Goal: Task Accomplishment & Management: Complete application form

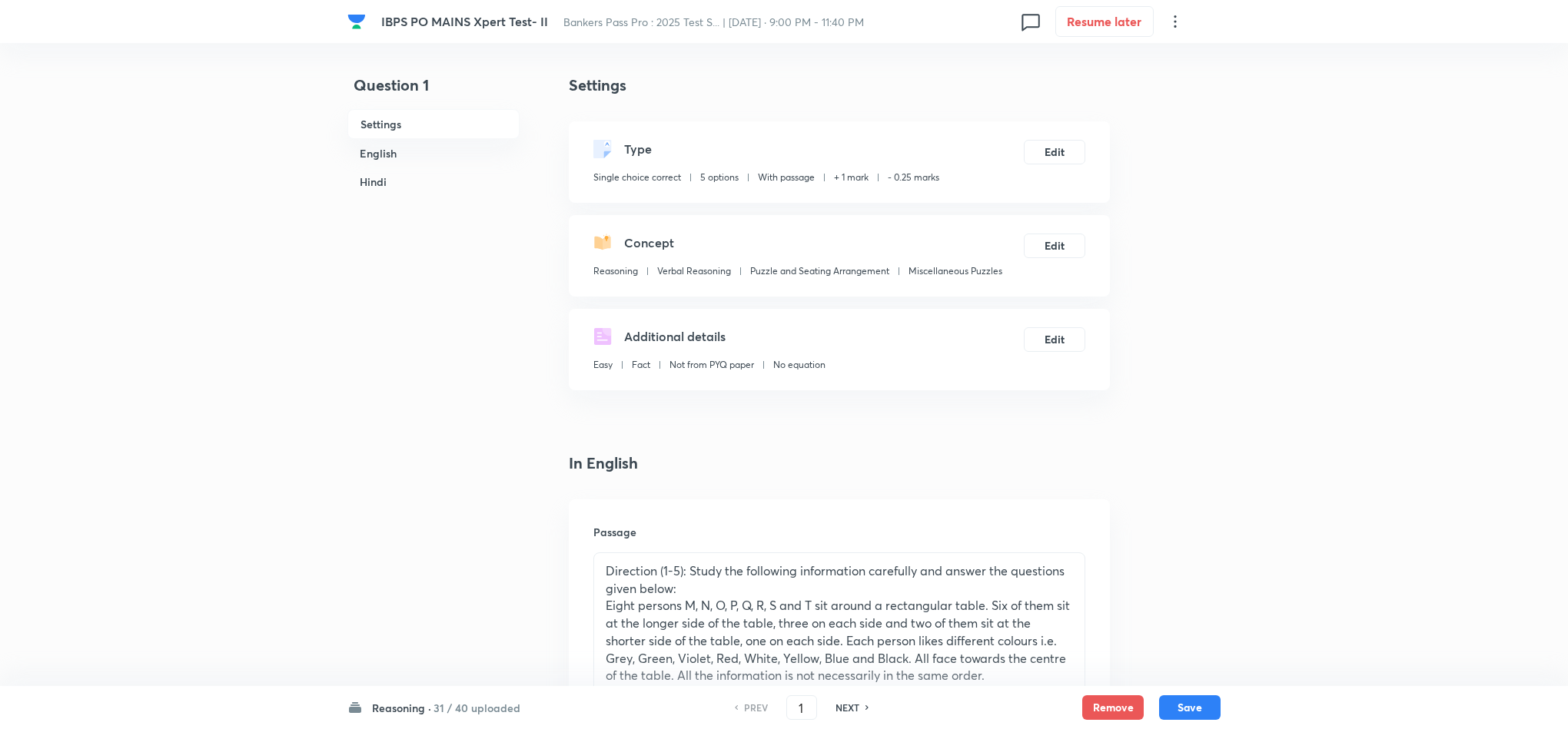
click at [854, 705] on h6 "NEXT" at bounding box center [847, 708] width 24 height 14
type input "2"
checkbox input "false"
checkbox input "true"
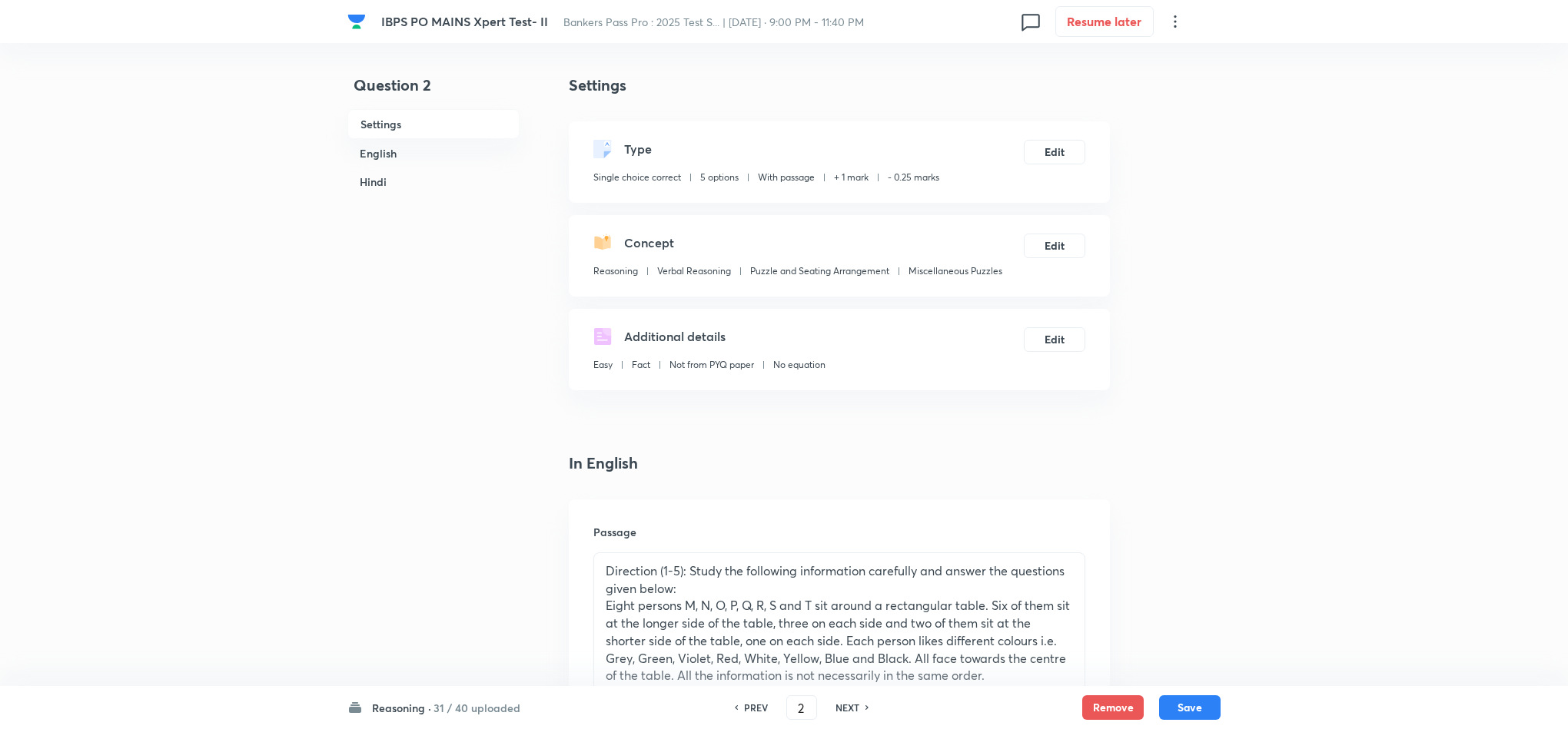
checkbox input "true"
click at [853, 709] on h6 "NEXT" at bounding box center [847, 708] width 24 height 14
type input "3"
checkbox input "false"
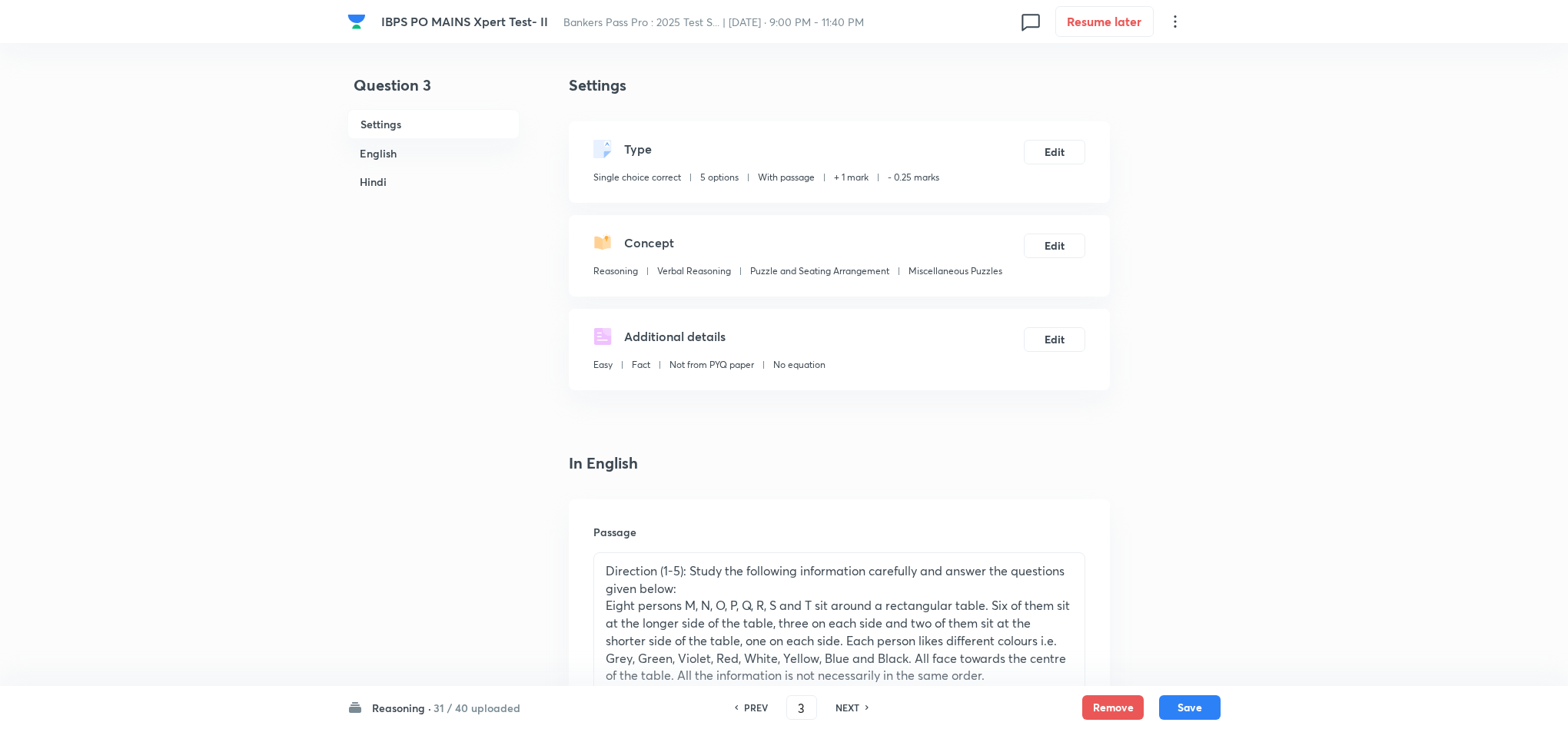
checkbox input "true"
click at [853, 709] on h6 "NEXT" at bounding box center [847, 708] width 24 height 14
type input "4"
checkbox input "false"
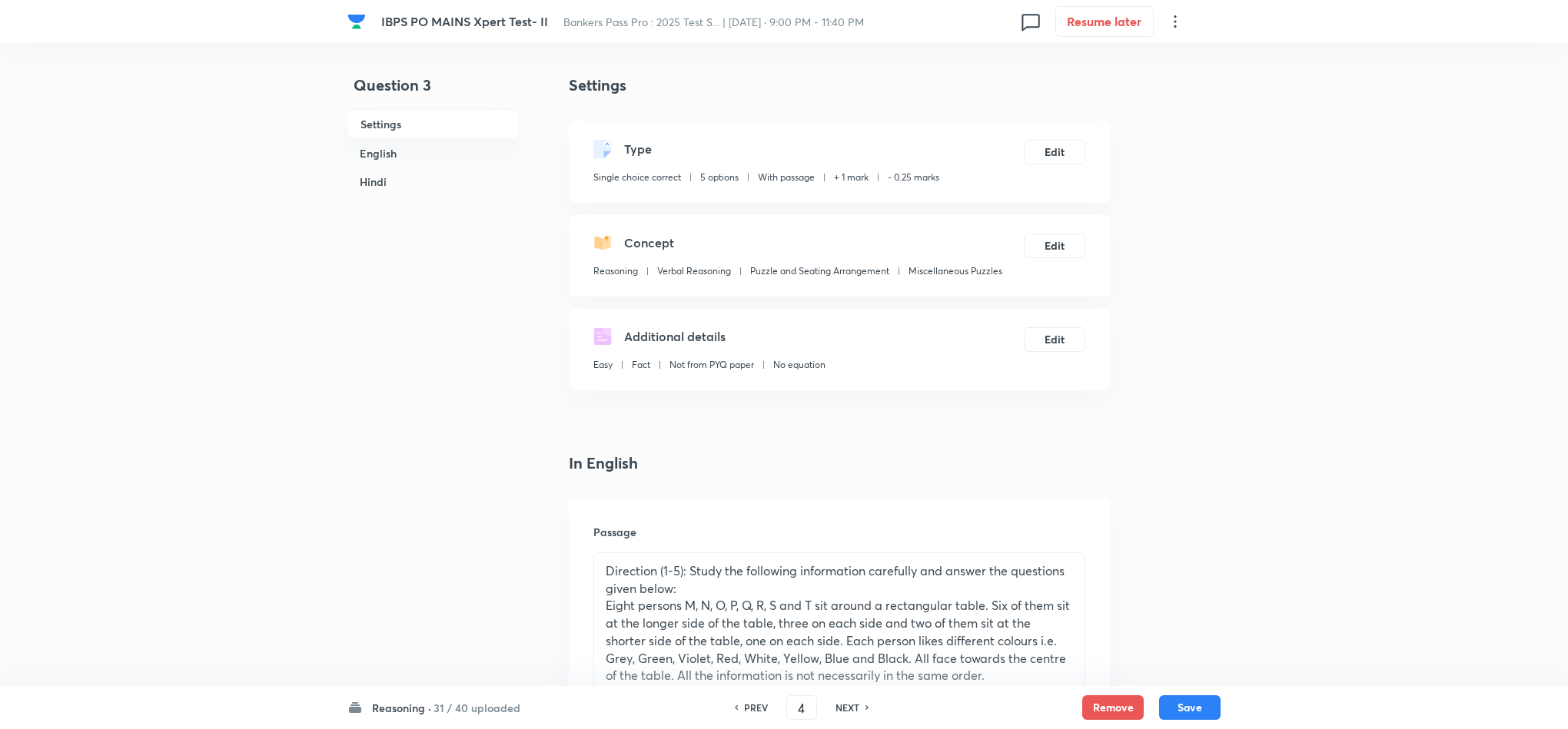
checkbox input "false"
checkbox input "true"
click at [851, 709] on h6 "NEXT" at bounding box center [847, 708] width 24 height 14
type input "5"
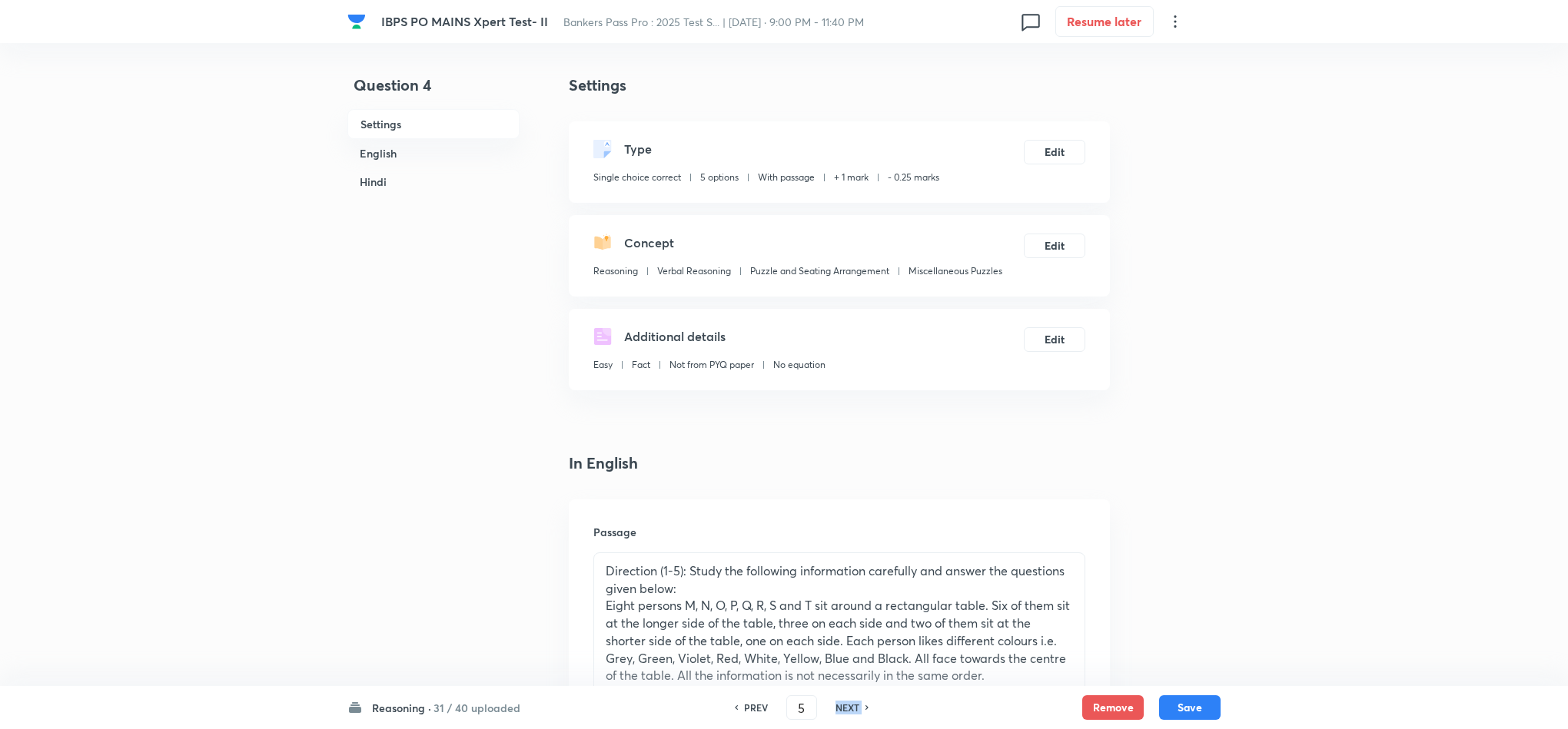
checkbox input "false"
checkbox input "true"
click at [851, 710] on h6 "NEXT" at bounding box center [847, 708] width 24 height 14
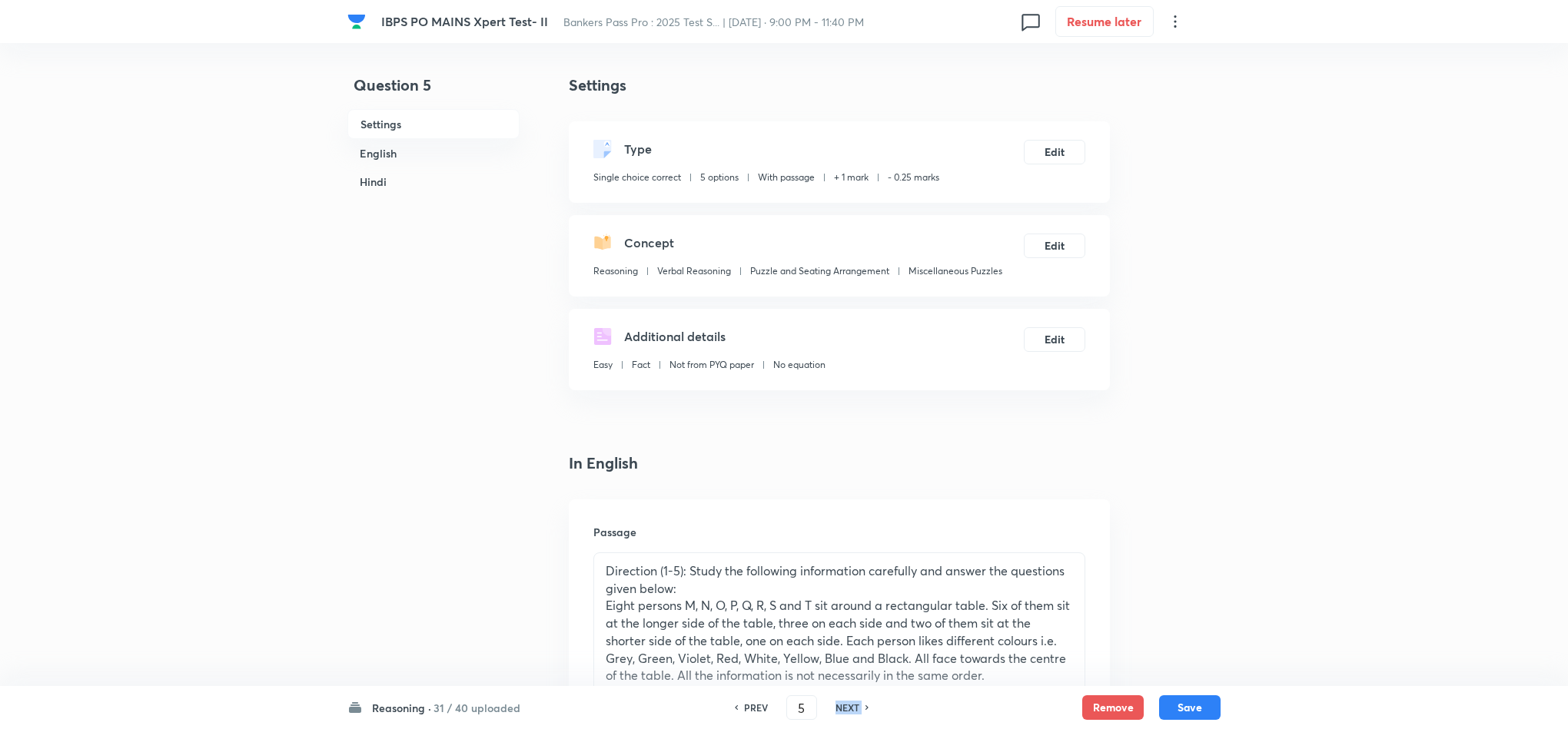
type input "6"
checkbox input "false"
checkbox input "true"
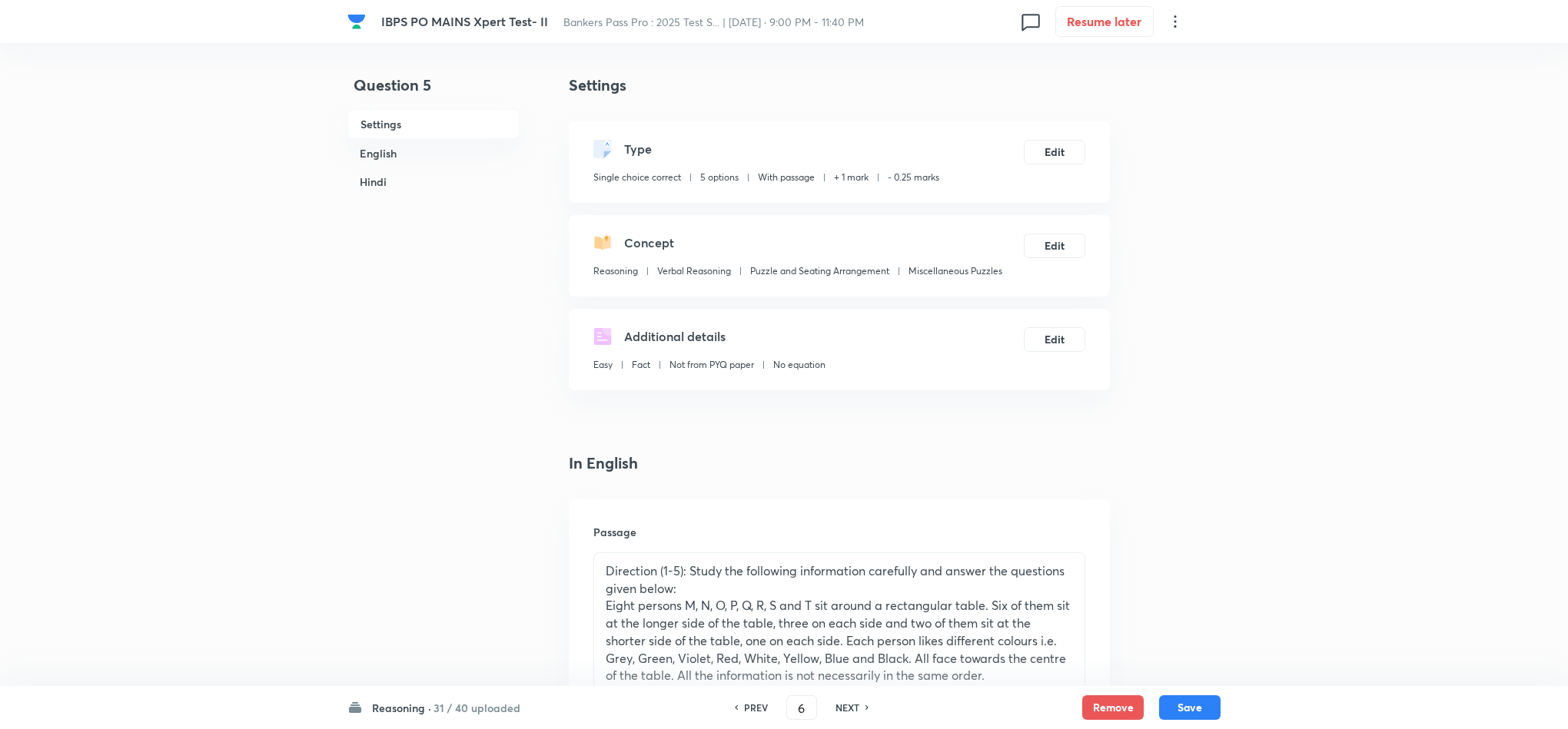
click at [850, 710] on h6 "NEXT" at bounding box center [847, 708] width 24 height 14
type input "7"
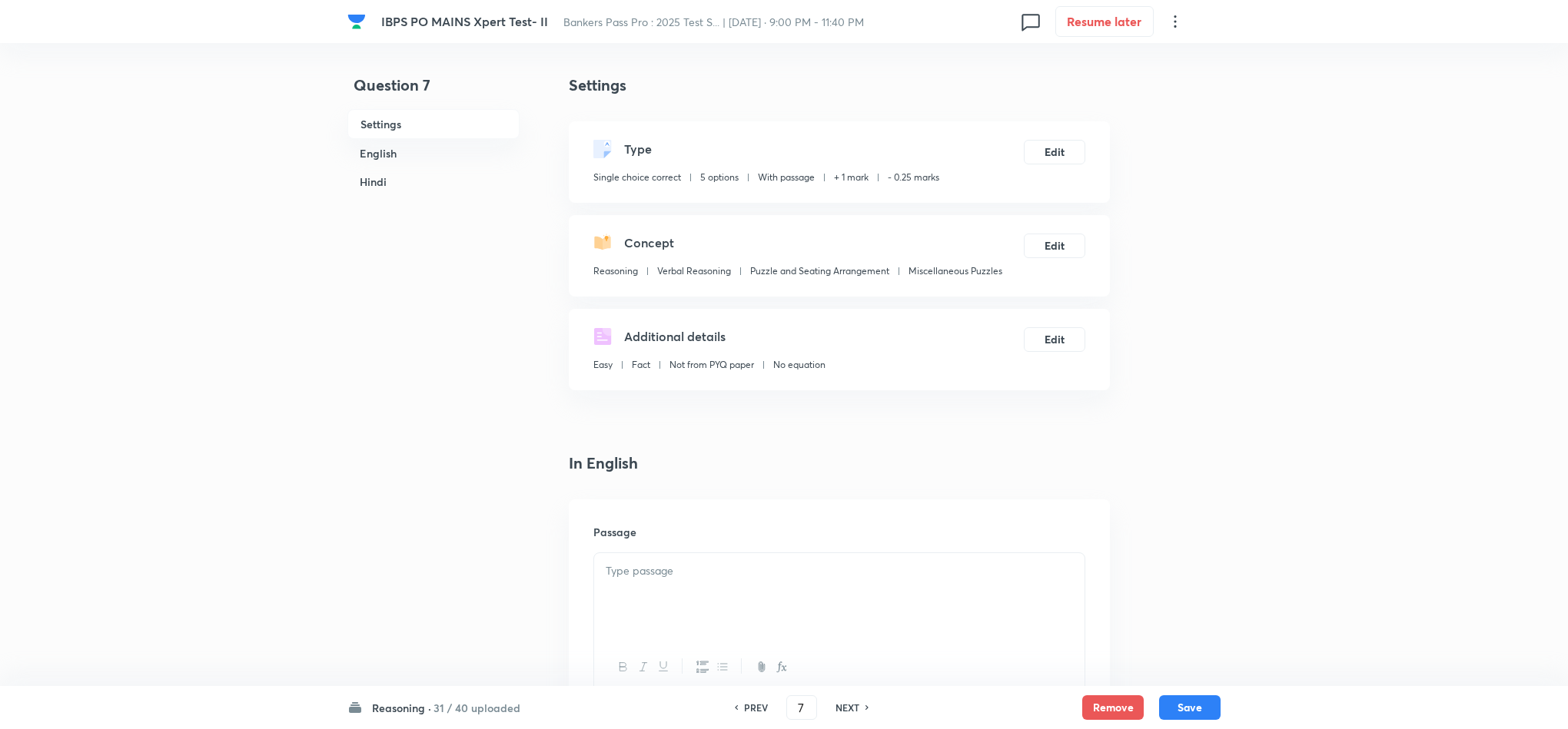
checkbox input "false"
checkbox input "true"
click at [850, 710] on h6 "NEXT" at bounding box center [847, 708] width 24 height 14
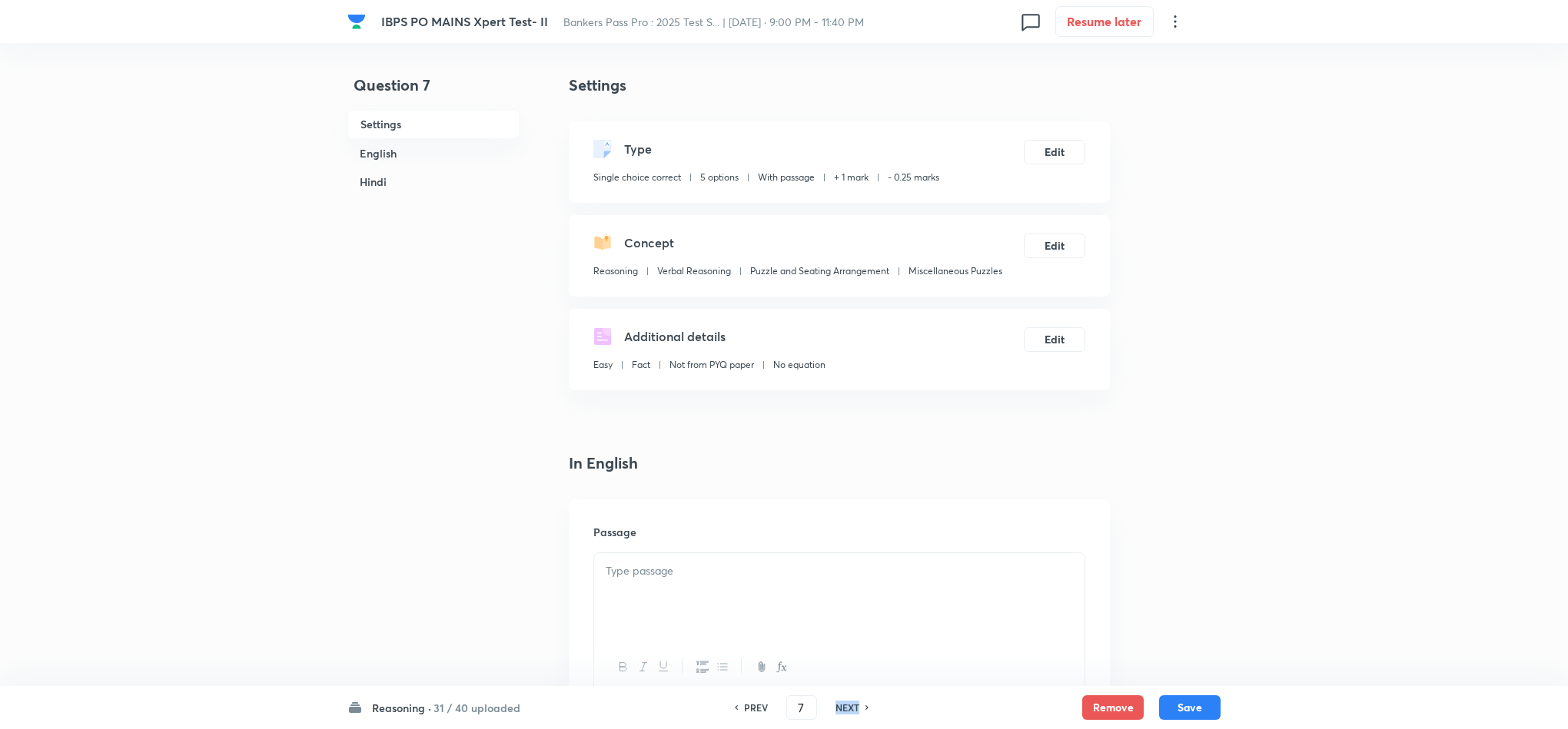
type input "8"
checkbox input "false"
checkbox input "true"
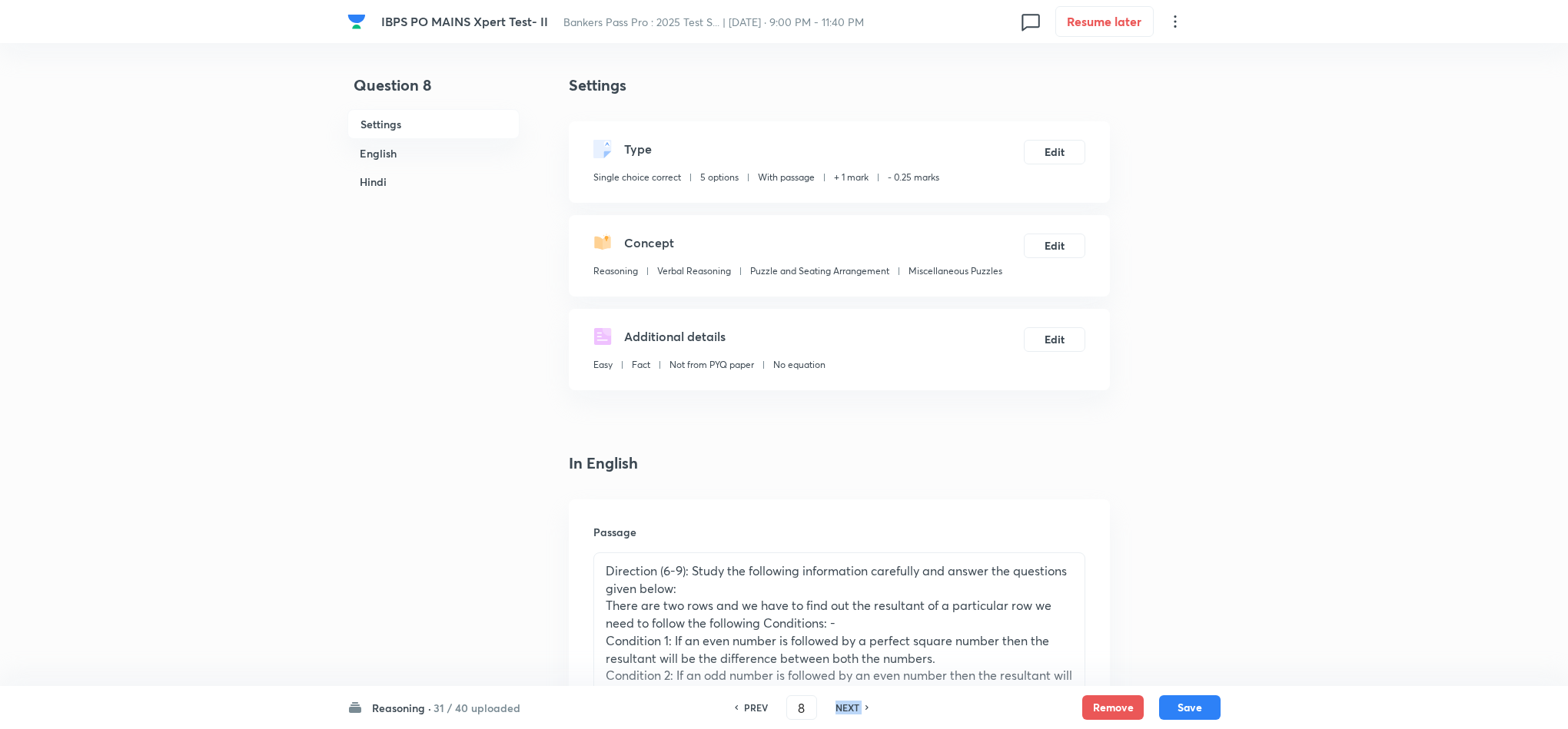
click at [850, 710] on h6 "NEXT" at bounding box center [847, 708] width 24 height 14
type input "9"
checkbox input "false"
checkbox input "true"
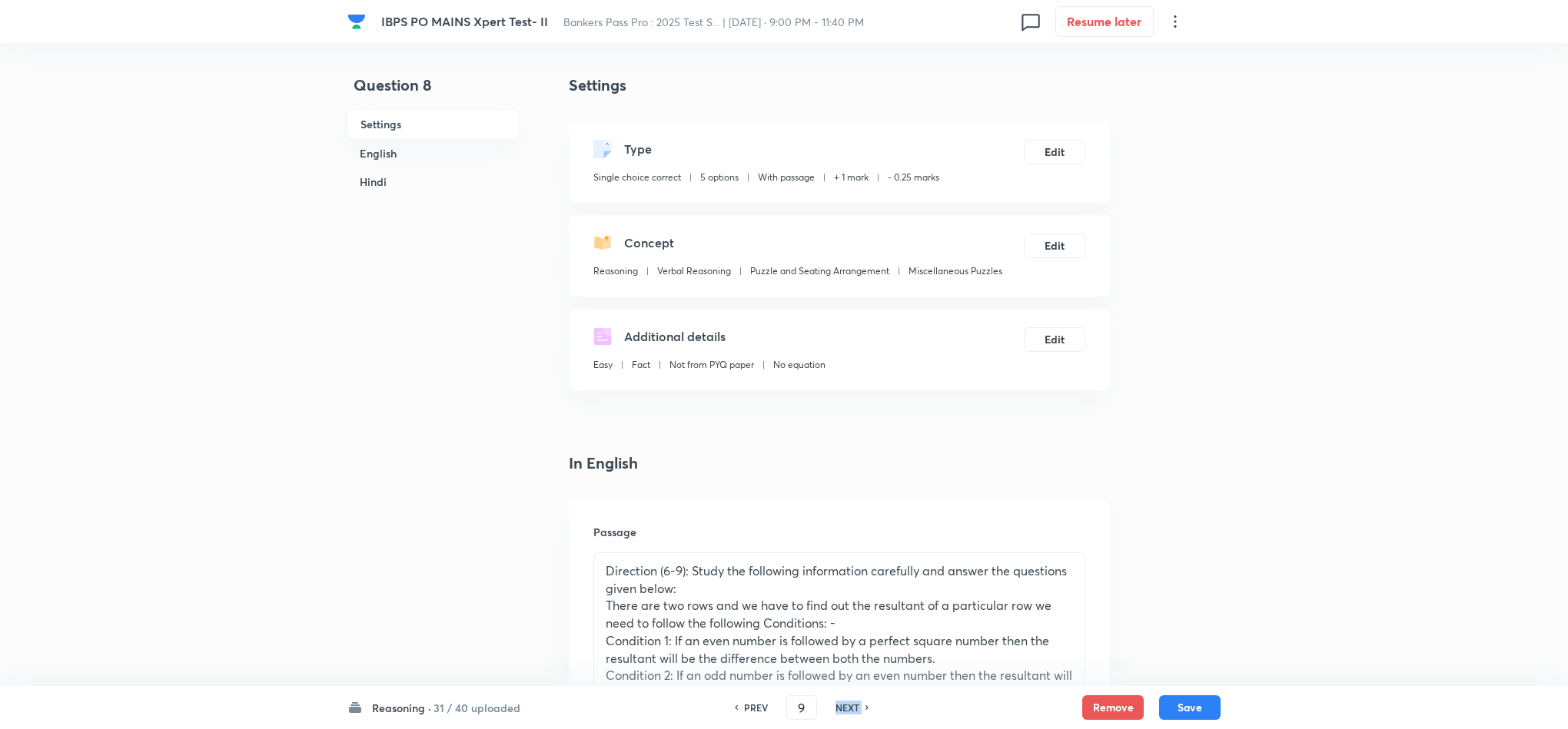
checkbox input "true"
click at [849, 709] on h6 "NEXT" at bounding box center [847, 708] width 24 height 14
type input "10"
checkbox input "false"
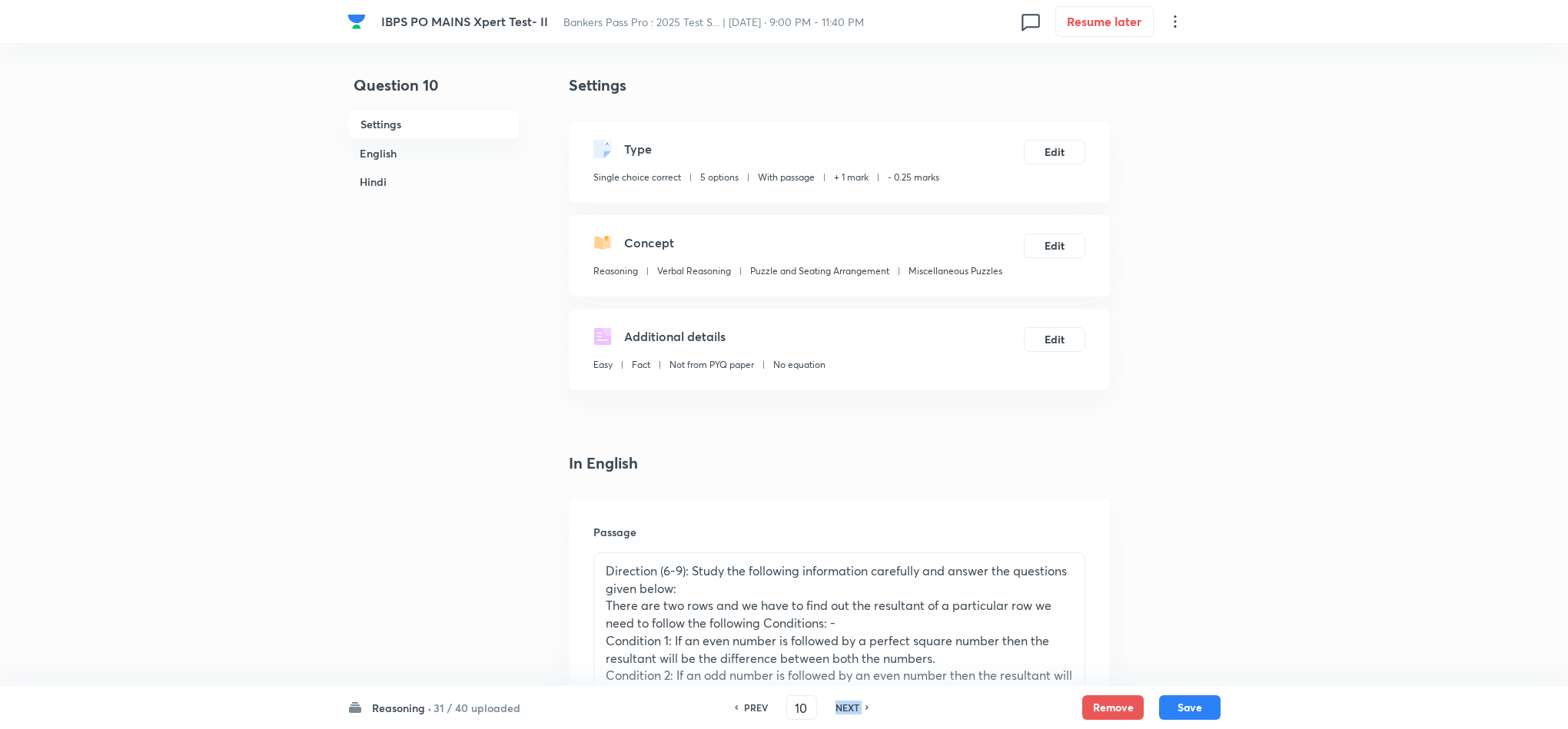
checkbox input "true"
click at [847, 709] on h6 "NEXT" at bounding box center [847, 708] width 24 height 14
type input "11"
checkbox input "false"
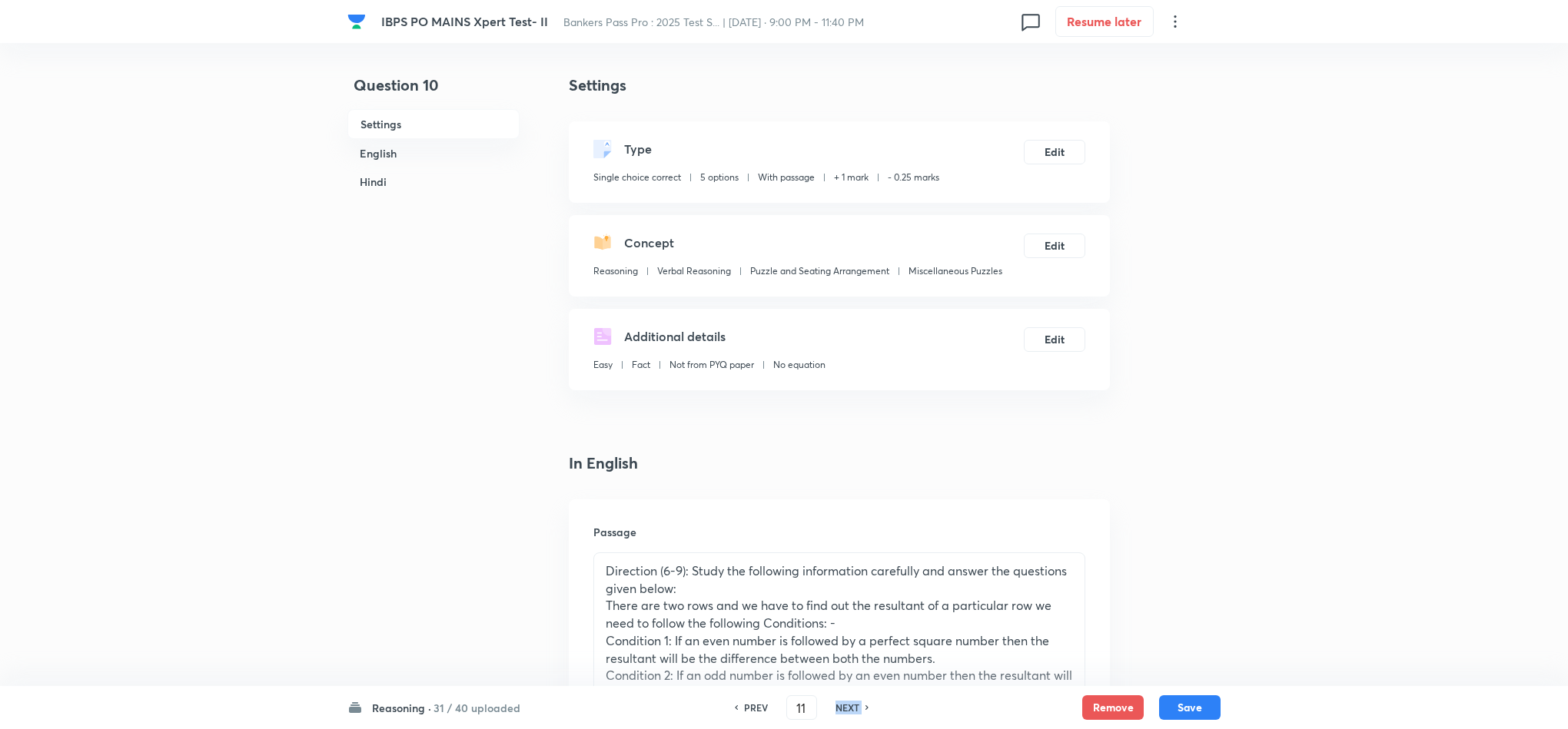
checkbox input "false"
checkbox input "true"
click at [847, 709] on h6 "NEXT" at bounding box center [847, 708] width 24 height 14
type input "12"
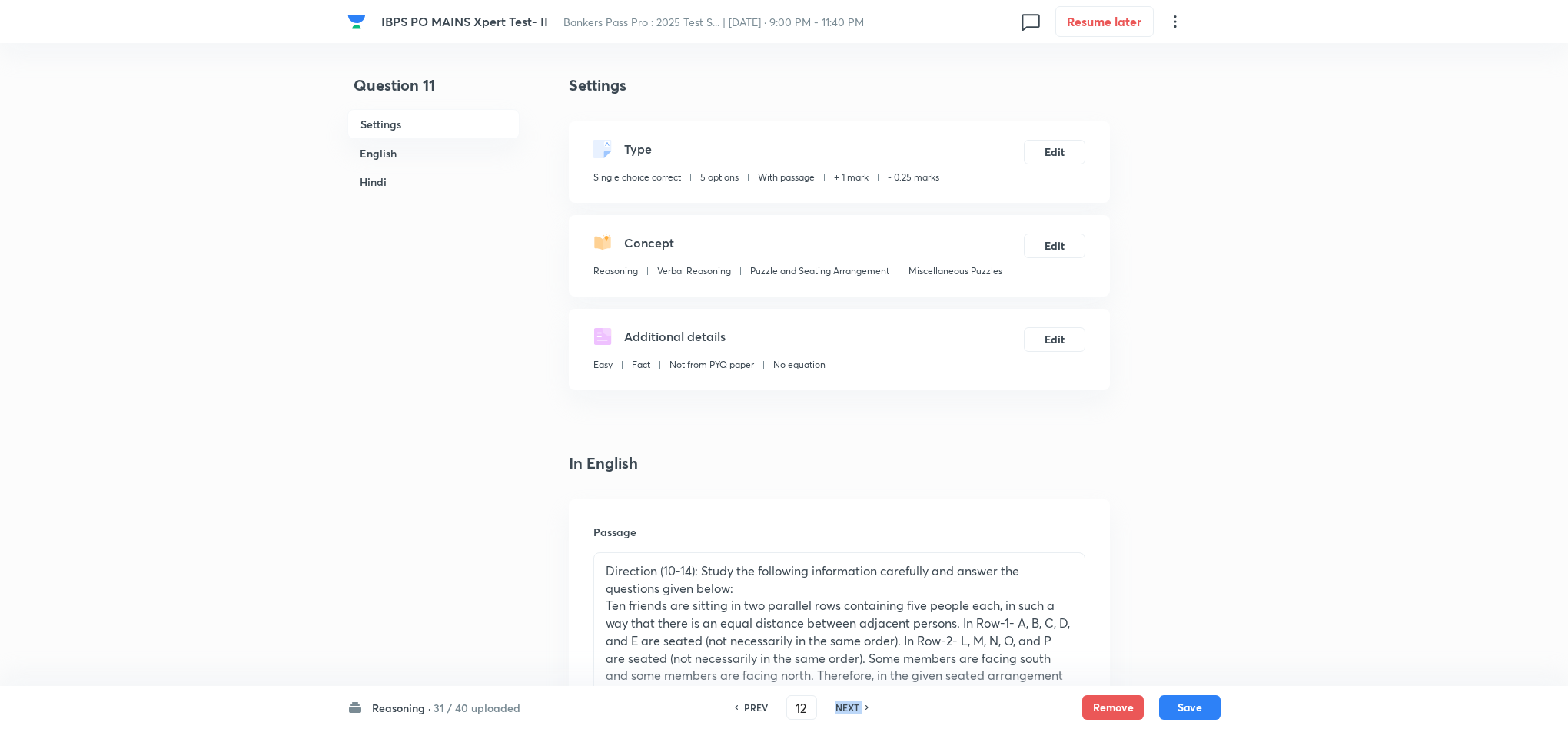
checkbox input "false"
checkbox input "true"
click at [847, 709] on h6 "NEXT" at bounding box center [847, 708] width 24 height 14
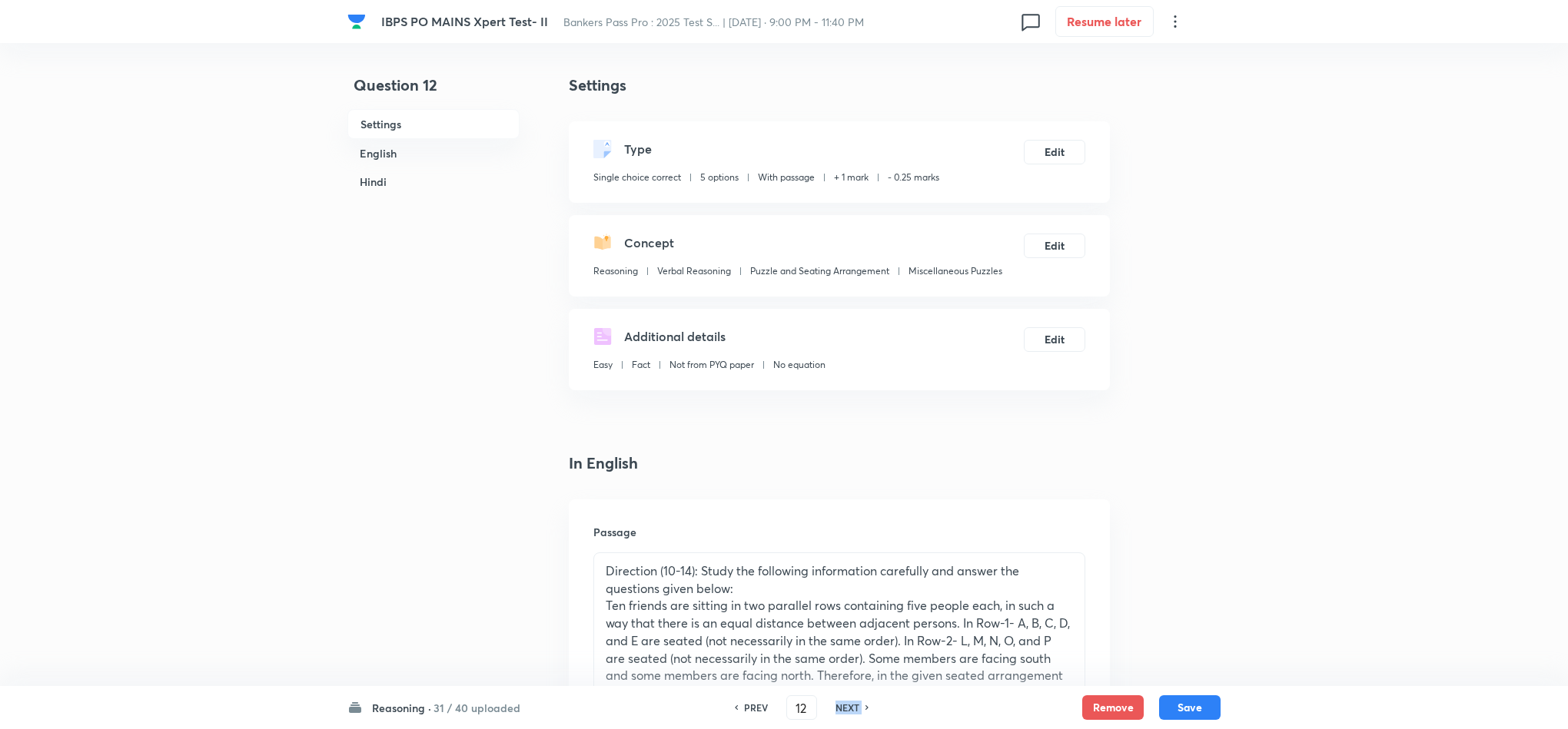
type input "13"
checkbox input "false"
checkbox input "true"
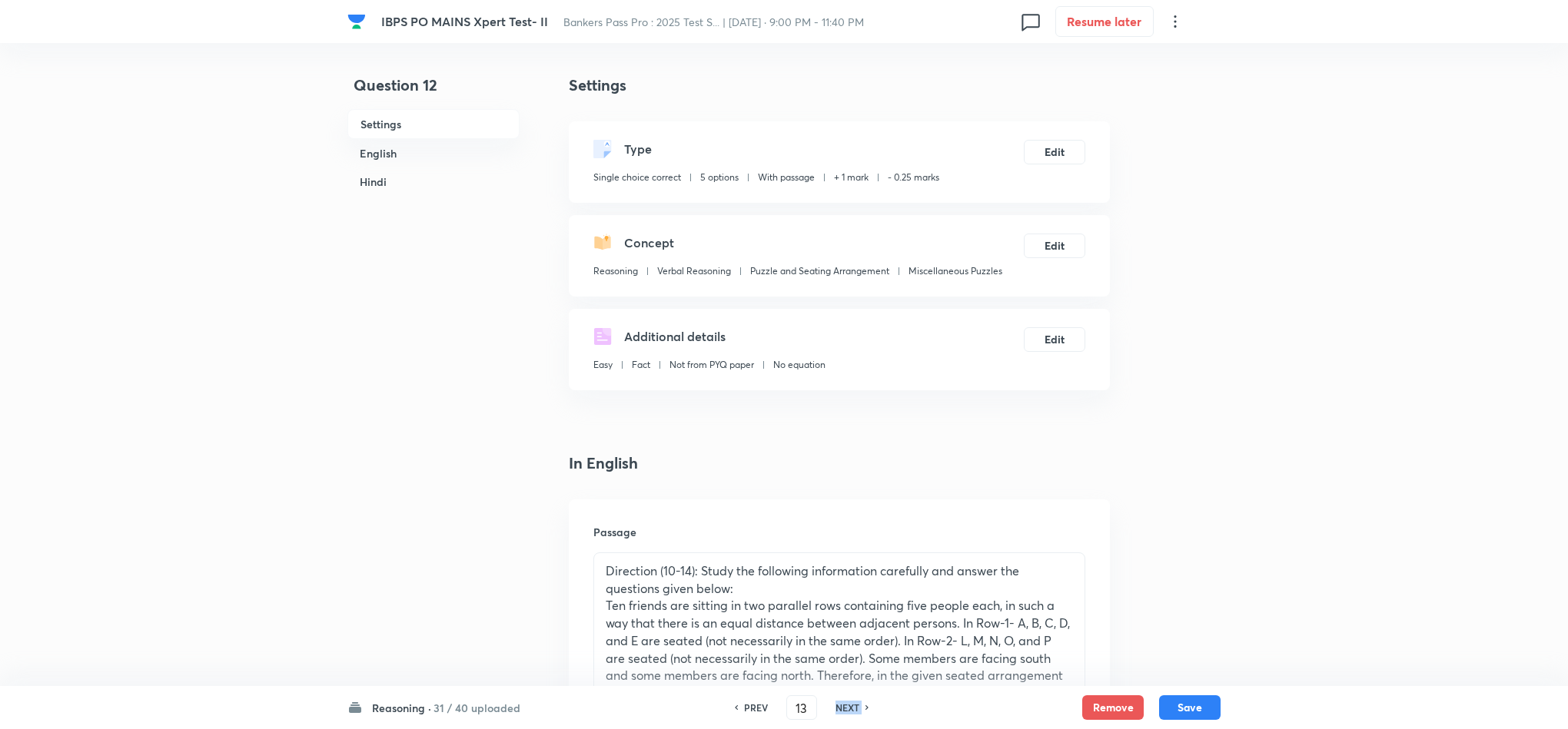
click at [847, 708] on h6 "NEXT" at bounding box center [847, 708] width 24 height 14
type input "14"
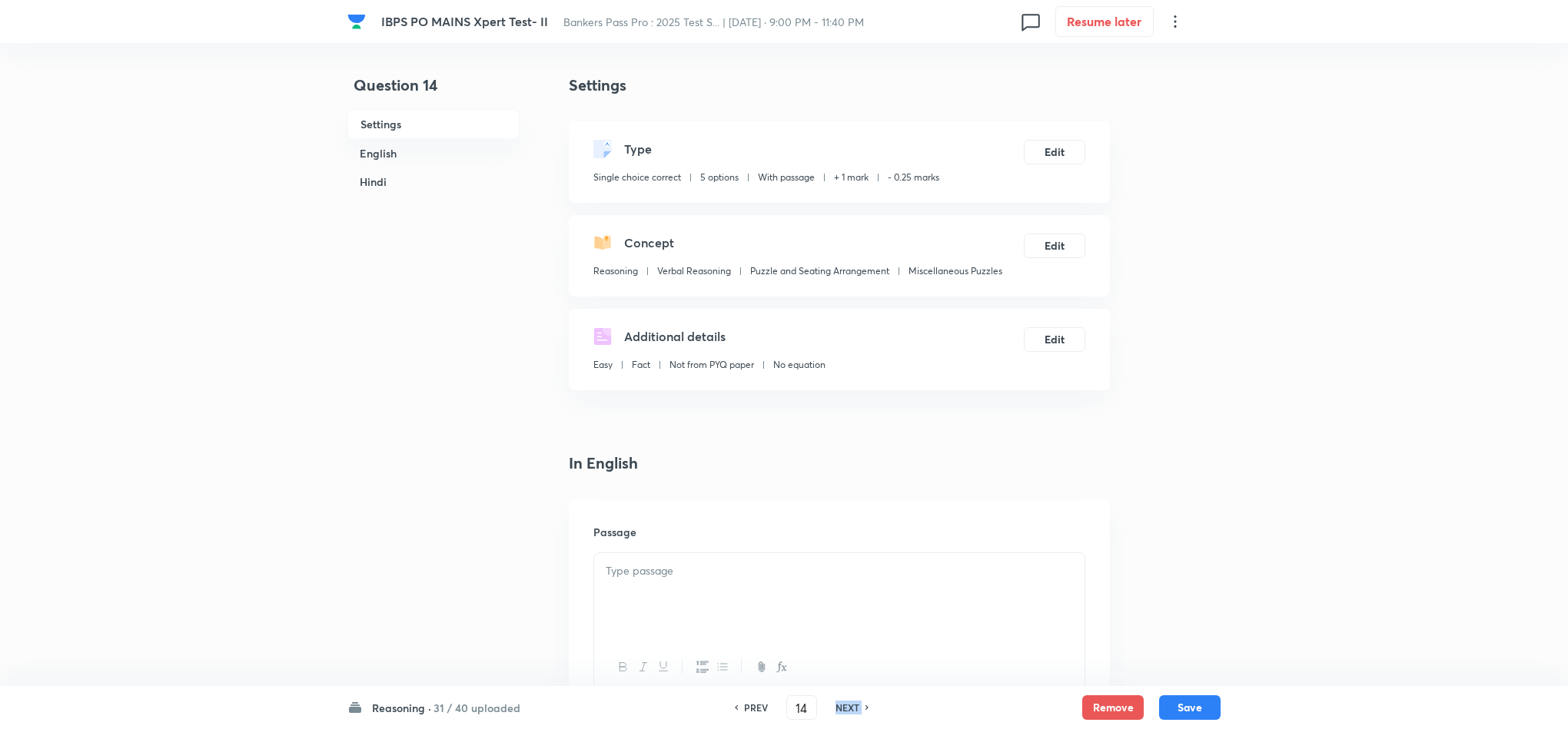
checkbox input "false"
checkbox input "true"
click at [847, 708] on h6 "NEXT" at bounding box center [847, 708] width 24 height 14
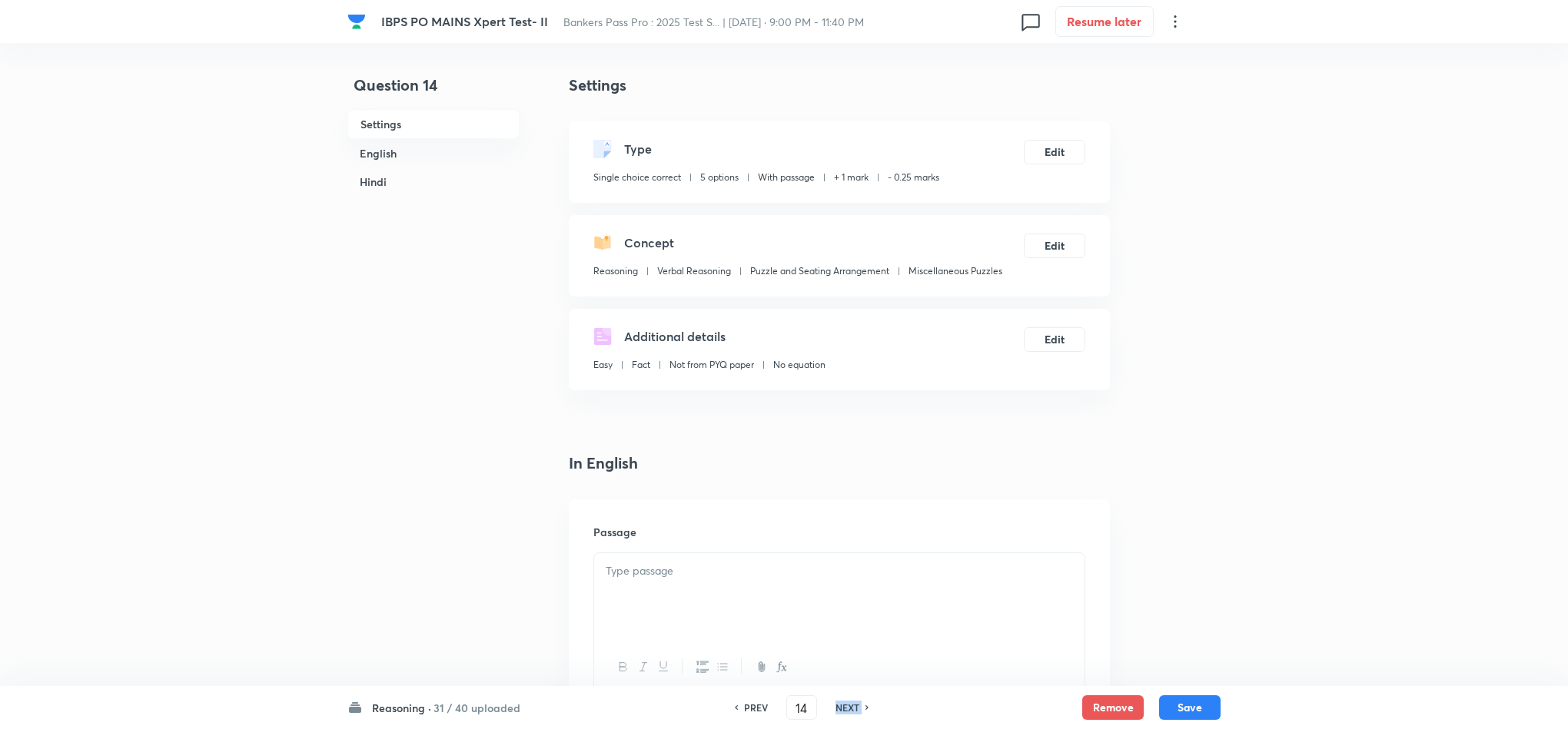
type input "15"
checkbox input "false"
checkbox input "true"
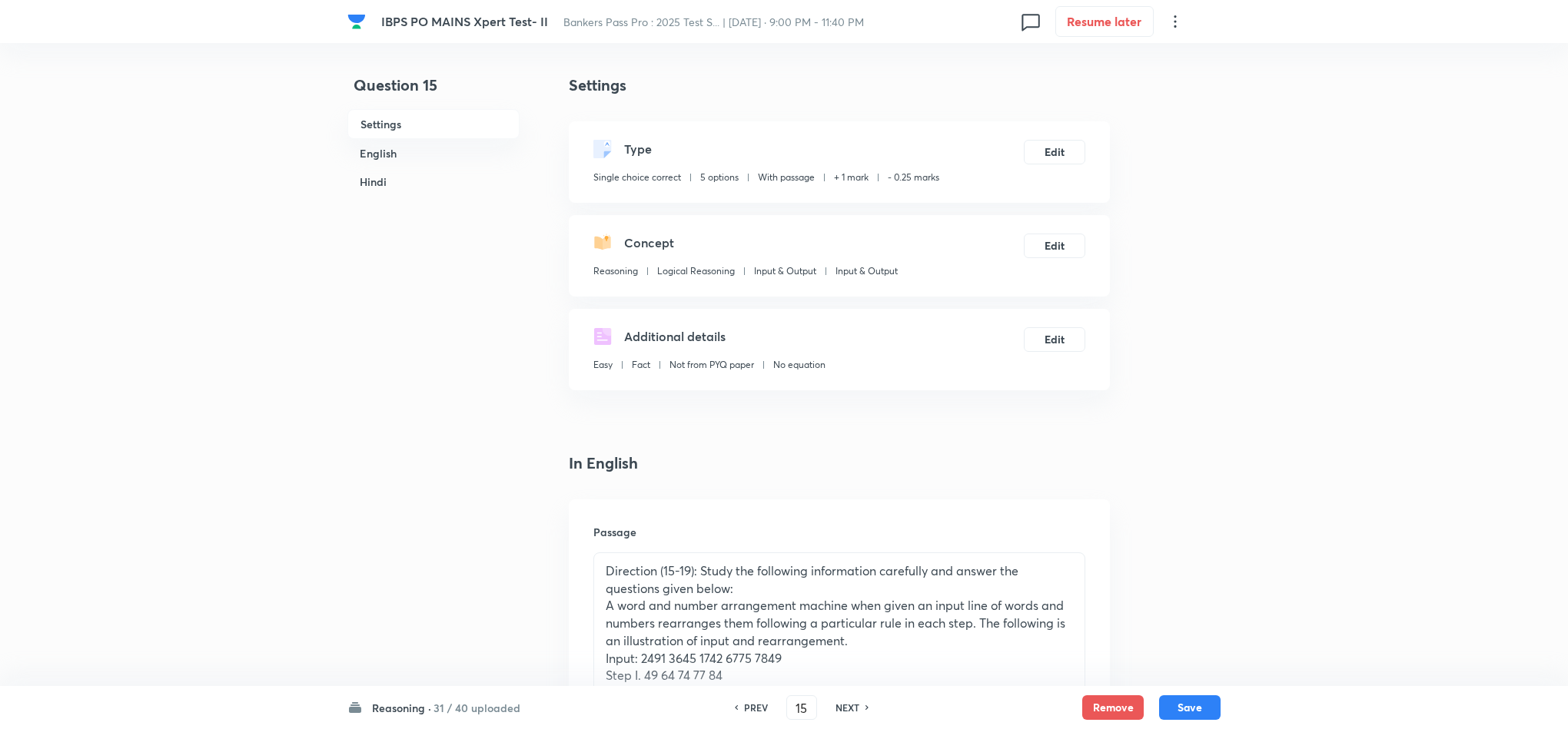
click at [845, 706] on h6 "NEXT" at bounding box center [847, 708] width 24 height 14
type input "16"
checkbox input "false"
checkbox input "true"
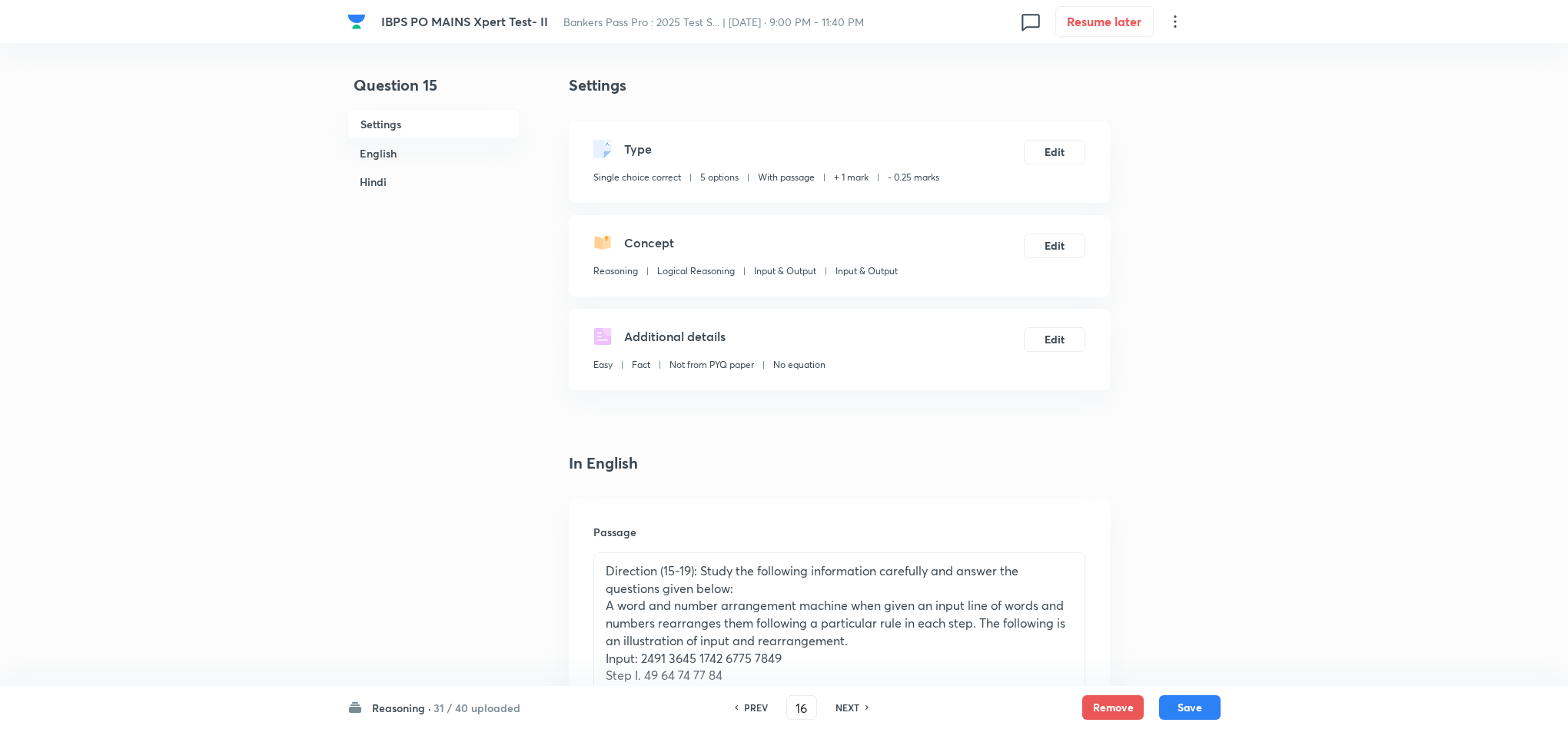
checkbox input "true"
click at [845, 706] on h6 "NEXT" at bounding box center [847, 708] width 24 height 14
type input "17"
checkbox input "false"
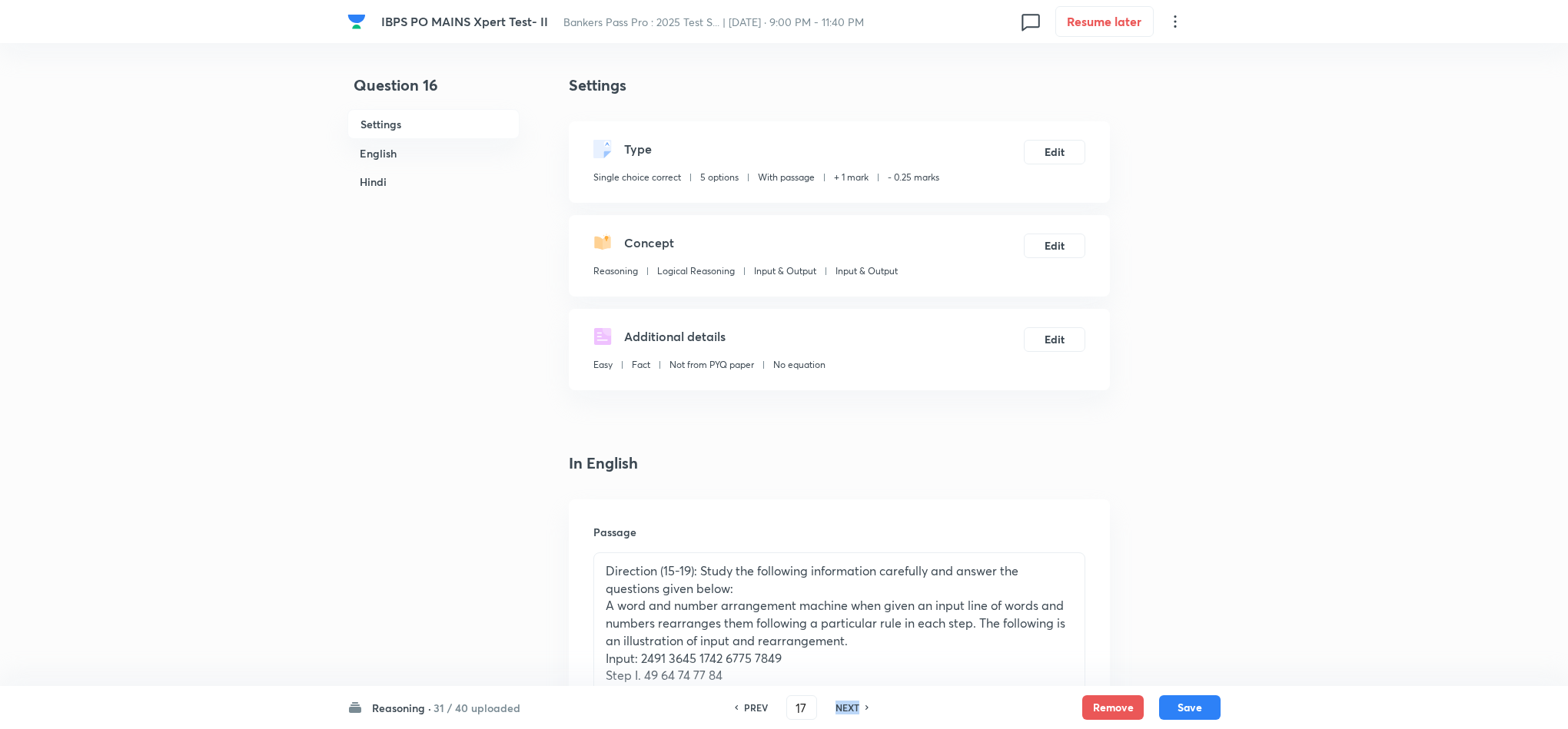
checkbox input "true"
click at [845, 706] on h6 "NEXT" at bounding box center [847, 708] width 24 height 14
type input "18"
checkbox input "false"
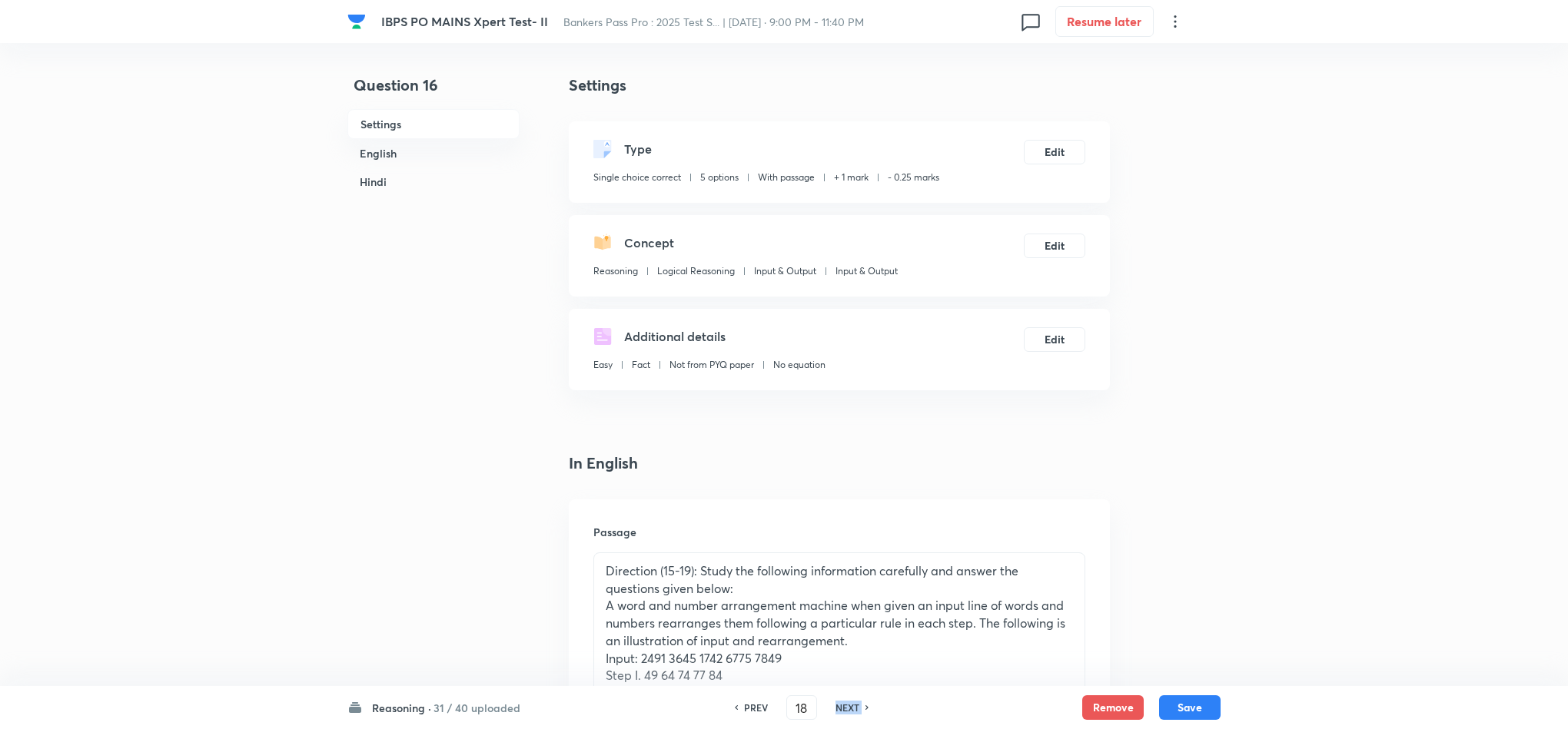
checkbox input "false"
checkbox input "true"
click at [843, 702] on h6 "NEXT" at bounding box center [847, 708] width 24 height 14
type input "19"
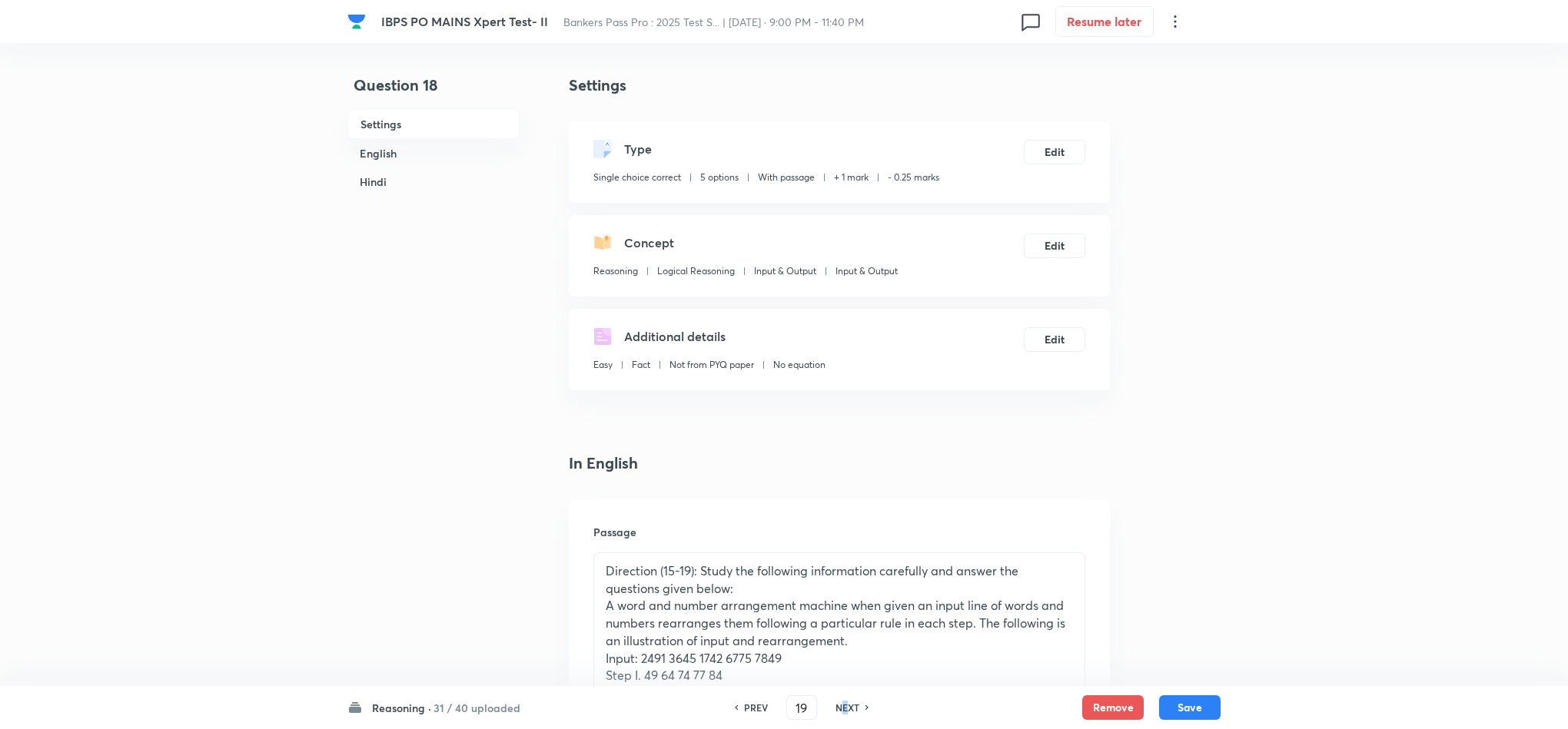
checkbox input "false"
checkbox input "true"
click at [843, 702] on h6 "NEXT" at bounding box center [847, 708] width 24 height 14
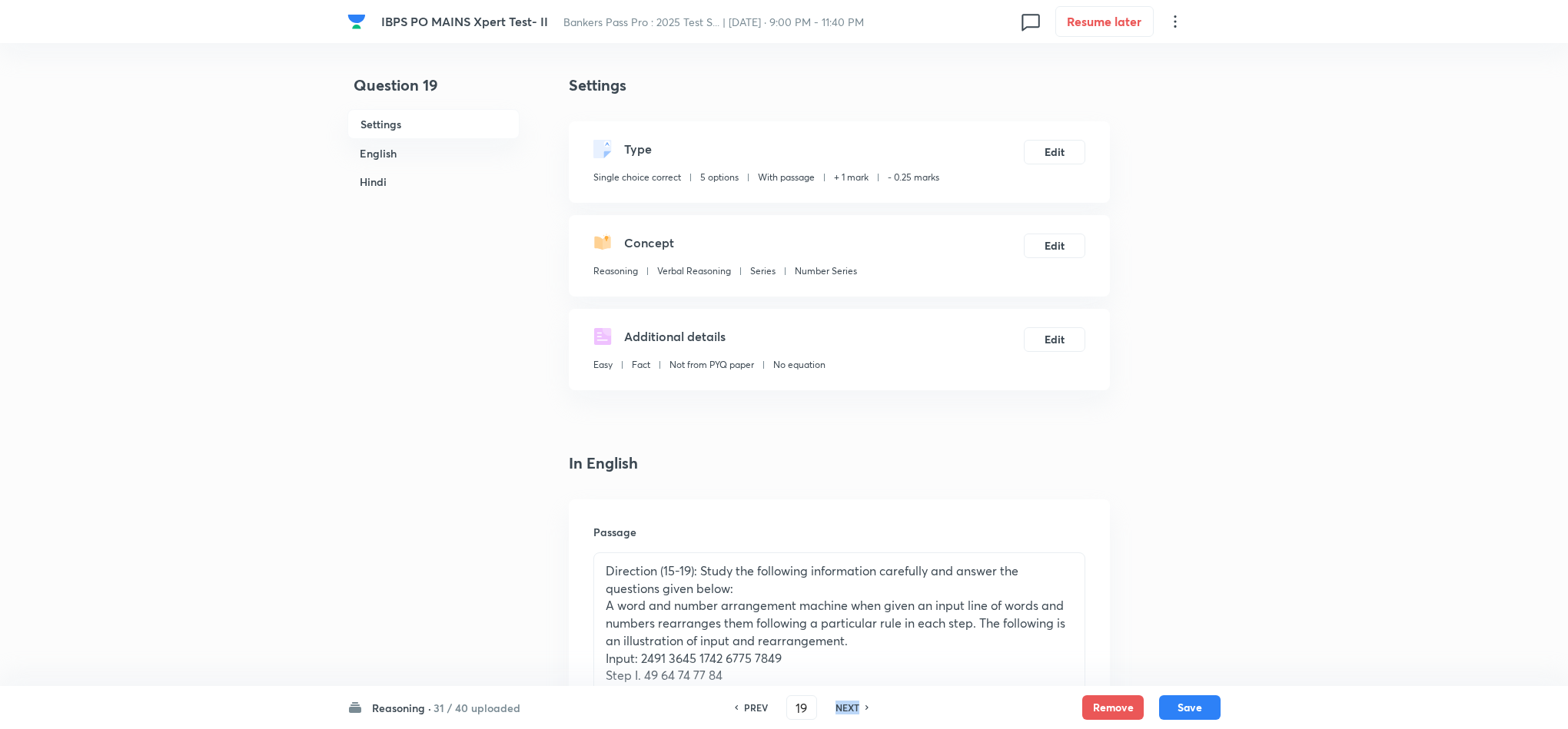
type input "20"
checkbox input "false"
checkbox input "true"
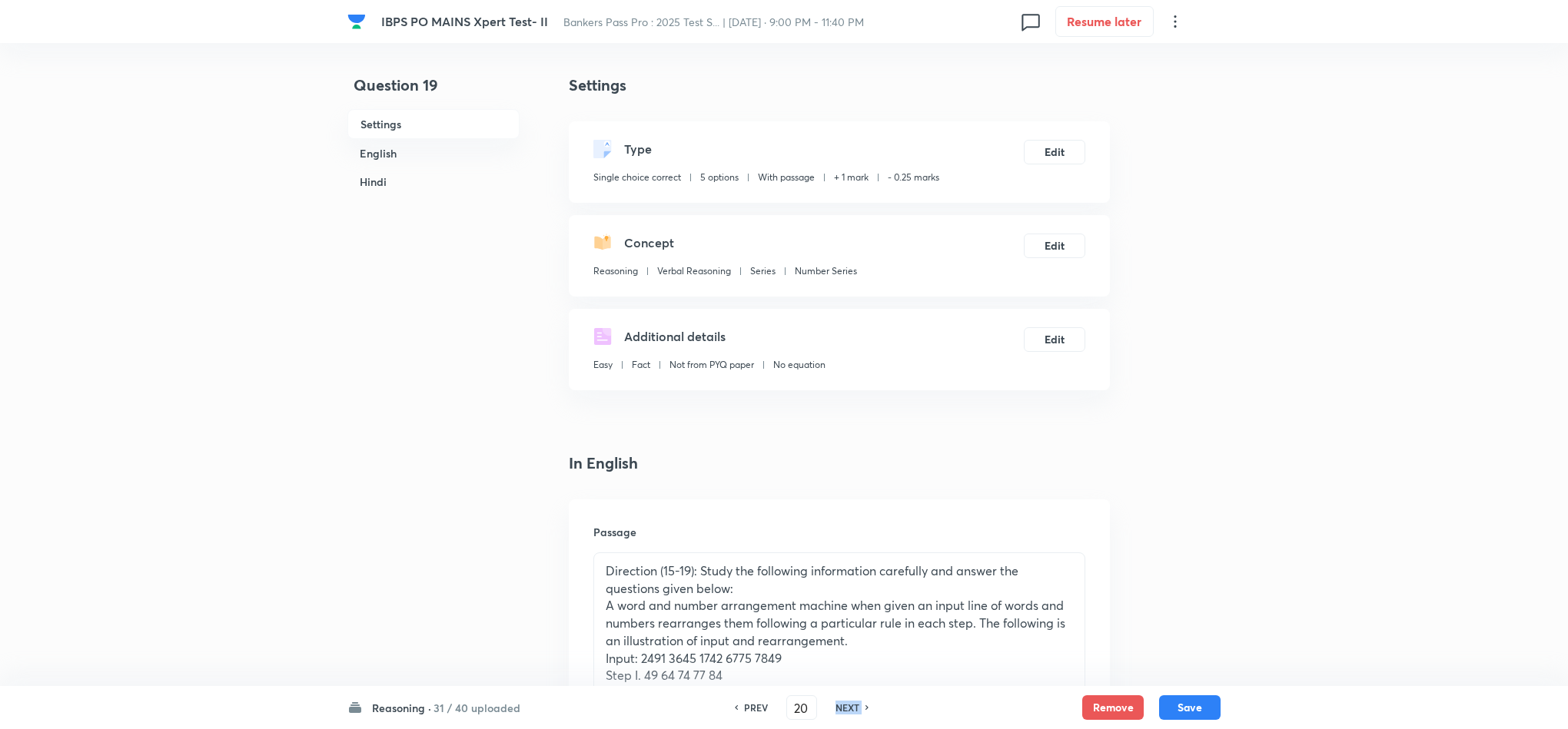
click at [843, 701] on h6 "NEXT" at bounding box center [847, 708] width 24 height 14
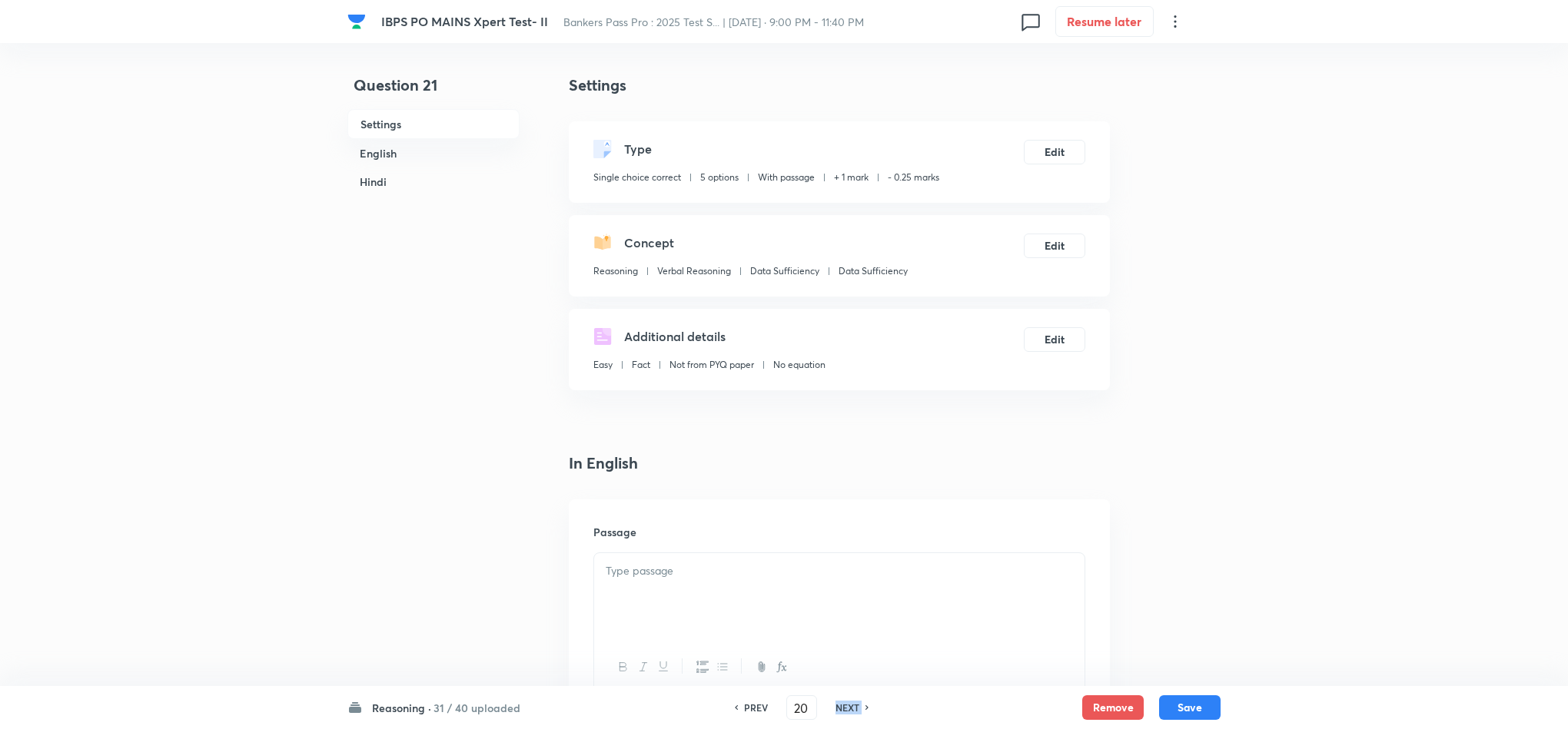
type input "21"
checkbox input "false"
checkbox input "true"
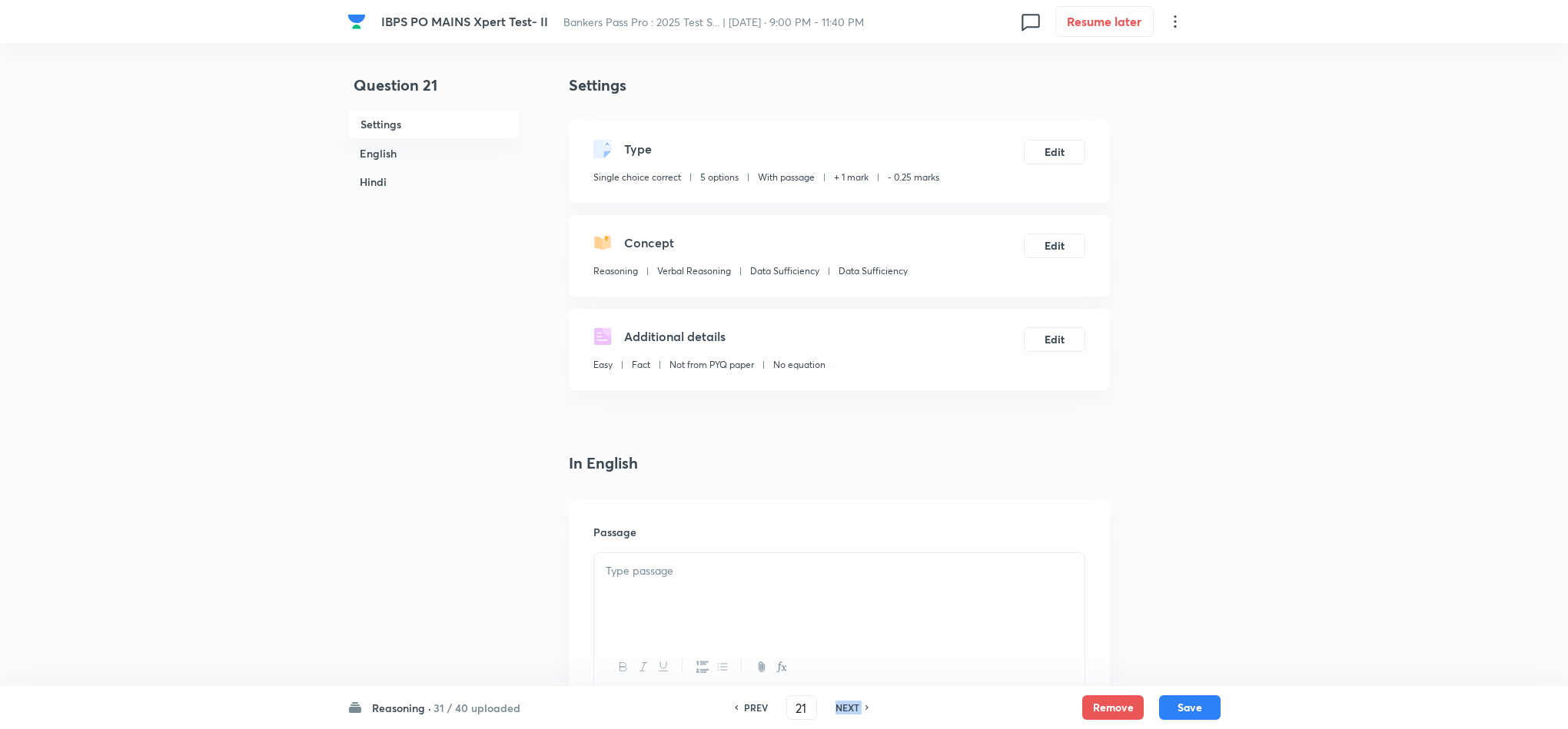
click at [842, 701] on h6 "NEXT" at bounding box center [847, 708] width 24 height 14
type input "22"
checkbox input "false"
checkbox input "true"
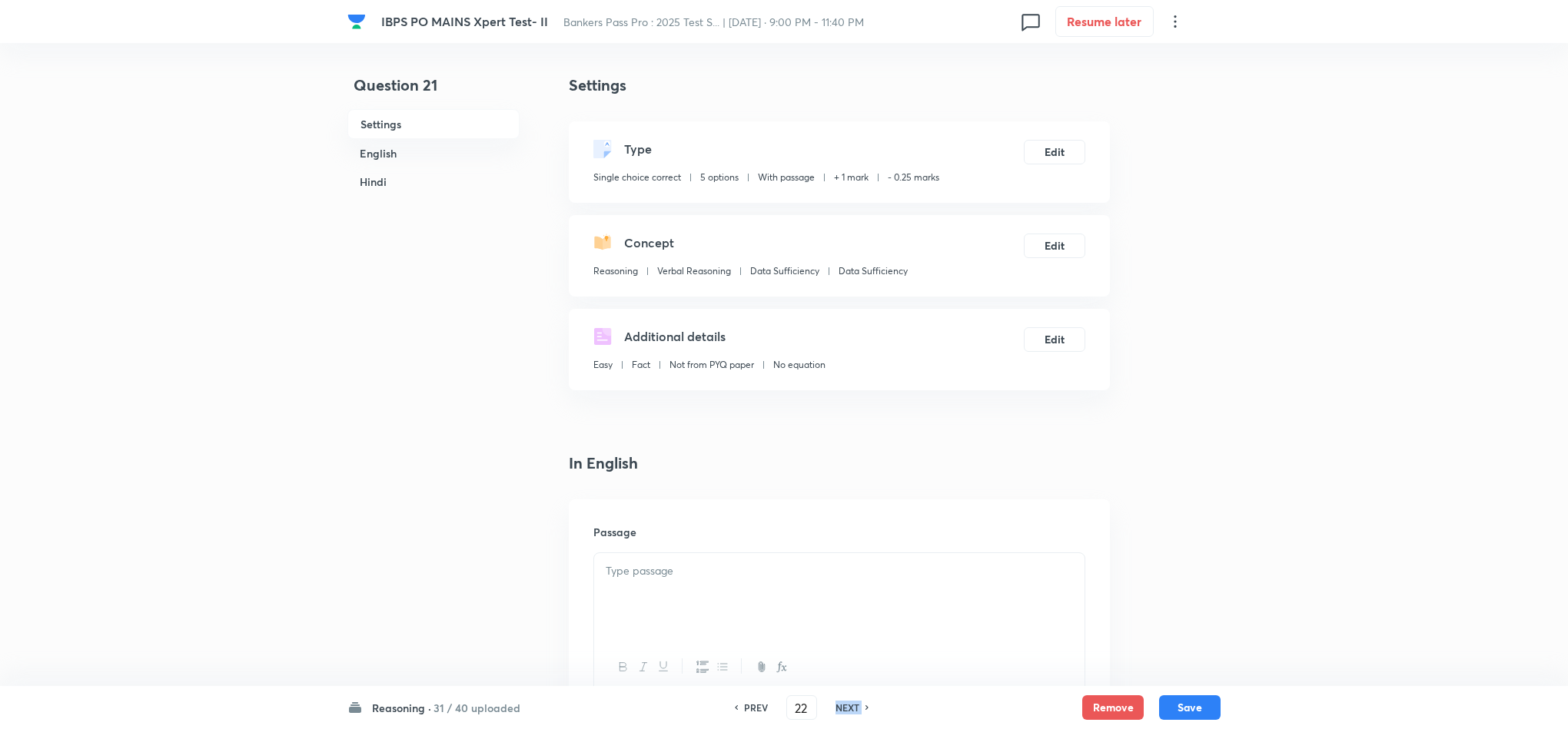
checkbox input "true"
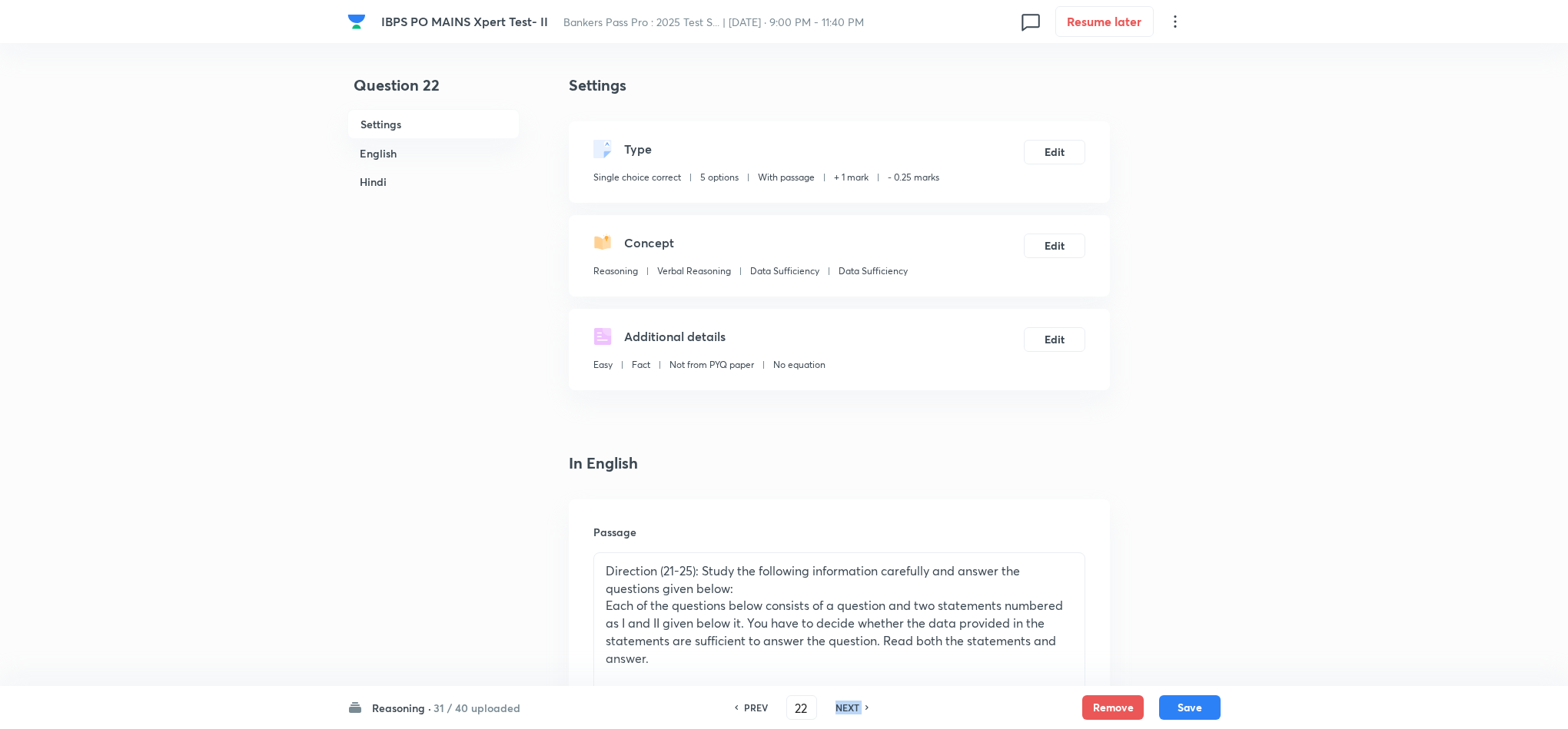
click at [842, 699] on div "PREV 22 ​ NEXT" at bounding box center [802, 707] width 198 height 25
click at [842, 698] on div "PREV 22 ​ NEXT" at bounding box center [802, 707] width 198 height 25
click at [846, 703] on h6 "NEXT" at bounding box center [847, 708] width 24 height 14
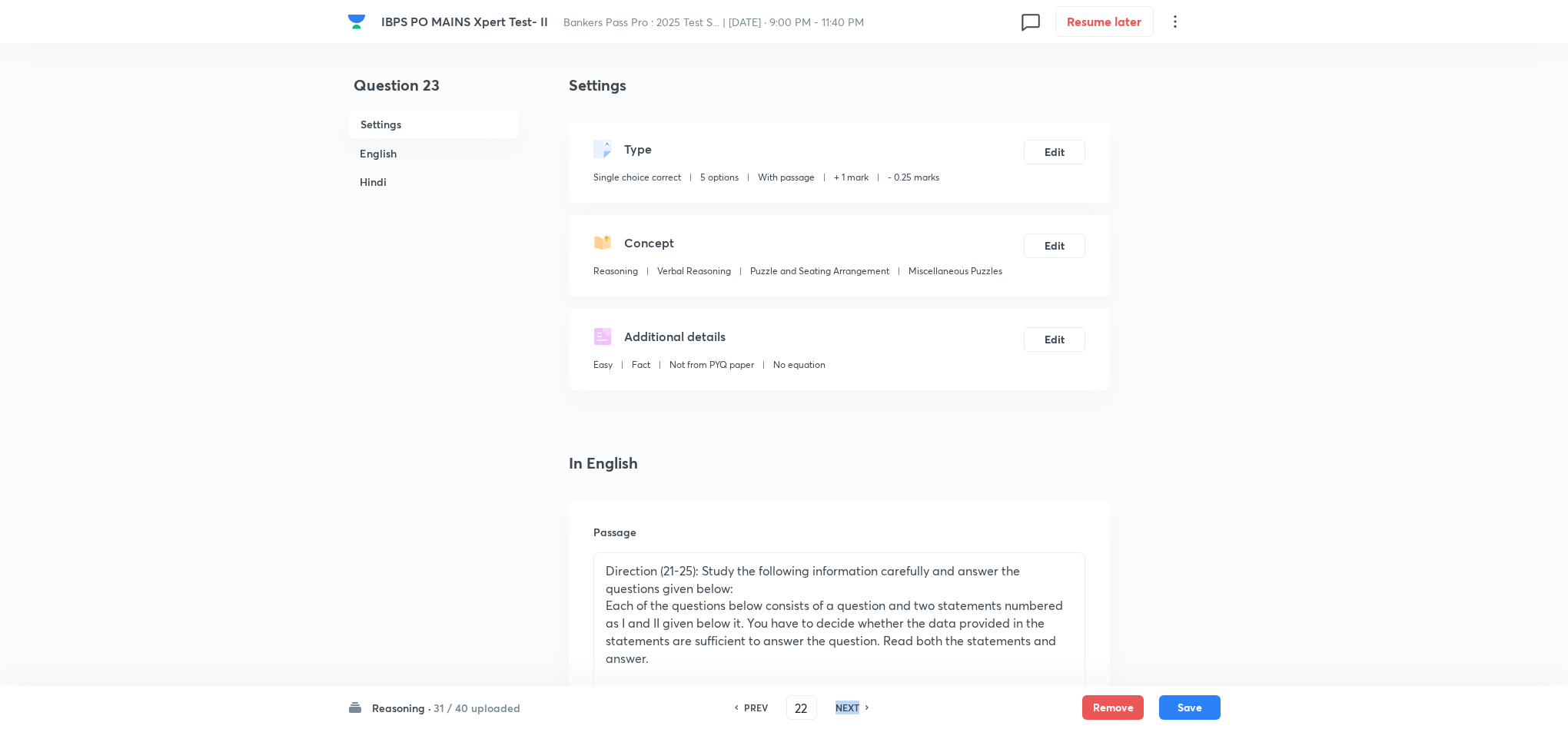
type input "23"
checkbox input "false"
checkbox input "true"
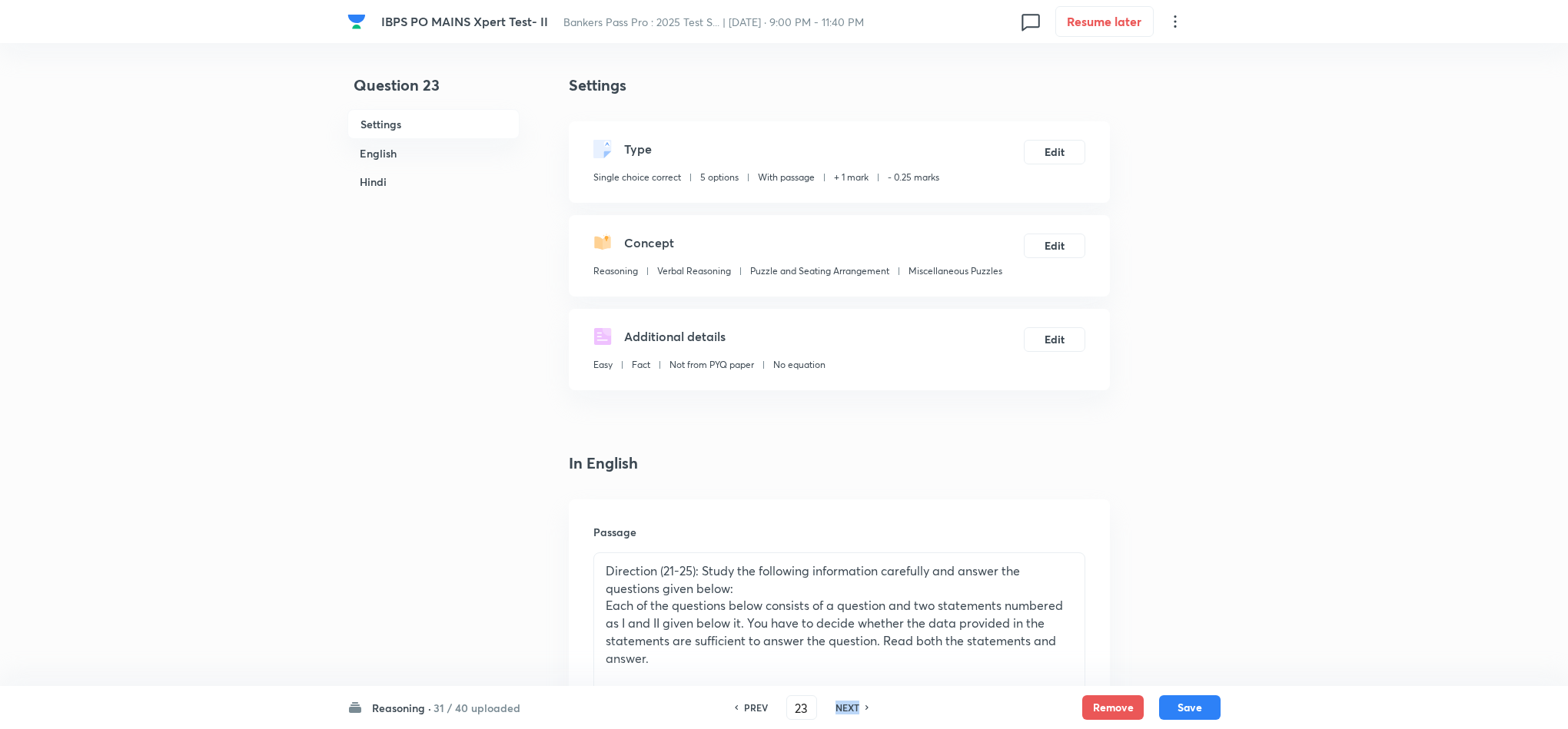
click at [846, 703] on h6 "NEXT" at bounding box center [847, 708] width 24 height 14
type input "24"
checkbox input "false"
checkbox input "true"
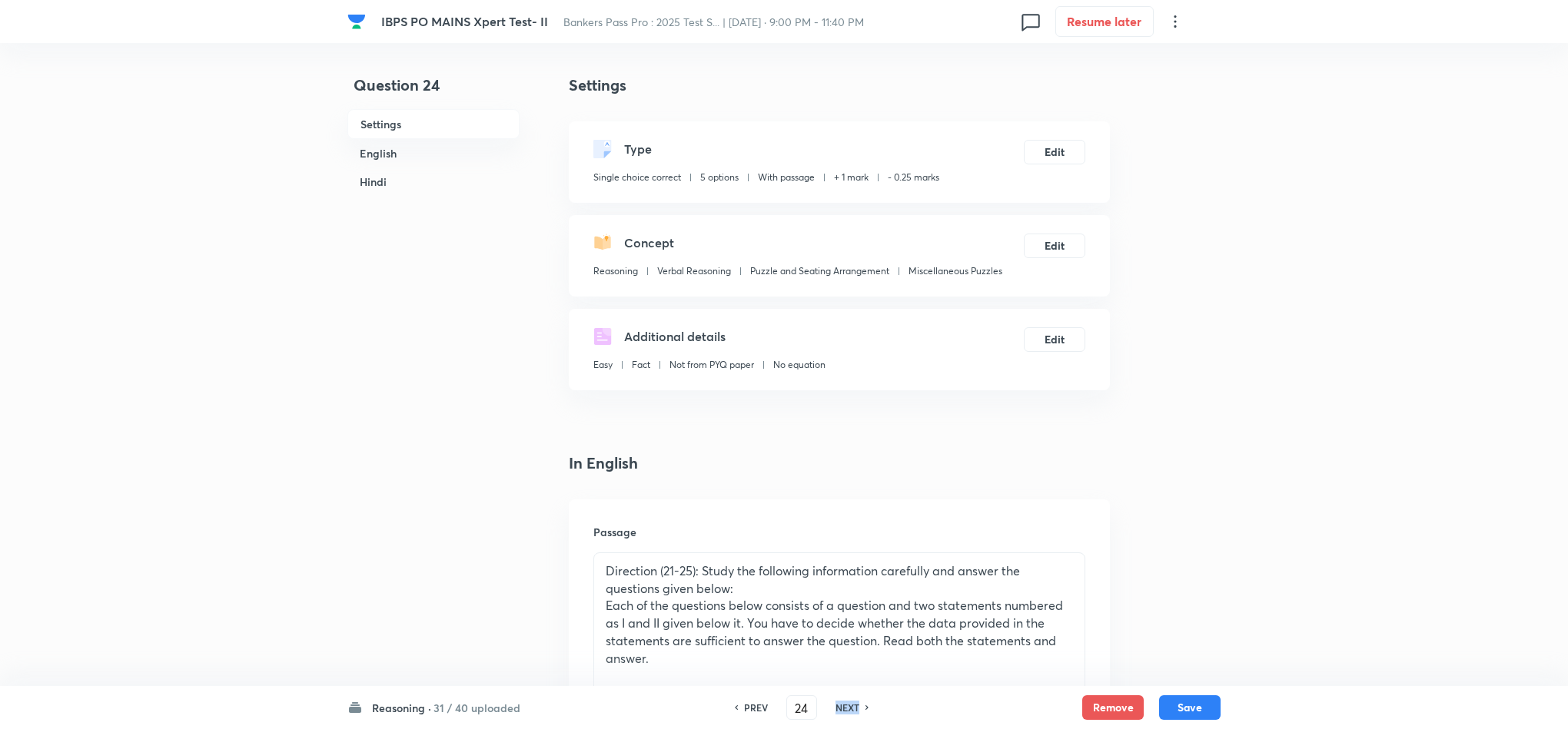
checkbox input "true"
click at [846, 703] on h6 "NEXT" at bounding box center [847, 708] width 24 height 14
type input "25"
checkbox input "false"
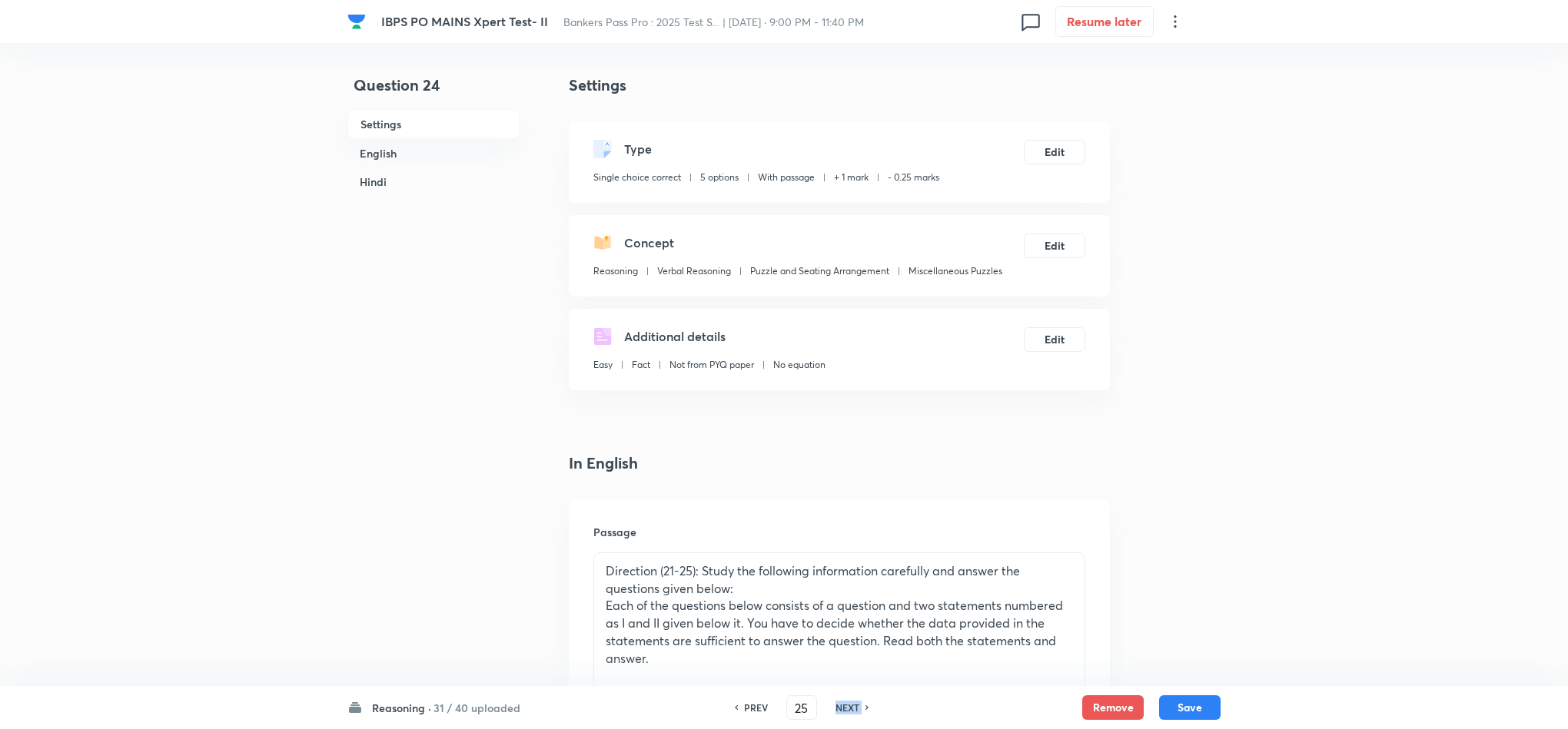
checkbox input "true"
click at [846, 703] on h6 "NEXT" at bounding box center [847, 708] width 24 height 14
type input "26"
checkbox input "false"
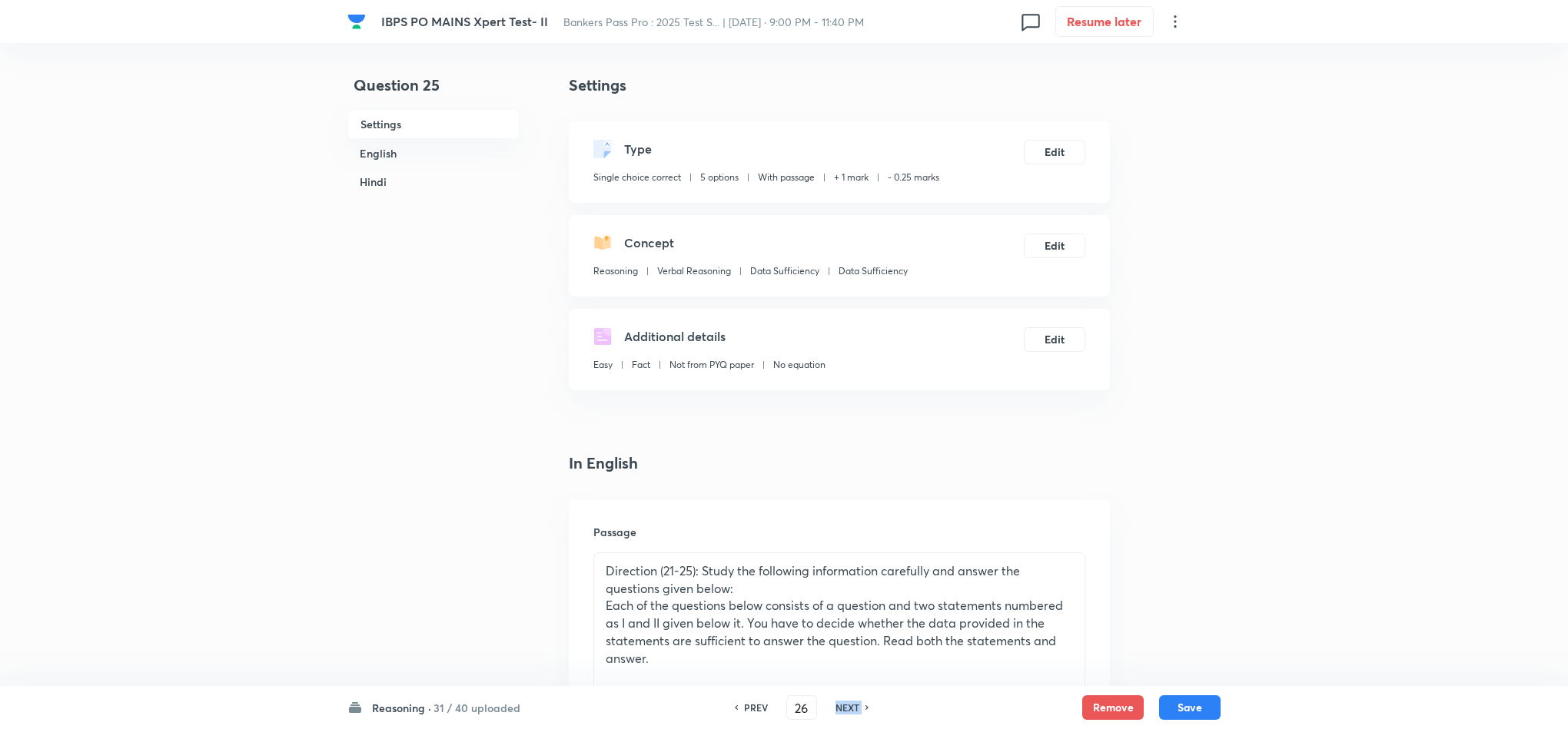
checkbox input "false"
checkbox input "true"
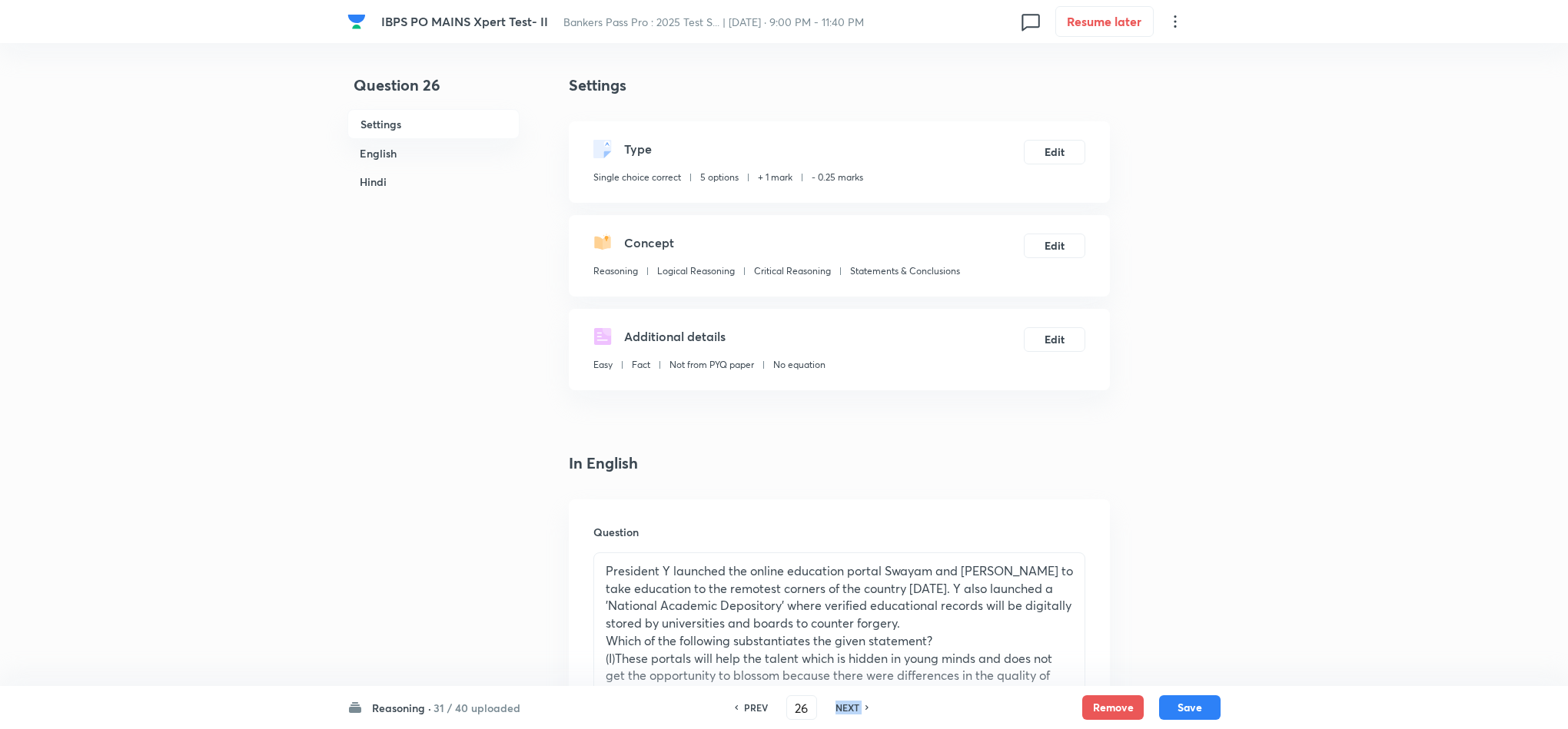
click at [846, 703] on h6 "NEXT" at bounding box center [847, 708] width 24 height 14
type input "27"
checkbox input "false"
checkbox input "true"
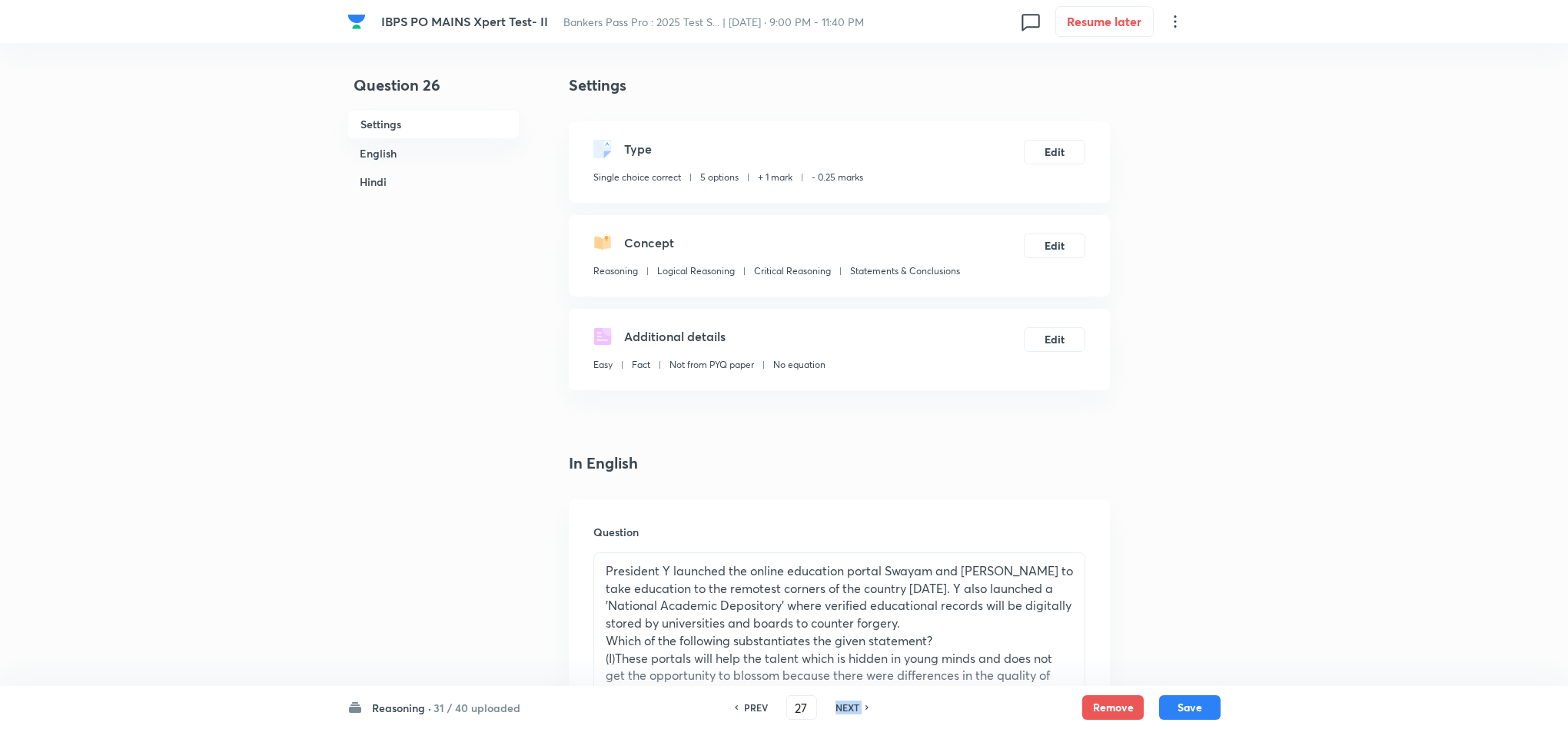
checkbox input "true"
click at [846, 703] on h6 "NEXT" at bounding box center [847, 708] width 24 height 14
type input "28"
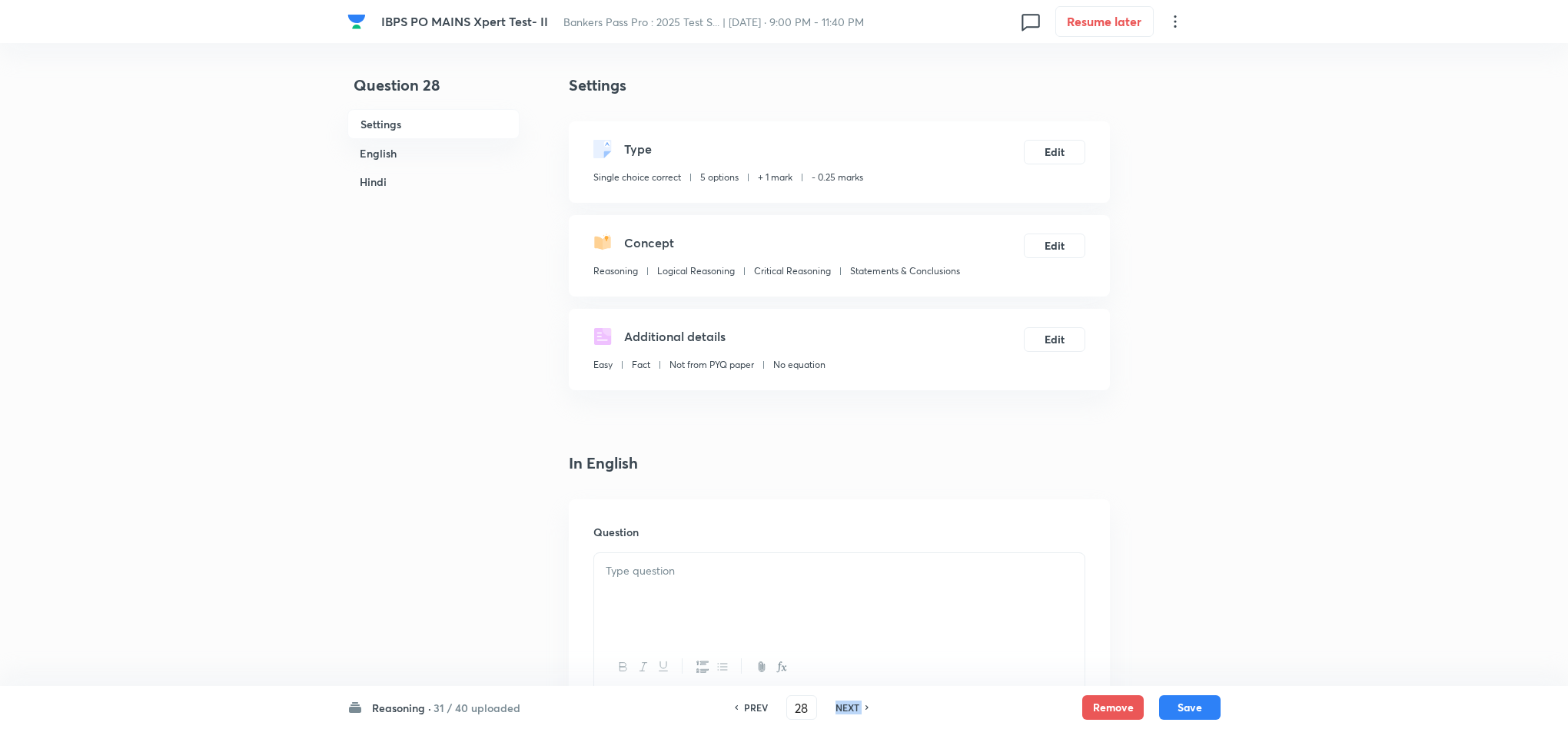
checkbox input "false"
checkbox input "true"
click at [846, 703] on h6 "NEXT" at bounding box center [847, 708] width 24 height 14
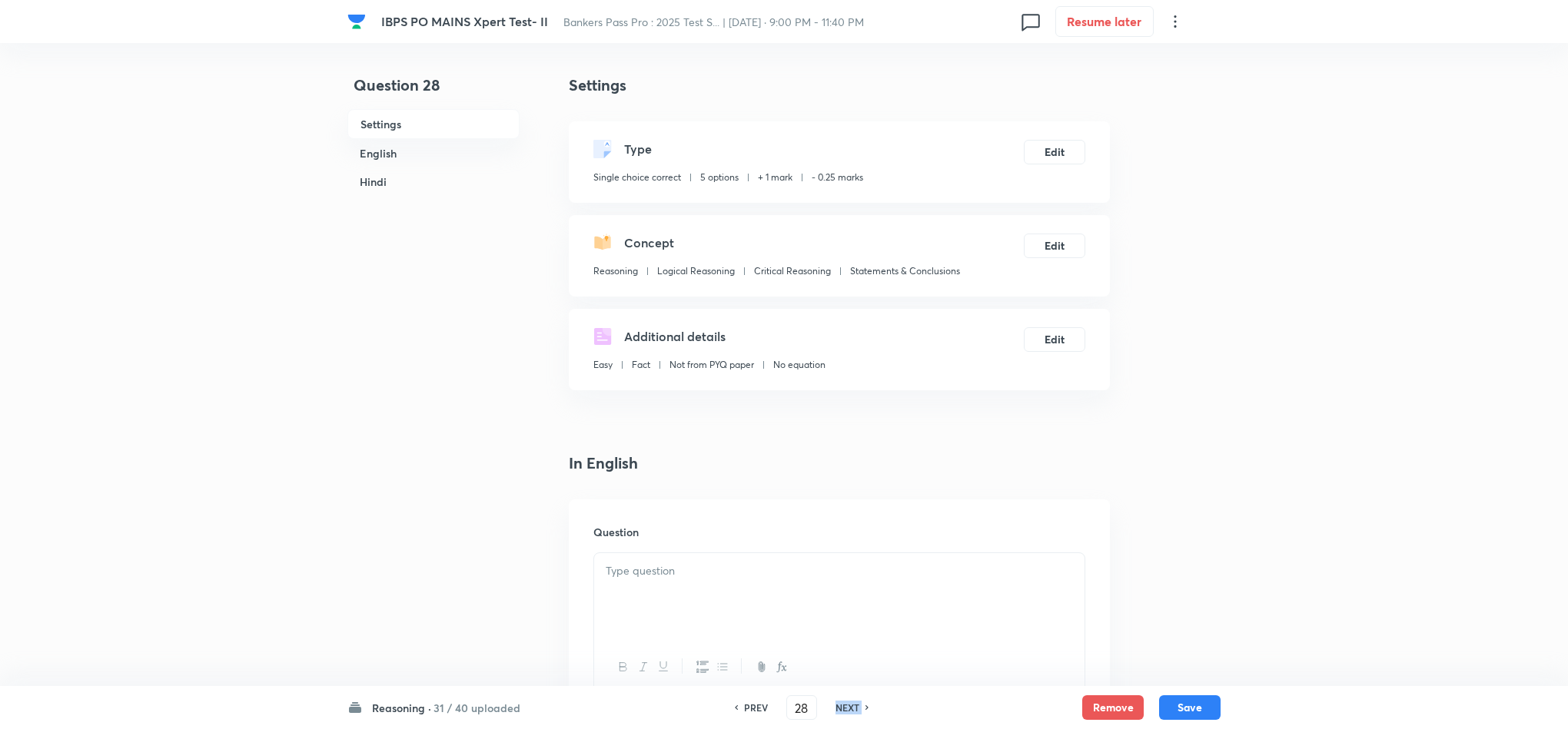
type input "29"
checkbox input "false"
checkbox input "true"
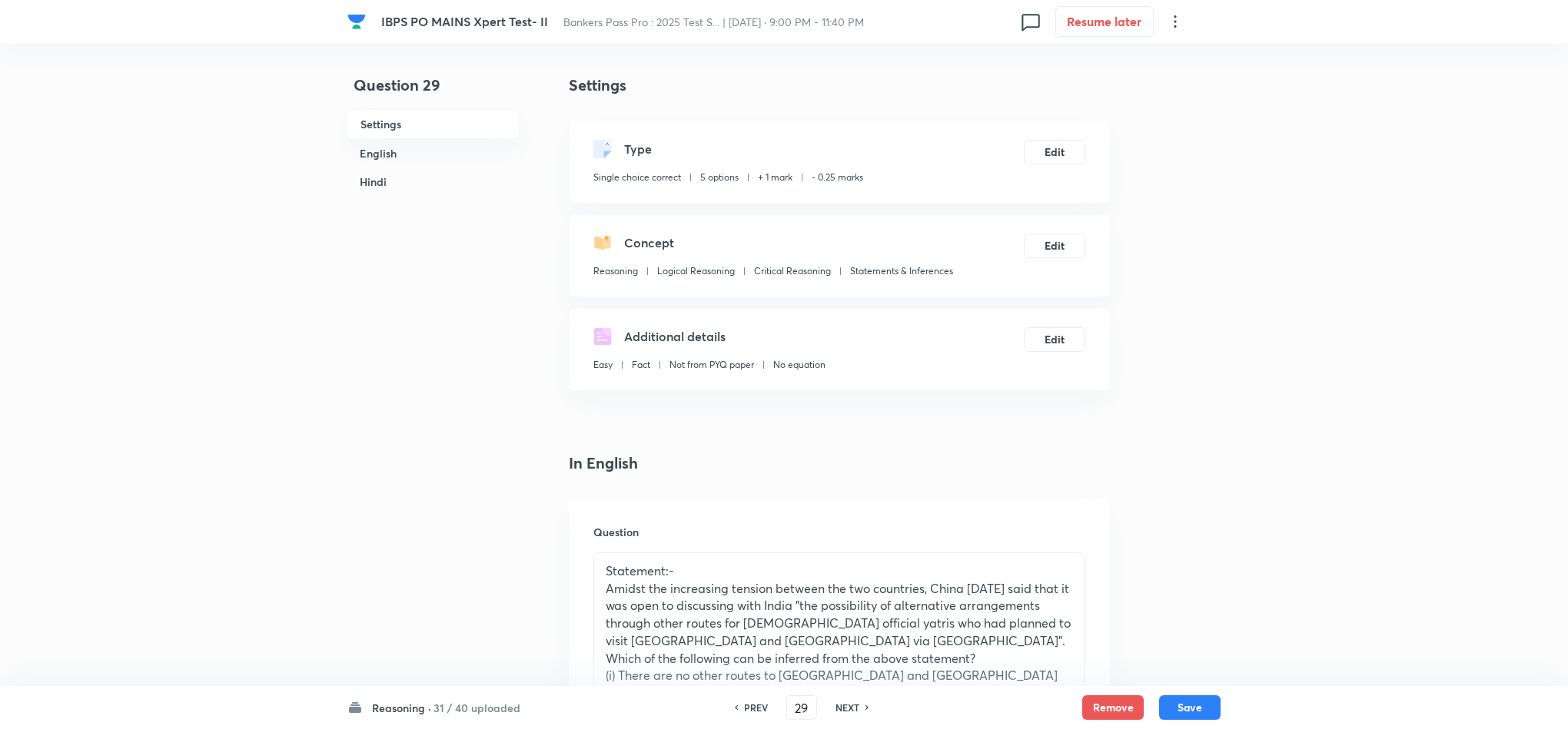
click at [846, 703] on h6 "NEXT" at bounding box center [847, 708] width 24 height 14
type input "30"
checkbox input "false"
checkbox input "true"
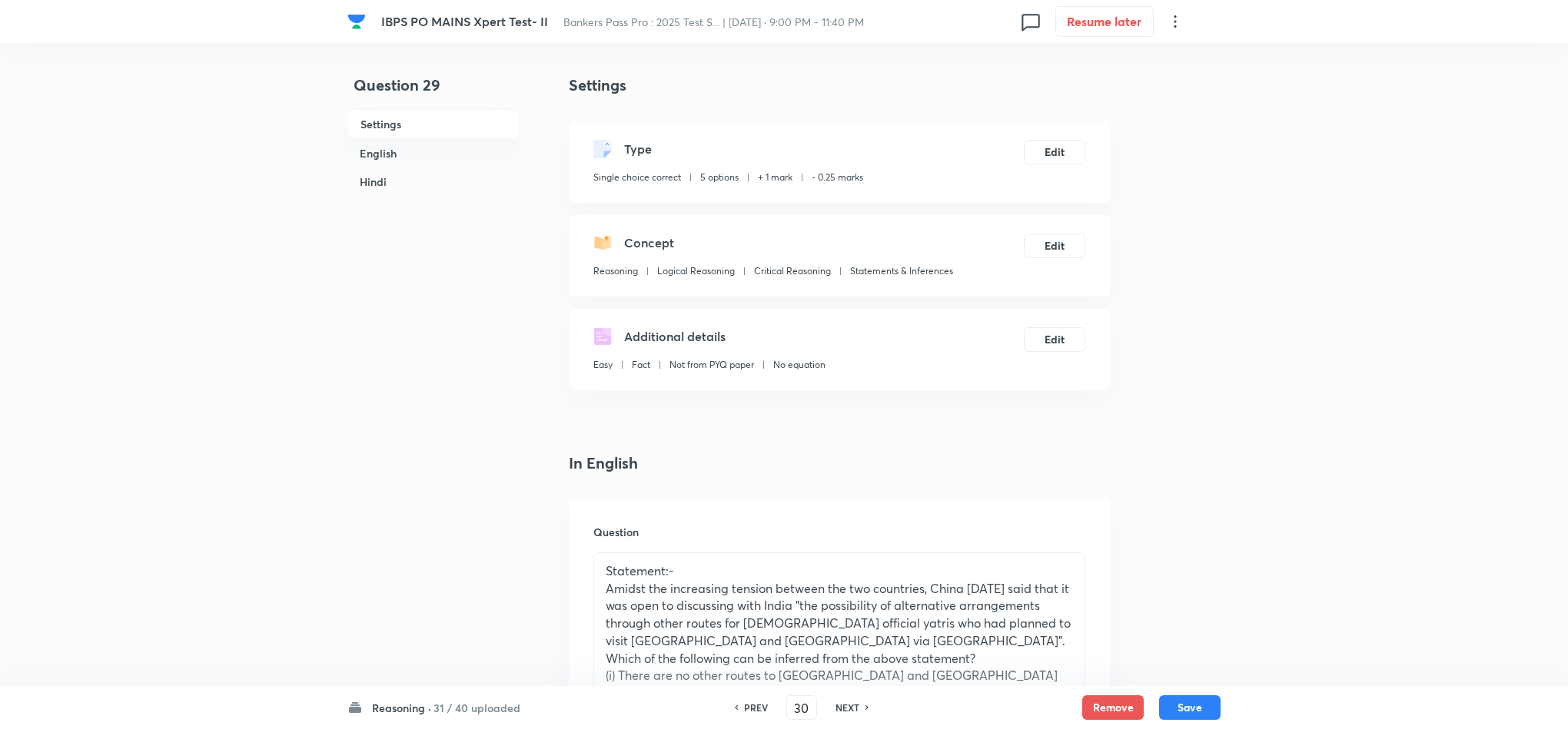
checkbox input "true"
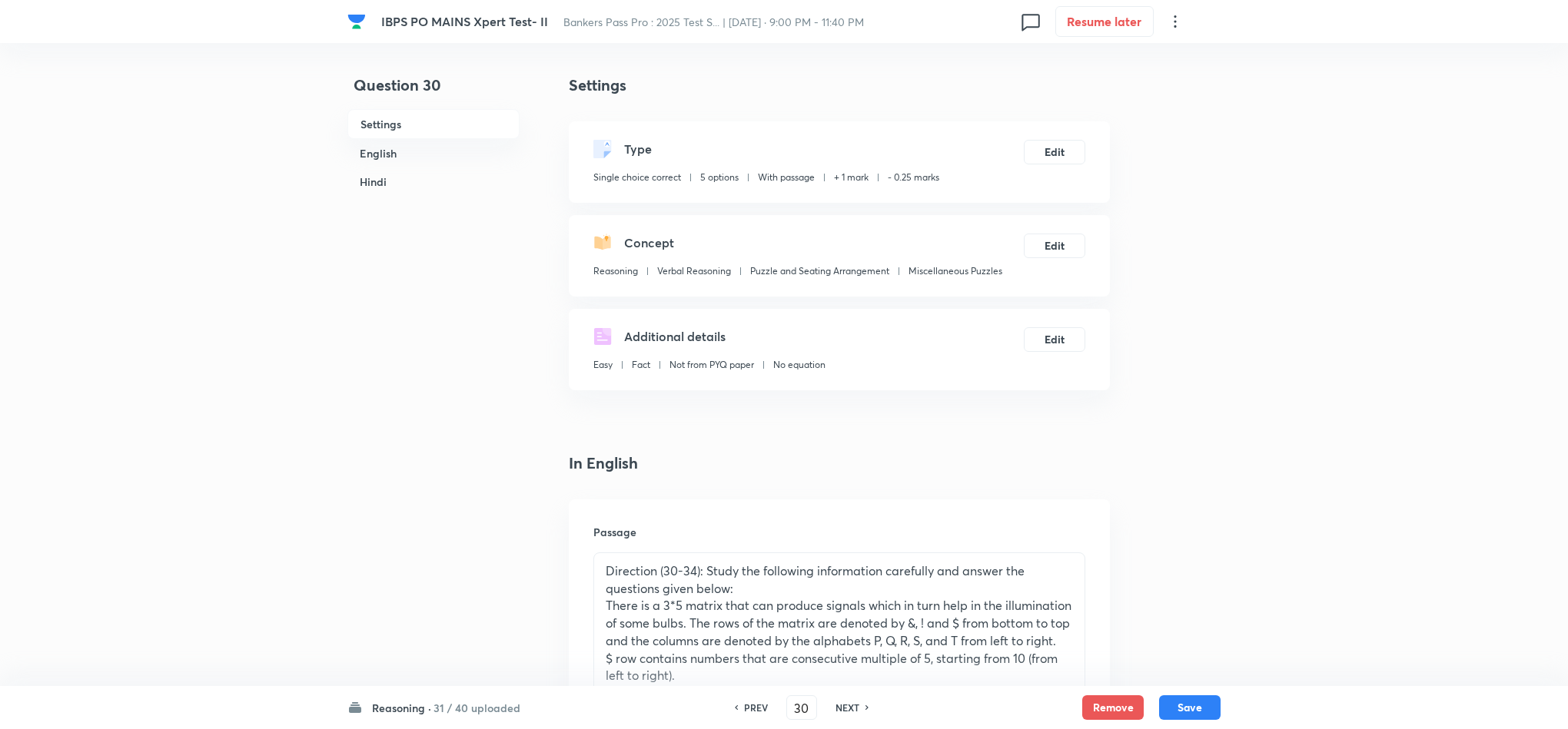
click at [846, 703] on h6 "NEXT" at bounding box center [847, 708] width 24 height 14
type input "31"
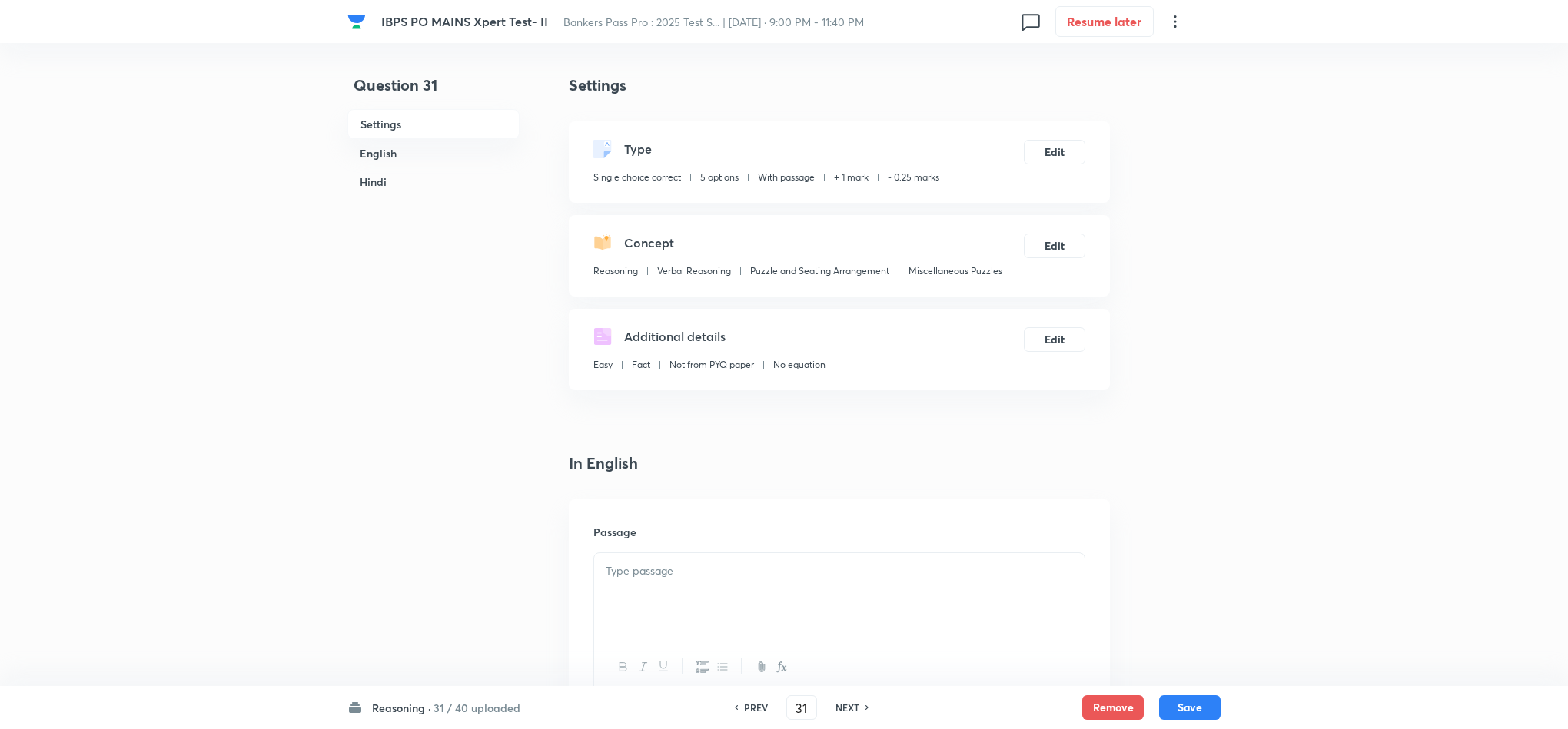
checkbox input "false"
checkbox input "true"
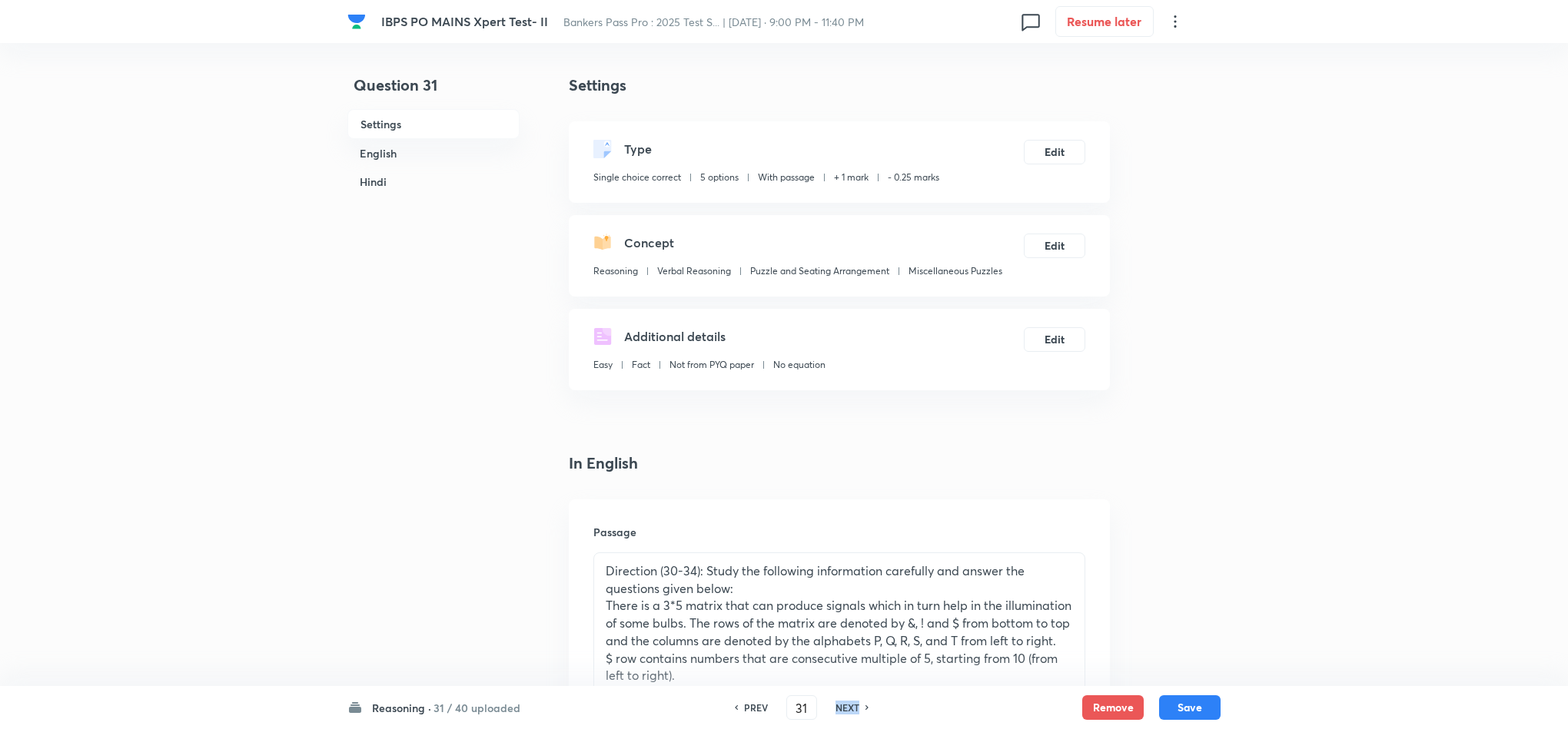
click at [845, 703] on h6 "NEXT" at bounding box center [847, 708] width 24 height 14
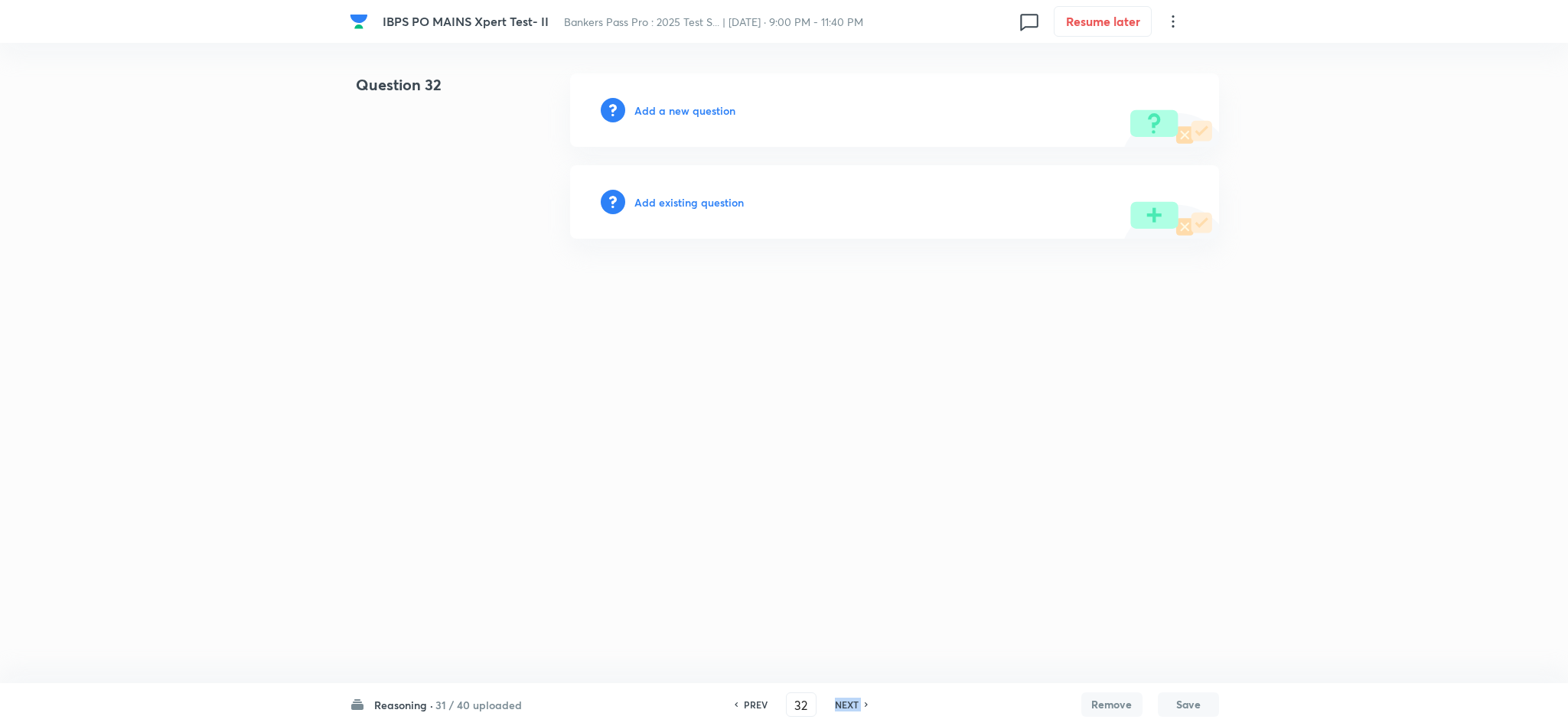
click at [841, 700] on h6 "NEXT" at bounding box center [847, 705] width 24 height 14
click at [751, 701] on h6 "PREV" at bounding box center [756, 705] width 24 height 14
type input "32"
click at [697, 110] on h6 "Add a new question" at bounding box center [685, 110] width 101 height 16
click at [696, 110] on h6 "Choose a question type" at bounding box center [693, 110] width 118 height 16
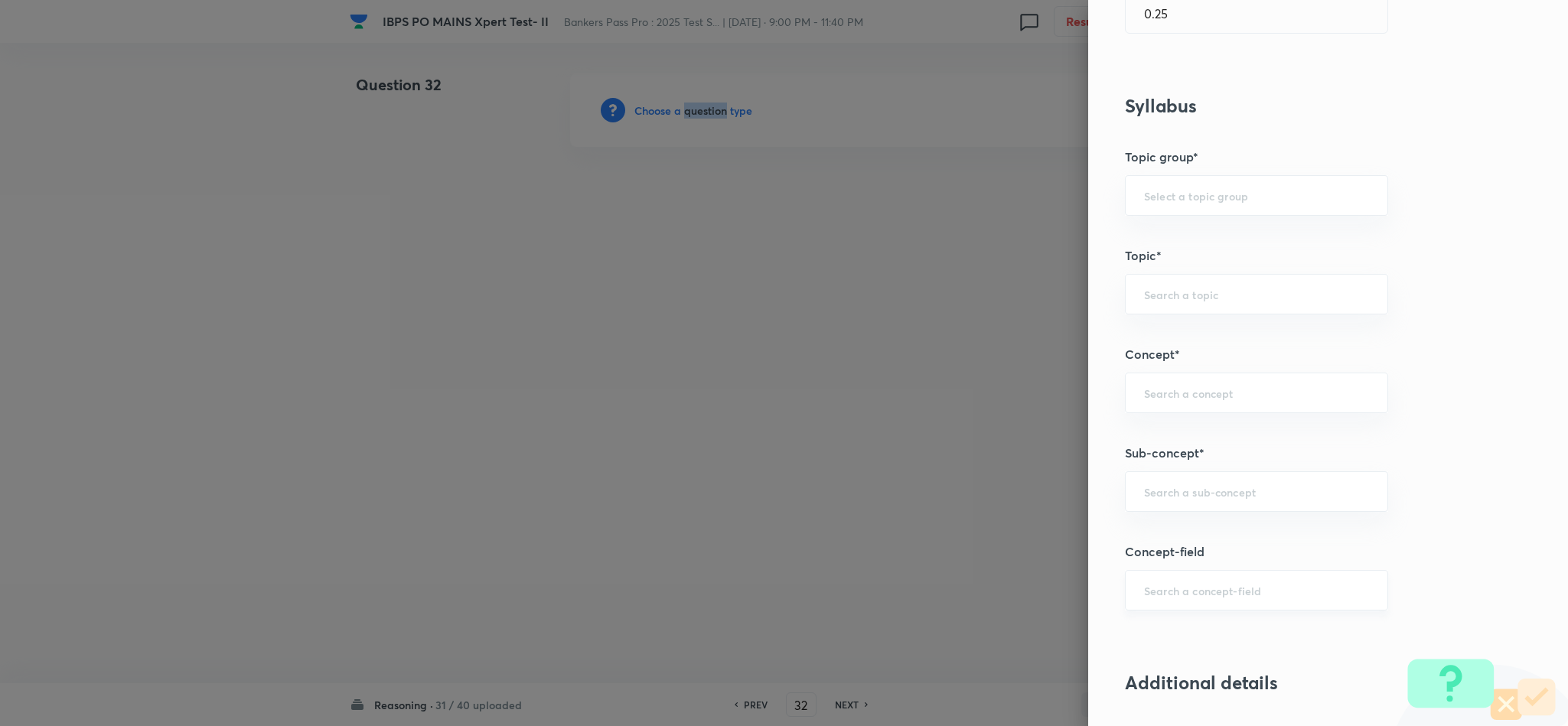
scroll to position [689, 0]
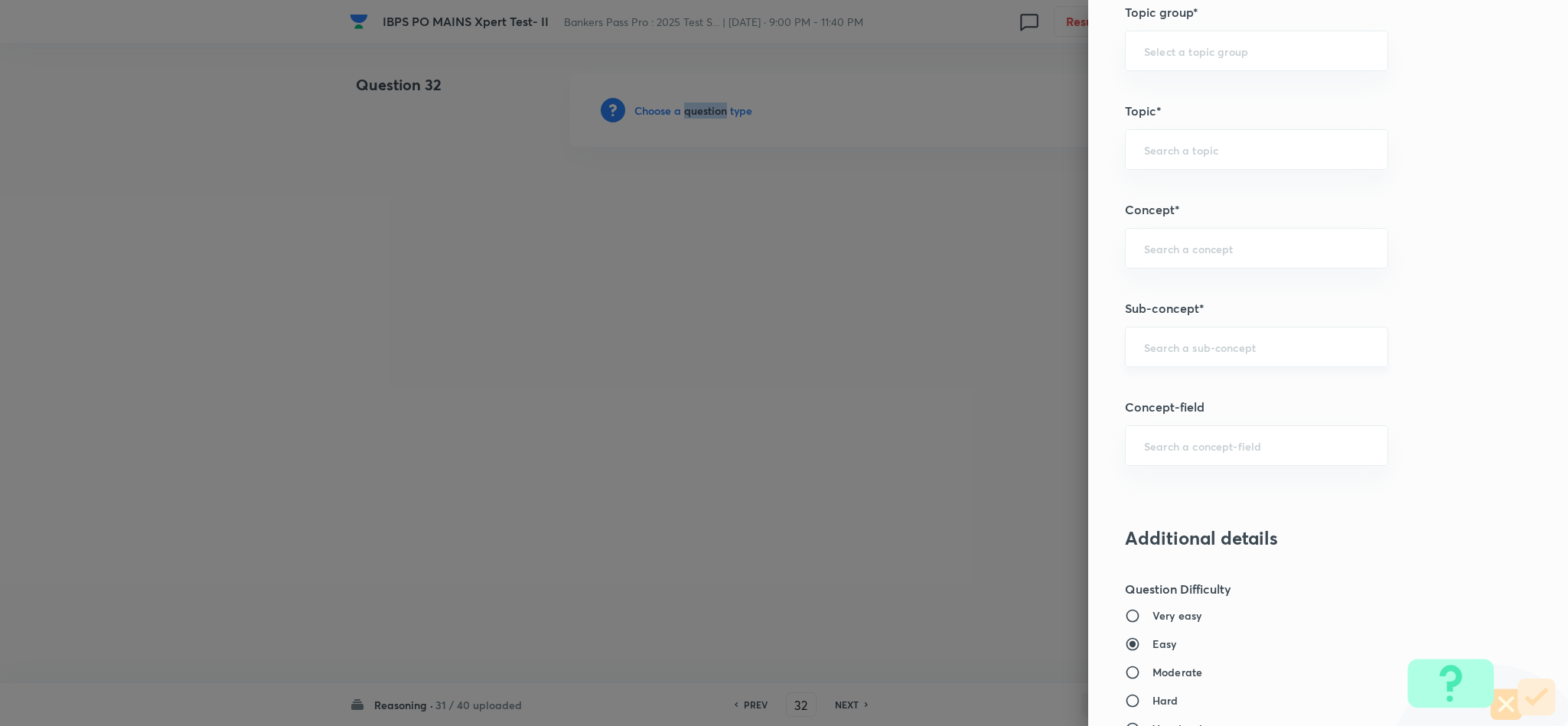
click at [1271, 368] on div "​" at bounding box center [1257, 347] width 263 height 41
click at [1228, 393] on li "Miscellaneous Puzzles" at bounding box center [1239, 396] width 261 height 27
type input "Miscellaneous Puzzles"
type input "Reasoning"
type input "Verbal Reasoning"
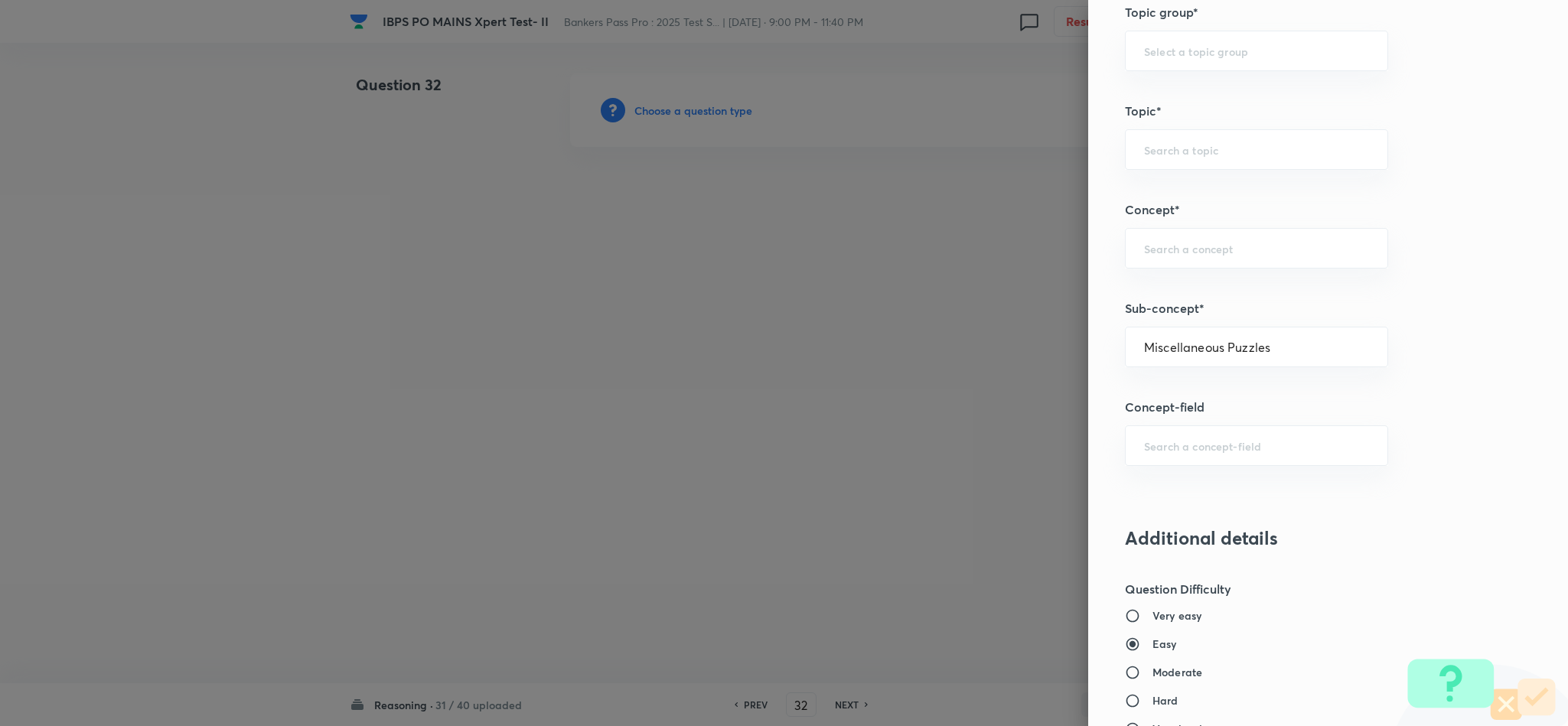
type input "Puzzle and Seating Arrangement"
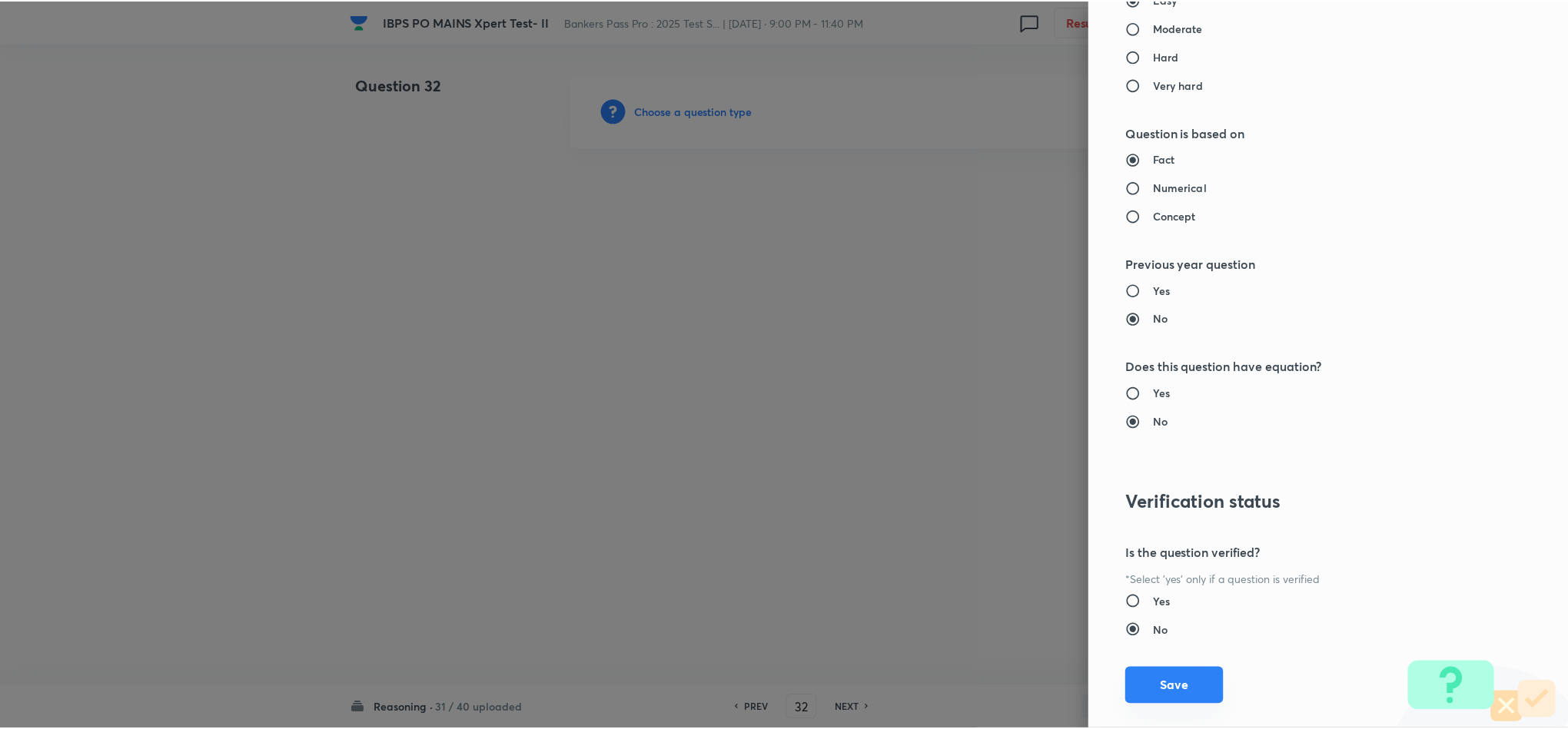
scroll to position [1370, 0]
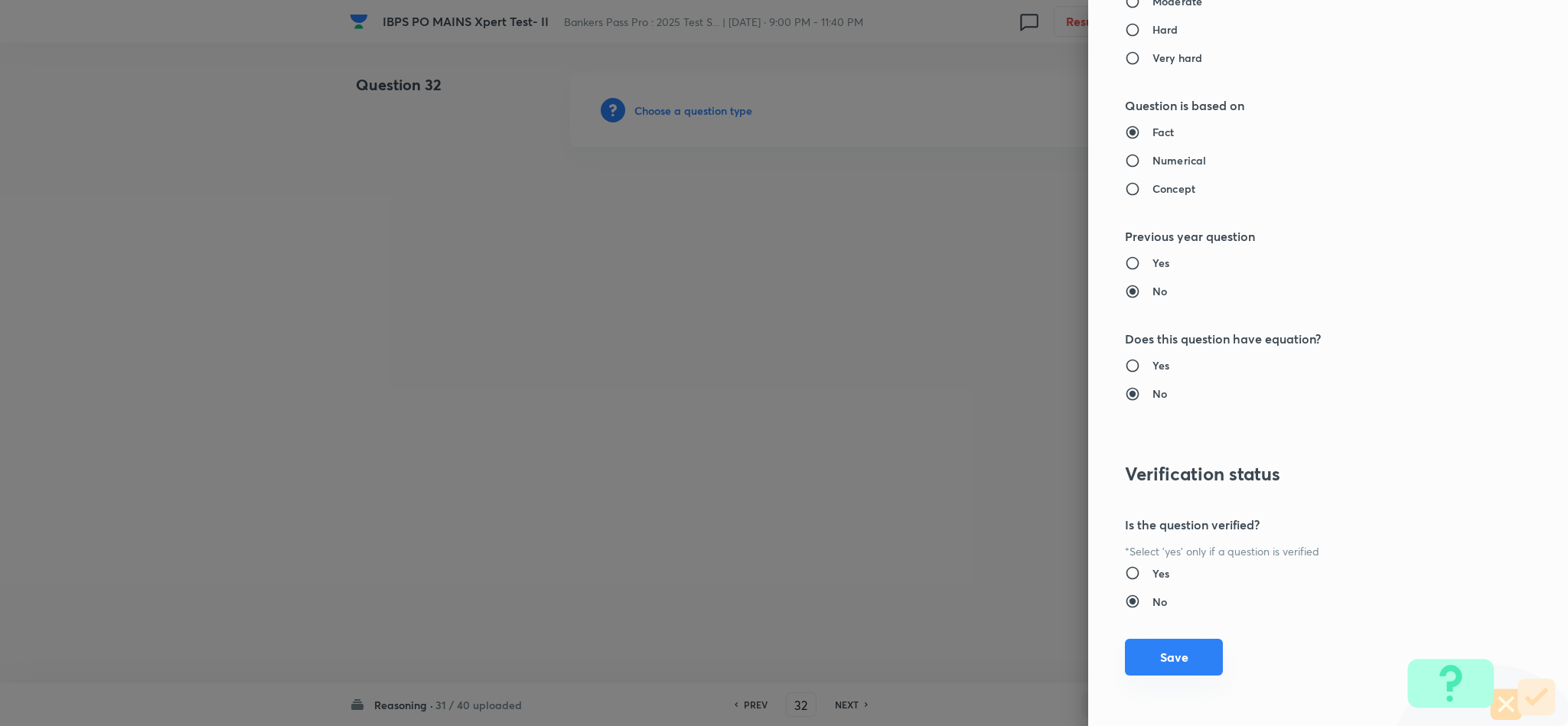
click at [1160, 650] on button "Save" at bounding box center [1174, 656] width 98 height 37
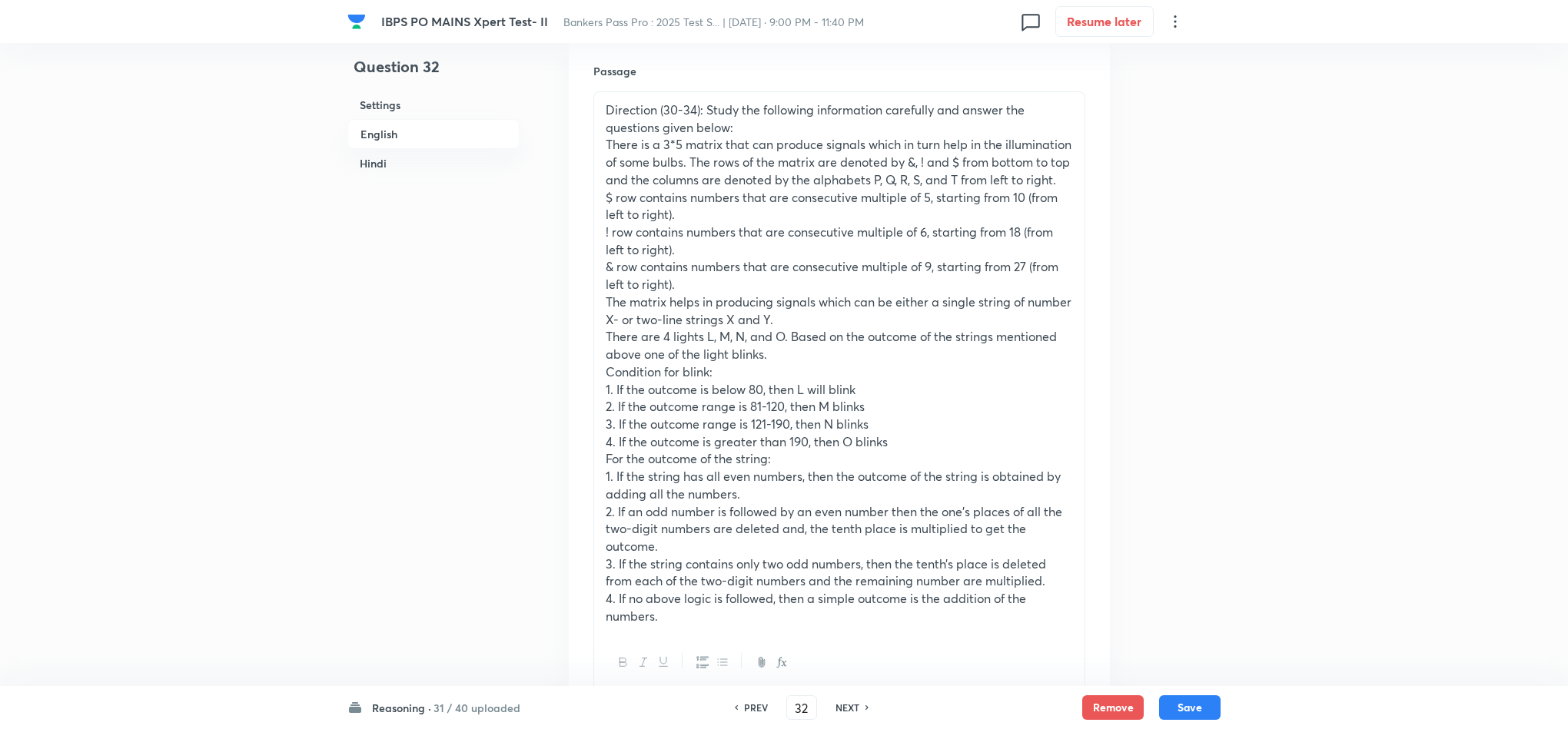
scroll to position [807, 0]
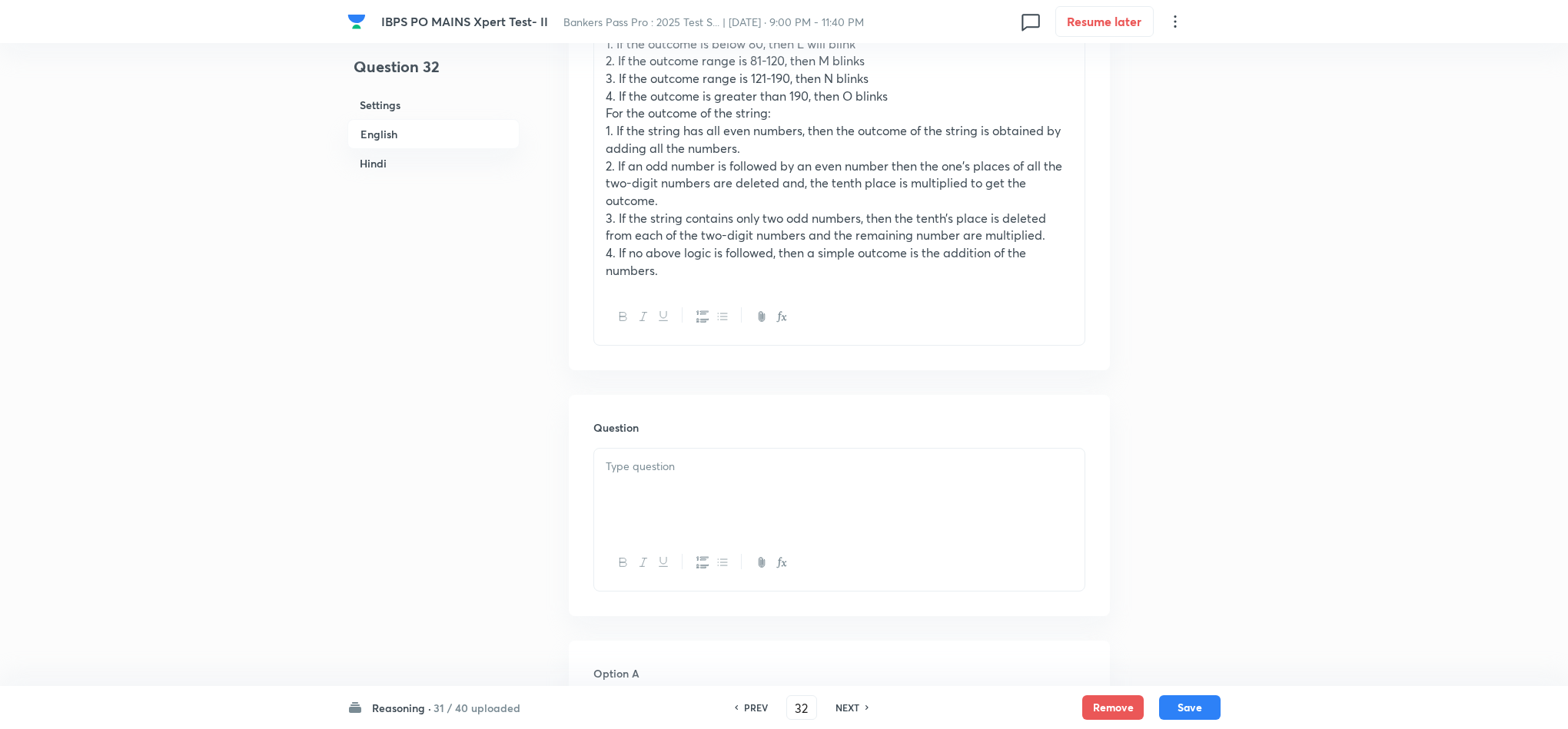
click at [643, 476] on p at bounding box center [839, 466] width 467 height 18
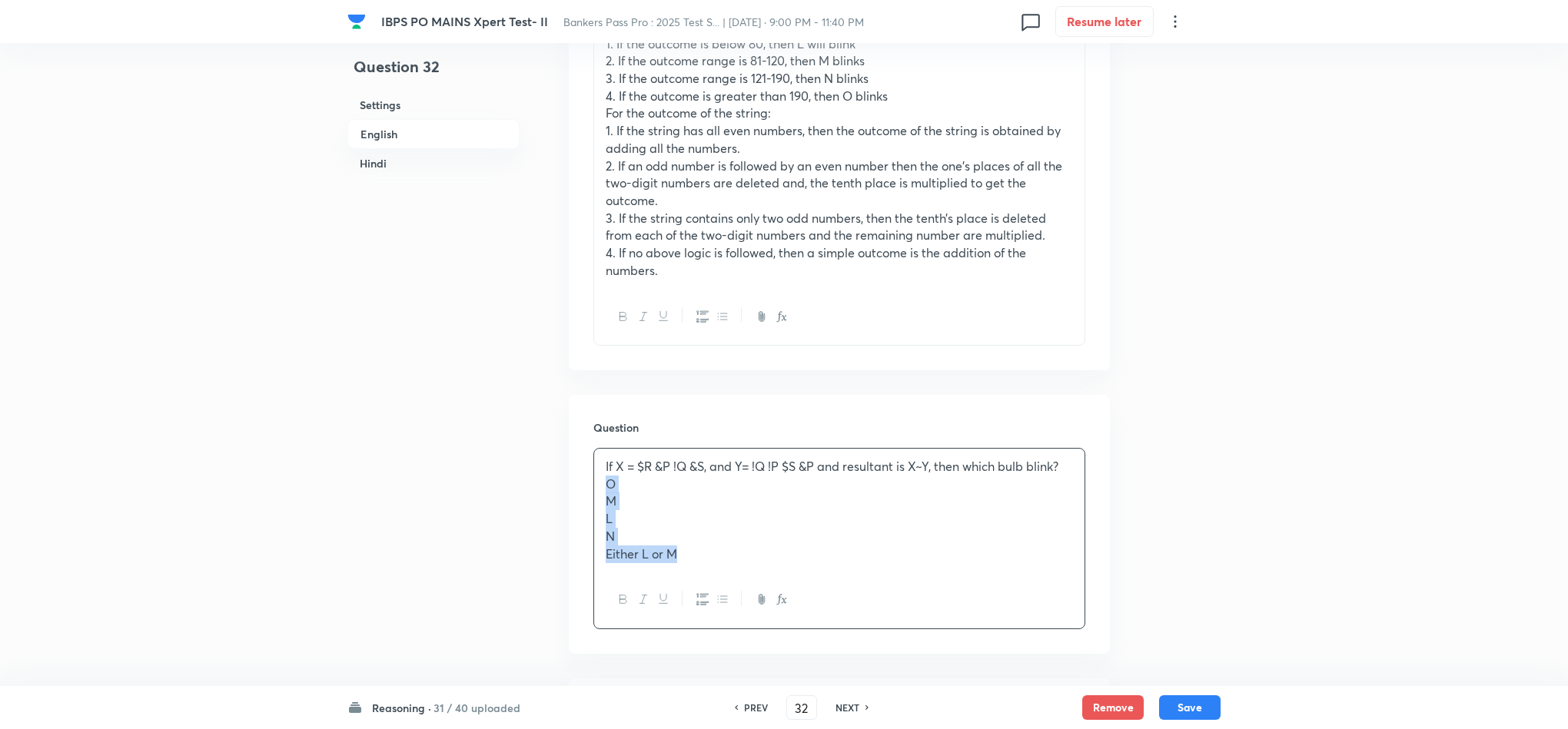
drag, startPoint x: 605, startPoint y: 509, endPoint x: 815, endPoint y: 614, distance: 234.8
click at [804, 614] on div "If X = $R &P !Q &S, and Y= !Q !P $S &P and resultant is X~Y, then which bulb bl…" at bounding box center [839, 538] width 492 height 182
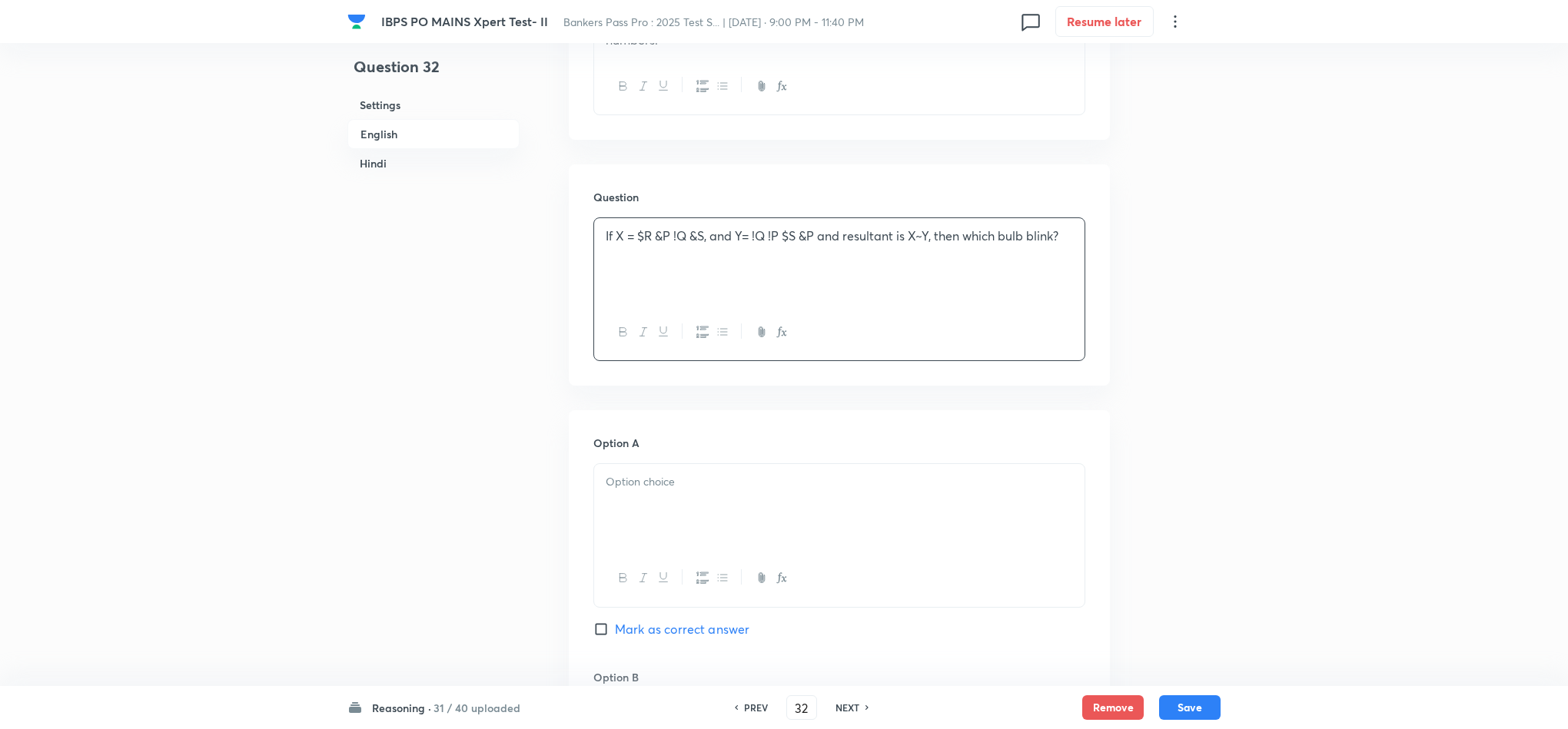
click at [617, 525] on div at bounding box center [839, 506] width 491 height 86
drag, startPoint x: 605, startPoint y: 521, endPoint x: 828, endPoint y: 613, distance: 241.2
click at [828, 613] on div "O M L N Either L or M" at bounding box center [839, 545] width 492 height 164
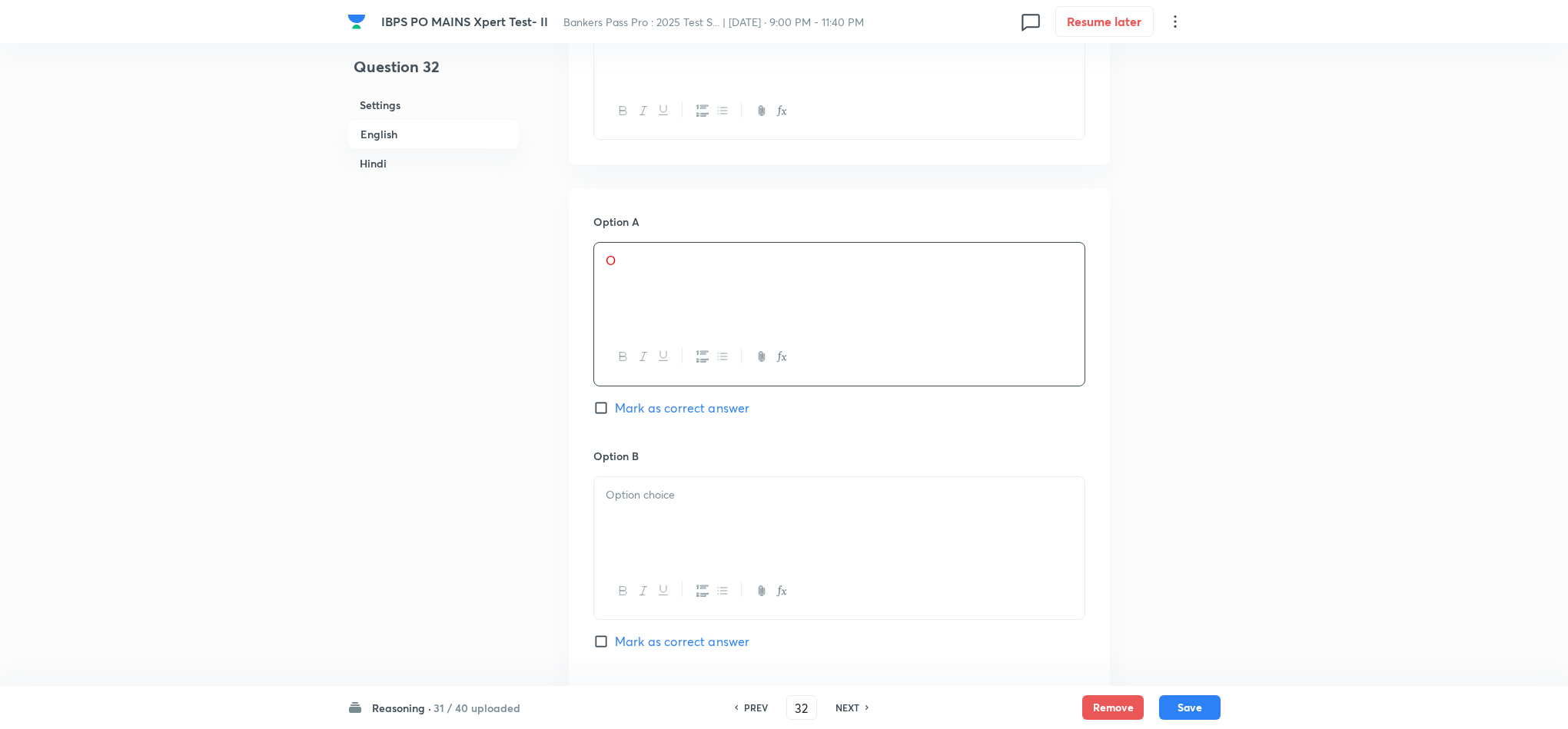
scroll to position [1268, 0]
click at [602, 530] on div at bounding box center [839, 511] width 491 height 86
drag, startPoint x: 605, startPoint y: 522, endPoint x: 787, endPoint y: 593, distance: 195.4
click at [787, 593] on div "M L N Either L or M" at bounding box center [839, 540] width 492 height 146
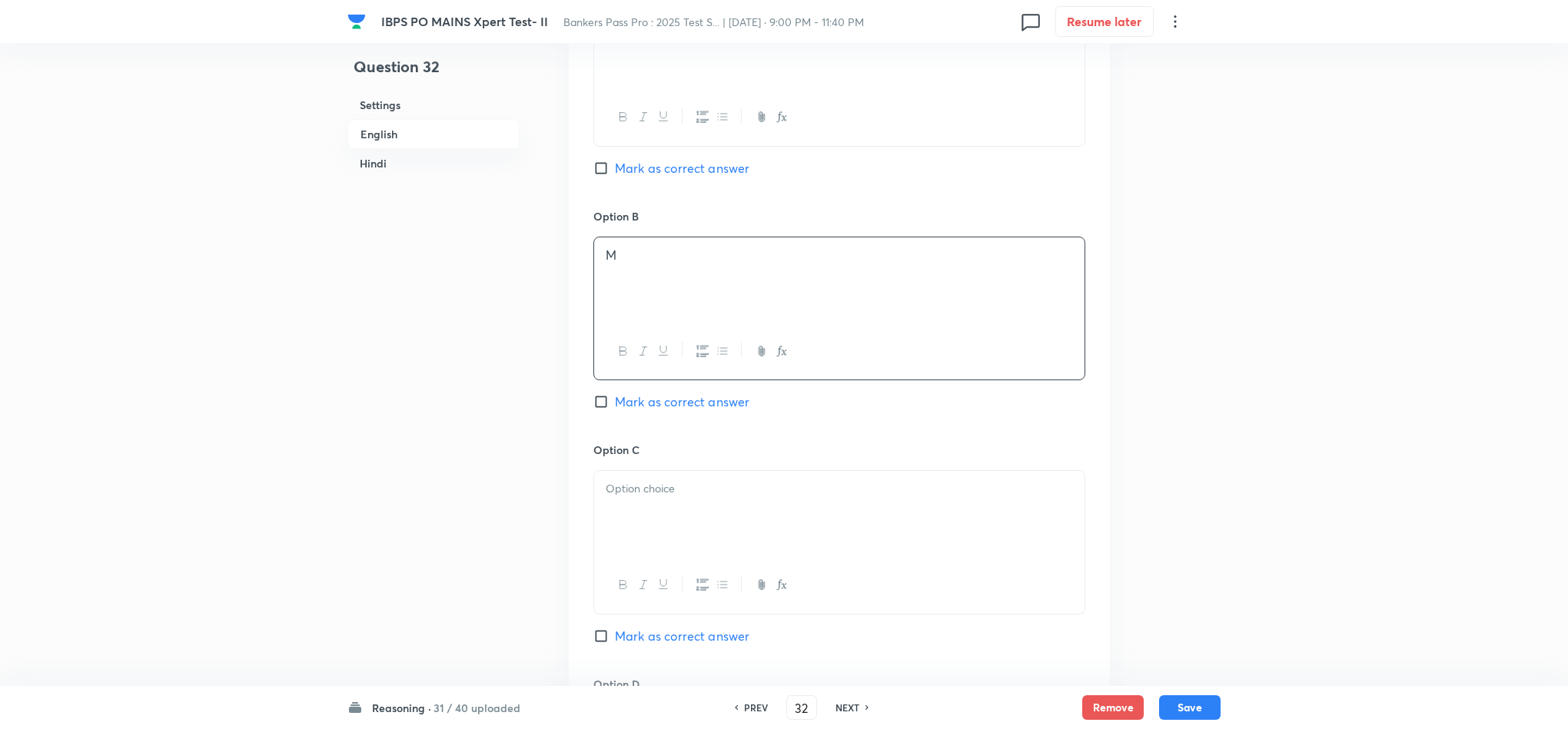
click at [641, 533] on div at bounding box center [839, 513] width 491 height 86
drag, startPoint x: 604, startPoint y: 524, endPoint x: 873, endPoint y: 581, distance: 275.0
click at [873, 581] on div "L N Either L or M" at bounding box center [839, 541] width 492 height 143
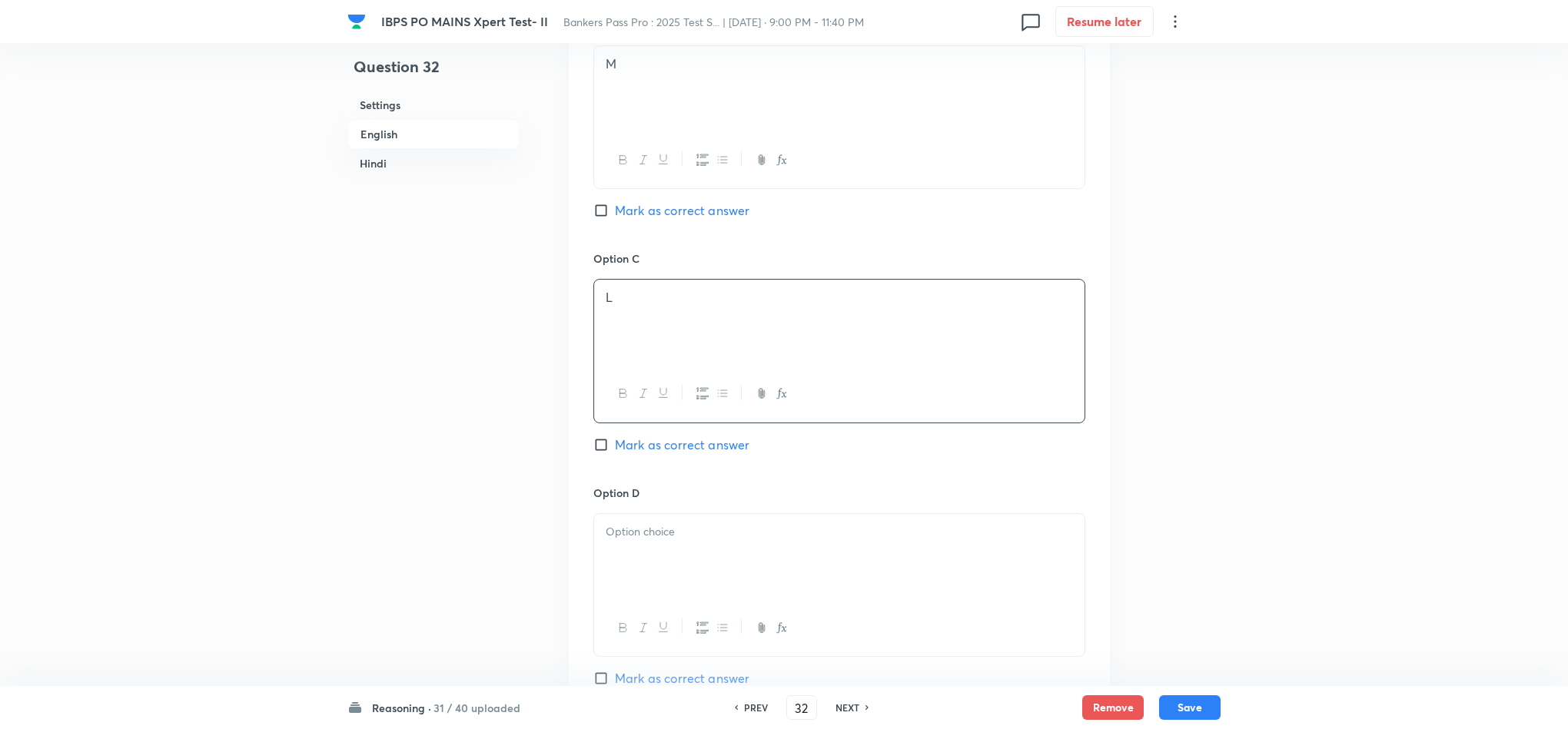
scroll to position [1728, 0]
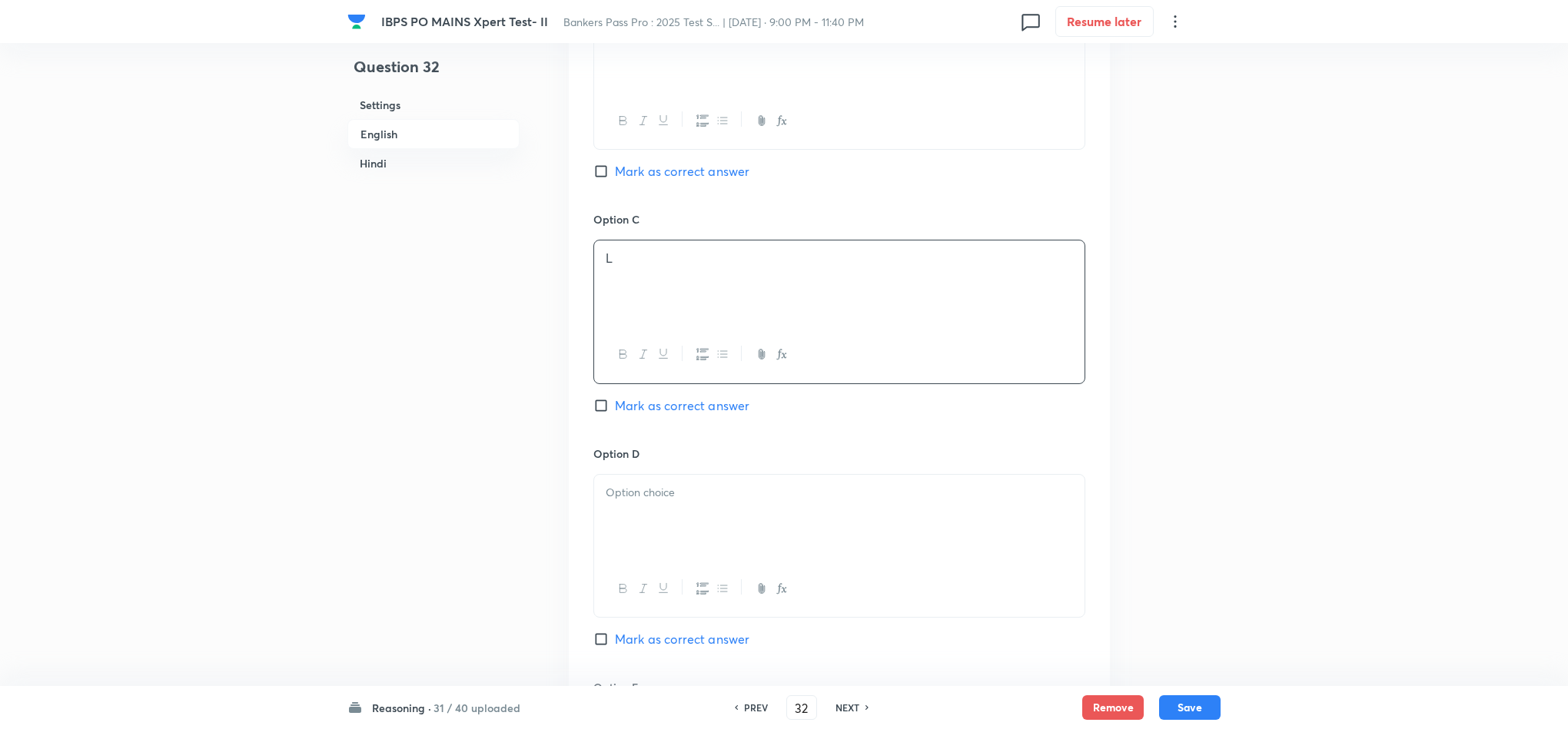
click at [648, 537] on div at bounding box center [839, 518] width 491 height 86
drag, startPoint x: 651, startPoint y: 538, endPoint x: 883, endPoint y: 600, distance: 240.1
click at [671, 526] on div at bounding box center [839, 520] width 491 height 86
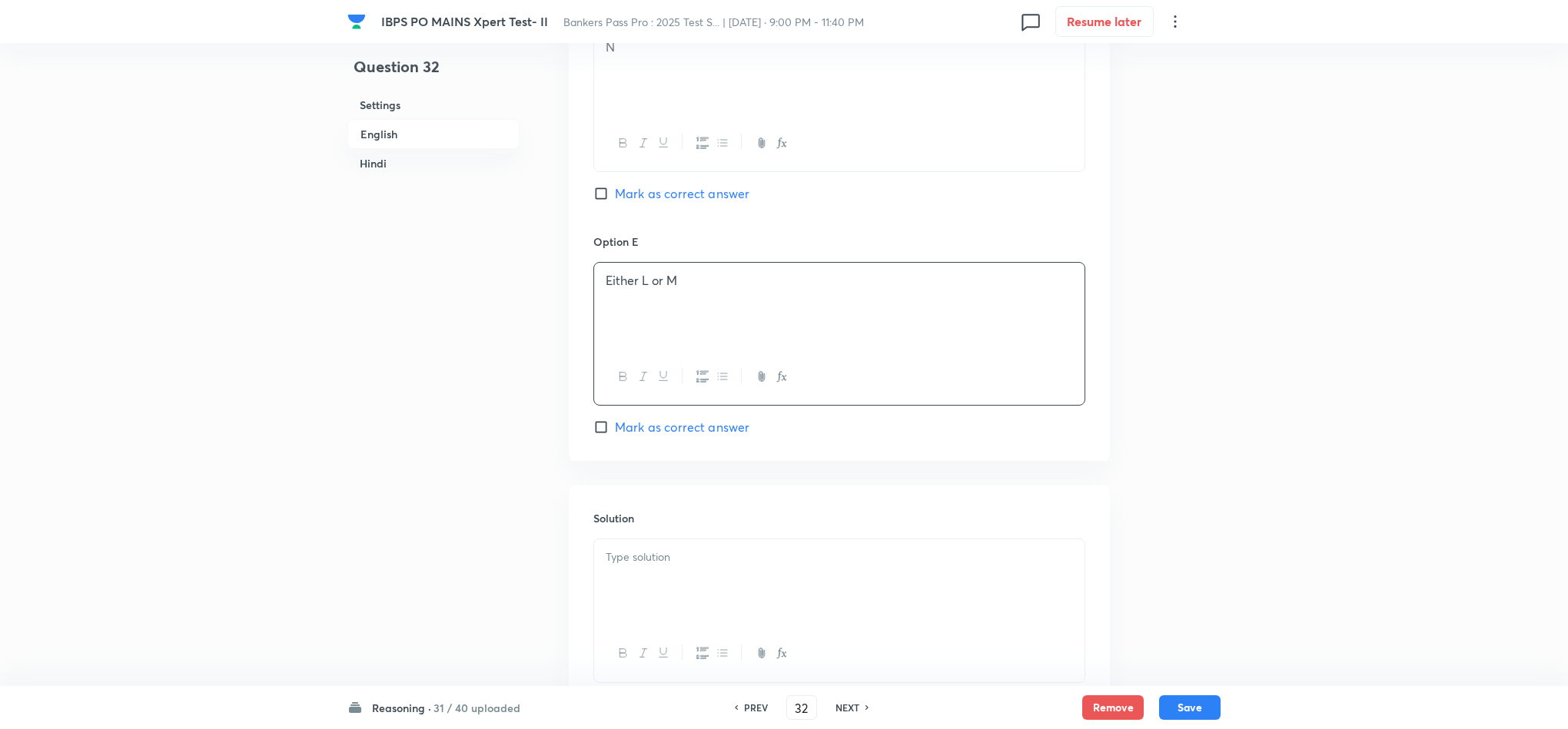
scroll to position [2305, 0]
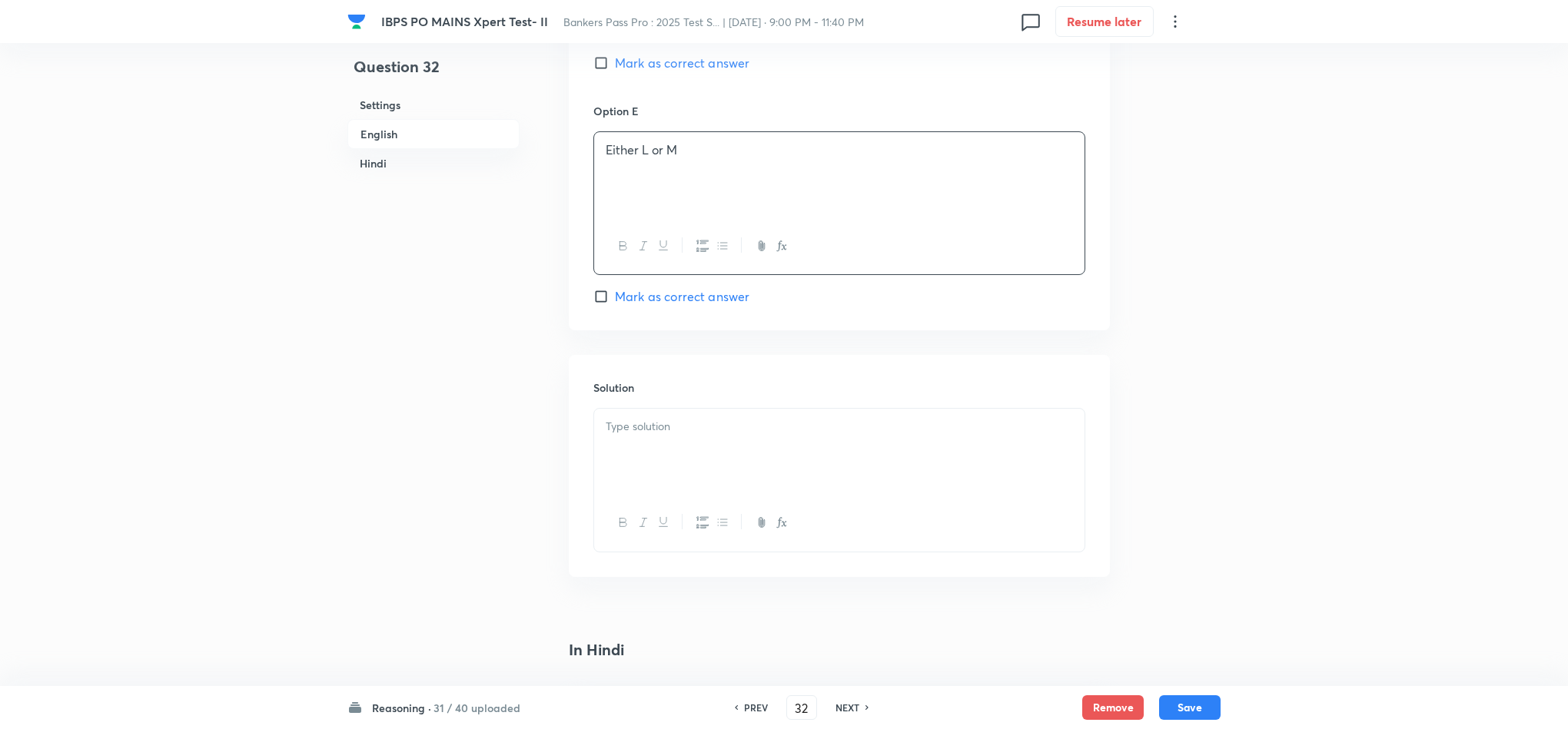
drag, startPoint x: 643, startPoint y: 492, endPoint x: 656, endPoint y: 483, distance: 15.8
click at [643, 491] on div at bounding box center [839, 451] width 491 height 86
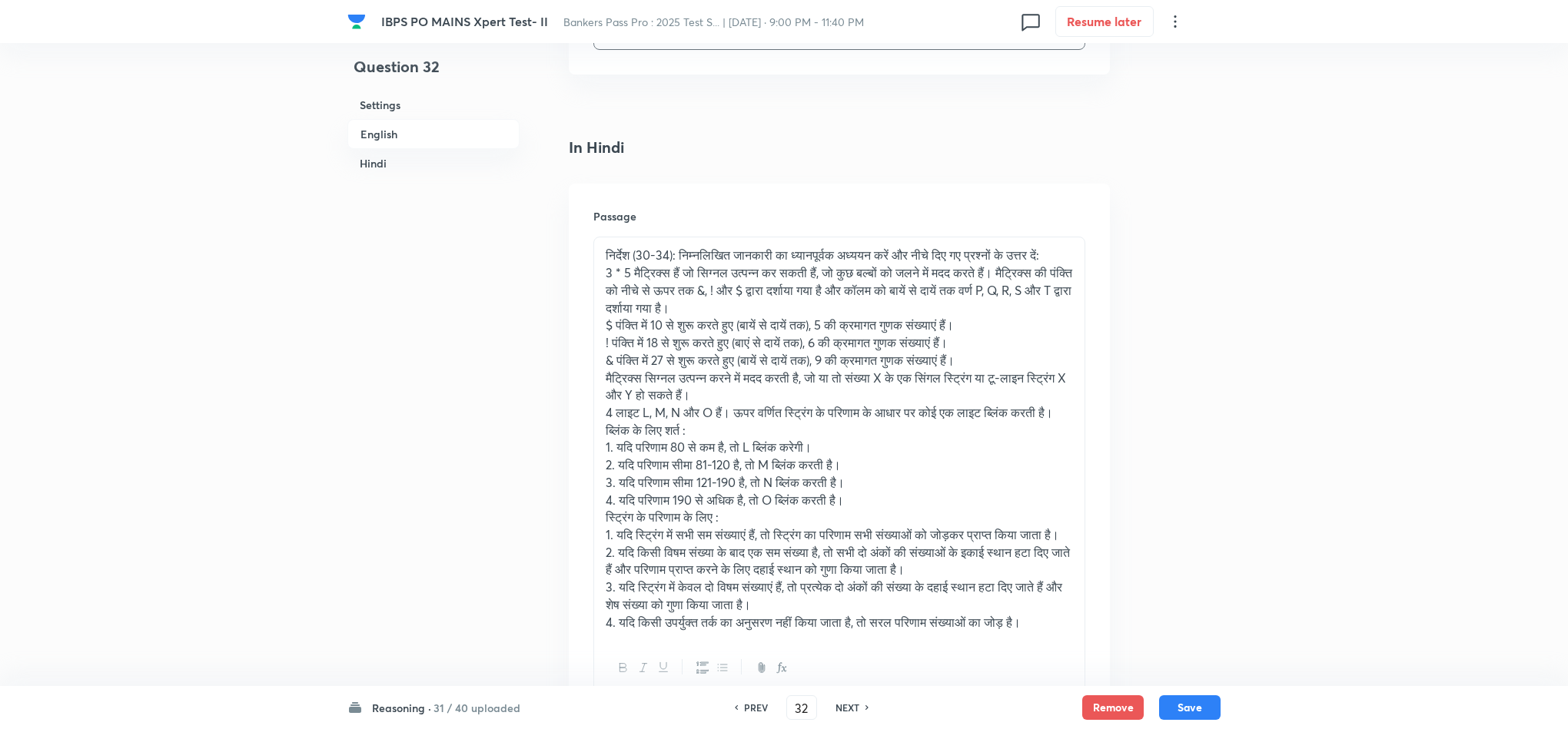
scroll to position [3342, 0]
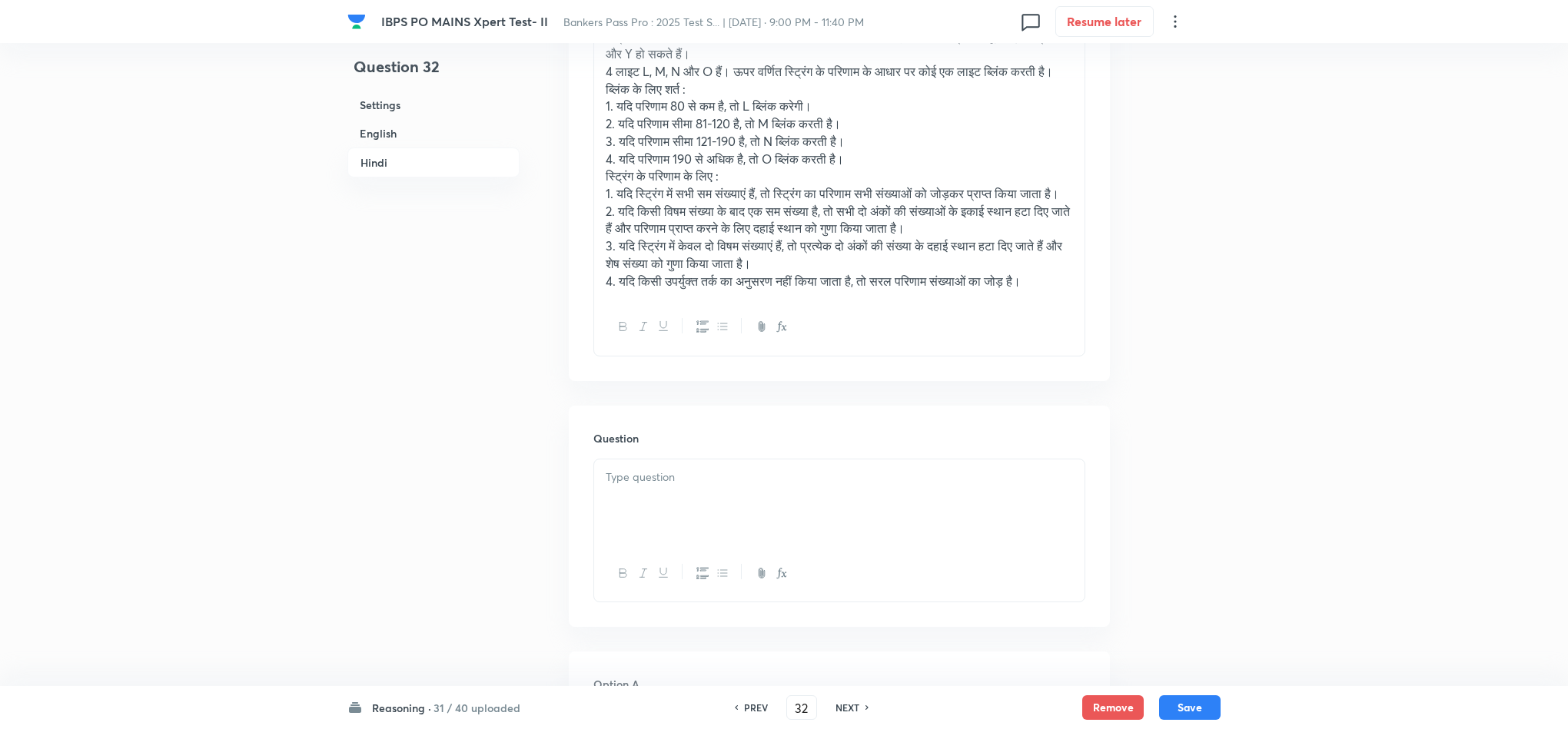
click at [646, 486] on p at bounding box center [839, 477] width 467 height 18
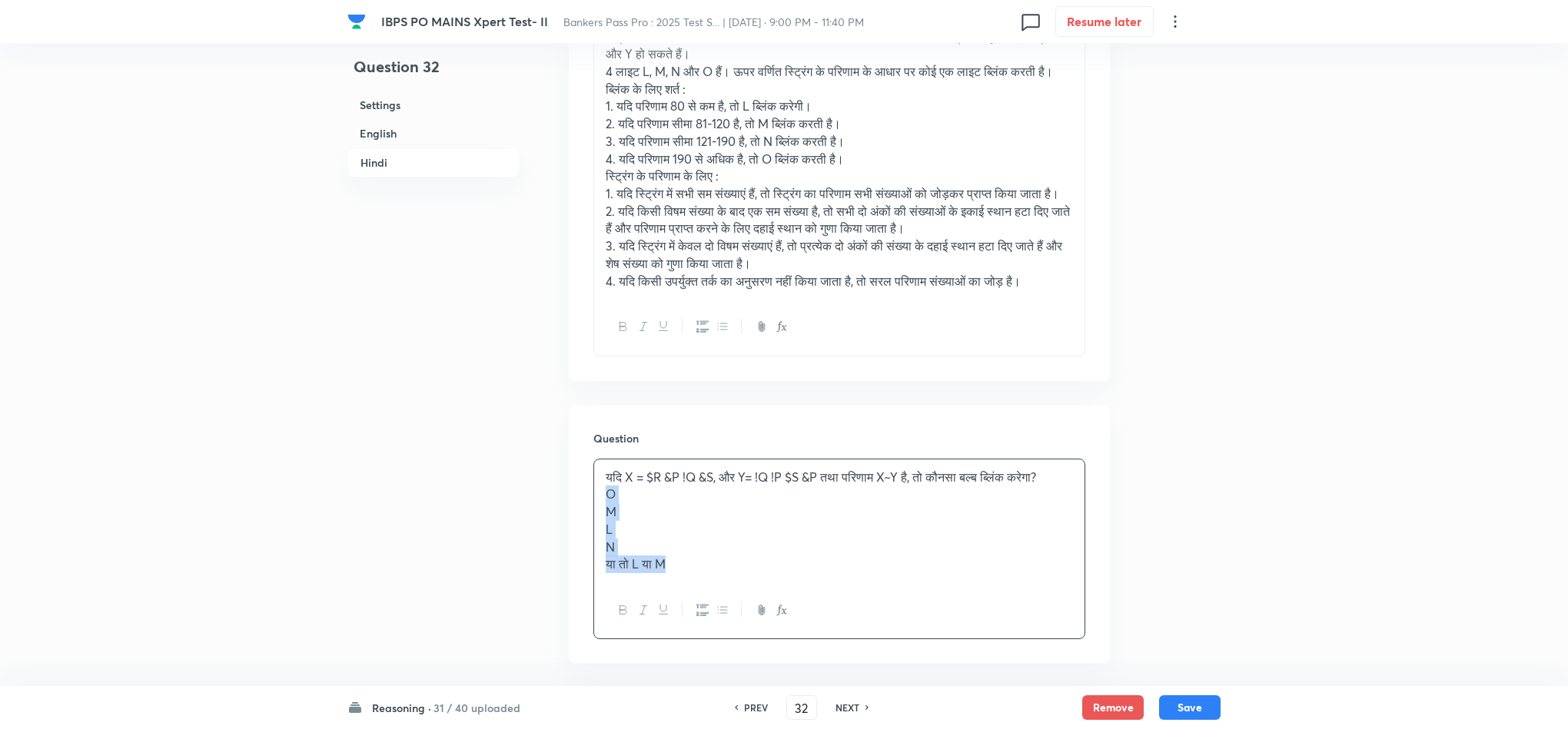
drag, startPoint x: 607, startPoint y: 556, endPoint x: 805, endPoint y: 682, distance: 234.7
click at [800, 640] on div "यदि X = $R &P !Q &S, और Y= !Q !P $S &P तथा परिणाम X~Y है, तो कौनसा बल्ब ब्लिंक …" at bounding box center [839, 549] width 492 height 182
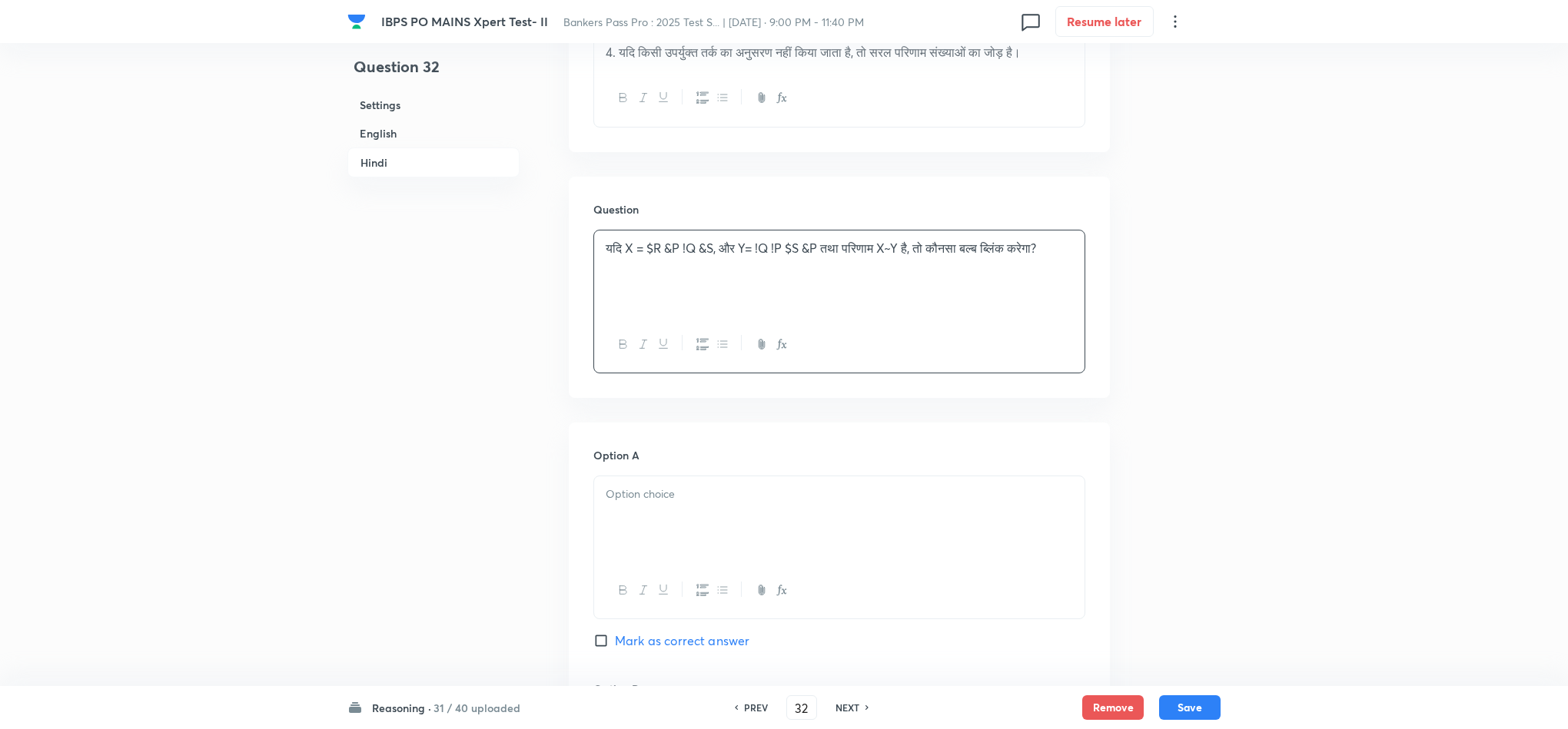
scroll to position [3573, 0]
click at [647, 561] on div at bounding box center [839, 518] width 491 height 86
drag, startPoint x: 607, startPoint y: 570, endPoint x: 826, endPoint y: 644, distance: 231.2
click at [826, 638] on div "O M L N या तो L या M" at bounding box center [839, 556] width 492 height 164
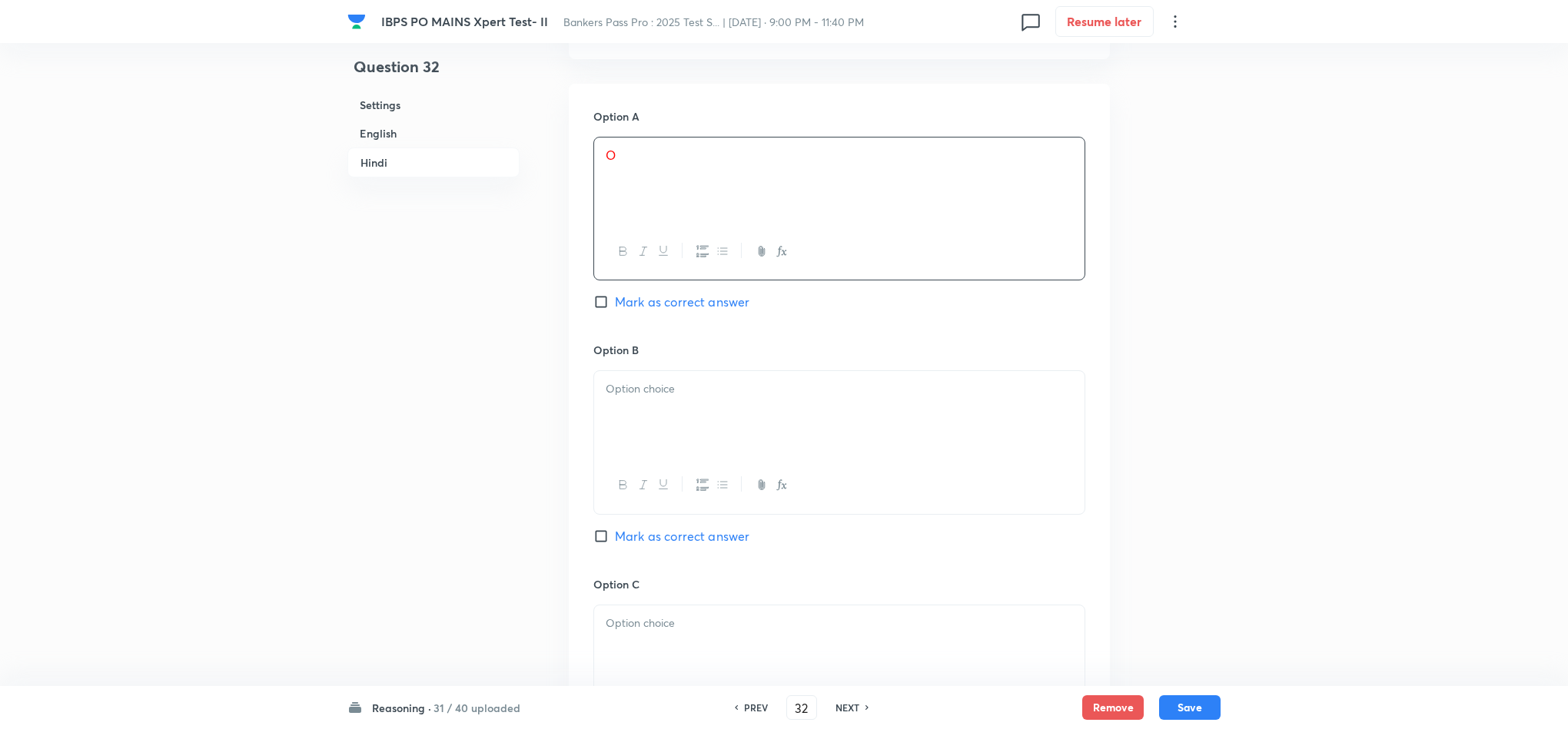
scroll to position [3918, 0]
drag, startPoint x: 637, startPoint y: 448, endPoint x: 627, endPoint y: 469, distance: 23.3
click at [637, 448] on div at bounding box center [839, 405] width 491 height 86
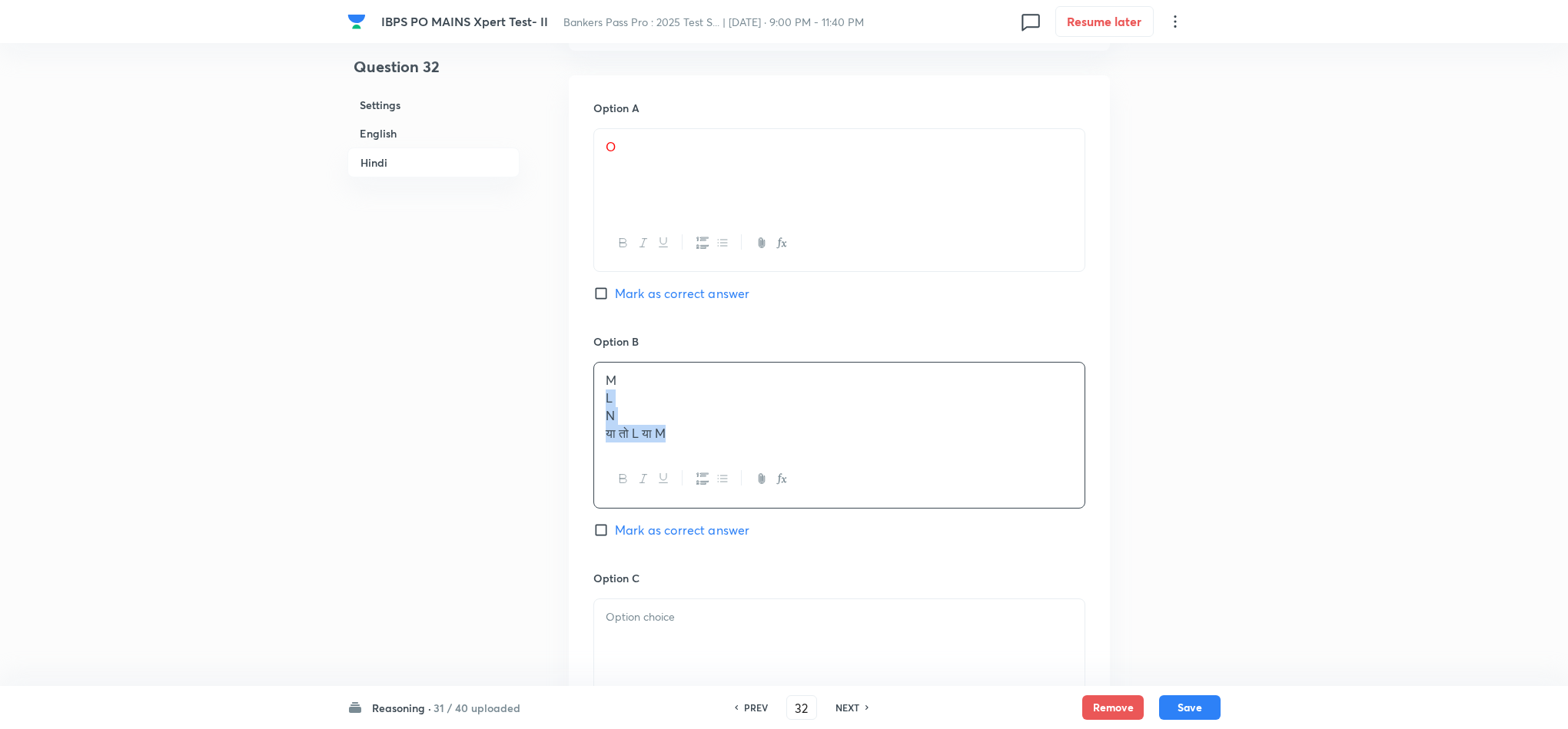
drag, startPoint x: 604, startPoint y: 461, endPoint x: 808, endPoint y: 535, distance: 217.0
click at [808, 508] on div "M L N या तो L या M" at bounding box center [839, 434] width 492 height 146
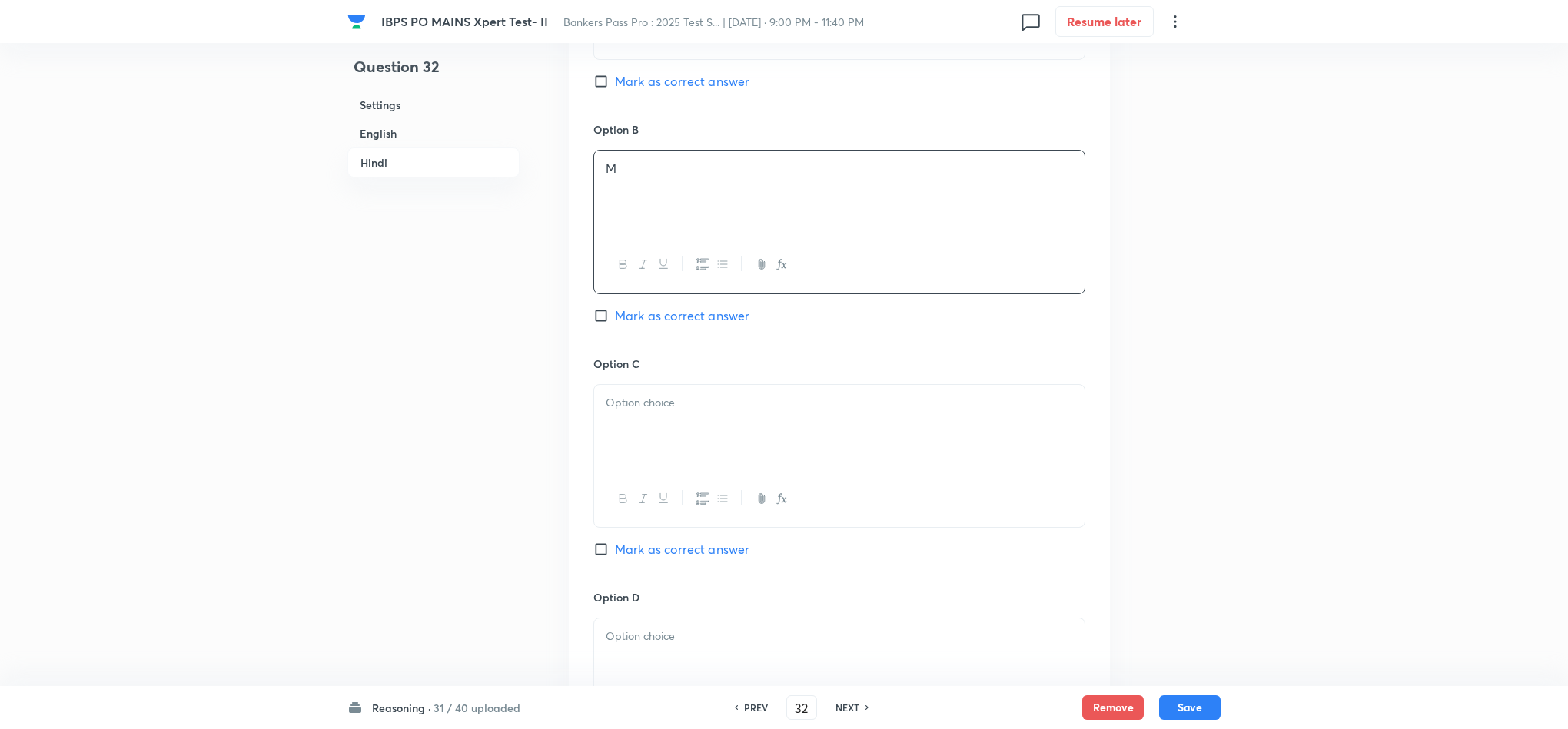
scroll to position [4149, 0]
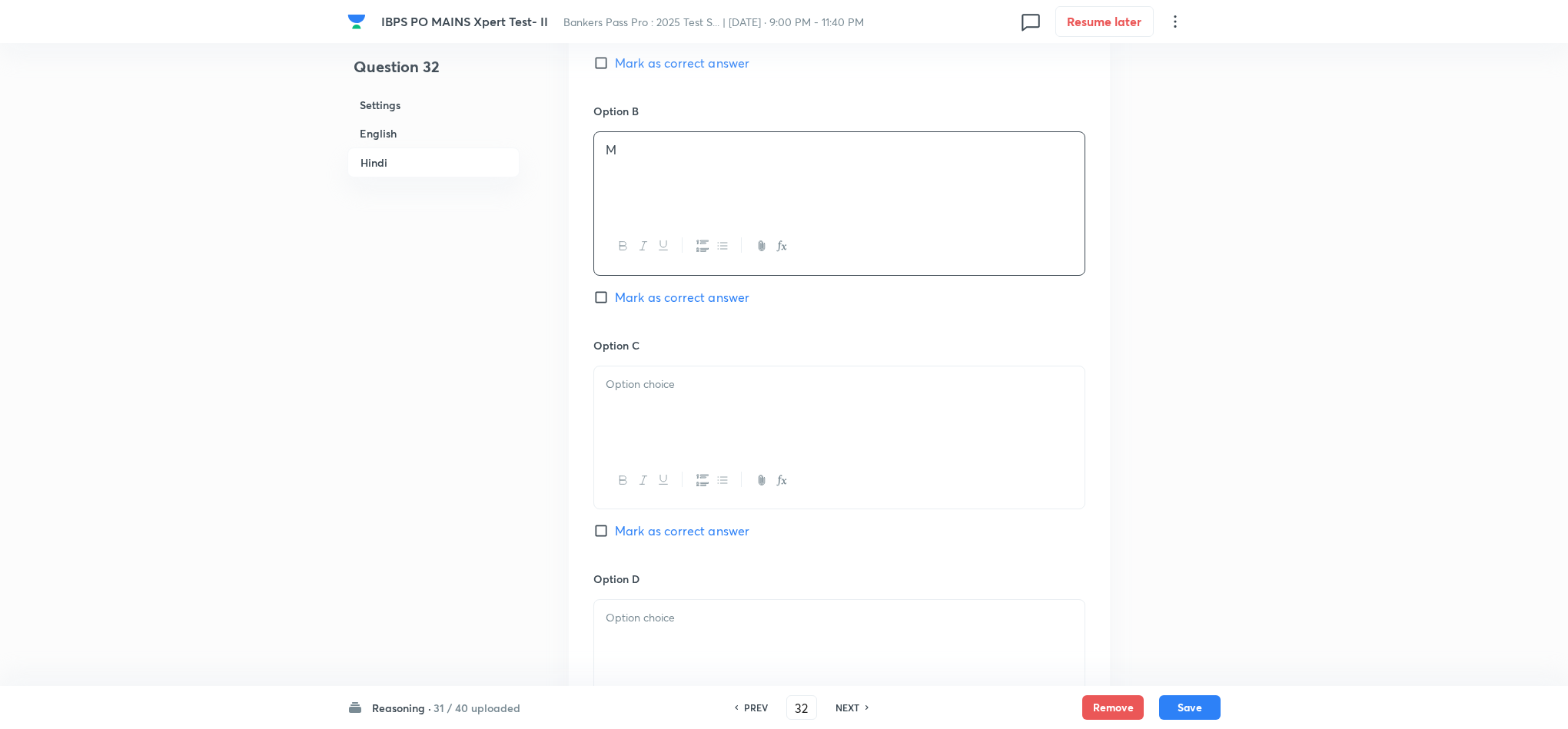
click at [641, 393] on p at bounding box center [839, 385] width 467 height 18
drag, startPoint x: 607, startPoint y: 463, endPoint x: 810, endPoint y: 517, distance: 210.1
click at [807, 453] on div "L N या तो L या M" at bounding box center [839, 409] width 491 height 86
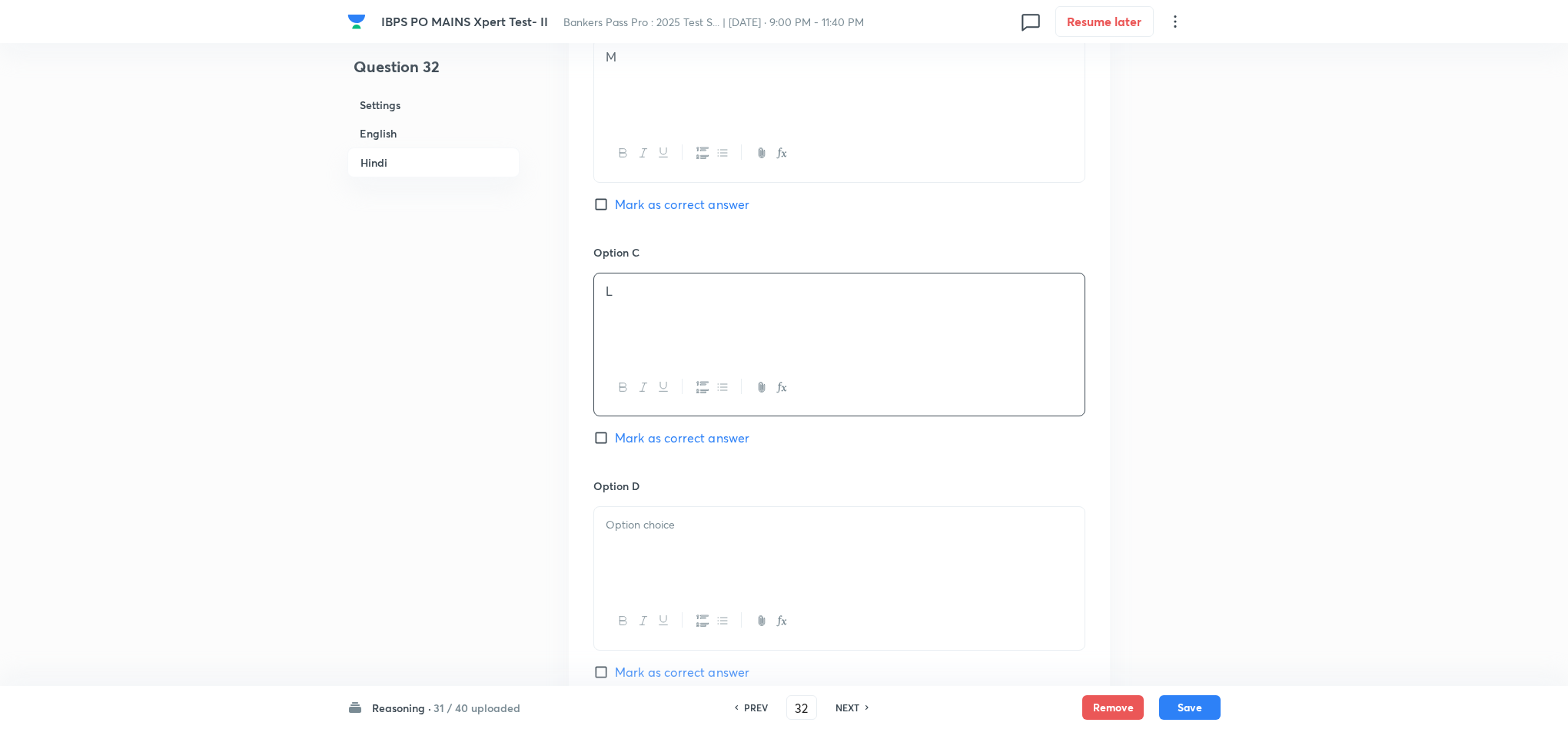
scroll to position [4379, 0]
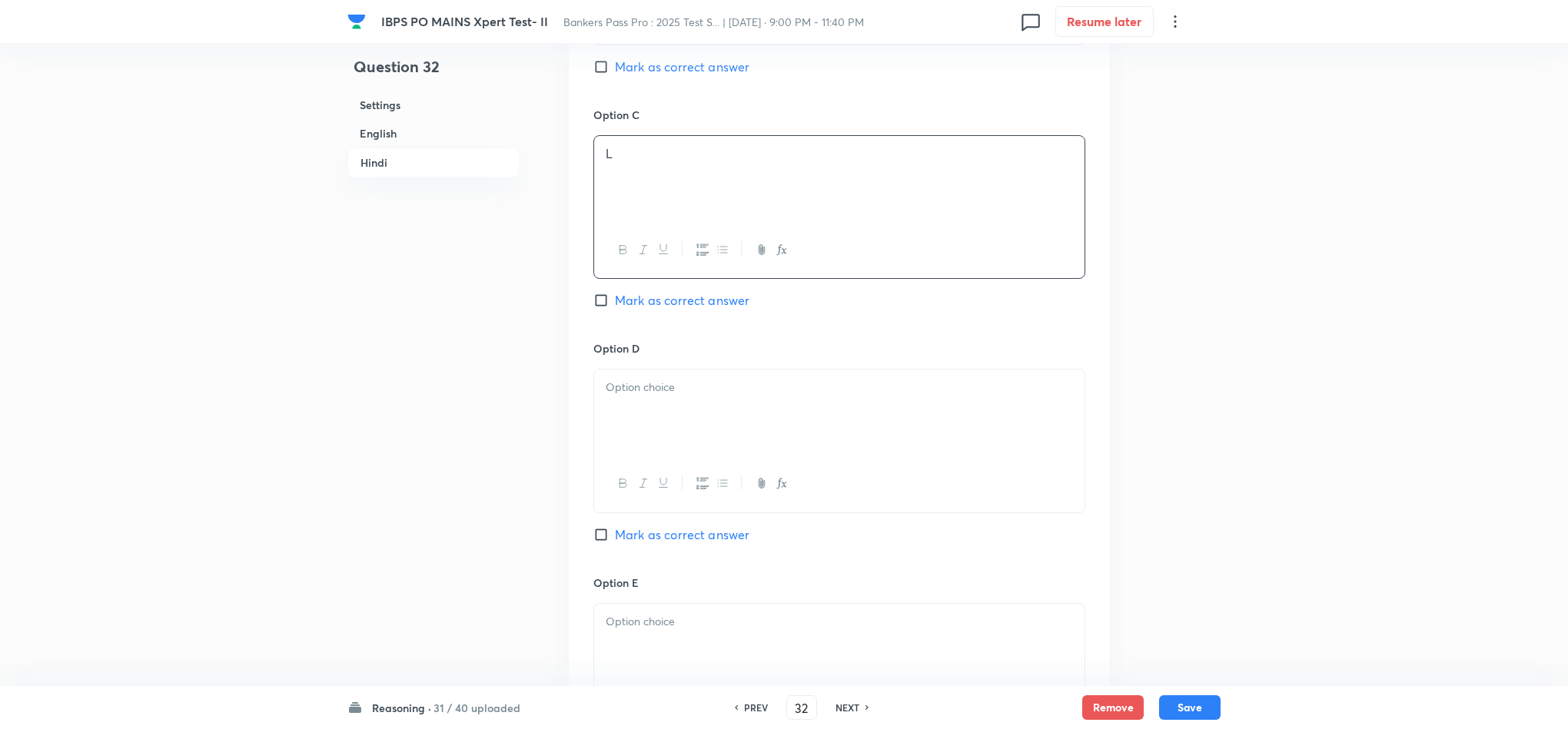
click at [646, 437] on div at bounding box center [839, 412] width 491 height 86
drag, startPoint x: 634, startPoint y: 484, endPoint x: 574, endPoint y: 471, distance: 61.4
click at [574, 470] on div "Option A O [PERSON_NAME] as correct answer Option B M [PERSON_NAME] as correct …" at bounding box center [839, 208] width 541 height 1188
drag, startPoint x: 672, startPoint y: 479, endPoint x: 703, endPoint y: 486, distance: 31.8
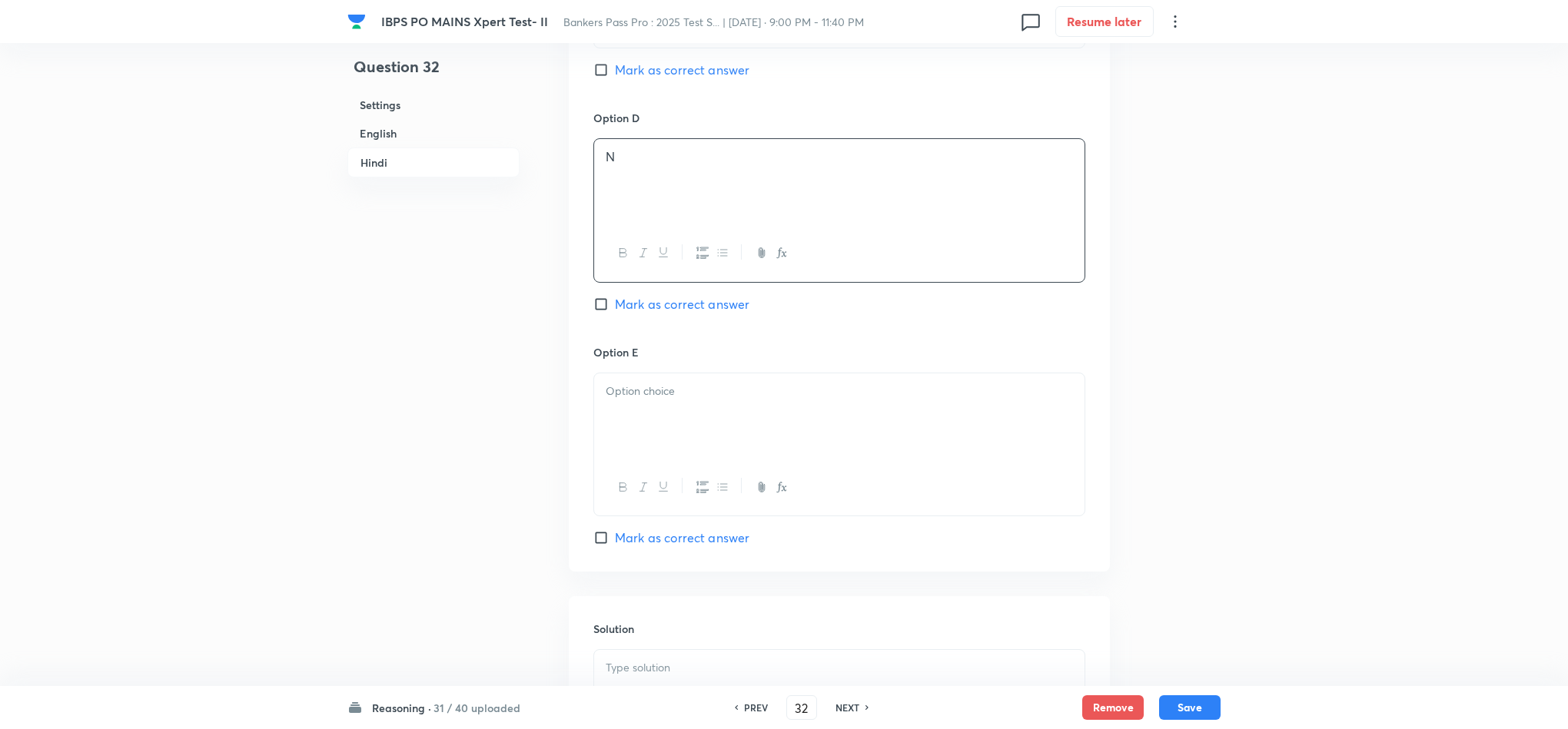
click at [673, 460] on div at bounding box center [839, 416] width 491 height 86
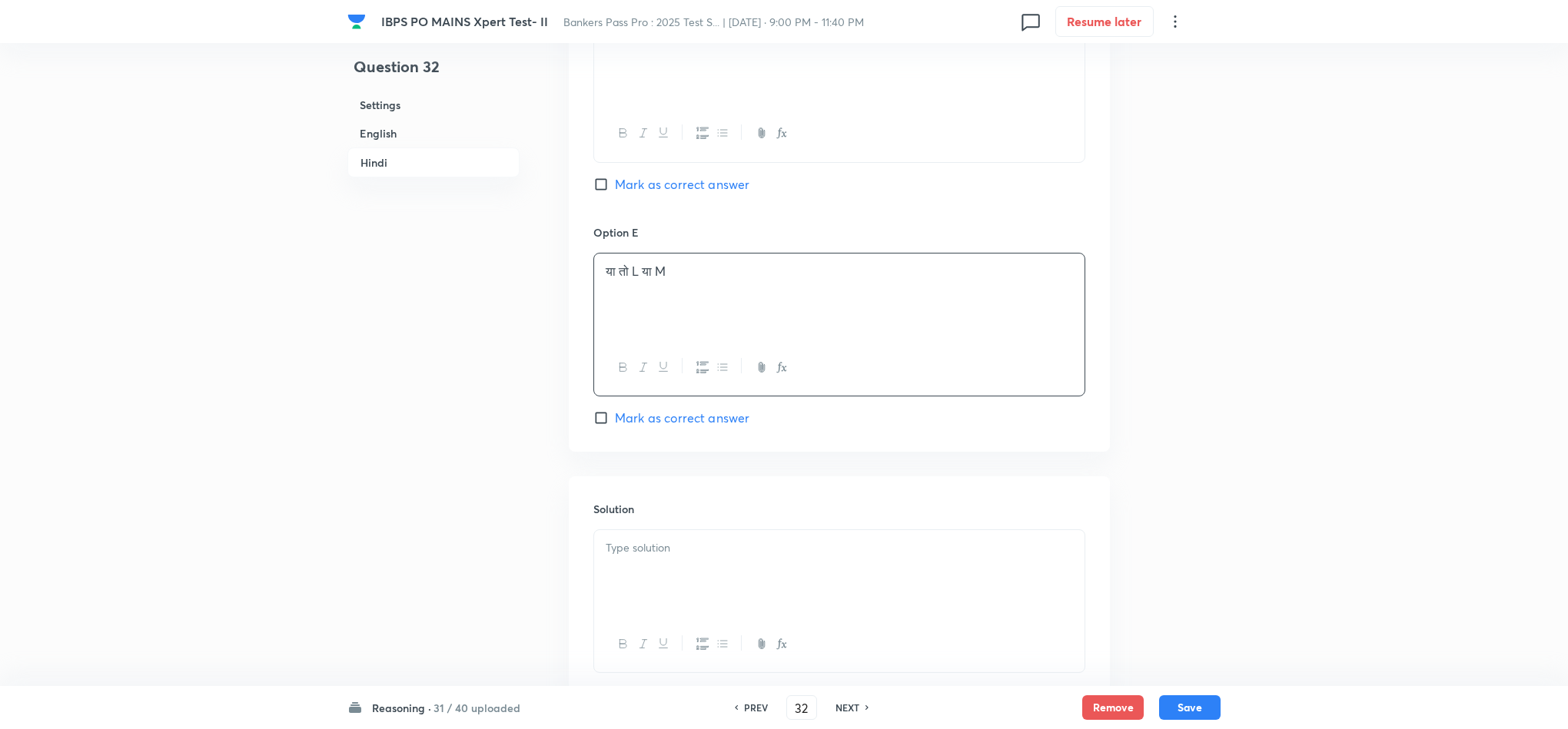
scroll to position [4896, 0]
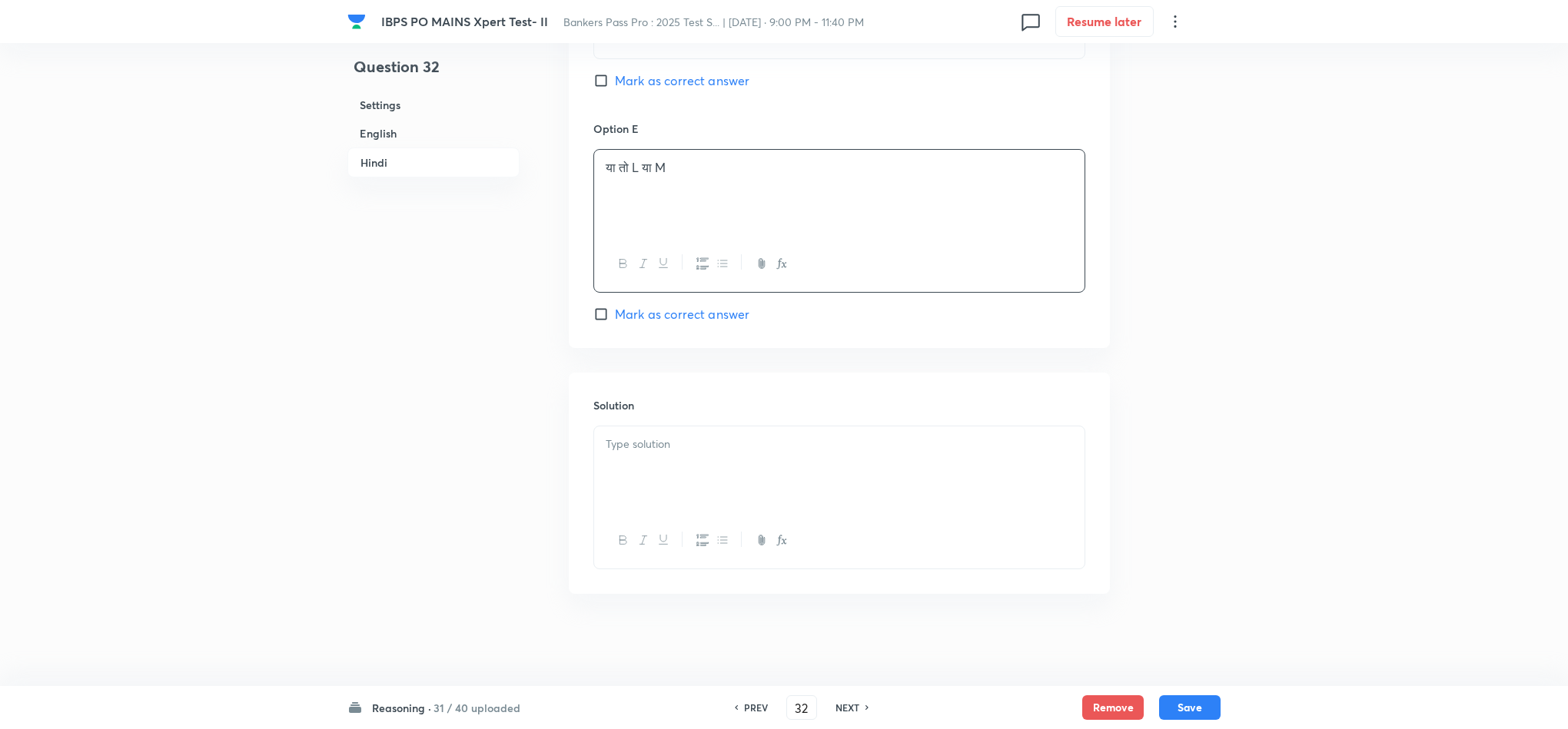
drag, startPoint x: 741, startPoint y: 502, endPoint x: 819, endPoint y: 500, distance: 78.0
click at [742, 500] on div at bounding box center [839, 469] width 491 height 86
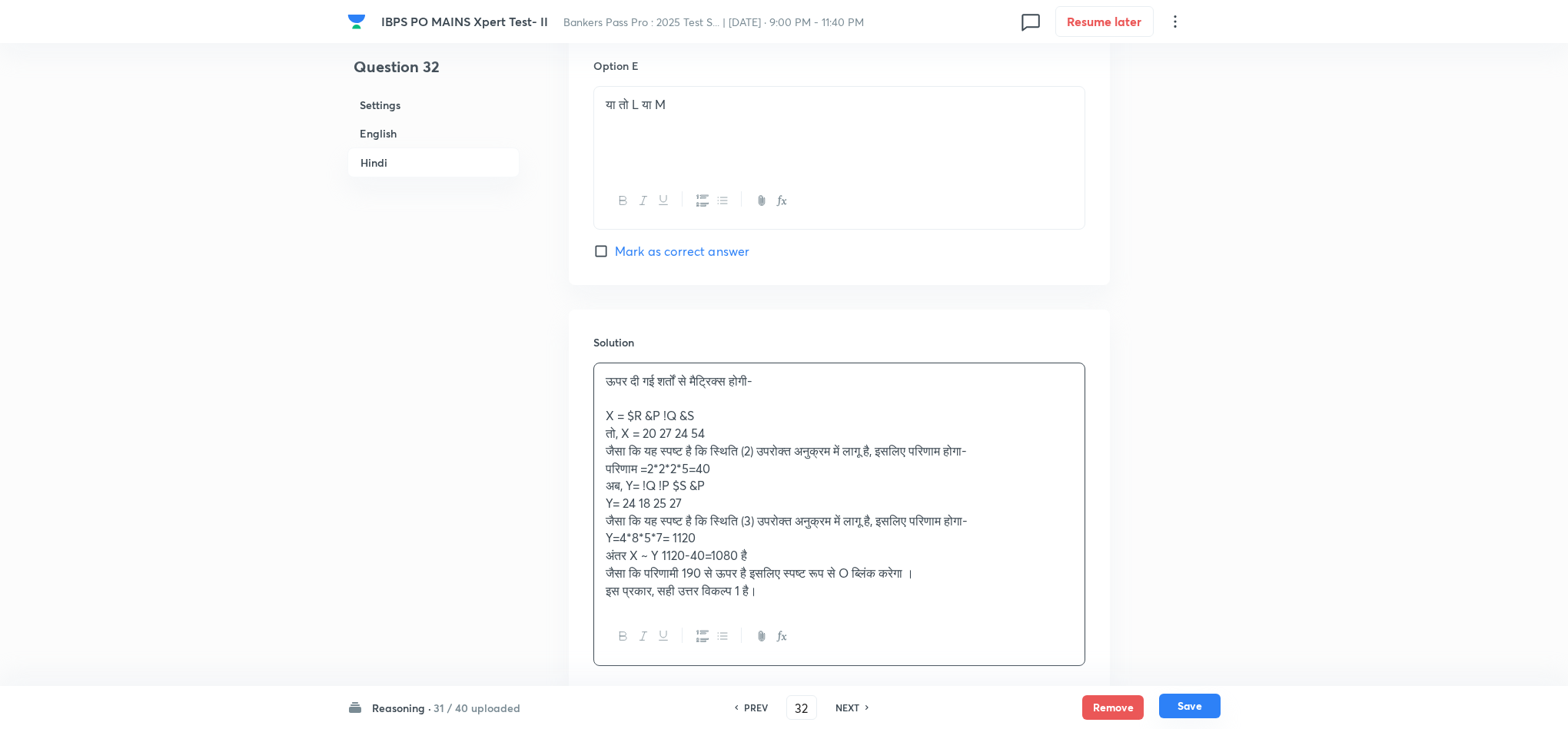
click at [1172, 699] on button "Save" at bounding box center [1190, 706] width 61 height 25
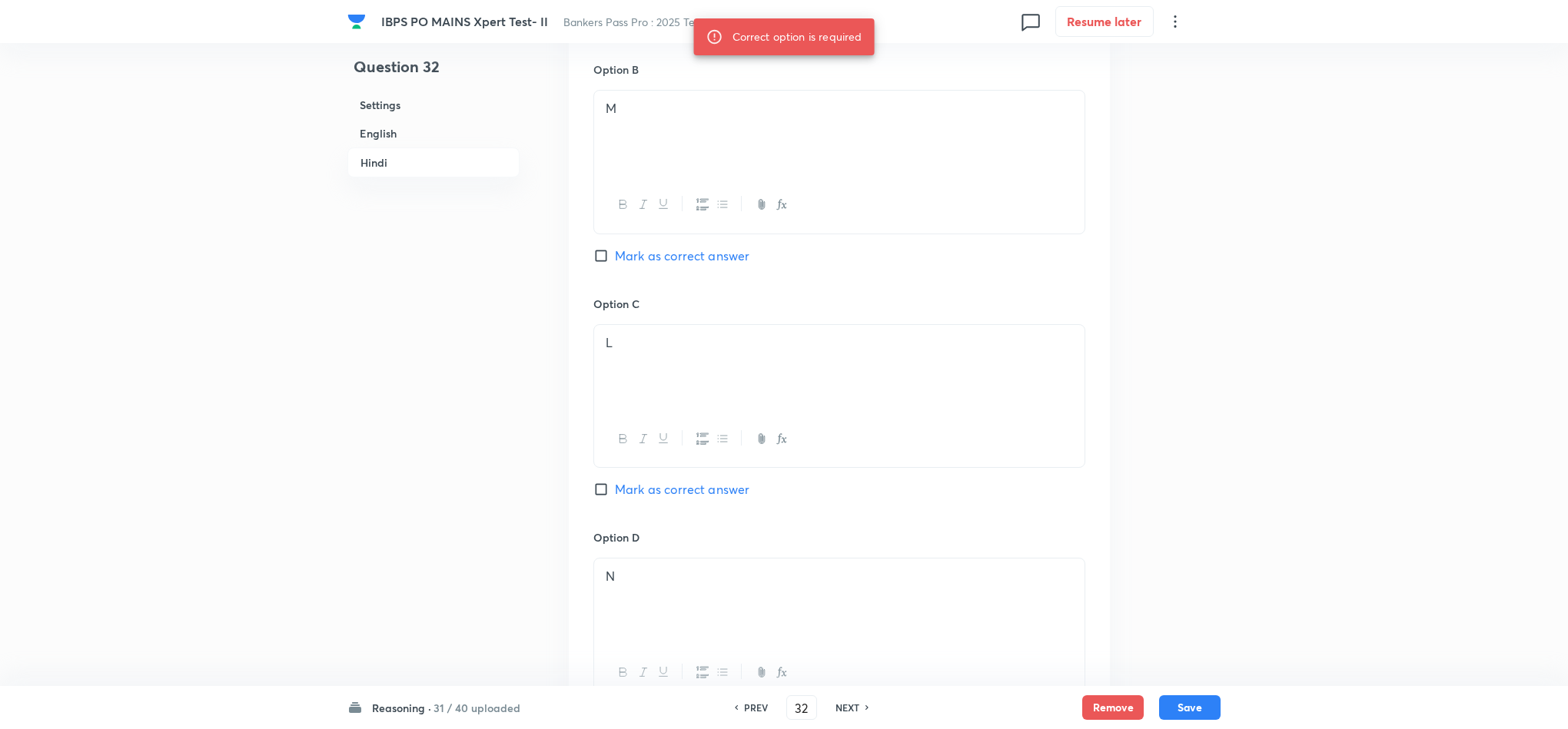
scroll to position [3974, 0]
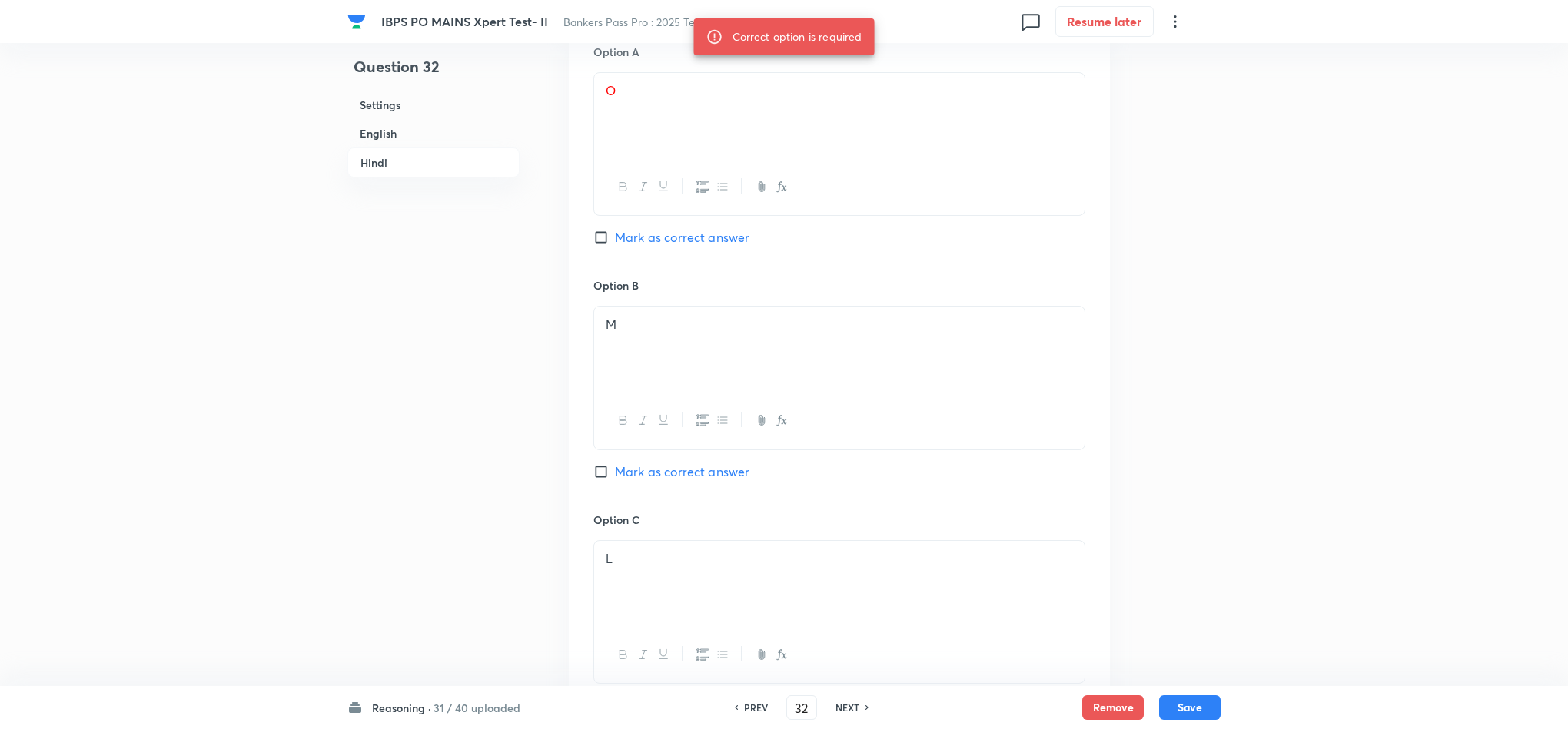
drag, startPoint x: 679, startPoint y: 295, endPoint x: 748, endPoint y: 316, distance: 72.1
click at [680, 246] on span "Mark as correct answer" at bounding box center [682, 238] width 135 height 19
click at [615, 245] on input "Mark as correct answer" at bounding box center [604, 237] width 21 height 15
checkbox input "true"
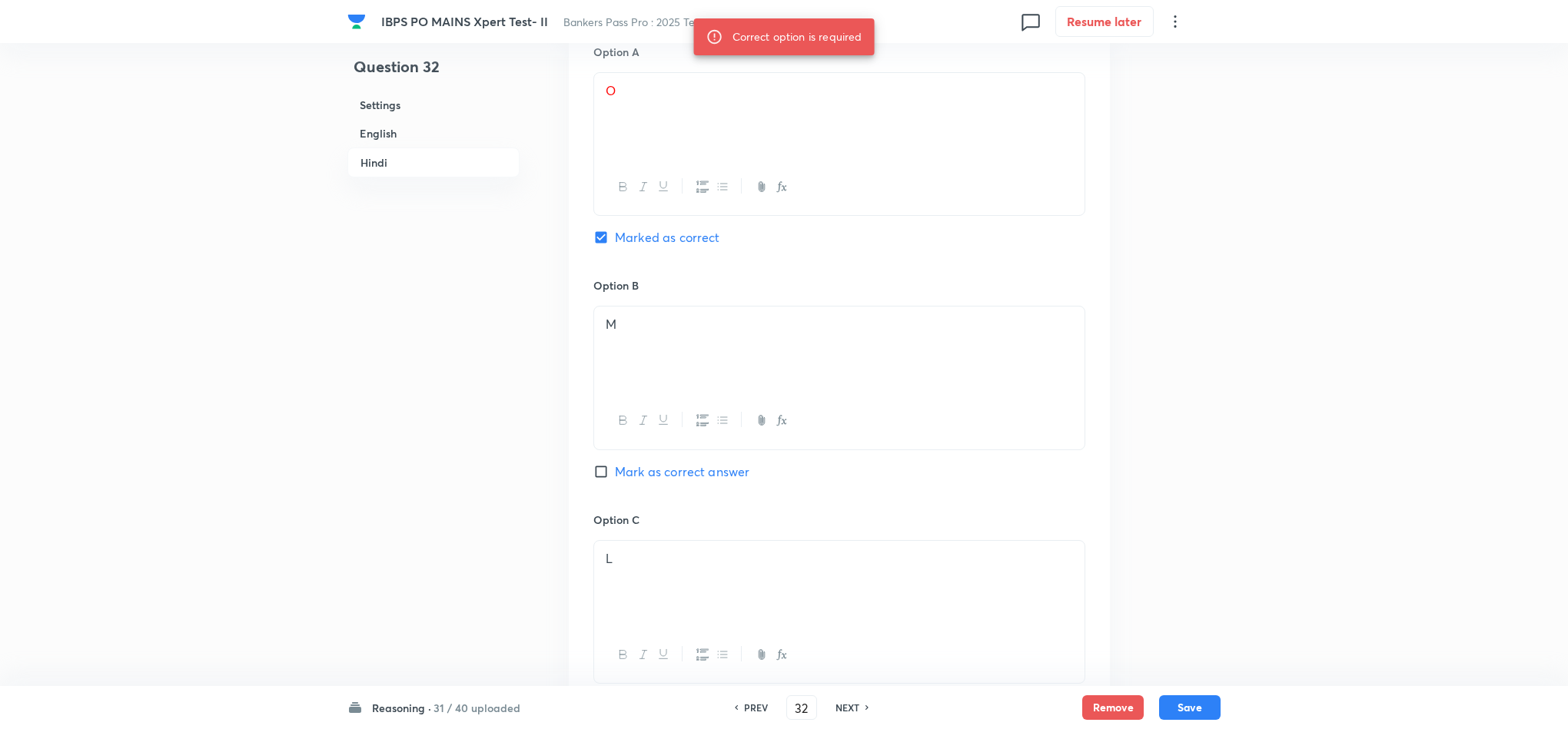
click at [1223, 702] on div "Reasoning · 31 / 40 uploaded PREV 32 ​ NEXT Remove Save" at bounding box center [784, 708] width 1568 height 43
click at [1195, 708] on button "Save" at bounding box center [1190, 706] width 61 height 25
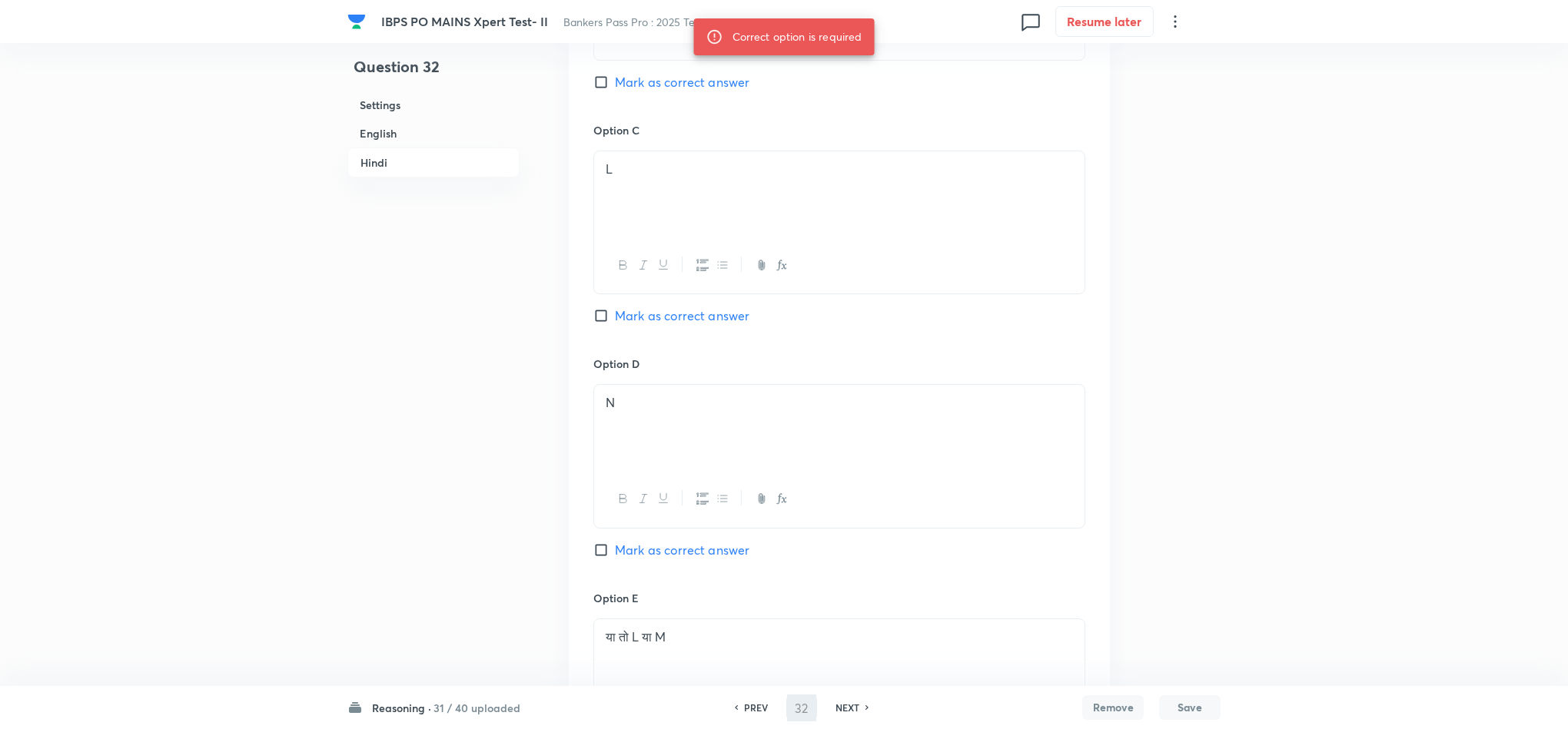
scroll to position [4550, 0]
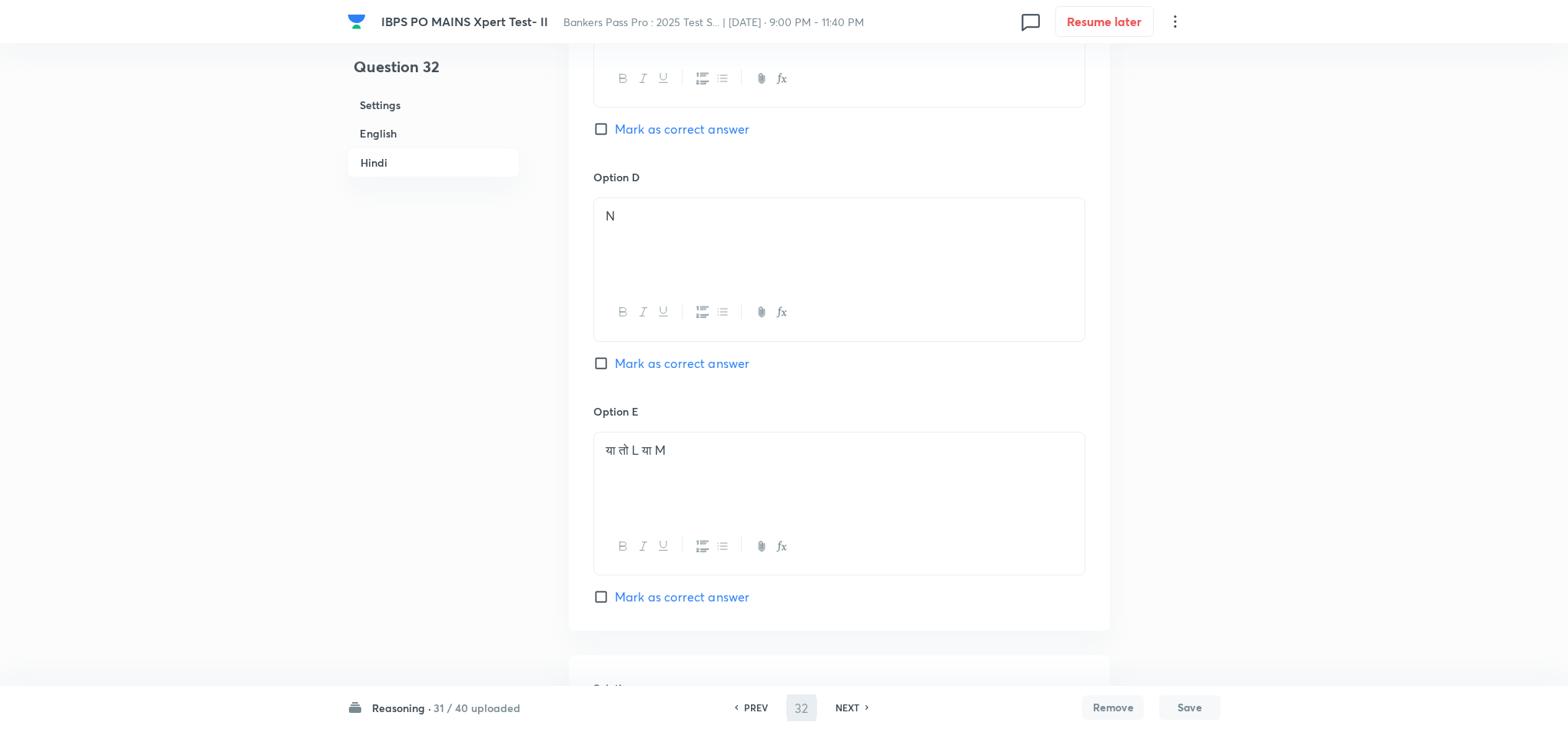
type input "33"
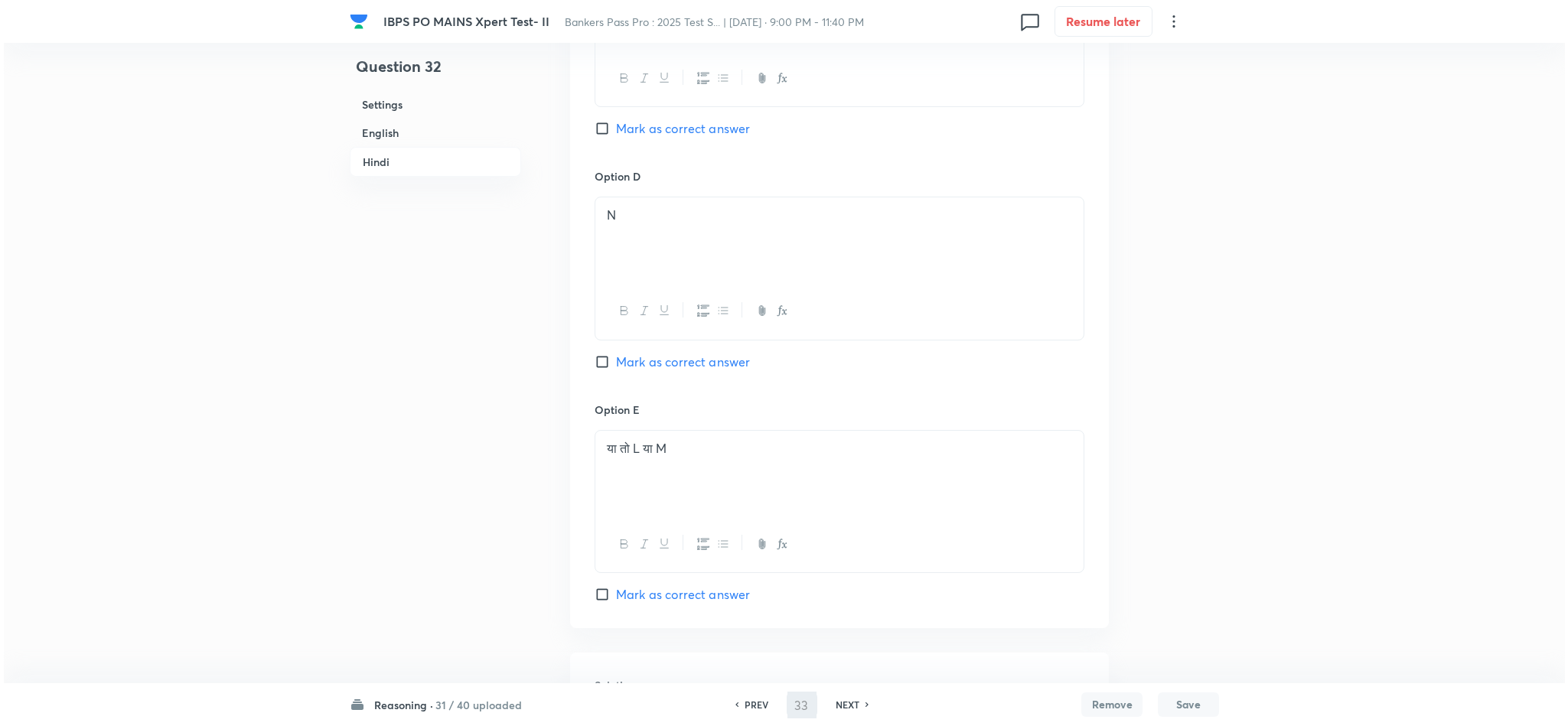
scroll to position [0, 0]
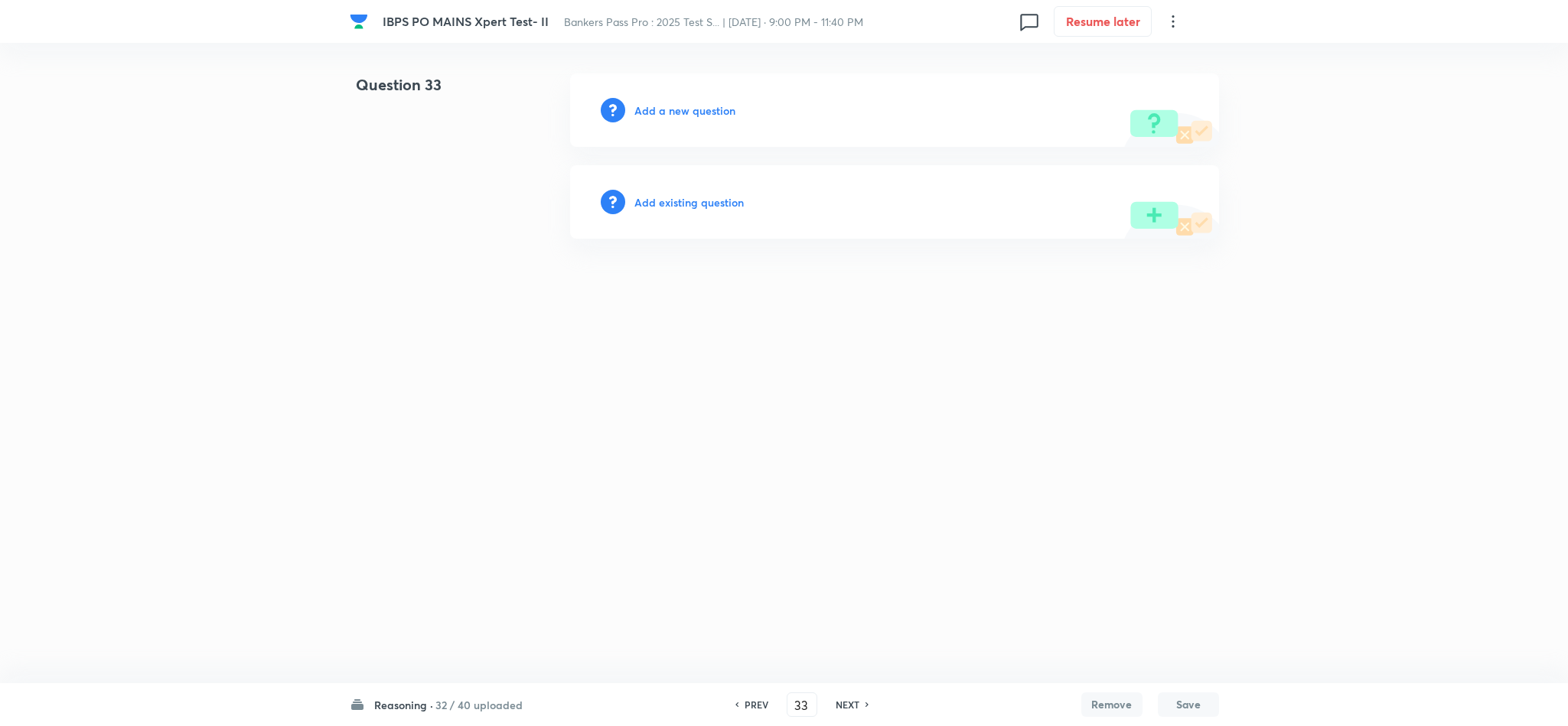
click at [670, 112] on h6 "Add a new question" at bounding box center [685, 110] width 101 height 16
click at [670, 112] on h6 "Choose a question type" at bounding box center [693, 110] width 118 height 16
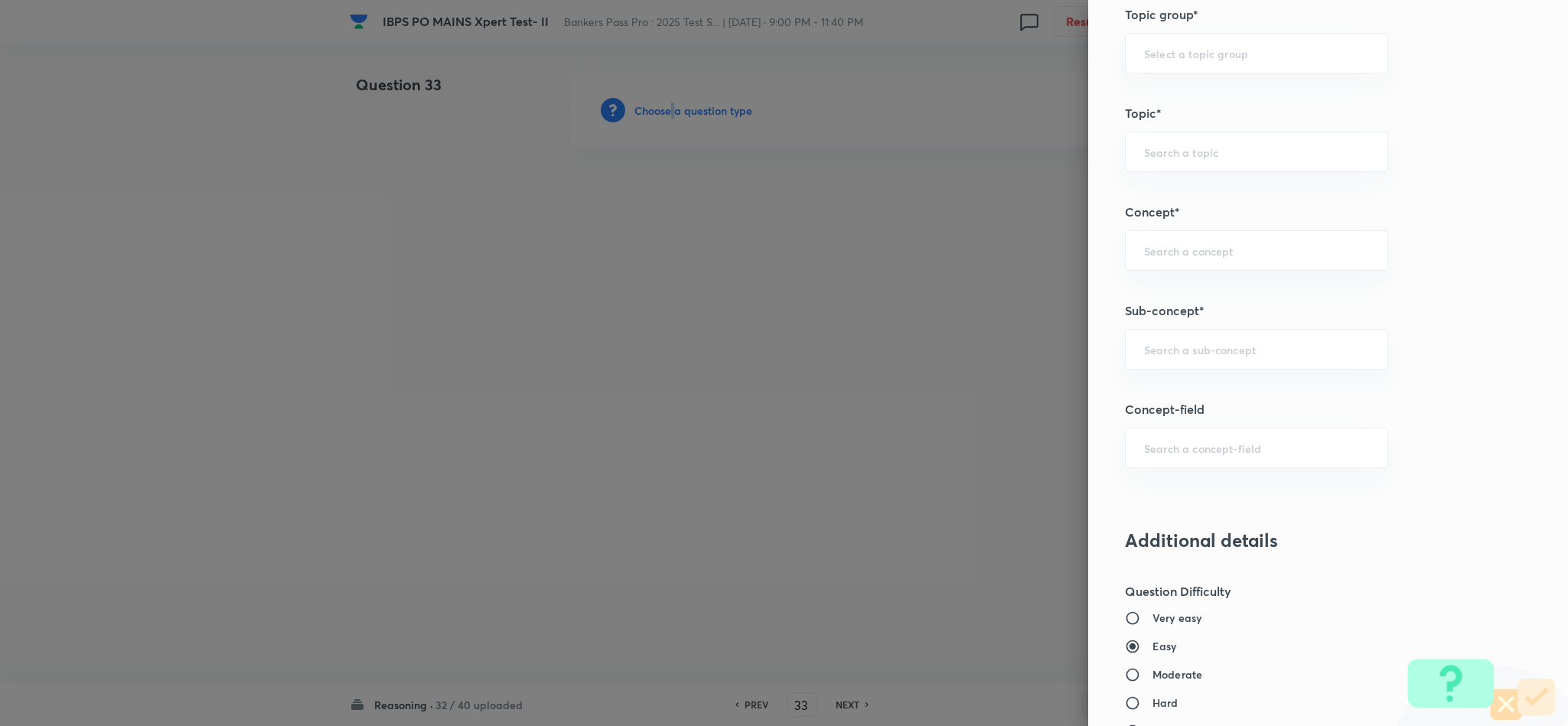
scroll to position [689, 0]
click at [1227, 344] on input "text" at bounding box center [1256, 346] width 225 height 14
drag, startPoint x: 1249, startPoint y: 398, endPoint x: 1263, endPoint y: 380, distance: 22.8
click at [1249, 397] on li "Miscellaneous Puzzles" at bounding box center [1239, 396] width 261 height 27
type input "Miscellaneous Puzzles"
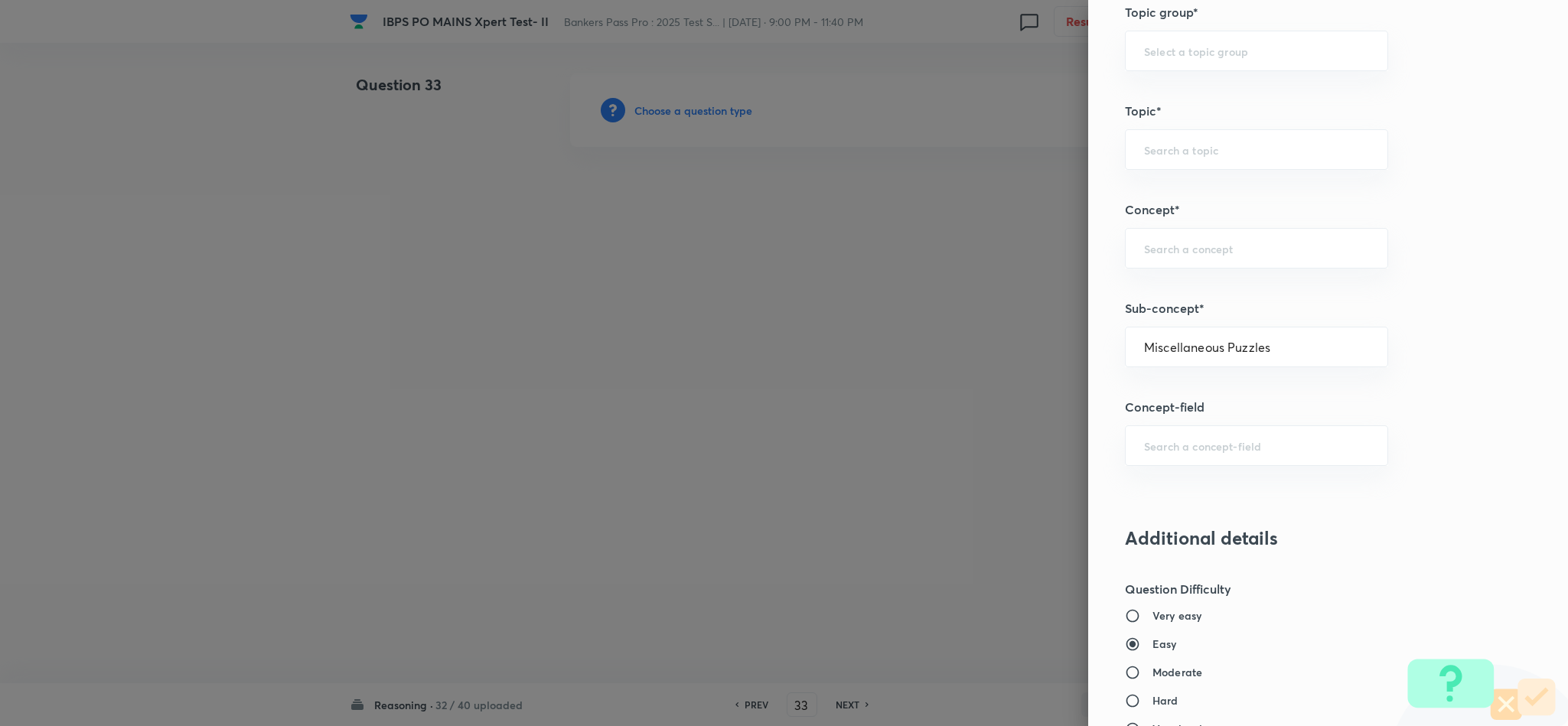
type input "Reasoning"
type input "Verbal Reasoning"
type input "Puzzle and Seating Arrangement"
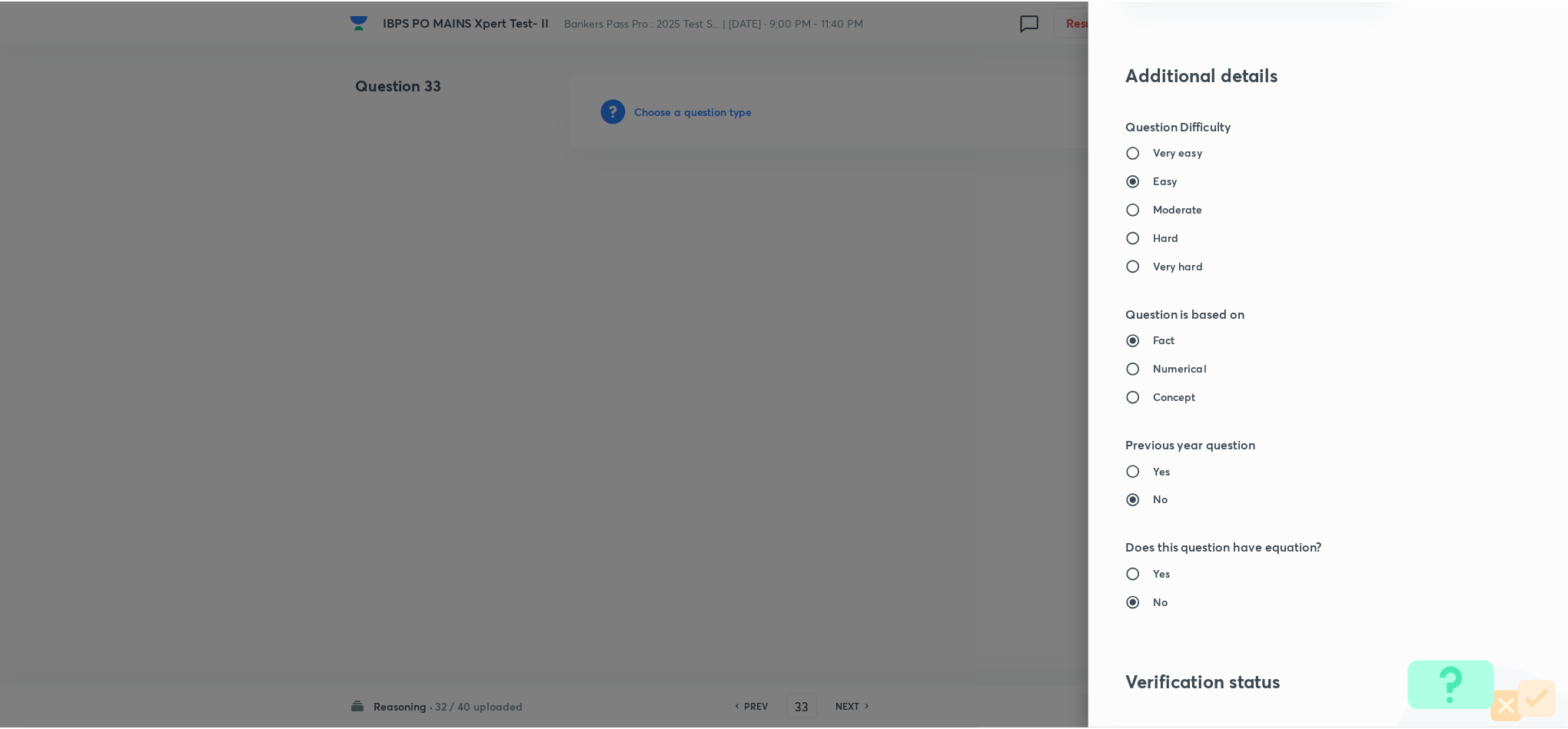
scroll to position [1370, 0]
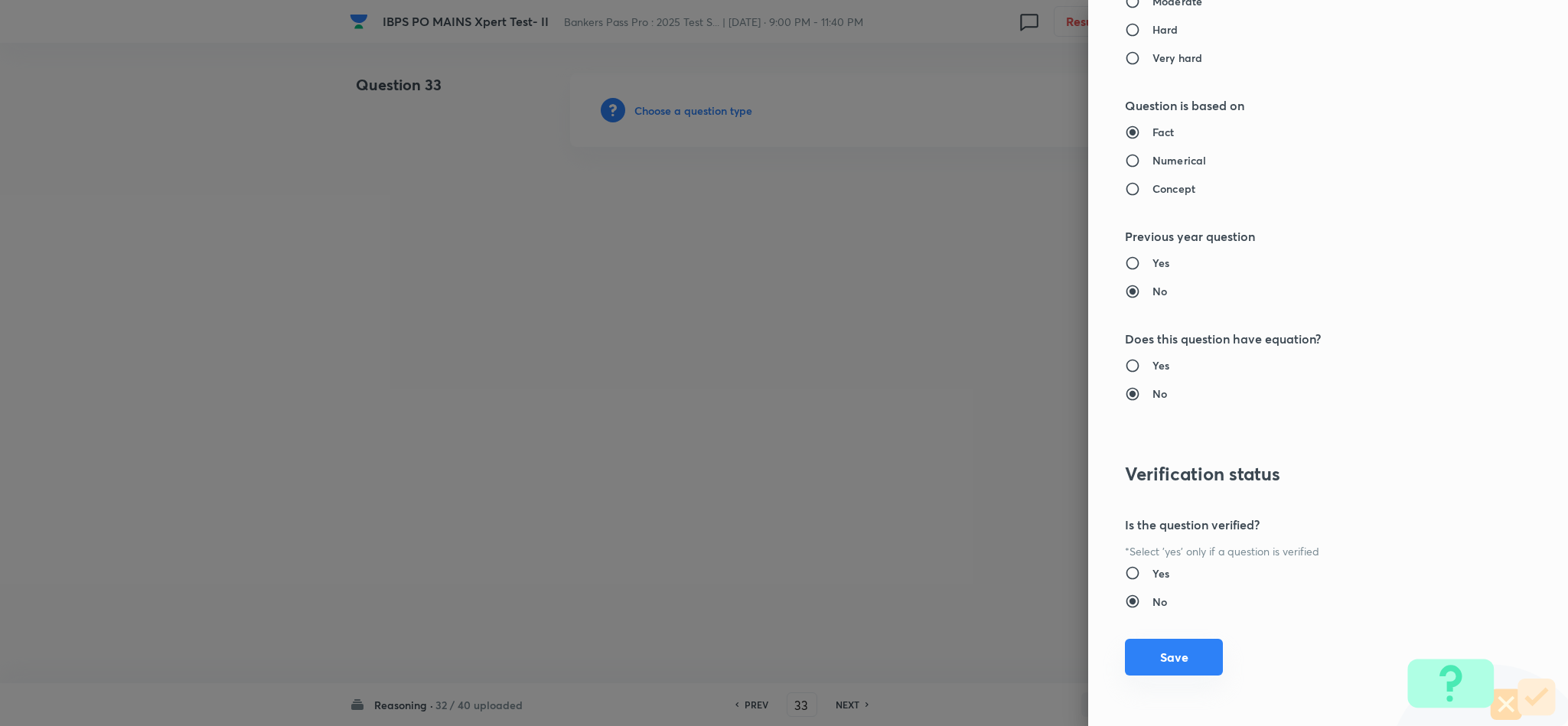
click at [1133, 664] on button "Save" at bounding box center [1174, 656] width 98 height 37
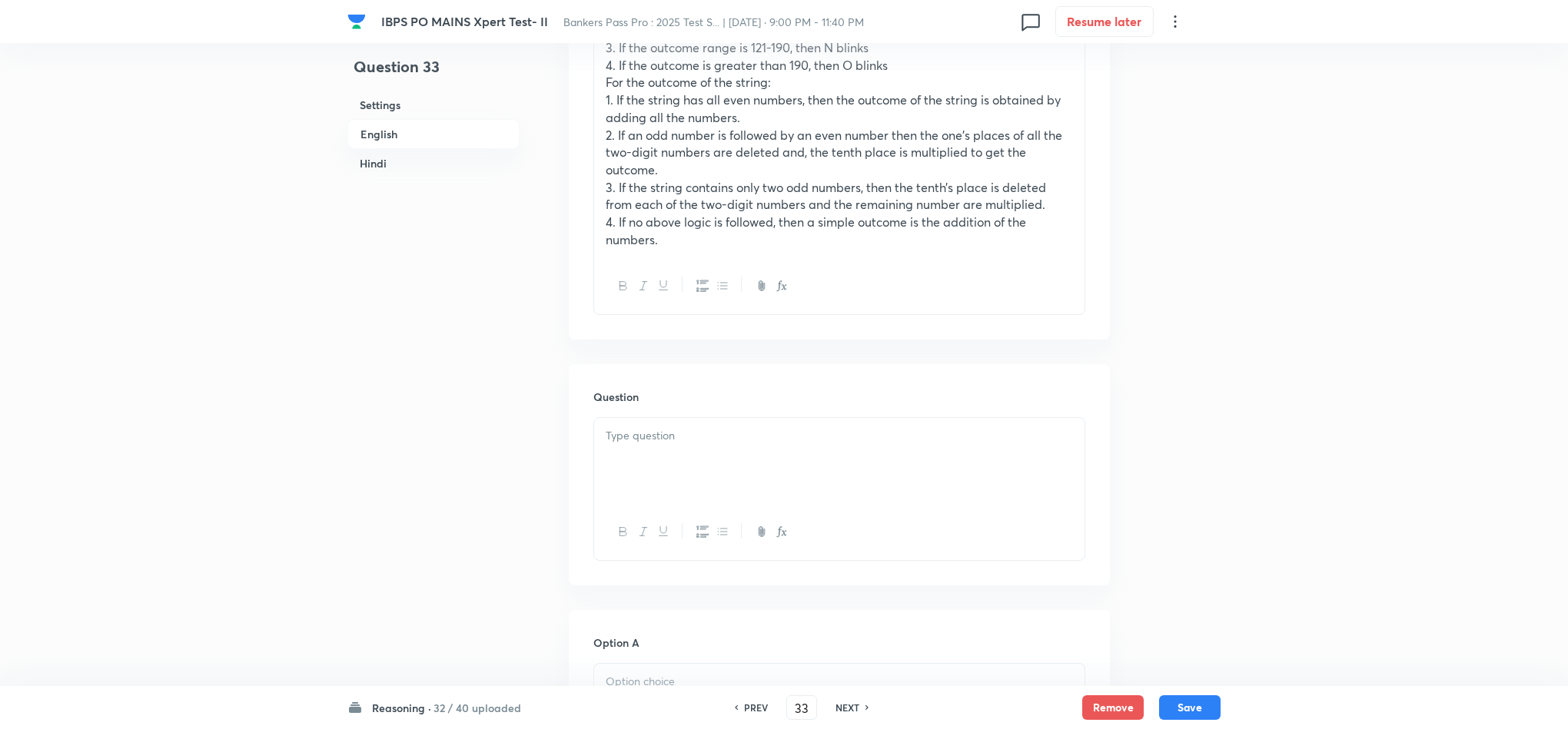
scroll to position [1037, 0]
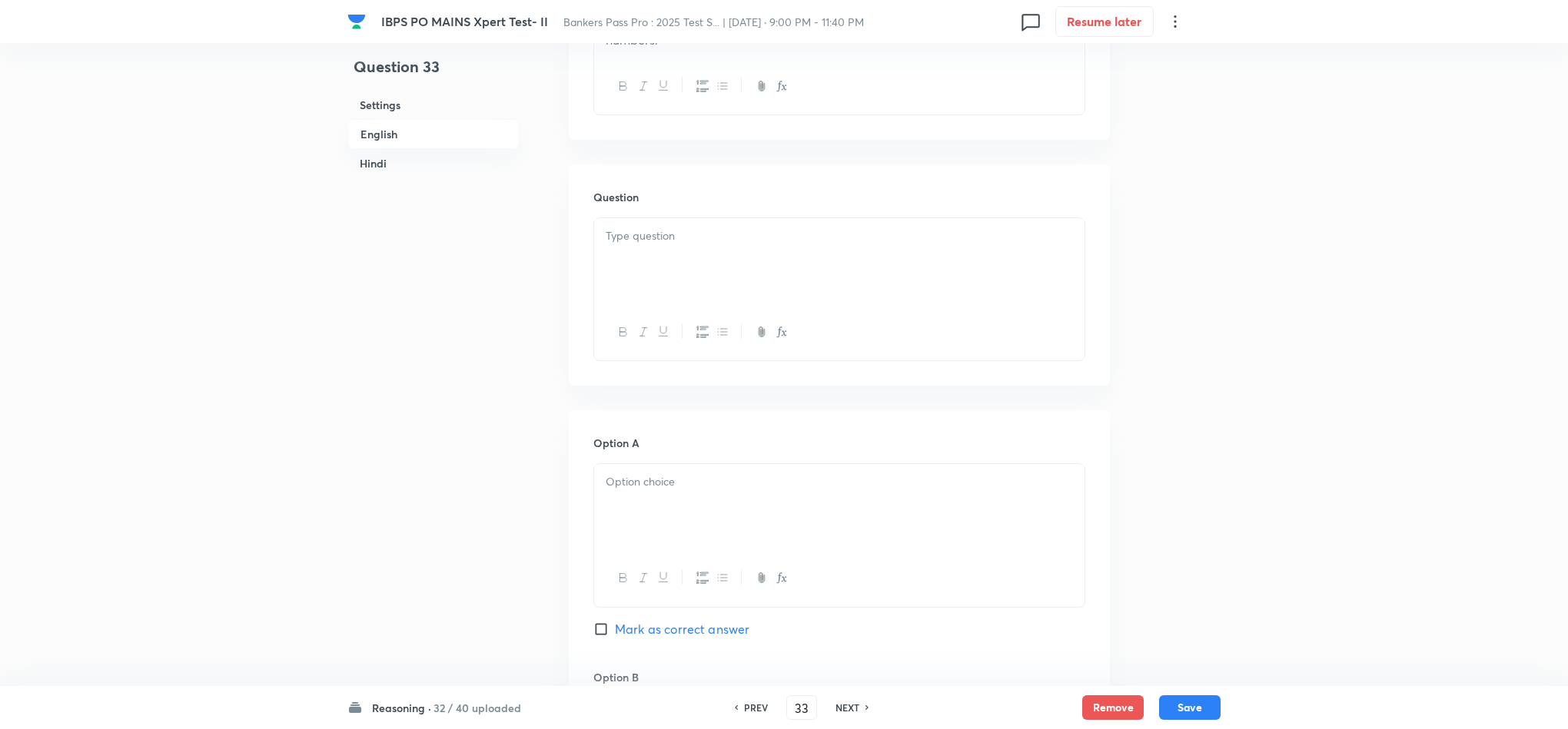
click at [651, 268] on div at bounding box center [839, 261] width 491 height 86
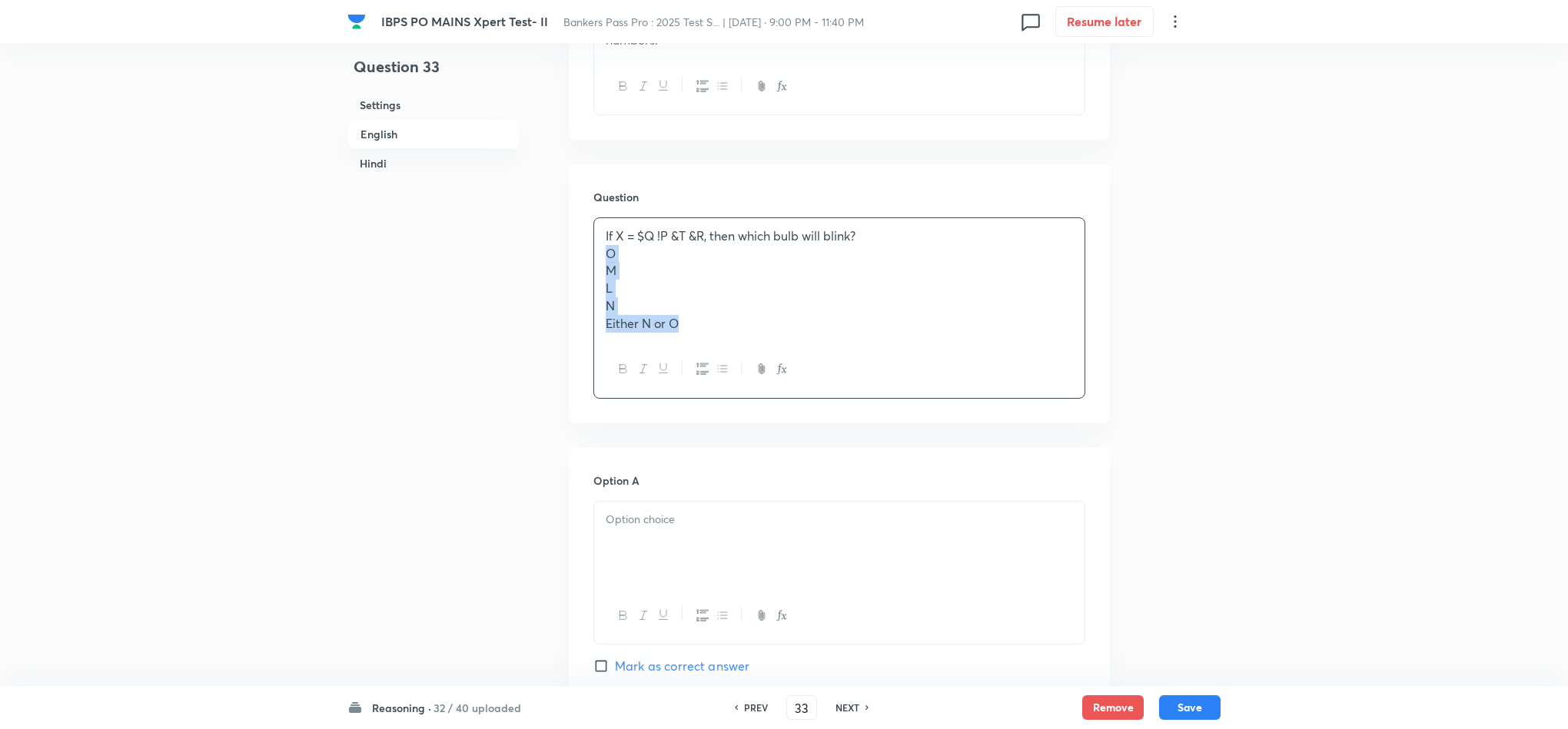
drag, startPoint x: 604, startPoint y: 276, endPoint x: 904, endPoint y: 399, distance: 324.2
click at [904, 399] on div "If X = $Q !P &T &R, then which bulb will blink? O M L N Either N or O" at bounding box center [839, 308] width 492 height 182
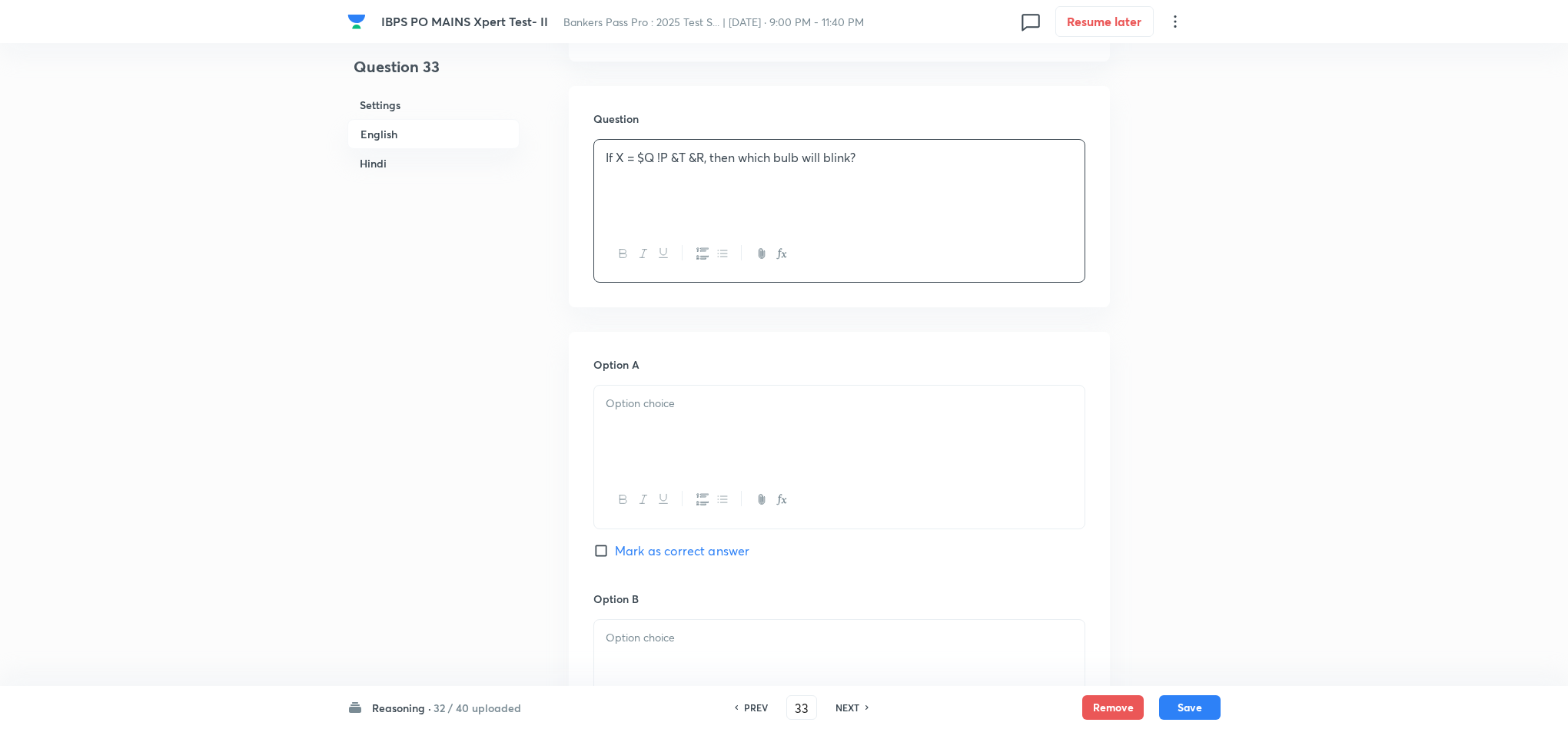
scroll to position [1153, 0]
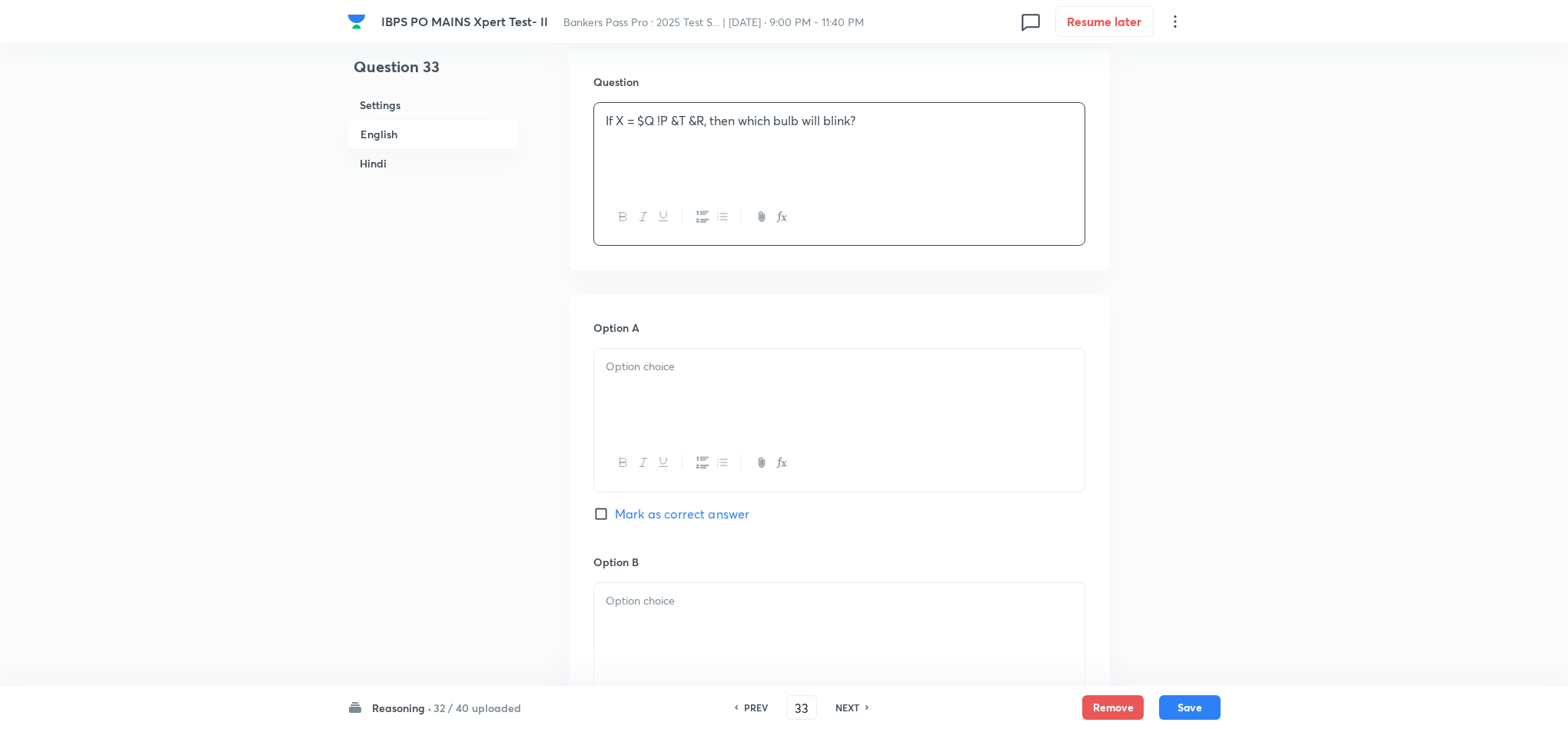
click at [653, 410] on div at bounding box center [839, 391] width 491 height 86
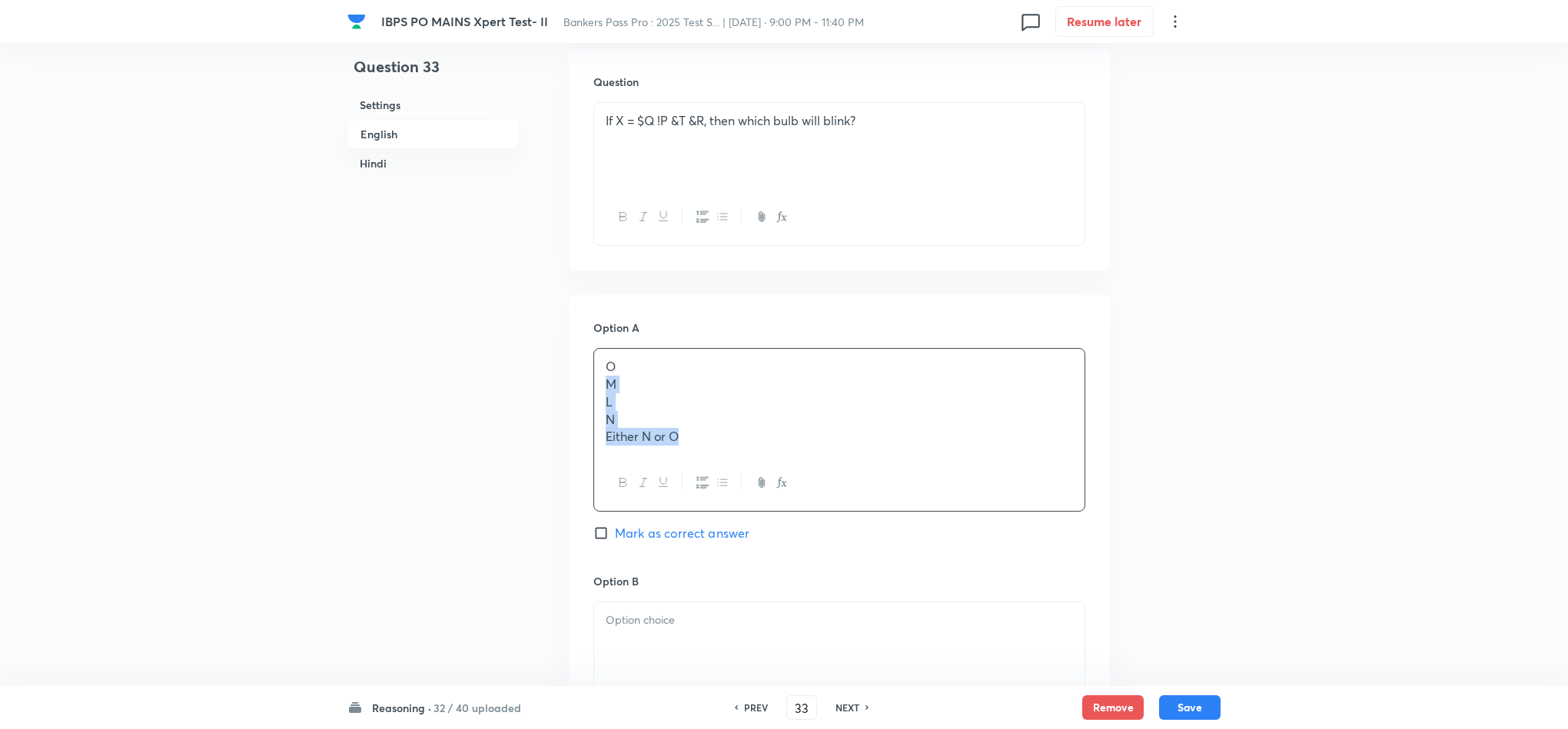
drag, startPoint x: 602, startPoint y: 399, endPoint x: 994, endPoint y: 526, distance: 412.1
click at [994, 512] on div "O M L N Either N or O" at bounding box center [839, 430] width 492 height 164
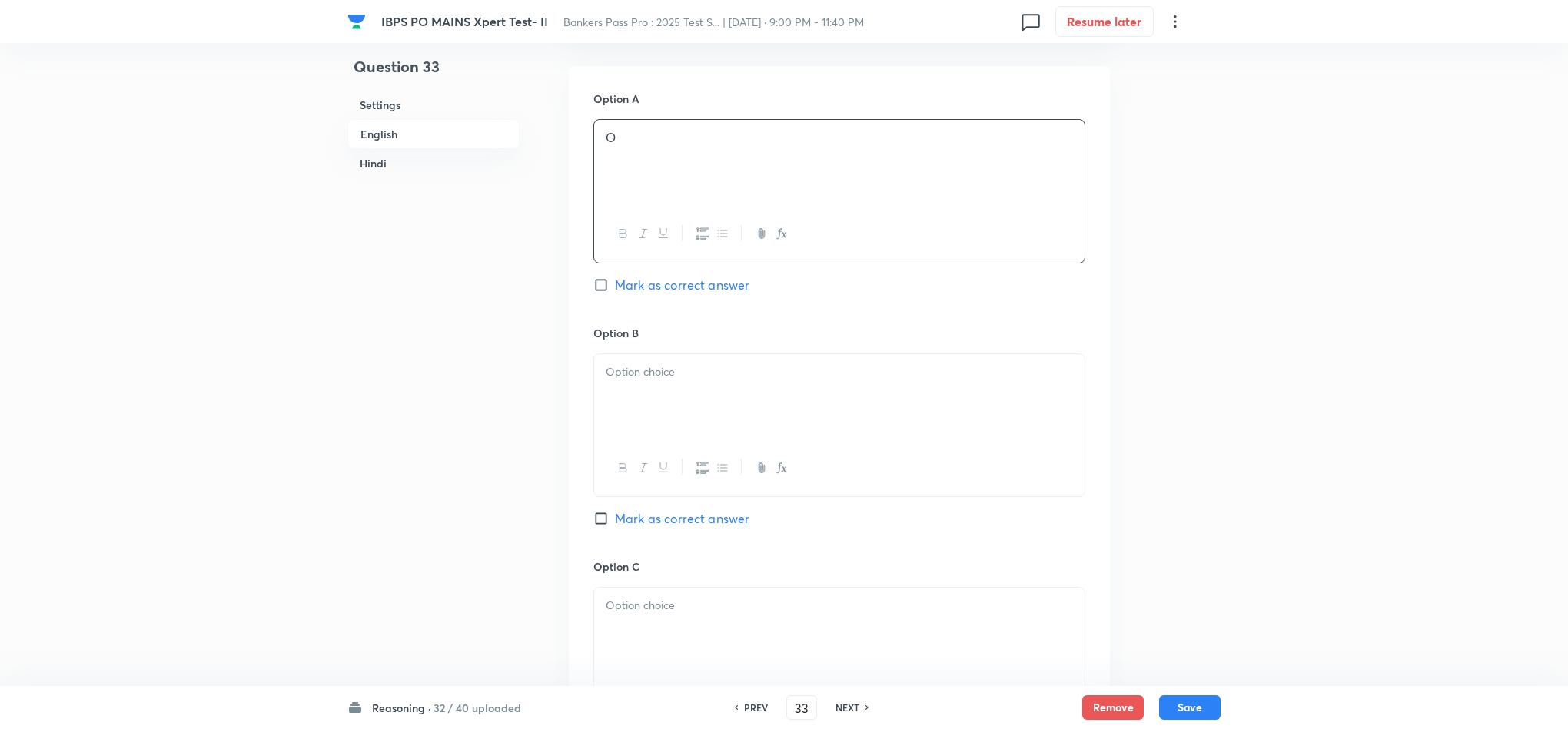
scroll to position [1383, 0]
click at [632, 439] on div at bounding box center [839, 396] width 491 height 86
drag, startPoint x: 602, startPoint y: 406, endPoint x: 780, endPoint y: 475, distance: 190.9
click at [771, 471] on div "M L N Either N or O" at bounding box center [839, 425] width 492 height 146
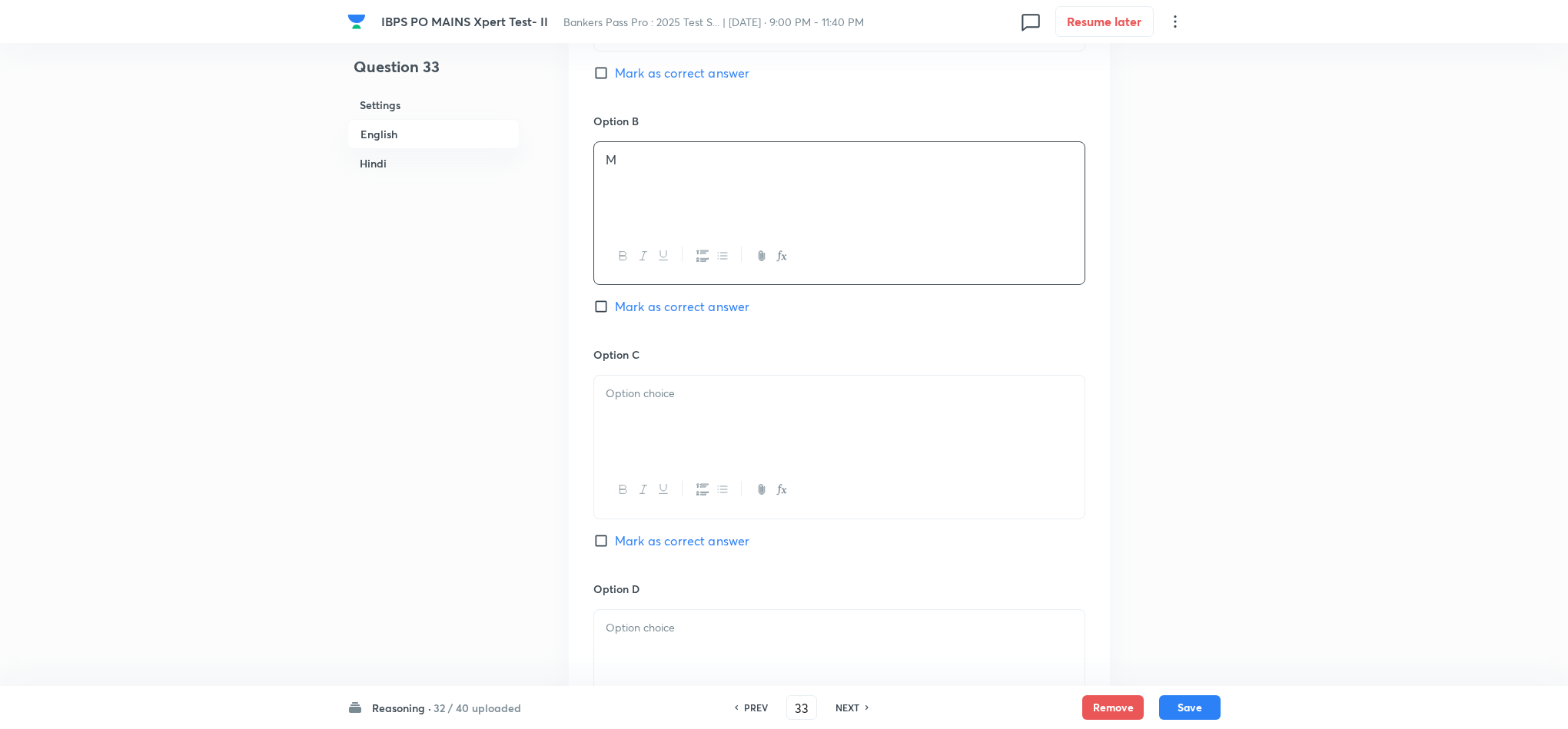
scroll to position [1613, 0]
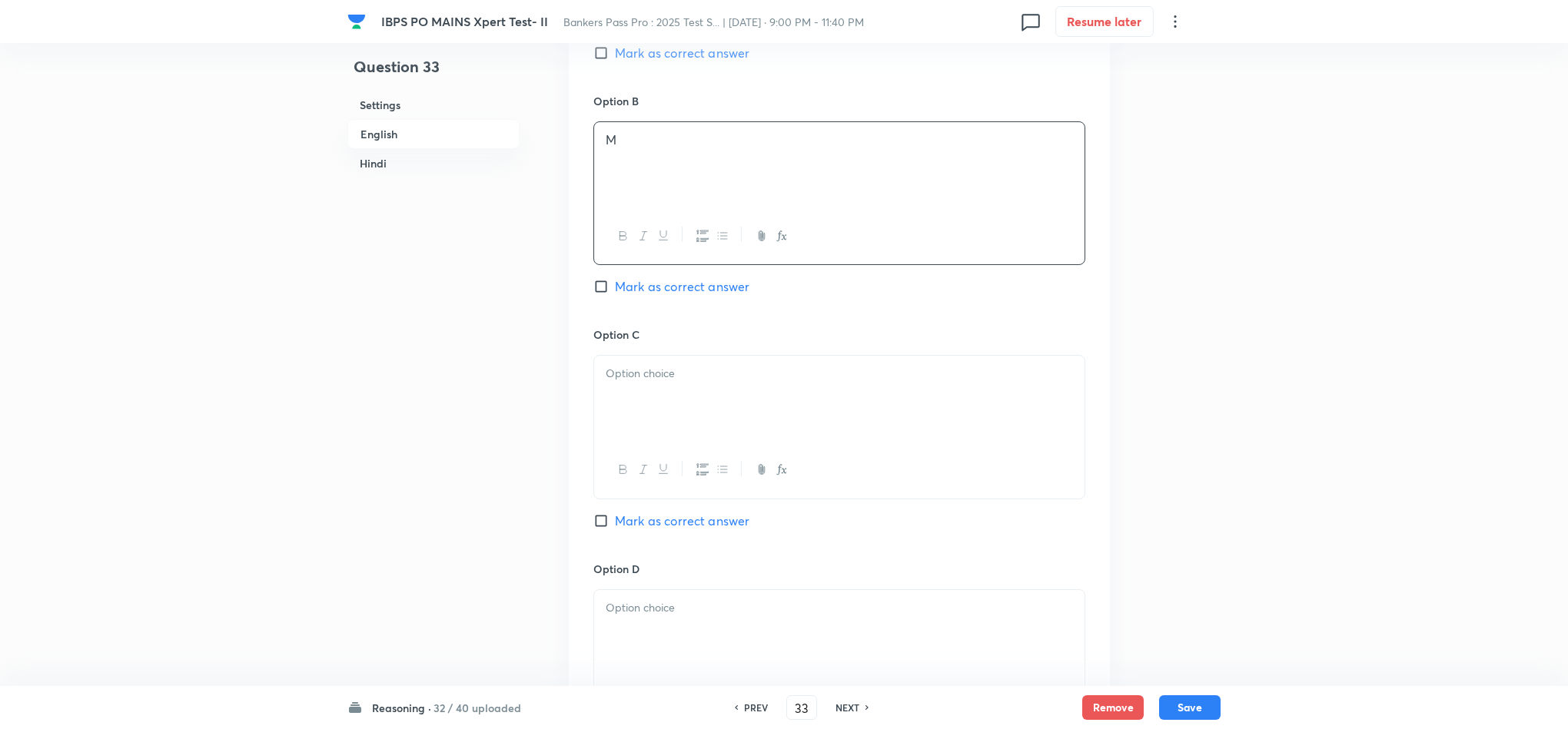
click at [625, 410] on div at bounding box center [839, 398] width 491 height 86
drag, startPoint x: 602, startPoint y: 404, endPoint x: 796, endPoint y: 438, distance: 197.0
click at [796, 438] on div "L N Either N or O" at bounding box center [839, 398] width 491 height 86
drag, startPoint x: 618, startPoint y: 426, endPoint x: 688, endPoint y: 422, distance: 70.1
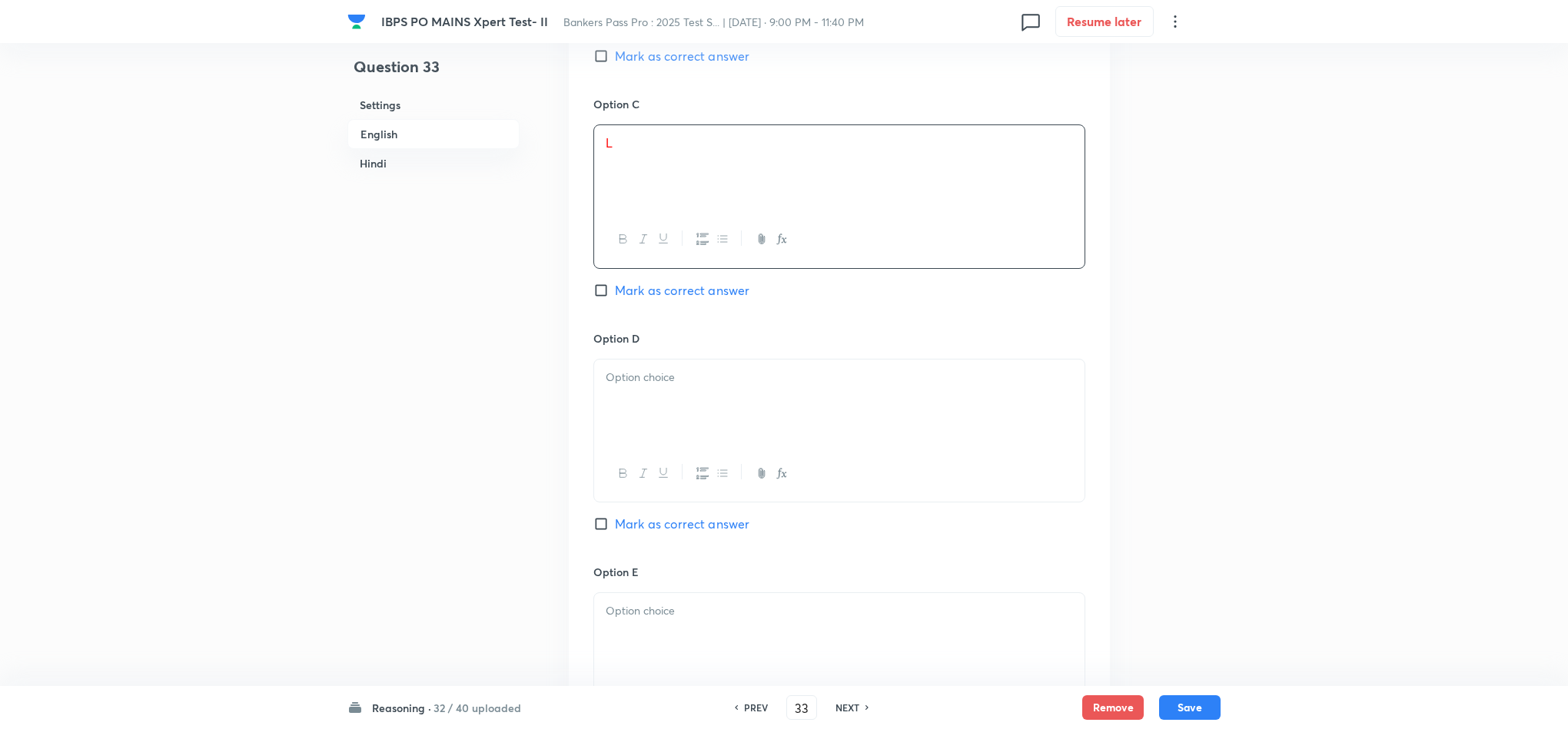
click at [618, 426] on div at bounding box center [839, 402] width 491 height 86
drag, startPoint x: 762, startPoint y: 436, endPoint x: 602, endPoint y: 448, distance: 160.4
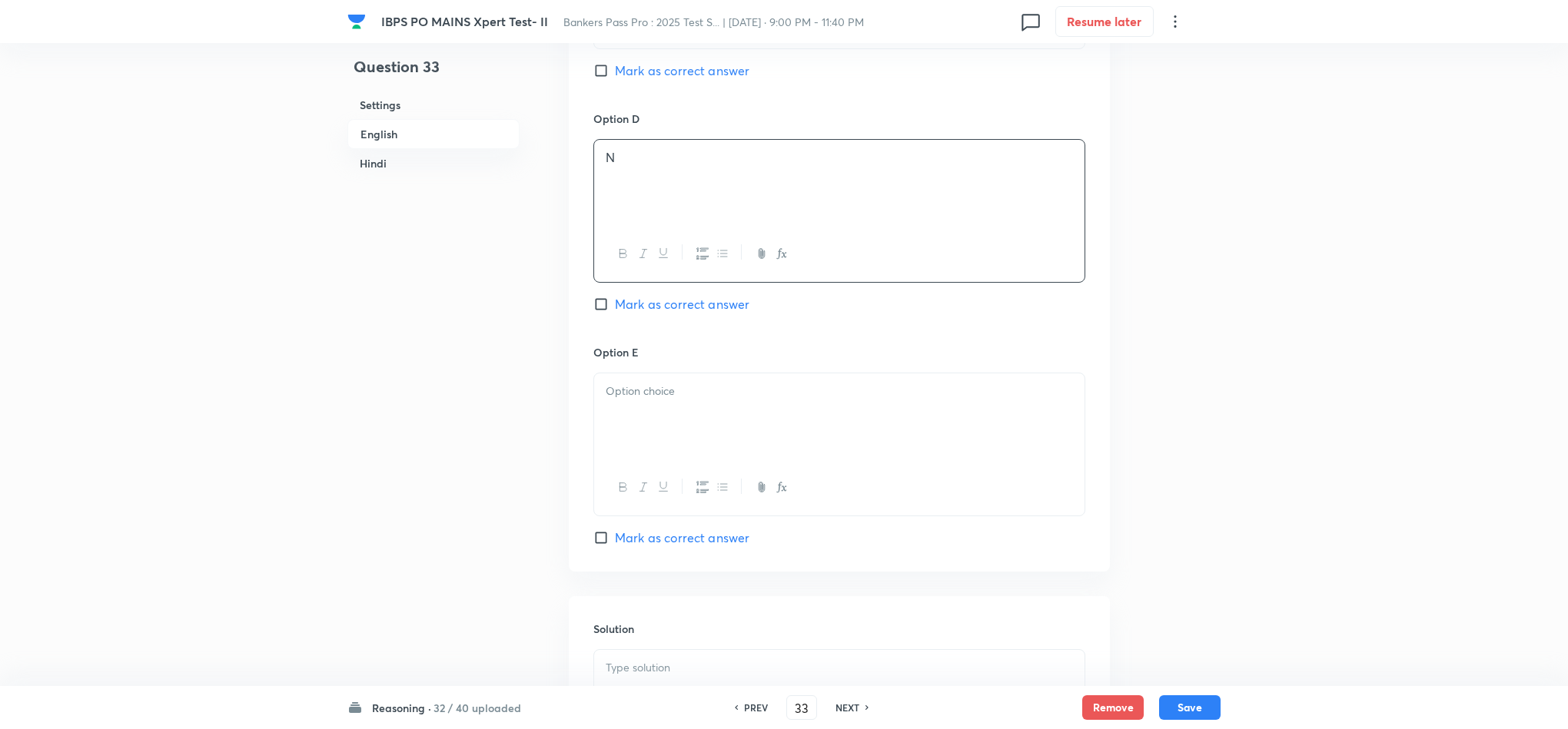
scroll to position [2074, 0]
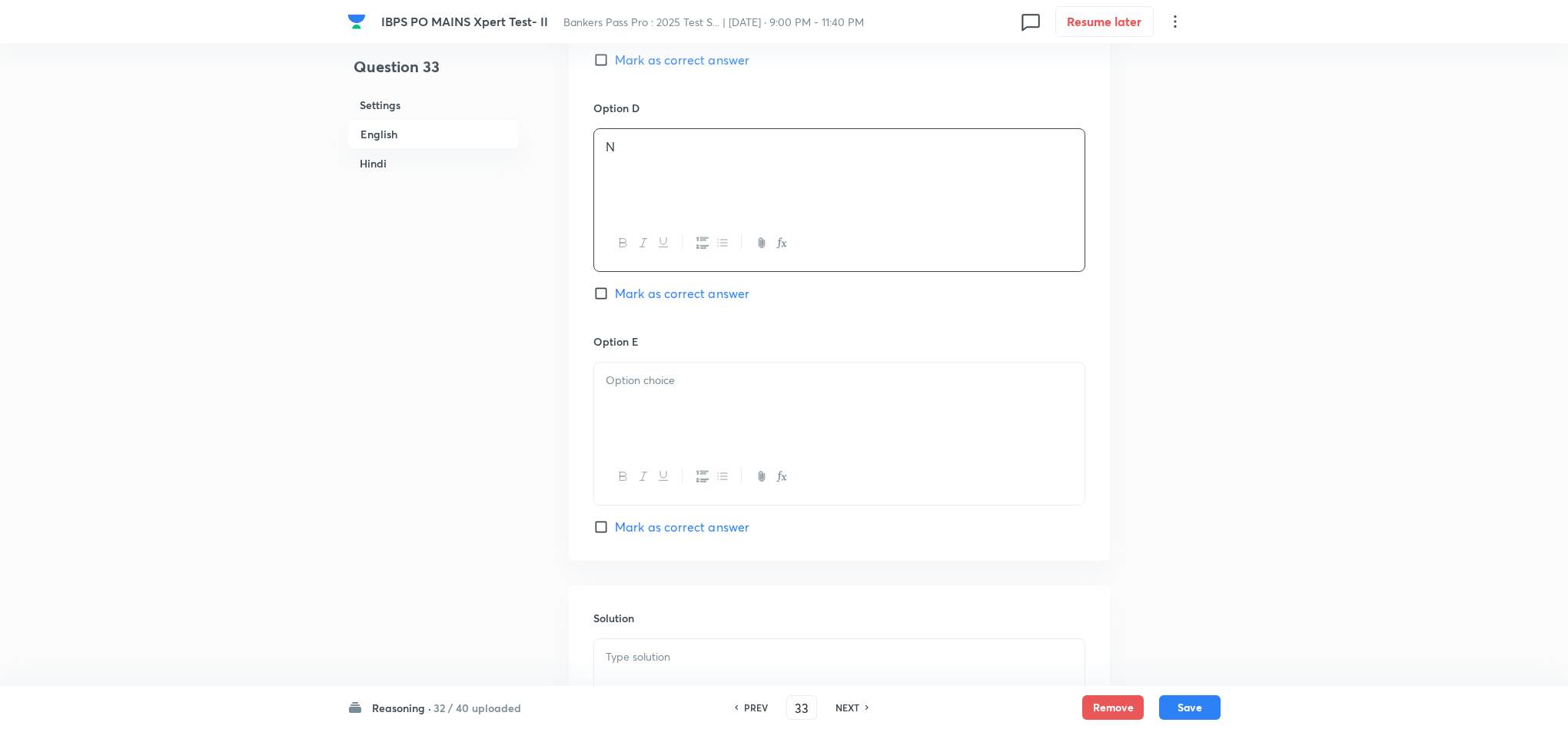
click at [636, 433] on div at bounding box center [839, 405] width 491 height 86
click at [688, 476] on div at bounding box center [839, 451] width 491 height 86
click at [669, 530] on span "Mark as correct answer" at bounding box center [682, 521] width 135 height 19
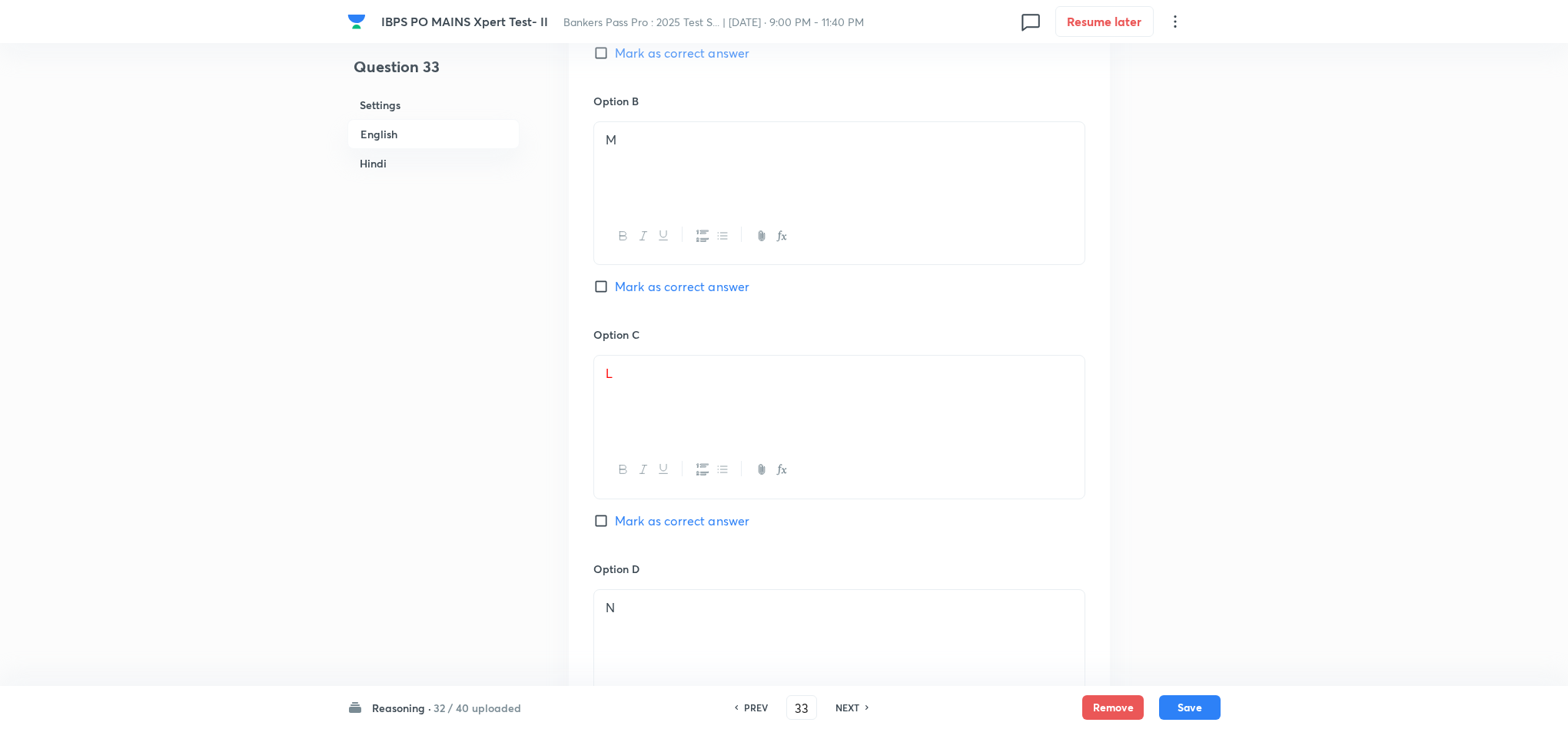
click at [615, 529] on input "Mark as correct answer" at bounding box center [604, 521] width 21 height 15
checkbox input "true"
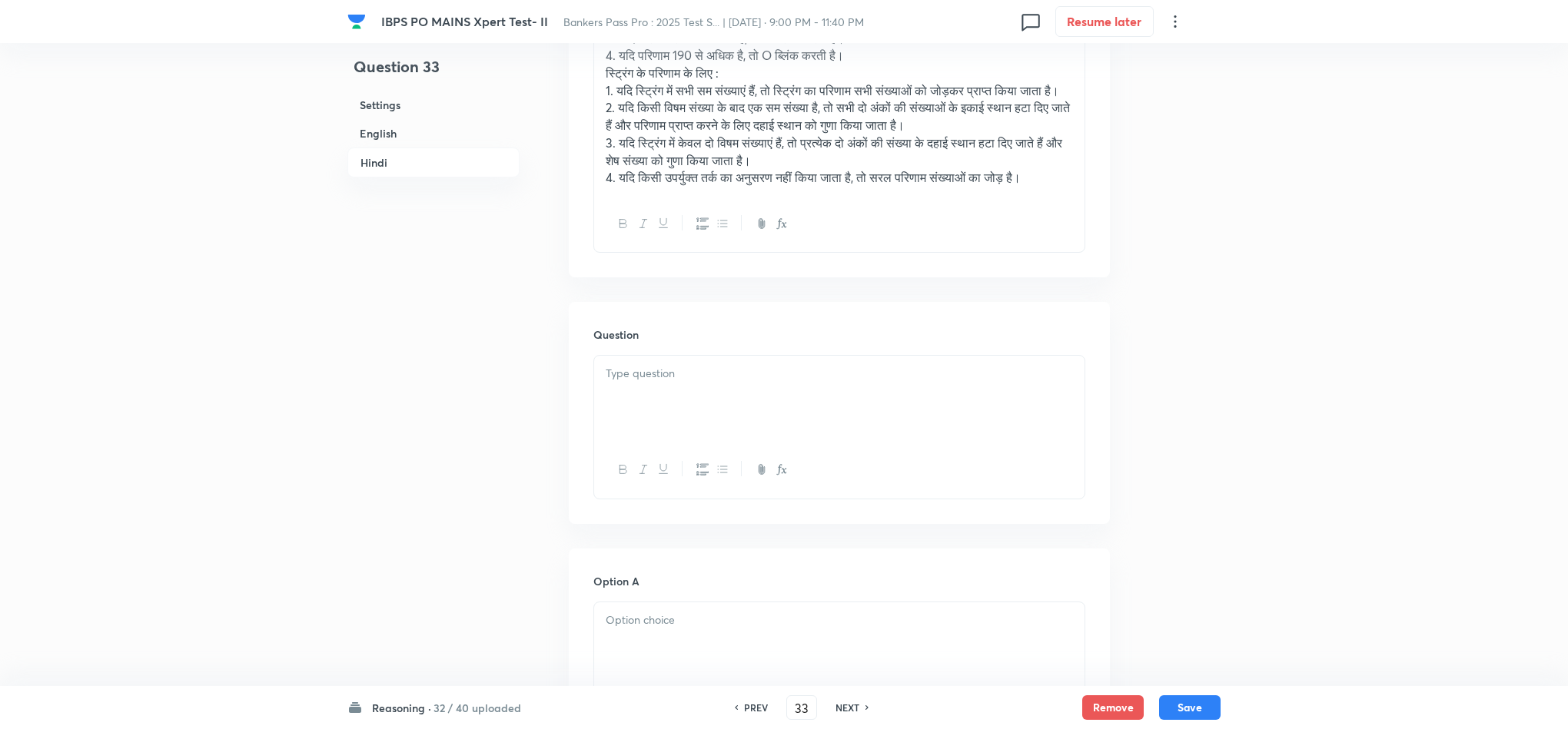
scroll to position [3342, 0]
click at [635, 440] on div at bounding box center [839, 396] width 491 height 86
drag, startPoint x: 607, startPoint y: 454, endPoint x: 781, endPoint y: 577, distance: 213.1
click at [778, 535] on div "यदि X = $Q !P &T &R, तो कौनसा बल्ब ब्लिंक करेगा? O M L N या तो N या O" at bounding box center [839, 443] width 492 height 182
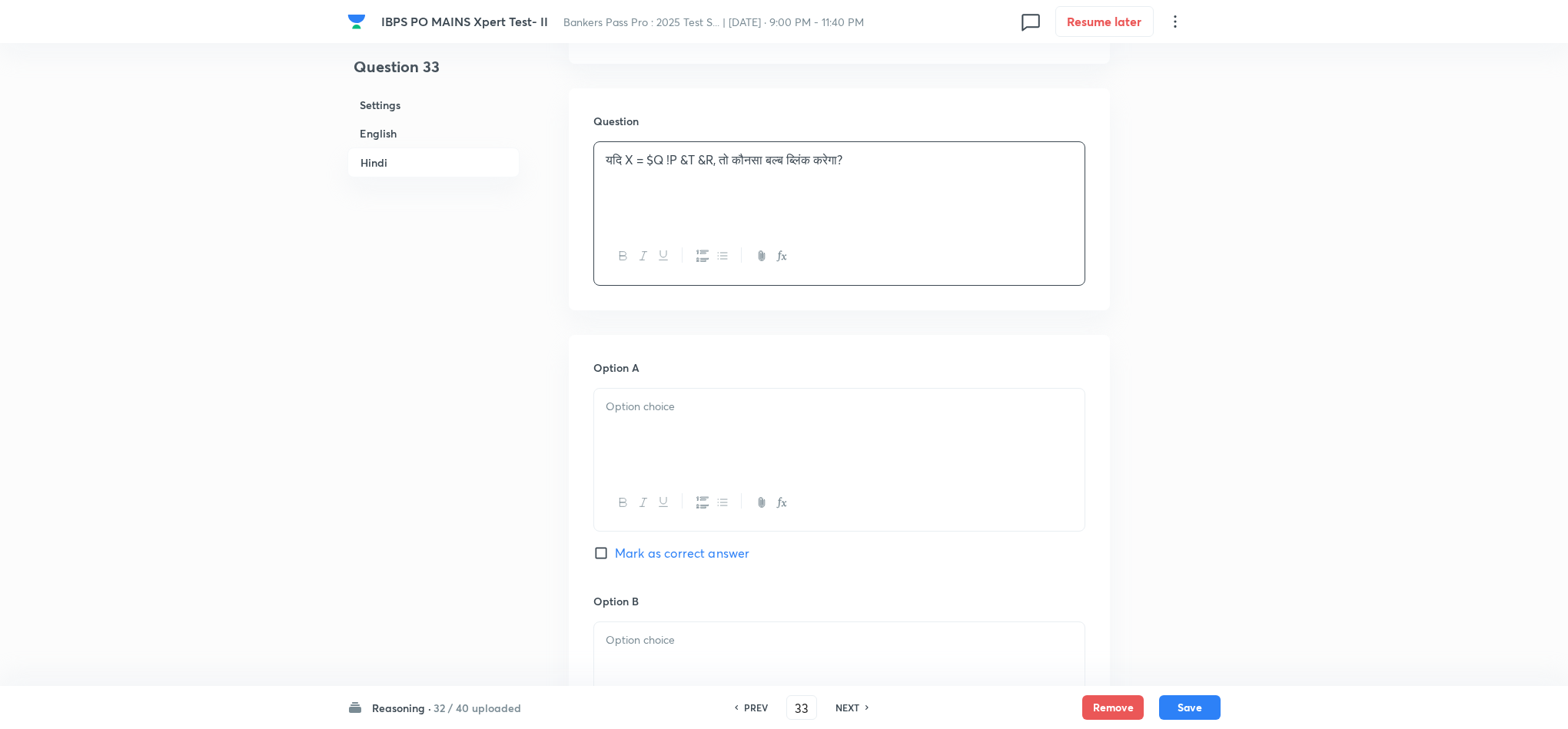
scroll to position [3573, 0]
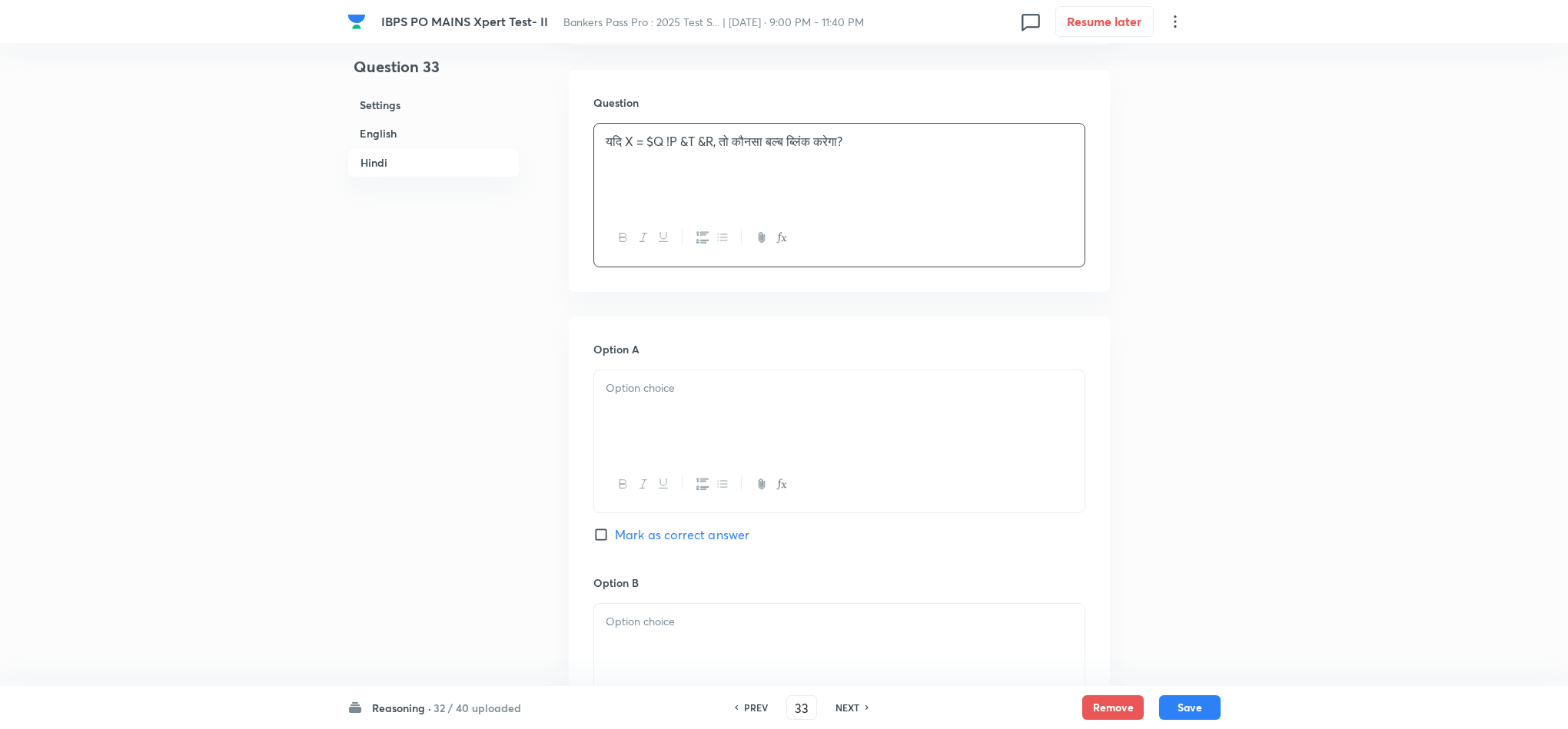
click at [624, 397] on p at bounding box center [839, 388] width 467 height 18
drag, startPoint x: 644, startPoint y: 495, endPoint x: 781, endPoint y: 563, distance: 152.9
click at [778, 533] on div "O M L N या तो N या O" at bounding box center [839, 451] width 492 height 164
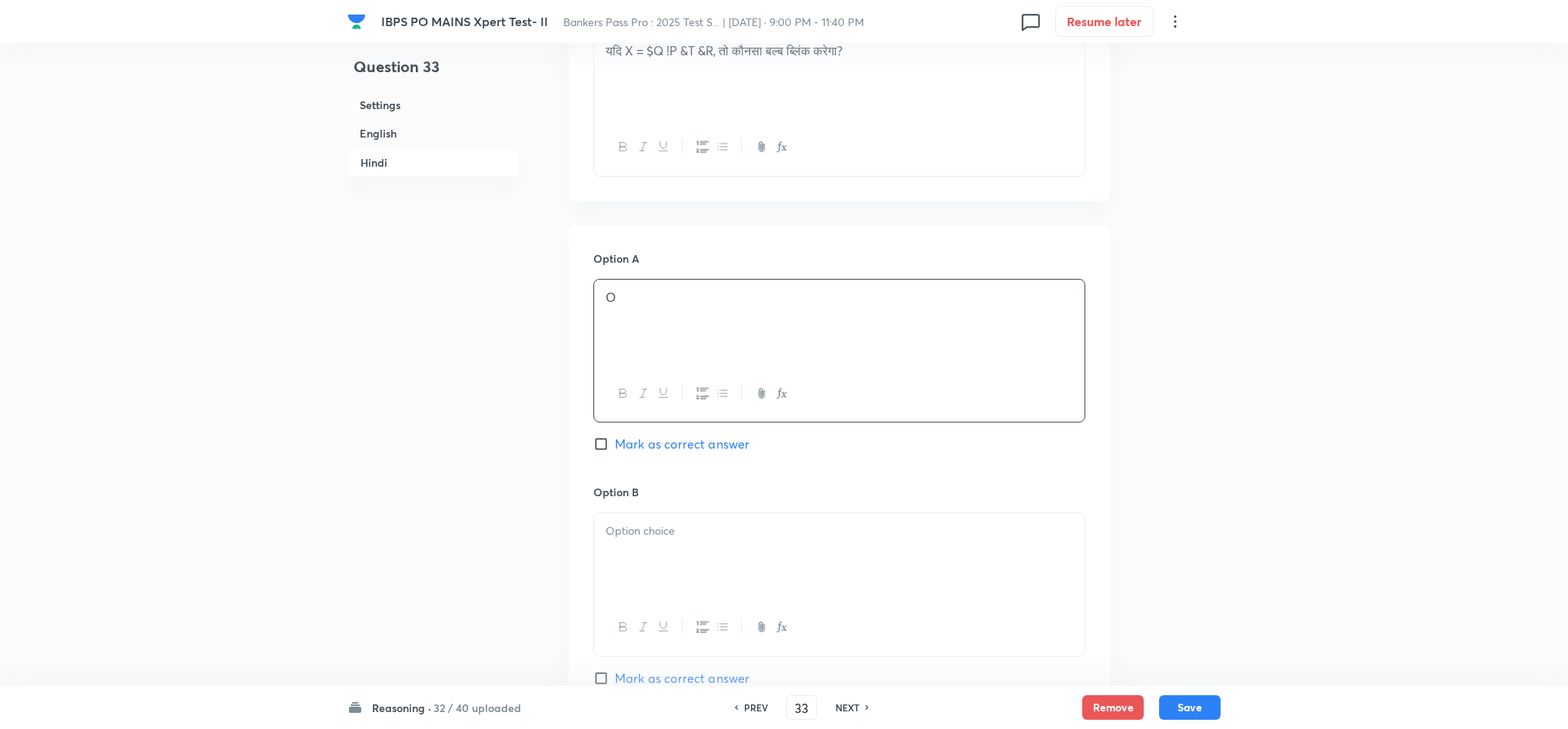
scroll to position [3803, 0]
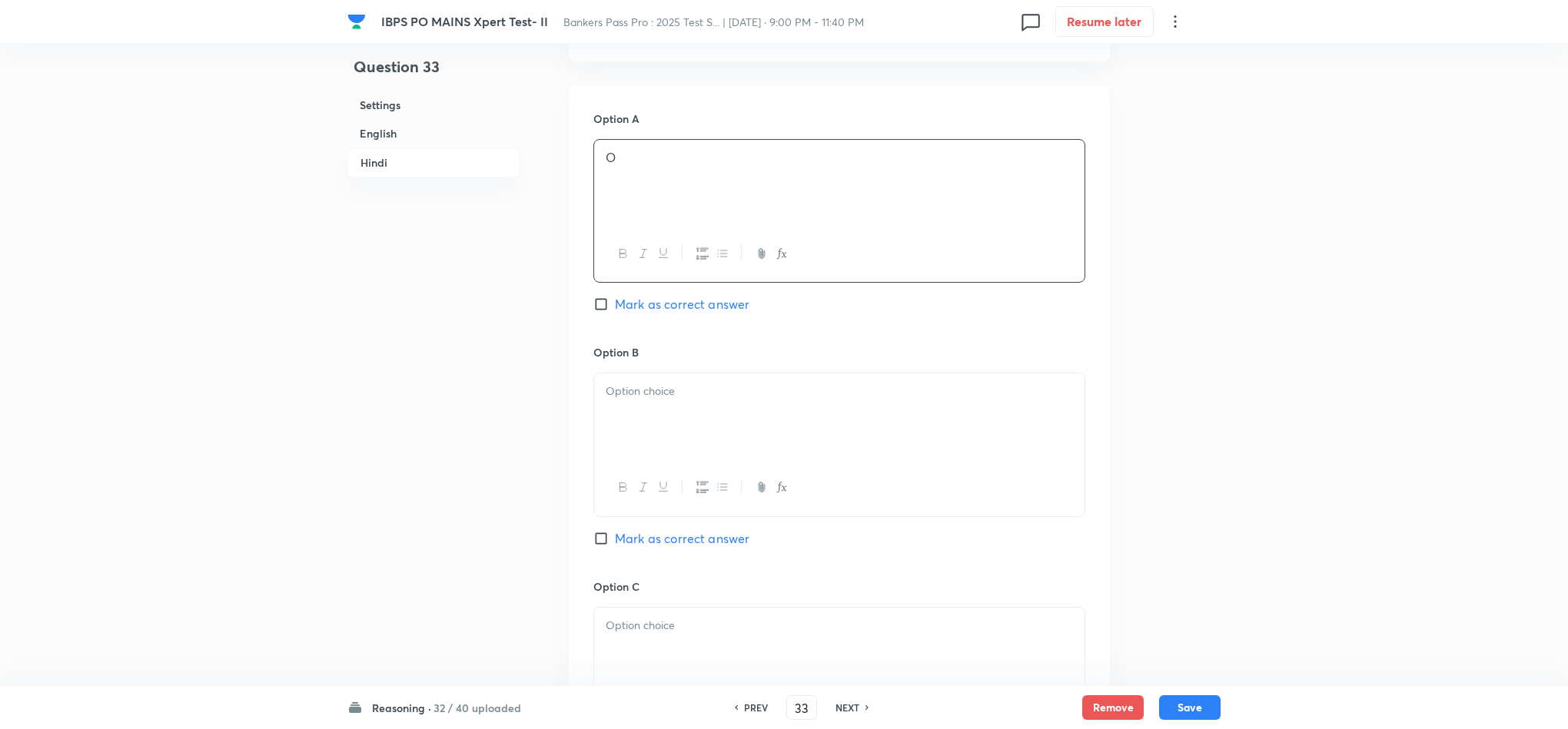
click at [632, 460] on div at bounding box center [839, 416] width 491 height 86
drag, startPoint x: 610, startPoint y: 472, endPoint x: 787, endPoint y: 554, distance: 195.1
click at [787, 518] on div "M L N या तो N या O" at bounding box center [839, 445] width 492 height 146
drag, startPoint x: 602, startPoint y: 472, endPoint x: 773, endPoint y: 525, distance: 179.0
click at [748, 518] on div "M L N या तो N या O" at bounding box center [839, 445] width 492 height 146
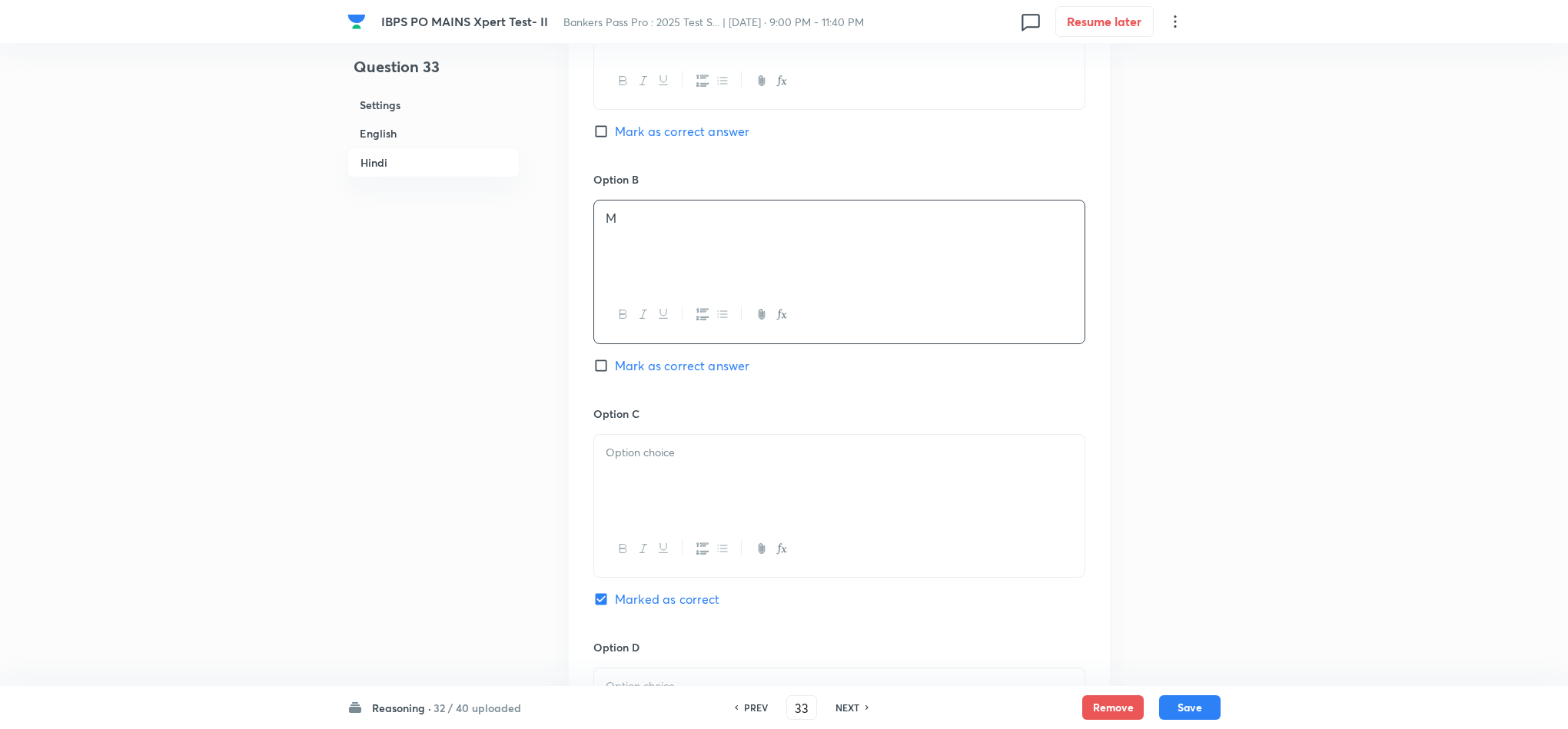
scroll to position [4034, 0]
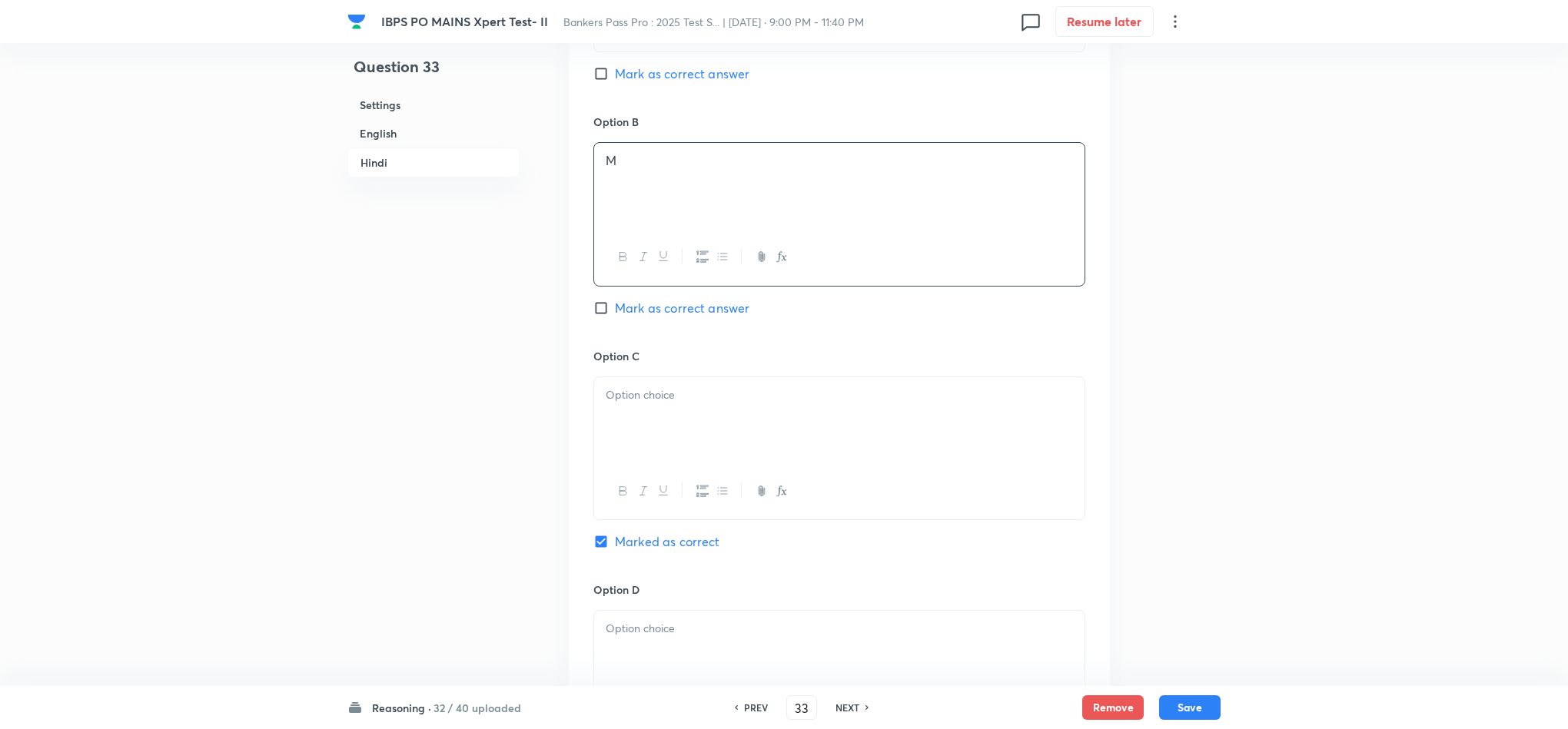
click at [648, 463] on div at bounding box center [839, 419] width 491 height 86
drag, startPoint x: 602, startPoint y: 471, endPoint x: 784, endPoint y: 517, distance: 187.7
click at [771, 463] on div "L N या तो N या O" at bounding box center [839, 419] width 491 height 86
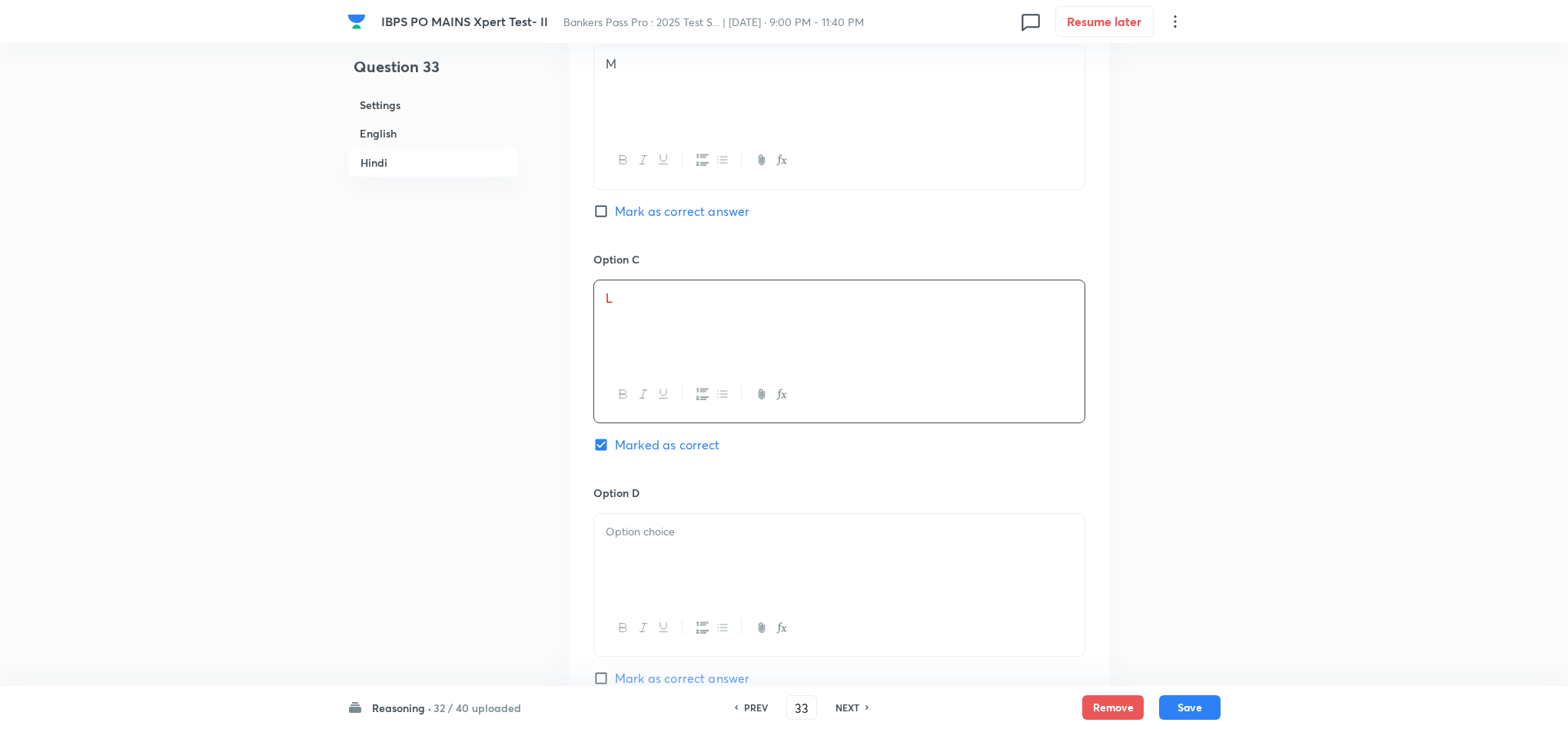
scroll to position [4264, 0]
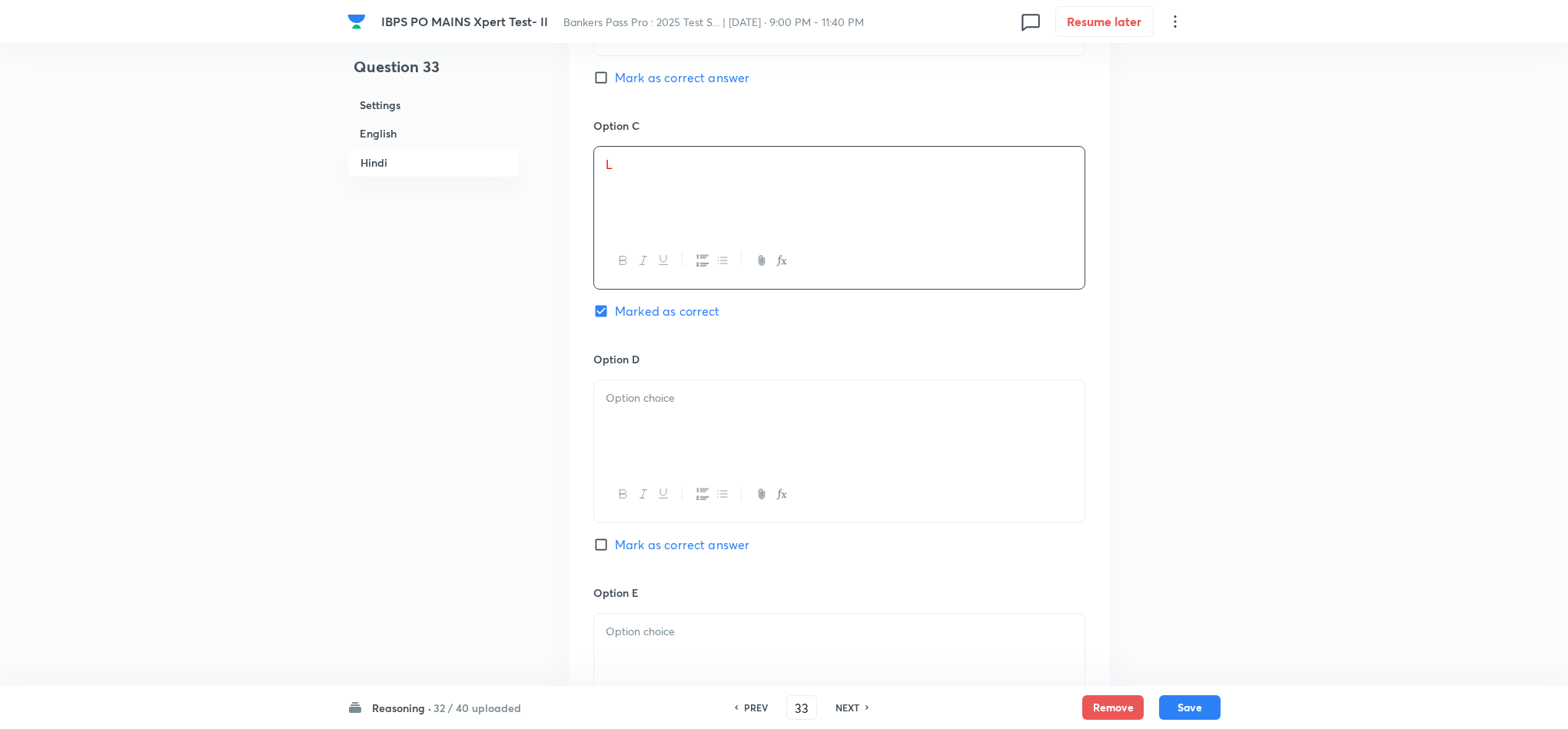
click at [660, 466] on div at bounding box center [839, 423] width 491 height 86
drag, startPoint x: 709, startPoint y: 503, endPoint x: 578, endPoint y: 493, distance: 131.4
click at [578, 493] on div "Option A O [PERSON_NAME] as correct answer Option B M [PERSON_NAME] as correct …" at bounding box center [839, 218] width 541 height 1188
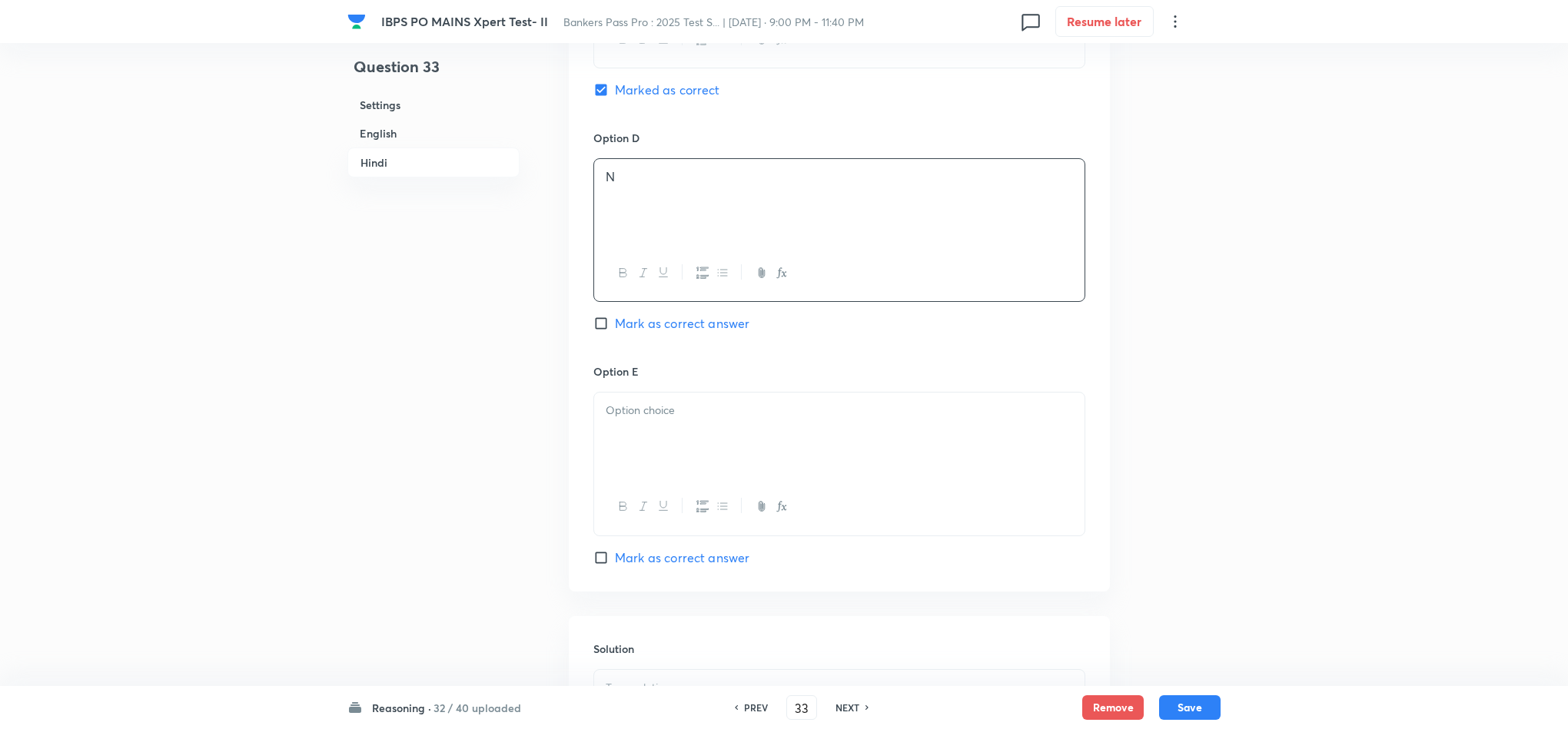
scroll to position [4494, 0]
drag, startPoint x: 659, startPoint y: 475, endPoint x: 688, endPoint y: 524, distance: 56.9
click at [662, 470] on div at bounding box center [839, 426] width 491 height 86
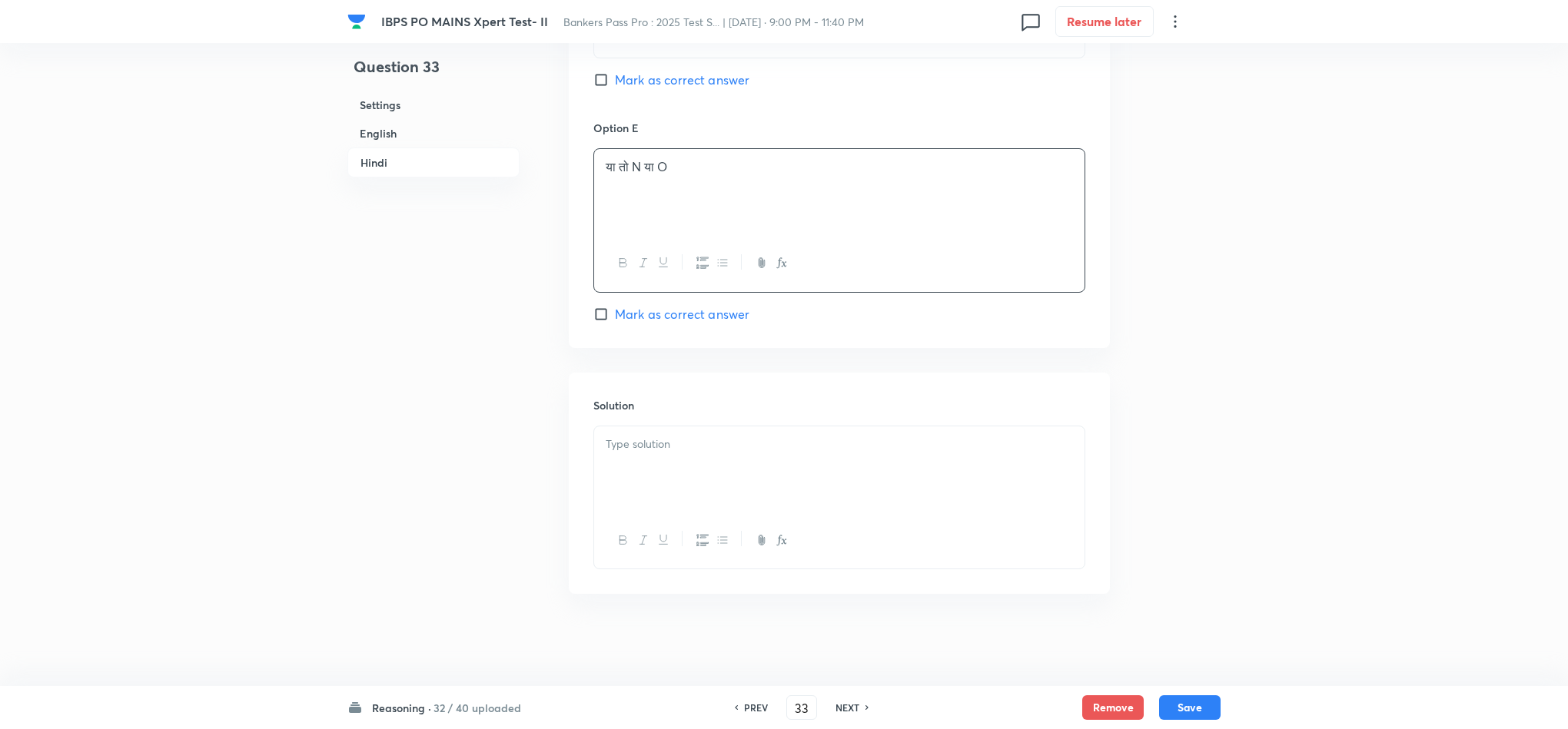
scroll to position [4792, 0]
click at [695, 486] on div at bounding box center [839, 469] width 491 height 86
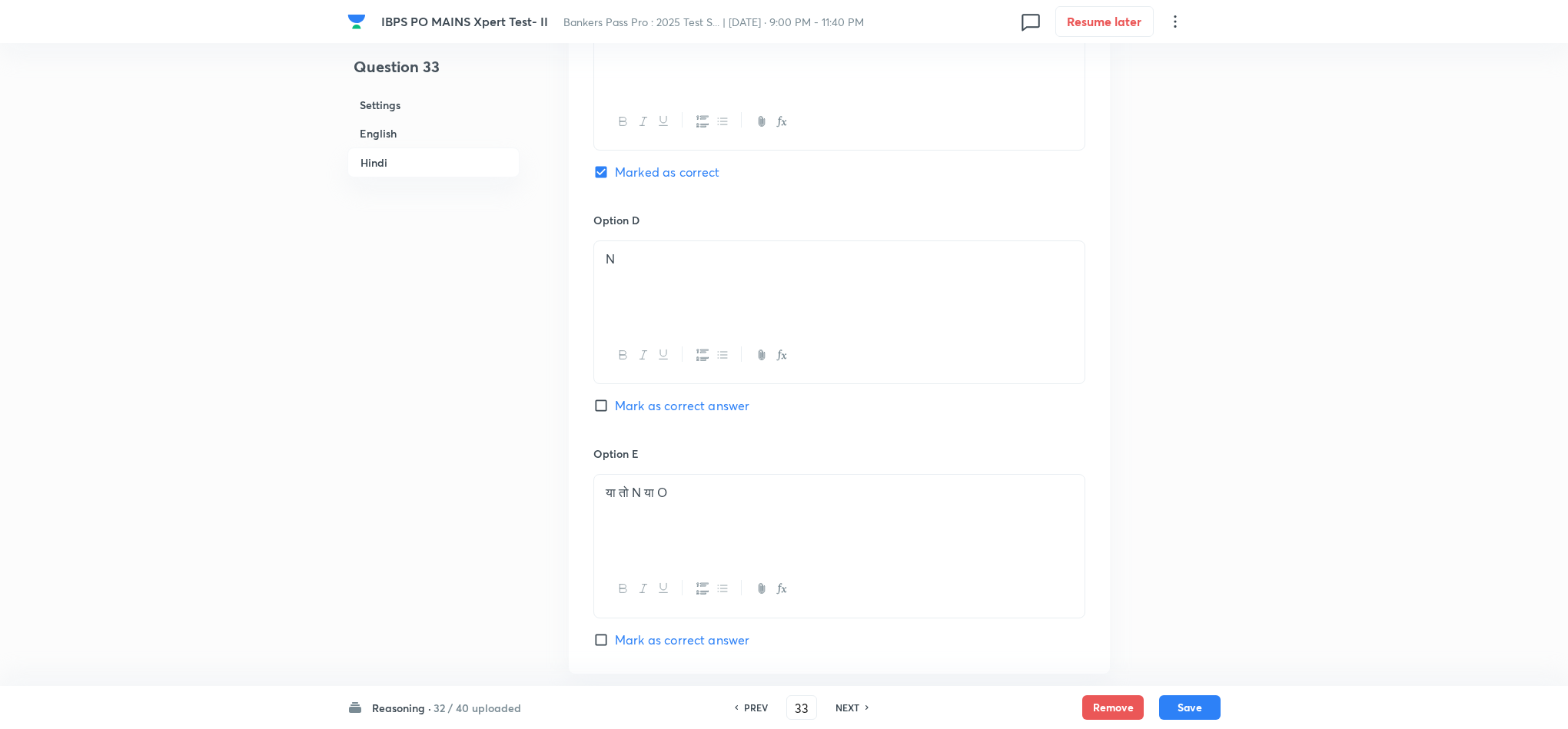
scroll to position [4331, 0]
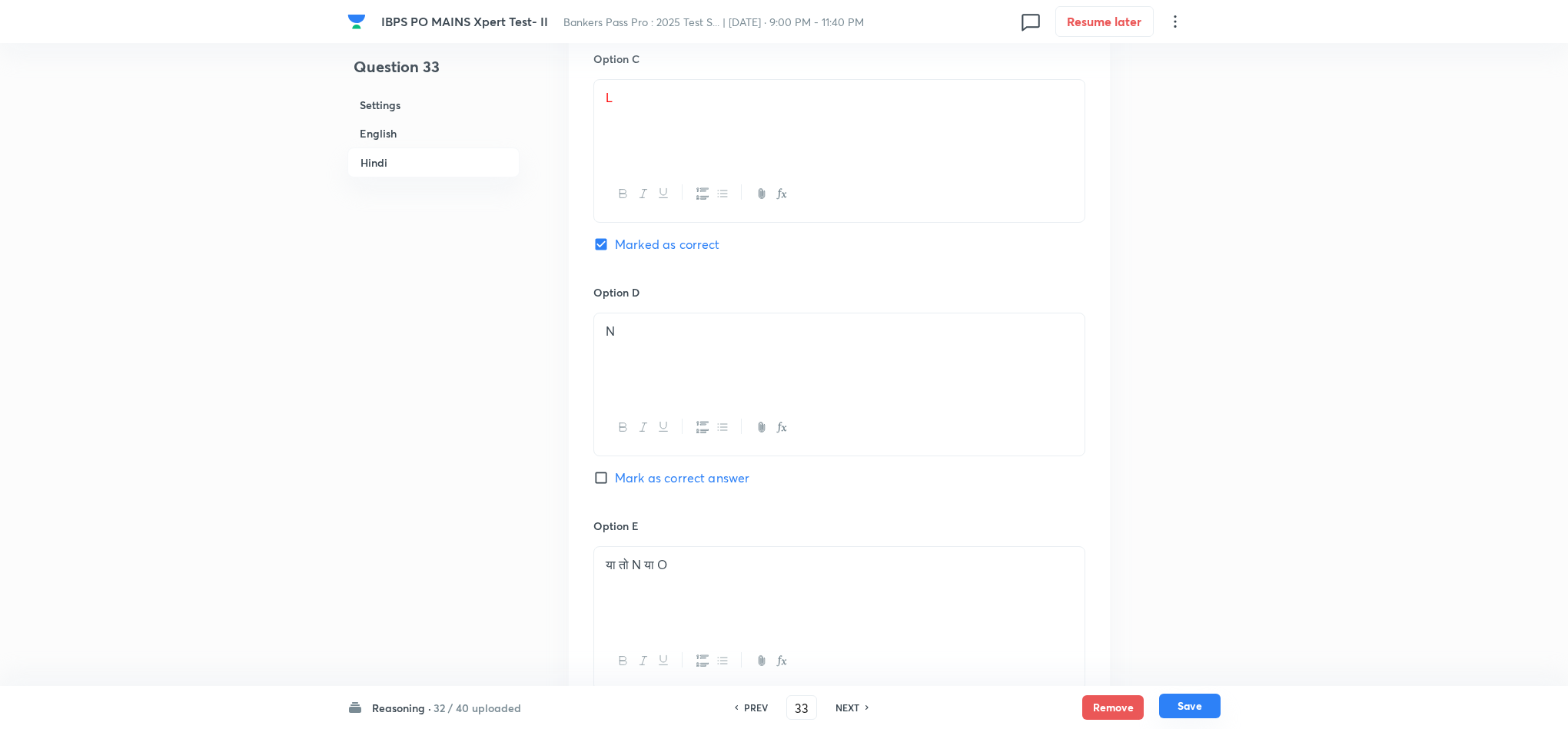
click at [1188, 710] on button "Save" at bounding box center [1190, 706] width 61 height 25
type input "34"
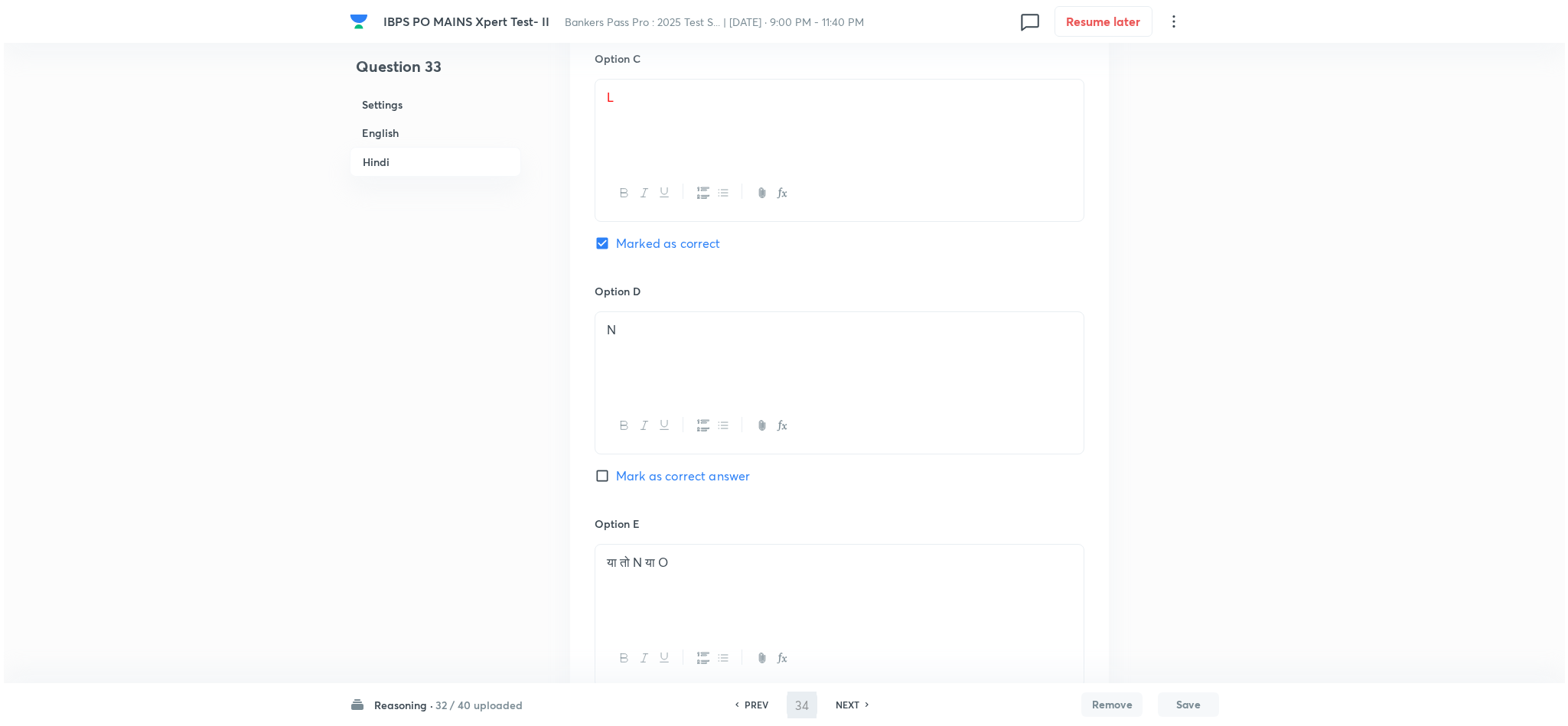
scroll to position [0, 0]
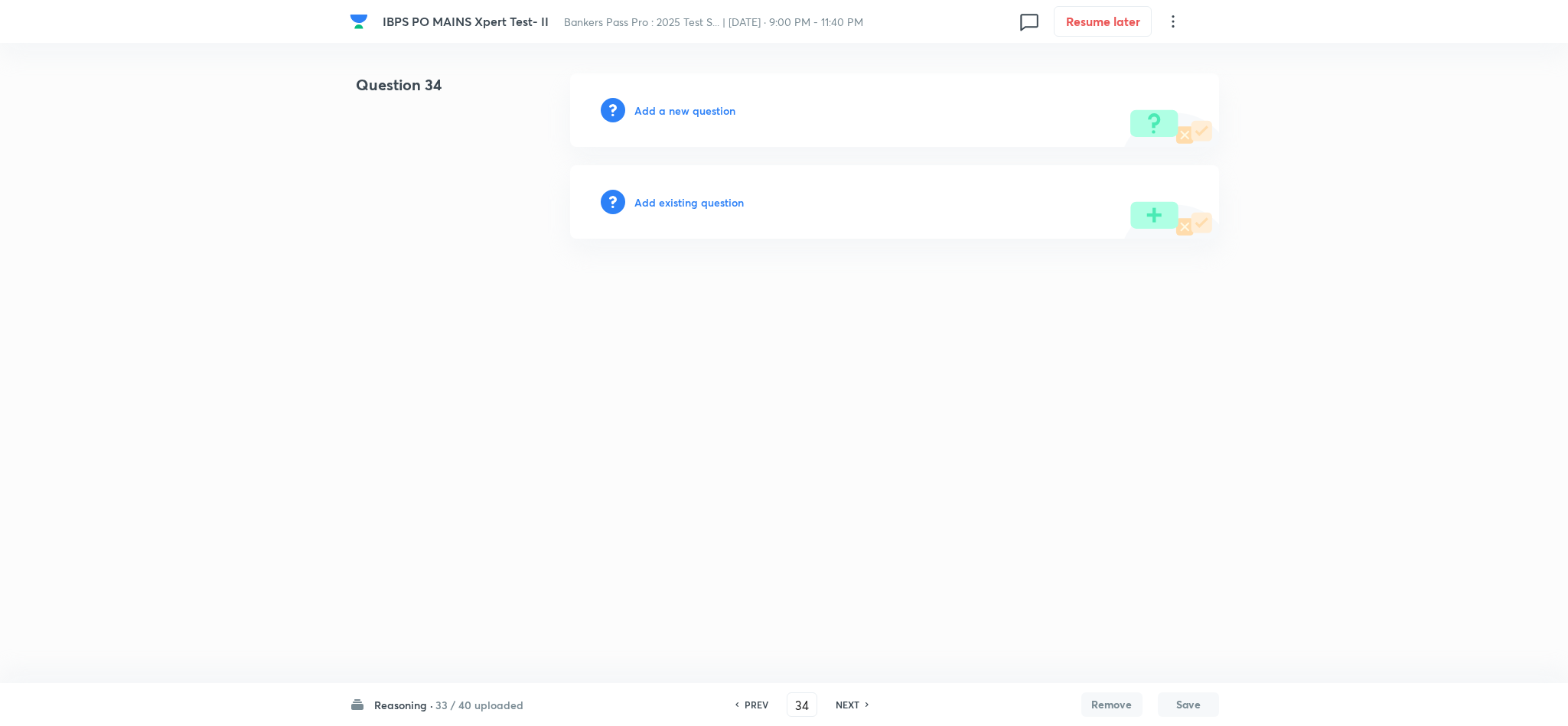
click at [657, 117] on h6 "Add a new question" at bounding box center [685, 110] width 101 height 16
click at [660, 118] on div "Choose a question type" at bounding box center [894, 110] width 649 height 74
click at [723, 109] on h6 "Choose a question type" at bounding box center [693, 110] width 118 height 16
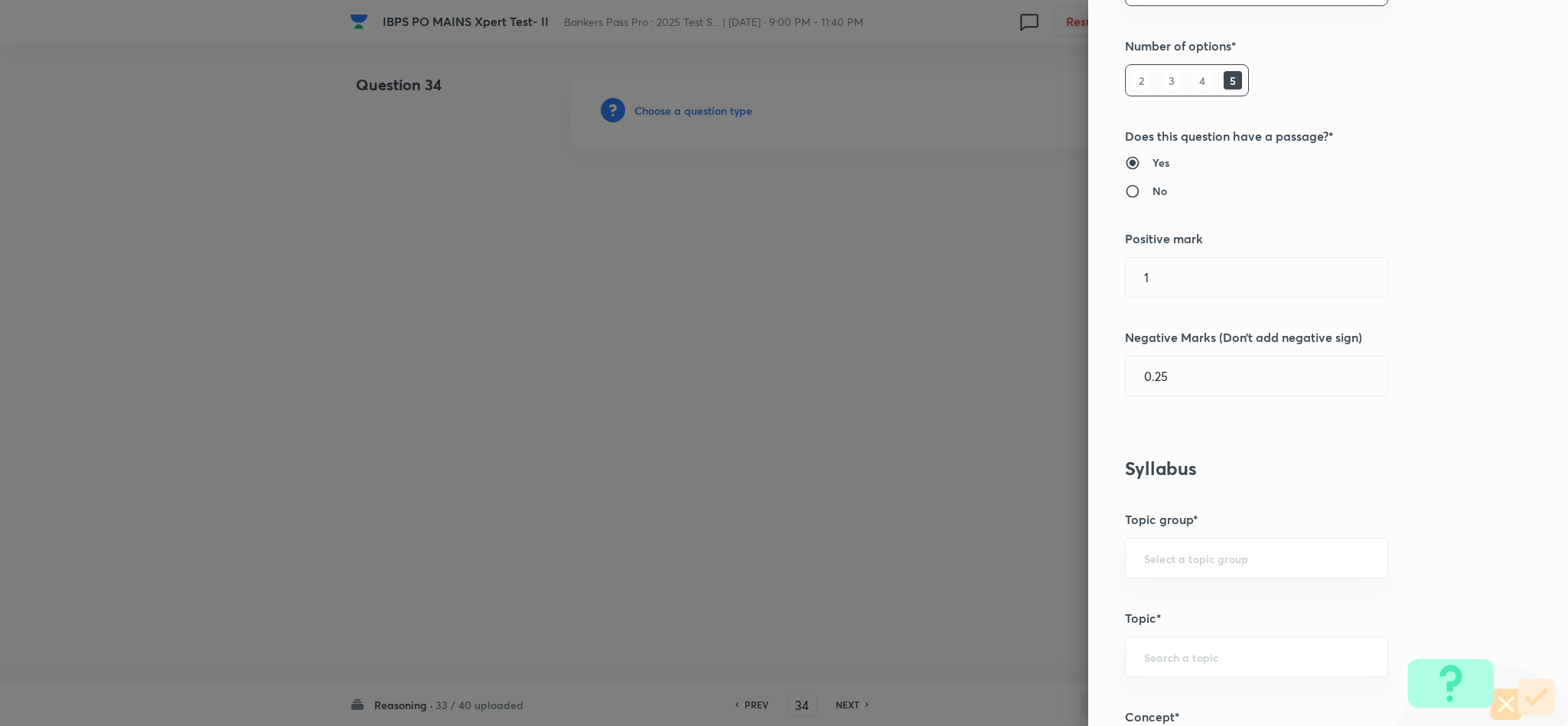
scroll to position [574, 0]
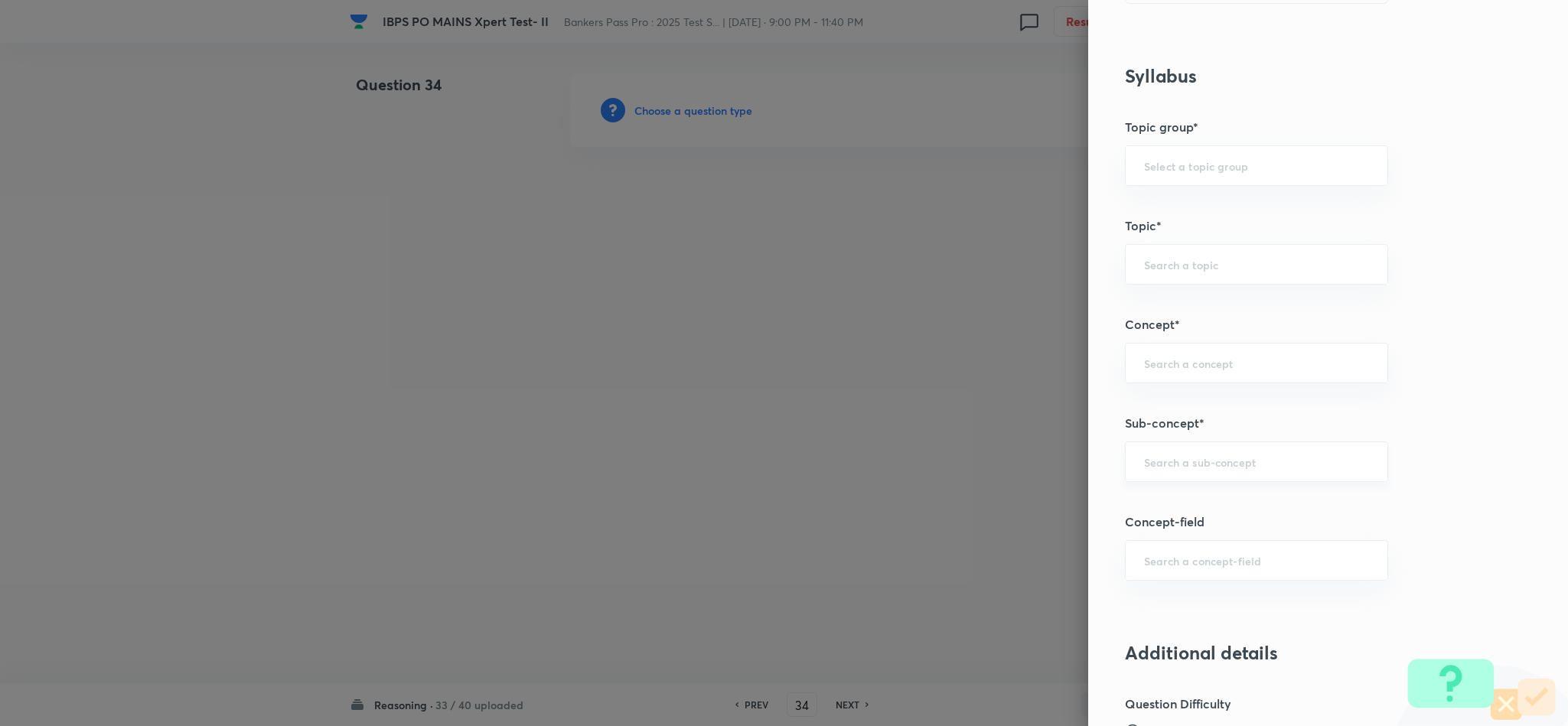
click at [1229, 446] on div "Question settings Question type* Single choice correct Number of options* 2 3 4…" at bounding box center [1328, 363] width 480 height 726
click at [1221, 466] on input "text" at bounding box center [1256, 461] width 225 height 14
click at [1213, 507] on li "Miscellaneous Puzzles" at bounding box center [1239, 510] width 261 height 27
type input "Miscellaneous Puzzles"
type input "Reasoning"
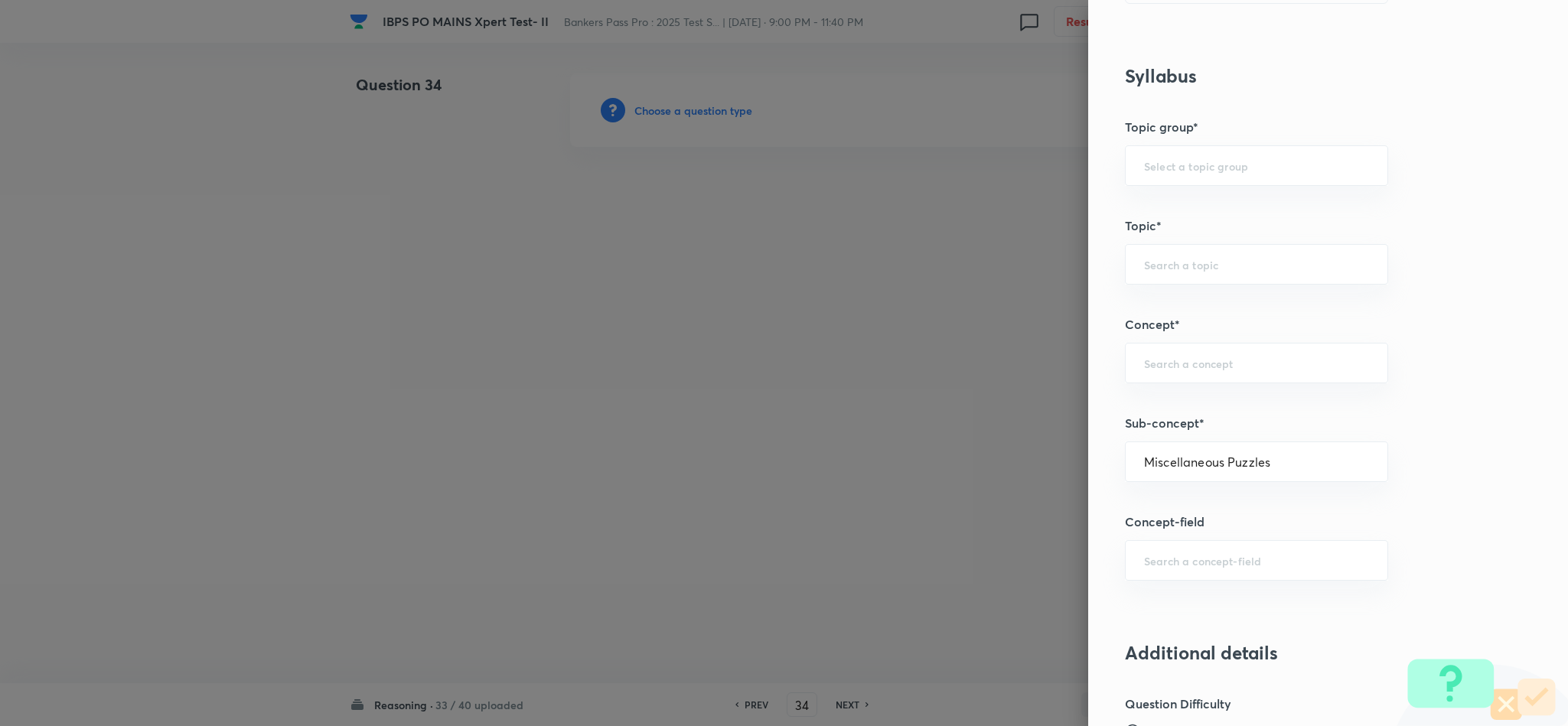
type input "Verbal Reasoning"
type input "Puzzle and Seating Arrangement"
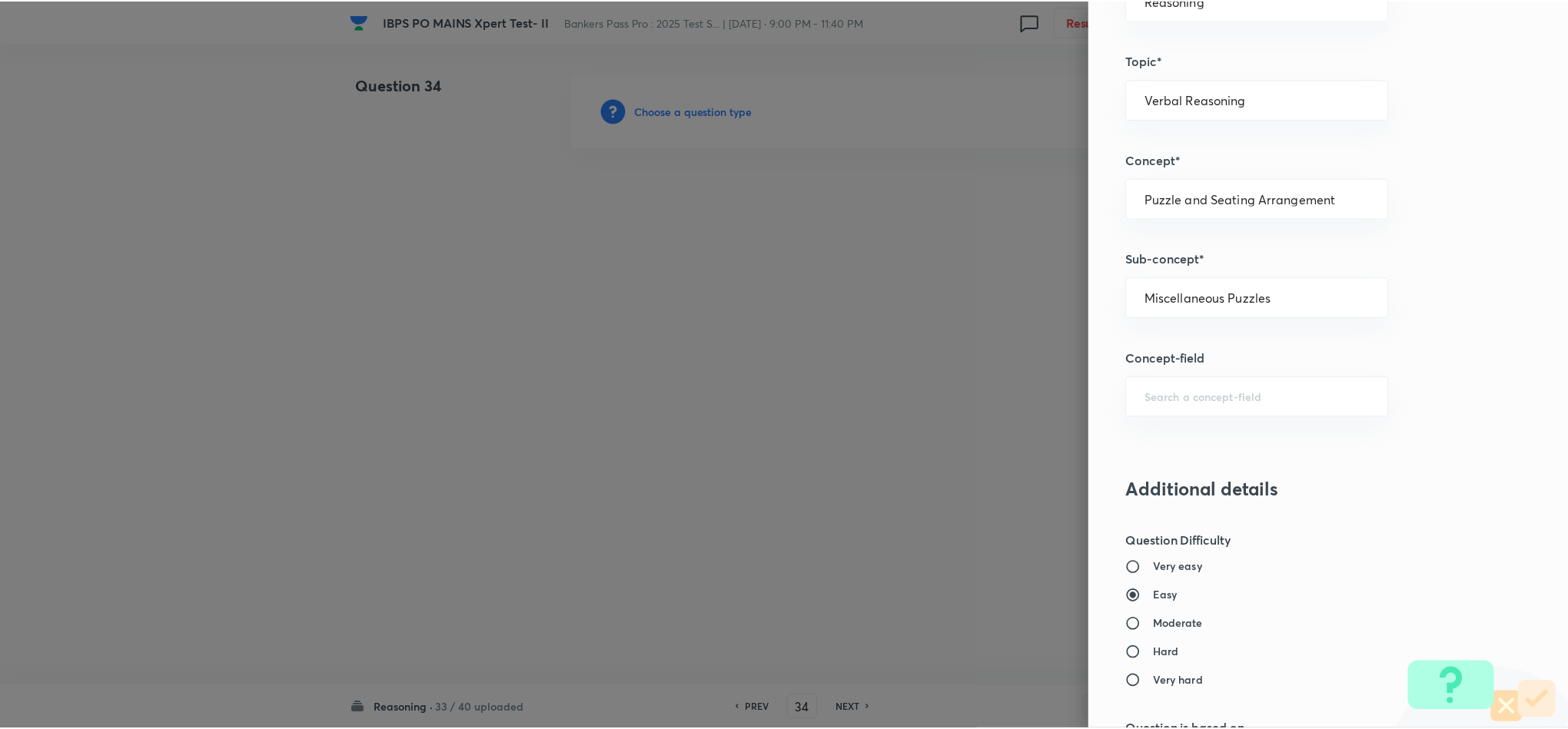
scroll to position [1370, 0]
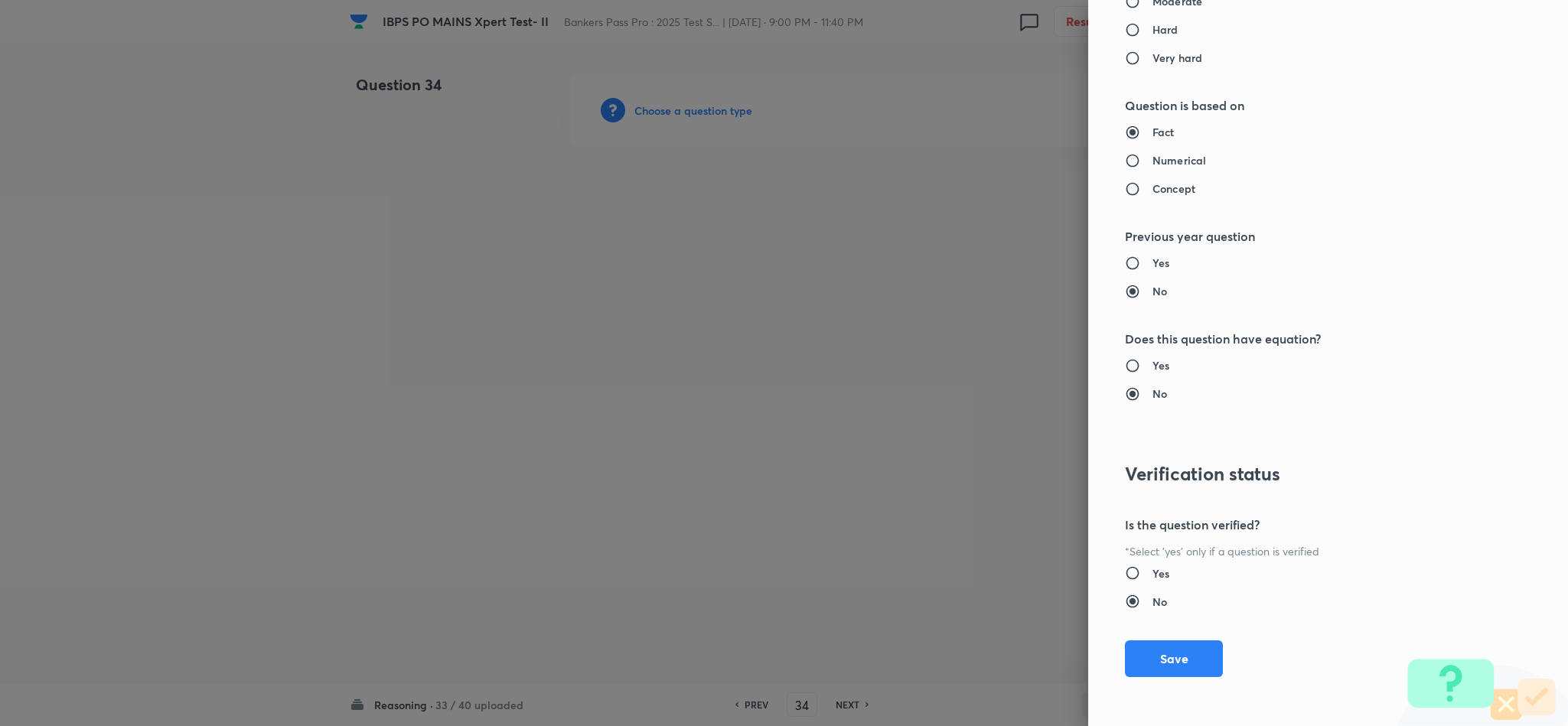
click at [1151, 654] on button "Save" at bounding box center [1174, 658] width 98 height 37
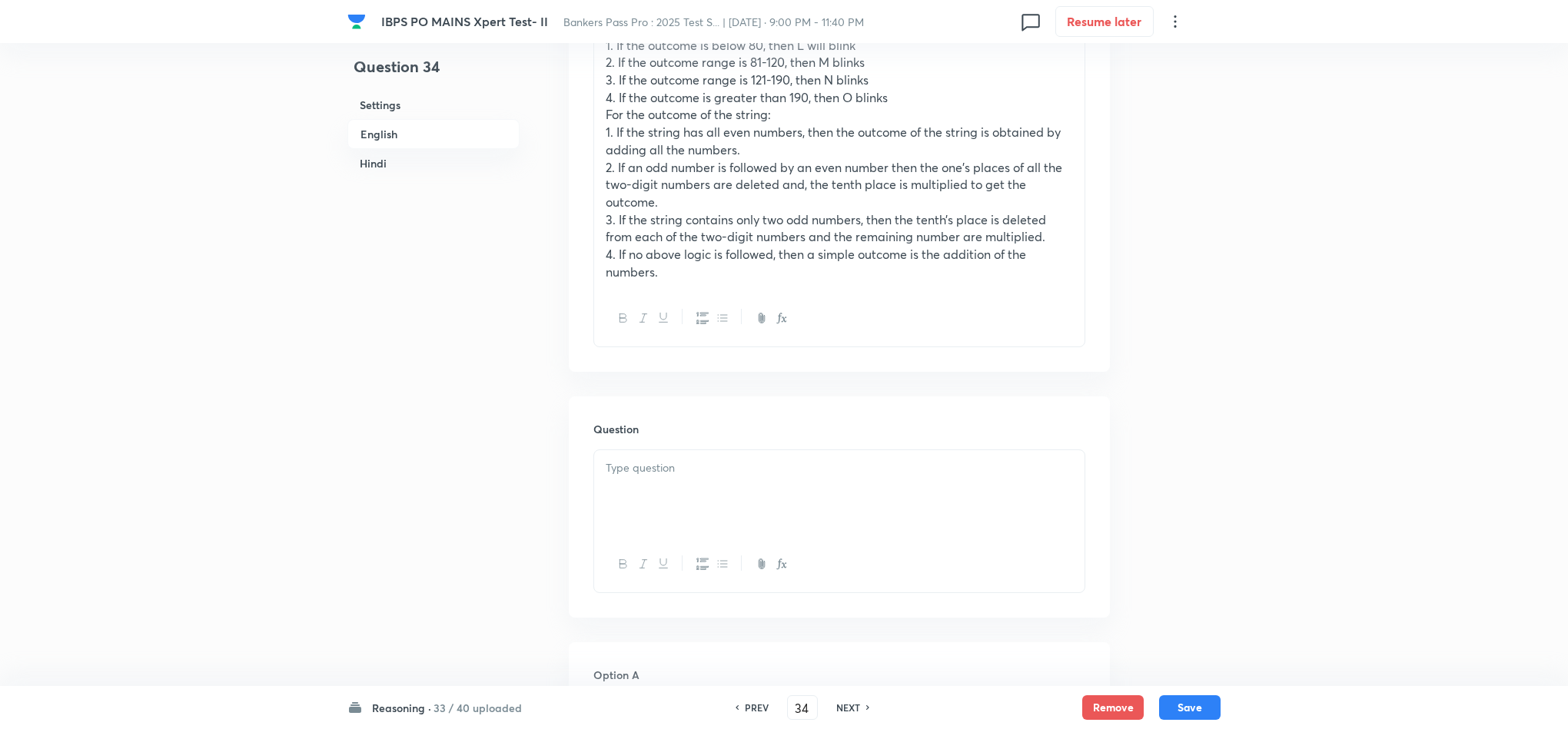
scroll to position [807, 0]
click at [683, 475] on div at bounding box center [839, 491] width 491 height 86
drag, startPoint x: 607, startPoint y: 506, endPoint x: 788, endPoint y: 579, distance: 195.2
click at [787, 571] on div "If X = $T !Q &S &Q, then which bulb will blink? O M L N Either N or O" at bounding box center [839, 510] width 491 height 123
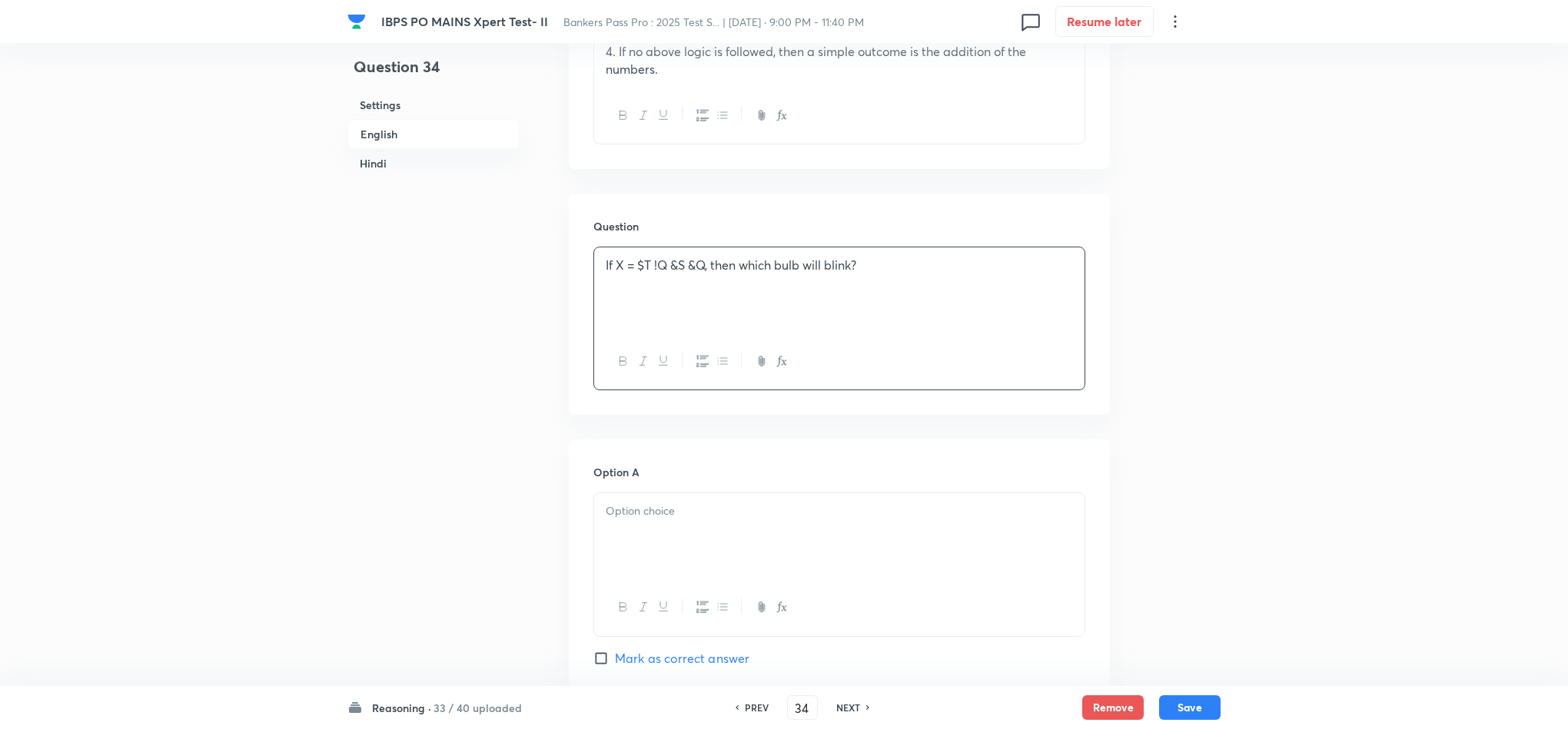
scroll to position [1037, 0]
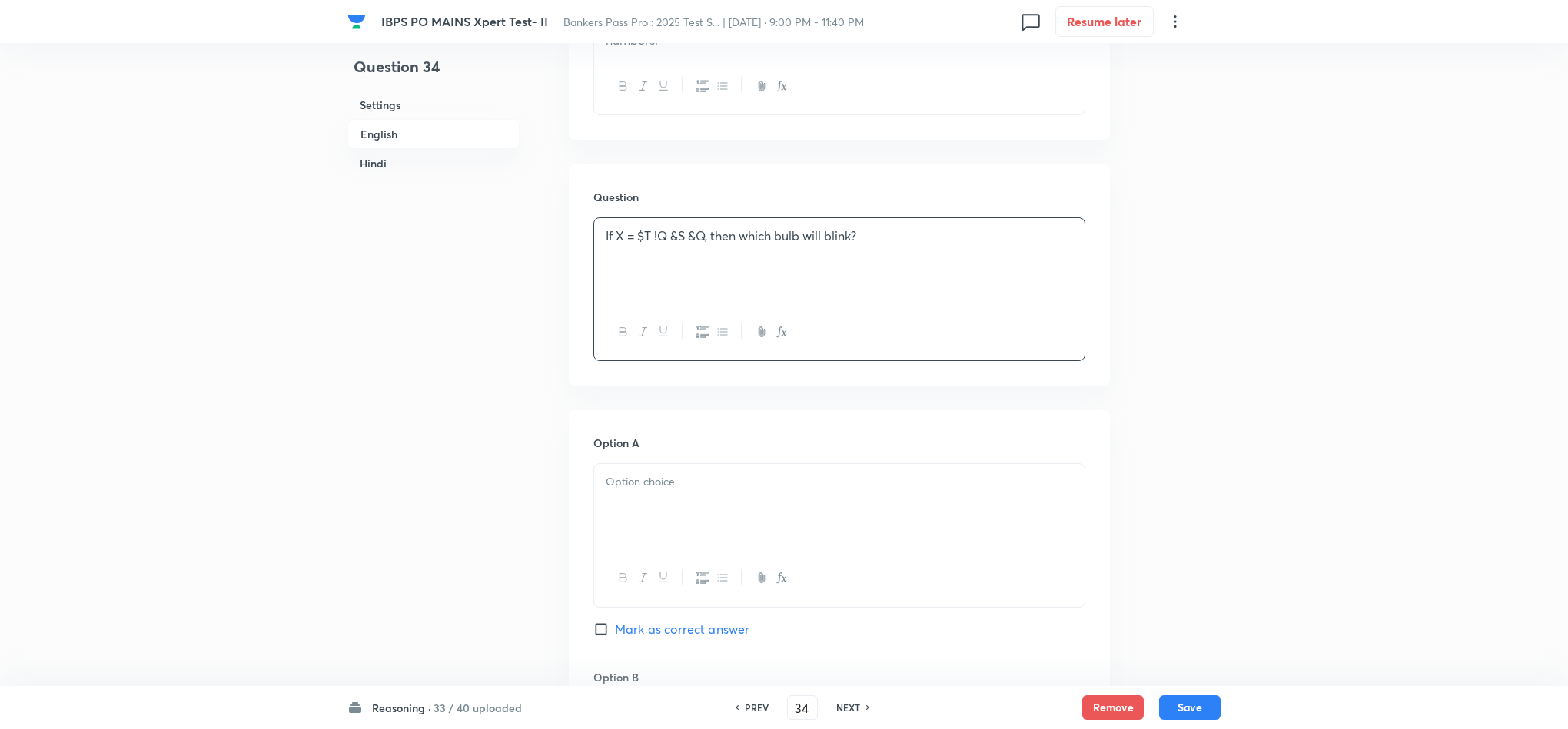
click at [670, 531] on div at bounding box center [839, 506] width 491 height 86
drag, startPoint x: 607, startPoint y: 522, endPoint x: 742, endPoint y: 579, distance: 146.5
click at [742, 570] on div "O M L N Either N or O" at bounding box center [839, 517] width 491 height 106
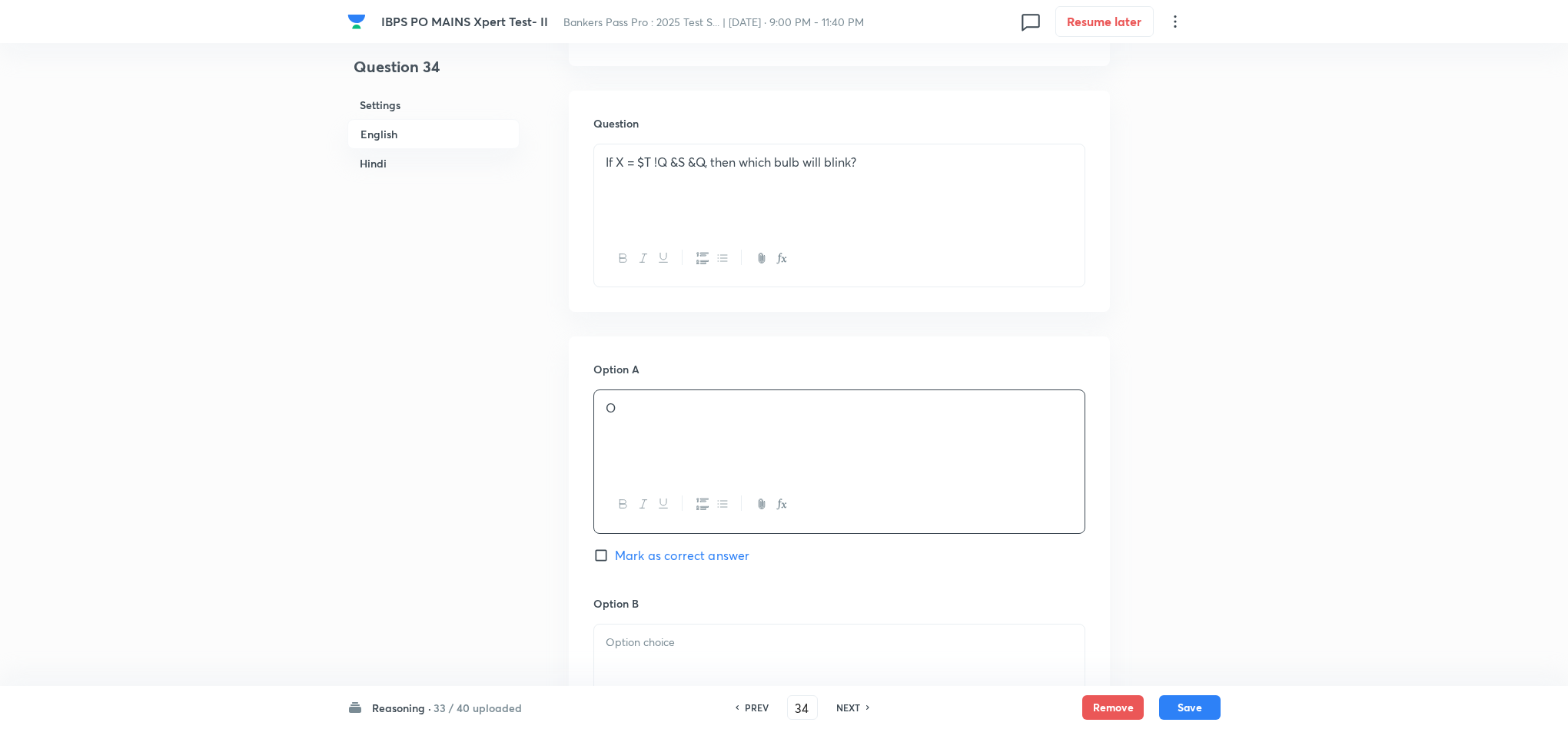
scroll to position [1153, 0]
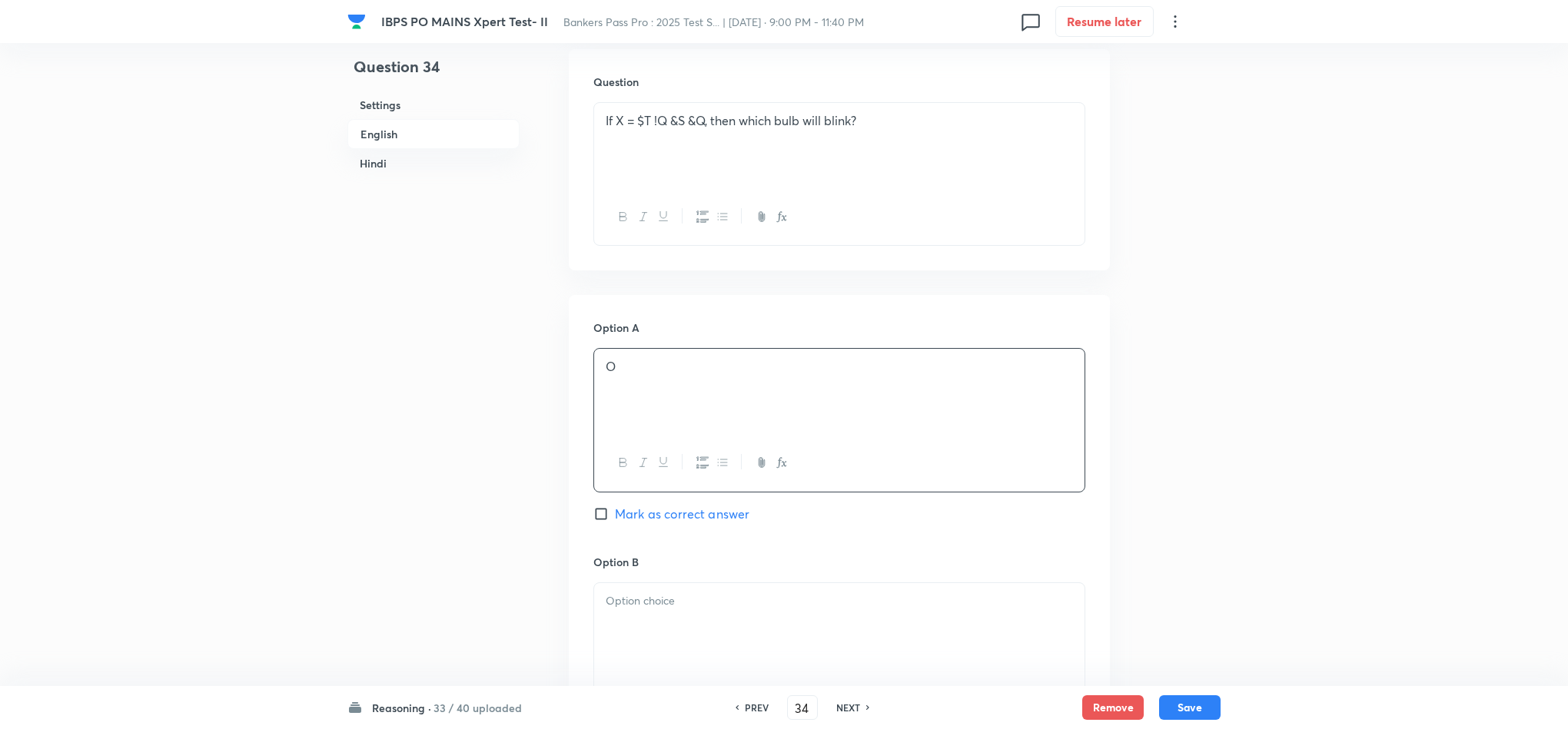
click at [637, 610] on p at bounding box center [839, 601] width 467 height 18
drag, startPoint x: 601, startPoint y: 639, endPoint x: 764, endPoint y: 680, distance: 168.1
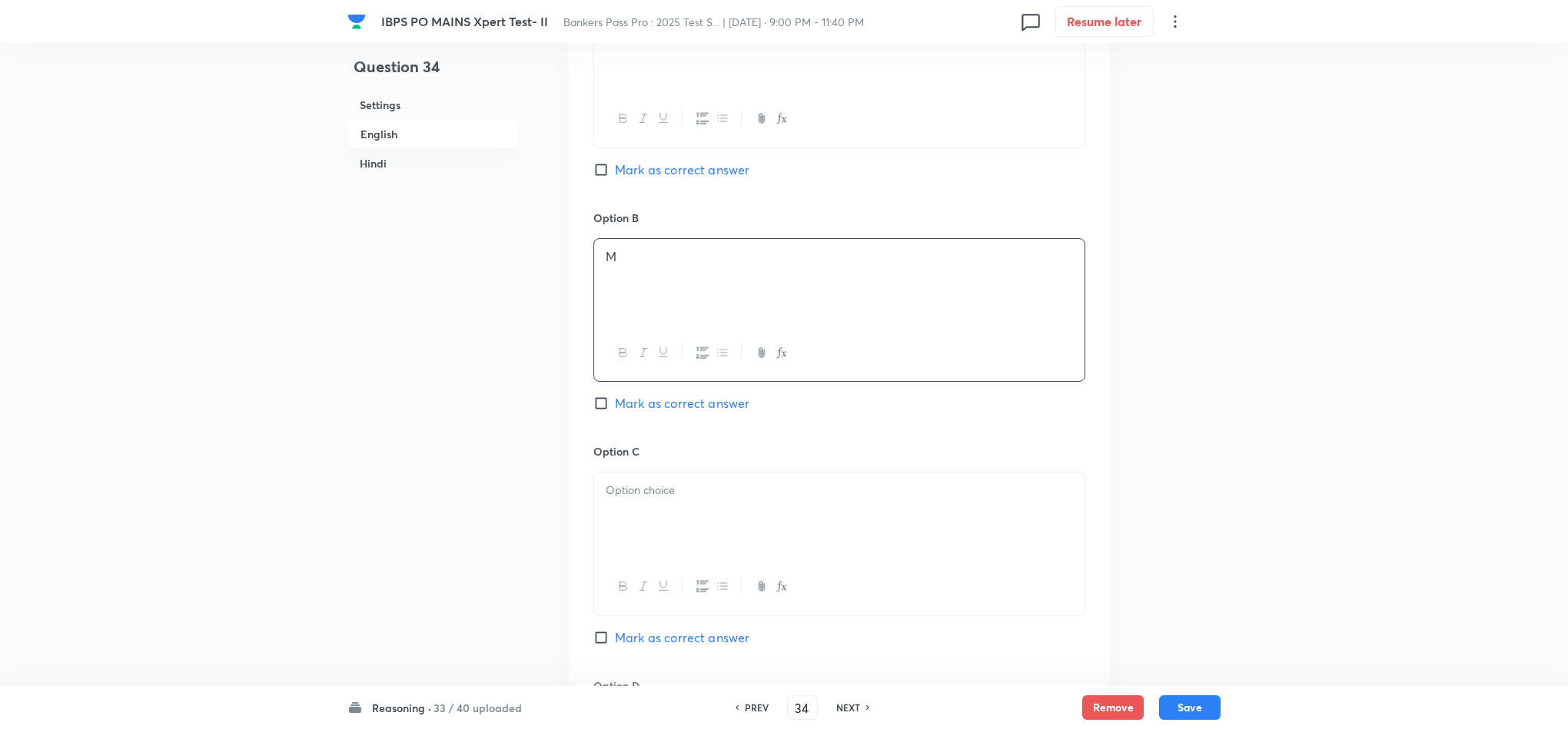
scroll to position [1498, 0]
click at [630, 579] on div at bounding box center [839, 585] width 491 height 56
drag, startPoint x: 635, startPoint y: 553, endPoint x: 640, endPoint y: 541, distance: 13.0
click at [634, 549] on div at bounding box center [839, 513] width 491 height 86
drag, startPoint x: 612, startPoint y: 524, endPoint x: 833, endPoint y: 554, distance: 223.0
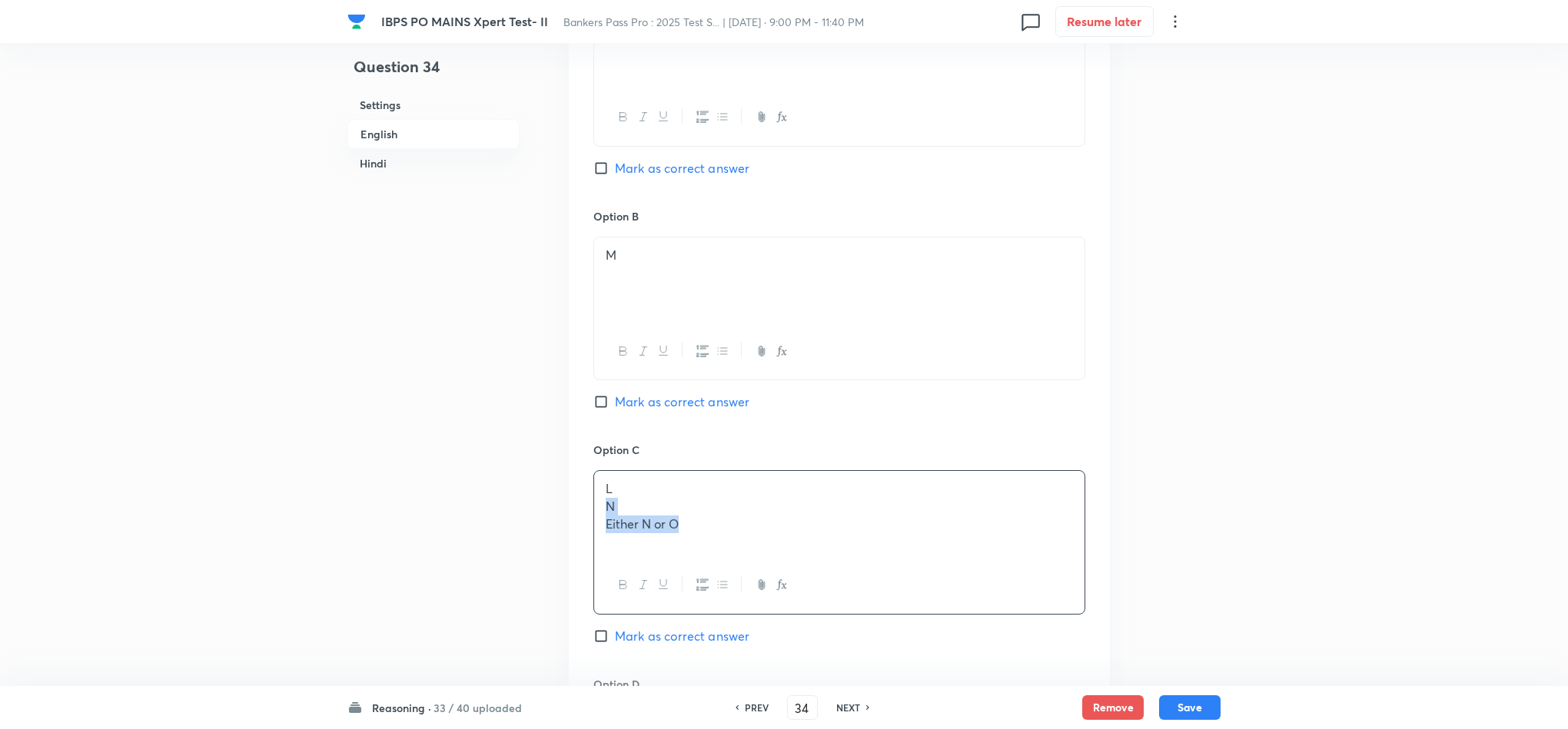
click at [833, 554] on div "L N Either N or O" at bounding box center [839, 513] width 491 height 86
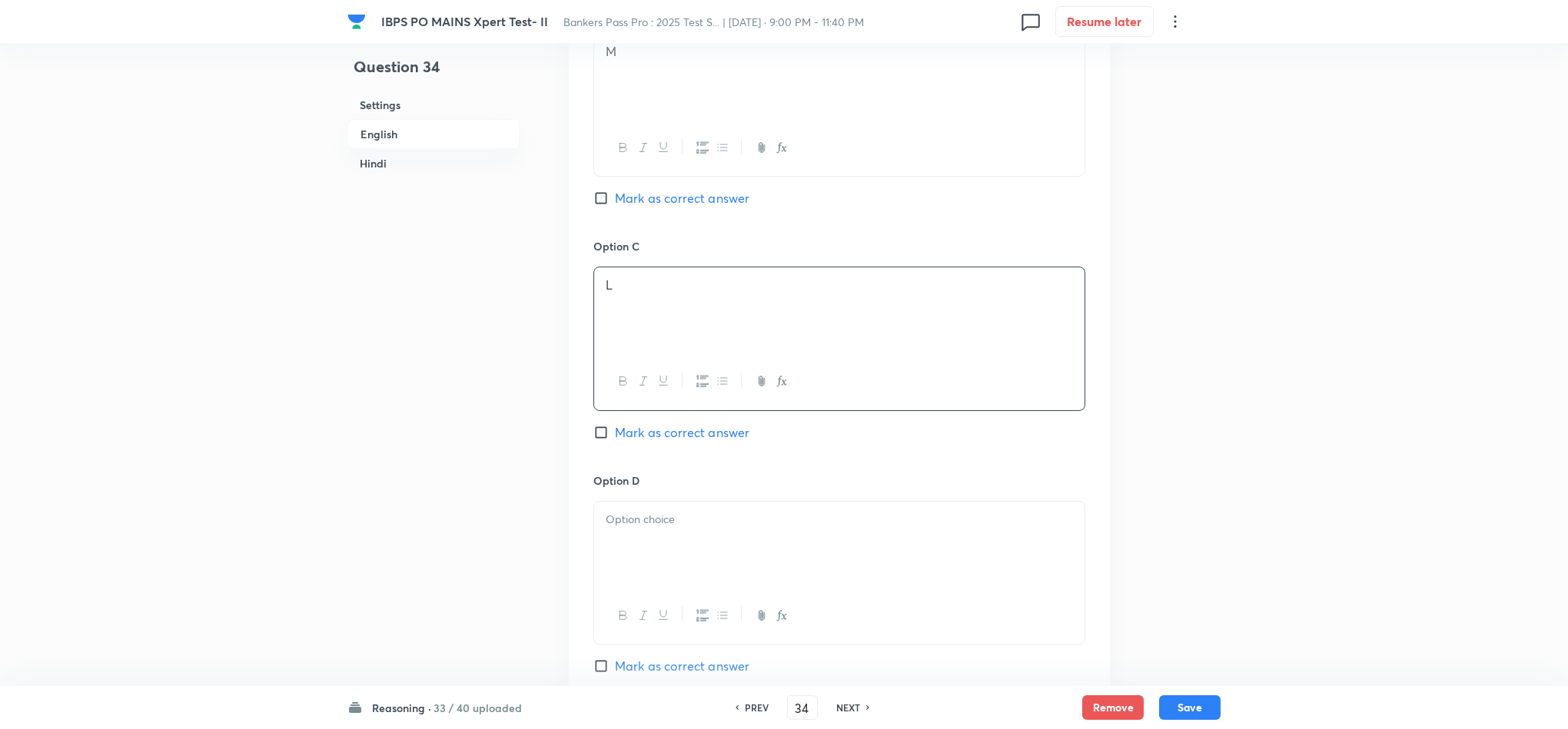
scroll to position [1728, 0]
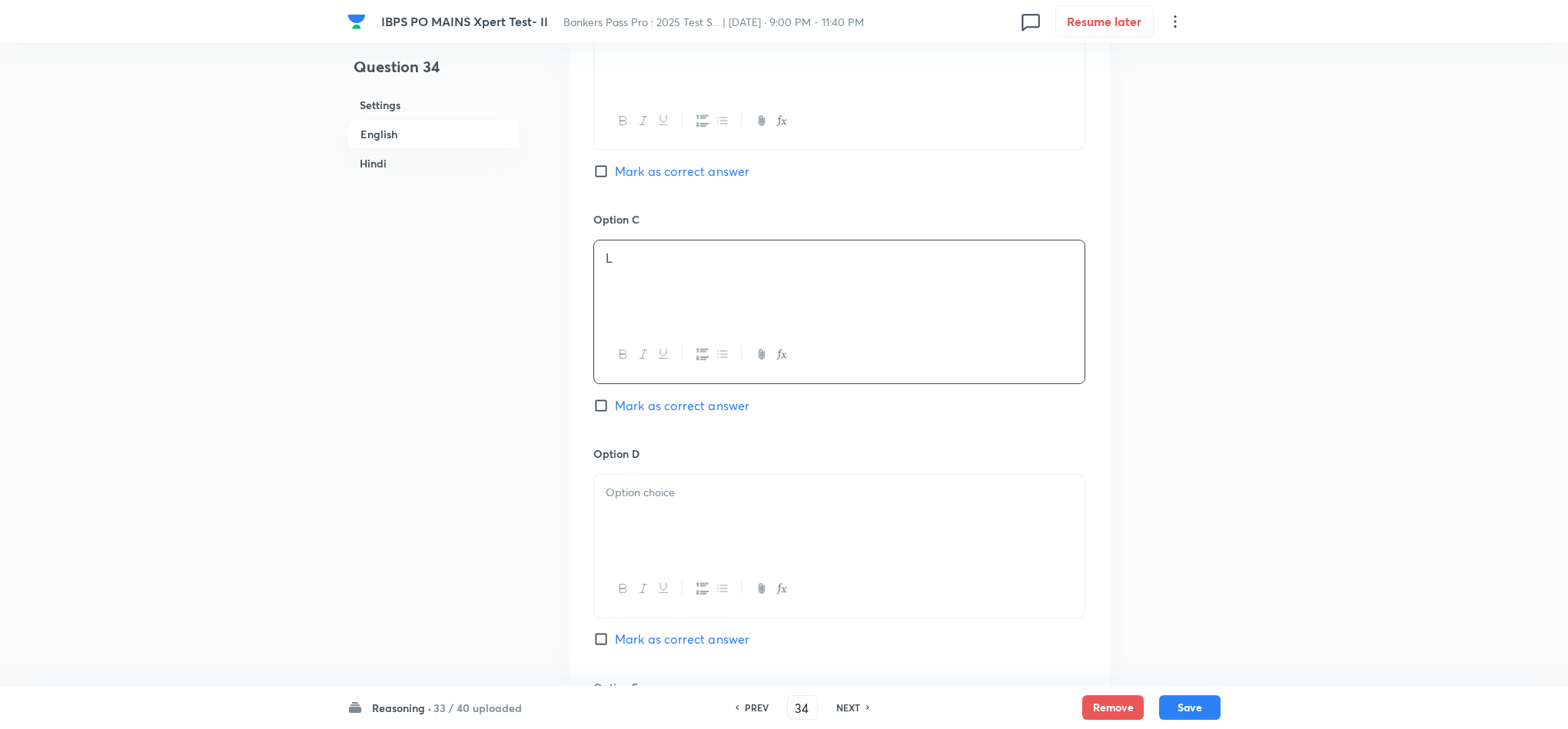
click at [648, 544] on div at bounding box center [839, 518] width 491 height 86
drag, startPoint x: 482, startPoint y: 532, endPoint x: 441, endPoint y: 532, distance: 41.0
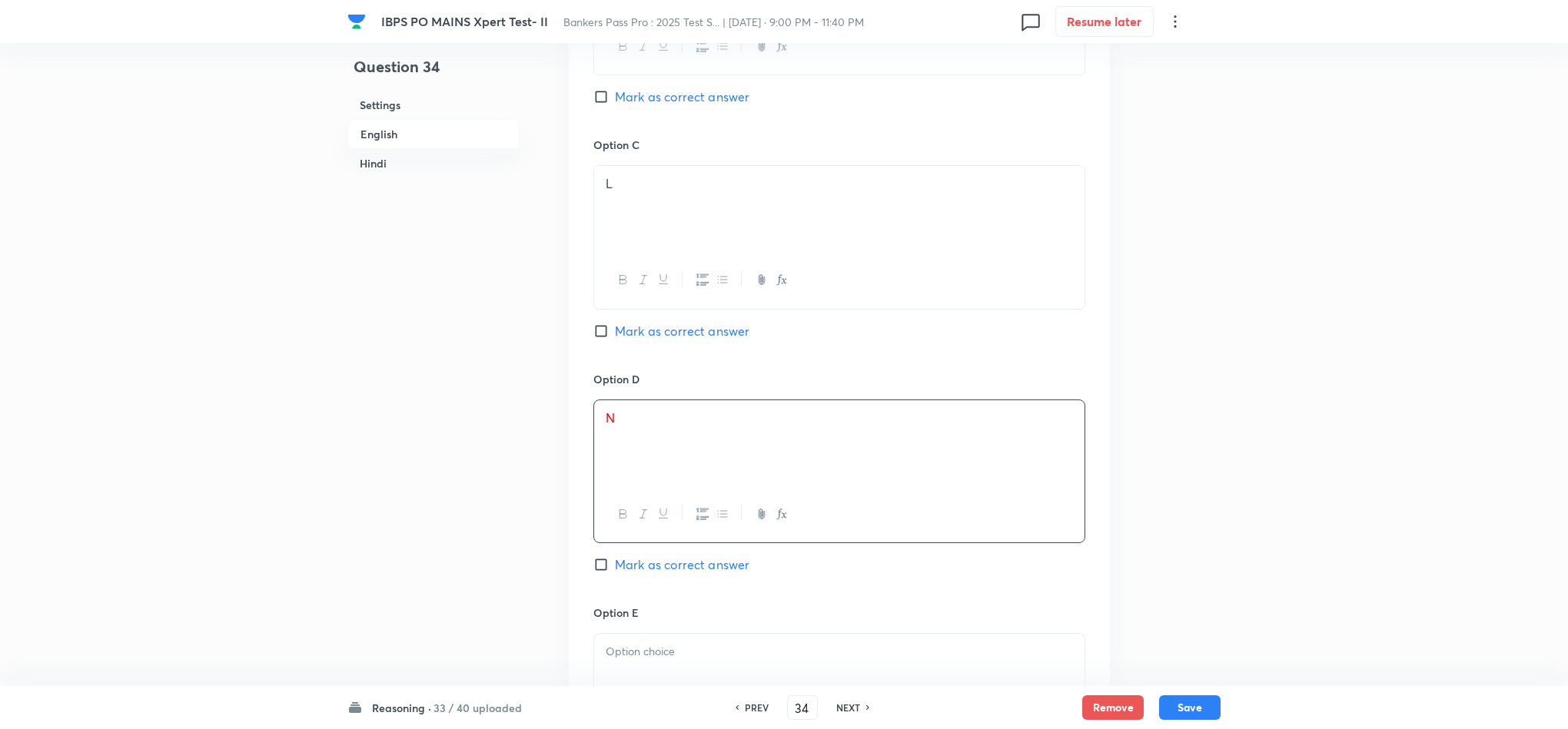
scroll to position [1844, 0]
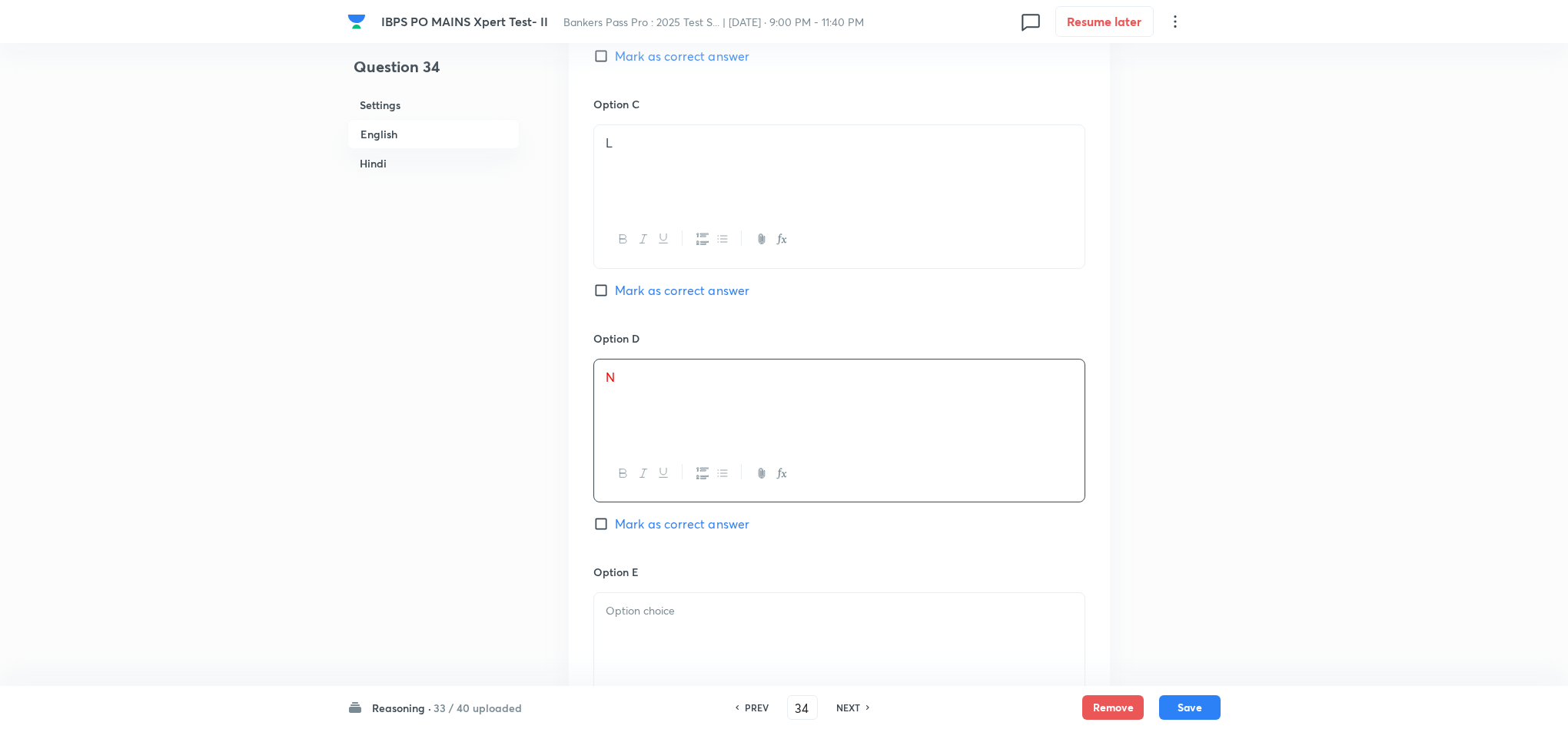
click at [695, 643] on div at bounding box center [839, 636] width 491 height 86
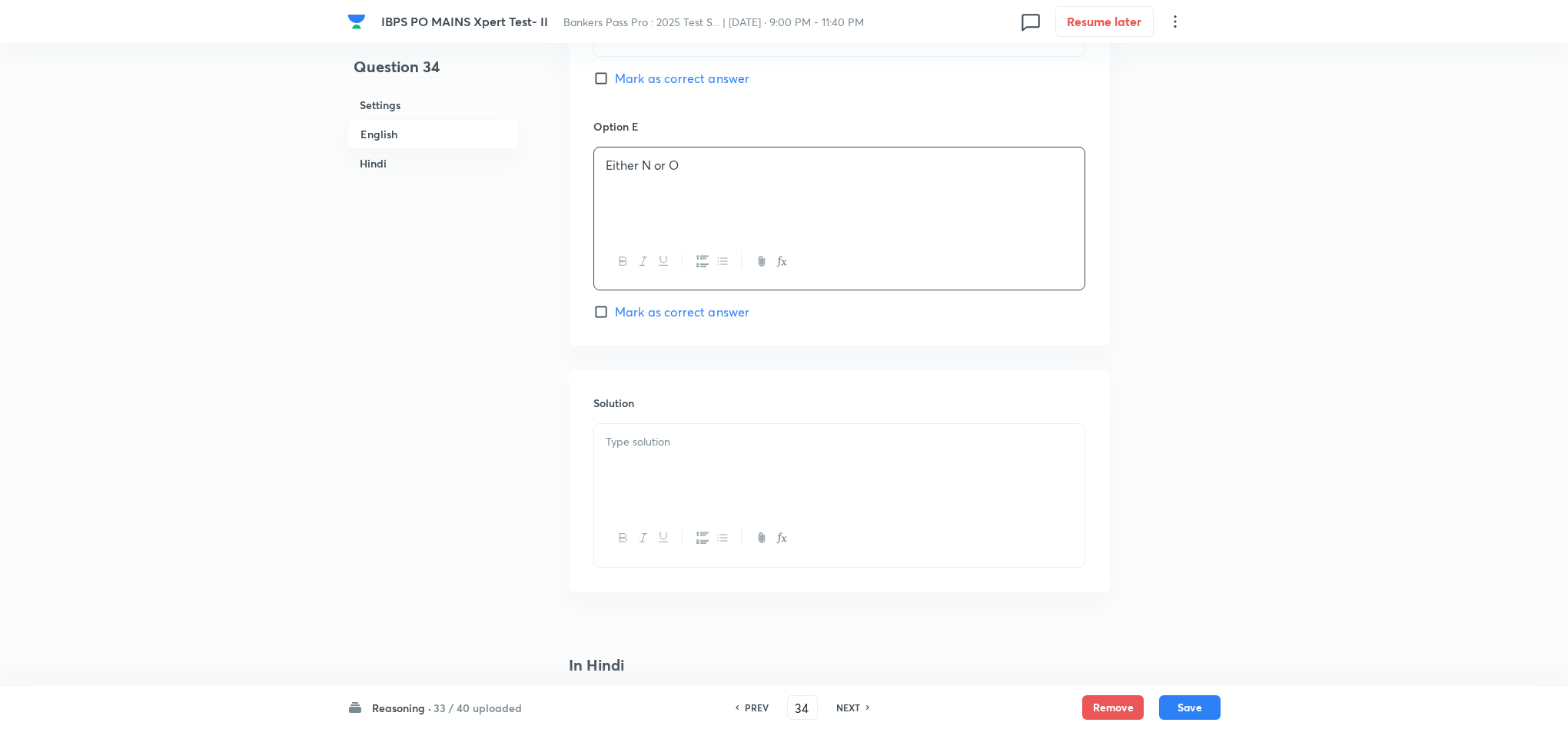
scroll to position [2305, 0]
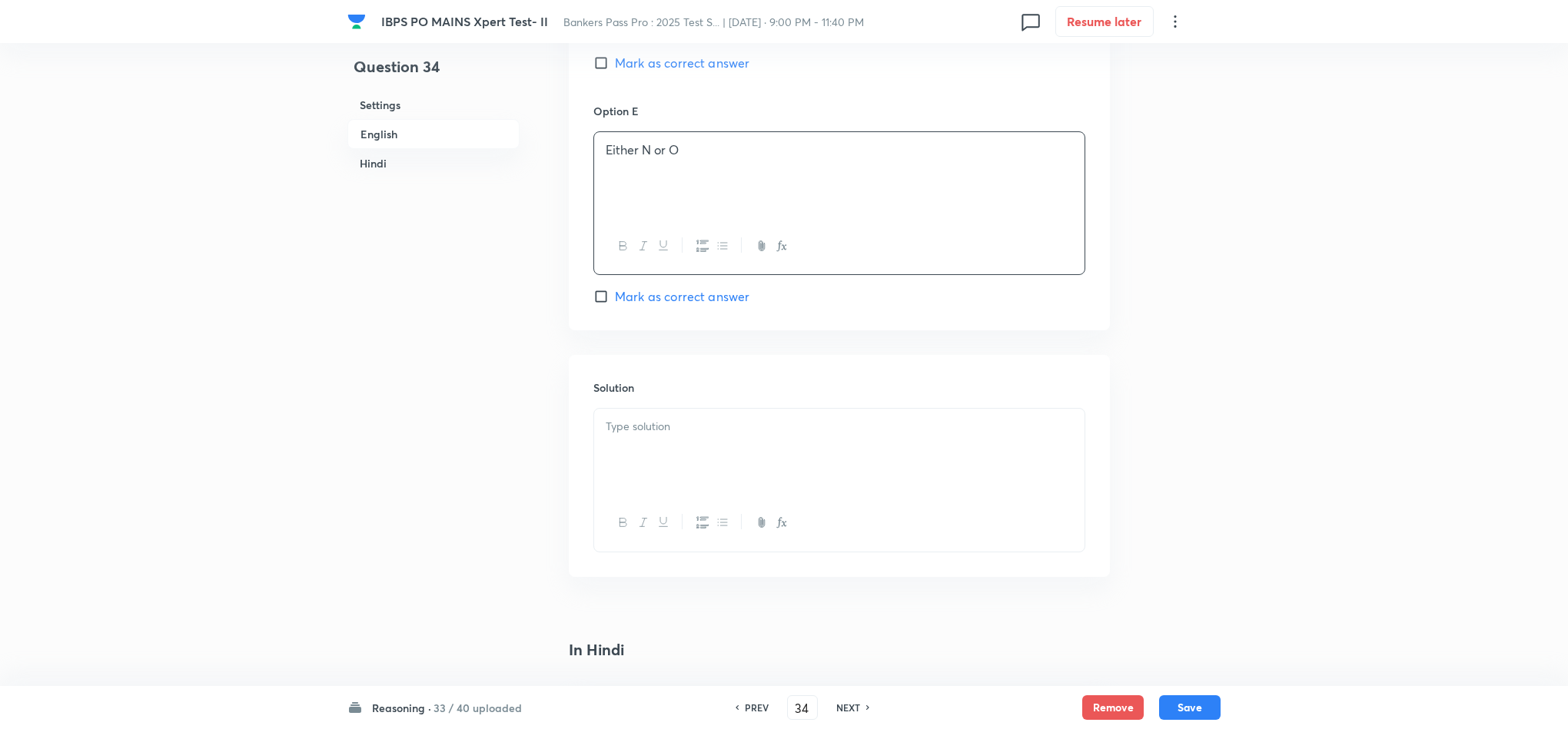
click at [659, 495] on div at bounding box center [839, 451] width 491 height 86
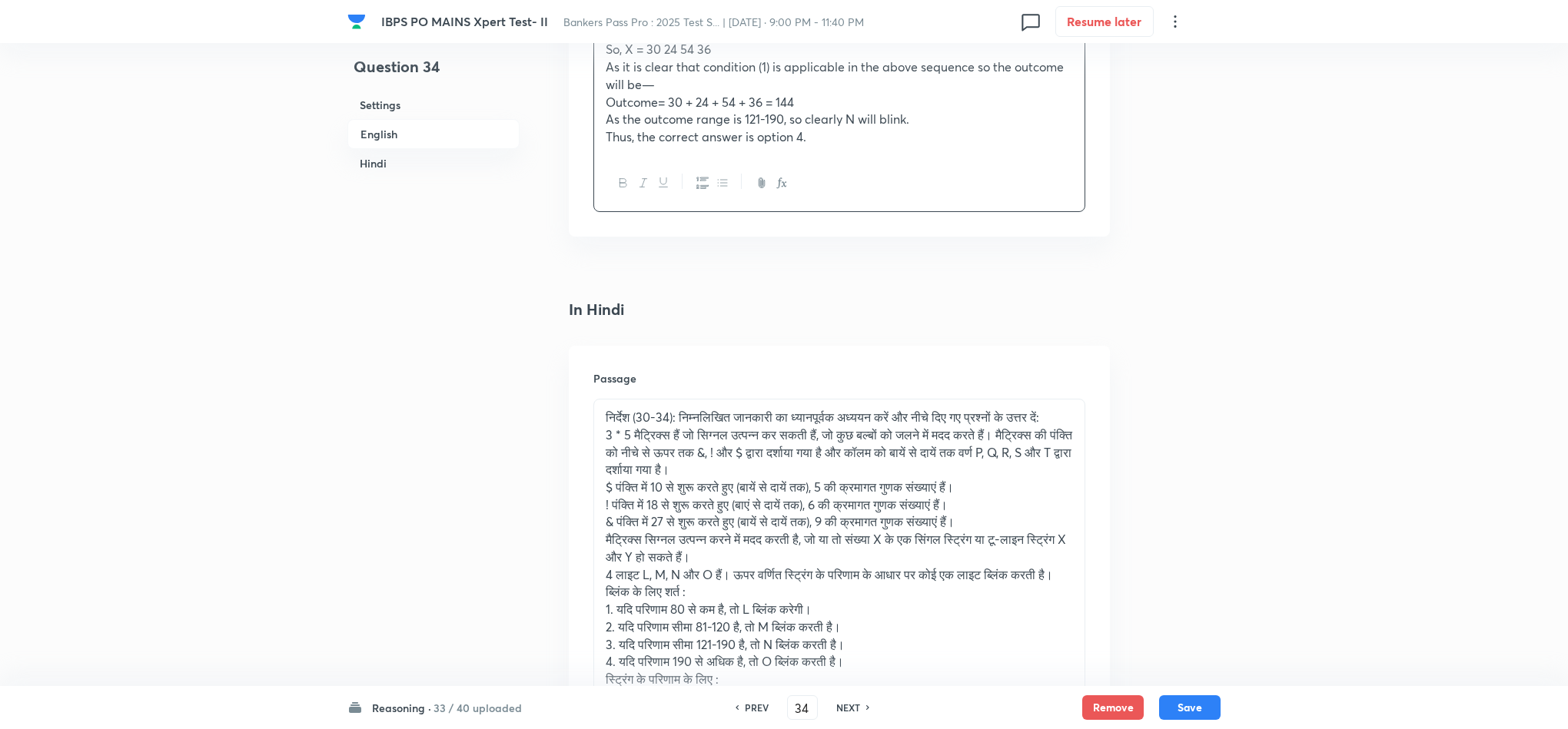
scroll to position [3342, 0]
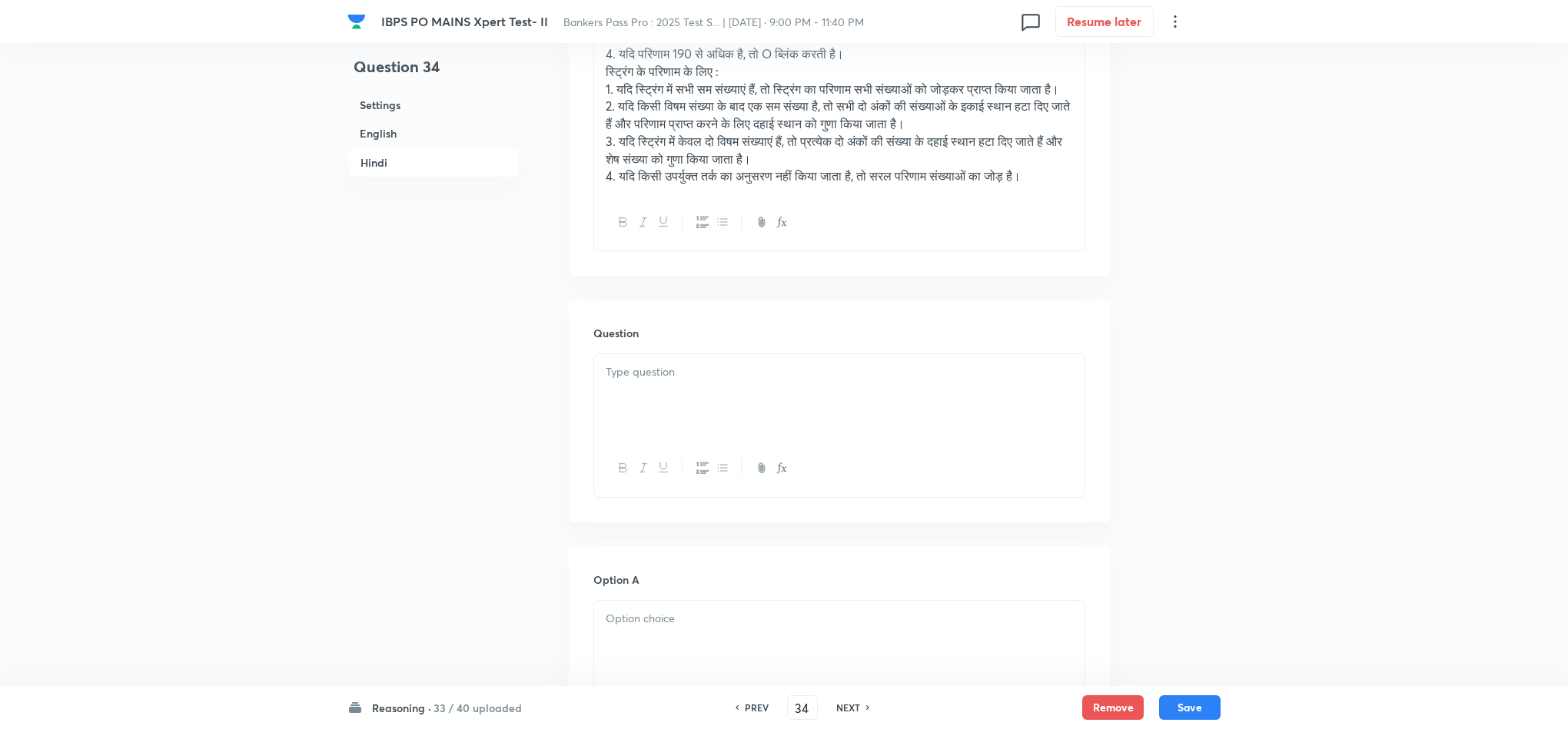
click at [677, 440] on div at bounding box center [839, 396] width 491 height 86
drag, startPoint x: 610, startPoint y: 464, endPoint x: 782, endPoint y: 535, distance: 186.1
click at [784, 535] on div "यदि X = $T !Q &S &Q, तो कौनसा बल्ब ब्लिंक करेगा? O M L N या तो N या O" at bounding box center [839, 443] width 492 height 182
drag, startPoint x: 607, startPoint y: 452, endPoint x: 743, endPoint y: 541, distance: 162.5
click at [743, 535] on div "यदि X = $T !Q &S &Q, तो कौनसा बल्ब ब्लिंक करेगा? O M L N या तो N या O" at bounding box center [839, 443] width 492 height 182
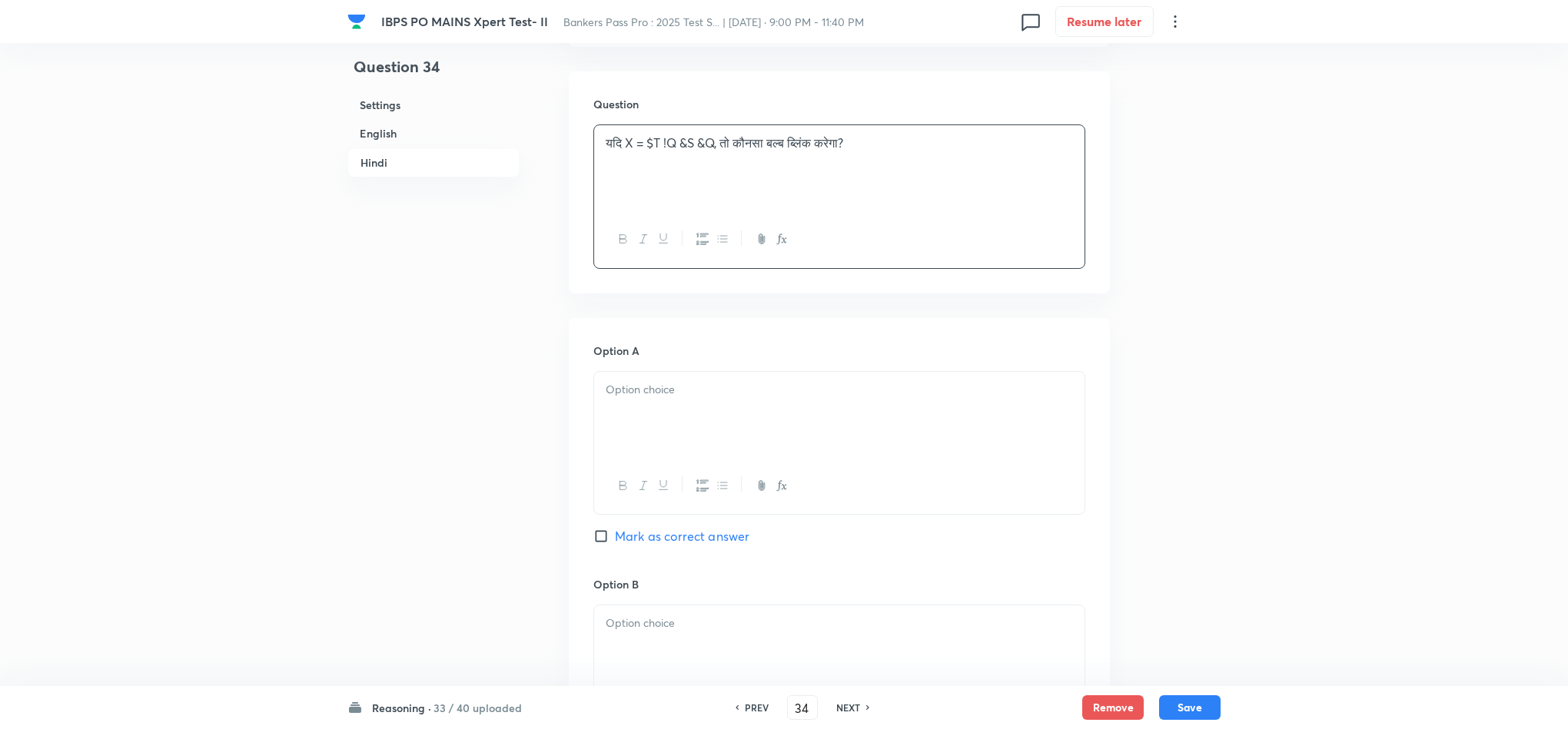
scroll to position [3573, 0]
click at [612, 456] on div at bounding box center [839, 413] width 491 height 86
drag, startPoint x: 598, startPoint y: 473, endPoint x: 709, endPoint y: 526, distance: 123.0
click at [709, 477] on div "O M L N या तो N या O" at bounding box center [839, 423] width 491 height 106
drag, startPoint x: 602, startPoint y: 470, endPoint x: 739, endPoint y: 530, distance: 149.6
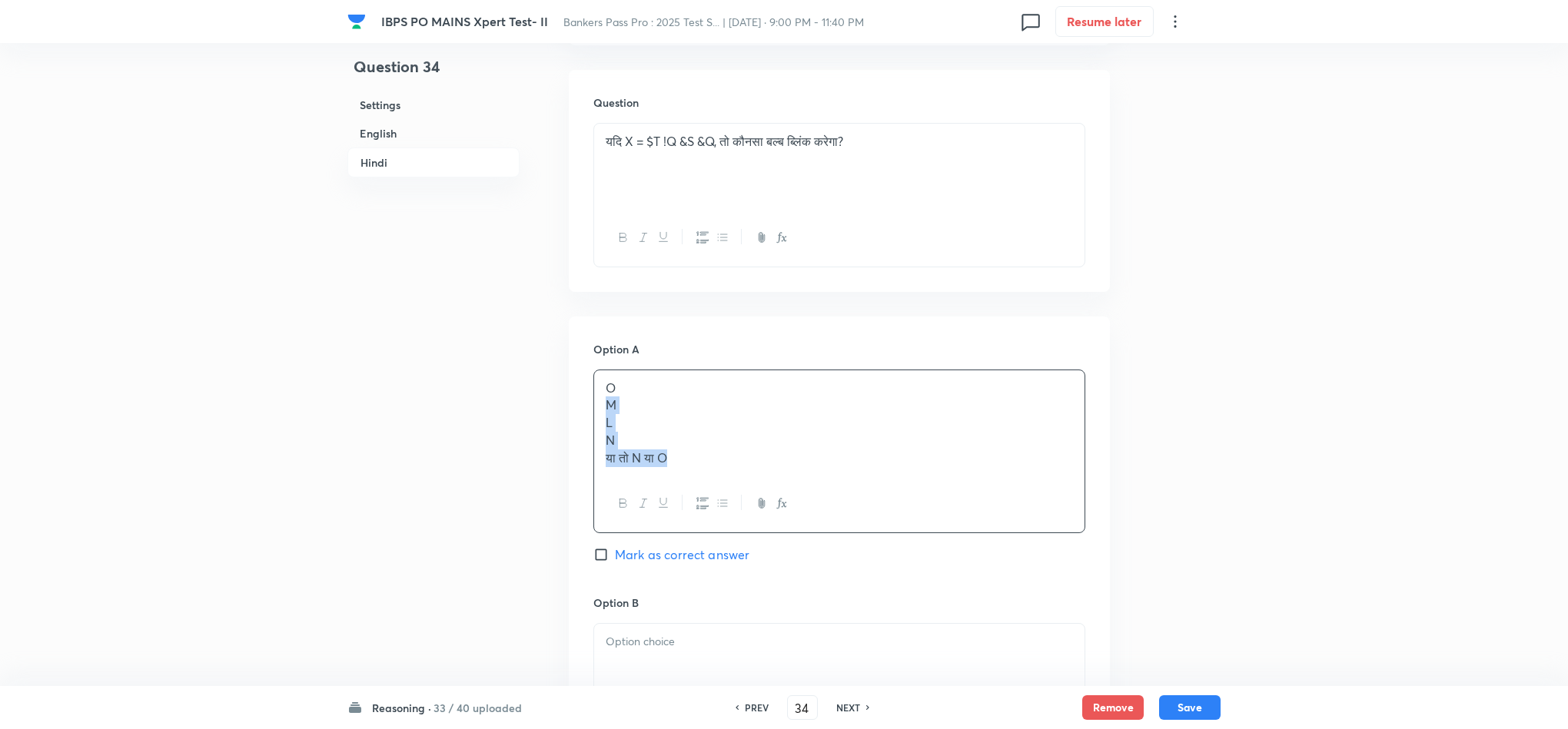
click at [727, 477] on div "O M L N या तो N या O" at bounding box center [839, 423] width 491 height 106
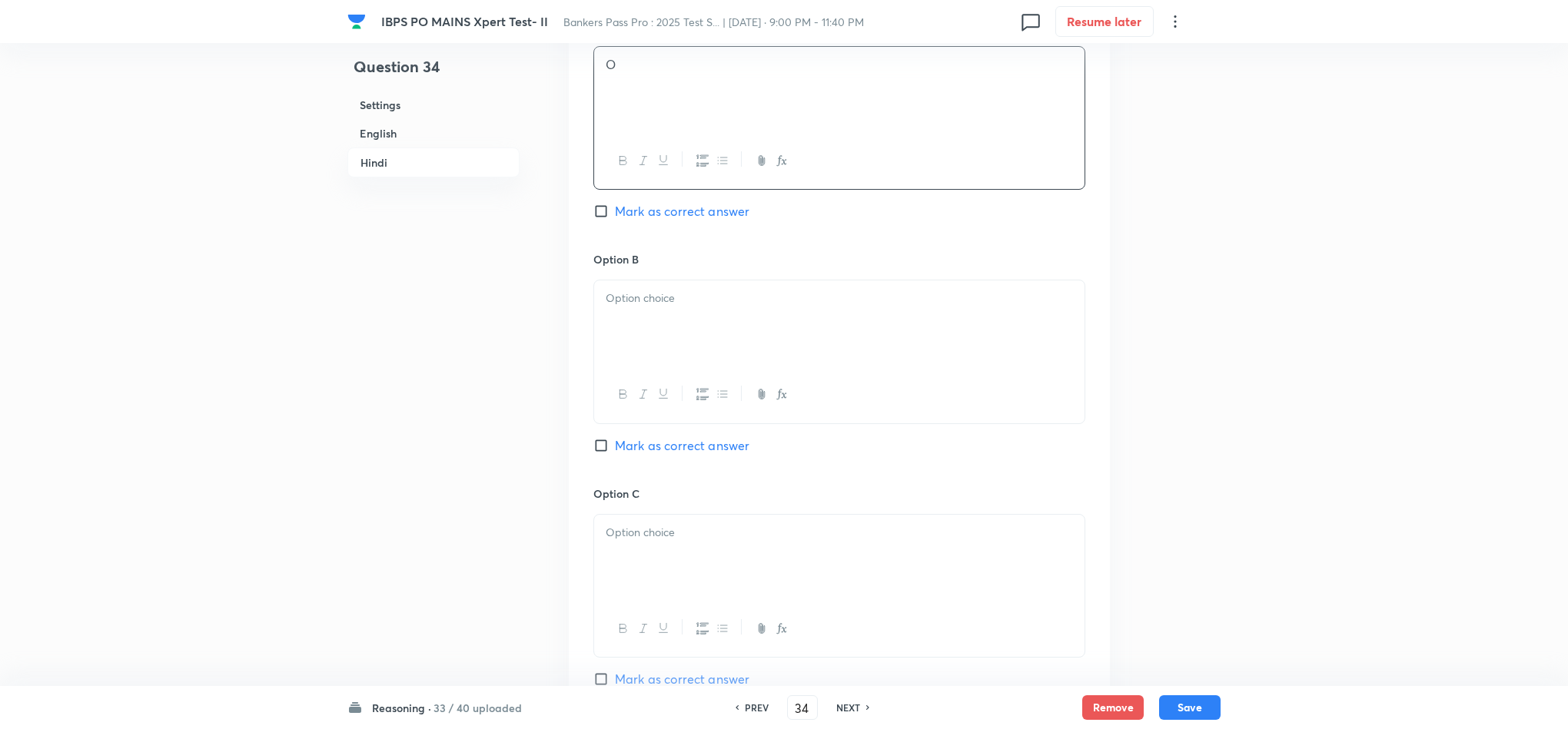
scroll to position [3918, 0]
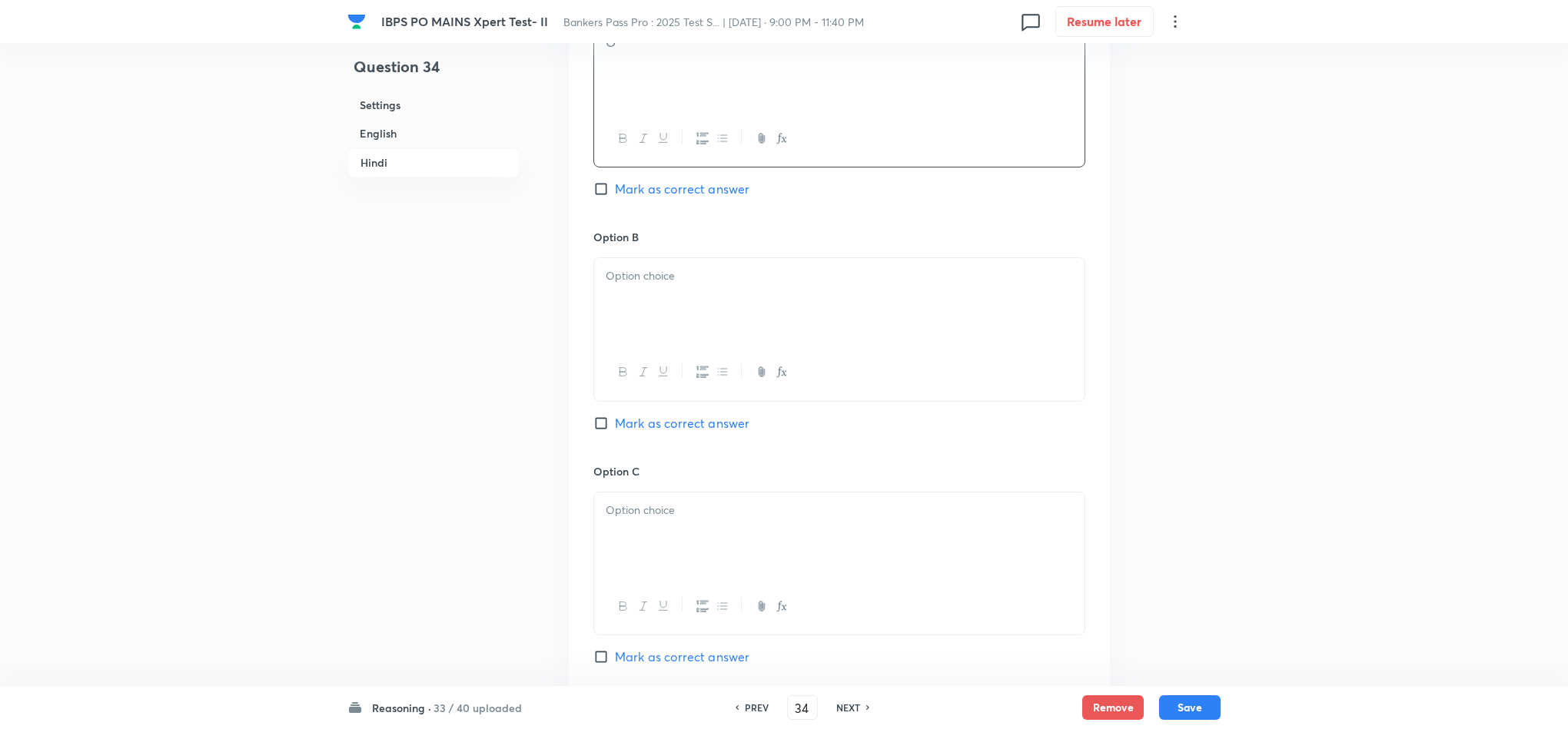
click at [642, 344] on div at bounding box center [839, 301] width 491 height 86
drag, startPoint x: 607, startPoint y: 353, endPoint x: 769, endPoint y: 425, distance: 177.3
click at [766, 403] on div "M L N या तो N या O" at bounding box center [839, 330] width 492 height 146
click at [630, 519] on p at bounding box center [839, 510] width 467 height 18
drag, startPoint x: 605, startPoint y: 591, endPoint x: 750, endPoint y: 600, distance: 145.3
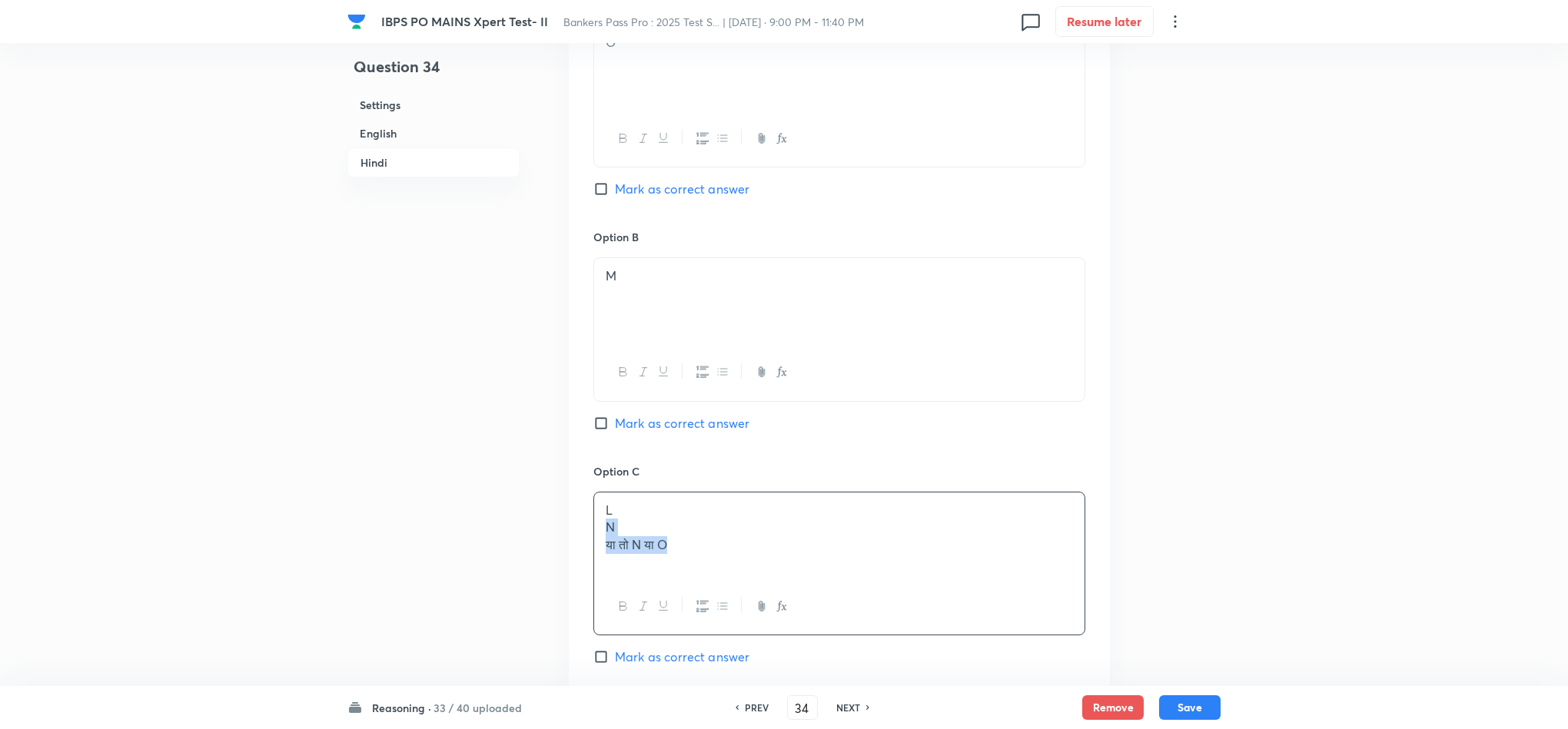
click at [750, 578] on div "L N या तो N या O" at bounding box center [839, 535] width 491 height 86
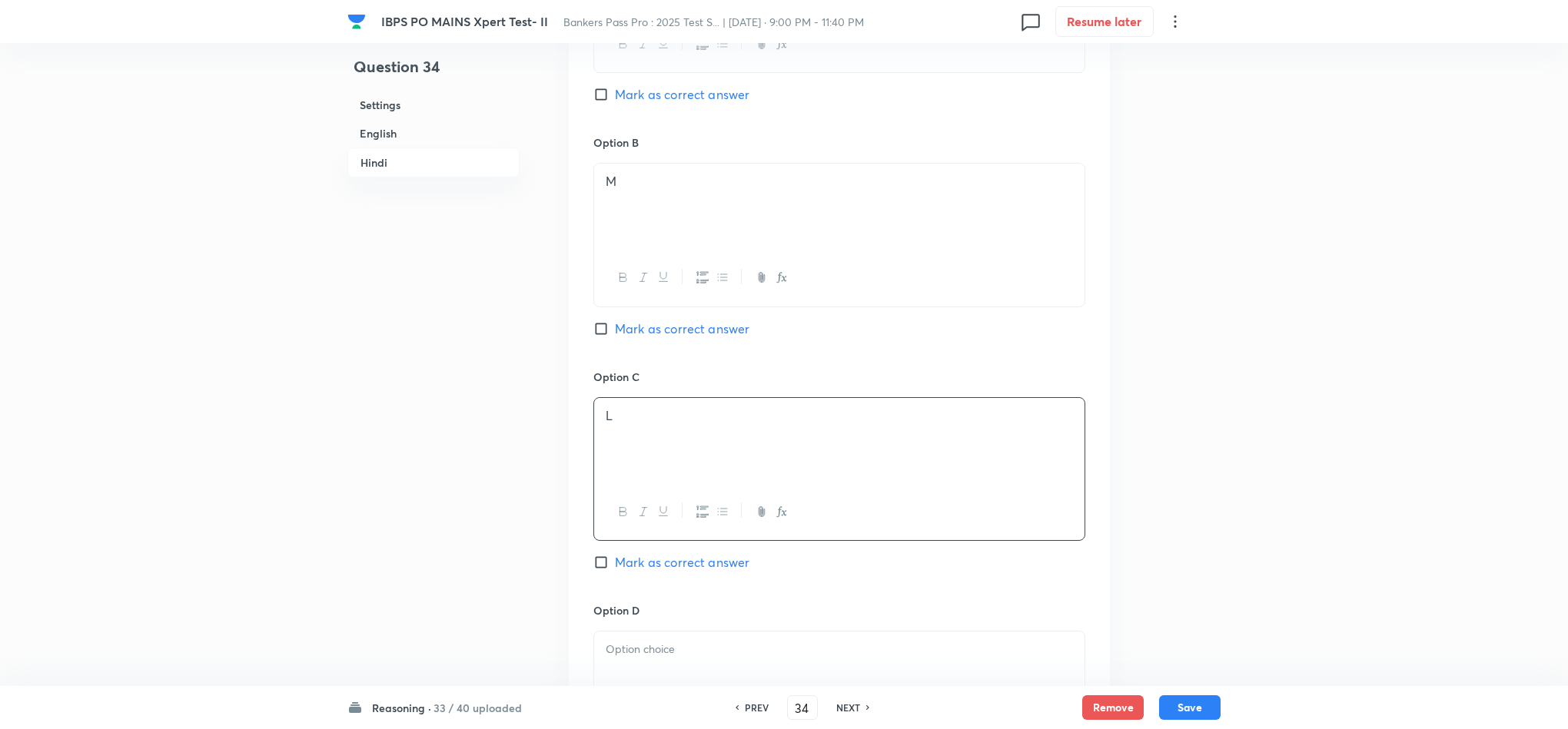
scroll to position [4149, 0]
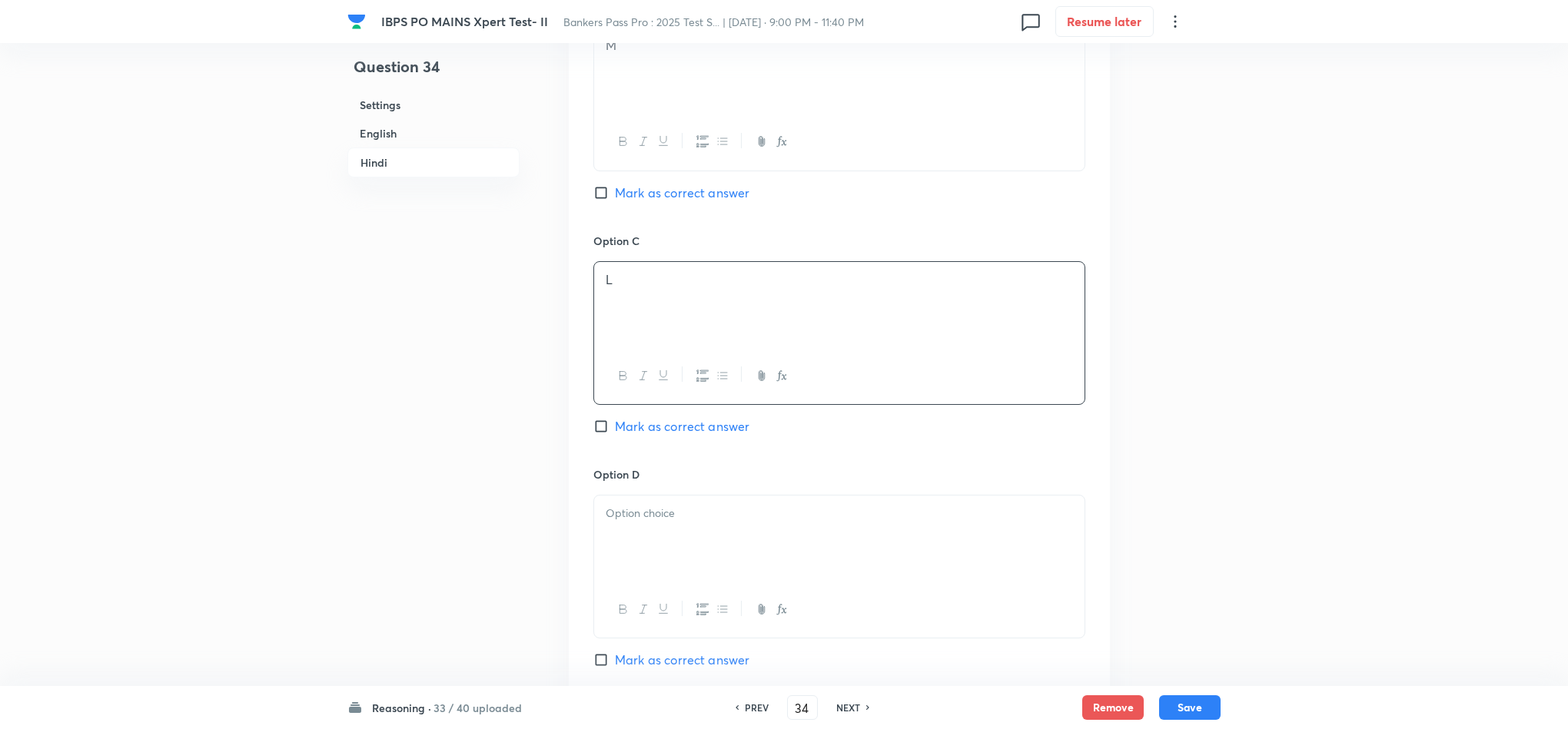
click at [648, 581] on div at bounding box center [839, 538] width 491 height 86
drag, startPoint x: 739, startPoint y: 595, endPoint x: 591, endPoint y: 595, distance: 148.0
click at [591, 595] on div "Option A O [PERSON_NAME] as correct answer Option B M [PERSON_NAME] as correct …" at bounding box center [839, 333] width 541 height 1188
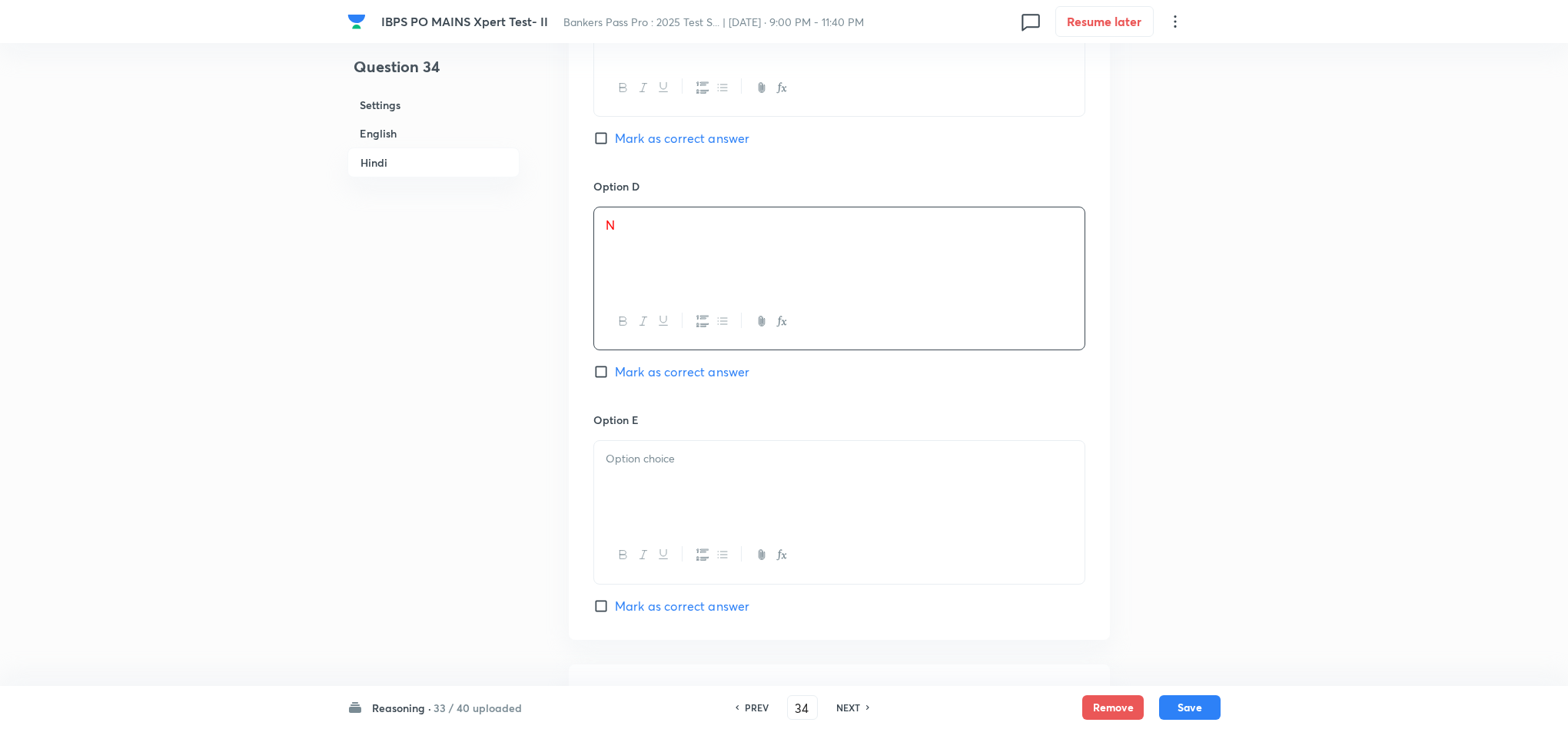
scroll to position [4494, 0]
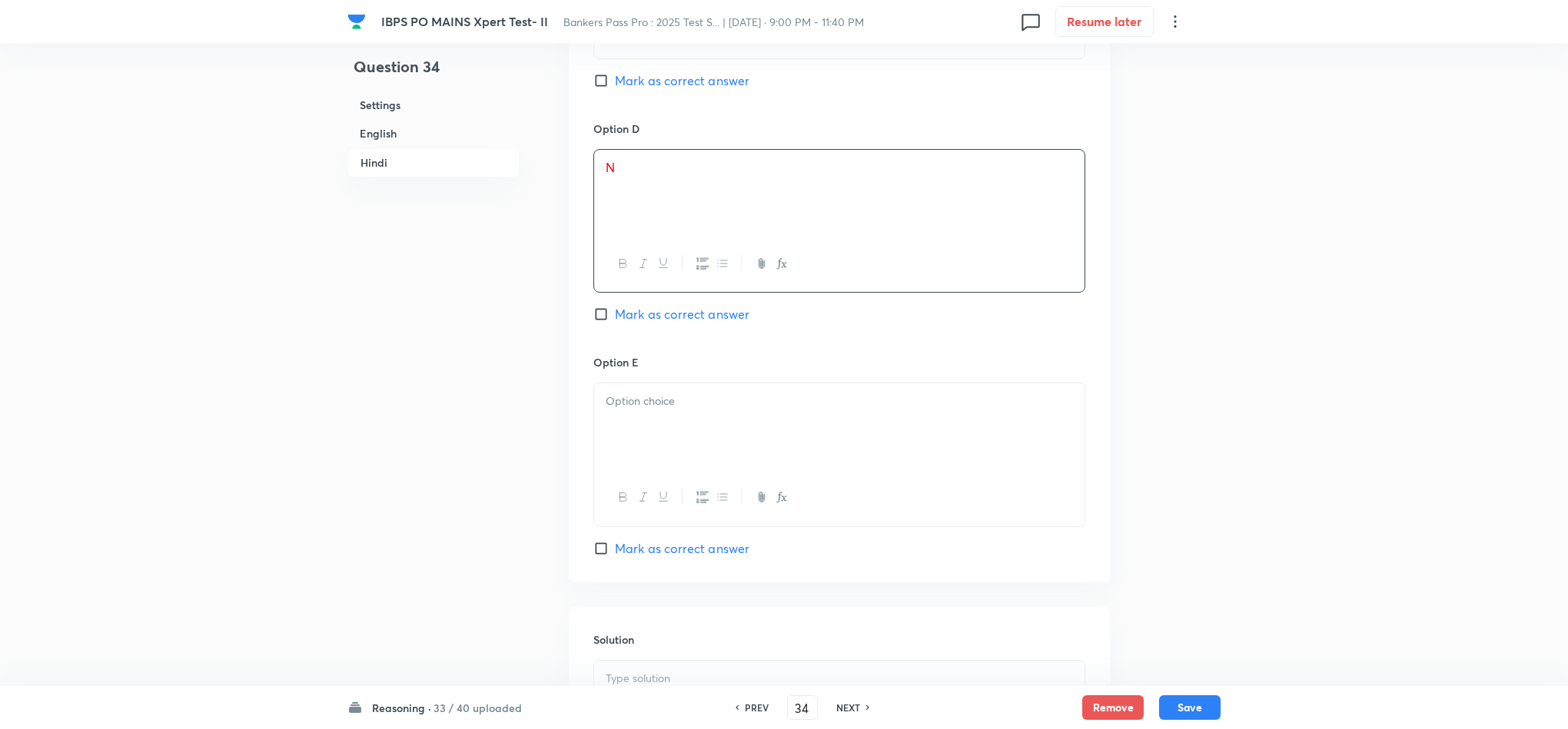
drag, startPoint x: 663, startPoint y: 489, endPoint x: 657, endPoint y: 475, distance: 15.2
click at [665, 470] on div at bounding box center [839, 426] width 491 height 86
click at [669, 323] on span "Mark as correct answer" at bounding box center [682, 315] width 135 height 19
click at [615, 322] on input "Mark as correct answer" at bounding box center [604, 315] width 21 height 15
checkbox input "true"
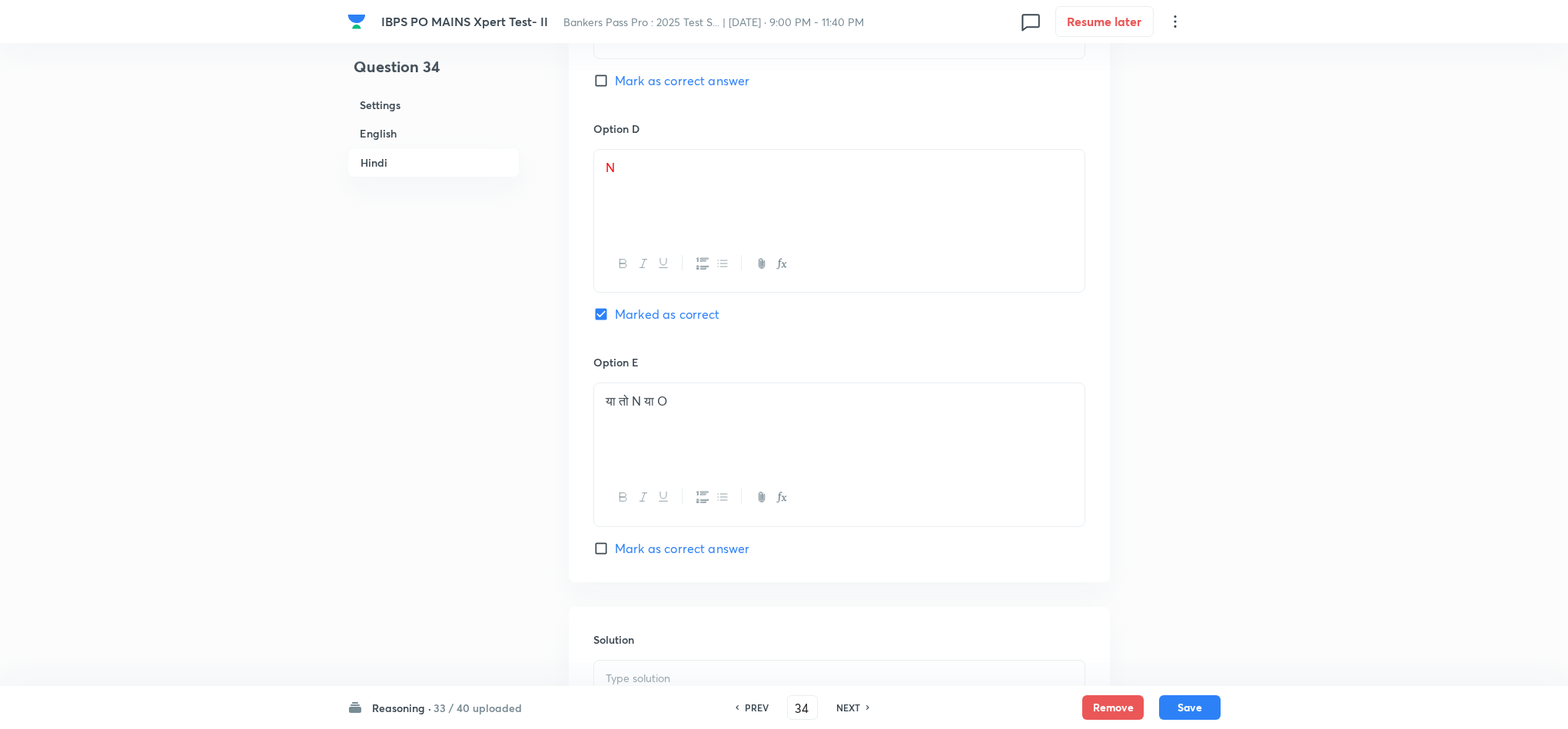
checkbox input "true"
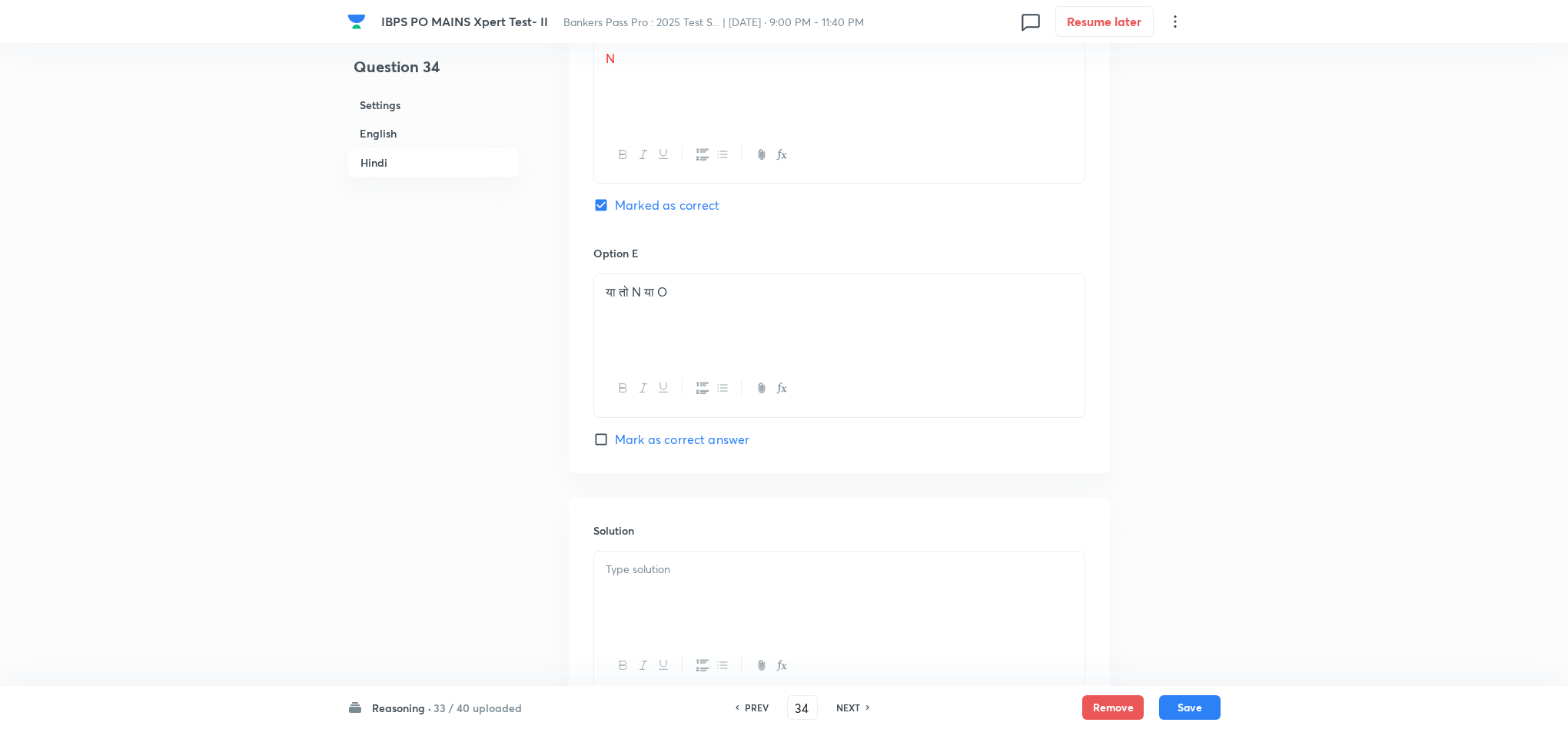
scroll to position [4792, 0]
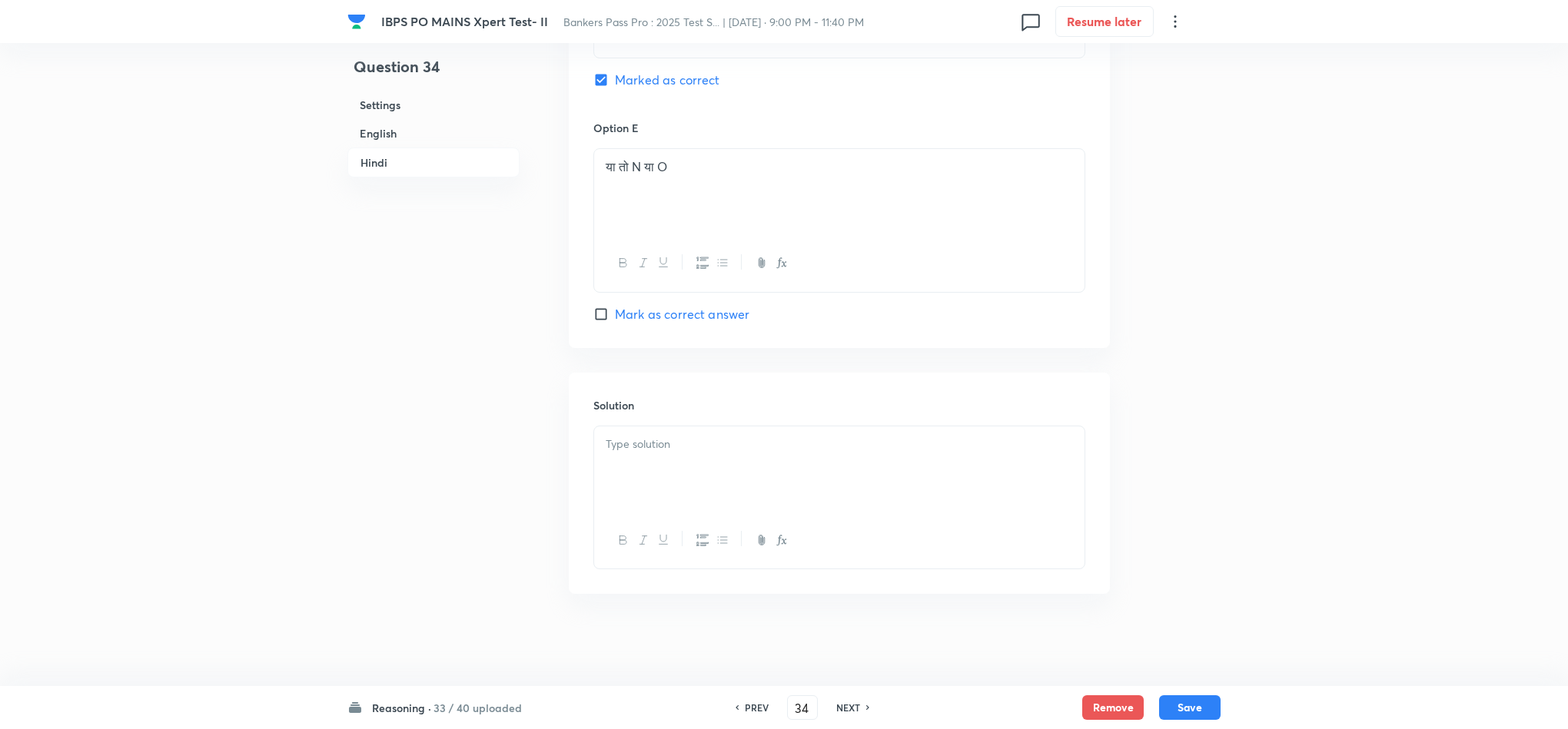
click at [699, 466] on div at bounding box center [839, 469] width 491 height 86
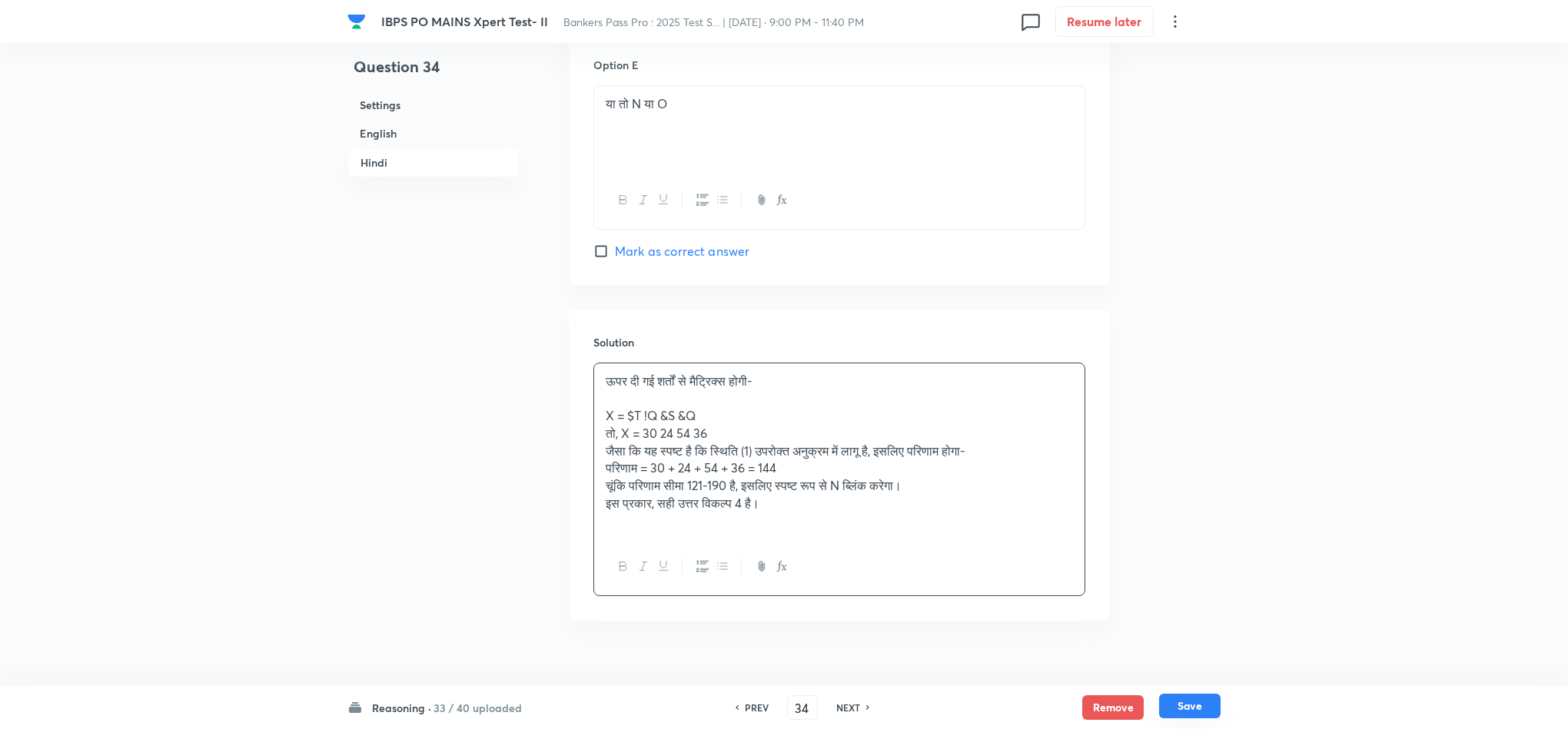
click at [1197, 699] on button "Save" at bounding box center [1190, 706] width 61 height 25
type input "35"
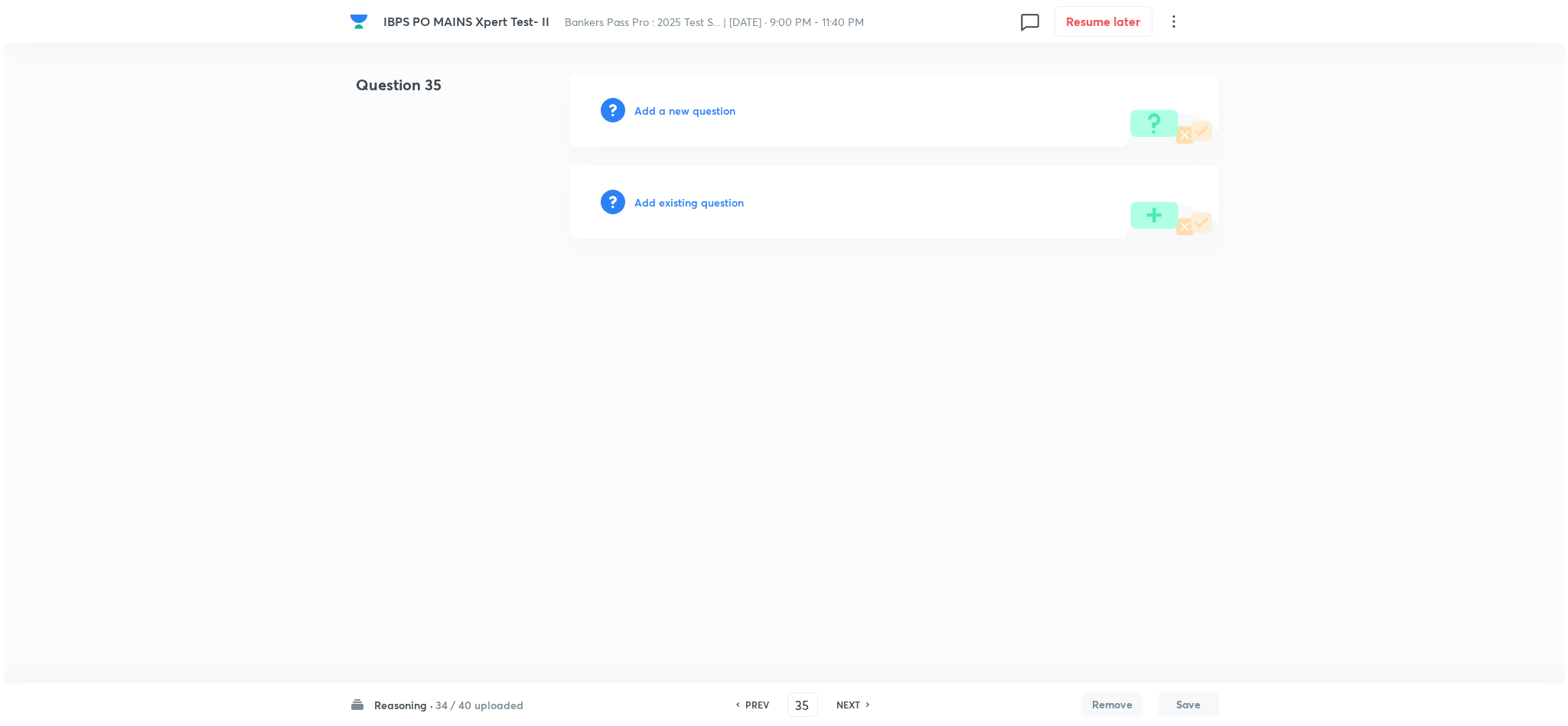
scroll to position [0, 0]
click at [1180, 312] on html "IBPS PO MAINS Xpert Test- II Bankers Pass Pro : 2025 Test S... | [DATE] · 9:00 …" at bounding box center [784, 156] width 1568 height 312
drag, startPoint x: 1179, startPoint y: 670, endPoint x: 586, endPoint y: 276, distance: 712.0
click at [697, 312] on html "IBPS PO MAINS Xpert Test- II Bankers Pass Pro : 2025 Test S... | [DATE] · 9:00 …" at bounding box center [784, 156] width 1568 height 312
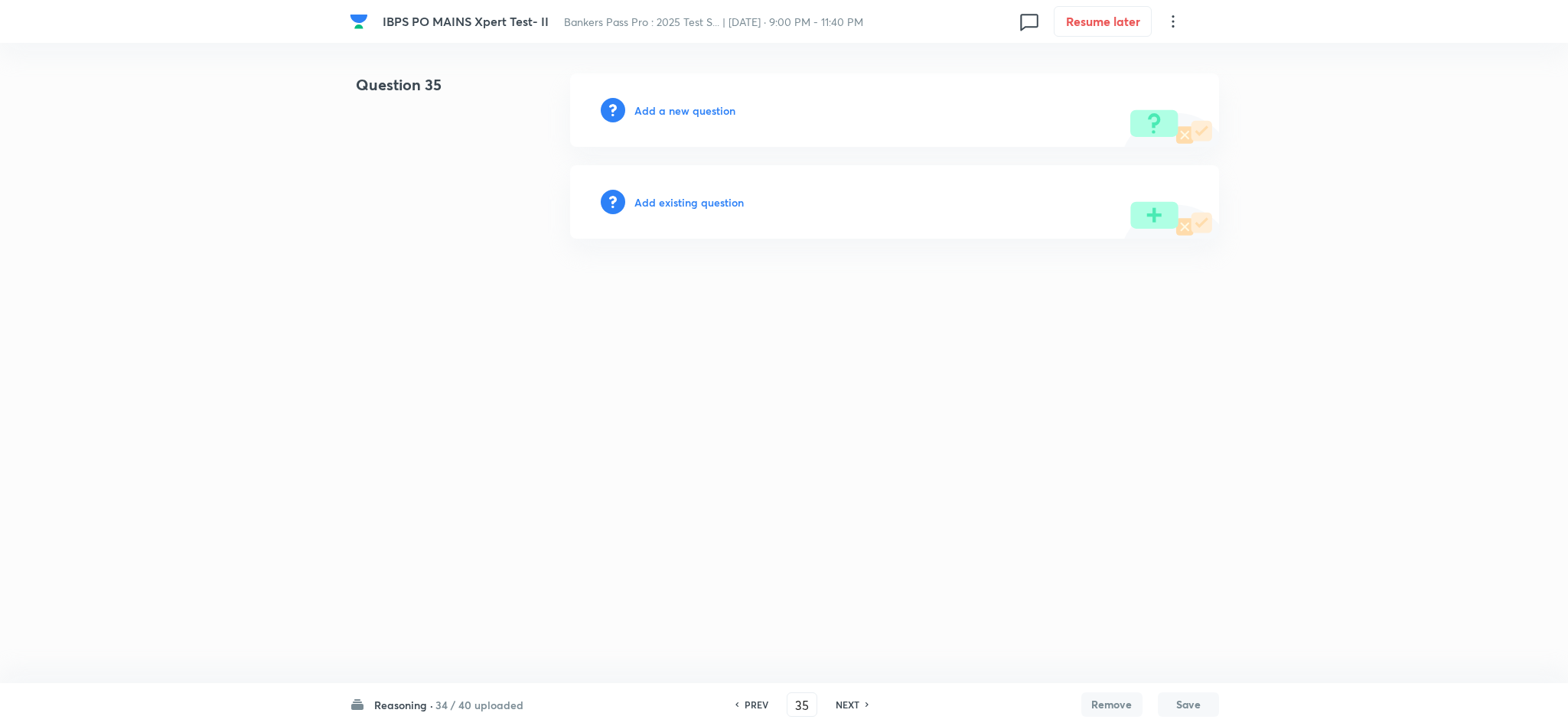
click at [666, 110] on h6 "Add a new question" at bounding box center [685, 110] width 101 height 16
click at [666, 110] on h6 "Choose a question type" at bounding box center [693, 110] width 118 height 16
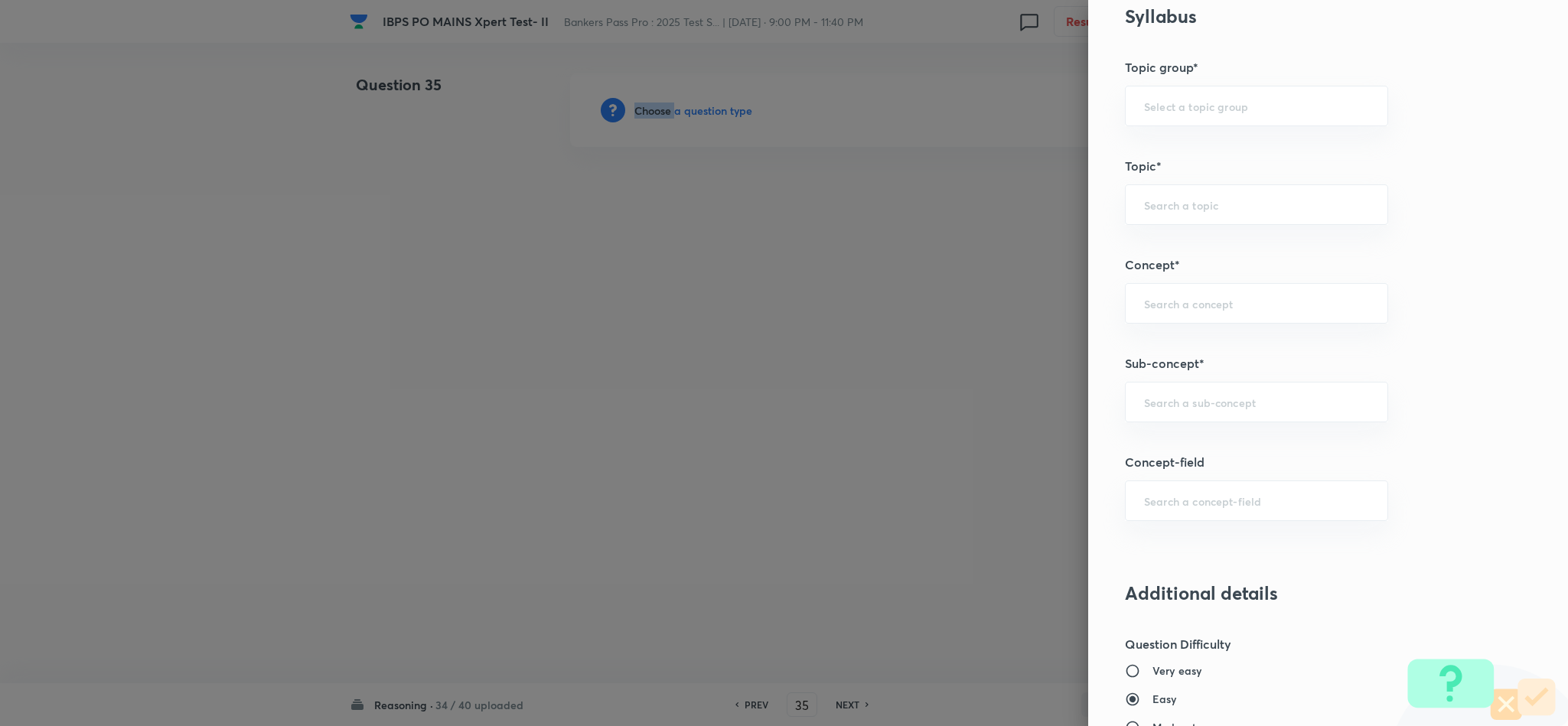
scroll to position [689, 0]
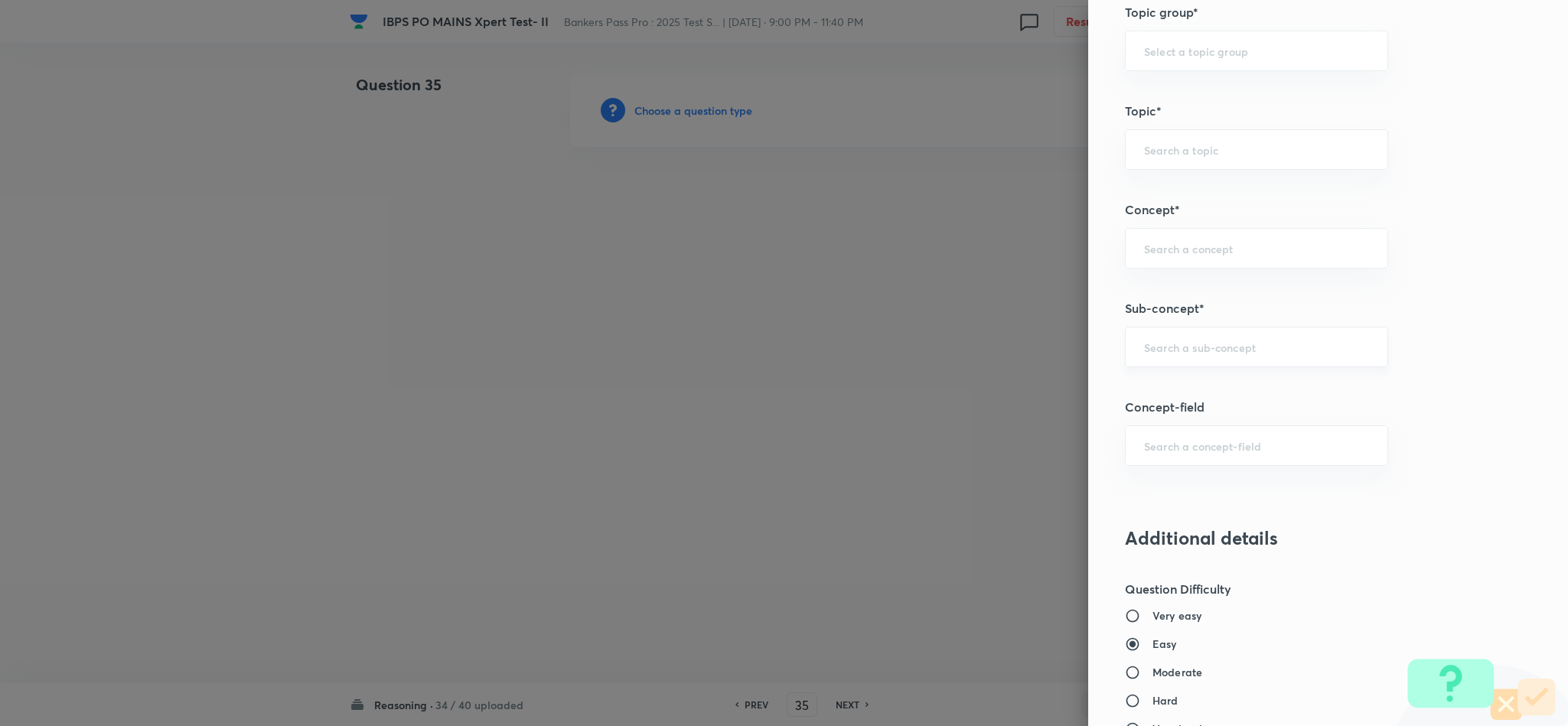
click at [1172, 346] on input "text" at bounding box center [1256, 346] width 225 height 14
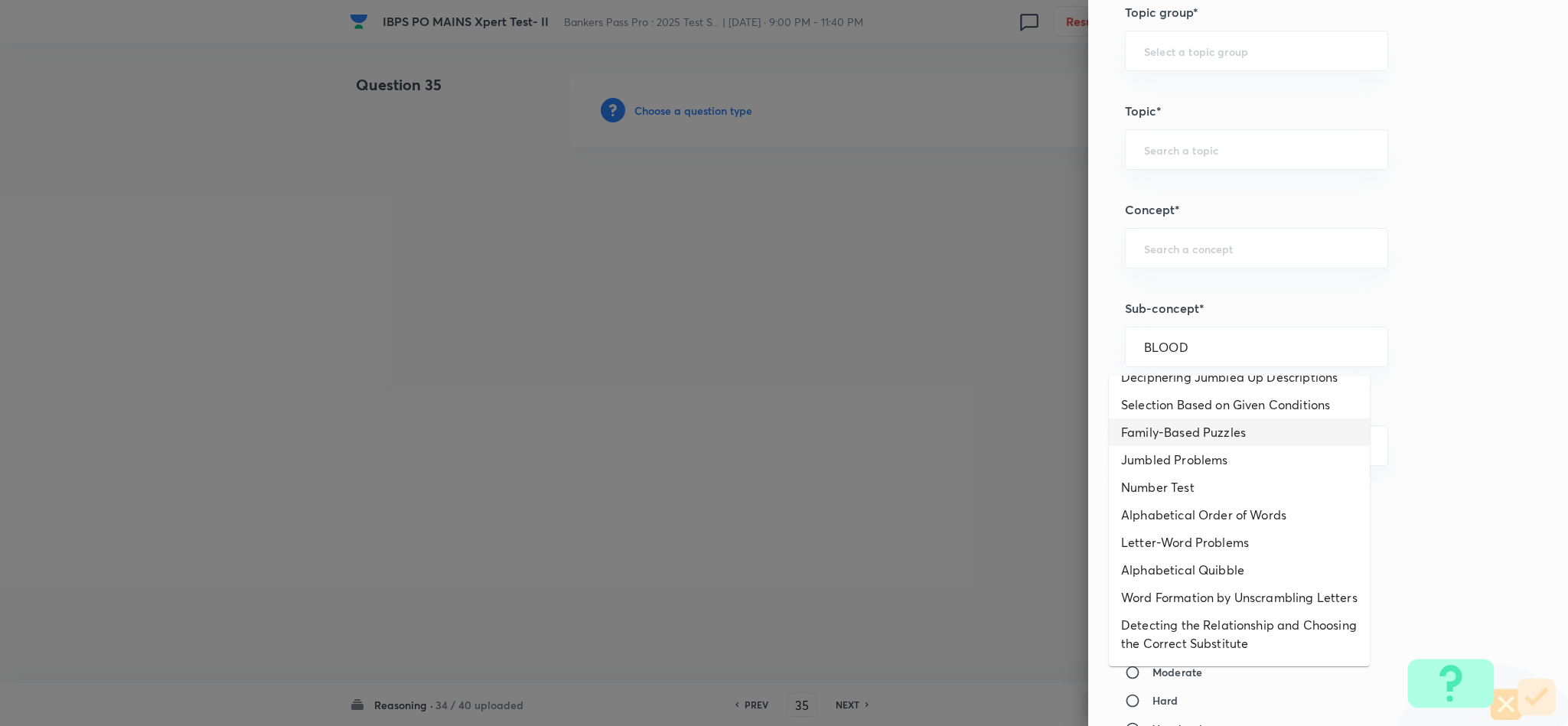
scroll to position [0, 0]
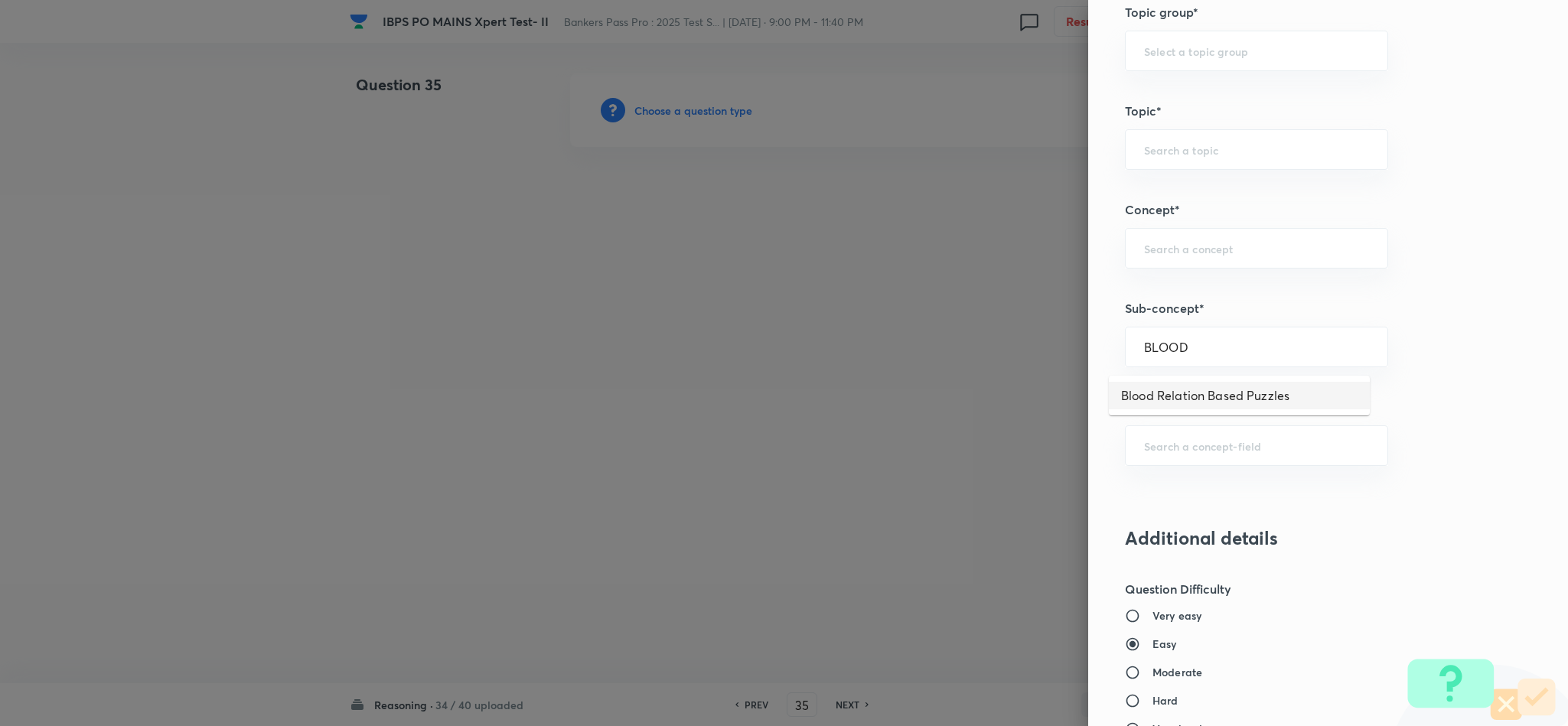
drag, startPoint x: 1203, startPoint y: 391, endPoint x: 1217, endPoint y: 391, distance: 14.0
click at [1203, 389] on li "Blood Relation Based Puzzles" at bounding box center [1239, 396] width 261 height 27
type input "Blood Relation Based Puzzles"
type input "Reasoning"
type input "Verbal Reasoning"
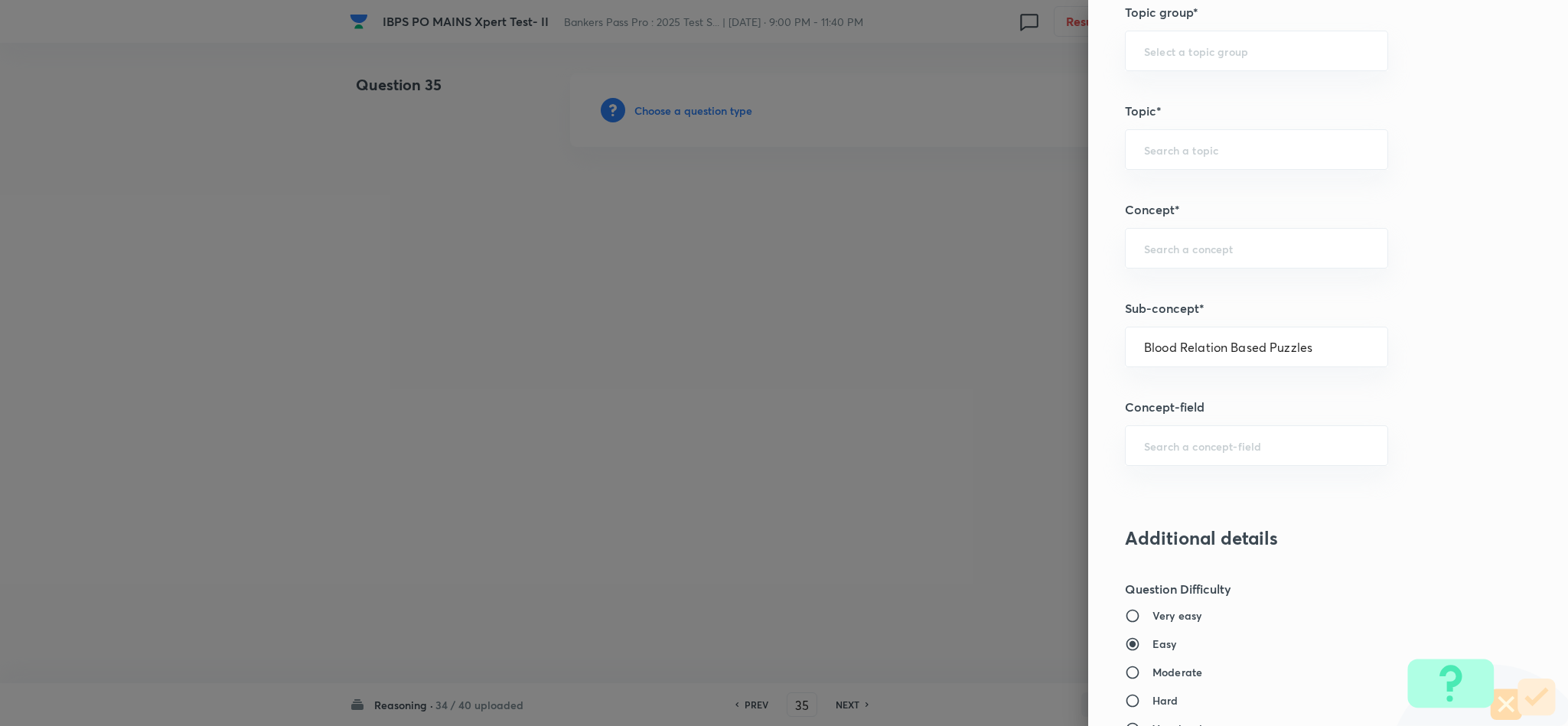
type input "Puzzles"
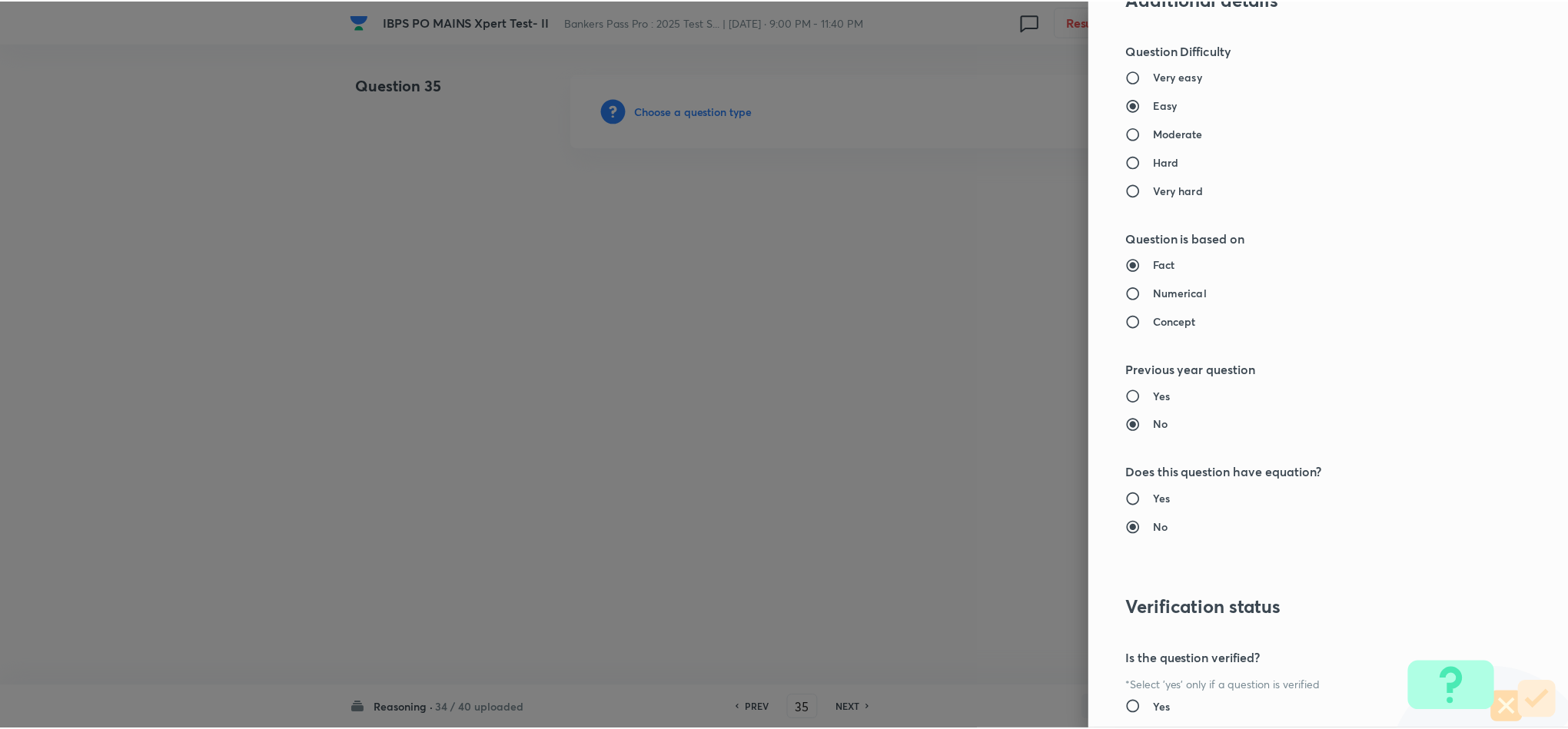
scroll to position [1370, 0]
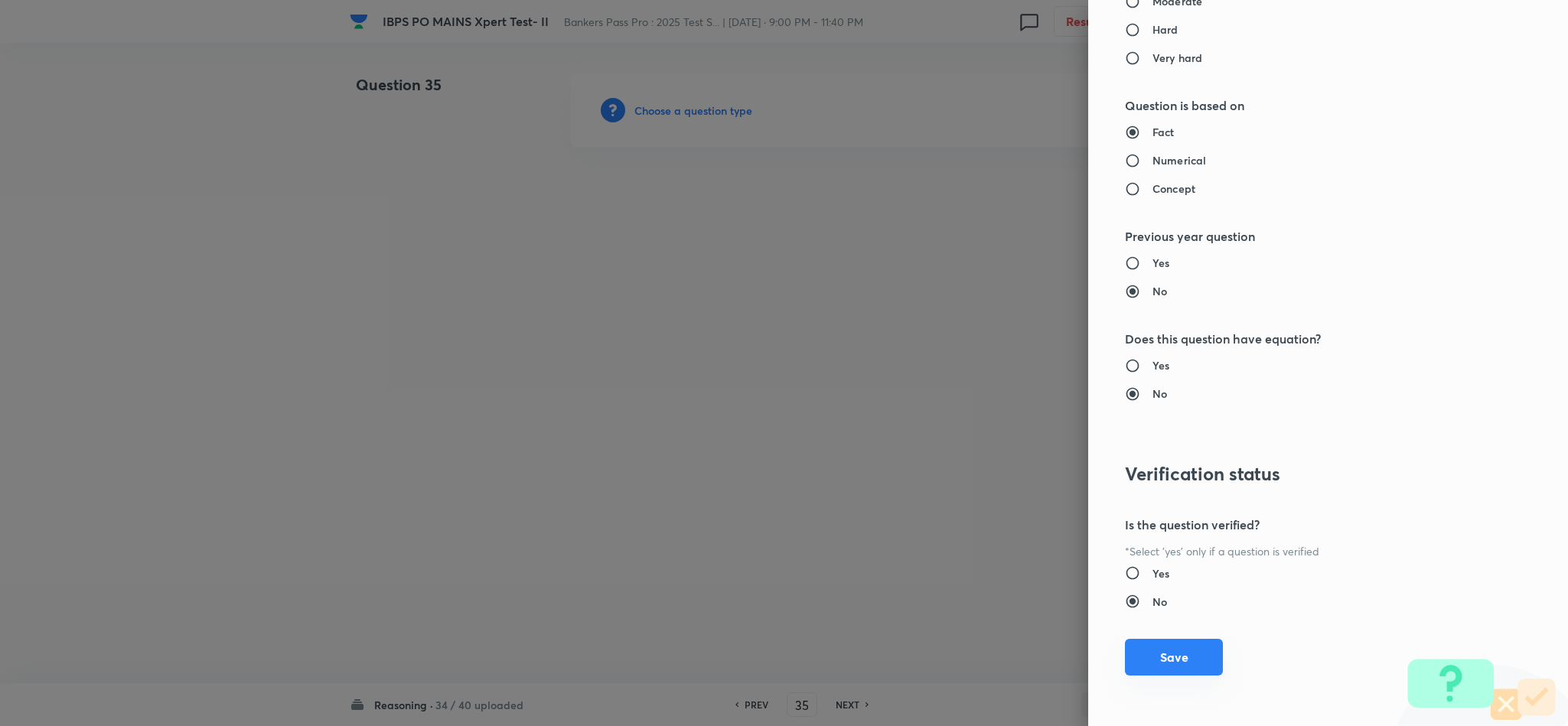
click at [1170, 645] on button "Save" at bounding box center [1174, 656] width 98 height 37
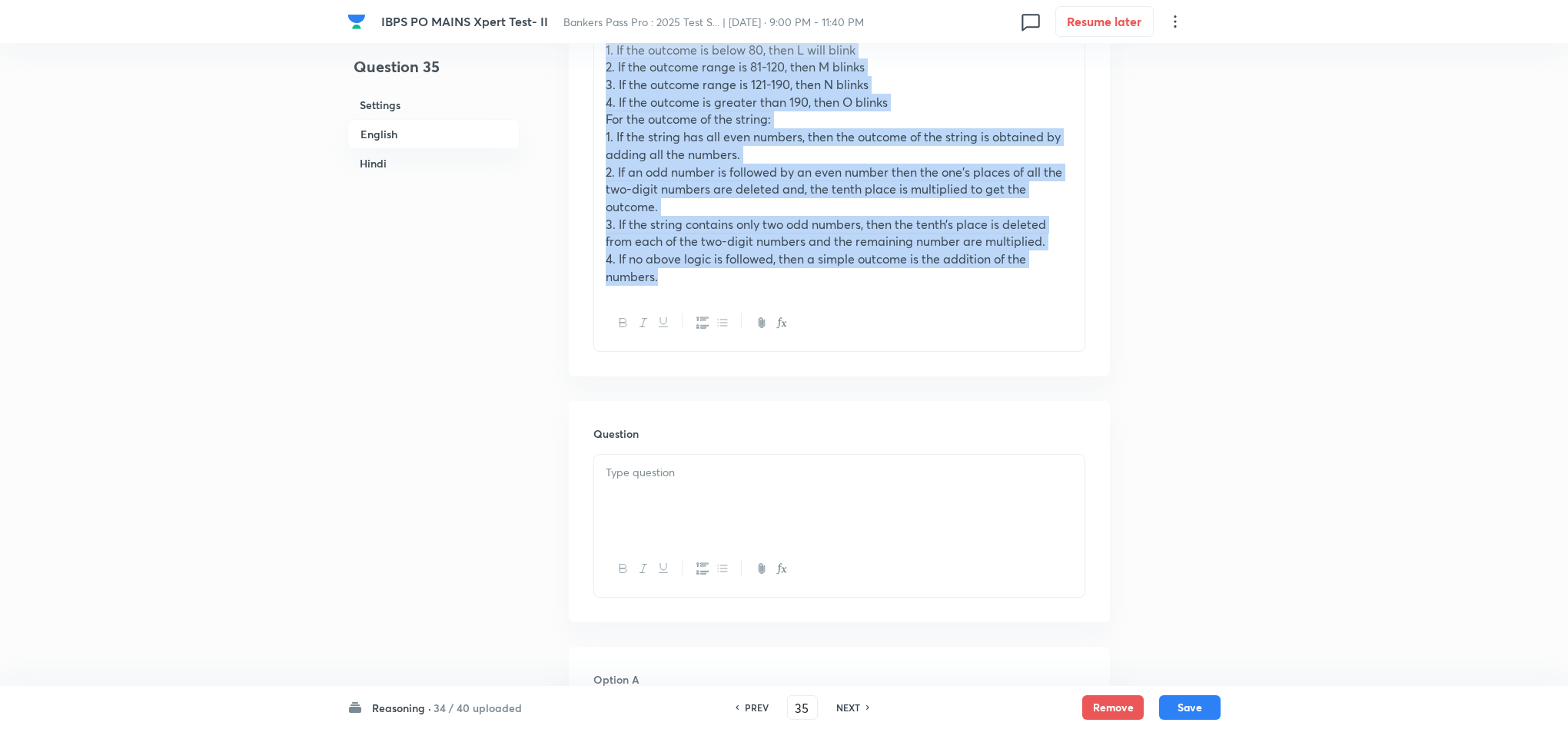
scroll to position [893, 0]
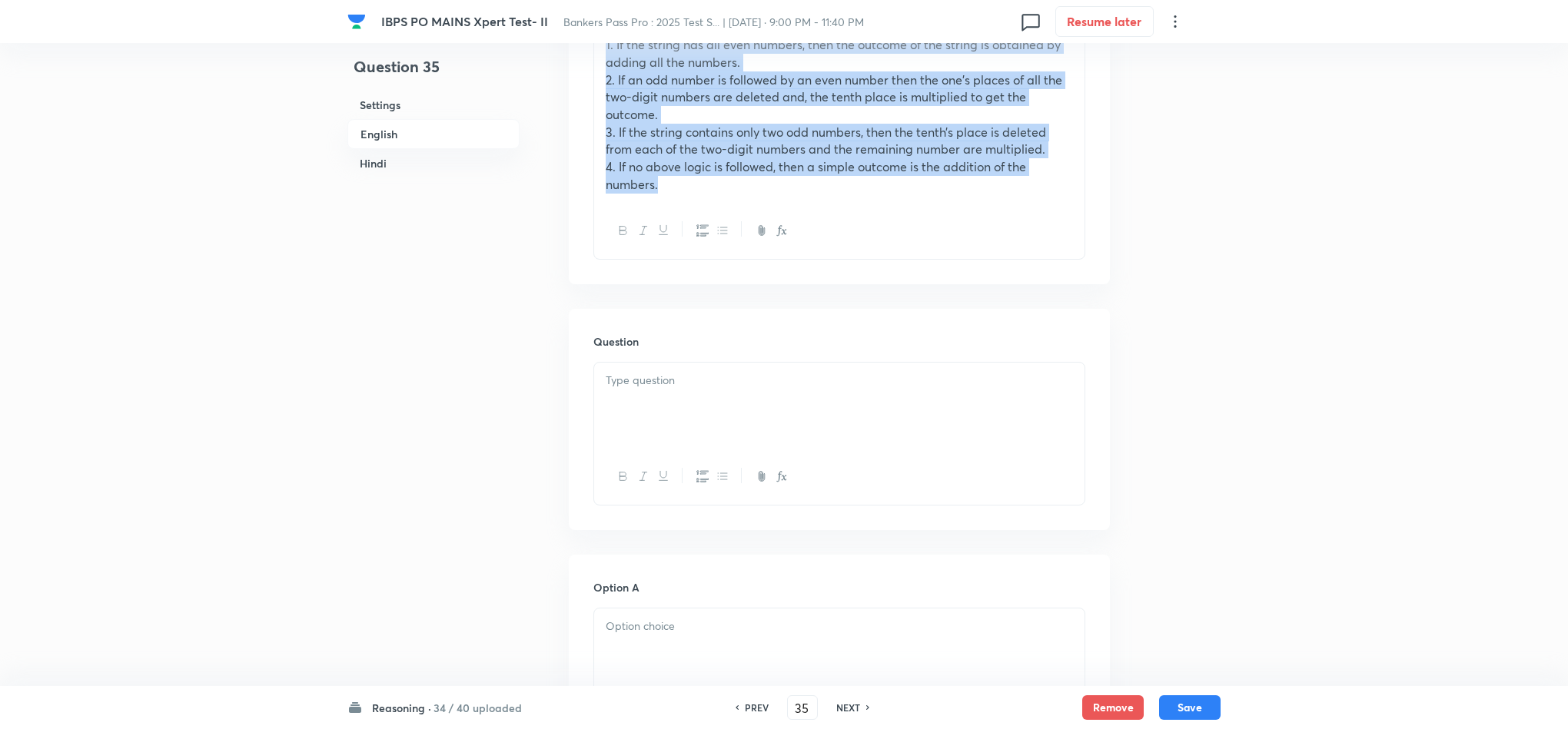
drag, startPoint x: 598, startPoint y: 222, endPoint x: 754, endPoint y: 256, distance: 159.7
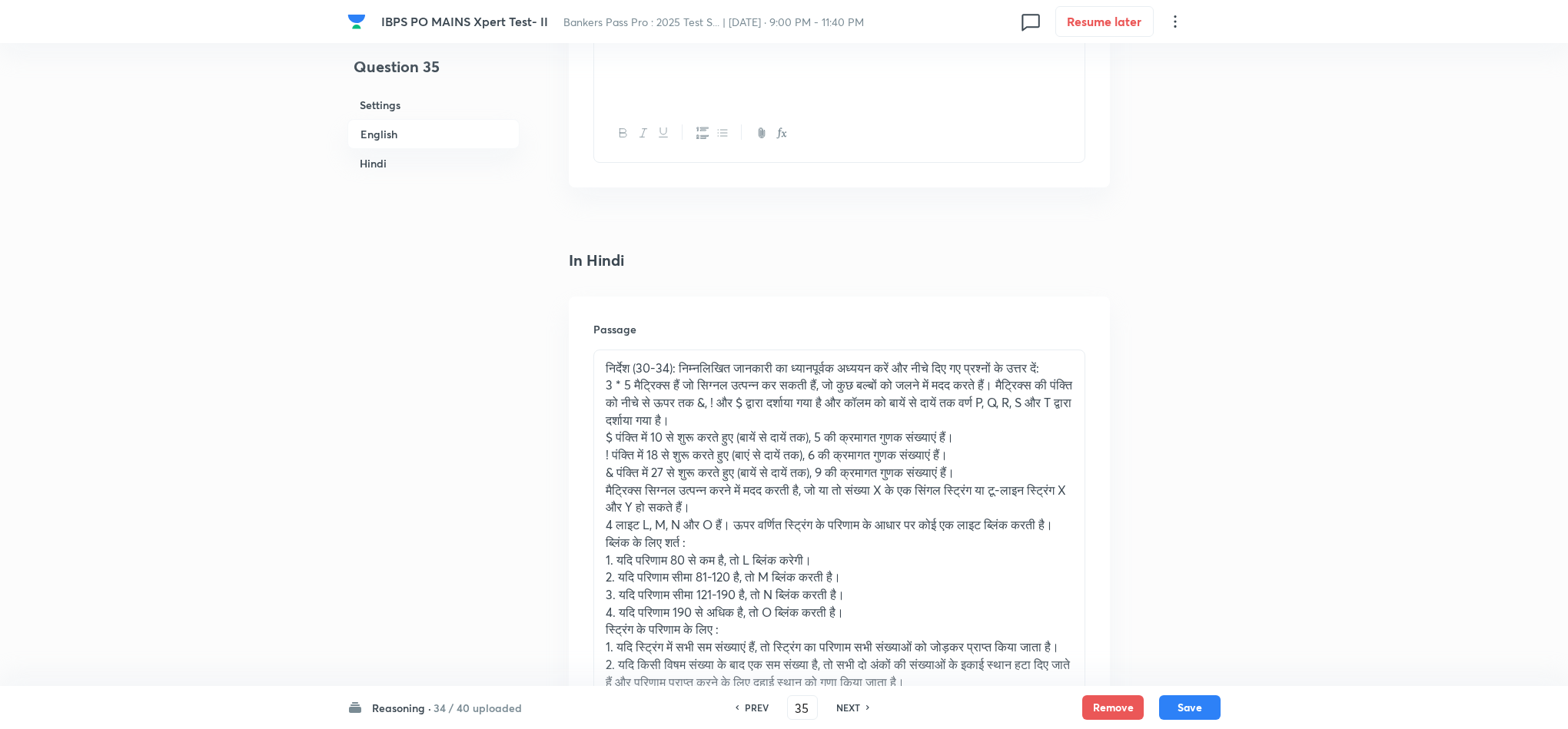
scroll to position [2462, 0]
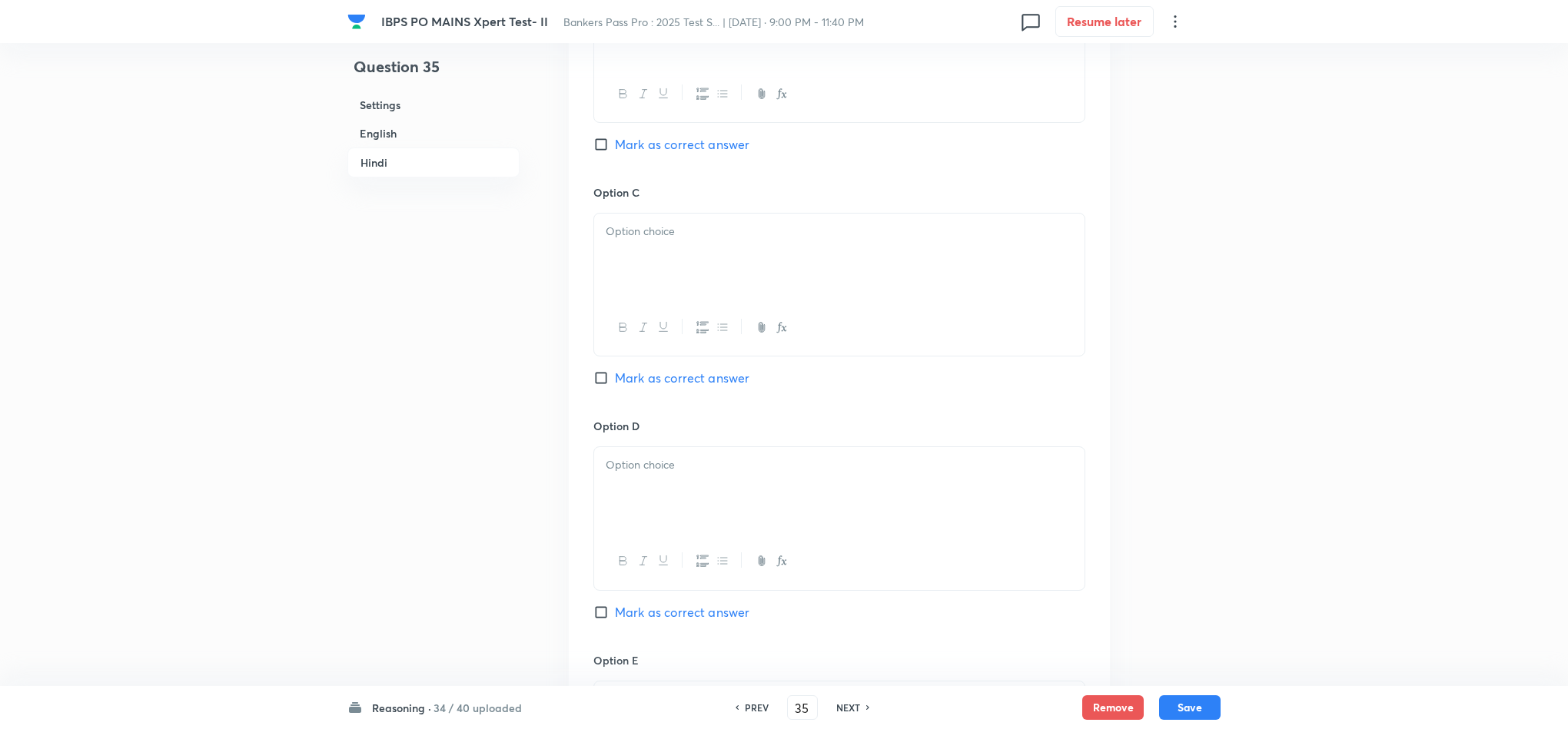
drag, startPoint x: 601, startPoint y: 236, endPoint x: 807, endPoint y: 309, distance: 218.6
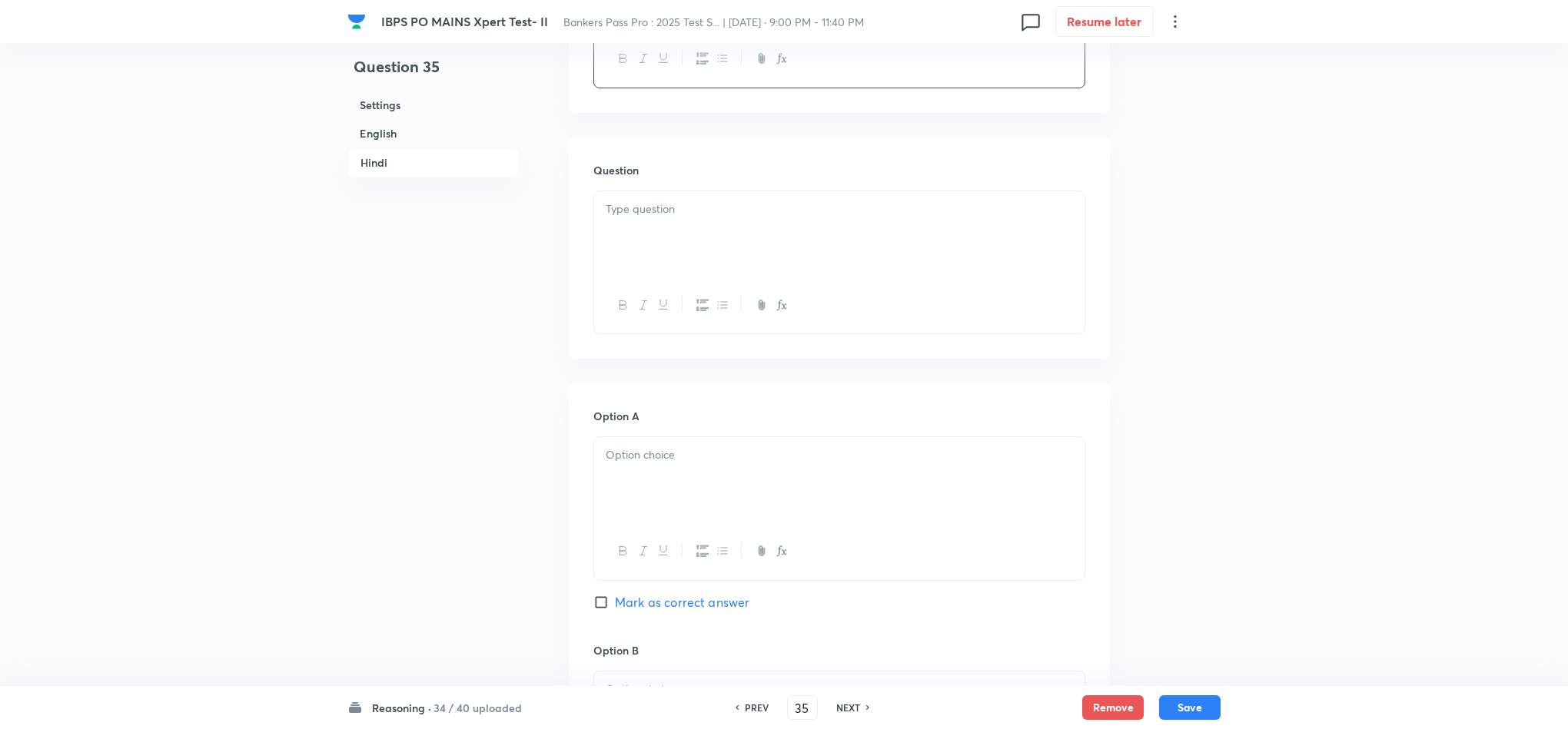
scroll to position [2934, 0]
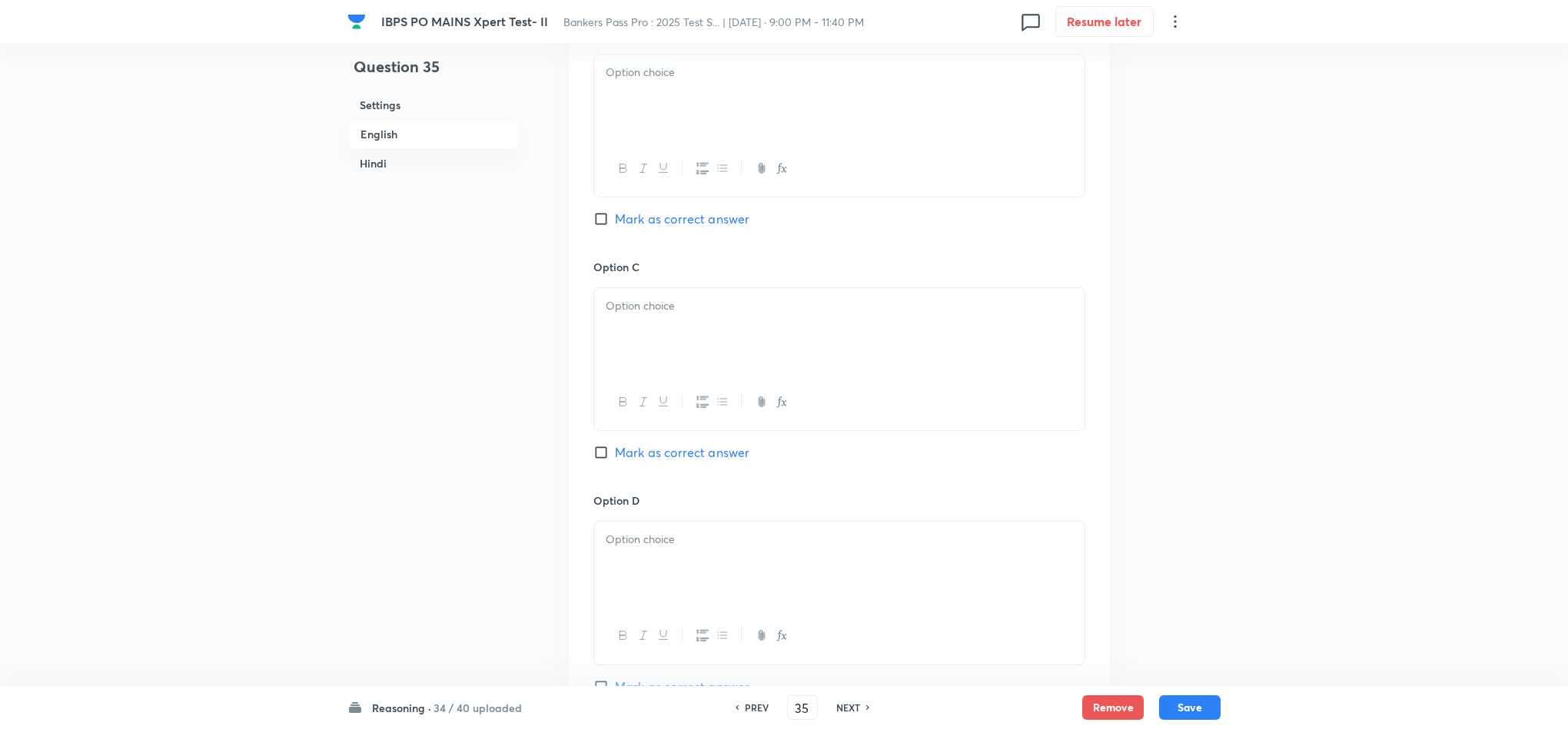
drag, startPoint x: 932, startPoint y: 105, endPoint x: 406, endPoint y: -43, distance: 546.4
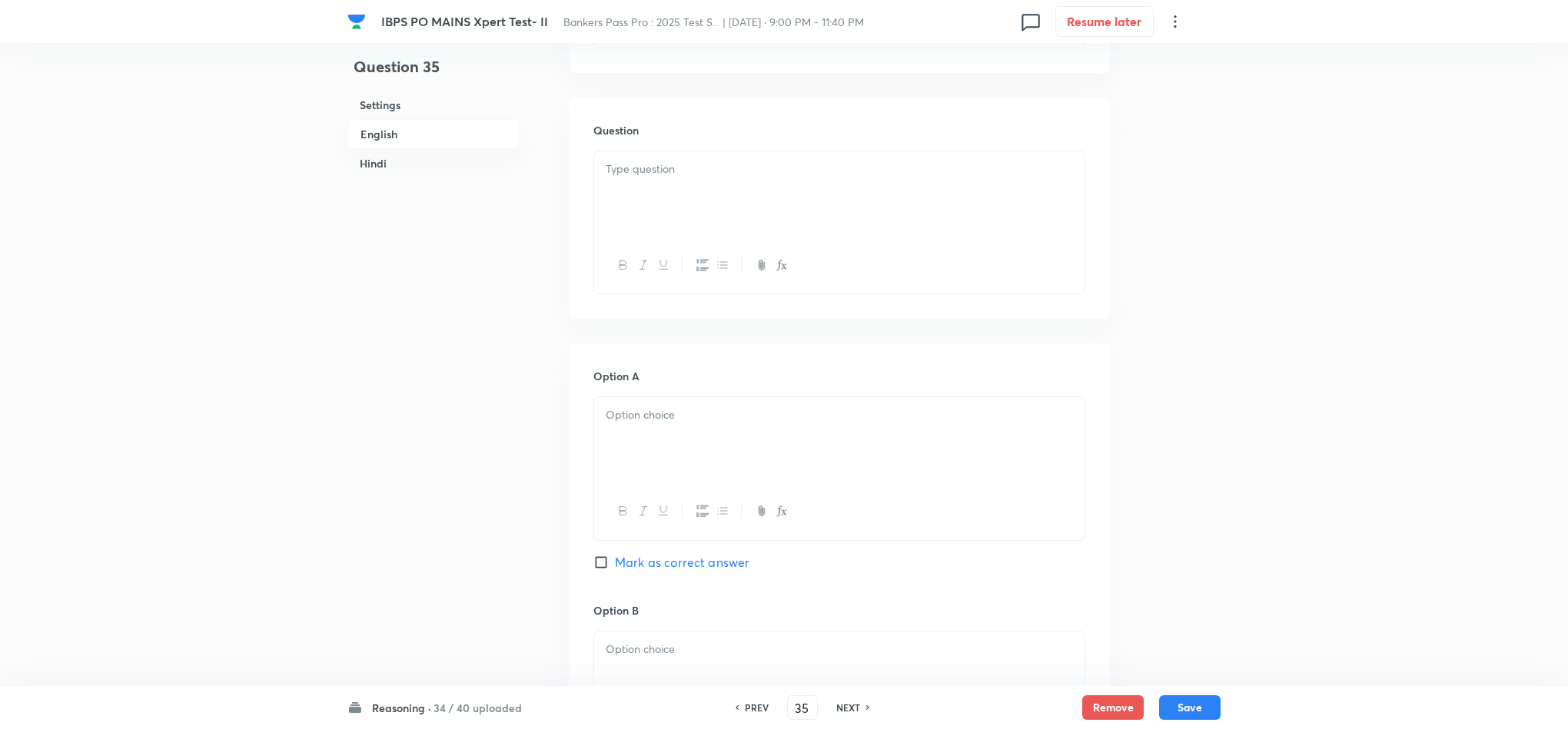
scroll to position [703, 0]
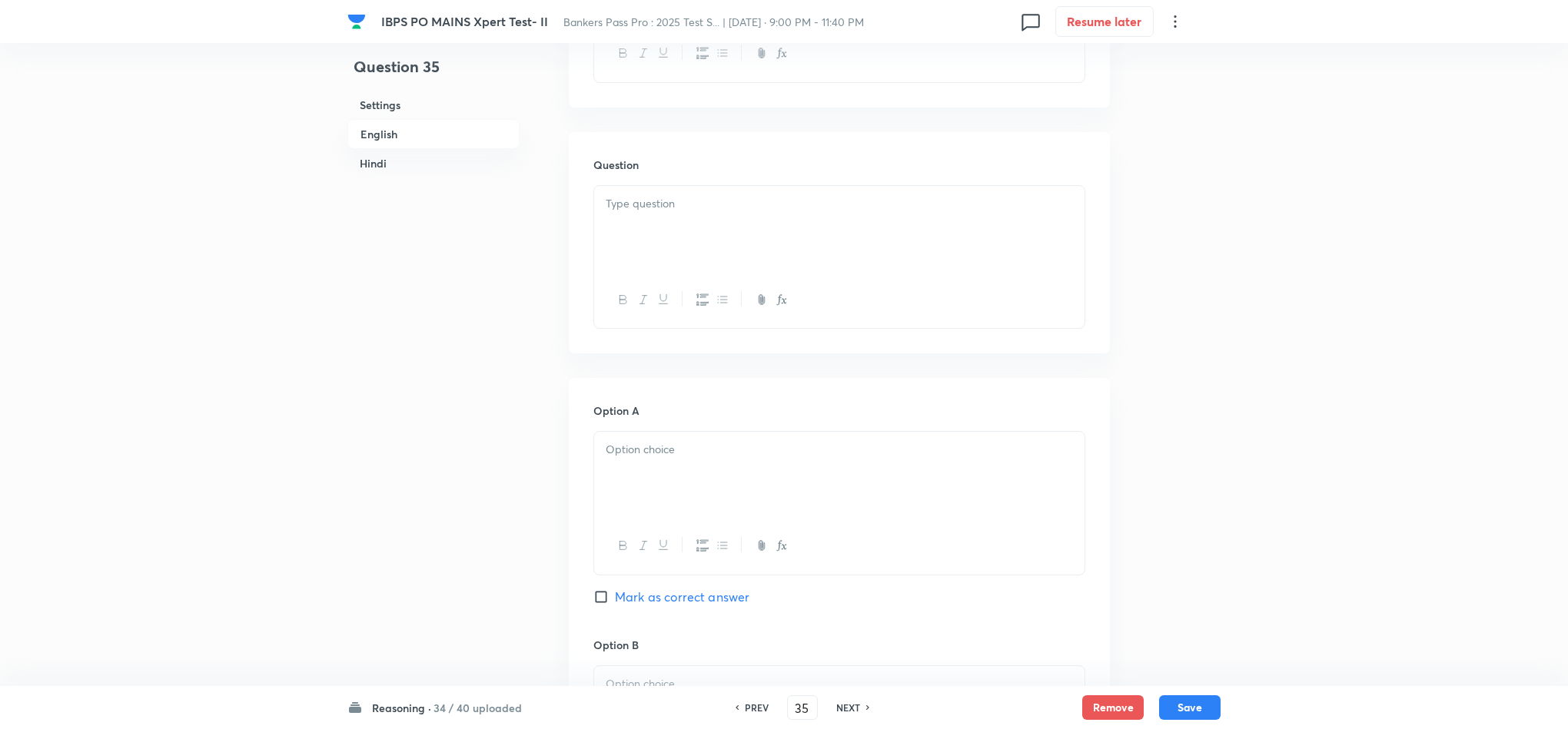
drag, startPoint x: 627, startPoint y: 236, endPoint x: 640, endPoint y: 245, distance: 15.8
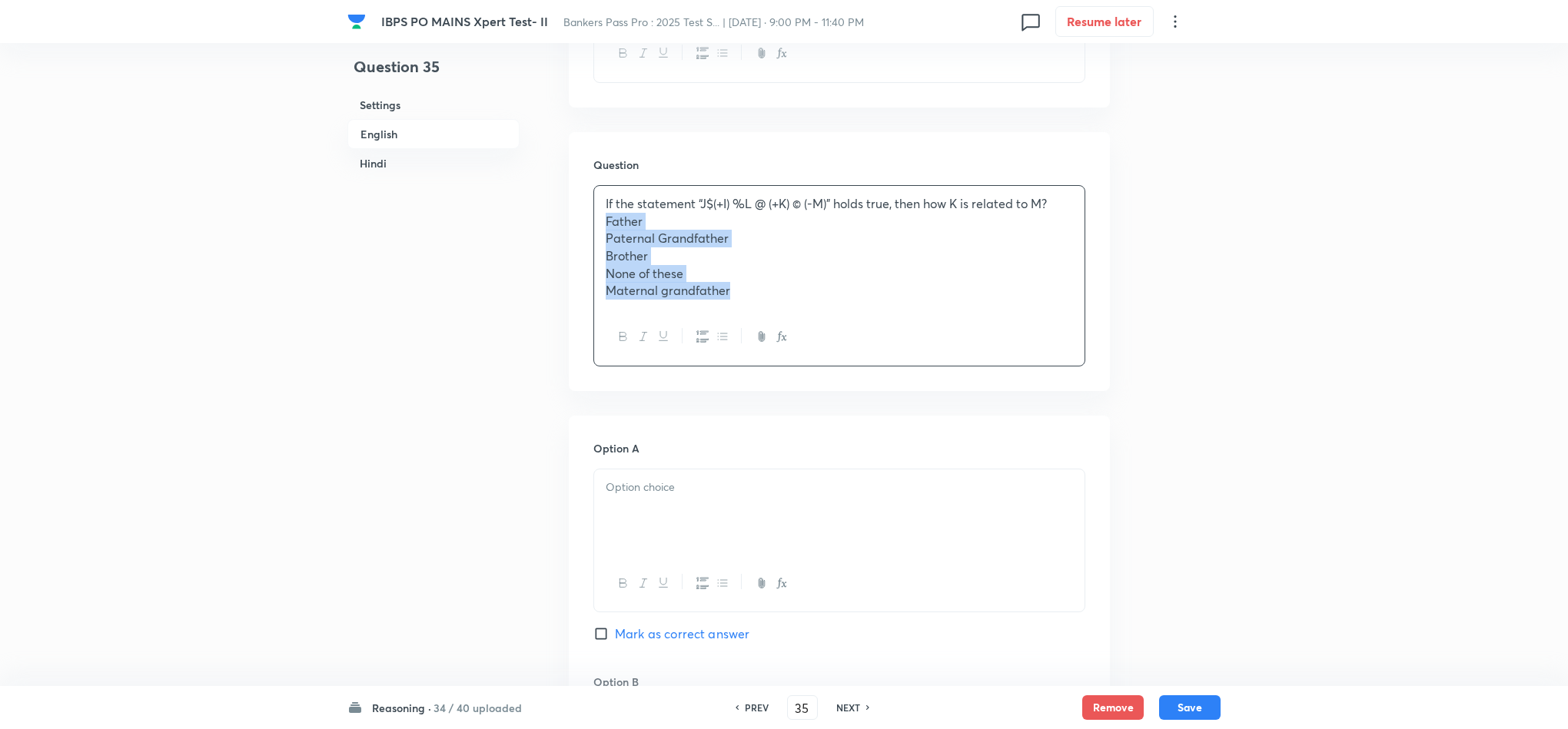
drag, startPoint x: 604, startPoint y: 222, endPoint x: 734, endPoint y: 302, distance: 152.6
click at [734, 318] on div "If the statement “J$(+I) %L @ (+K) © (-M)” holds true, then how K is related to…" at bounding box center [839, 275] width 492 height 182
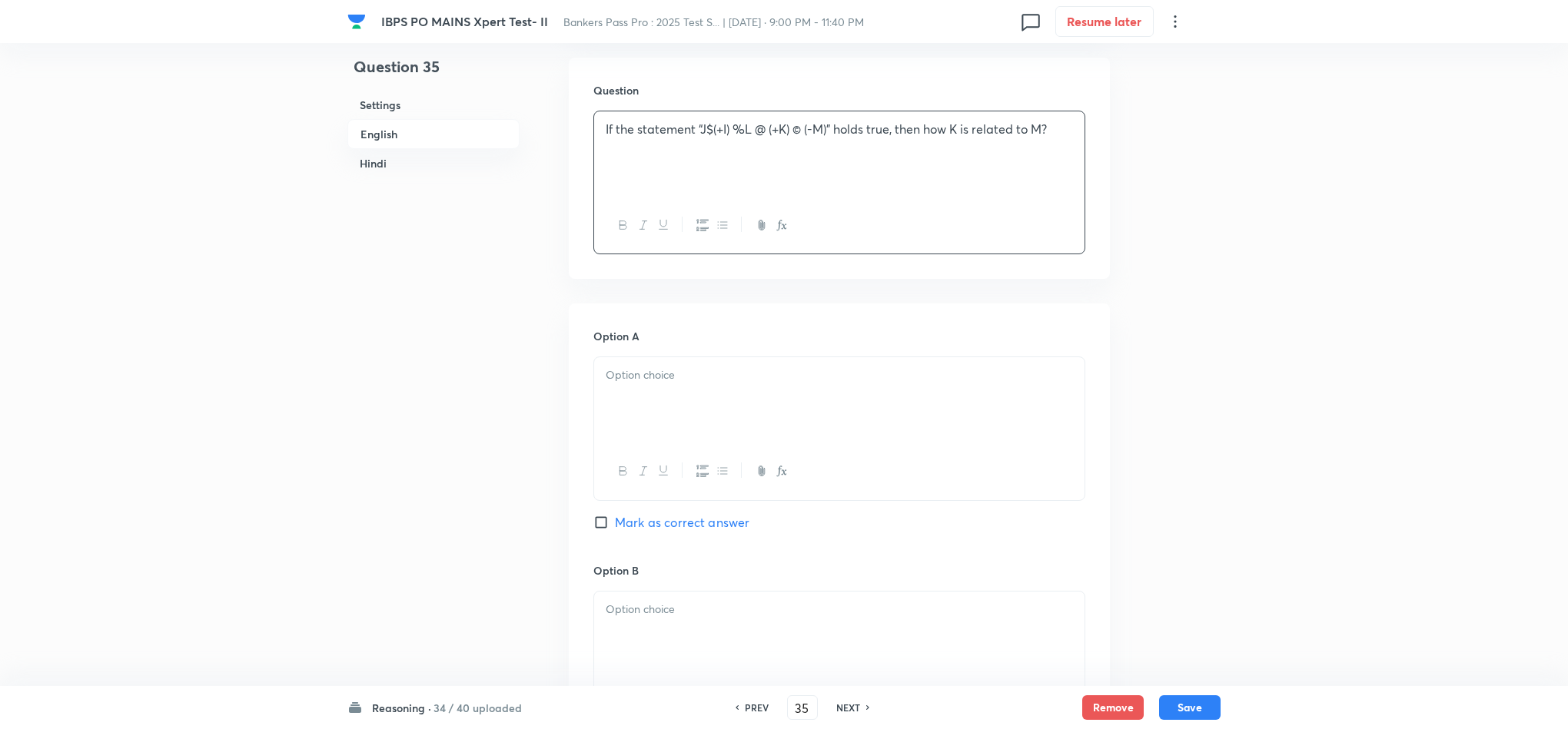
scroll to position [819, 0]
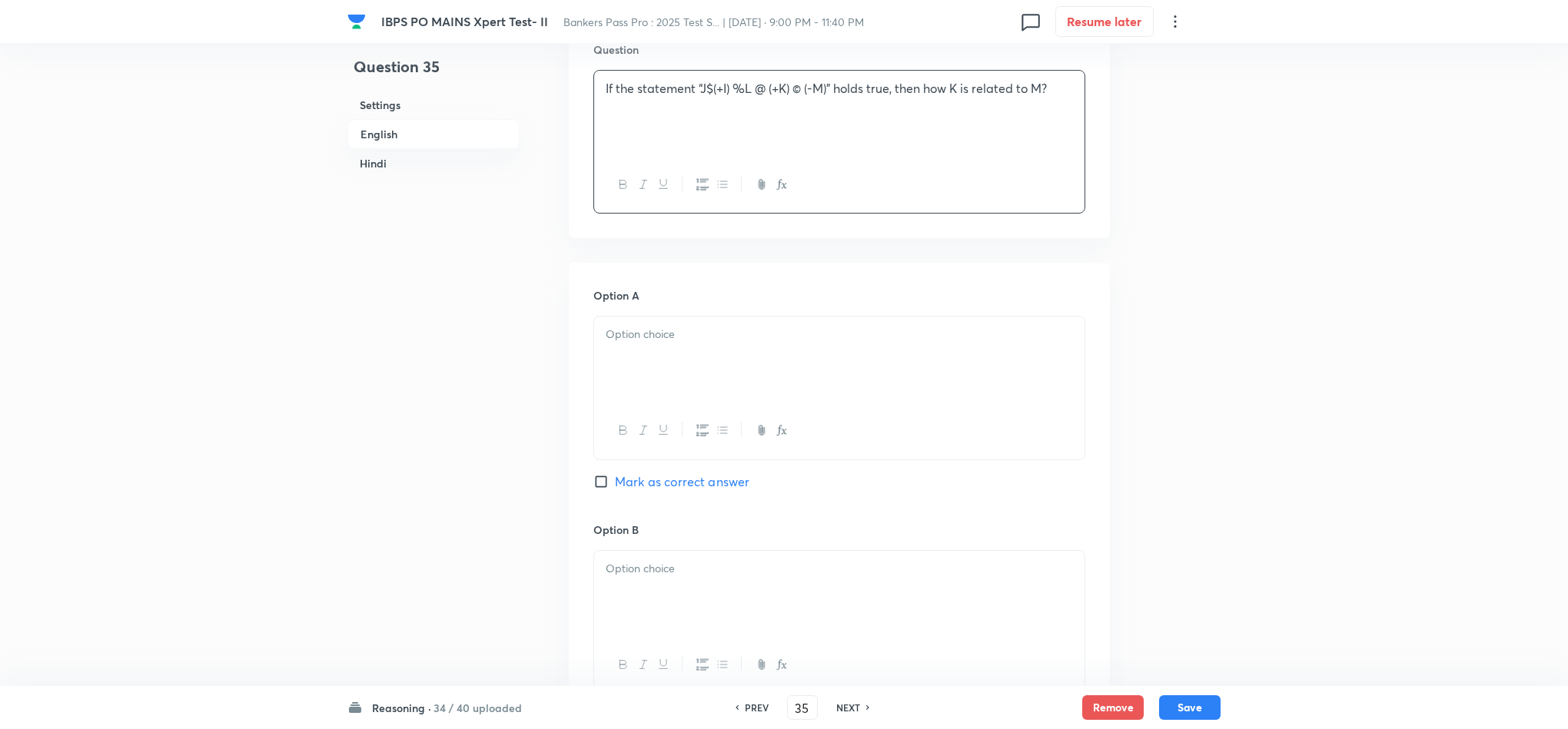
click at [636, 372] on div at bounding box center [839, 359] width 491 height 86
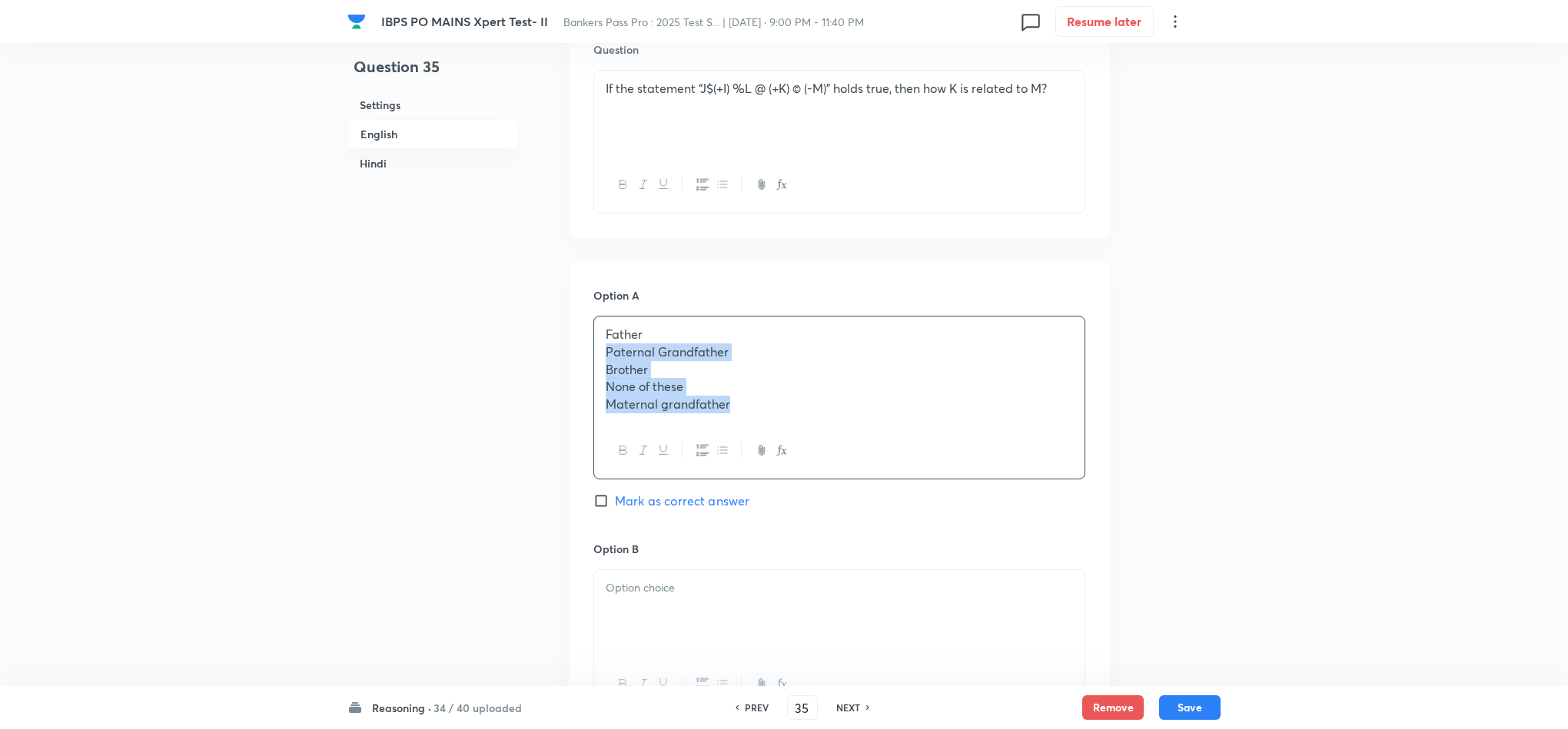
drag, startPoint x: 598, startPoint y: 350, endPoint x: 873, endPoint y: 476, distance: 302.5
click at [872, 475] on div "Father [PERSON_NAME] Grandfather Brother None of these Maternal grandfather" at bounding box center [839, 397] width 492 height 164
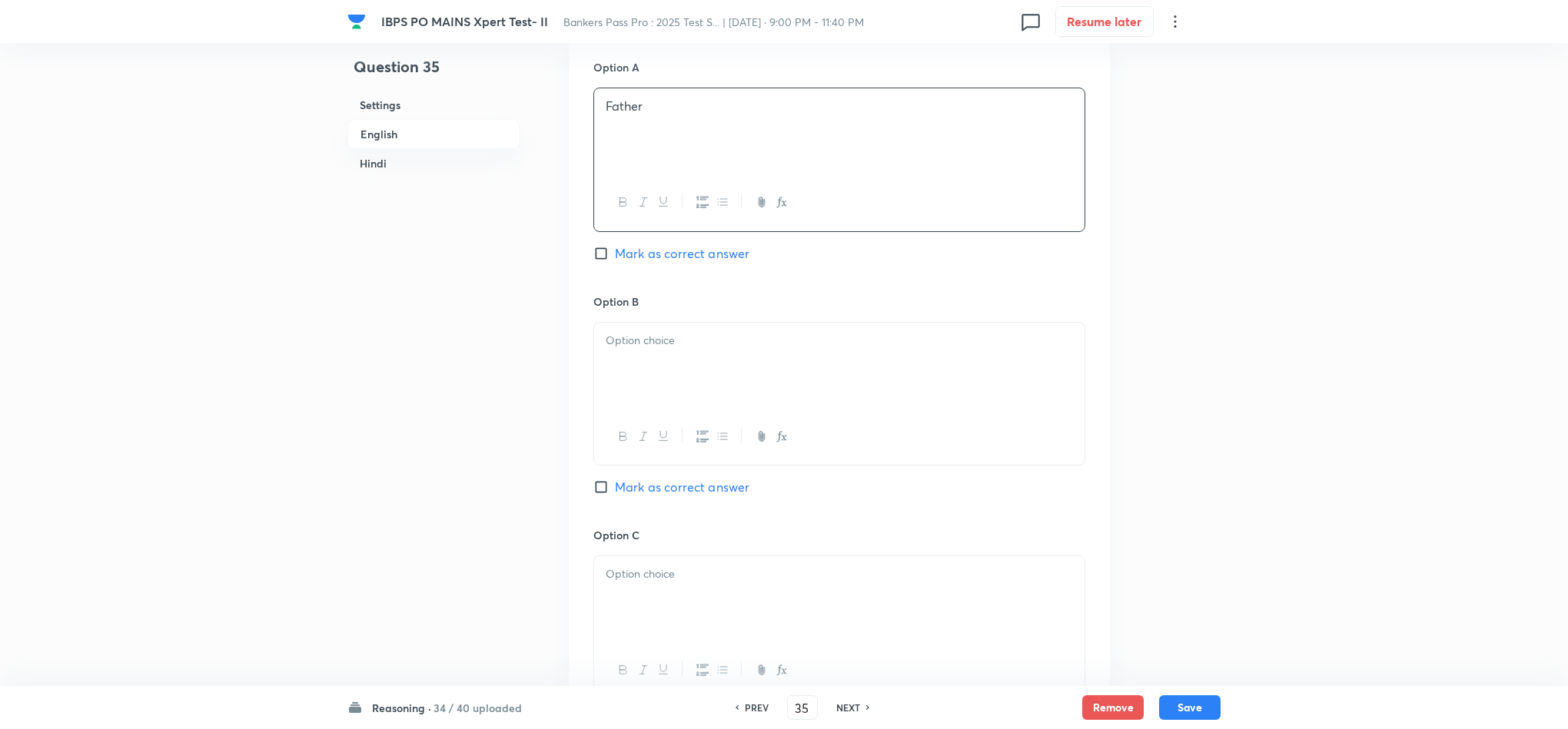
scroll to position [1049, 0]
click at [637, 378] on div at bounding box center [839, 363] width 491 height 86
drag, startPoint x: 598, startPoint y: 349, endPoint x: 850, endPoint y: 427, distance: 263.8
click at [850, 427] on div "Paternal Grandfather Brother None of these Maternal grandfather" at bounding box center [839, 392] width 492 height 146
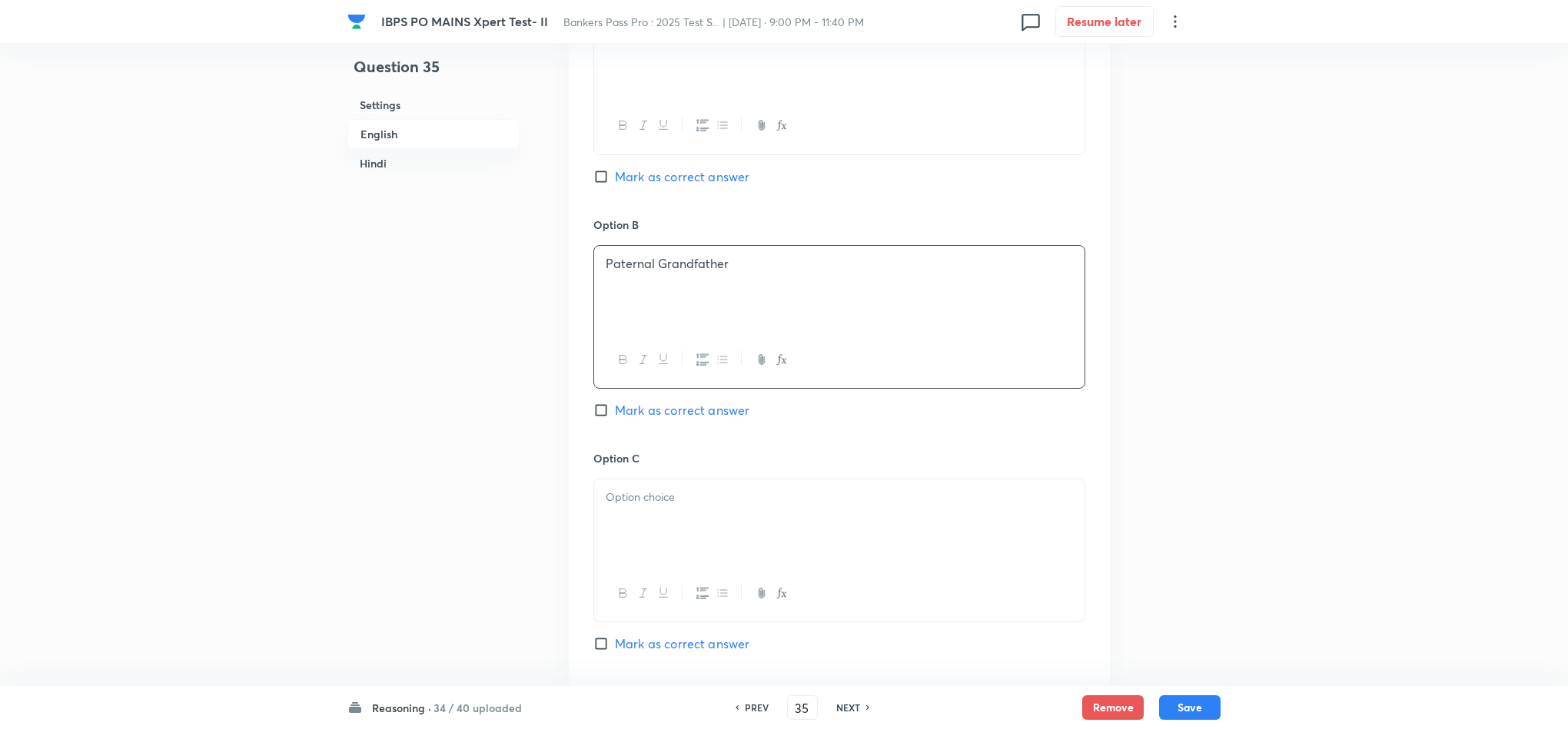
scroll to position [1164, 0]
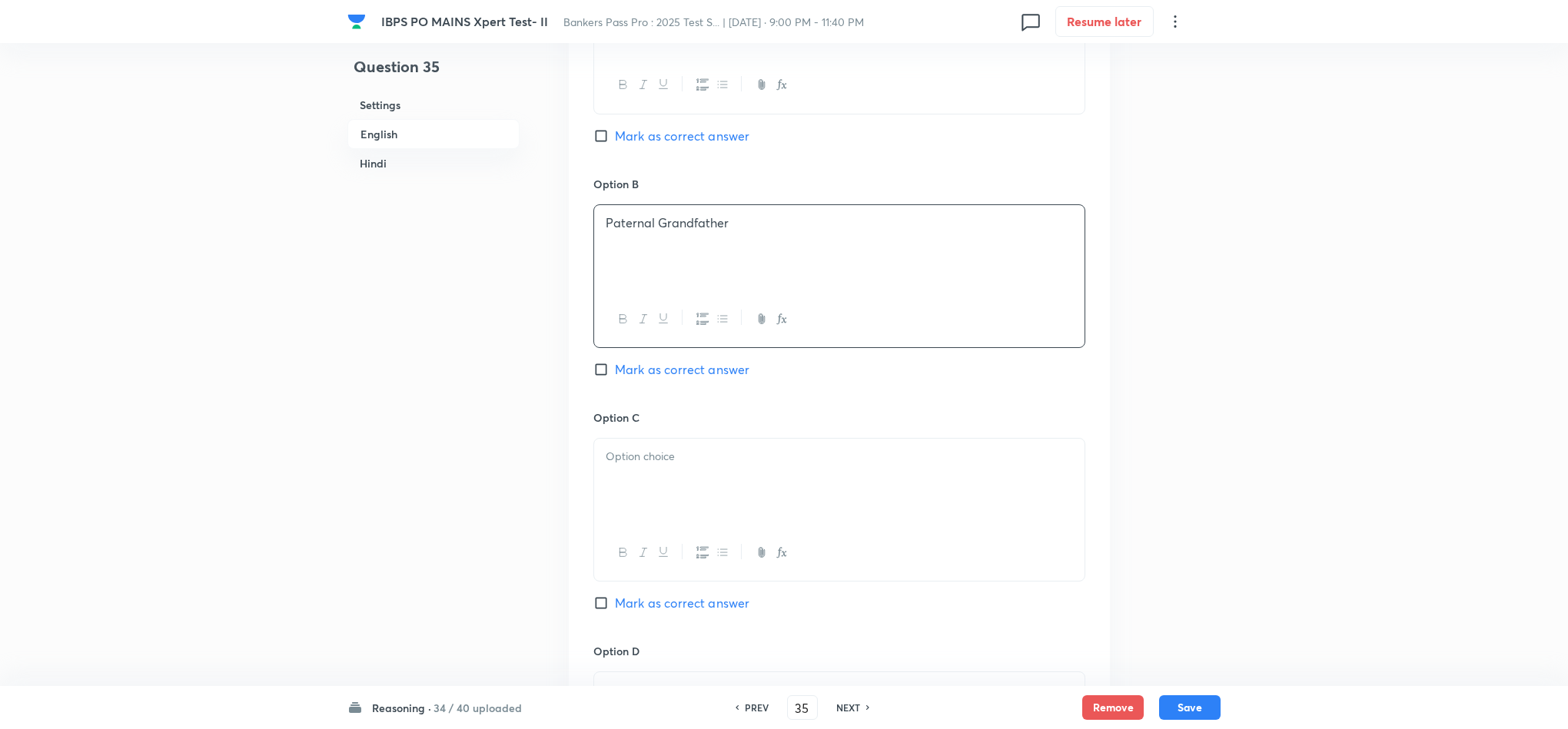
click at [670, 452] on p at bounding box center [839, 456] width 467 height 18
drag, startPoint x: 597, startPoint y: 485, endPoint x: 800, endPoint y: 519, distance: 205.8
click at [796, 519] on div "Brother None of these Maternal grandfather" at bounding box center [839, 482] width 491 height 86
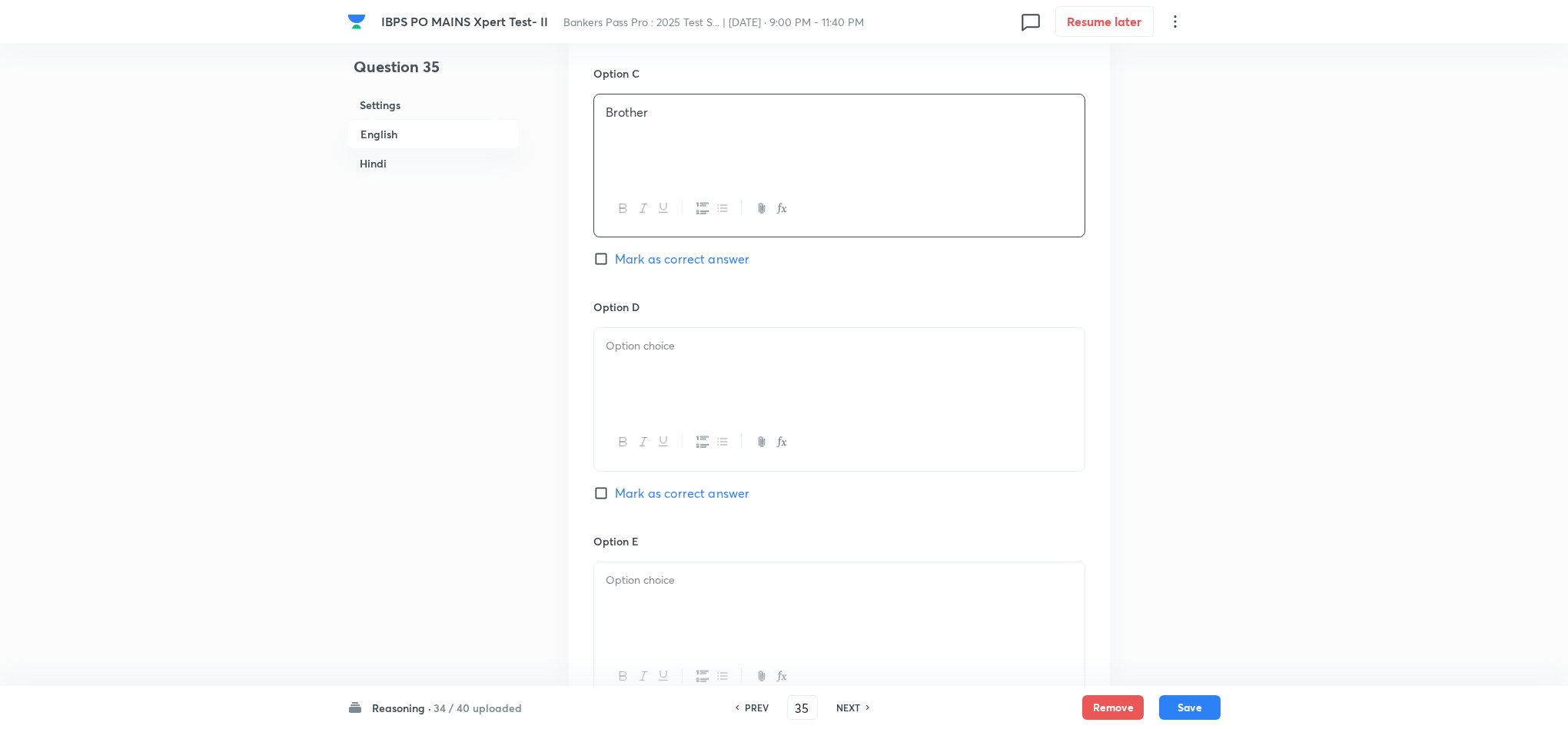
scroll to position [1510, 0]
drag, startPoint x: 653, startPoint y: 367, endPoint x: 759, endPoint y: 367, distance: 106.0
click at [653, 367] on div at bounding box center [839, 369] width 491 height 86
drag, startPoint x: 799, startPoint y: 372, endPoint x: 758, endPoint y: 489, distance: 124.0
click at [617, 404] on div "None of these Maternal grandfather" at bounding box center [839, 369] width 491 height 86
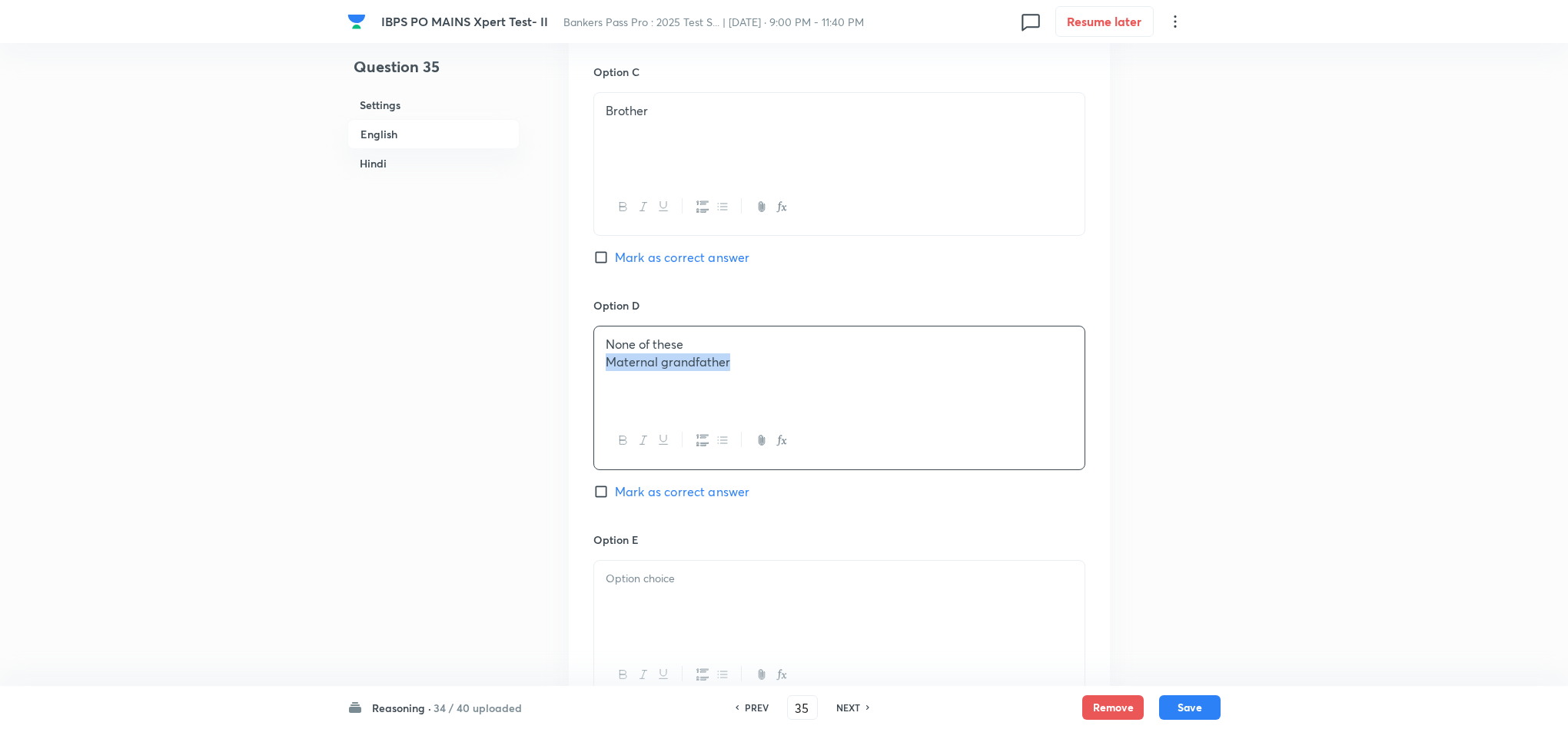
drag, startPoint x: 662, startPoint y: 374, endPoint x: 724, endPoint y: 434, distance: 86.3
click at [578, 378] on div "Option A Father [PERSON_NAME] as correct answer Option B Paternal Grandfather […" at bounding box center [839, 165] width 541 height 1188
drag, startPoint x: 715, startPoint y: 613, endPoint x: 723, endPoint y: 604, distance: 12.0
click at [715, 611] on div at bounding box center [839, 604] width 491 height 86
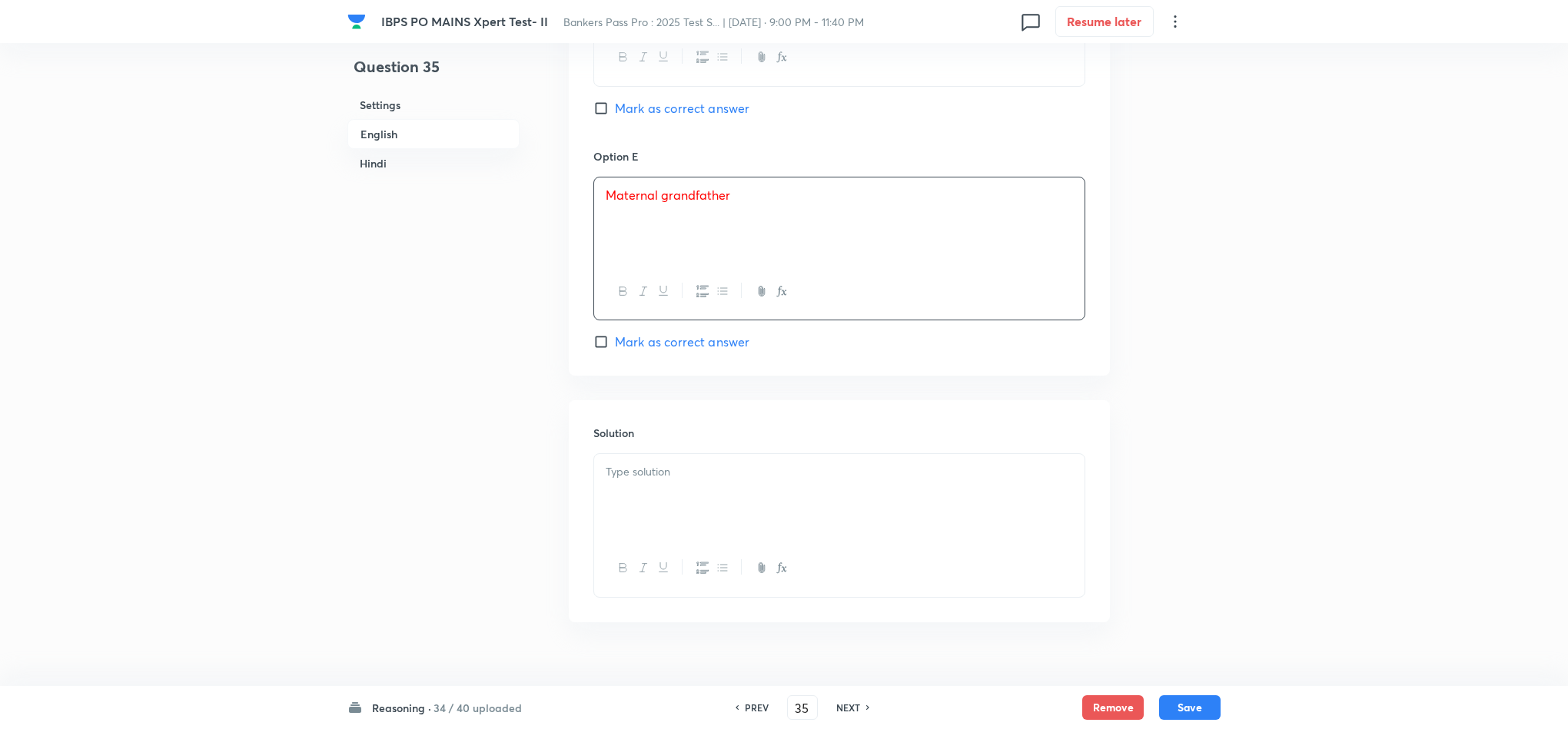
scroll to position [2086, 0]
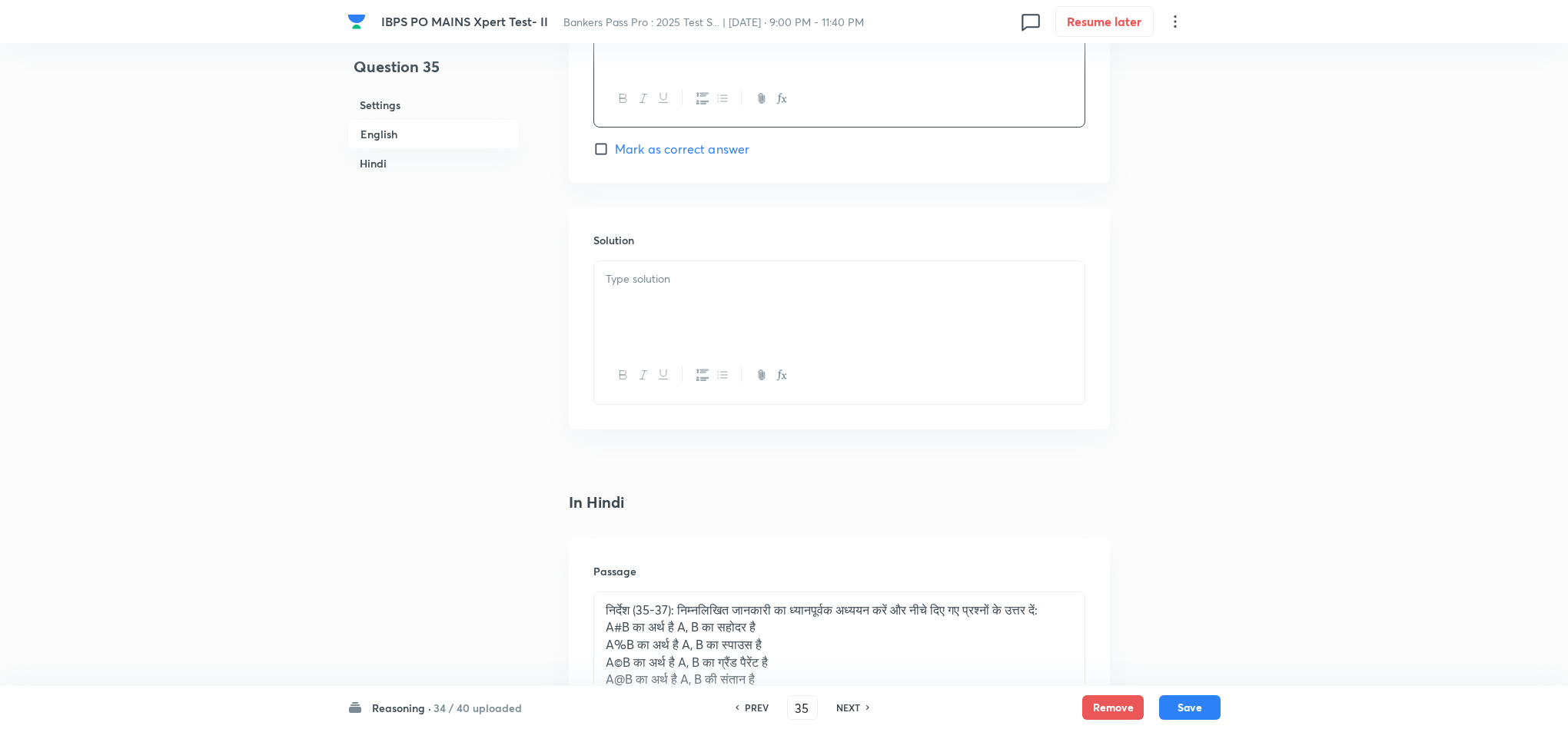
click at [688, 298] on div at bounding box center [839, 304] width 491 height 86
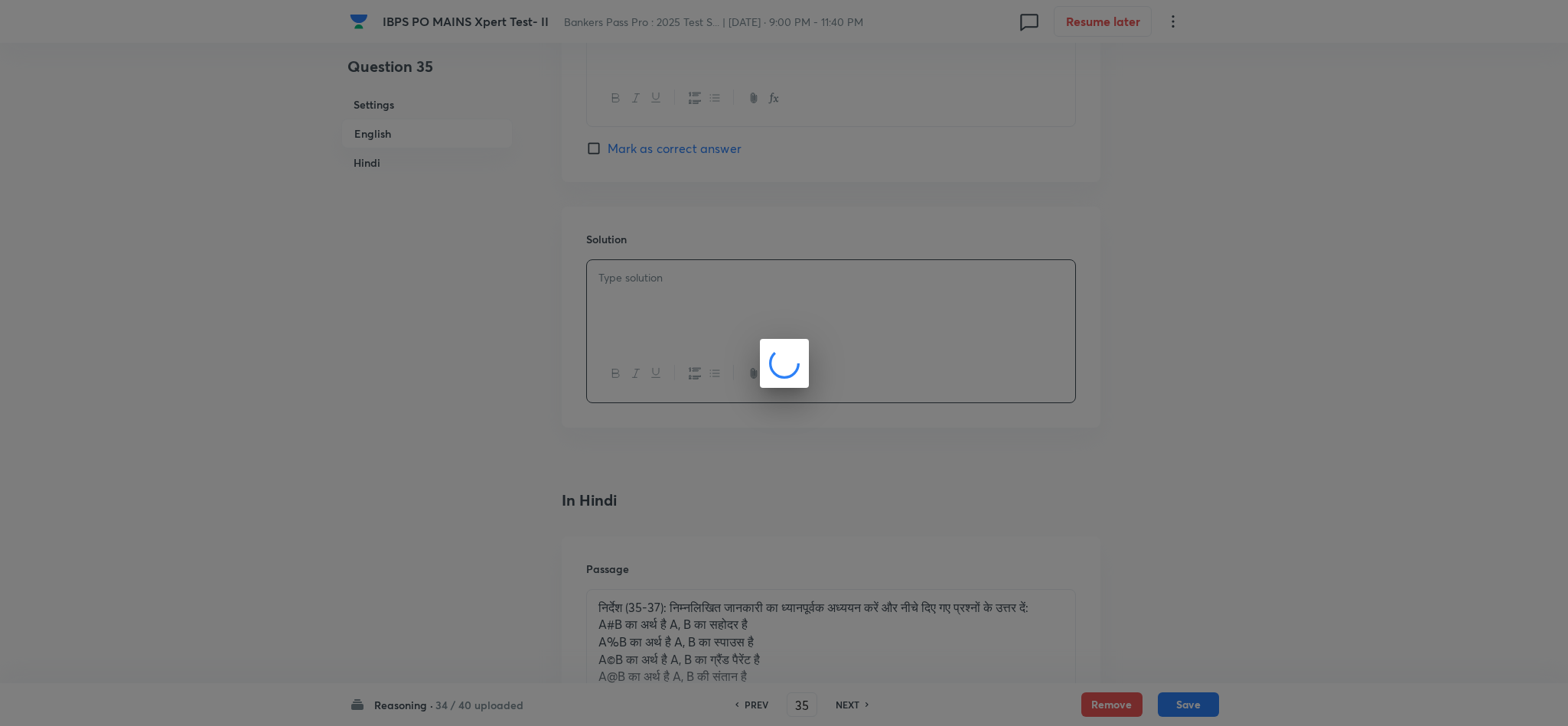
click at [675, 197] on div at bounding box center [784, 363] width 1568 height 726
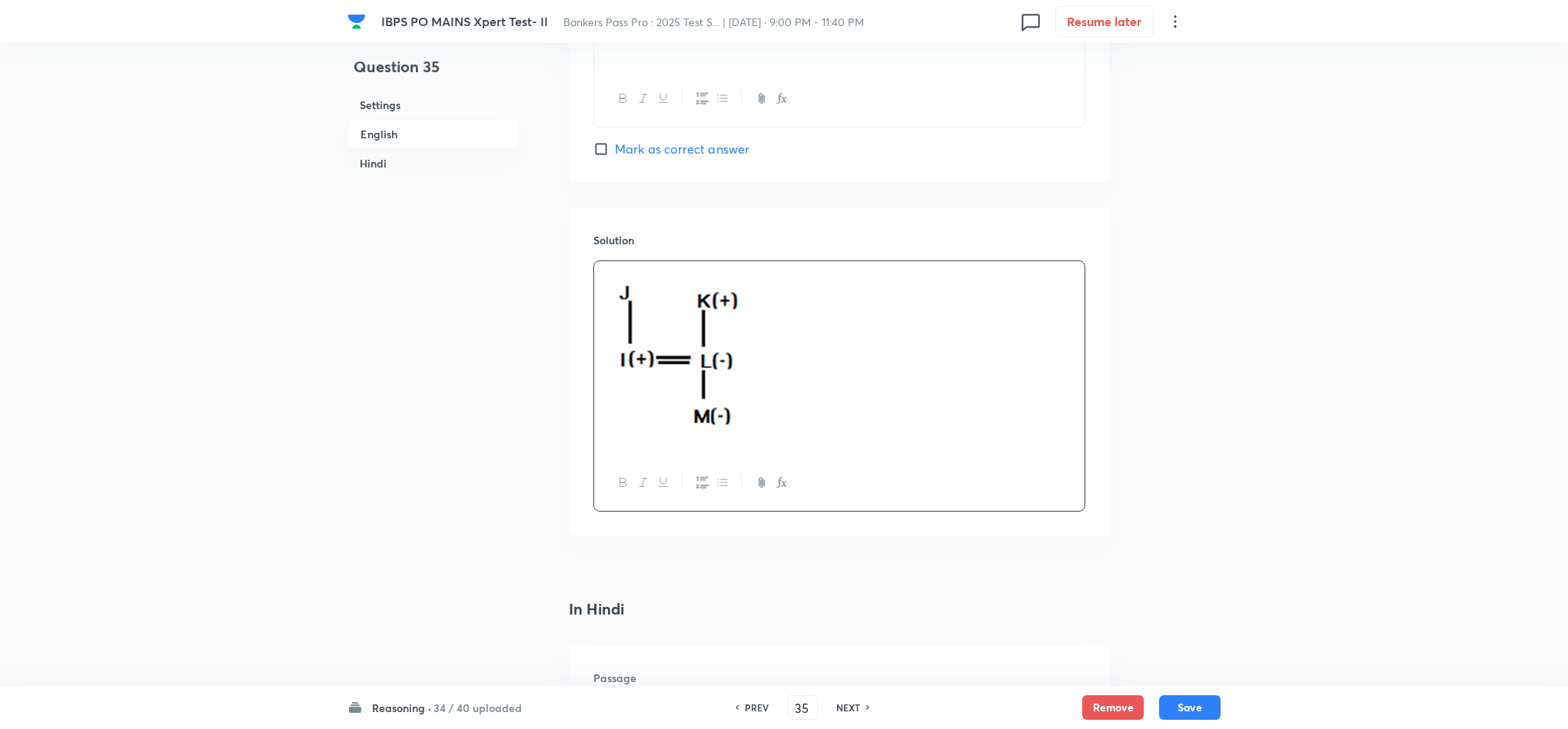
click at [665, 151] on span "Mark as correct answer" at bounding box center [682, 149] width 135 height 19
click at [615, 151] on input "Mark as correct answer" at bounding box center [604, 149] width 21 height 15
checkbox input "true"
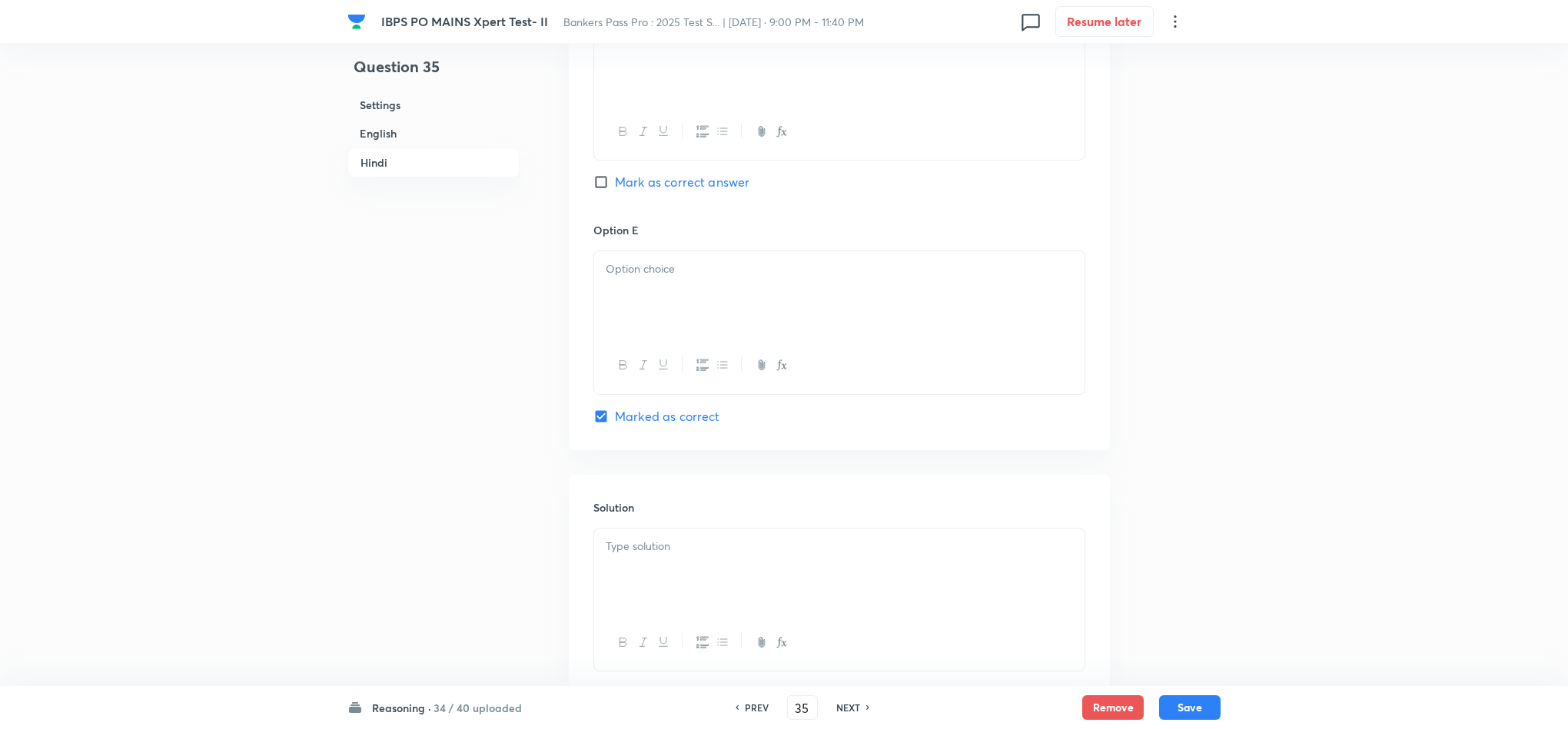
scroll to position [4146, 0]
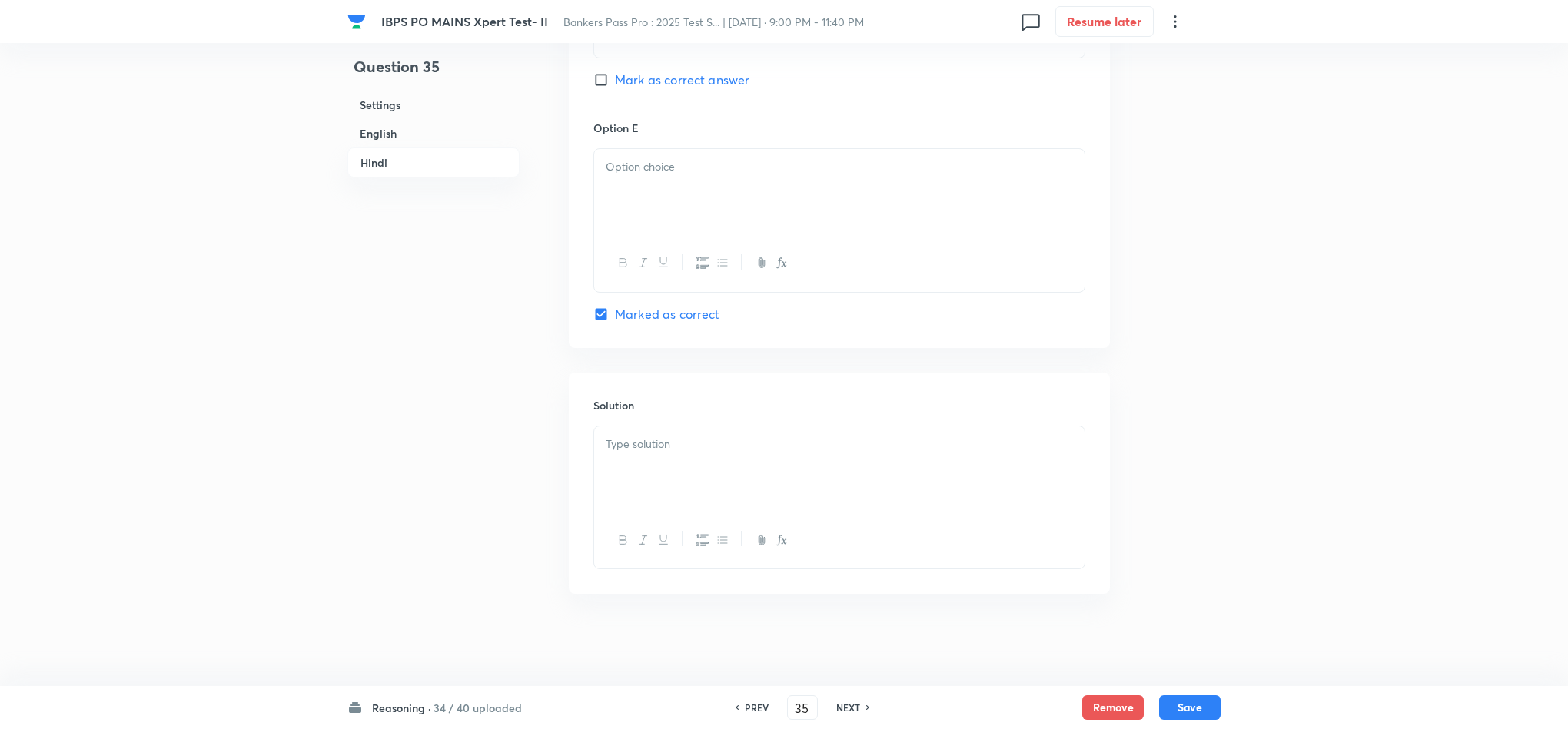
click at [716, 459] on div at bounding box center [839, 469] width 491 height 86
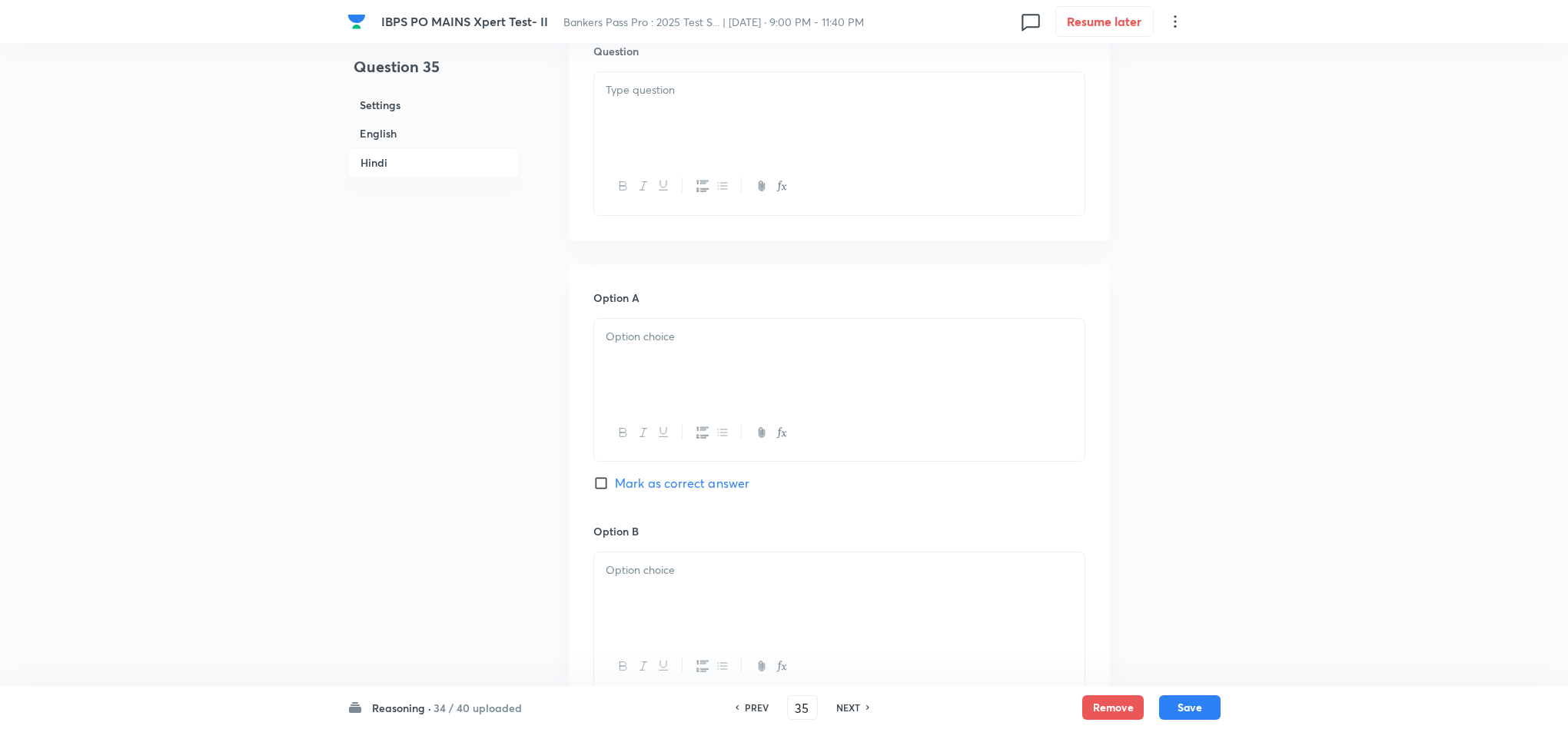
scroll to position [2994, 0]
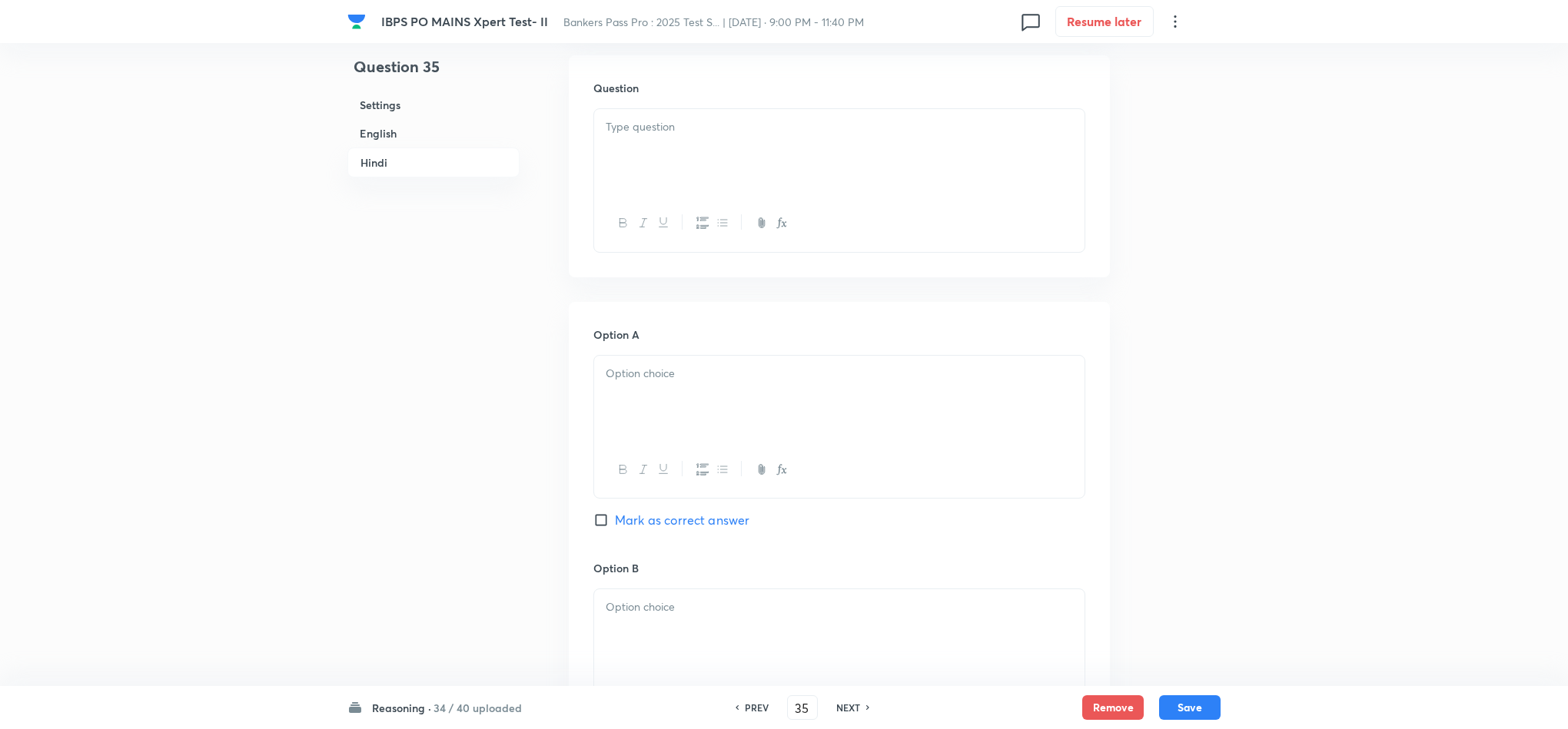
click at [640, 155] on div at bounding box center [839, 152] width 491 height 86
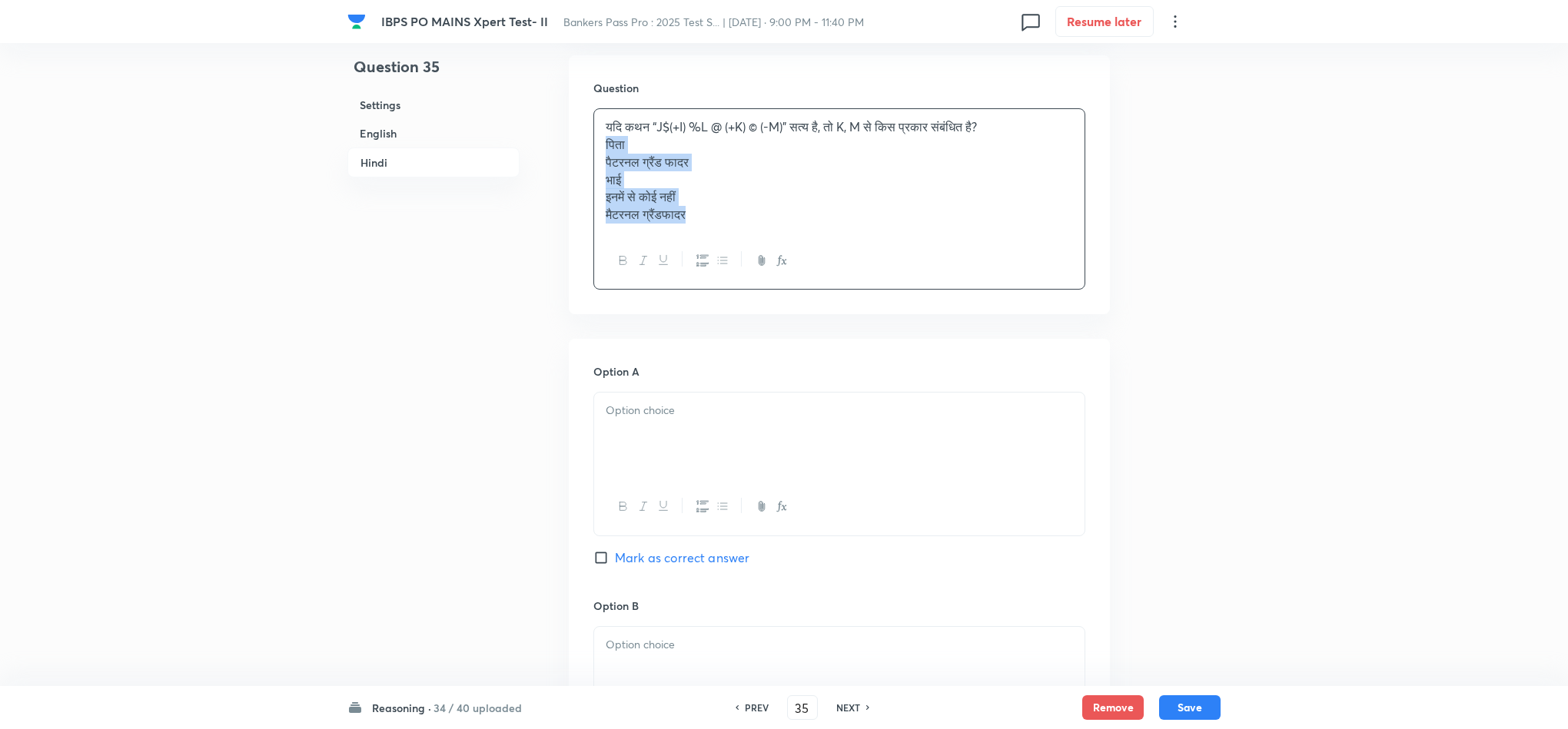
drag, startPoint x: 601, startPoint y: 155, endPoint x: 764, endPoint y: 252, distance: 189.7
click at [747, 245] on div "यदि कथन “J$(+I) %L @ (+K) © (-M)” सत्य है, तो K, M से किस प्रकार संबंधित है? पि…" at bounding box center [839, 199] width 492 height 182
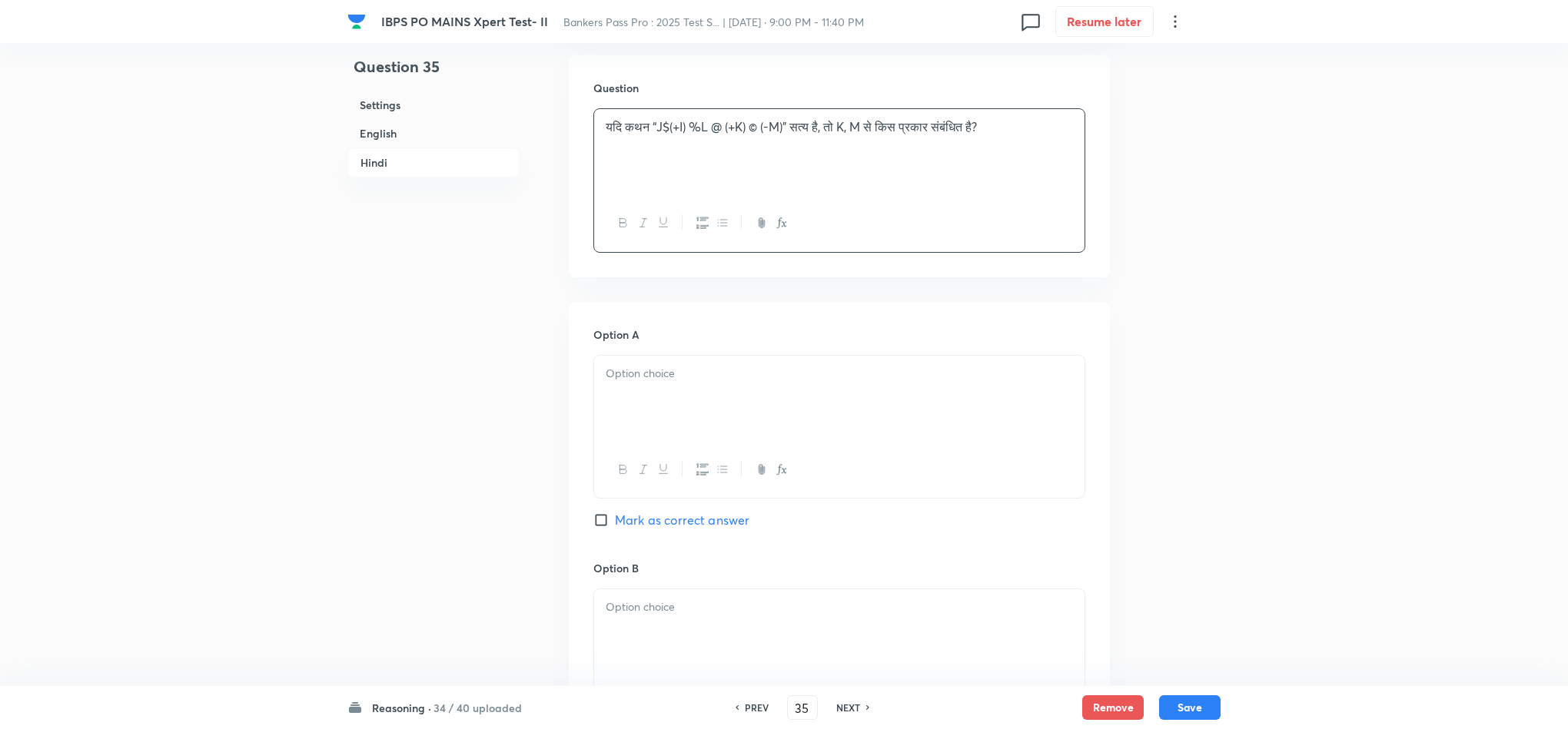
click at [655, 377] on p at bounding box center [839, 373] width 467 height 18
drag, startPoint x: 655, startPoint y: 377, endPoint x: 612, endPoint y: 401, distance: 49.2
click at [620, 400] on div "पिता [PERSON_NAME] भाई इनमें से कोई नहीं मैटरनल ग्रैंडफादर" at bounding box center [839, 408] width 491 height 106
click at [601, 399] on div "पिता [PERSON_NAME] भाई इनमें से कोई नहीं मैटरनल ग्रैंडफादर" at bounding box center [839, 408] width 491 height 106
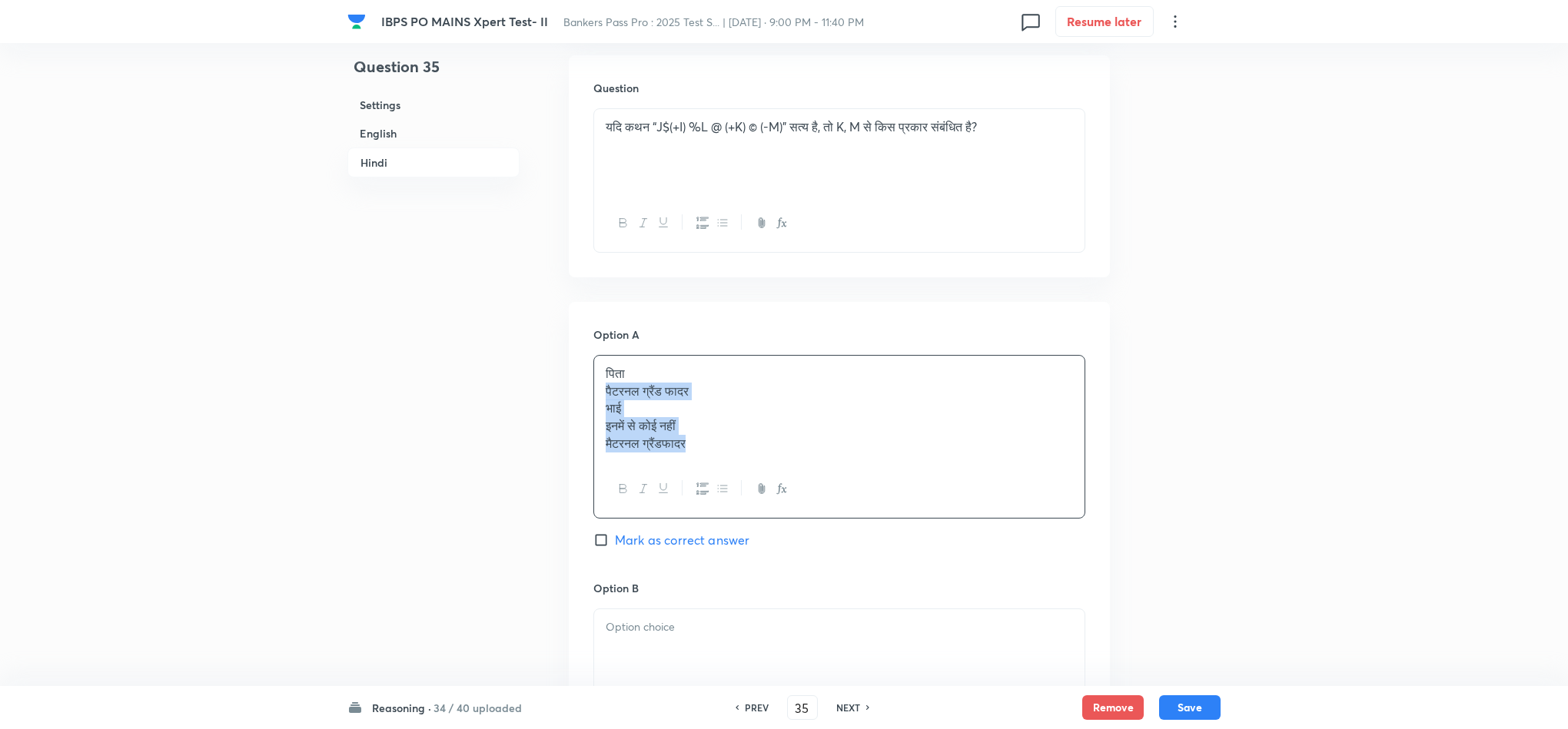
drag, startPoint x: 609, startPoint y: 402, endPoint x: 787, endPoint y: 485, distance: 196.4
click at [787, 485] on div "पिता [PERSON_NAME] भाई इनमें से कोई नहीं मैटरनल ग्रैंडफादर" at bounding box center [839, 437] width 492 height 164
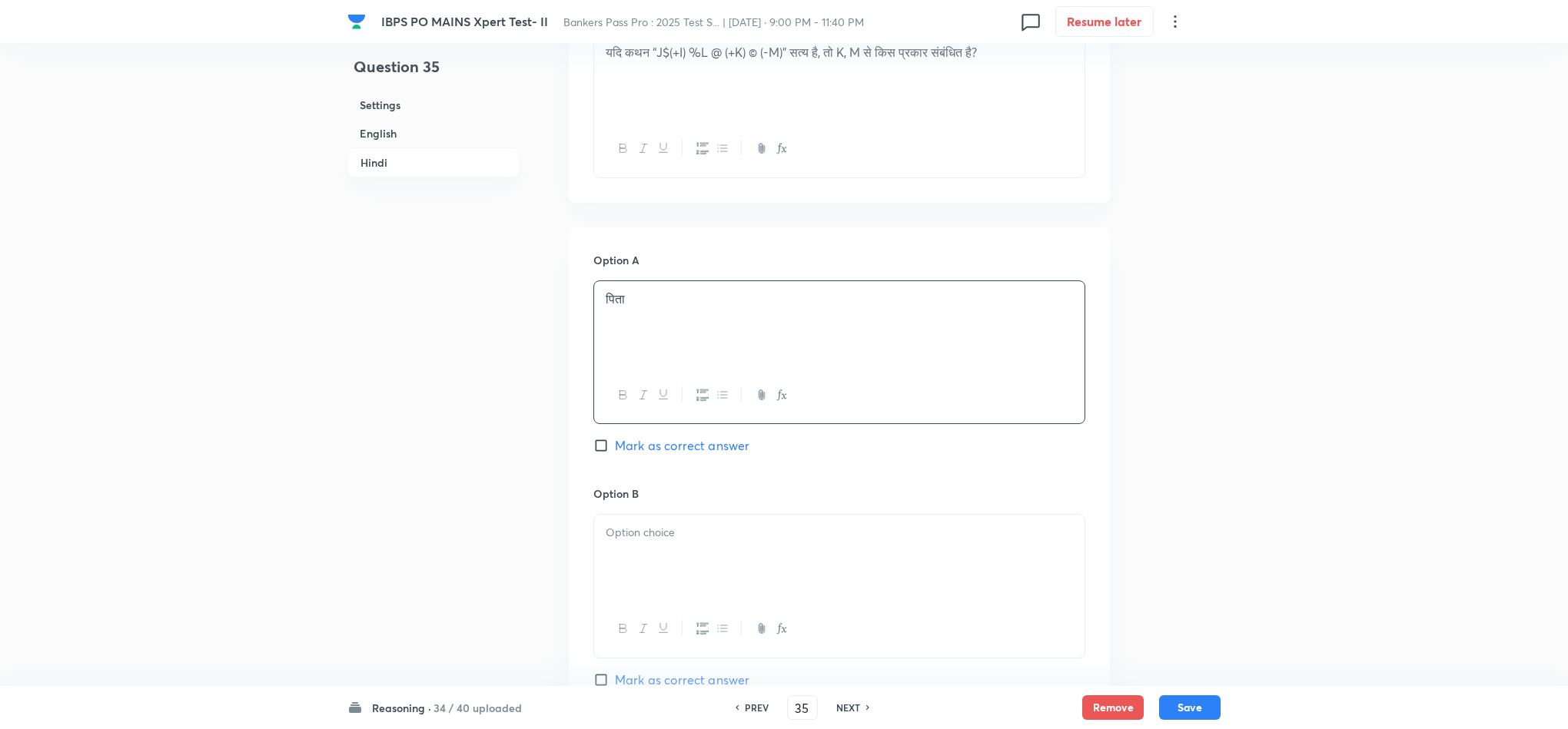
scroll to position [3110, 0]
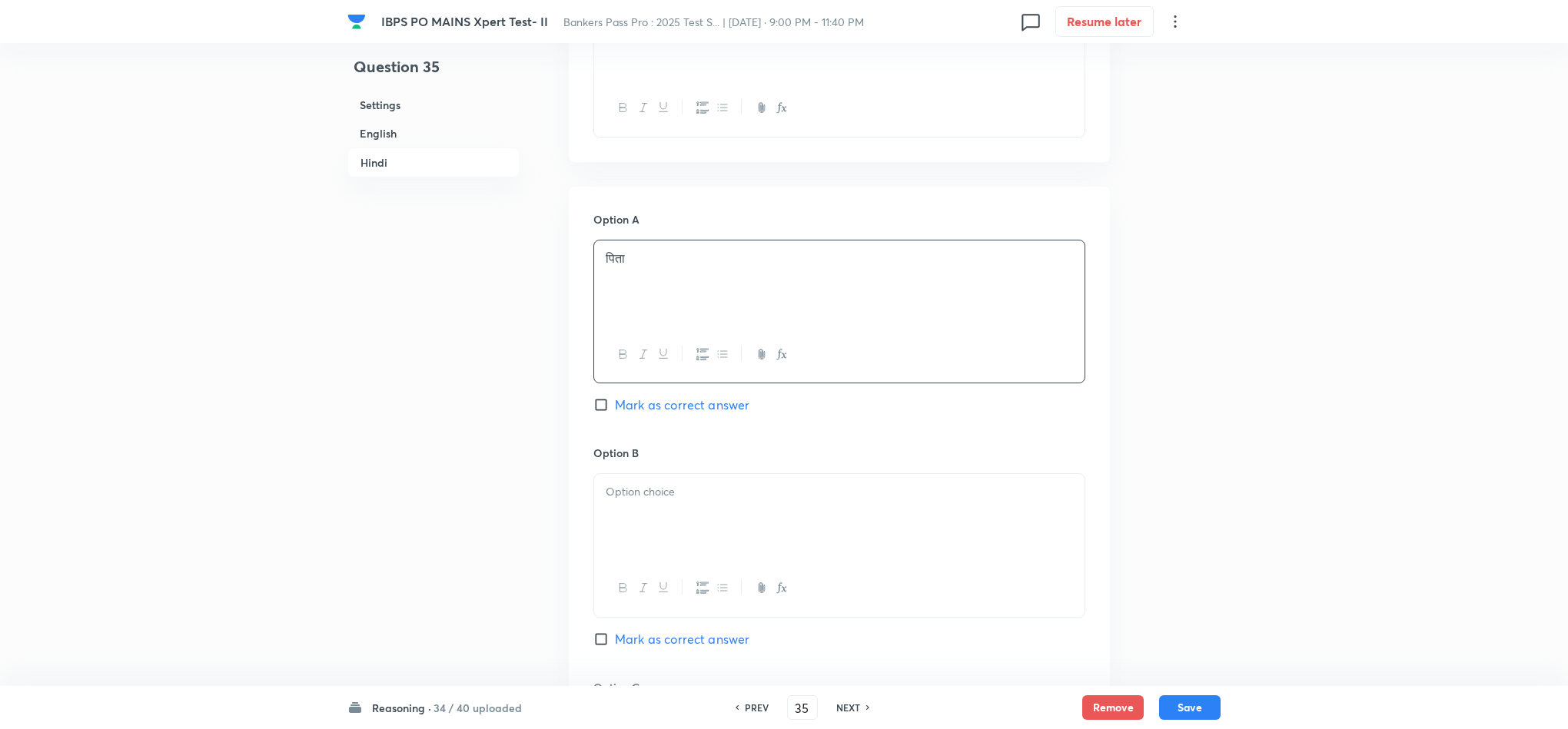
click at [650, 494] on p at bounding box center [839, 492] width 467 height 18
click at [624, 518] on p "भाई" at bounding box center [839, 509] width 467 height 18
drag, startPoint x: 600, startPoint y: 525, endPoint x: 743, endPoint y: 565, distance: 148.5
click at [743, 563] on div "[PERSON_NAME] फादर भाई इनमें से कोई नहीं मैटरनल ग्रैंडफादर" at bounding box center [839, 518] width 491 height 89
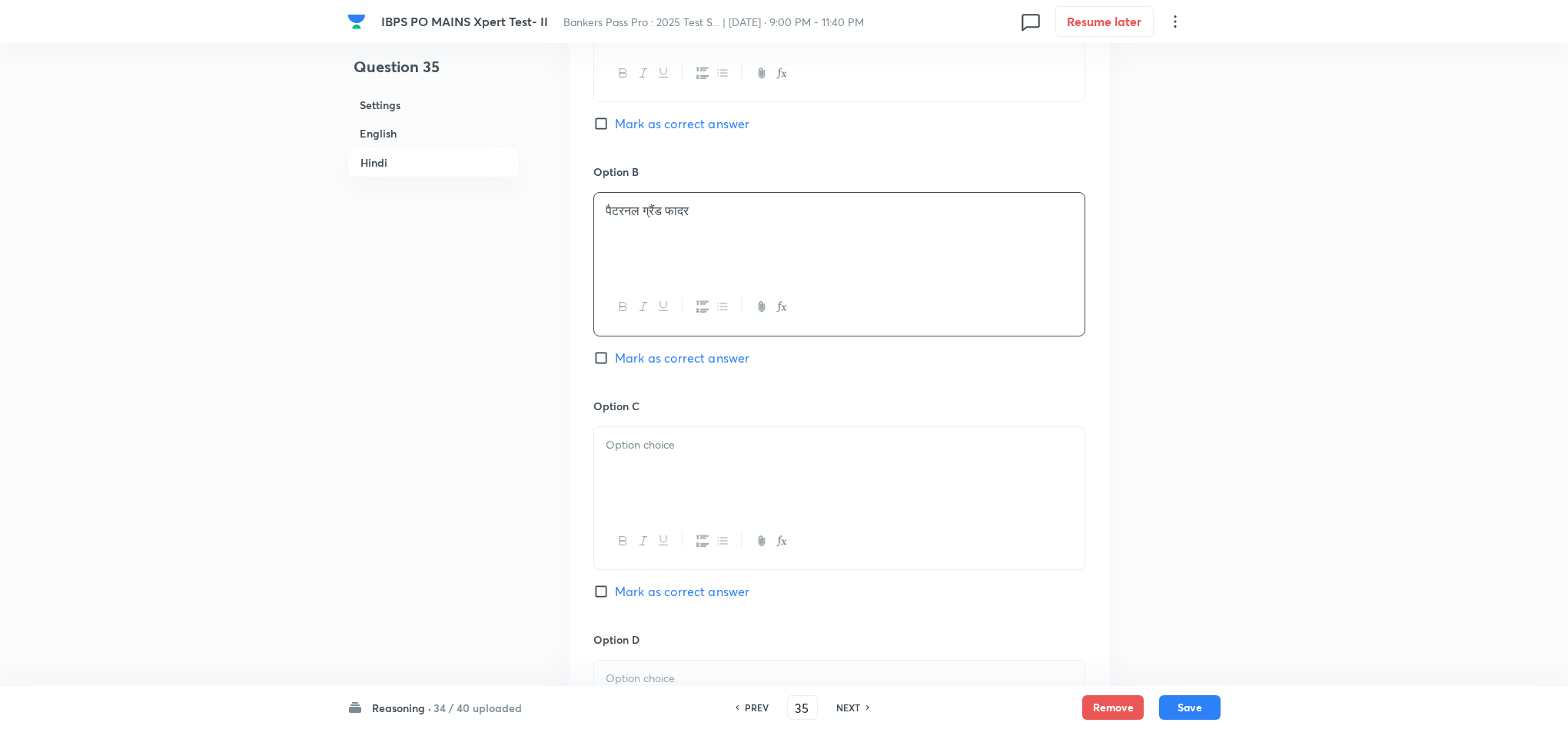
scroll to position [3455, 0]
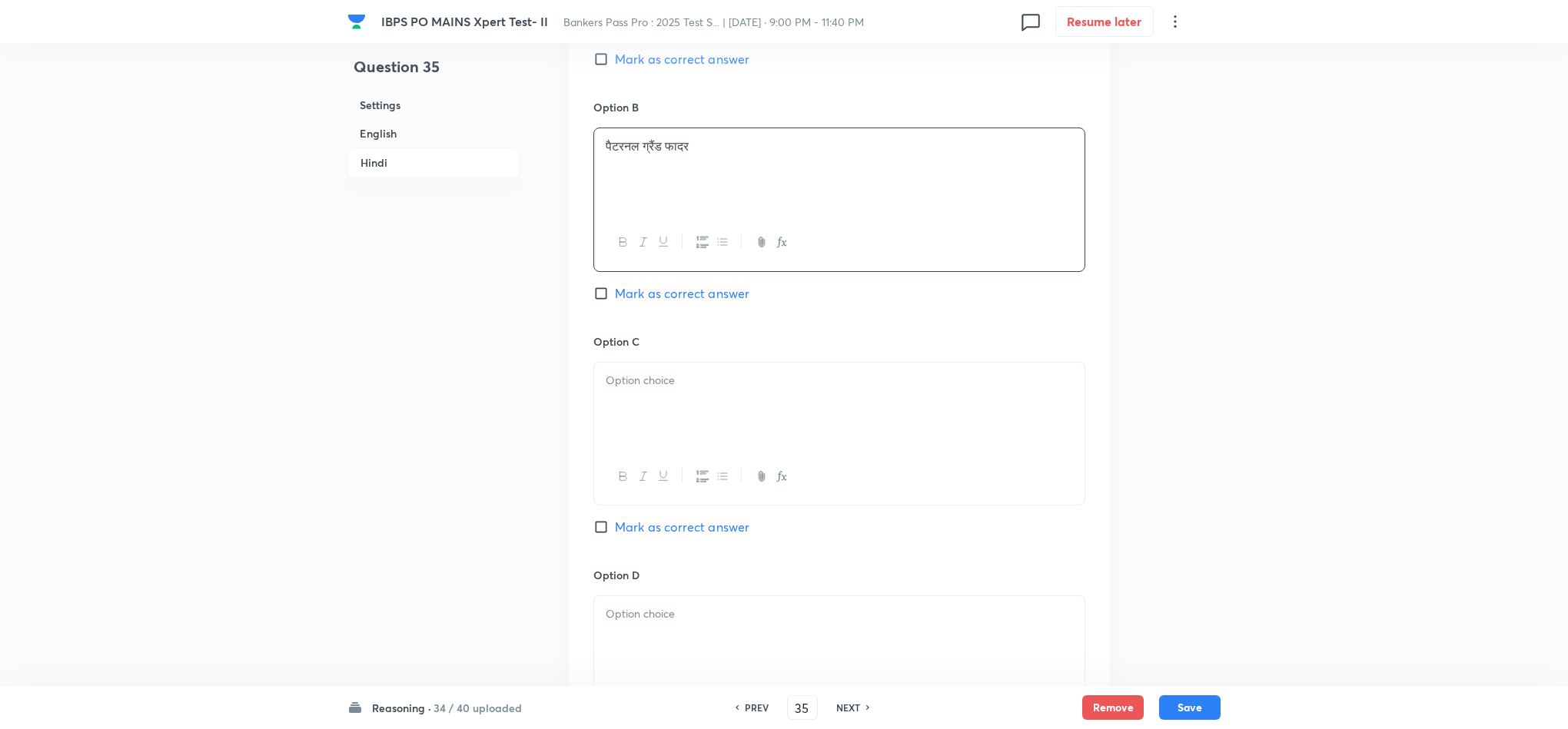
click at [648, 424] on div at bounding box center [839, 405] width 491 height 86
drag, startPoint x: 602, startPoint y: 408, endPoint x: 800, endPoint y: 466, distance: 206.3
click at [800, 464] on div "भाई इनमें से कोई नहीं मैटरनल ग्रैंडफादर" at bounding box center [839, 433] width 492 height 143
click at [706, 614] on p at bounding box center [839, 614] width 467 height 18
drag, startPoint x: 745, startPoint y: 648, endPoint x: 591, endPoint y: 650, distance: 154.0
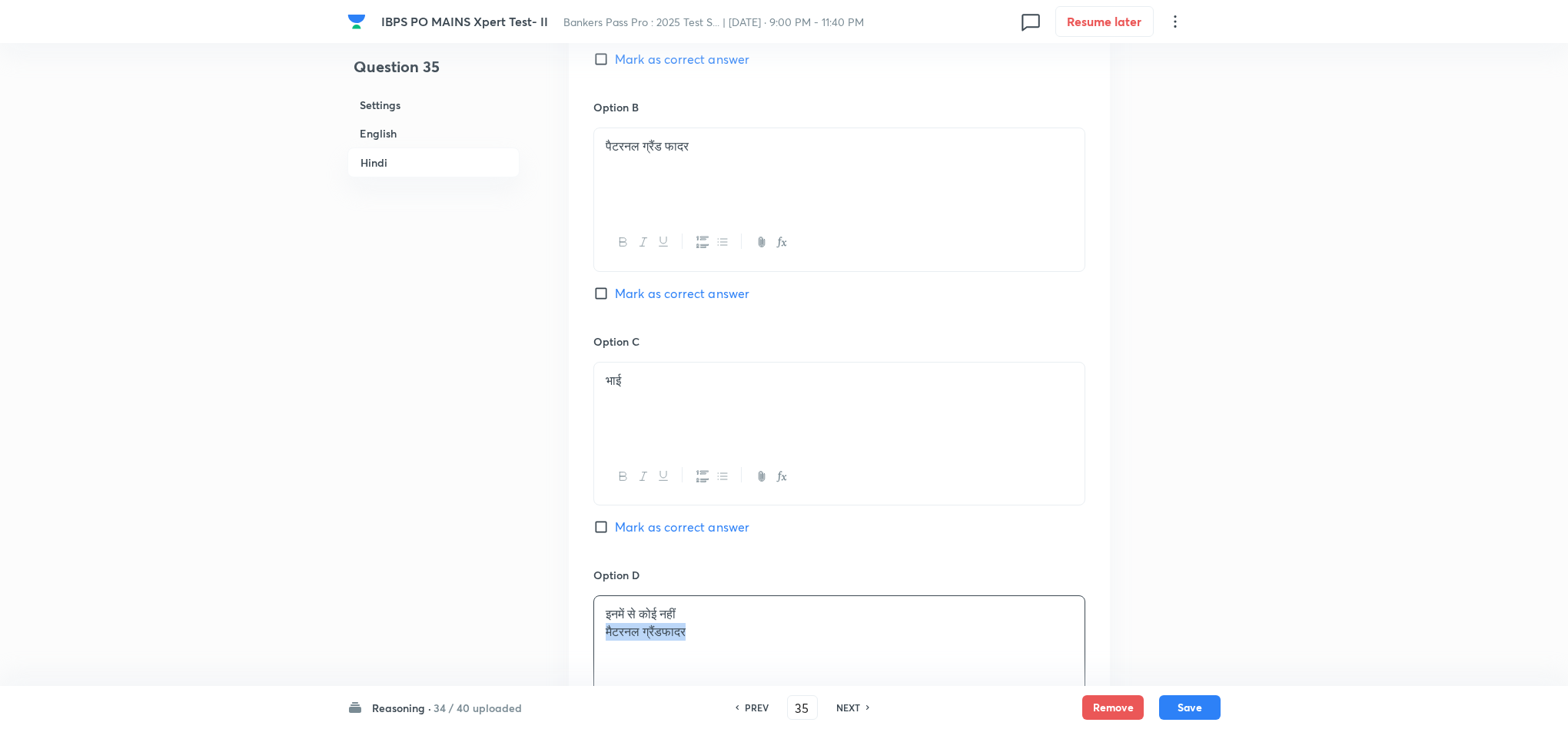
click at [577, 652] on div "Option A पिता [PERSON_NAME] as correct answer Option B पैटरनल ग्रैंड फादर [PERS…" at bounding box center [839, 434] width 541 height 1188
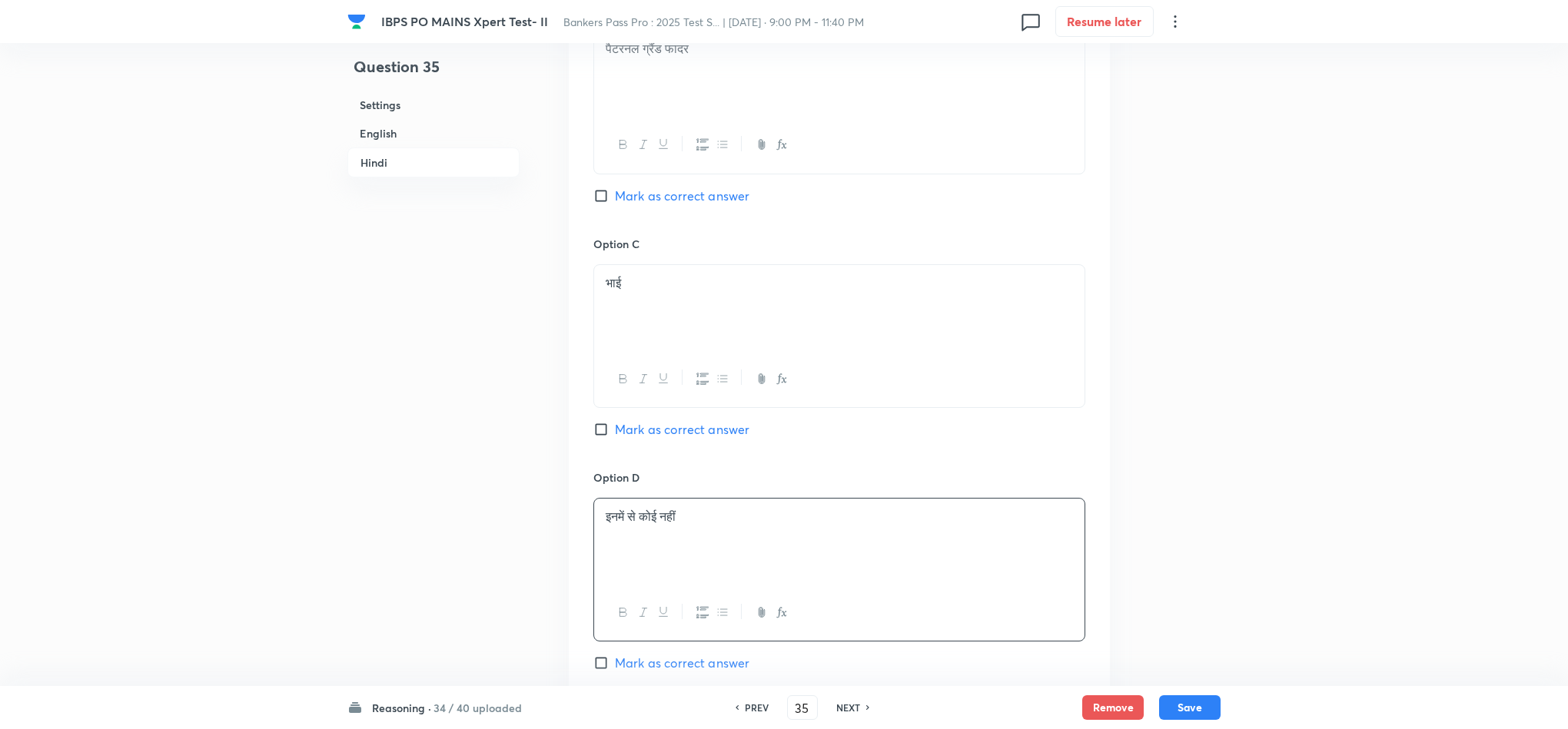
scroll to position [3685, 0]
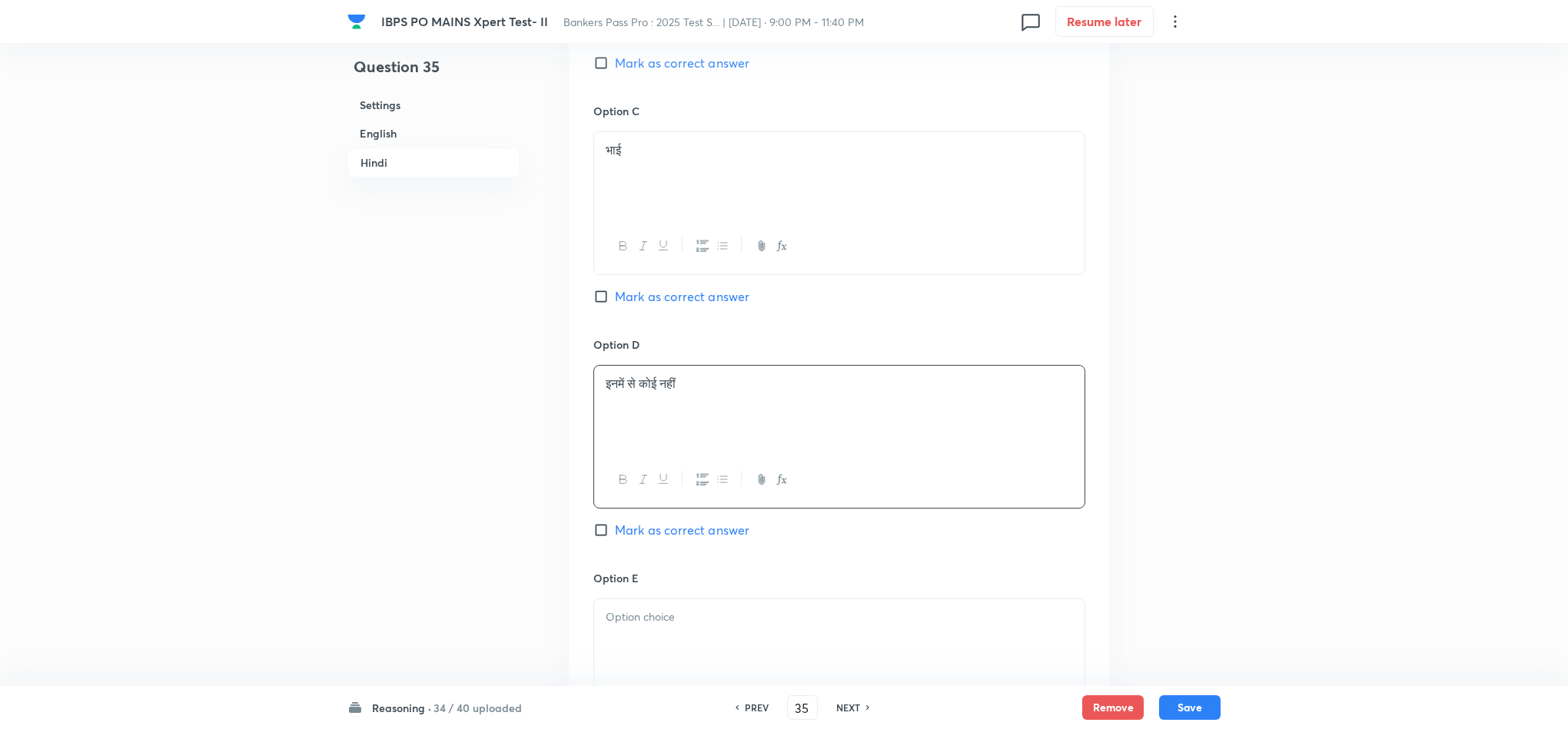
click at [743, 616] on div at bounding box center [839, 642] width 491 height 86
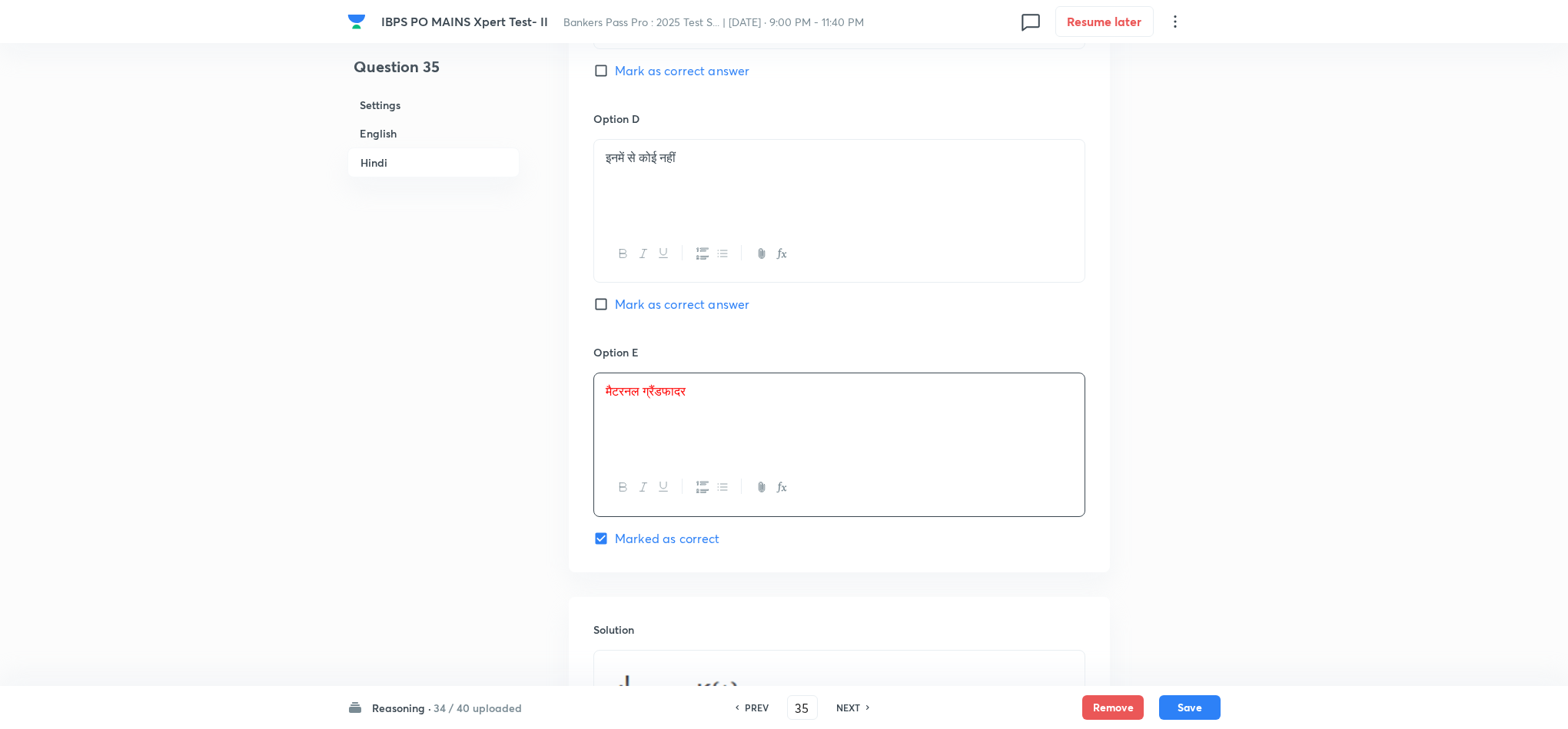
scroll to position [3916, 0]
drag, startPoint x: 1202, startPoint y: 703, endPoint x: 1224, endPoint y: 720, distance: 27.8
click at [1218, 717] on button "Save" at bounding box center [1190, 707] width 61 height 25
type input "36"
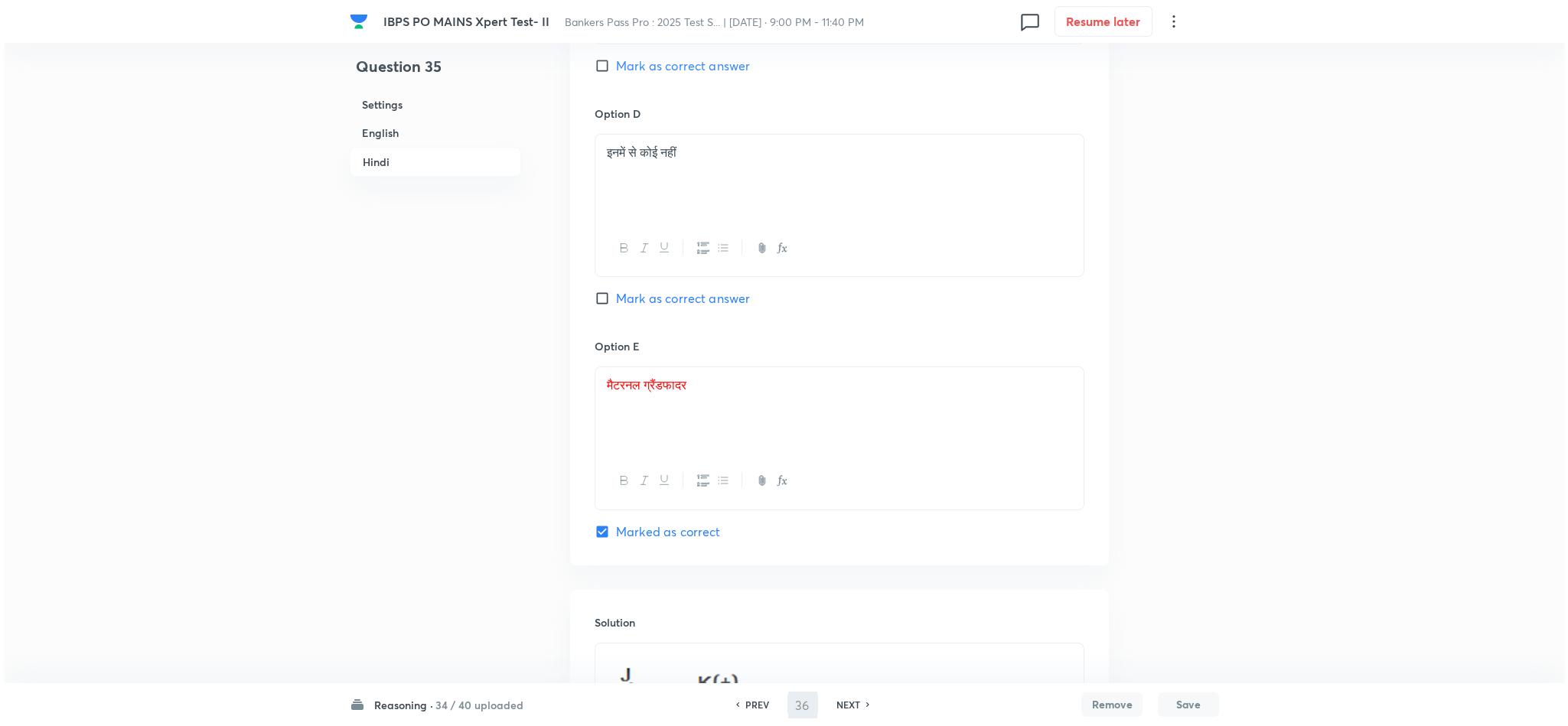
scroll to position [0, 0]
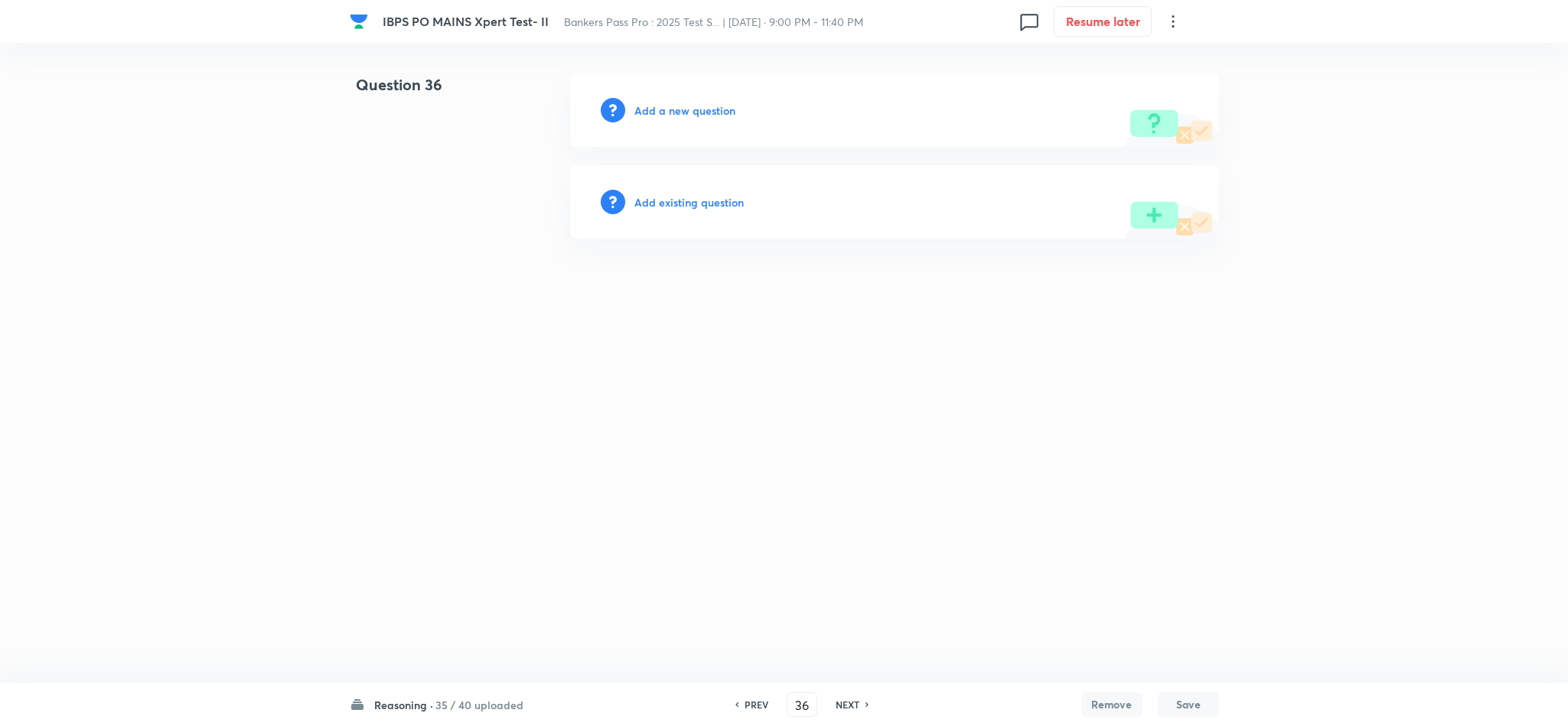
click at [716, 103] on h6 "Add a new question" at bounding box center [685, 110] width 101 height 16
click at [716, 103] on h6 "Choose a question type" at bounding box center [693, 110] width 118 height 16
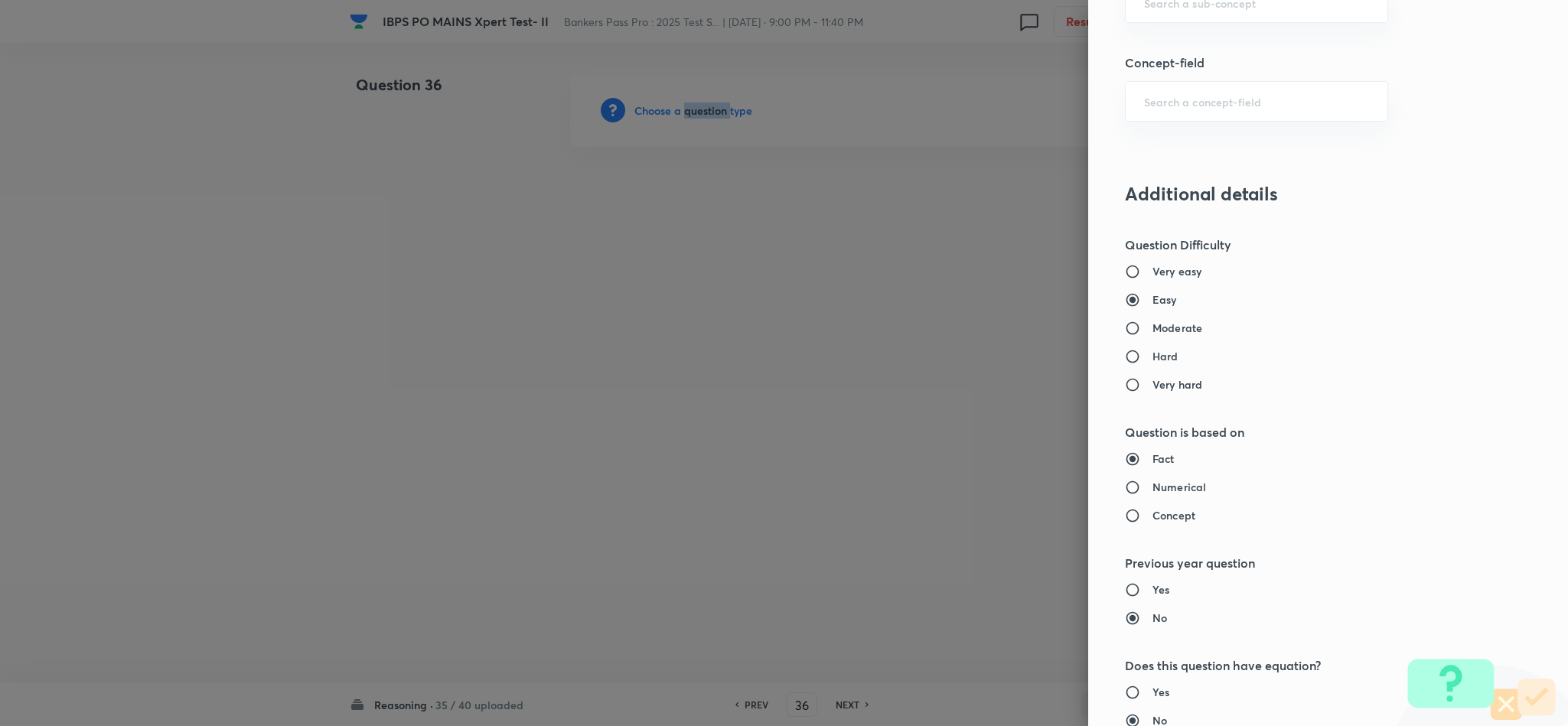
scroll to position [803, 0]
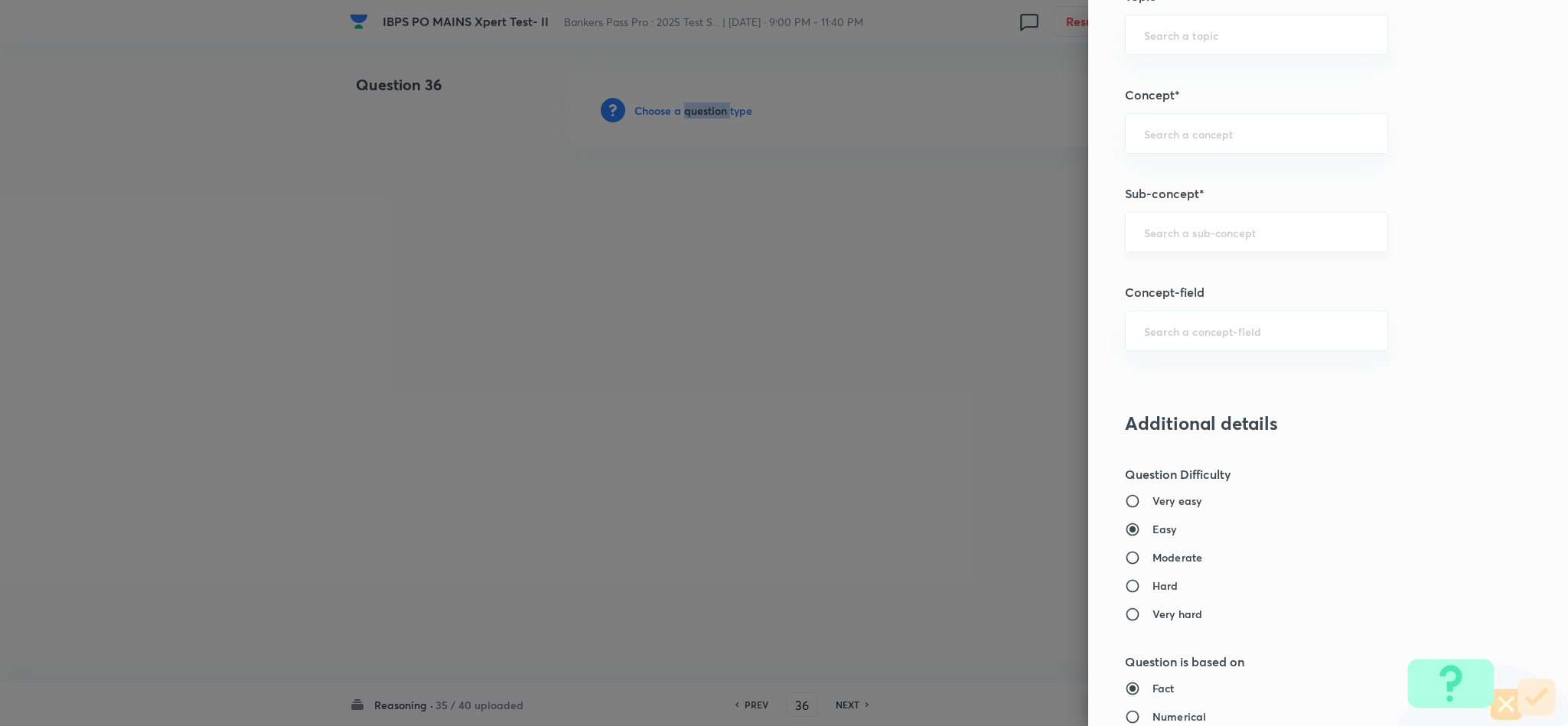
click at [1215, 228] on div "​" at bounding box center [1257, 233] width 263 height 41
click at [1139, 278] on li "Blood Relation Based Puzzles" at bounding box center [1239, 280] width 261 height 27
type input "Blood Relation Based Puzzles"
type input "Reasoning"
type input "Verbal Reasoning"
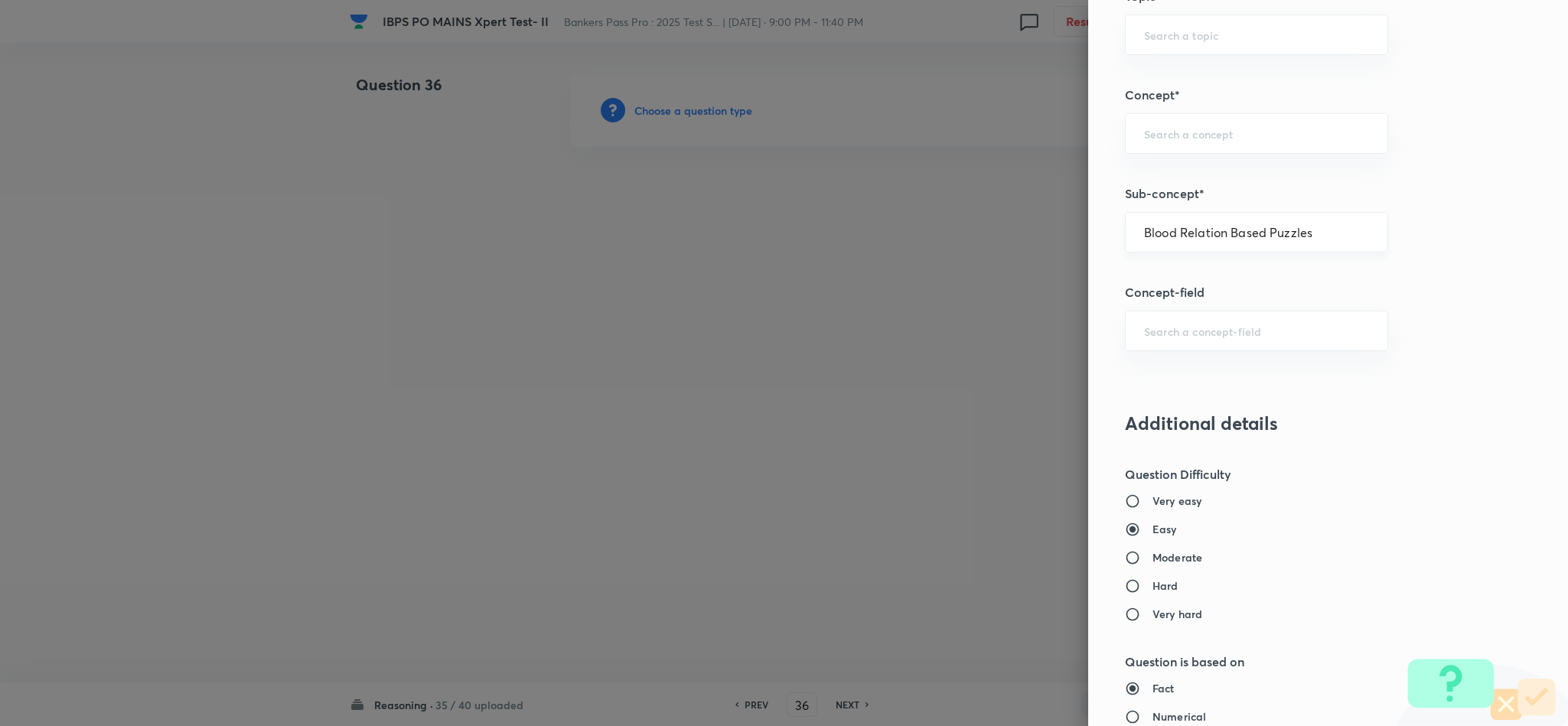
type input "Puzzles"
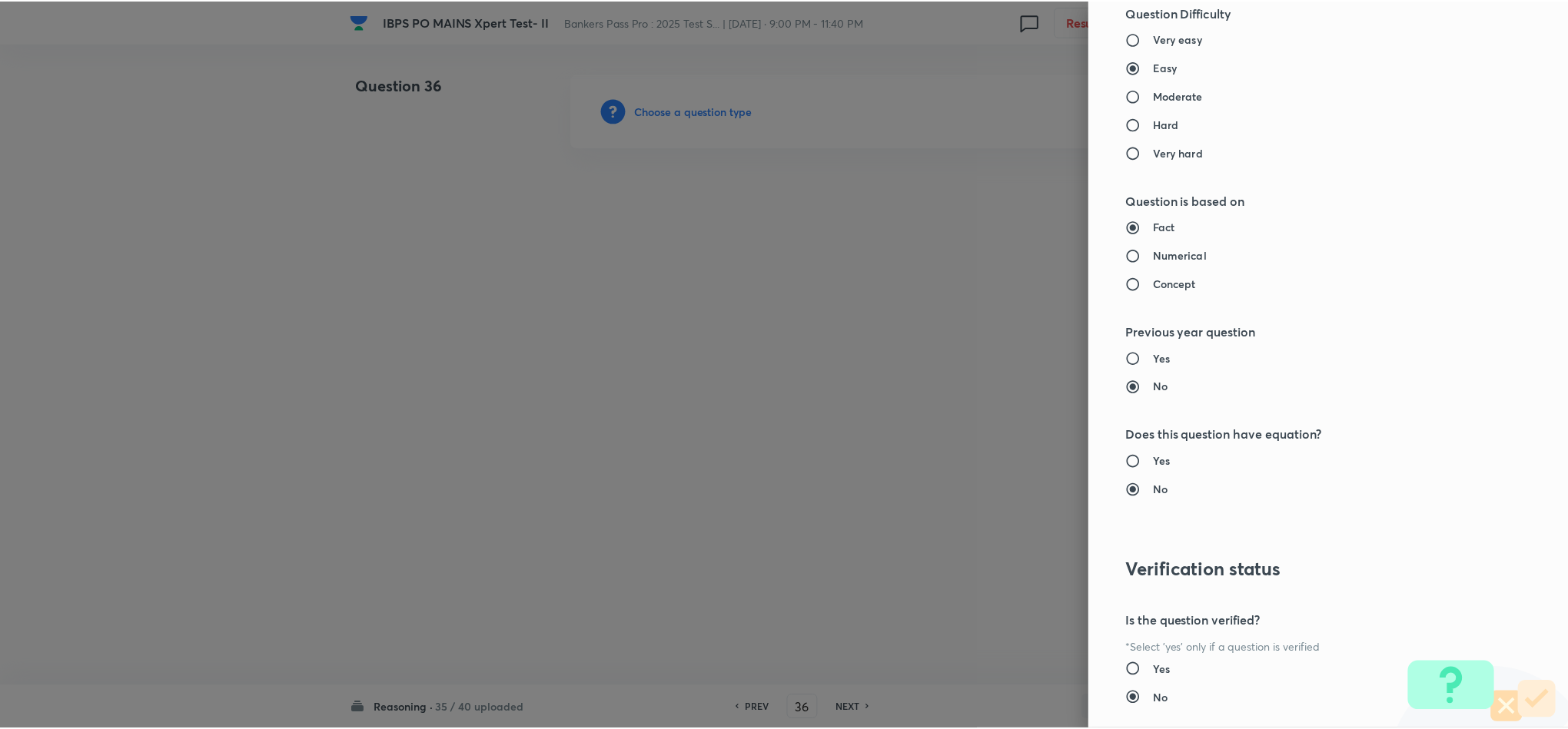
scroll to position [1370, 0]
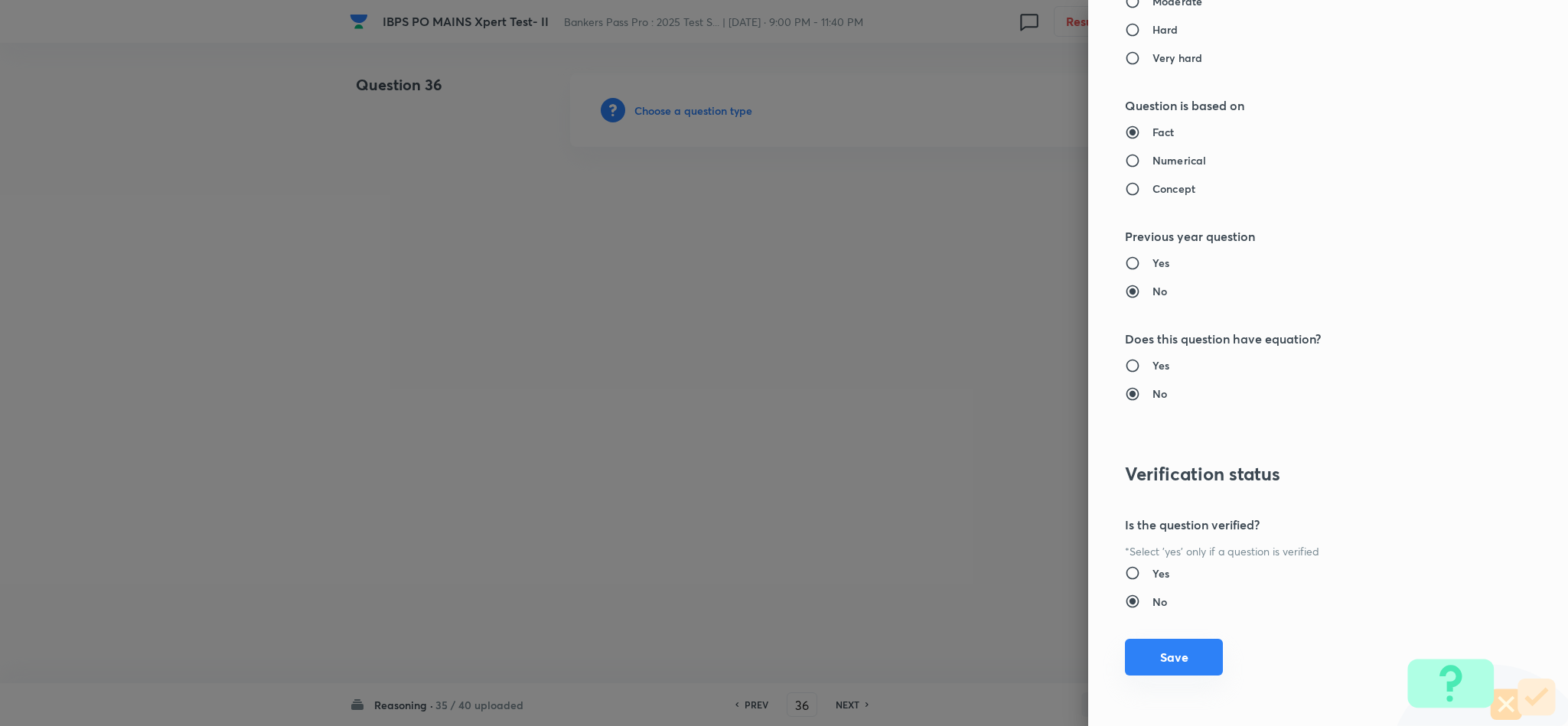
click at [1187, 650] on button "Save" at bounding box center [1174, 656] width 98 height 37
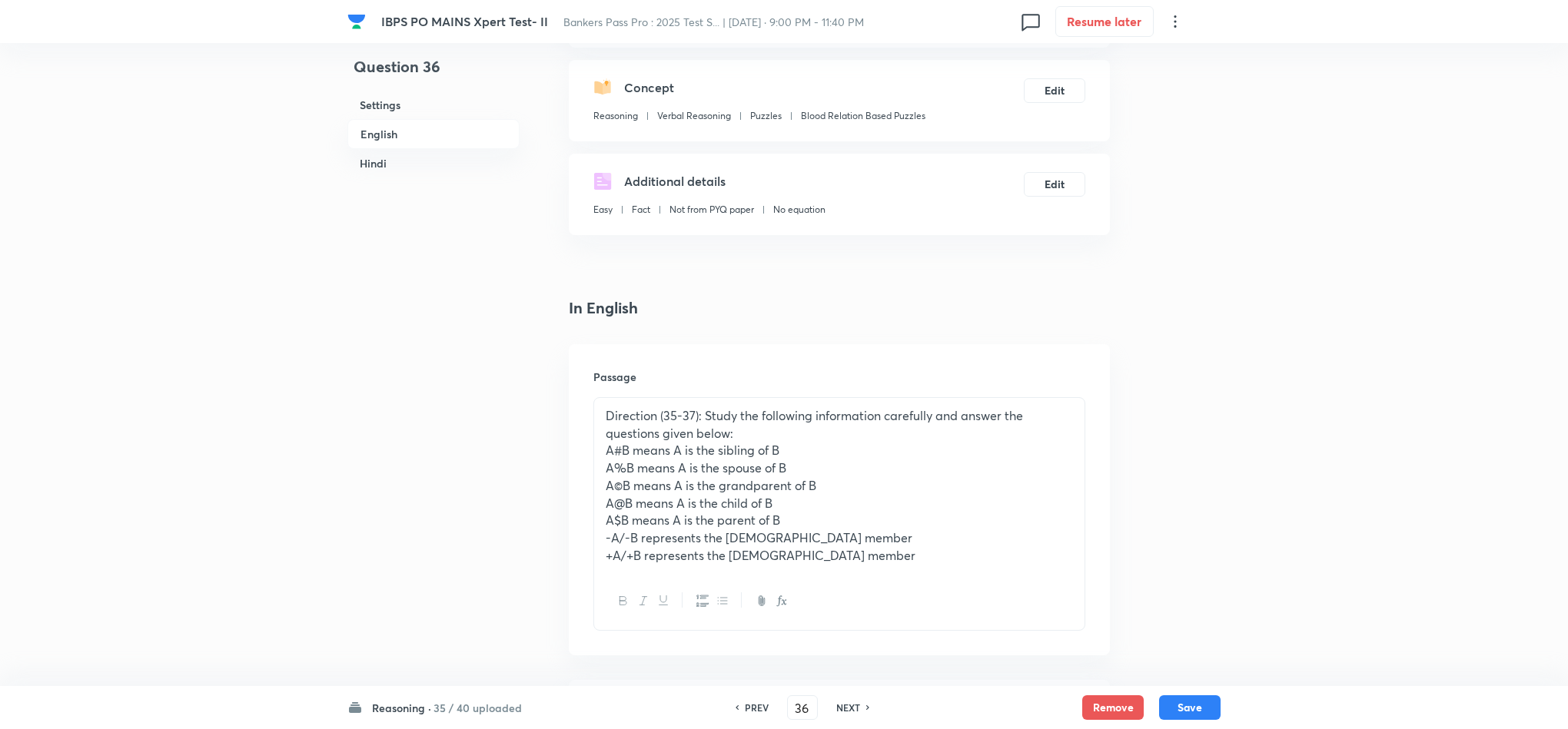
scroll to position [461, 0]
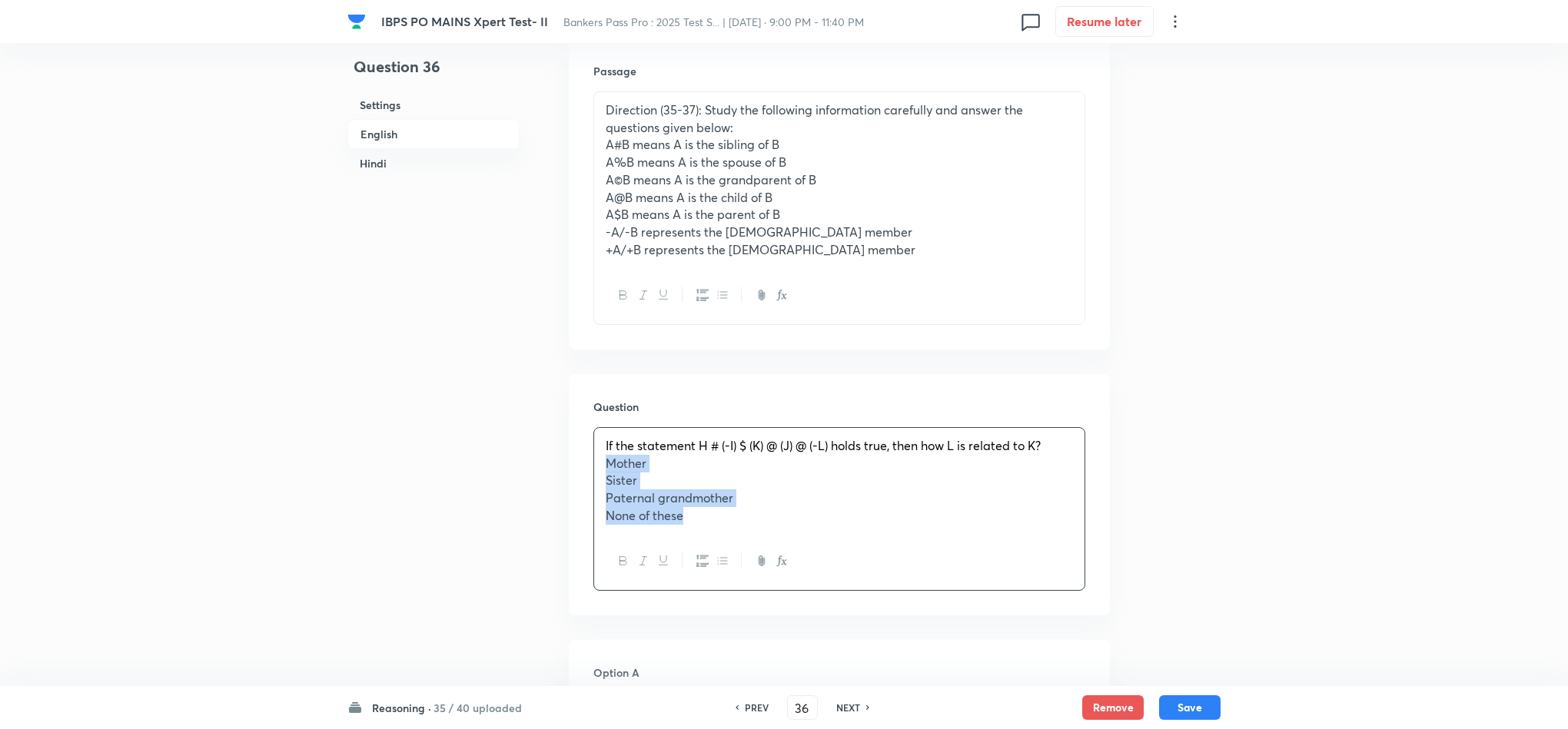
drag, startPoint x: 604, startPoint y: 460, endPoint x: 735, endPoint y: 538, distance: 152.5
click at [735, 540] on div "If the statement H # (-I) $ (K) @ (J) @ (-L) holds true, then how L is related …" at bounding box center [839, 509] width 492 height 164
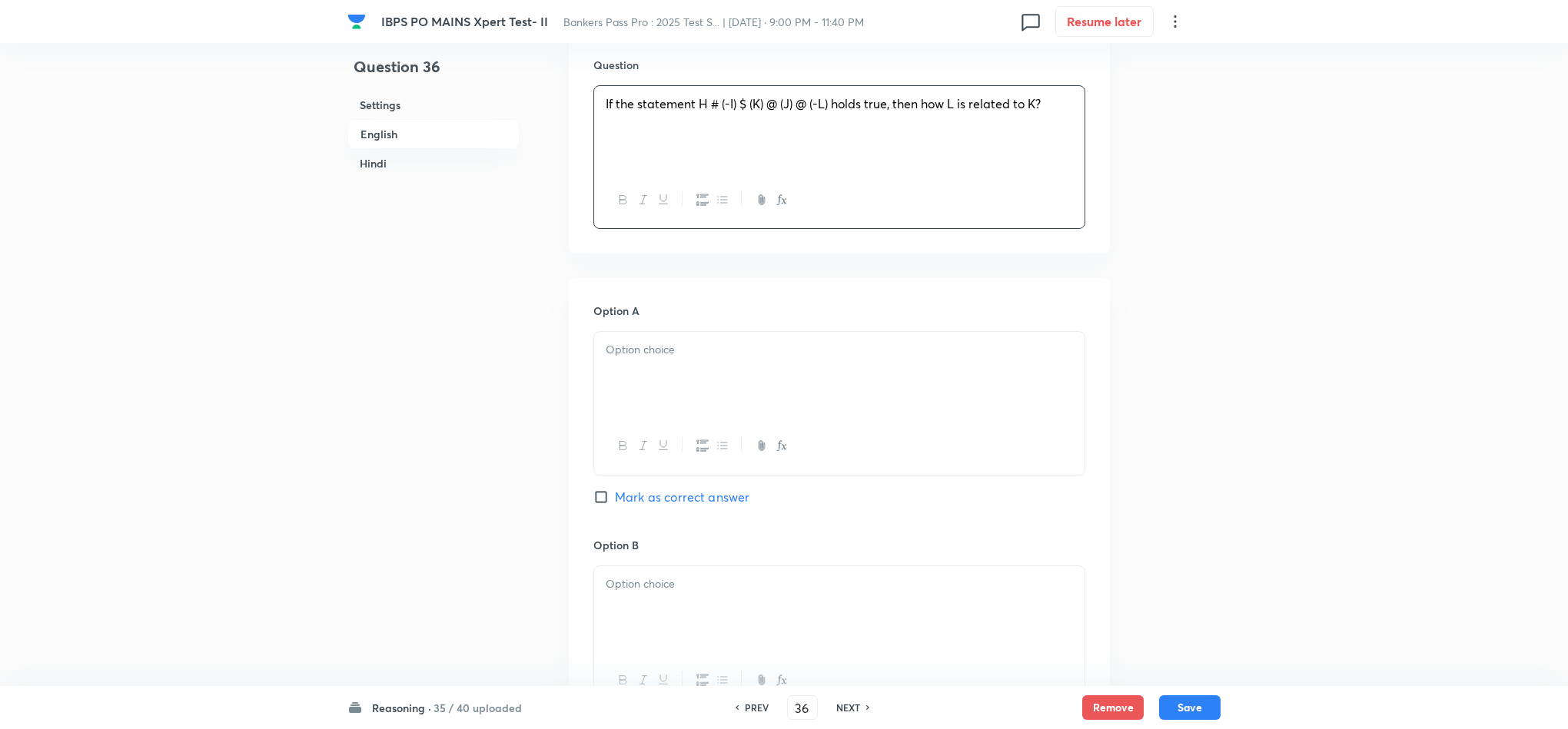
scroll to position [807, 0]
drag, startPoint x: 602, startPoint y: 358, endPoint x: 702, endPoint y: 425, distance: 120.4
click at [702, 425] on div "Mother Sister [PERSON_NAME] grandmother None of these" at bounding box center [839, 400] width 492 height 146
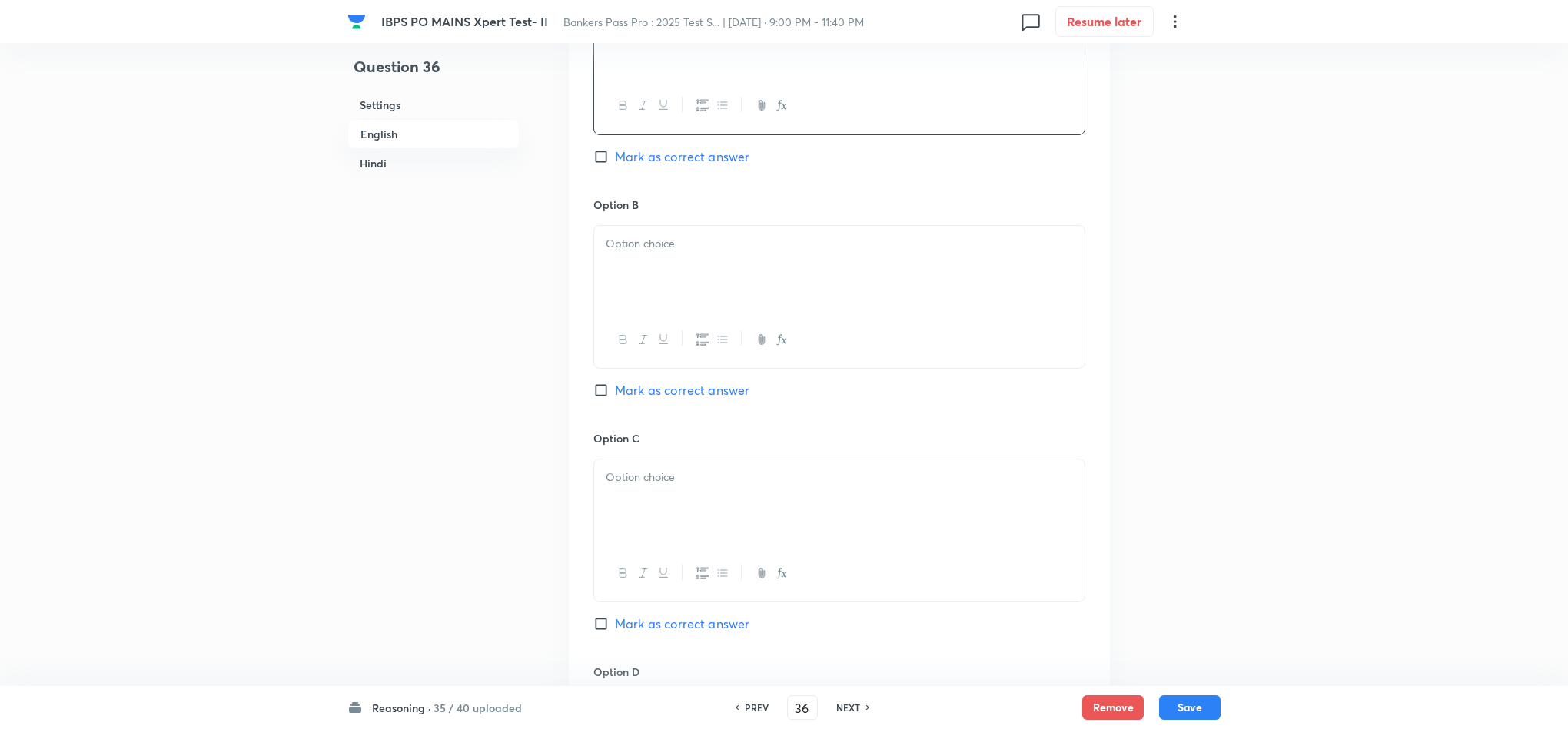
scroll to position [1153, 0]
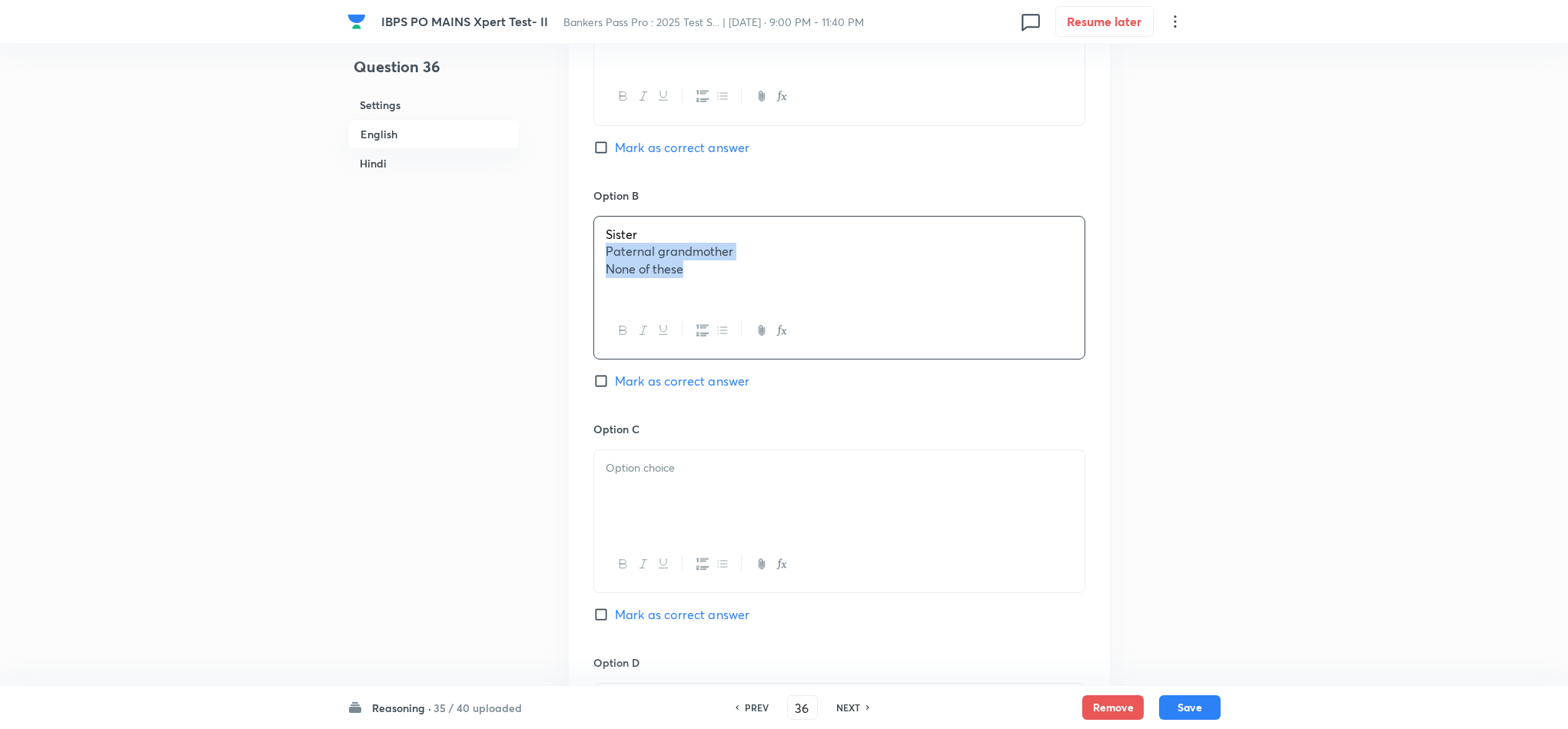
drag, startPoint x: 607, startPoint y: 254, endPoint x: 741, endPoint y: 286, distance: 137.8
click at [741, 286] on div "Sister [PERSON_NAME] grandmother None of these" at bounding box center [839, 259] width 491 height 86
copy div "Paternal grandmother None of these"
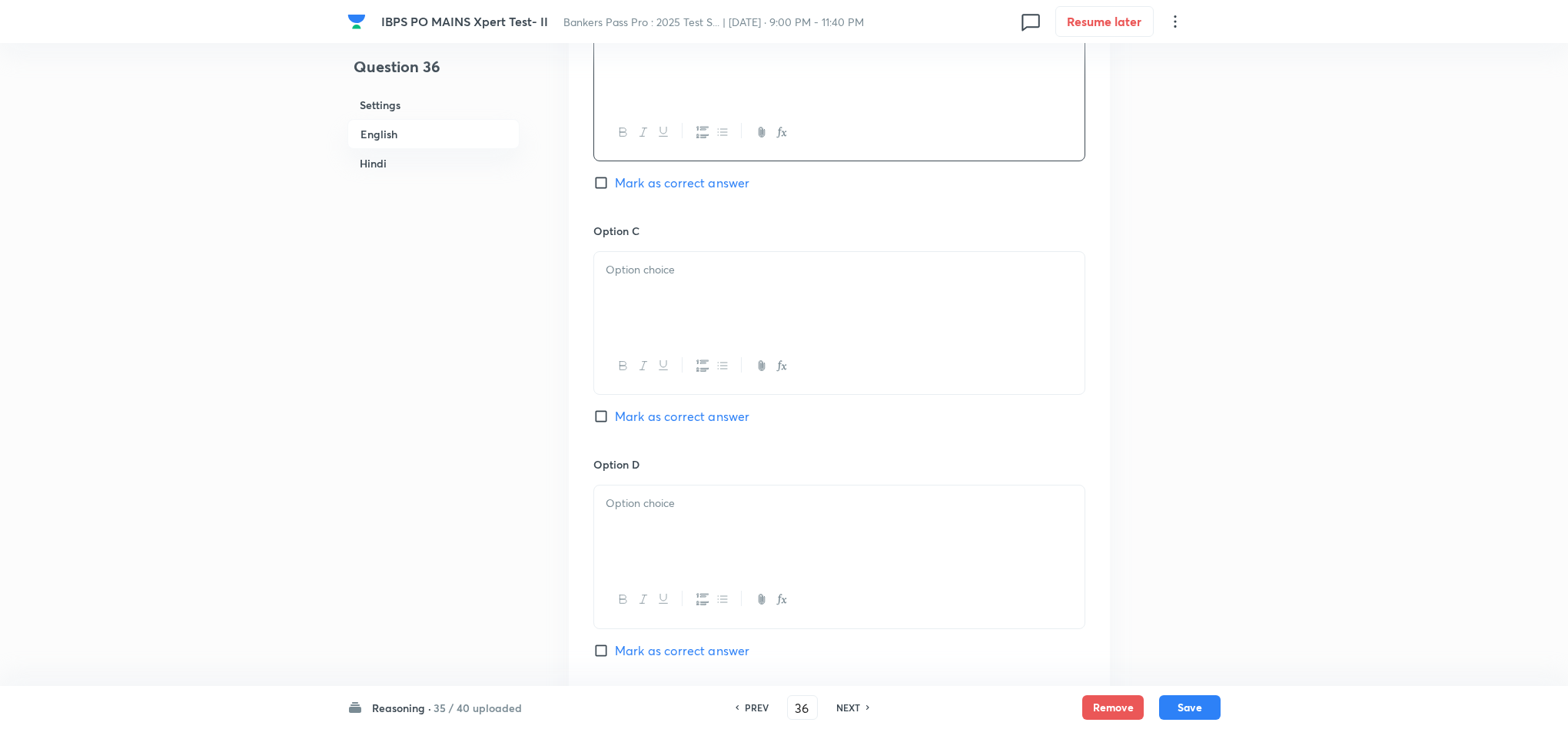
scroll to position [1383, 0]
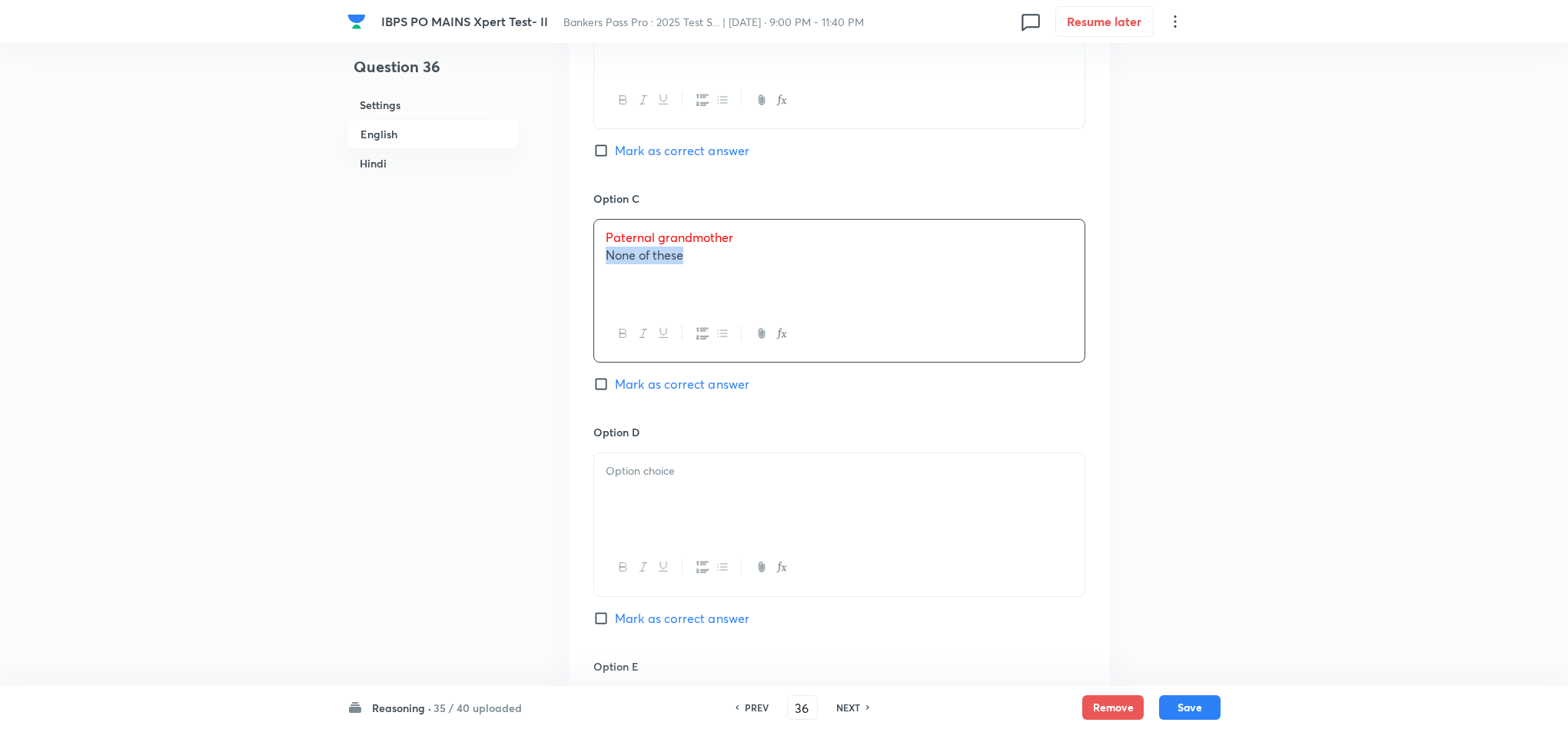
drag, startPoint x: 709, startPoint y: 265, endPoint x: 588, endPoint y: 263, distance: 121.0
click at [584, 263] on div "Option A Mother [PERSON_NAME] as correct answer Option B Sister [PERSON_NAME] a…" at bounding box center [839, 292] width 541 height 1188
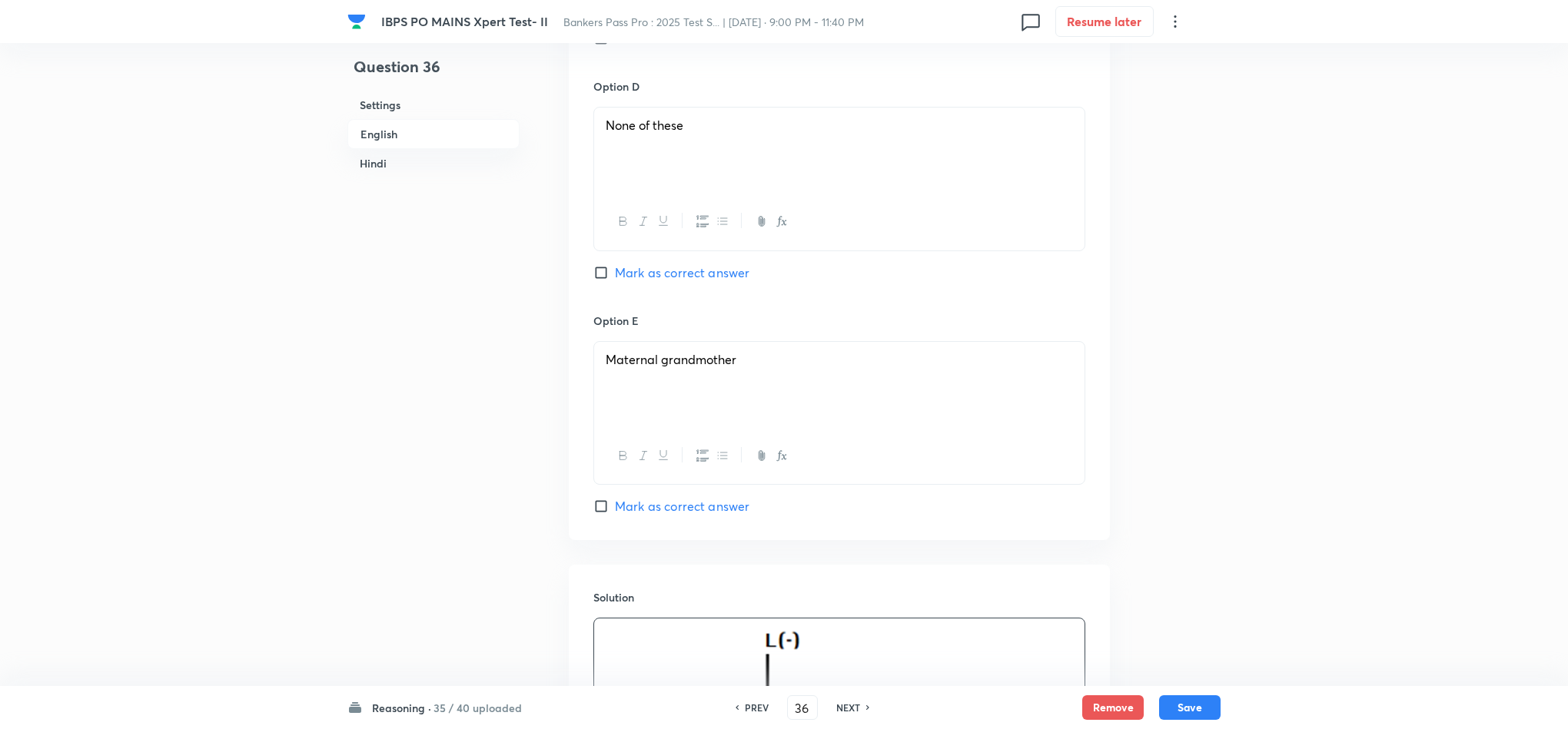
scroll to position [1498, 0]
click at [676, 278] on span "Mark as correct answer" at bounding box center [682, 269] width 135 height 19
click at [615, 276] on input "Mark as correct answer" at bounding box center [604, 269] width 21 height 15
checkbox input "true"
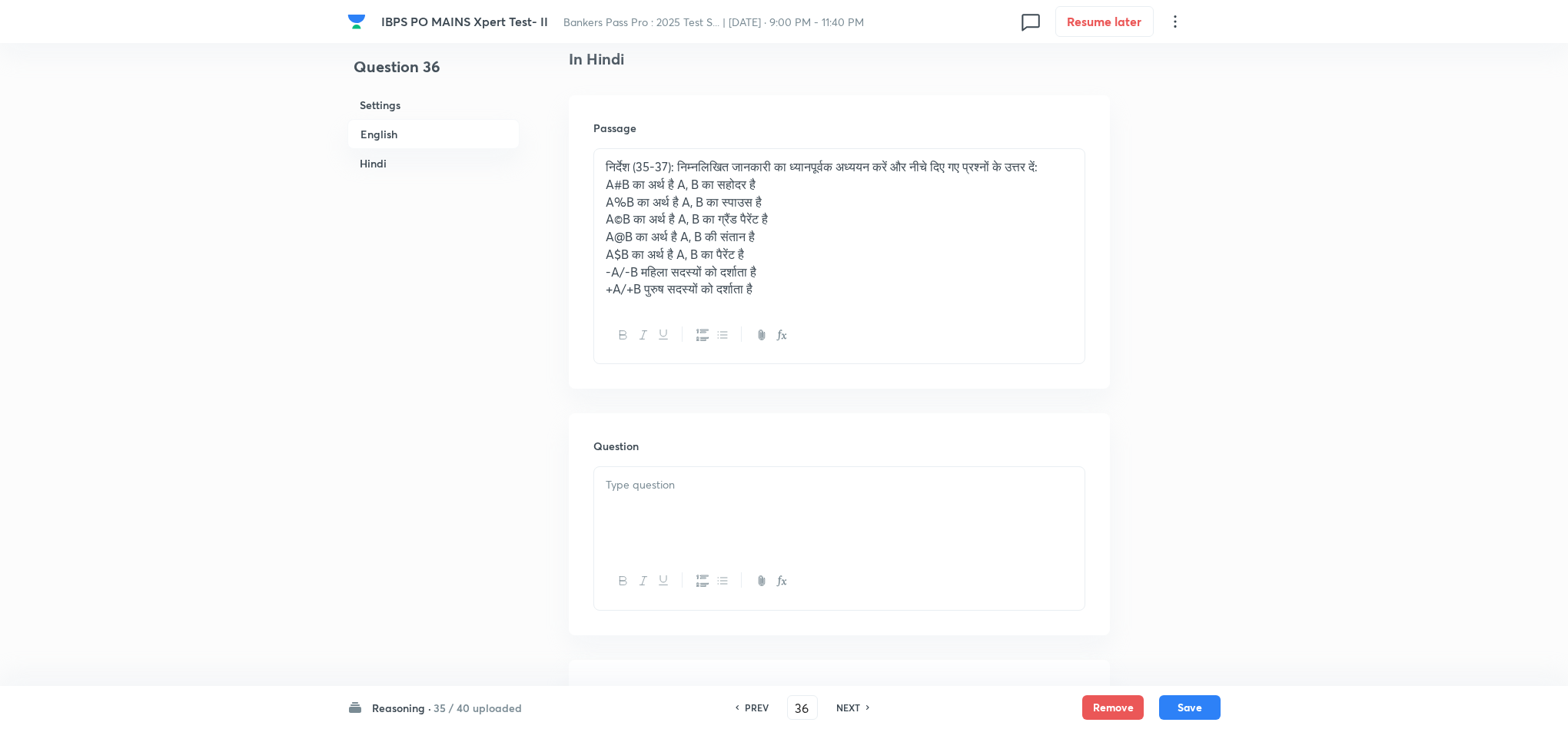
scroll to position [2766, 0]
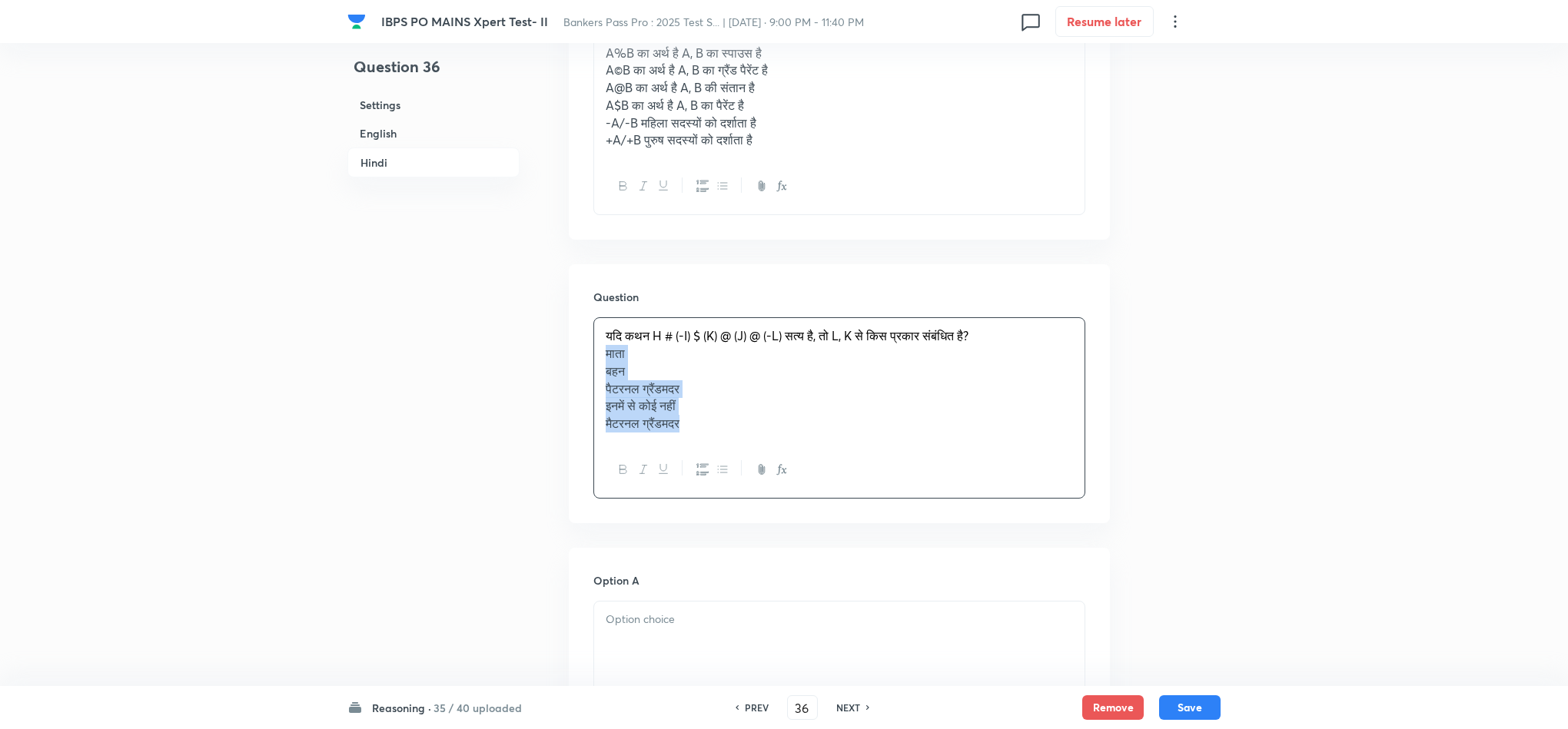
drag, startPoint x: 601, startPoint y: 361, endPoint x: 672, endPoint y: 407, distance: 84.6
click at [734, 441] on div "यदि कथन H # (-I) $ (K) @ (J) @ (-L) सत्य है, तो L, K से किस प्रकार संबंधित है? …" at bounding box center [839, 379] width 491 height 123
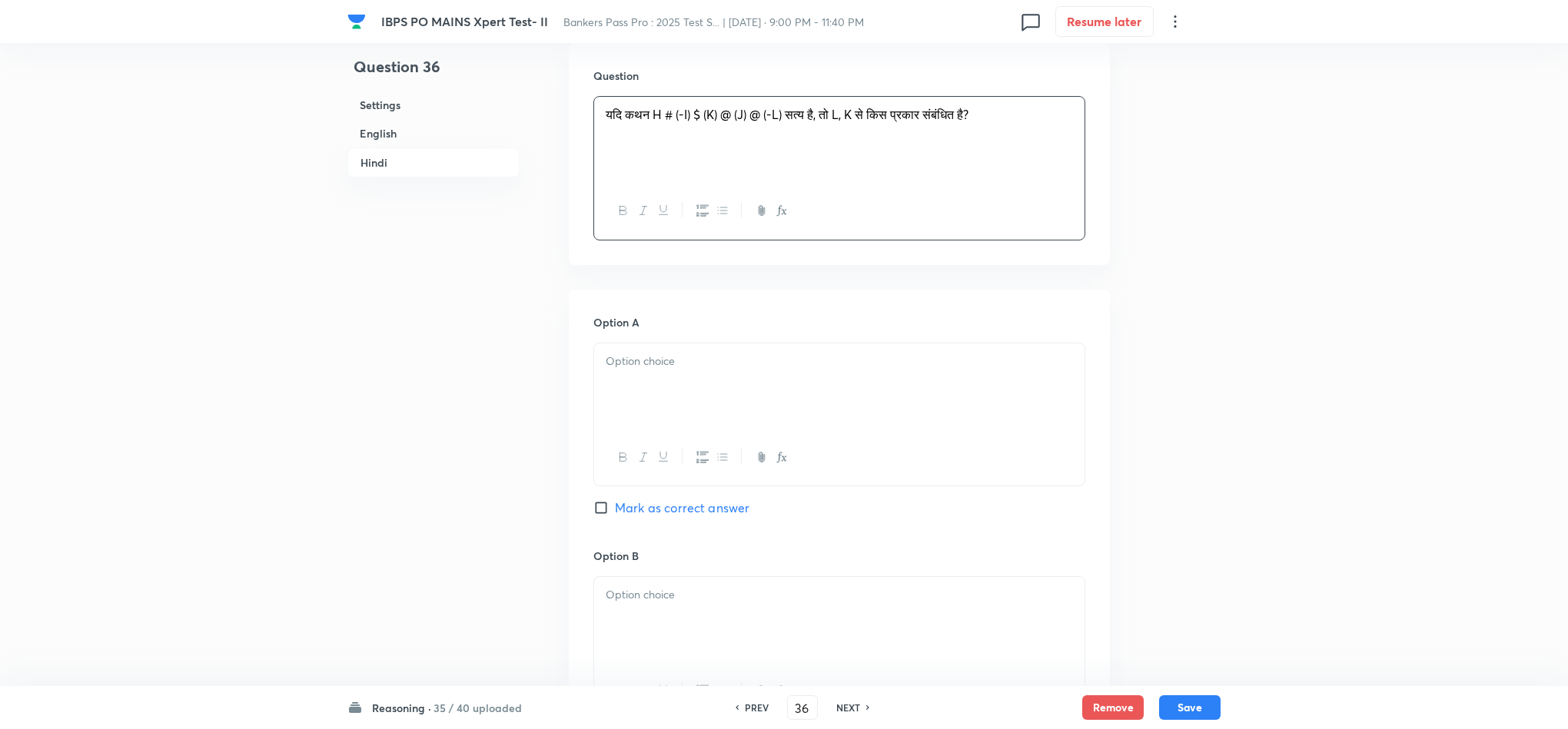
scroll to position [2996, 0]
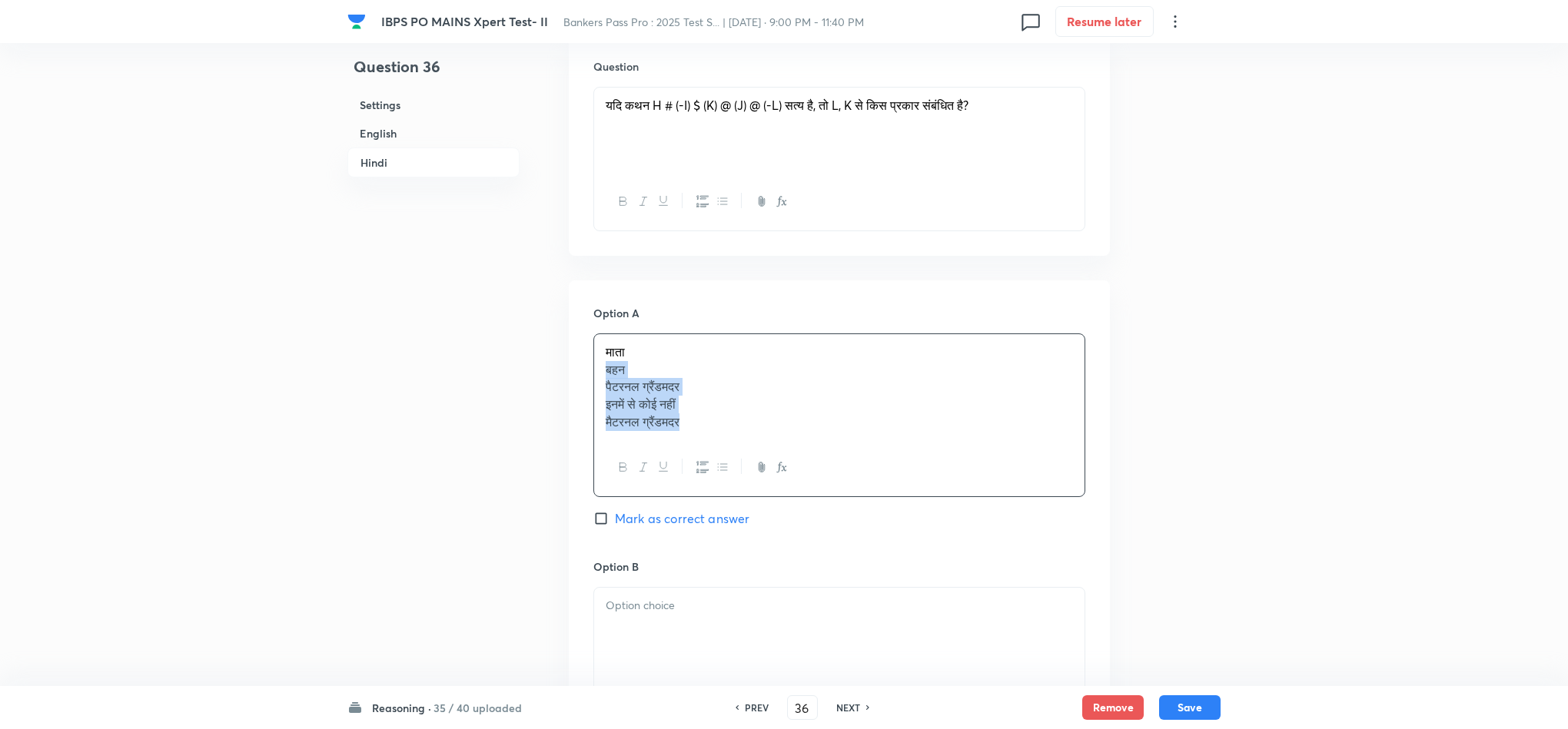
drag, startPoint x: 600, startPoint y: 373, endPoint x: 740, endPoint y: 443, distance: 156.5
click at [740, 440] on div "माता बहन [PERSON_NAME] ग्रैंडमदर इनमें से कोई नहीं मैटरनल ग्रैंडमदर" at bounding box center [839, 387] width 491 height 106
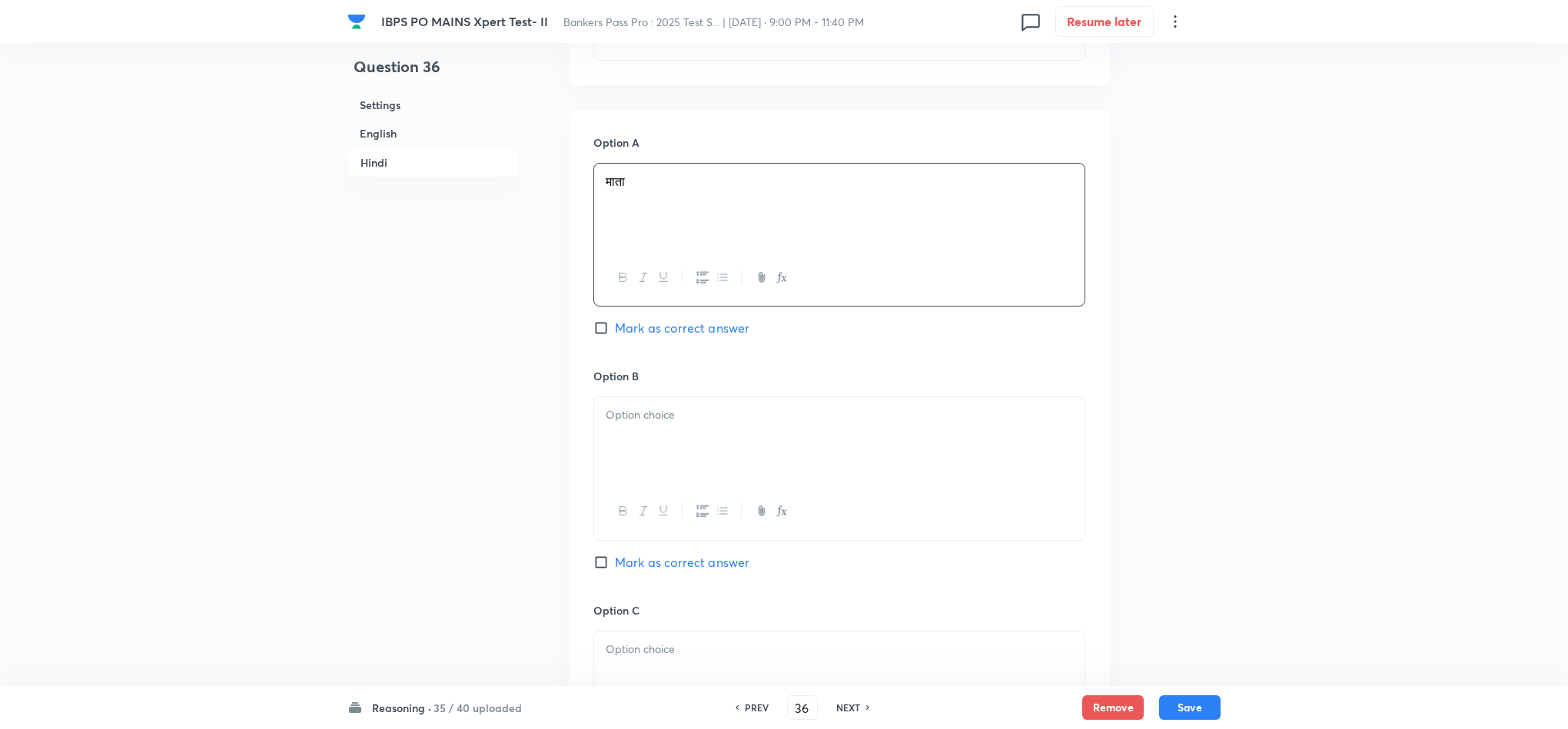
scroll to position [3226, 0]
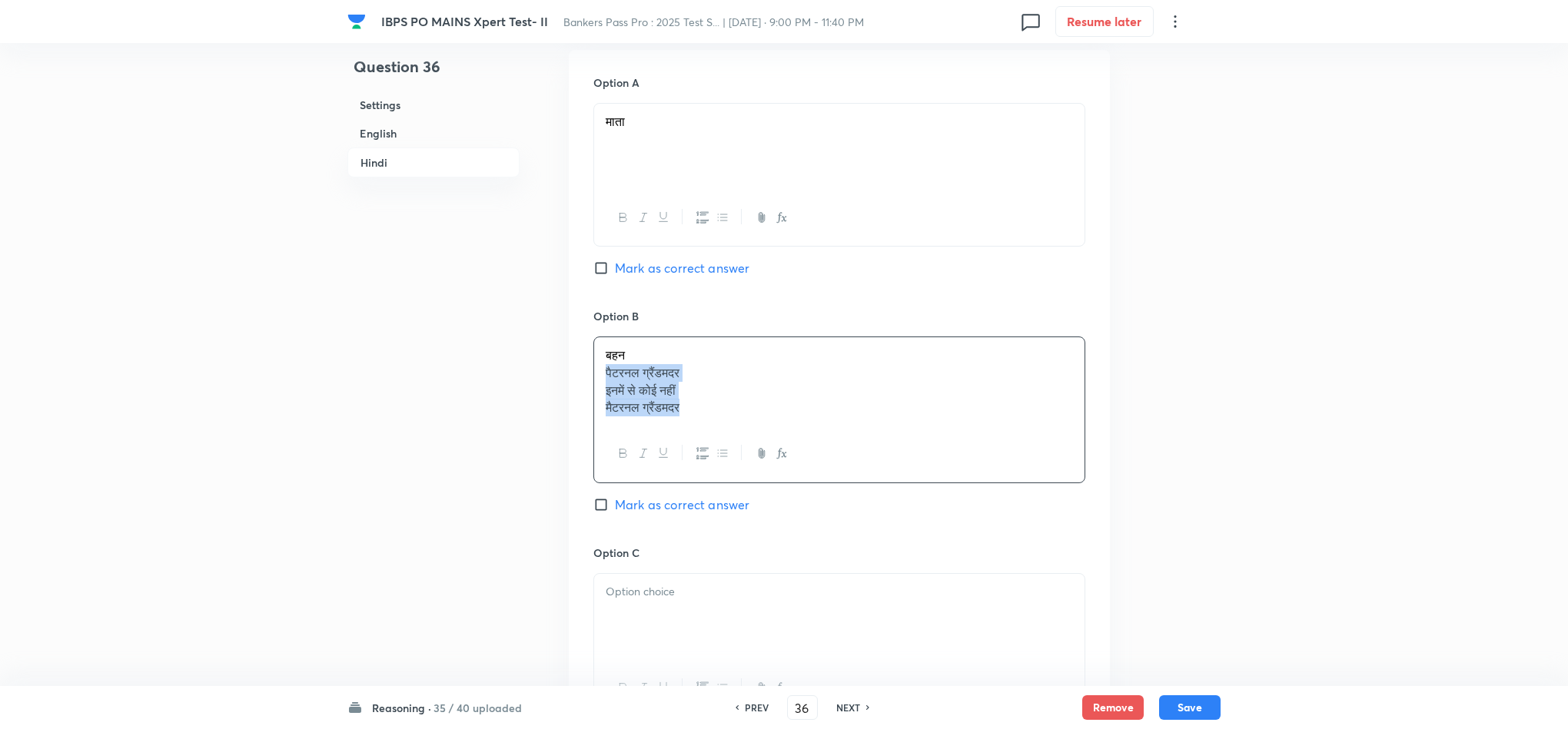
drag, startPoint x: 601, startPoint y: 383, endPoint x: 766, endPoint y: 413, distance: 167.7
click at [766, 413] on div "बहन [PERSON_NAME] इनमें से कोई नहीं मैटरनल ग्रैंडमदर" at bounding box center [839, 382] width 491 height 89
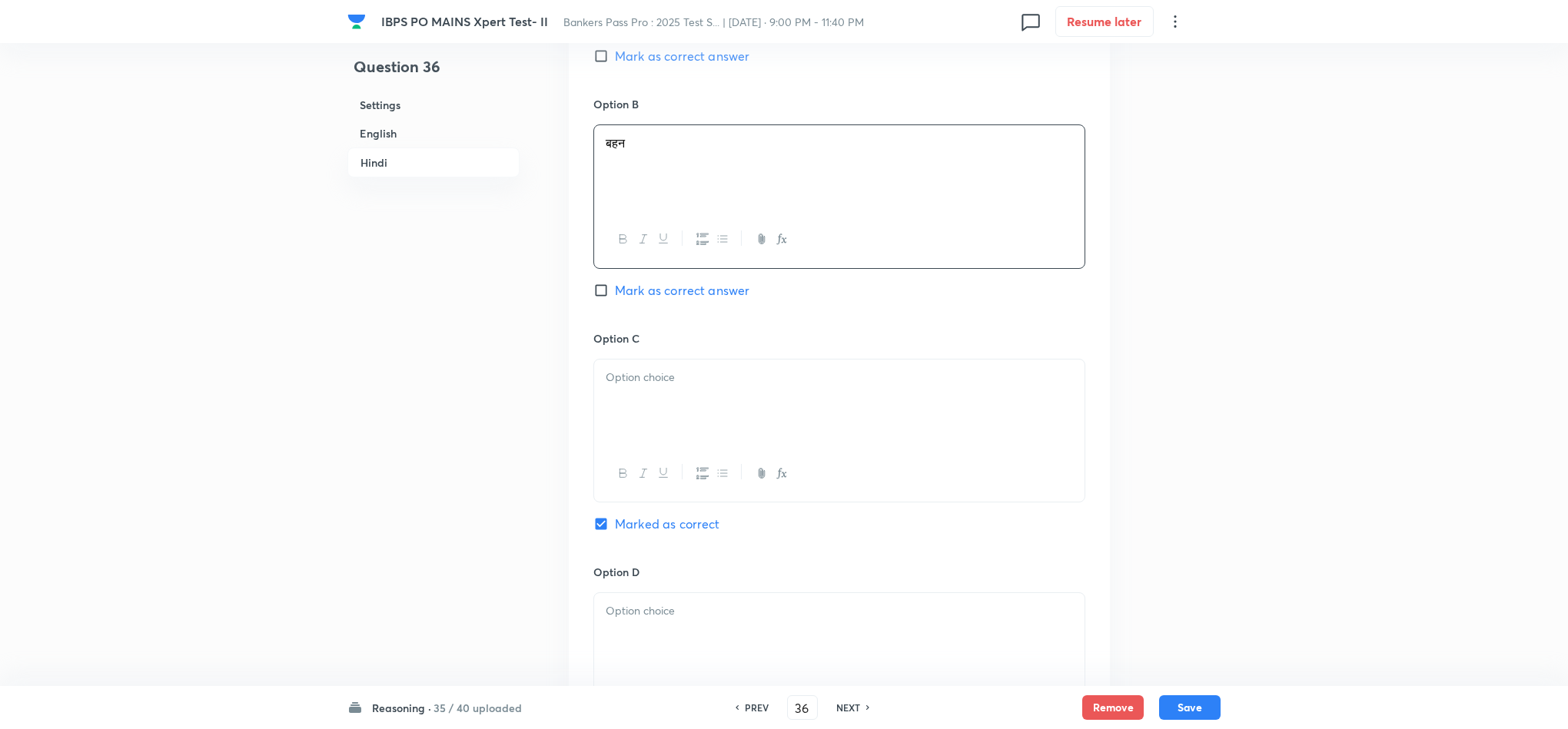
scroll to position [3457, 0]
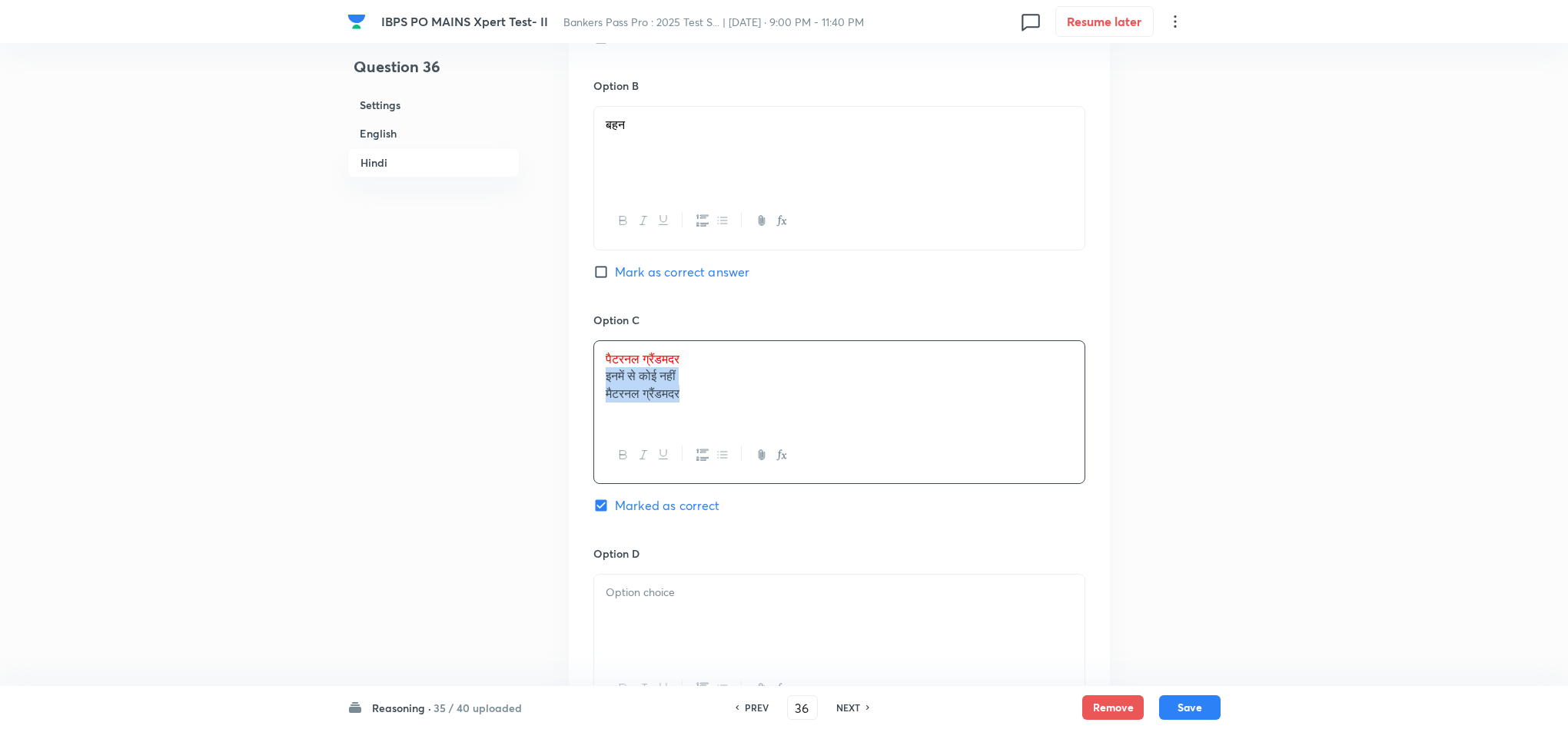
drag, startPoint x: 653, startPoint y: 406, endPoint x: 688, endPoint y: 408, distance: 35.1
click at [688, 408] on div "पैटरनल ग्रैंडमदर इनमें से कोई नहीं मैटरनल ग्रैंडमदर" at bounding box center [839, 384] width 491 height 86
drag, startPoint x: 642, startPoint y: 392, endPoint x: 600, endPoint y: 397, distance: 42.3
click at [600, 397] on div "इनमें से कोई नहीं मैटरनल ग्रैंडमदर" at bounding box center [839, 387] width 491 height 86
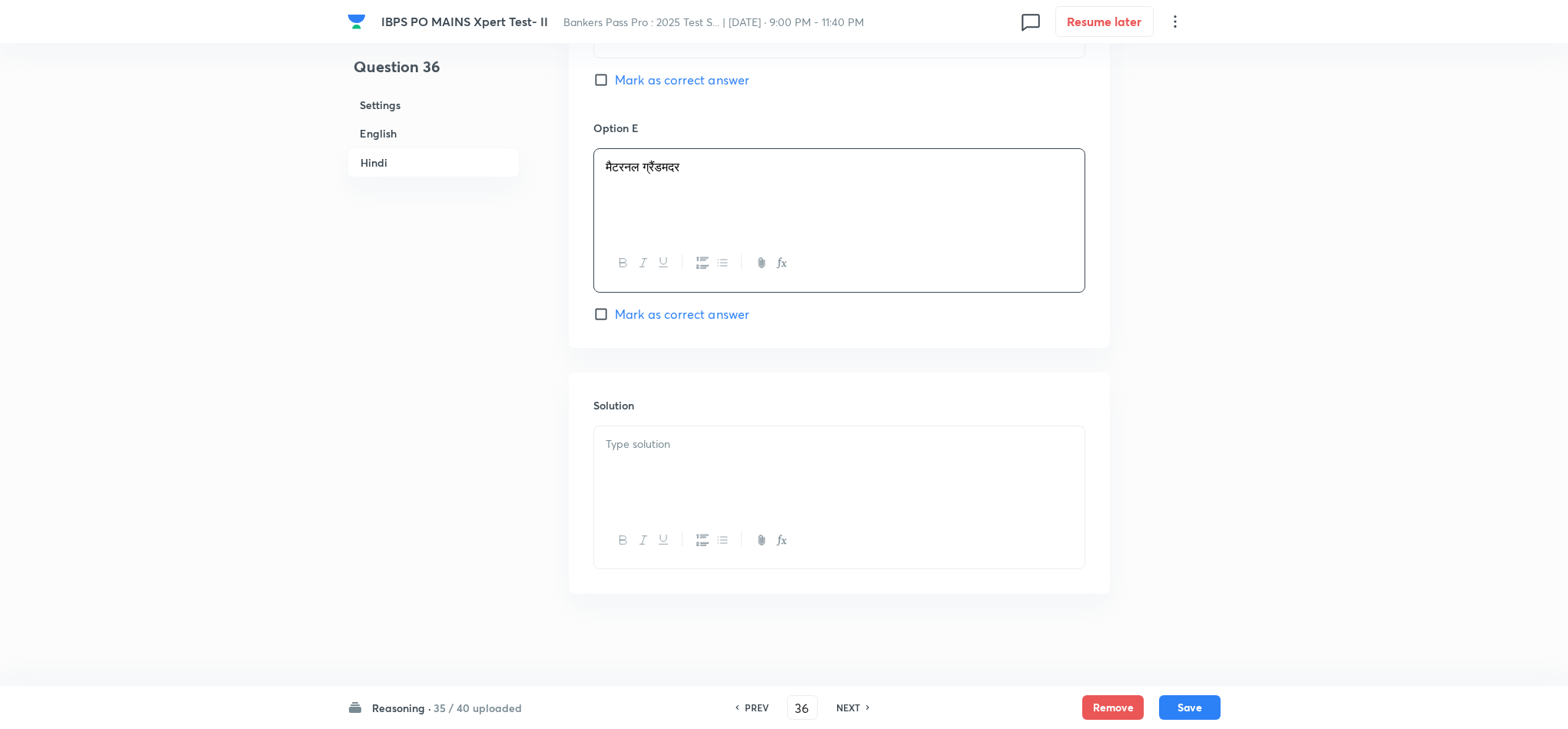
scroll to position [4128, 0]
drag, startPoint x: 639, startPoint y: 452, endPoint x: 653, endPoint y: 454, distance: 14.1
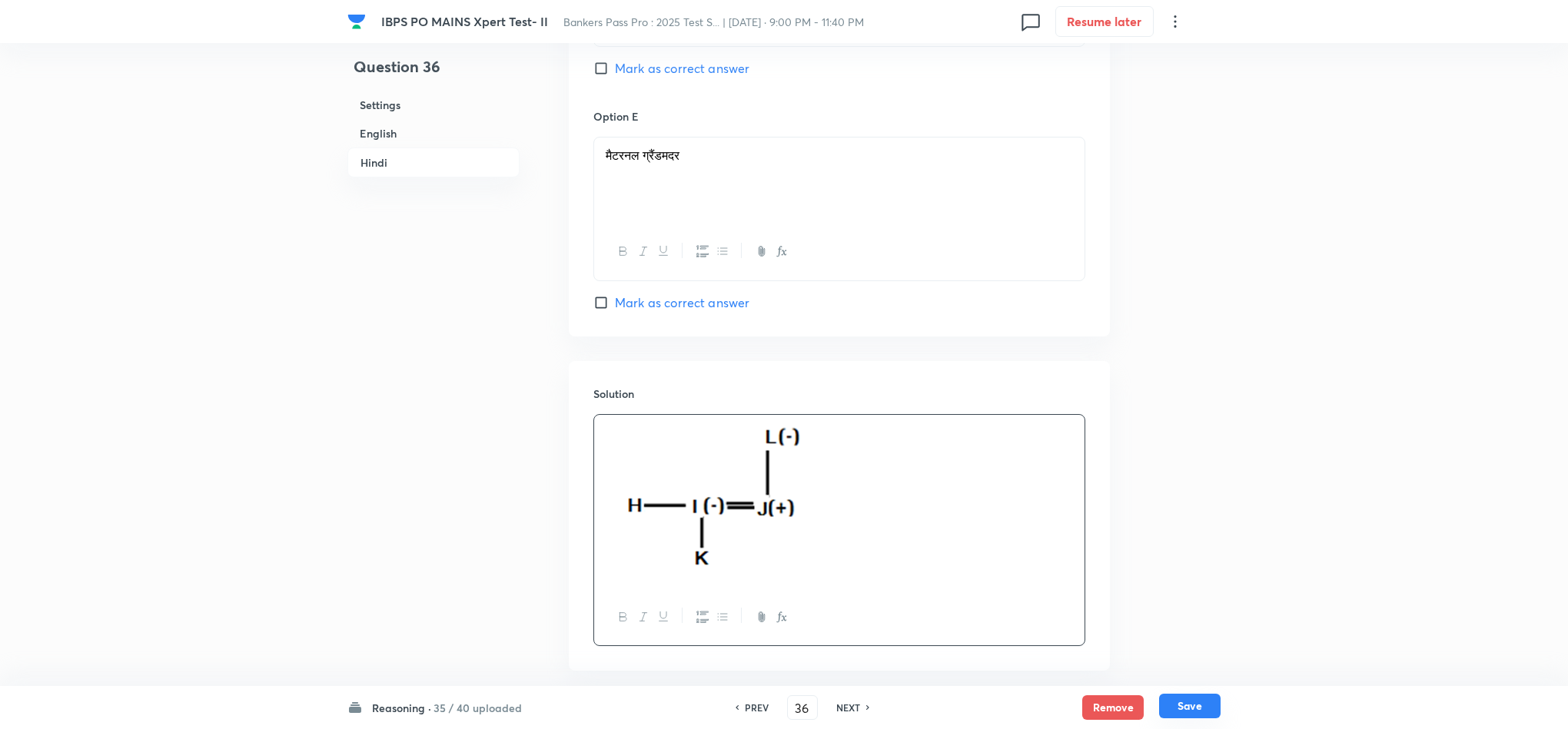
click at [1195, 705] on button "Save" at bounding box center [1190, 706] width 61 height 25
type input "37"
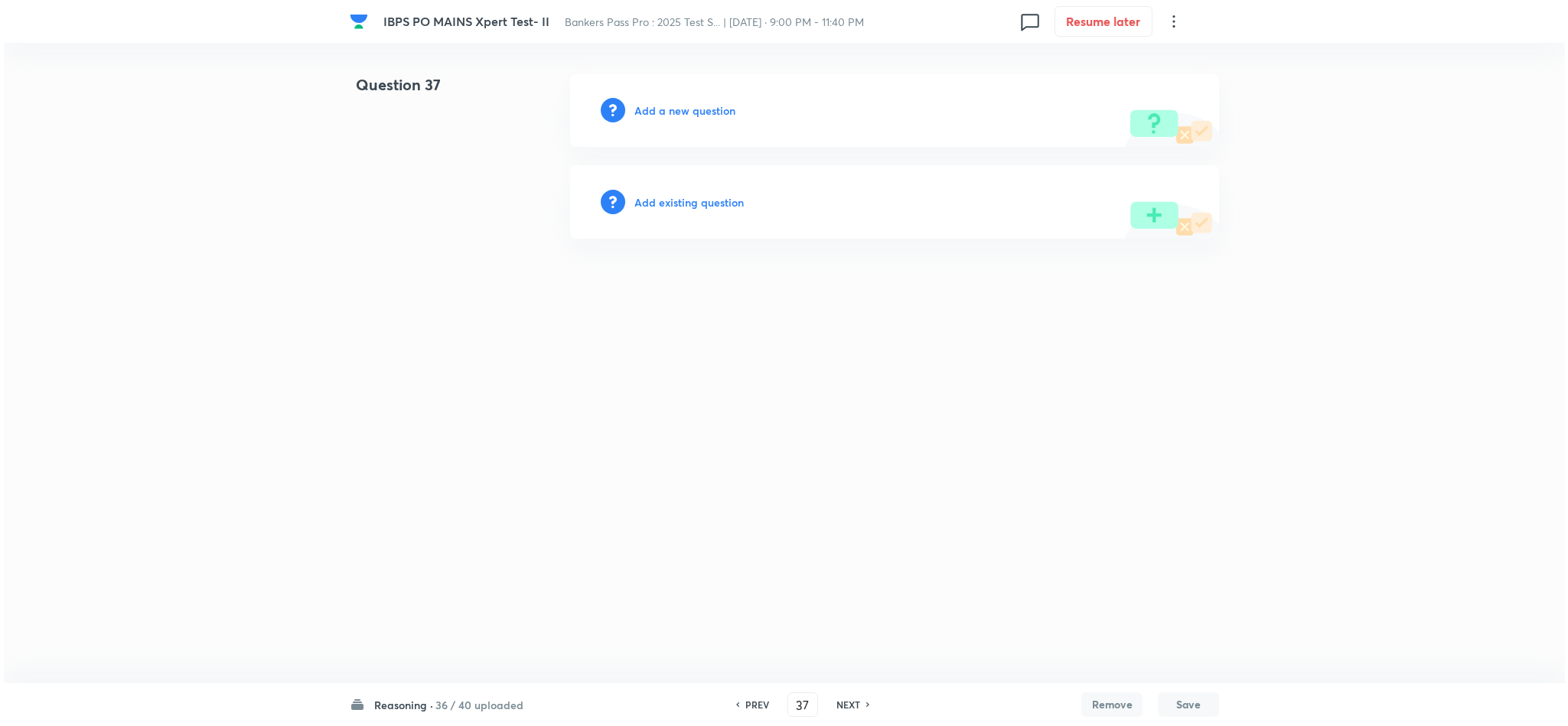
scroll to position [0, 0]
click at [698, 99] on div "Add a new question" at bounding box center [894, 110] width 649 height 74
click at [708, 109] on h6 "Add a new question" at bounding box center [685, 110] width 101 height 16
click at [717, 113] on h6 "Choose a question type" at bounding box center [693, 110] width 118 height 16
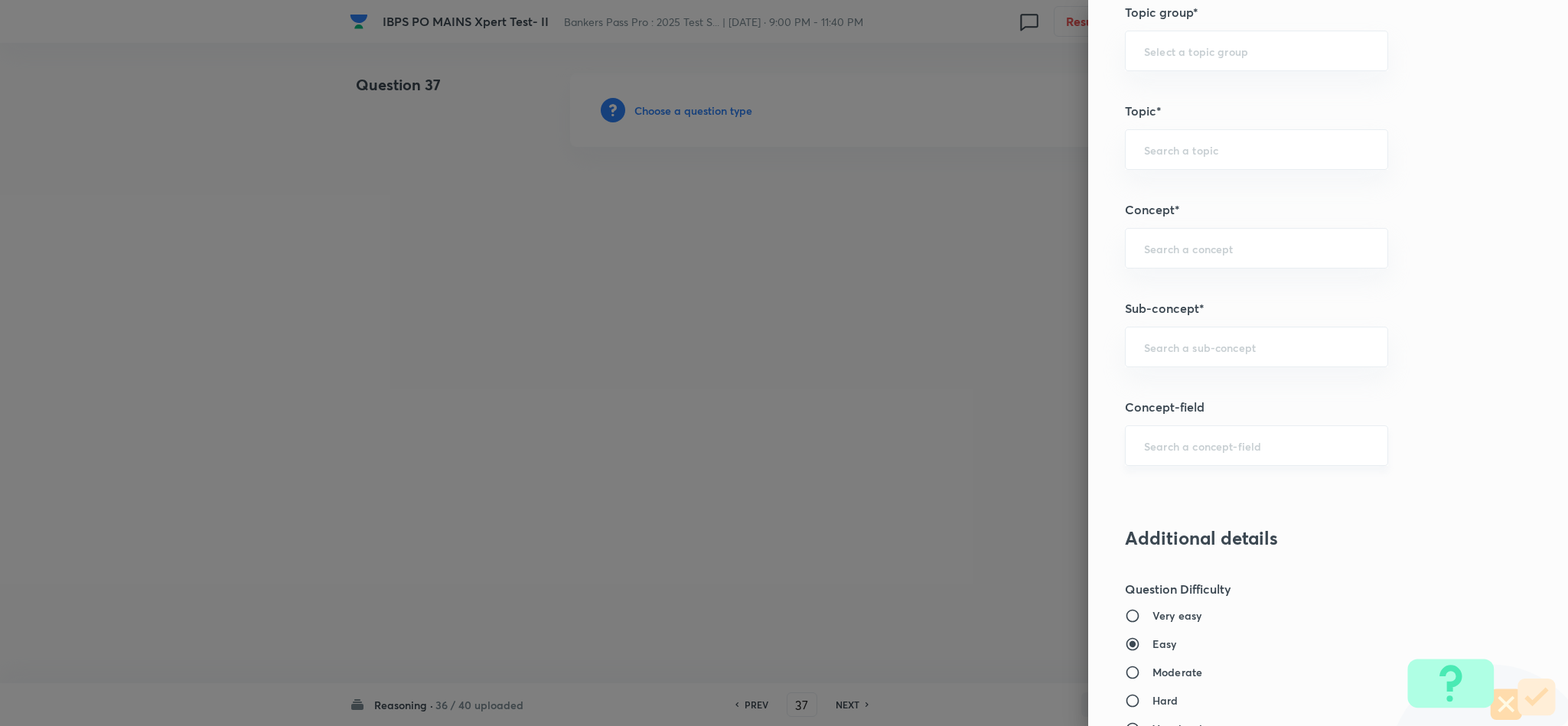
scroll to position [803, 0]
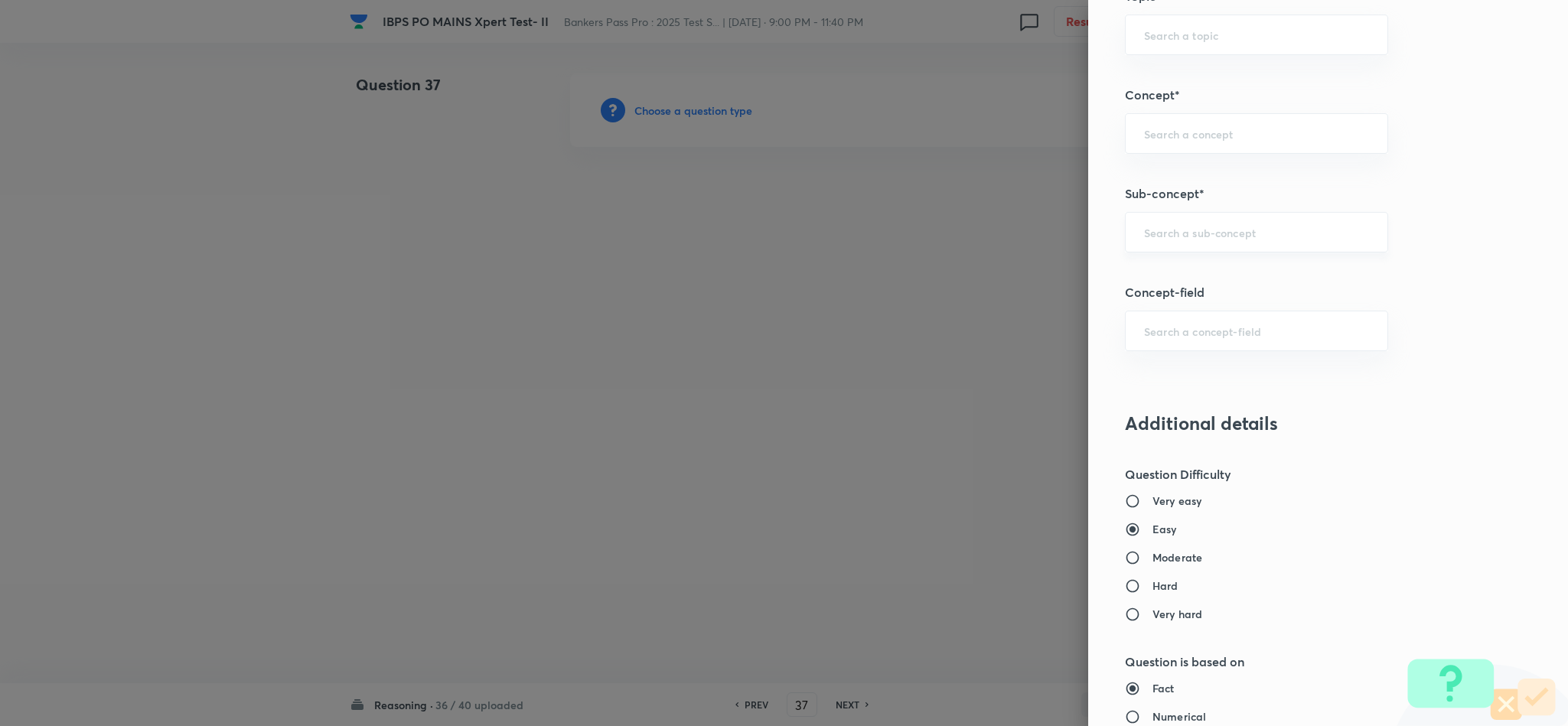
click at [1190, 228] on div "​" at bounding box center [1257, 233] width 263 height 41
drag, startPoint x: 1233, startPoint y: 273, endPoint x: 1240, endPoint y: 279, distance: 9.2
click at [1240, 279] on li "Blood Relation Based Puzzles" at bounding box center [1239, 280] width 261 height 27
type input "Blood Relation Based Puzzles"
type input "Reasoning"
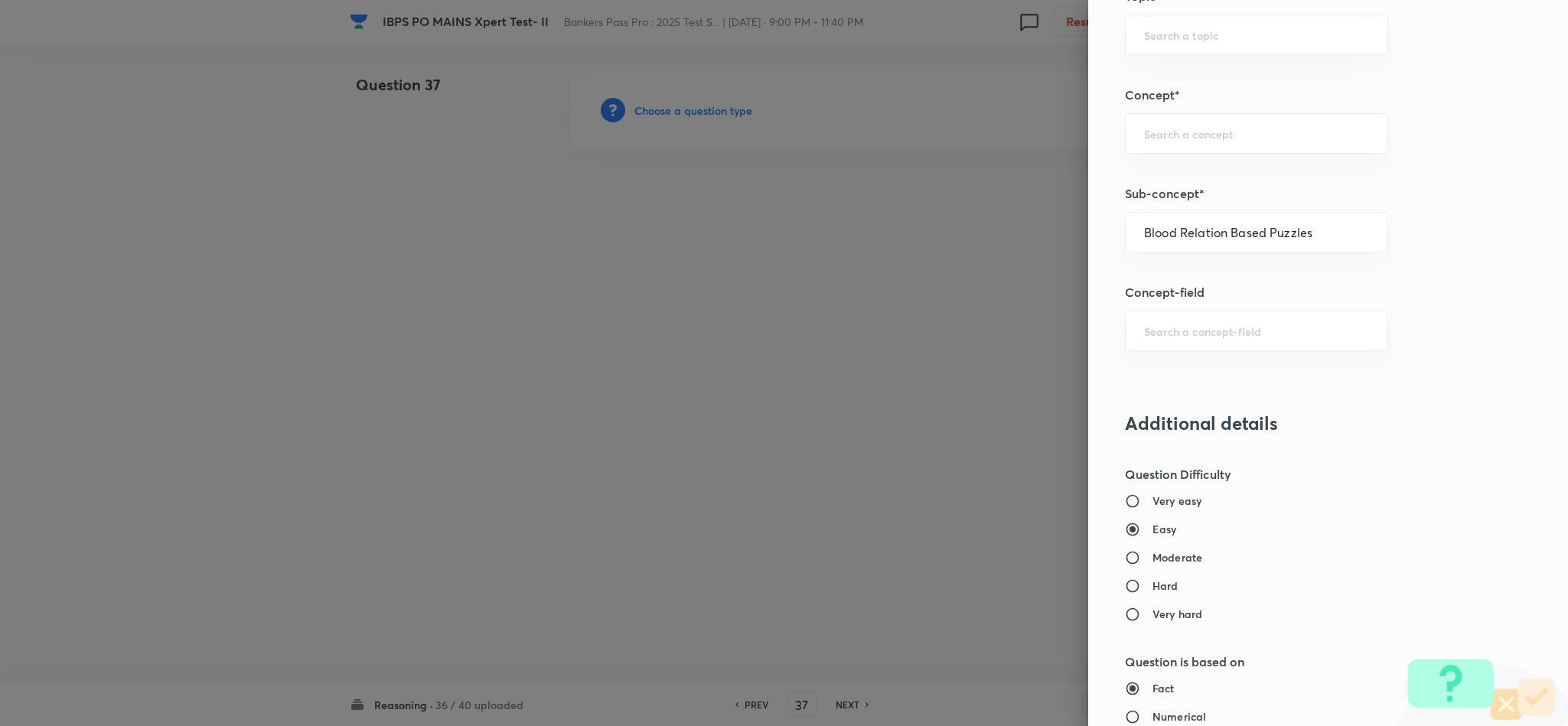
type input "Verbal Reasoning"
type input "Puzzles"
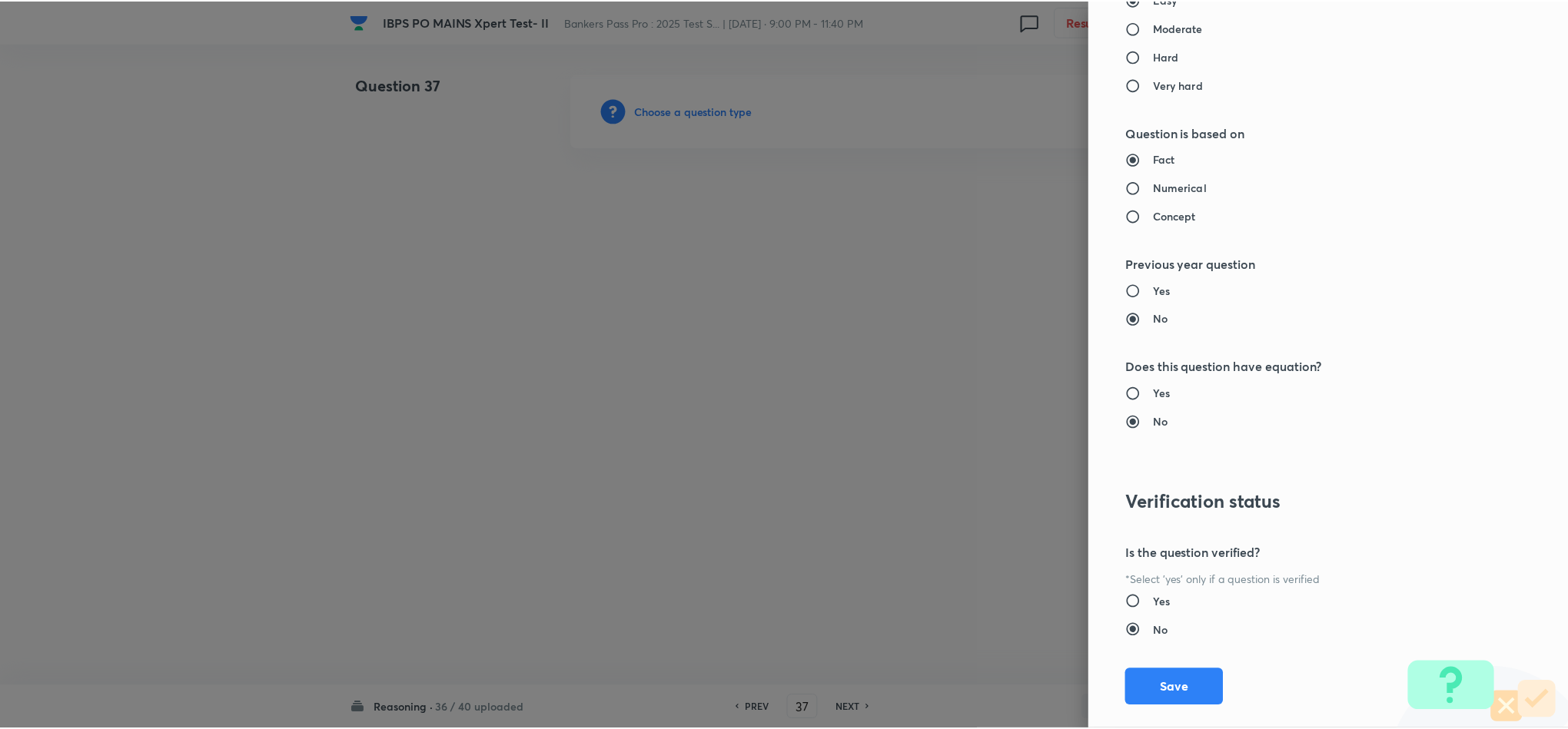
scroll to position [1370, 0]
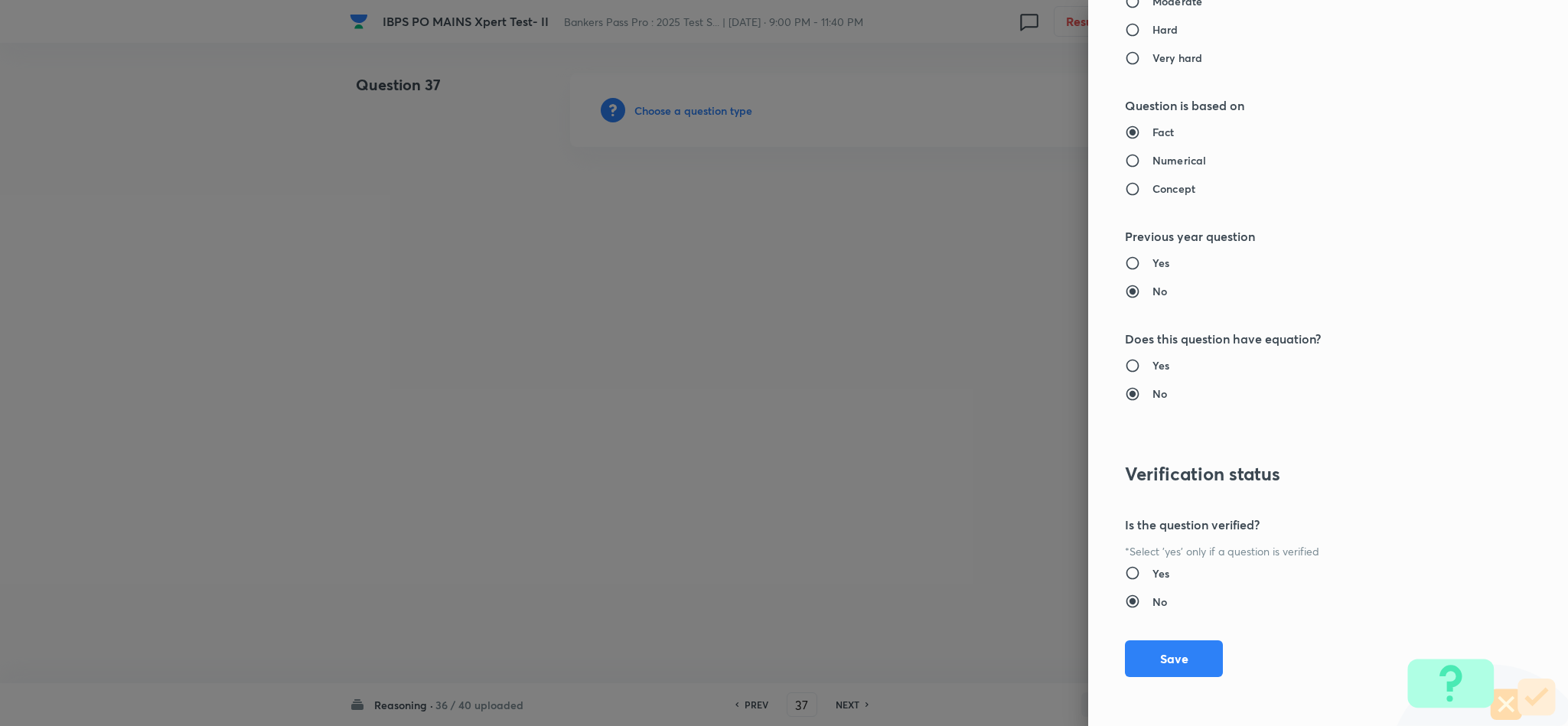
click at [1160, 659] on button "Save" at bounding box center [1174, 658] width 98 height 37
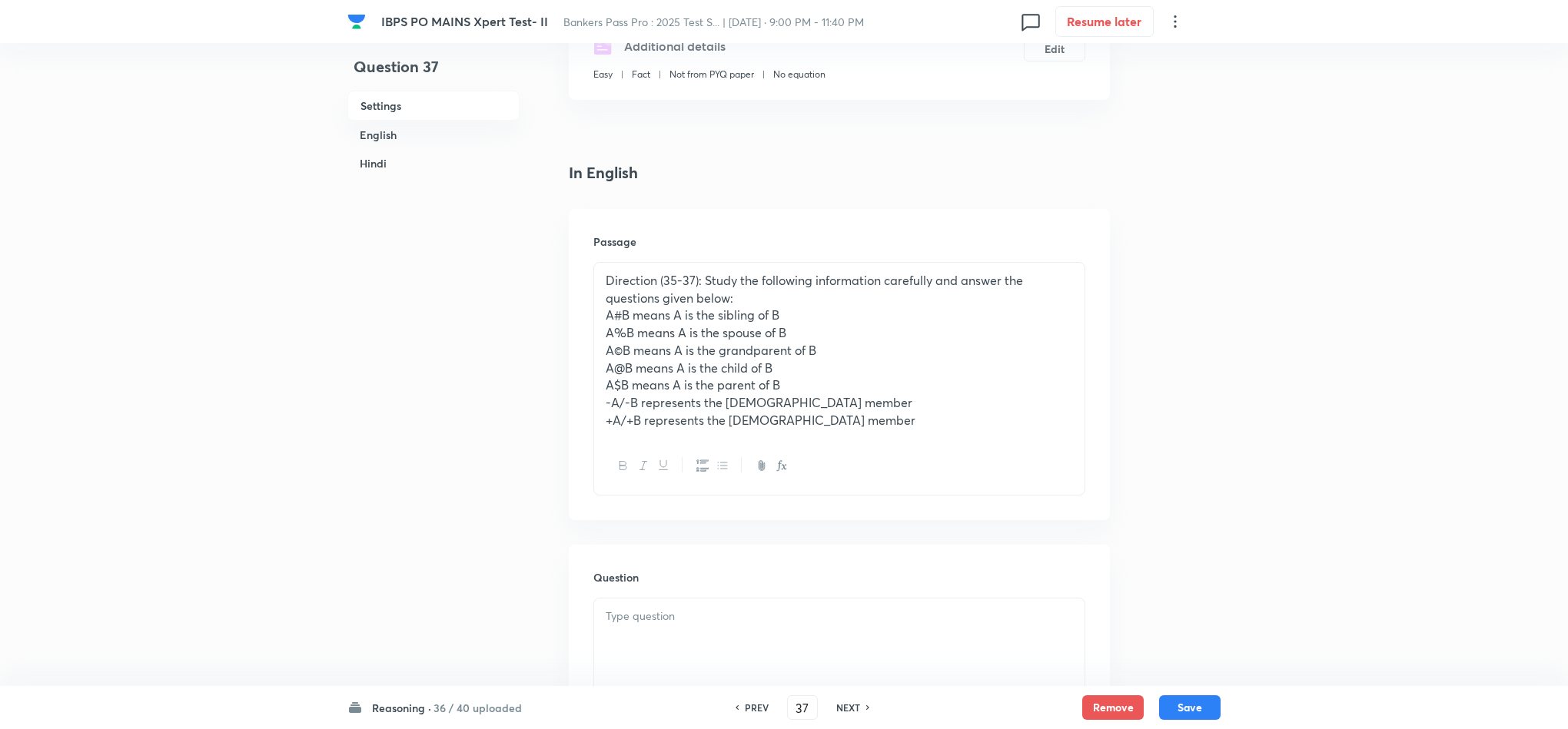
scroll to position [576, 0]
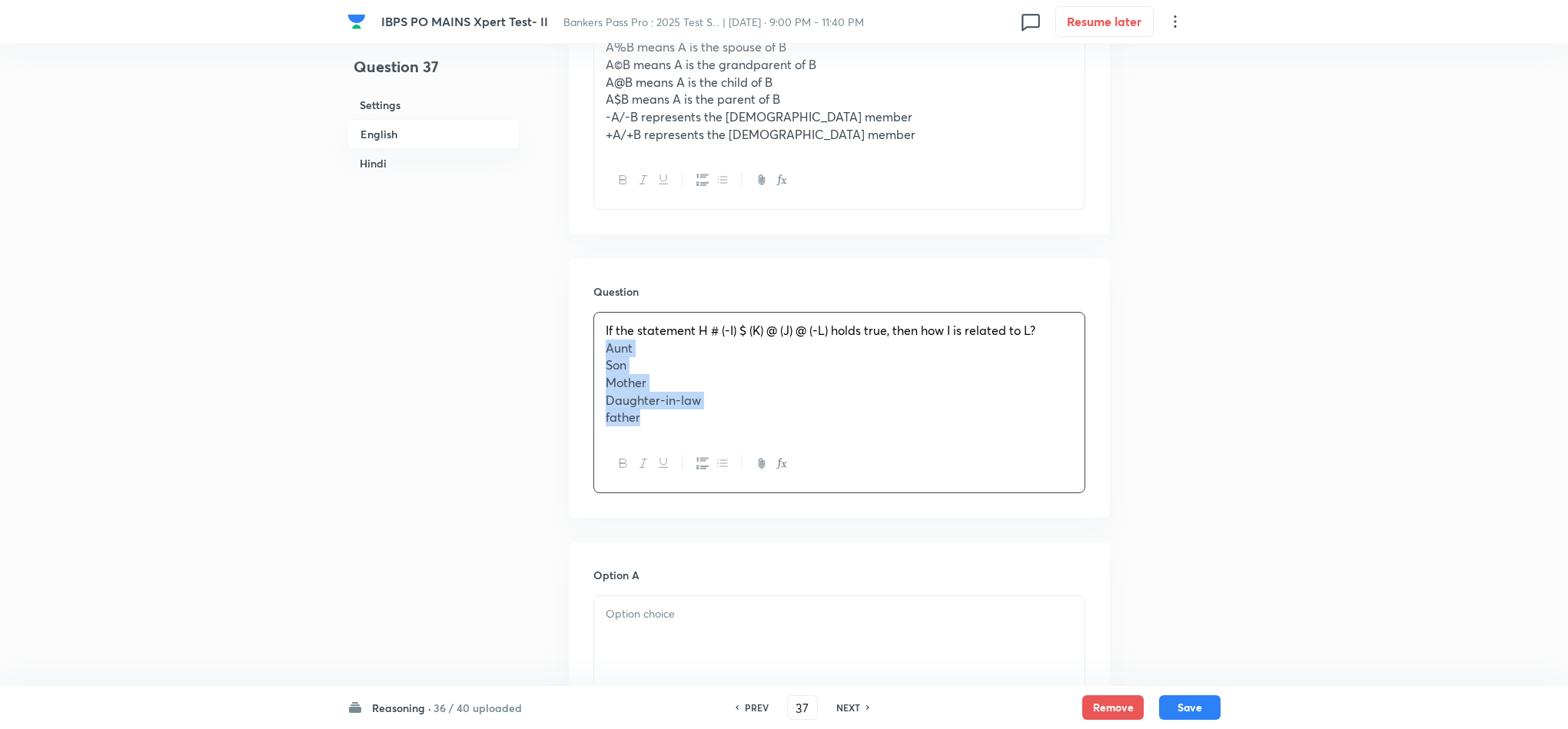
drag, startPoint x: 623, startPoint y: 372, endPoint x: 662, endPoint y: 420, distance: 61.8
click at [662, 420] on div "If the statement H # (-I) $ (K) @ (J) @ (-L) holds true, then how I is related …" at bounding box center [839, 374] width 491 height 123
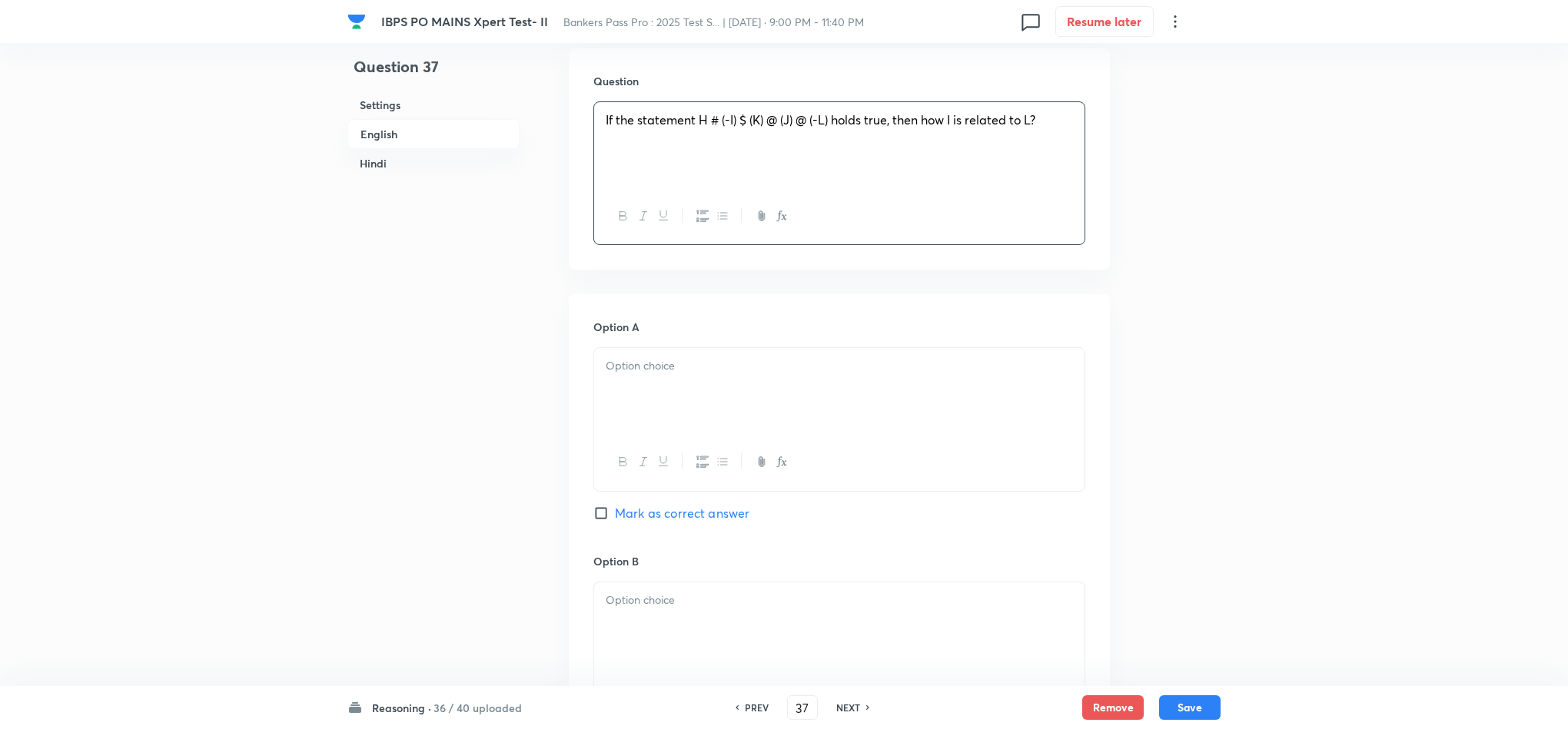
scroll to position [807, 0]
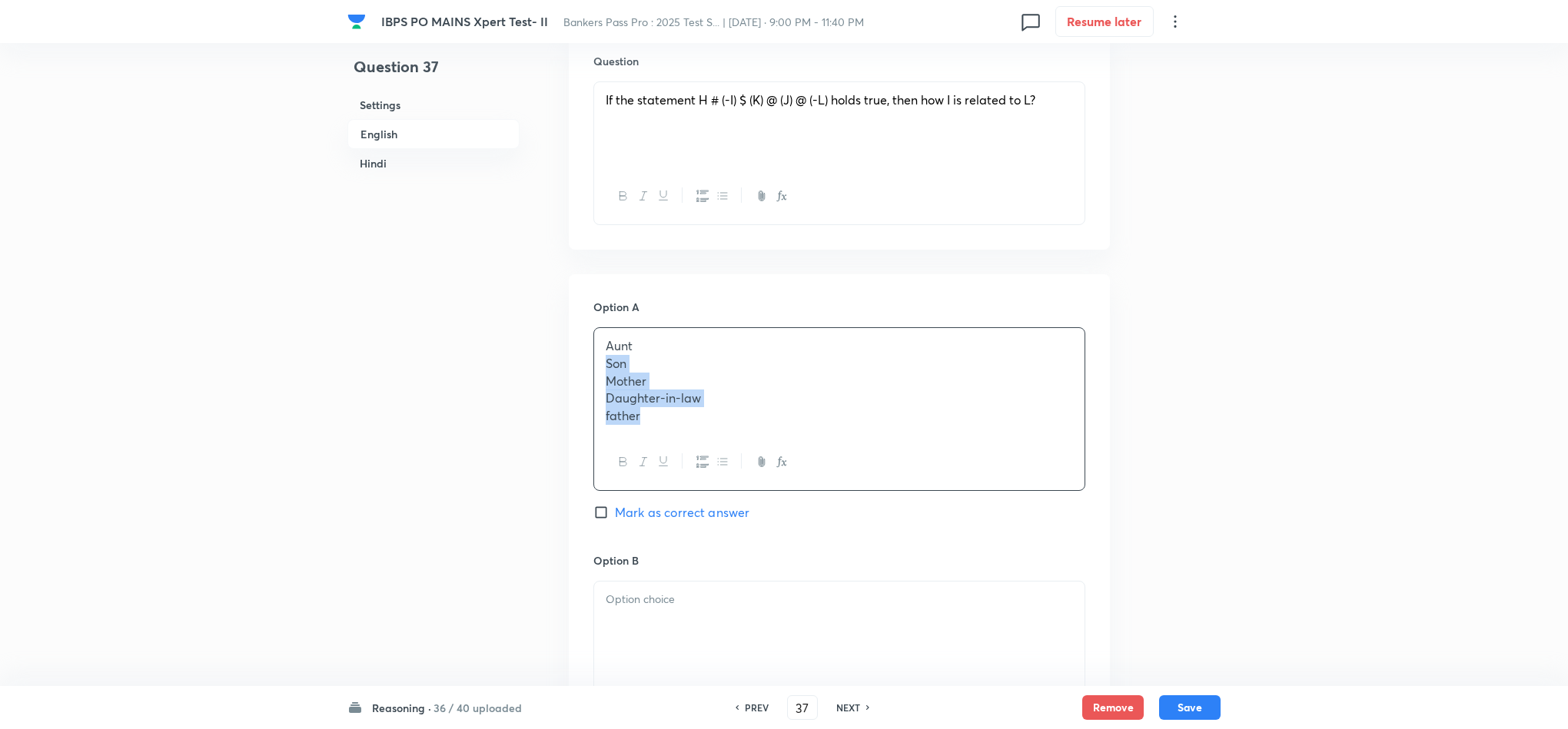
drag, startPoint x: 602, startPoint y: 367, endPoint x: 651, endPoint y: 437, distance: 85.4
click at [651, 437] on div "Aunt Son Mother Daughter-in-law father" at bounding box center [839, 409] width 492 height 164
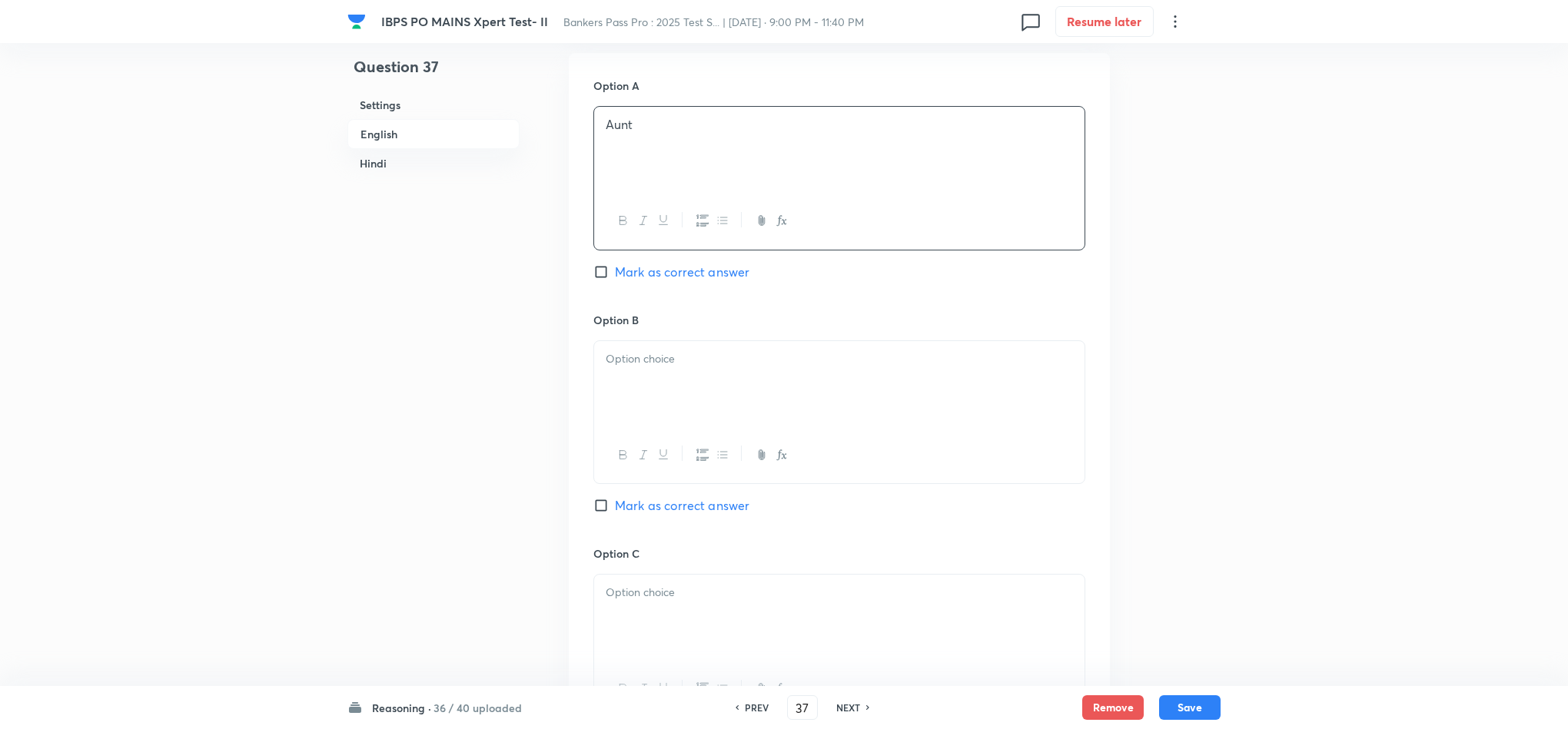
scroll to position [1037, 0]
drag, startPoint x: 648, startPoint y: 369, endPoint x: 665, endPoint y: 376, distance: 18.4
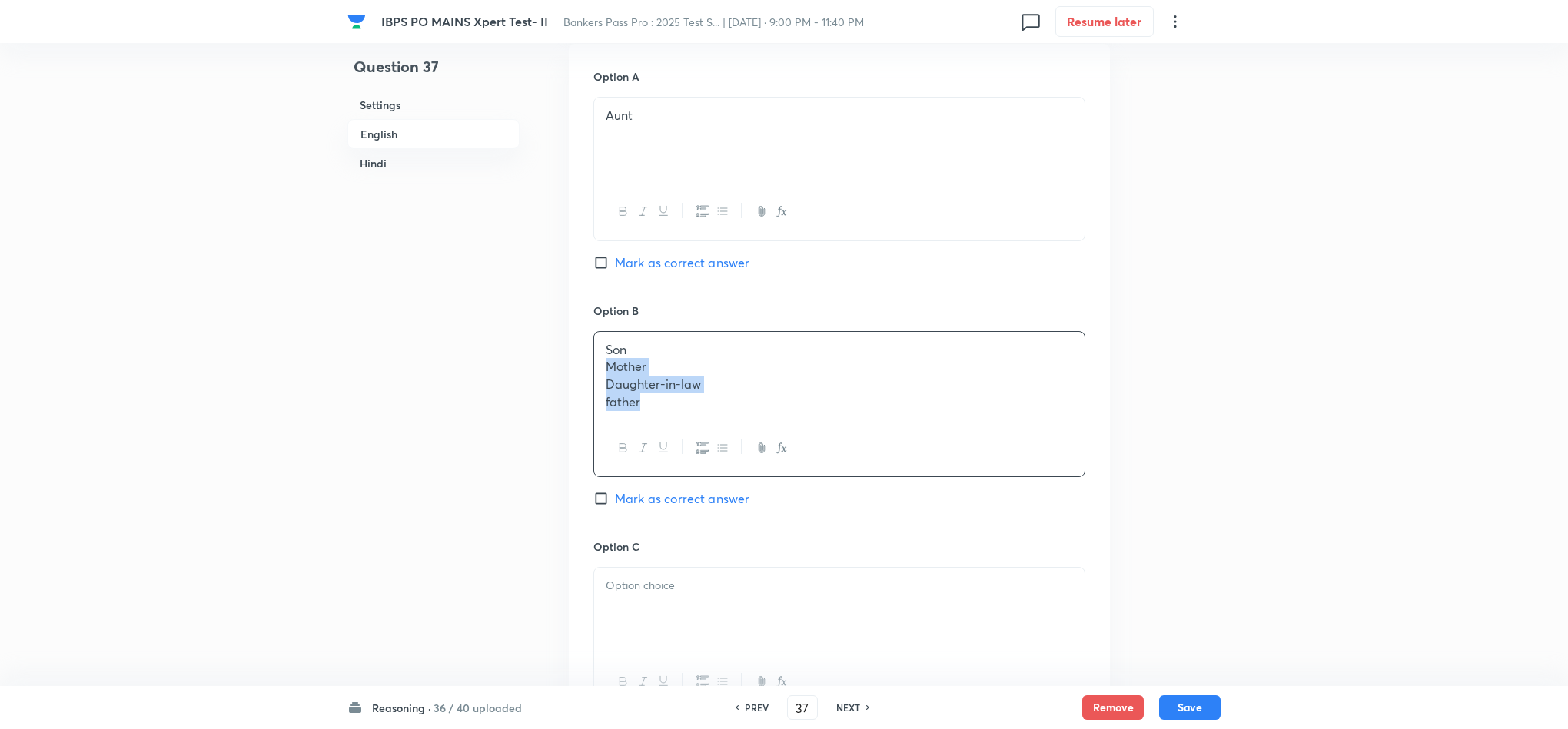
drag, startPoint x: 604, startPoint y: 367, endPoint x: 676, endPoint y: 440, distance: 102.5
click at [685, 452] on div "Son Mother Daughter-in-law father" at bounding box center [839, 403] width 492 height 146
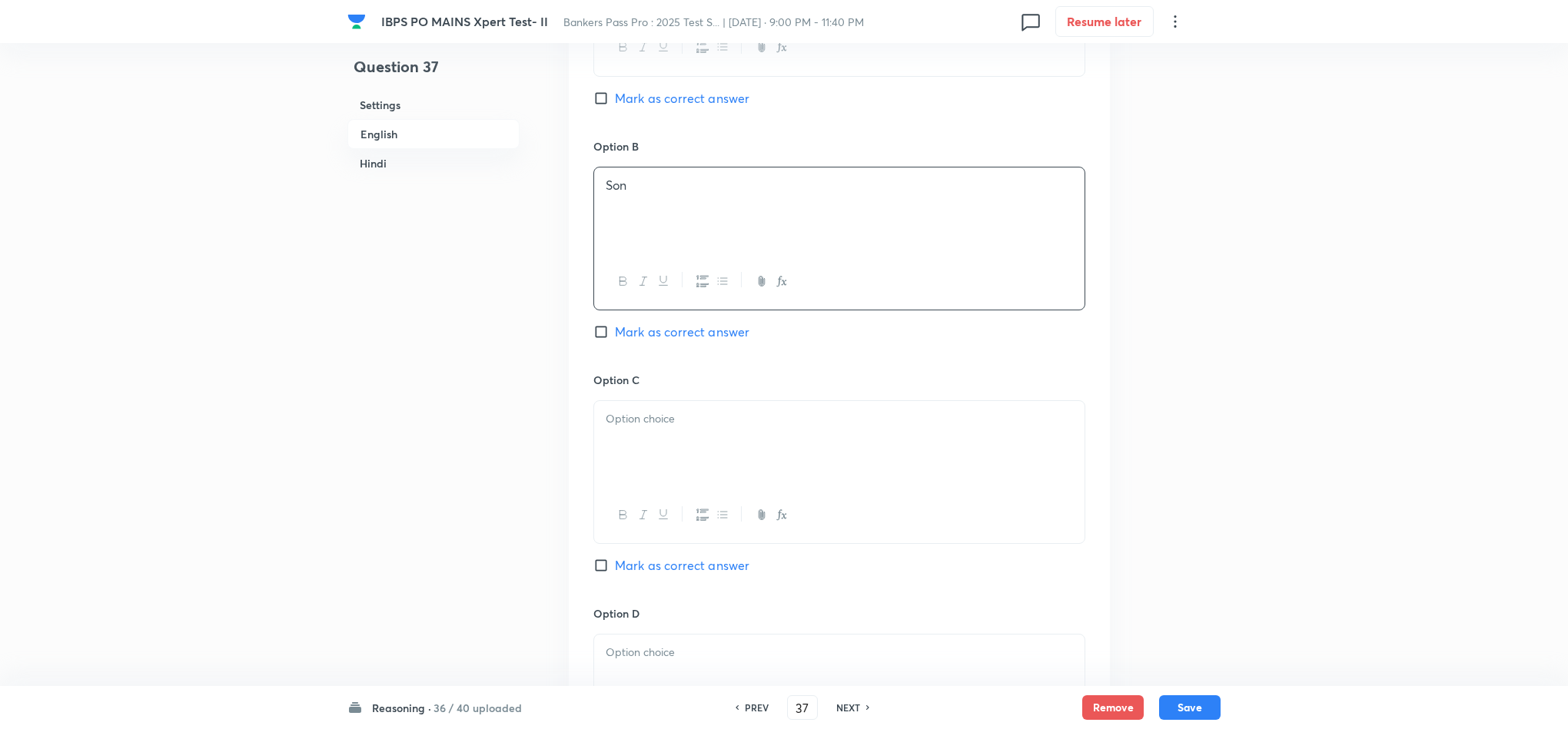
scroll to position [1383, 0]
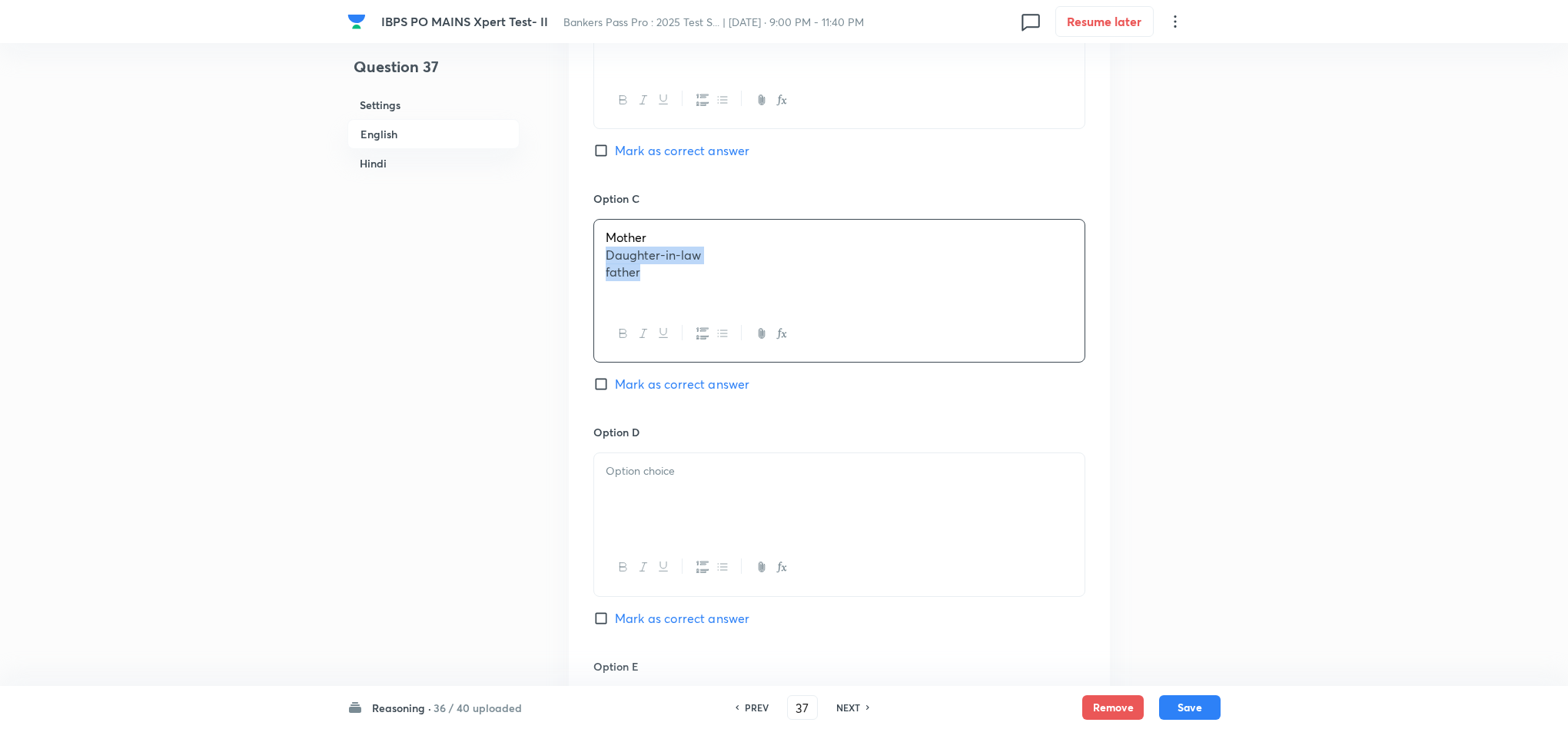
drag, startPoint x: 607, startPoint y: 261, endPoint x: 688, endPoint y: 291, distance: 86.4
click at [697, 295] on div "Mother Daughter-in-law father" at bounding box center [839, 263] width 491 height 86
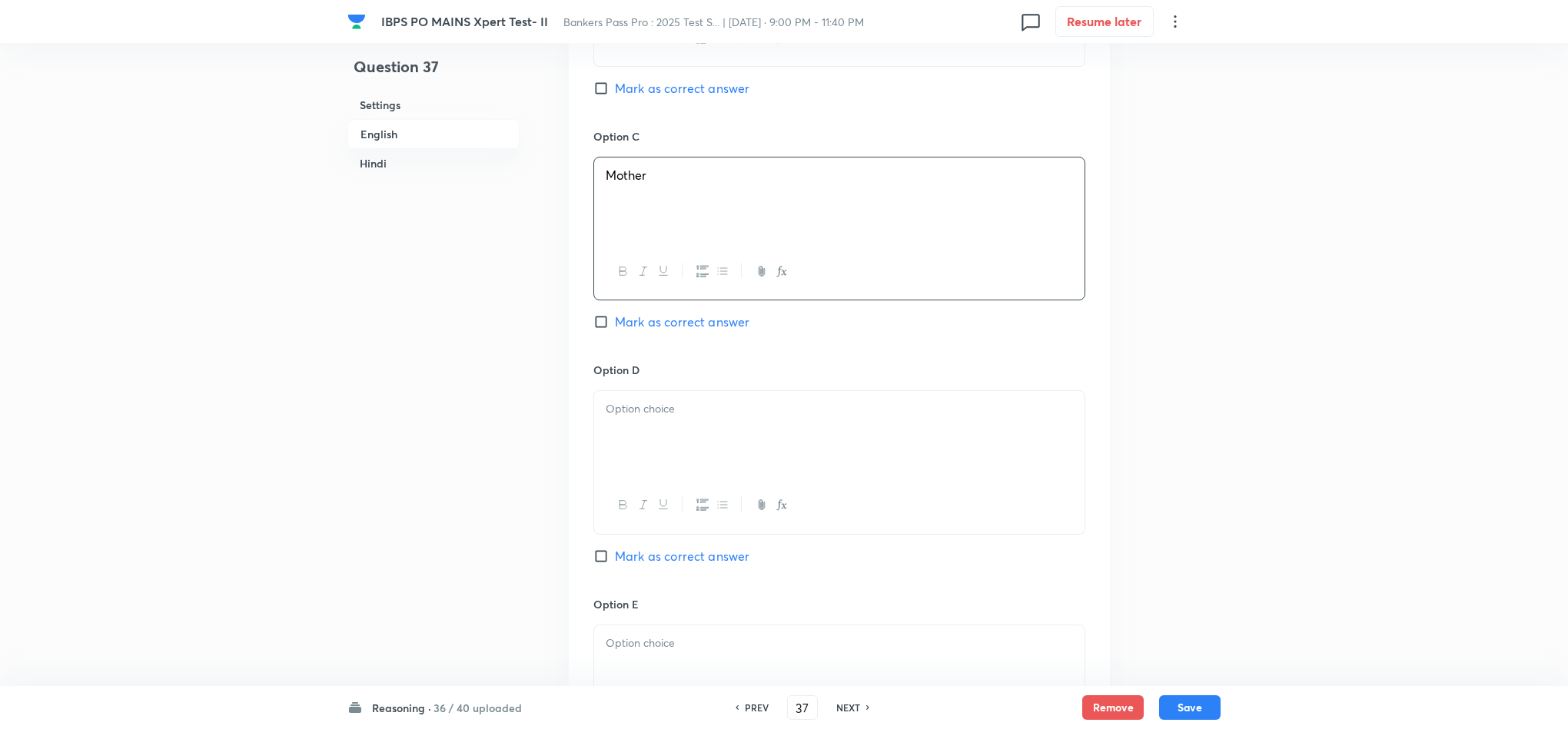
scroll to position [1498, 0]
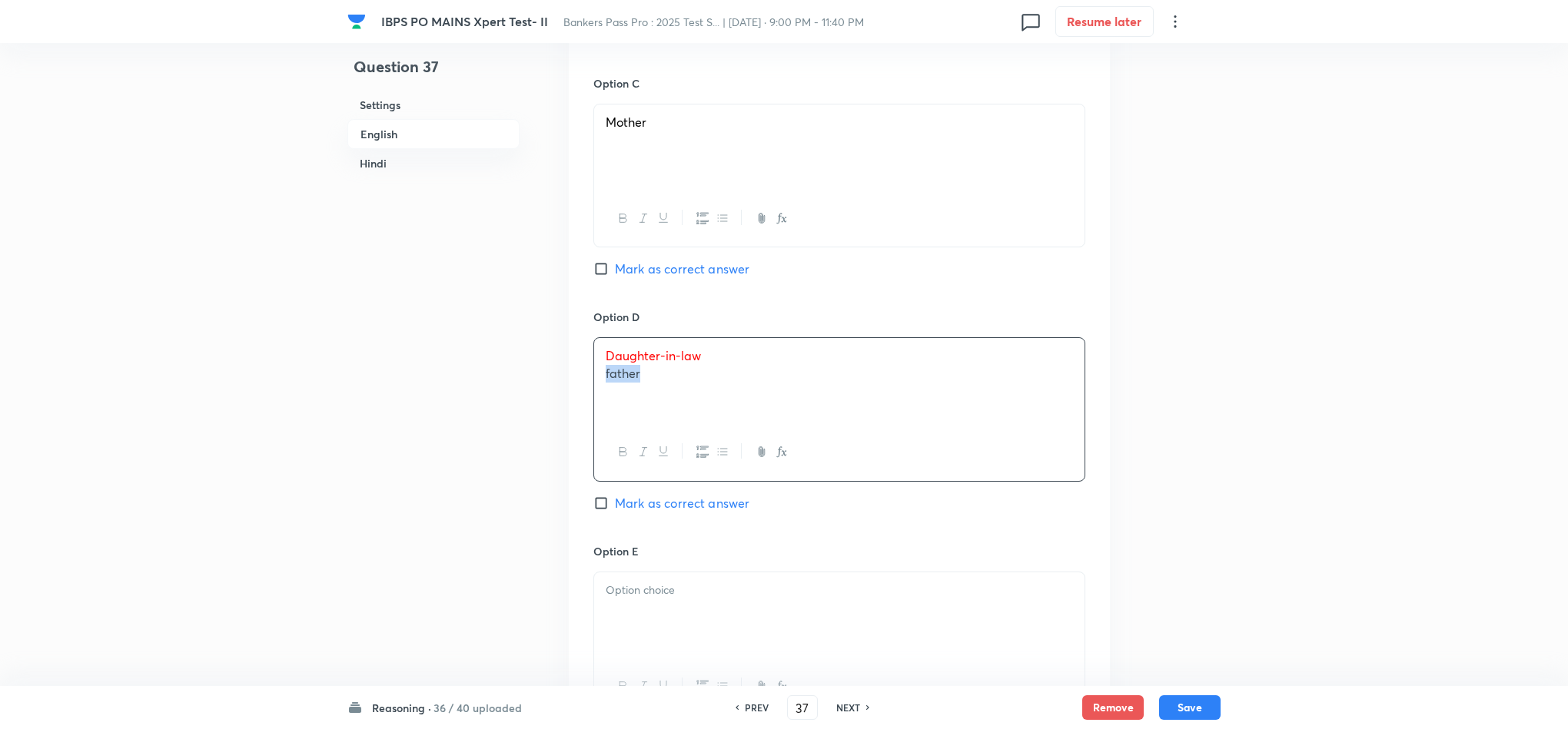
drag, startPoint x: 669, startPoint y: 399, endPoint x: 589, endPoint y: 396, distance: 80.1
click at [589, 396] on div "Option A Aunt [PERSON_NAME] as correct answer Option B [PERSON_NAME] as correct…" at bounding box center [839, 176] width 541 height 1188
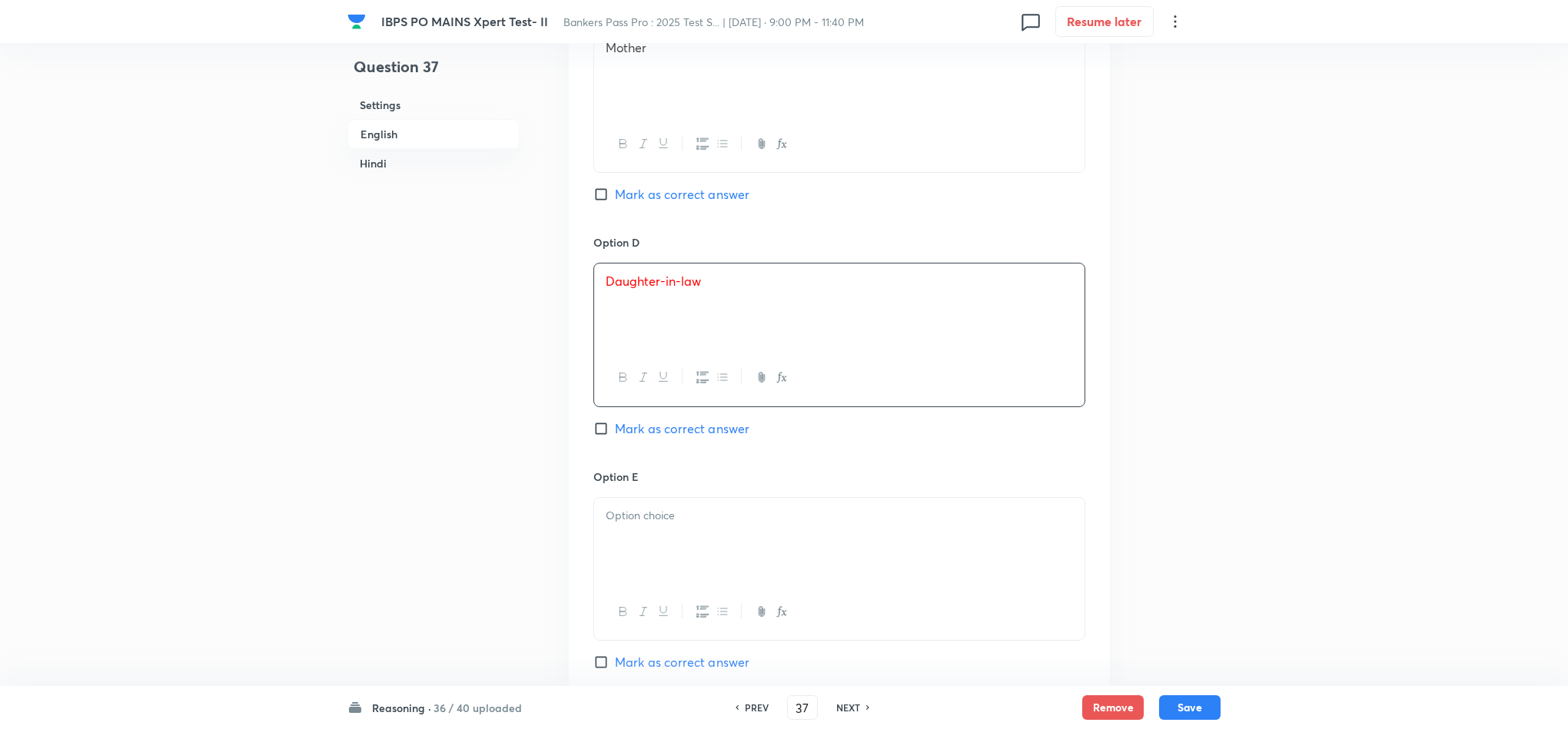
scroll to position [1728, 0]
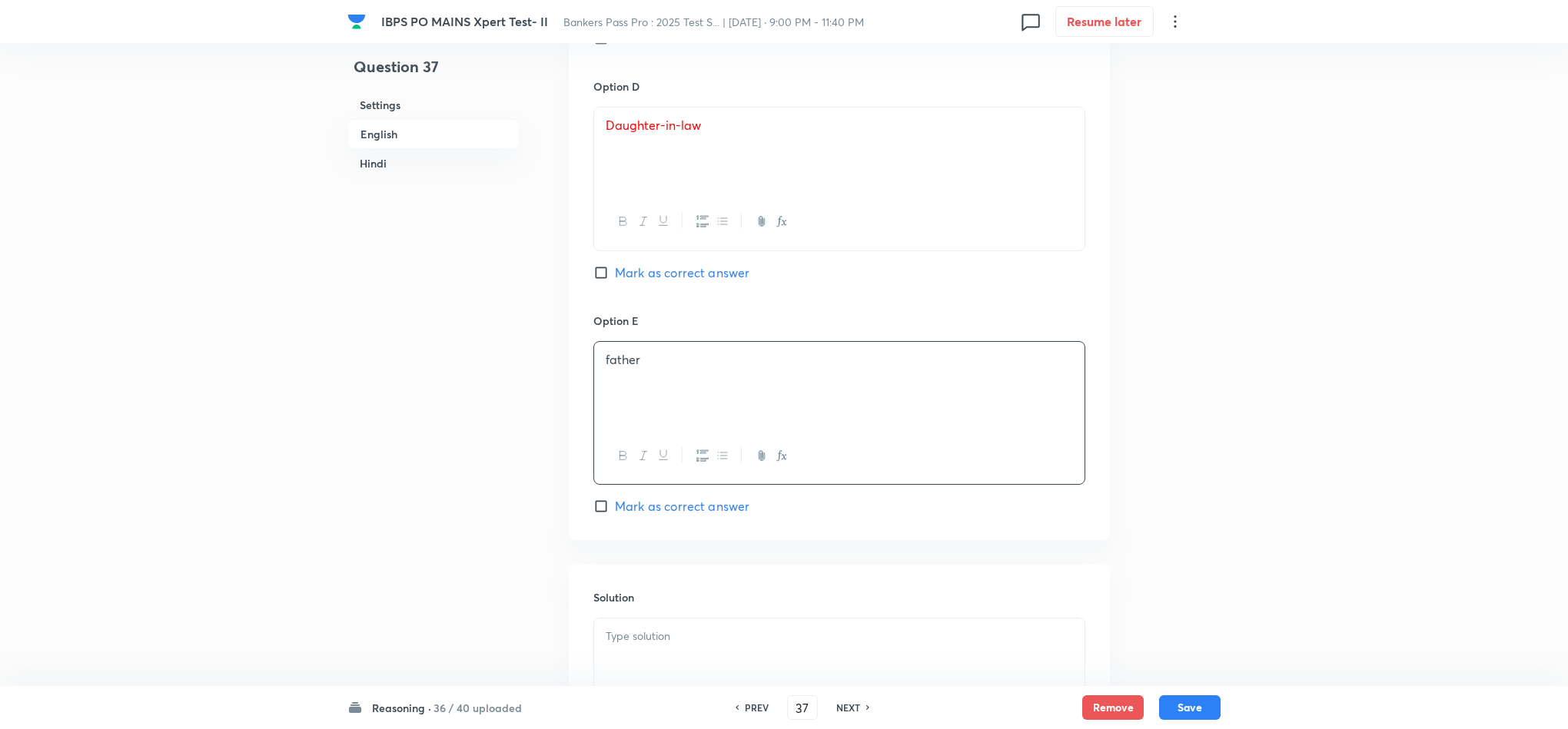
click at [644, 277] on span "Mark as correct answer" at bounding box center [682, 273] width 135 height 19
click at [615, 277] on input "Mark as correct answer" at bounding box center [604, 273] width 21 height 15
checkbox input "true"
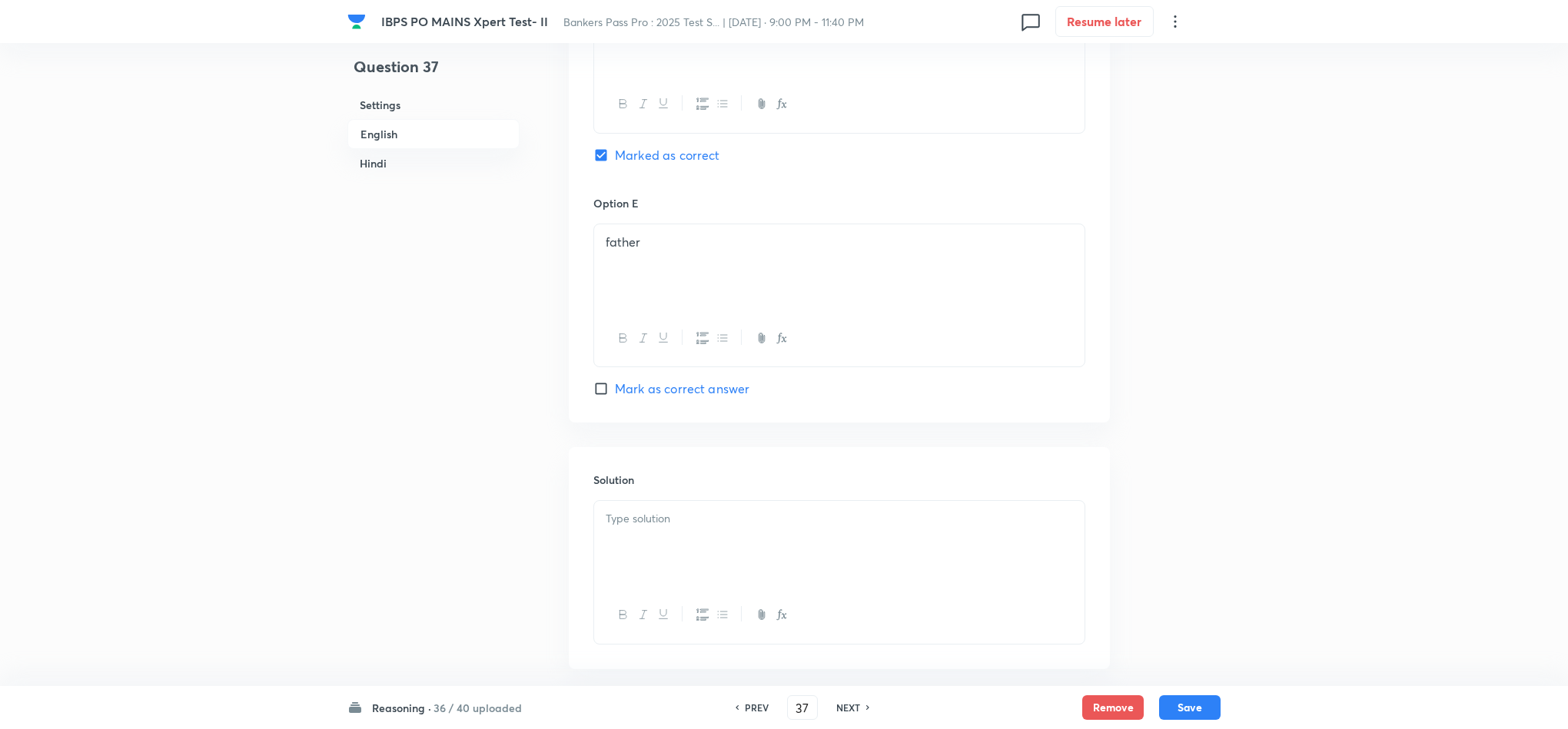
scroll to position [1844, 0]
click at [653, 522] on p at bounding box center [839, 521] width 467 height 18
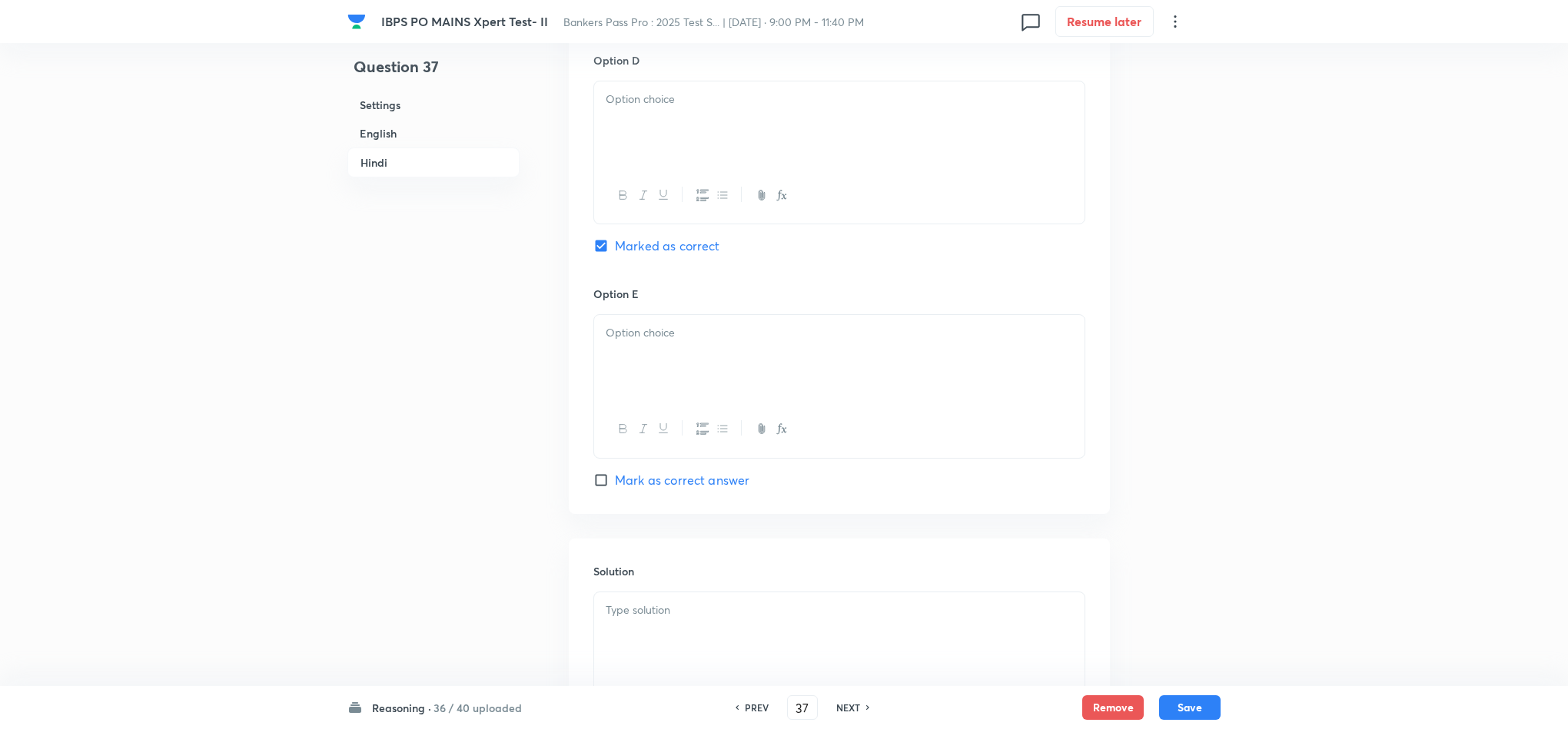
scroll to position [4128, 0]
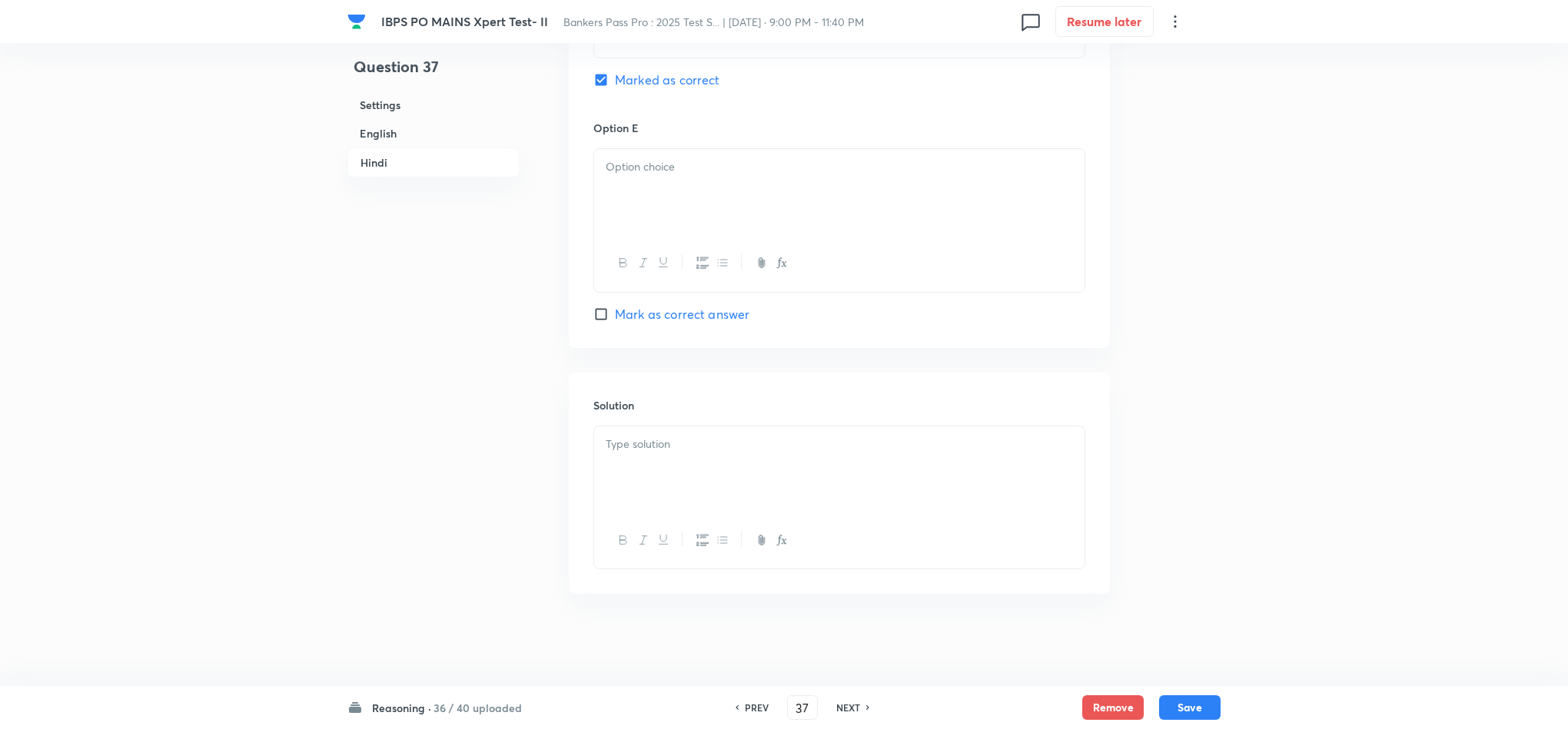
click at [678, 437] on p at bounding box center [839, 444] width 467 height 18
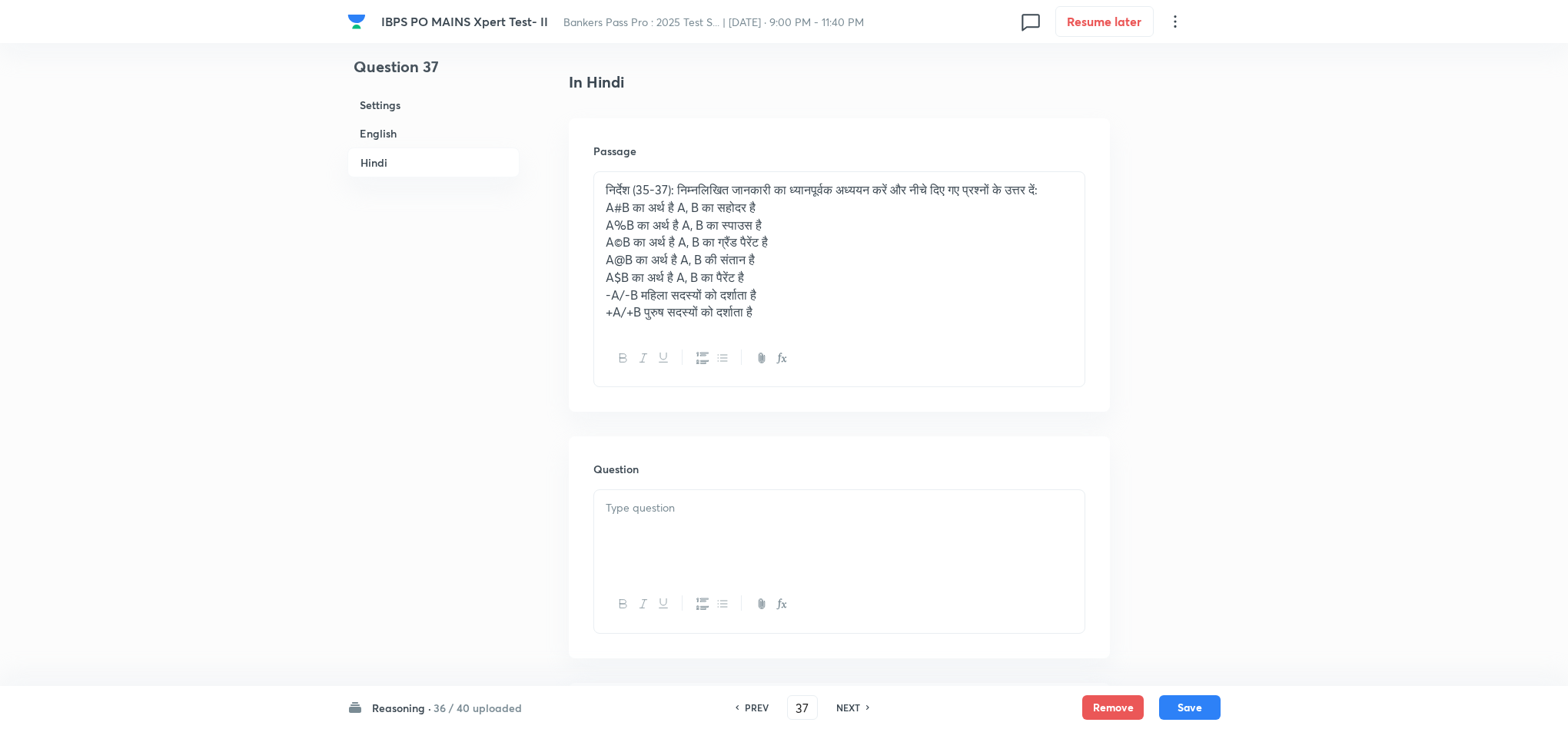
scroll to position [2832, 0]
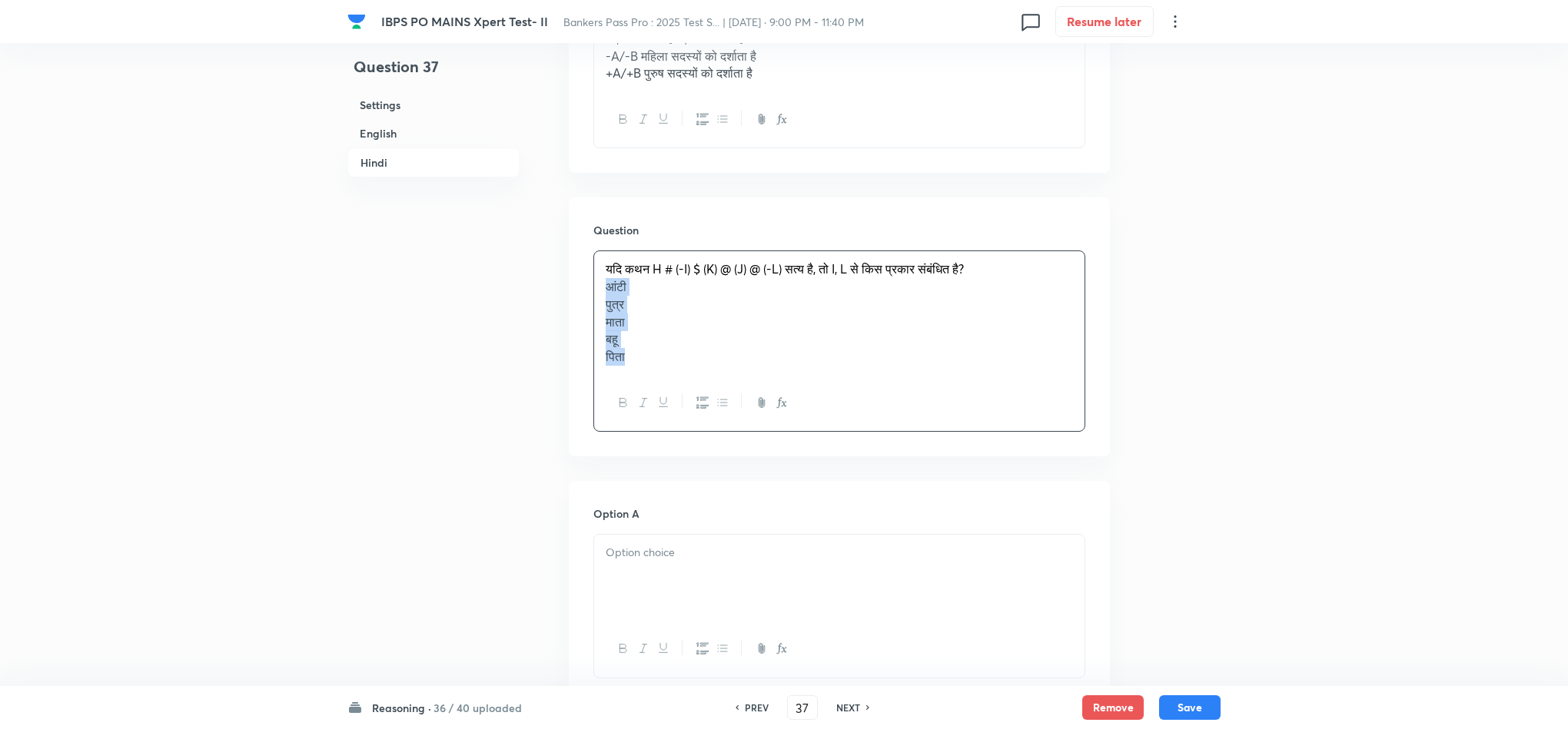
drag, startPoint x: 600, startPoint y: 298, endPoint x: 648, endPoint y: 378, distance: 93.3
click at [648, 374] on div "यदि कथन H # (-I) $ (K) @ (J) @ (-L) सत्य है, तो I, L से किस प्रकार संबंधित है? …" at bounding box center [839, 313] width 491 height 123
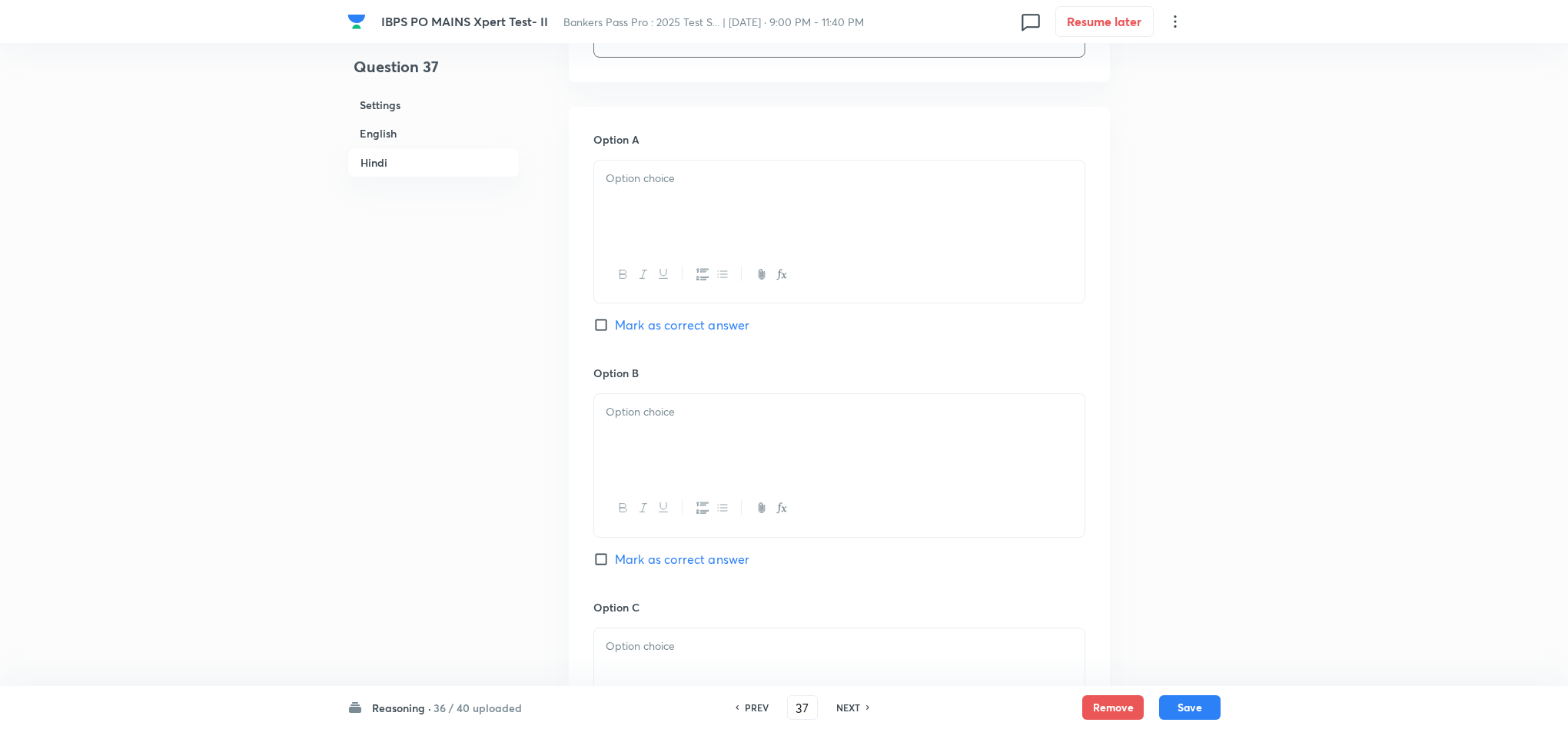
scroll to position [3179, 0]
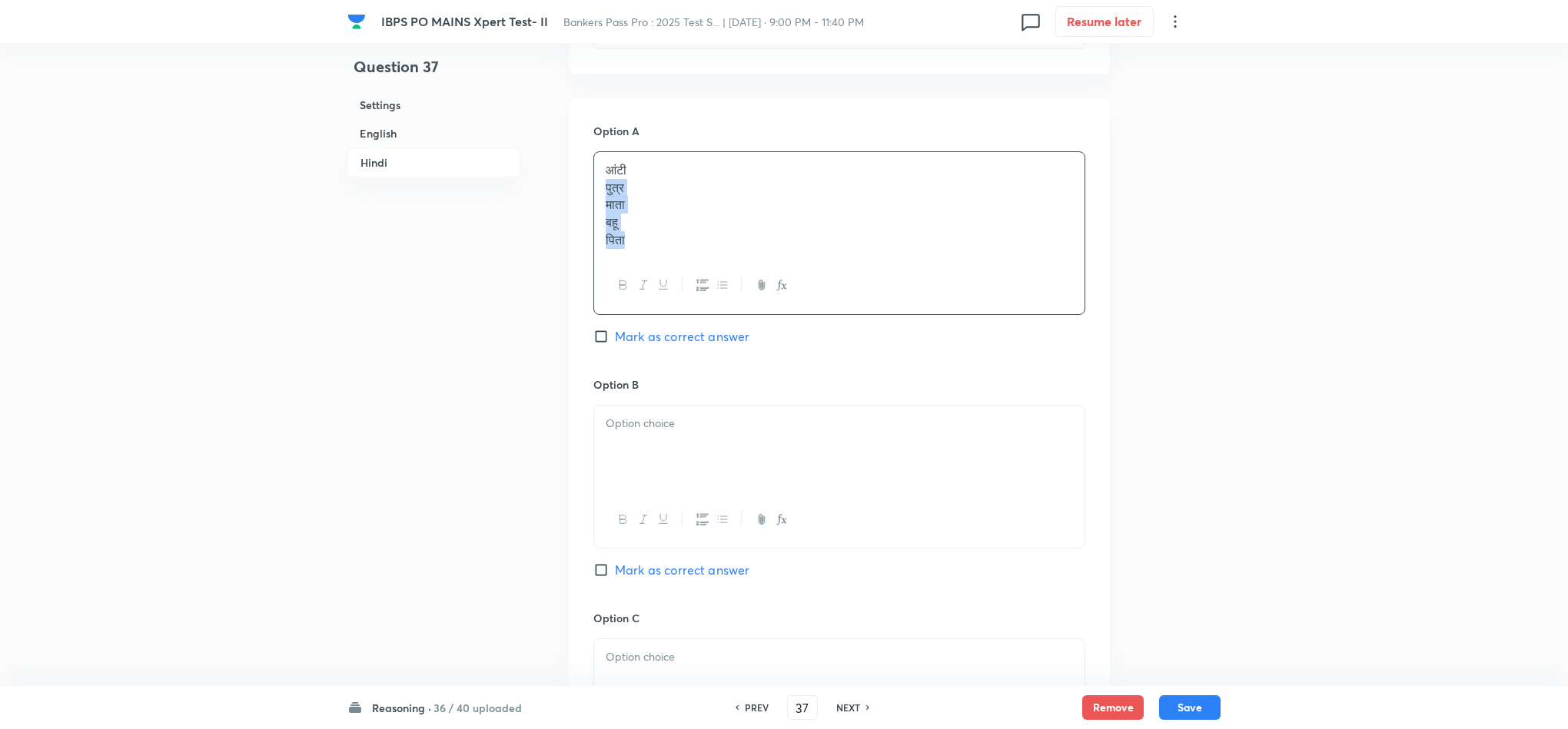
drag, startPoint x: 598, startPoint y: 197, endPoint x: 637, endPoint y: 265, distance: 78.4
click at [637, 258] on div "आंटी पुत्र माता [PERSON_NAME] पिता" at bounding box center [839, 205] width 491 height 106
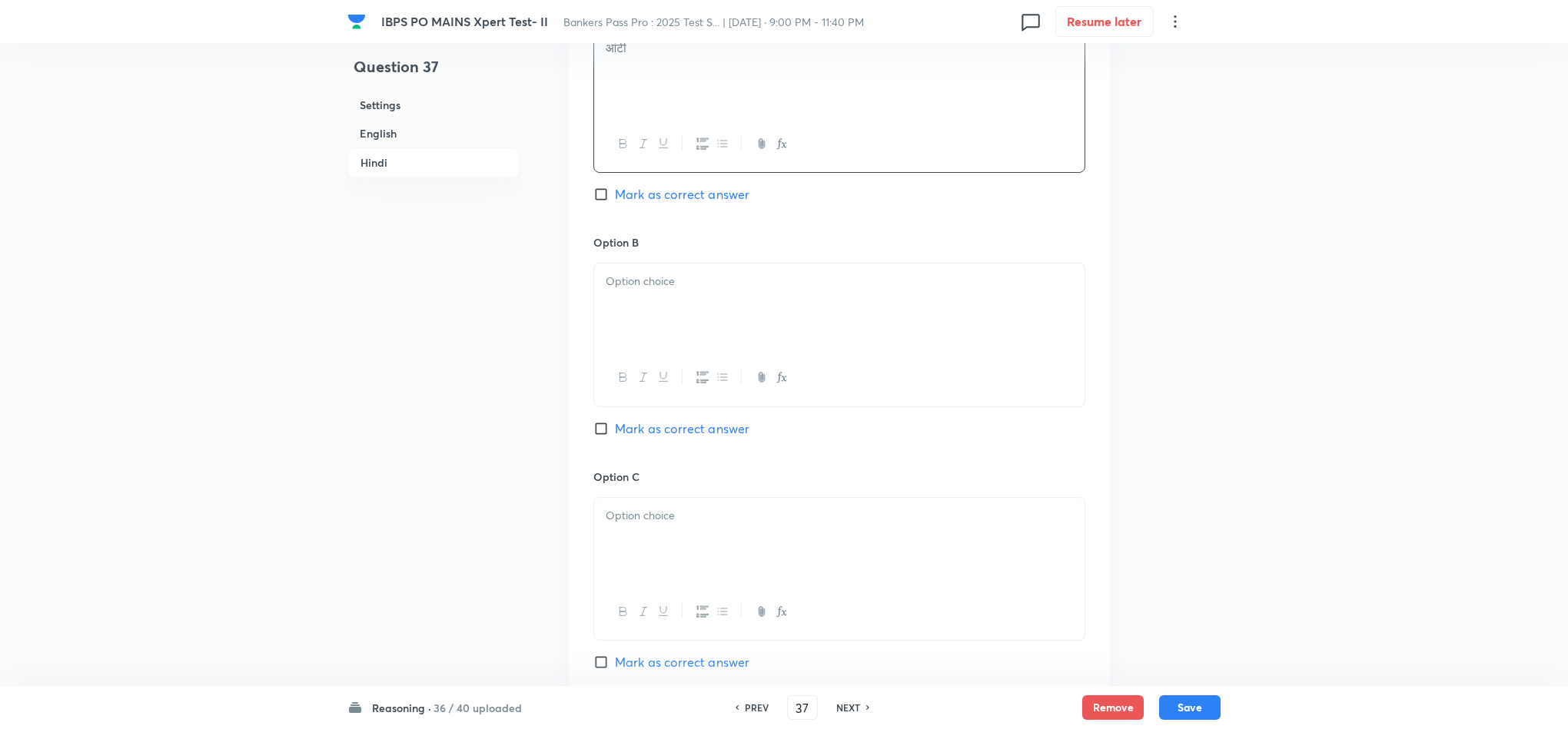
scroll to position [3409, 0]
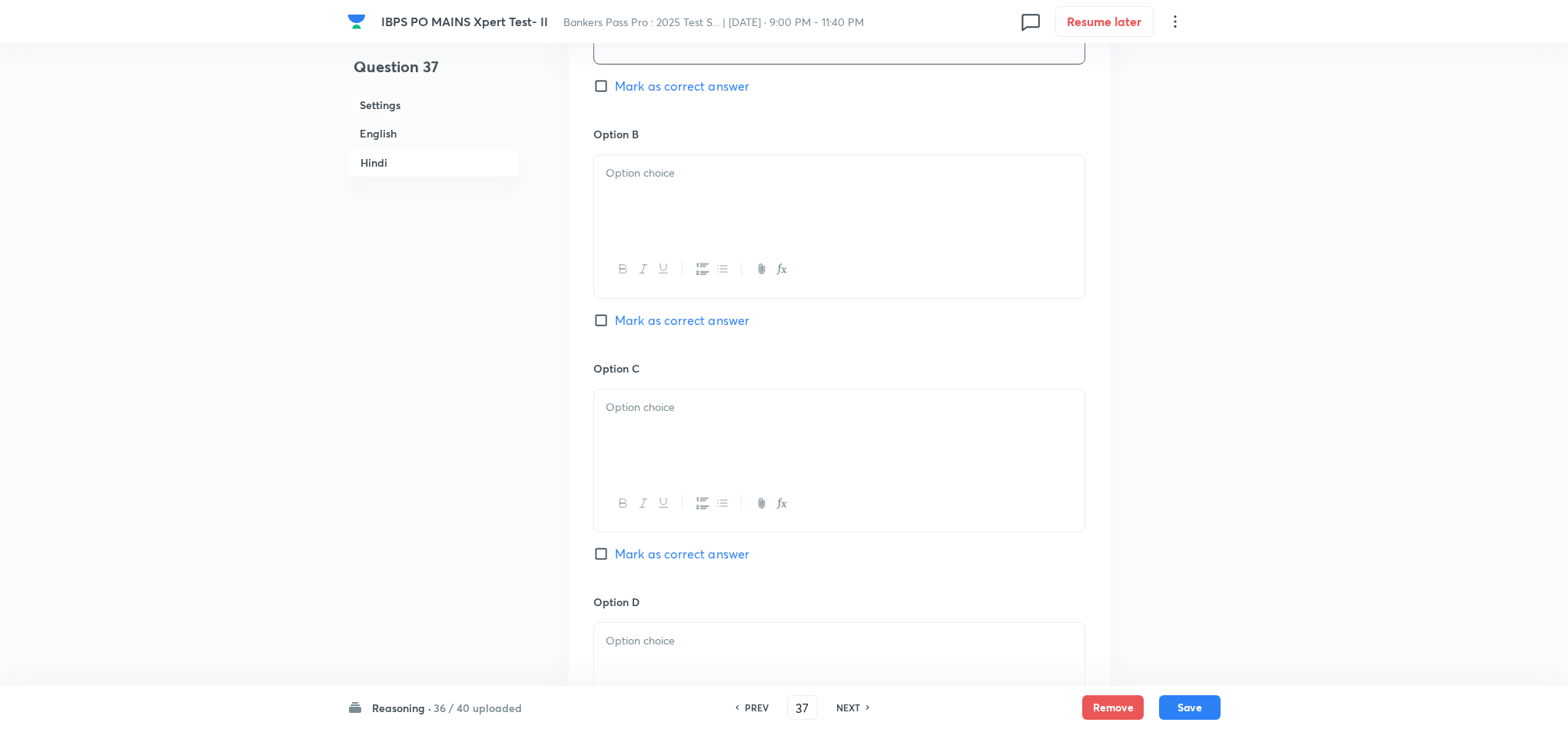
drag, startPoint x: 627, startPoint y: 227, endPoint x: 643, endPoint y: 226, distance: 16.0
drag, startPoint x: 605, startPoint y: 197, endPoint x: 653, endPoint y: 253, distance: 73.8
click at [653, 253] on div "पुत्र माता [PERSON_NAME] पिता" at bounding box center [839, 227] width 492 height 146
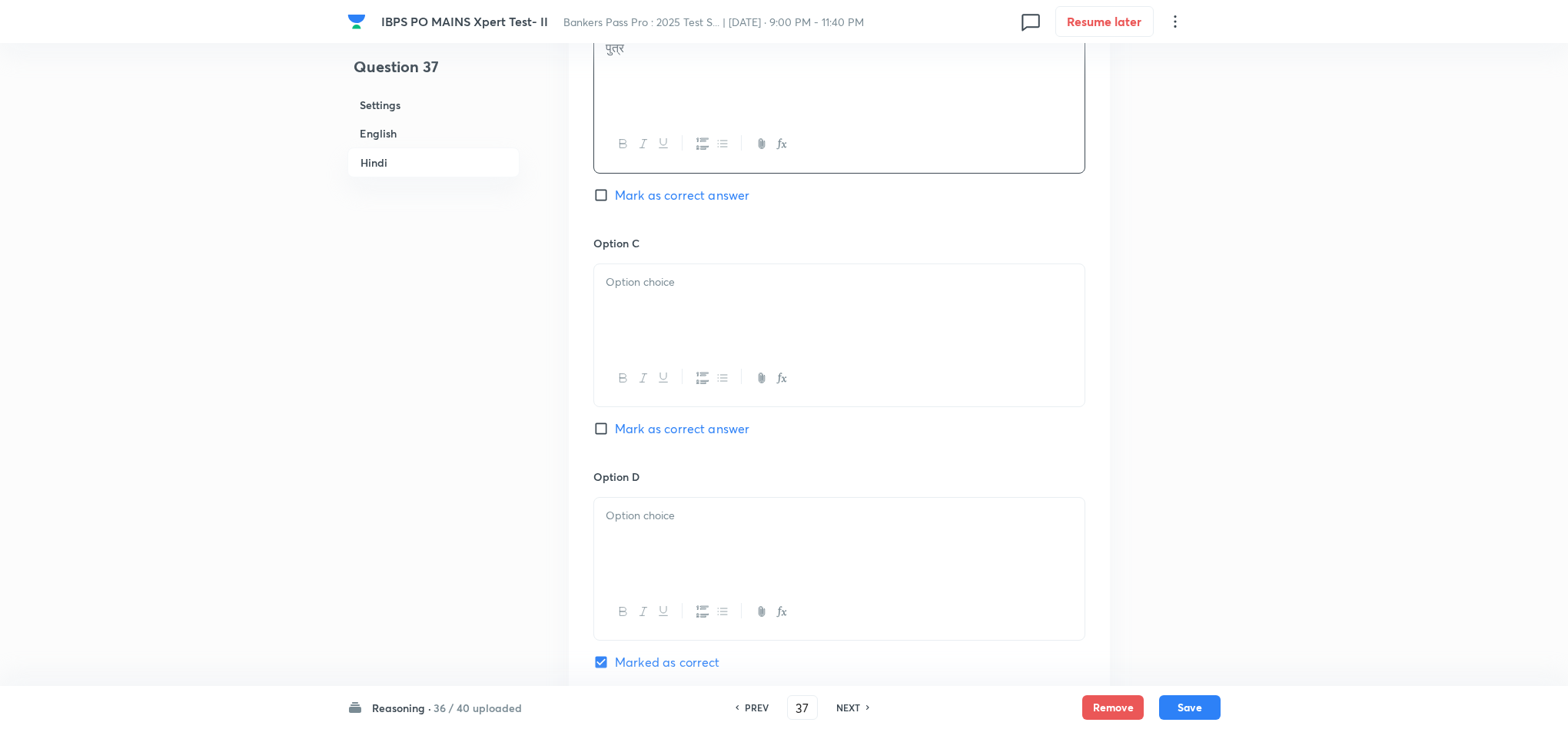
scroll to position [3524, 0]
drag, startPoint x: 620, startPoint y: 296, endPoint x: 630, endPoint y: 292, distance: 10.8
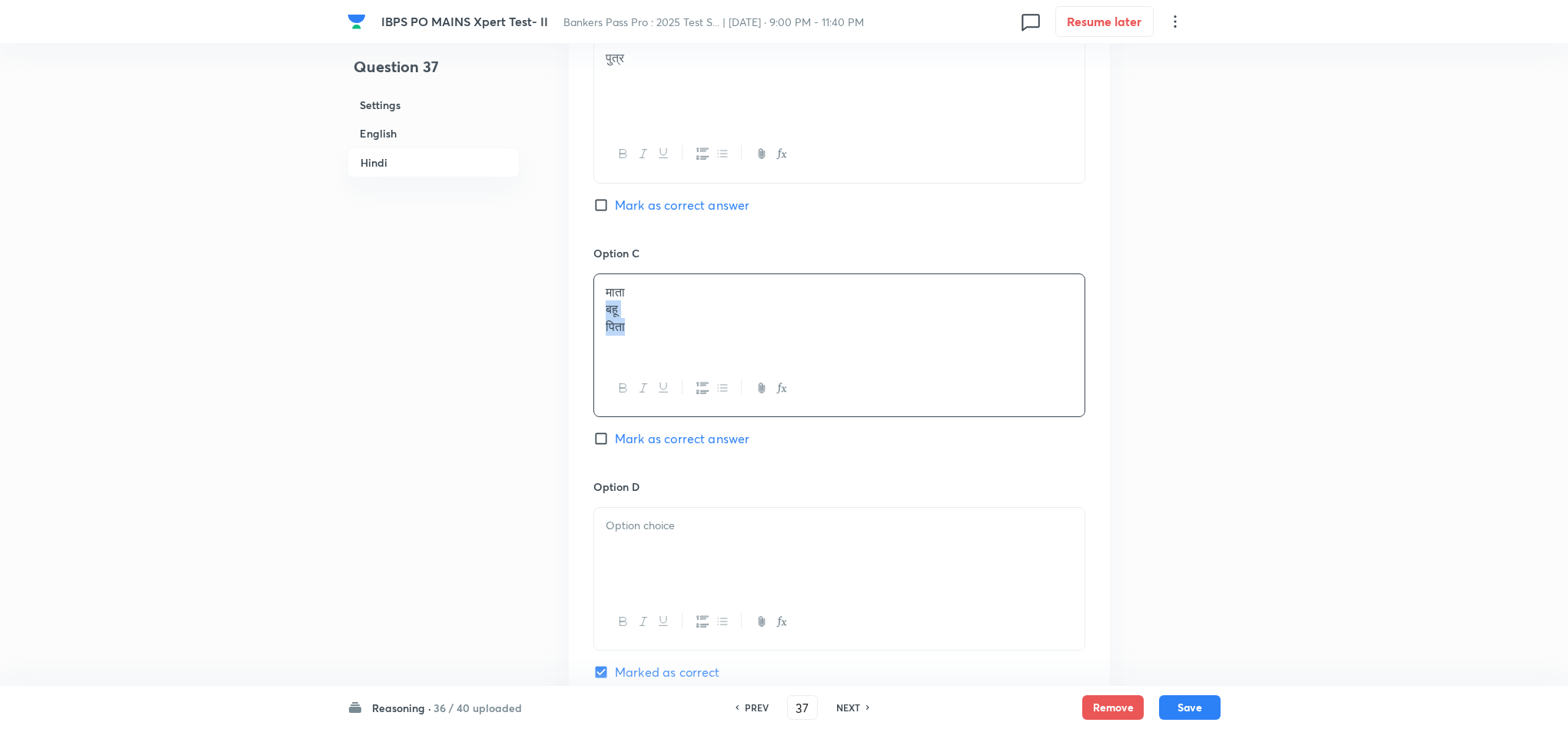
drag, startPoint x: 600, startPoint y: 321, endPoint x: 686, endPoint y: 361, distance: 94.8
click at [686, 361] on div "माता [PERSON_NAME] पिता" at bounding box center [839, 317] width 491 height 86
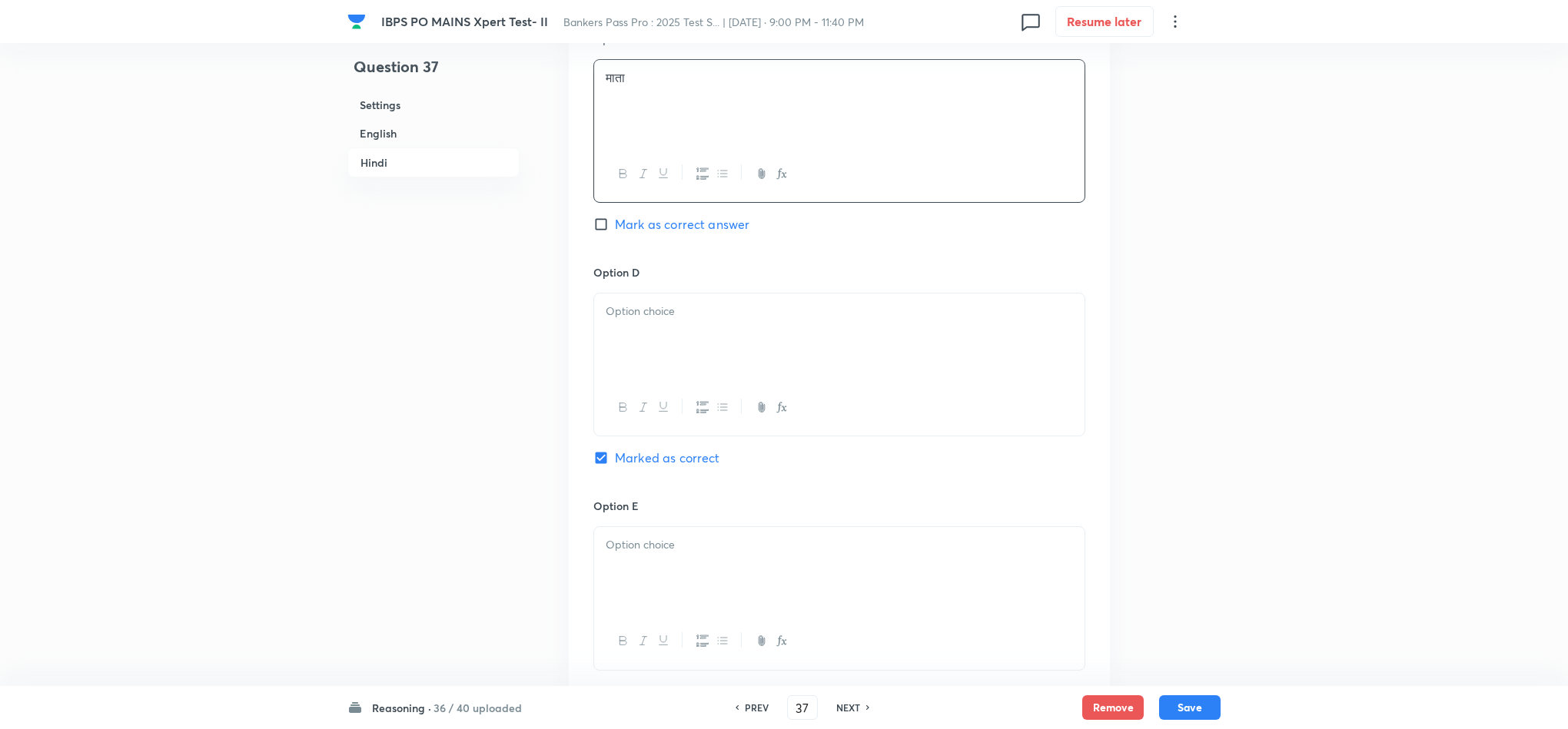
scroll to position [3754, 0]
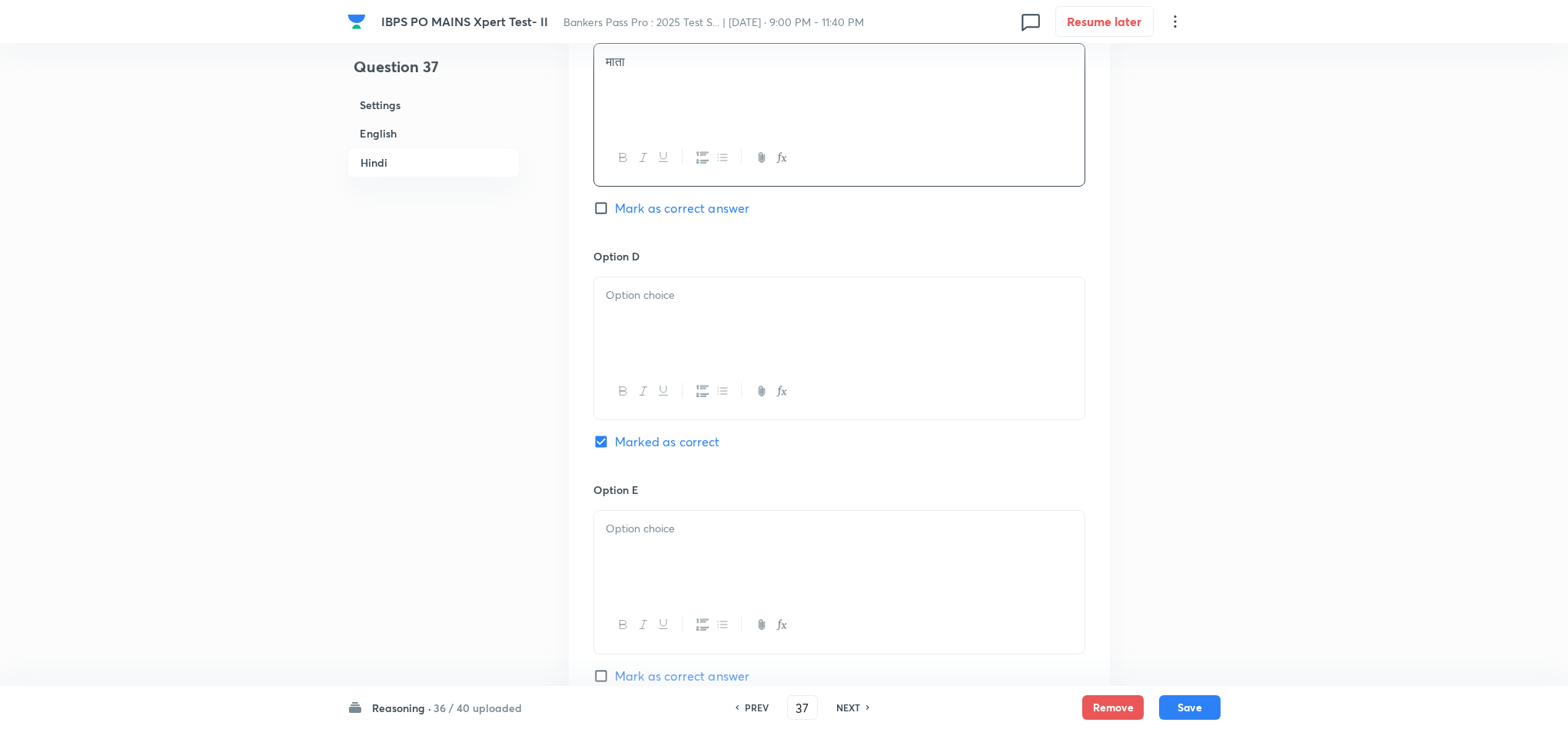
drag, startPoint x: 612, startPoint y: 339, endPoint x: 624, endPoint y: 332, distance: 13.9
drag, startPoint x: 642, startPoint y: 341, endPoint x: 597, endPoint y: 339, distance: 45.0
click at [597, 339] on div "बहू पिता" at bounding box center [839, 320] width 491 height 86
click at [597, 338] on div "बहू पिता" at bounding box center [839, 320] width 491 height 86
drag, startPoint x: 597, startPoint y: 337, endPoint x: 865, endPoint y: 338, distance: 268.0
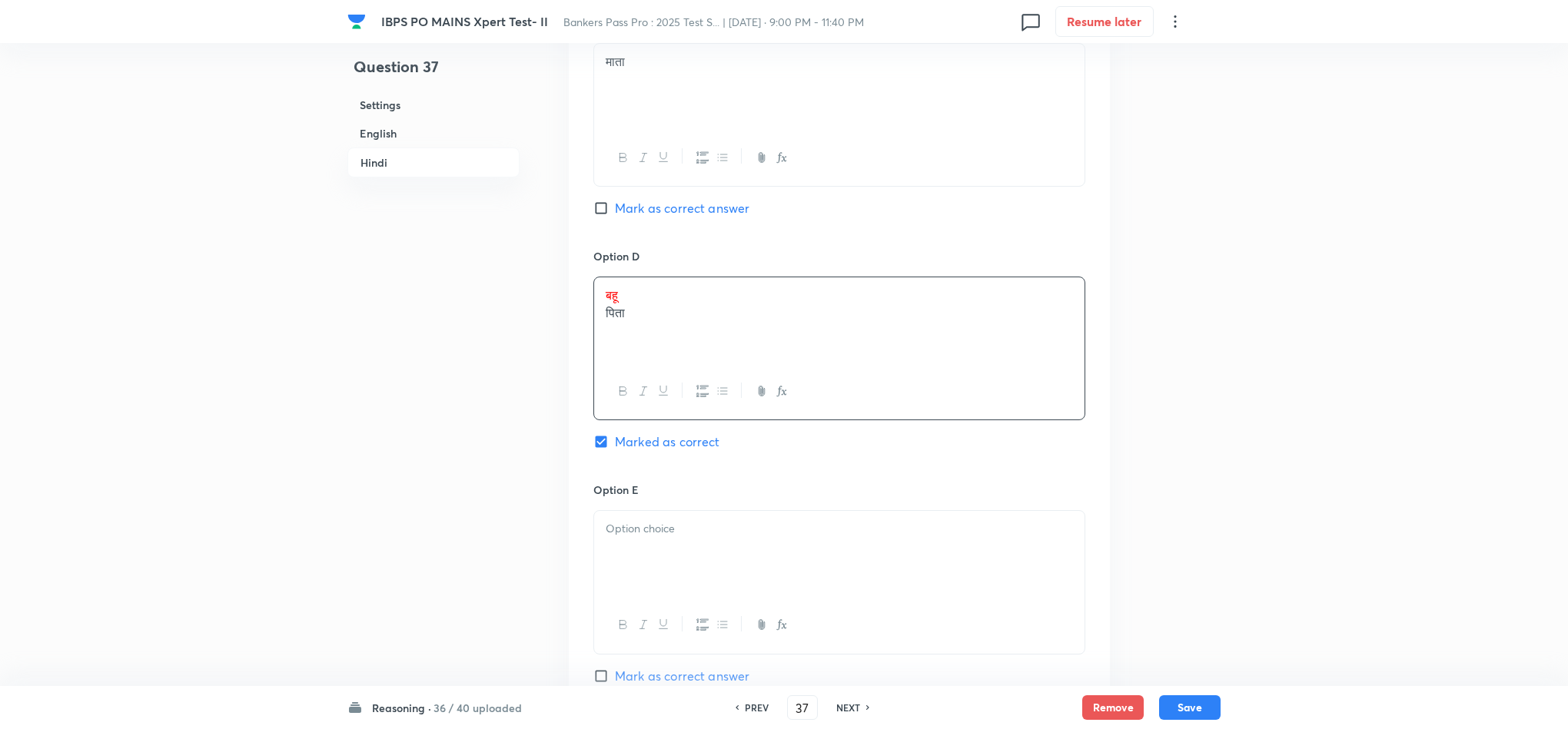
click at [895, 338] on div "बहू पिता" at bounding box center [839, 320] width 491 height 86
drag, startPoint x: 709, startPoint y: 333, endPoint x: 607, endPoint y: 328, distance: 102.1
click at [601, 332] on div "बहू पिता" at bounding box center [839, 320] width 491 height 86
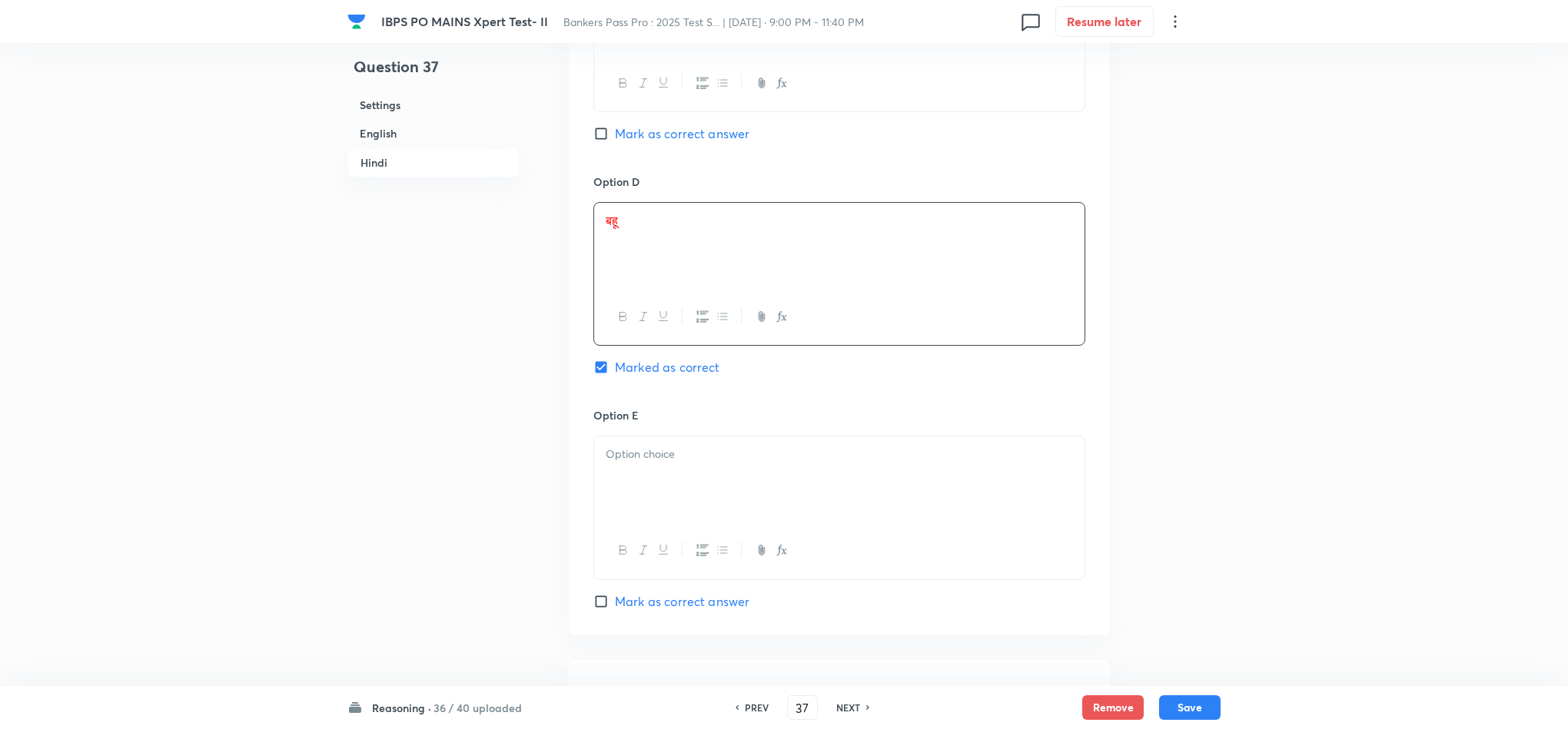
scroll to position [3870, 0]
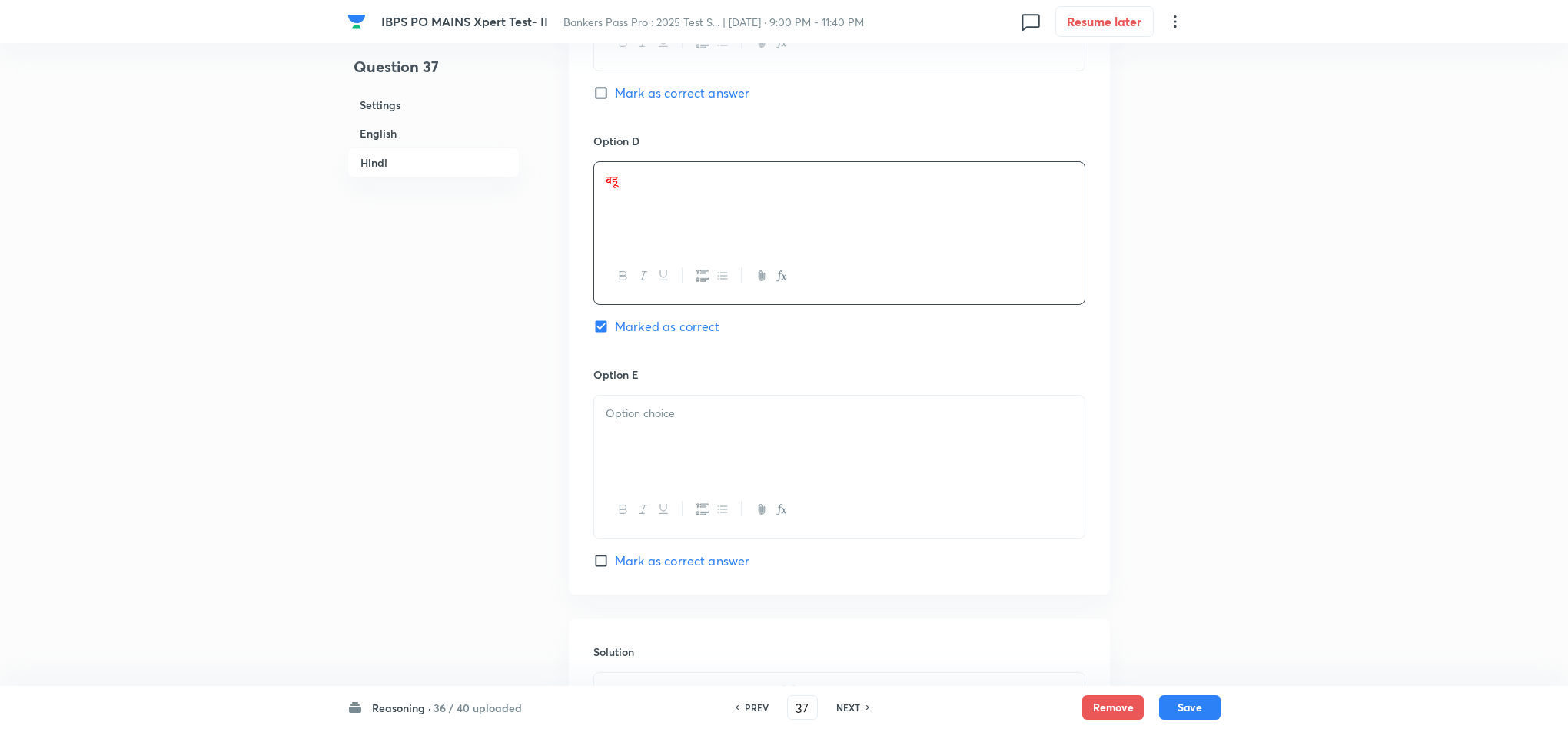
drag, startPoint x: 632, startPoint y: 422, endPoint x: 651, endPoint y: 417, distance: 19.6
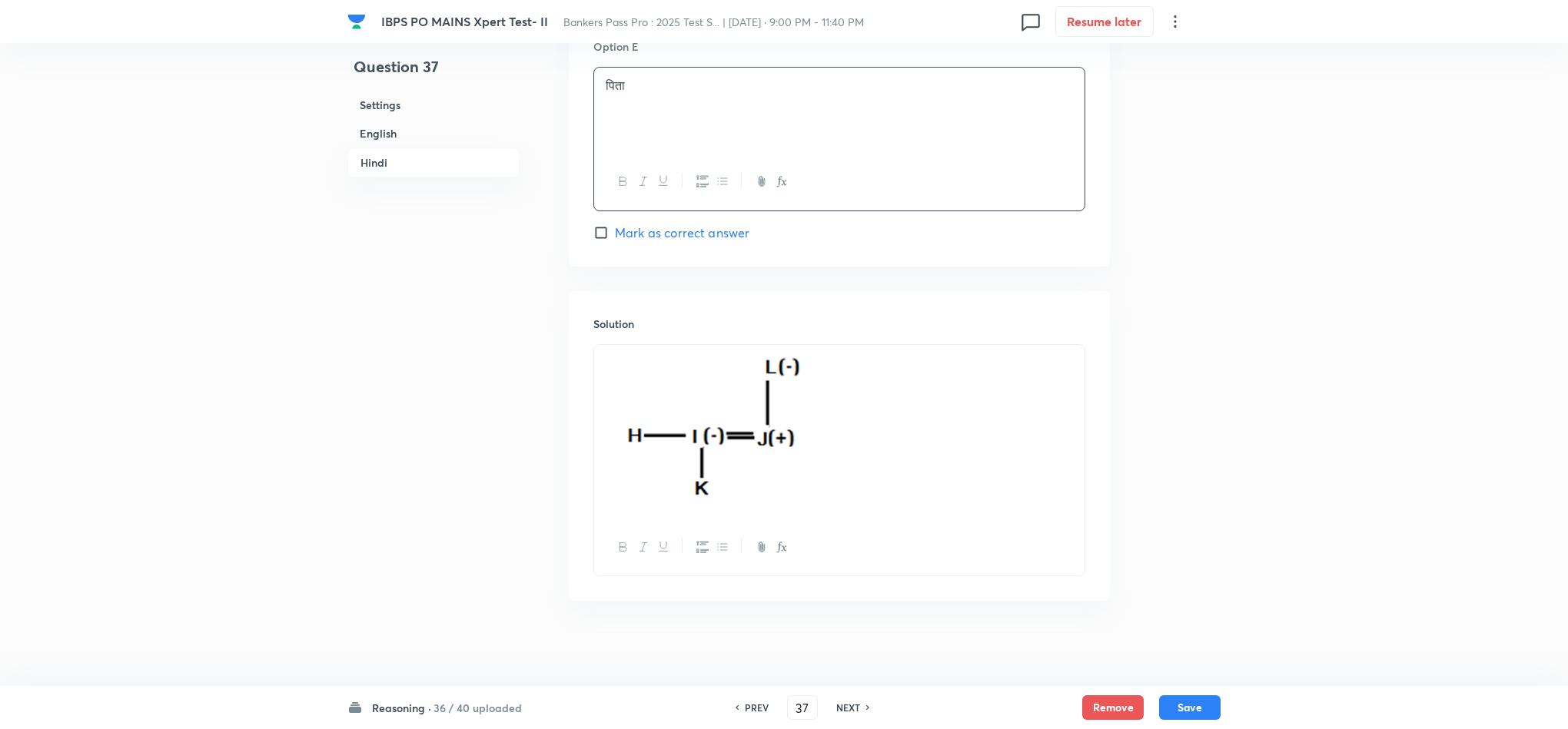
scroll to position [4215, 0]
drag, startPoint x: 1185, startPoint y: 702, endPoint x: 1017, endPoint y: 613, distance: 190.1
click at [1184, 702] on button "Save" at bounding box center [1190, 707] width 61 height 25
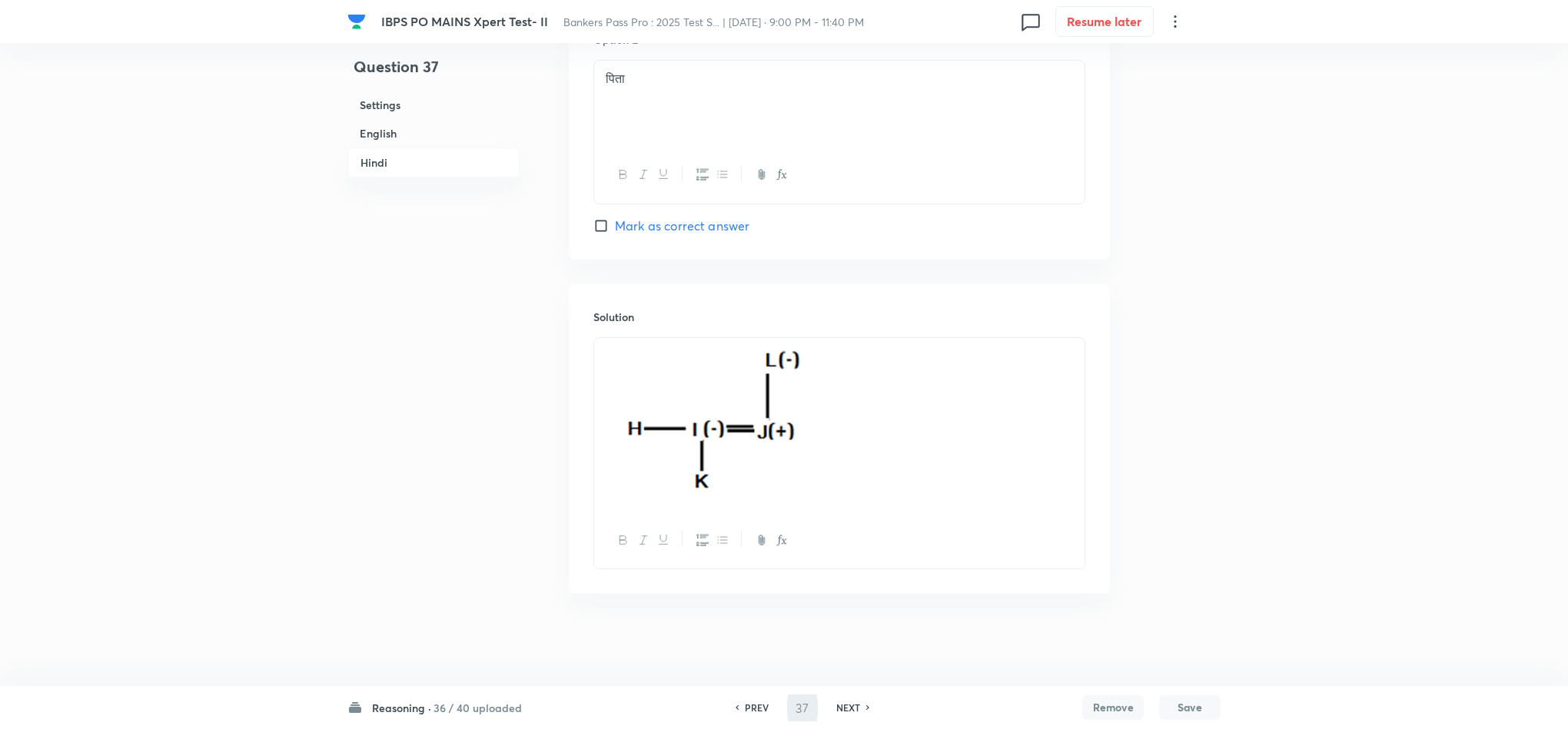
type input "38"
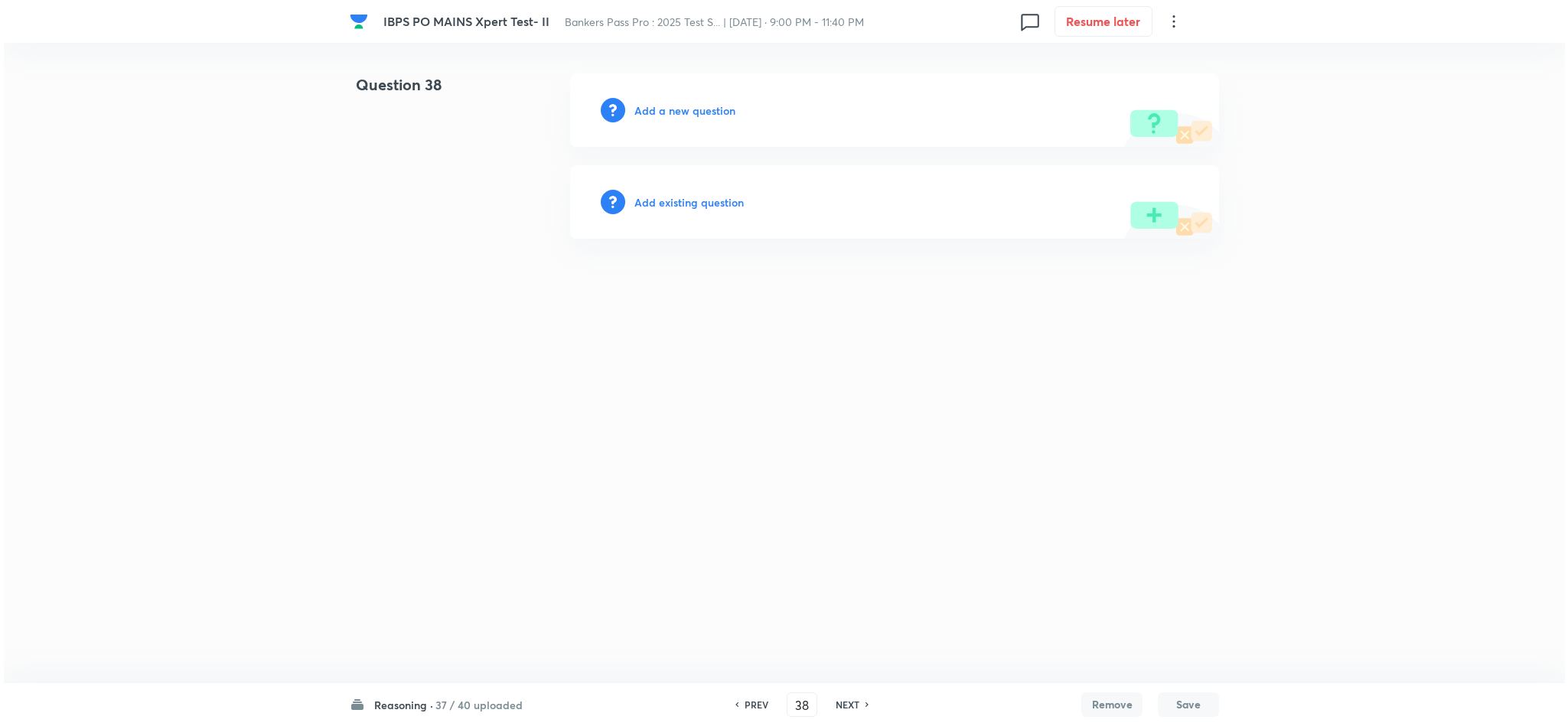
scroll to position [0, 0]
click at [701, 118] on div "Add a new question" at bounding box center [894, 110] width 649 height 74
click at [700, 113] on h6 "Add a new question" at bounding box center [685, 110] width 101 height 16
click at [660, 105] on h6 "Choose a question type" at bounding box center [693, 110] width 118 height 16
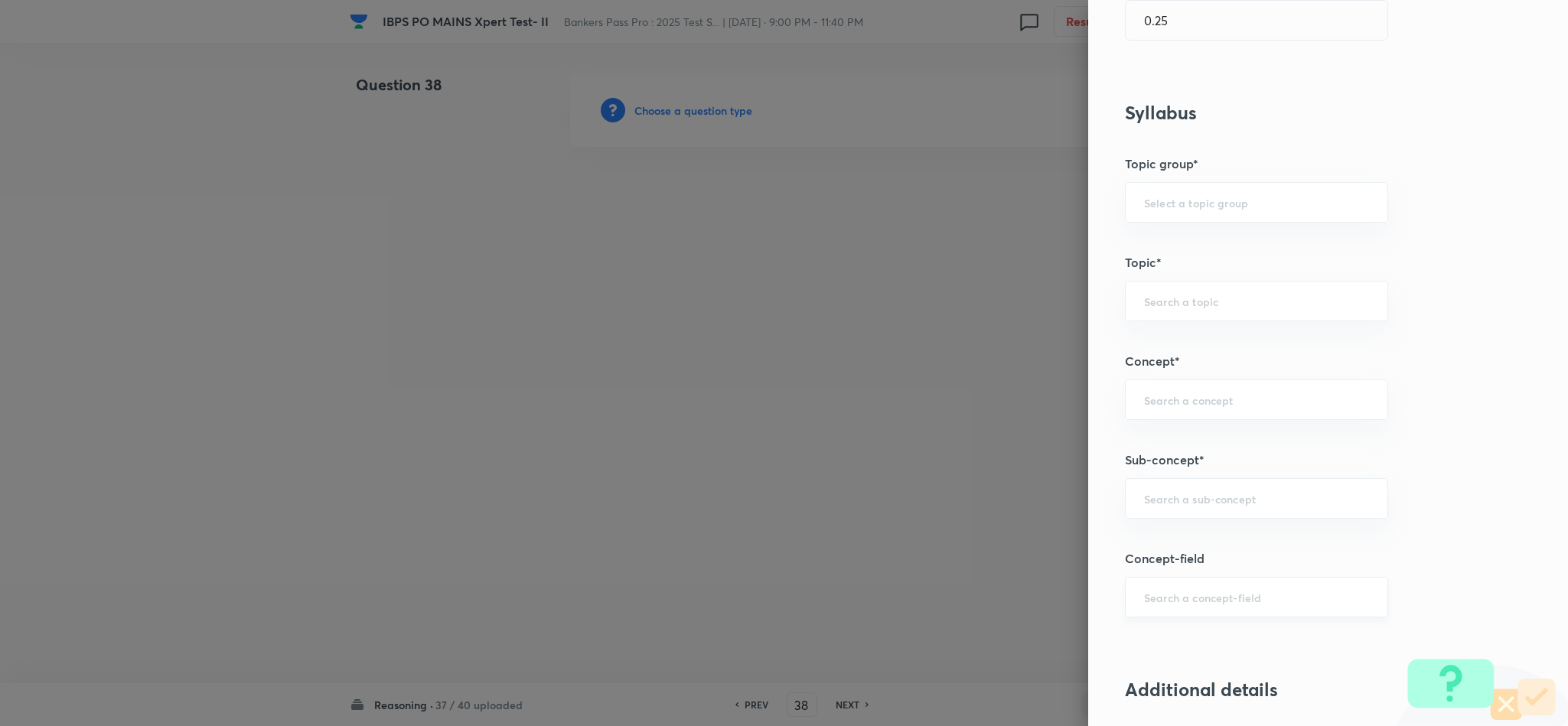
scroll to position [689, 0]
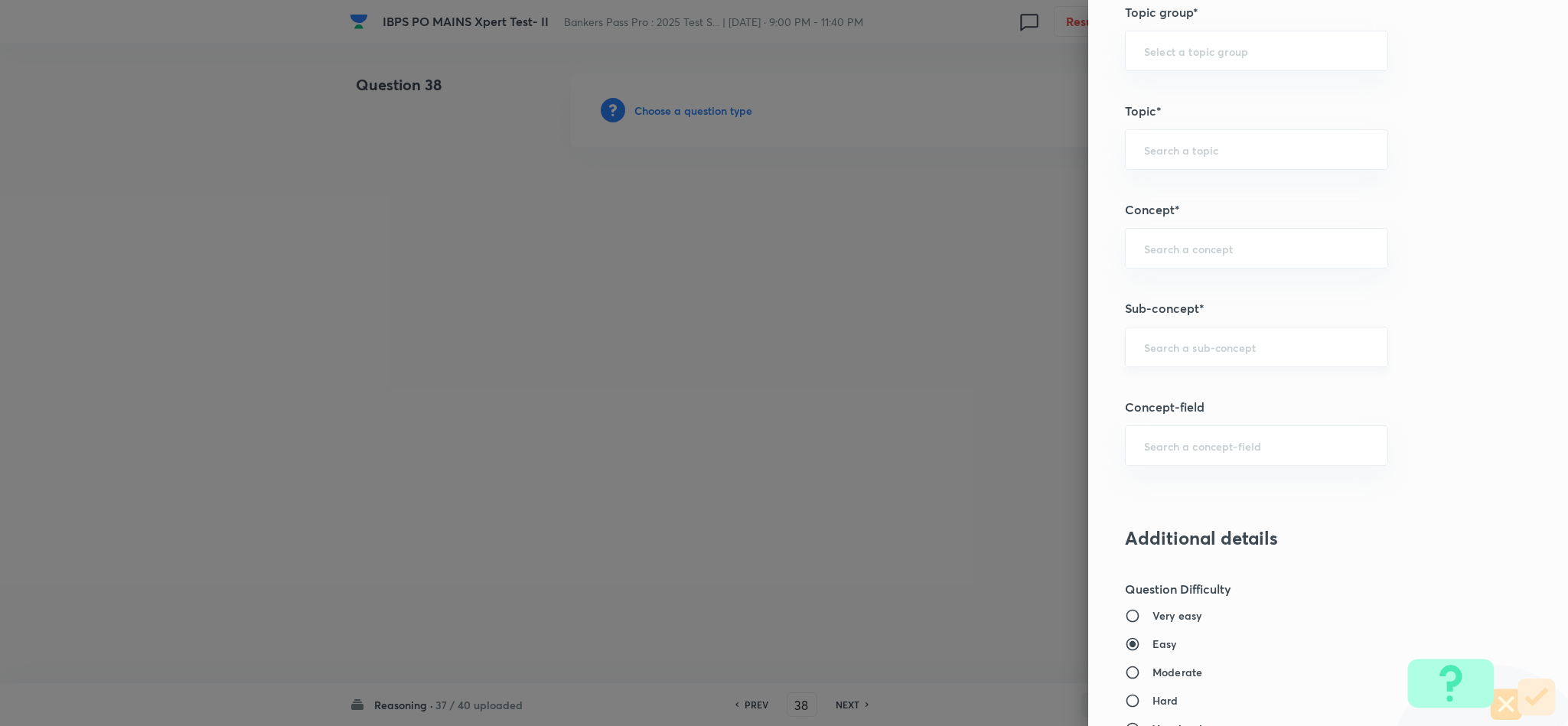
click at [1202, 359] on div "​" at bounding box center [1257, 347] width 263 height 41
click at [1203, 388] on li "Miscellaneous Puzzles" at bounding box center [1239, 396] width 261 height 27
type input "Miscellaneous Puzzles"
type input "Reasoning"
type input "Verbal Reasoning"
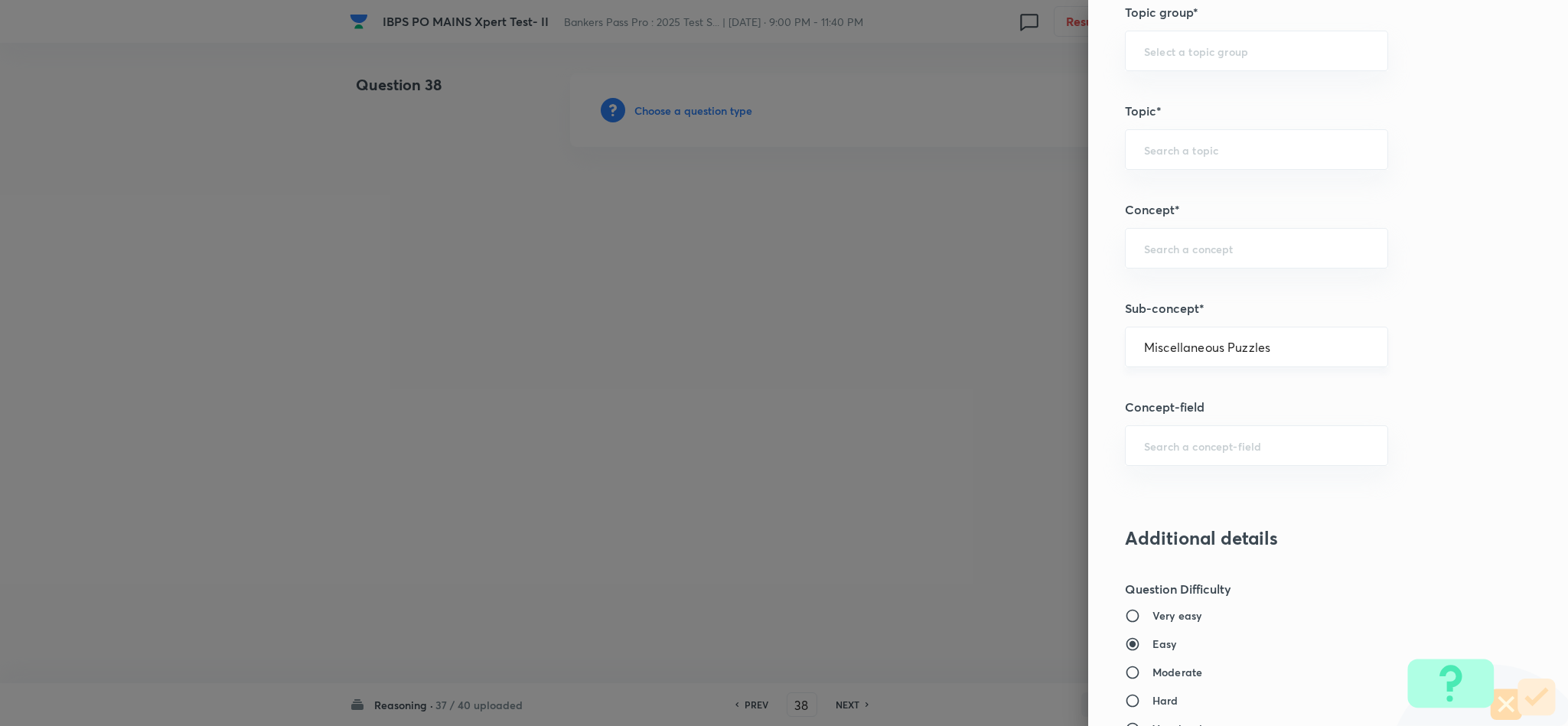
type input "Puzzle and Seating Arrangement"
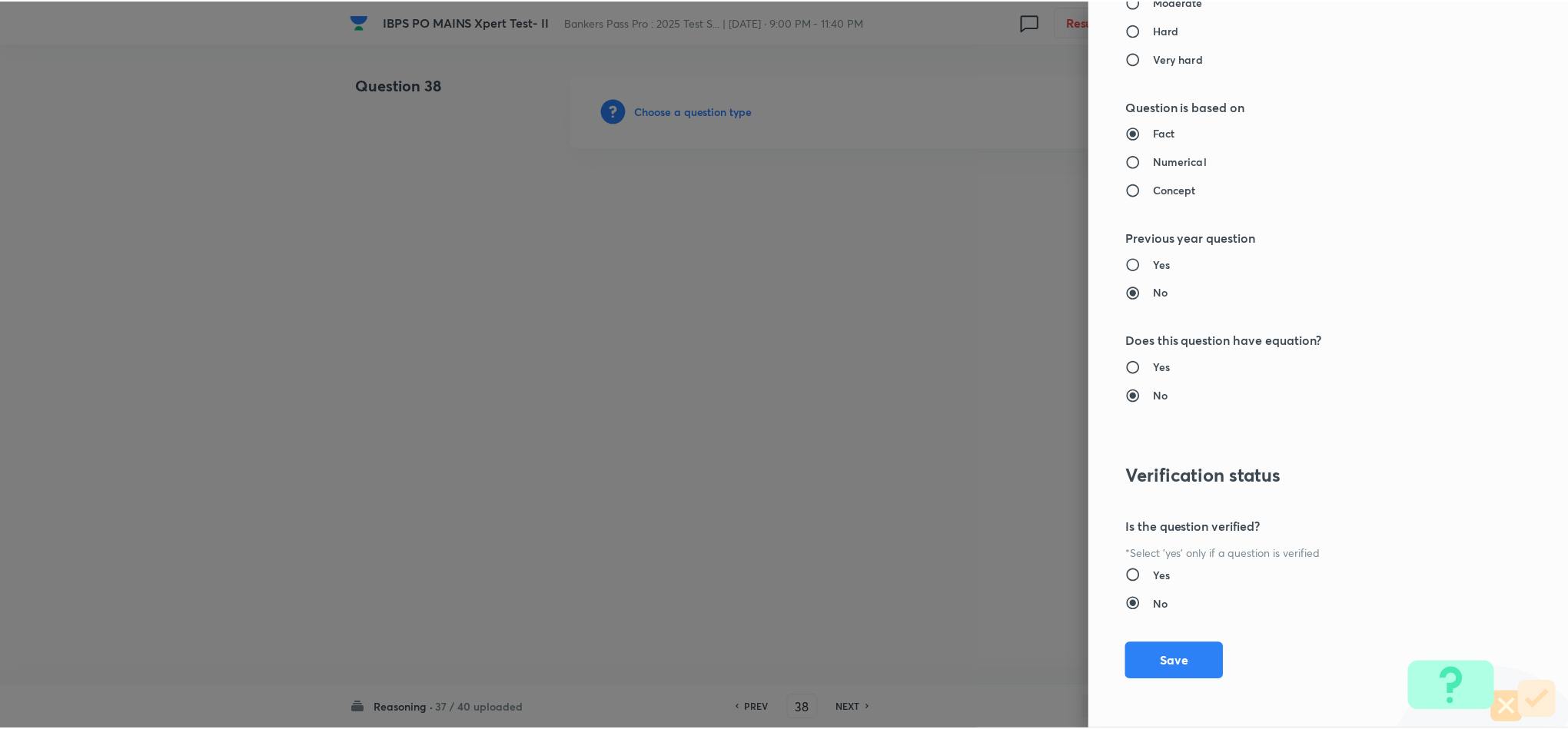
scroll to position [1370, 0]
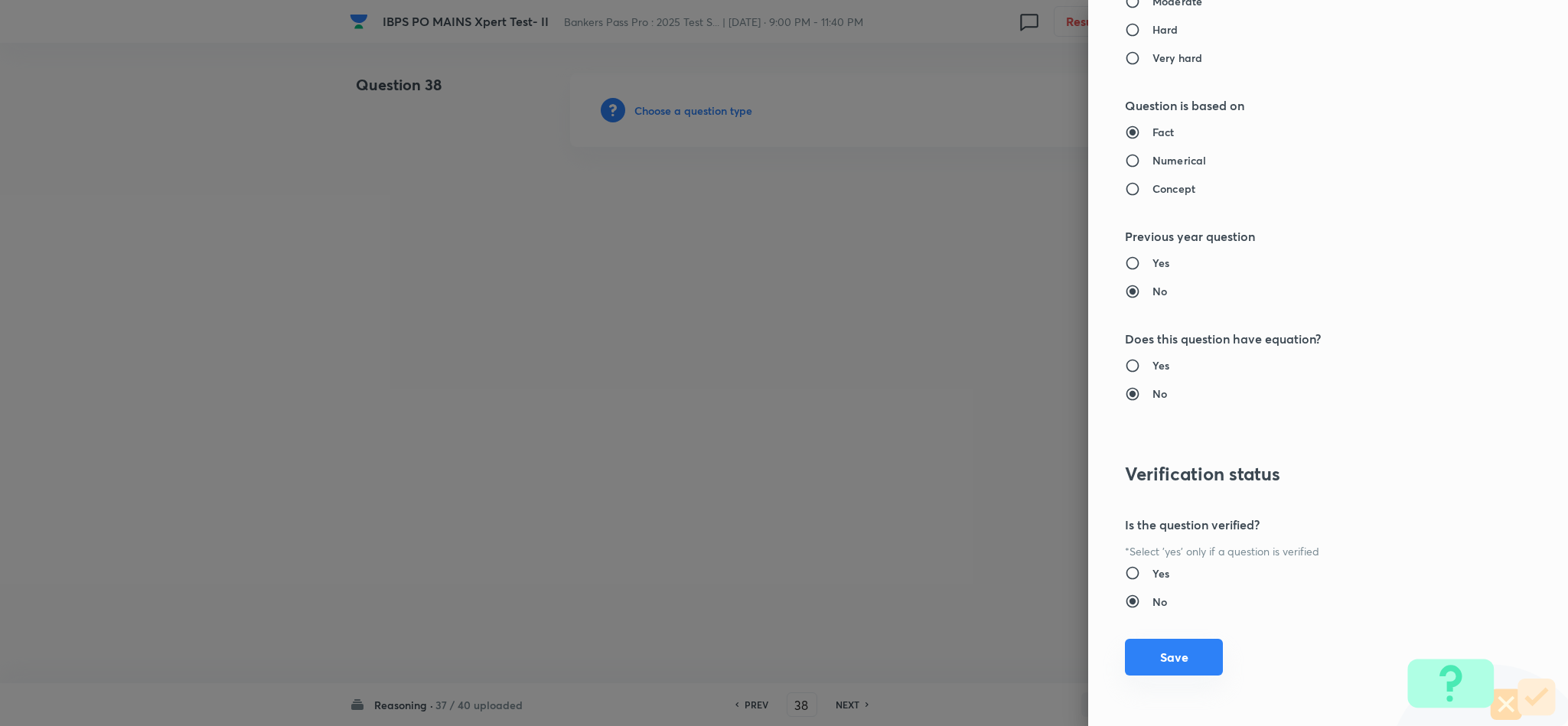
click at [1181, 666] on button "Save" at bounding box center [1174, 656] width 98 height 37
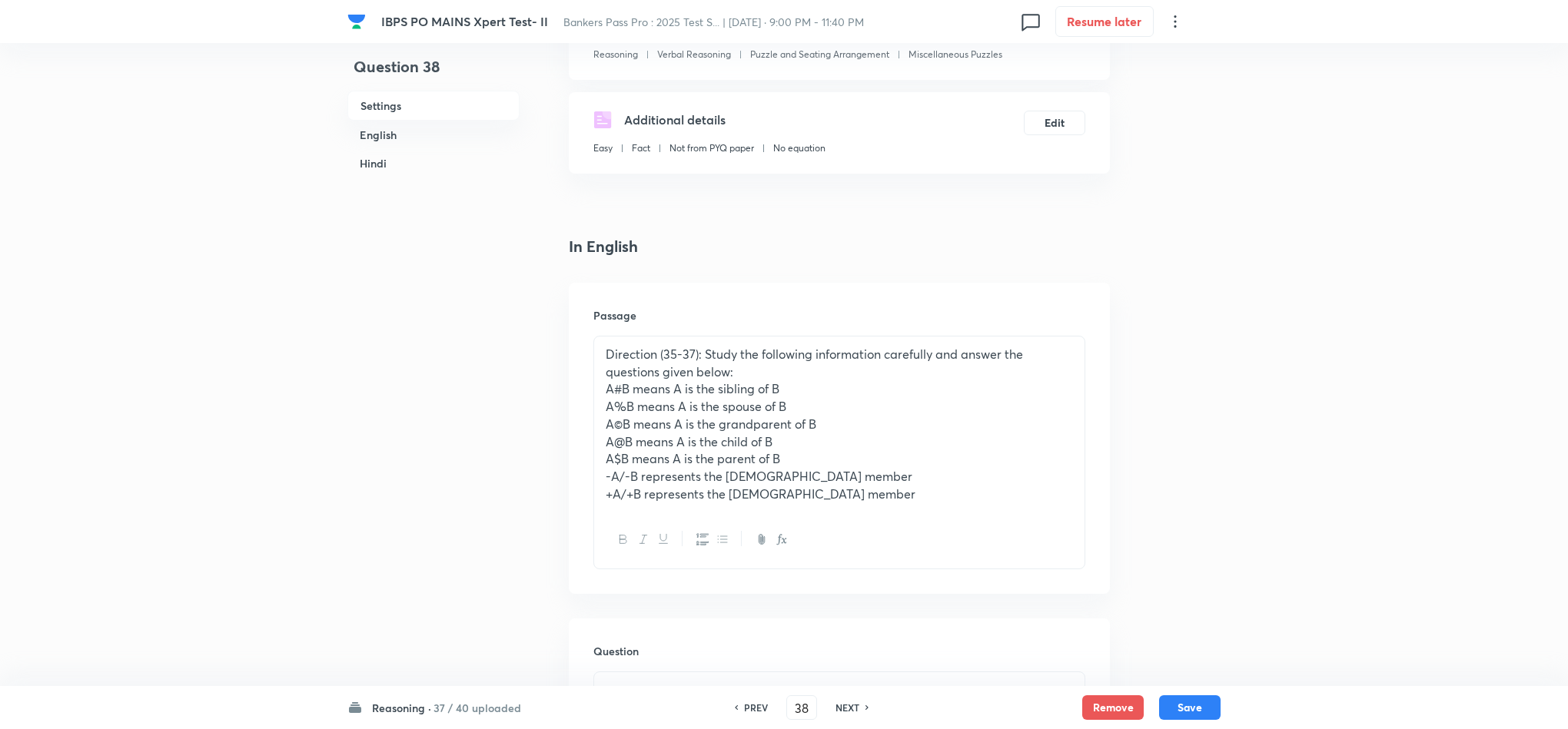
scroll to position [230, 0]
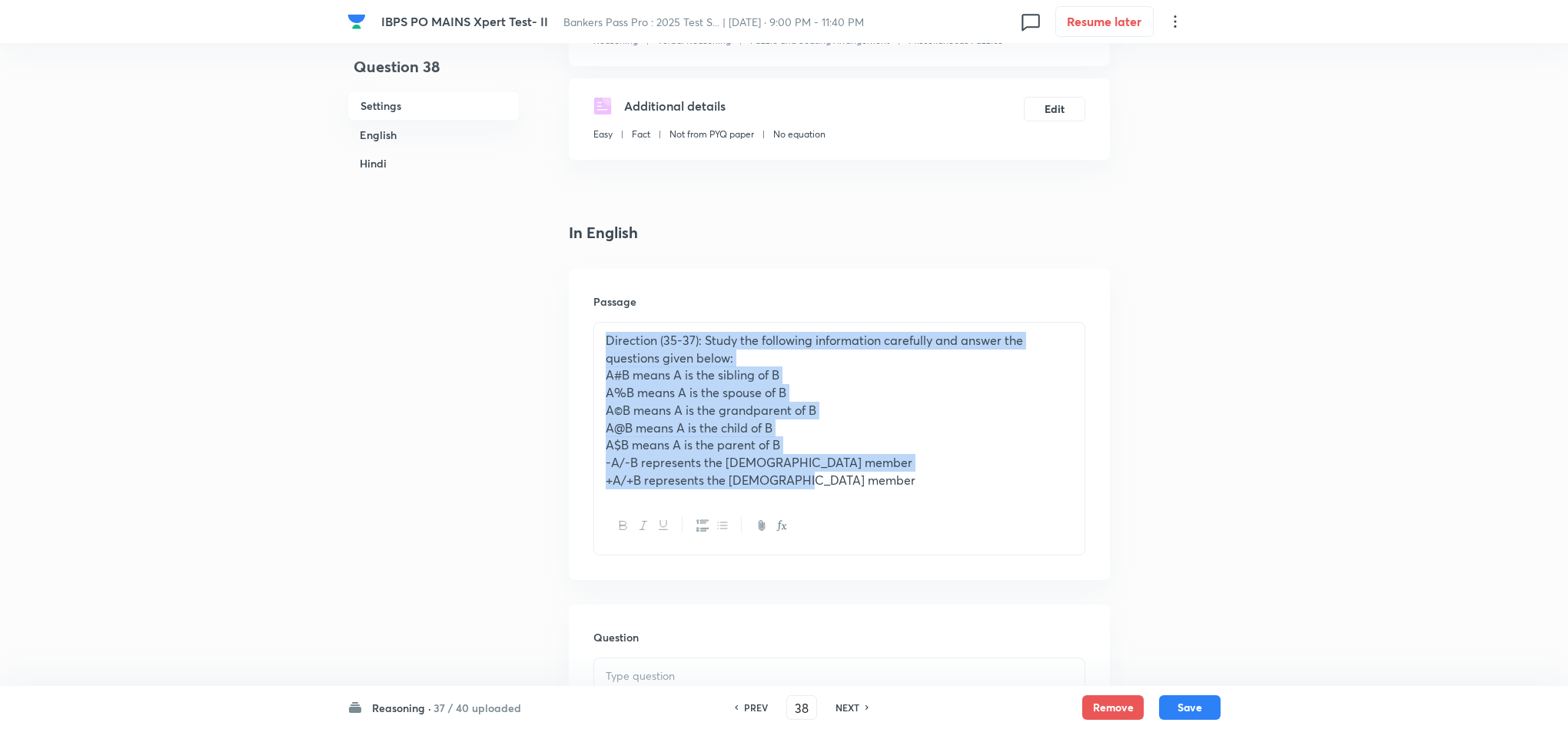
drag, startPoint x: 604, startPoint y: 341, endPoint x: 851, endPoint y: 508, distance: 298.2
click at [849, 519] on div "Direction (35-37): Study the following information carefully and answer the que…" at bounding box center [839, 439] width 492 height 234
click at [851, 512] on div at bounding box center [839, 526] width 491 height 56
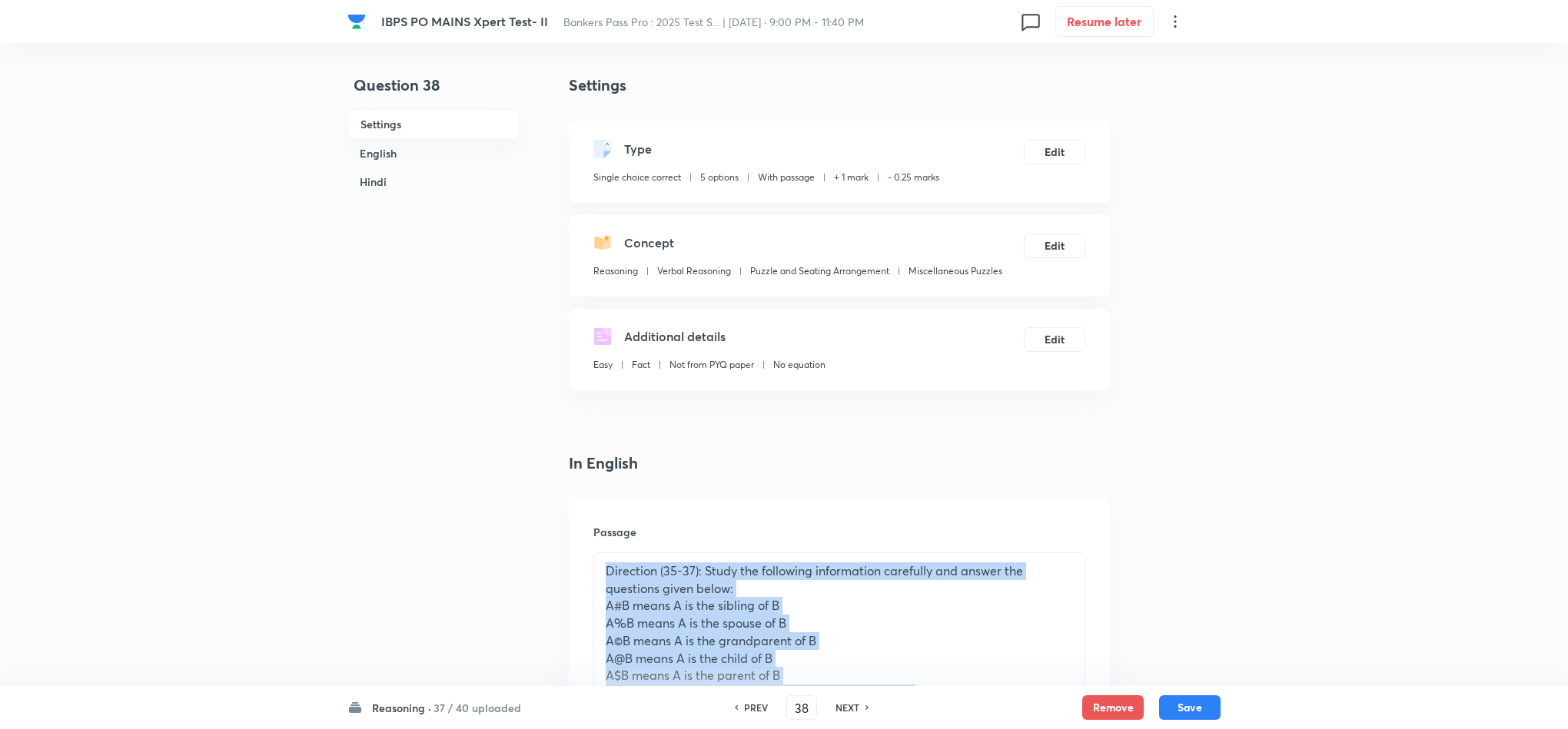
drag, startPoint x: 872, startPoint y: 479, endPoint x: 100, endPoint y: -49, distance: 935.3
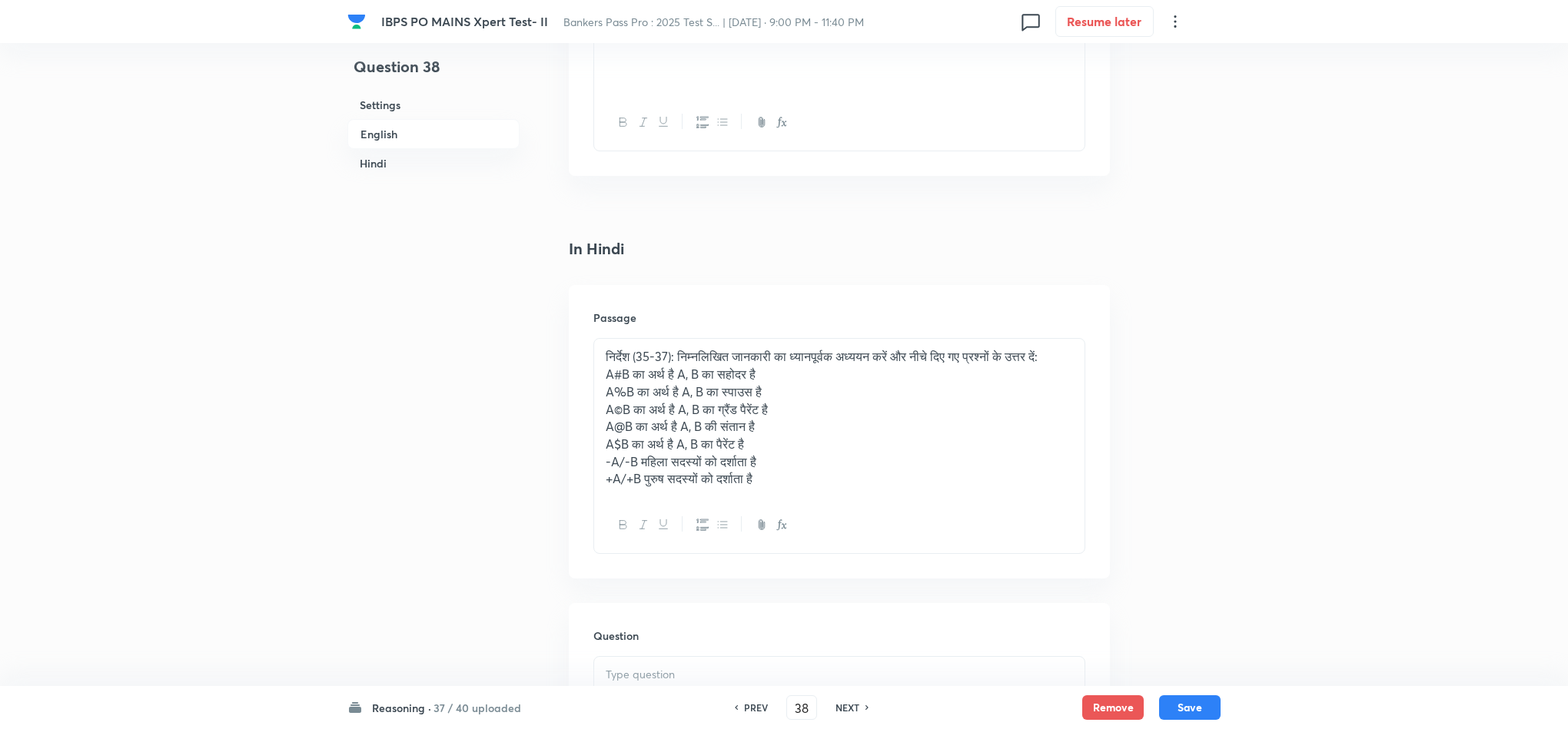
scroll to position [2535, 0]
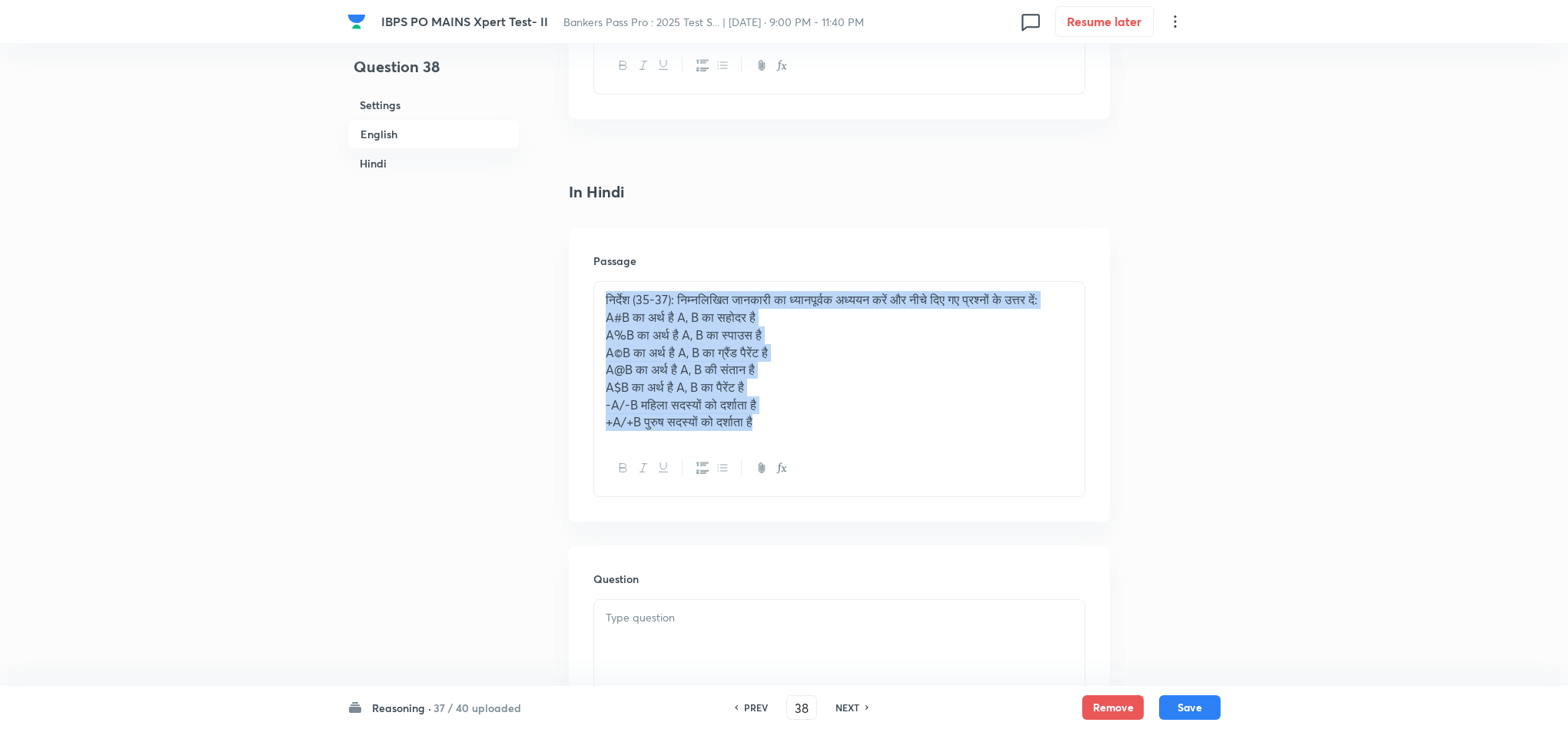
drag, startPoint x: 773, startPoint y: 445, endPoint x: 493, endPoint y: 231, distance: 352.4
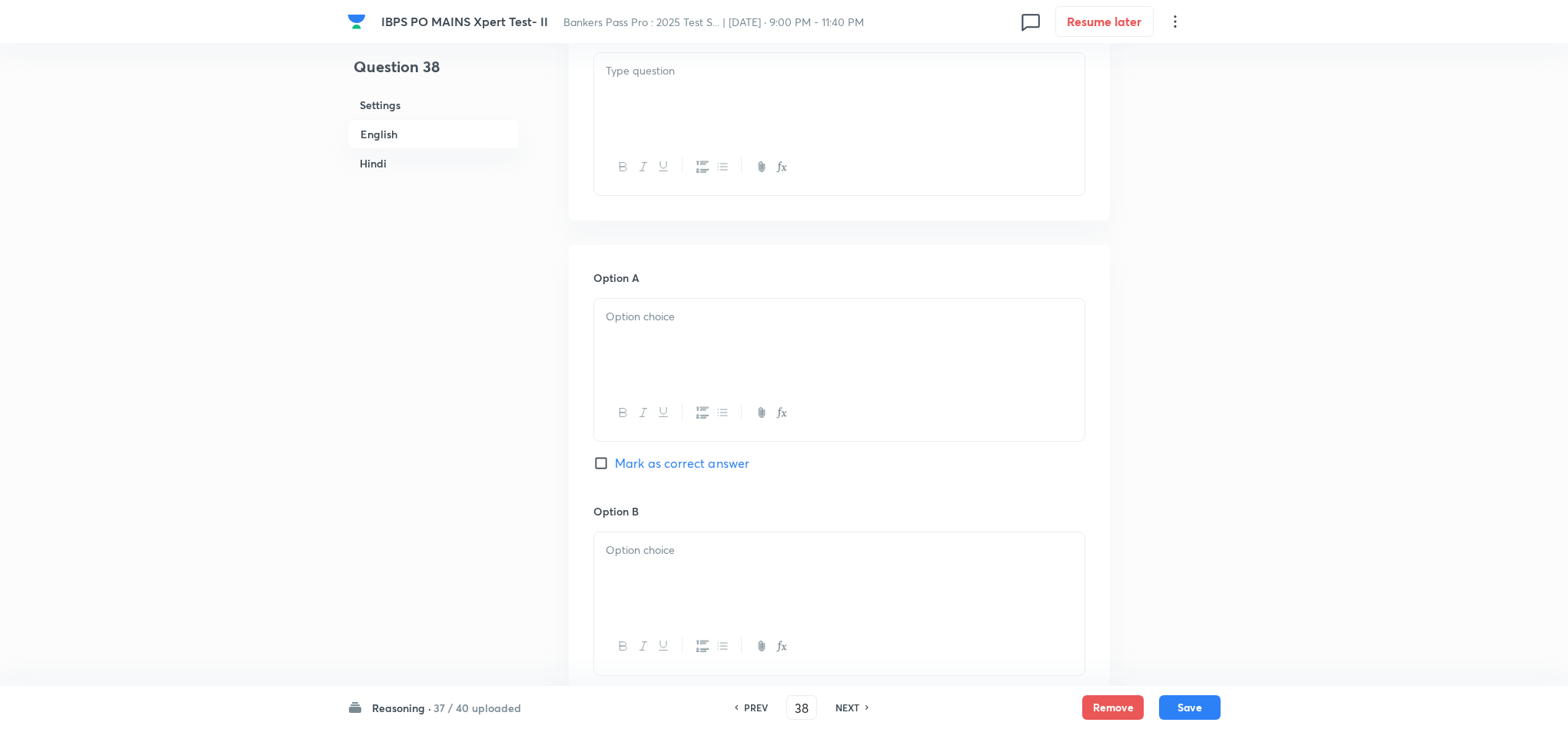
scroll to position [691, 0]
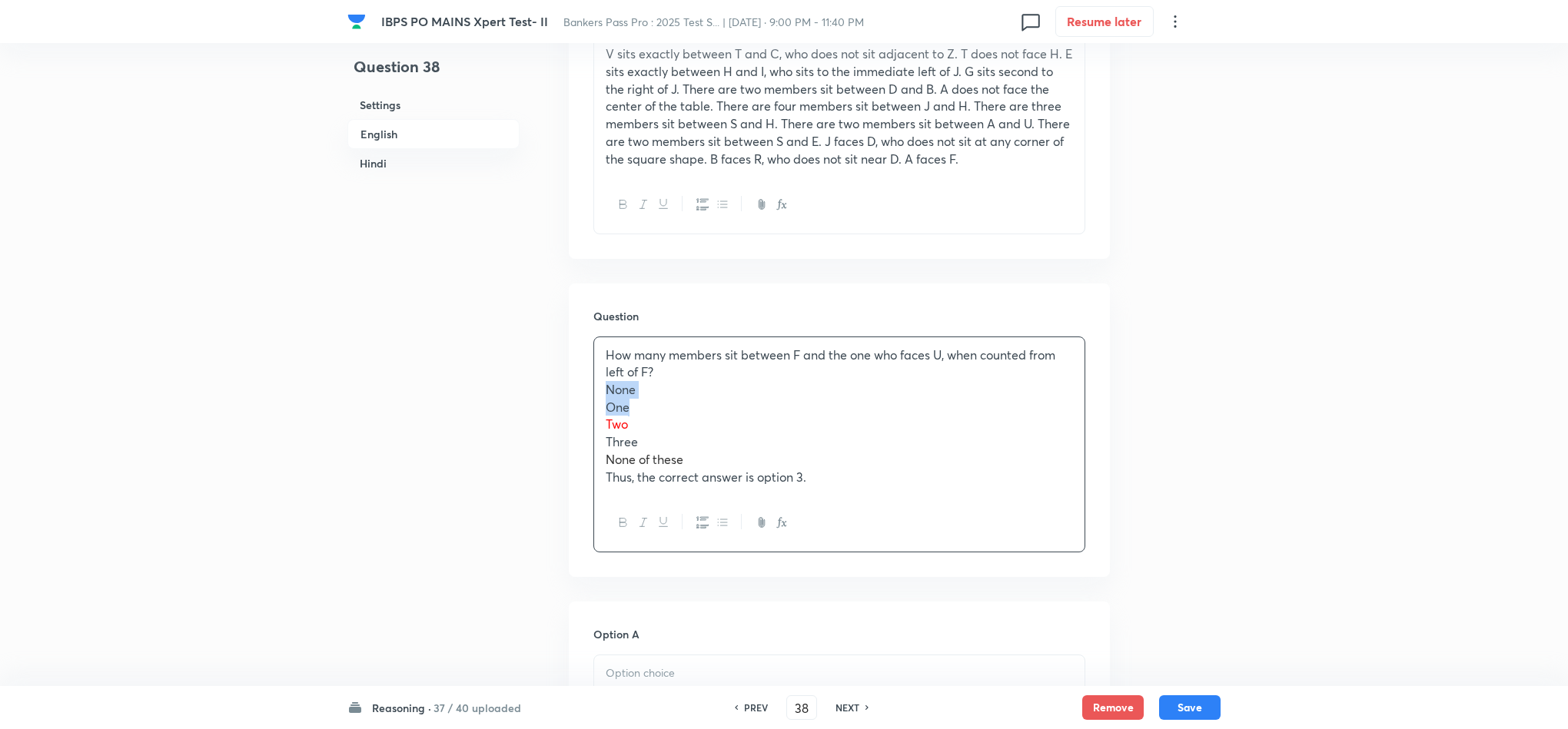
drag, startPoint x: 602, startPoint y: 396, endPoint x: 641, endPoint y: 414, distance: 43.0
click at [630, 411] on div "How many members sit between F and the one who faces U, when counted from left …" at bounding box center [839, 417] width 491 height 159
drag, startPoint x: 822, startPoint y: 495, endPoint x: 602, endPoint y: 387, distance: 245.1
click at [602, 387] on div "How many members sit between F and the one who faces U, when counted from left …" at bounding box center [839, 417] width 491 height 159
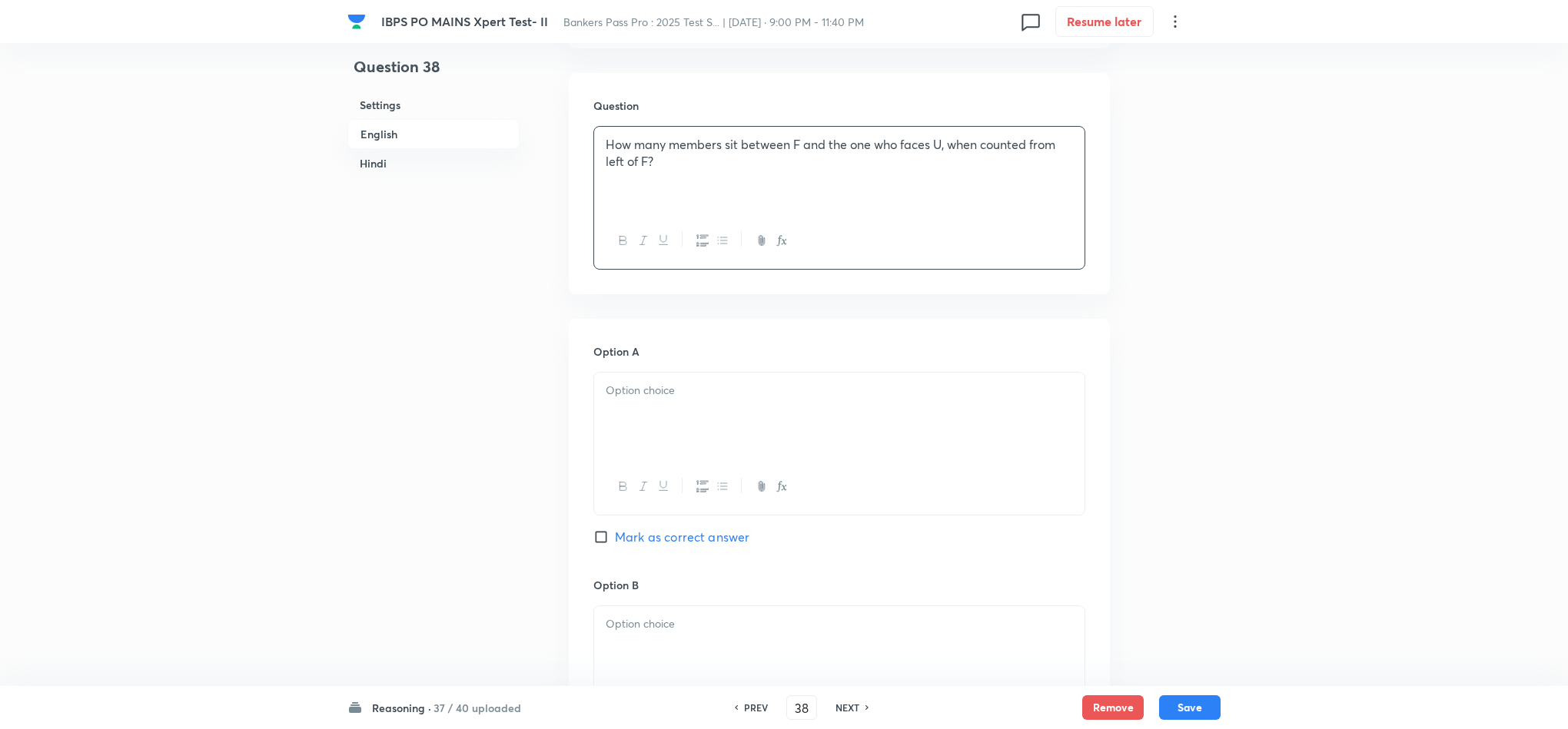
scroll to position [922, 0]
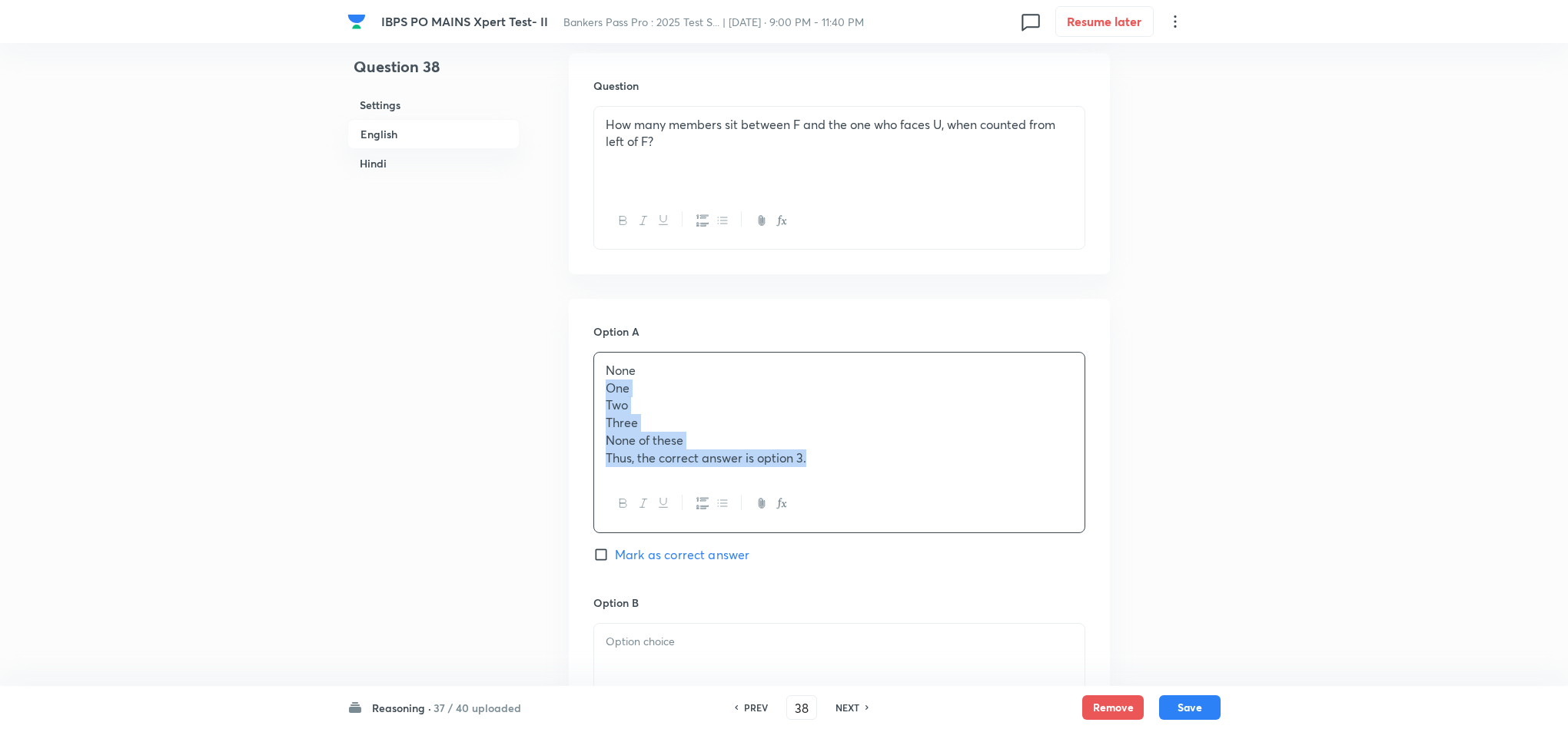
drag, startPoint x: 605, startPoint y: 385, endPoint x: 796, endPoint y: 427, distance: 195.6
click at [835, 477] on div "None One Two Three None of these Thus, the correct answer is option 3." at bounding box center [839, 443] width 492 height 182
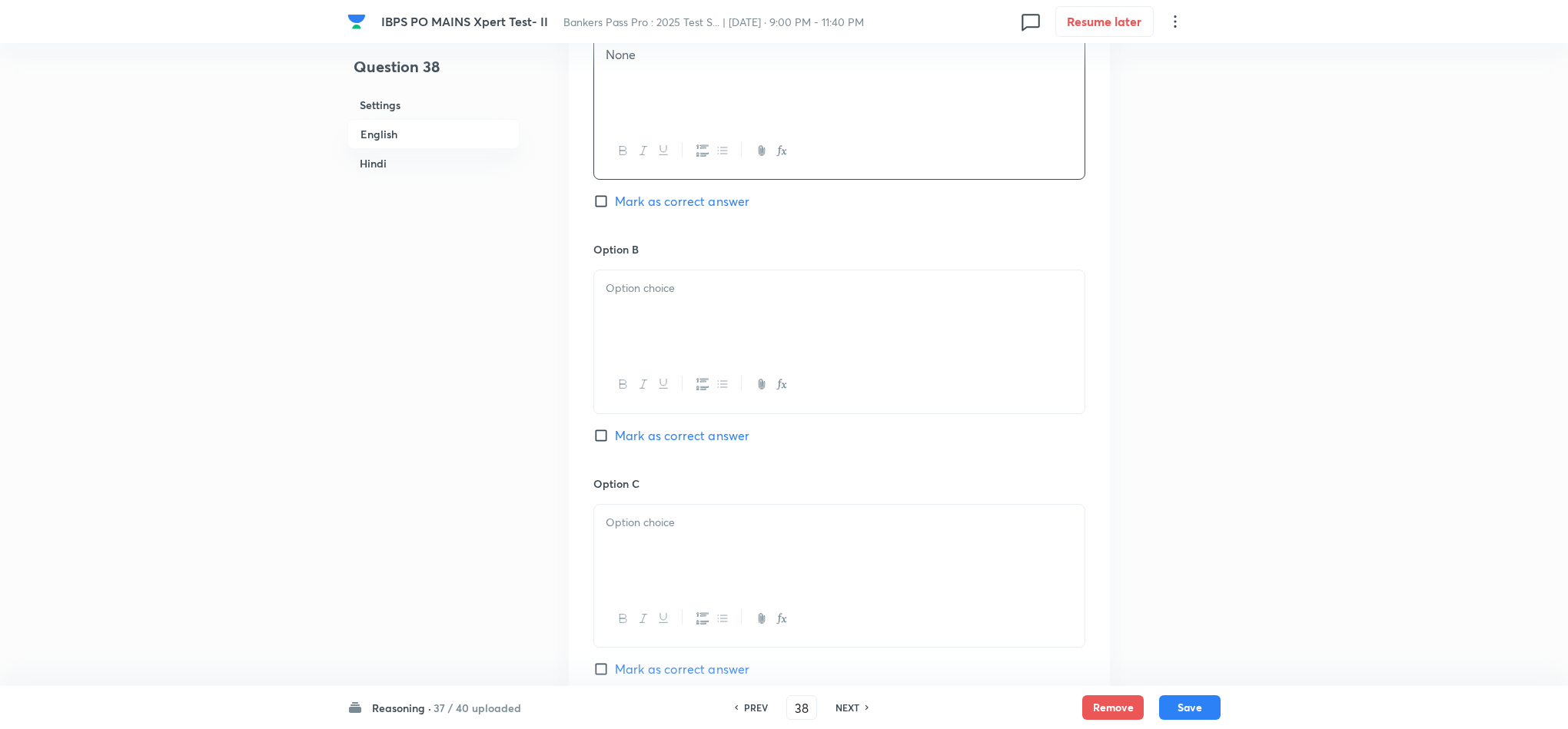
scroll to position [1268, 0]
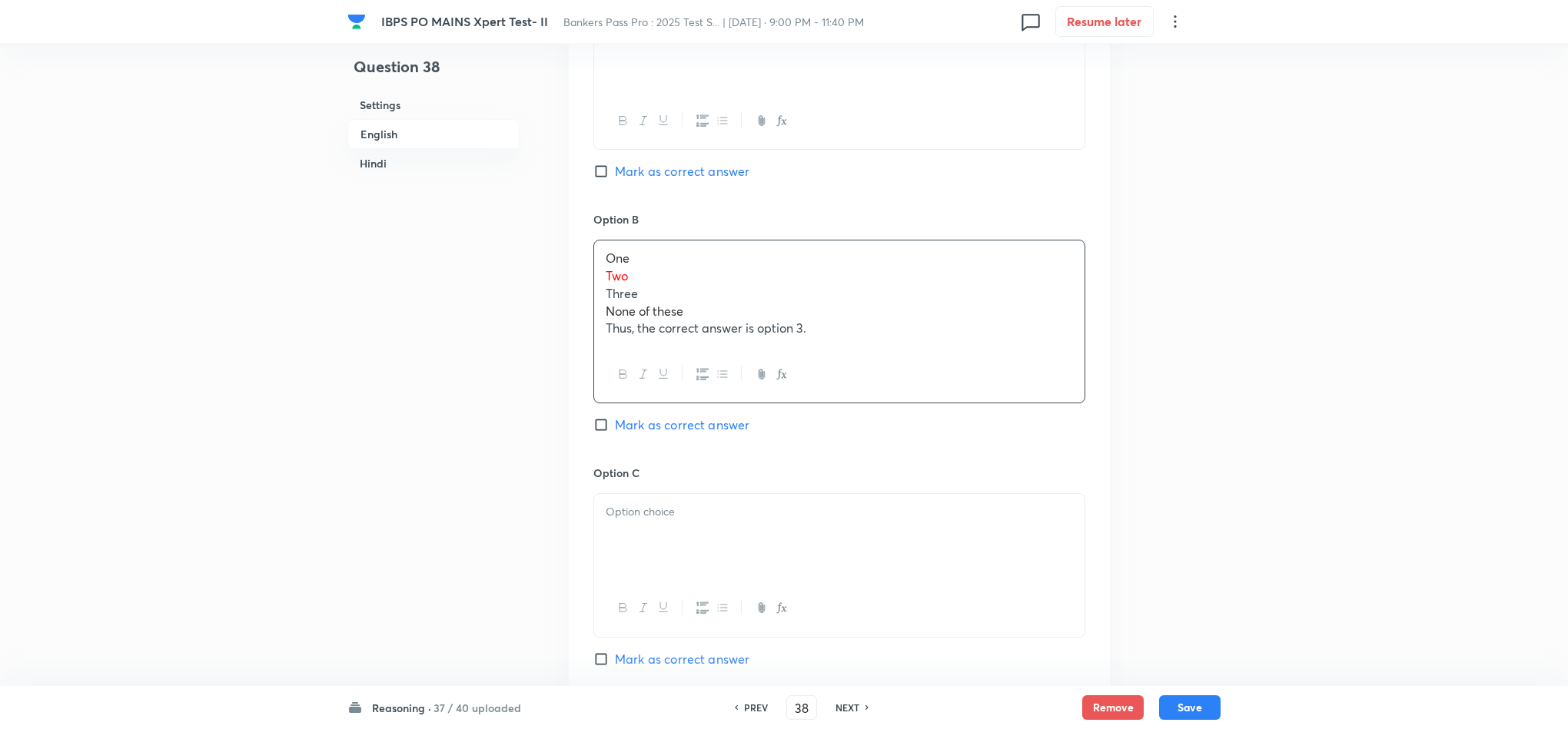
click at [594, 272] on div "One Two Three None of these Thus, the correct answer is option 3." at bounding box center [839, 321] width 492 height 164
drag, startPoint x: 600, startPoint y: 277, endPoint x: 856, endPoint y: 385, distance: 277.8
click at [856, 385] on div "One Two Three None of these Thus, the correct answer is option 3." at bounding box center [839, 321] width 492 height 164
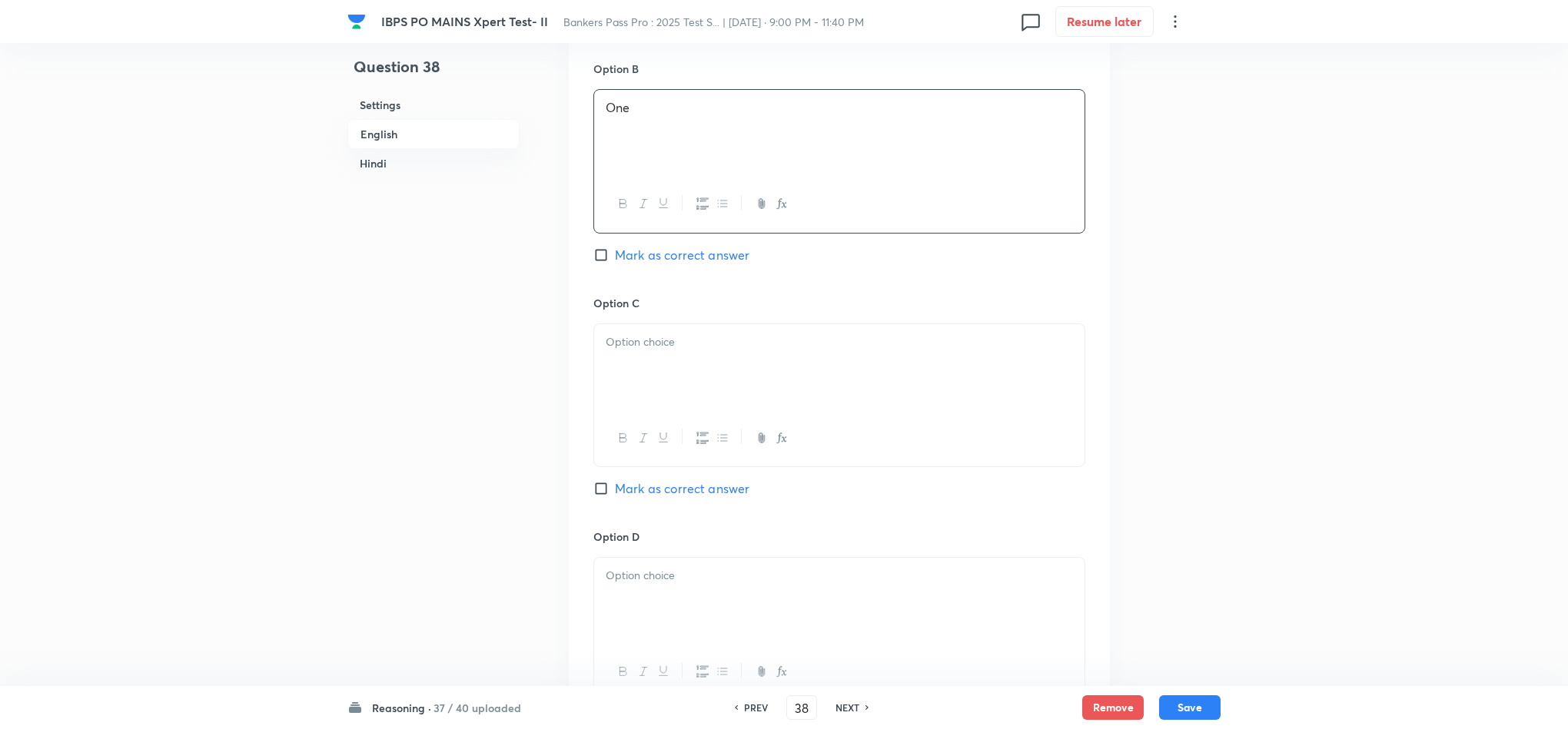
scroll to position [1498, 0]
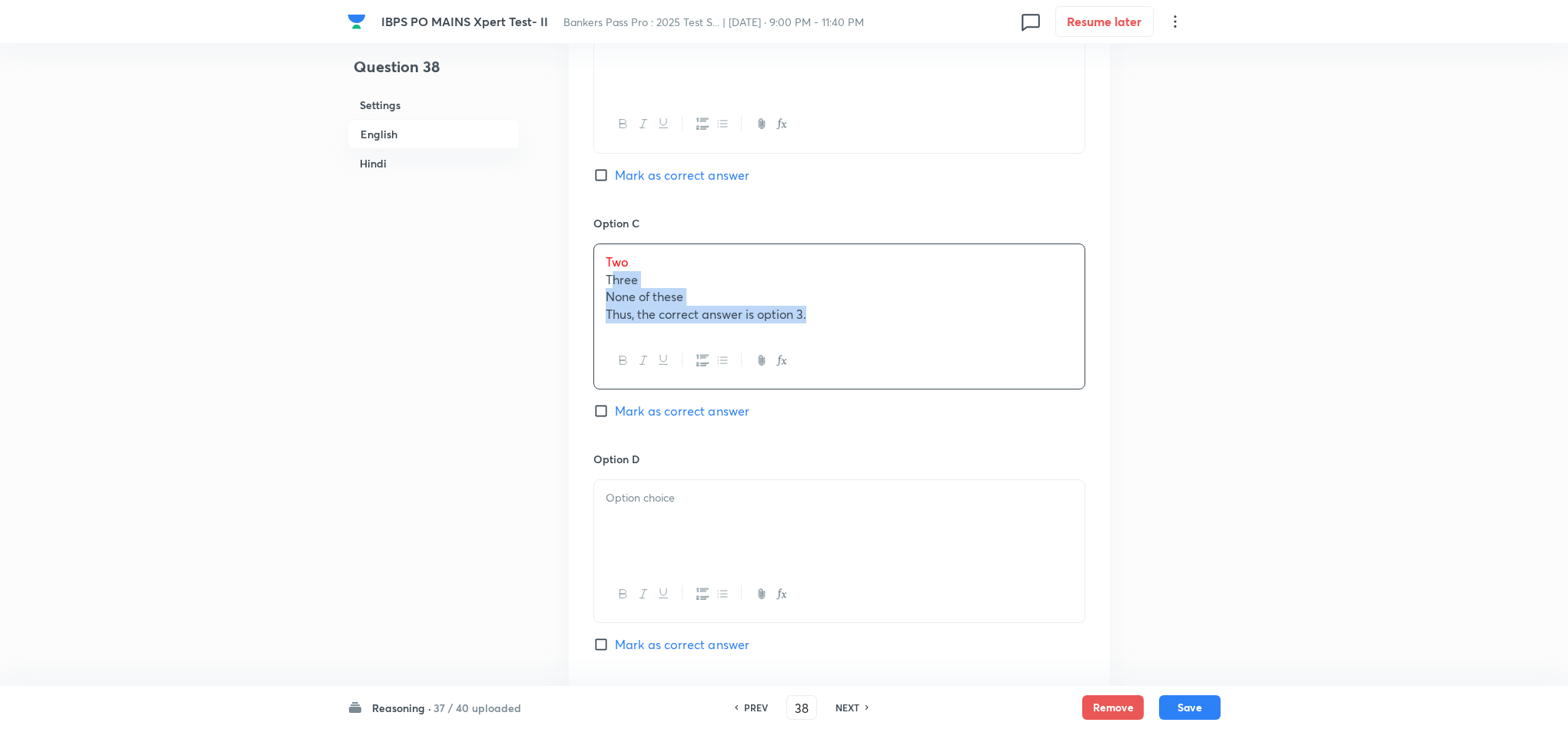
drag, startPoint x: 610, startPoint y: 286, endPoint x: 833, endPoint y: 342, distance: 229.9
click at [833, 342] on div "Two Three None of these Thus, the correct answer is option 3." at bounding box center [839, 316] width 492 height 146
click at [833, 342] on div at bounding box center [839, 361] width 491 height 56
drag, startPoint x: 821, startPoint y: 325, endPoint x: 602, endPoint y: 286, distance: 222.4
click at [598, 286] on div "Two Three None of these Thus, the correct answer is option 3." at bounding box center [839, 289] width 491 height 89
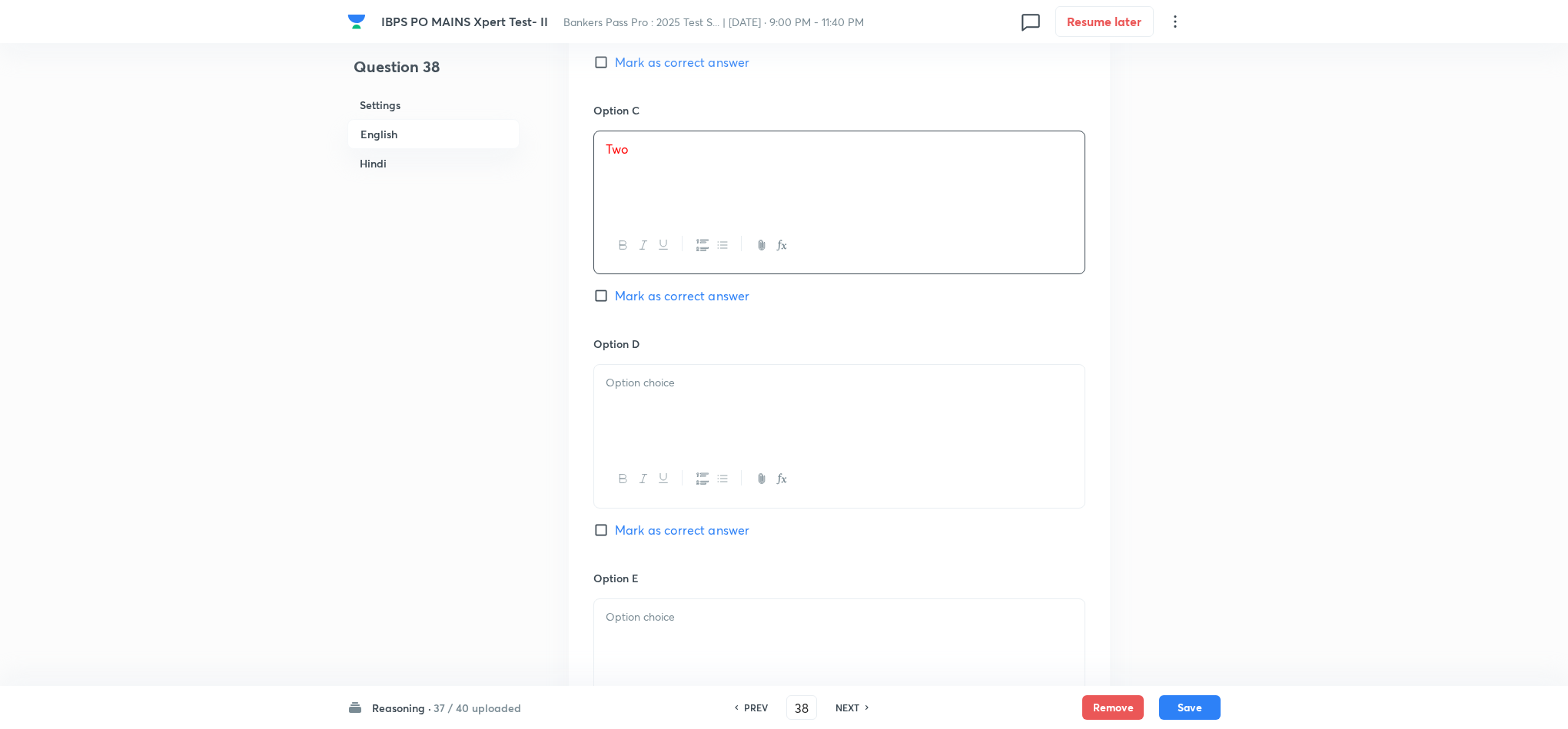
scroll to position [1728, 0]
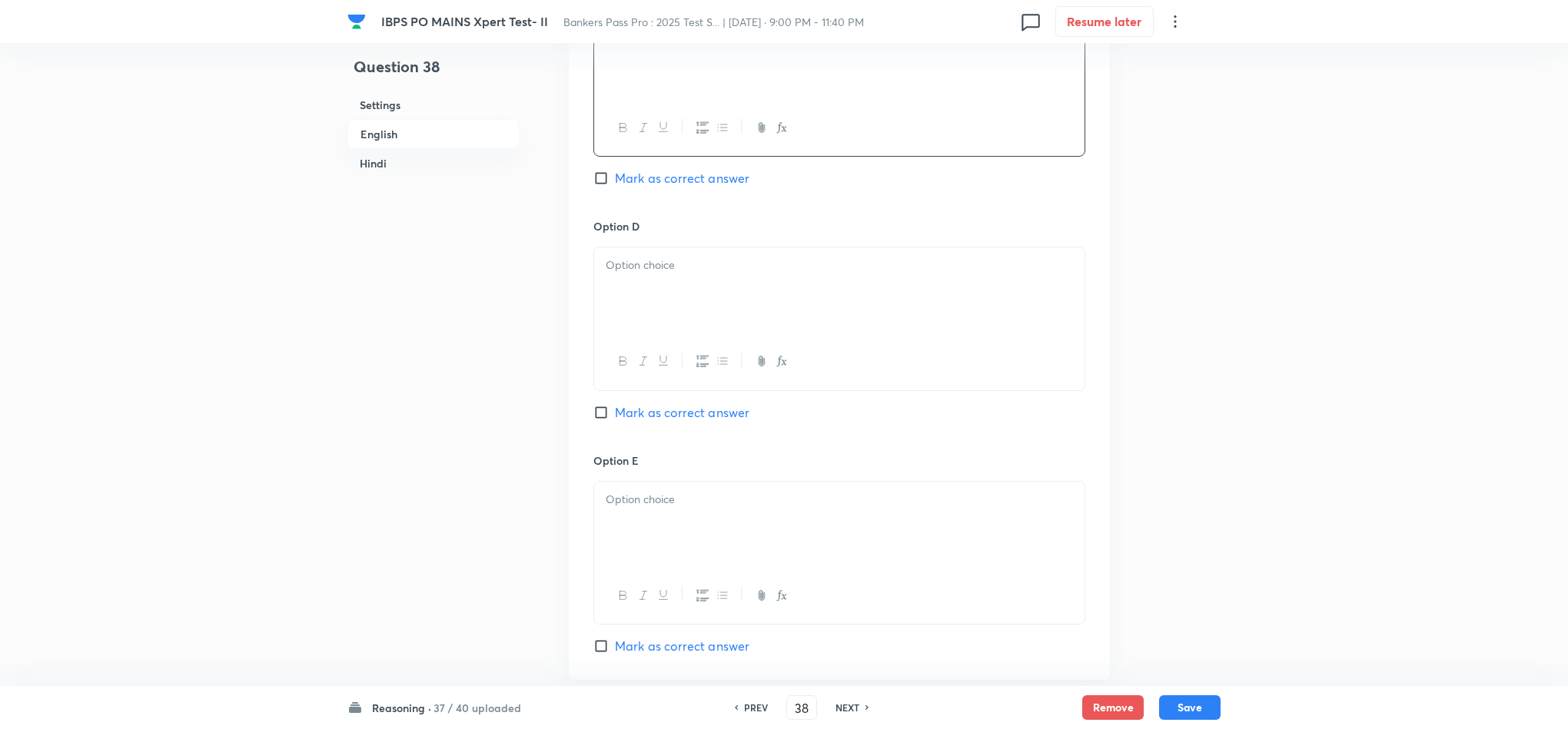
drag, startPoint x: 670, startPoint y: 276, endPoint x: 674, endPoint y: 289, distance: 13.6
drag, startPoint x: 820, startPoint y: 323, endPoint x: 605, endPoint y: 295, distance: 216.8
click at [601, 291] on div "Three None of these Thus, the correct answer is option 3." at bounding box center [839, 290] width 491 height 86
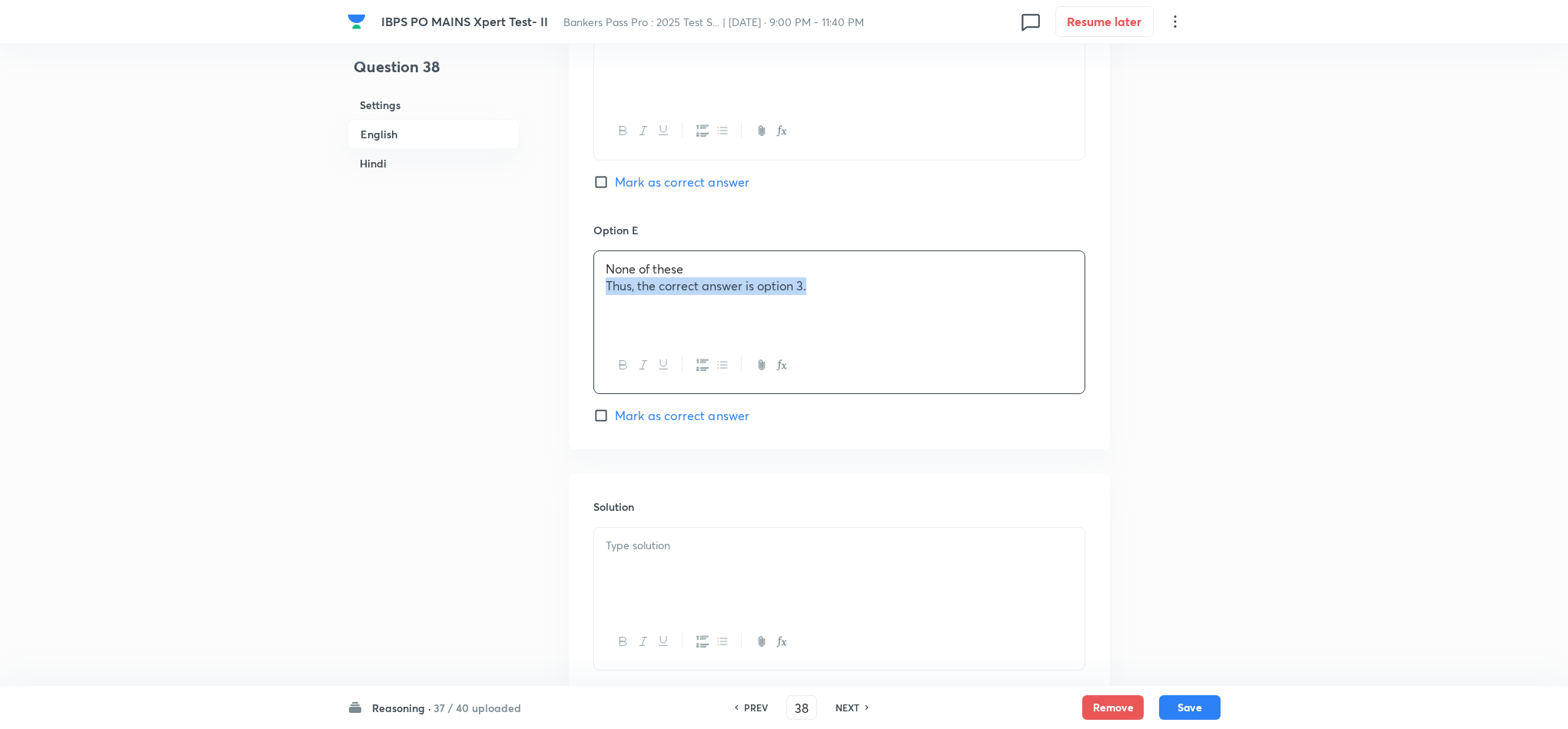
drag, startPoint x: 799, startPoint y: 291, endPoint x: 568, endPoint y: 298, distance: 231.1
click at [556, 292] on div "Question 38 Settings English Hindi Settings Type Single choice correct 5 option…" at bounding box center [784, 559] width 874 height 4889
copy p "Thus, the correct answer is option 3."
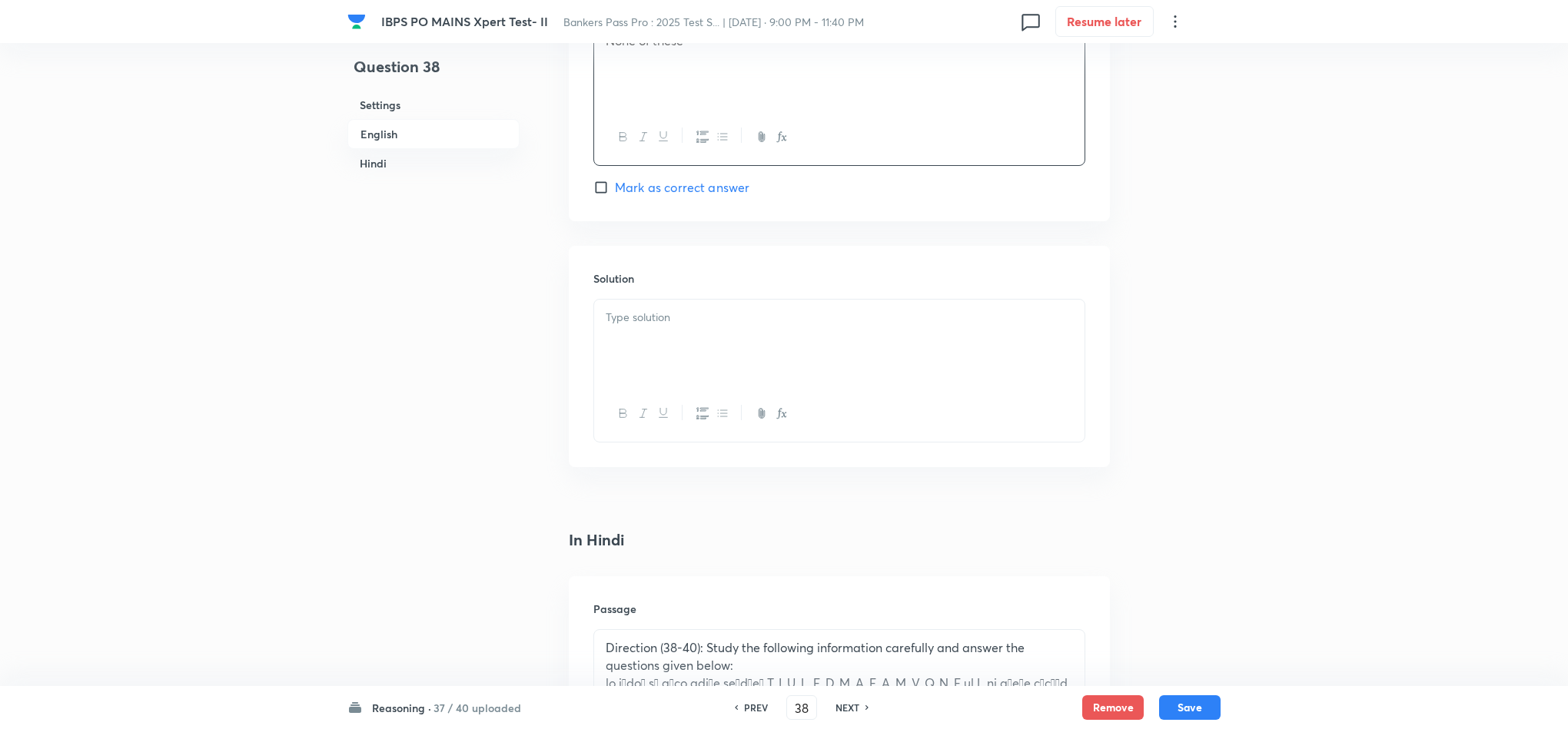
scroll to position [2190, 0]
drag, startPoint x: 653, startPoint y: 344, endPoint x: 665, endPoint y: 326, distance: 21.6
click at [653, 342] on div at bounding box center [839, 340] width 491 height 86
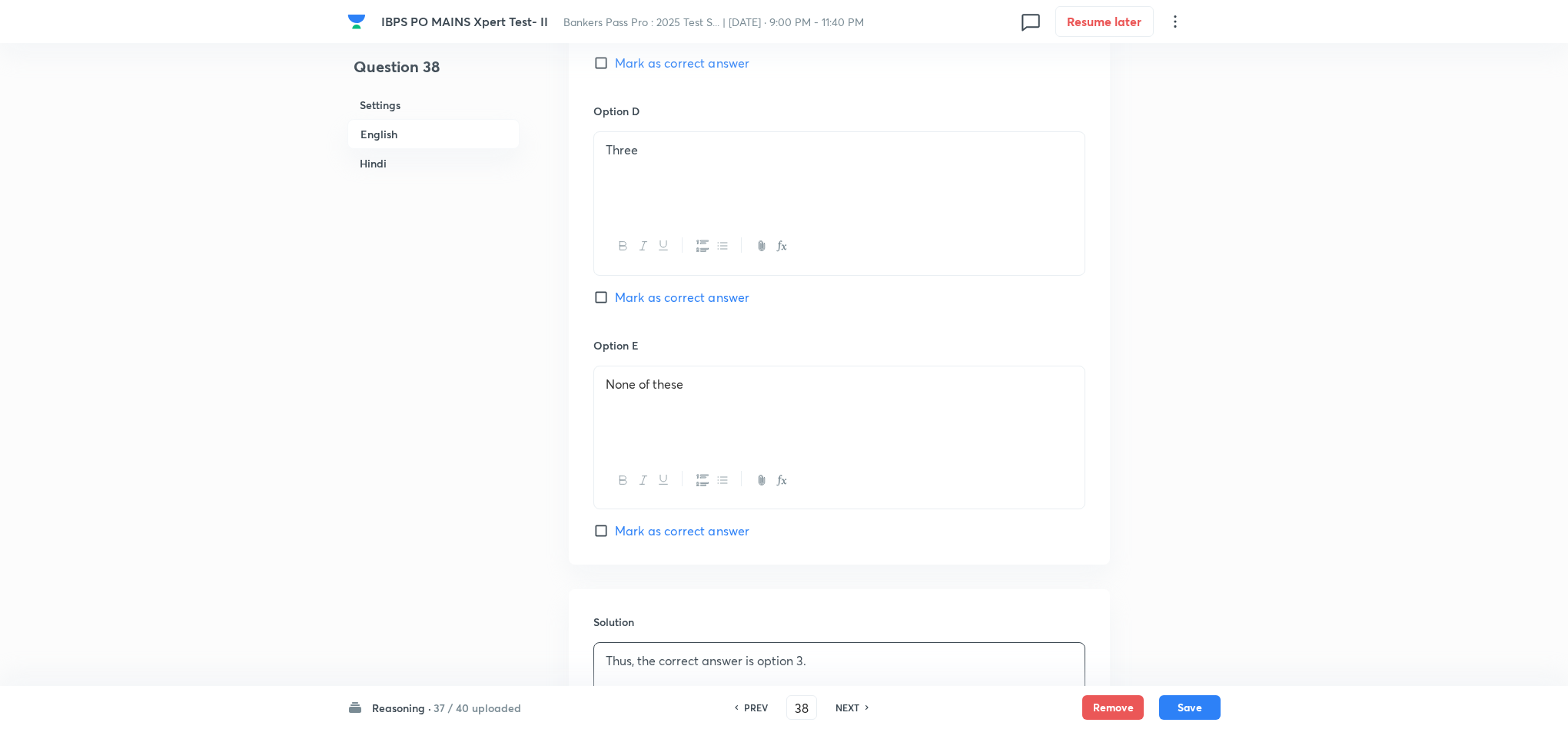
scroll to position [1613, 0]
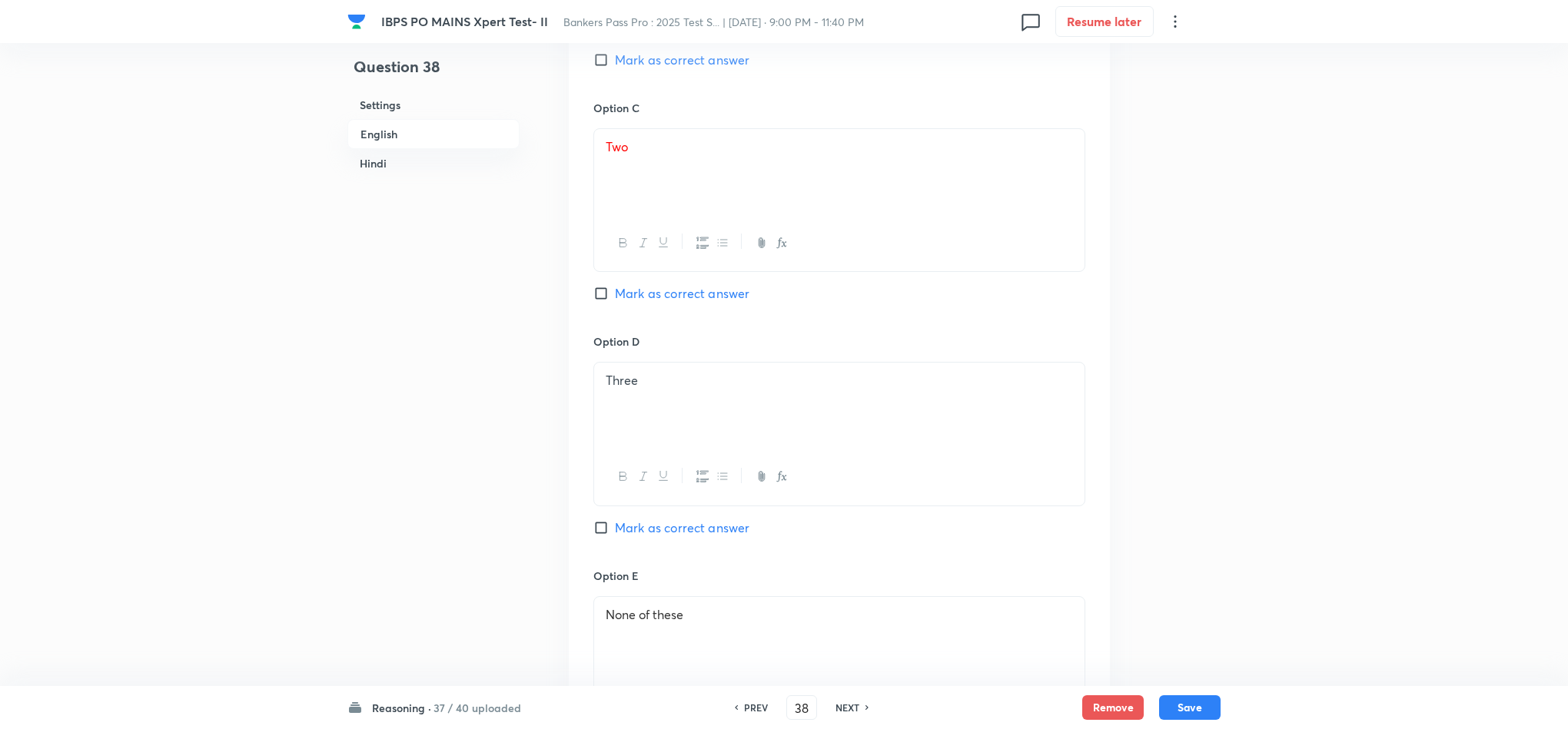
drag, startPoint x: 651, startPoint y: 292, endPoint x: 659, endPoint y: 307, distance: 17.0
click at [653, 292] on span "Mark as correct answer" at bounding box center [682, 293] width 135 height 19
click at [615, 292] on input "Mark as correct answer" at bounding box center [604, 293] width 21 height 15
checkbox input "true"
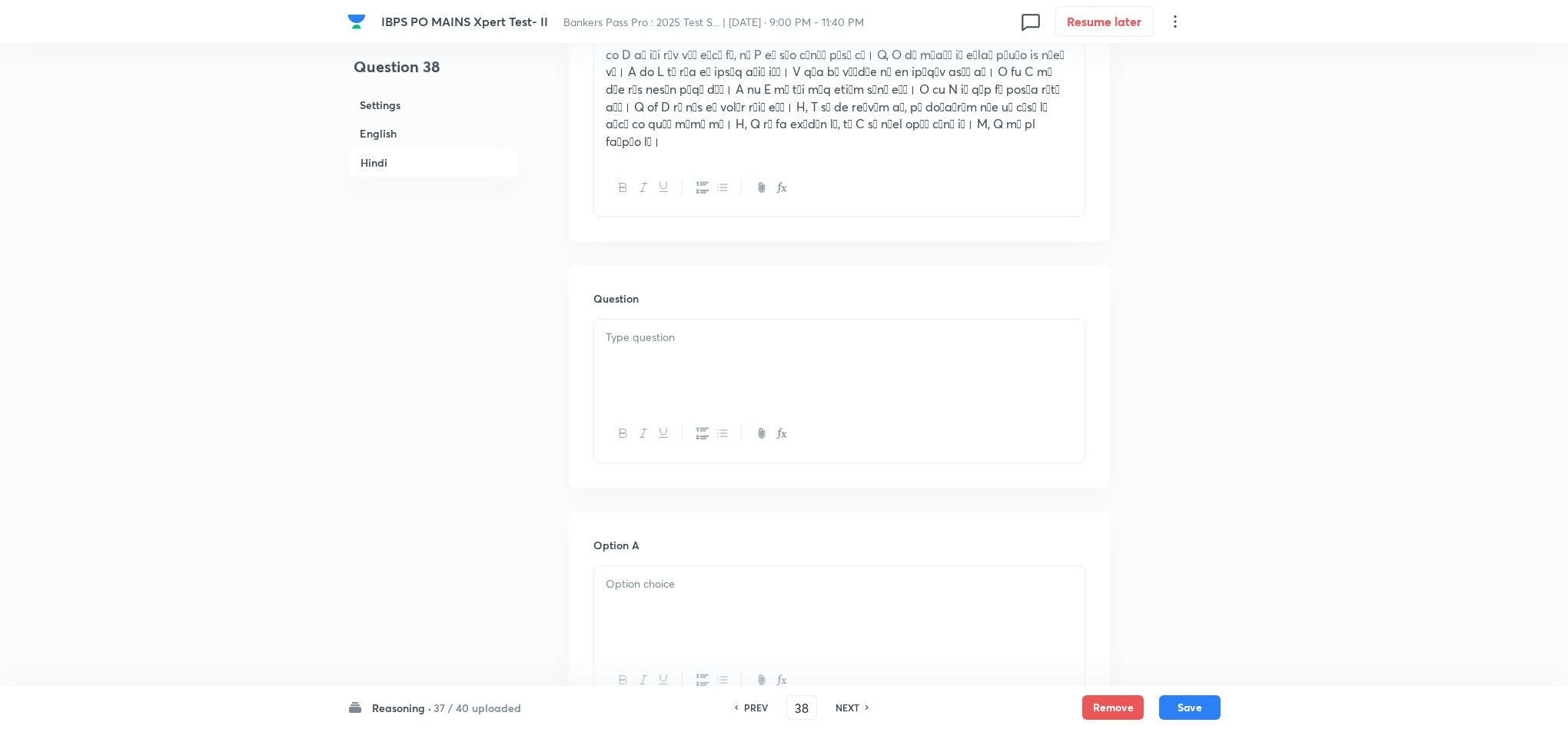
scroll to position [2996, 0]
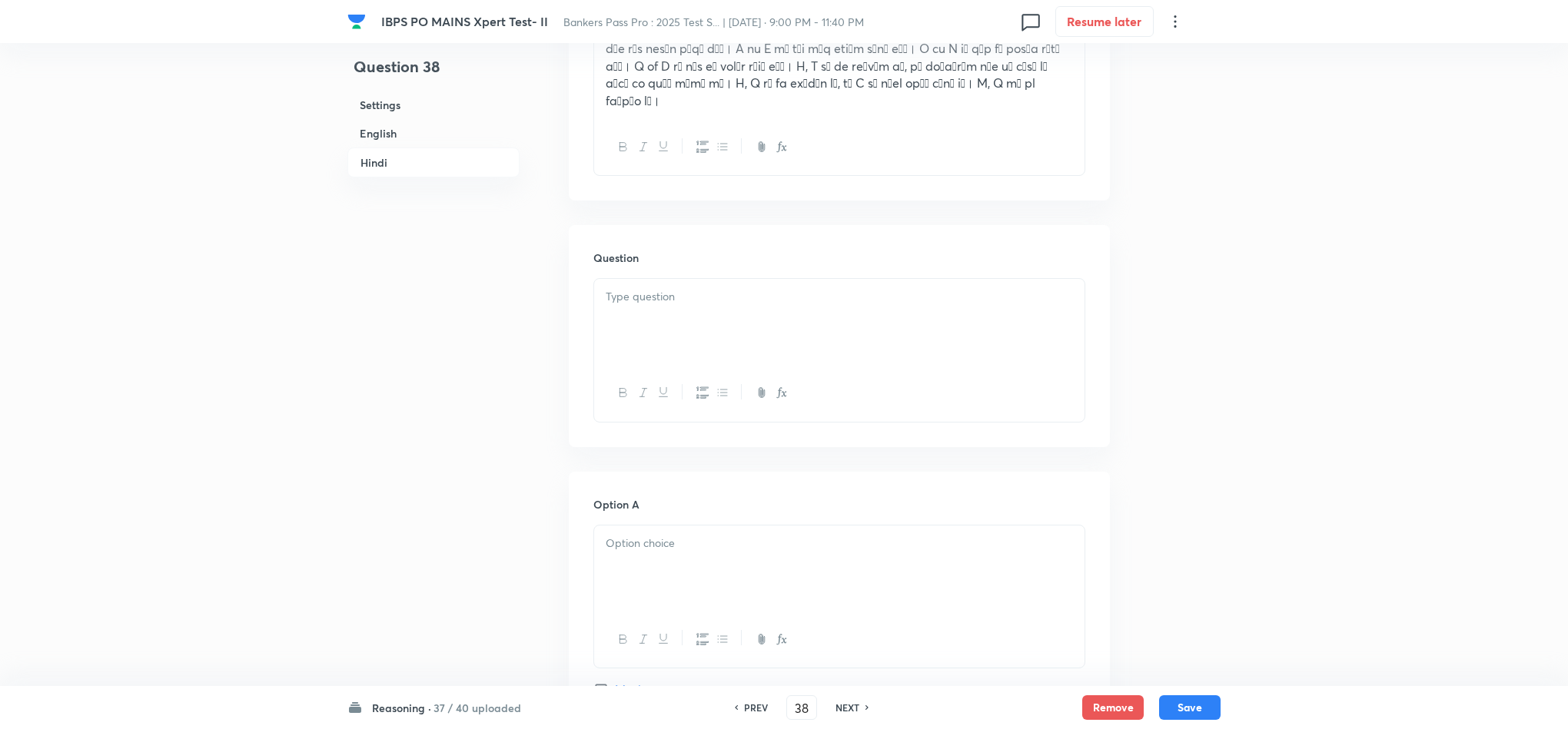
click at [697, 291] on div at bounding box center [839, 321] width 491 height 86
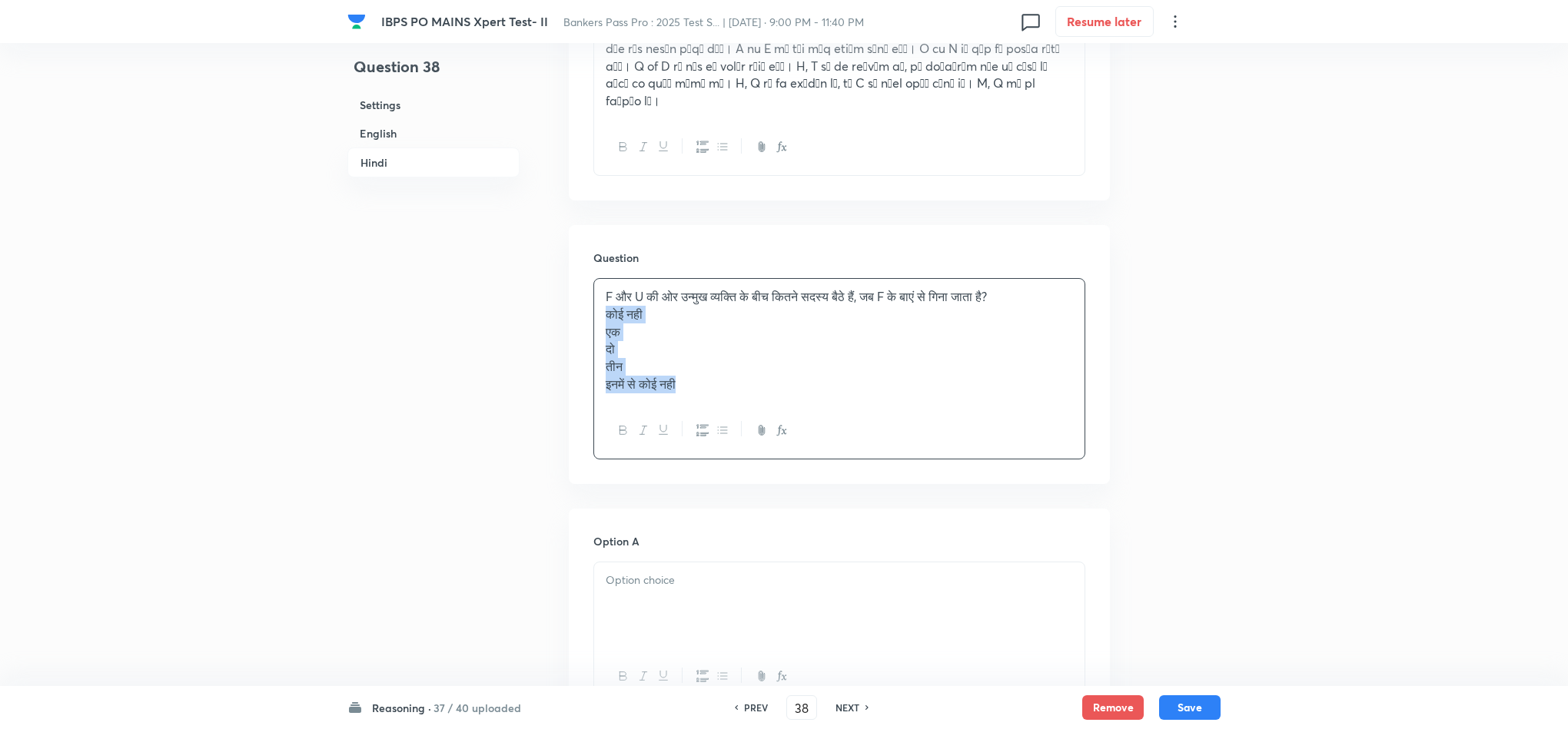
drag, startPoint x: 598, startPoint y: 280, endPoint x: 812, endPoint y: 362, distance: 229.2
click at [812, 364] on div "F और U की ओर उन्मुख व्यक्ति के बीच कितने सदस्य बैठे हैं, जब F के बाएं से गिना ज…" at bounding box center [839, 340] width 491 height 123
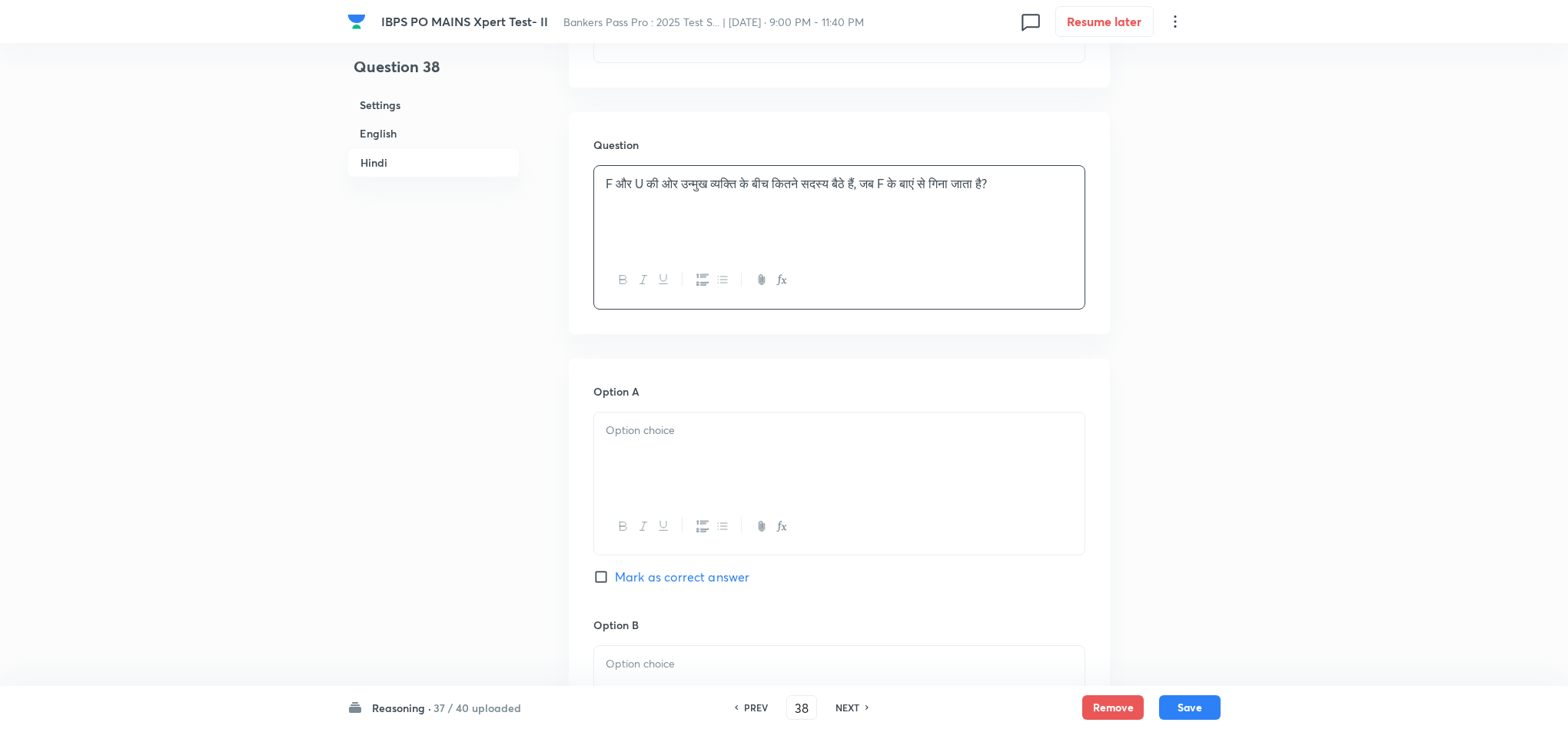
scroll to position [3226, 0]
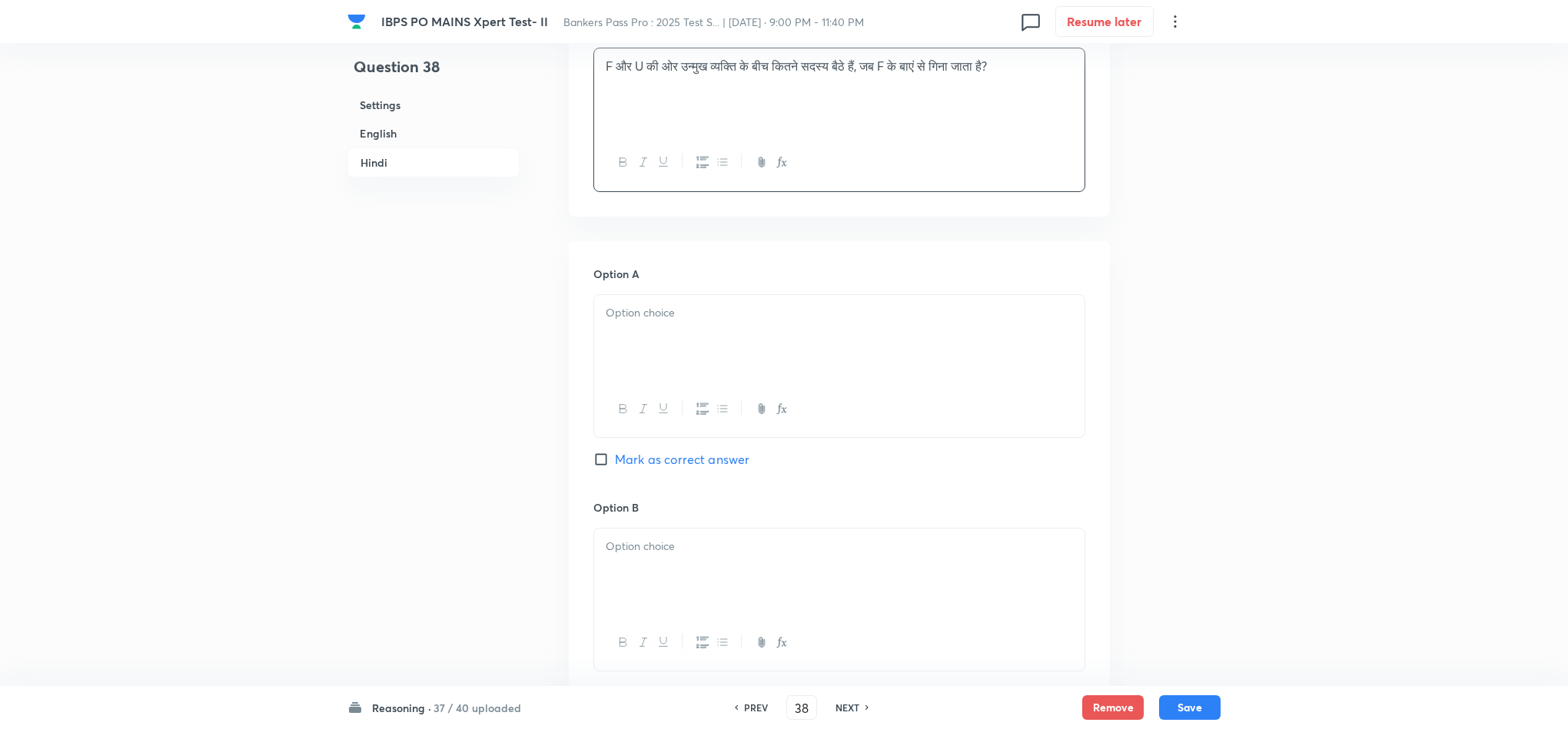
click at [669, 330] on div at bounding box center [839, 338] width 491 height 86
drag, startPoint x: 602, startPoint y: 307, endPoint x: 822, endPoint y: 417, distance: 246.0
click at [873, 422] on div "कोई नही एक दो तीन इनमें से कोई नही" at bounding box center [839, 376] width 492 height 164
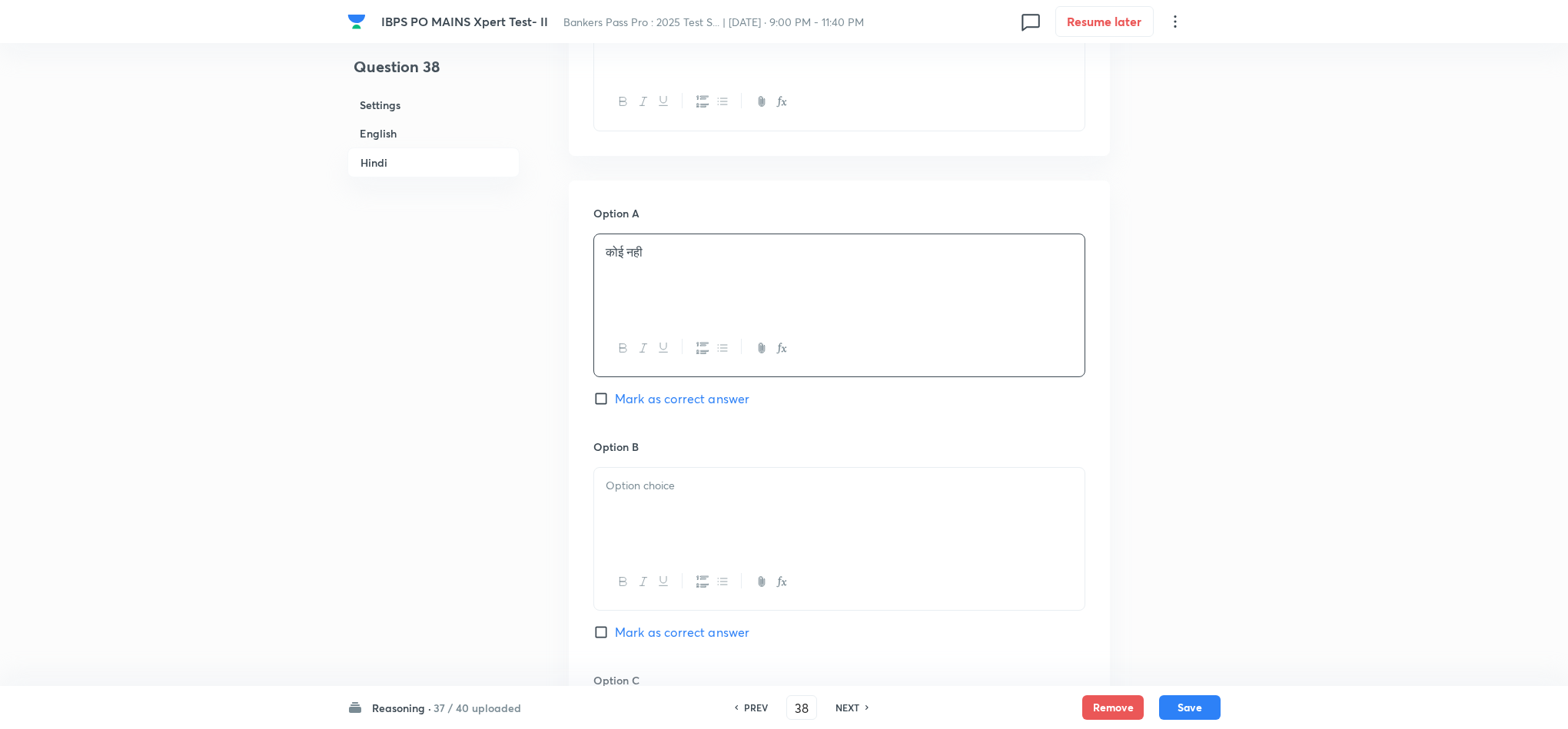
scroll to position [3342, 0]
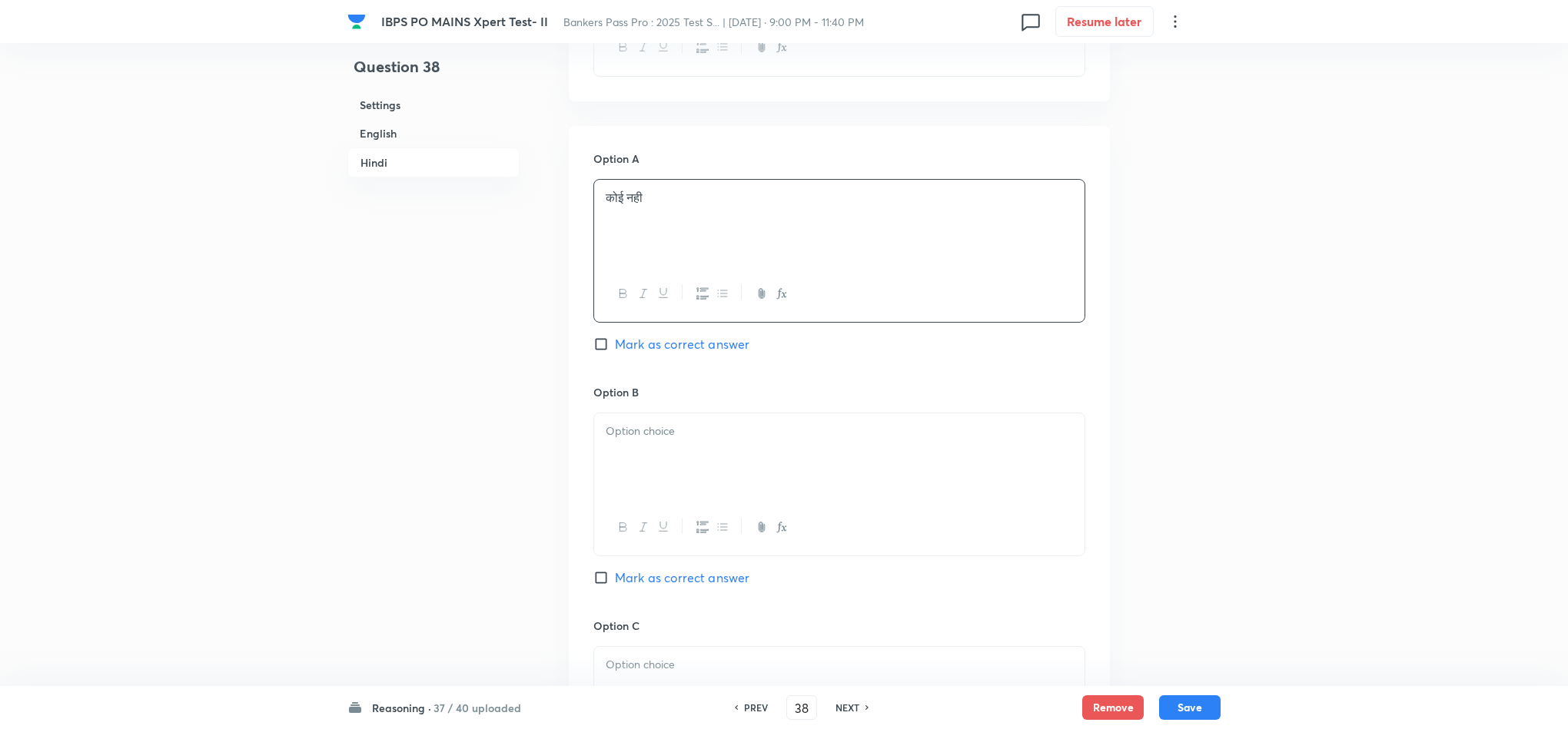
click at [669, 436] on div at bounding box center [839, 456] width 491 height 86
drag, startPoint x: 598, startPoint y: 424, endPoint x: 720, endPoint y: 464, distance: 128.4
click at [719, 468] on div "एक दो तीन इनमें से कोई नही" at bounding box center [839, 458] width 491 height 89
click at [641, 466] on div at bounding box center [839, 459] width 491 height 86
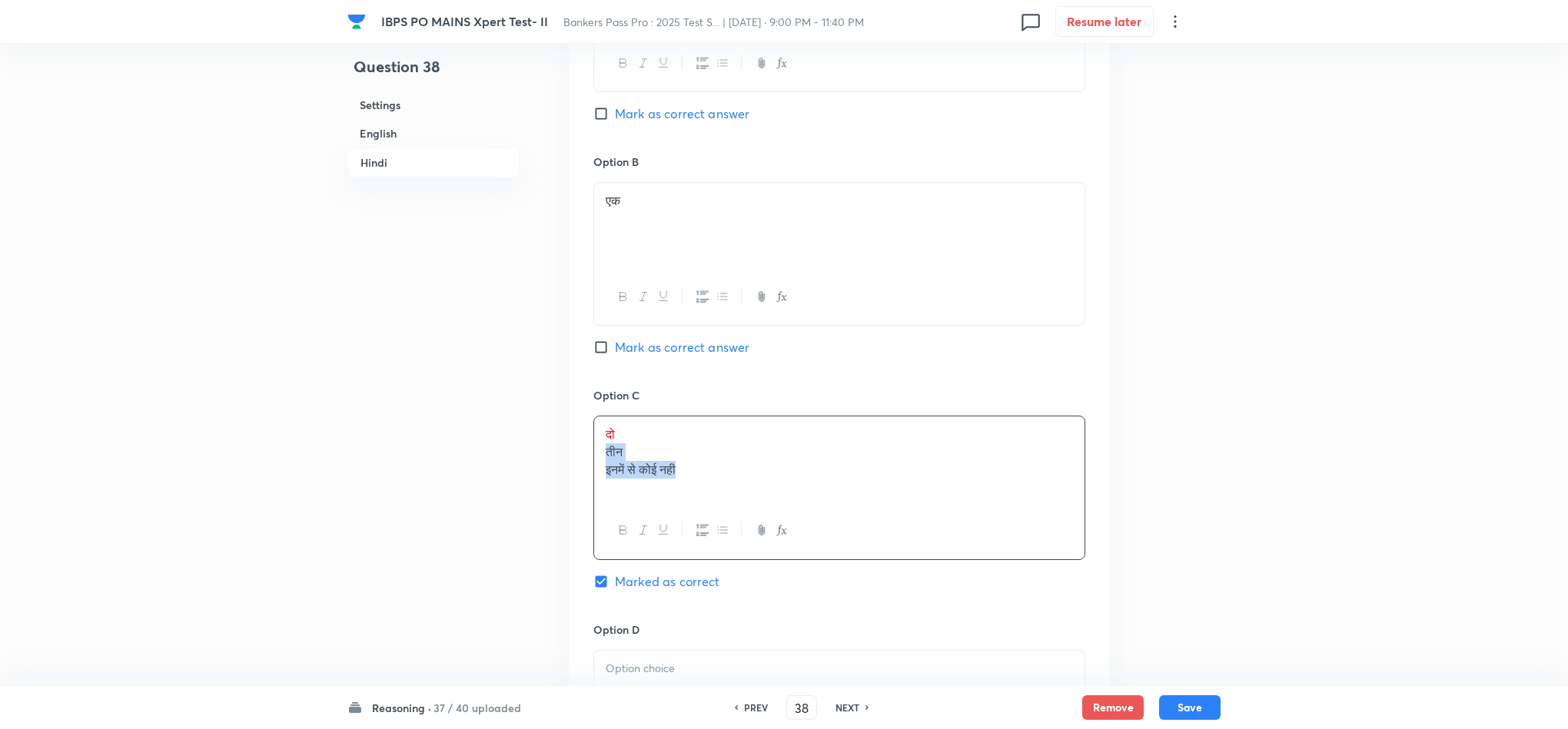
drag, startPoint x: 604, startPoint y: 425, endPoint x: 729, endPoint y: 447, distance: 126.9
click at [720, 463] on div "दो तीन इनमें से कोई नही" at bounding box center [839, 459] width 491 height 86
drag, startPoint x: 648, startPoint y: 460, endPoint x: 634, endPoint y: 439, distance: 25.2
click at [648, 457] on div at bounding box center [839, 463] width 491 height 86
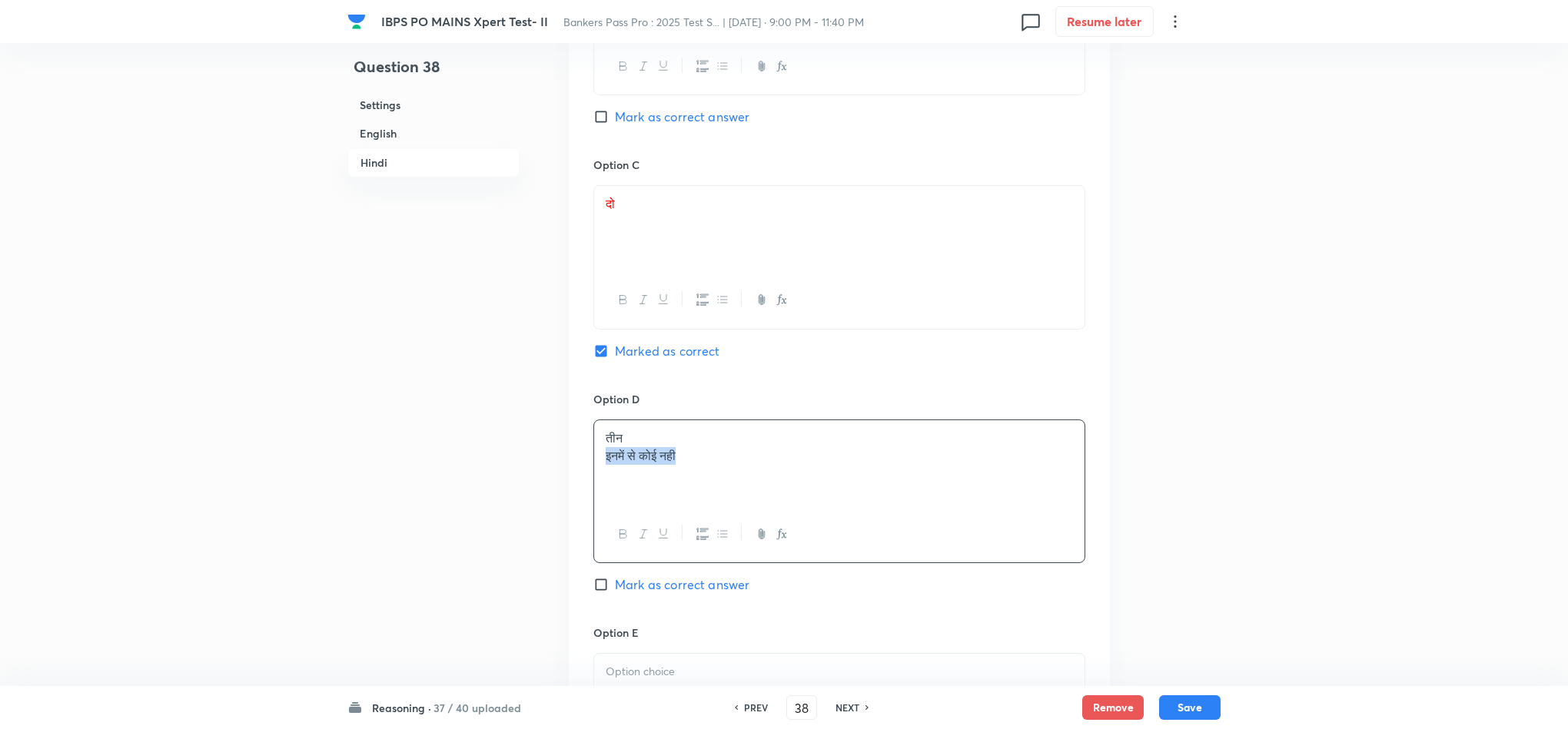
drag, startPoint x: 598, startPoint y: 429, endPoint x: 775, endPoint y: 462, distance: 180.0
click at [775, 462] on div "तीन इनमें से कोई नही" at bounding box center [839, 463] width 491 height 86
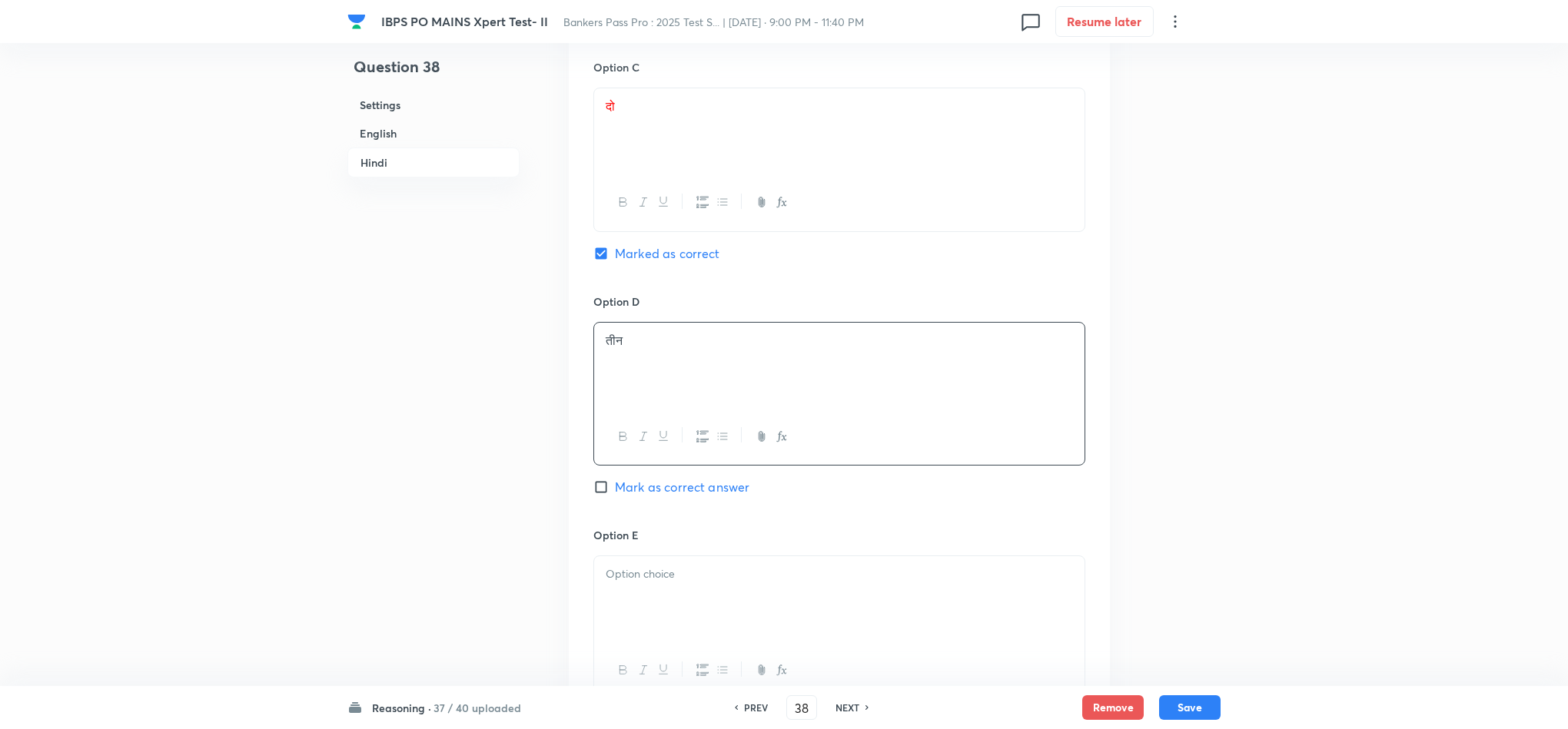
scroll to position [4034, 0]
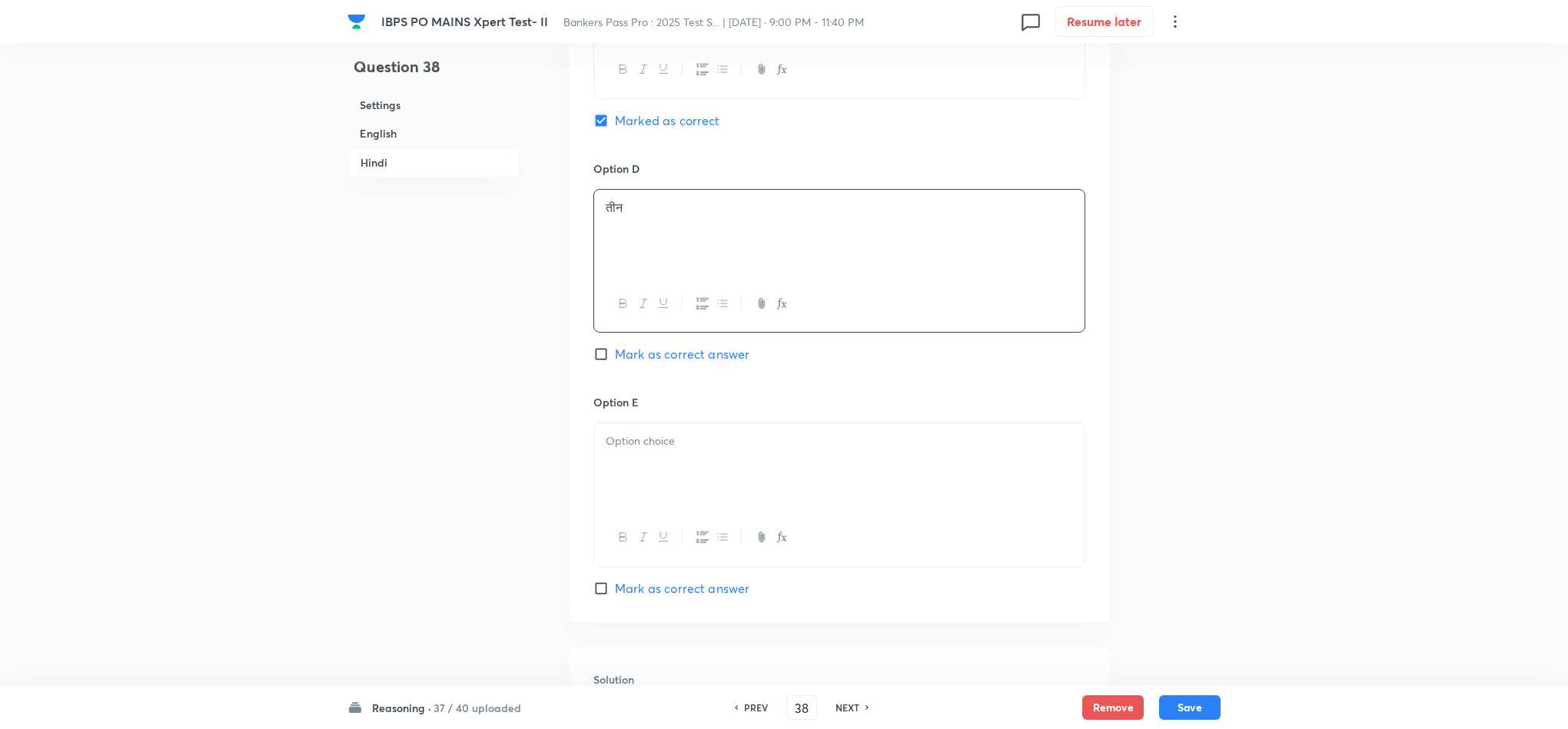
click at [679, 446] on div at bounding box center [839, 466] width 491 height 86
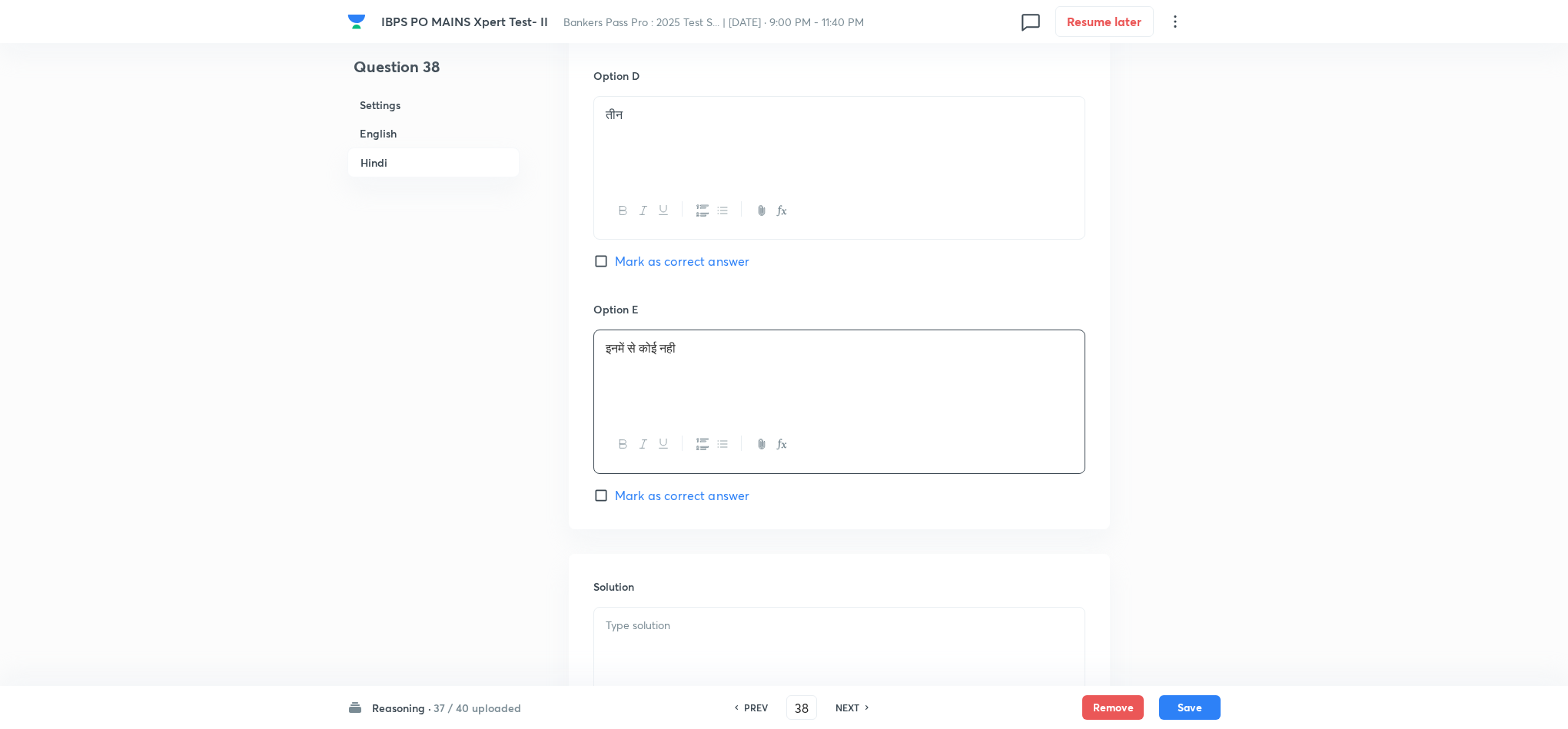
scroll to position [4264, 0]
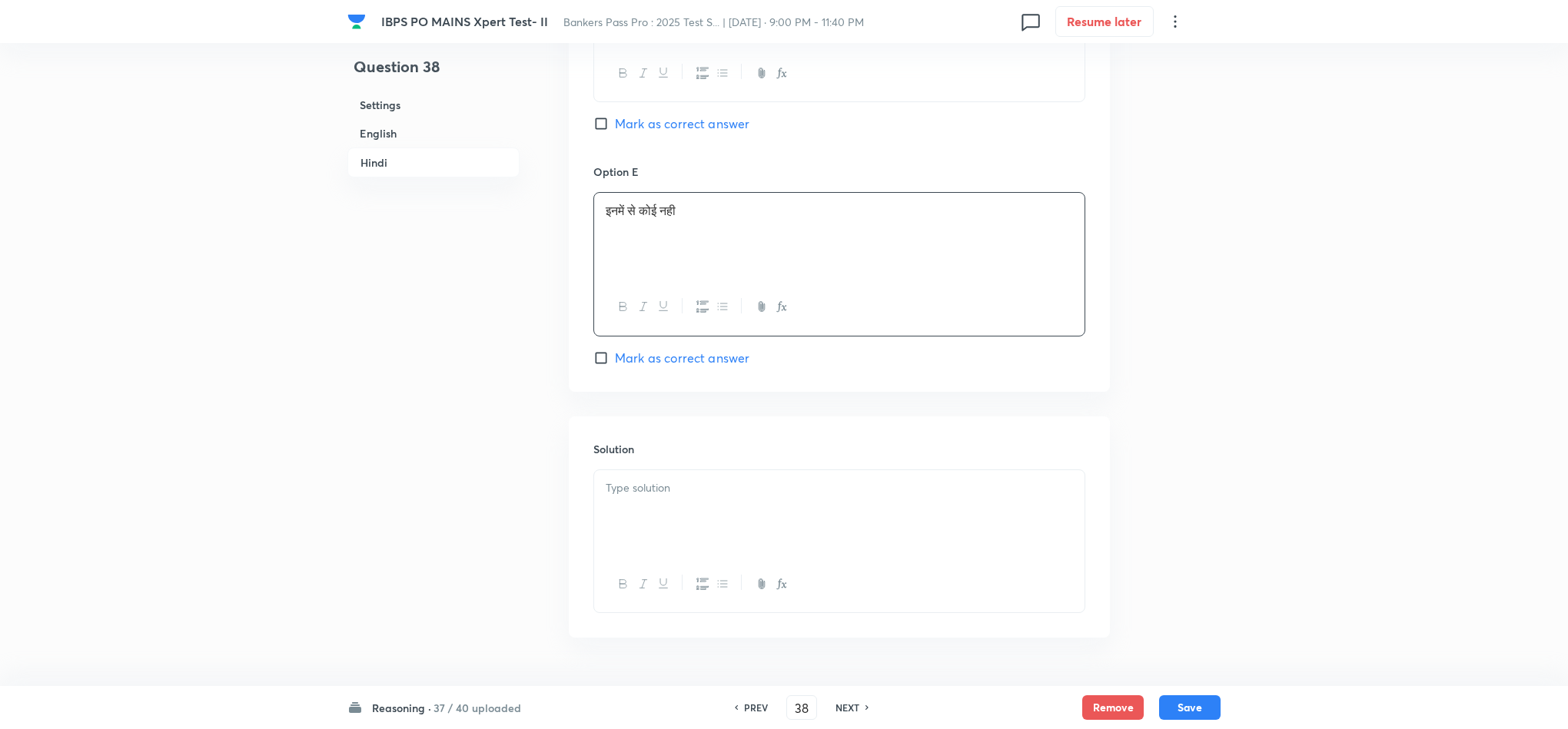
click at [695, 499] on div at bounding box center [839, 512] width 491 height 86
drag, startPoint x: 1186, startPoint y: 708, endPoint x: 1204, endPoint y: 656, distance: 55.0
click at [1186, 705] on button "Save" at bounding box center [1190, 707] width 61 height 25
type input "39"
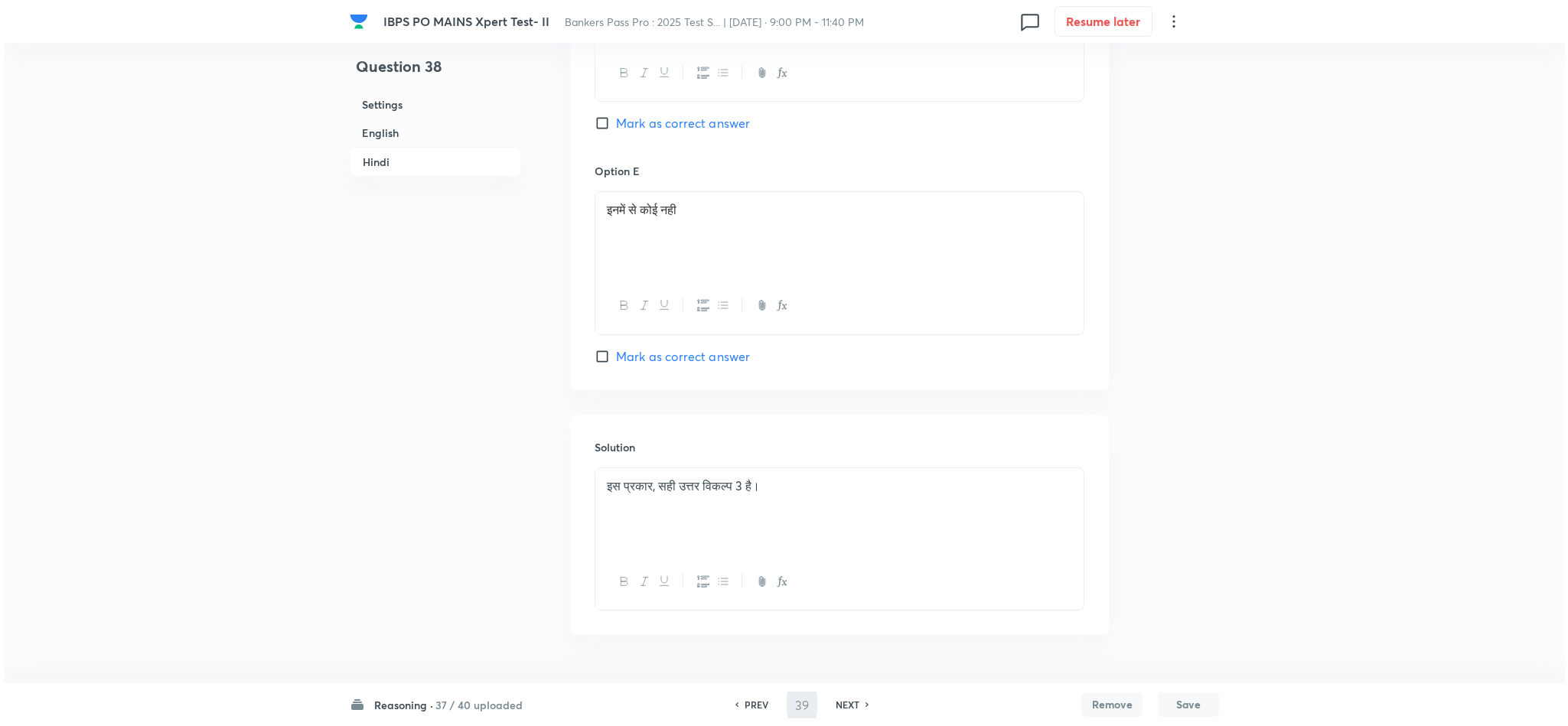
scroll to position [0, 0]
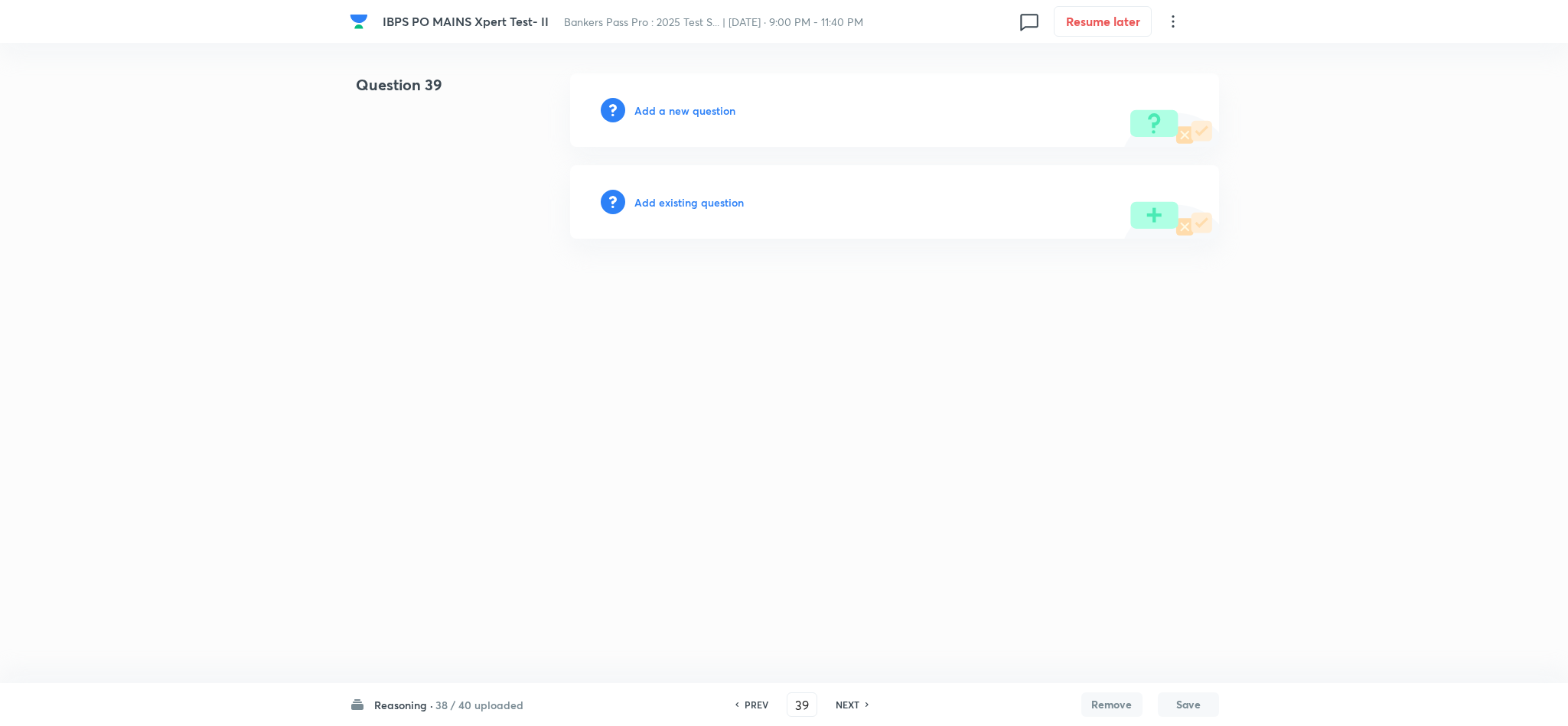
click at [710, 120] on div "Add a new question" at bounding box center [894, 110] width 649 height 74
click at [702, 127] on div "Add a new question" at bounding box center [894, 110] width 649 height 74
click at [683, 106] on h6 "Add a new question" at bounding box center [685, 110] width 101 height 16
click at [687, 117] on h6 "Choose a question type" at bounding box center [693, 110] width 118 height 16
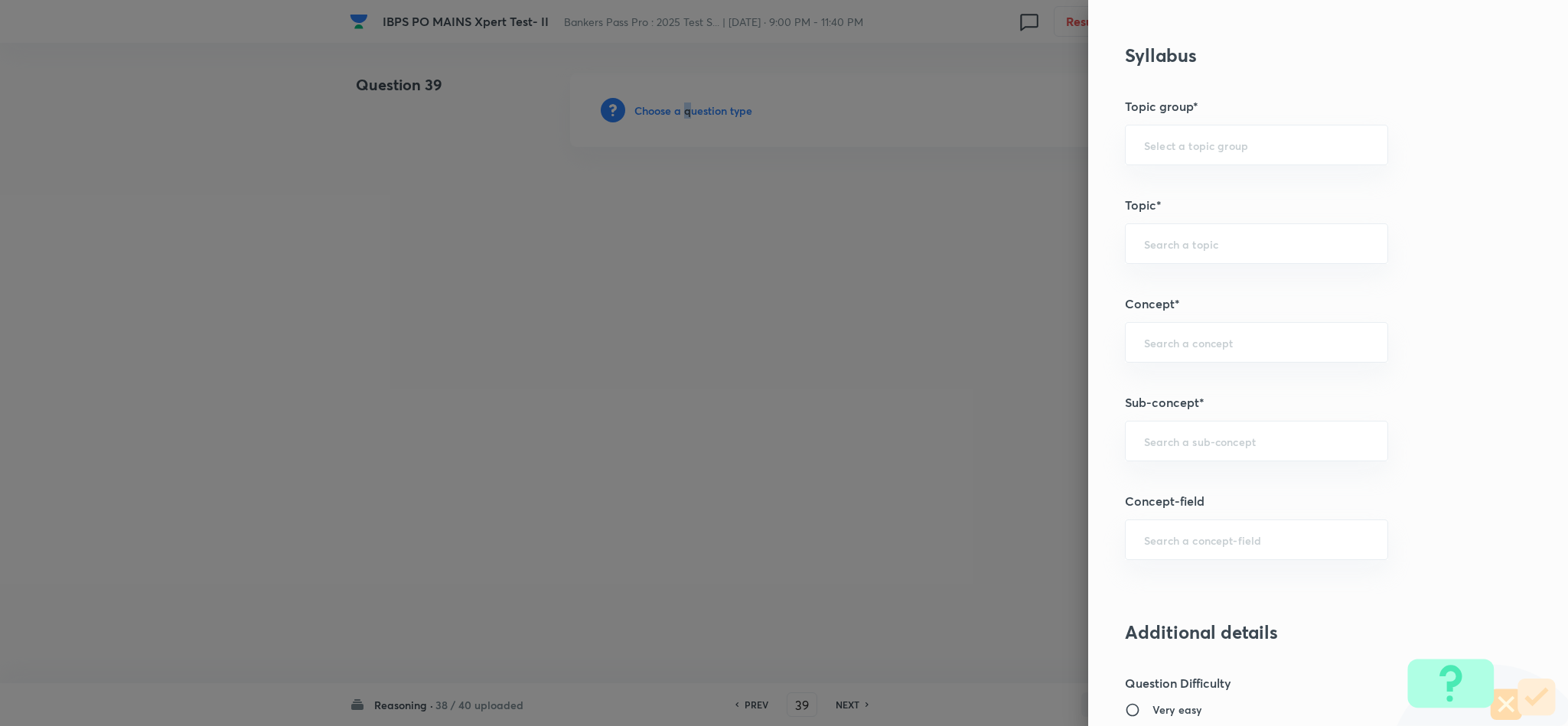
scroll to position [689, 0]
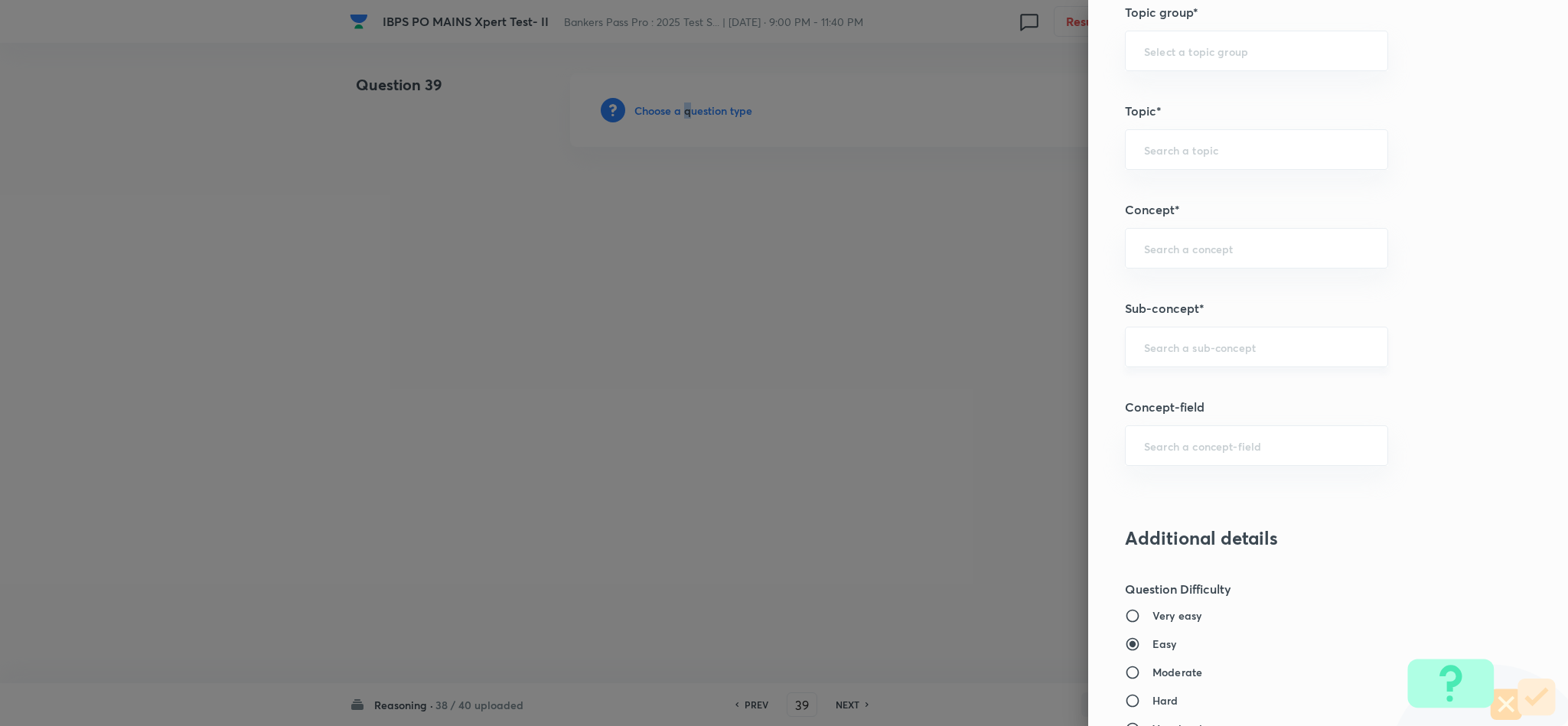
drag, startPoint x: 1217, startPoint y: 370, endPoint x: 1208, endPoint y: 366, distance: 9.8
click at [1208, 368] on div "​" at bounding box center [1257, 347] width 263 height 41
drag, startPoint x: 1192, startPoint y: 407, endPoint x: 1205, endPoint y: 389, distance: 22.2
click at [1193, 406] on li "Miscellaneous Puzzles" at bounding box center [1239, 396] width 261 height 27
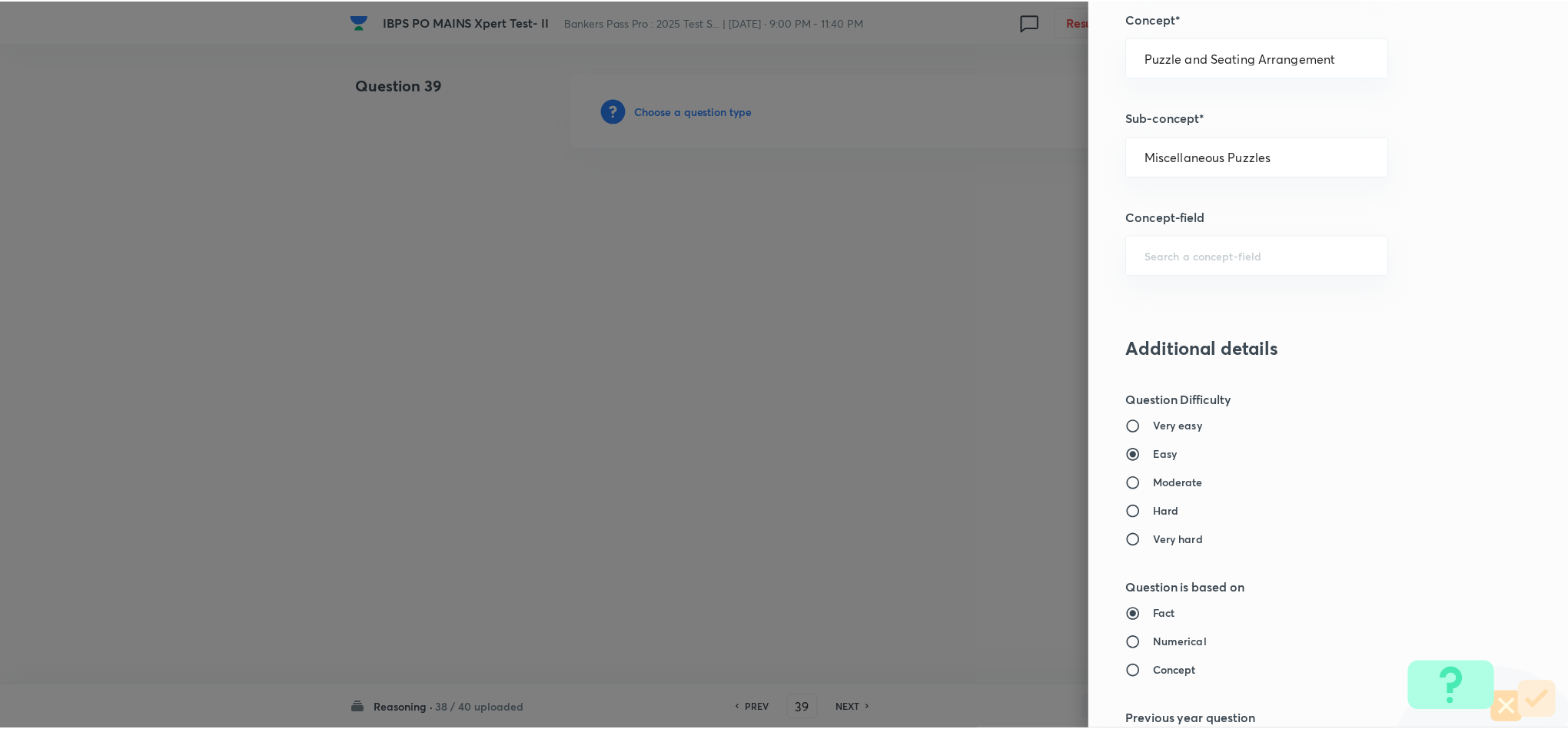
scroll to position [1370, 0]
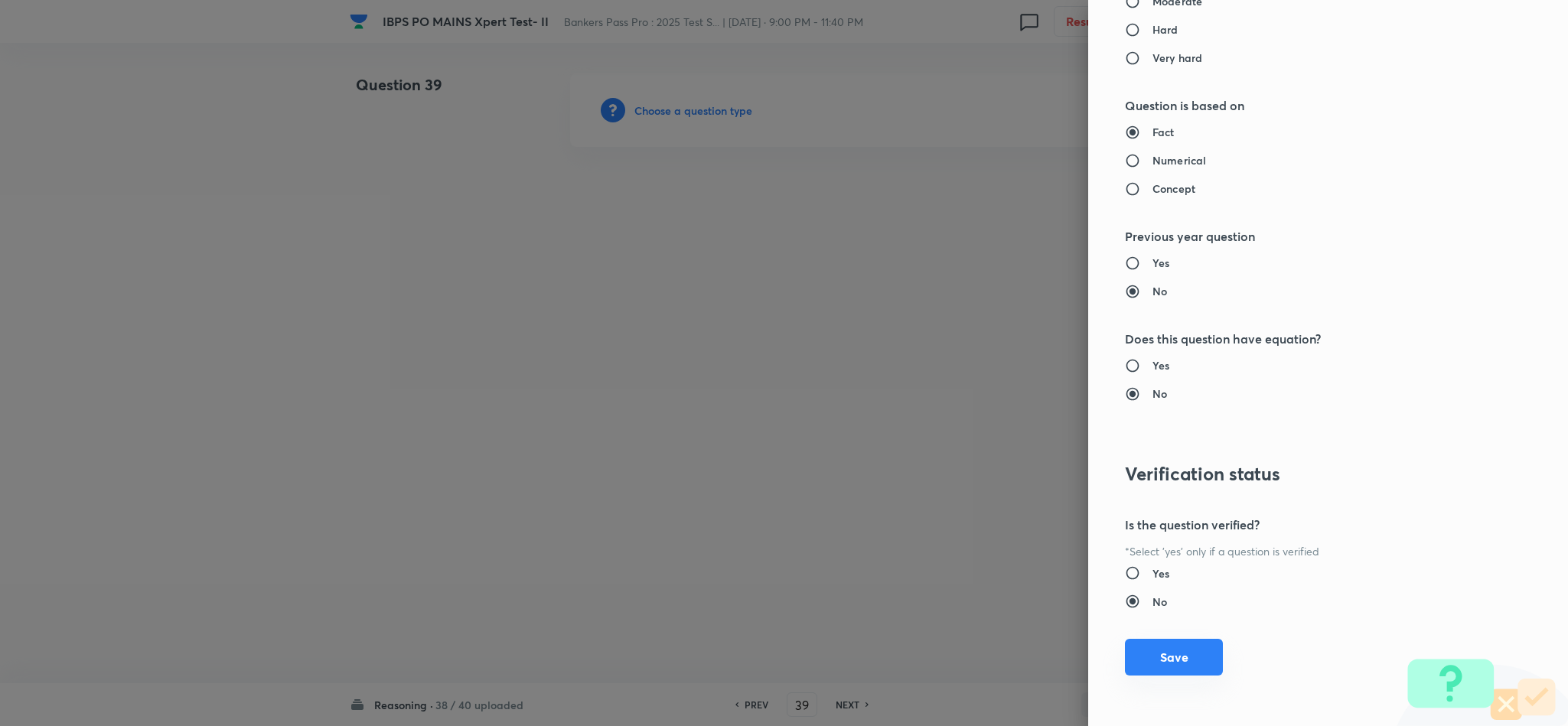
drag, startPoint x: 1167, startPoint y: 661, endPoint x: 1144, endPoint y: 624, distance: 43.6
click at [1165, 660] on button "Save" at bounding box center [1174, 658] width 98 height 37
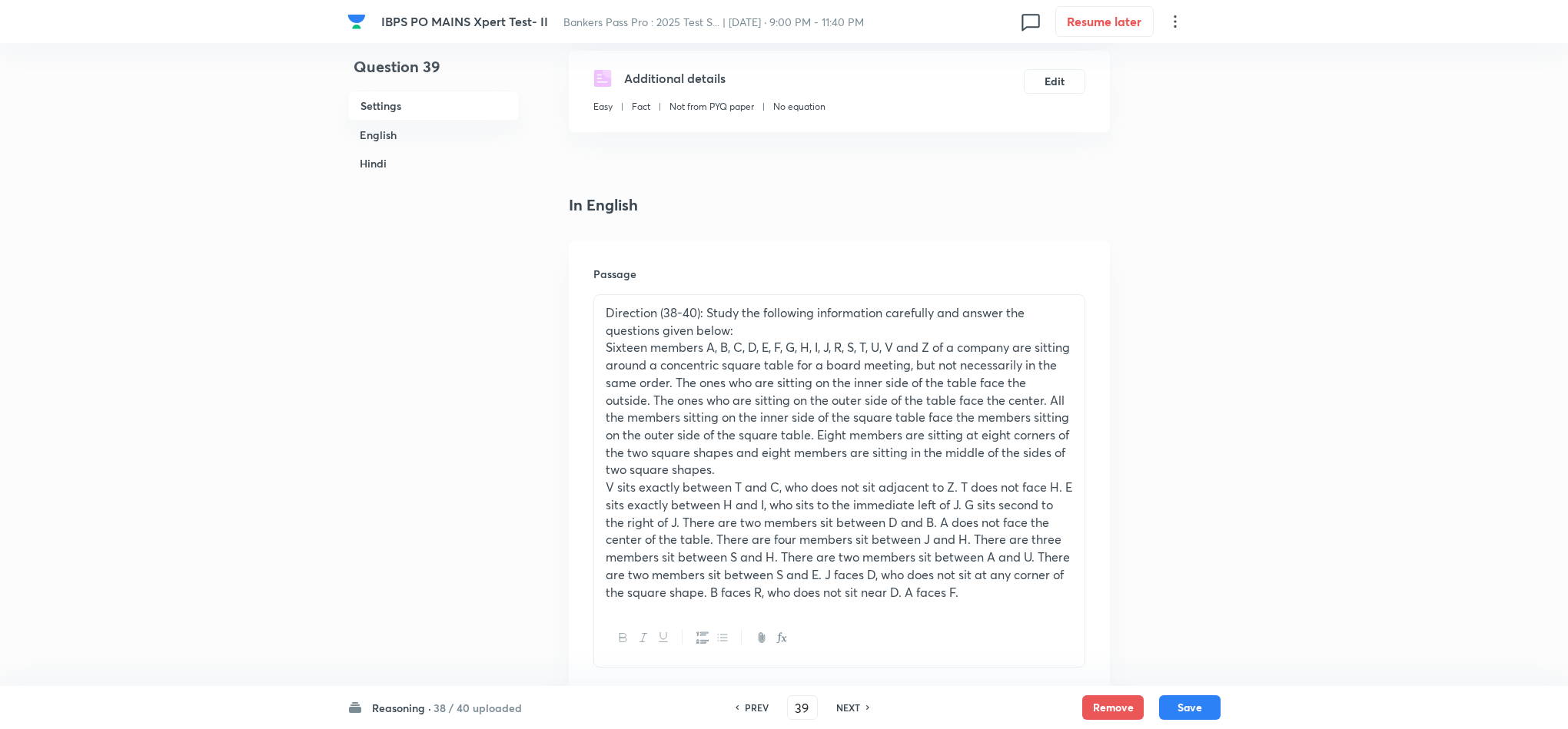
scroll to position [576, 0]
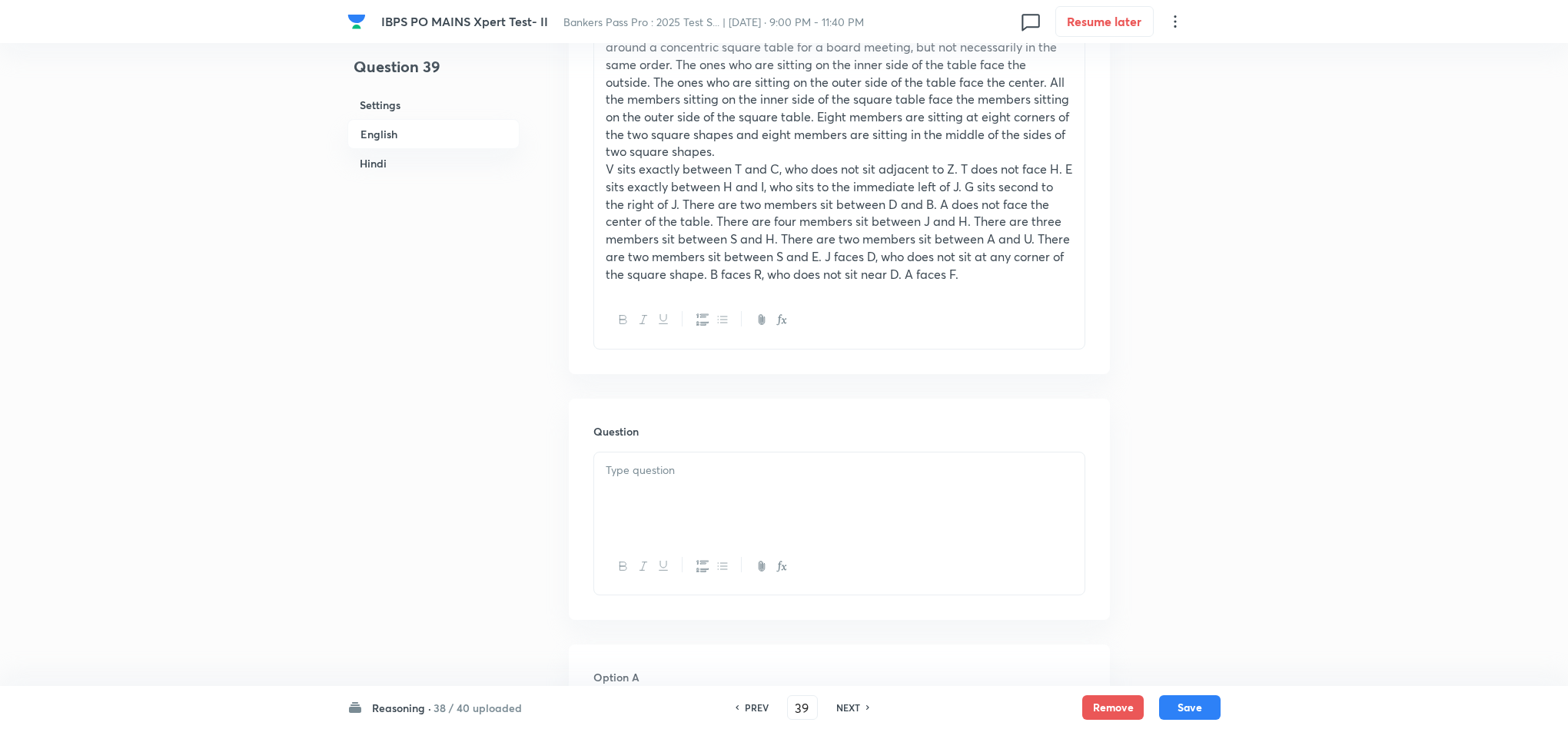
click at [614, 464] on p at bounding box center [839, 471] width 467 height 18
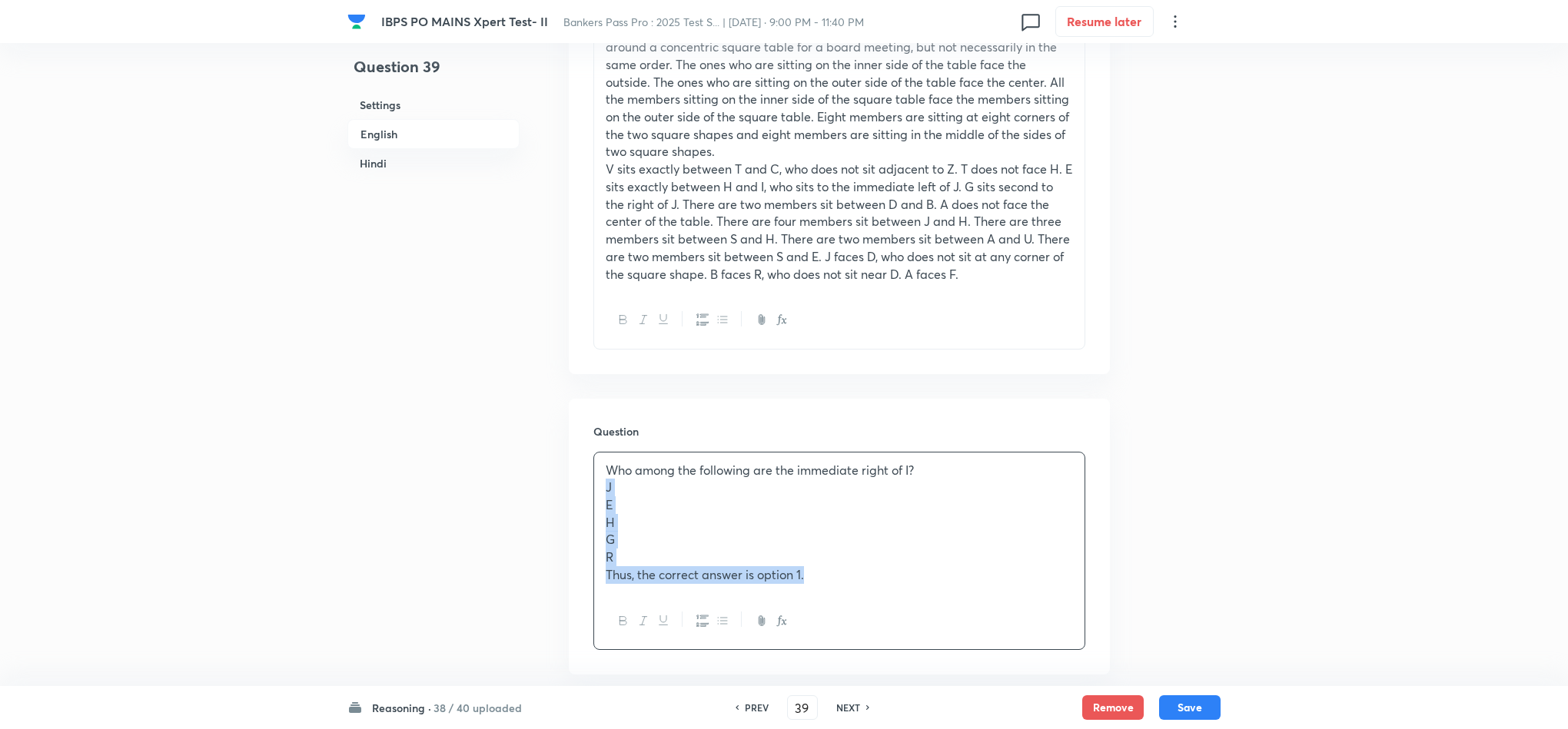
drag, startPoint x: 601, startPoint y: 505, endPoint x: 879, endPoint y: 679, distance: 328.0
drag, startPoint x: 685, startPoint y: 591, endPoint x: 651, endPoint y: 600, distance: 35.2
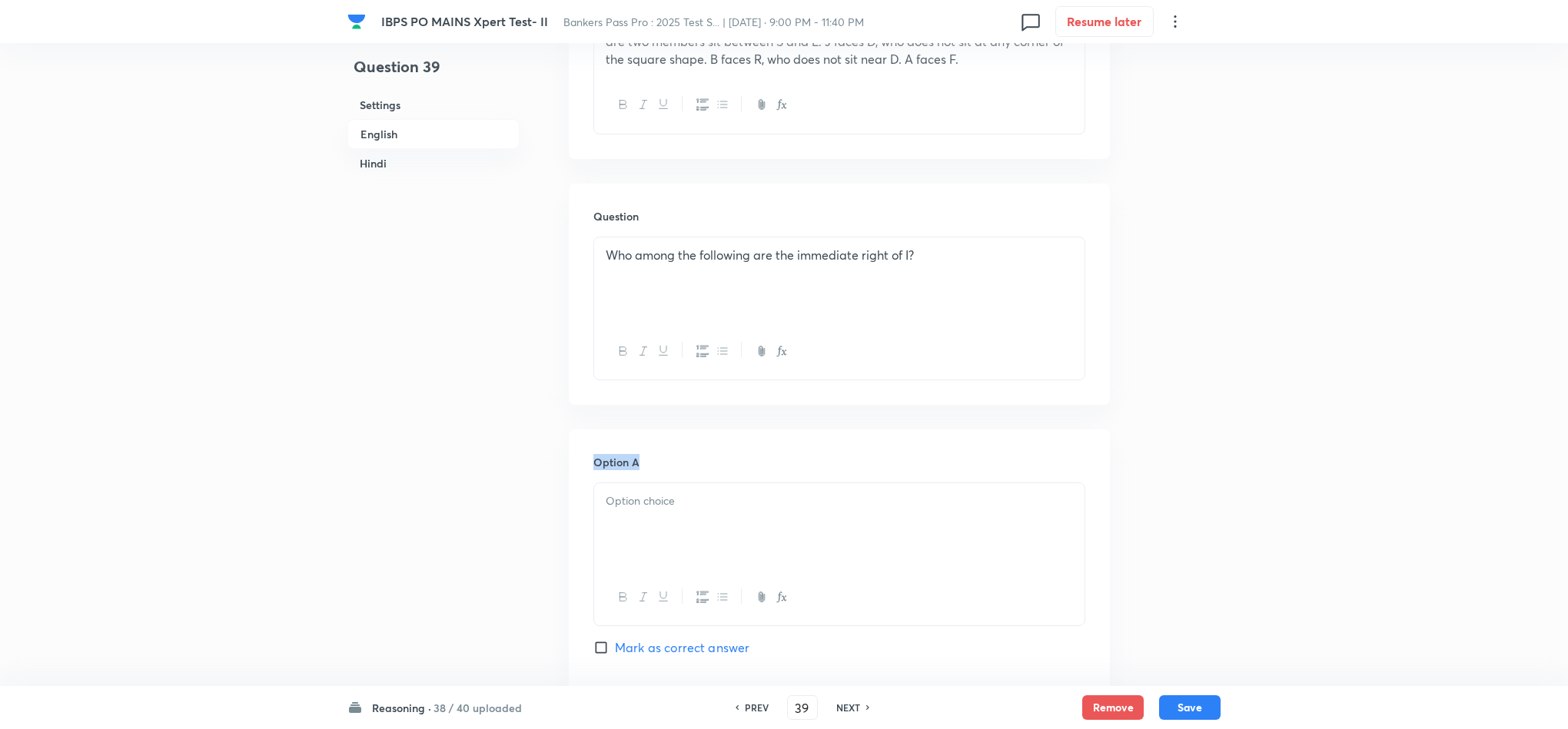
scroll to position [807, 0]
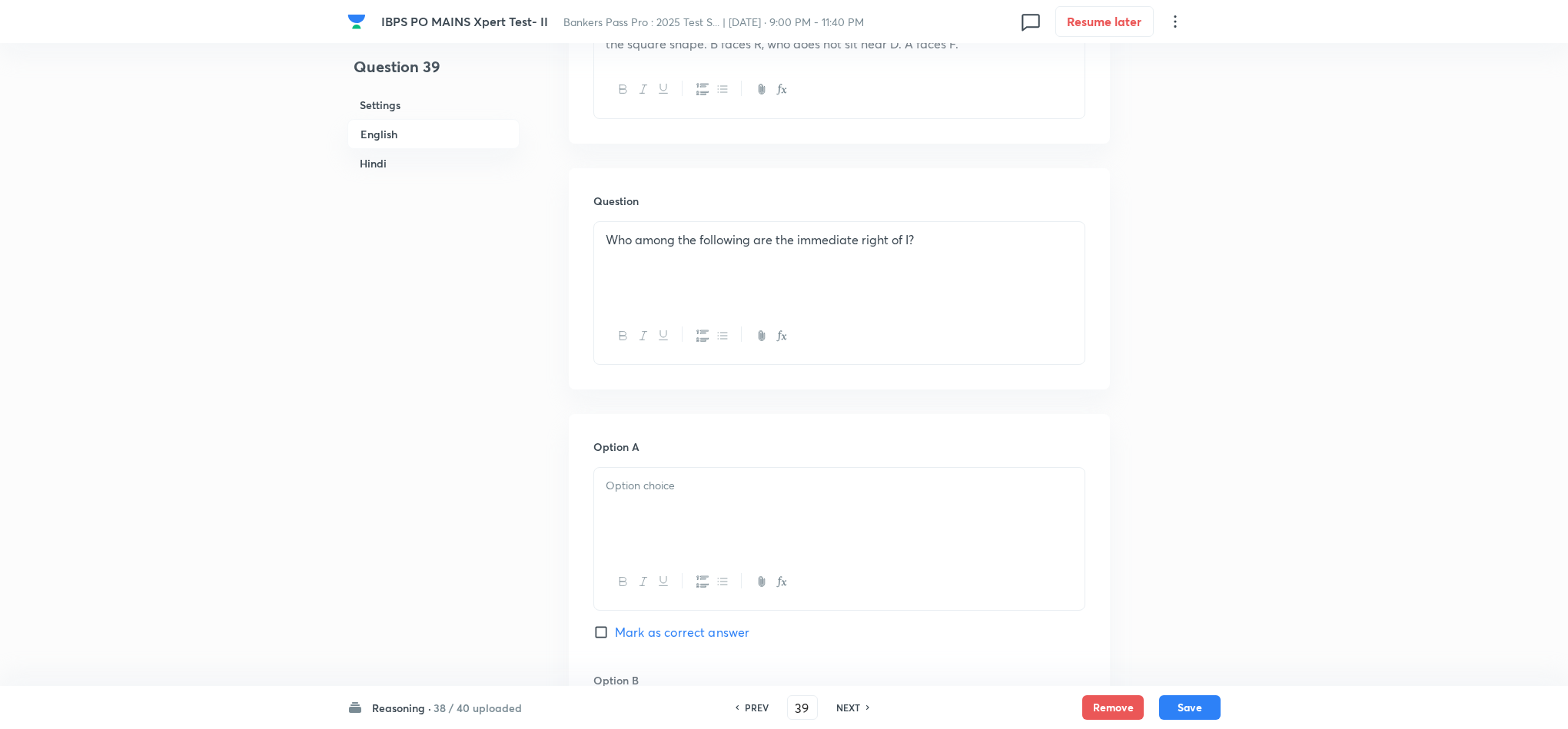
click at [667, 524] on div at bounding box center [839, 511] width 491 height 86
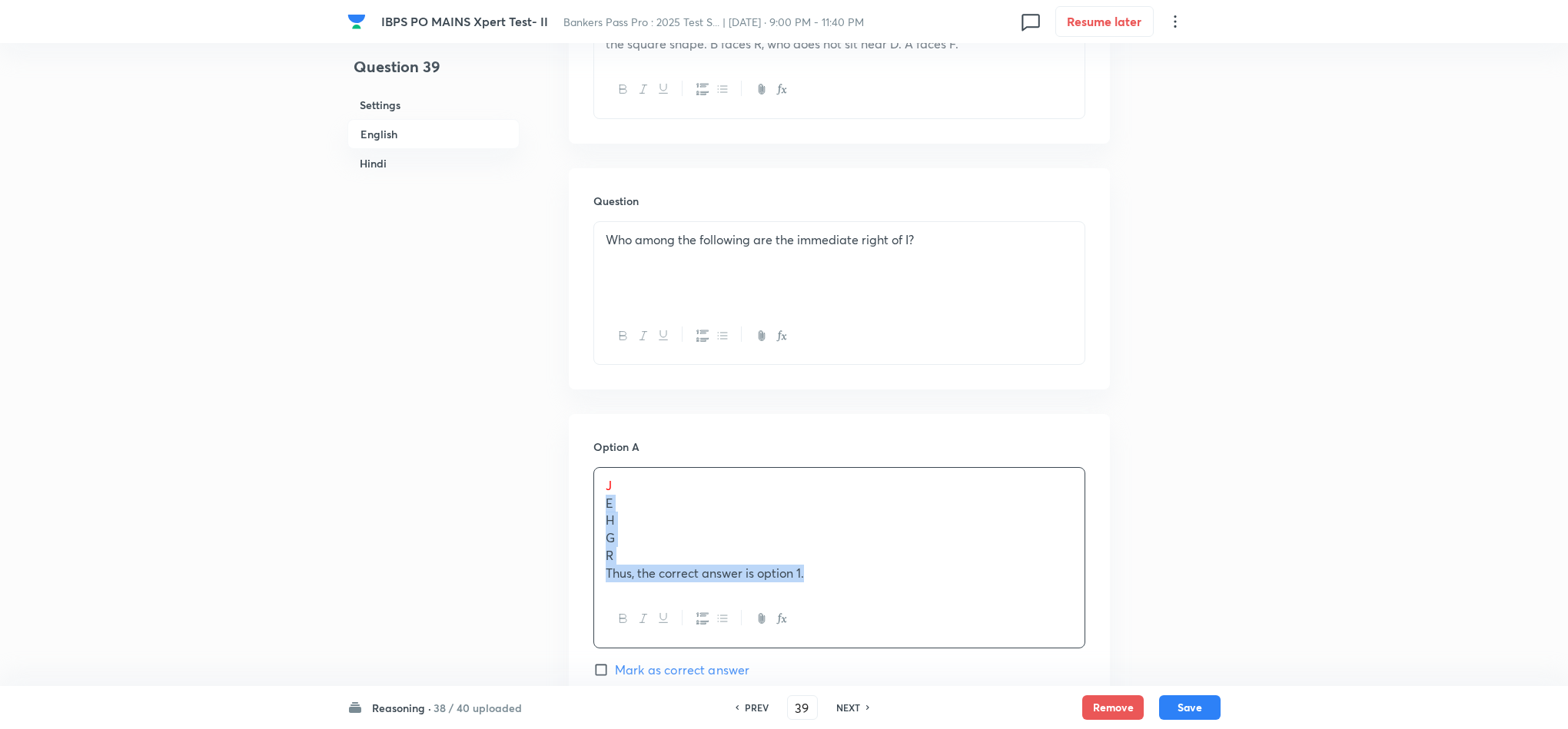
drag, startPoint x: 600, startPoint y: 500, endPoint x: 1031, endPoint y: 651, distance: 456.7
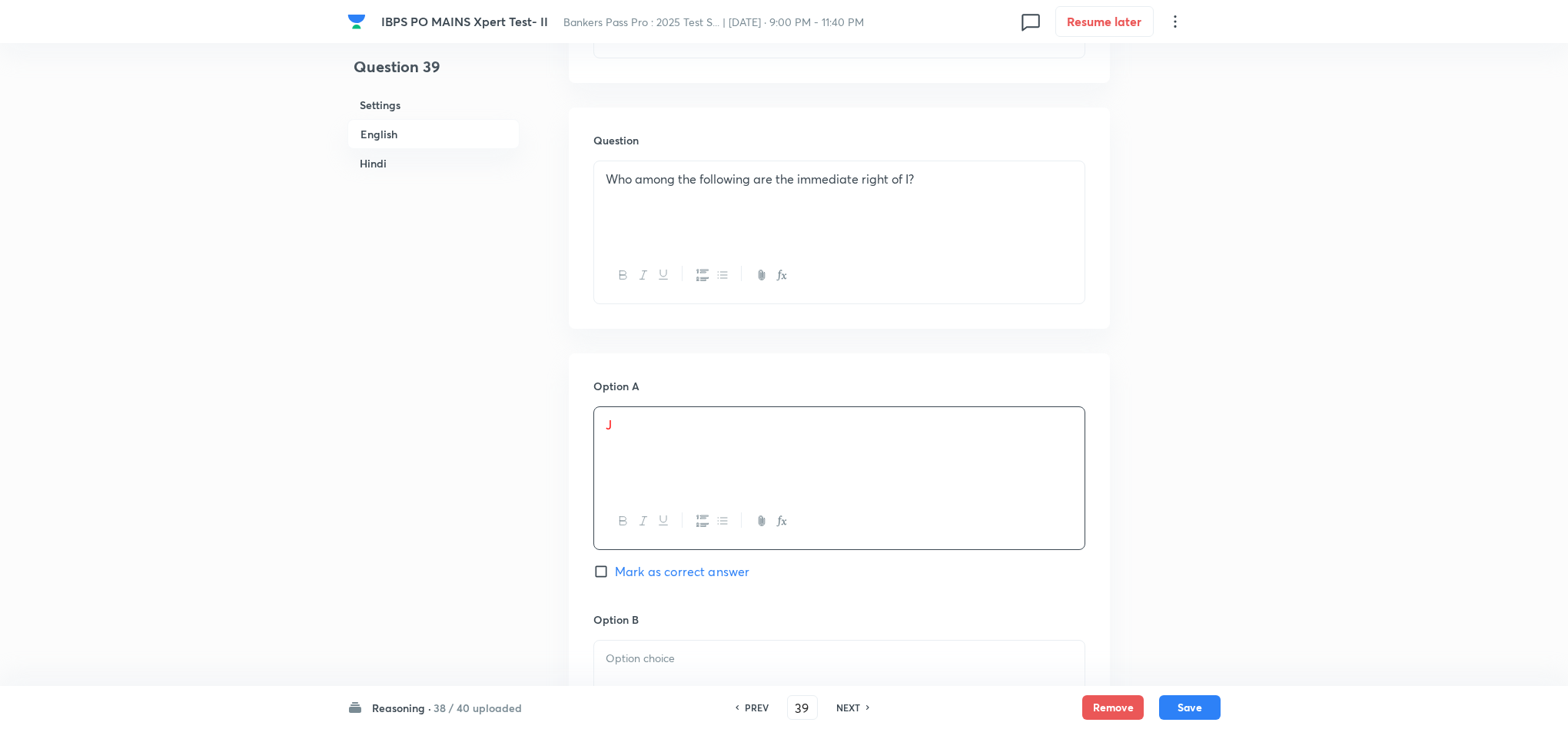
scroll to position [1037, 0]
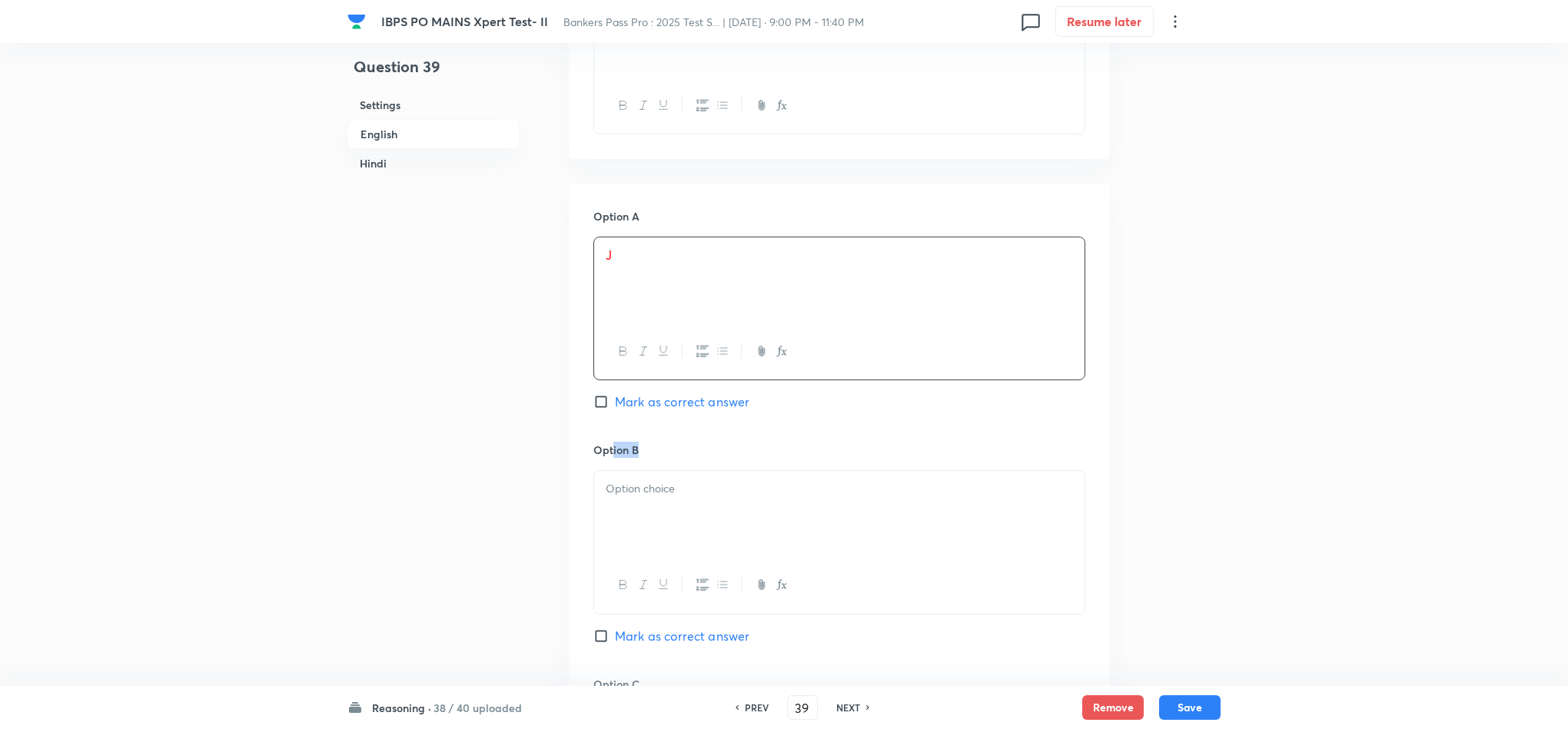
drag, startPoint x: 610, startPoint y: 457, endPoint x: 628, endPoint y: 466, distance: 20.1
click at [612, 463] on div "Option B [PERSON_NAME] as correct answer" at bounding box center [839, 558] width 492 height 234
click at [630, 505] on div at bounding box center [839, 513] width 491 height 86
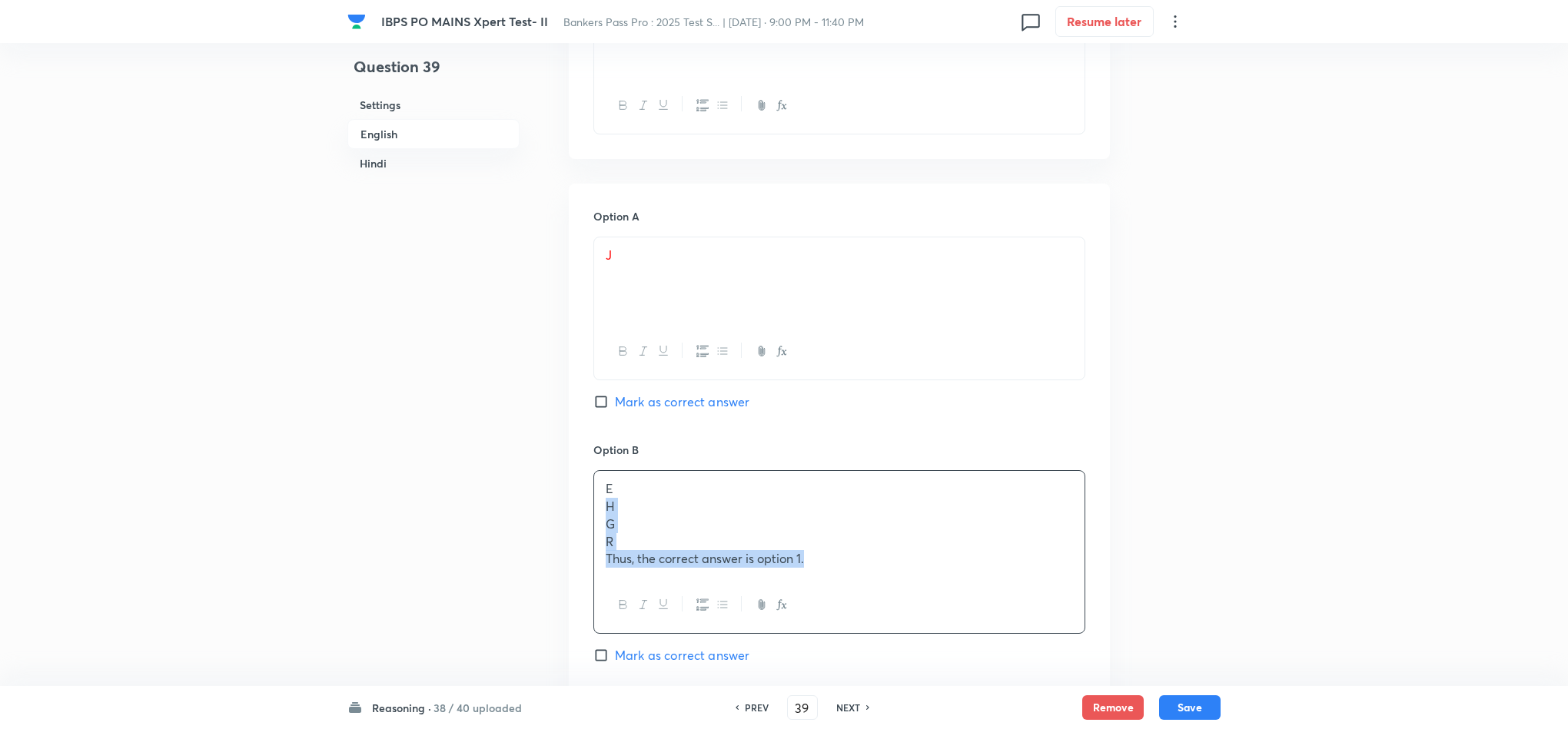
drag, startPoint x: 602, startPoint y: 512, endPoint x: 928, endPoint y: 655, distance: 356.0
click at [927, 655] on div "Option B E H G R Thus, the correct answer is option 1. [PERSON_NAME] as correct…" at bounding box center [839, 568] width 492 height 253
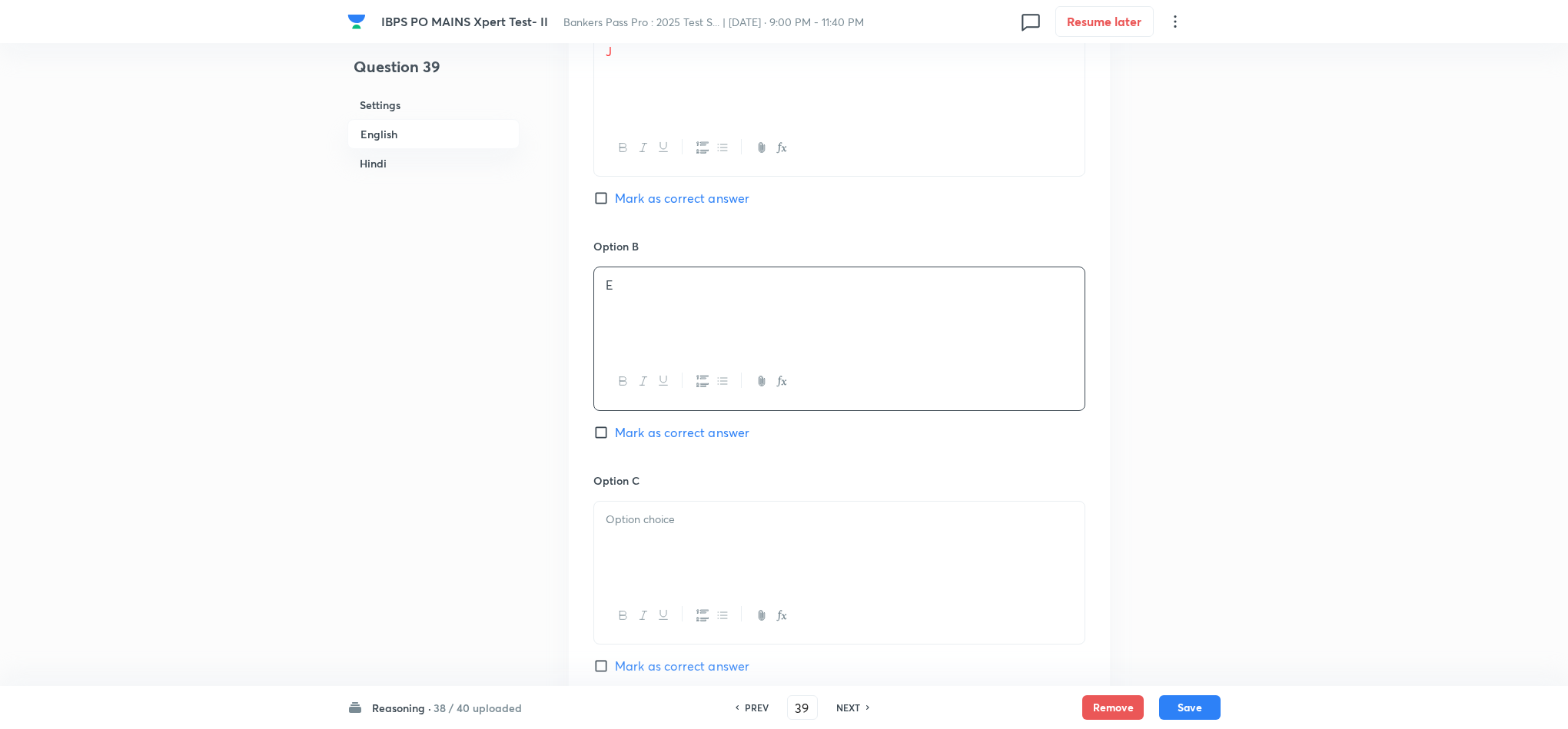
scroll to position [1268, 0]
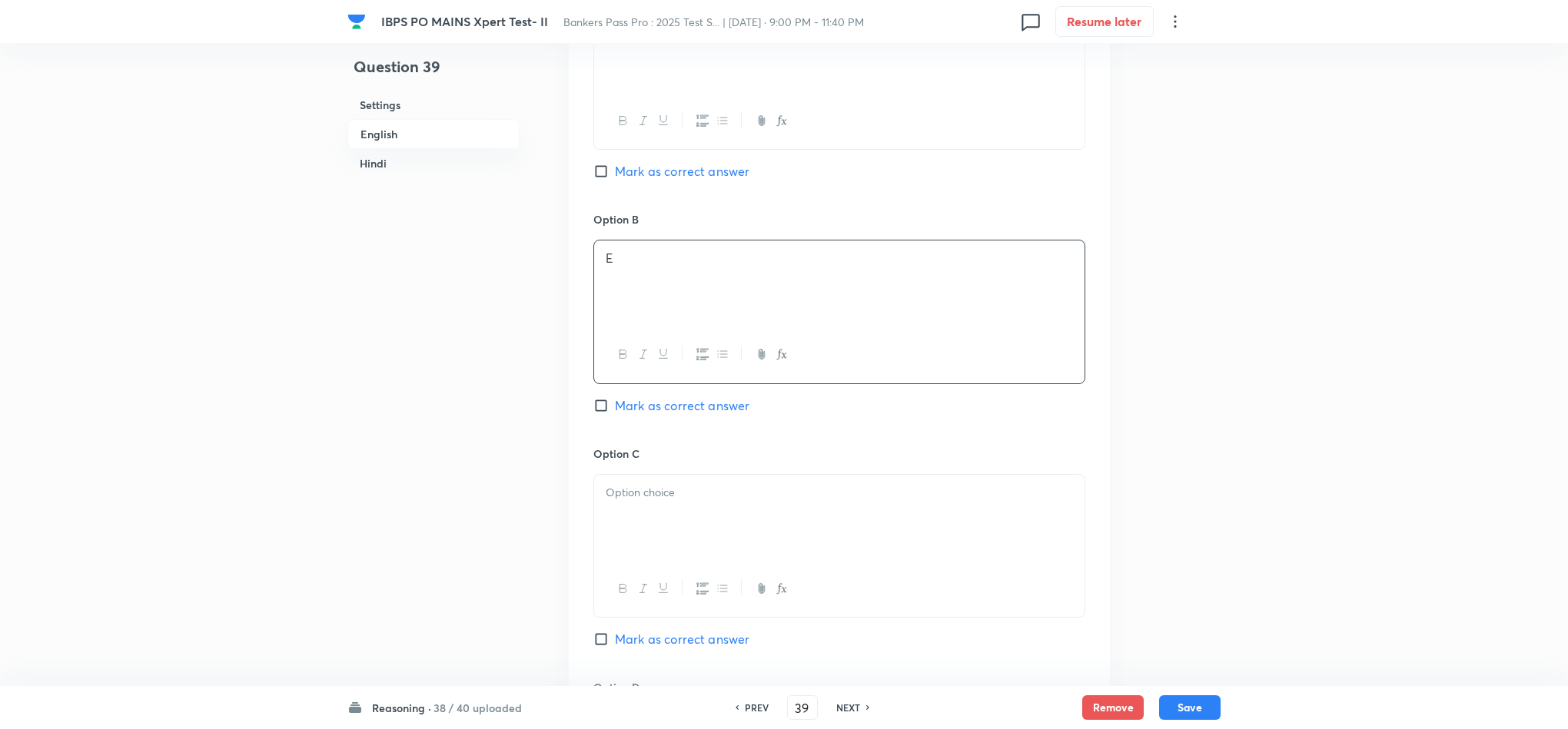
click at [662, 547] on div at bounding box center [839, 518] width 491 height 86
click at [663, 529] on div at bounding box center [839, 518] width 491 height 86
drag, startPoint x: 663, startPoint y: 535, endPoint x: 628, endPoint y: 542, distance: 35.7
click at [628, 541] on div "H G R Thus, the correct answer is option 1." at bounding box center [839, 519] width 491 height 89
click at [999, 617] on div at bounding box center [839, 591] width 491 height 56
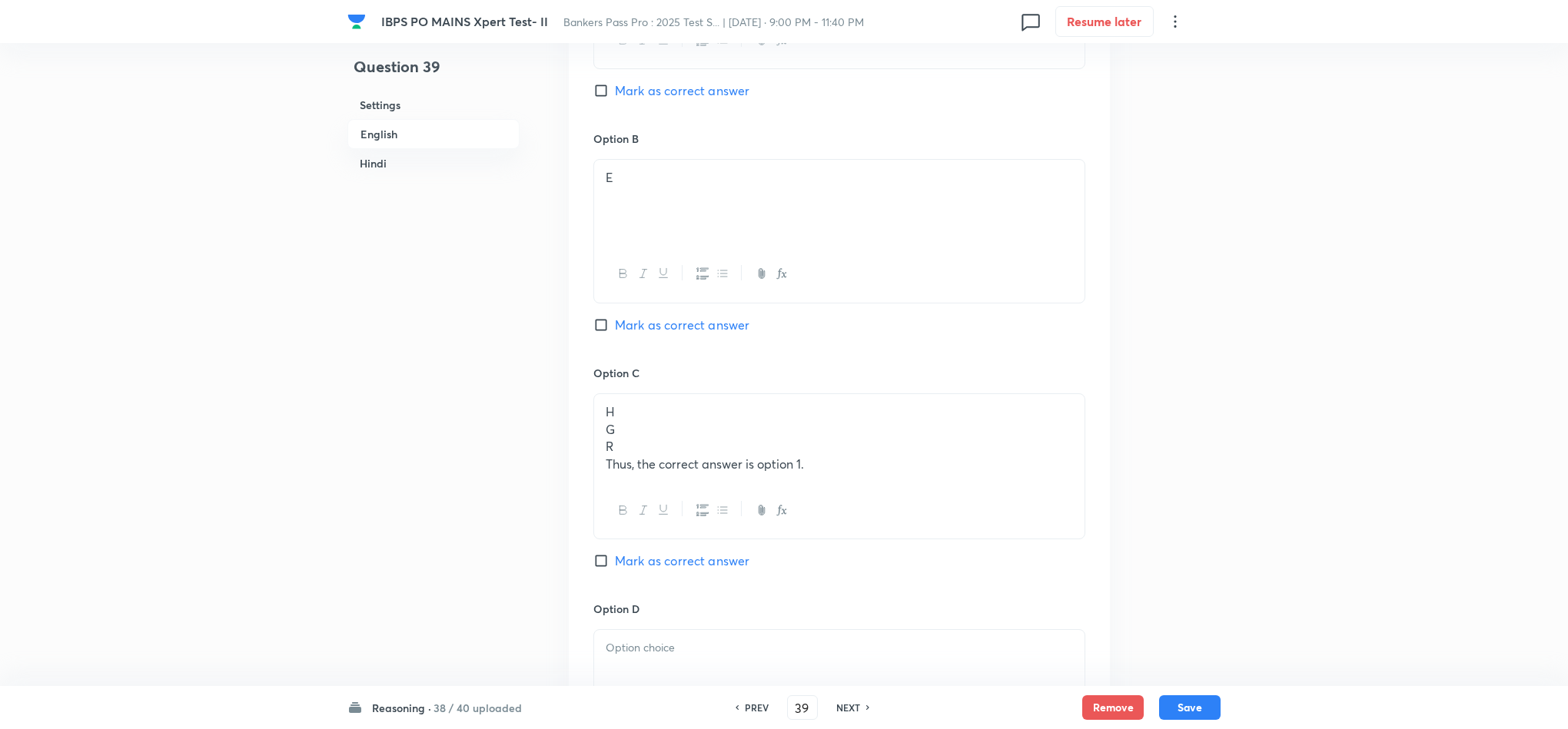
scroll to position [1383, 0]
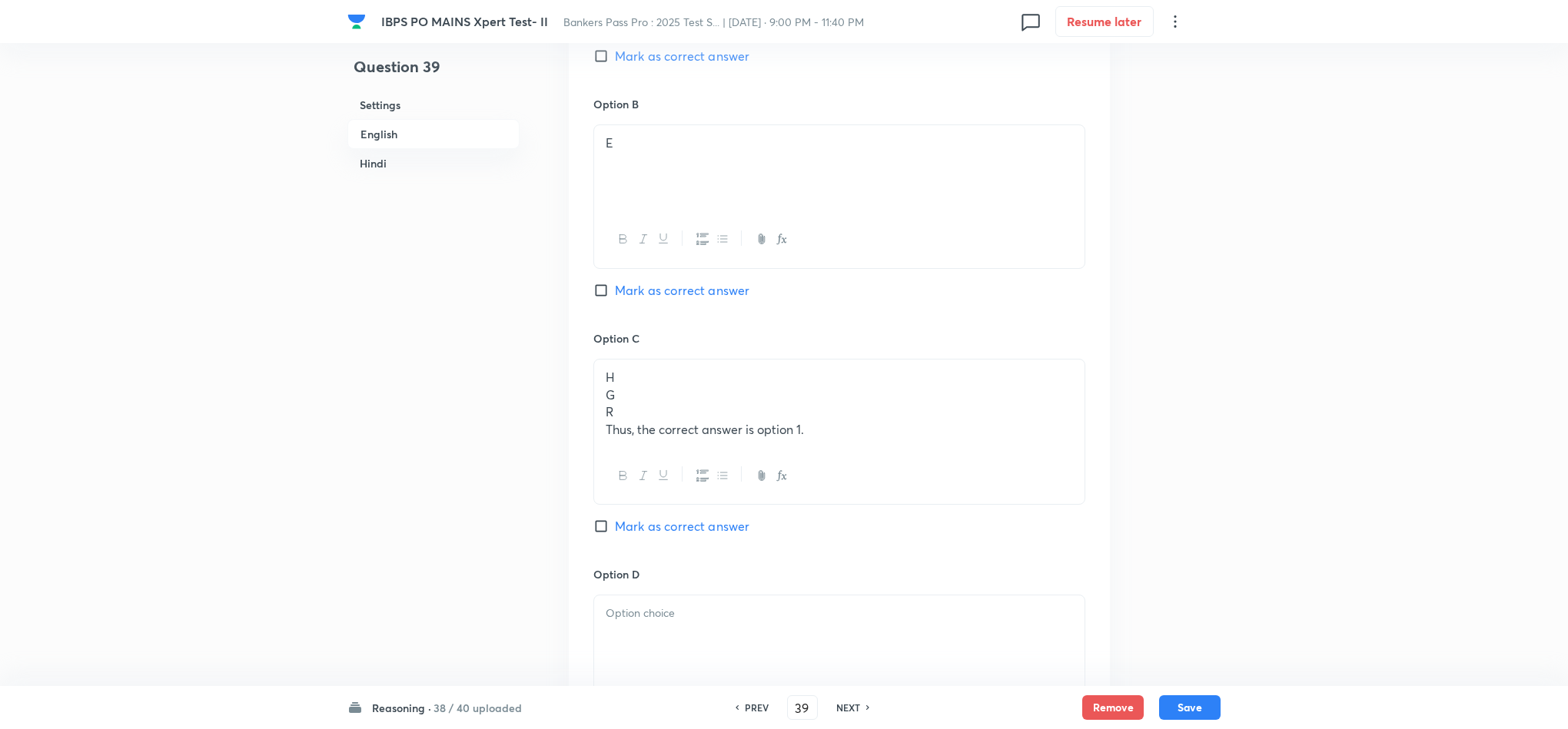
click at [831, 448] on div "H G R Thus, the correct answer is option 1." at bounding box center [839, 404] width 491 height 89
drag, startPoint x: 819, startPoint y: 434, endPoint x: 634, endPoint y: 383, distance: 191.9
click at [595, 392] on div "H G R Thus, the correct answer is option 1." at bounding box center [839, 404] width 491 height 89
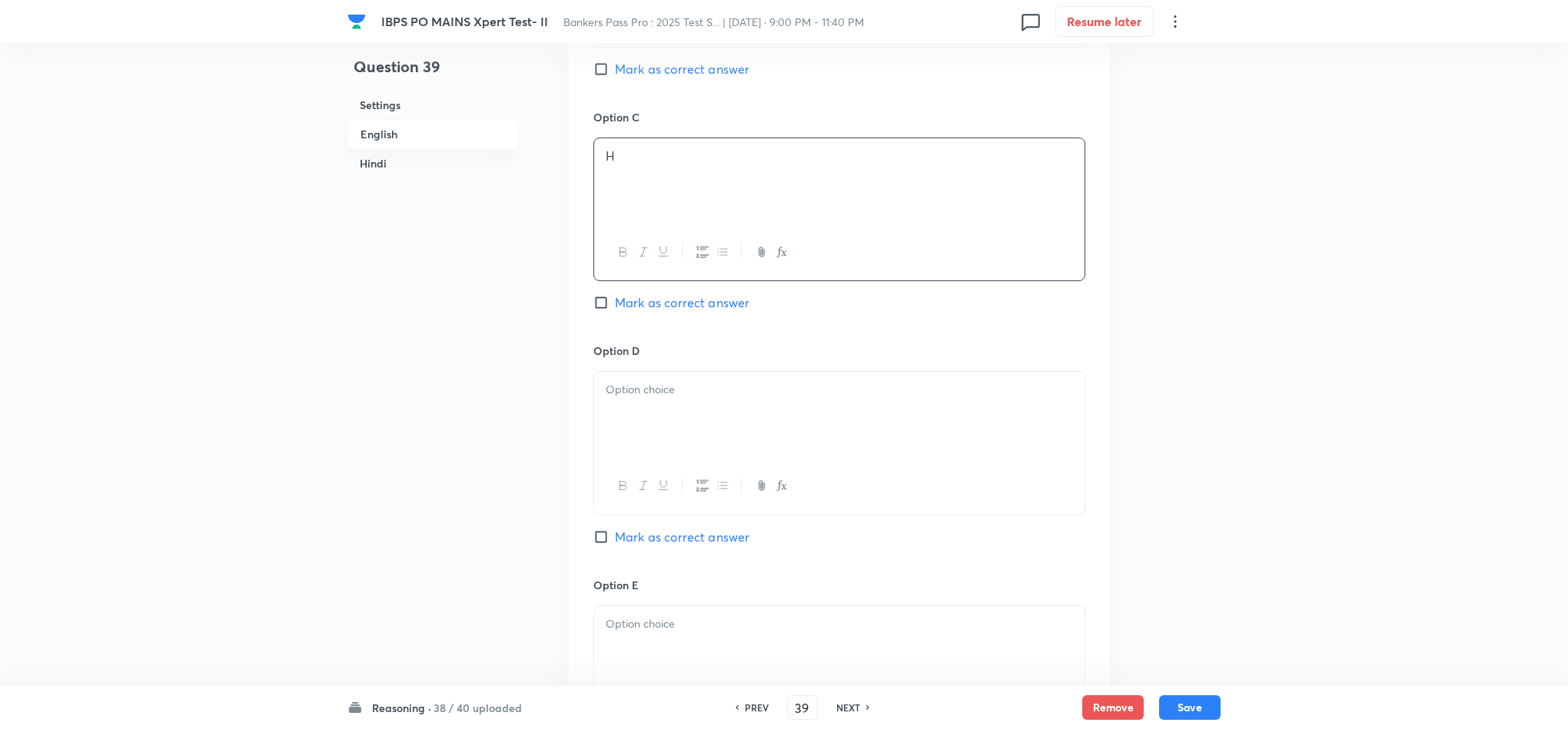
scroll to position [1613, 0]
click at [725, 439] on div at bounding box center [839, 405] width 491 height 86
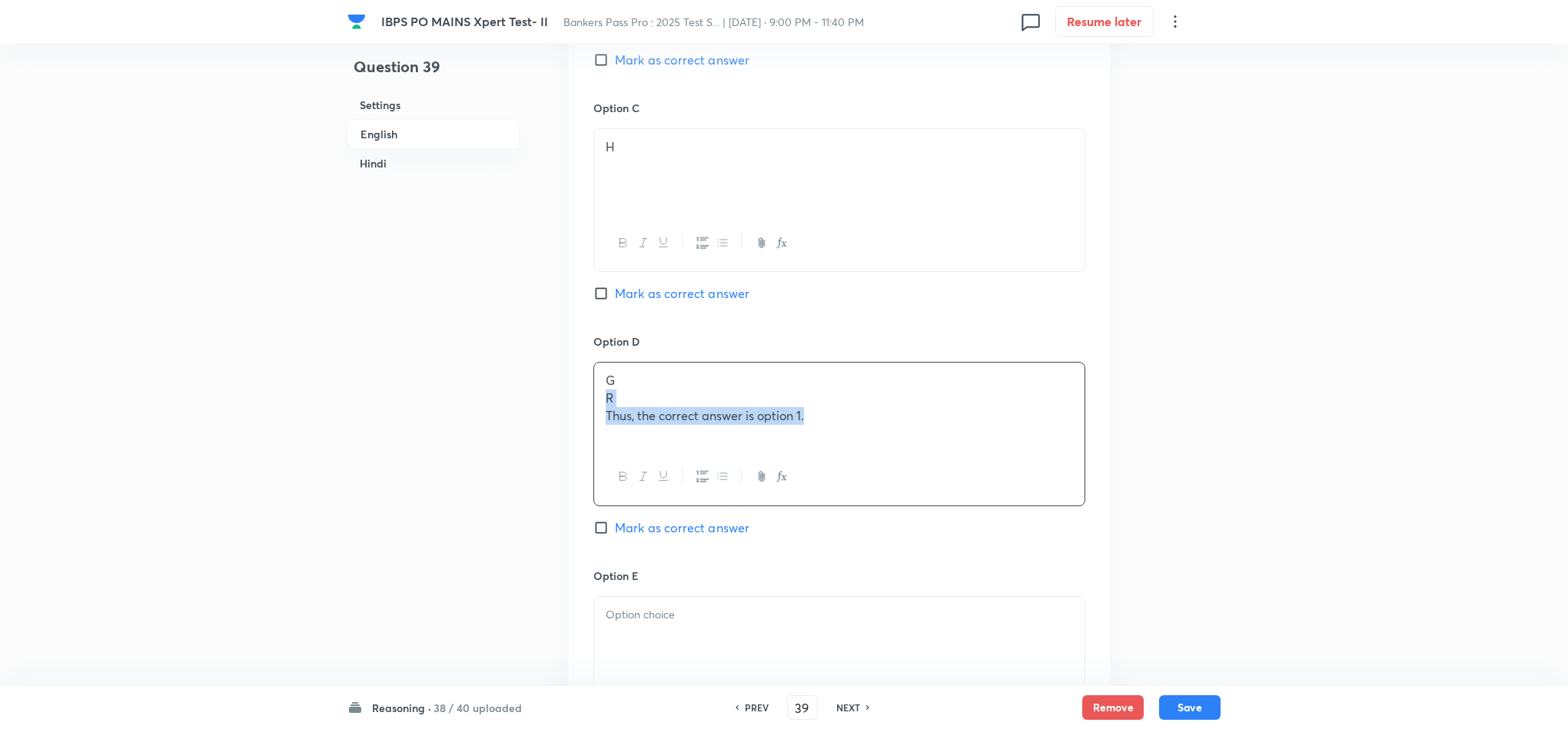
drag, startPoint x: 600, startPoint y: 407, endPoint x: 1056, endPoint y: 509, distance: 467.3
click at [1060, 519] on div "Option D G R Thus, the correct answer is option 1. [PERSON_NAME] as correct ans…" at bounding box center [839, 450] width 492 height 234
drag, startPoint x: 695, startPoint y: 450, endPoint x: 704, endPoint y: 424, distance: 27.5
click at [696, 448] on div at bounding box center [839, 409] width 491 height 86
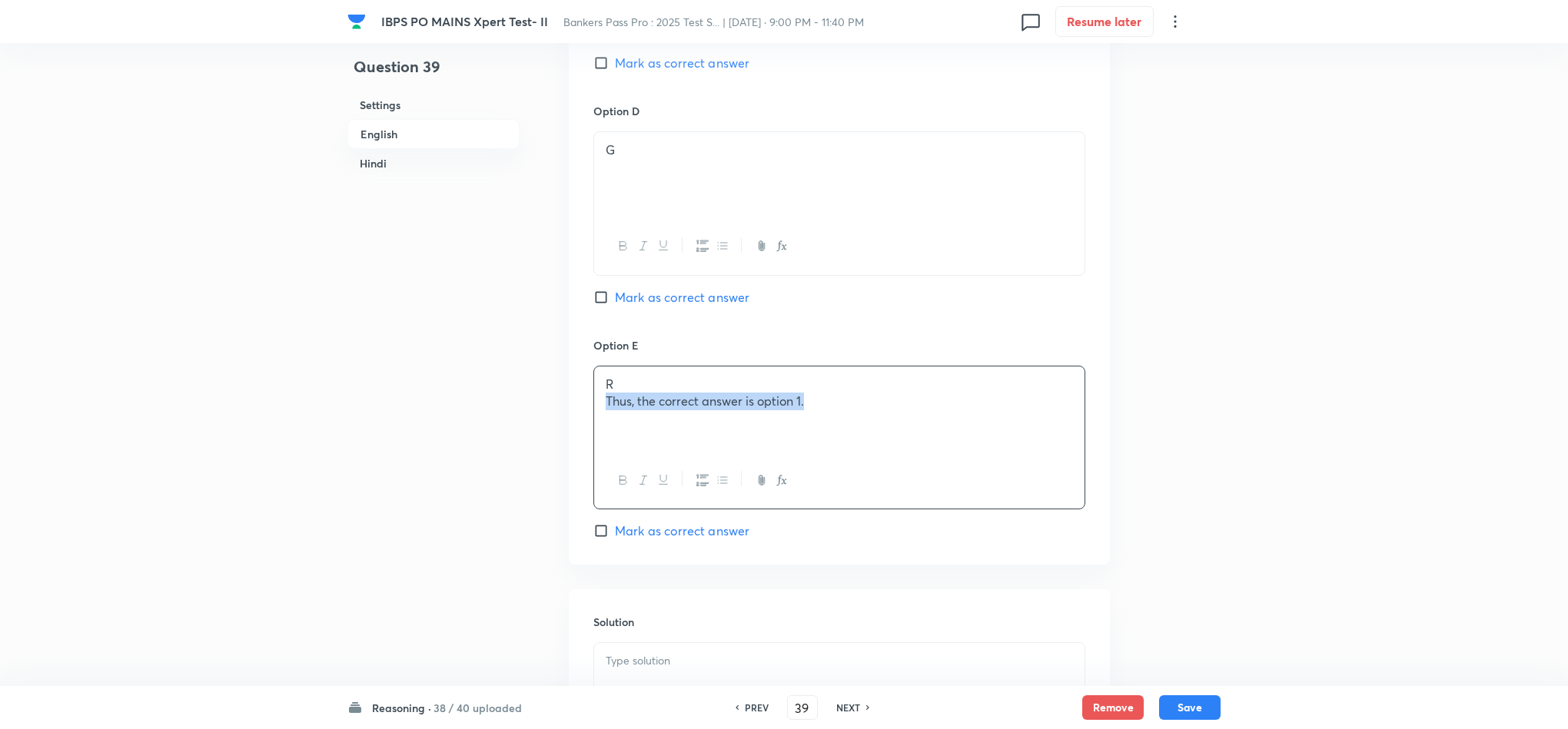
drag, startPoint x: 804, startPoint y: 437, endPoint x: 598, endPoint y: 415, distance: 207.2
click at [535, 423] on div "Question 39 Settings English Hindi Settings Type Single choice correct 5 option…" at bounding box center [784, 674] width 874 height 4889
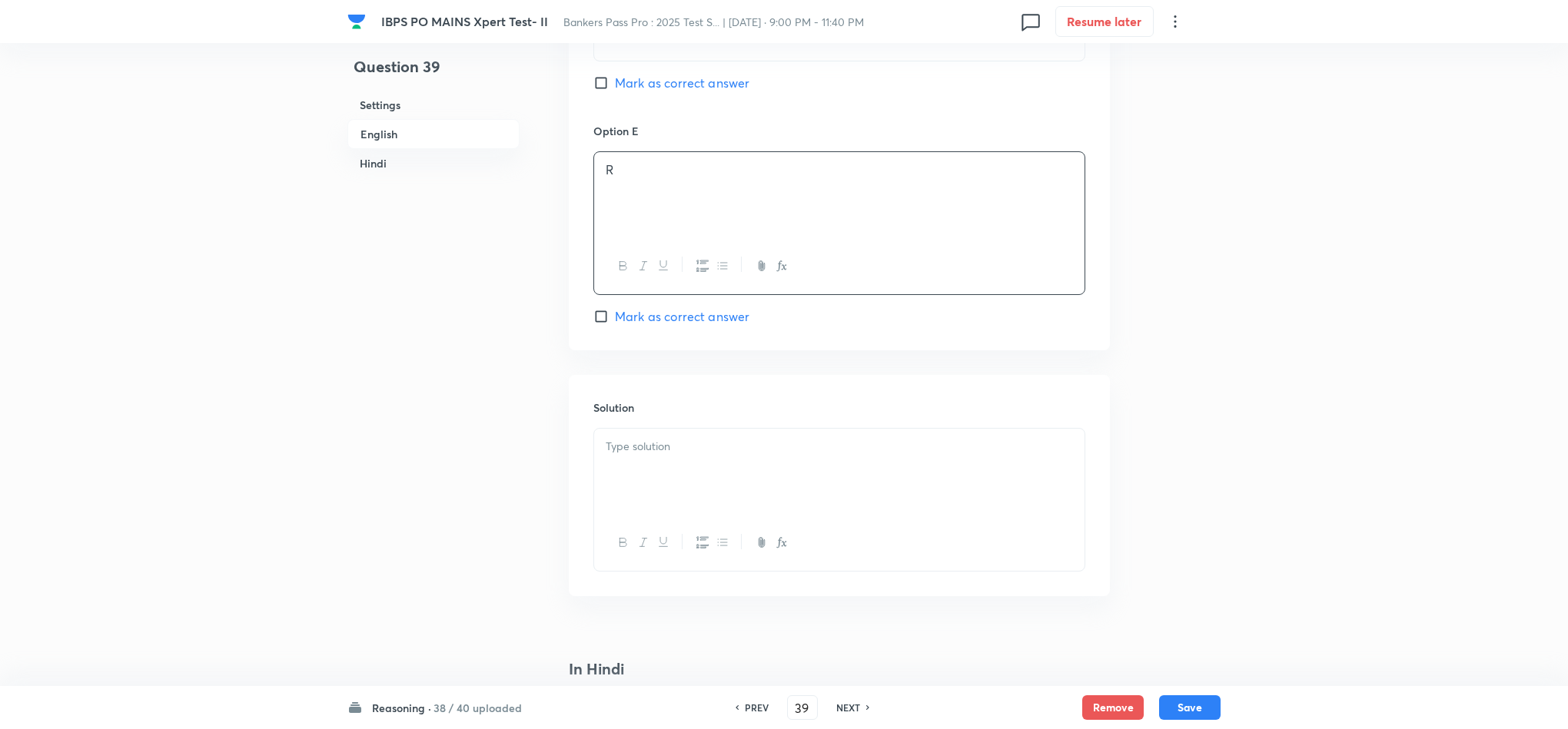
scroll to position [2074, 0]
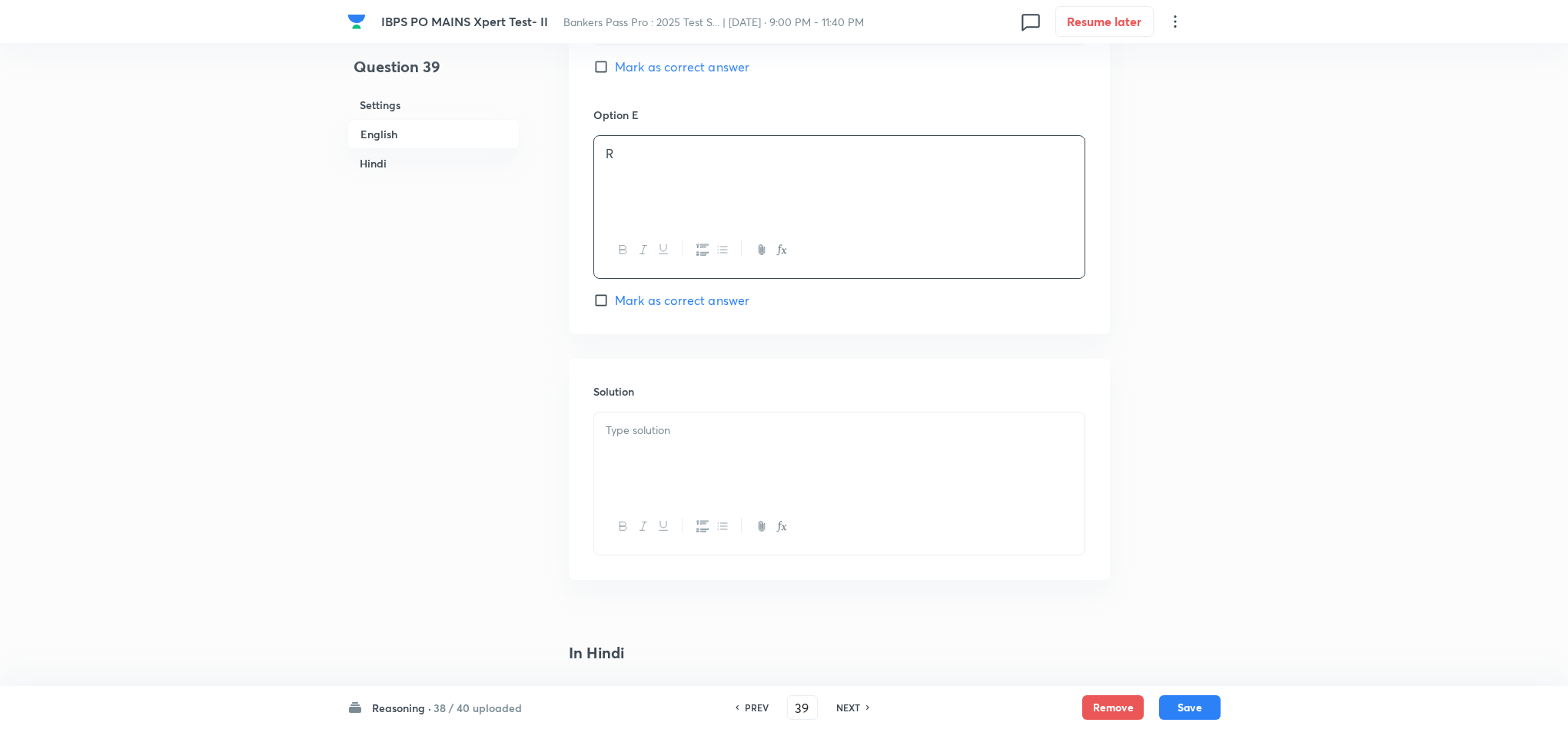
click at [708, 487] on div at bounding box center [839, 455] width 491 height 86
click at [717, 468] on div "Thus, the correct answer is option 1." at bounding box center [839, 455] width 491 height 86
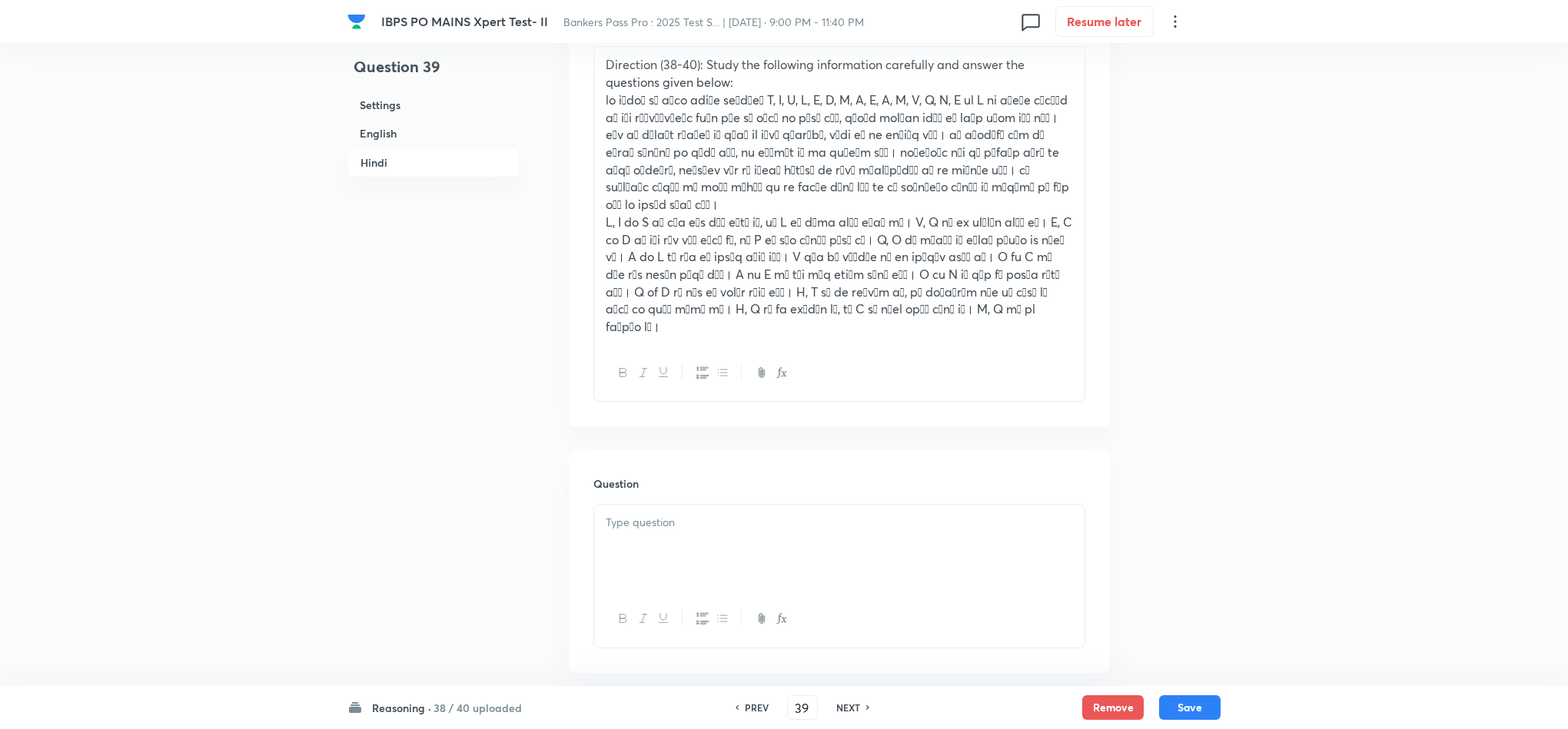
scroll to position [2881, 0]
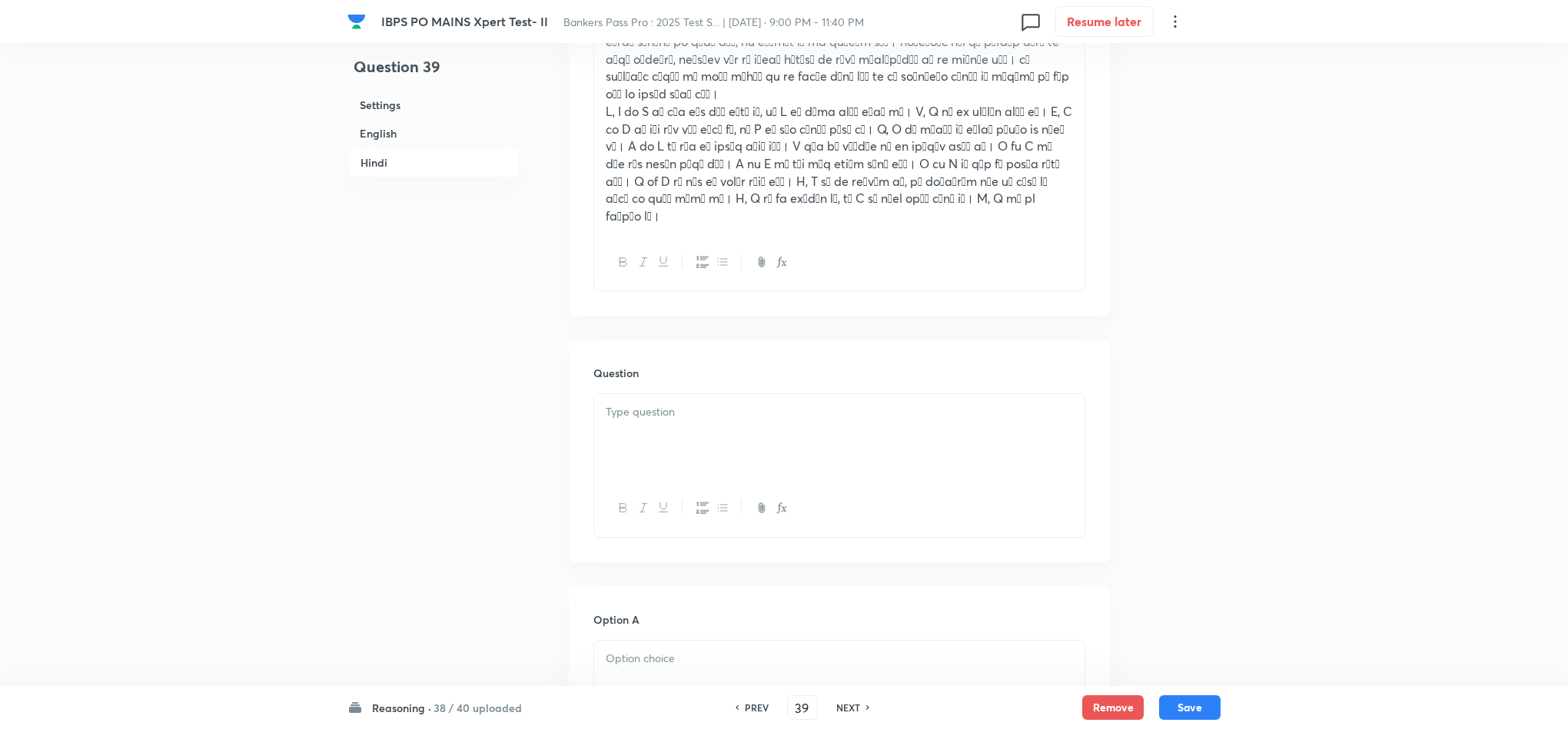
click at [657, 410] on div at bounding box center [839, 437] width 491 height 86
click at [617, 421] on p "J" at bounding box center [839, 430] width 467 height 18
drag, startPoint x: 607, startPoint y: 407, endPoint x: 636, endPoint y: 496, distance: 93.6
click at [627, 515] on div "निम्नलिखित में से कौन I के निकटतम दायें हैं? J E H G R" at bounding box center [839, 483] width 492 height 182
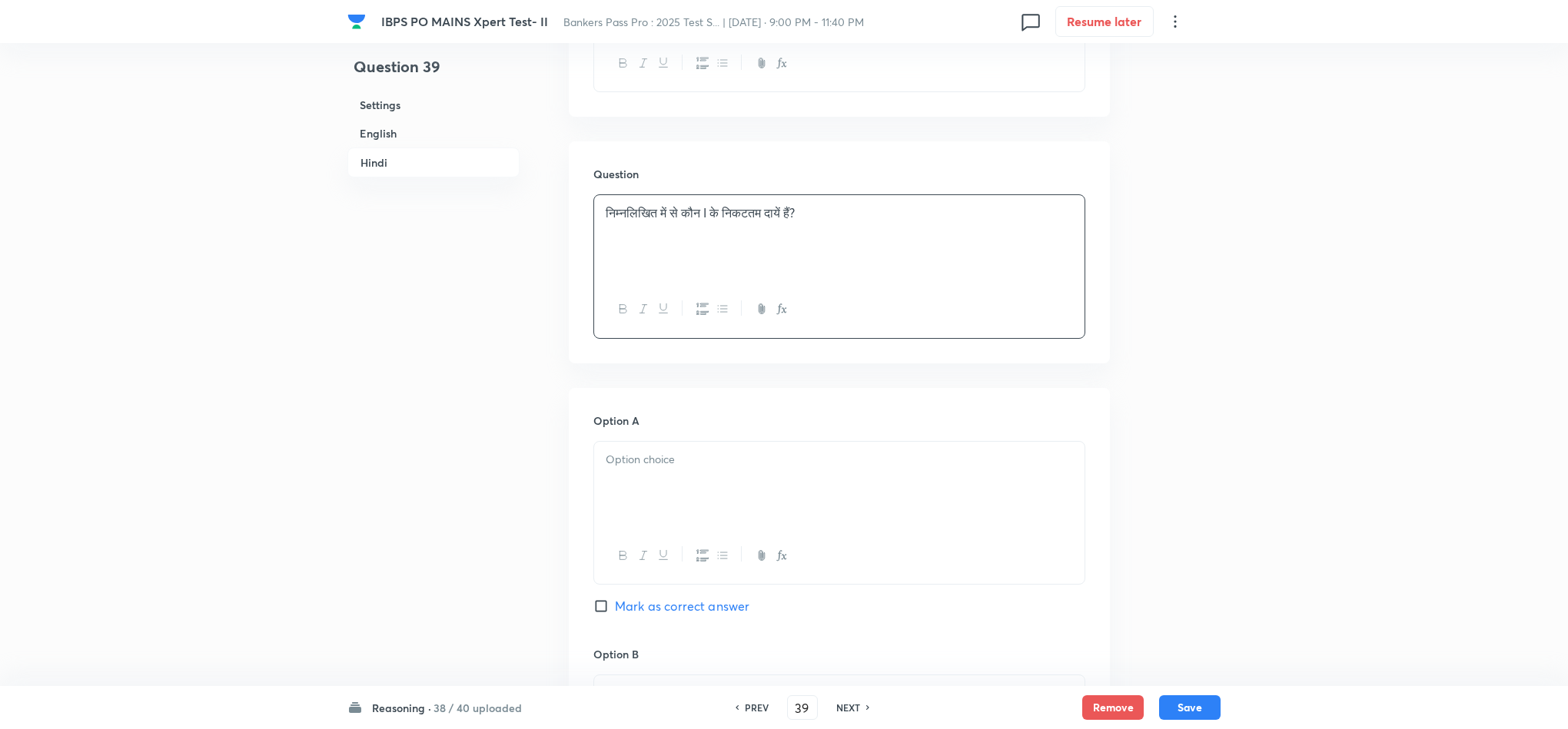
scroll to position [3111, 0]
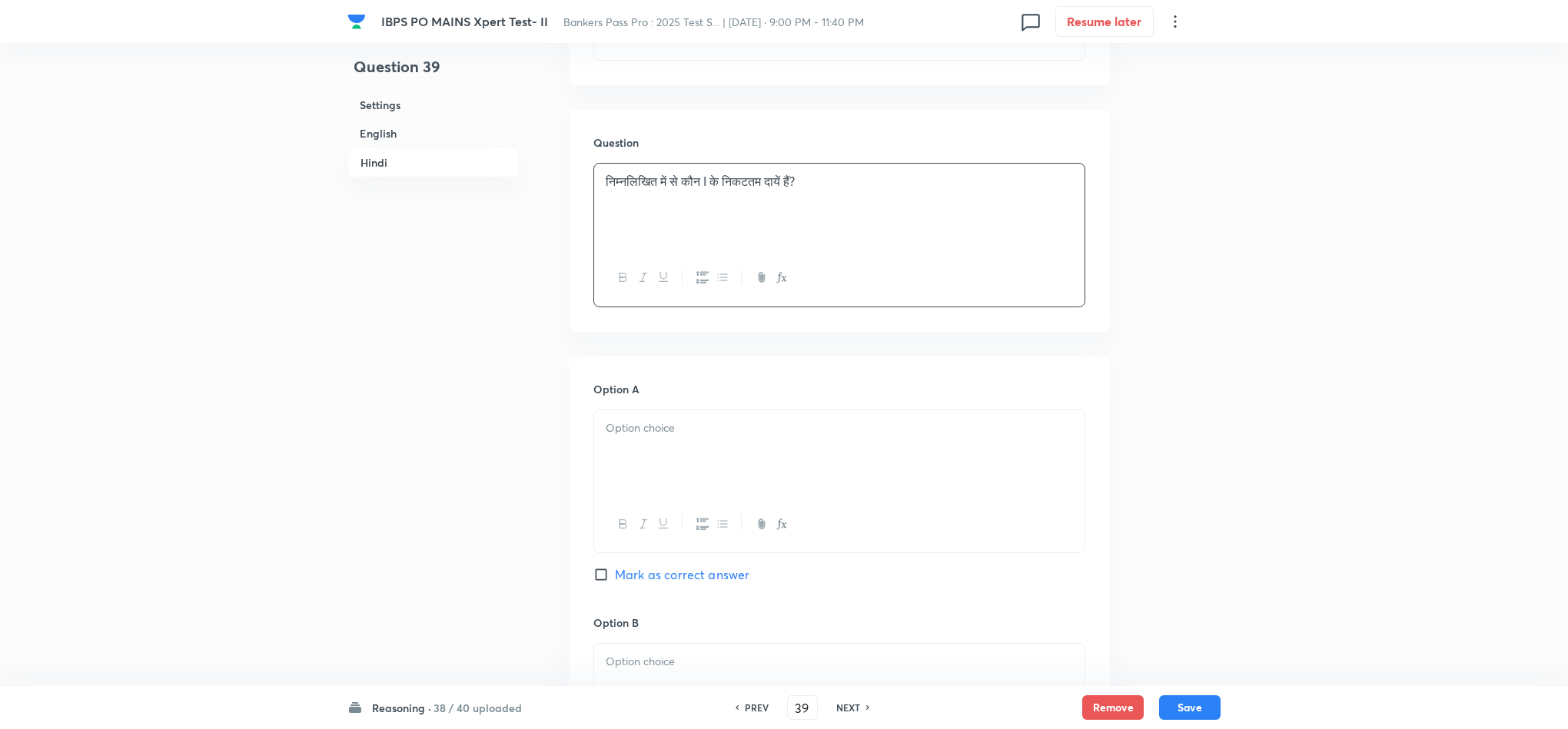
click at [630, 443] on div at bounding box center [839, 453] width 491 height 86
drag, startPoint x: 604, startPoint y: 424, endPoint x: 660, endPoint y: 515, distance: 106.9
click at [660, 515] on div "J E H G R" at bounding box center [839, 491] width 492 height 164
click at [635, 434] on div at bounding box center [839, 456] width 491 height 86
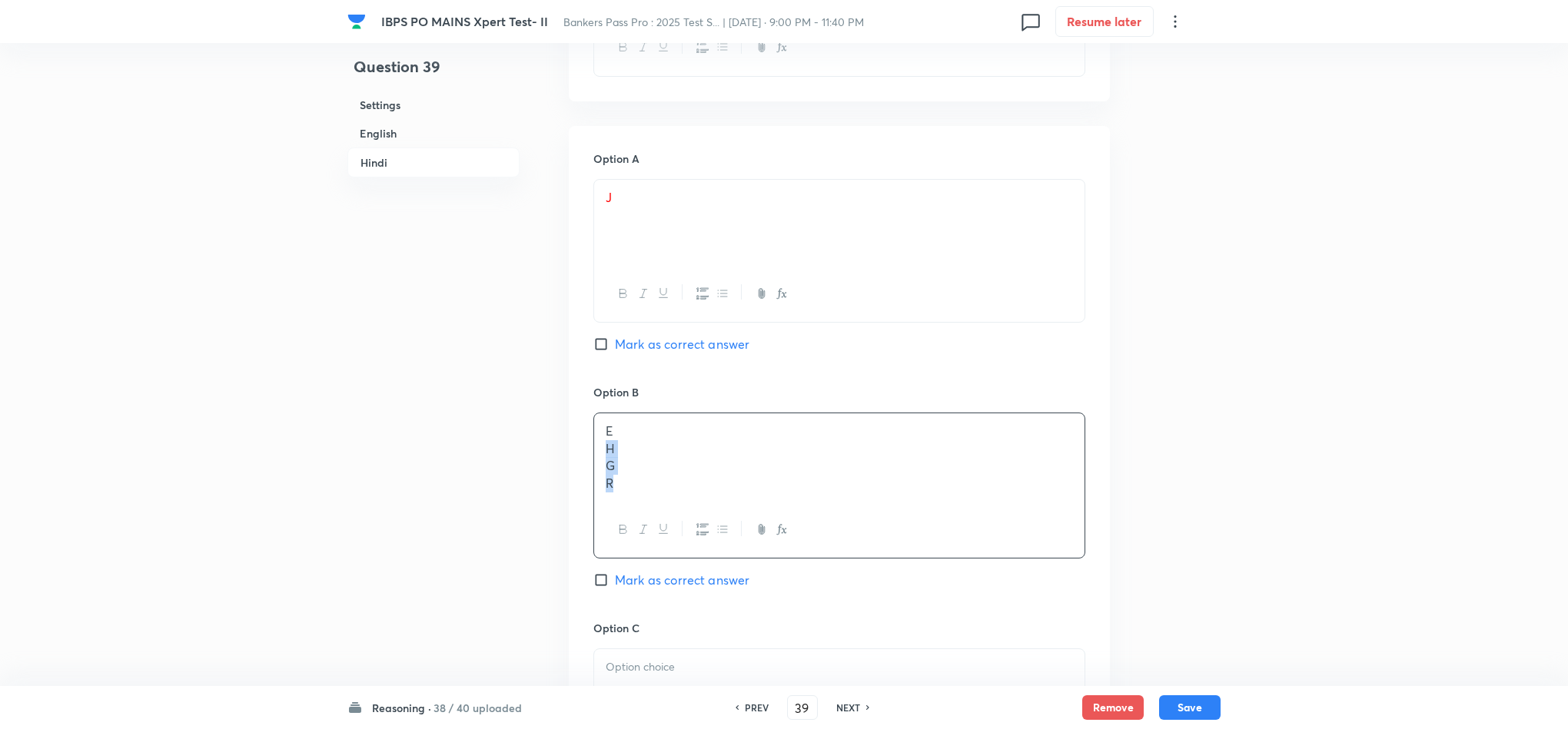
drag, startPoint x: 604, startPoint y: 425, endPoint x: 670, endPoint y: 476, distance: 83.4
click at [650, 485] on div "E H G R" at bounding box center [839, 485] width 492 height 146
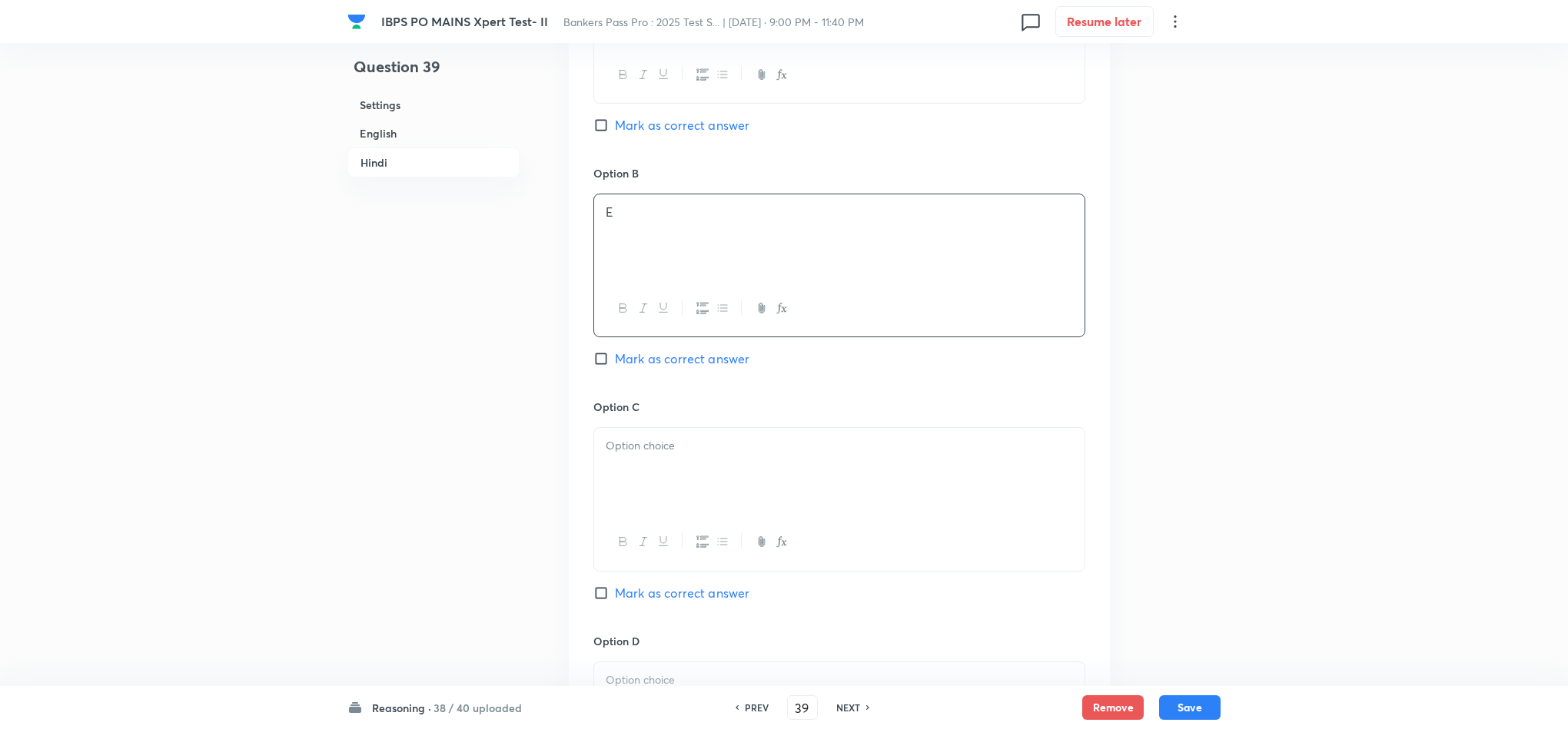
scroll to position [3573, 0]
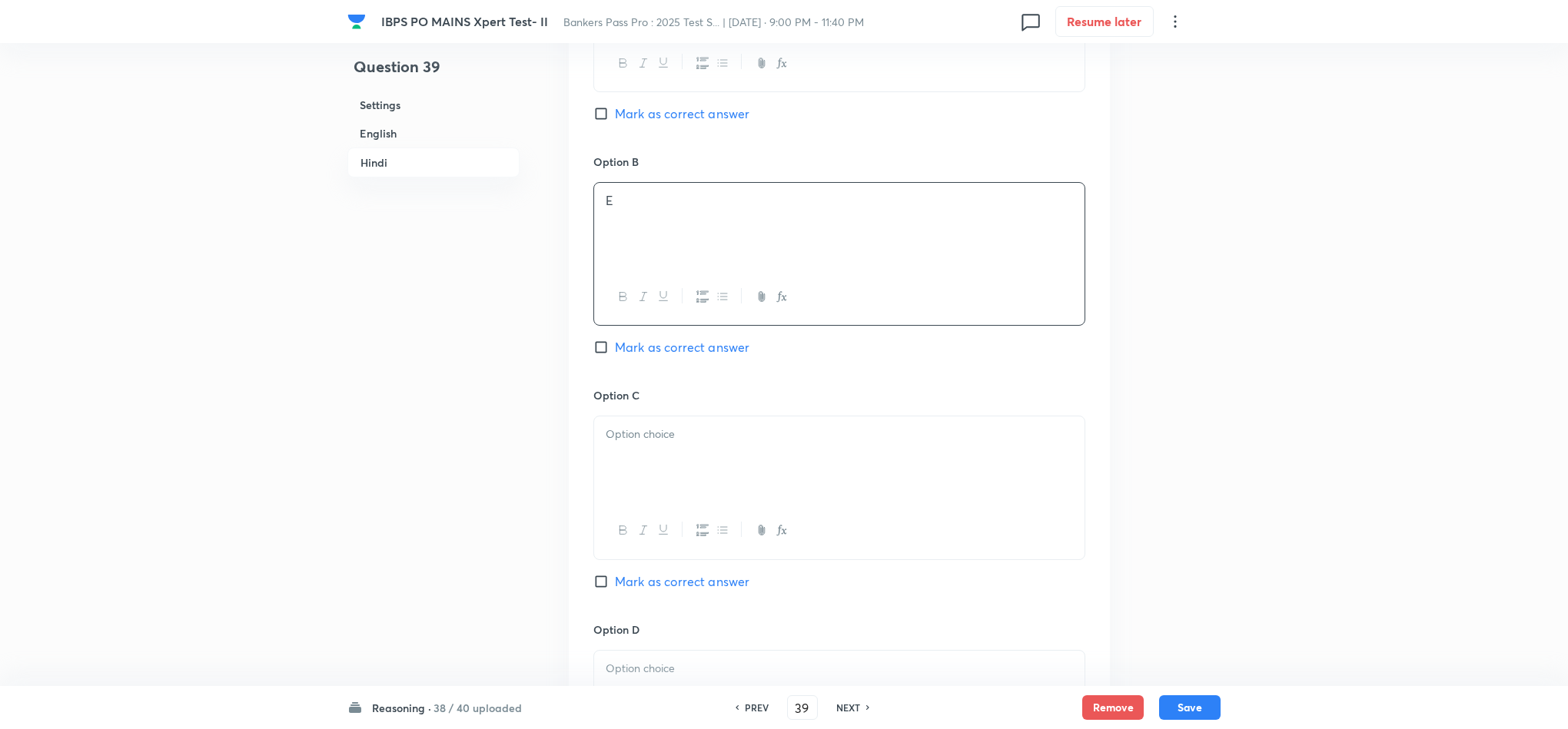
drag, startPoint x: 635, startPoint y: 434, endPoint x: 635, endPoint y: 443, distance: 9.0
click at [635, 443] on div at bounding box center [839, 459] width 491 height 86
drag, startPoint x: 607, startPoint y: 425, endPoint x: 642, endPoint y: 461, distance: 50.2
click at [637, 464] on div "H G R" at bounding box center [839, 459] width 491 height 86
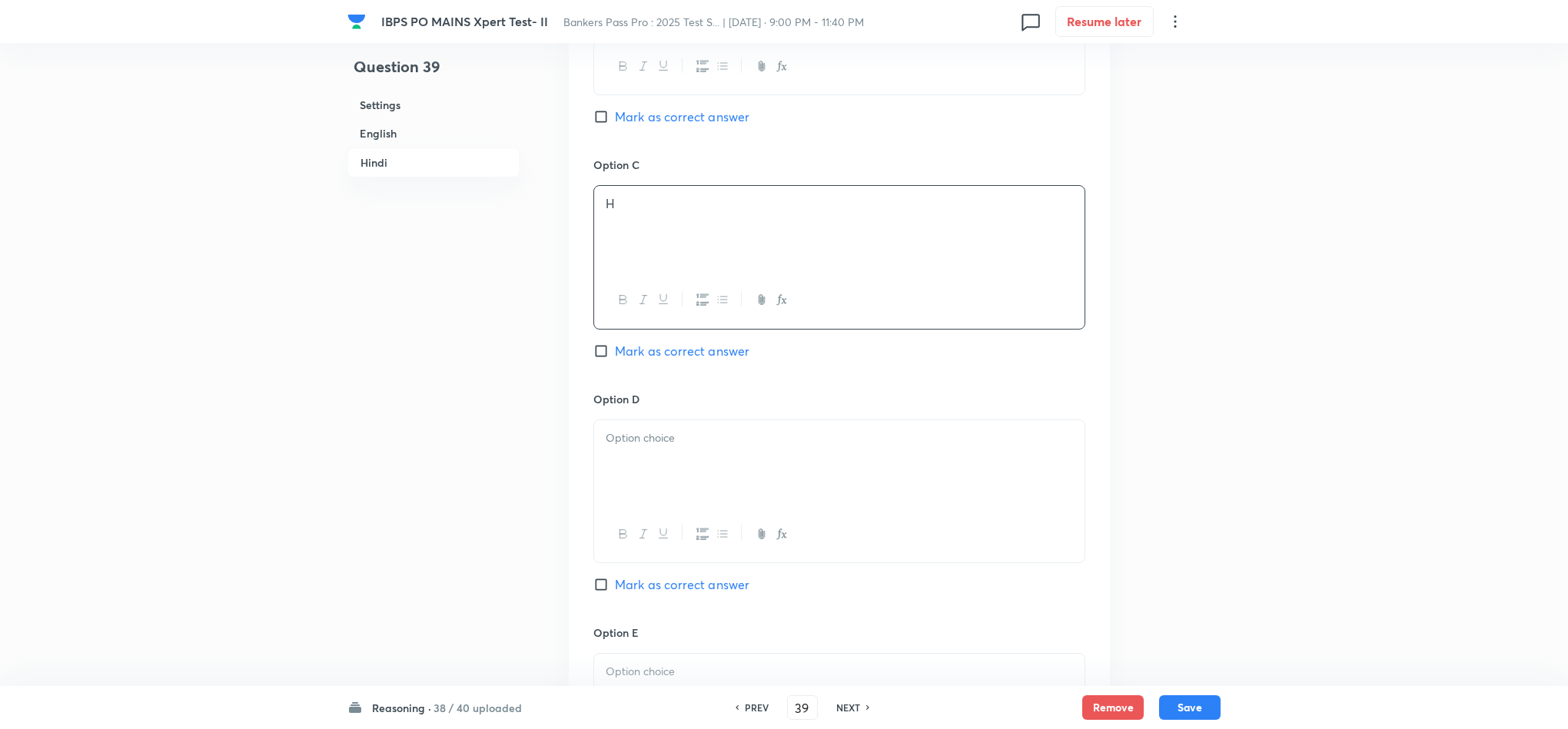
click at [660, 466] on div at bounding box center [839, 463] width 491 height 86
drag, startPoint x: 607, startPoint y: 447, endPoint x: 578, endPoint y: 440, distance: 29.8
click at [570, 445] on div "Option A J [PERSON_NAME] as correct answer Option B E [PERSON_NAME] as correct …" at bounding box center [839, 258] width 541 height 1188
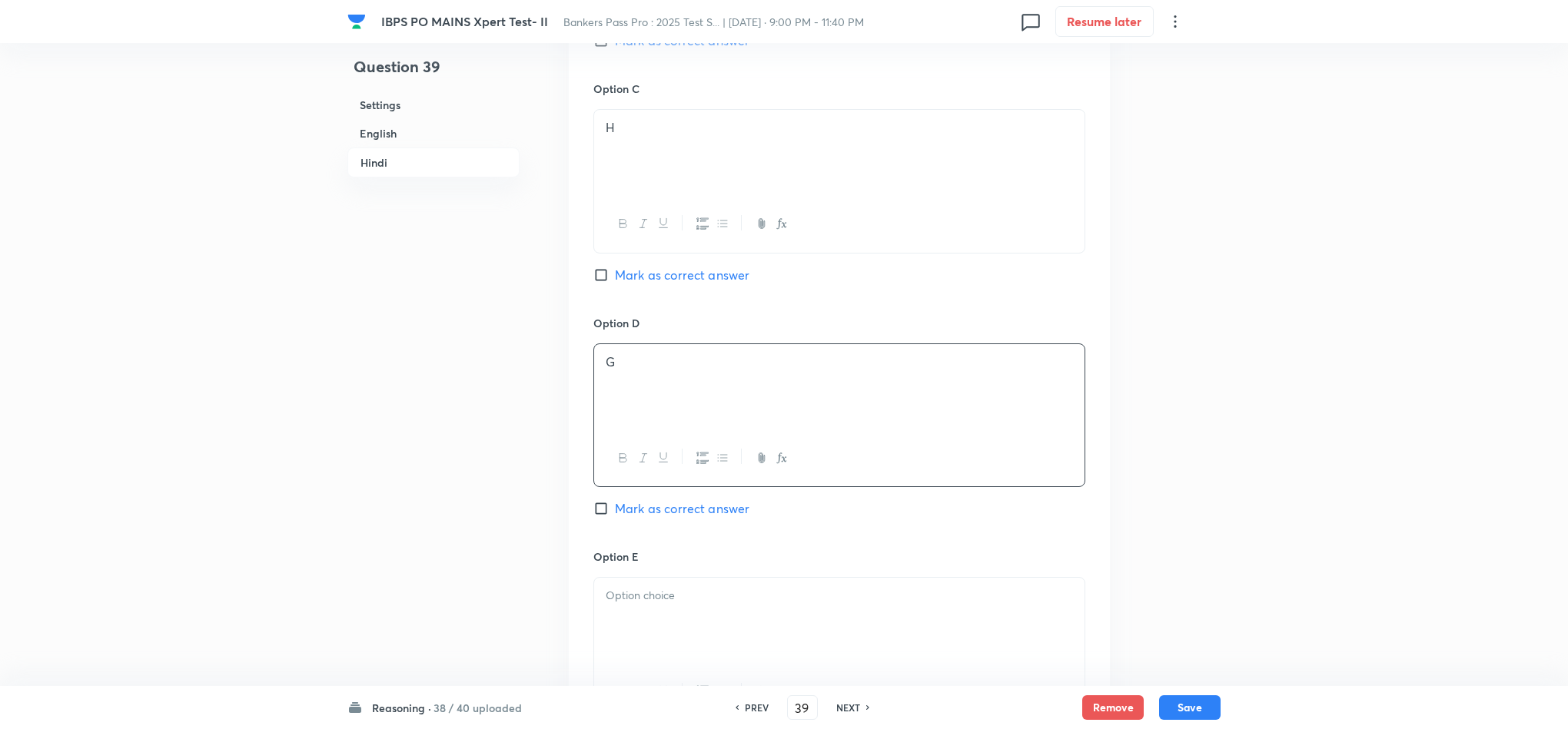
scroll to position [3918, 0]
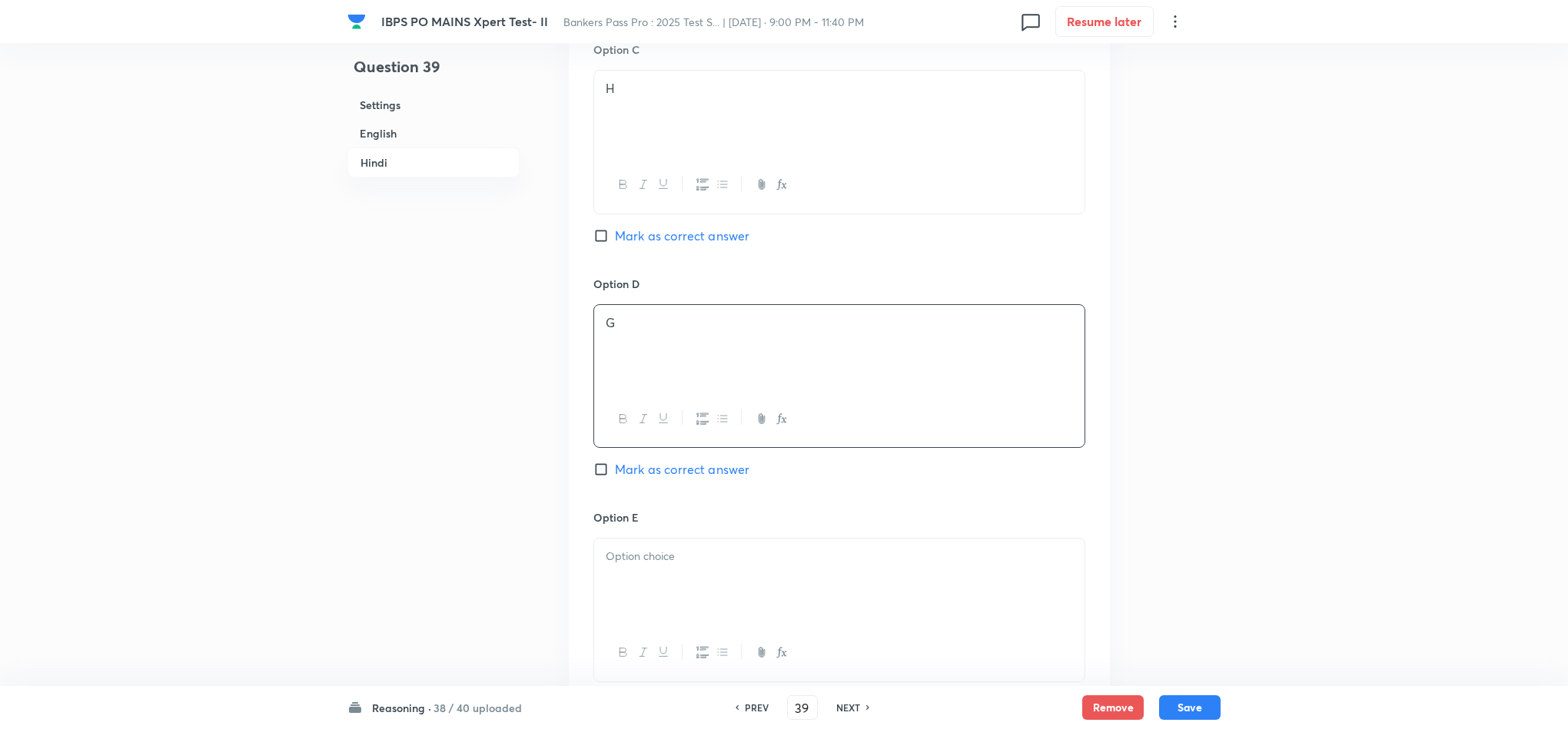
click at [640, 512] on div "Option E [PERSON_NAME] as correct answer" at bounding box center [839, 610] width 492 height 203
click at [648, 547] on p at bounding box center [839, 556] width 467 height 18
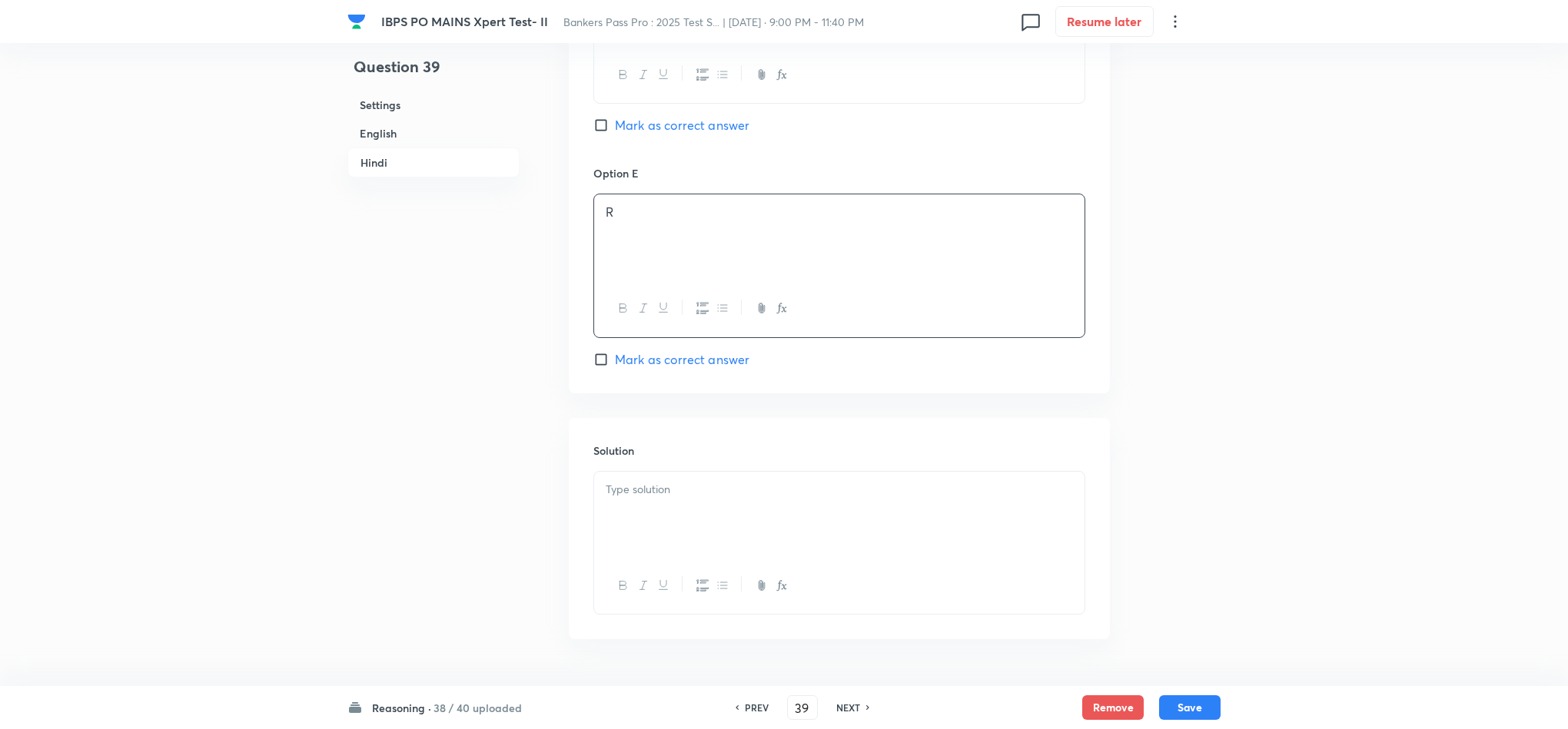
scroll to position [4264, 0]
drag, startPoint x: 689, startPoint y: 512, endPoint x: 700, endPoint y: 492, distance: 22.8
click at [689, 512] on div at bounding box center [839, 512] width 491 height 86
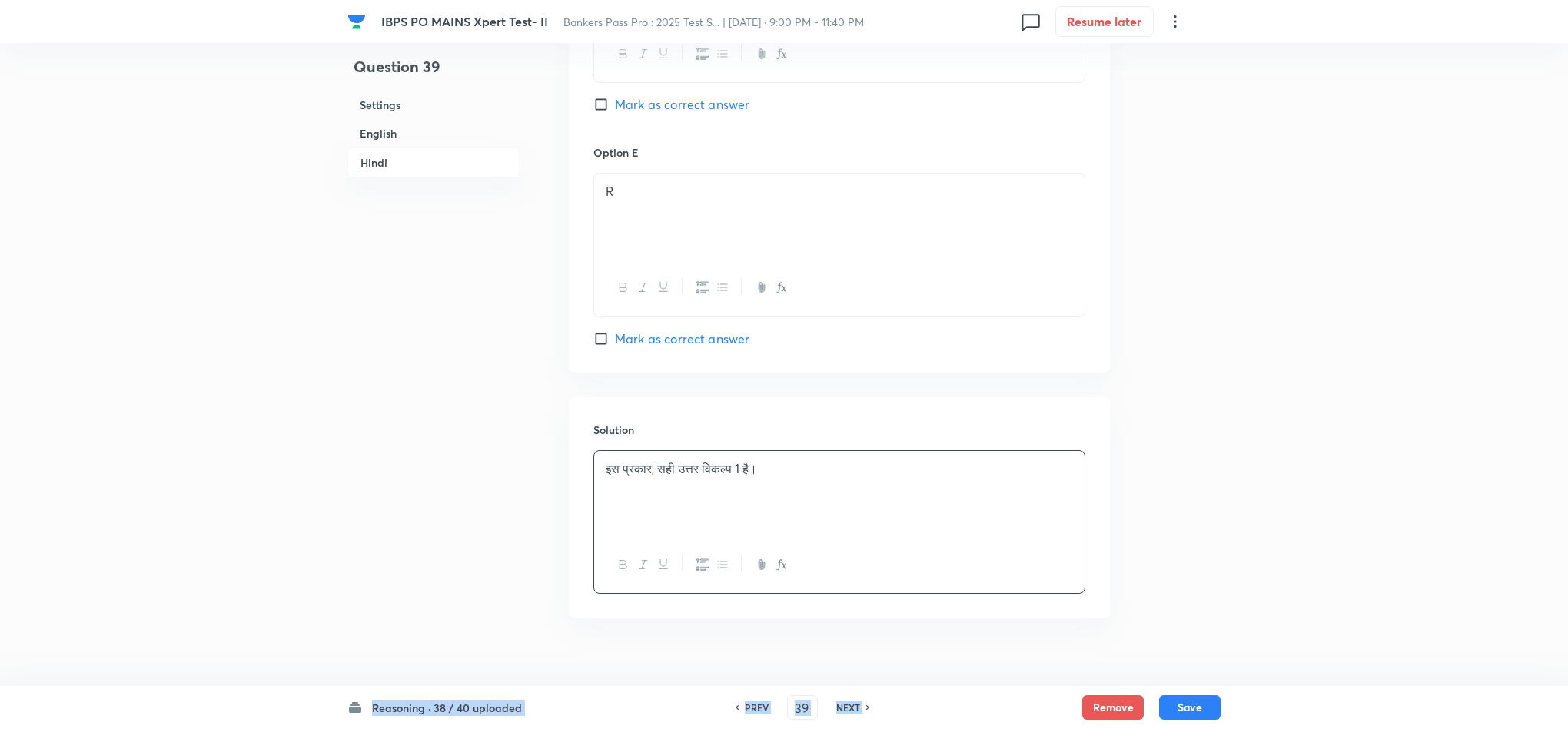
click at [1199, 713] on button "Save" at bounding box center [1190, 706] width 61 height 25
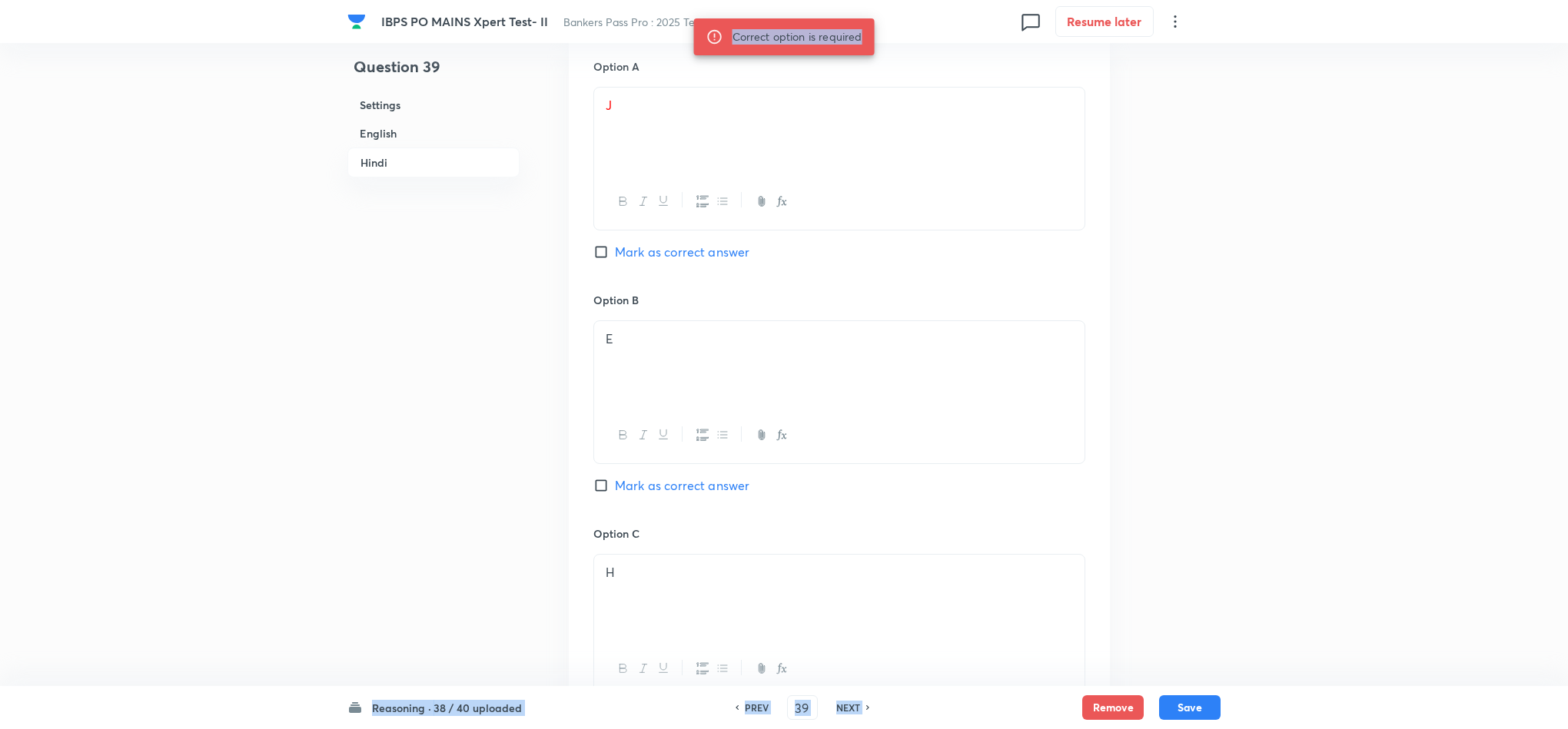
scroll to position [3131, 0]
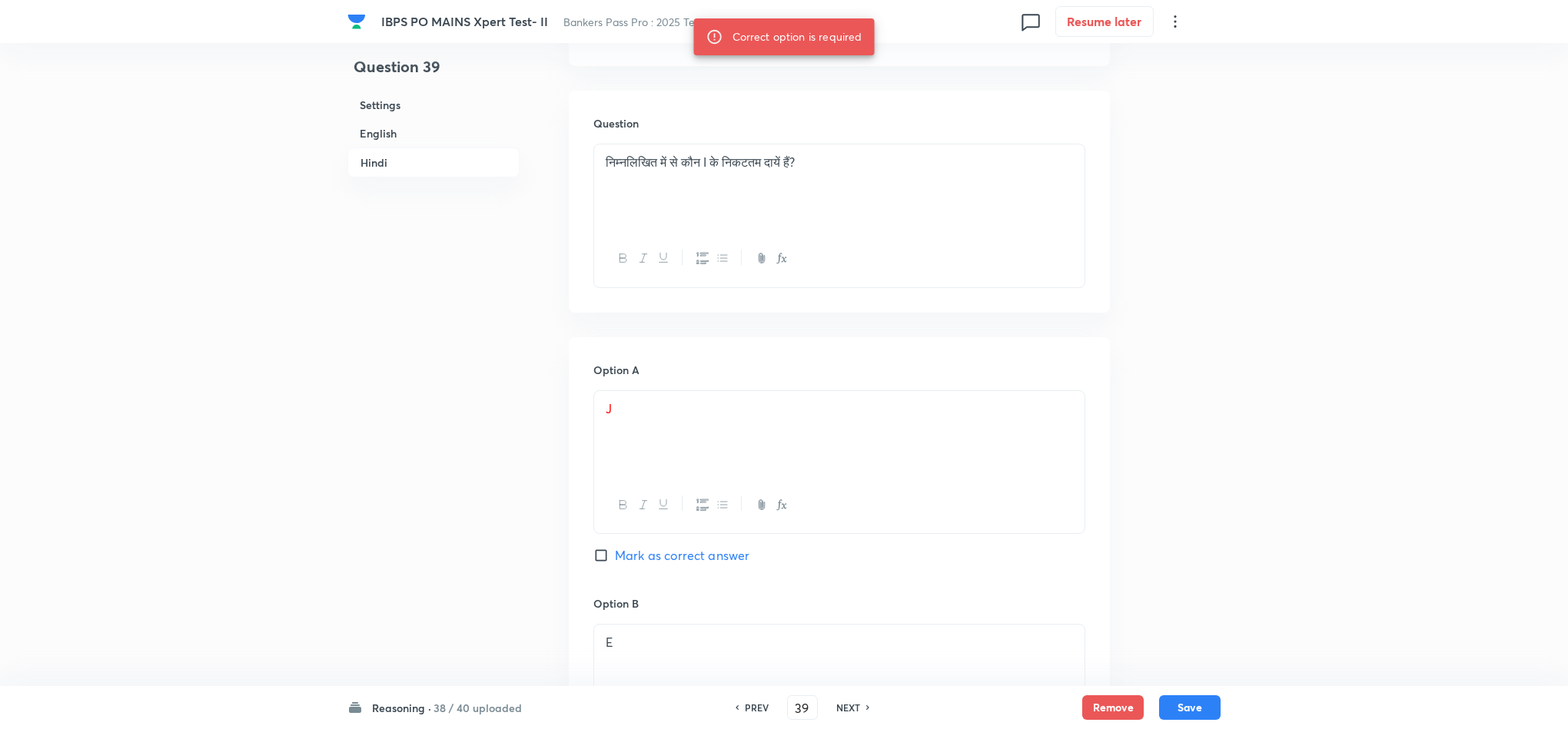
click at [696, 547] on span "Mark as correct answer" at bounding box center [682, 556] width 135 height 19
click at [615, 547] on input "Mark as correct answer" at bounding box center [604, 555] width 21 height 15
click at [1202, 710] on button "Save" at bounding box center [1190, 706] width 61 height 25
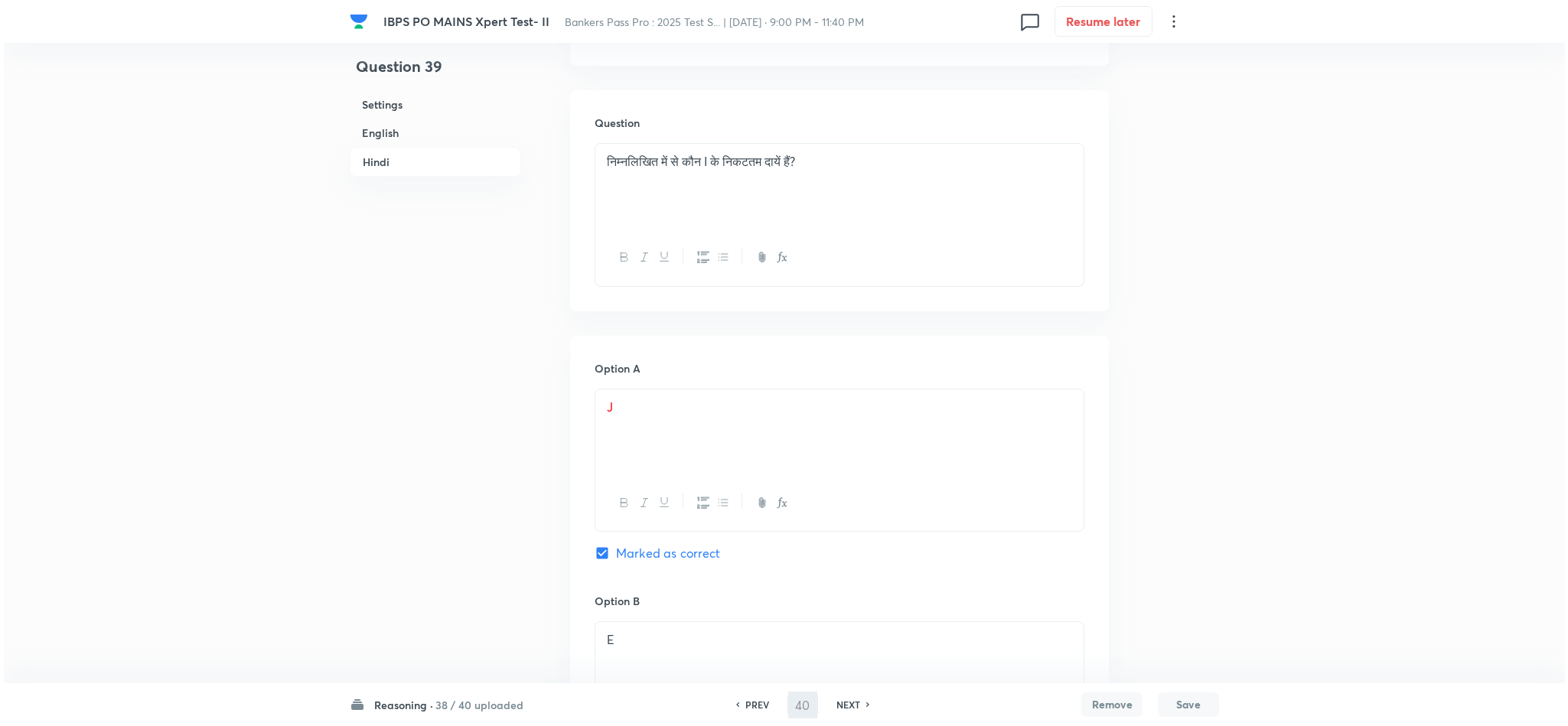
scroll to position [0, 0]
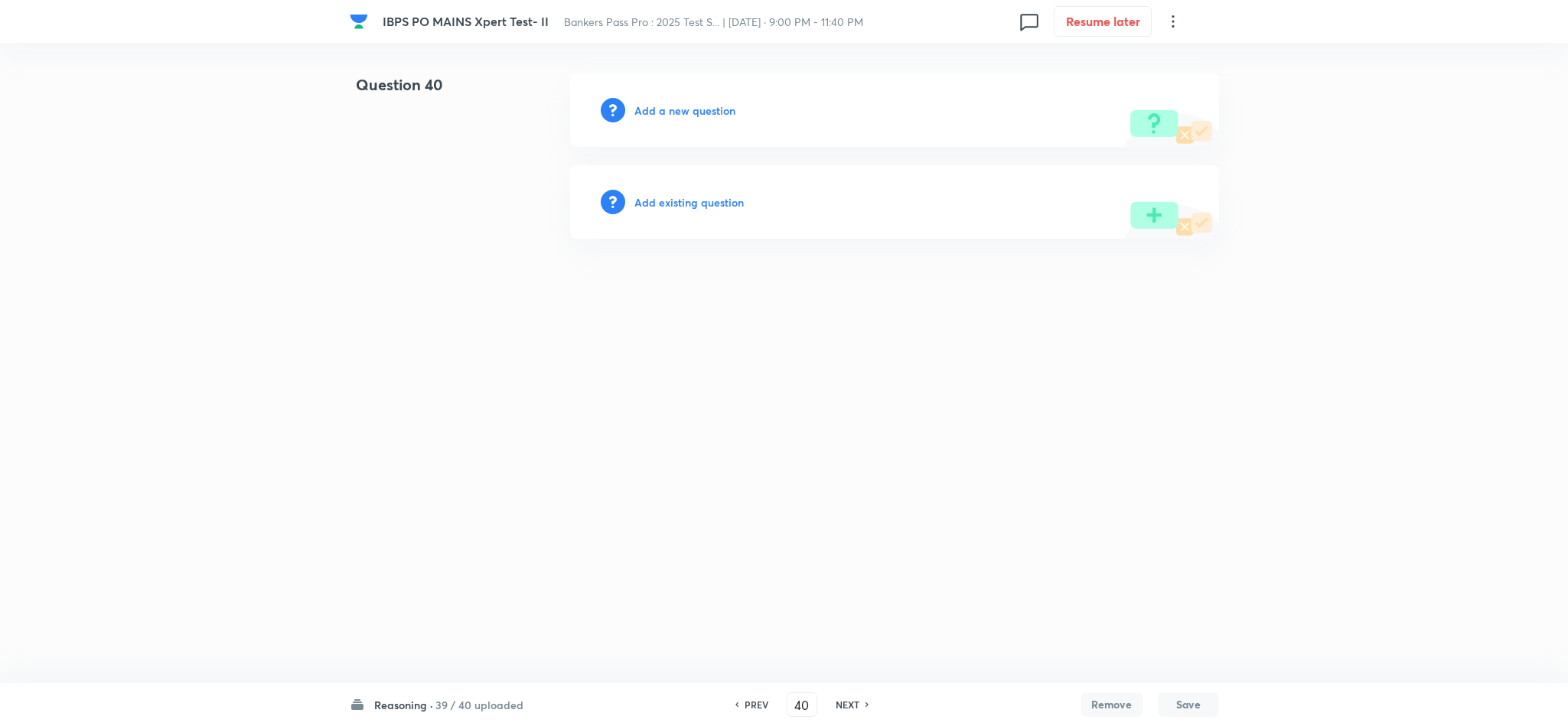
click at [709, 111] on h6 "Add a new question" at bounding box center [685, 110] width 101 height 16
click at [700, 108] on h6 "Choose a question type" at bounding box center [693, 110] width 118 height 16
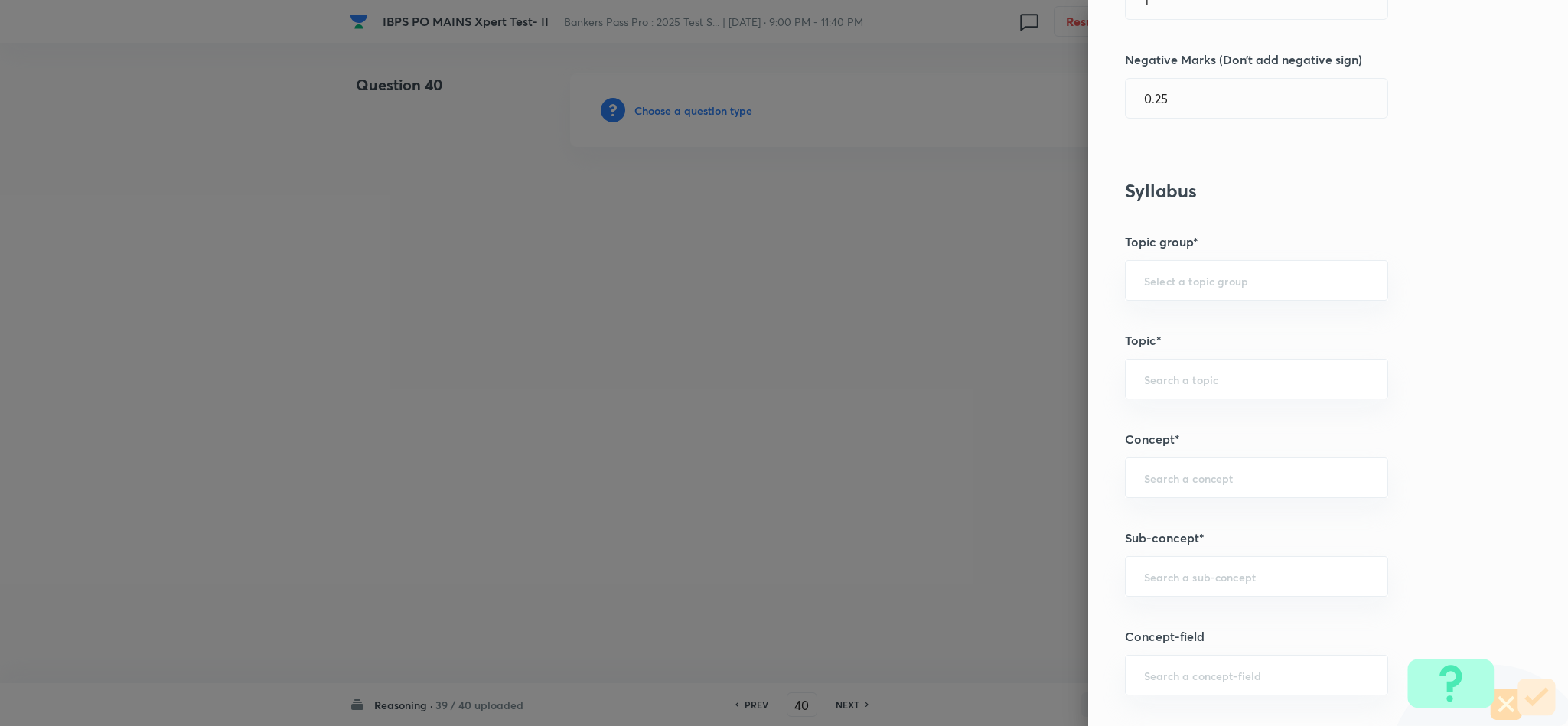
scroll to position [574, 0]
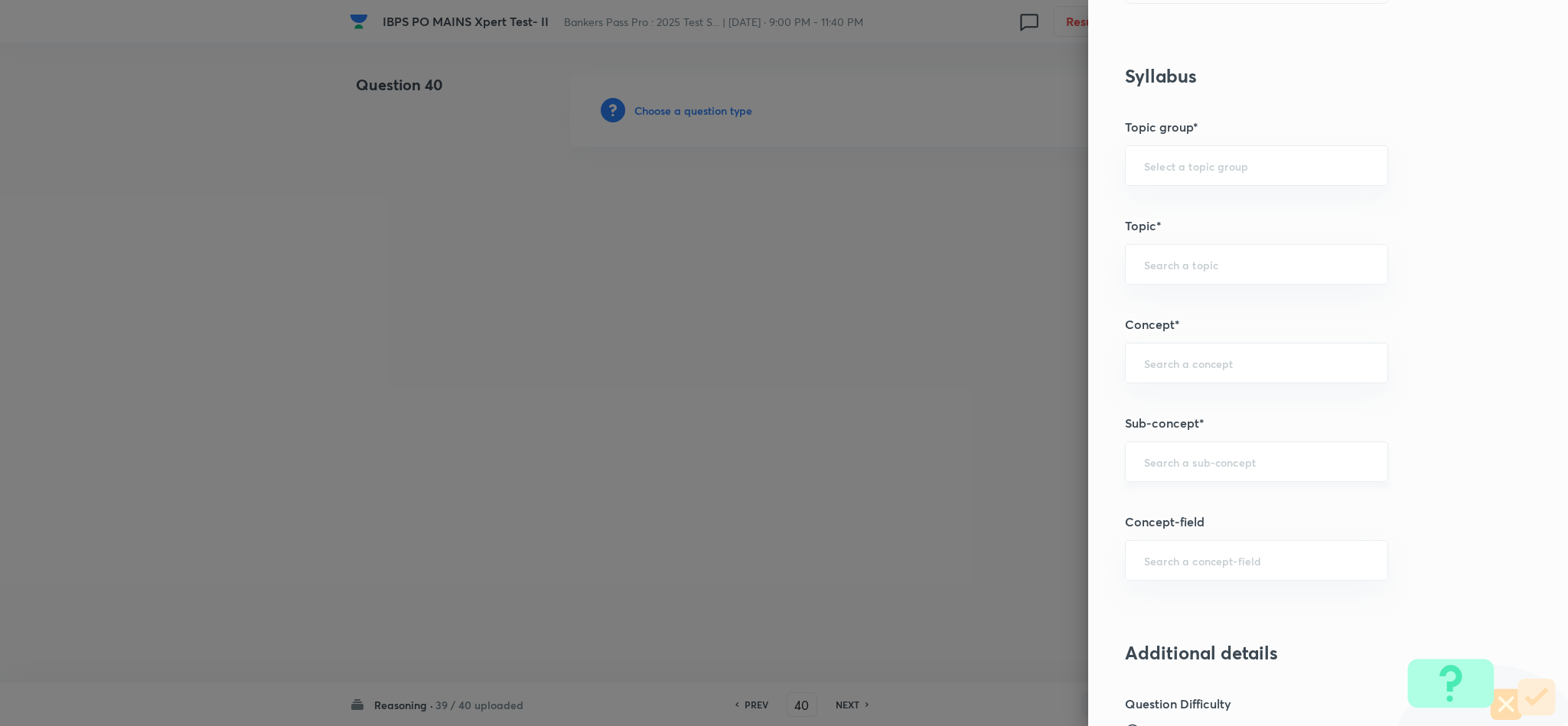
click at [1222, 467] on input "text" at bounding box center [1256, 461] width 225 height 14
drag, startPoint x: 1217, startPoint y: 509, endPoint x: 1227, endPoint y: 471, distance: 39.3
click at [1218, 507] on li "Miscellaneous Puzzles" at bounding box center [1239, 510] width 261 height 27
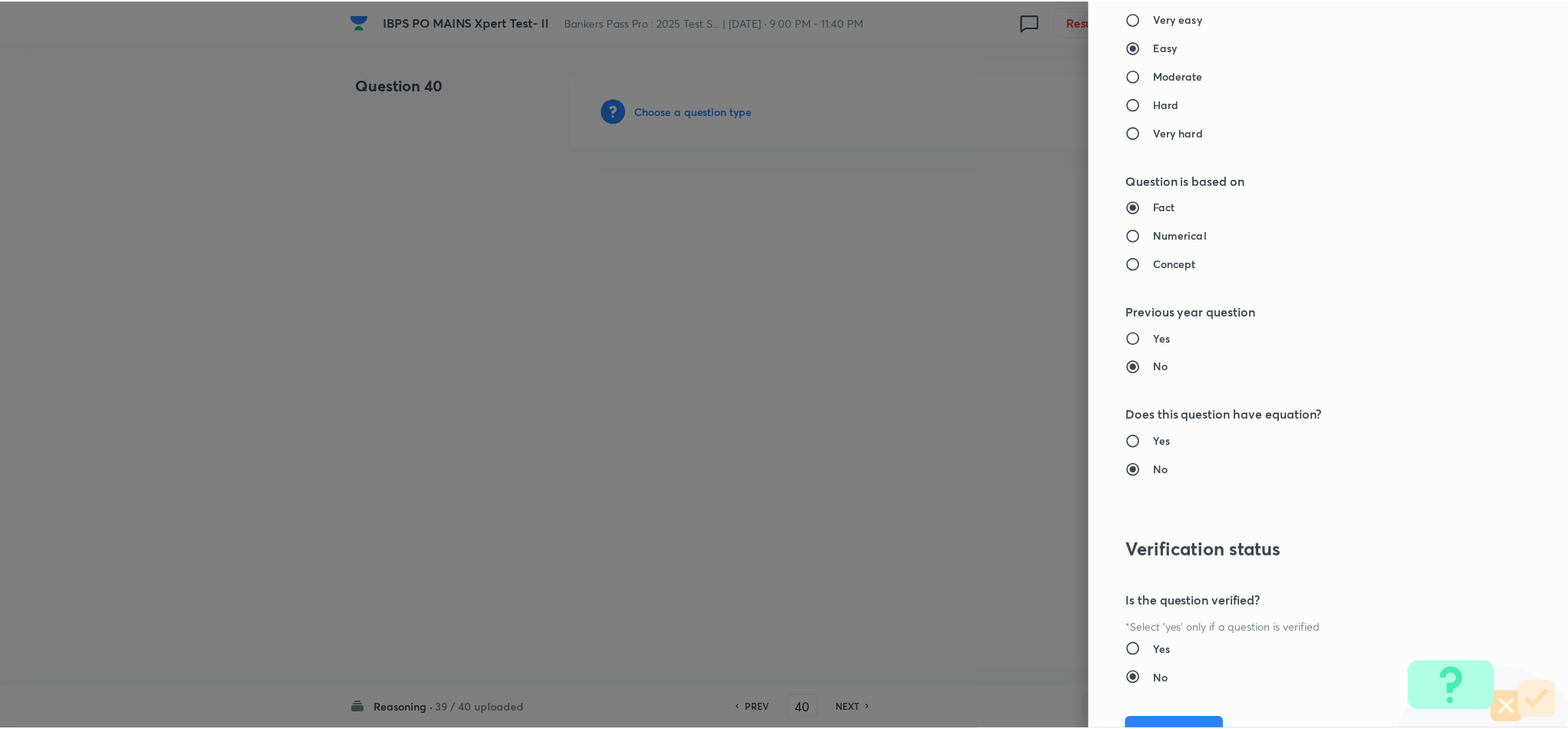
scroll to position [1370, 0]
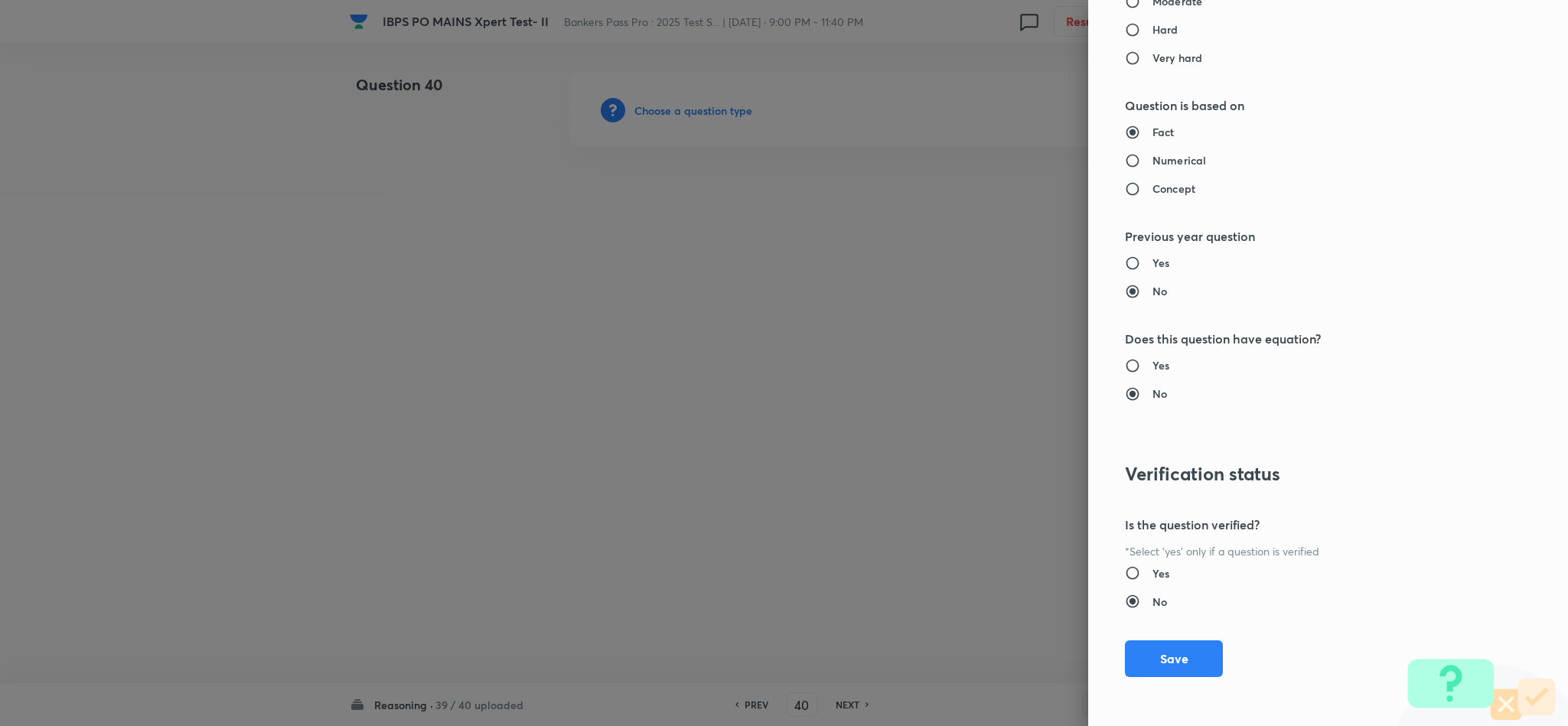
drag, startPoint x: 1120, startPoint y: 655, endPoint x: 604, endPoint y: 393, distance: 578.7
click at [1125, 661] on button "Save" at bounding box center [1174, 658] width 98 height 37
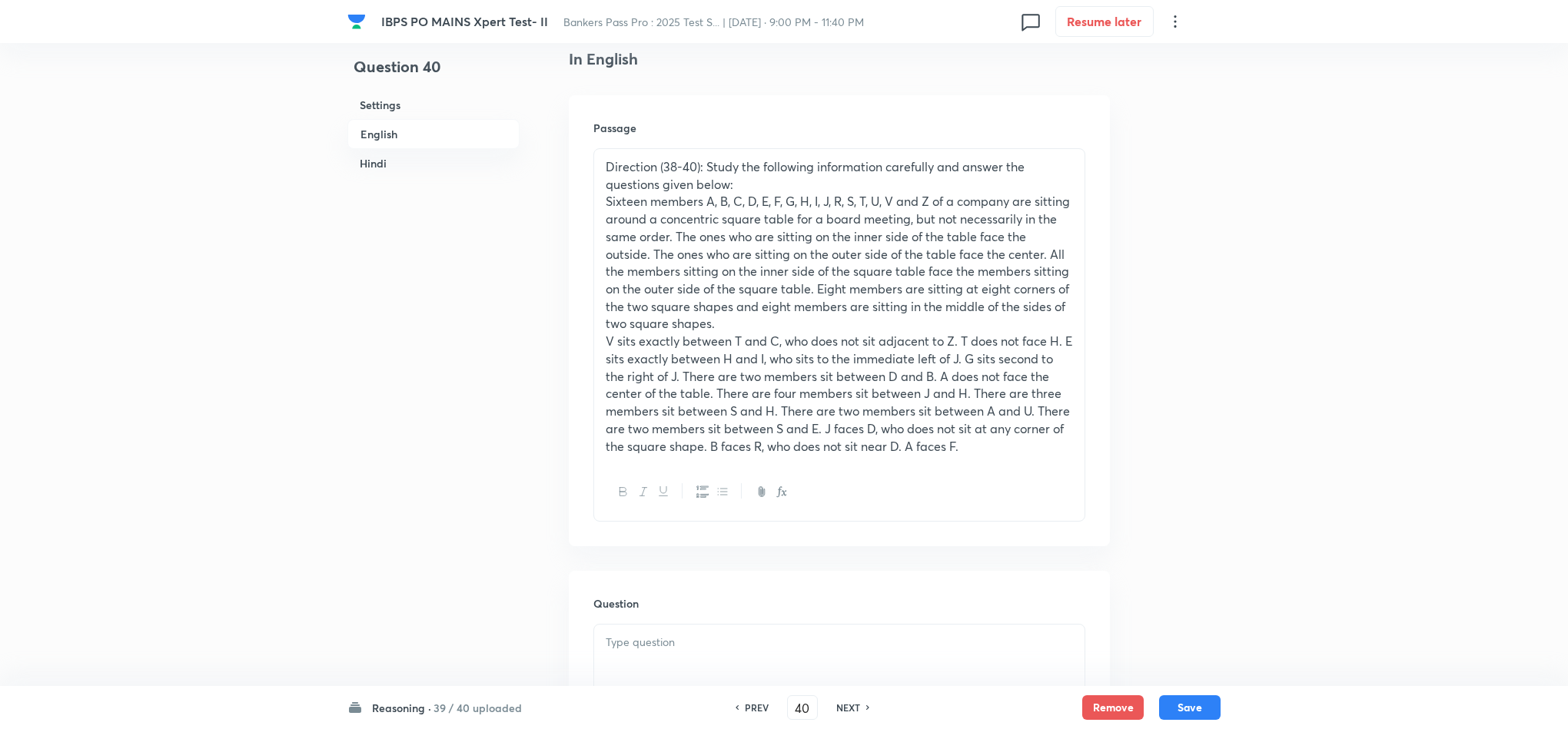
scroll to position [691, 0]
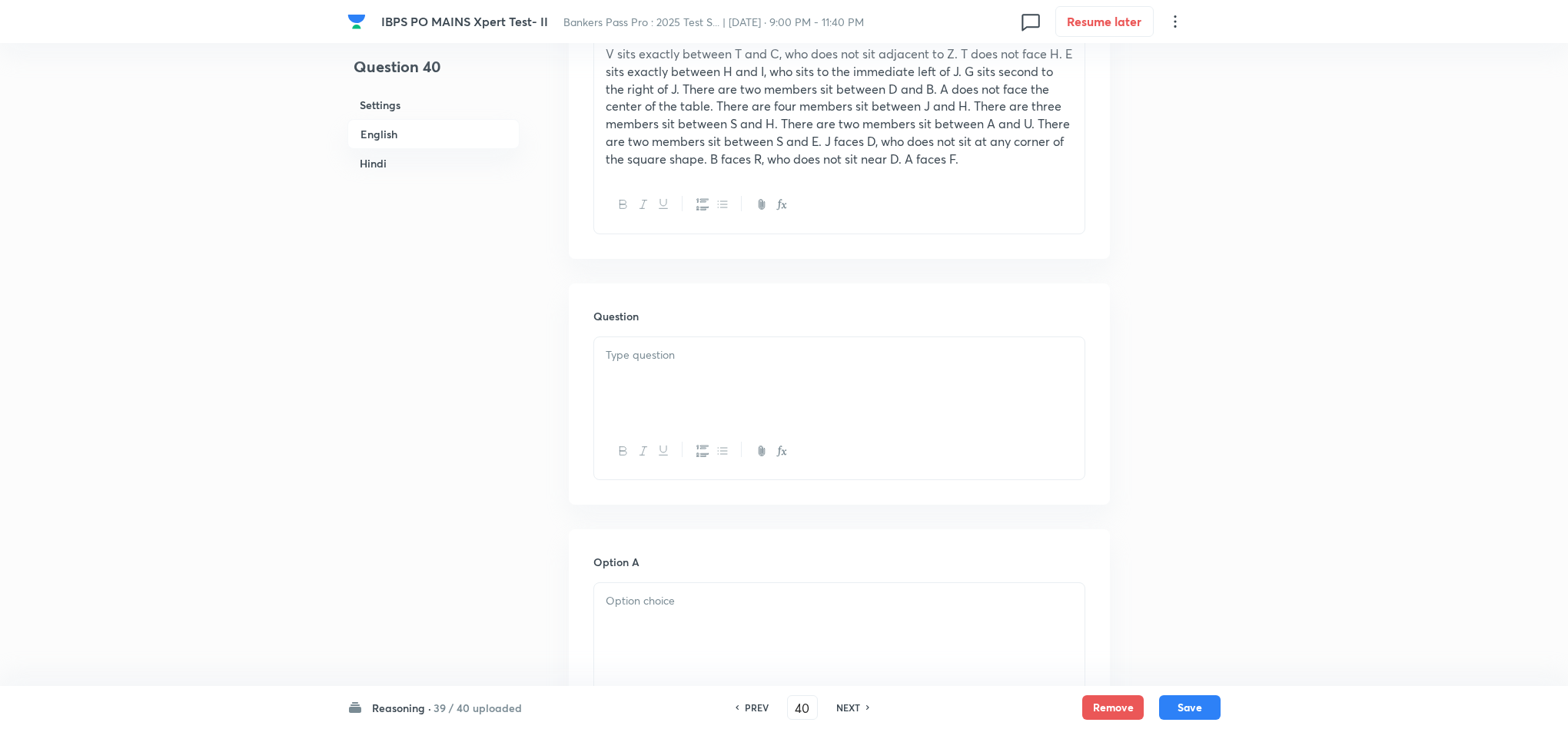
click at [656, 392] on div at bounding box center [839, 380] width 491 height 86
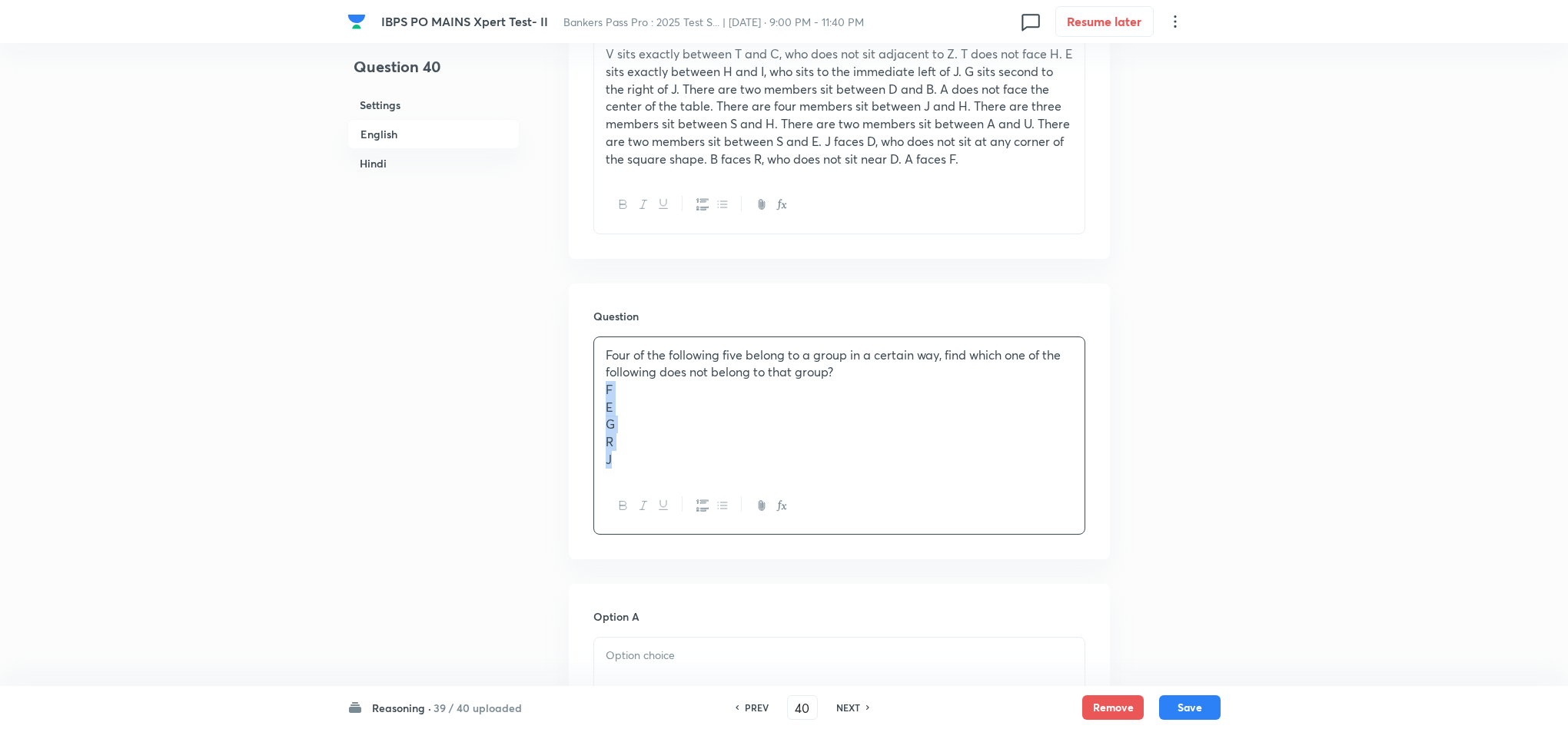
drag, startPoint x: 604, startPoint y: 392, endPoint x: 659, endPoint y: 480, distance: 103.8
click at [647, 498] on div "Four of the following five belong to a group in a certain way, find which one o…" at bounding box center [839, 436] width 492 height 198
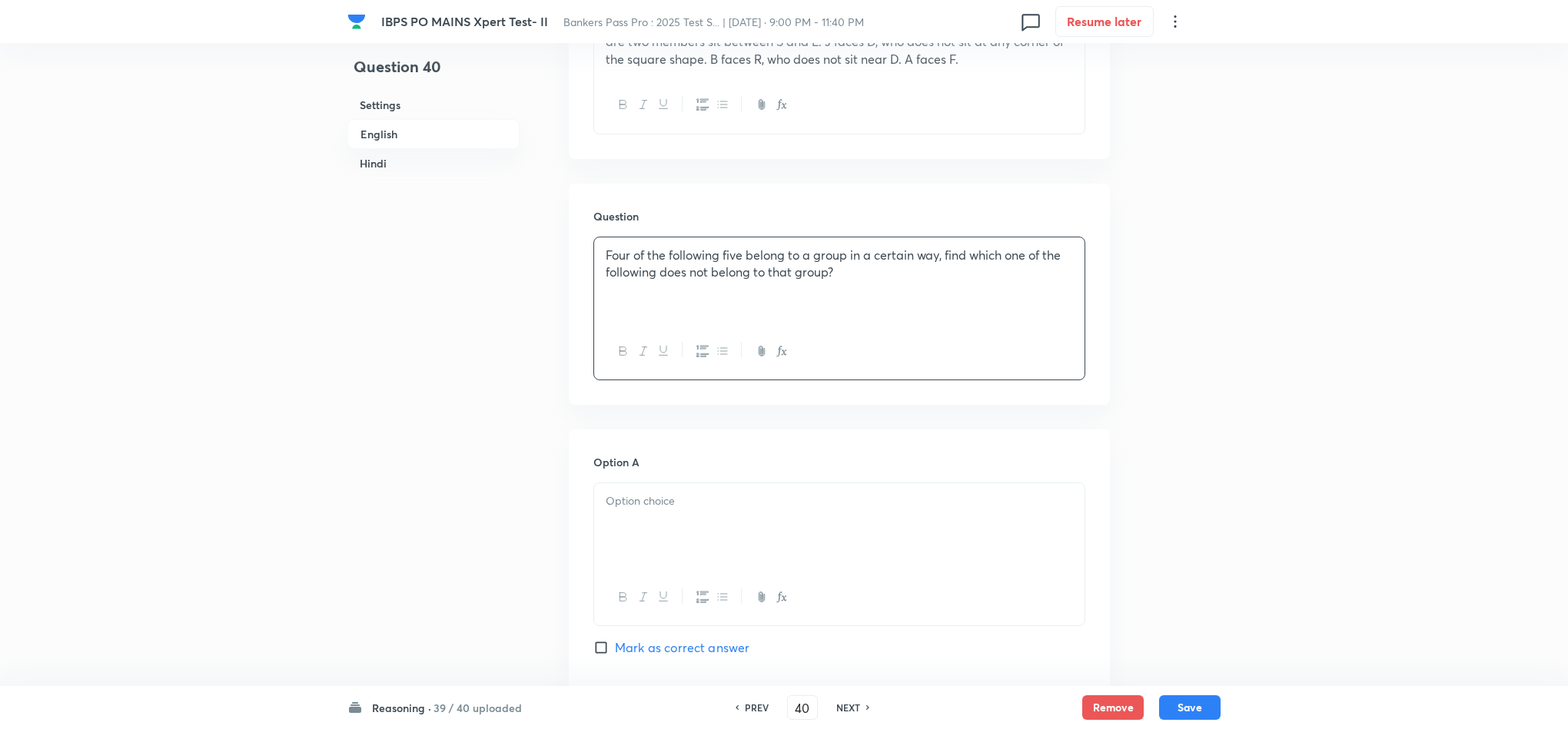
scroll to position [922, 0]
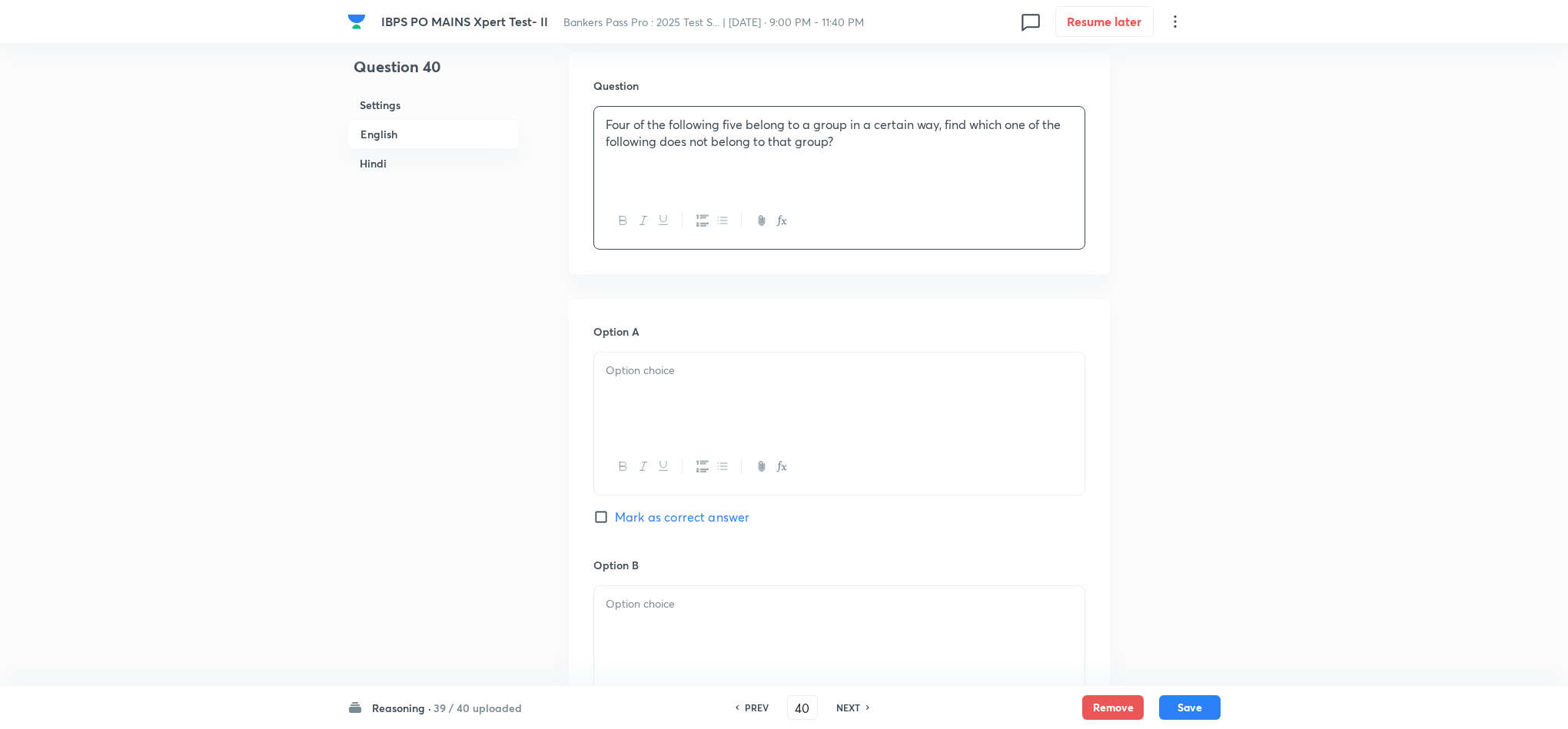
click at [617, 415] on div at bounding box center [839, 396] width 491 height 86
drag, startPoint x: 602, startPoint y: 388, endPoint x: 651, endPoint y: 480, distance: 104.2
click at [643, 483] on div "F E G R J" at bounding box center [839, 434] width 492 height 164
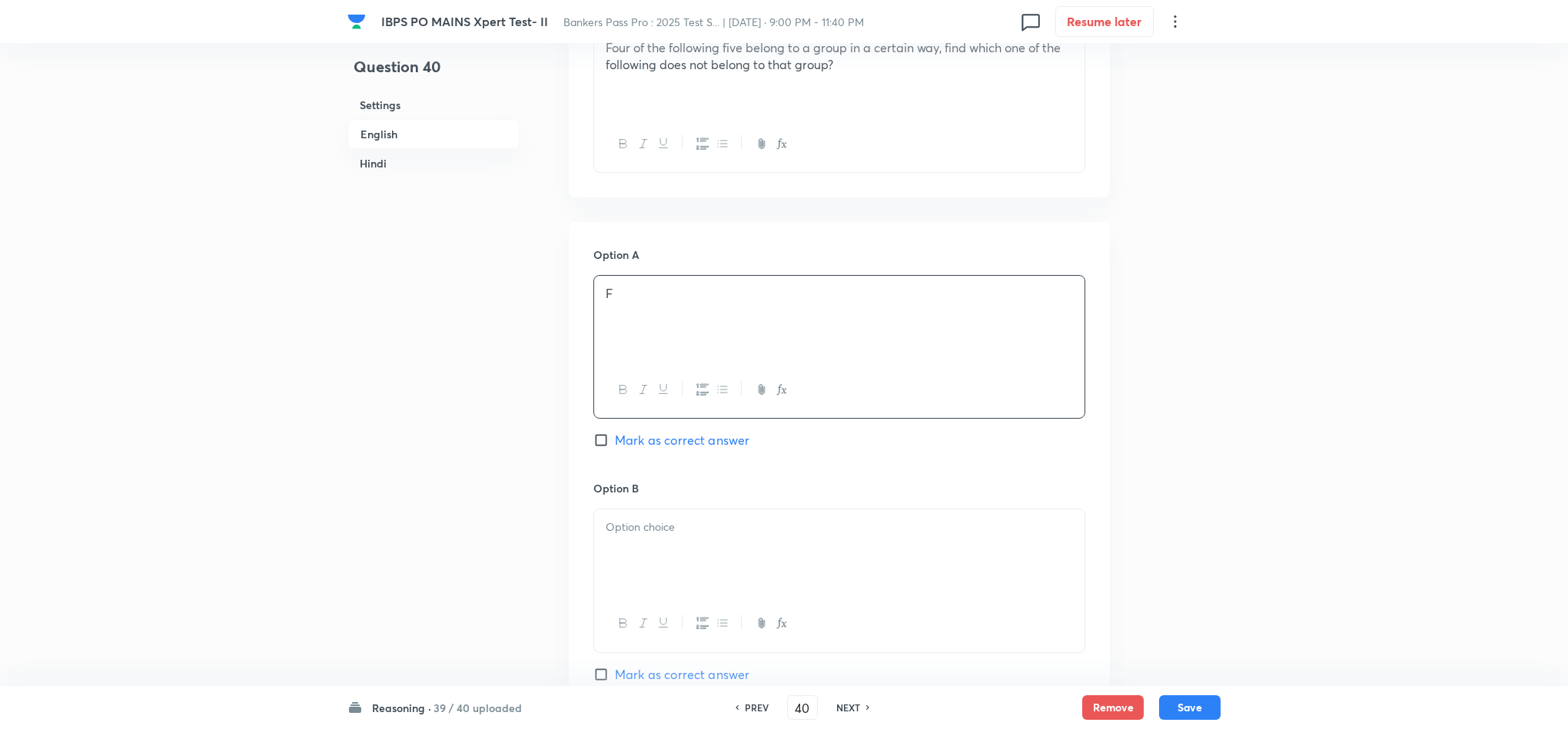
scroll to position [1153, 0]
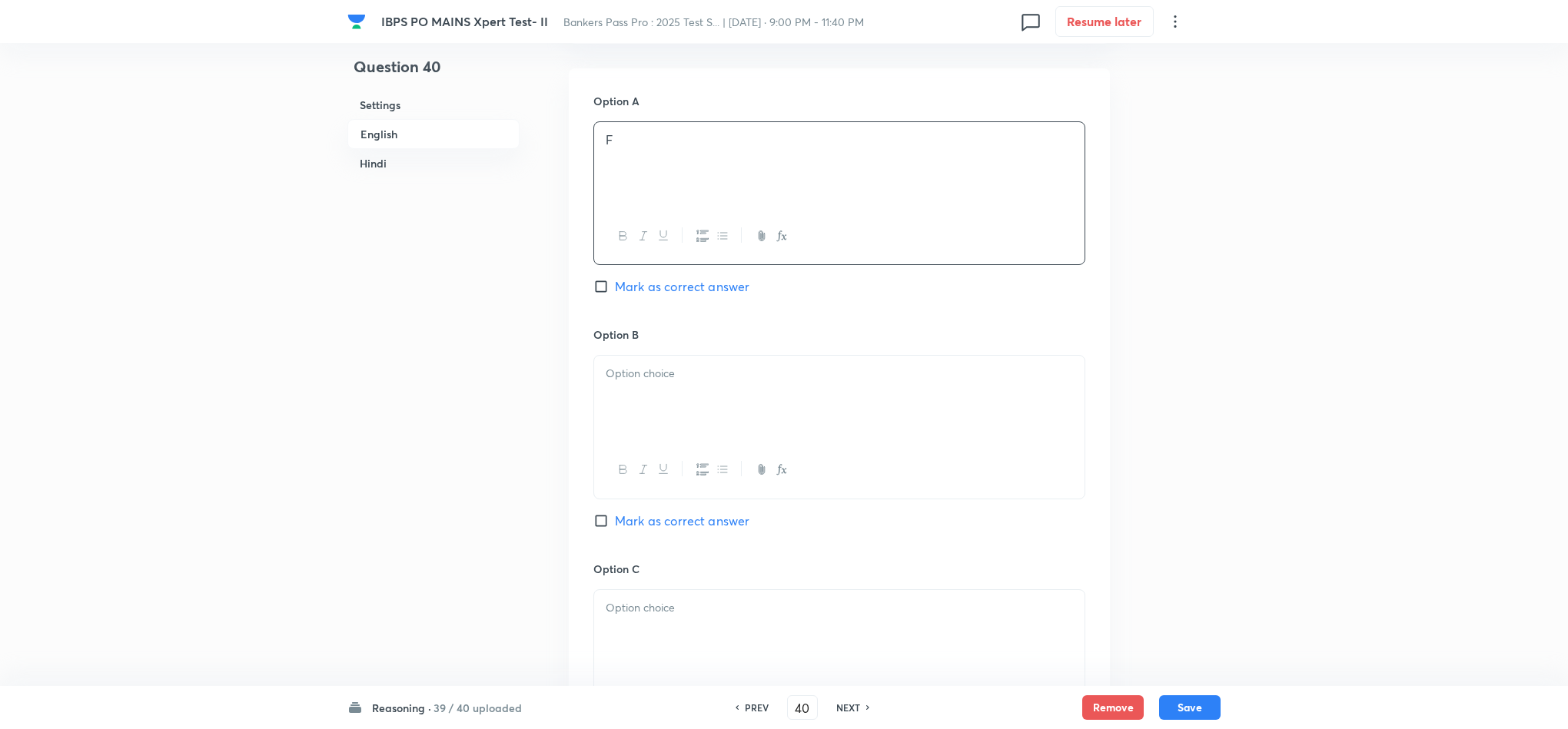
click at [612, 439] on div at bounding box center [839, 398] width 491 height 86
drag, startPoint x: 602, startPoint y: 402, endPoint x: 670, endPoint y: 472, distance: 97.6
click at [643, 469] on div "E G R J" at bounding box center [839, 427] width 492 height 146
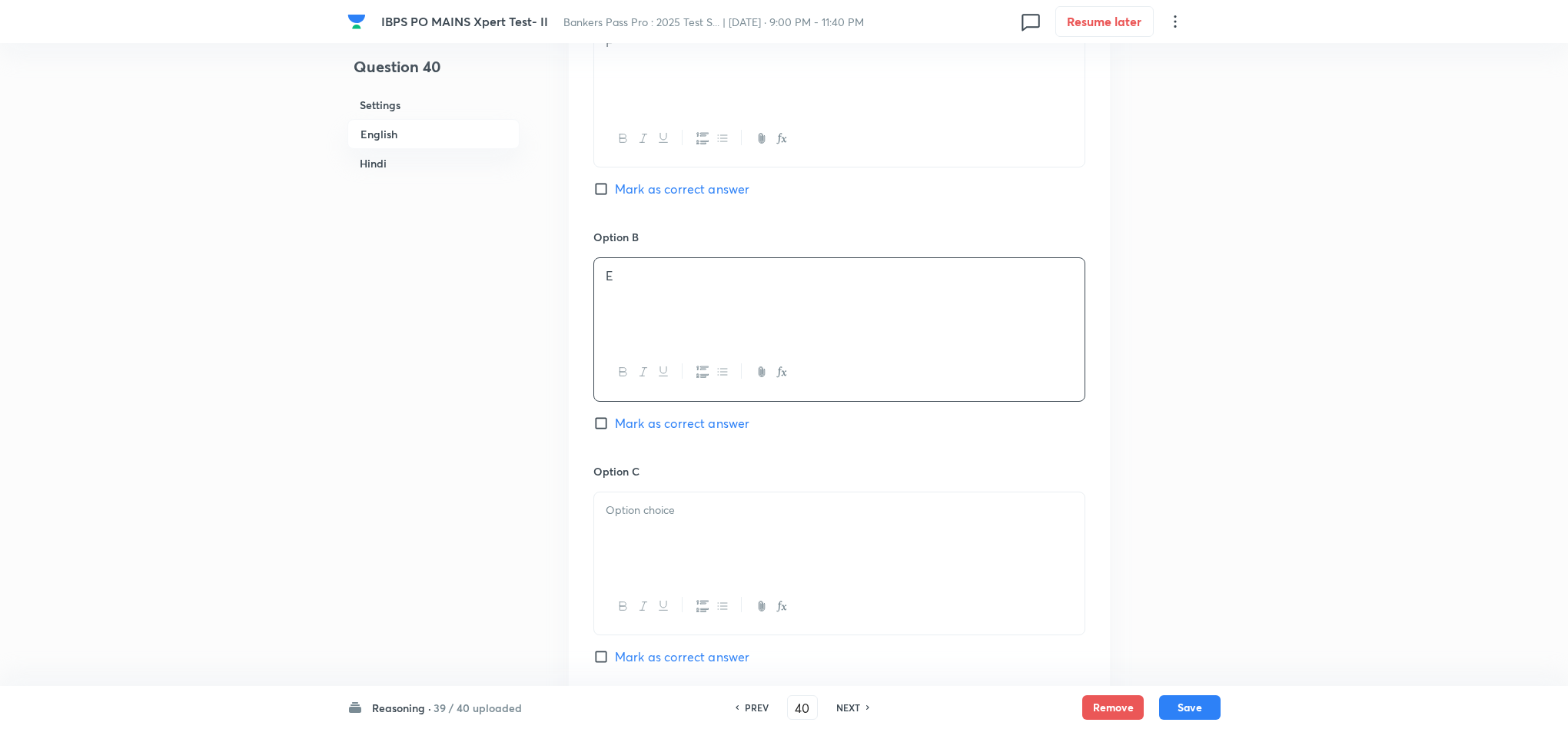
scroll to position [1383, 0]
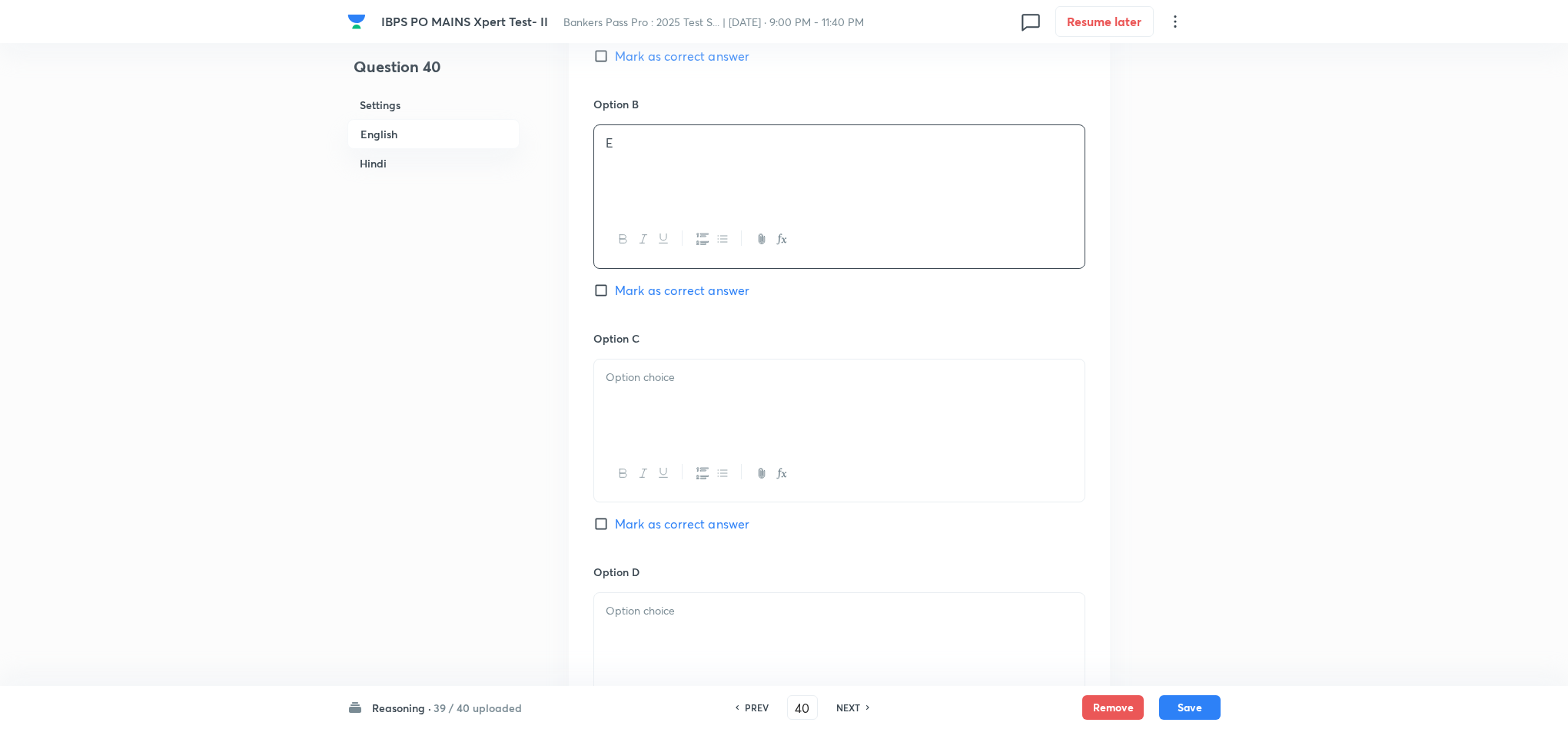
click at [633, 415] on div at bounding box center [839, 402] width 491 height 86
drag, startPoint x: 602, startPoint y: 392, endPoint x: 697, endPoint y: 450, distance: 111.3
click at [630, 446] on div "G R J" at bounding box center [839, 402] width 491 height 86
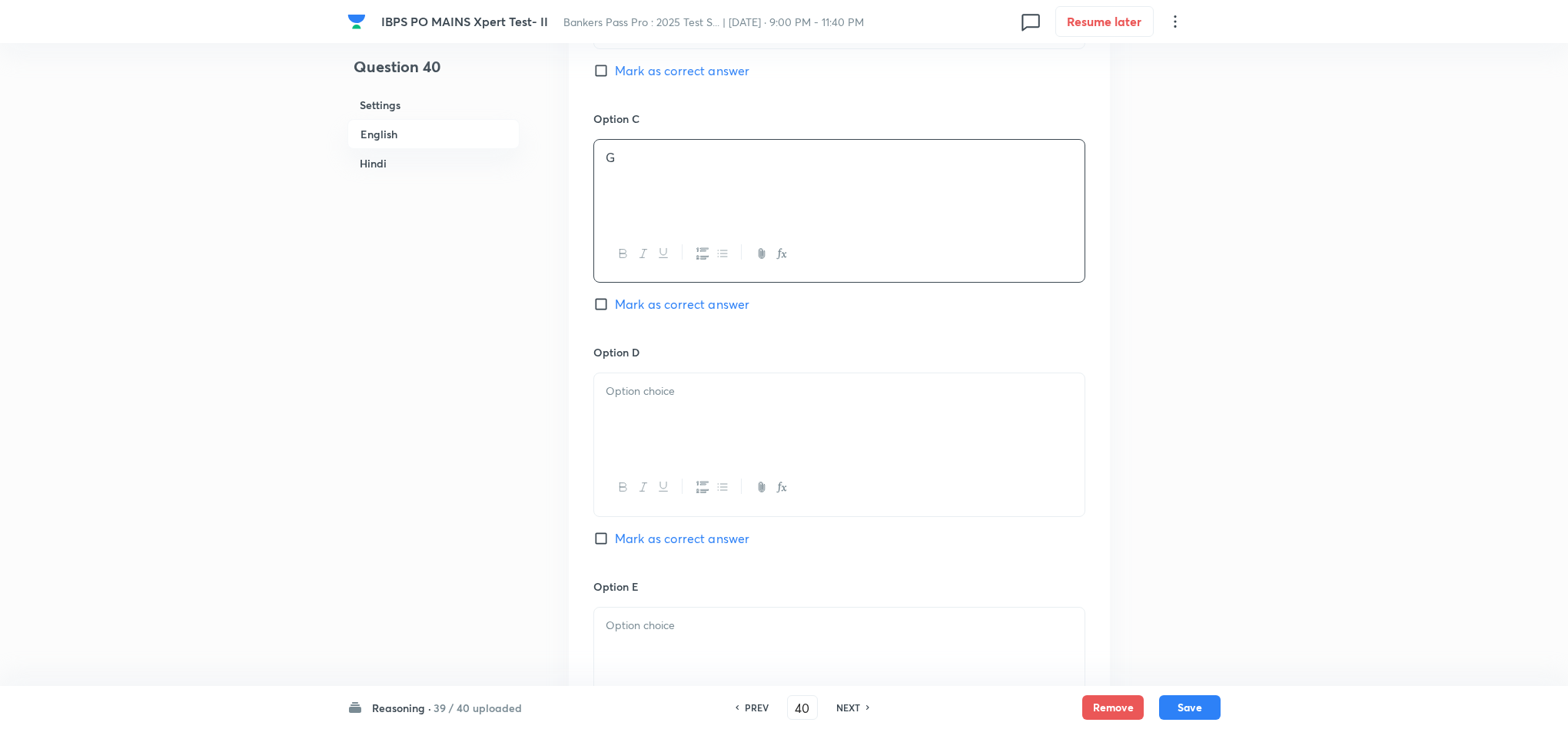
scroll to position [1613, 0]
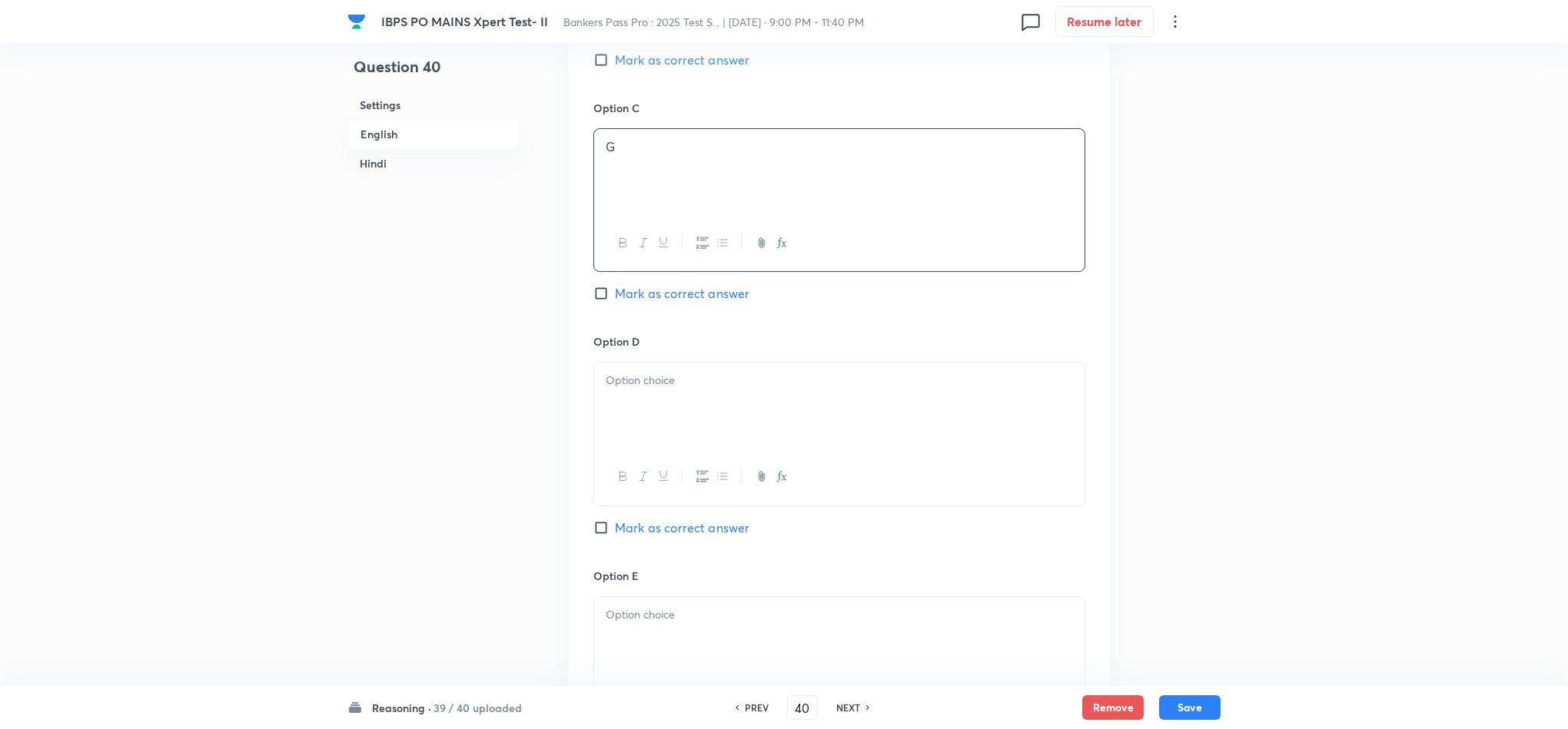
click at [633, 430] on div at bounding box center [839, 405] width 491 height 86
drag, startPoint x: 604, startPoint y: 414, endPoint x: 593, endPoint y: 414, distance: 11.0
click at [578, 414] on div "Option A F [PERSON_NAME] as correct answer Option B E [PERSON_NAME] as correct …" at bounding box center [839, 201] width 541 height 1188
click at [659, 549] on div "Option D R [PERSON_NAME] as correct answer" at bounding box center [839, 450] width 492 height 234
click at [662, 537] on span "Mark as correct answer" at bounding box center [682, 528] width 135 height 19
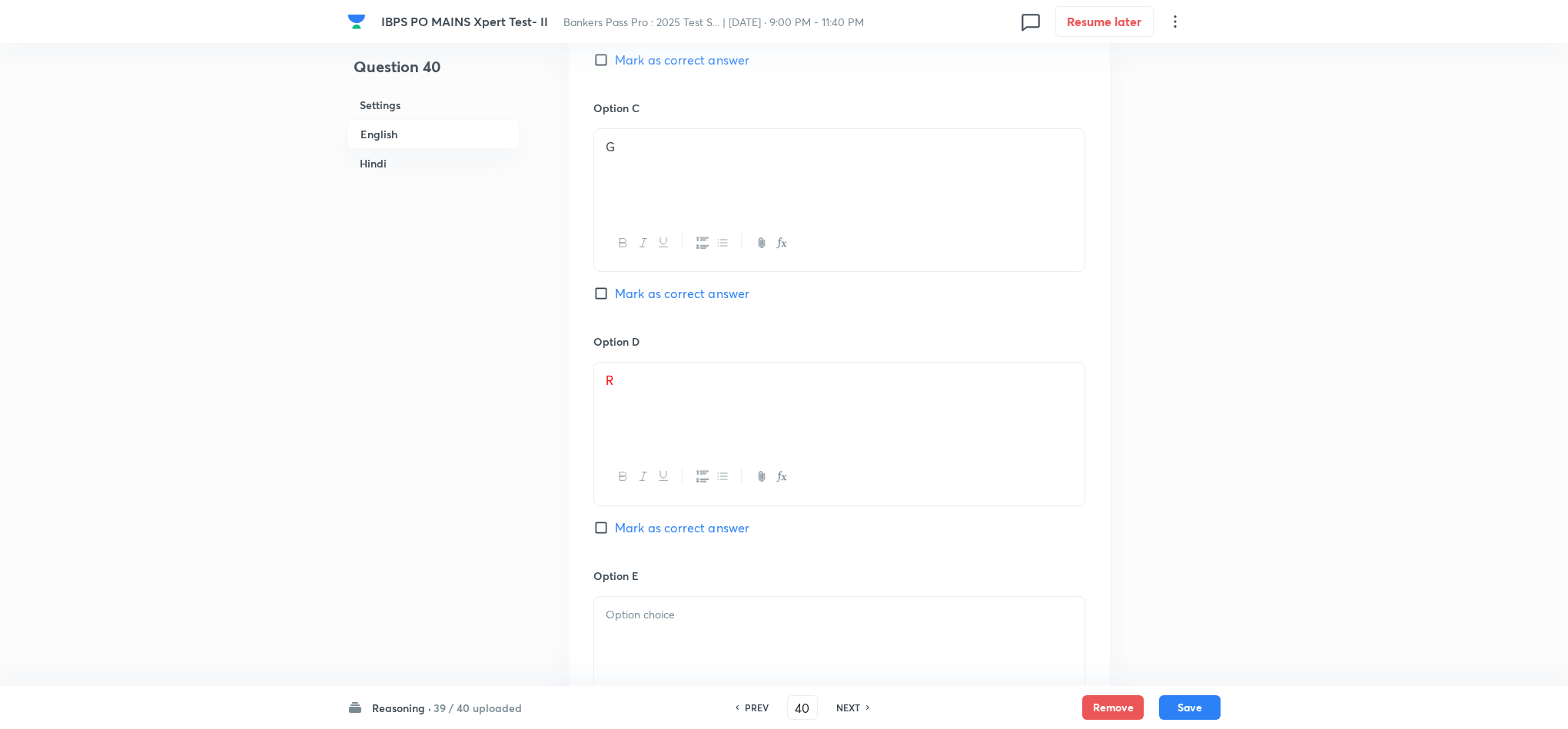
click at [615, 535] on input "Mark as correct answer" at bounding box center [604, 528] width 21 height 15
click at [660, 640] on div at bounding box center [839, 639] width 491 height 86
click at [634, 662] on p at bounding box center [839, 661] width 467 height 18
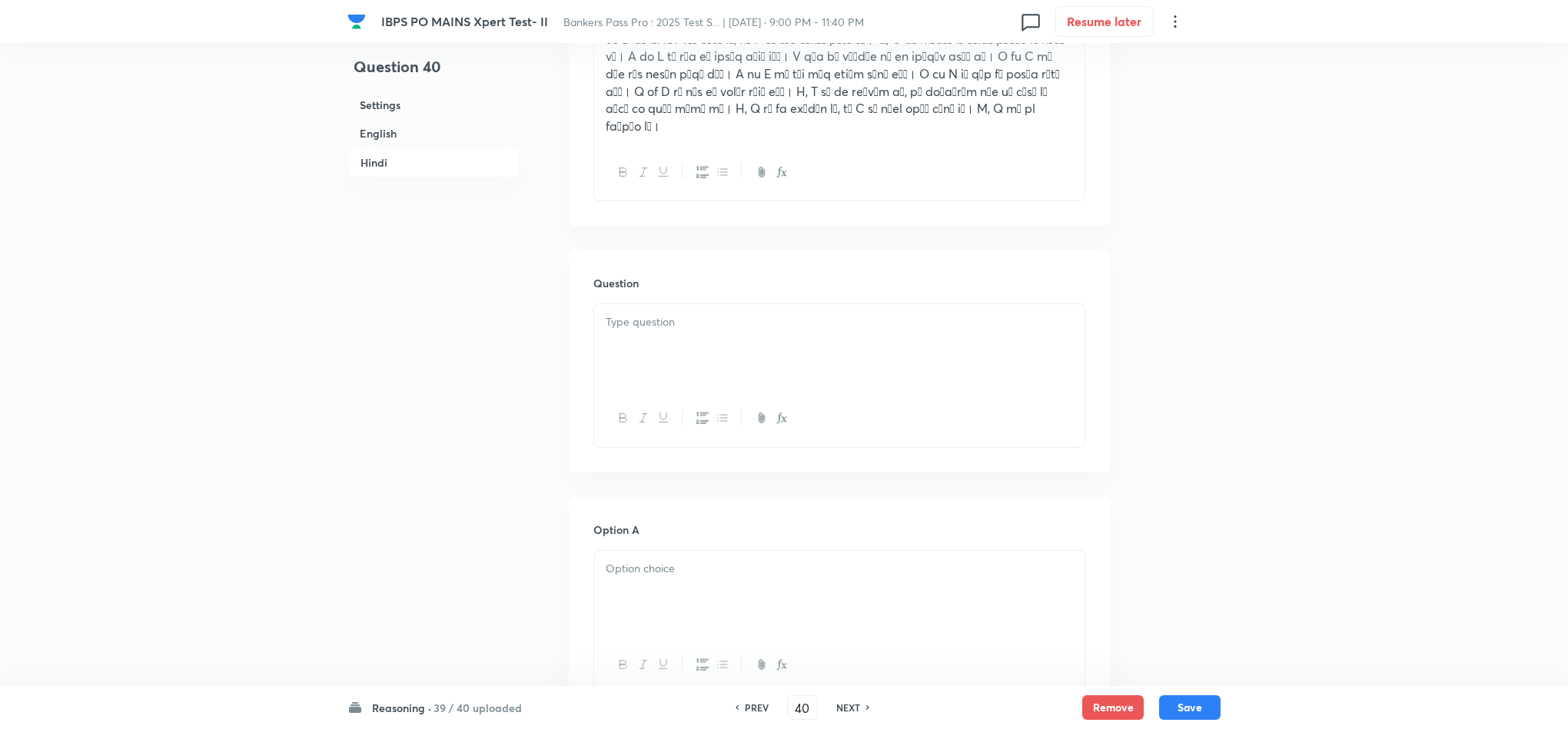
scroll to position [2996, 0]
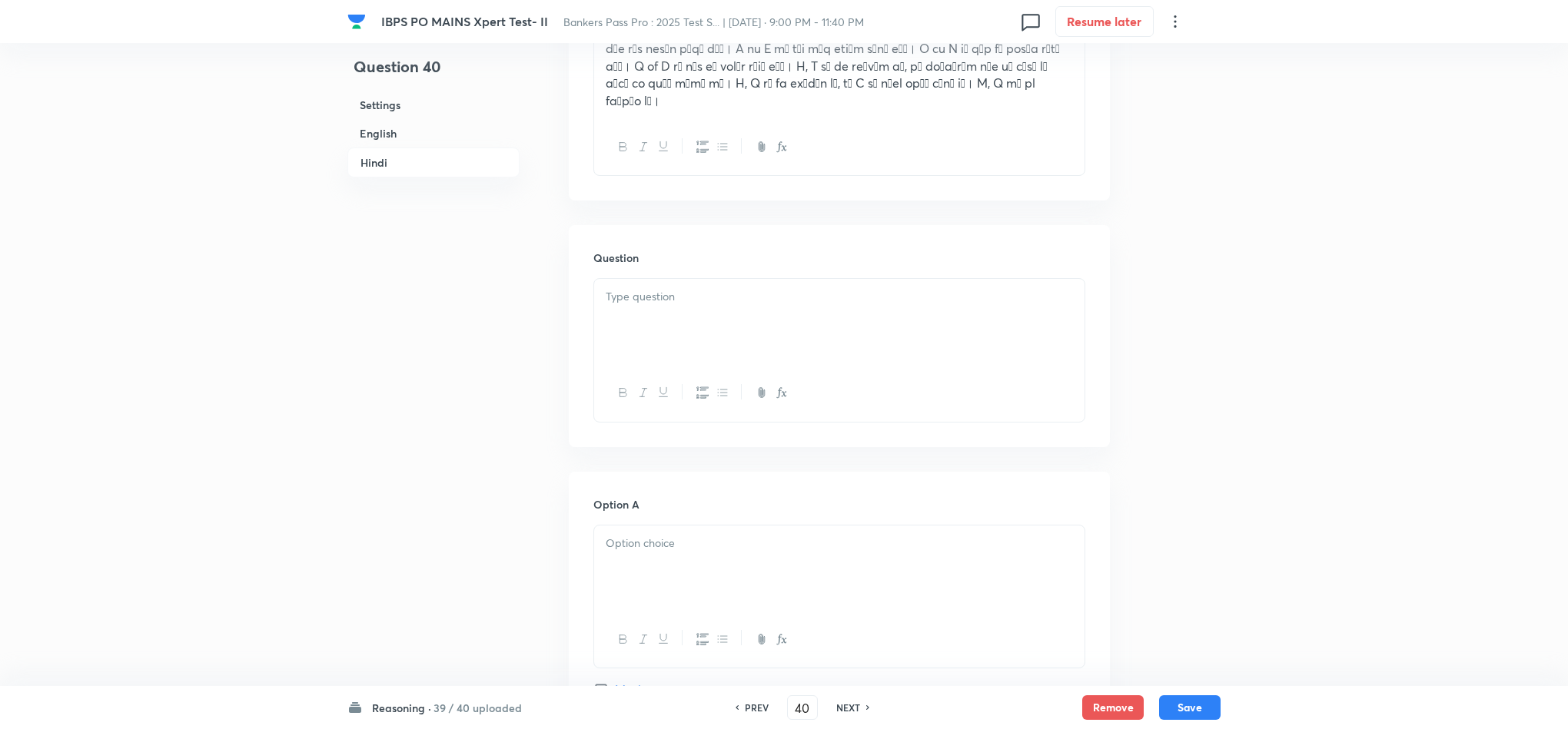
click at [716, 309] on div at bounding box center [839, 321] width 491 height 86
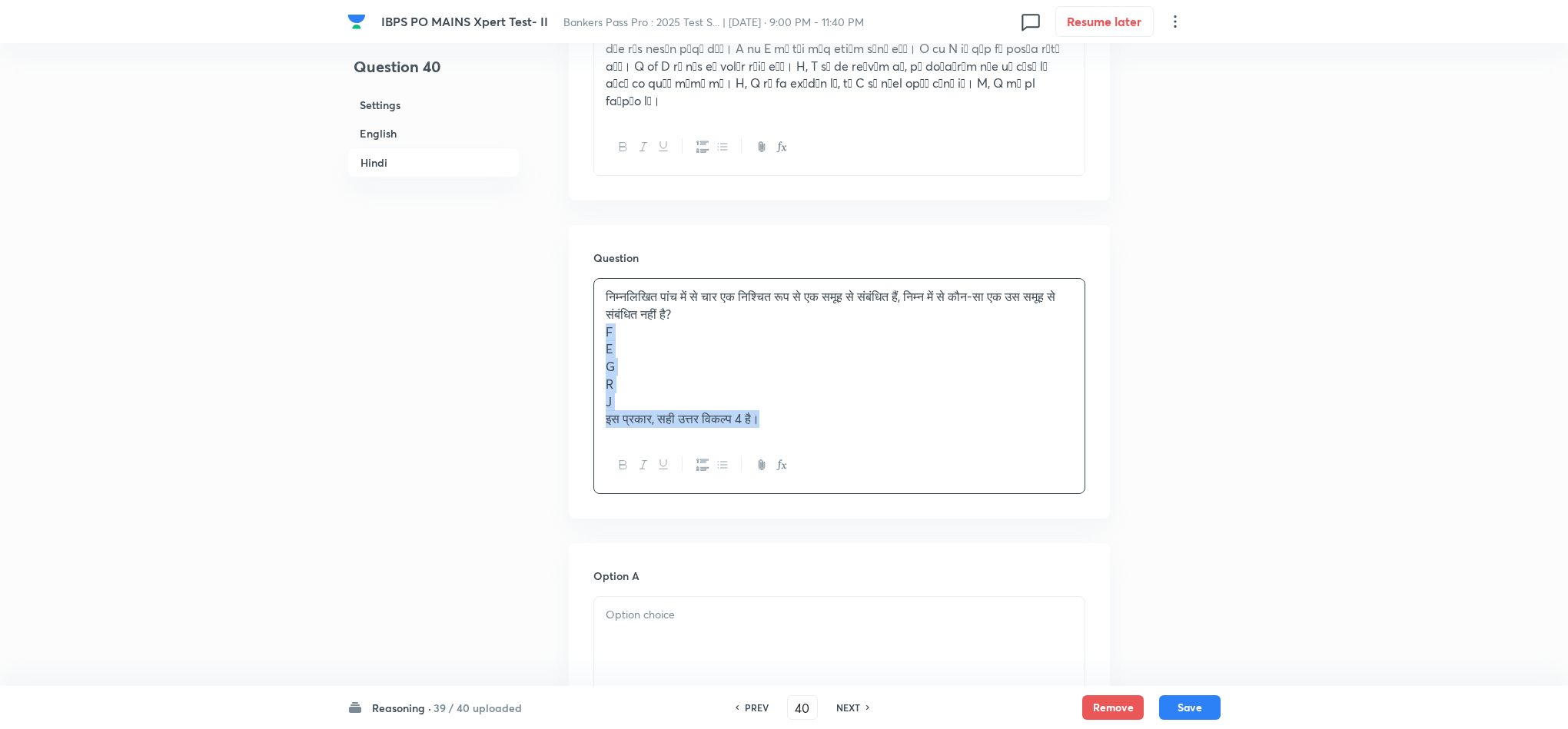
drag, startPoint x: 601, startPoint y: 310, endPoint x: 844, endPoint y: 447, distance: 279.0
click at [844, 447] on div "निम्नलिखित पांच में से चार एक निश्चित रूप से एक समूह से संबंधित हैं, निम्न में …" at bounding box center [839, 385] width 492 height 216
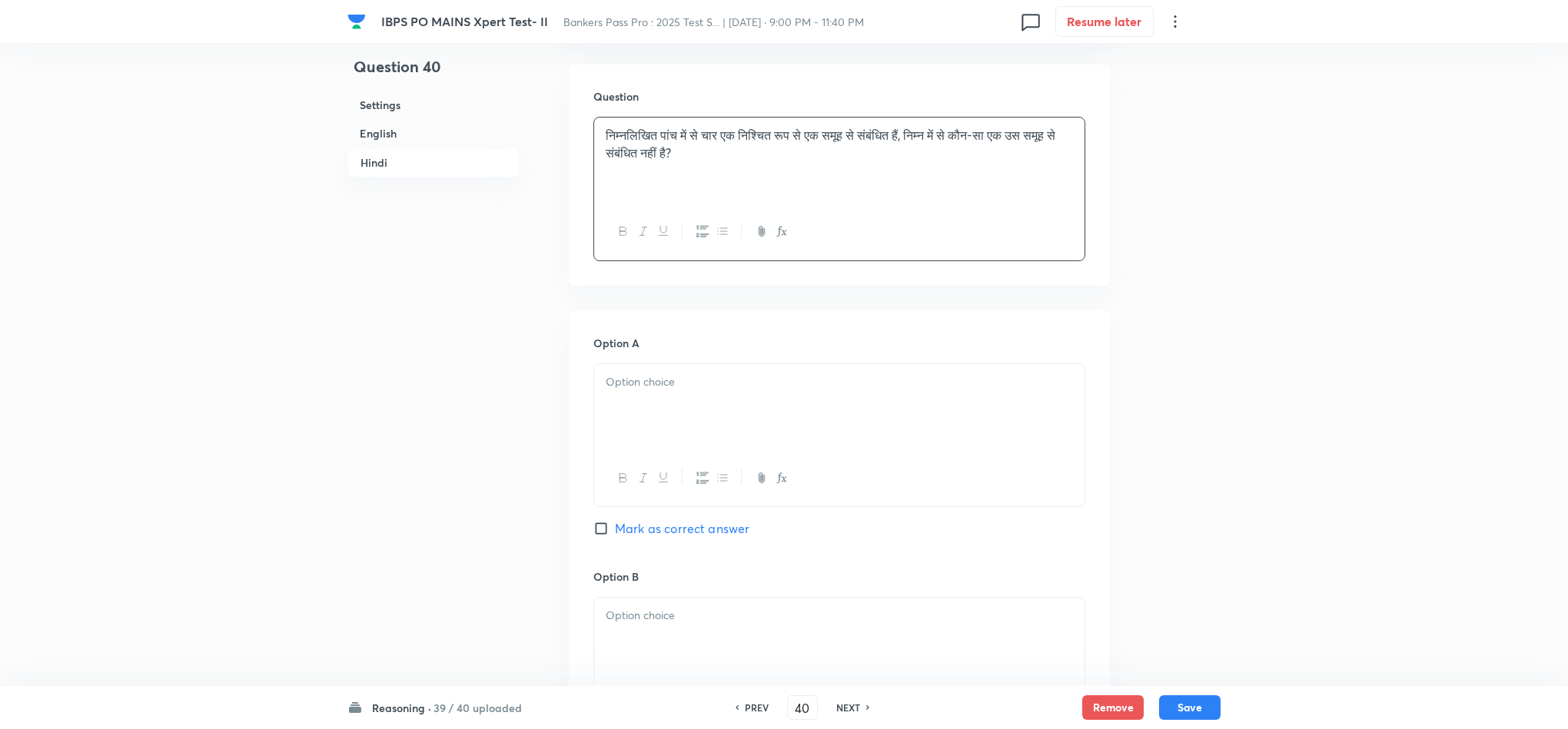
scroll to position [3226, 0]
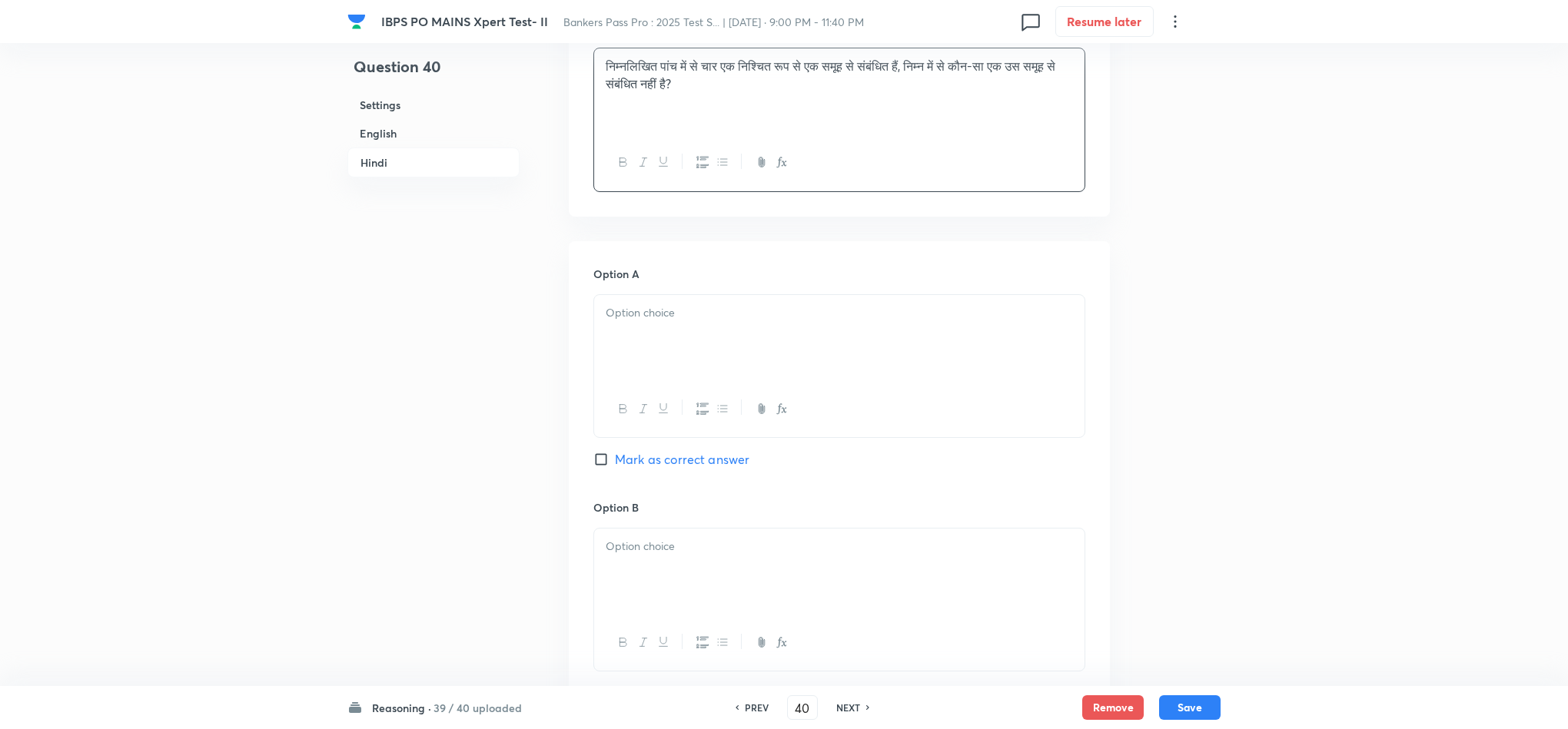
click at [642, 314] on div at bounding box center [839, 338] width 491 height 86
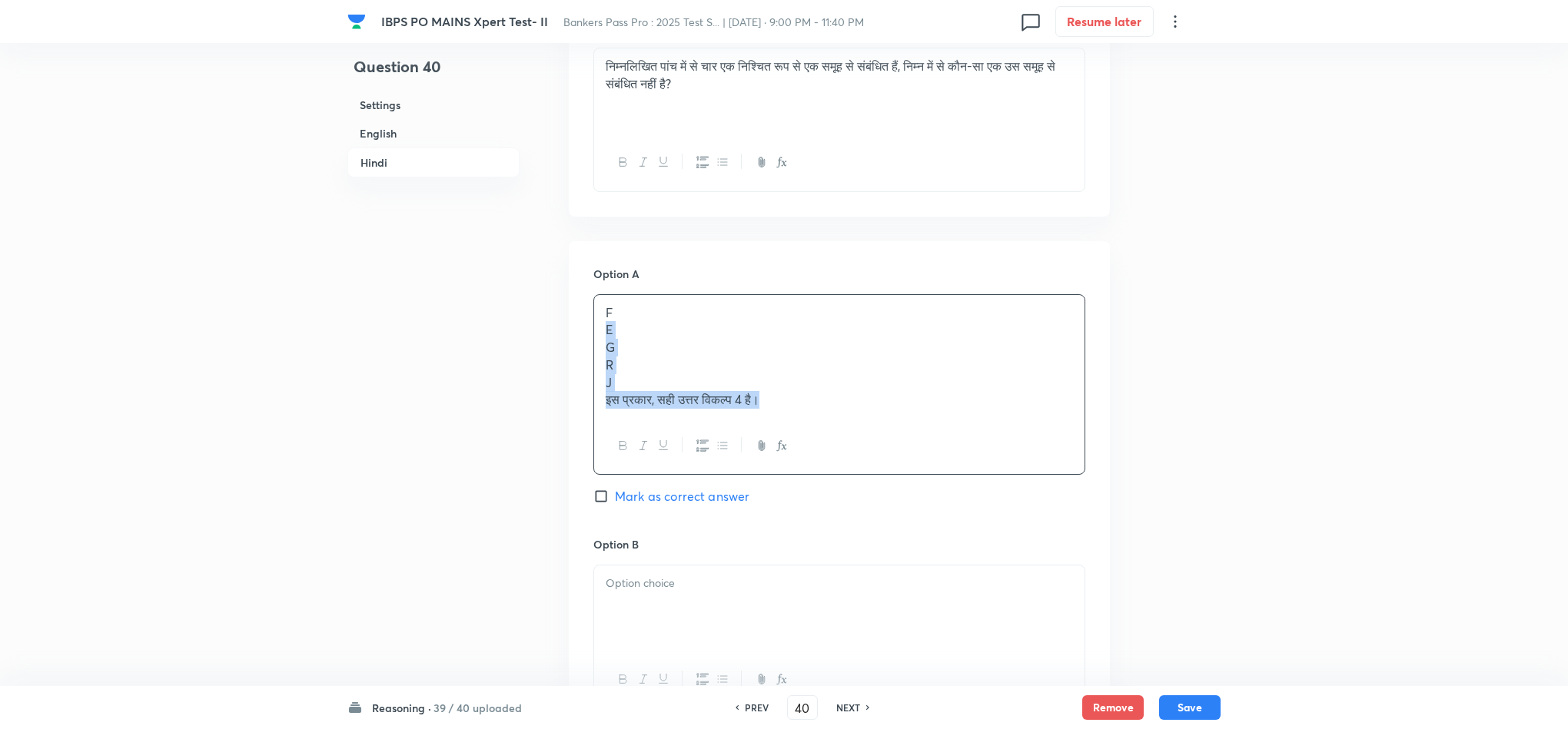
drag, startPoint x: 601, startPoint y: 305, endPoint x: 854, endPoint y: 414, distance: 275.5
click at [854, 415] on div "F E G R J इस प्रकार, सही उत्तर विकल्प 4 है।" at bounding box center [839, 385] width 492 height 182
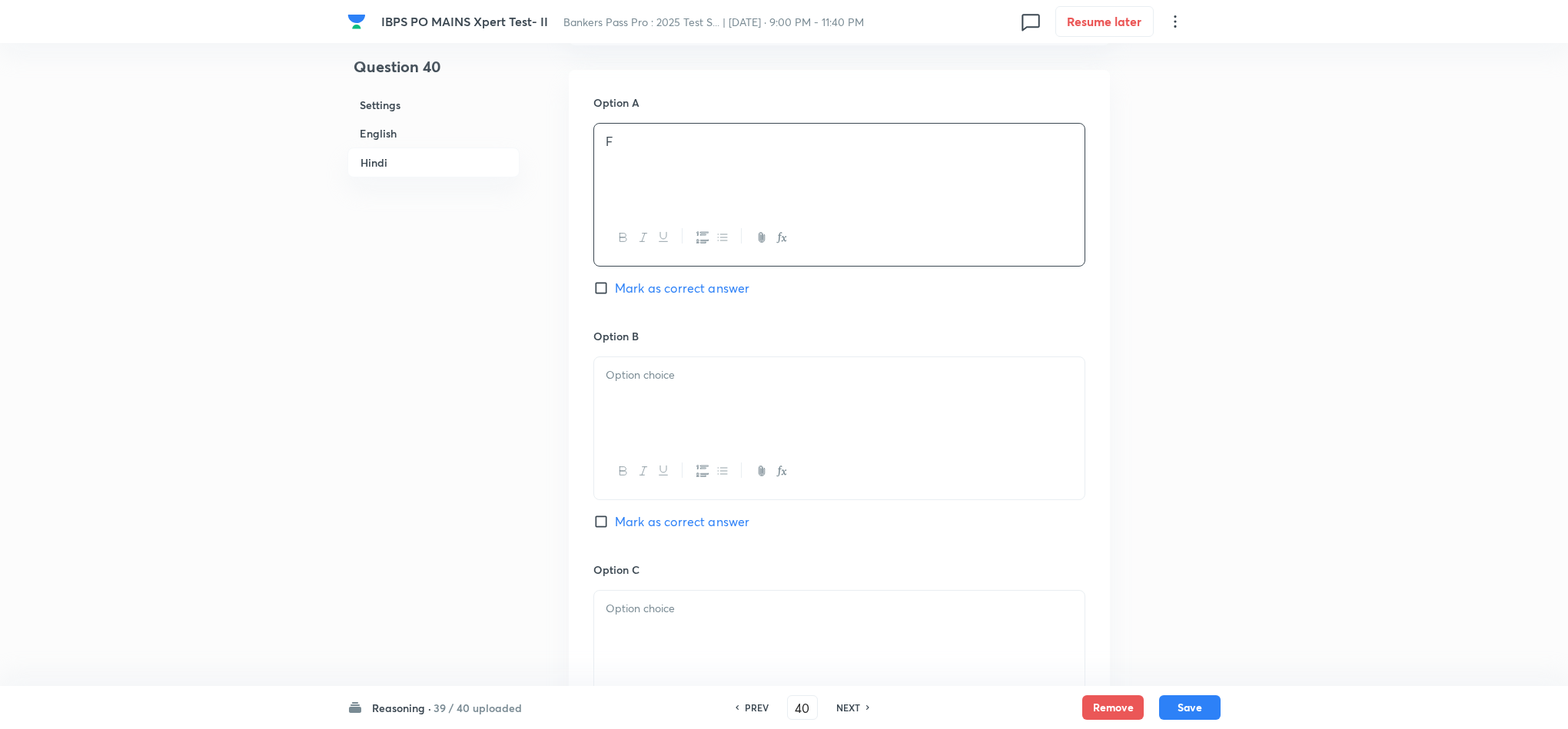
scroll to position [3457, 0]
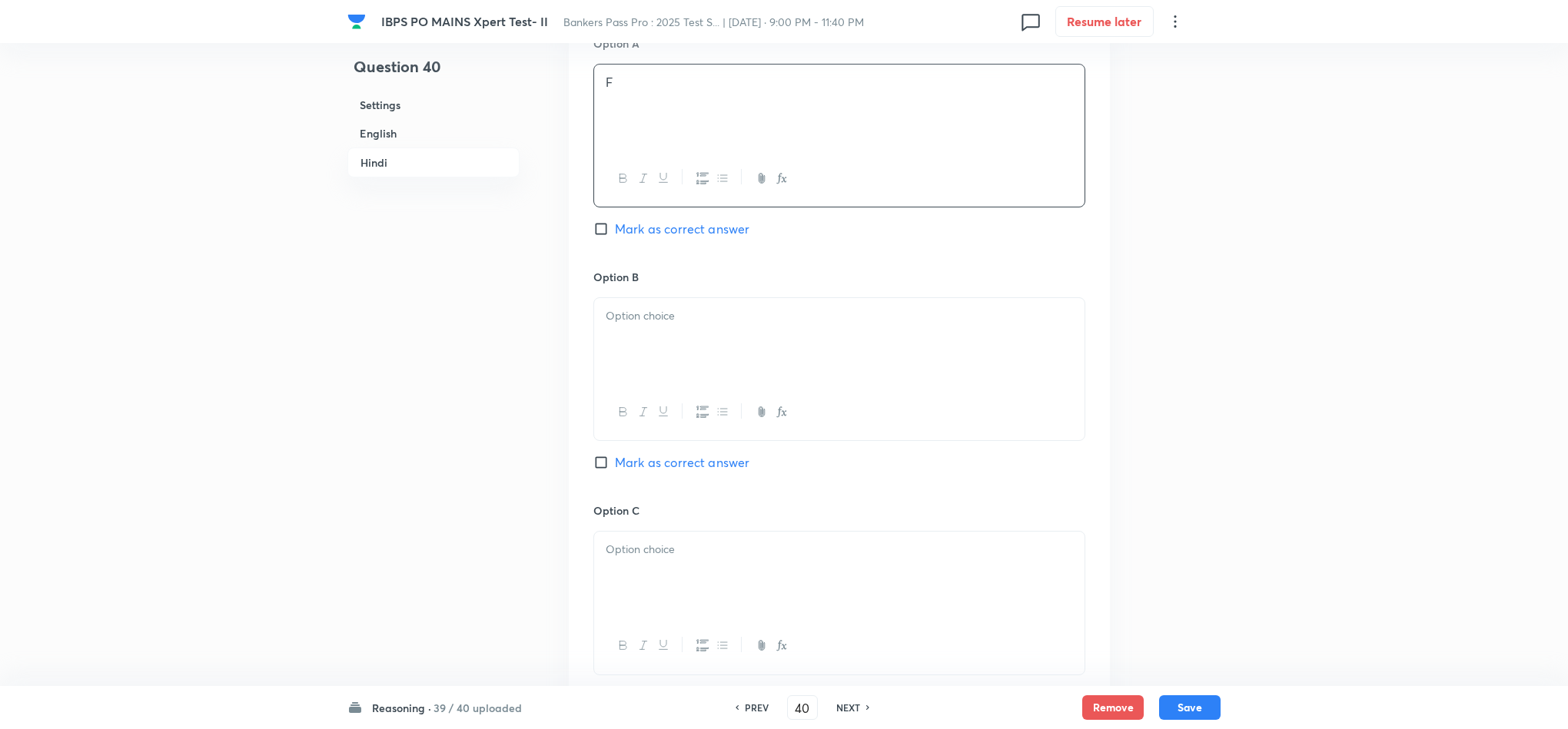
click at [642, 300] on div at bounding box center [839, 341] width 491 height 86
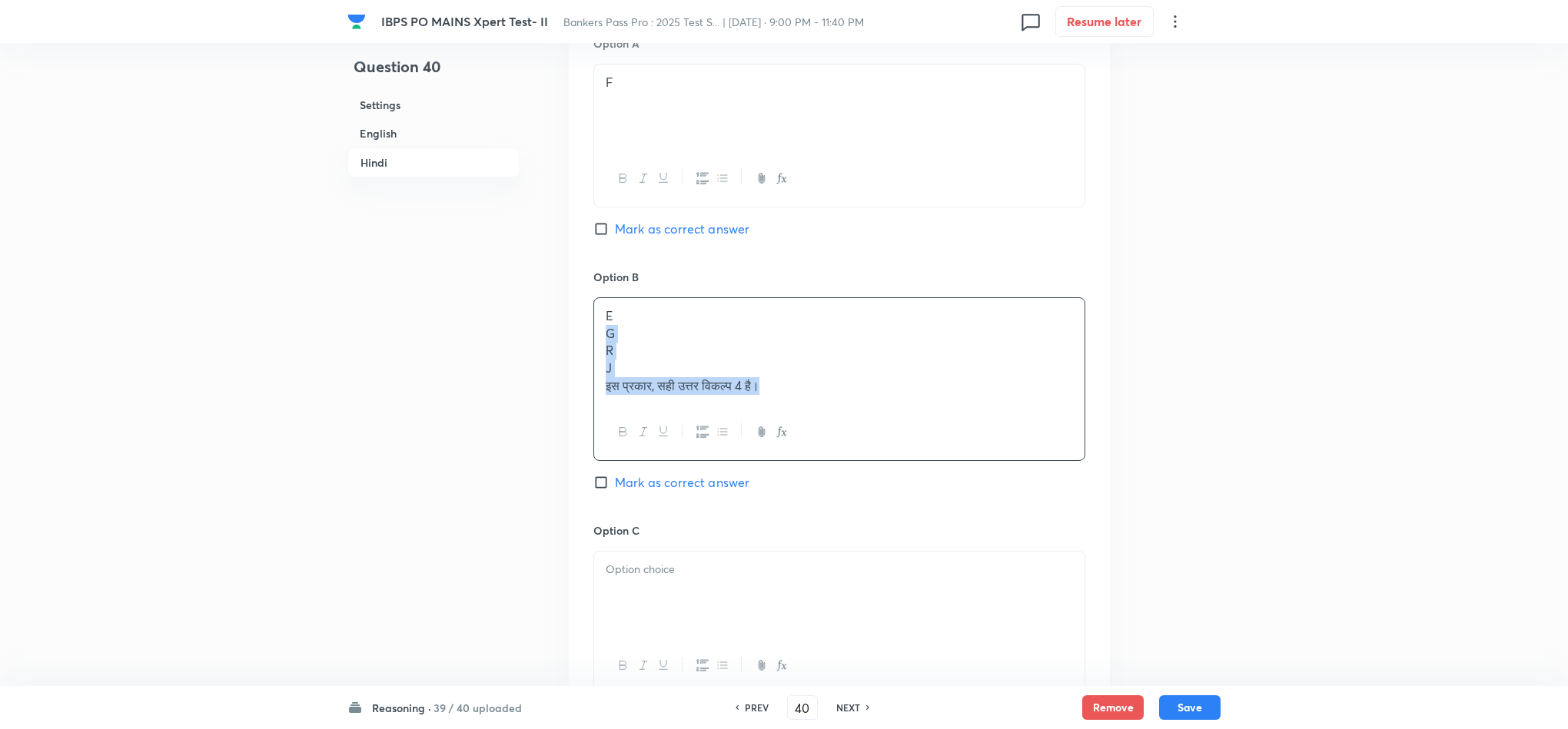
drag, startPoint x: 630, startPoint y: 338, endPoint x: 828, endPoint y: 429, distance: 217.9
click at [828, 429] on div "E G R J इस प्रकार, सही उत्तर विकल्प 4 है।" at bounding box center [839, 379] width 492 height 164
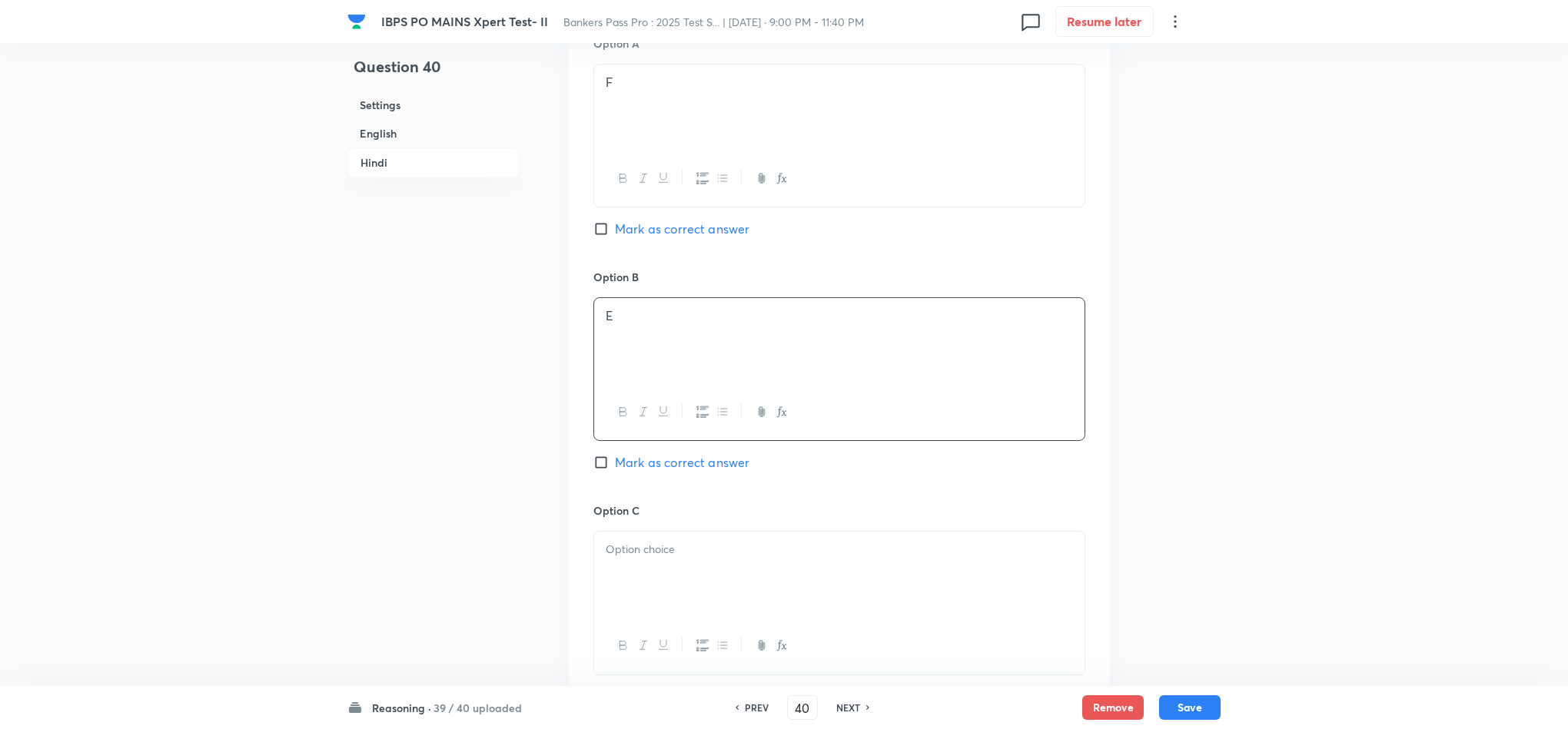
click at [656, 541] on p at bounding box center [839, 549] width 467 height 18
drag, startPoint x: 605, startPoint y: 544, endPoint x: 827, endPoint y: 617, distance: 233.7
click at [827, 617] on div "G R J इस प्रकार, सही उत्तर विकल्प 4 है।" at bounding box center [839, 604] width 492 height 146
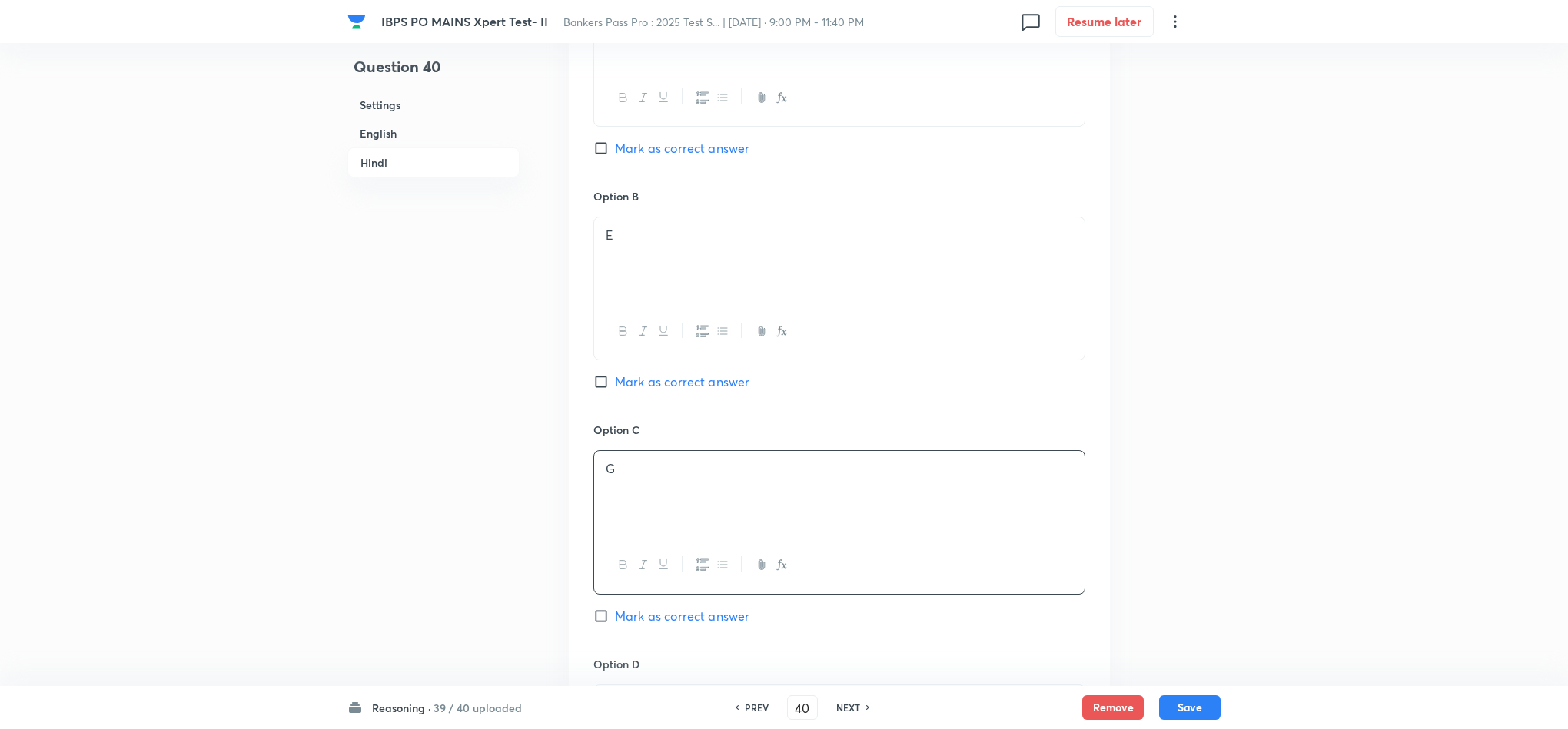
scroll to position [3573, 0]
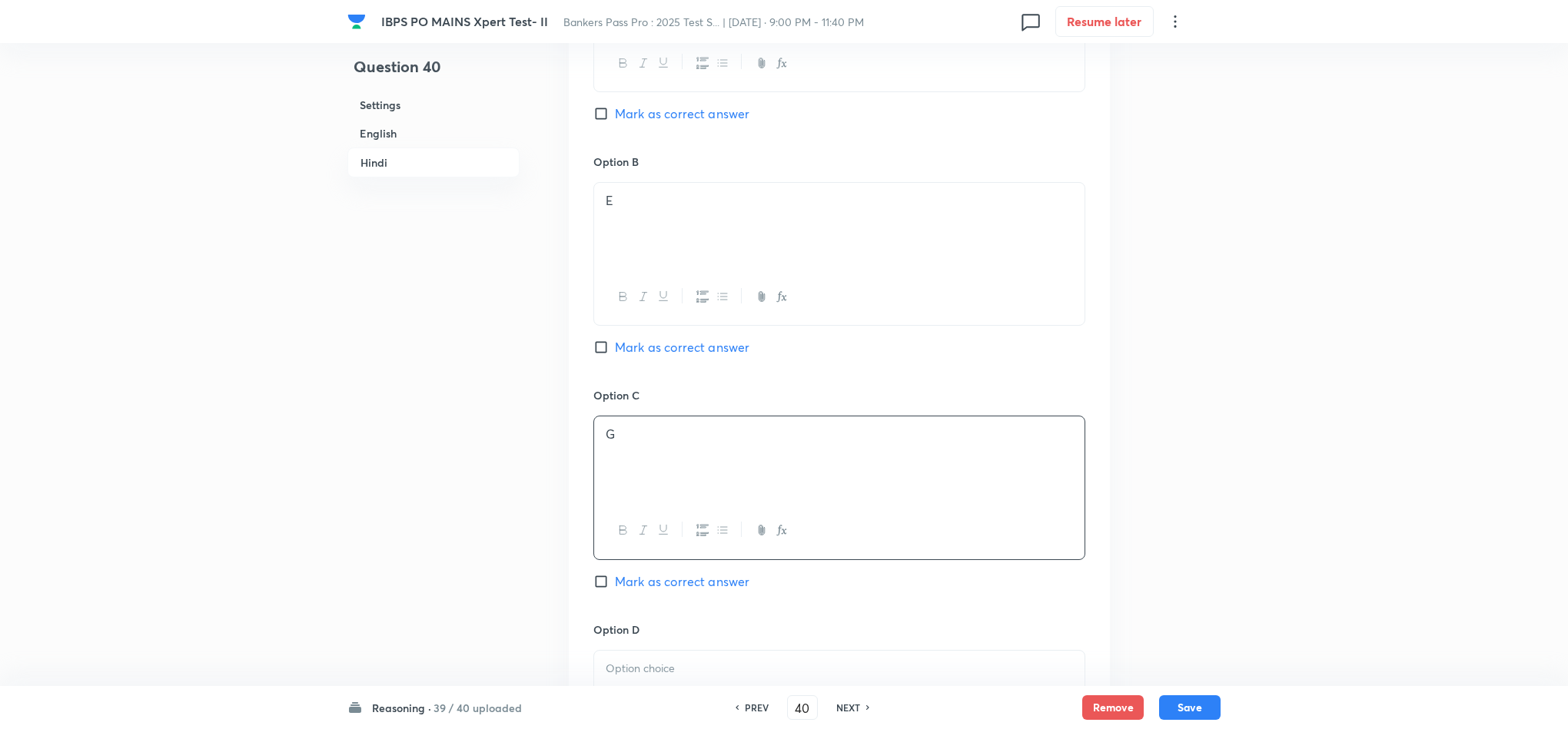
click at [656, 660] on p at bounding box center [839, 668] width 467 height 18
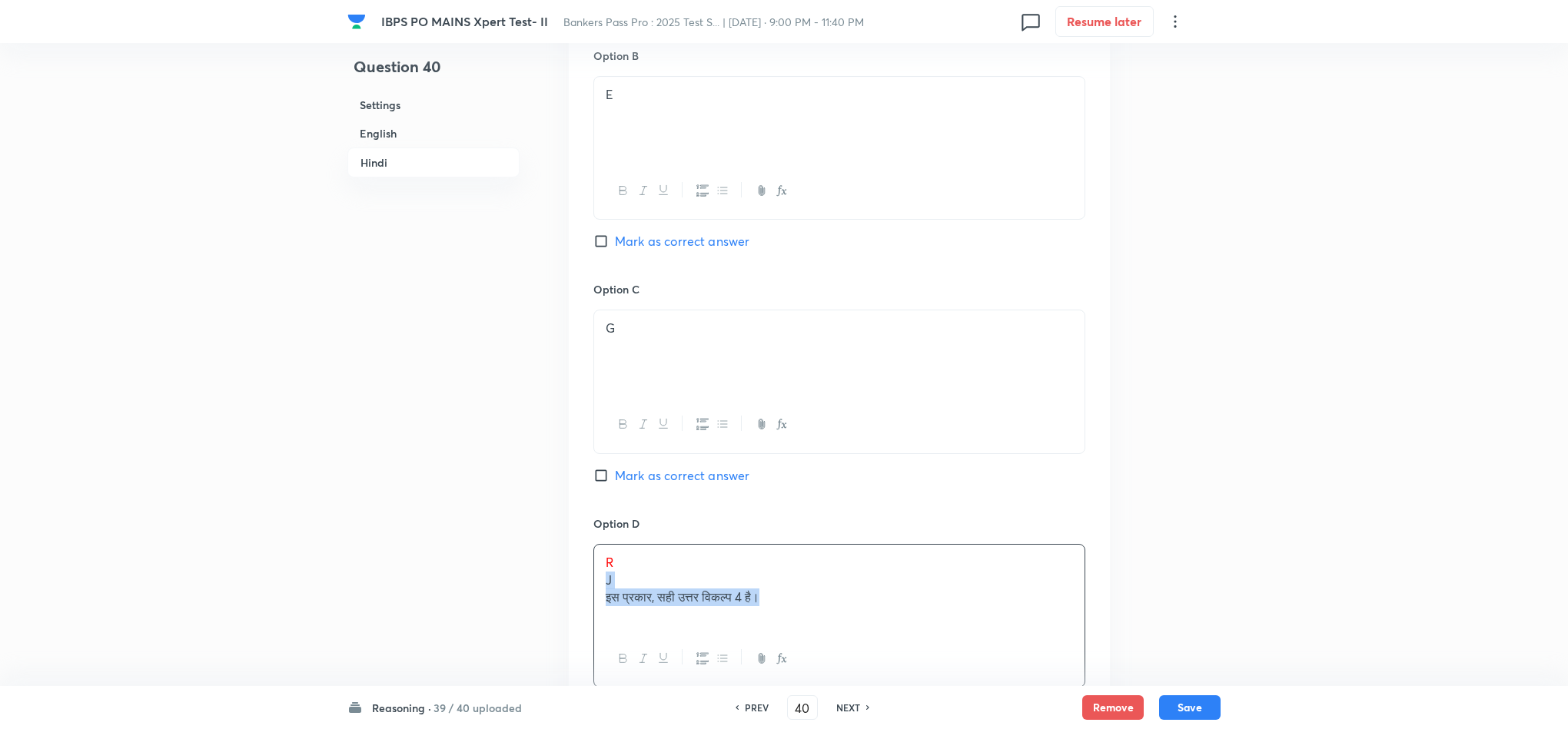
drag, startPoint x: 604, startPoint y: 660, endPoint x: 869, endPoint y: 710, distance: 269.7
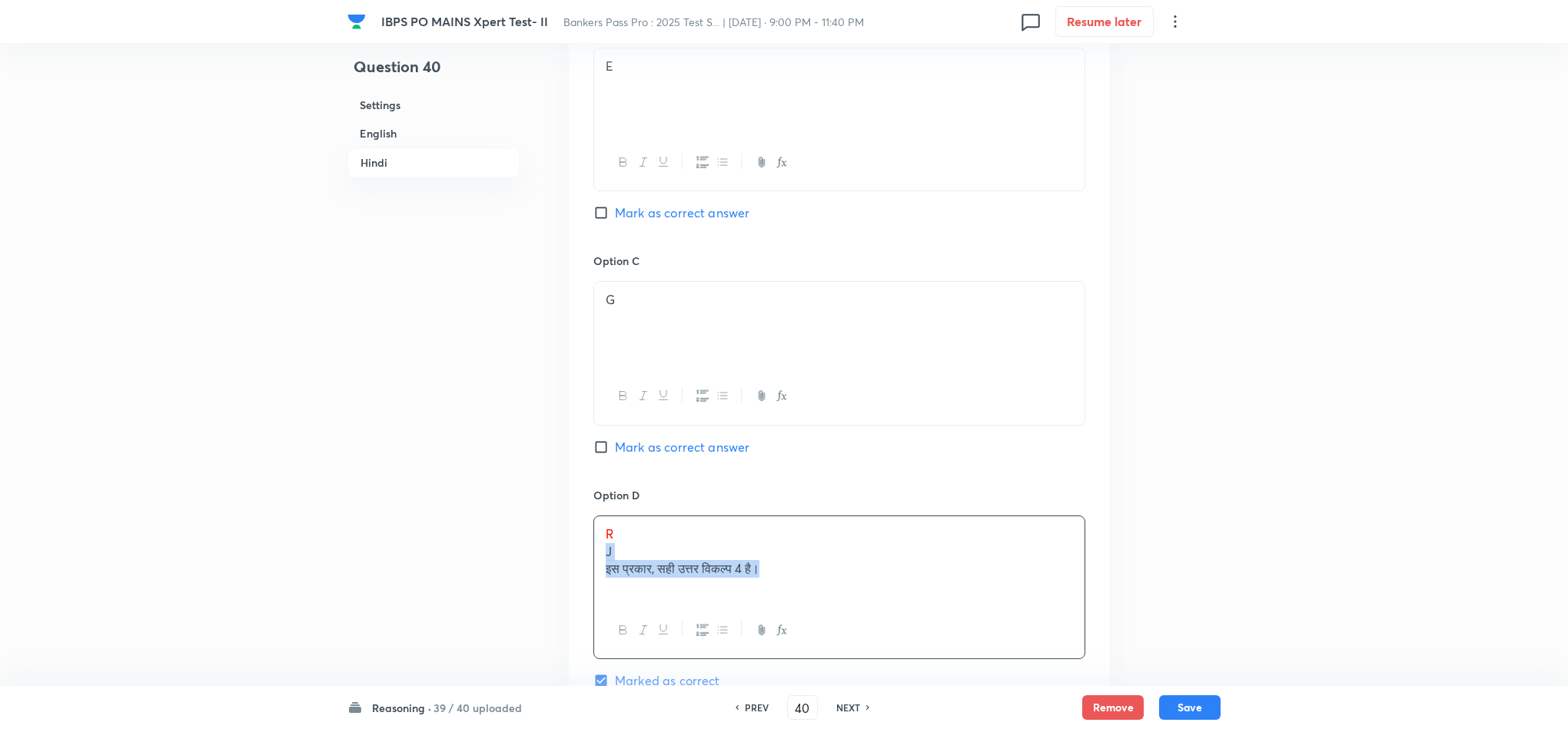
click at [869, 710] on icon at bounding box center [868, 707] width 4 height 8
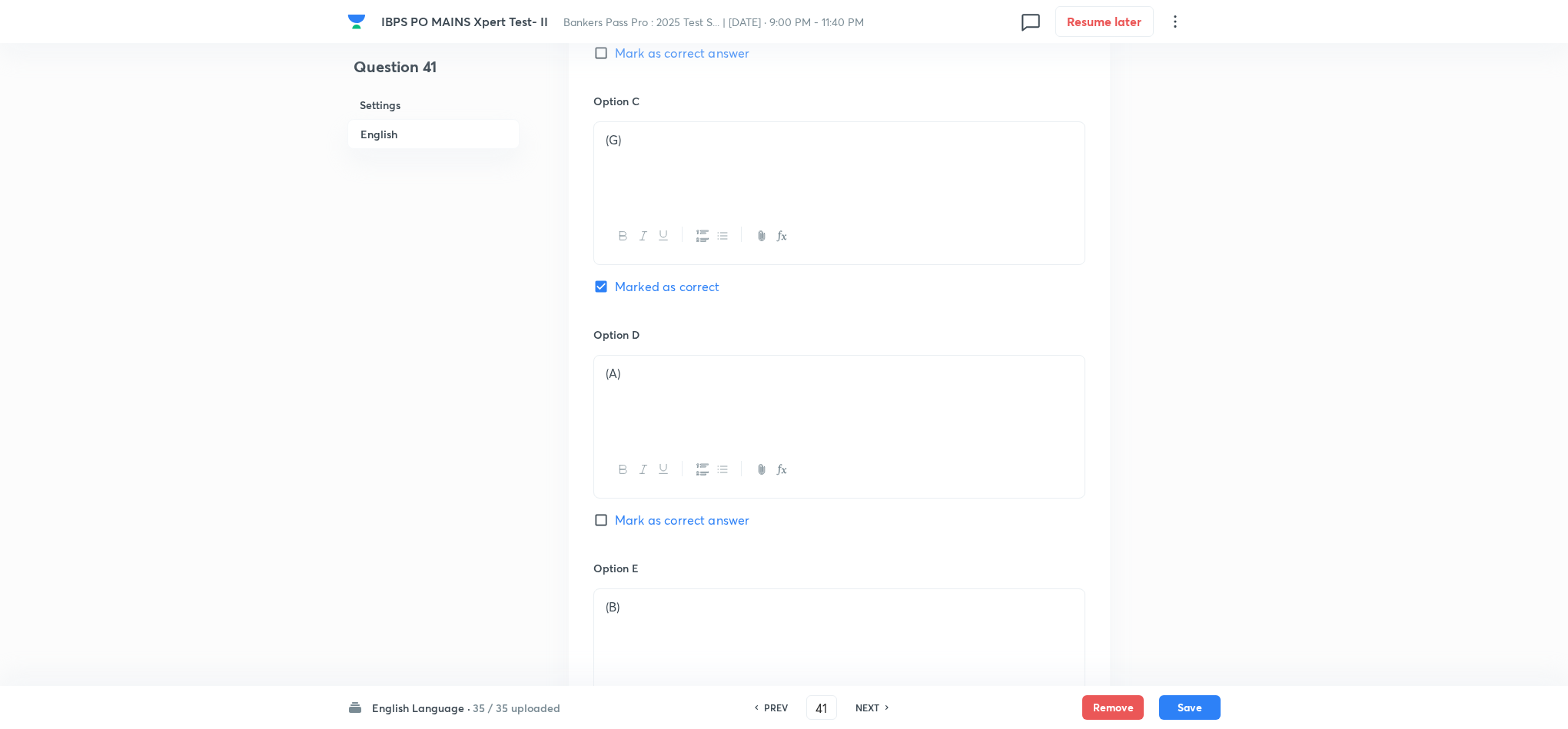
scroll to position [2118, 0]
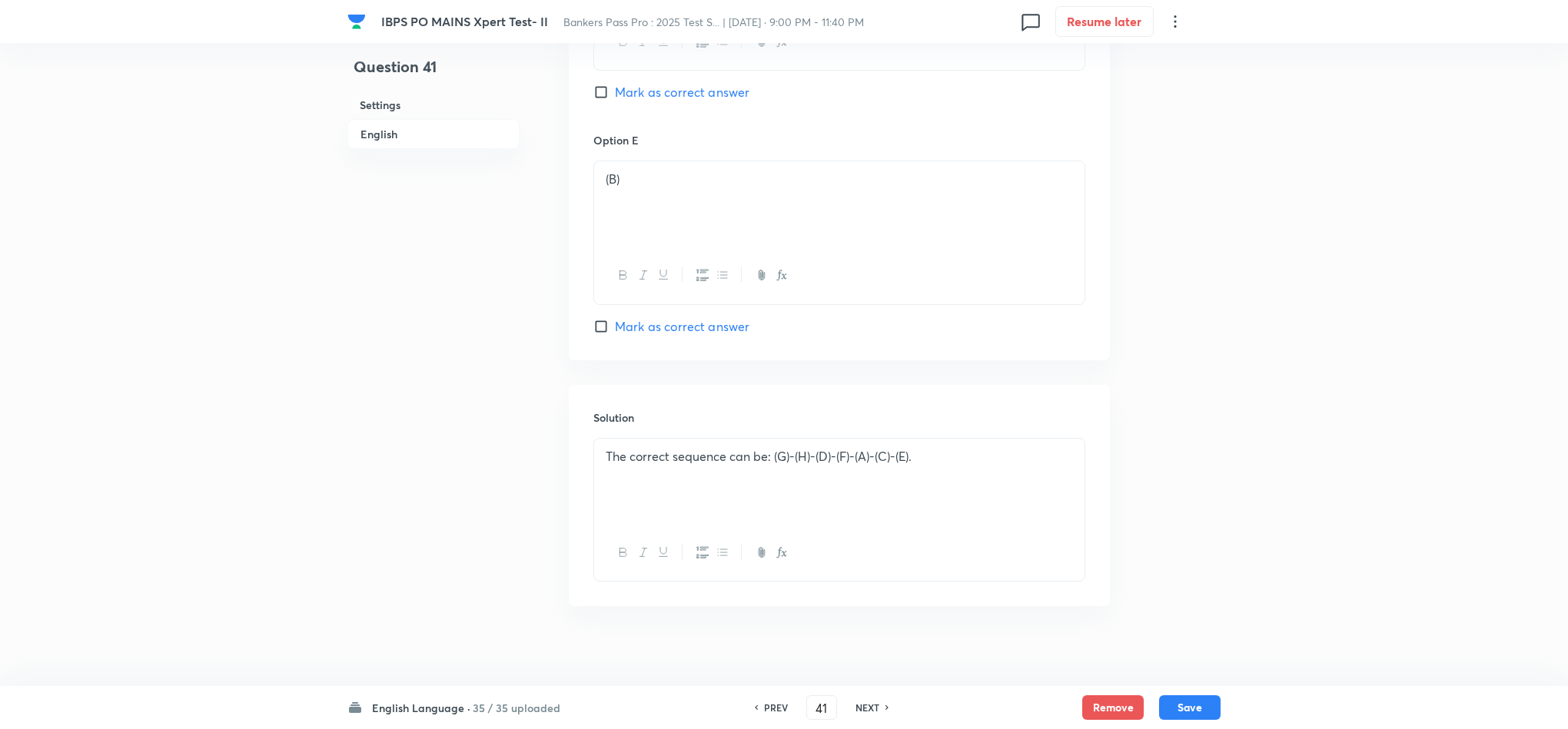
click at [765, 717] on div "PREV 41 ​ NEXT" at bounding box center [822, 707] width 198 height 25
click at [773, 708] on h6 "PREV" at bounding box center [776, 708] width 24 height 14
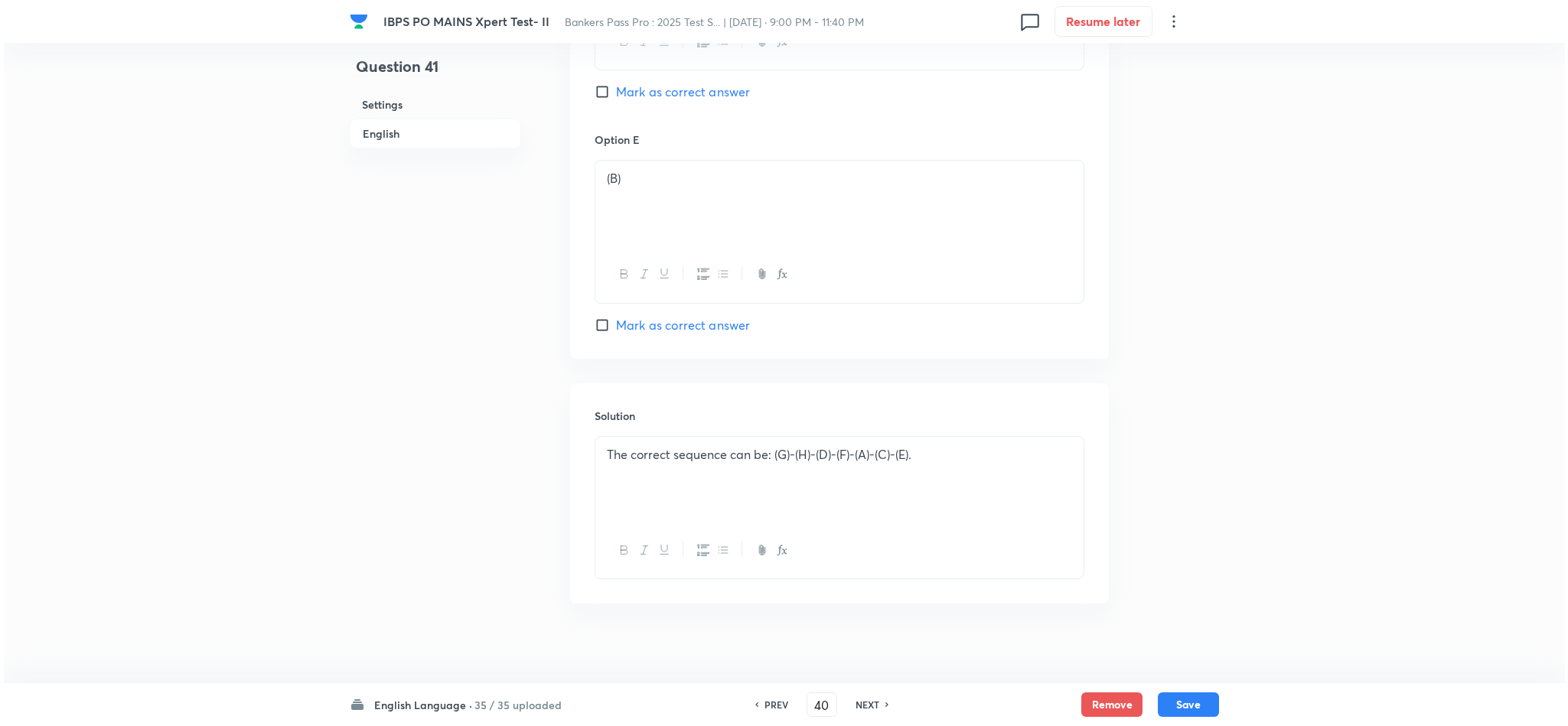
scroll to position [0, 0]
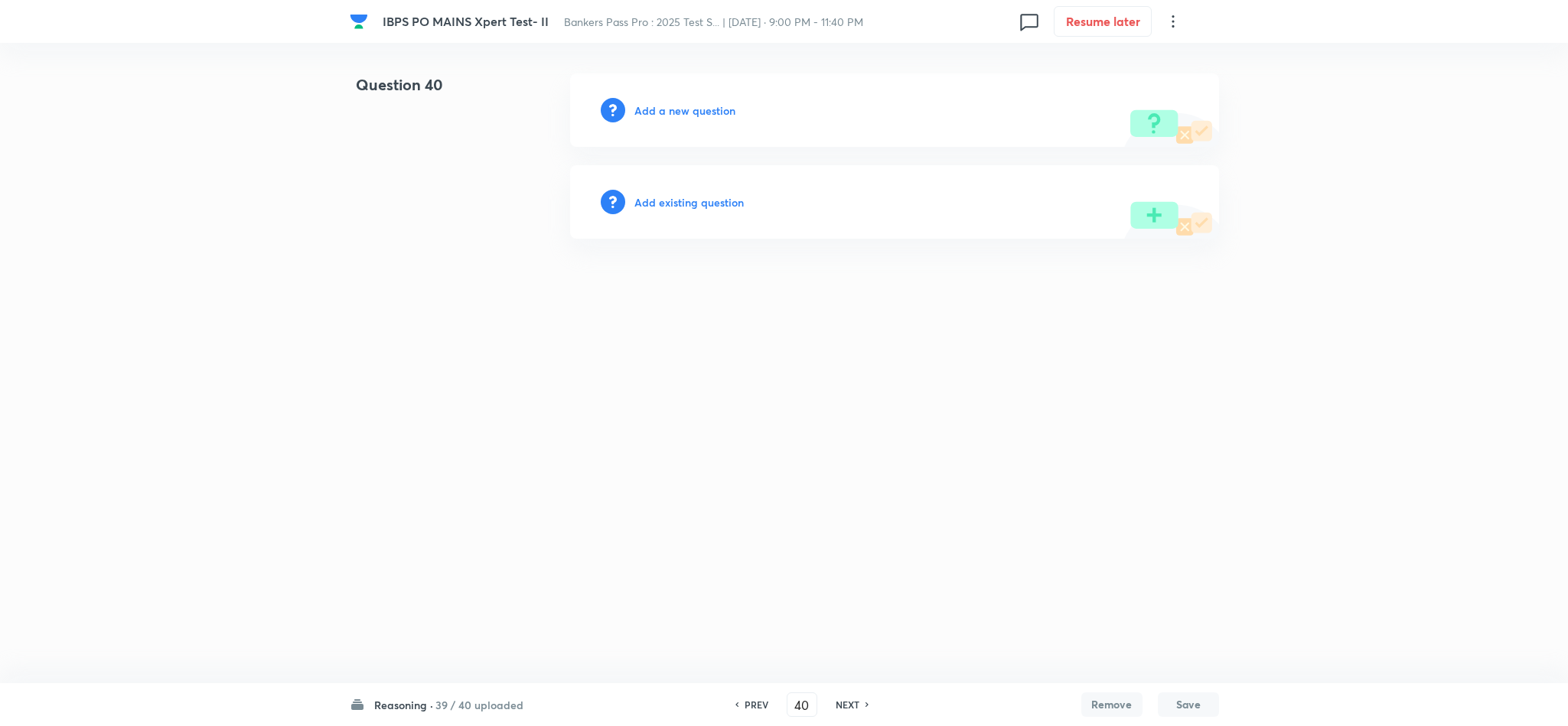
click at [654, 115] on h6 "Add a new question" at bounding box center [685, 110] width 101 height 16
click at [657, 115] on h6 "Choose a question type" at bounding box center [693, 110] width 118 height 16
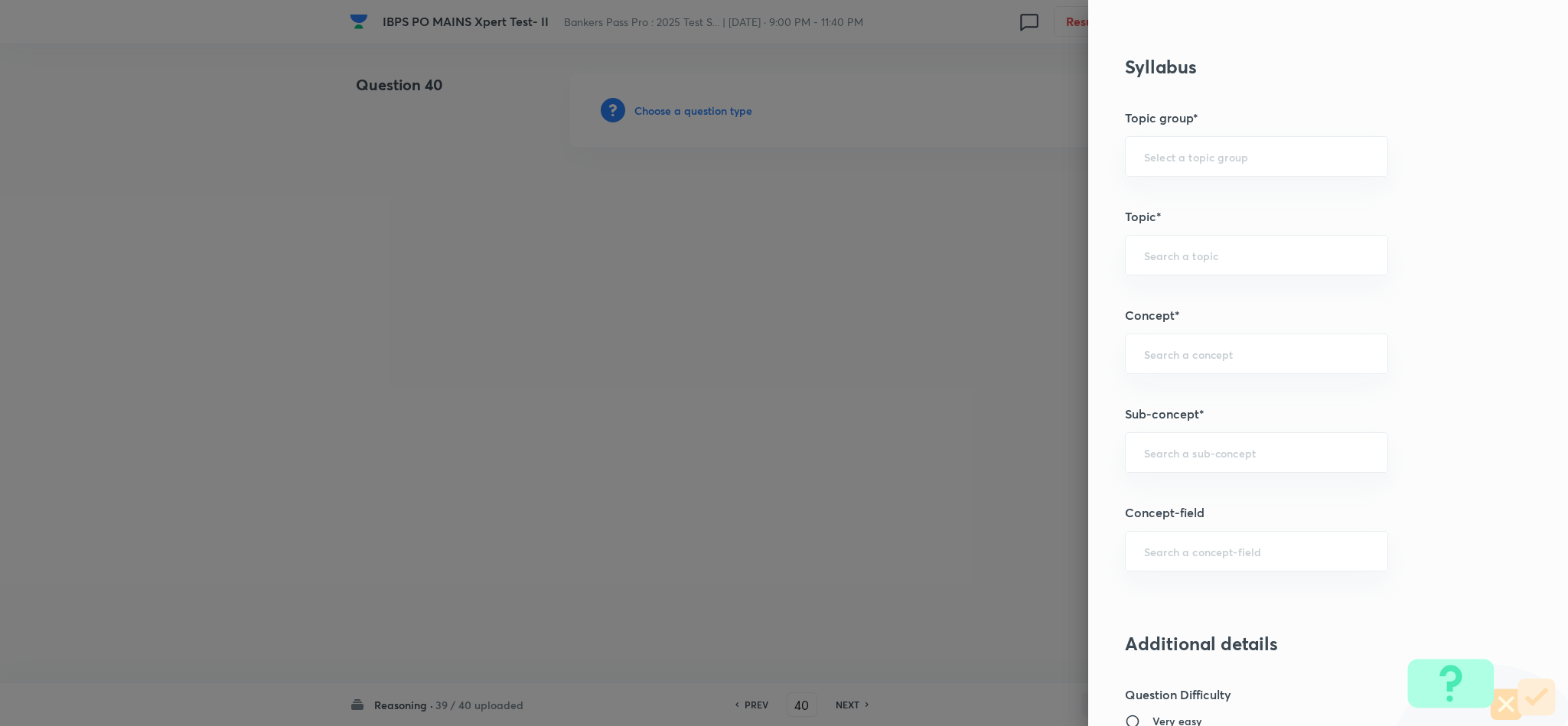
scroll to position [803, 0]
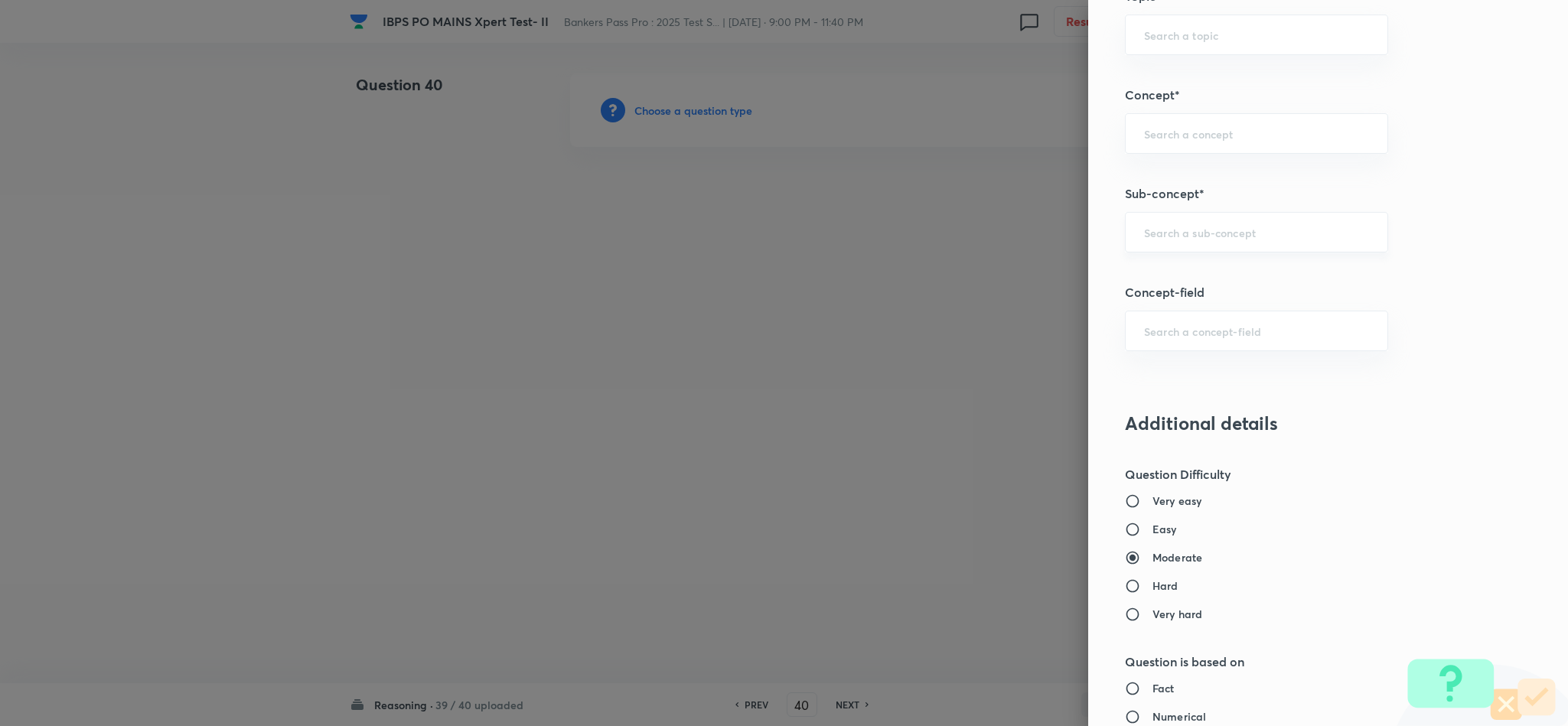
click at [1213, 244] on div "​" at bounding box center [1257, 233] width 263 height 41
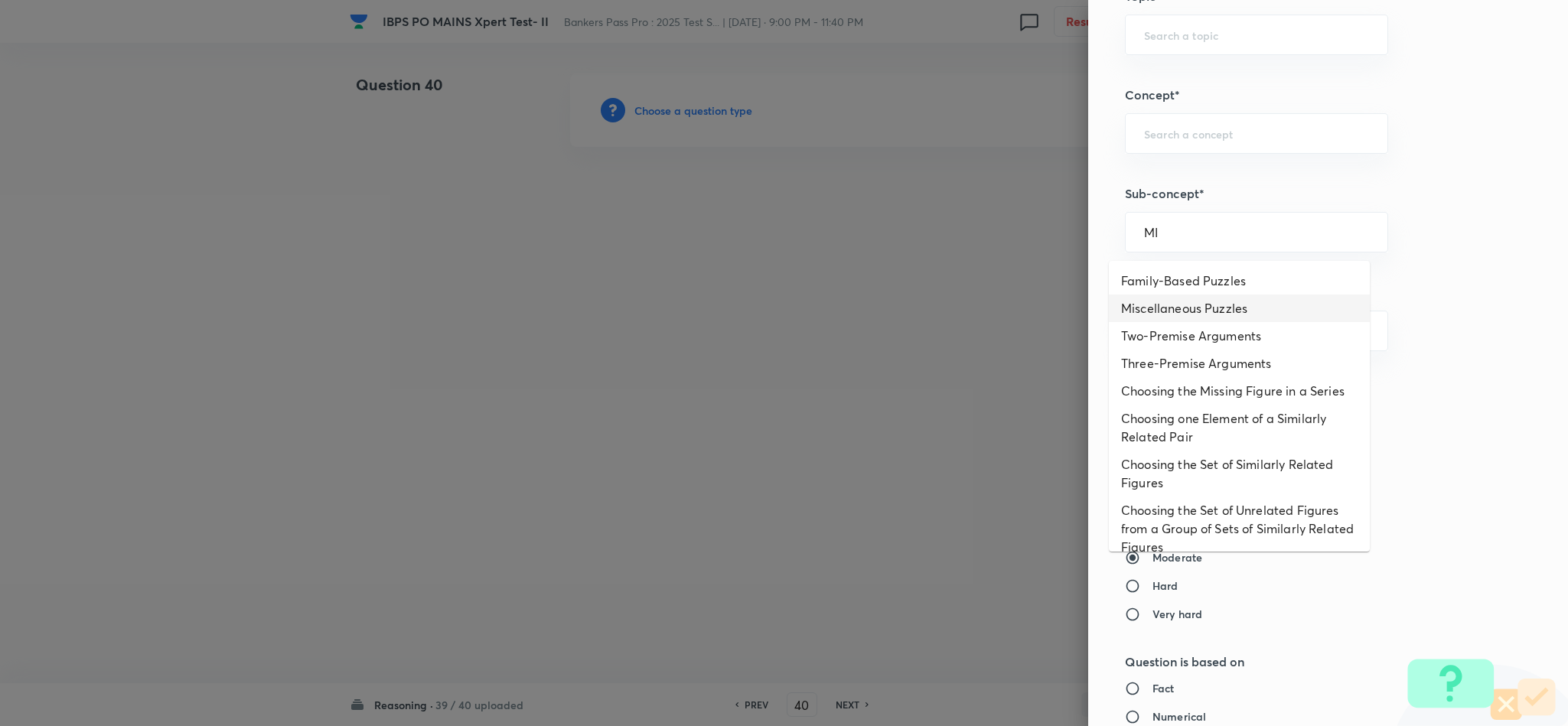
click at [1190, 313] on li "Miscellaneous Puzzles" at bounding box center [1239, 308] width 261 height 27
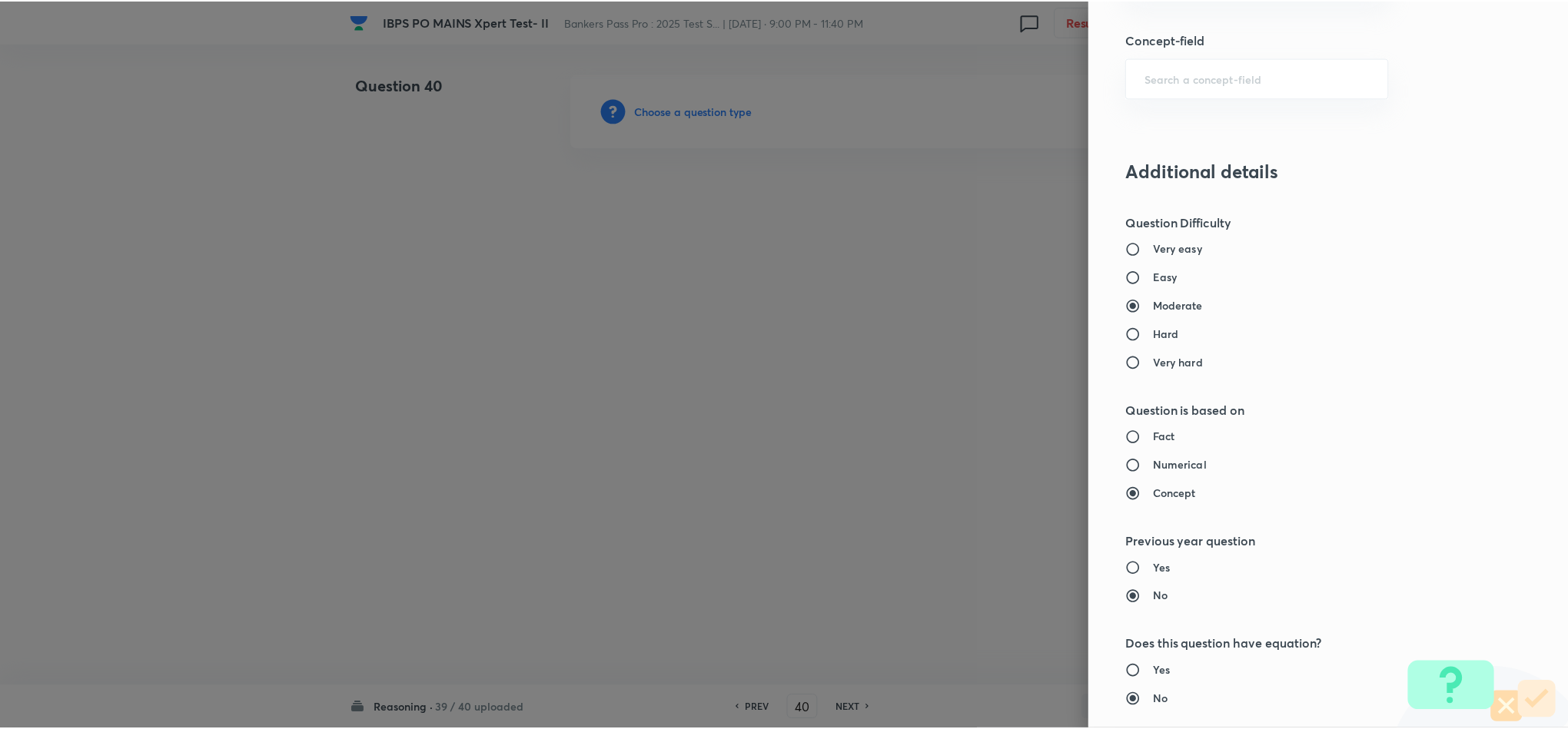
scroll to position [1370, 0]
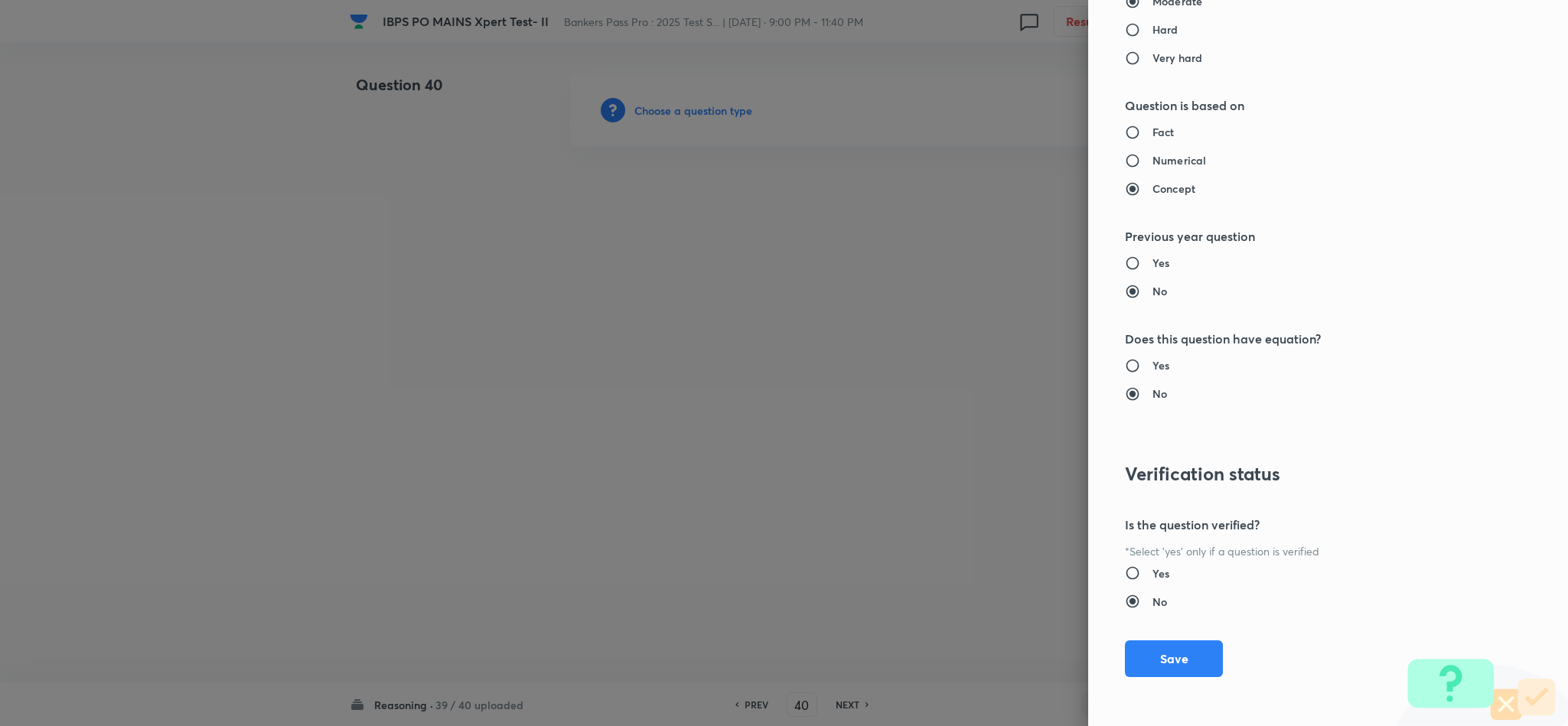
click at [1176, 663] on button "Save" at bounding box center [1174, 658] width 98 height 37
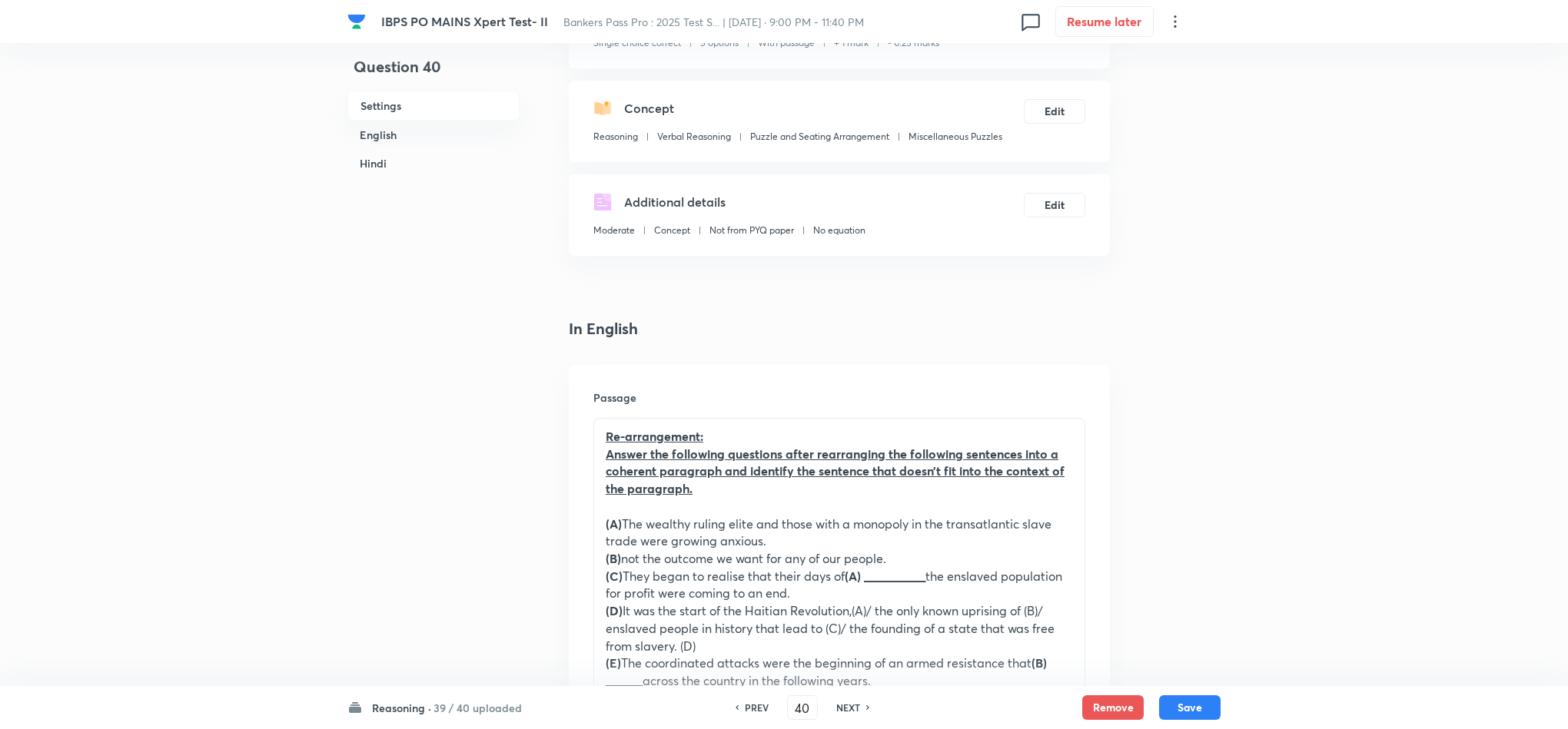
scroll to position [461, 0]
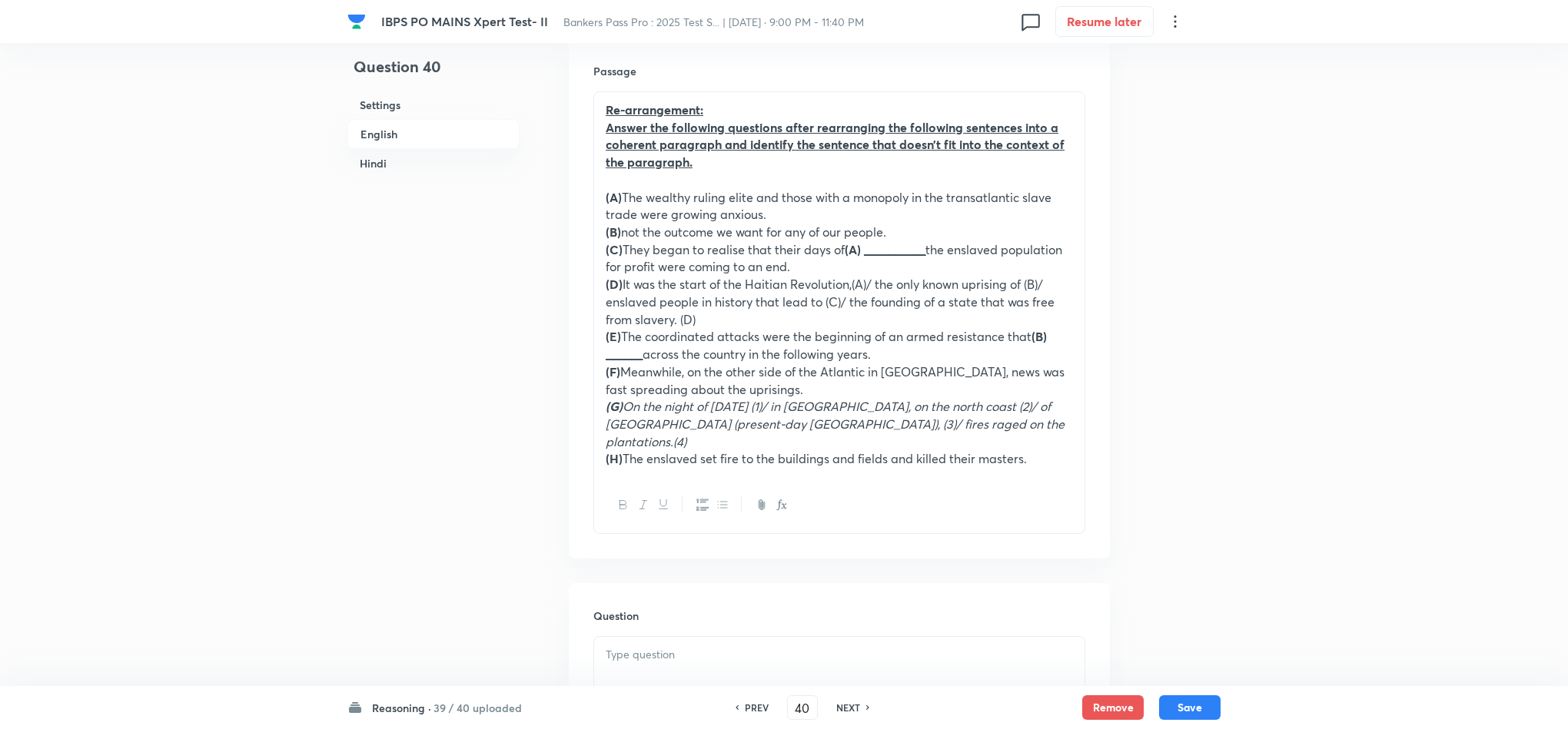
click at [845, 709] on h6 "NEXT" at bounding box center [848, 708] width 24 height 14
click at [843, 708] on div "PREV 41 ​ NEXT" at bounding box center [822, 707] width 198 height 25
click at [771, 706] on h6 "PREV" at bounding box center [776, 708] width 24 height 14
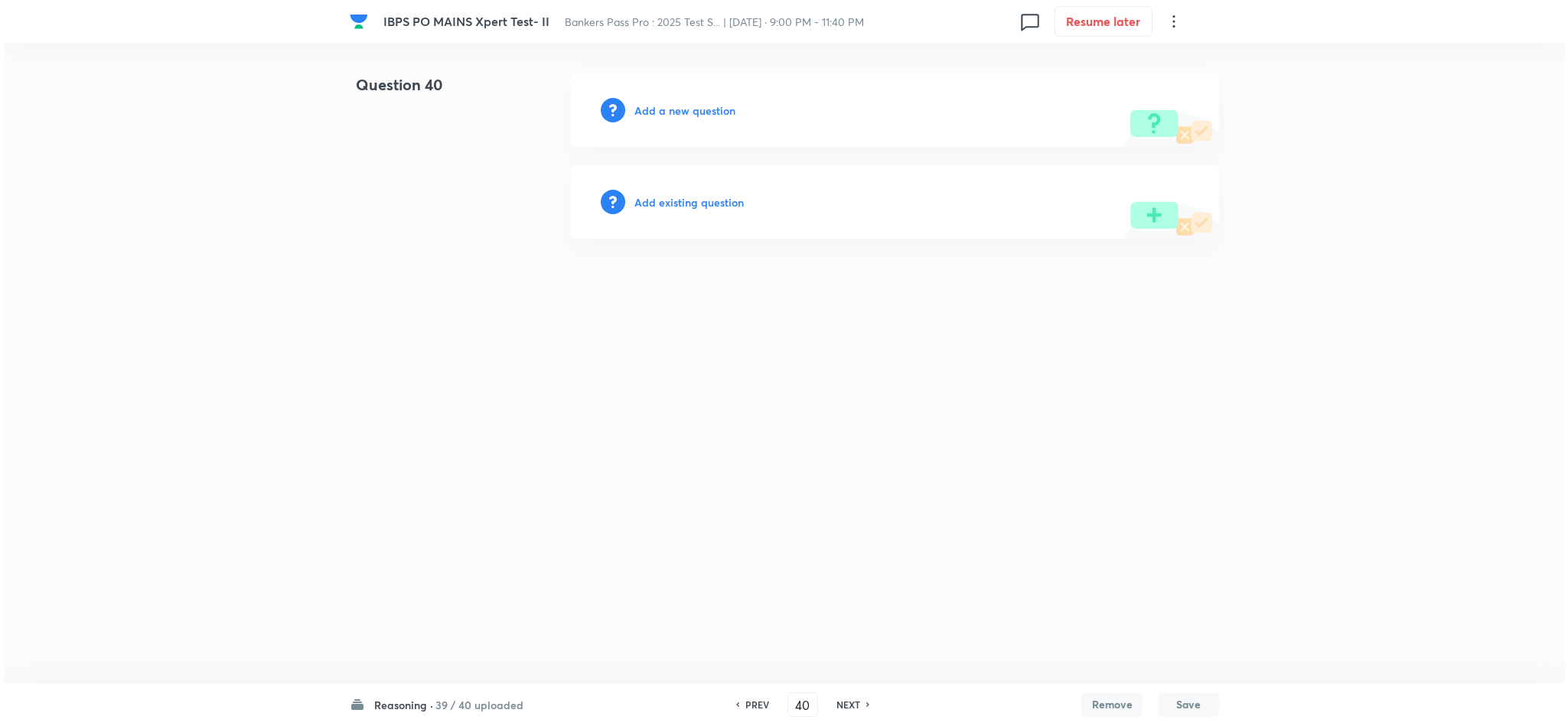
scroll to position [0, 0]
click at [697, 108] on h6 "Add a new question" at bounding box center [685, 110] width 101 height 16
click at [697, 108] on h6 "Choose a question type" at bounding box center [693, 110] width 118 height 16
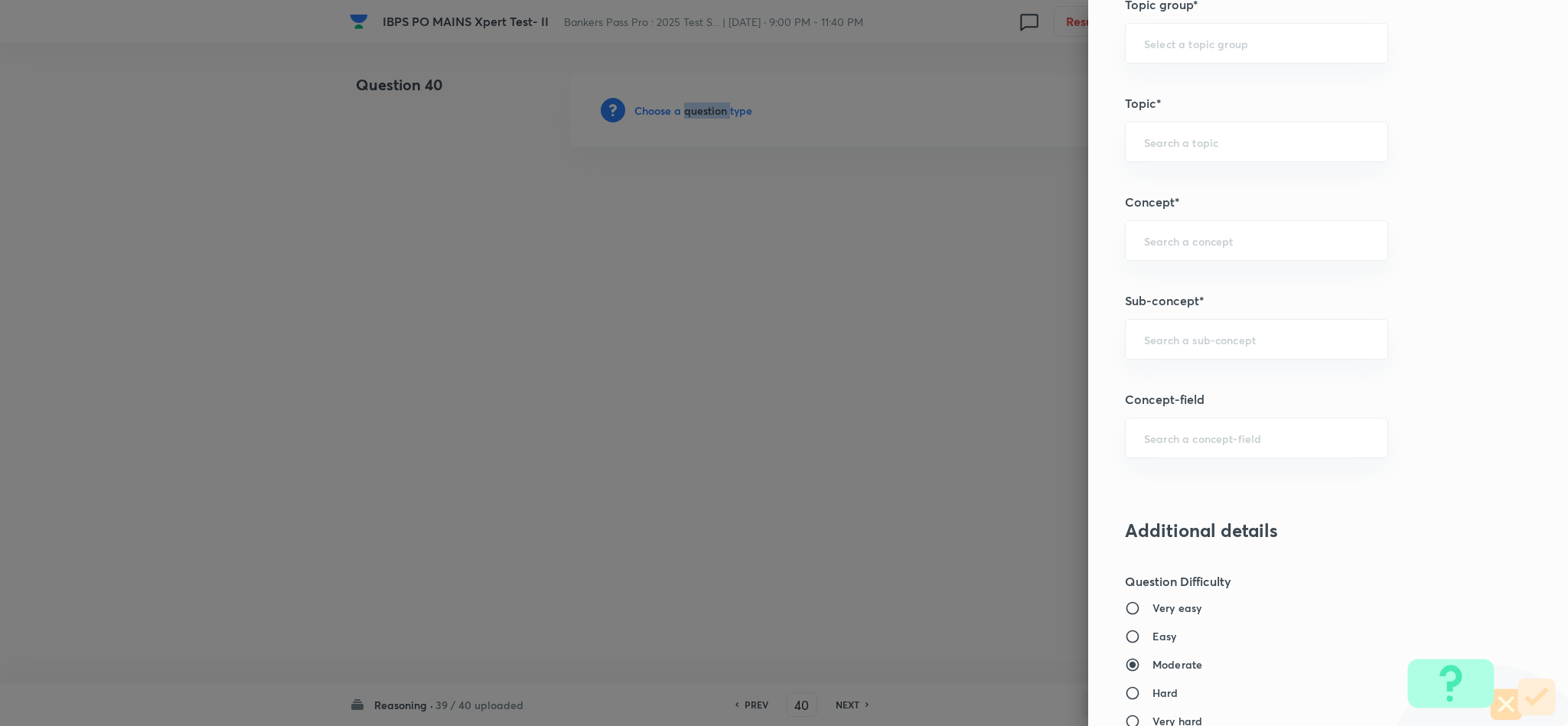
scroll to position [803, 0]
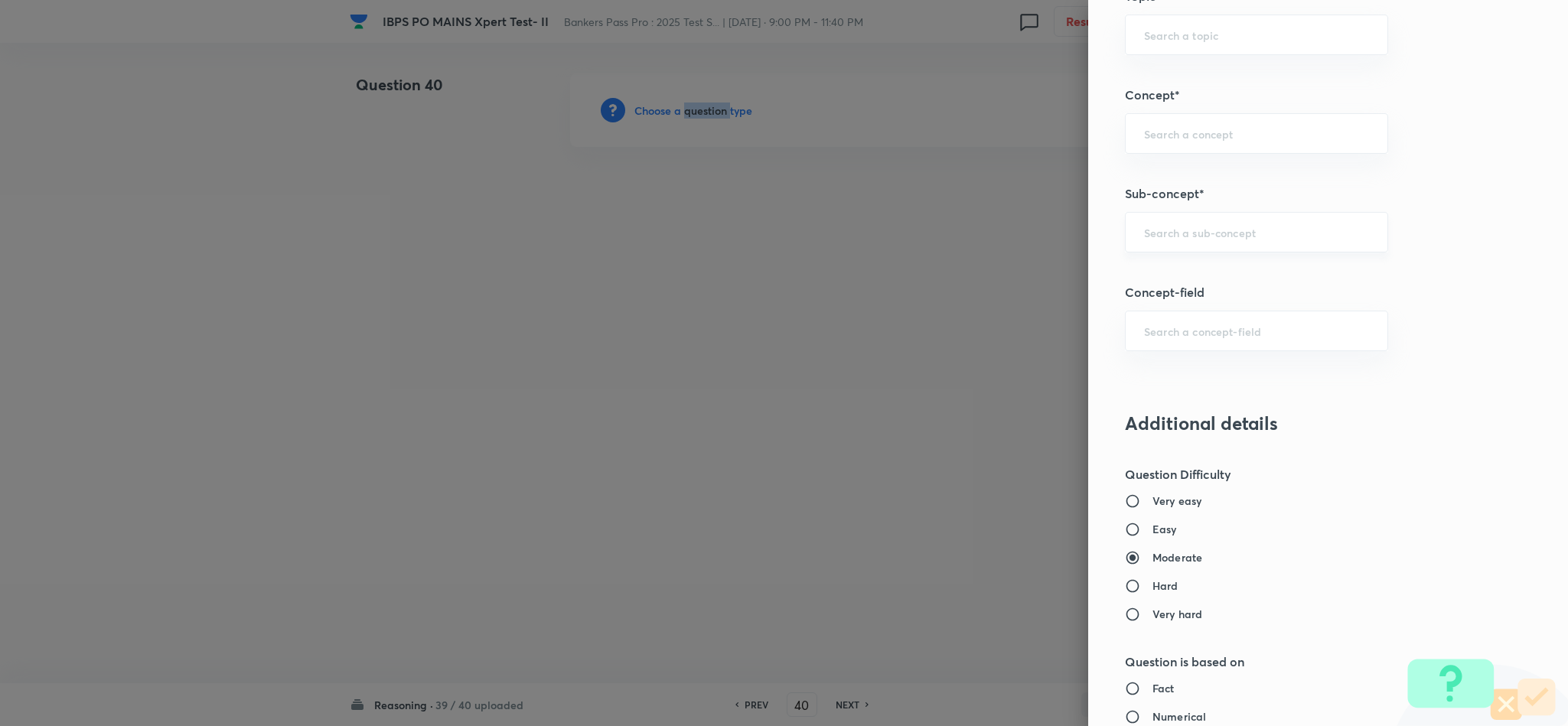
click at [1213, 221] on div "​" at bounding box center [1257, 233] width 263 height 41
click at [1203, 279] on li "Miscellaneous Puzzles" at bounding box center [1239, 280] width 261 height 27
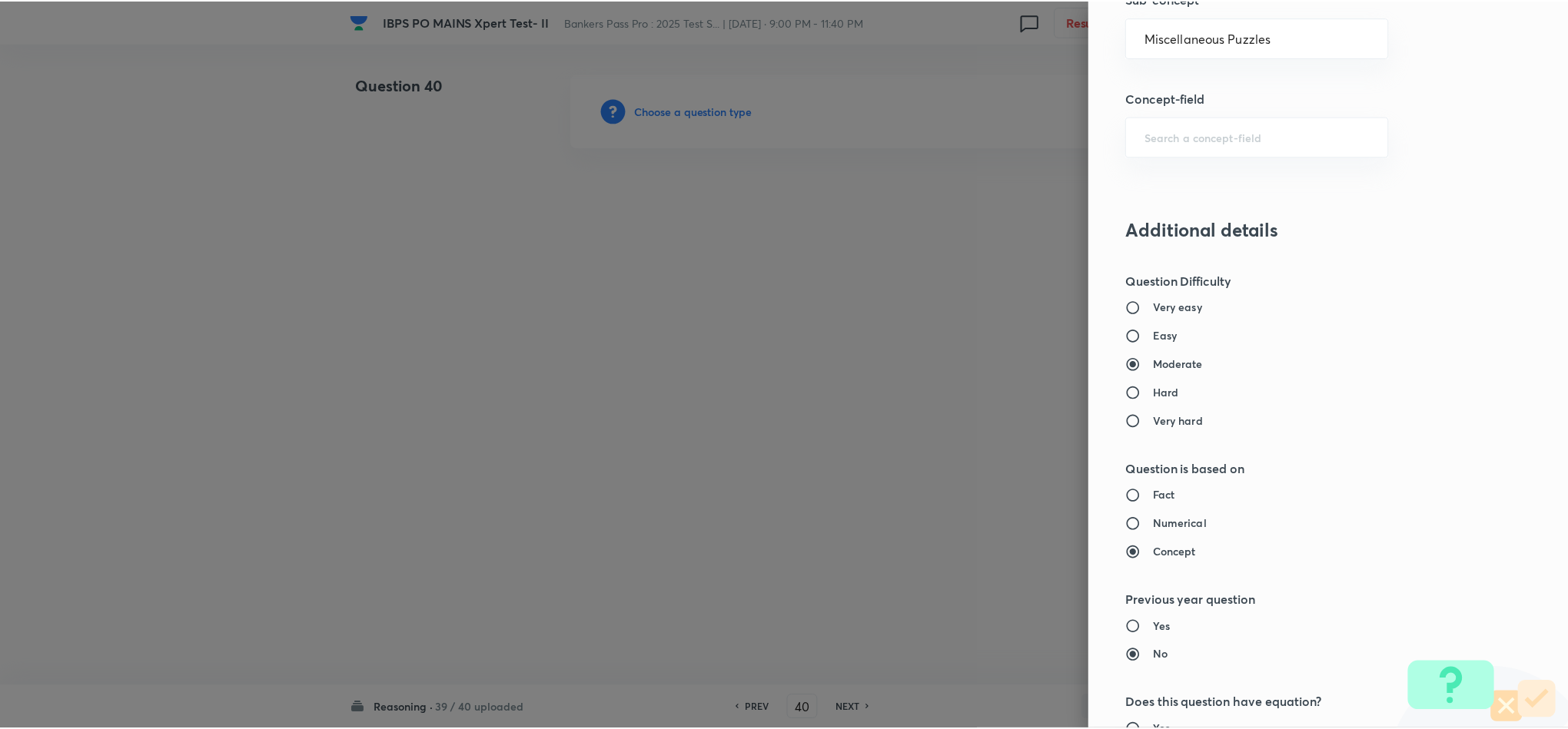
scroll to position [1370, 0]
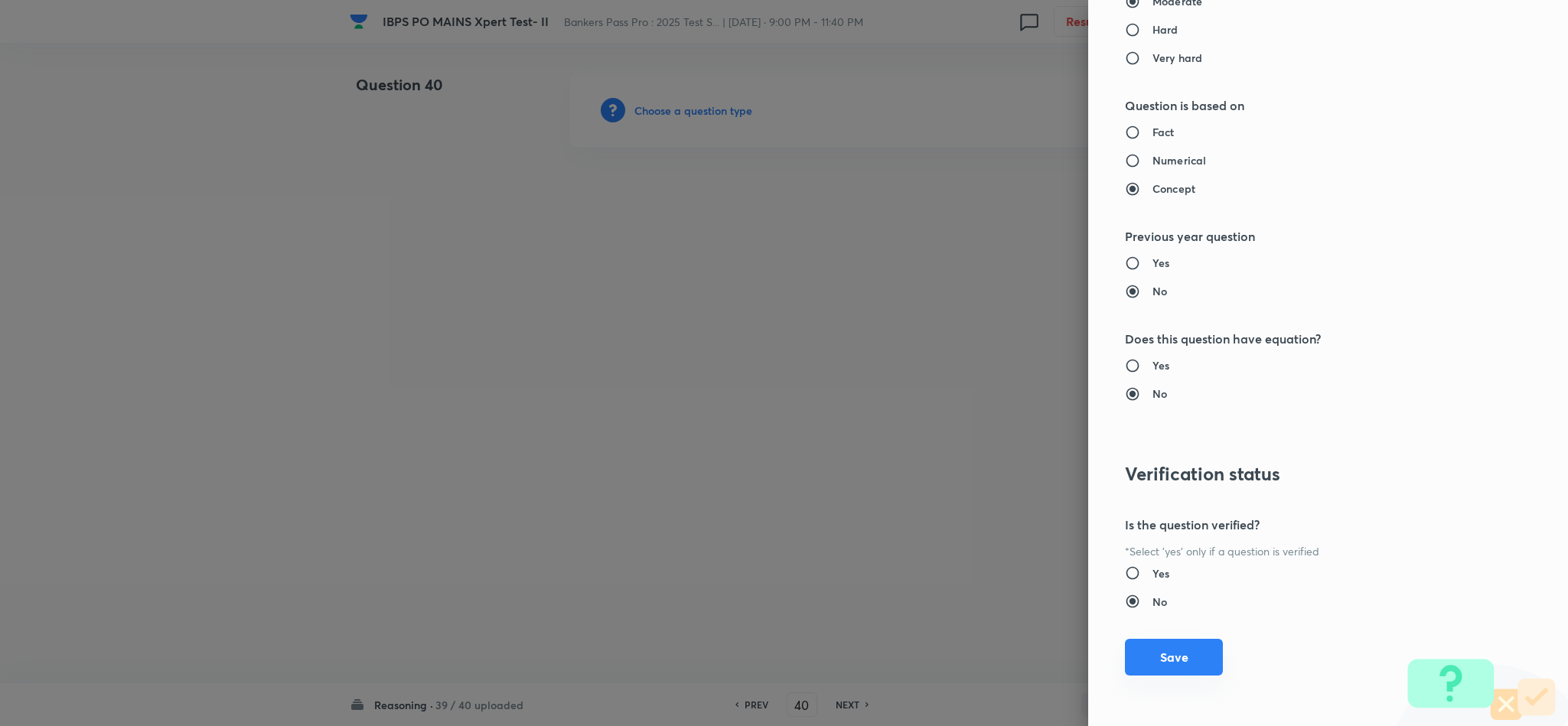
click at [1169, 655] on button "Save" at bounding box center [1174, 656] width 98 height 37
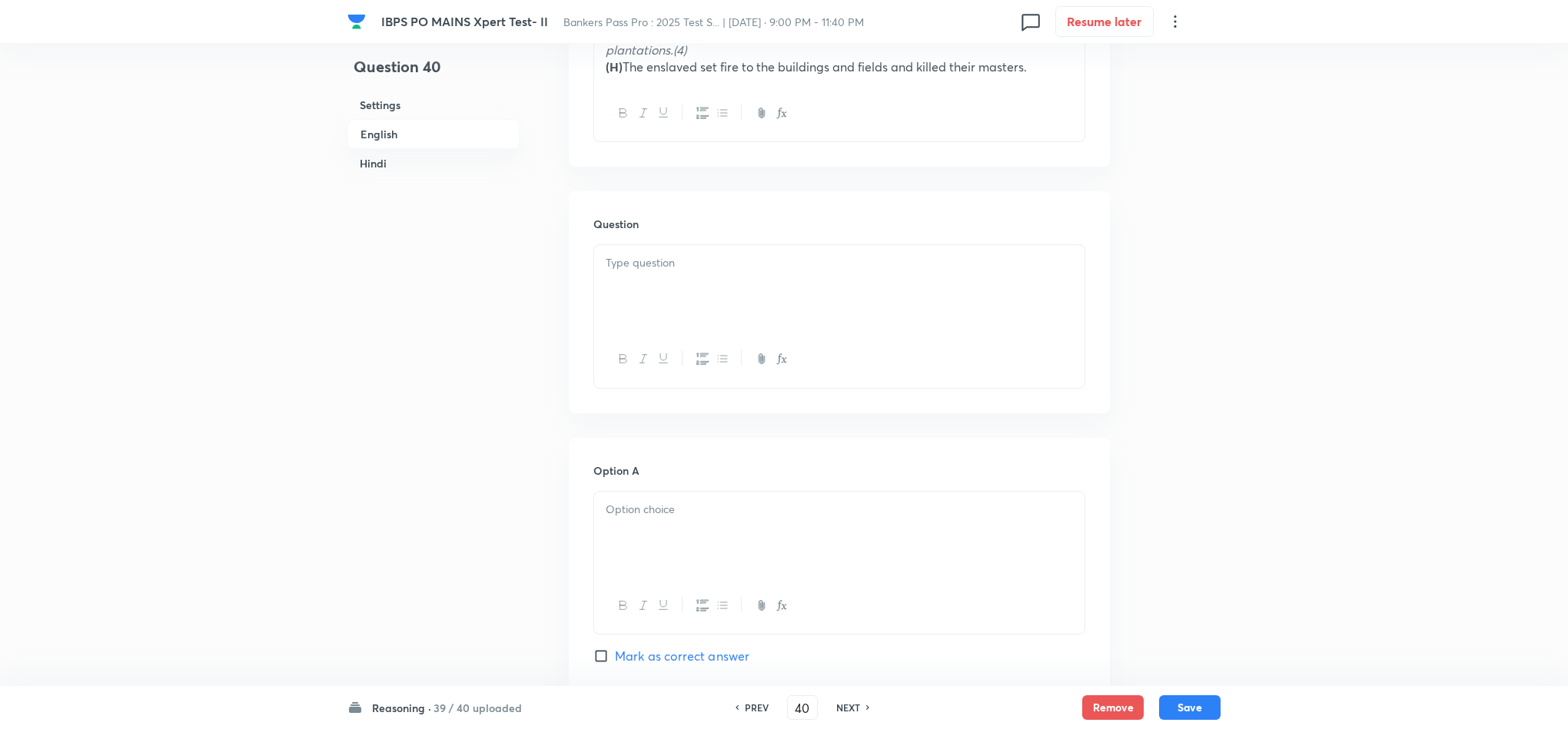
scroll to position [922, 0]
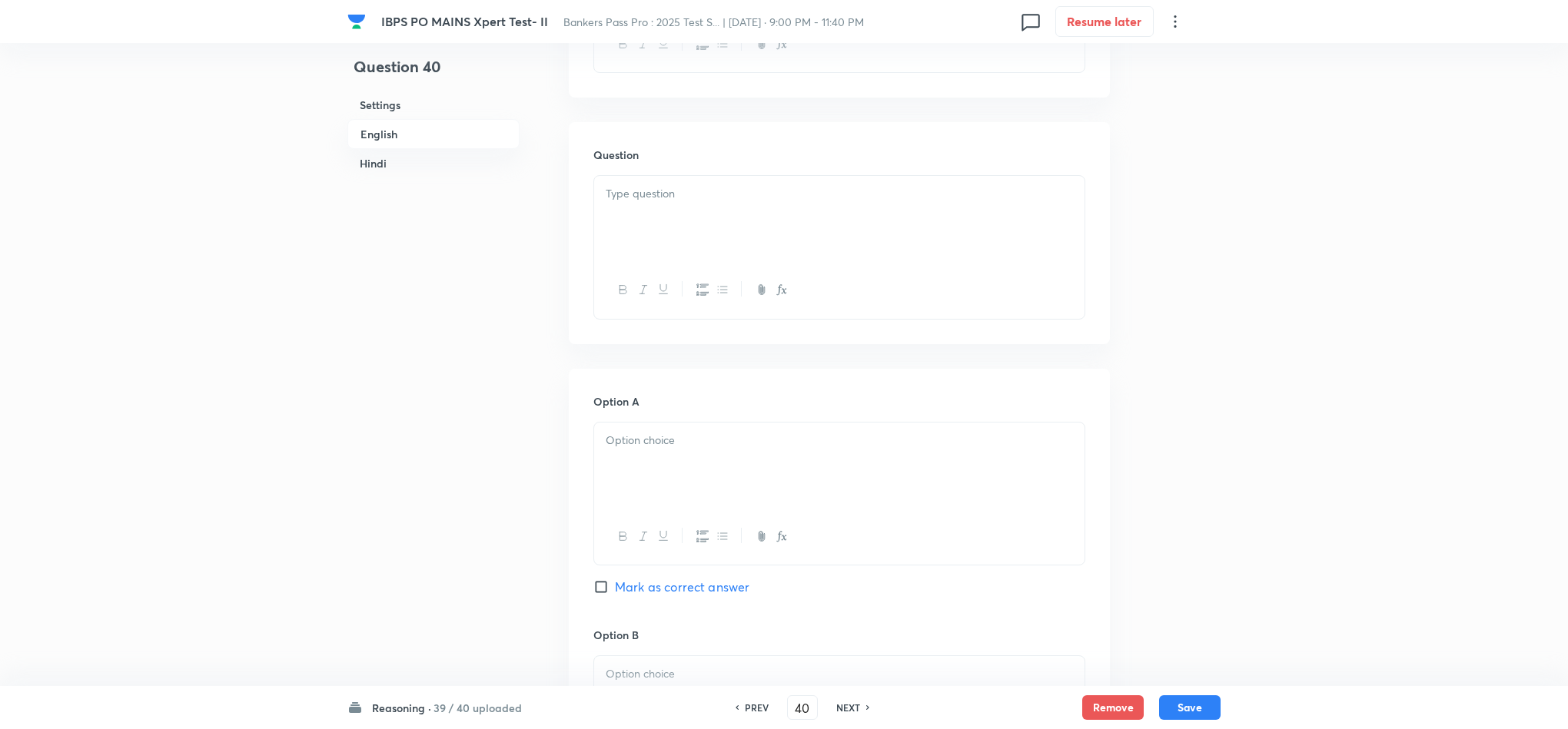
click at [628, 222] on div at bounding box center [839, 218] width 491 height 86
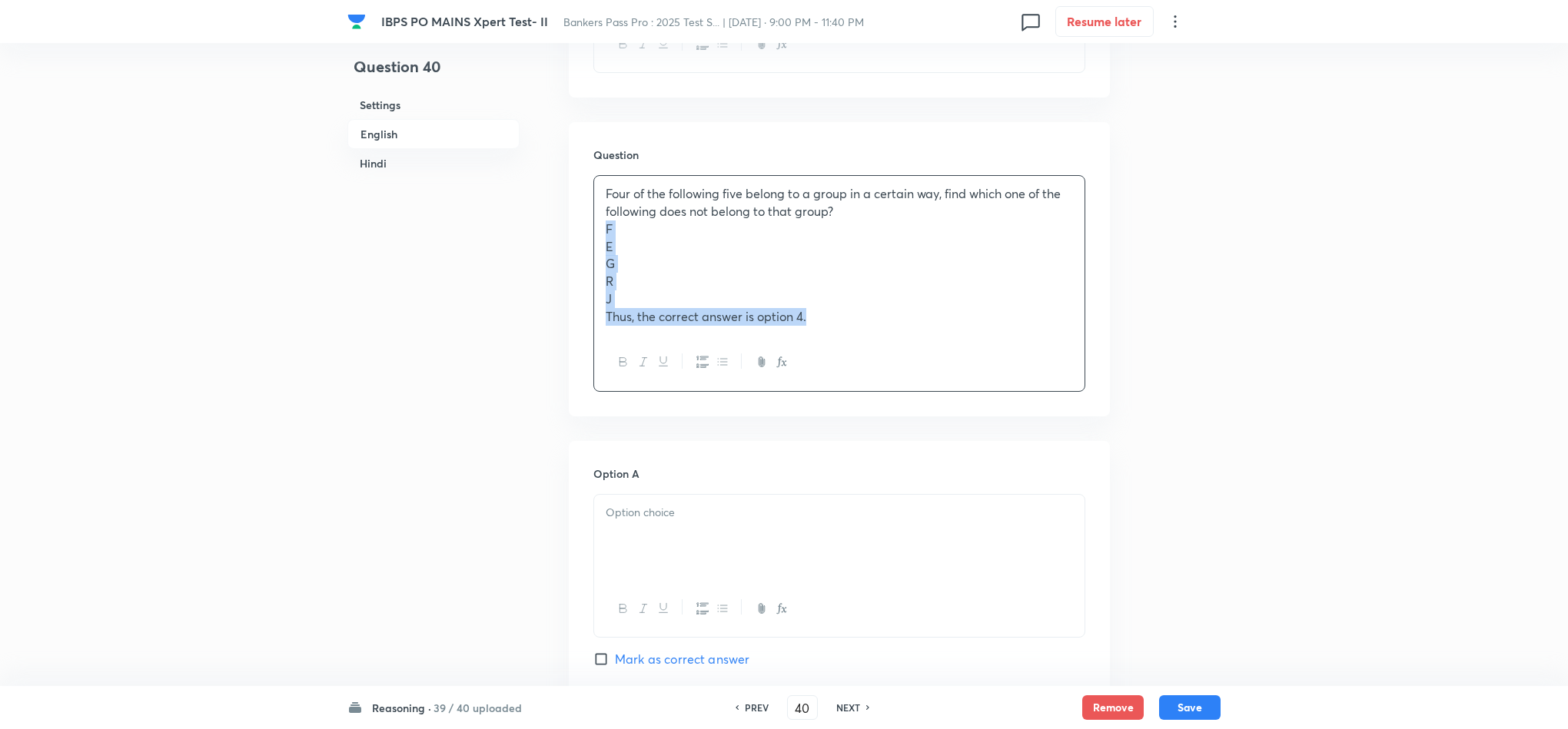
drag, startPoint x: 602, startPoint y: 213, endPoint x: 995, endPoint y: 436, distance: 451.9
click at [995, 436] on div "In English Passage Re-arrangement: Answer the following questions after rearran…" at bounding box center [839, 703] width 541 height 2345
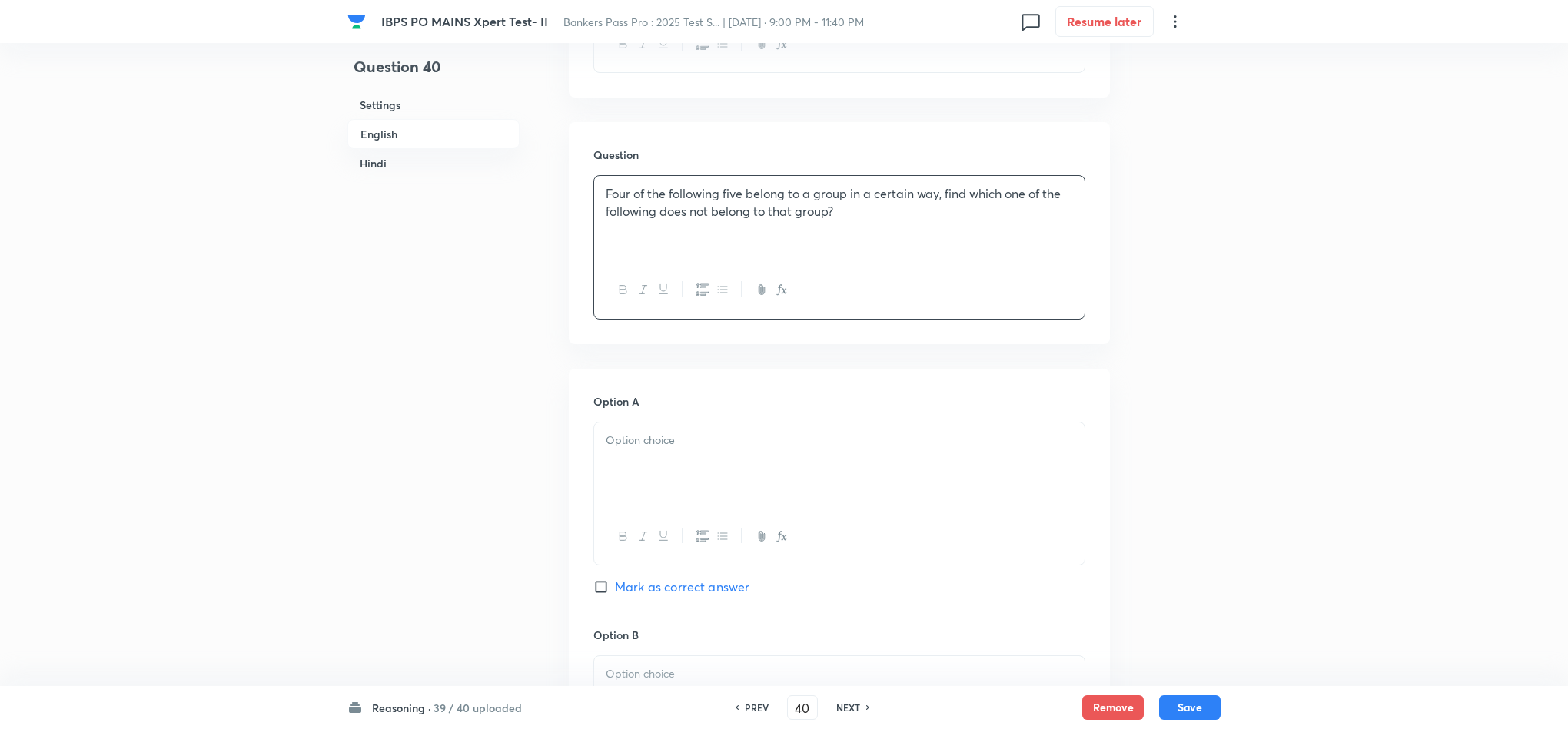
click at [637, 484] on div at bounding box center [839, 466] width 491 height 86
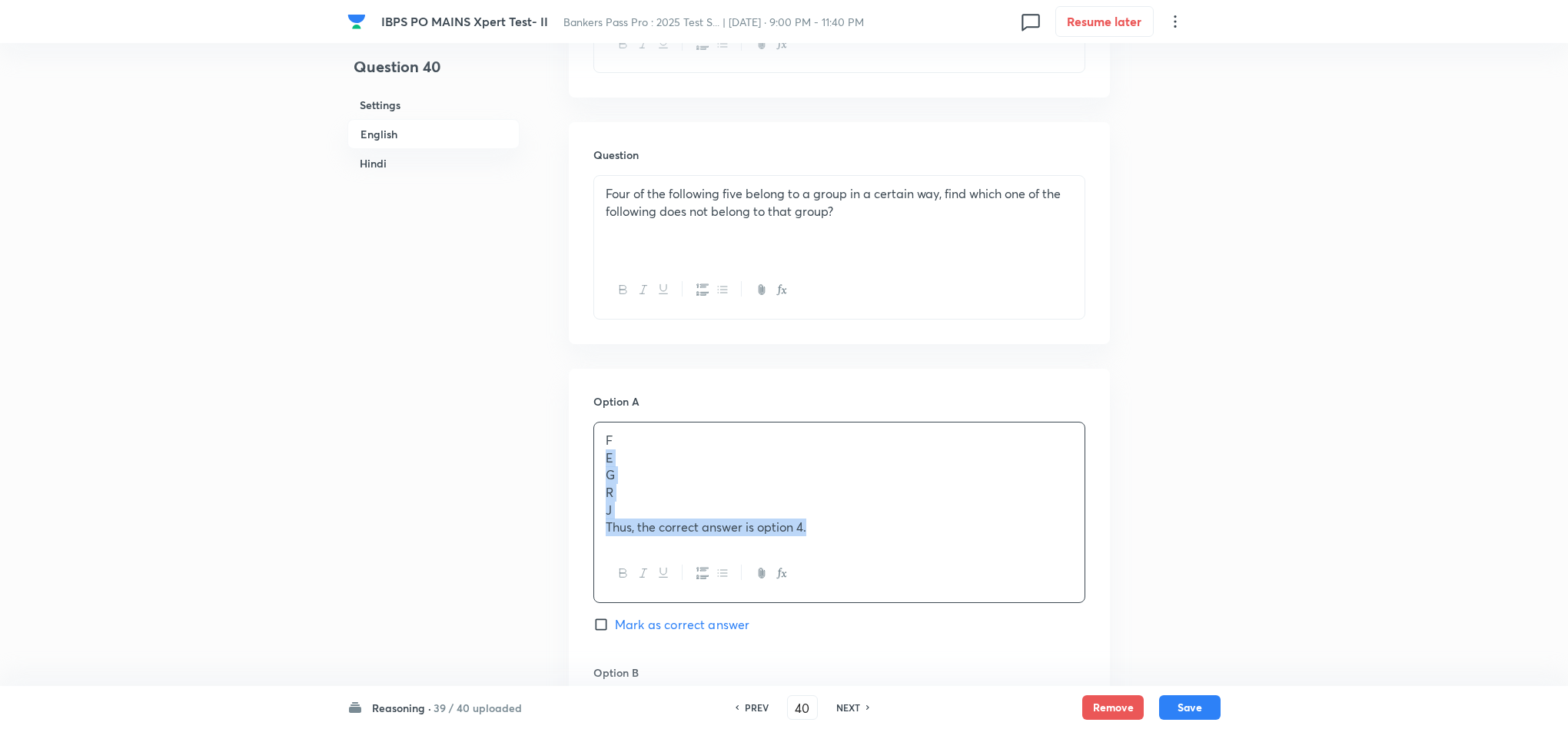
drag, startPoint x: 602, startPoint y: 448, endPoint x: 1013, endPoint y: 632, distance: 450.3
click at [1011, 634] on div "Option A F E G R J Thus, the correct answer is option 4. [PERSON_NAME] as corre…" at bounding box center [839, 529] width 492 height 271
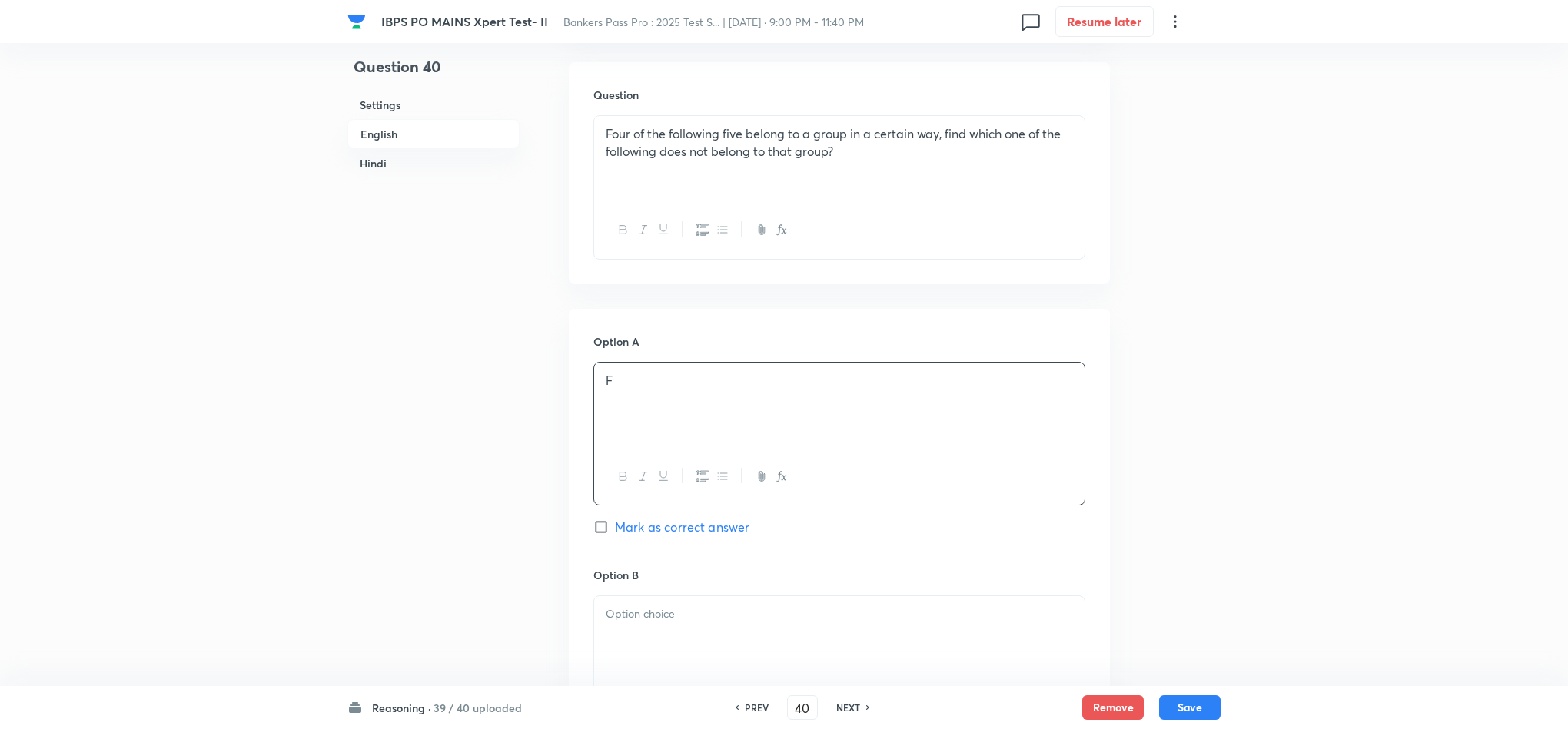
scroll to position [1037, 0]
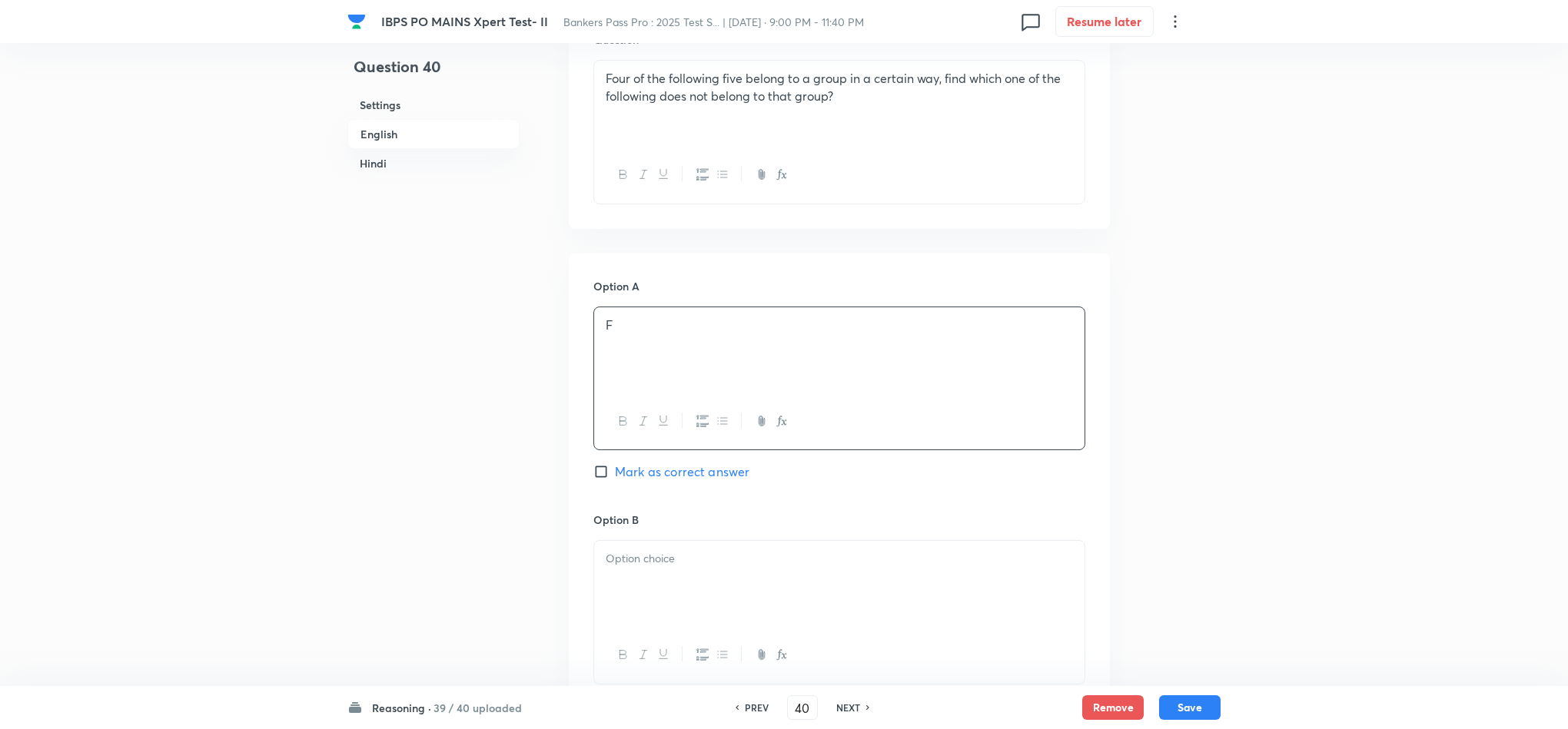
click at [643, 550] on p at bounding box center [839, 558] width 467 height 18
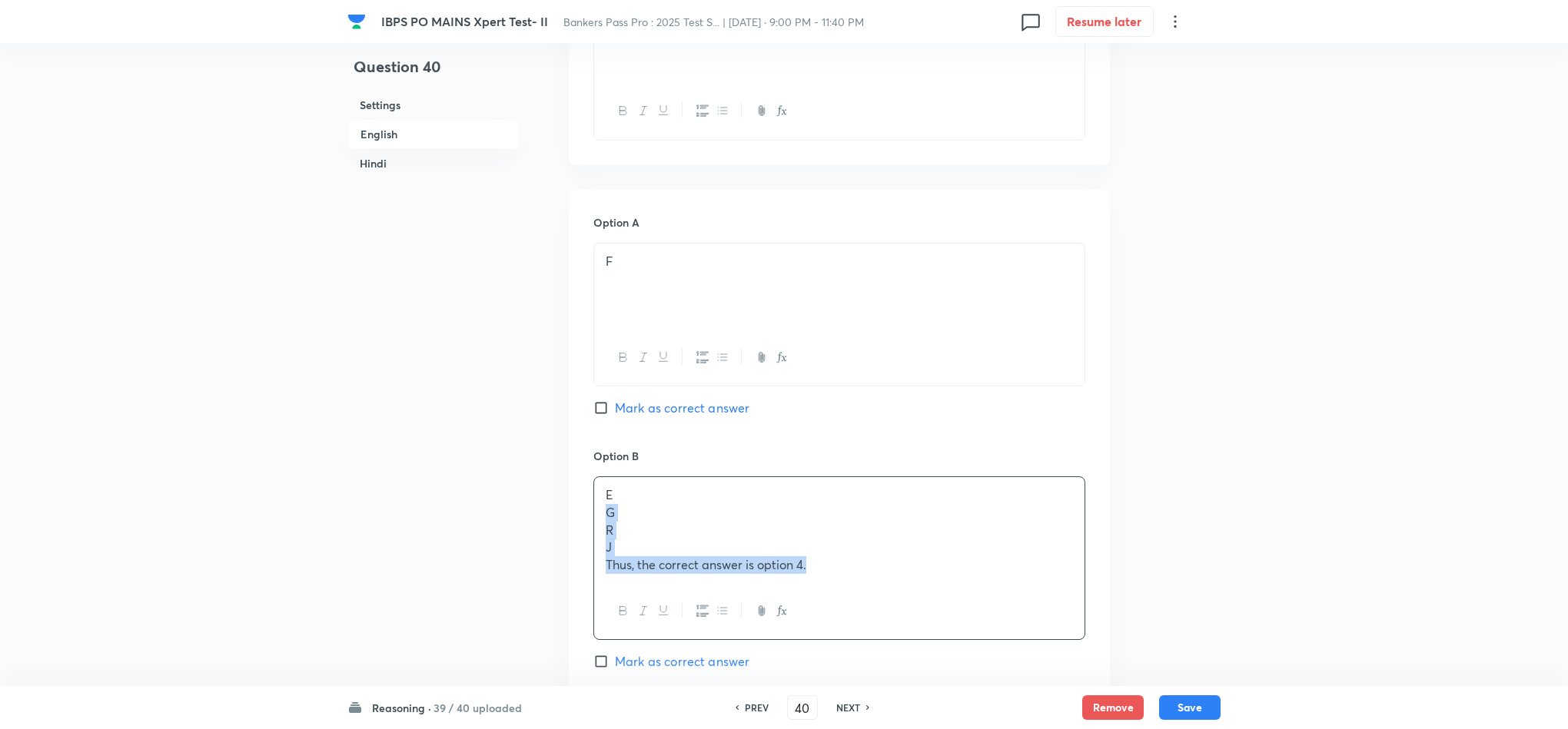
drag, startPoint x: 602, startPoint y: 564, endPoint x: 979, endPoint y: 667, distance: 390.8
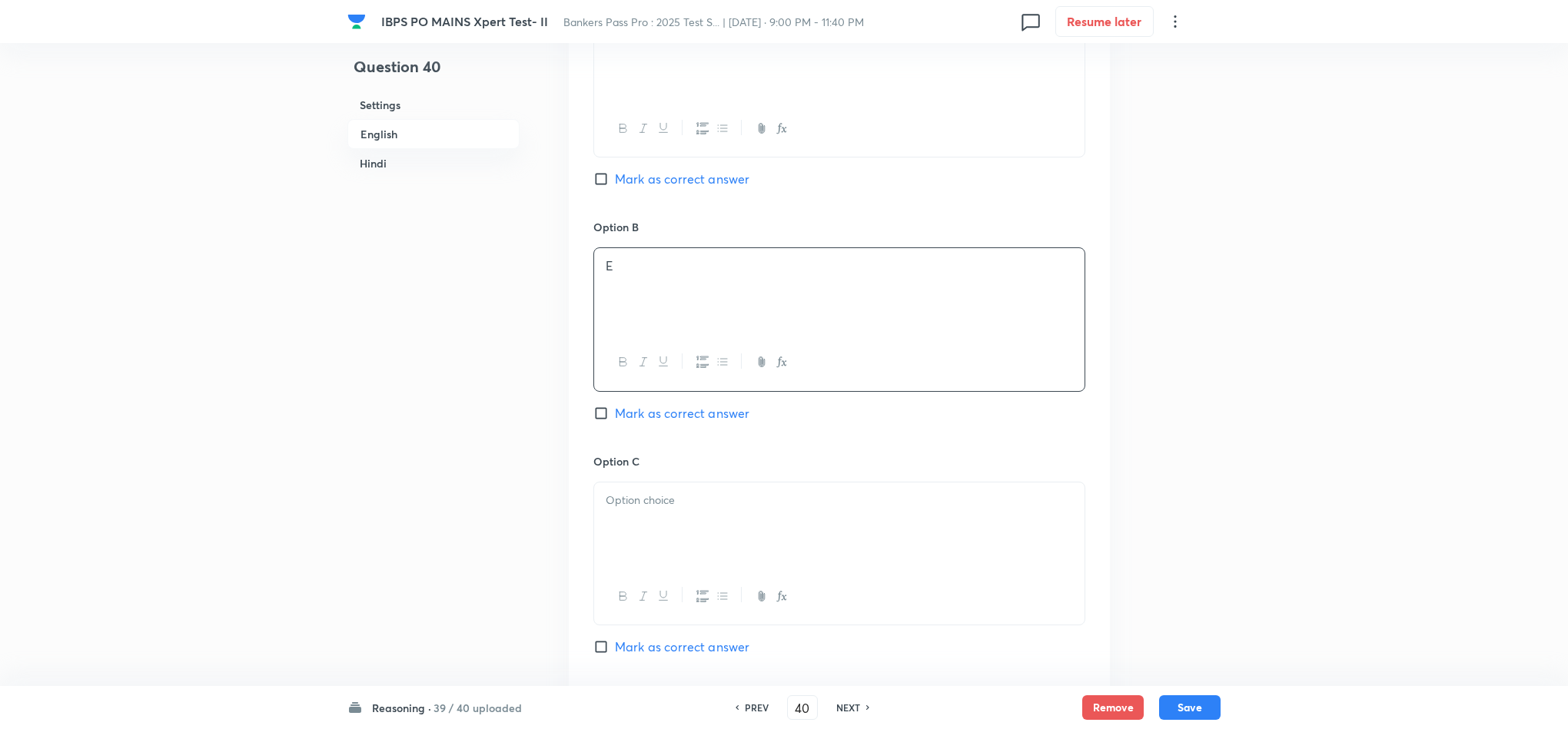
scroll to position [1339, 0]
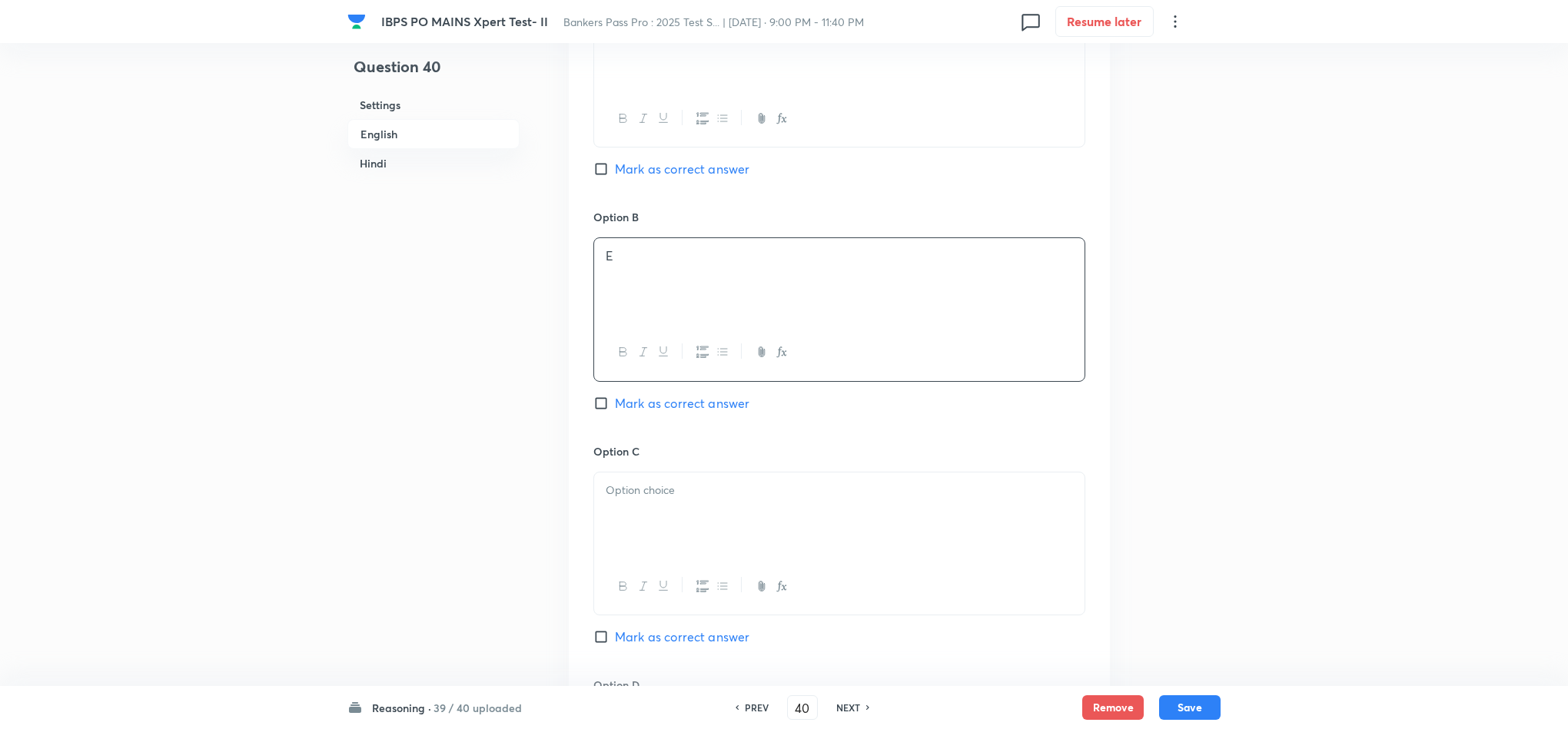
click at [625, 482] on p at bounding box center [839, 490] width 467 height 18
drag, startPoint x: 605, startPoint y: 500, endPoint x: 906, endPoint y: 586, distance: 313.0
click at [922, 610] on div "Option C G R J Thus, the correct answer is option 4. [PERSON_NAME] as correct a…" at bounding box center [839, 561] width 492 height 236
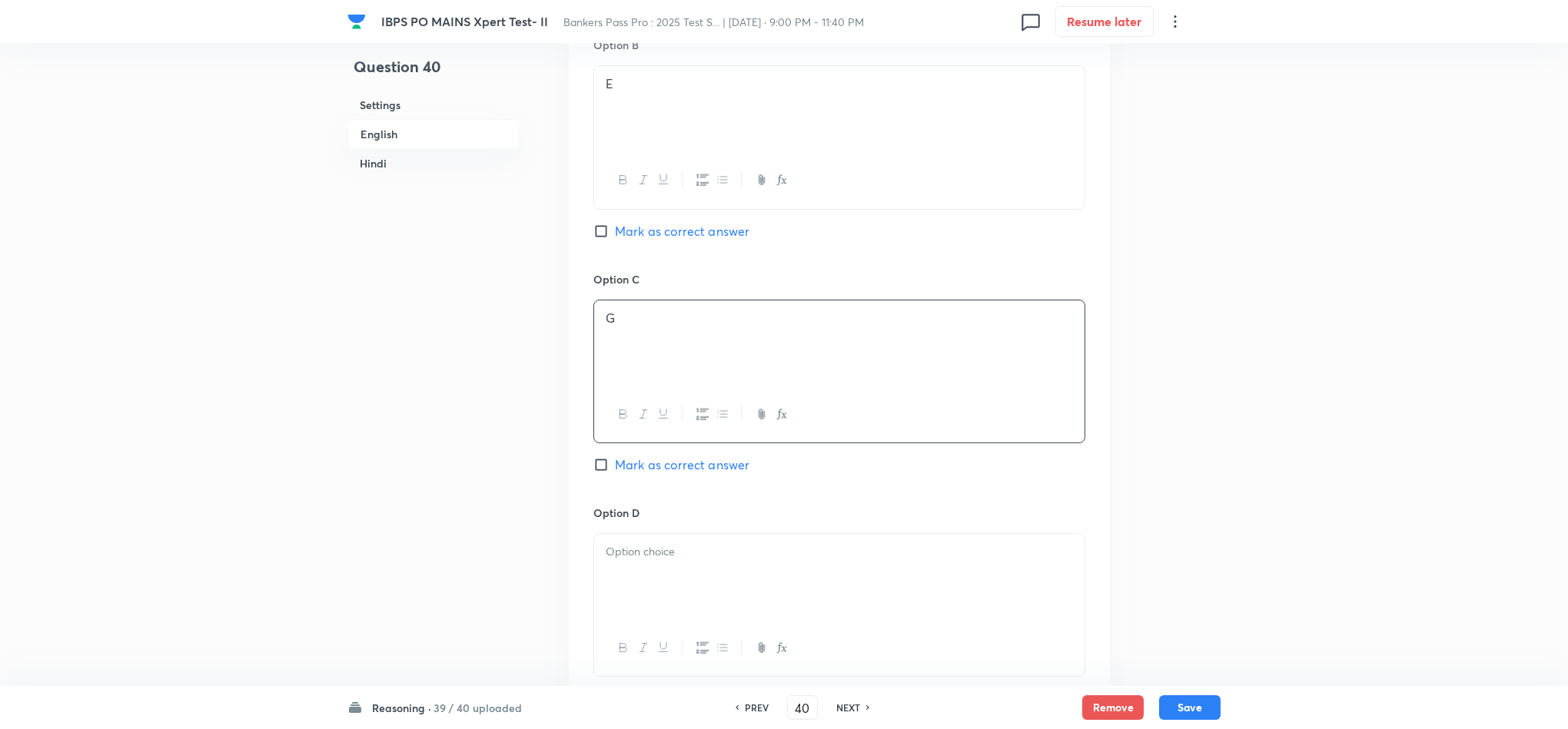
scroll to position [1571, 0]
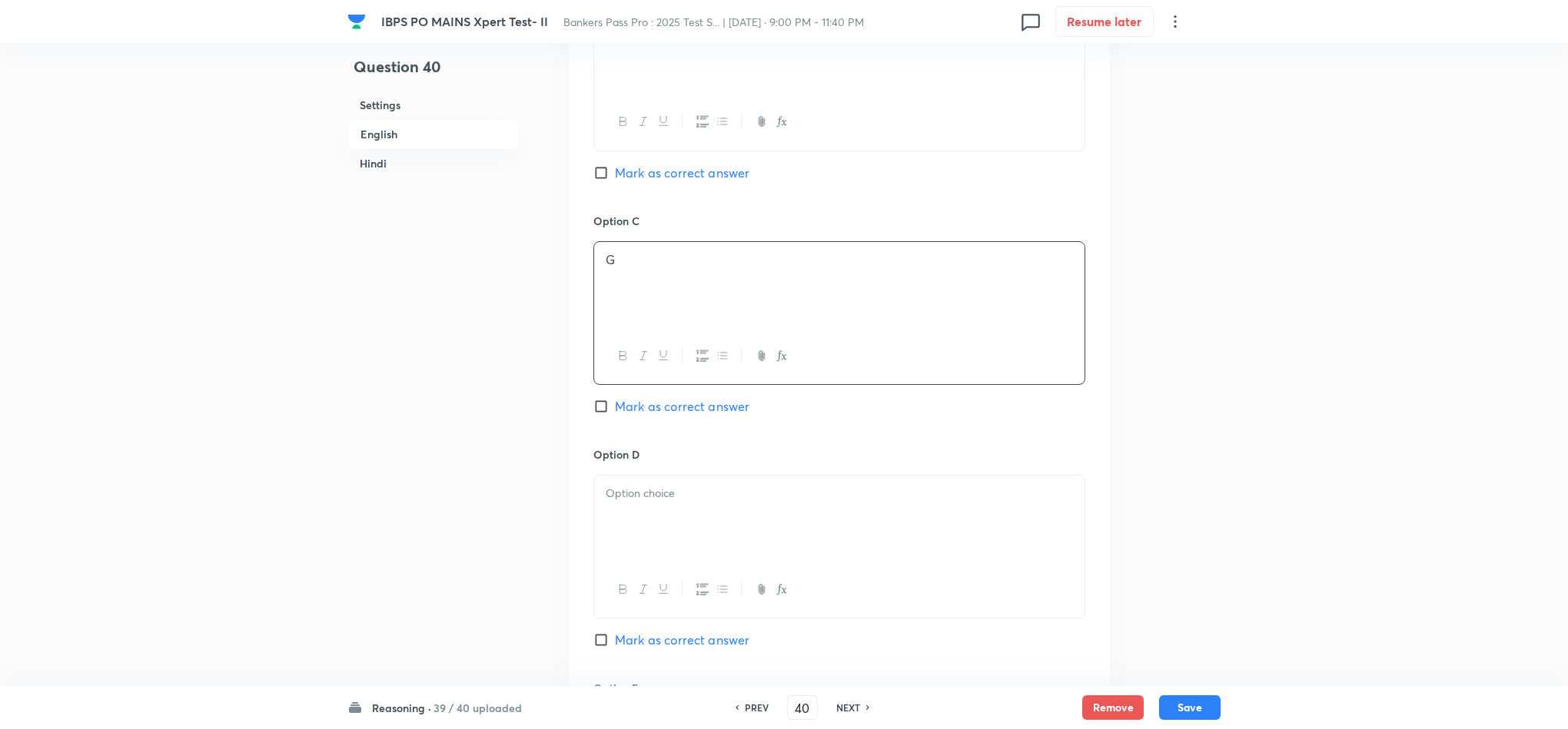
click at [646, 525] on div at bounding box center [839, 518] width 491 height 86
drag, startPoint x: 598, startPoint y: 491, endPoint x: 960, endPoint y: 575, distance: 371.6
click at [967, 578] on div "R J Thus, the correct answer is option 4." at bounding box center [839, 547] width 492 height 143
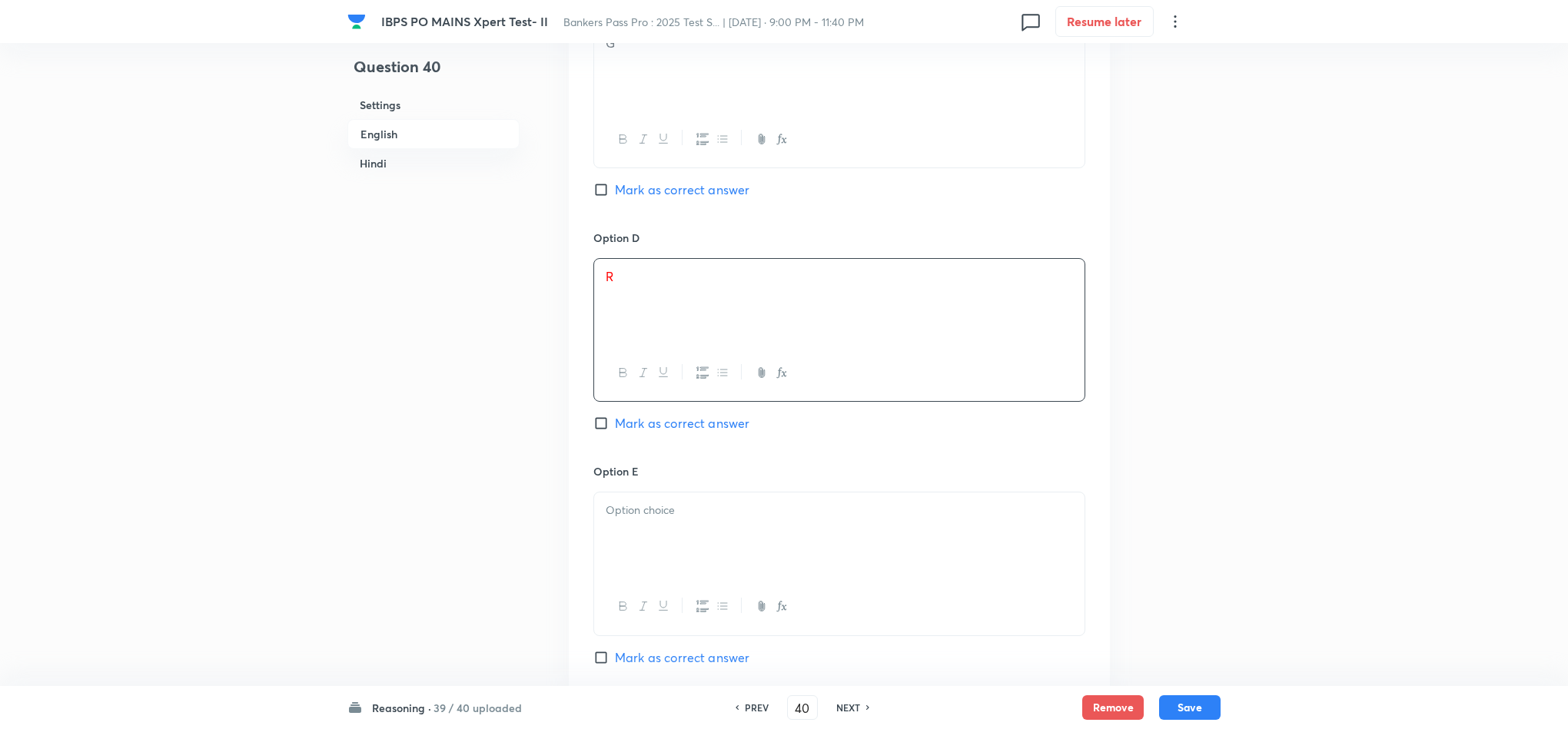
scroll to position [1801, 0]
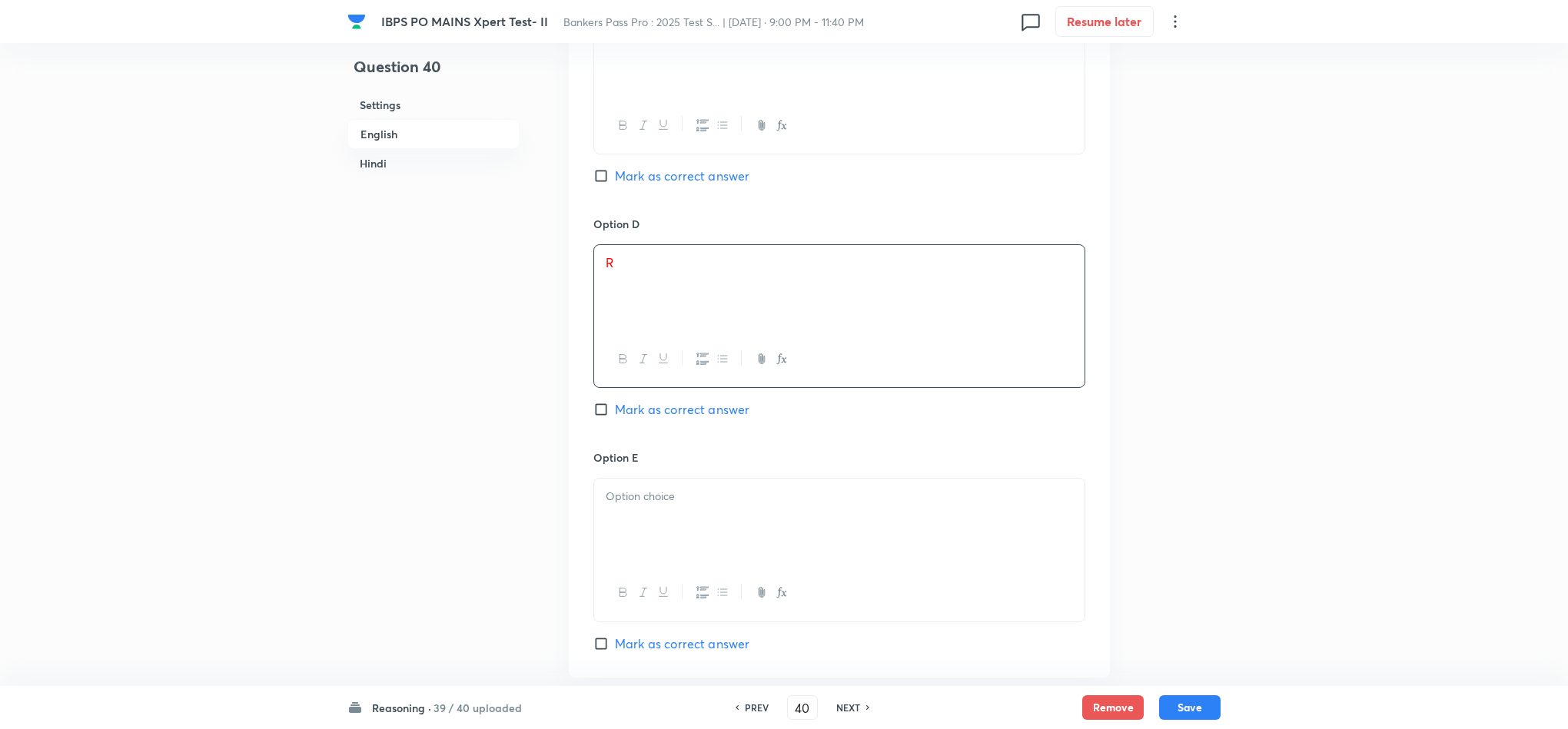
click at [681, 524] on div at bounding box center [839, 521] width 491 height 86
drag, startPoint x: 741, startPoint y: 530, endPoint x: 762, endPoint y: 483, distance: 51.5
click at [561, 502] on div "Question 40 Settings English Hindi Settings Type Single choice correct 5 option…" at bounding box center [784, 646] width 874 height 4747
drag, startPoint x: 770, startPoint y: 524, endPoint x: 602, endPoint y: 524, distance: 168.0
click at [598, 524] on div "J Thus, the correct answer is option 4." at bounding box center [839, 521] width 491 height 86
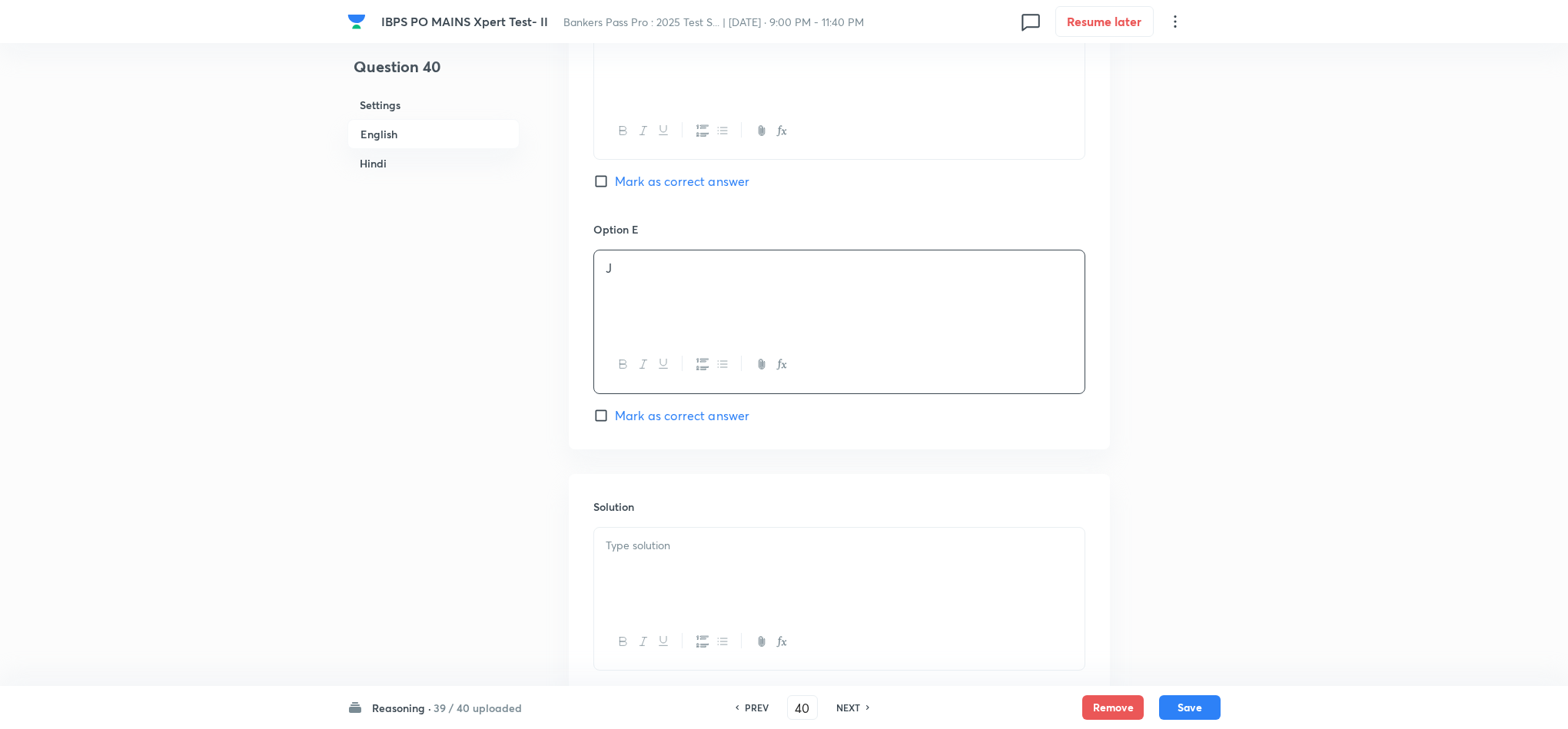
scroll to position [2031, 0]
drag, startPoint x: 670, startPoint y: 570, endPoint x: 706, endPoint y: 538, distance: 48.2
click at [672, 570] on div at bounding box center [839, 568] width 491 height 86
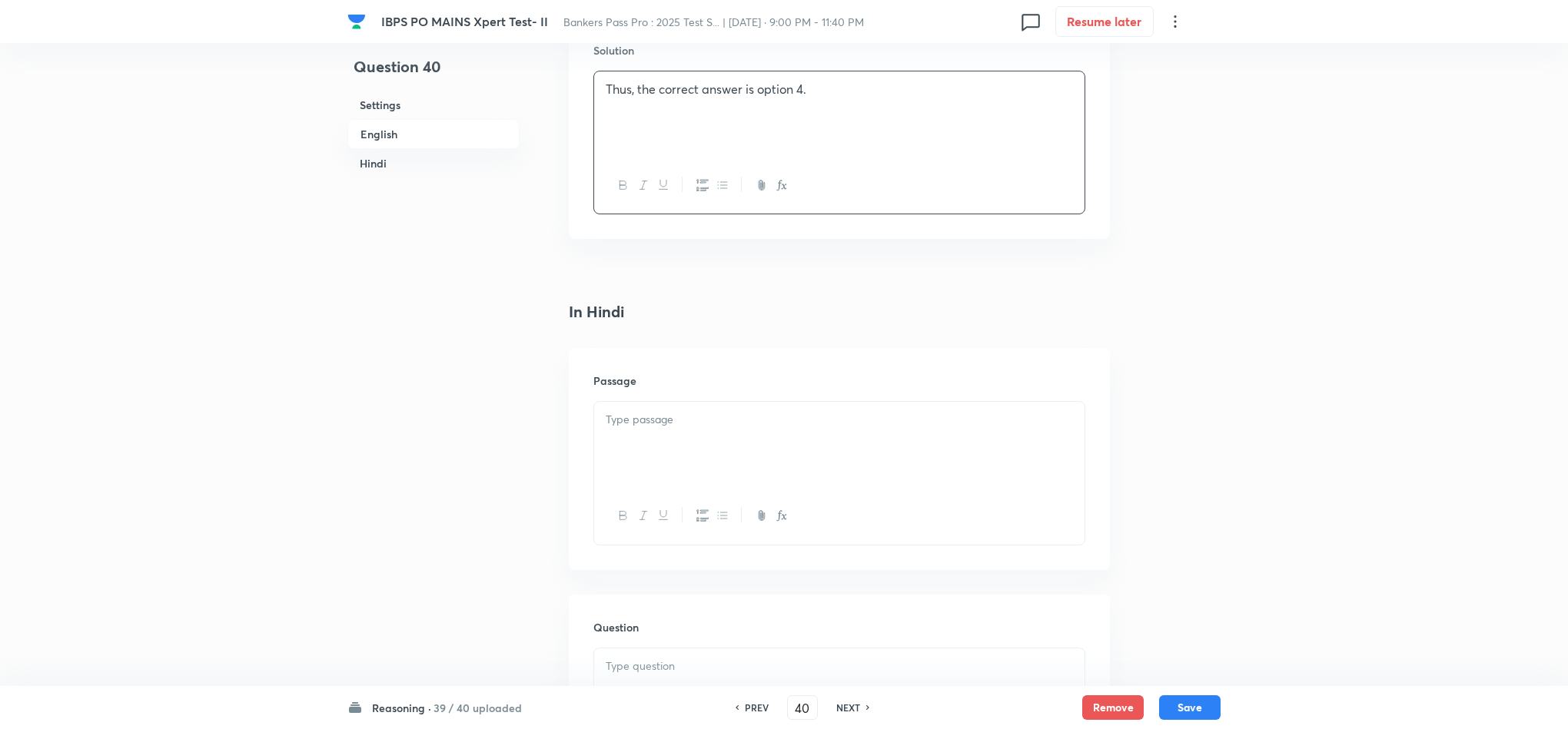
scroll to position [2838, 0]
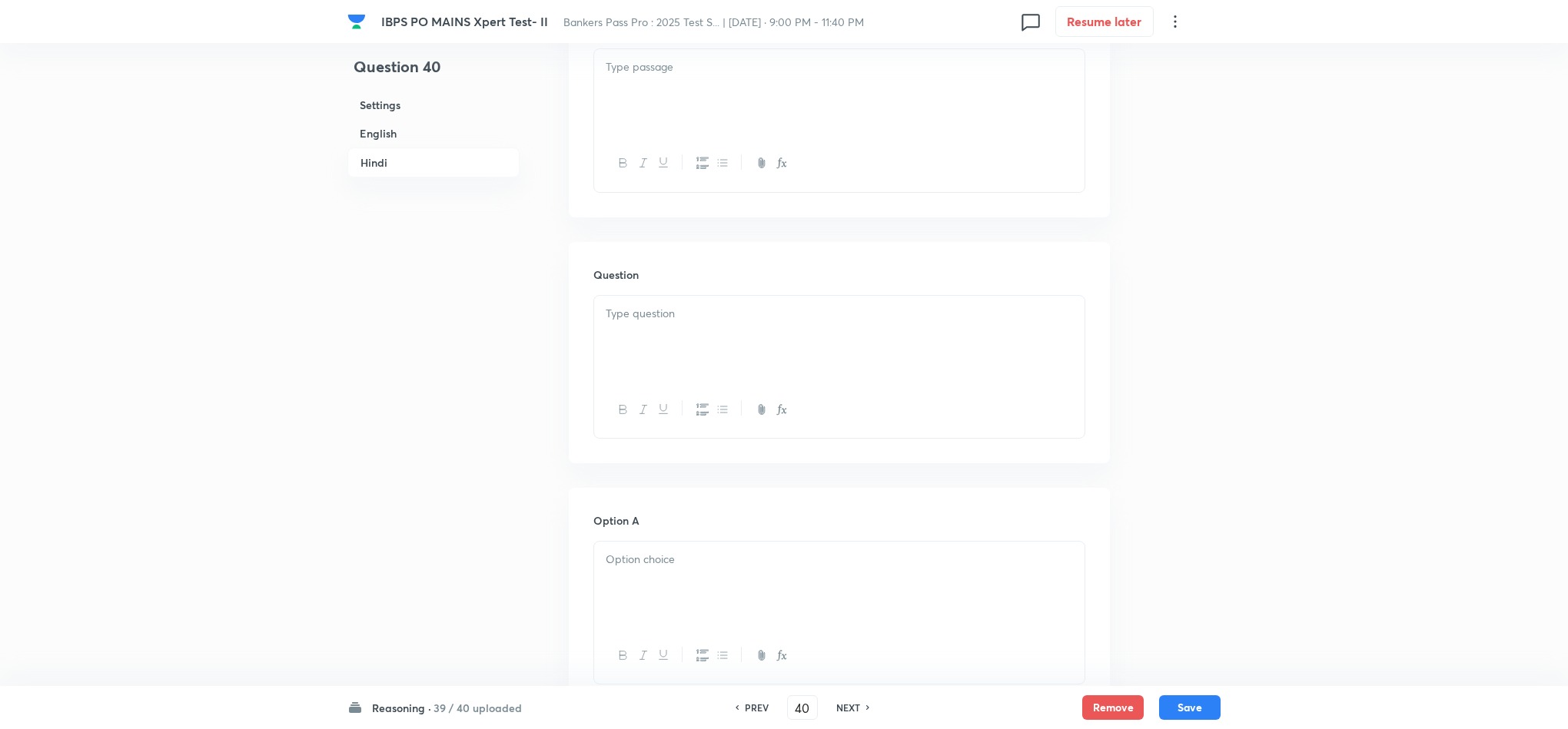
click at [618, 310] on p at bounding box center [839, 314] width 467 height 18
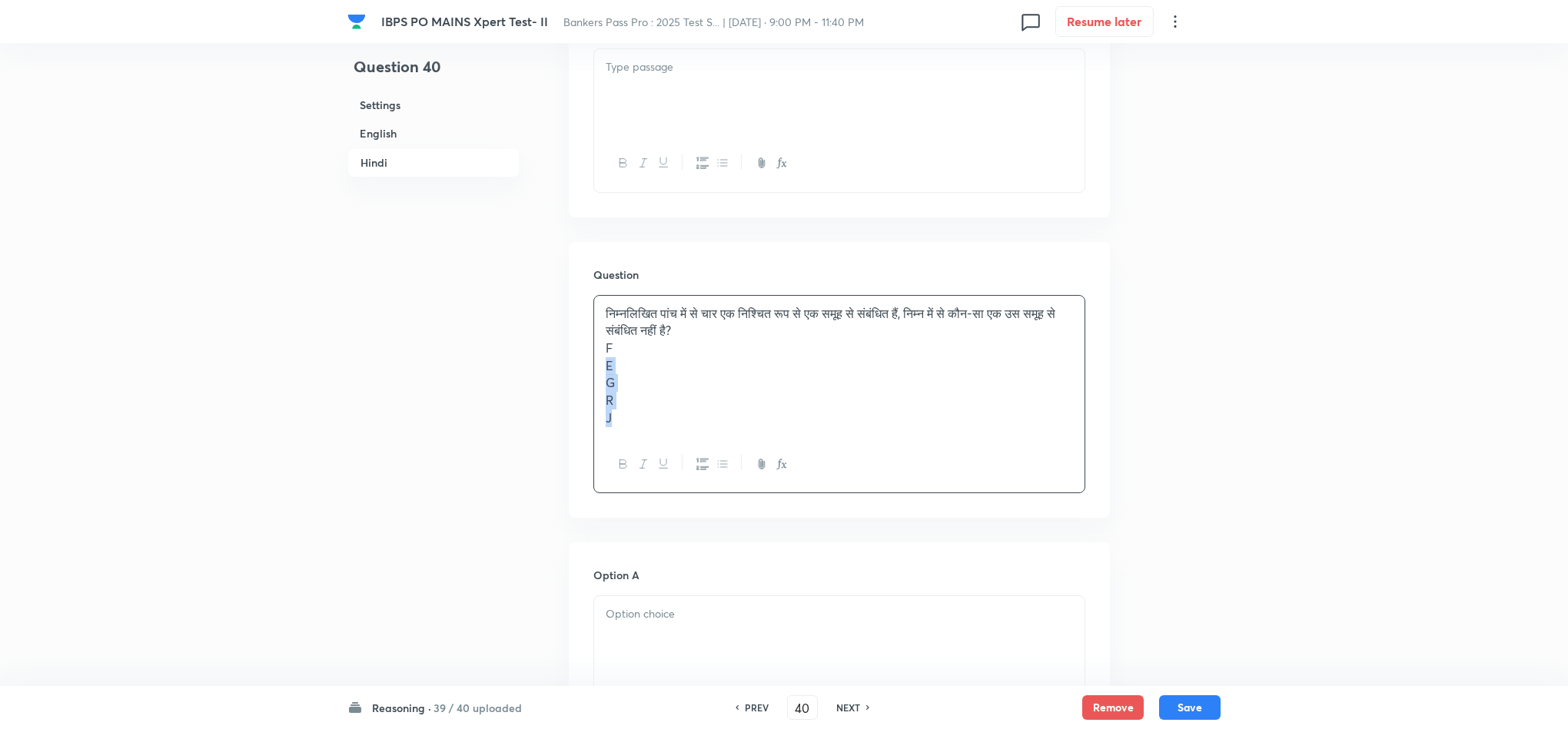
drag, startPoint x: 597, startPoint y: 346, endPoint x: 628, endPoint y: 357, distance: 32.9
click at [636, 415] on div "निम्नलिखित पांच में से चार एक निश्चित रूप से एक समूह से संबंधित हैं, निम्न में …" at bounding box center [839, 366] width 491 height 141
drag, startPoint x: 605, startPoint y: 338, endPoint x: 676, endPoint y: 436, distance: 121.0
click at [644, 431] on div "निम्नलिखित पांच में से चार एक निश्चित रूप से एक समूह से संबंधित हैं, निम्न में …" at bounding box center [839, 394] width 492 height 198
click at [628, 597] on div at bounding box center [839, 584] width 491 height 86
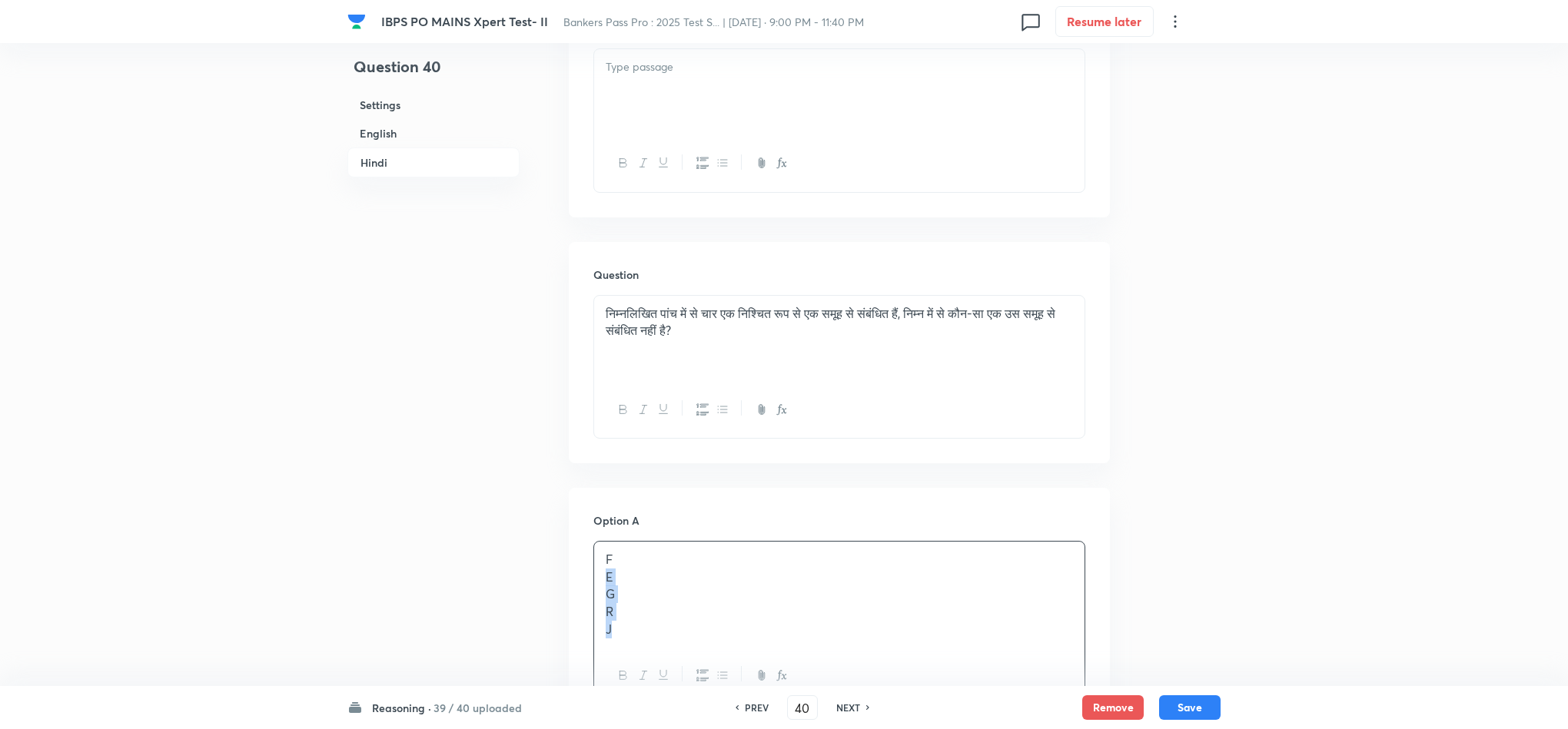
drag, startPoint x: 601, startPoint y: 567, endPoint x: 686, endPoint y: 676, distance: 138.2
click at [686, 678] on div "F E G R J" at bounding box center [839, 622] width 492 height 164
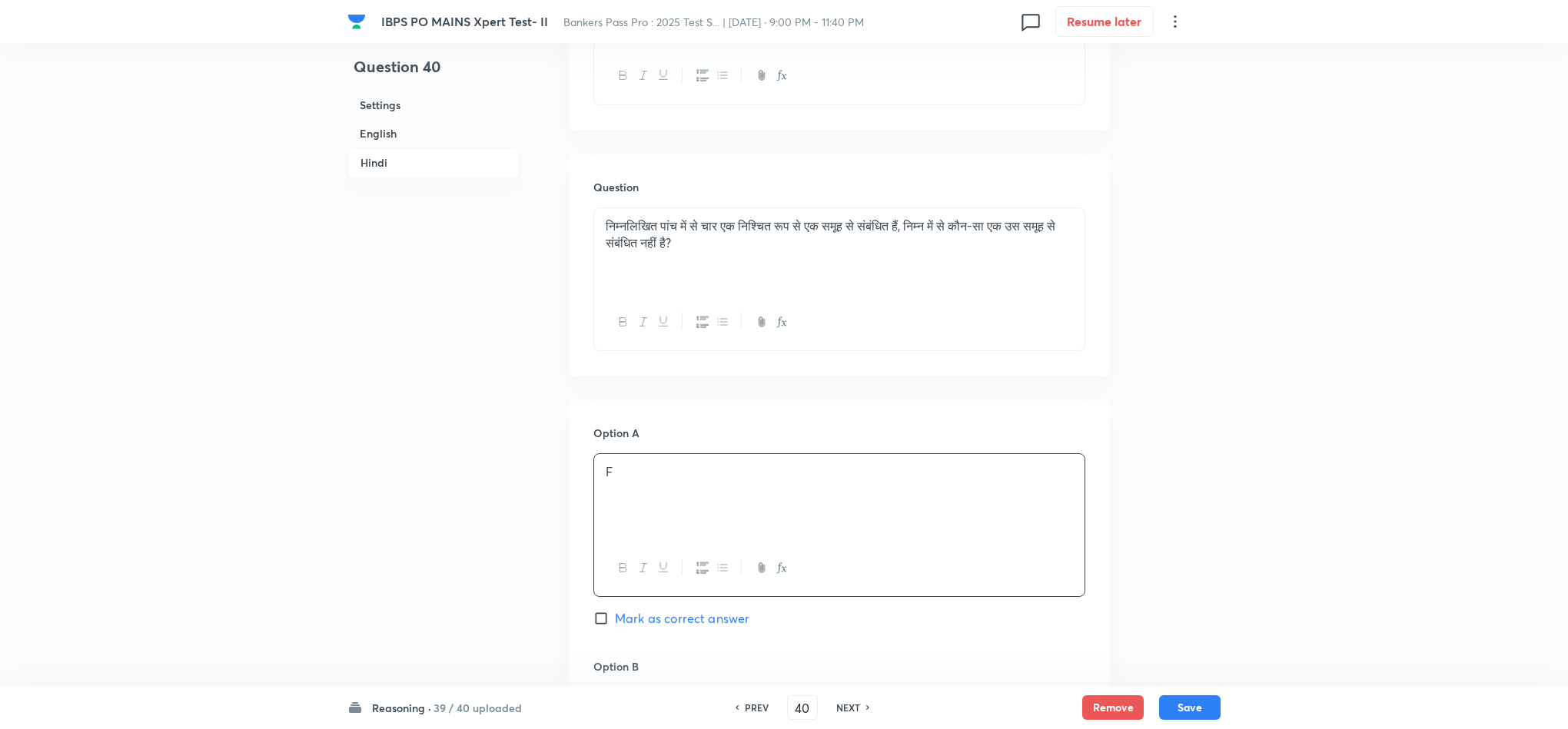
scroll to position [3069, 0]
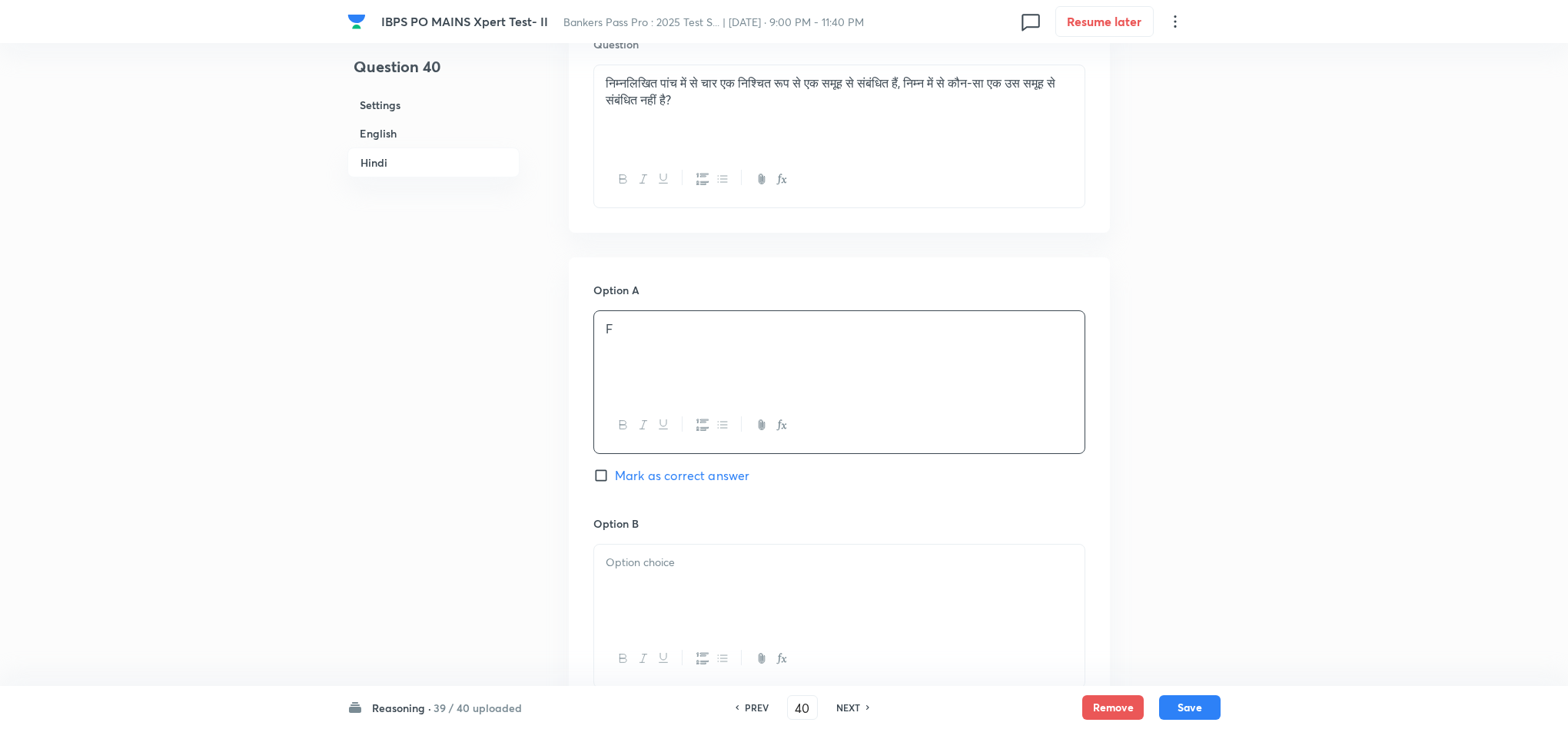
click at [624, 556] on p at bounding box center [839, 563] width 467 height 18
drag, startPoint x: 607, startPoint y: 572, endPoint x: 663, endPoint y: 637, distance: 85.8
click at [663, 637] on div "E G R J" at bounding box center [839, 616] width 492 height 146
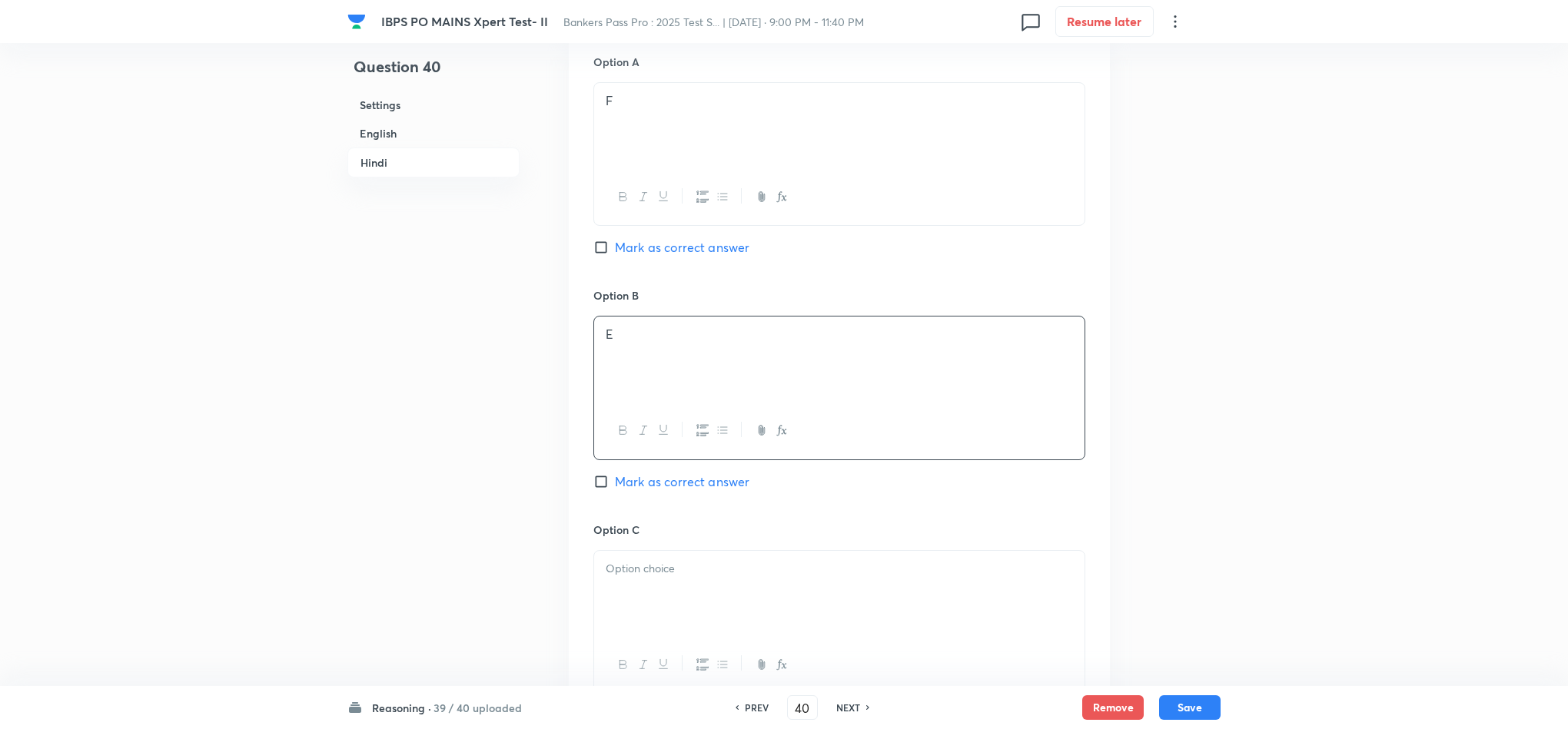
scroll to position [3299, 0]
click at [637, 598] on div at bounding box center [839, 591] width 491 height 86
drag, startPoint x: 607, startPoint y: 577, endPoint x: 729, endPoint y: 610, distance: 126.4
click at [706, 659] on div "G R J" at bounding box center [839, 619] width 492 height 143
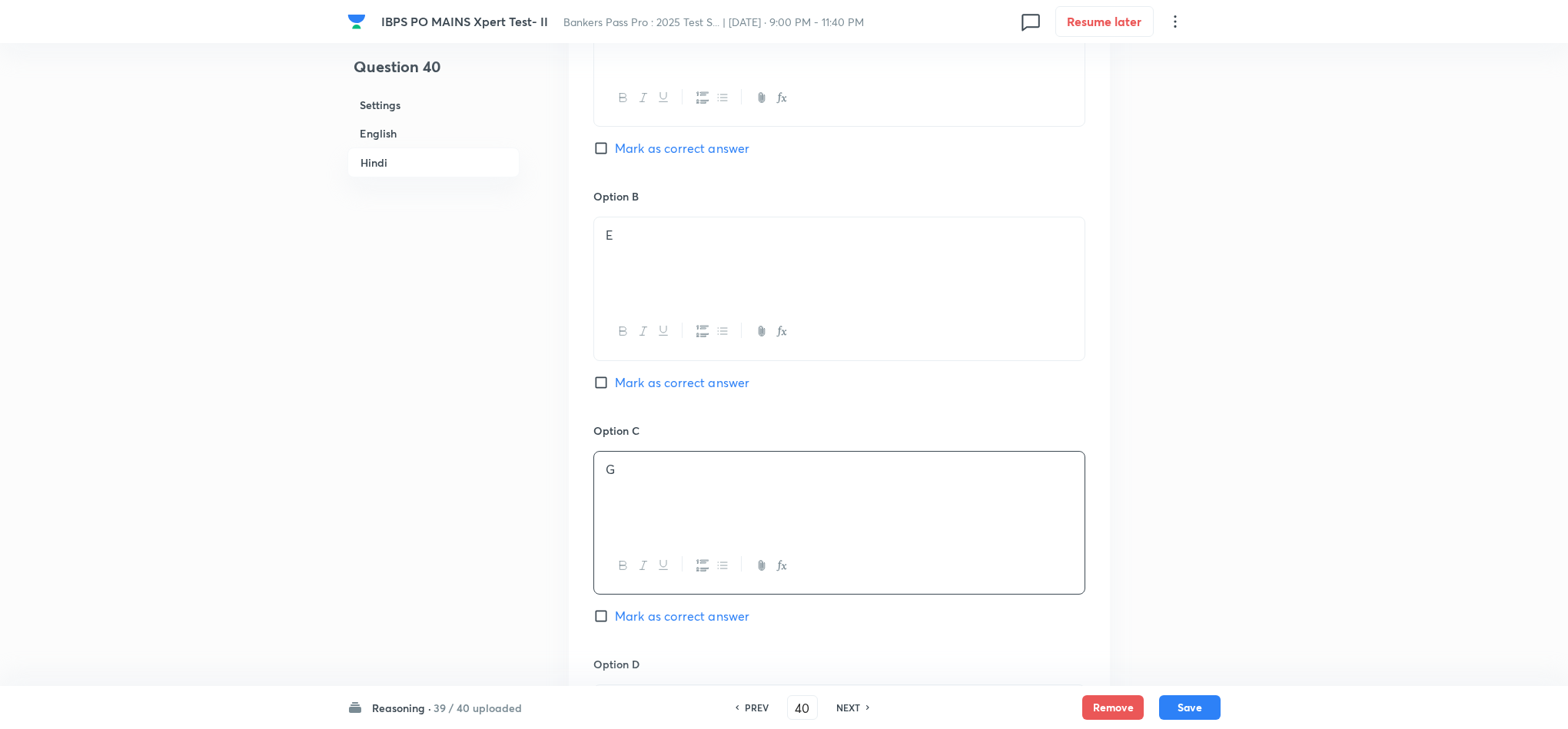
scroll to position [3529, 0]
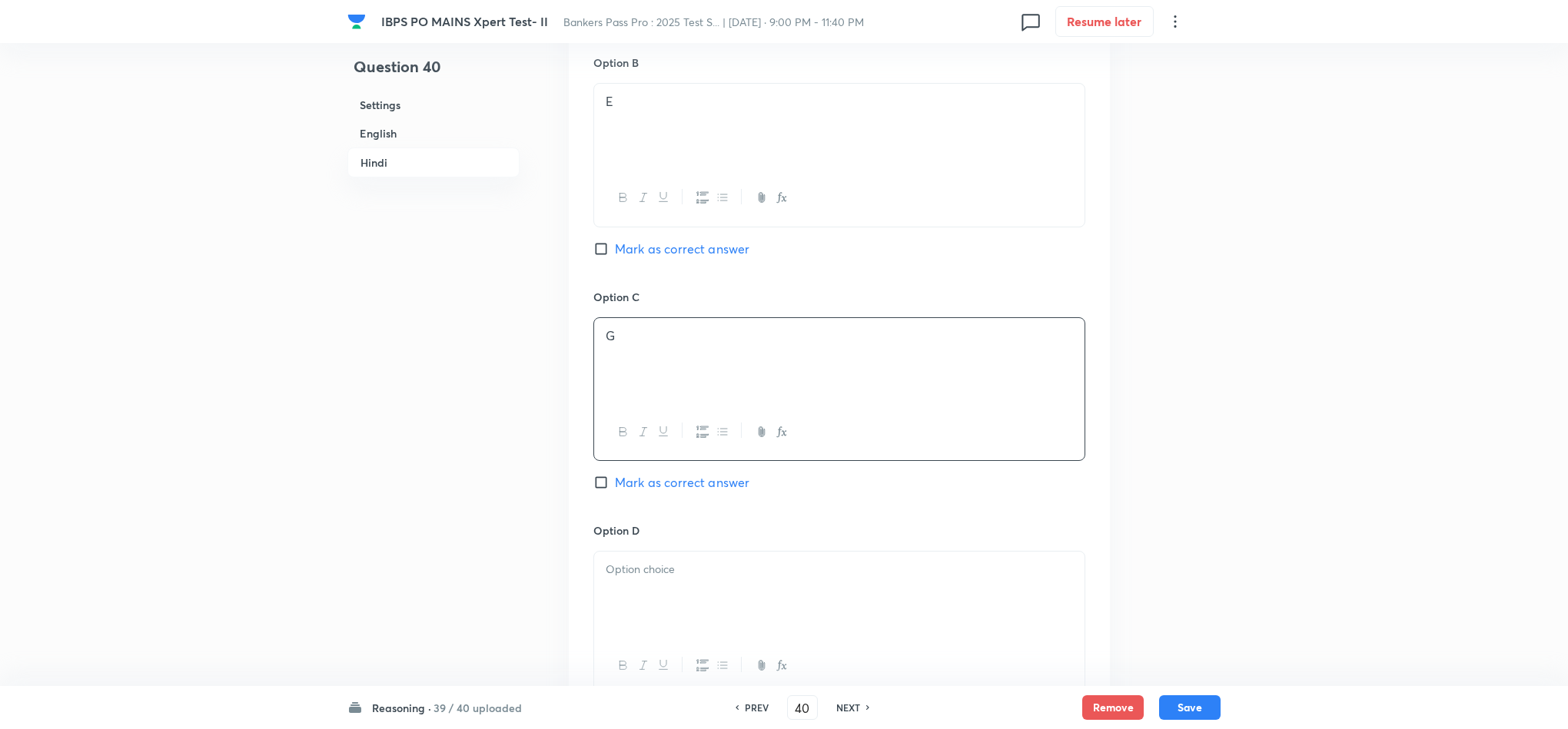
click at [648, 597] on div at bounding box center [839, 594] width 491 height 86
drag, startPoint x: 635, startPoint y: 599, endPoint x: 607, endPoint y: 583, distance: 32.2
click at [588, 588] on div "Option A F [PERSON_NAME] as correct answer Option B E [PERSON_NAME] as correct …" at bounding box center [839, 390] width 541 height 1188
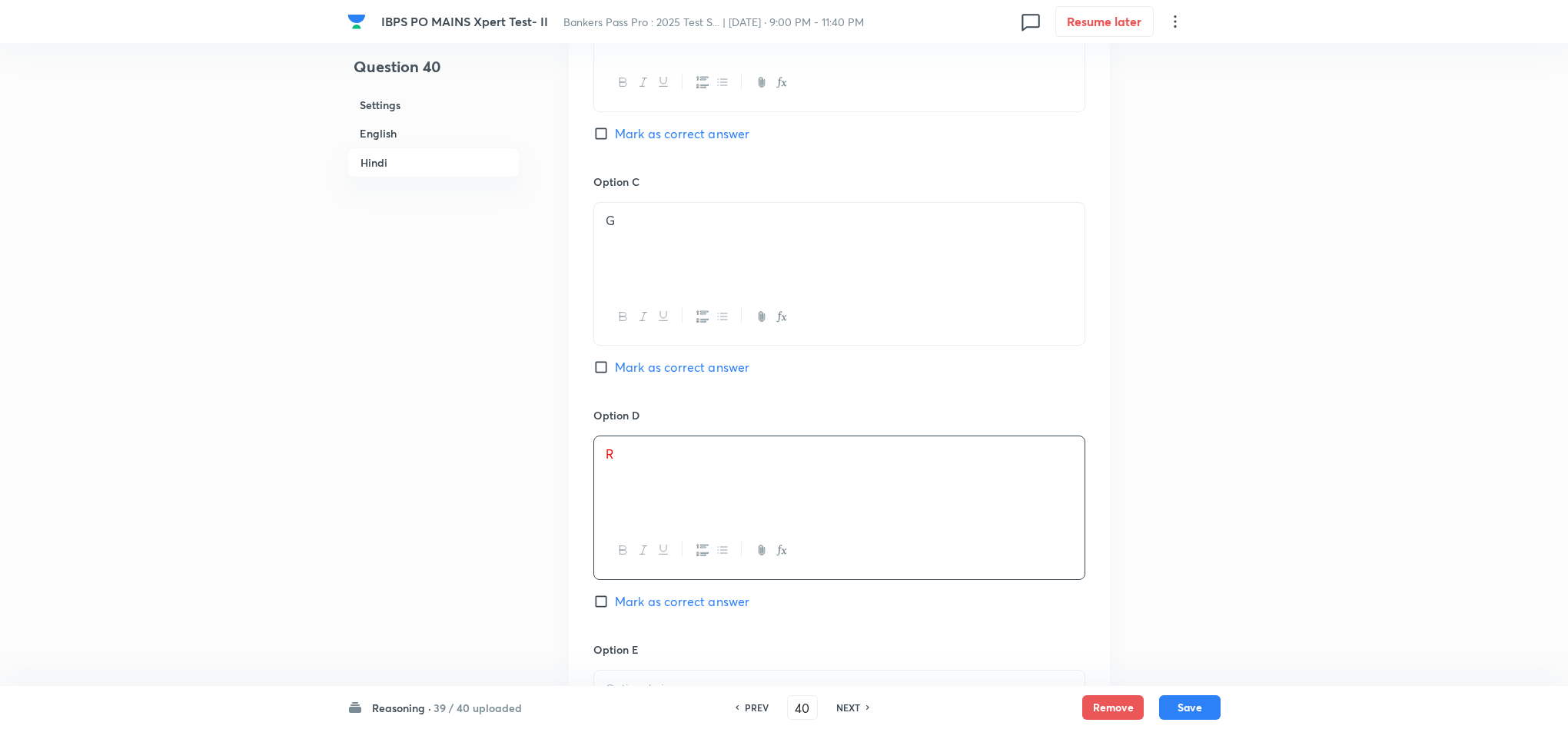
click at [651, 655] on div "Option E [PERSON_NAME] as correct answer" at bounding box center [839, 743] width 492 height 203
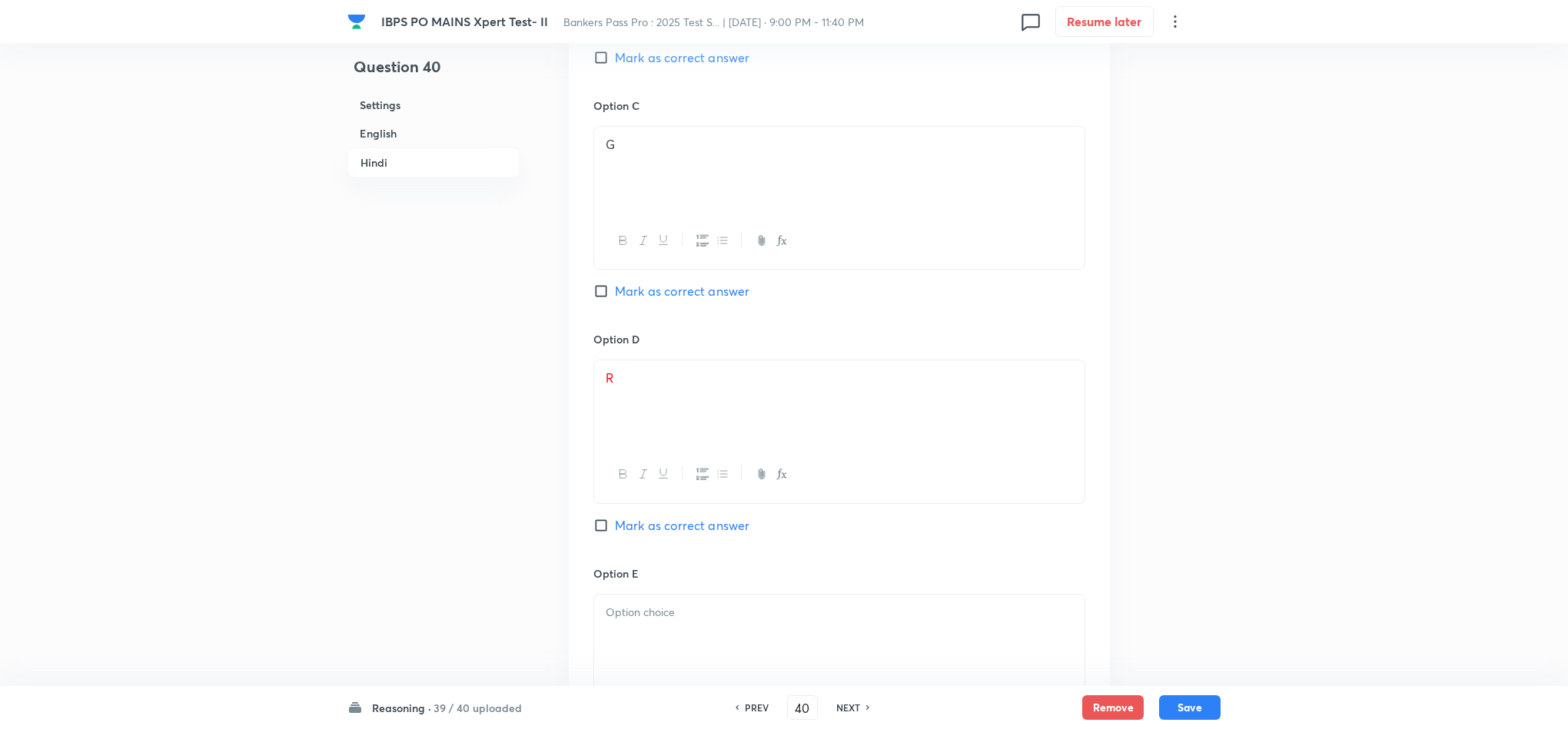
scroll to position [3760, 0]
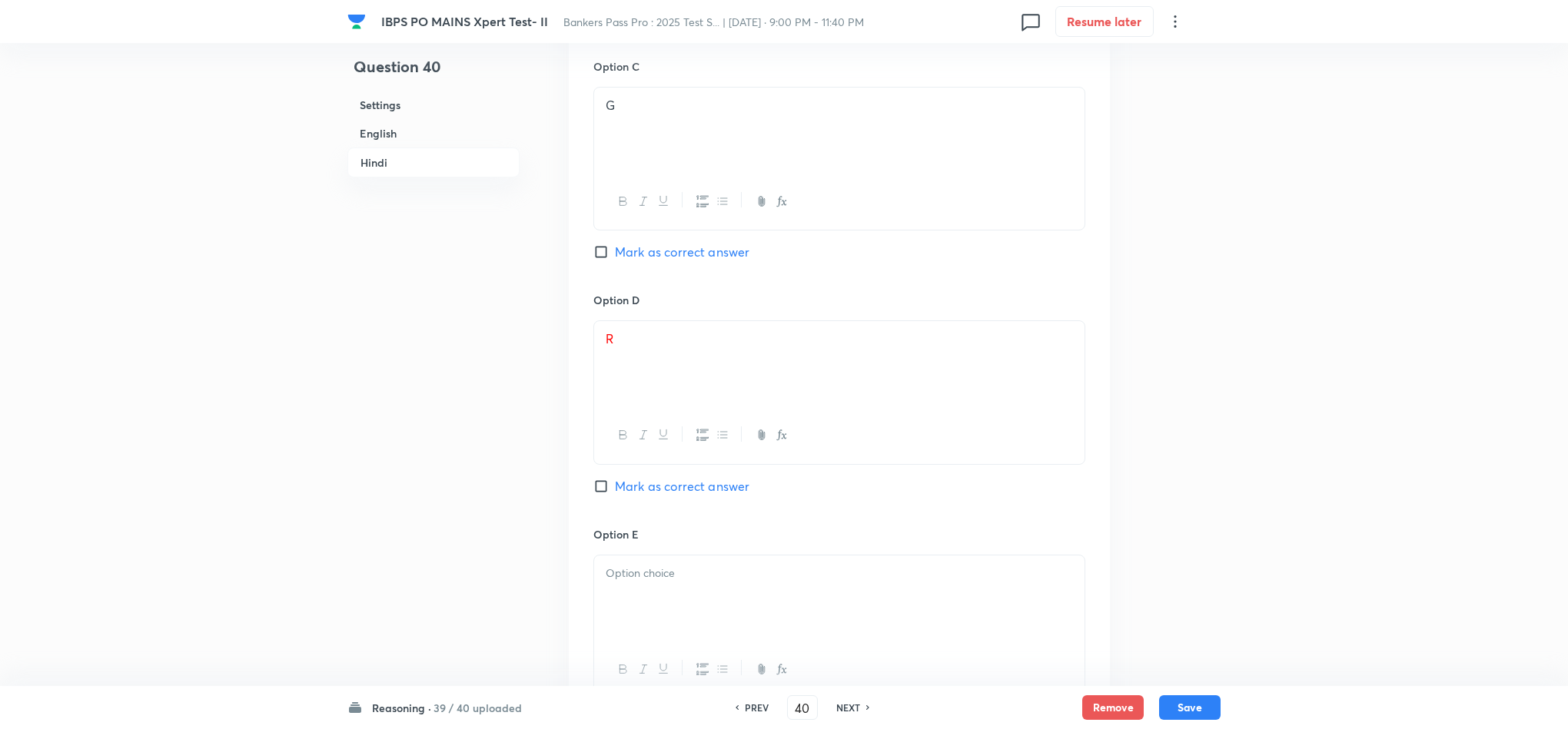
click at [665, 620] on div at bounding box center [839, 598] width 491 height 86
click at [627, 489] on div "Option D R [PERSON_NAME] as correct answer" at bounding box center [839, 408] width 492 height 234
click at [602, 485] on input "Mark as correct answer" at bounding box center [604, 486] width 21 height 15
drag, startPoint x: 602, startPoint y: 485, endPoint x: 602, endPoint y: 475, distance: 10.0
click at [602, 480] on input "Mark as correct answer" at bounding box center [604, 486] width 21 height 15
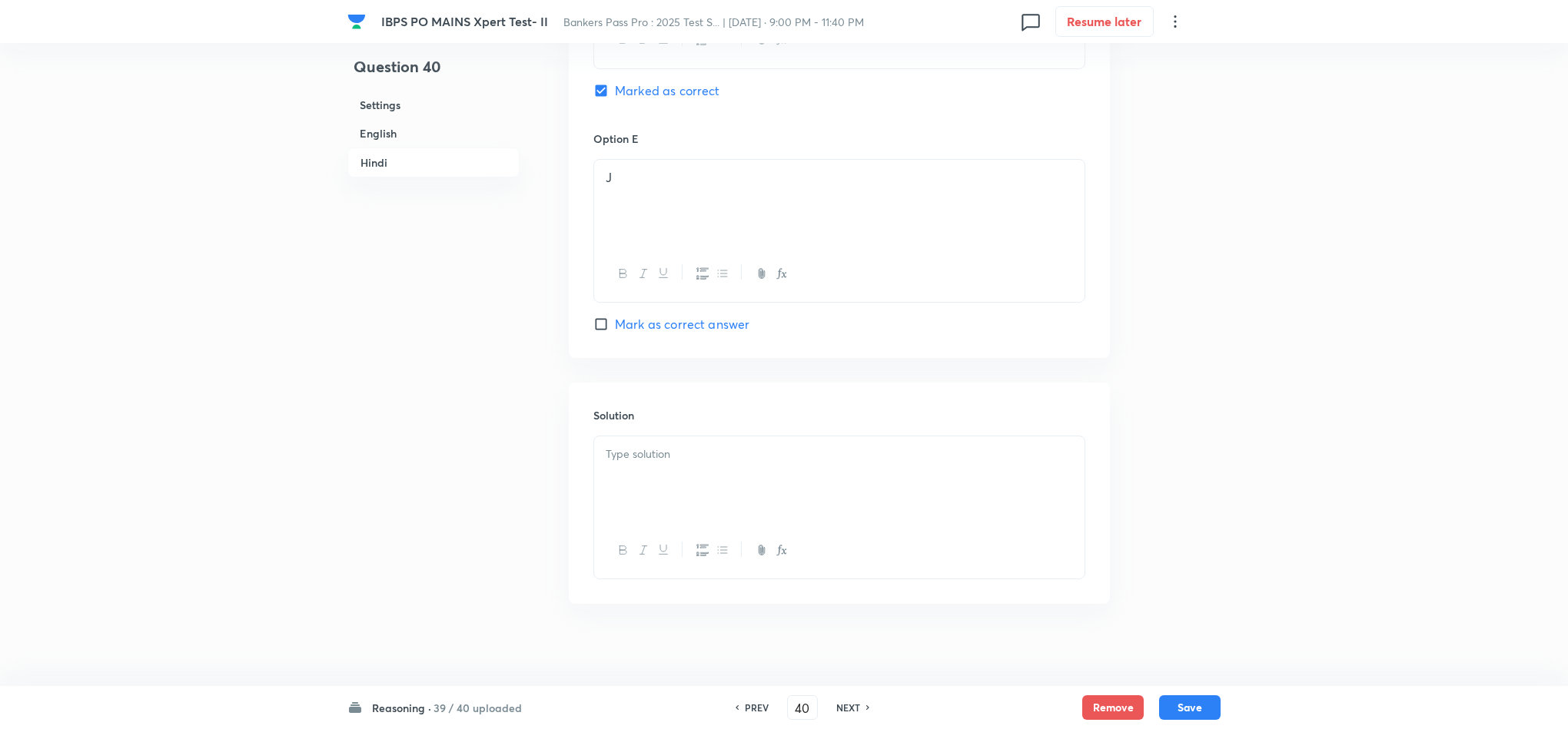
scroll to position [4158, 0]
drag, startPoint x: 659, startPoint y: 447, endPoint x: 694, endPoint y: 438, distance: 36.1
click at [660, 453] on div at bounding box center [839, 476] width 491 height 86
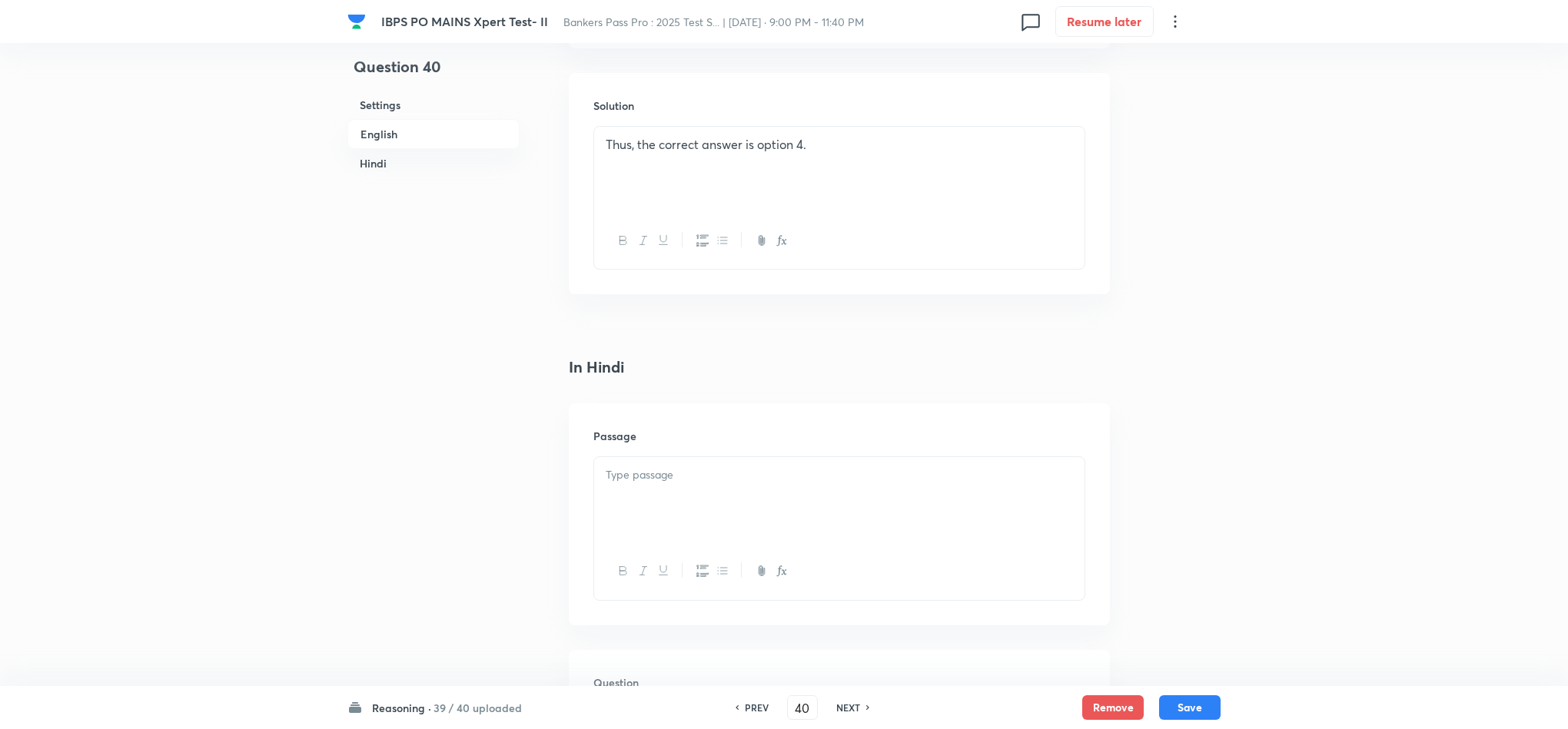
click at [843, 191] on div "Thus, the correct answer is option 4." at bounding box center [839, 170] width 491 height 86
click at [600, 135] on div "Thus, the correct answer is option 4." at bounding box center [839, 170] width 491 height 86
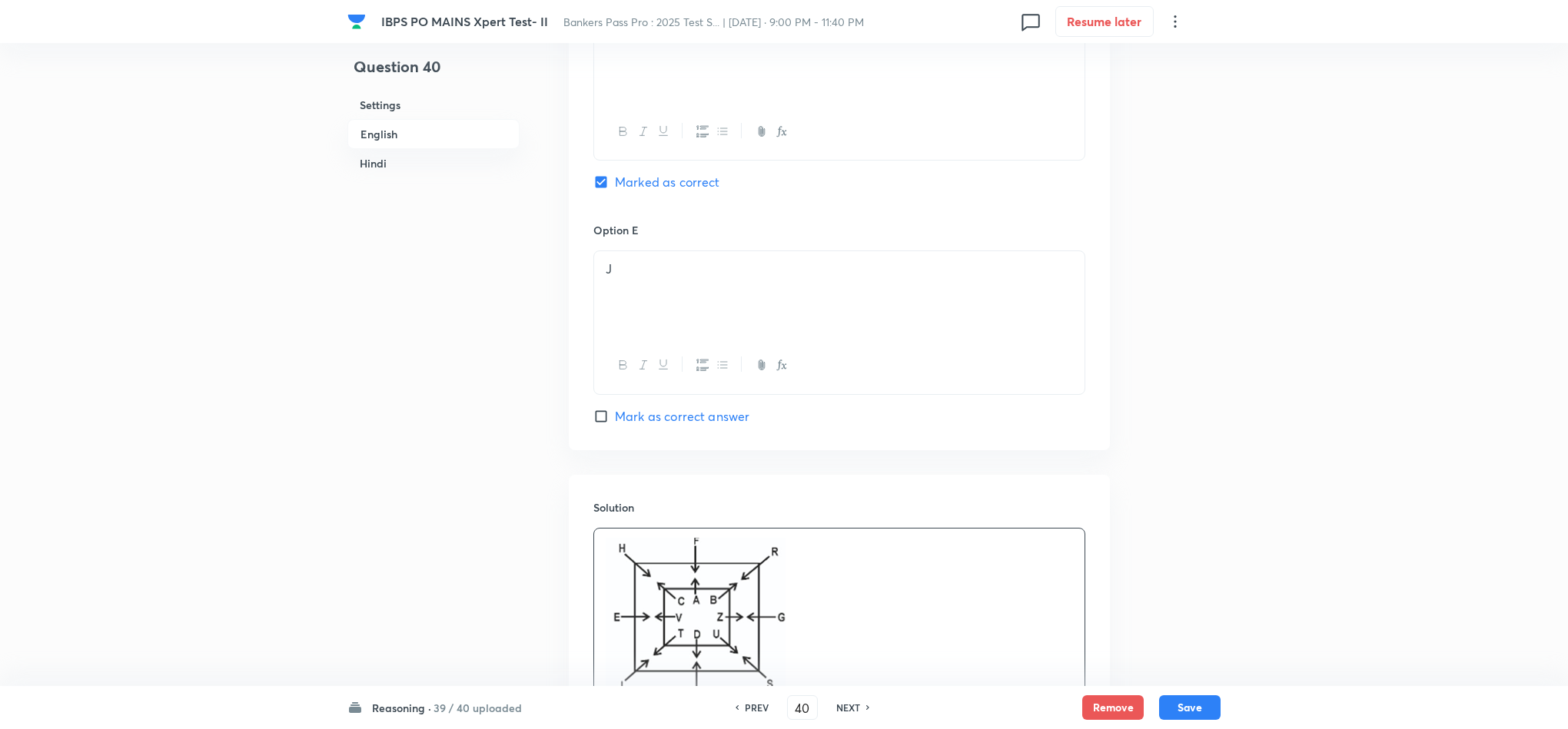
scroll to position [2545, 0]
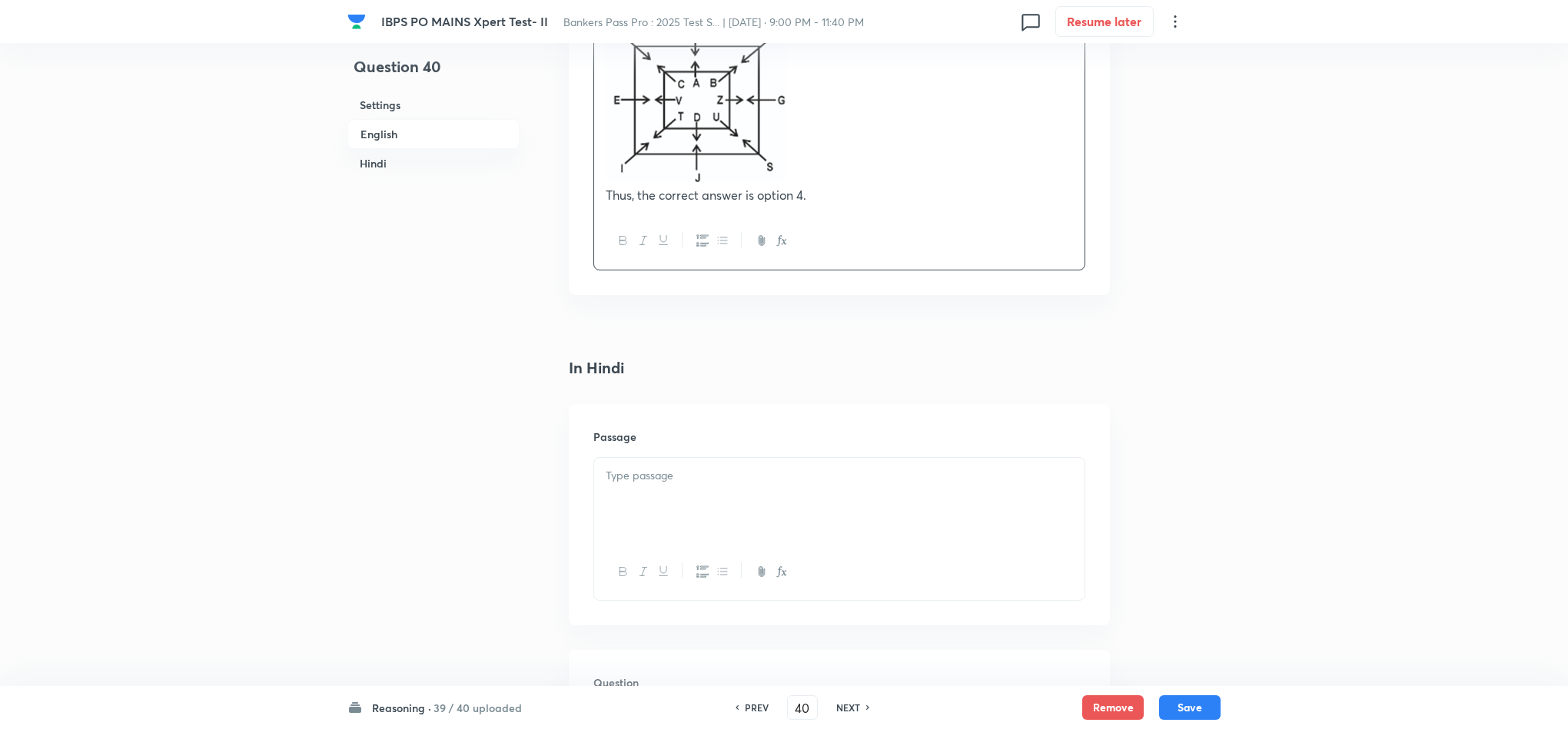
click at [678, 473] on div at bounding box center [839, 500] width 491 height 86
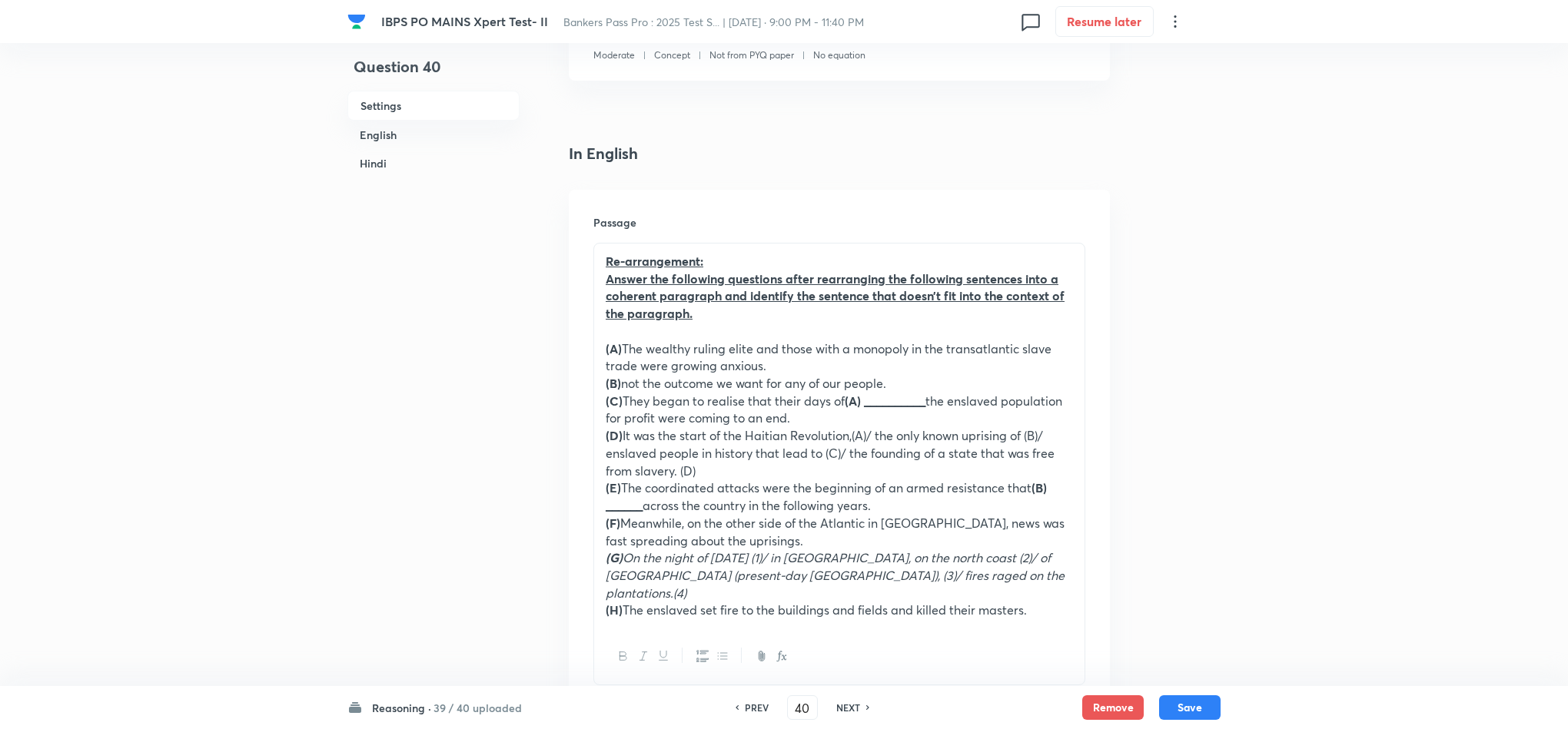
scroll to position [356, 0]
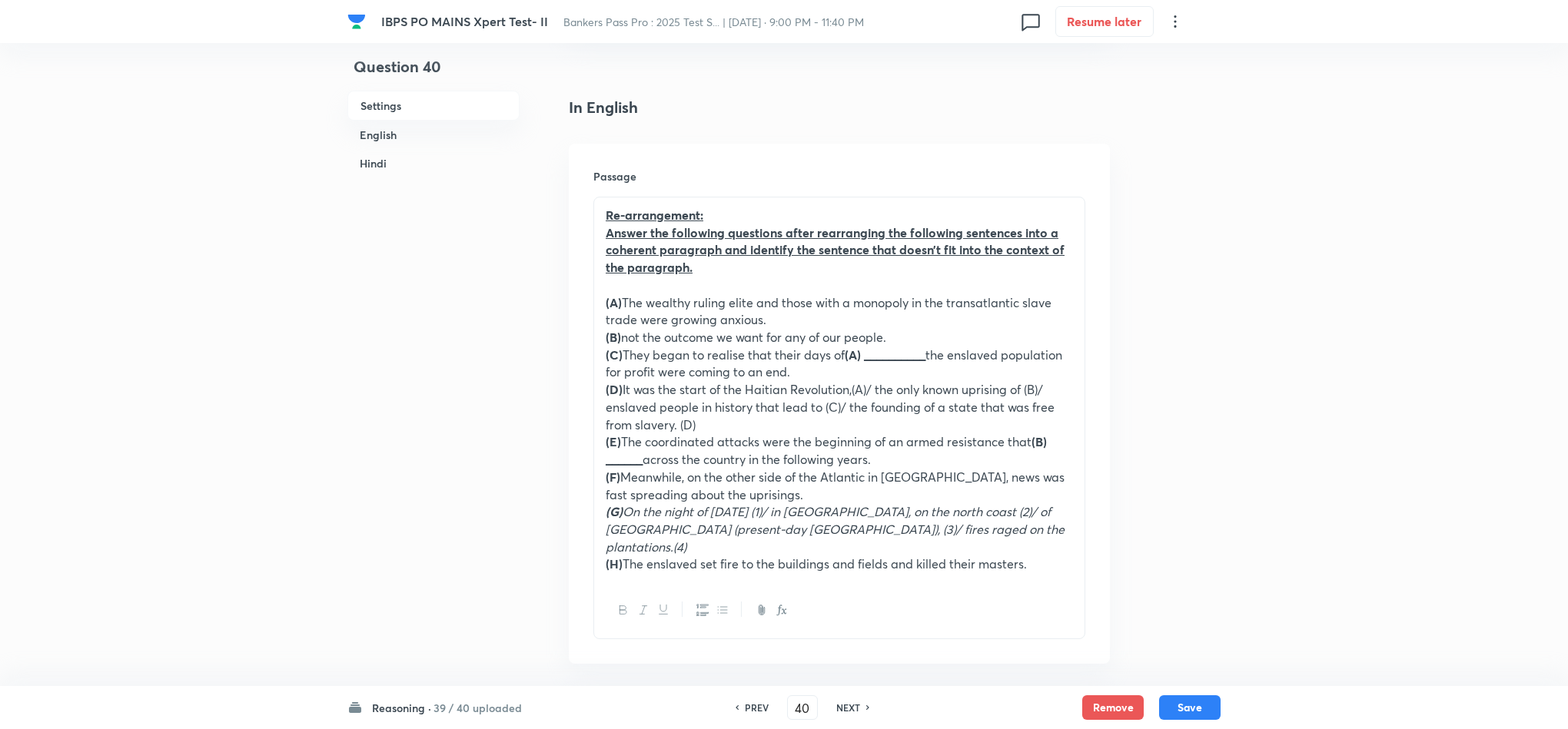
drag, startPoint x: 1030, startPoint y: 541, endPoint x: 591, endPoint y: 212, distance: 548.6
click at [587, 217] on div "Passage Re-arrangement: Answer the following questions after rearranging the fo…" at bounding box center [839, 403] width 541 height 520
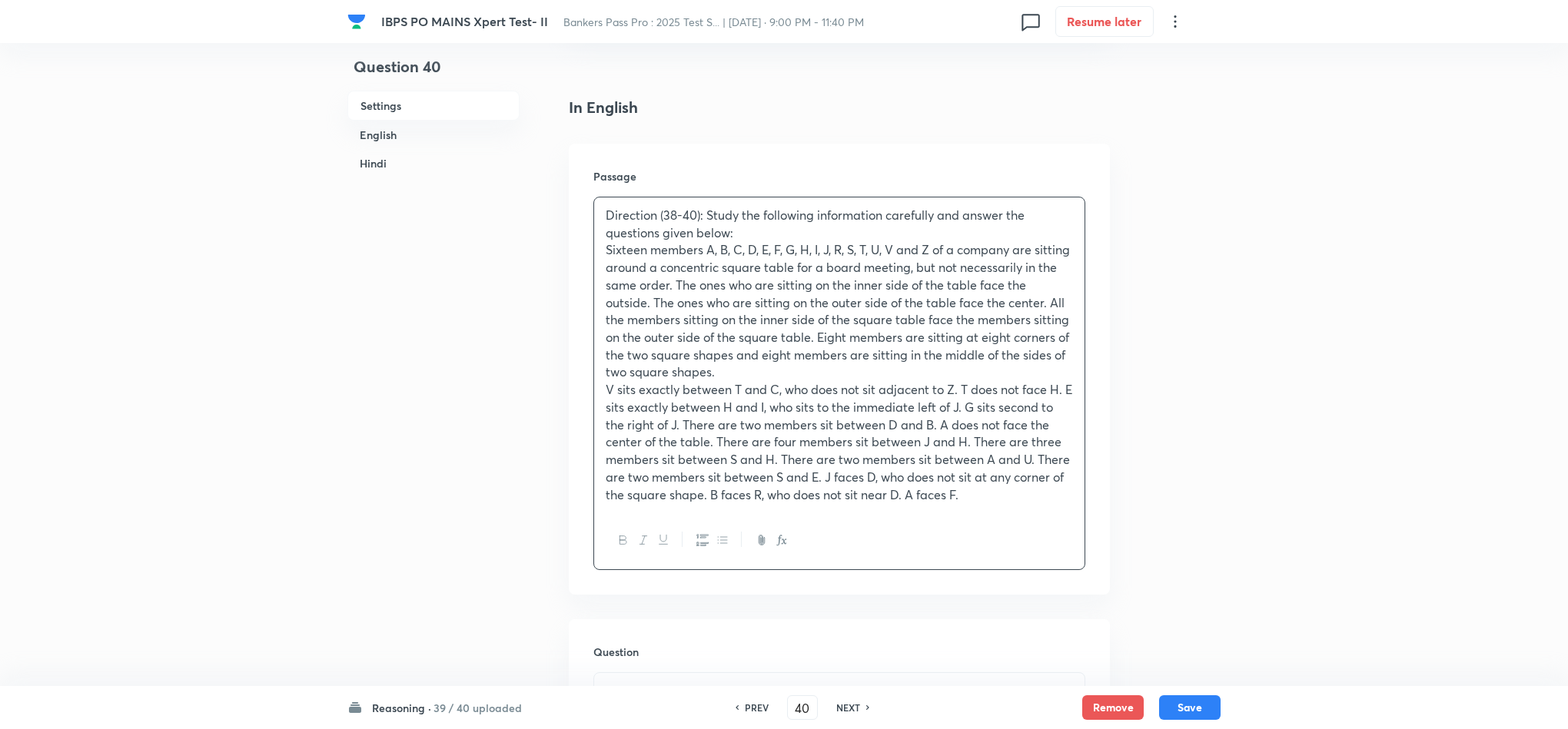
drag, startPoint x: 1188, startPoint y: 712, endPoint x: 1186, endPoint y: 689, distance: 23.1
click at [1186, 708] on button "Save" at bounding box center [1190, 707] width 61 height 25
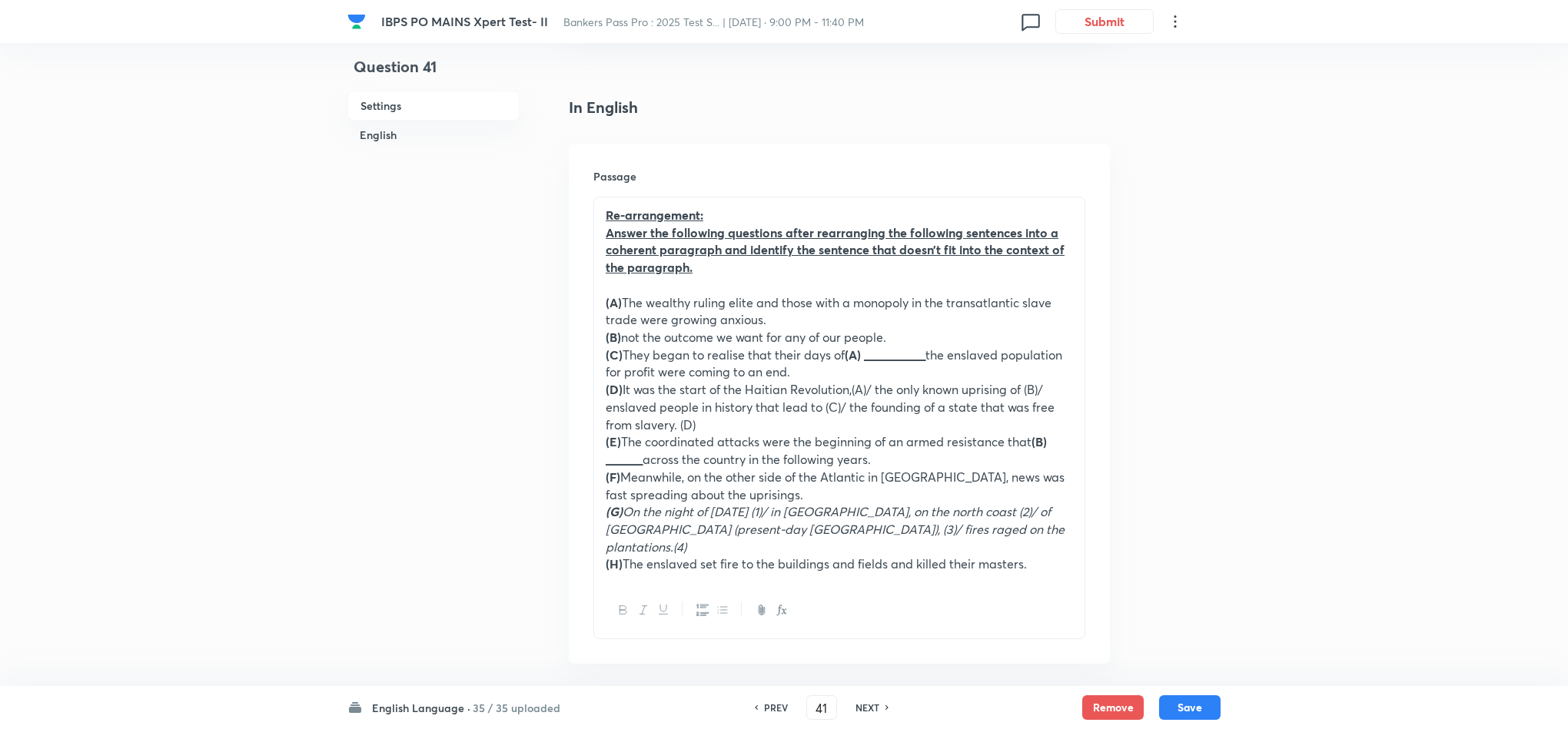
click at [782, 719] on div "PREV 41 ​ NEXT" at bounding box center [822, 707] width 198 height 25
click at [780, 705] on h6 "PREV" at bounding box center [776, 708] width 24 height 14
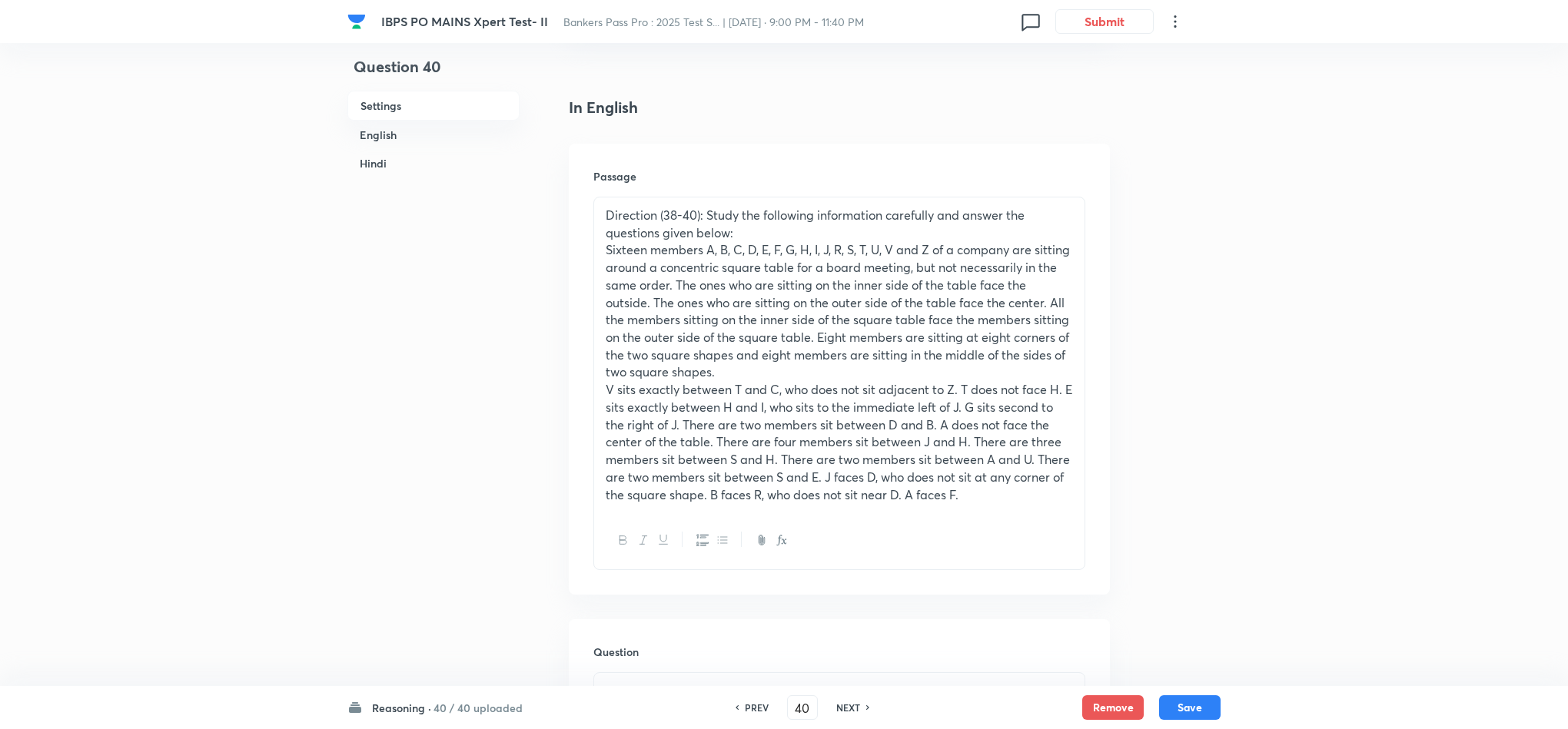
click at [778, 702] on div "PREV 40 ​ NEXT" at bounding box center [802, 707] width 198 height 25
click at [777, 696] on div "PREV 40 ​ NEXT" at bounding box center [802, 707] width 198 height 25
click at [775, 697] on div "PREV 40 ​ NEXT" at bounding box center [802, 707] width 198 height 25
click at [752, 708] on h6 "PREV" at bounding box center [757, 708] width 24 height 14
click at [752, 708] on h6 "PREV" at bounding box center [757, 708] width 24 height 14
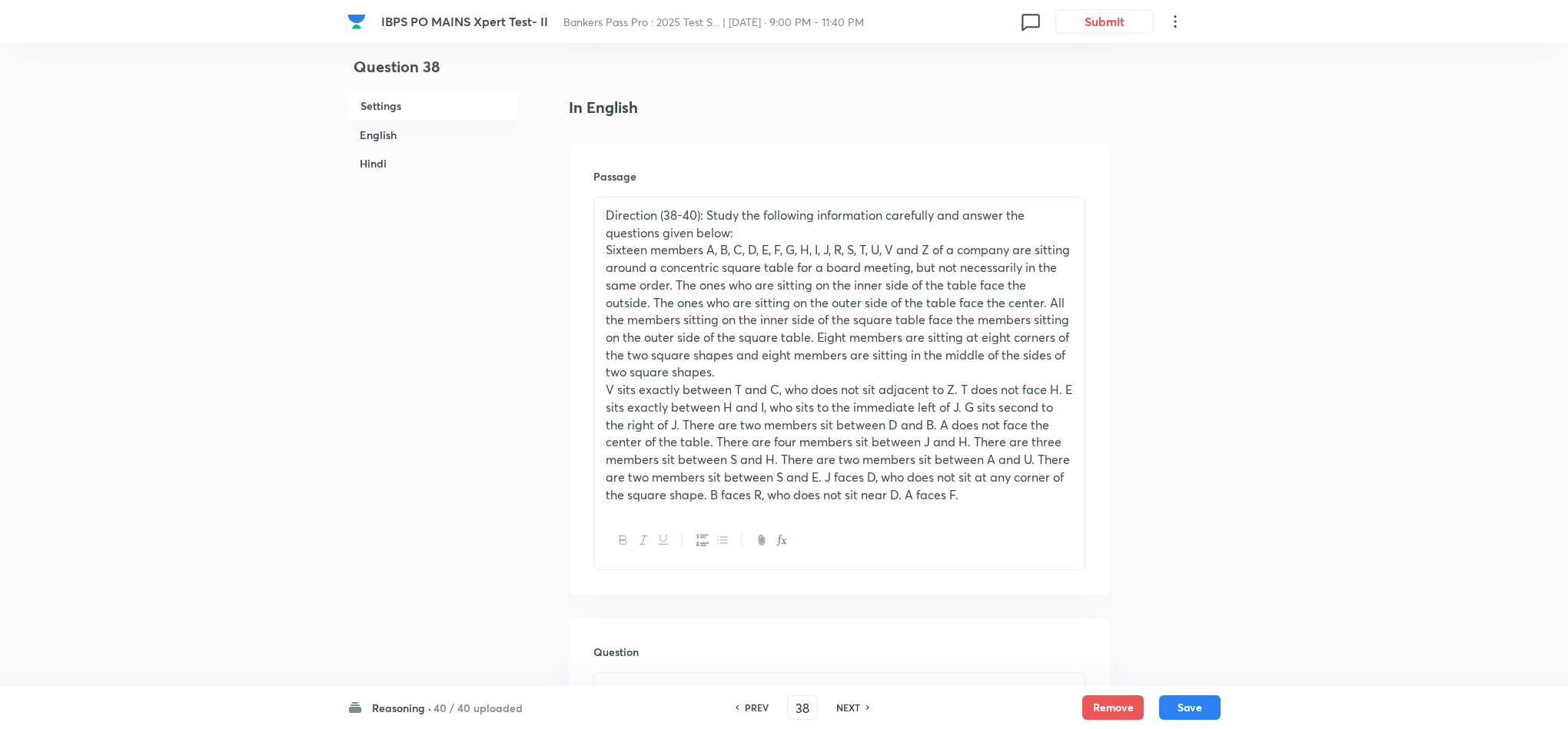
click at [747, 710] on h6 "PREV" at bounding box center [757, 708] width 24 height 14
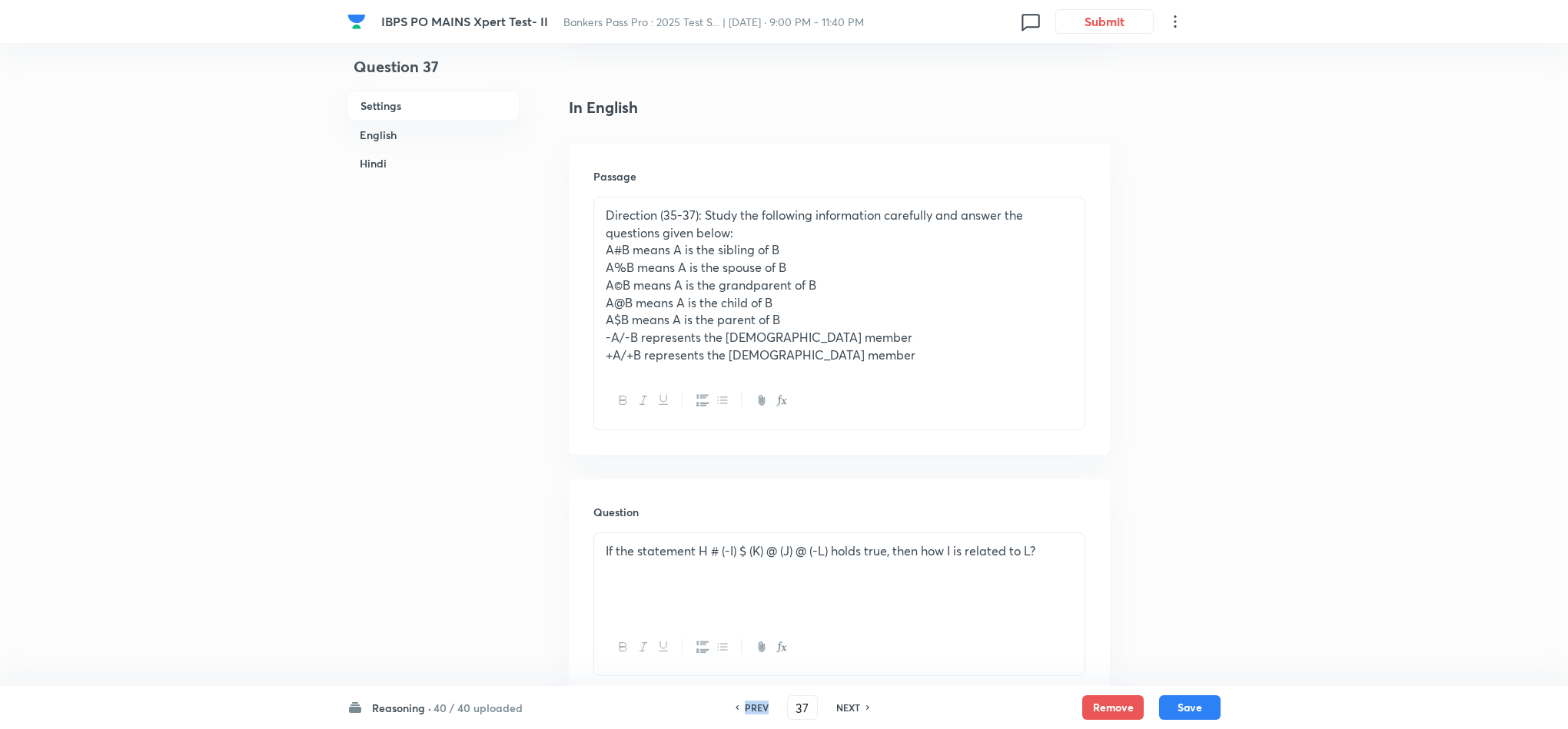
click at [747, 710] on h6 "PREV" at bounding box center [757, 708] width 24 height 14
click at [745, 708] on h6 "PREV" at bounding box center [757, 708] width 24 height 14
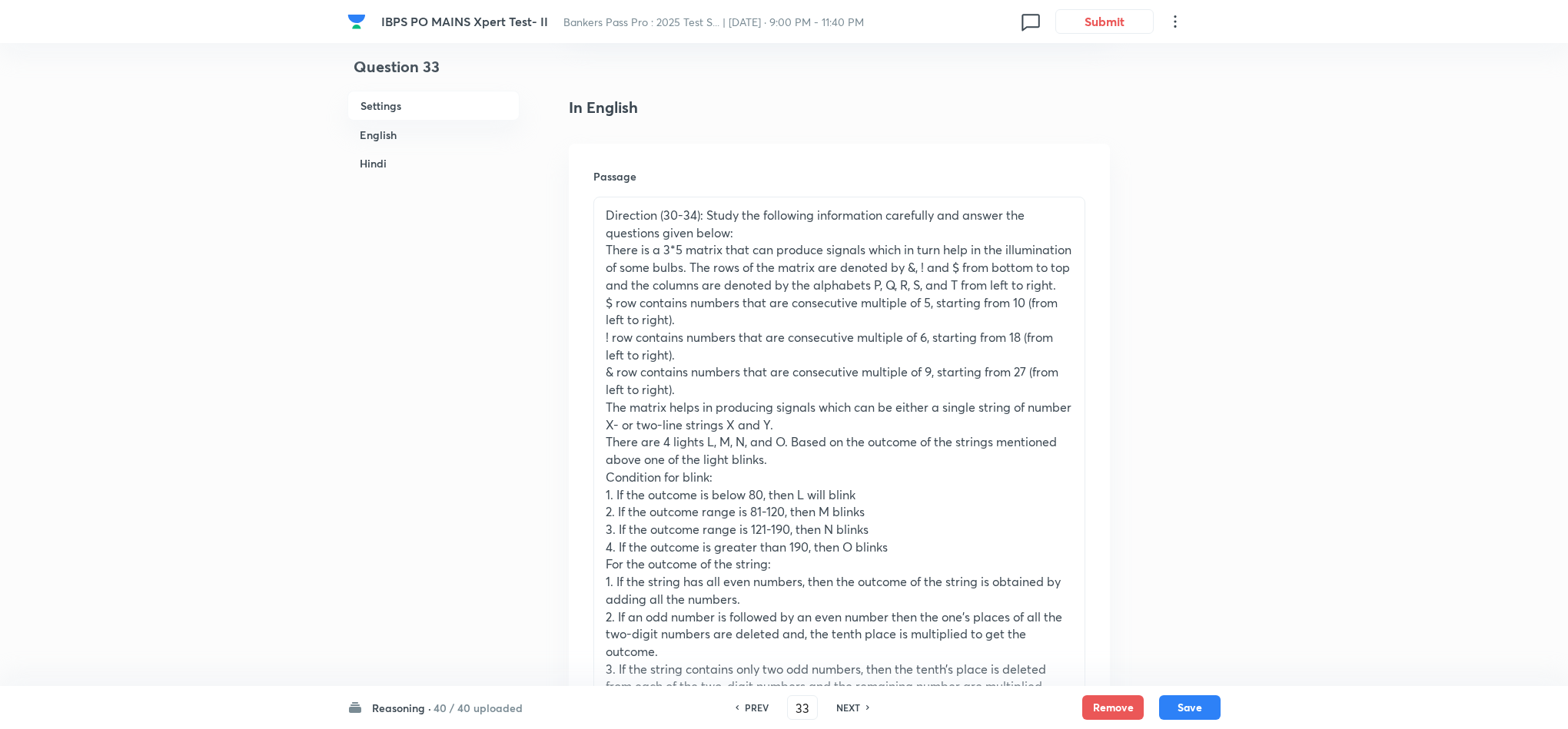
click at [741, 702] on div "PREV" at bounding box center [755, 708] width 41 height 14
click at [735, 696] on div "PREV 31 ​ NEXT" at bounding box center [802, 707] width 198 height 25
click at [747, 709] on h6 "PREV" at bounding box center [757, 708] width 24 height 14
click at [748, 709] on h6 "PREV" at bounding box center [757, 708] width 24 height 14
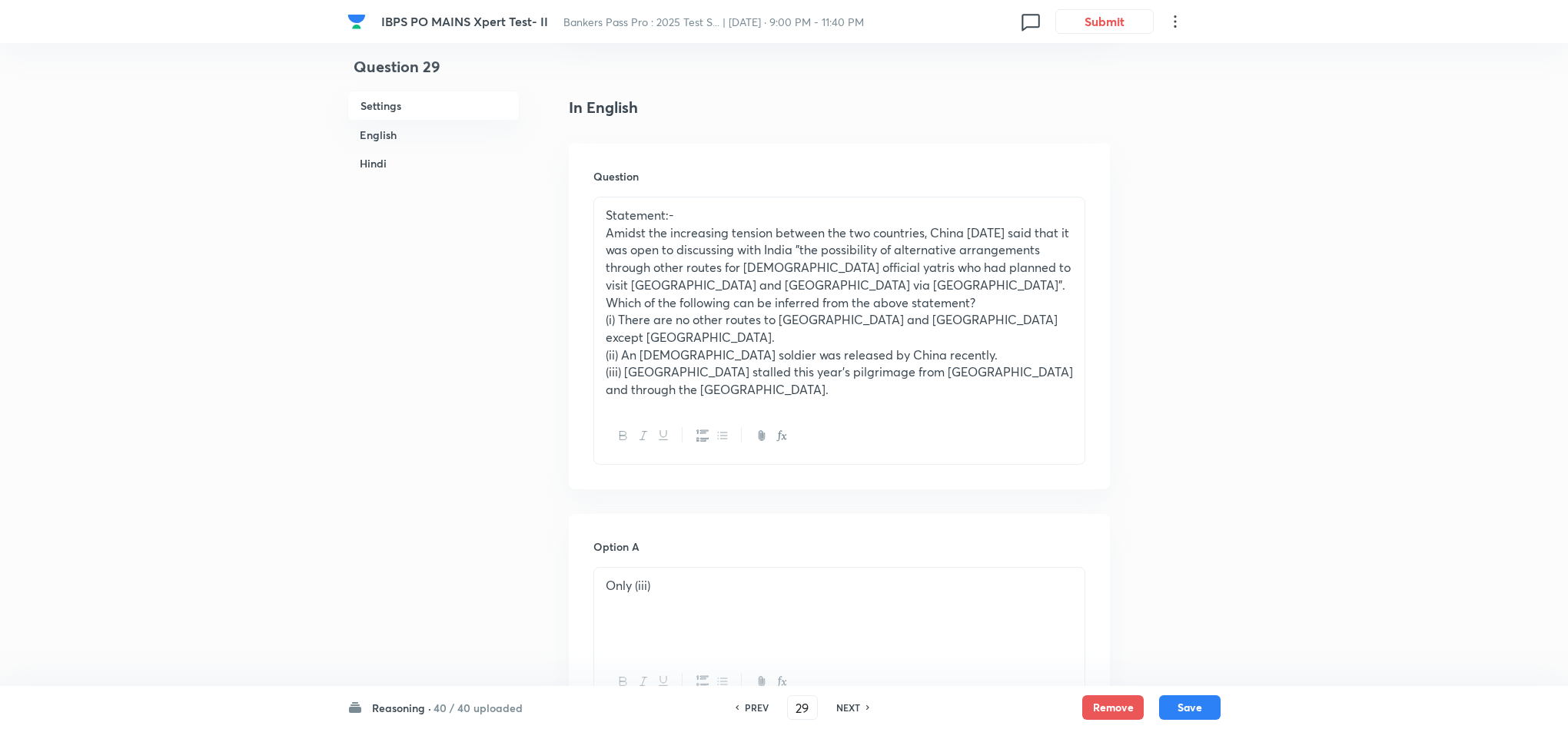
click at [755, 710] on h6 "PREV" at bounding box center [757, 708] width 24 height 14
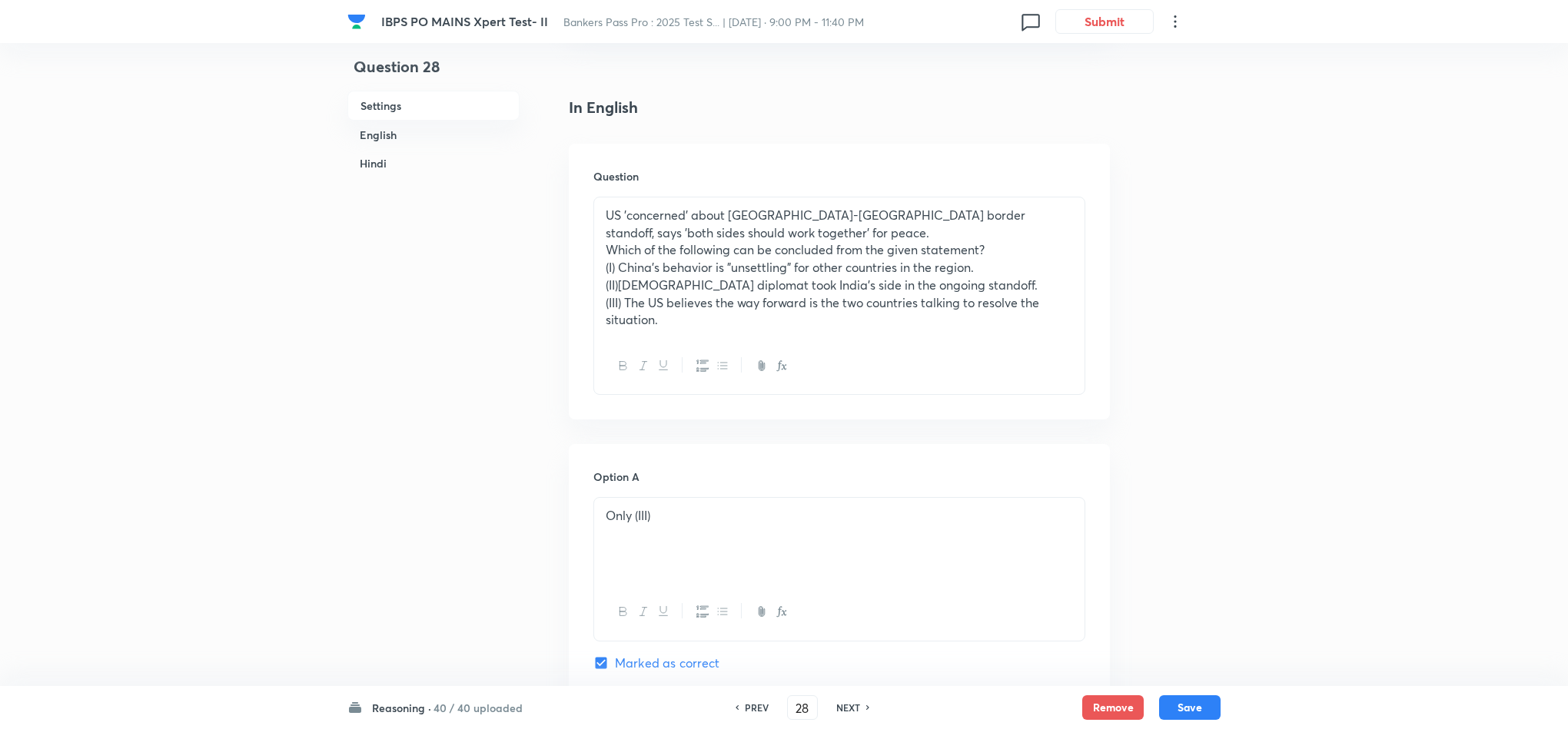
click at [754, 710] on h6 "PREV" at bounding box center [757, 708] width 24 height 14
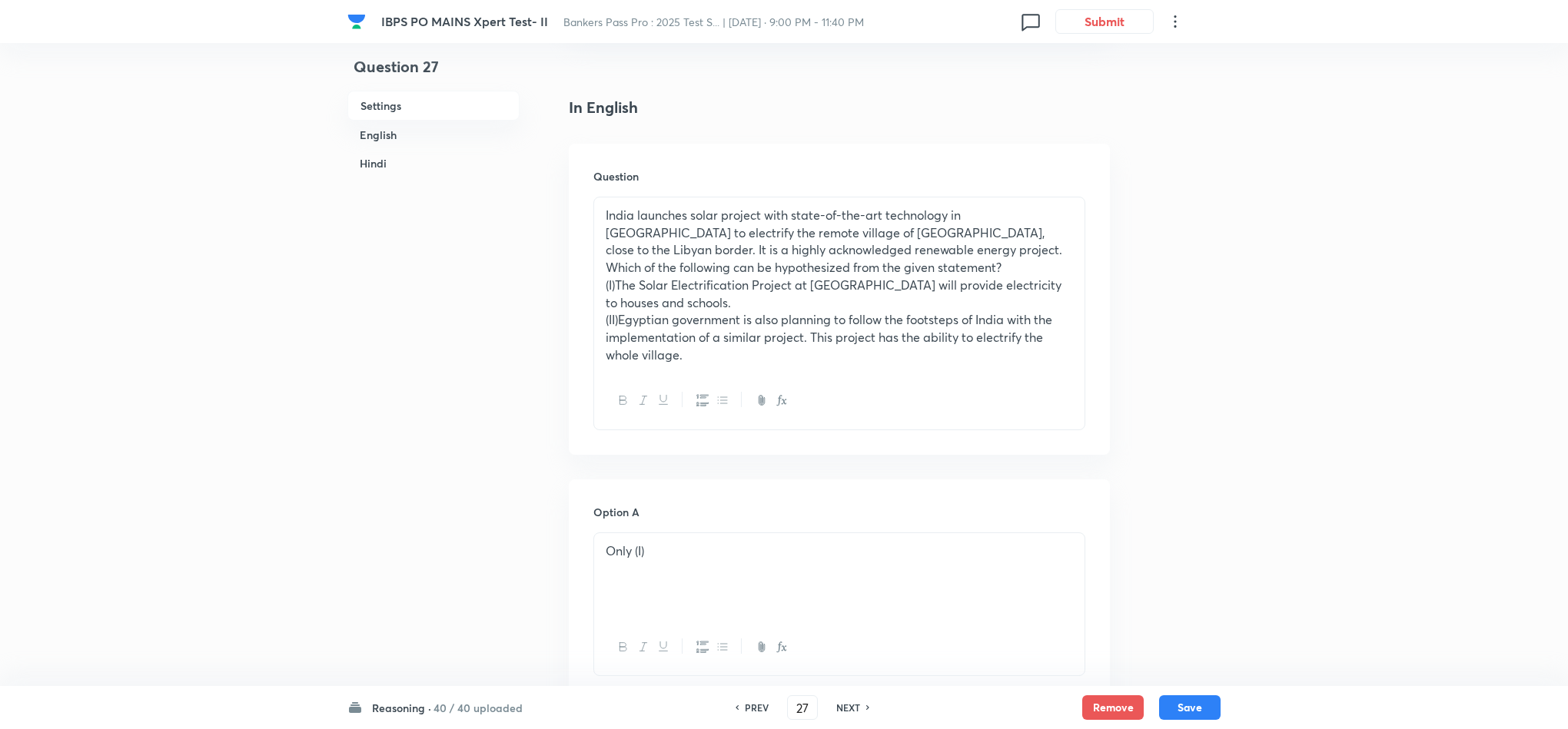
click at [754, 710] on h6 "PREV" at bounding box center [757, 708] width 24 height 14
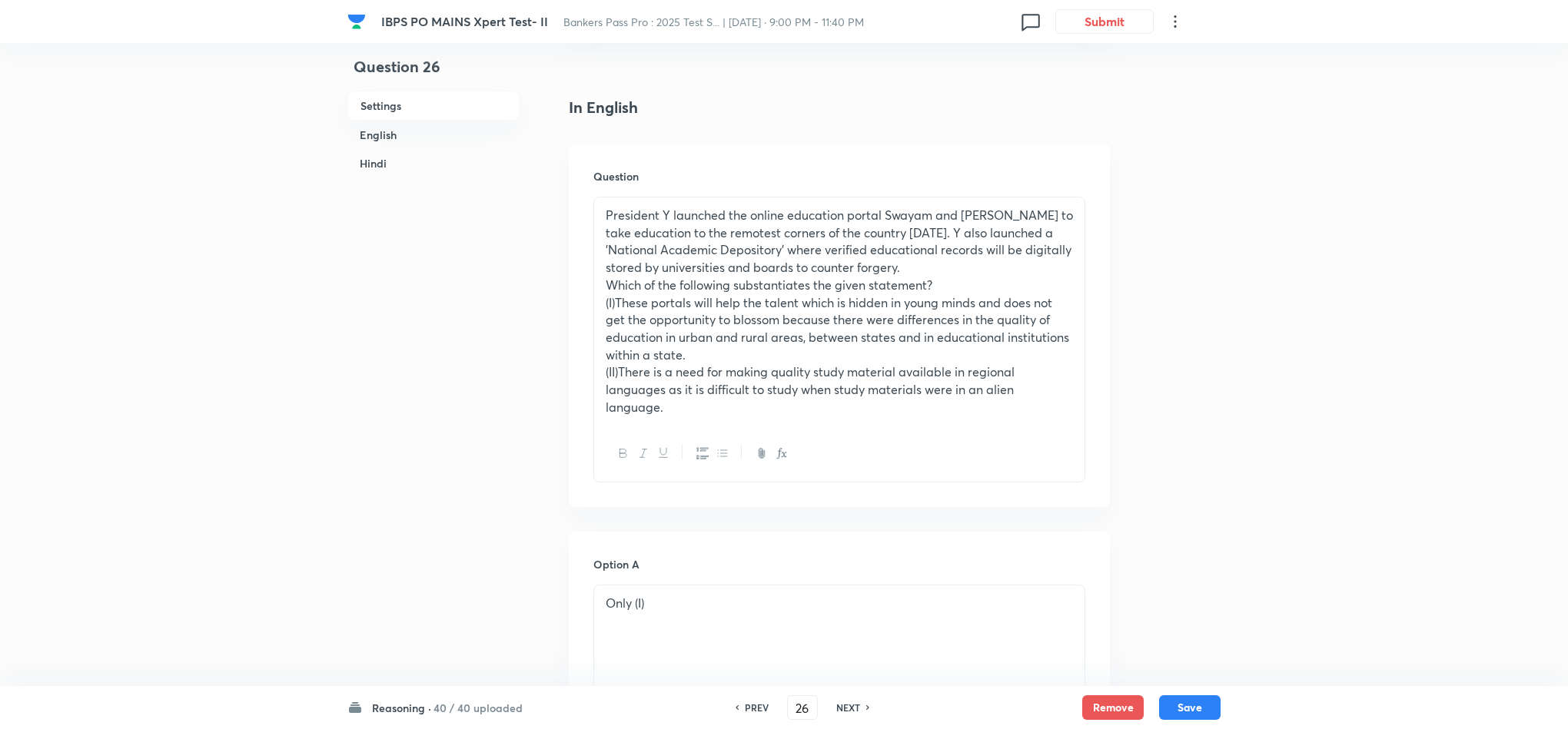
click at [754, 710] on h6 "PREV" at bounding box center [757, 708] width 24 height 14
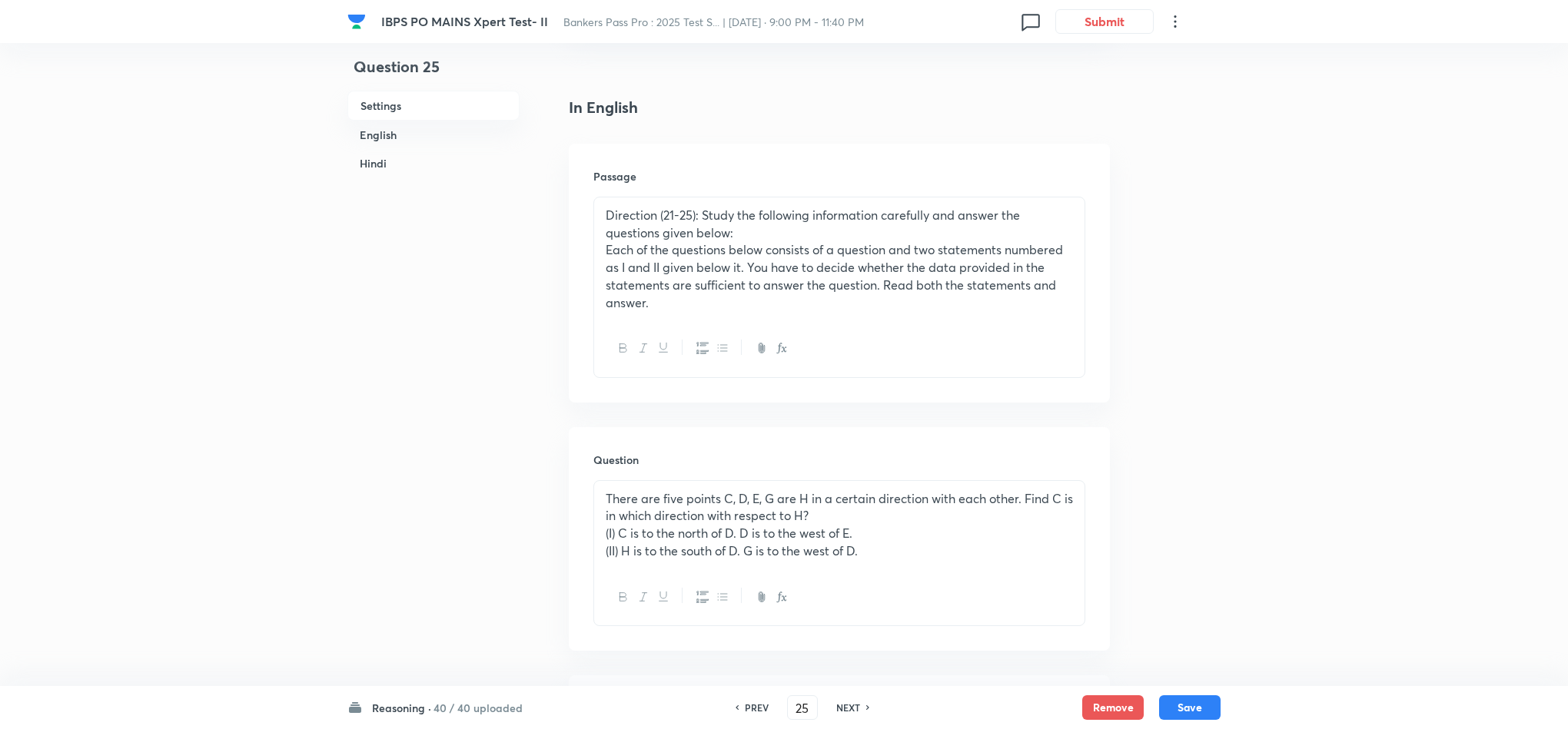
click at [858, 703] on h6 "NEXT" at bounding box center [848, 708] width 24 height 14
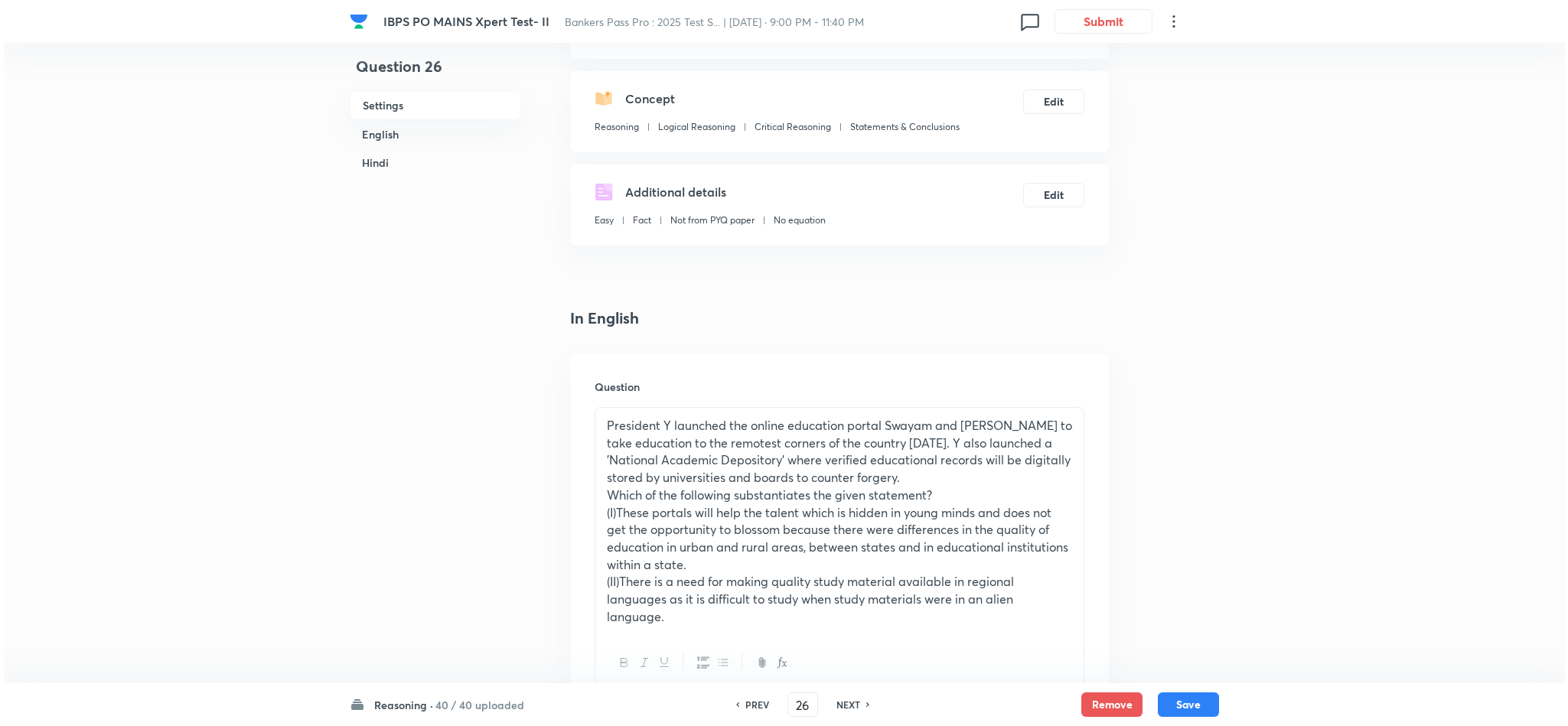
scroll to position [0, 0]
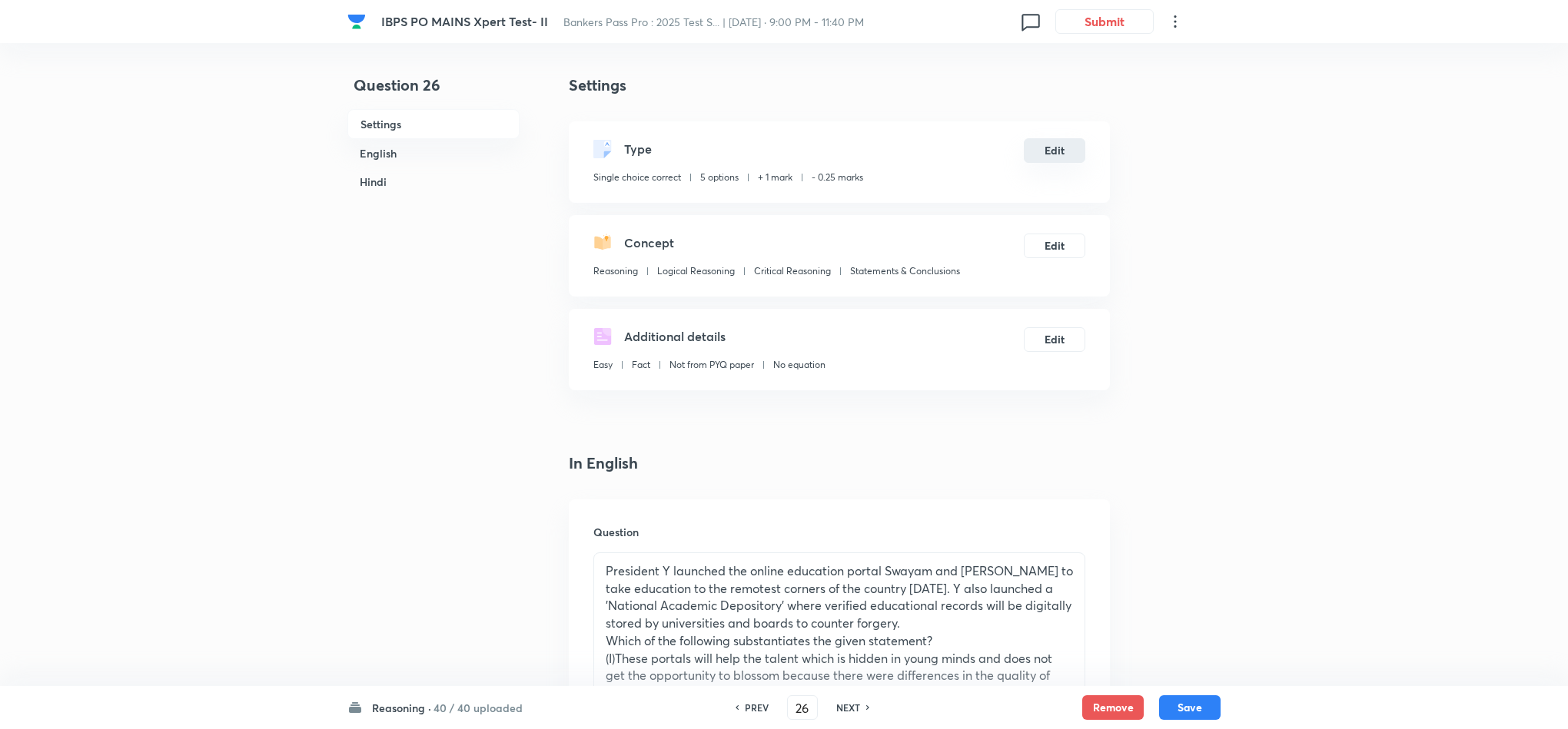
click at [1042, 153] on button "Edit" at bounding box center [1054, 150] width 61 height 25
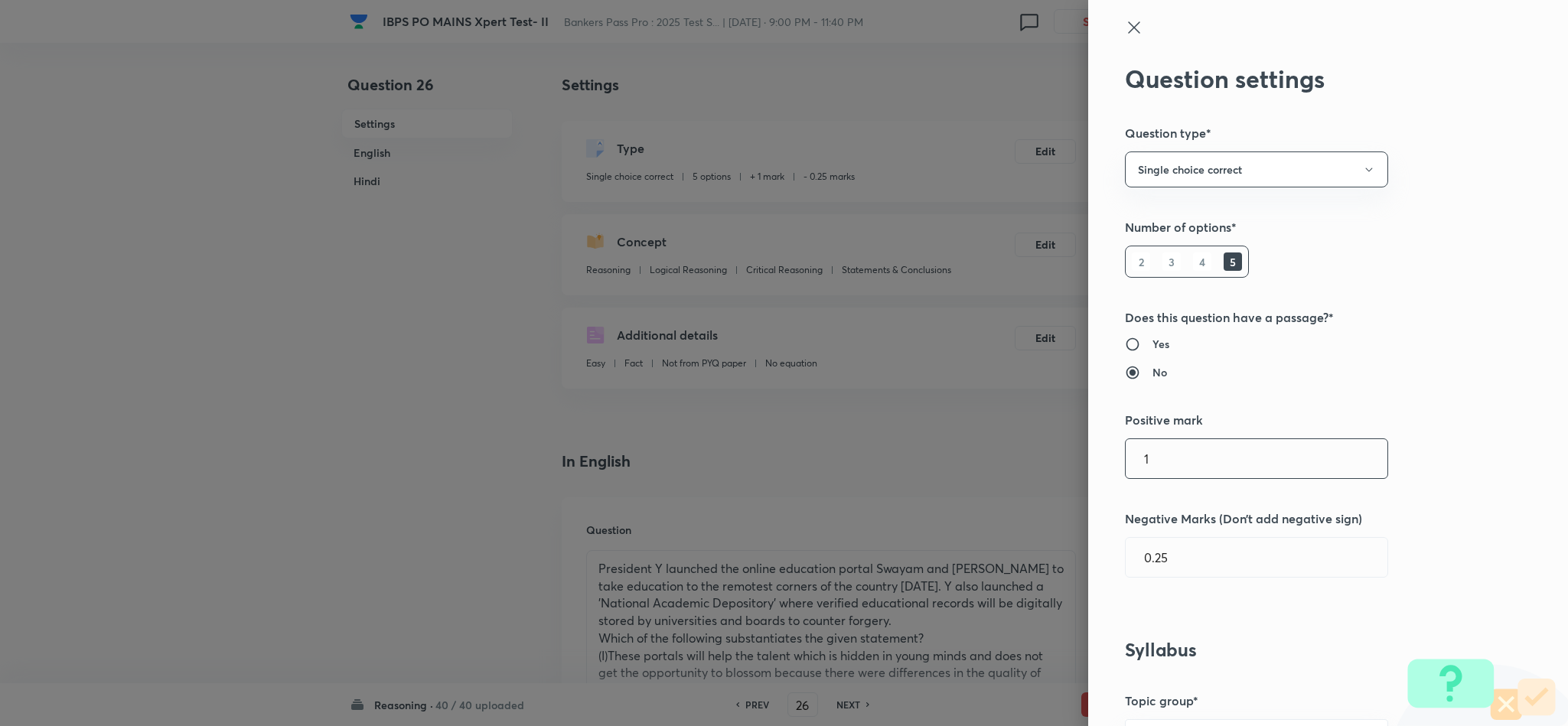
drag, startPoint x: 1045, startPoint y: 477, endPoint x: 996, endPoint y: 459, distance: 52.2
click at [994, 470] on div "Question settings Question type* Single choice correct Number of options* 2 3 4…" at bounding box center [784, 363] width 1568 height 726
click at [1143, 565] on input "0.25" at bounding box center [1256, 557] width 262 height 39
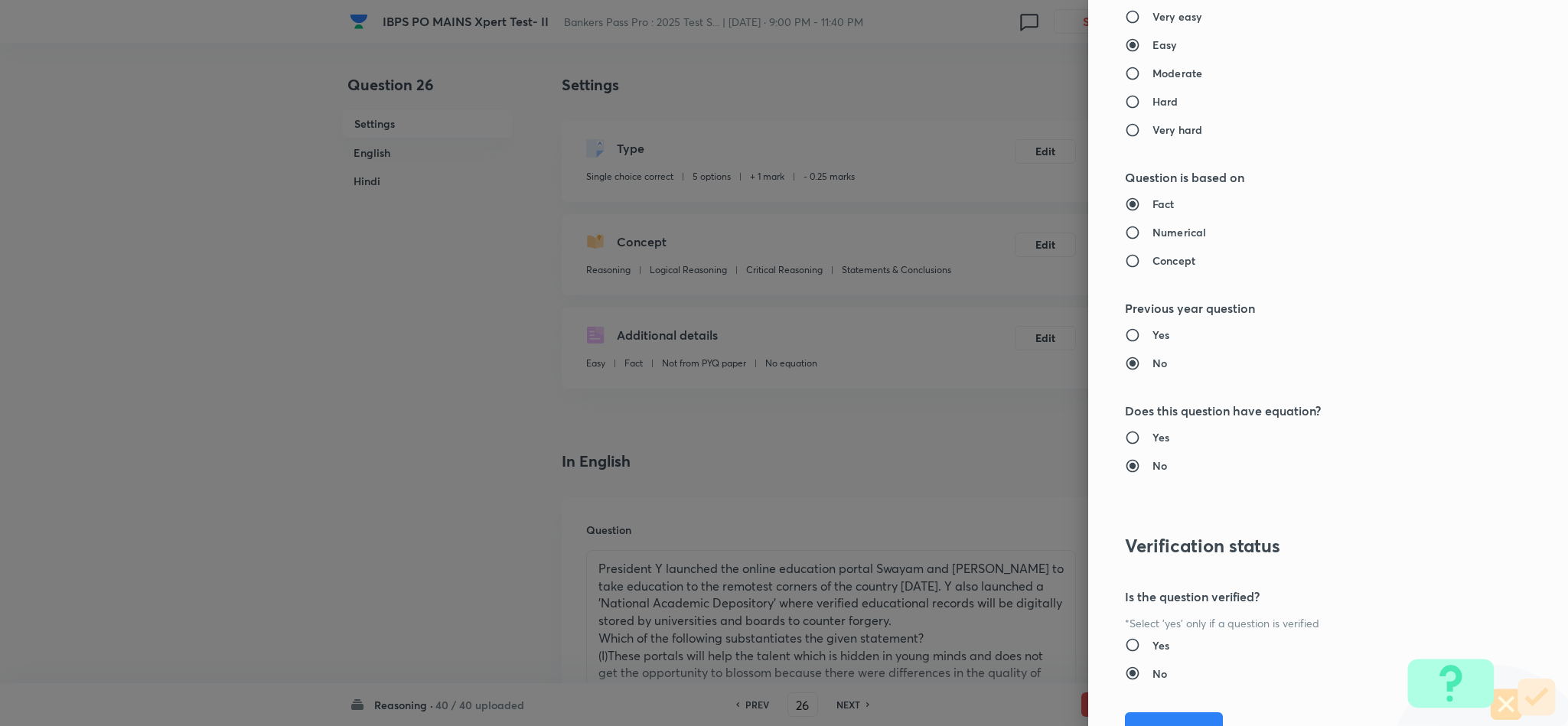
scroll to position [1365, 0]
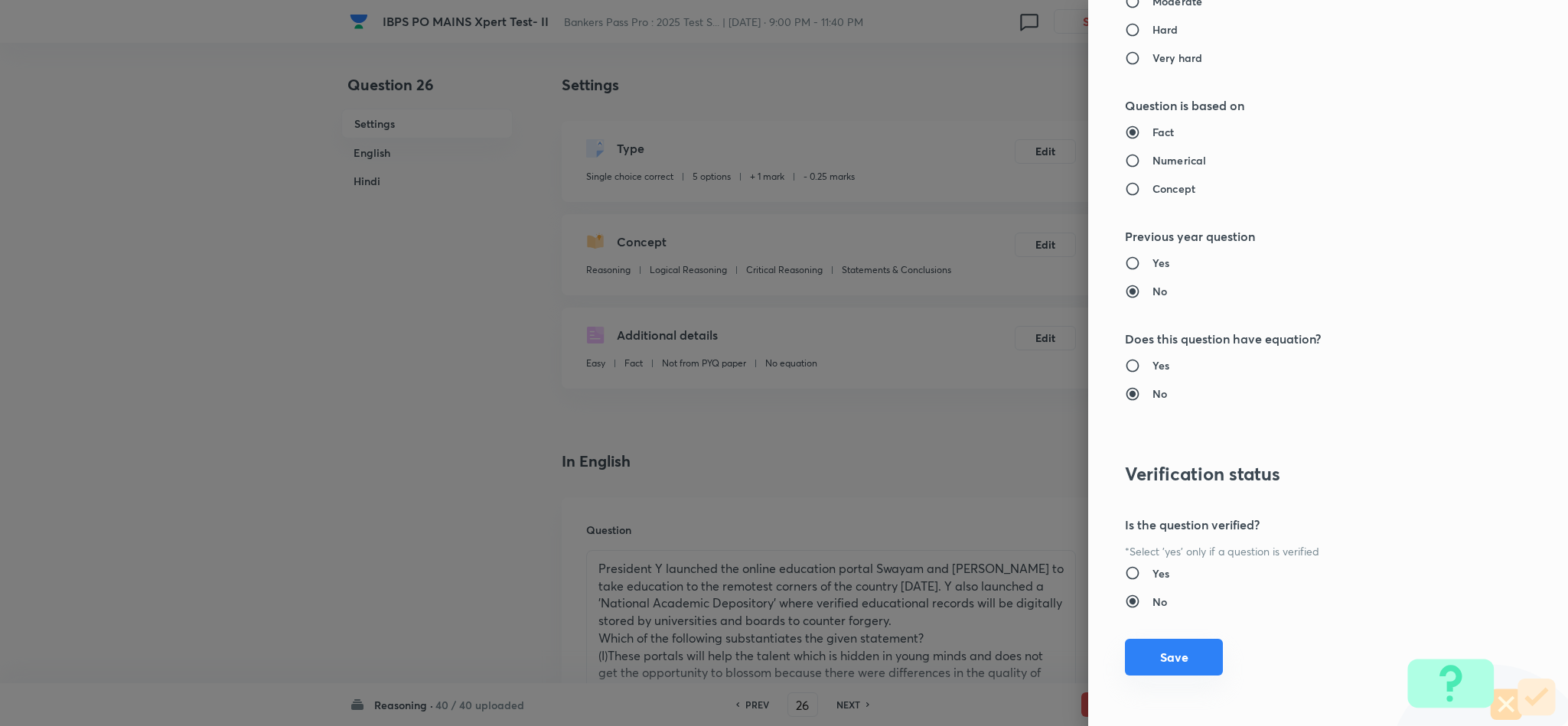
click at [1186, 645] on button "Save" at bounding box center [1174, 656] width 98 height 37
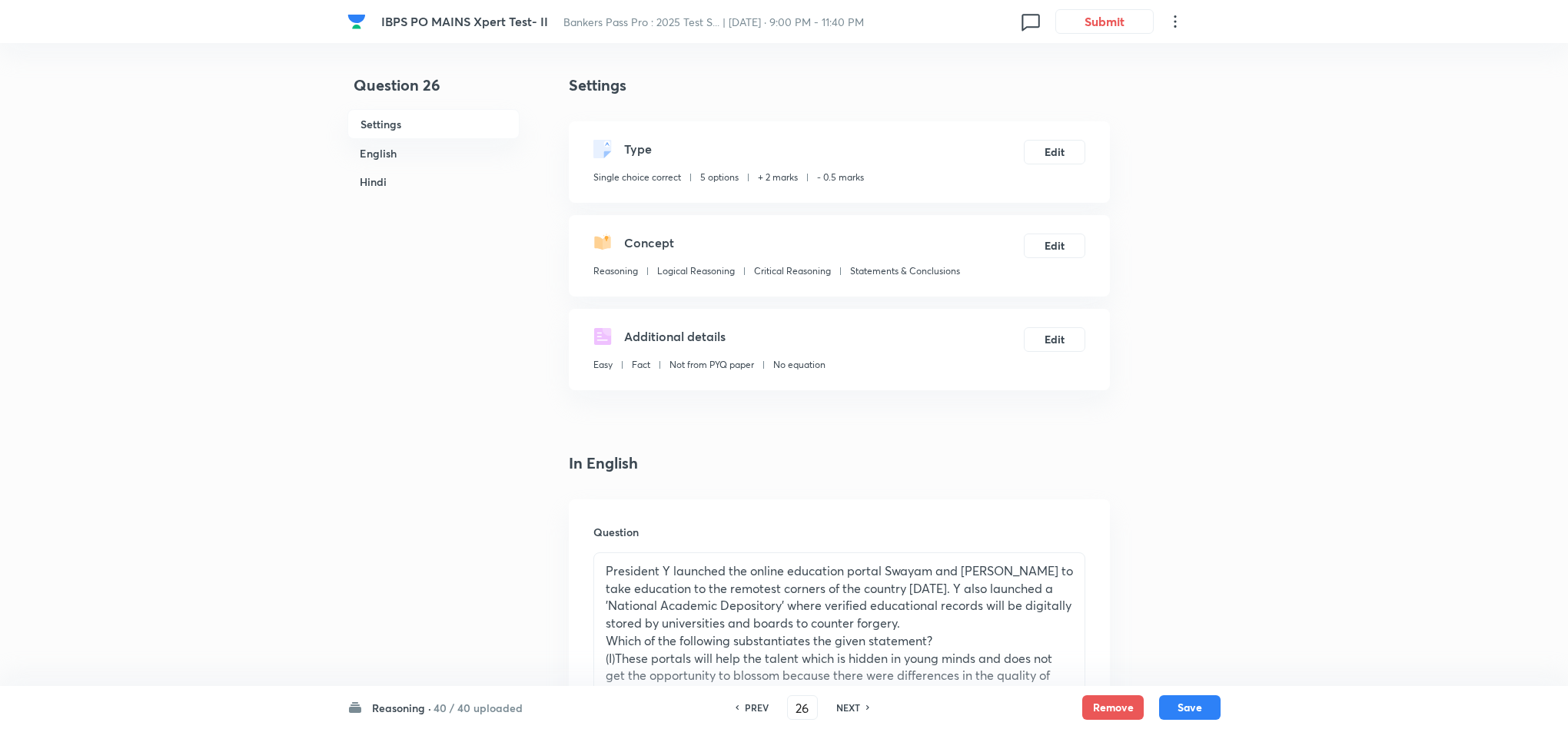
click at [1195, 703] on button "Save" at bounding box center [1190, 707] width 61 height 25
click at [1030, 151] on button "Edit" at bounding box center [1054, 150] width 61 height 25
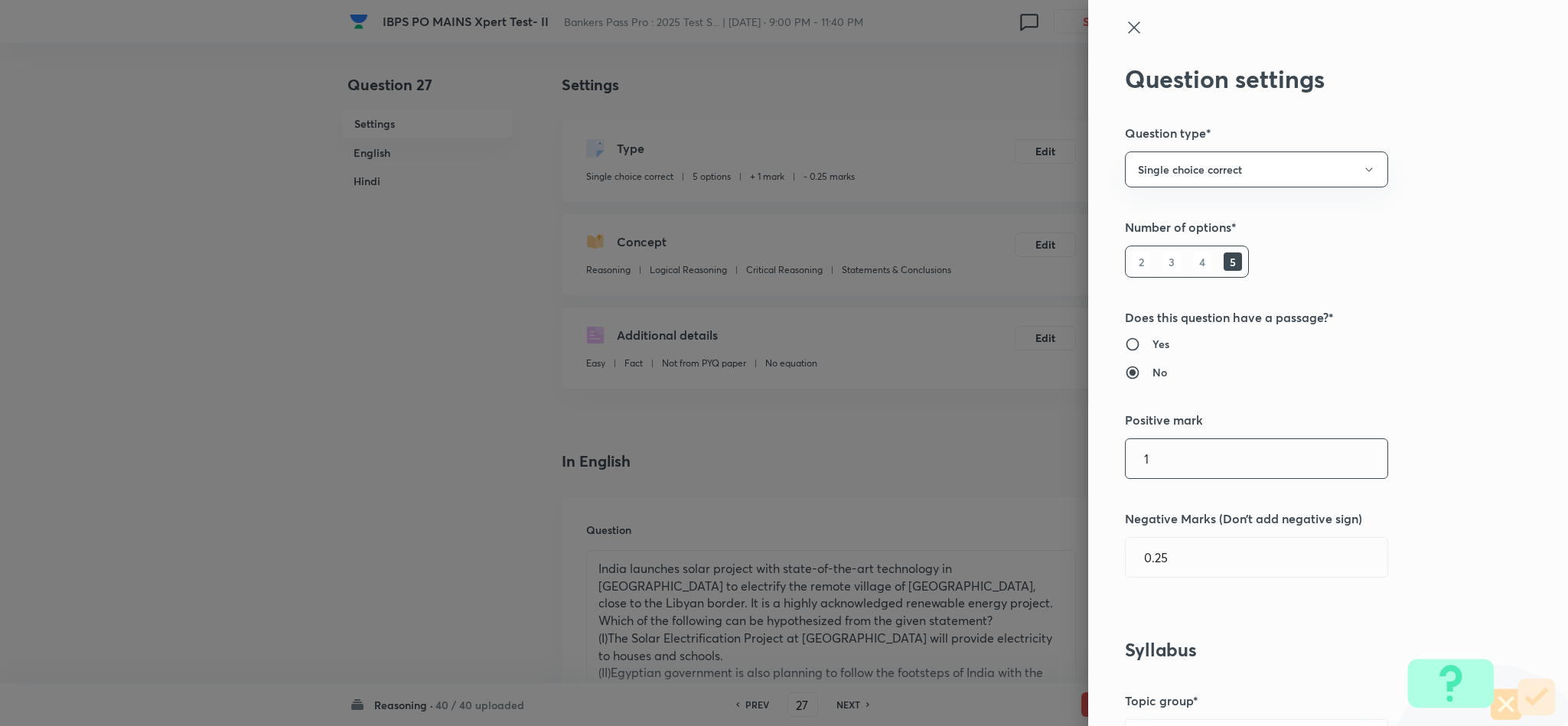
drag, startPoint x: 1058, startPoint y: 481, endPoint x: 917, endPoint y: 478, distance: 141.0
click at [917, 478] on div "Question settings Question type* Single choice correct Number of options* 2 3 4…" at bounding box center [784, 363] width 1568 height 726
click at [1144, 556] on input "0.25" at bounding box center [1256, 557] width 262 height 39
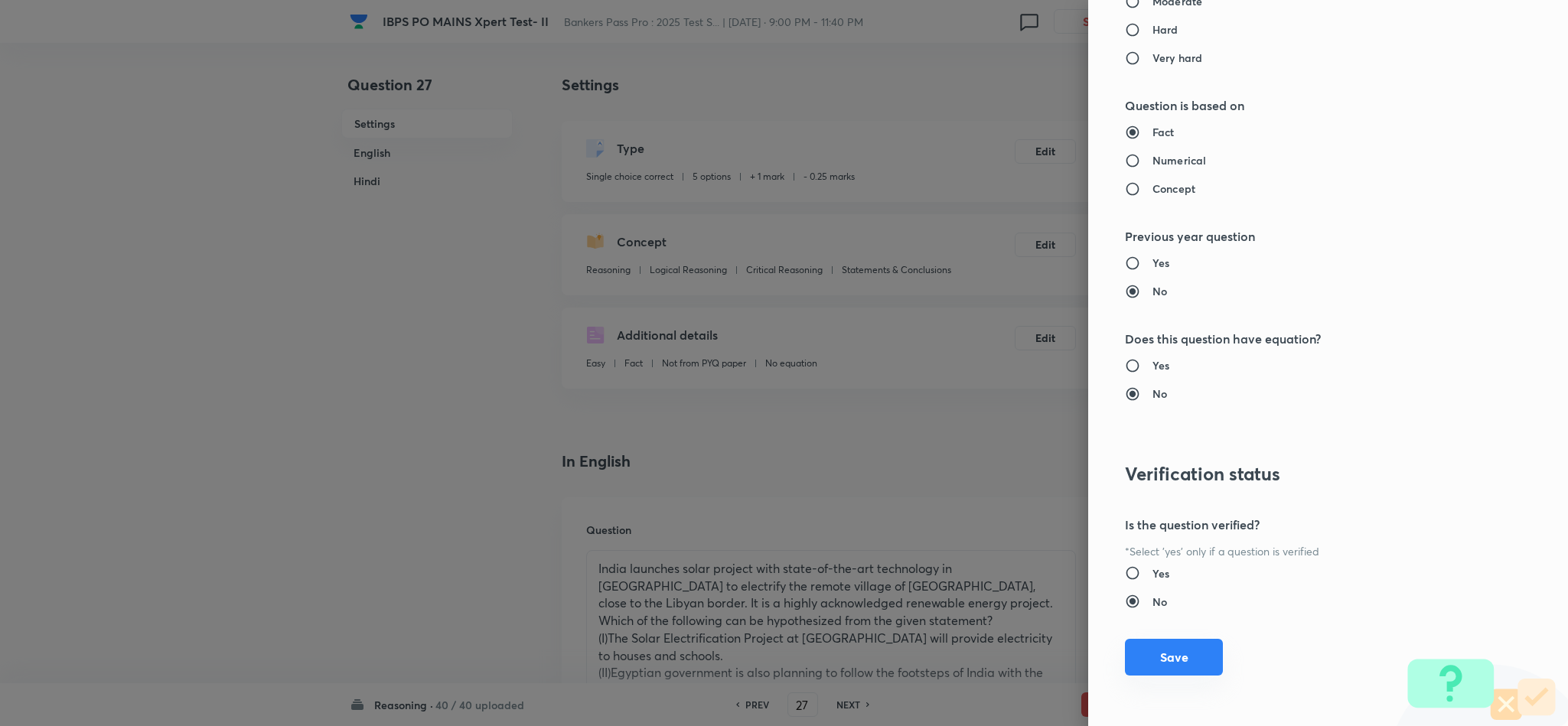
click at [1174, 654] on button "Save" at bounding box center [1174, 656] width 98 height 37
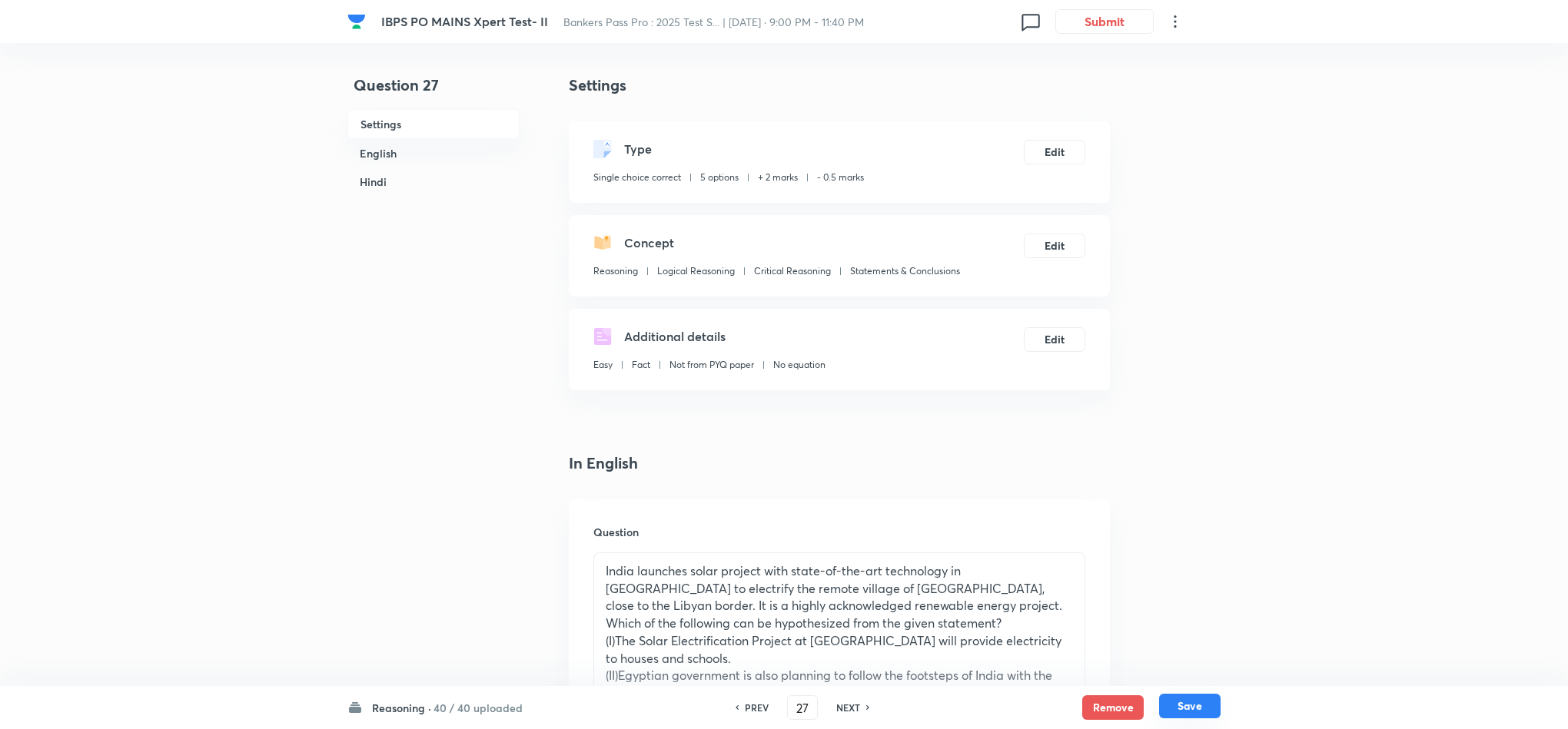
drag, startPoint x: 1193, startPoint y: 705, endPoint x: 1172, endPoint y: 662, distance: 47.9
click at [1193, 703] on button "Save" at bounding box center [1190, 706] width 61 height 25
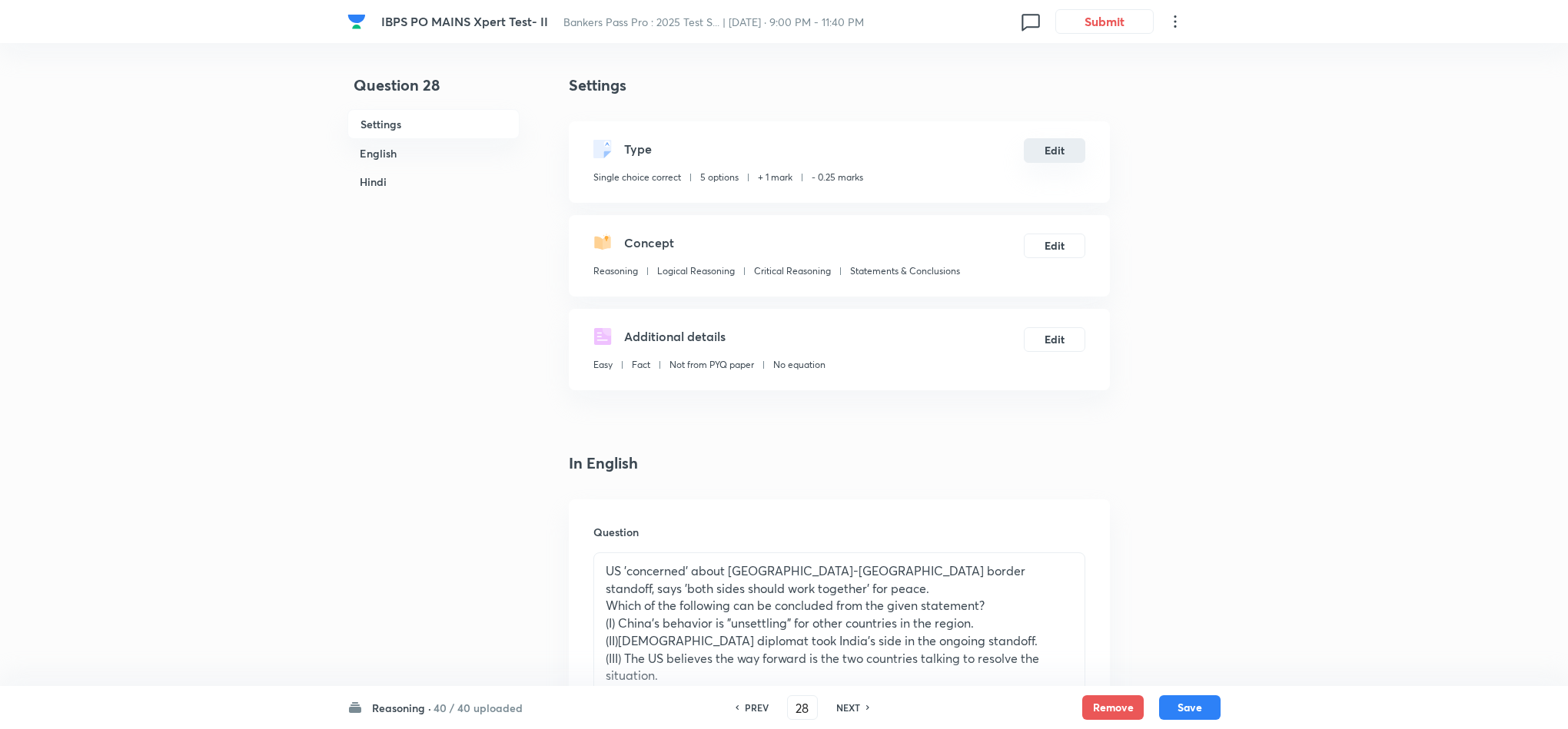
click at [1043, 161] on button "Edit" at bounding box center [1054, 150] width 61 height 25
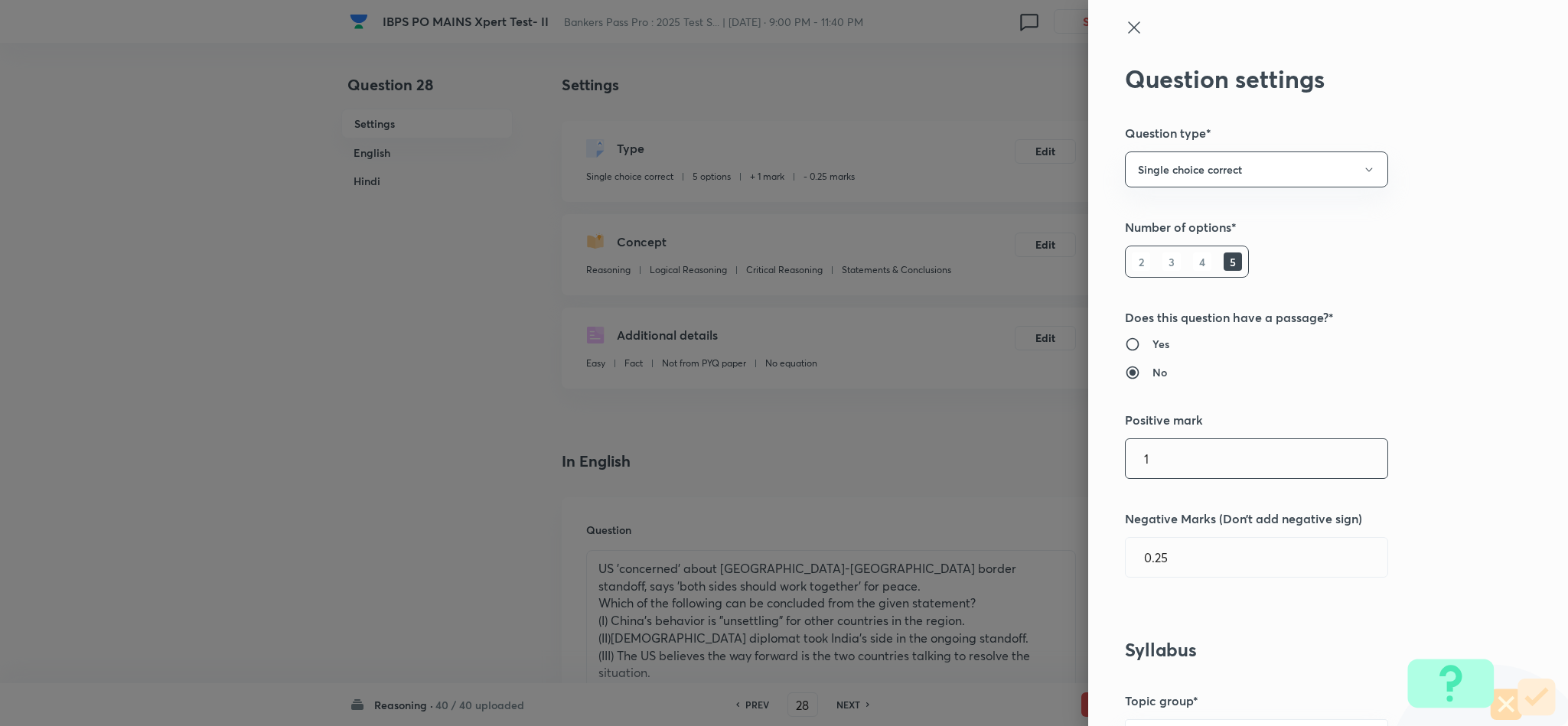
drag, startPoint x: 1128, startPoint y: 497, endPoint x: 1116, endPoint y: 480, distance: 20.8
click at [1116, 489] on div "Question settings Question type* Single choice correct Number of options* 2 3 4…" at bounding box center [1328, 363] width 480 height 726
drag, startPoint x: 1144, startPoint y: 560, endPoint x: 1163, endPoint y: 537, distance: 29.8
click at [1144, 559] on input "0.25" at bounding box center [1256, 557] width 262 height 39
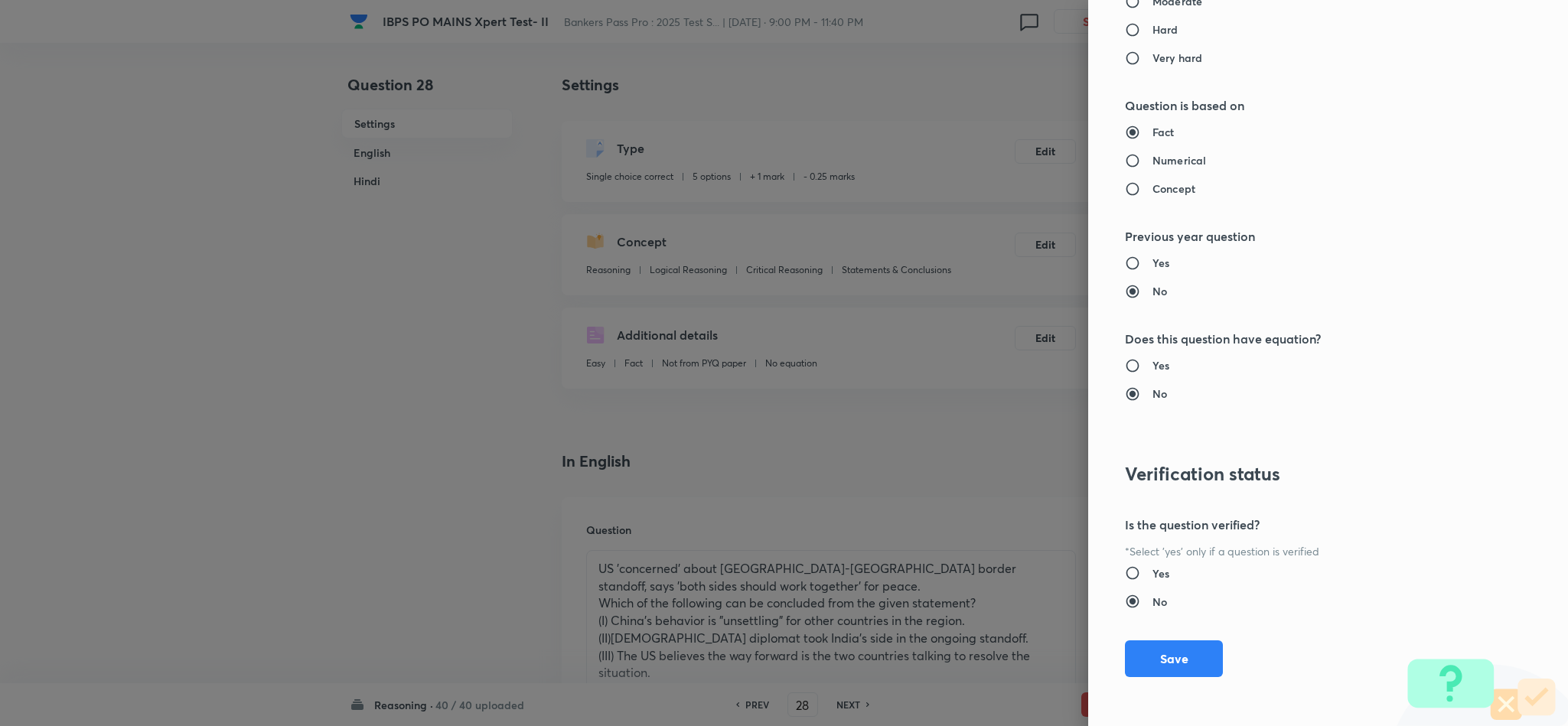
drag, startPoint x: 1176, startPoint y: 667, endPoint x: 1176, endPoint y: 647, distance: 20.0
click at [1176, 663] on button "Save" at bounding box center [1174, 658] width 98 height 37
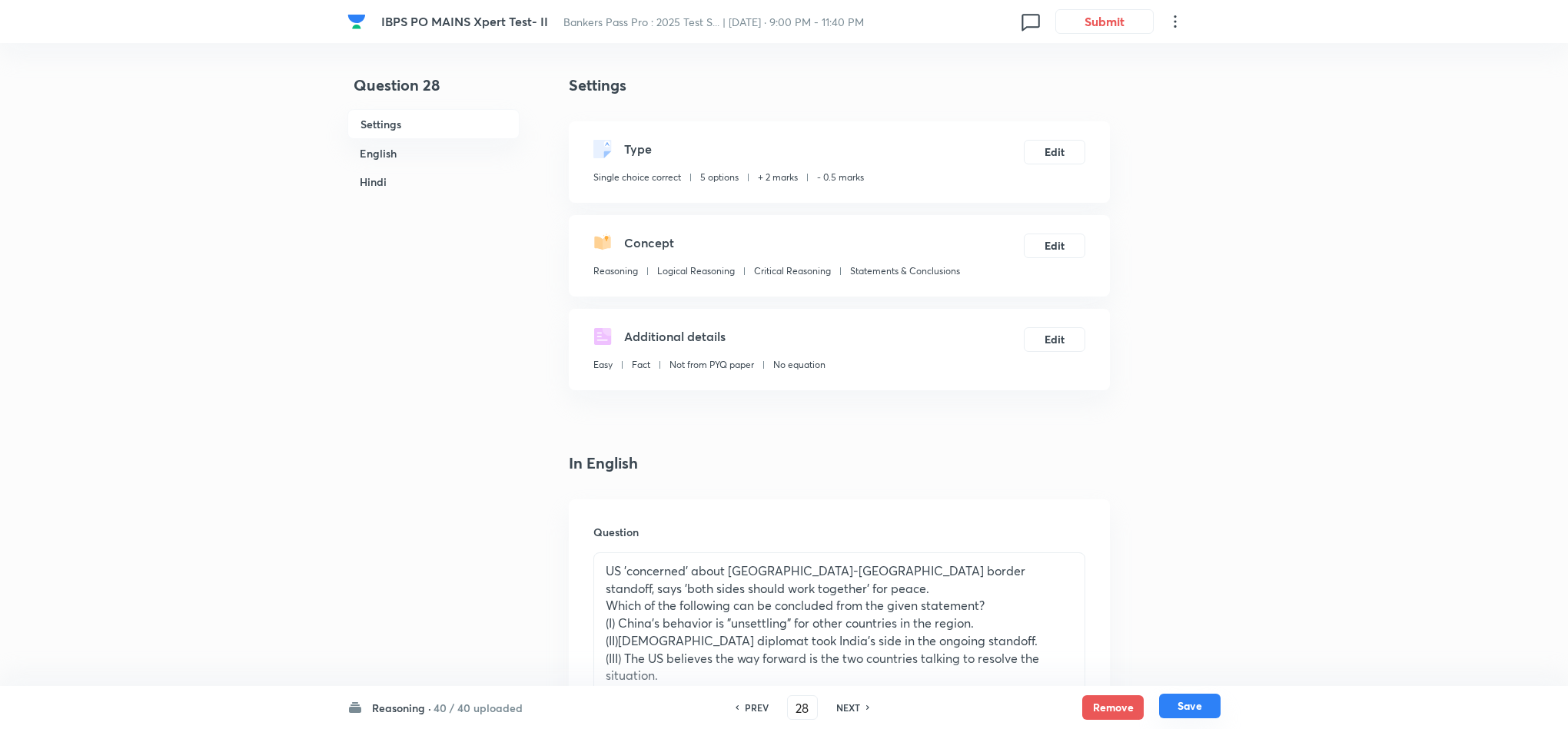
drag, startPoint x: 1206, startPoint y: 705, endPoint x: 1128, endPoint y: 334, distance: 379.1
click at [1205, 702] on button "Save" at bounding box center [1190, 706] width 61 height 25
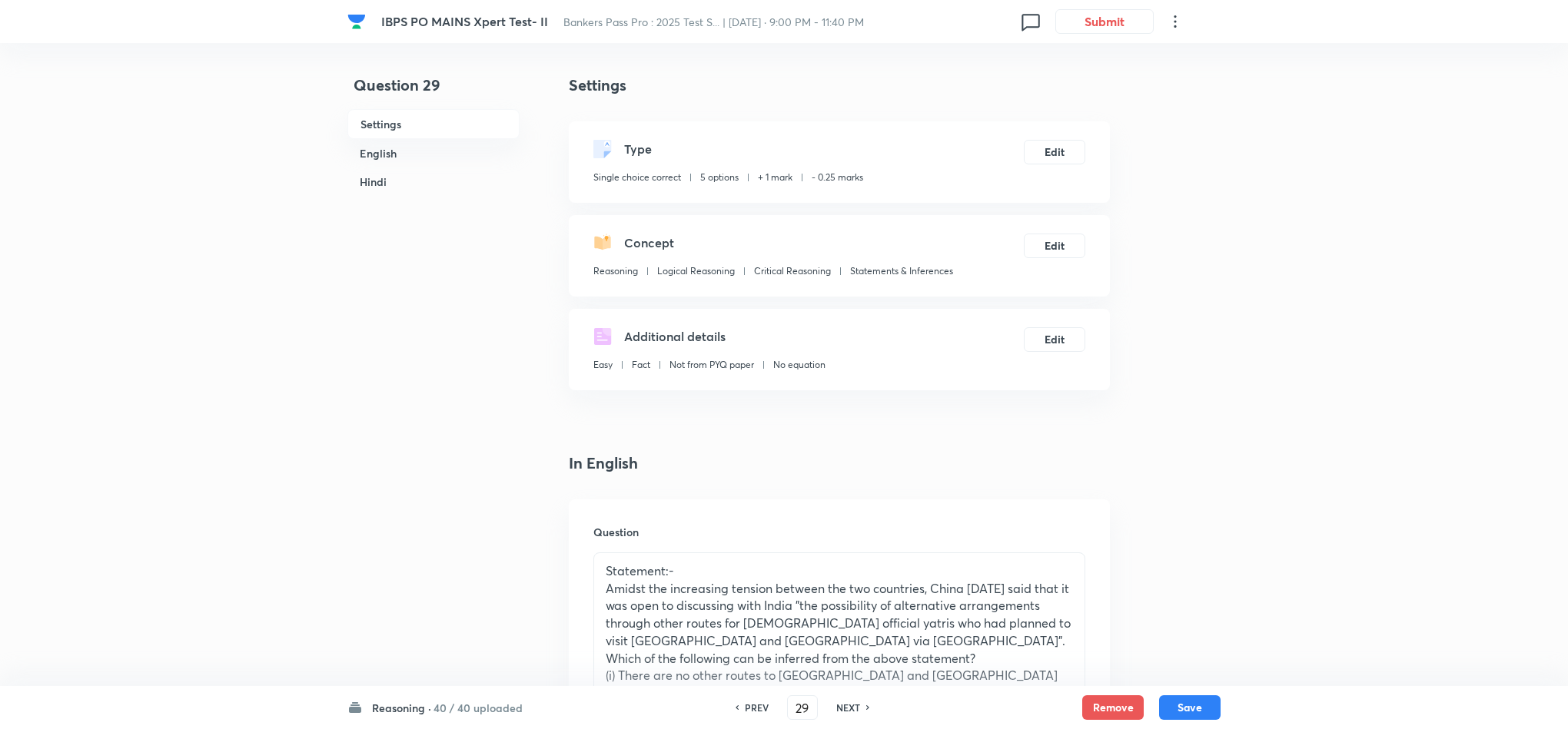
drag, startPoint x: 1054, startPoint y: 167, endPoint x: 1149, endPoint y: 231, distance: 114.5
click at [1054, 166] on div "Type Single choice correct 5 options + 1 mark - 0.25 marks Edit" at bounding box center [839, 162] width 541 height 82
click at [1041, 157] on button "Edit" at bounding box center [1054, 150] width 61 height 25
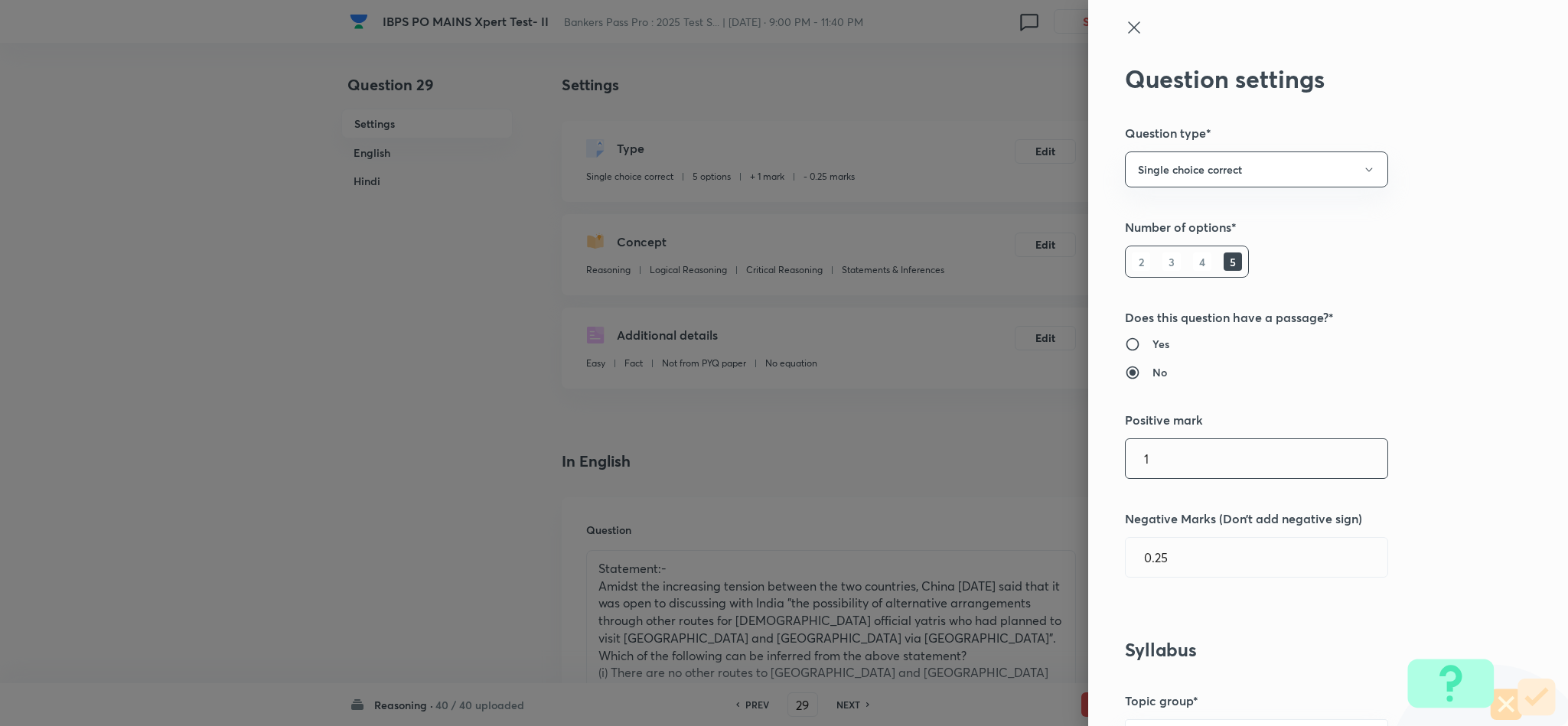
drag, startPoint x: 1173, startPoint y: 468, endPoint x: 1073, endPoint y: 469, distance: 100.0
click at [1088, 476] on div "Question settings Question type* Single choice correct Number of options* 2 3 4…" at bounding box center [1328, 363] width 480 height 726
drag, startPoint x: 1146, startPoint y: 565, endPoint x: 1259, endPoint y: 553, distance: 113.6
click at [1146, 560] on input "0.25" at bounding box center [1256, 557] width 262 height 39
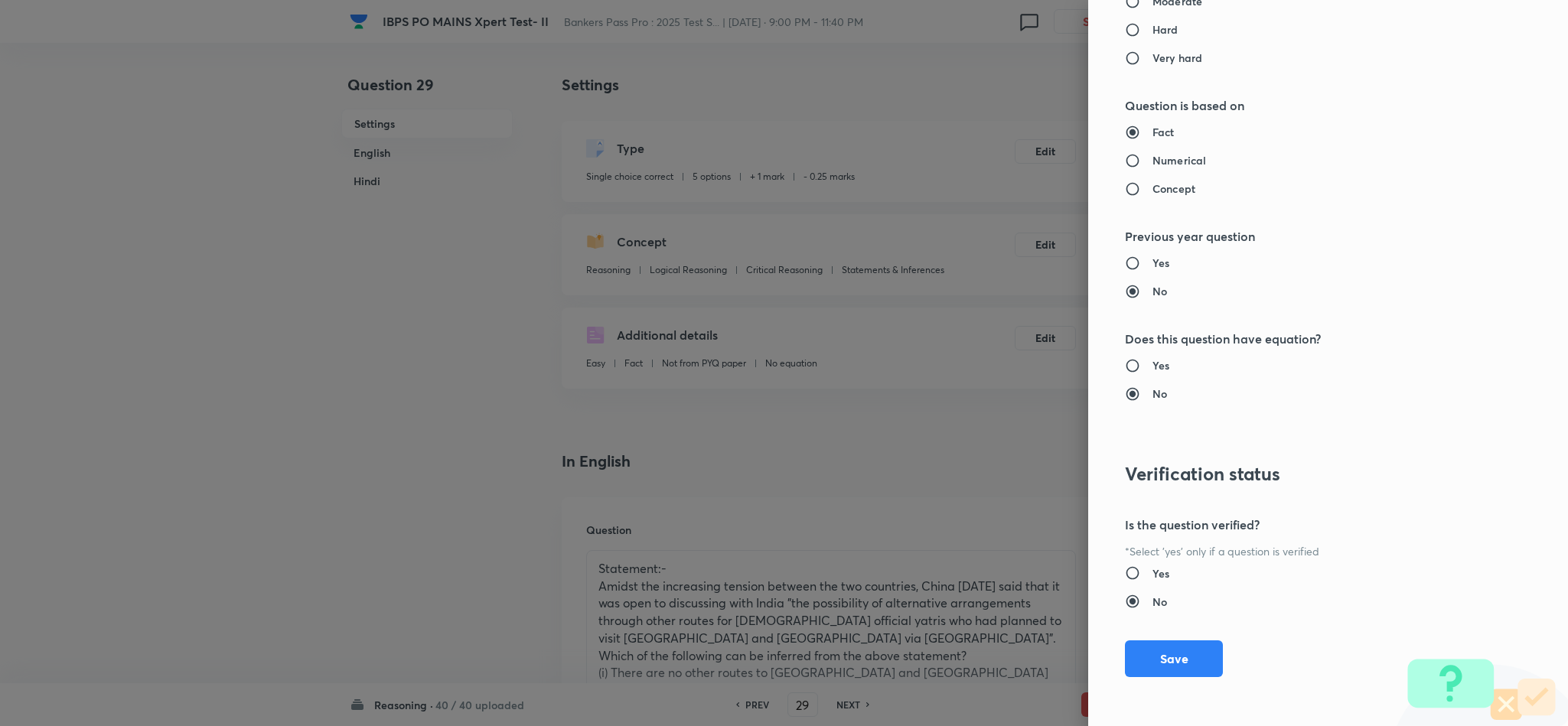
drag, startPoint x: 1150, startPoint y: 673, endPoint x: 1158, endPoint y: 666, distance: 10.6
click at [1150, 670] on button "Save" at bounding box center [1174, 658] width 98 height 37
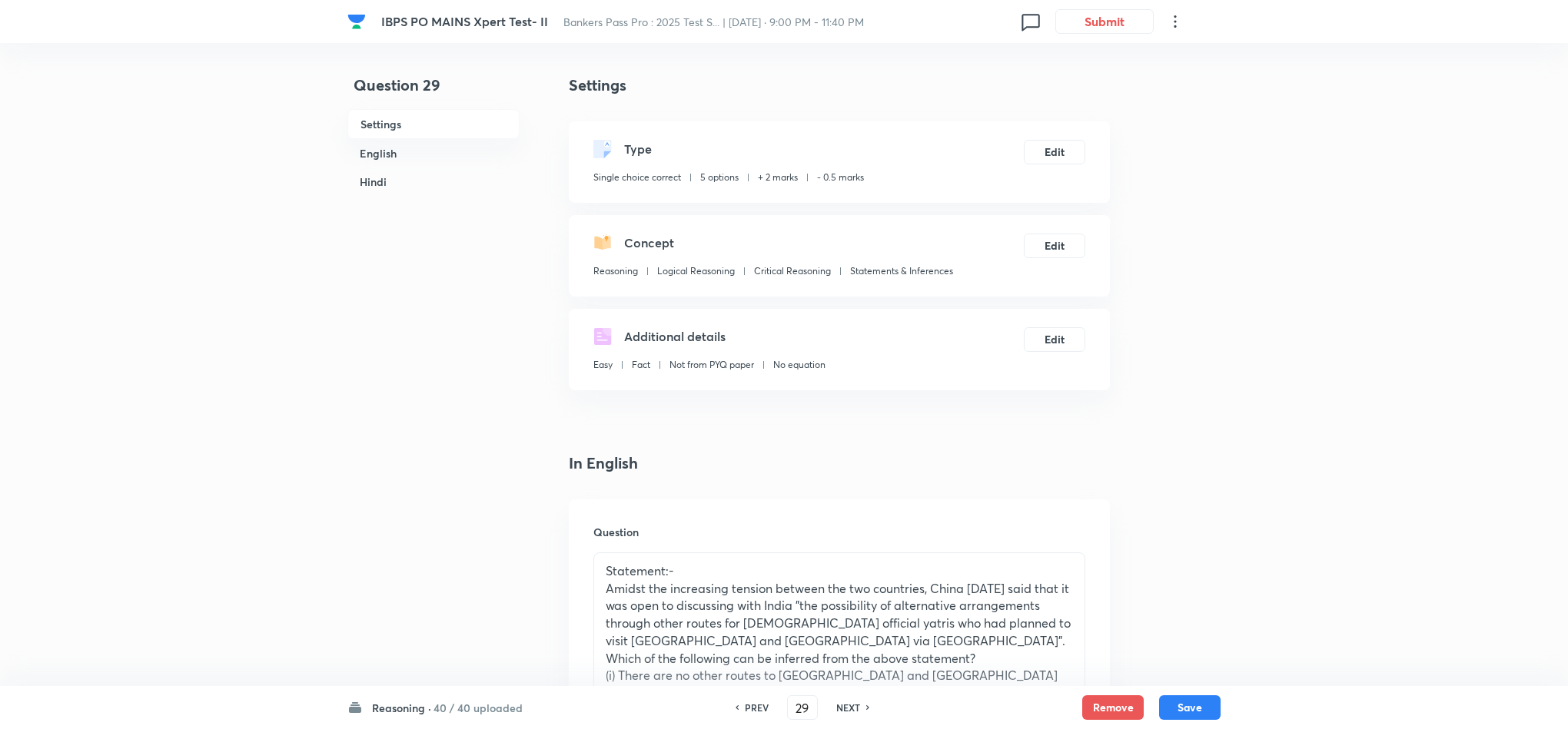
drag, startPoint x: 1188, startPoint y: 712, endPoint x: 1188, endPoint y: 671, distance: 41.0
click at [1188, 703] on button "Save" at bounding box center [1190, 707] width 61 height 25
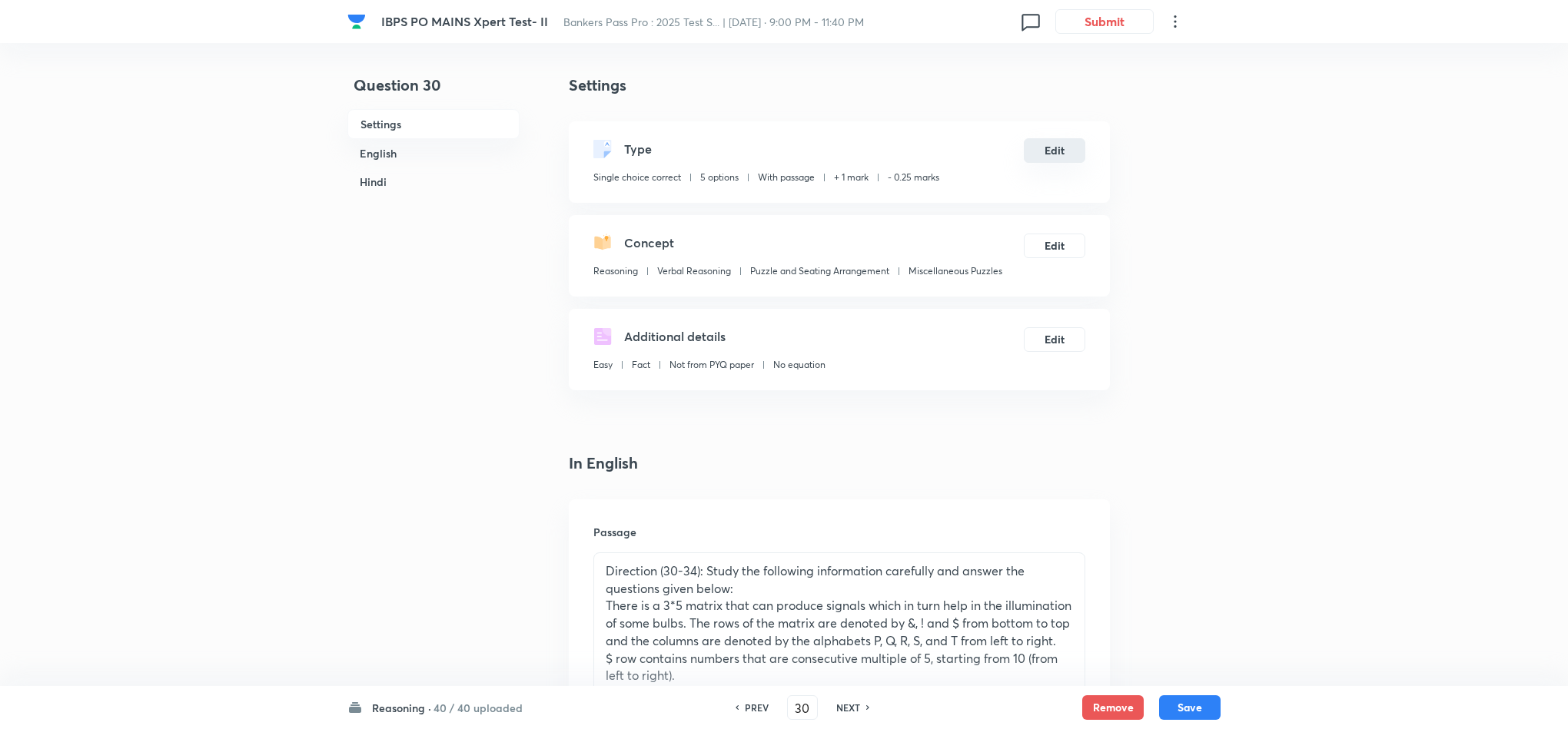
click at [1049, 155] on button "Edit" at bounding box center [1054, 150] width 61 height 25
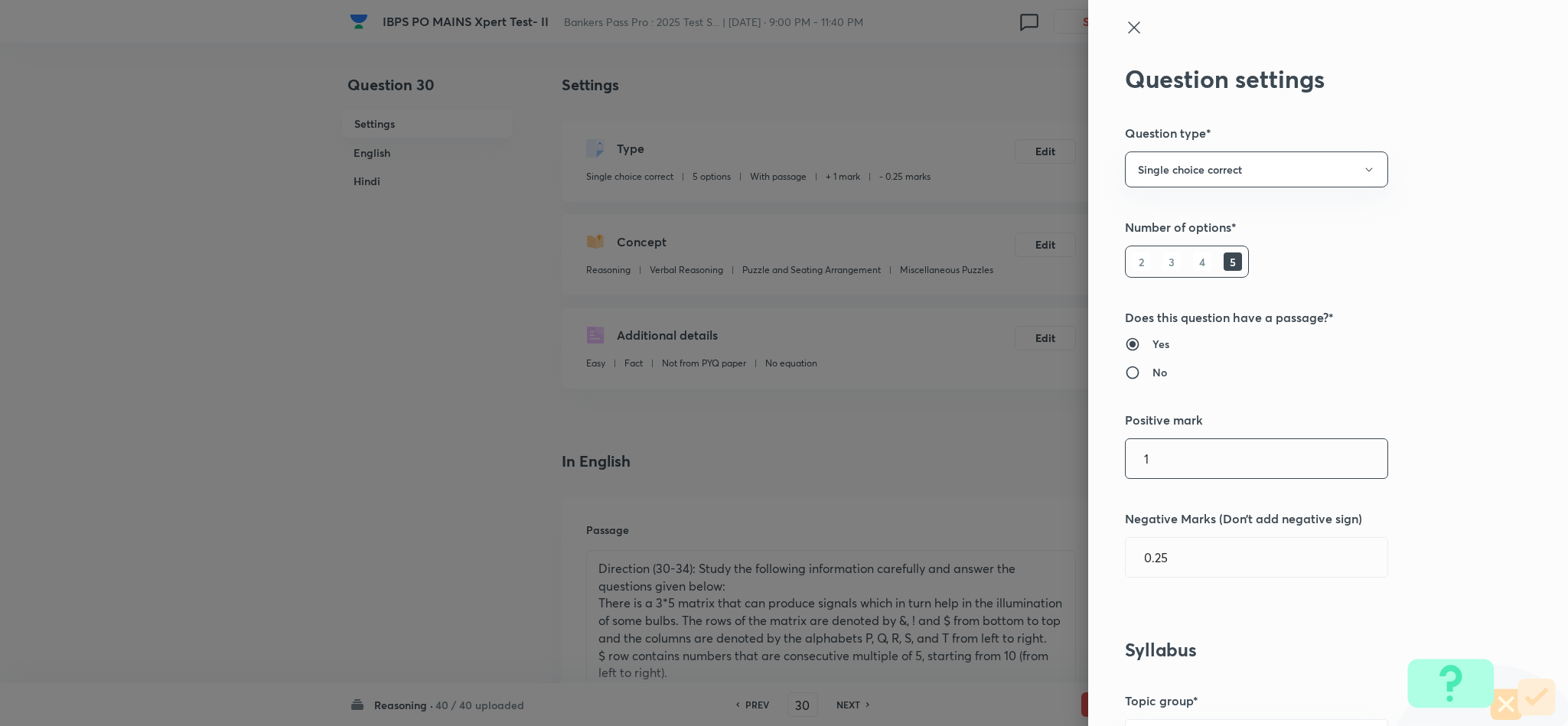
drag, startPoint x: 1133, startPoint y: 487, endPoint x: 977, endPoint y: 464, distance: 157.7
click at [977, 464] on div "Question settings Question type* Single choice correct Number of options* 2 3 4…" at bounding box center [784, 363] width 1568 height 726
drag, startPoint x: 1137, startPoint y: 560, endPoint x: 1140, endPoint y: 546, distance: 14.3
click at [1135, 559] on input "0.25" at bounding box center [1256, 557] width 262 height 39
click at [1140, 558] on input "0.25" at bounding box center [1256, 557] width 262 height 39
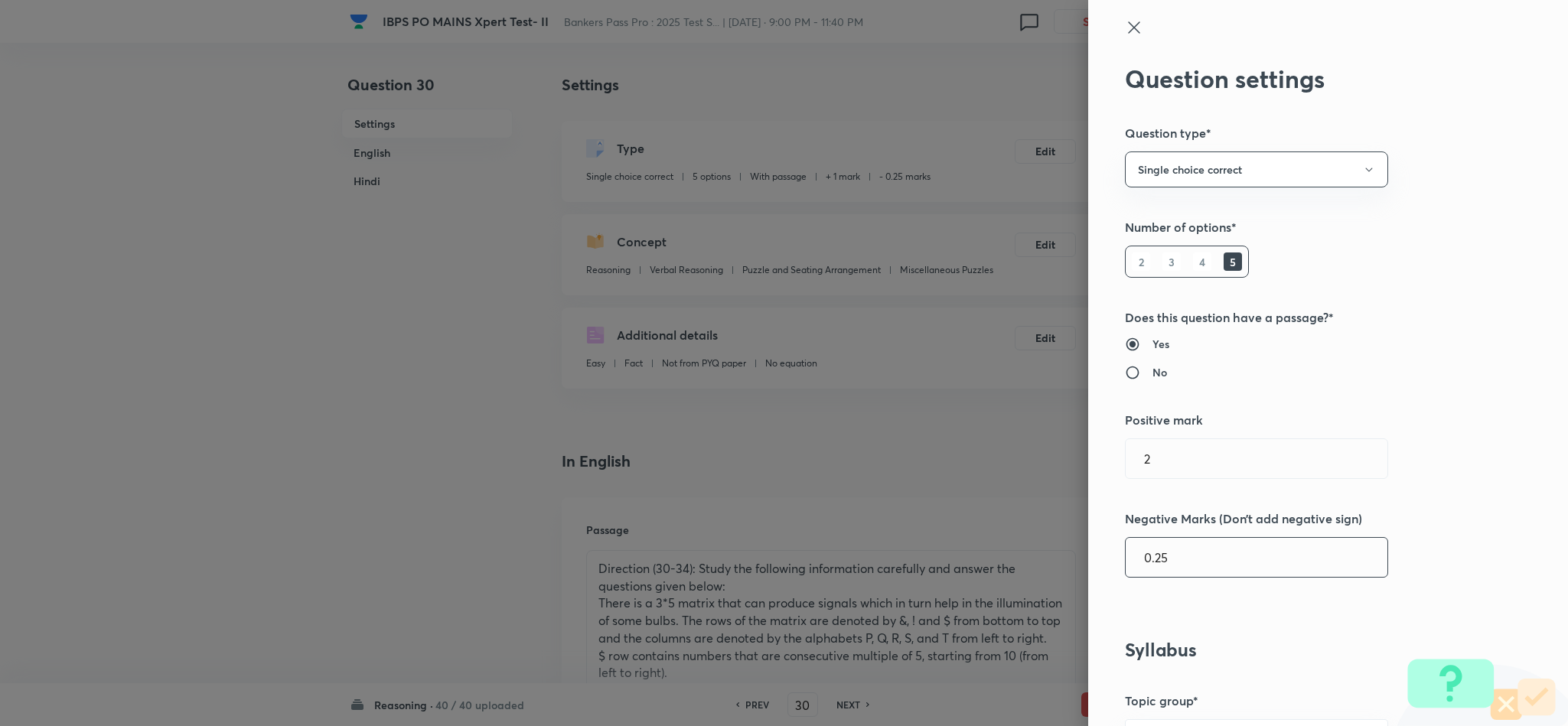
click at [1142, 556] on input "0.25" at bounding box center [1256, 557] width 262 height 39
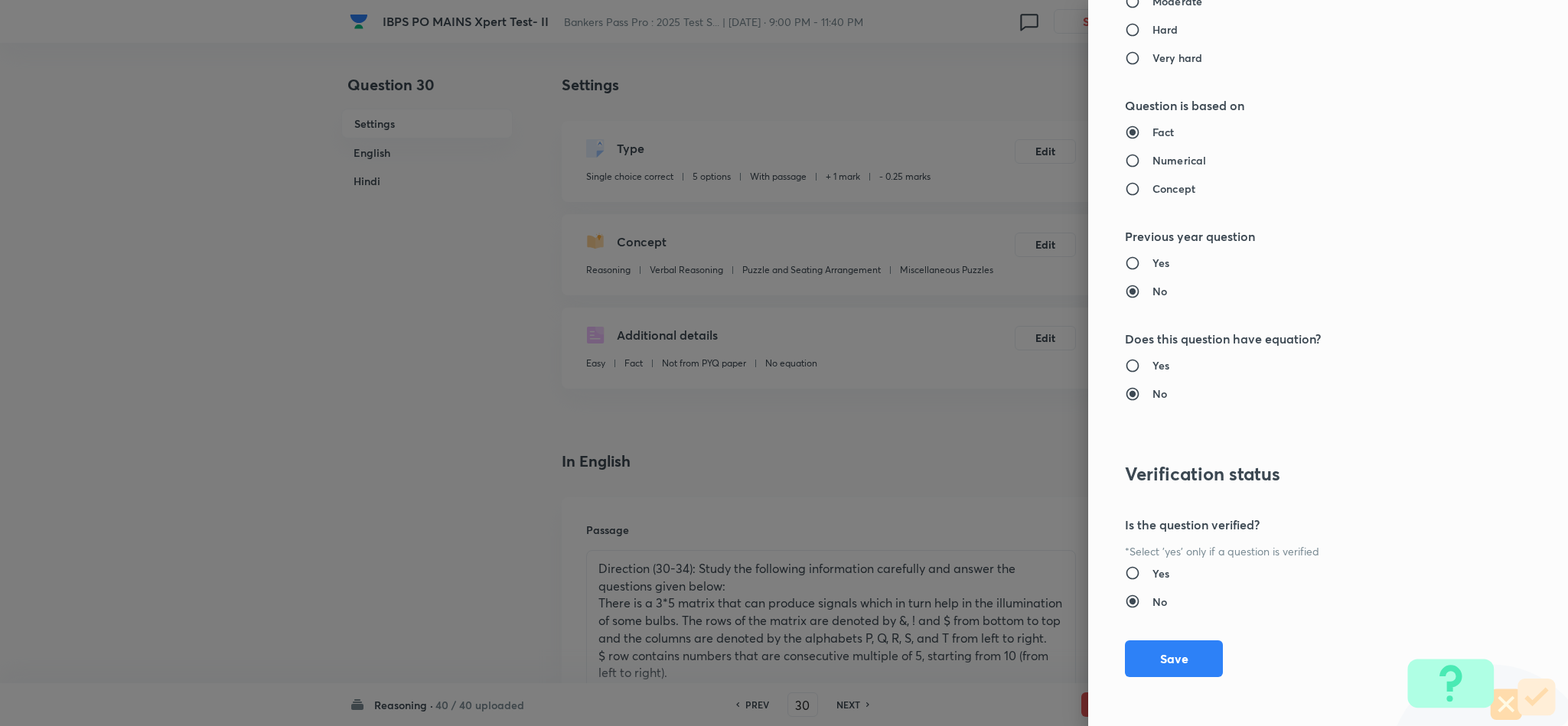
drag, startPoint x: 1150, startPoint y: 670, endPoint x: 1401, endPoint y: 406, distance: 364.3
click at [1148, 656] on button "Save" at bounding box center [1174, 658] width 98 height 37
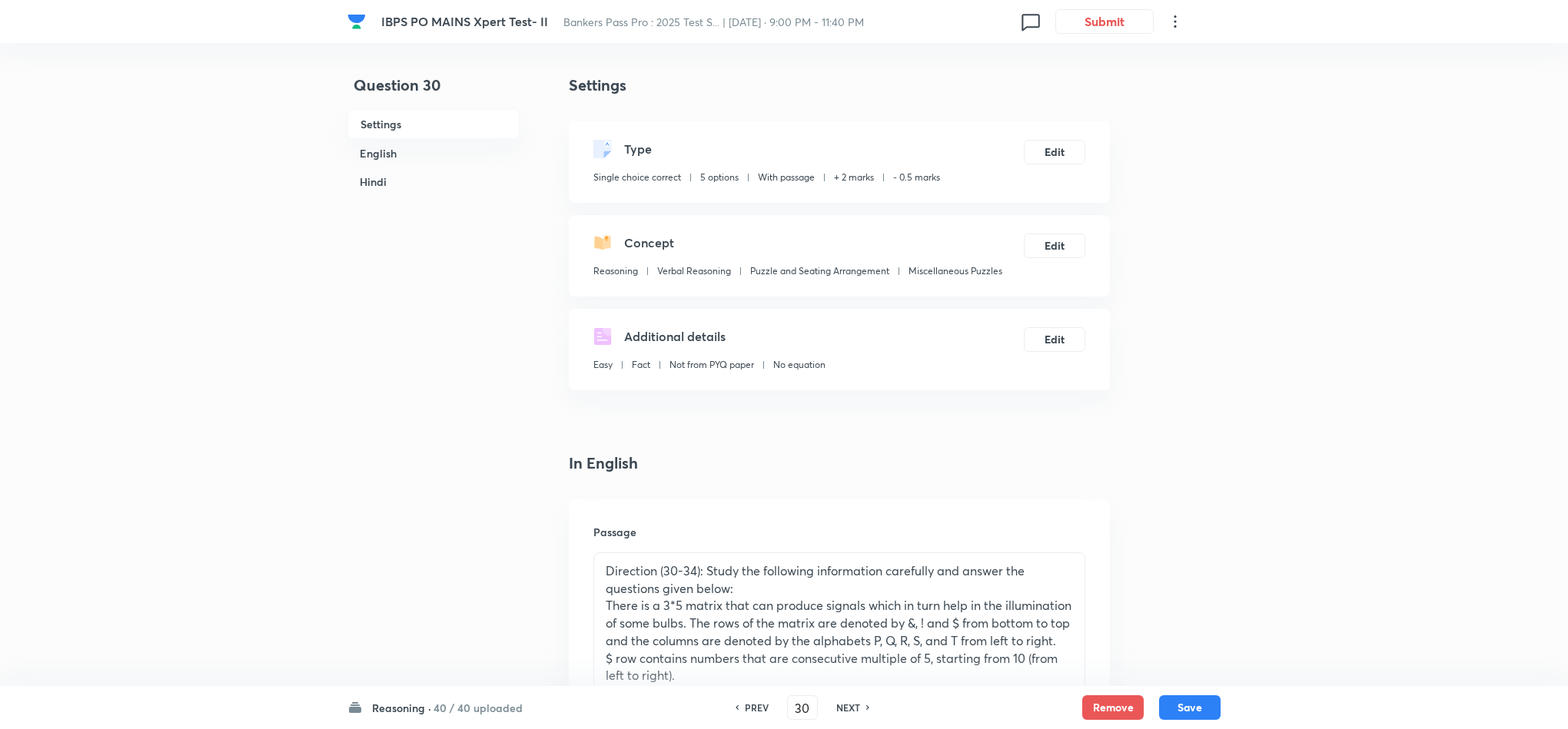
click at [1197, 696] on button "Save" at bounding box center [1190, 707] width 61 height 25
click at [1037, 157] on button "Edit" at bounding box center [1054, 150] width 61 height 25
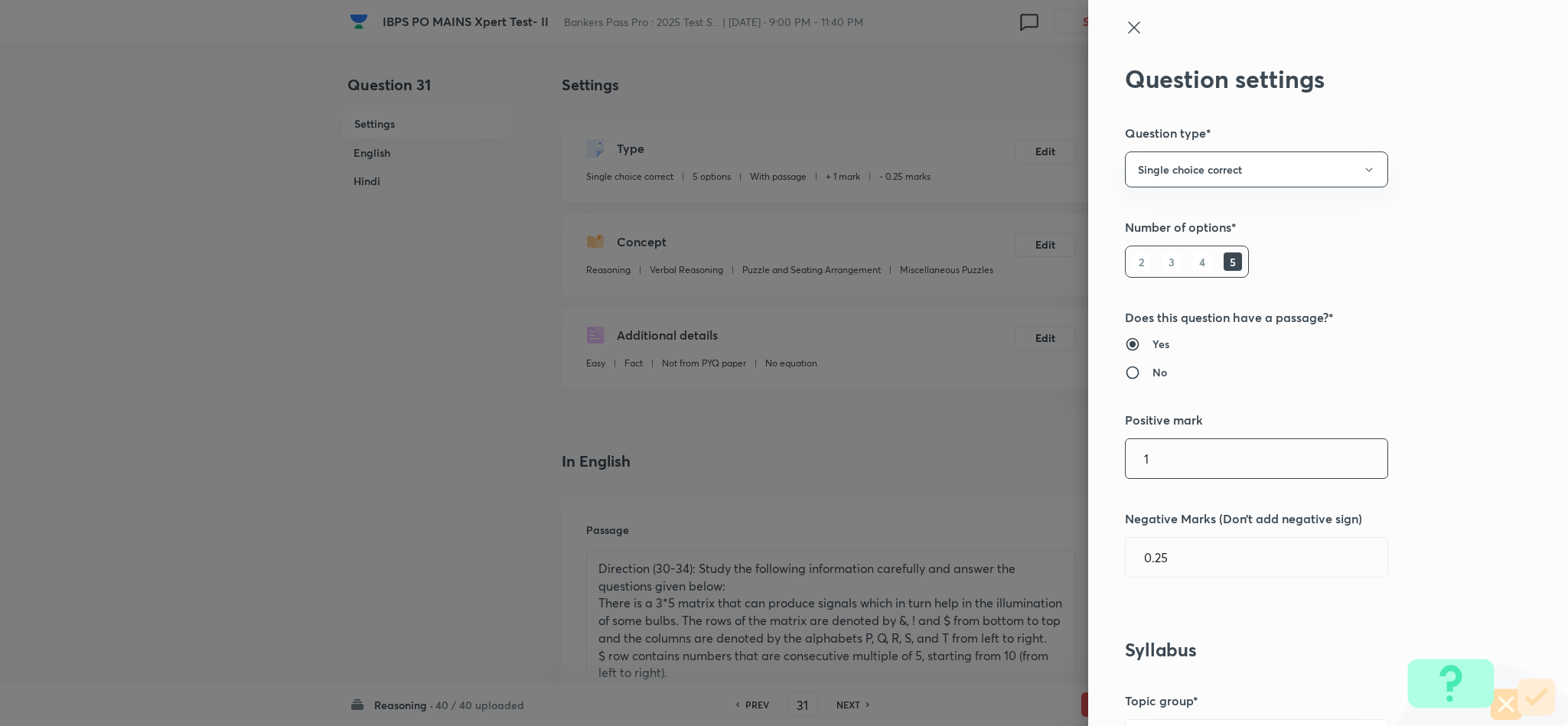
drag, startPoint x: 1139, startPoint y: 471, endPoint x: 1057, endPoint y: 464, distance: 82.3
click at [1057, 464] on div "Question settings Question type* Single choice correct Number of options* 2 3 4…" at bounding box center [784, 363] width 1568 height 726
click at [1142, 562] on input "0.25" at bounding box center [1256, 557] width 262 height 39
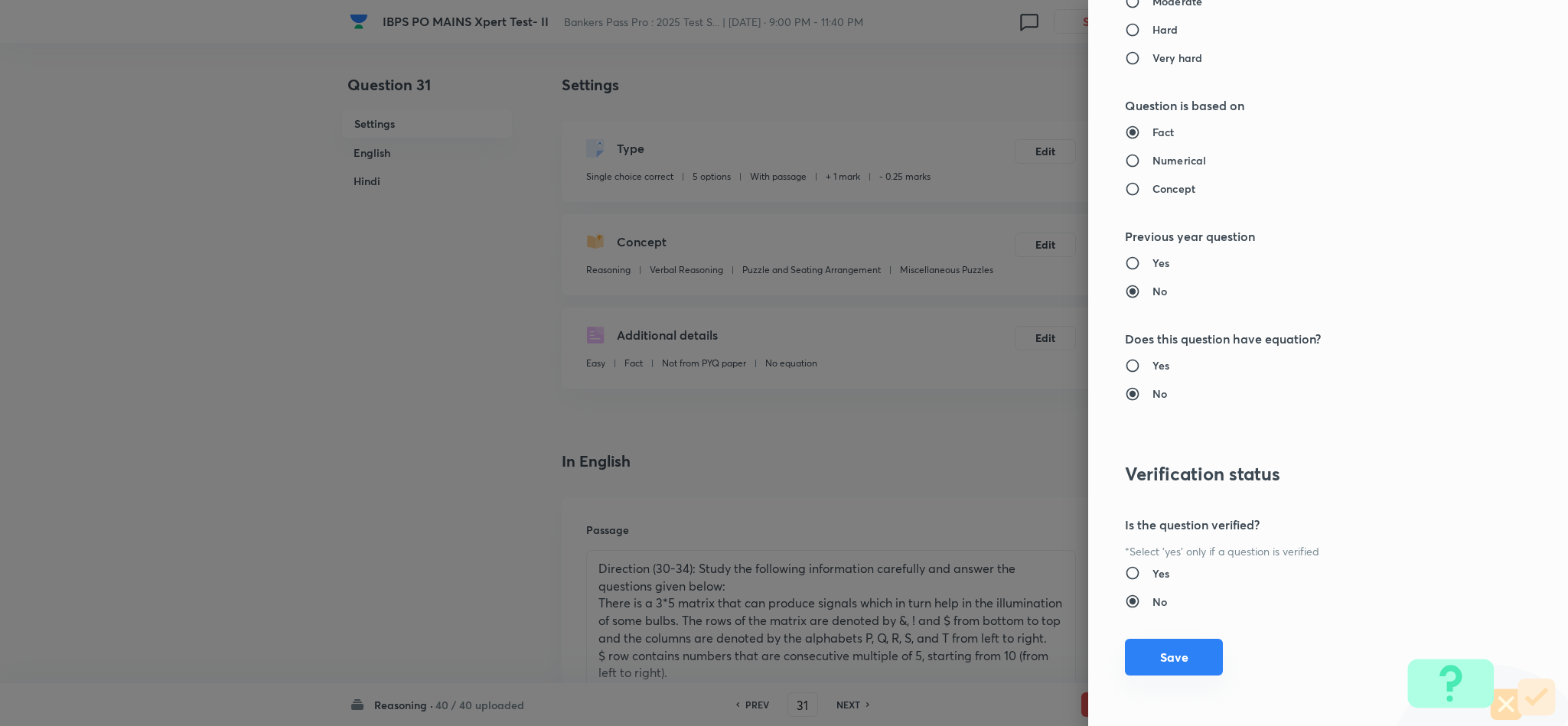
click at [1169, 664] on button "Save" at bounding box center [1174, 656] width 98 height 37
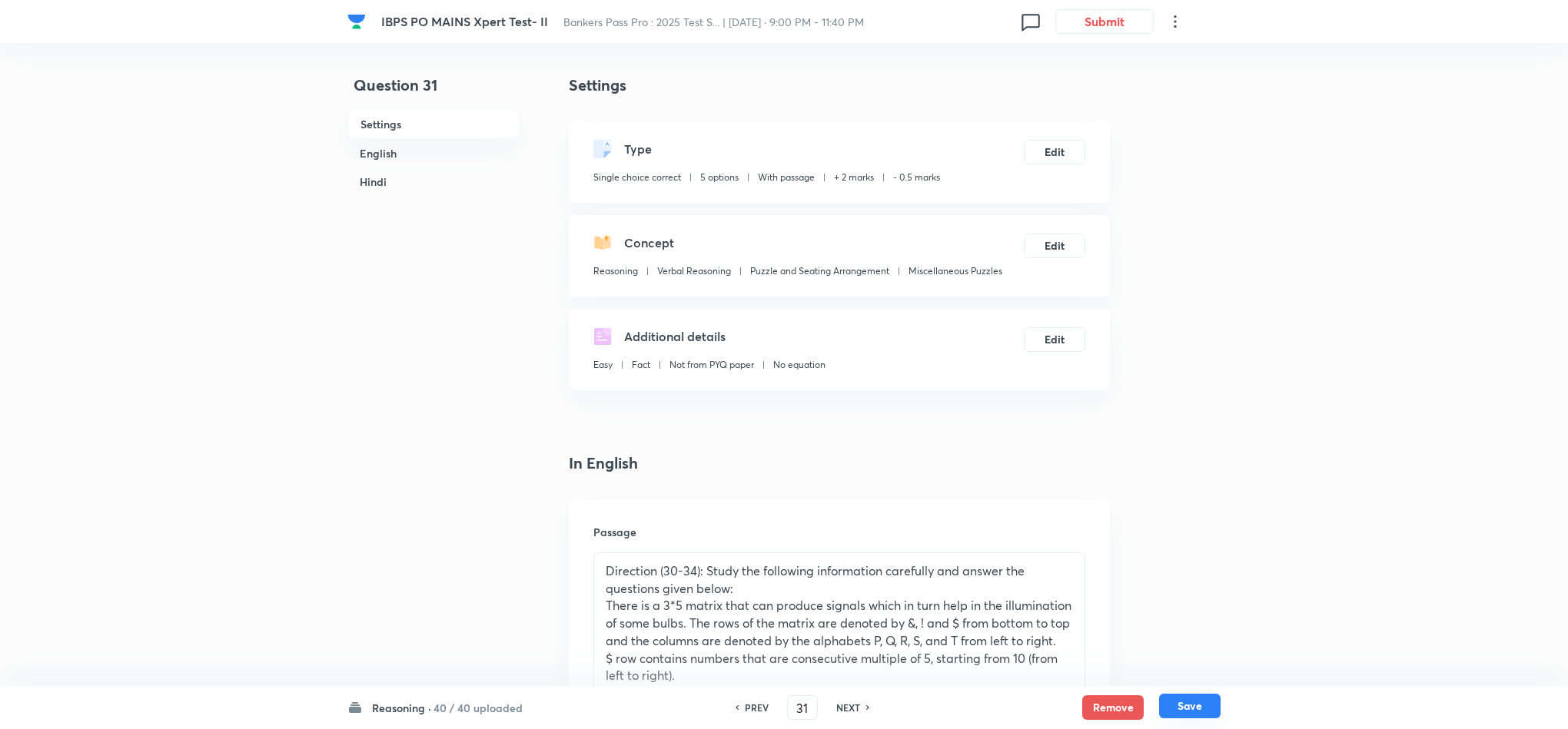
click at [1193, 712] on button "Save" at bounding box center [1190, 706] width 61 height 25
click at [1060, 148] on button "Edit" at bounding box center [1054, 150] width 61 height 25
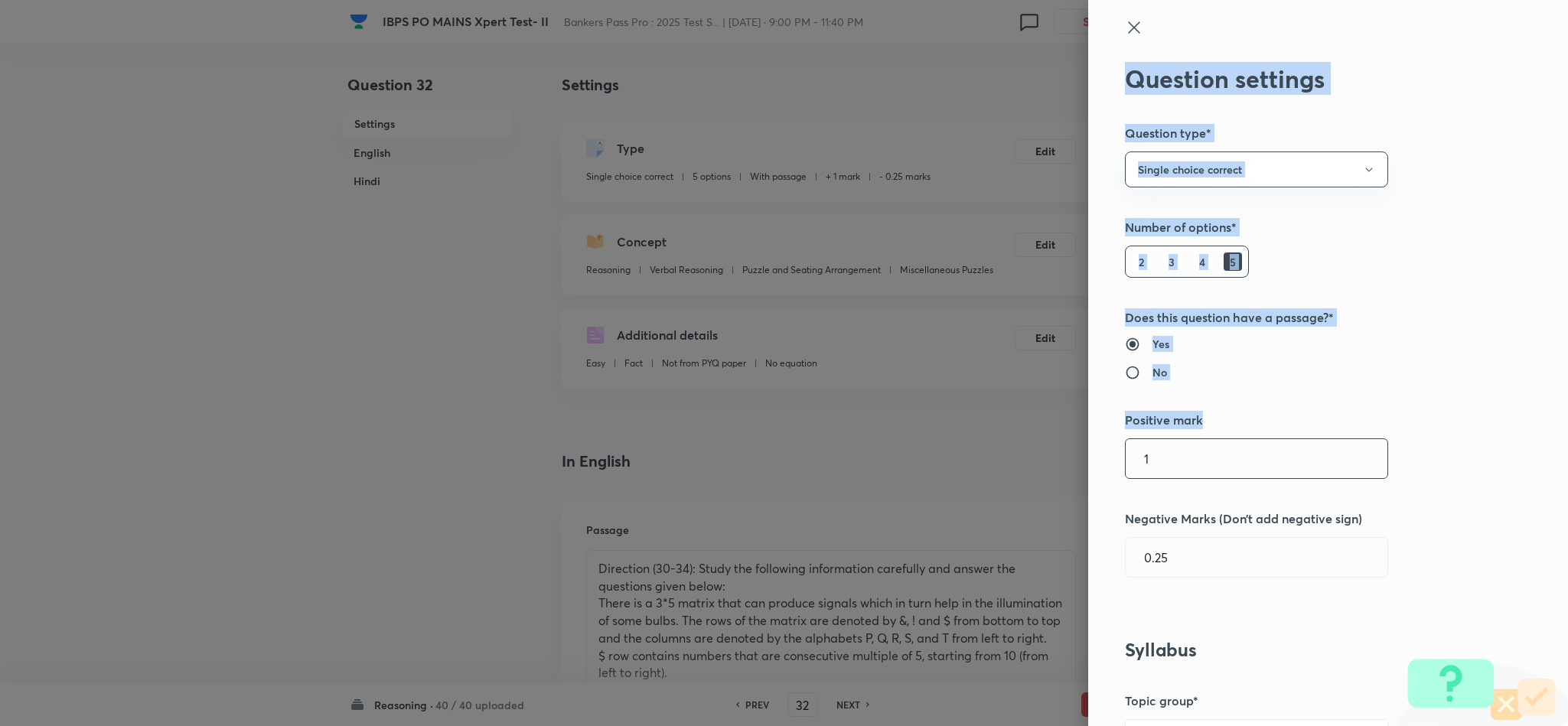
drag, startPoint x: 1045, startPoint y: 482, endPoint x: 1153, endPoint y: 474, distance: 108.3
click at [1012, 474] on div "Question settings Question type* Single choice correct Number of options* 2 3 4…" at bounding box center [784, 363] width 1568 height 726
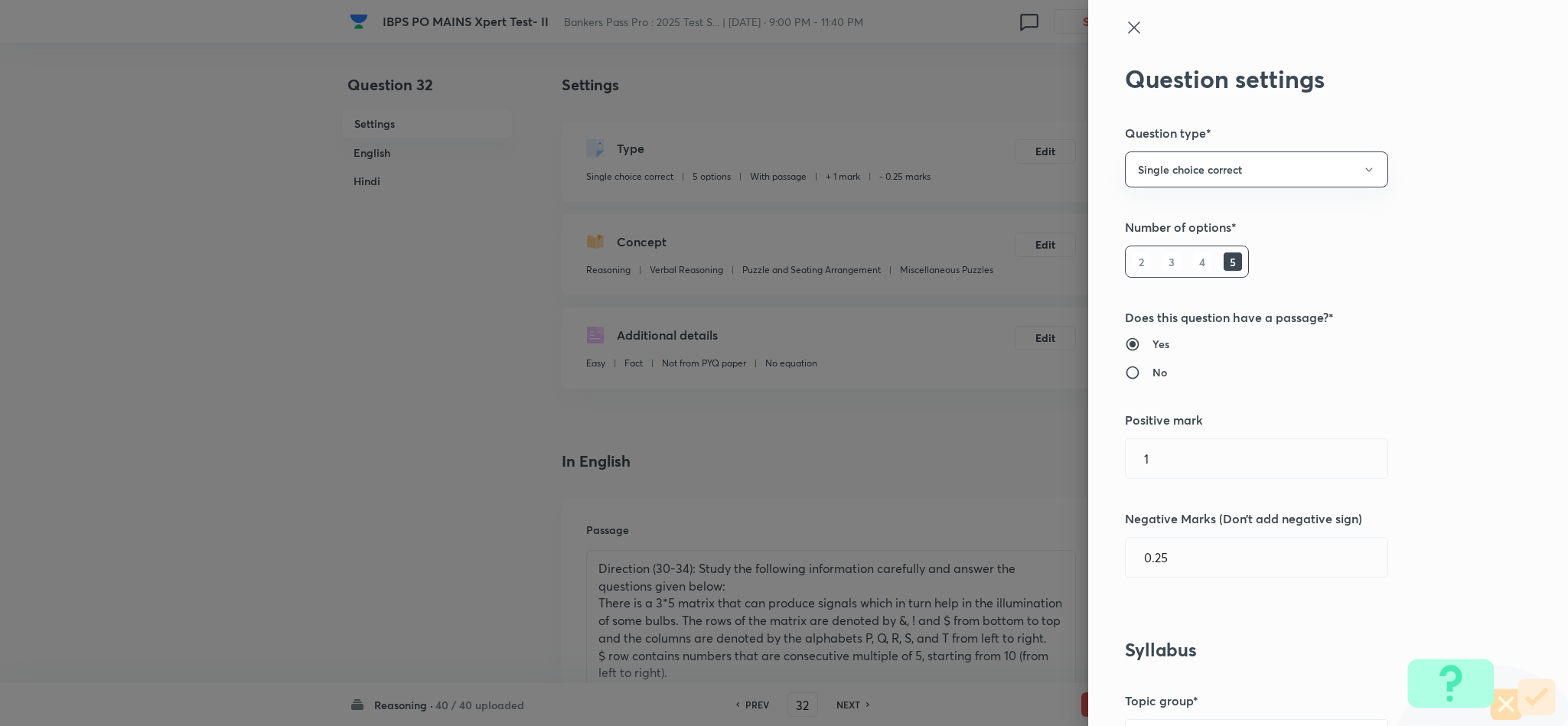
drag, startPoint x: 1038, startPoint y: 473, endPoint x: 1027, endPoint y: 471, distance: 11.2
click at [1027, 471] on div "Question settings Question type* Single choice correct Number of options* 2 3 4…" at bounding box center [784, 363] width 1568 height 726
click at [1144, 552] on input "0.25" at bounding box center [1256, 557] width 262 height 39
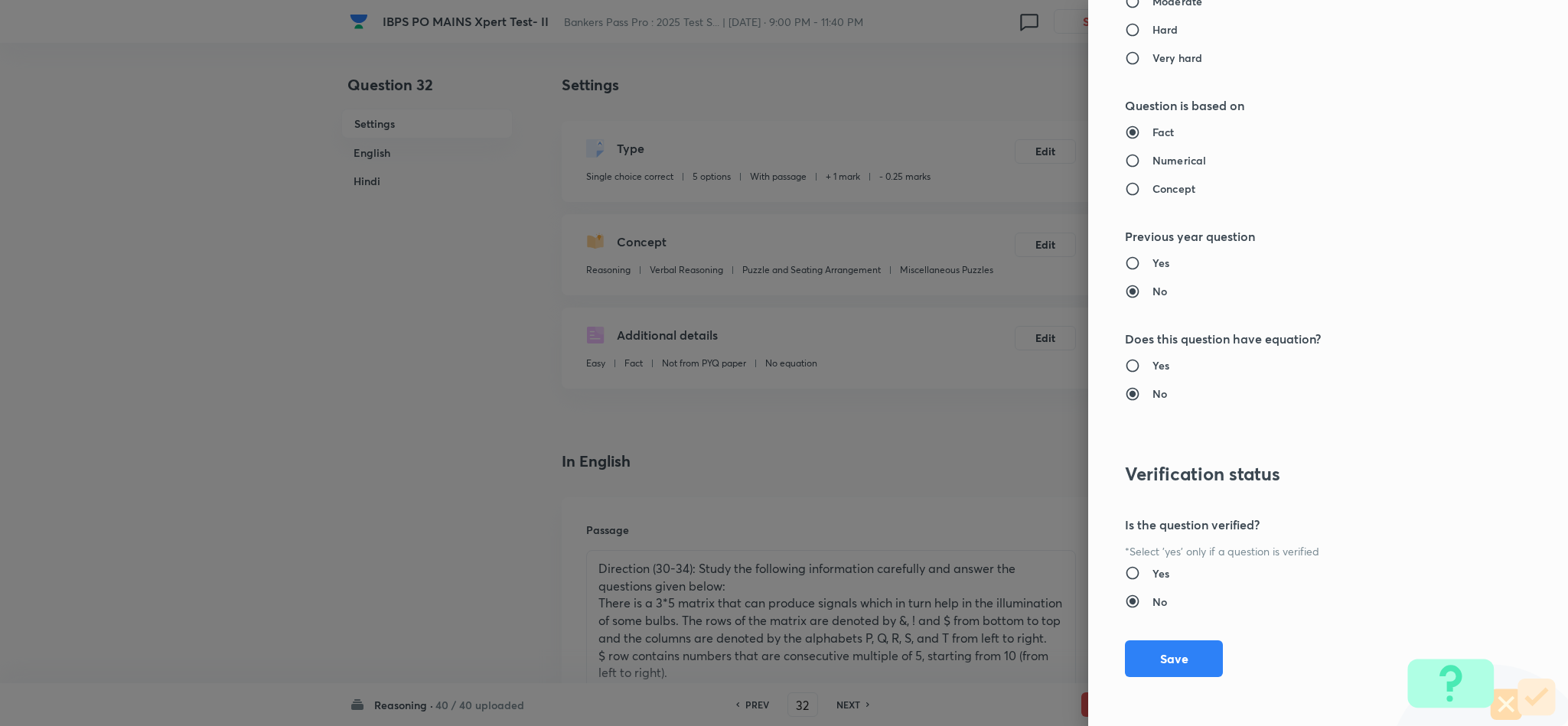
click at [1172, 683] on div "Question settings Question type* Single choice correct Number of options* 2 3 4…" at bounding box center [1328, 363] width 480 height 726
click at [1174, 677] on div "Question settings Question type* Single choice correct Number of options* 2 3 4…" at bounding box center [1328, 363] width 480 height 726
click at [1194, 671] on button "Save" at bounding box center [1174, 658] width 98 height 37
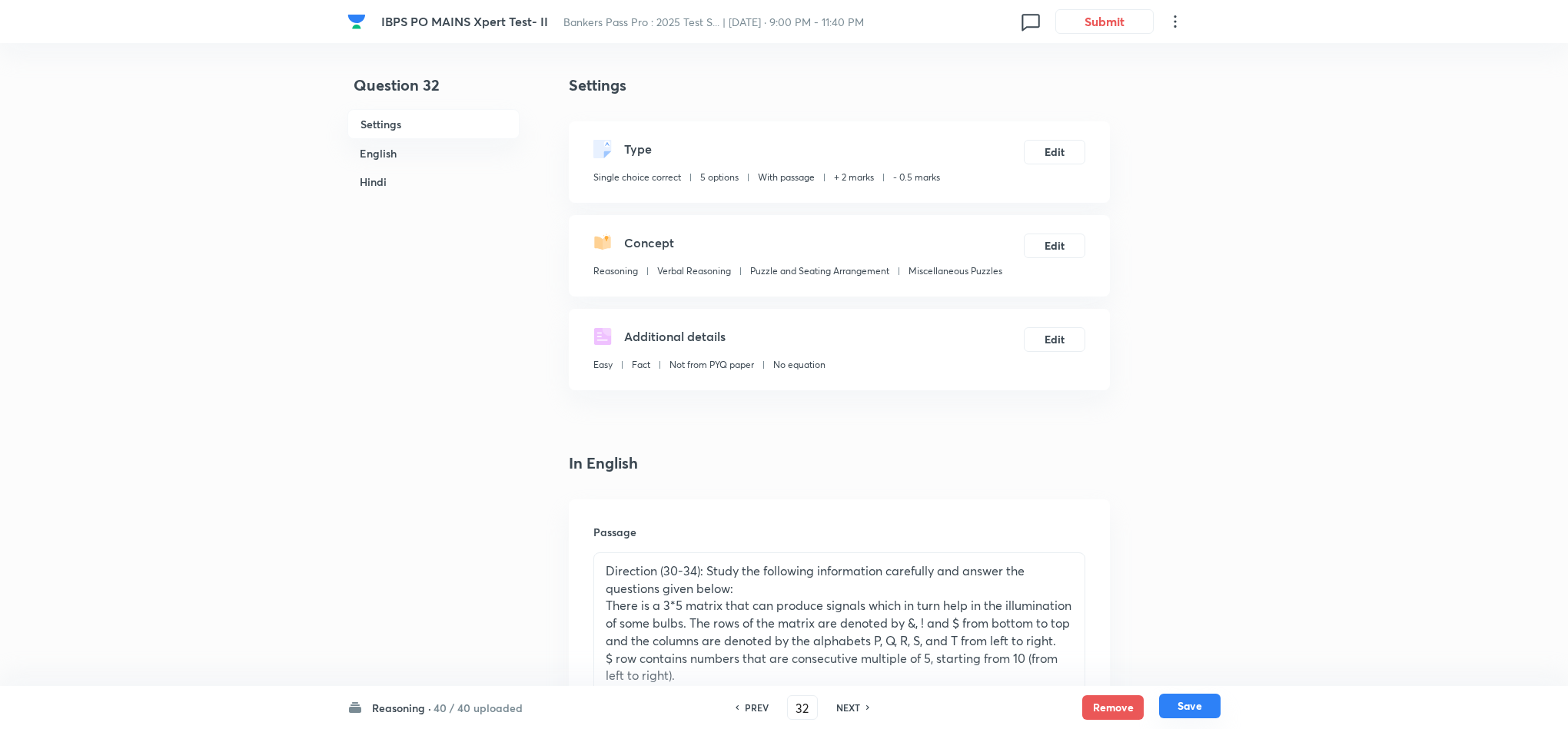
click at [1199, 710] on button "Save" at bounding box center [1190, 706] width 61 height 25
click at [1066, 148] on button "Edit" at bounding box center [1054, 150] width 61 height 25
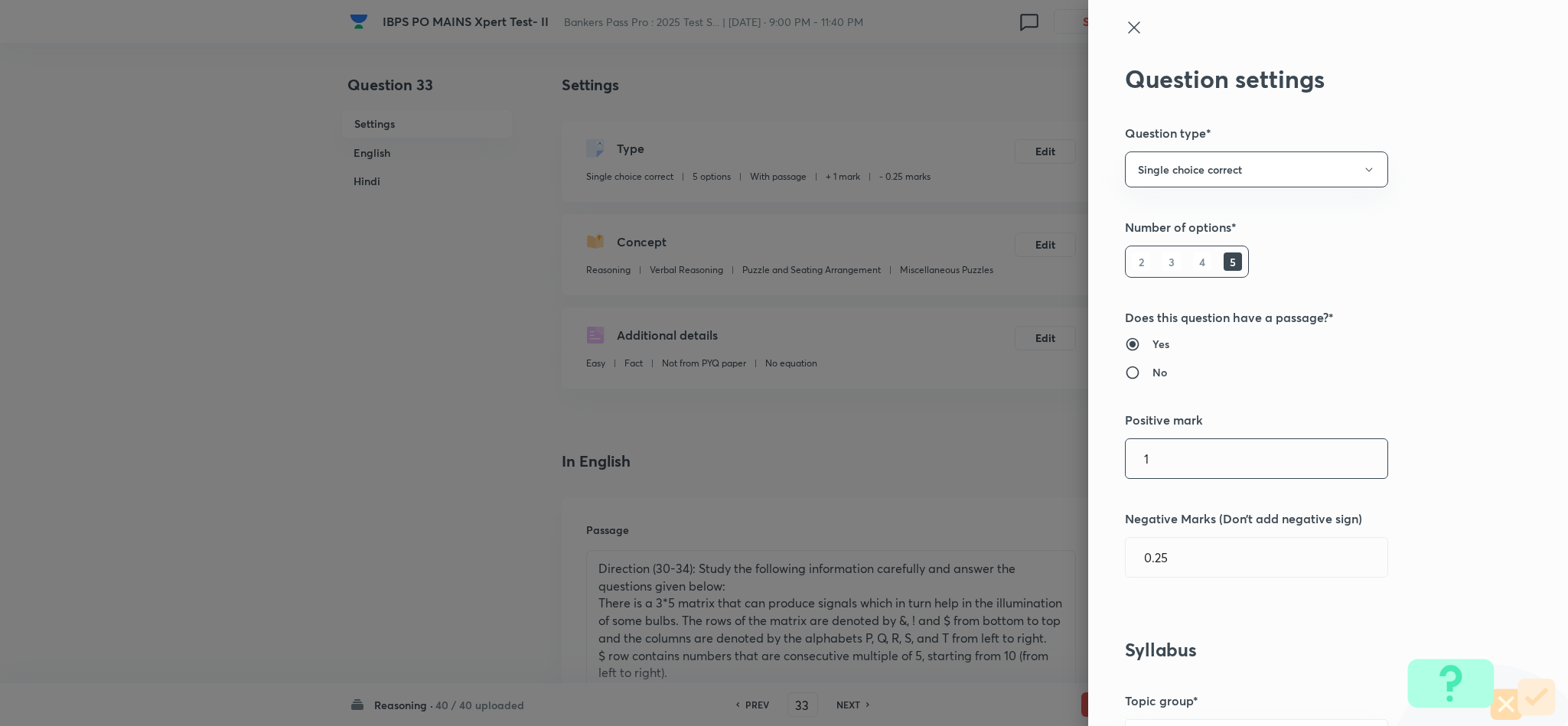
drag, startPoint x: 1142, startPoint y: 482, endPoint x: 1183, endPoint y: 458, distance: 47.5
click at [1118, 484] on div "Question settings Question type* Single choice correct Number of options* 2 3 4…" at bounding box center [1328, 363] width 480 height 726
drag, startPoint x: 1045, startPoint y: 466, endPoint x: 1031, endPoint y: 459, distance: 15.7
click at [1027, 466] on div "Question settings Question type* Single choice correct Number of options* 2 3 4…" at bounding box center [784, 363] width 1568 height 726
click at [1144, 563] on input "0.25" at bounding box center [1256, 557] width 262 height 39
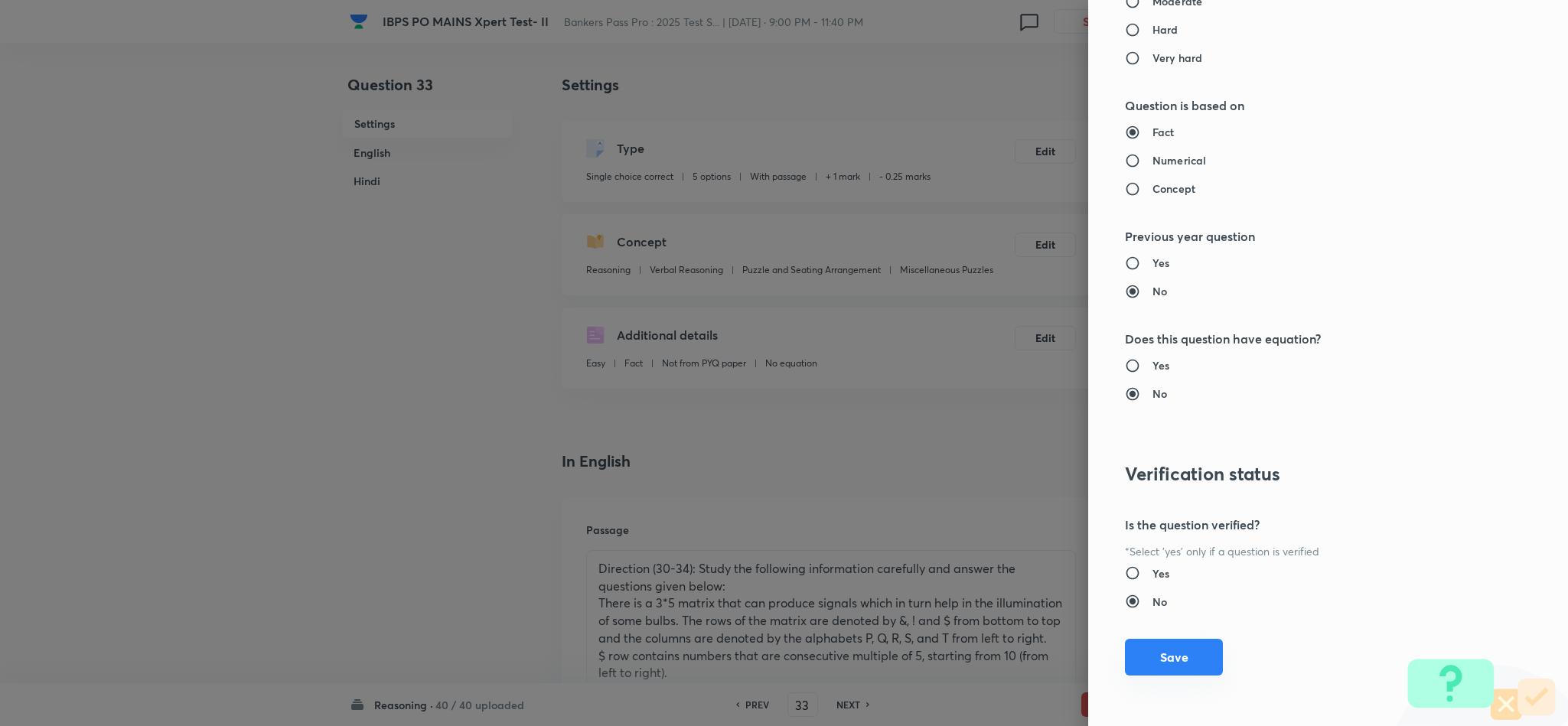
click at [1183, 656] on button "Save" at bounding box center [1174, 656] width 98 height 37
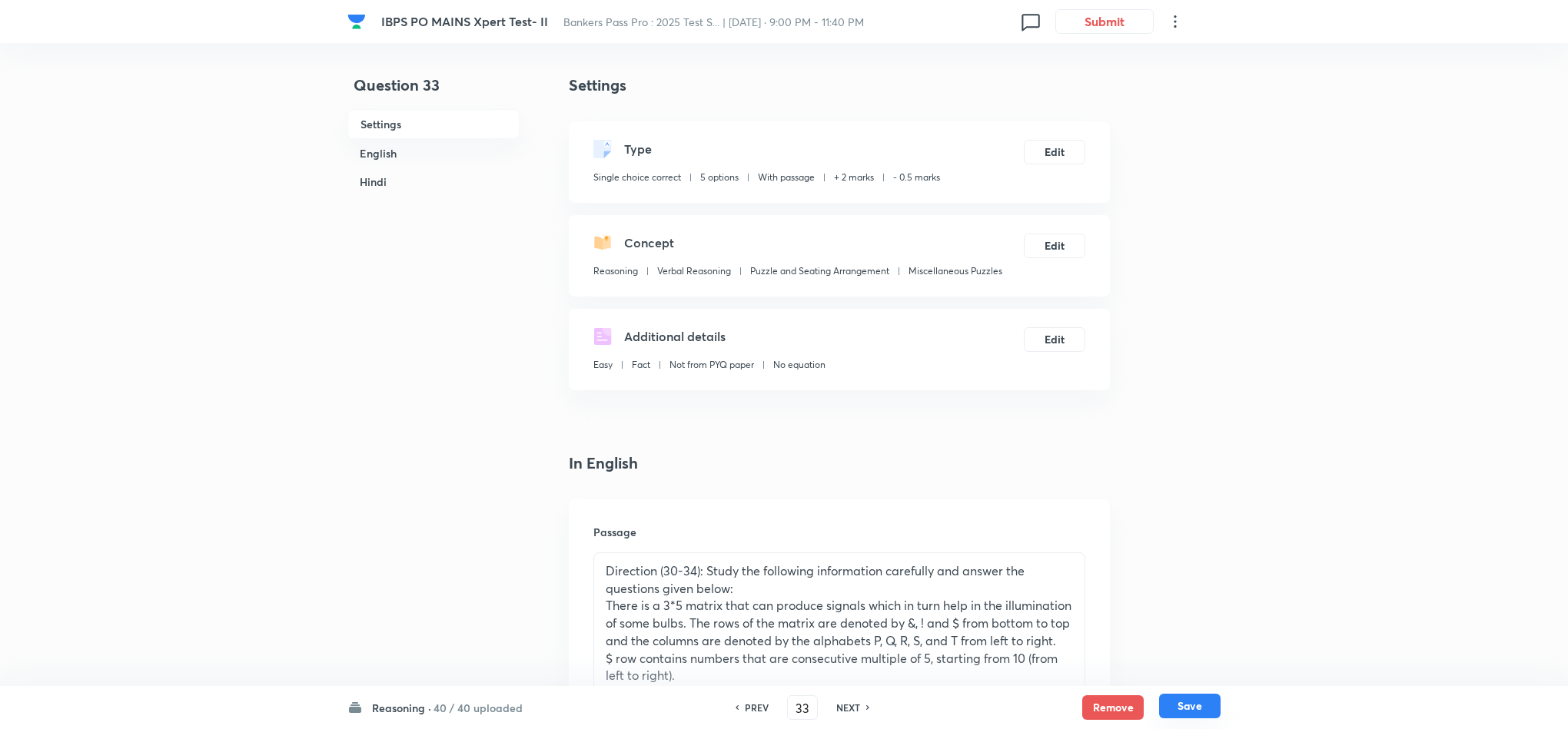
click at [1213, 706] on button "Save" at bounding box center [1190, 706] width 61 height 25
click at [1057, 152] on button "Edit" at bounding box center [1054, 150] width 61 height 25
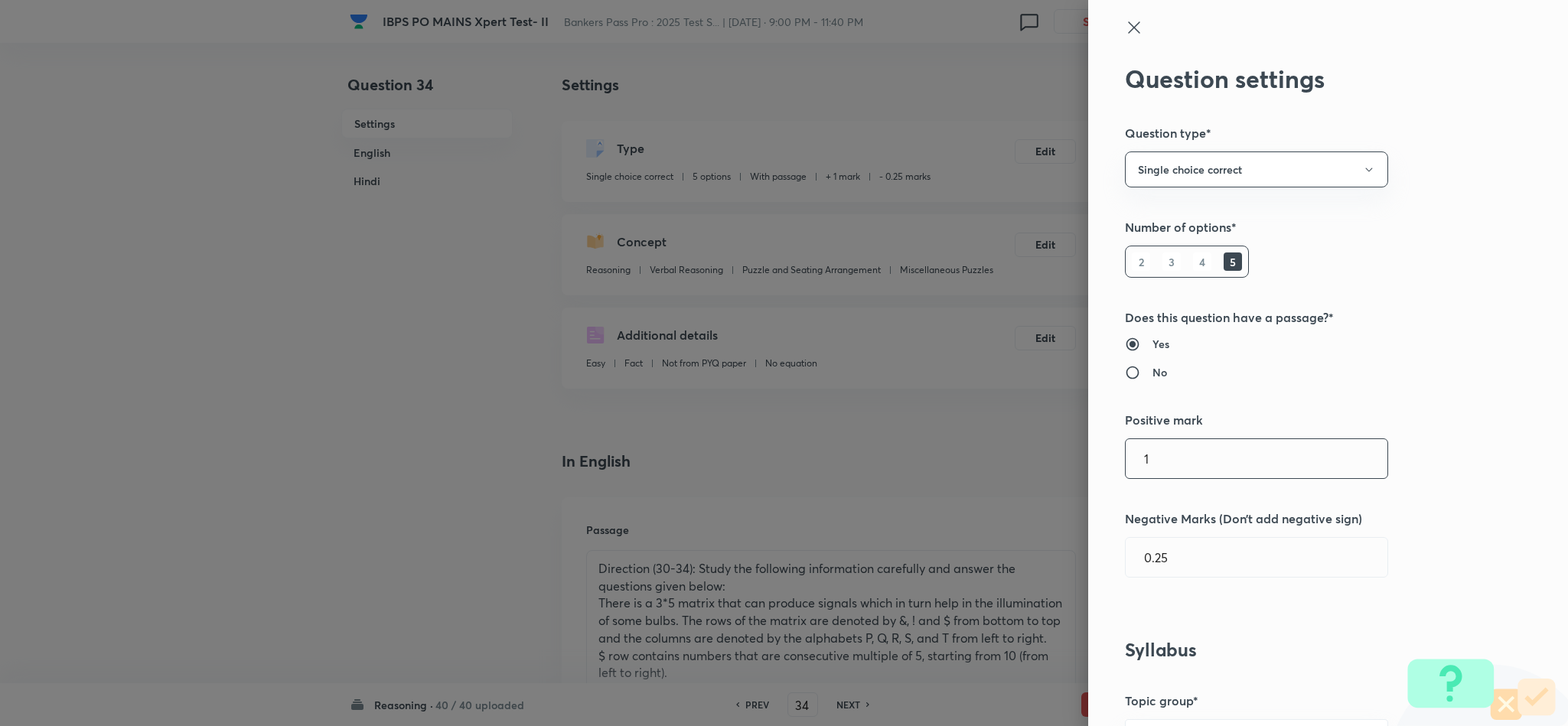
drag, startPoint x: 1103, startPoint y: 478, endPoint x: 1086, endPoint y: 469, distance: 19.2
click at [1088, 476] on div "Question settings Question type* Single choice correct Number of options* 2 3 4…" at bounding box center [1328, 363] width 480 height 726
drag, startPoint x: 1140, startPoint y: 560, endPoint x: 1153, endPoint y: 549, distance: 17.0
click at [1142, 558] on input "0.25" at bounding box center [1256, 557] width 262 height 39
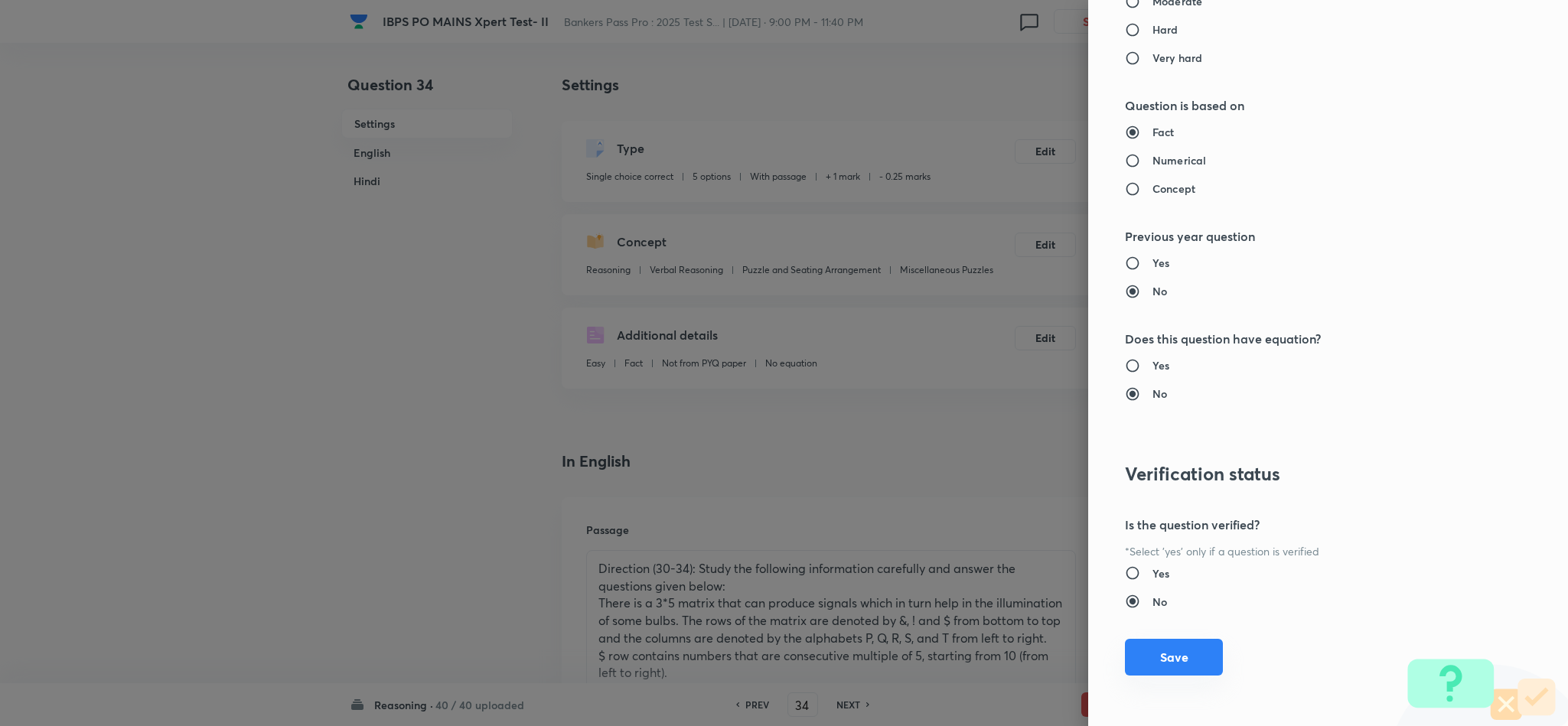
drag, startPoint x: 1156, startPoint y: 659, endPoint x: 1170, endPoint y: 650, distance: 16.6
click at [1157, 656] on button "Save" at bounding box center [1174, 656] width 98 height 37
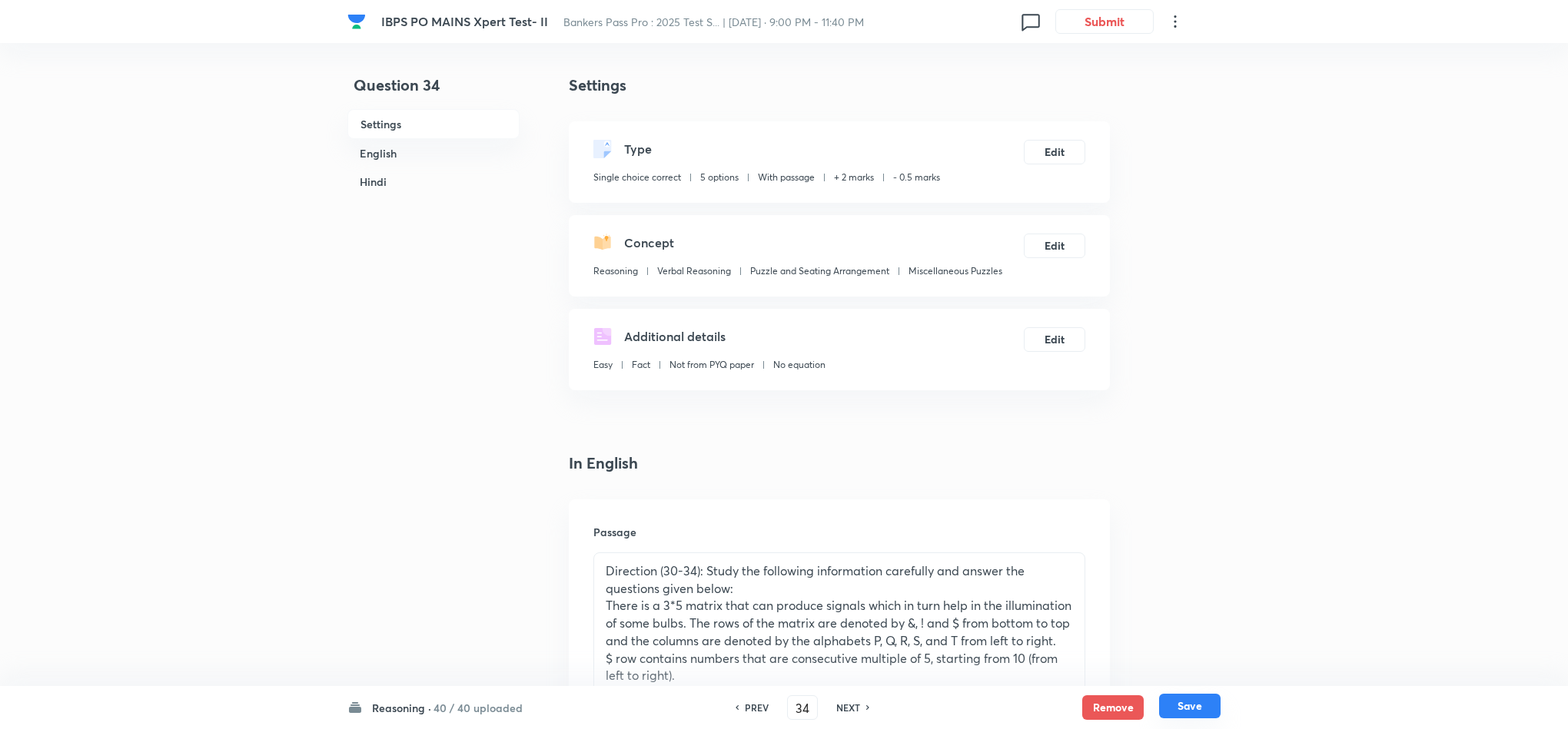
click at [1214, 703] on button "Save" at bounding box center [1190, 706] width 61 height 25
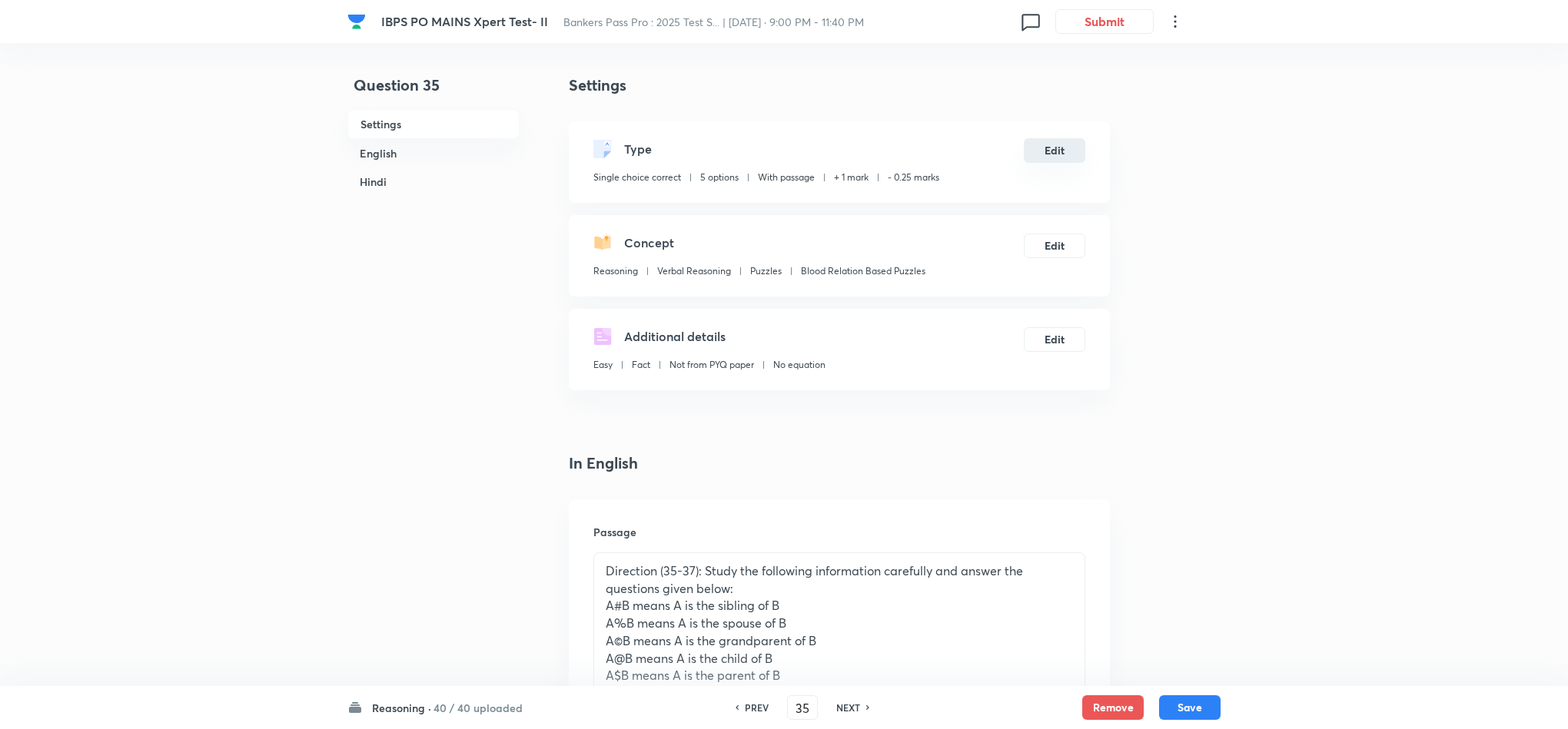
click at [1050, 151] on button "Edit" at bounding box center [1054, 150] width 61 height 25
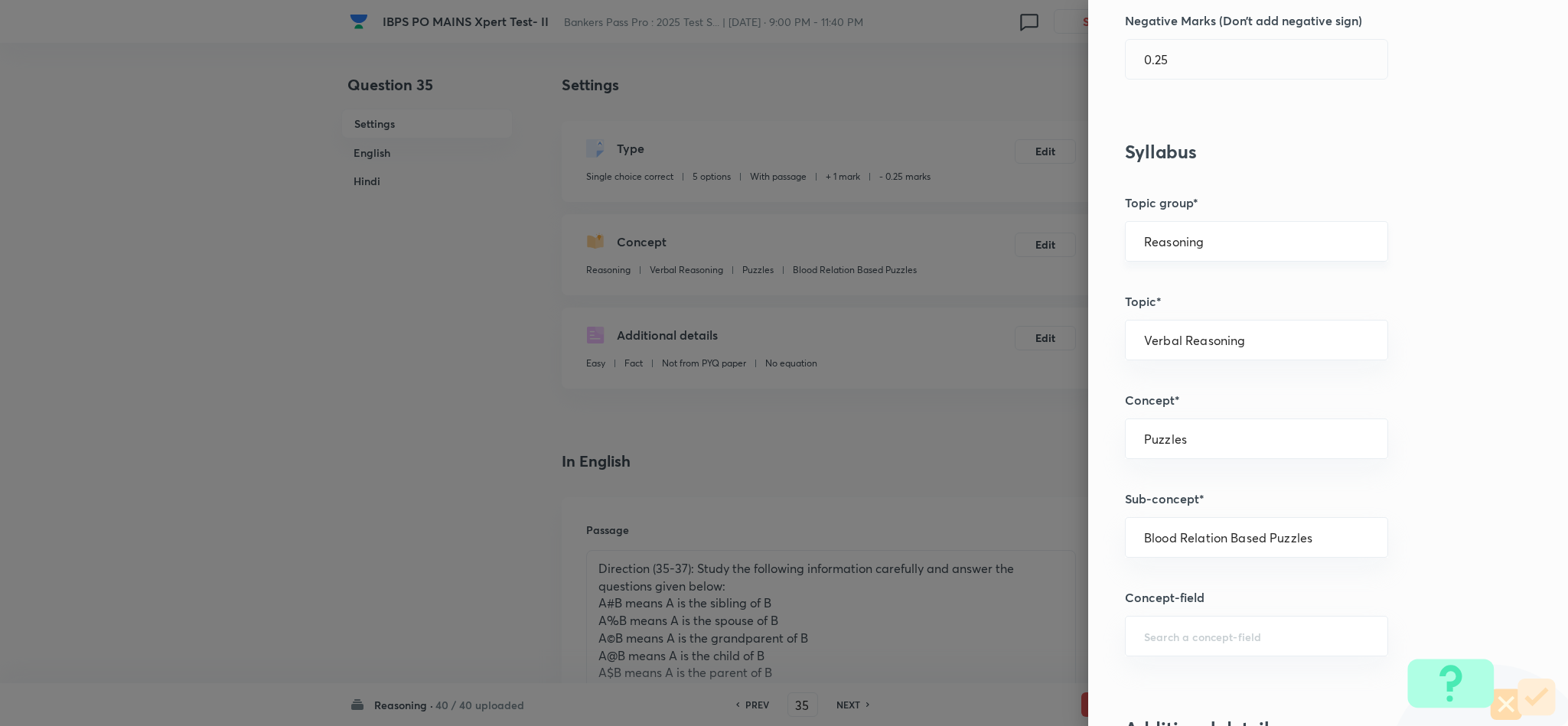
scroll to position [344, 0]
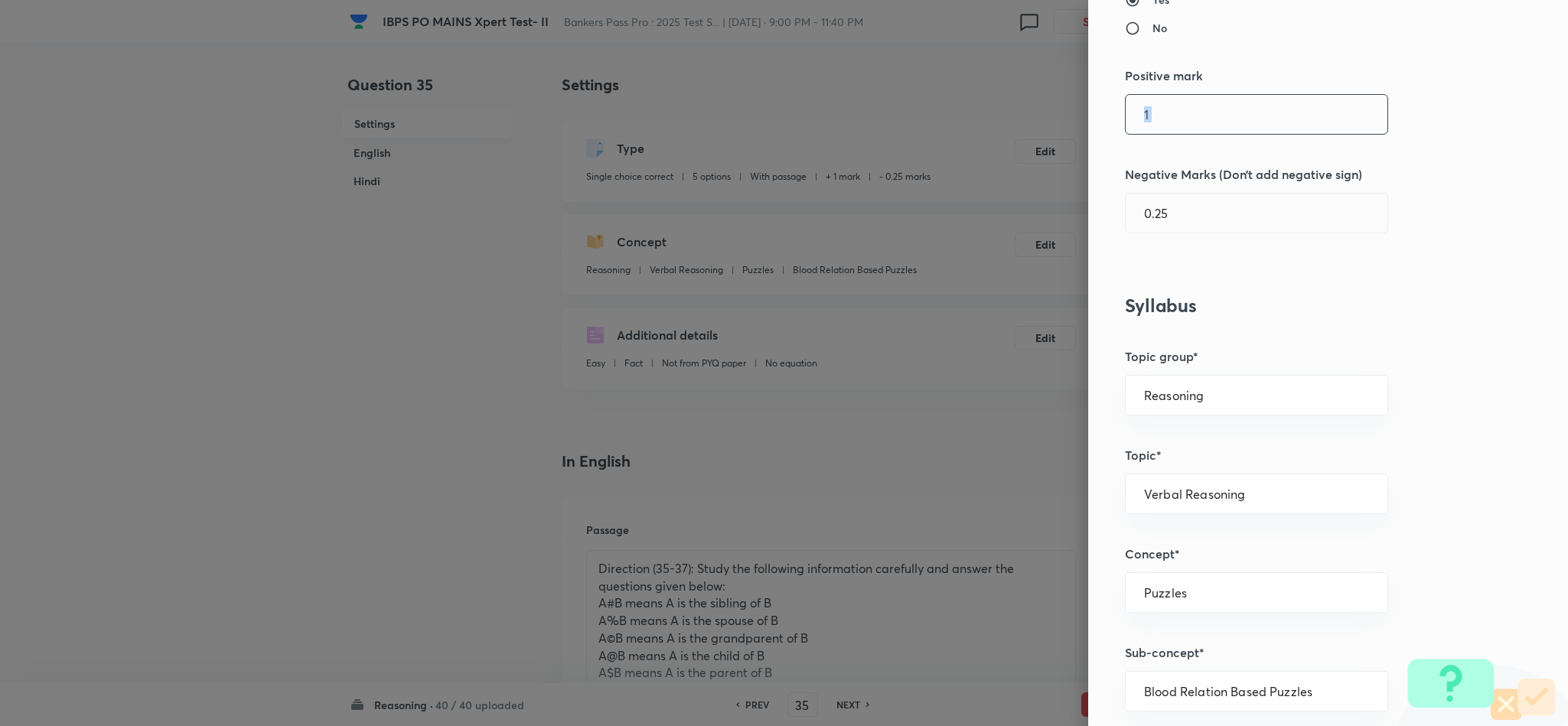
drag, startPoint x: 1170, startPoint y: 135, endPoint x: 1153, endPoint y: 120, distance: 22.7
click at [1097, 150] on div "Question settings Question type* Single choice correct Number of options* 2 3 4…" at bounding box center [1328, 363] width 480 height 726
drag, startPoint x: 1146, startPoint y: 121, endPoint x: 1114, endPoint y: 117, distance: 32.2
click at [1125, 120] on input "1" at bounding box center [1256, 115] width 262 height 39
drag, startPoint x: 1139, startPoint y: 216, endPoint x: 1148, endPoint y: 212, distance: 9.8
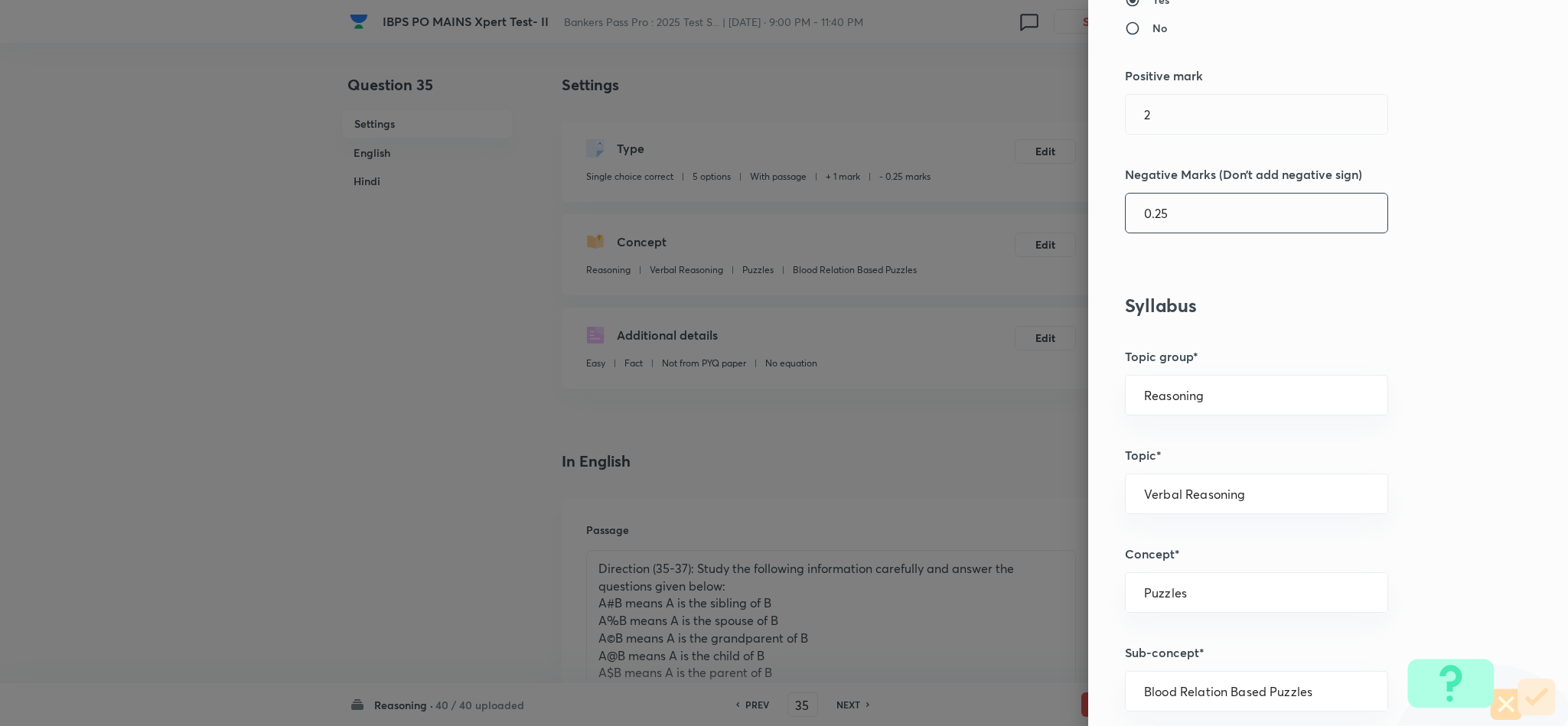
click at [1140, 216] on input "0.25" at bounding box center [1256, 213] width 262 height 39
click at [1143, 217] on input "0.25" at bounding box center [1256, 213] width 262 height 39
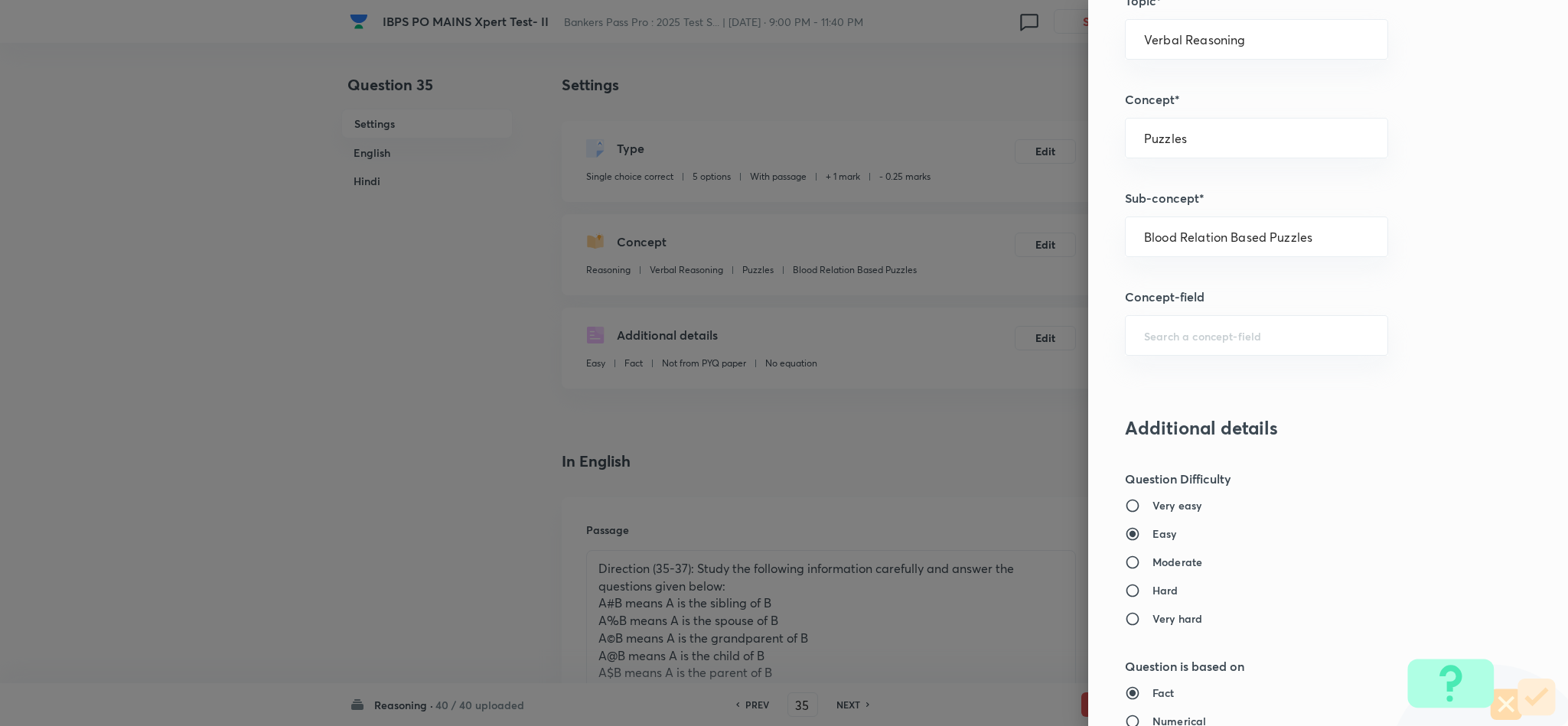
scroll to position [1365, 0]
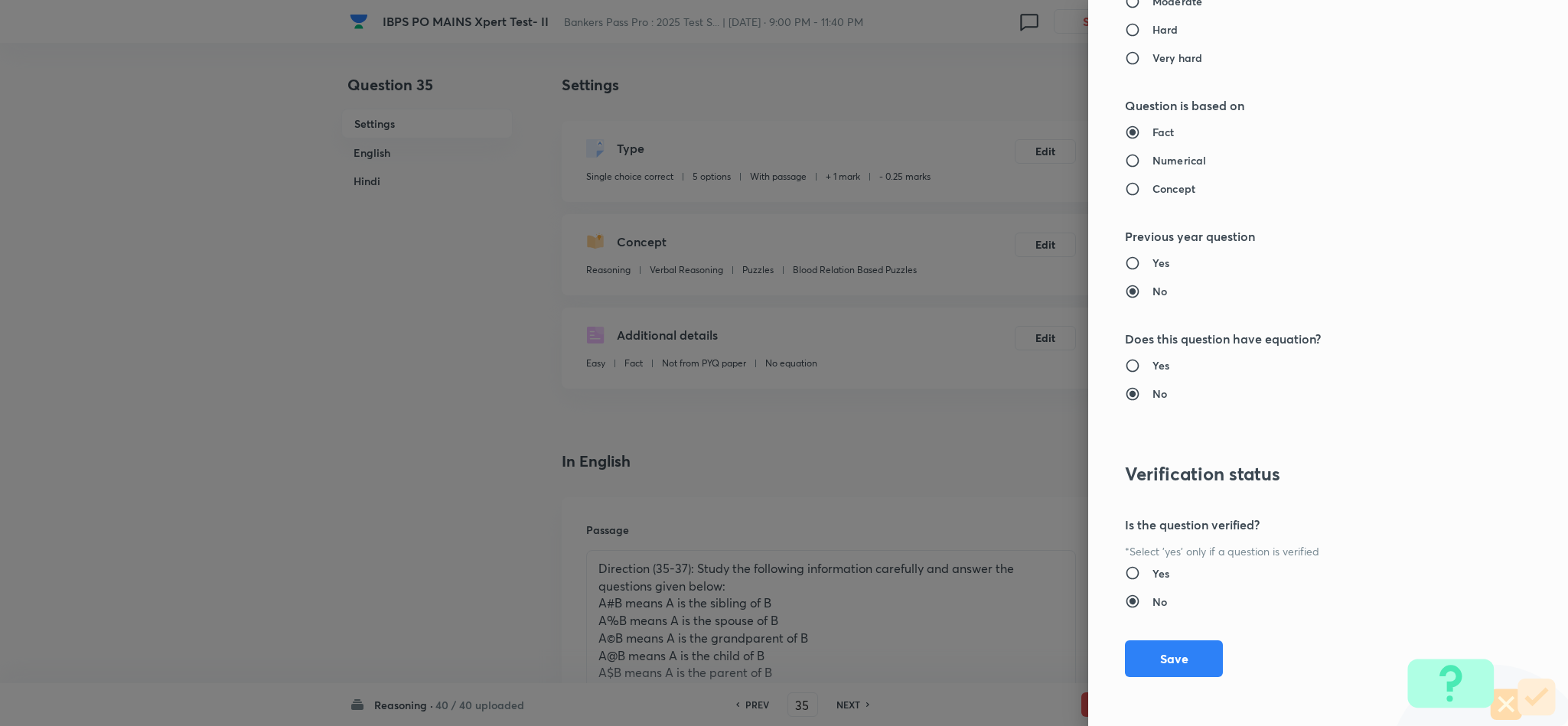
drag, startPoint x: 1181, startPoint y: 656, endPoint x: 1222, endPoint y: 630, distance: 48.5
click at [1181, 655] on button "Save" at bounding box center [1174, 658] width 98 height 37
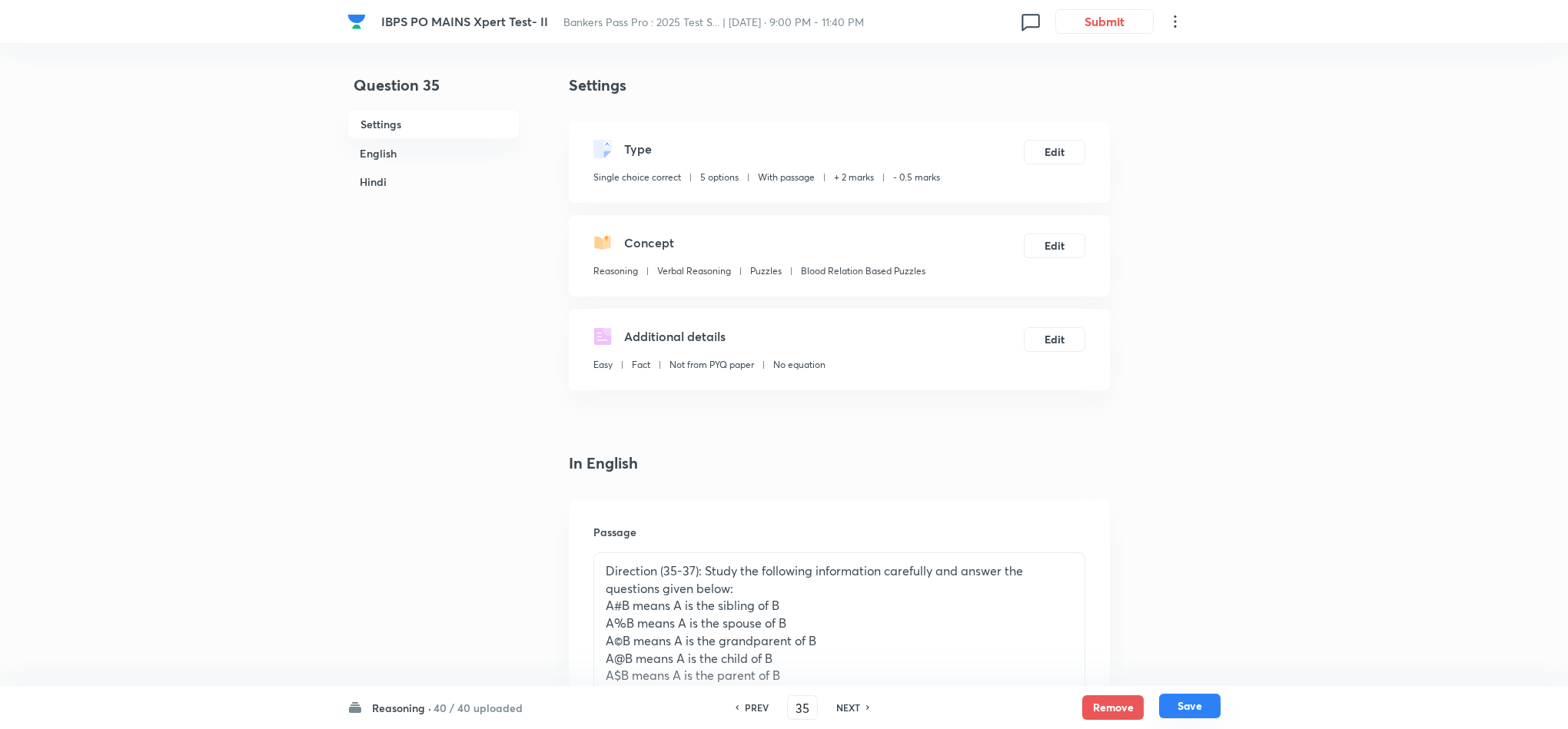
drag, startPoint x: 1209, startPoint y: 697, endPoint x: 1213, endPoint y: 685, distance: 12.6
click at [1209, 696] on button "Save" at bounding box center [1190, 707] width 61 height 25
click at [1045, 154] on button "Edit" at bounding box center [1054, 150] width 61 height 25
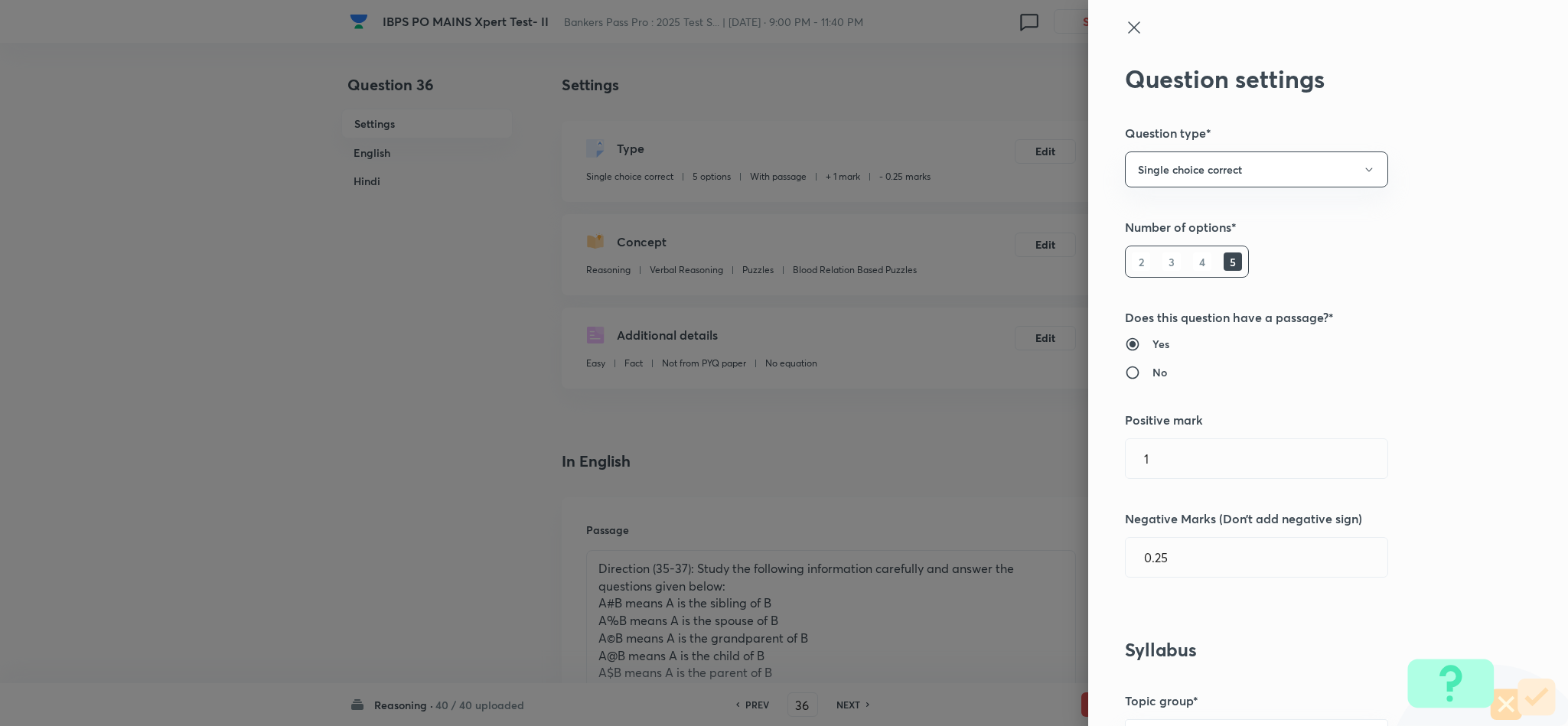
click at [1061, 457] on div "Question settings Question type* Single choice correct Number of options* 2 3 4…" at bounding box center [784, 363] width 1568 height 726
click at [1143, 558] on input "0.25" at bounding box center [1256, 557] width 262 height 39
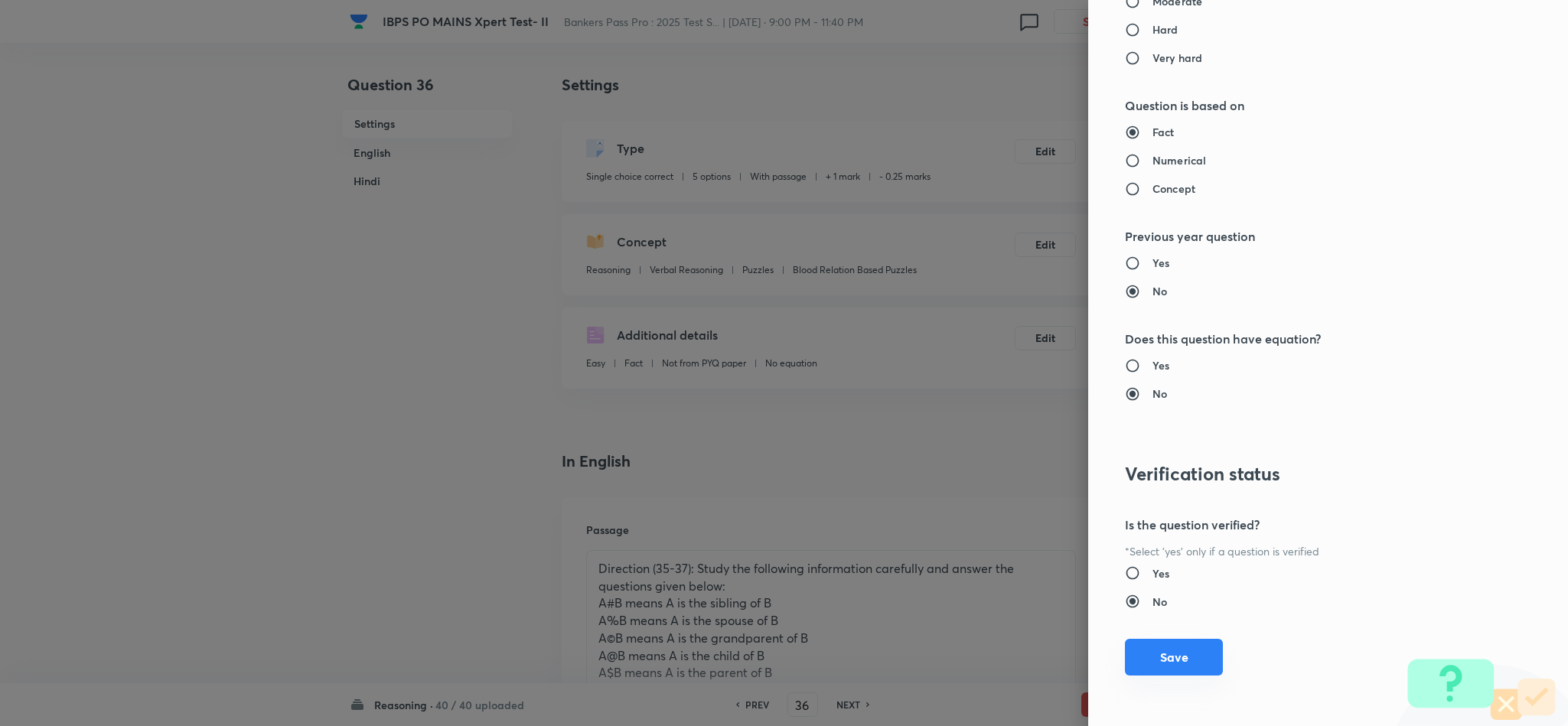
click at [1169, 648] on button "Save" at bounding box center [1174, 656] width 98 height 37
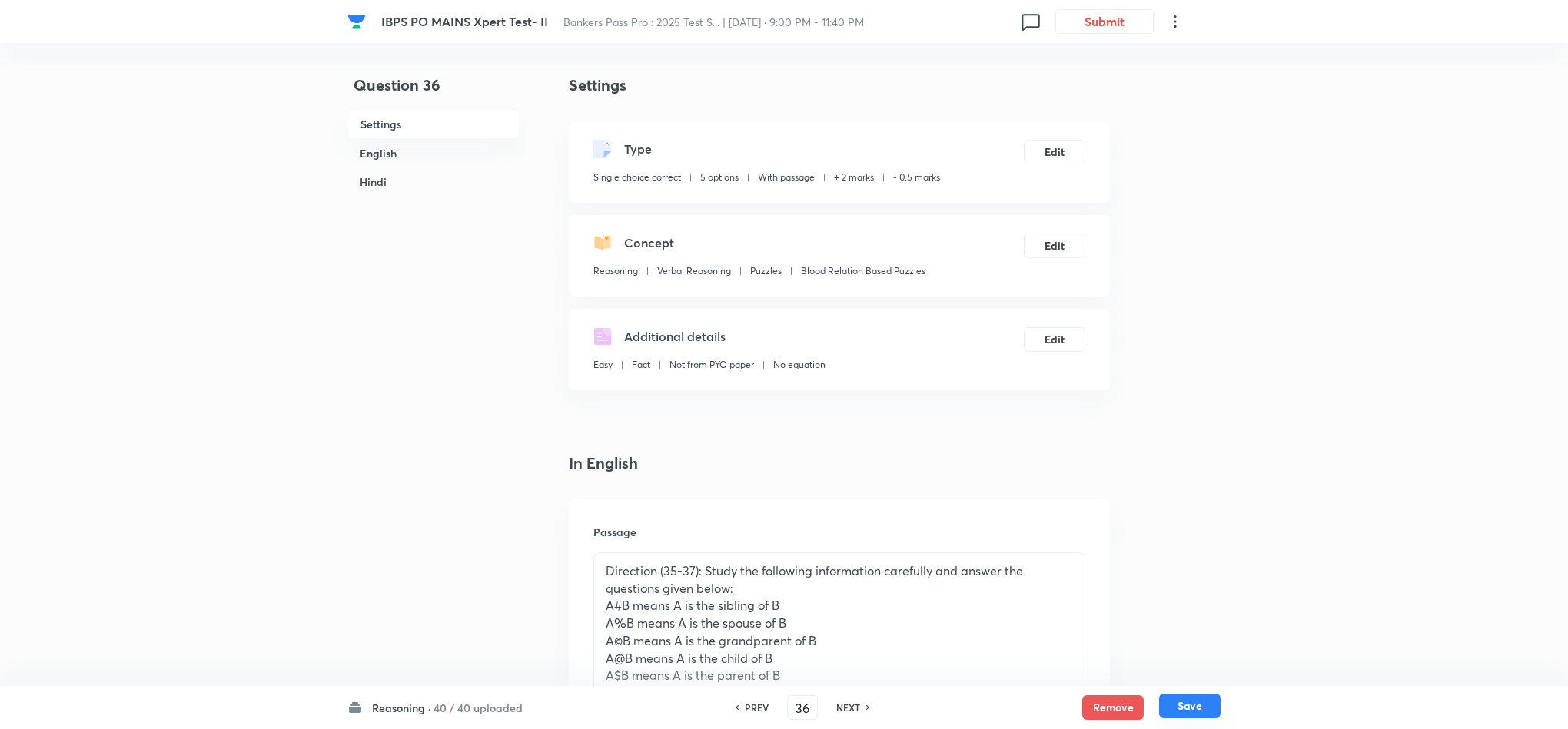
drag, startPoint x: 1198, startPoint y: 709, endPoint x: 1205, endPoint y: 698, distance: 13.0
click at [1199, 706] on button "Save" at bounding box center [1190, 706] width 61 height 25
click at [1063, 151] on button "Edit" at bounding box center [1054, 150] width 61 height 25
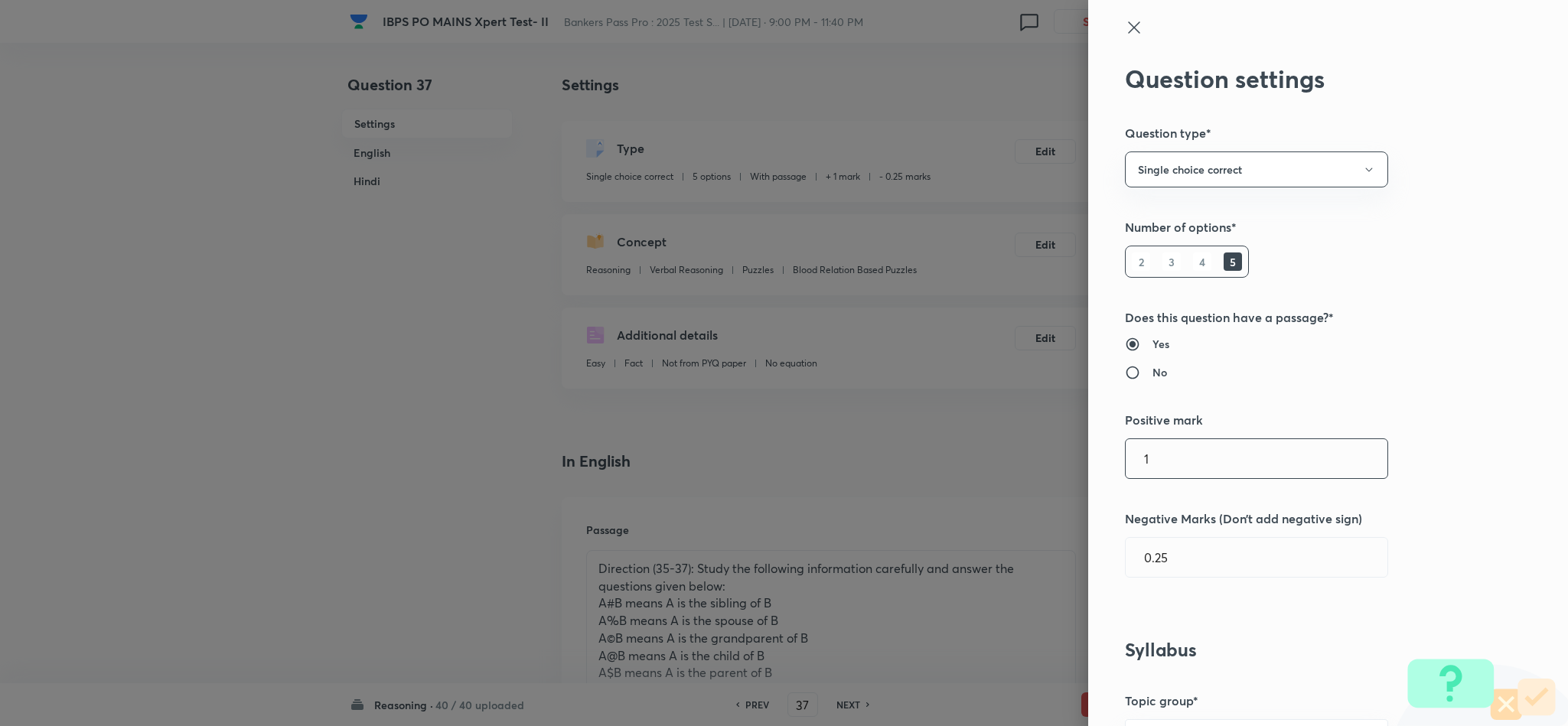
drag, startPoint x: 1180, startPoint y: 447, endPoint x: 1003, endPoint y: 430, distance: 177.8
click at [1003, 430] on div "Question settings Question type* Single choice correct Number of options* 2 3 4…" at bounding box center [784, 363] width 1568 height 726
click at [1141, 560] on input "0.25" at bounding box center [1256, 557] width 262 height 39
click at [1144, 560] on input "0.25" at bounding box center [1256, 557] width 262 height 39
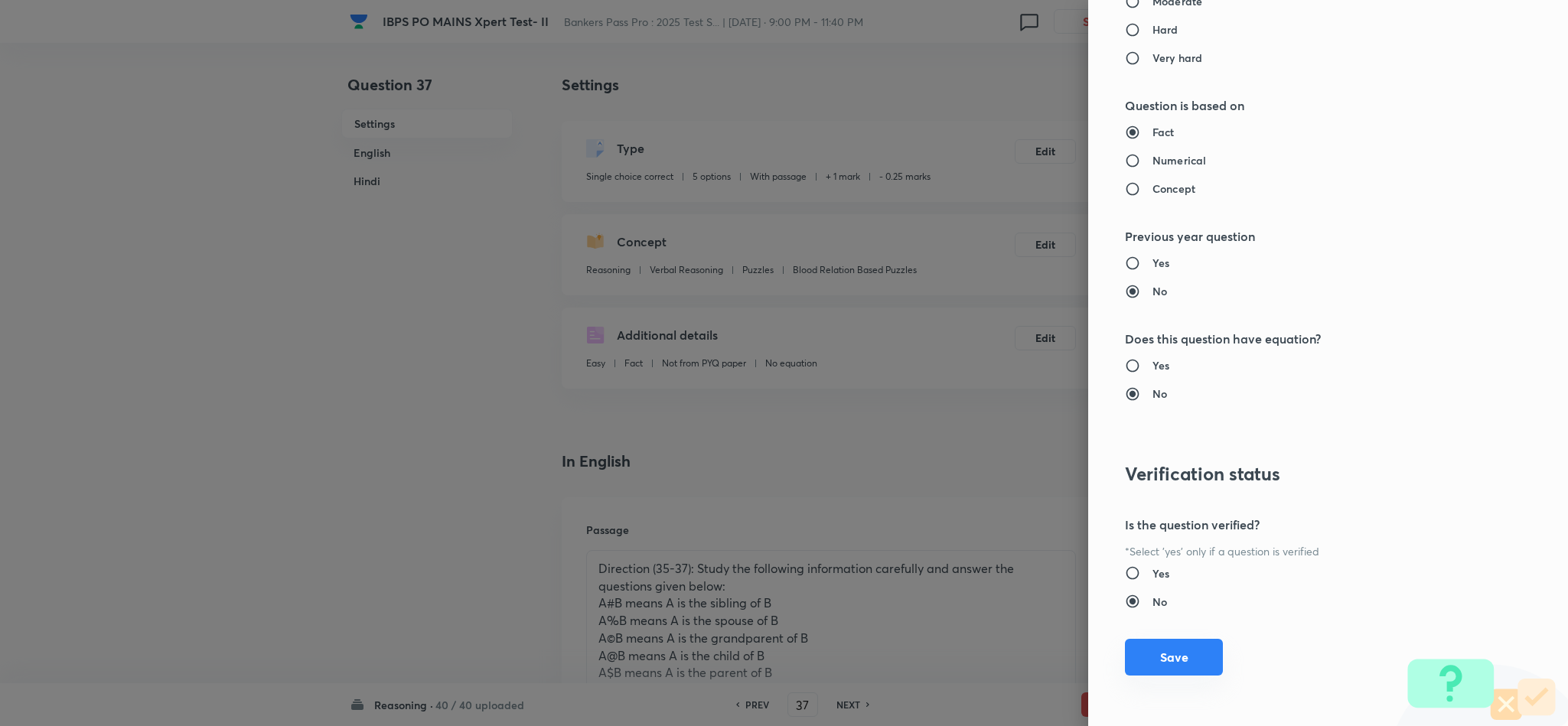
click at [1181, 660] on button "Save" at bounding box center [1174, 656] width 98 height 37
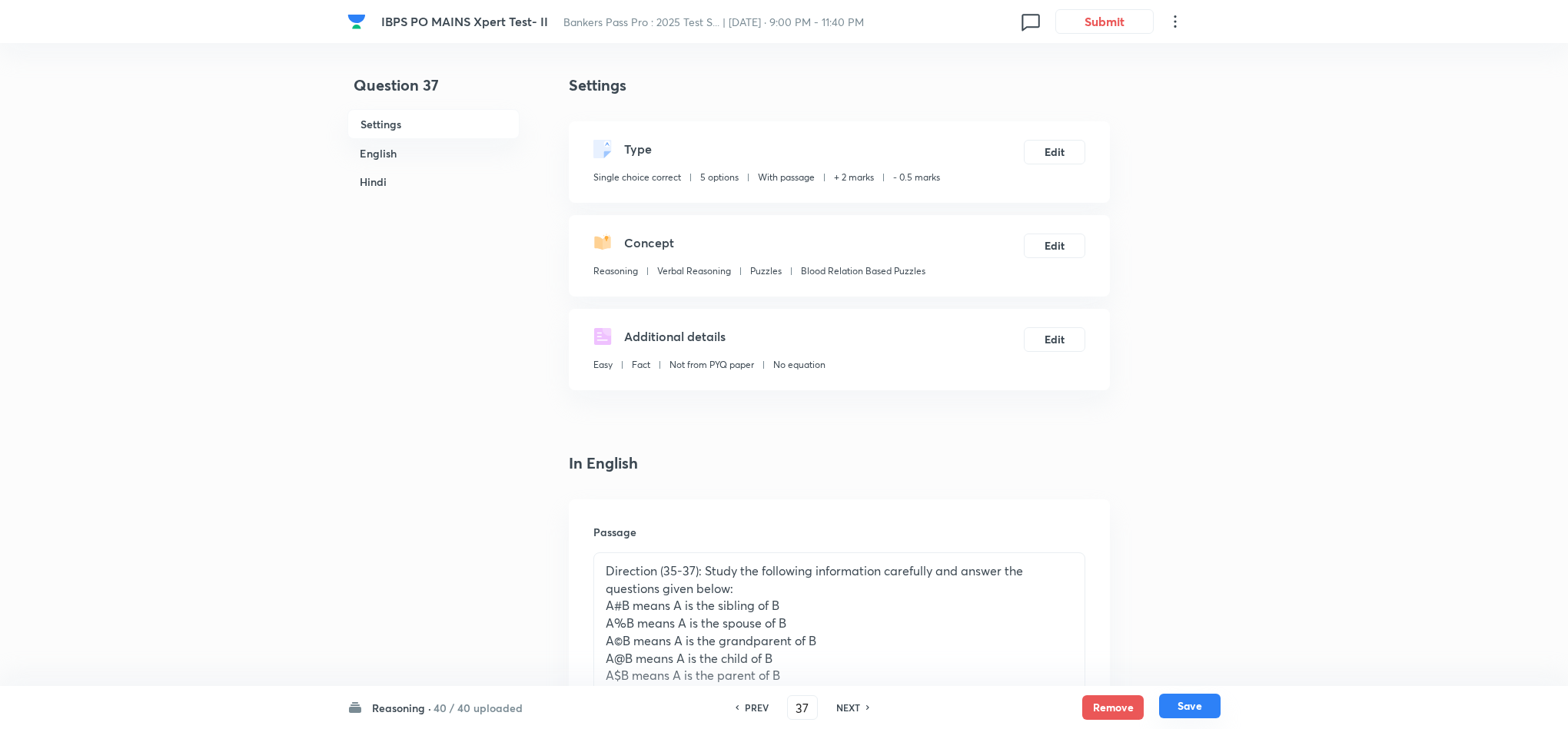
click at [1198, 708] on button "Save" at bounding box center [1190, 706] width 61 height 25
click at [1060, 157] on button "Edit" at bounding box center [1054, 150] width 61 height 25
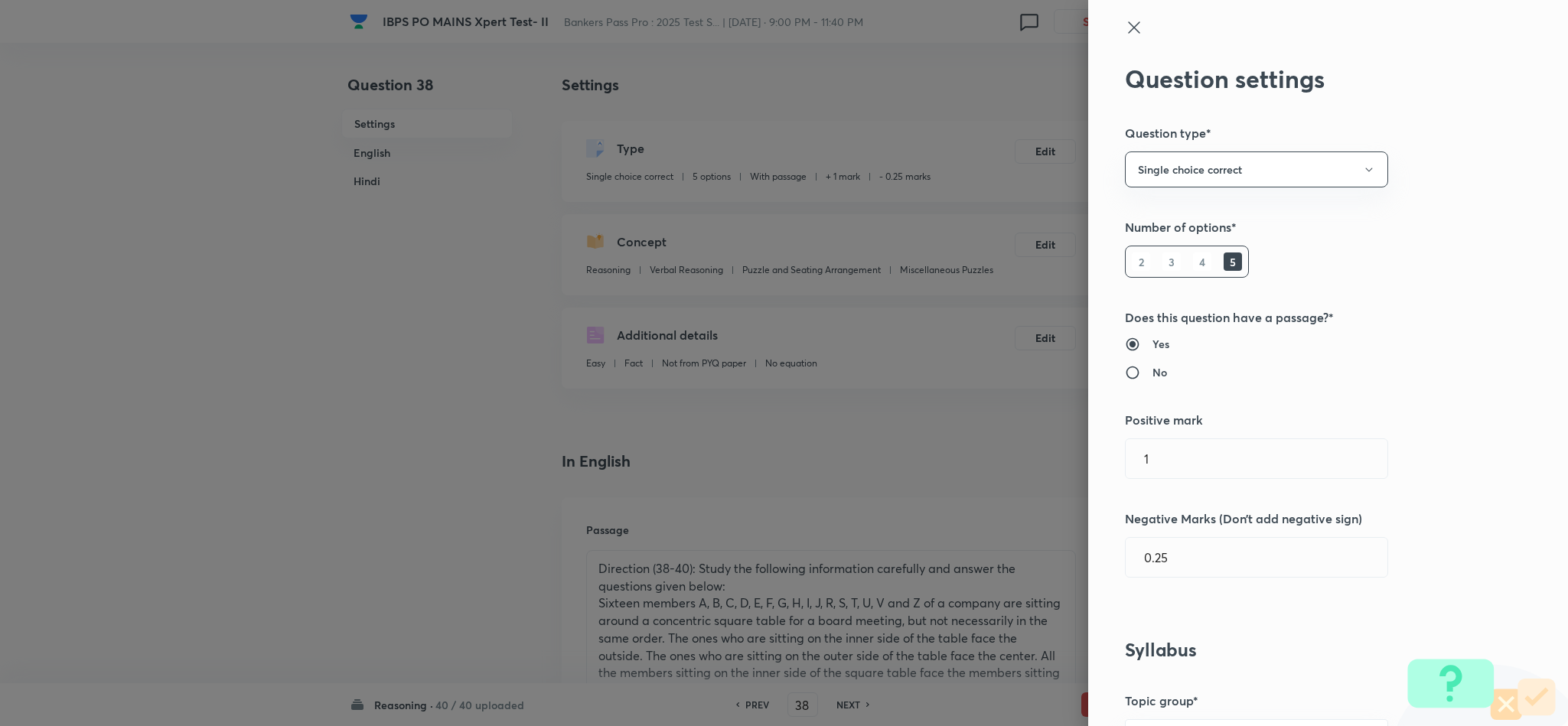
click at [1103, 487] on div "Question settings Question type* Single choice correct Number of options* 2 3 4…" at bounding box center [1328, 363] width 480 height 726
drag, startPoint x: 1176, startPoint y: 469, endPoint x: 1093, endPoint y: 466, distance: 83.1
click at [1093, 466] on div "Question settings Question type* Single choice correct Number of options* 2 3 4…" at bounding box center [1328, 363] width 480 height 726
click at [1143, 555] on input "0.25" at bounding box center [1256, 557] width 262 height 39
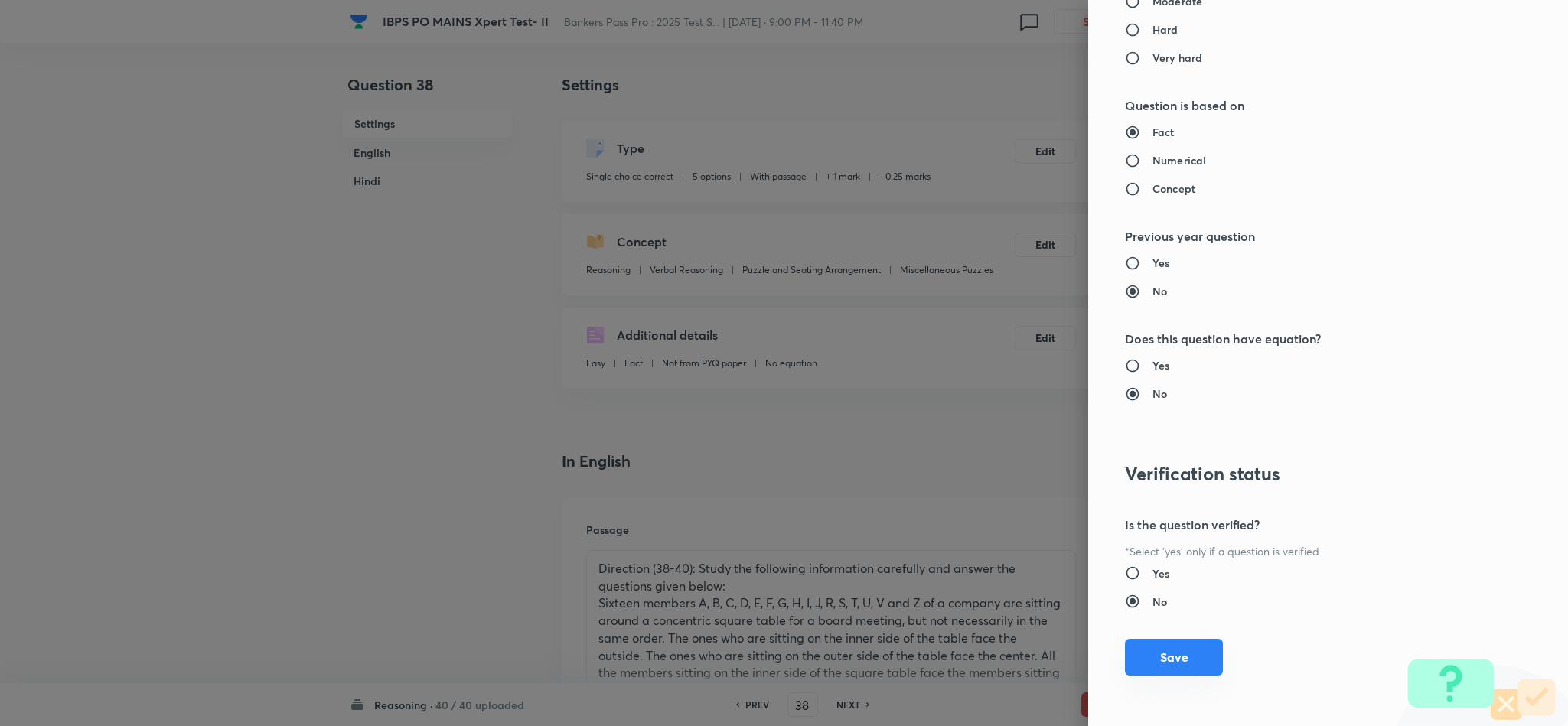
click at [1189, 647] on button "Save" at bounding box center [1174, 656] width 98 height 37
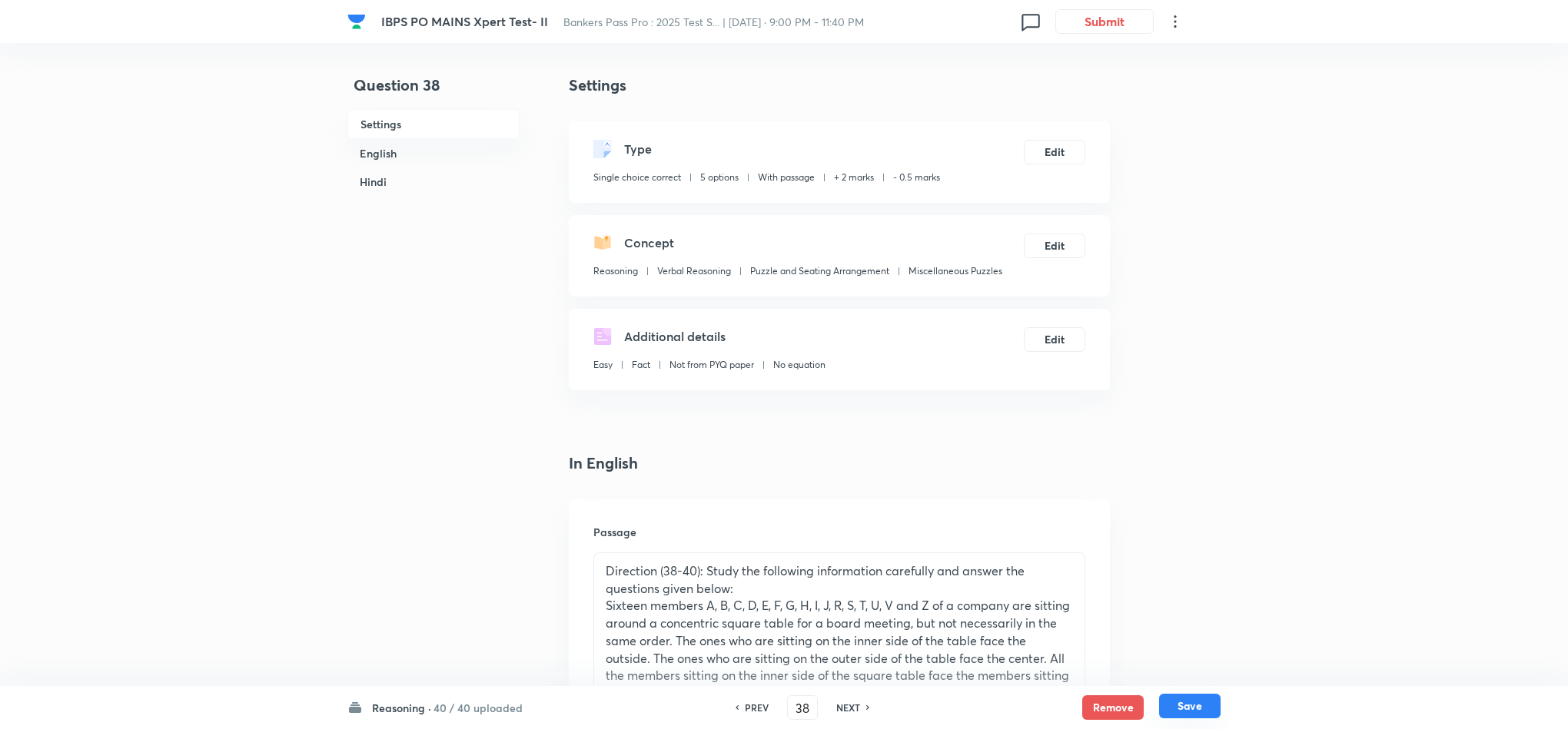
click at [1201, 702] on button "Save" at bounding box center [1190, 706] width 61 height 25
click at [1072, 153] on button "Edit" at bounding box center [1054, 150] width 61 height 25
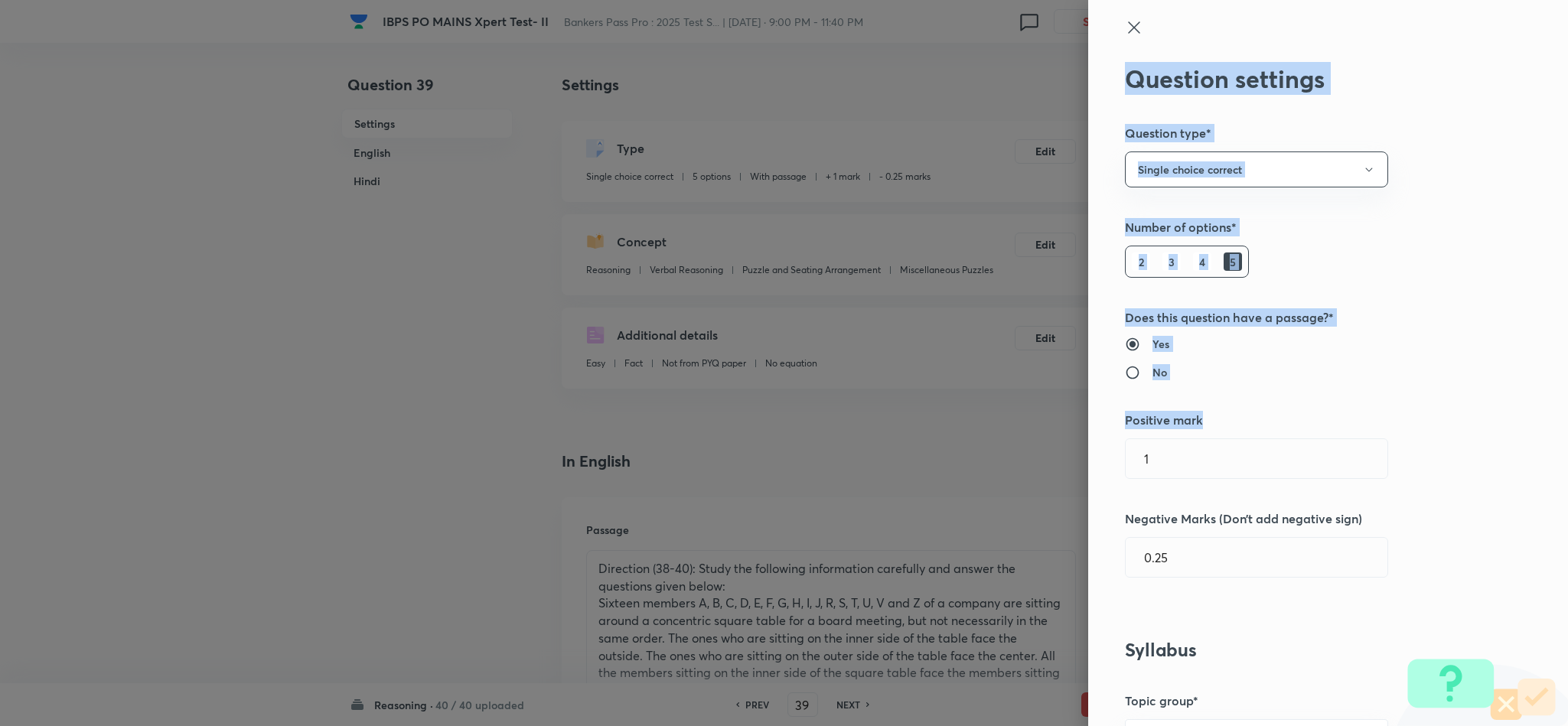
drag, startPoint x: 1199, startPoint y: 482, endPoint x: 1062, endPoint y: 470, distance: 137.5
click at [1062, 470] on div "Question settings Question type* Single choice correct Number of options* 2 3 4…" at bounding box center [784, 363] width 1568 height 726
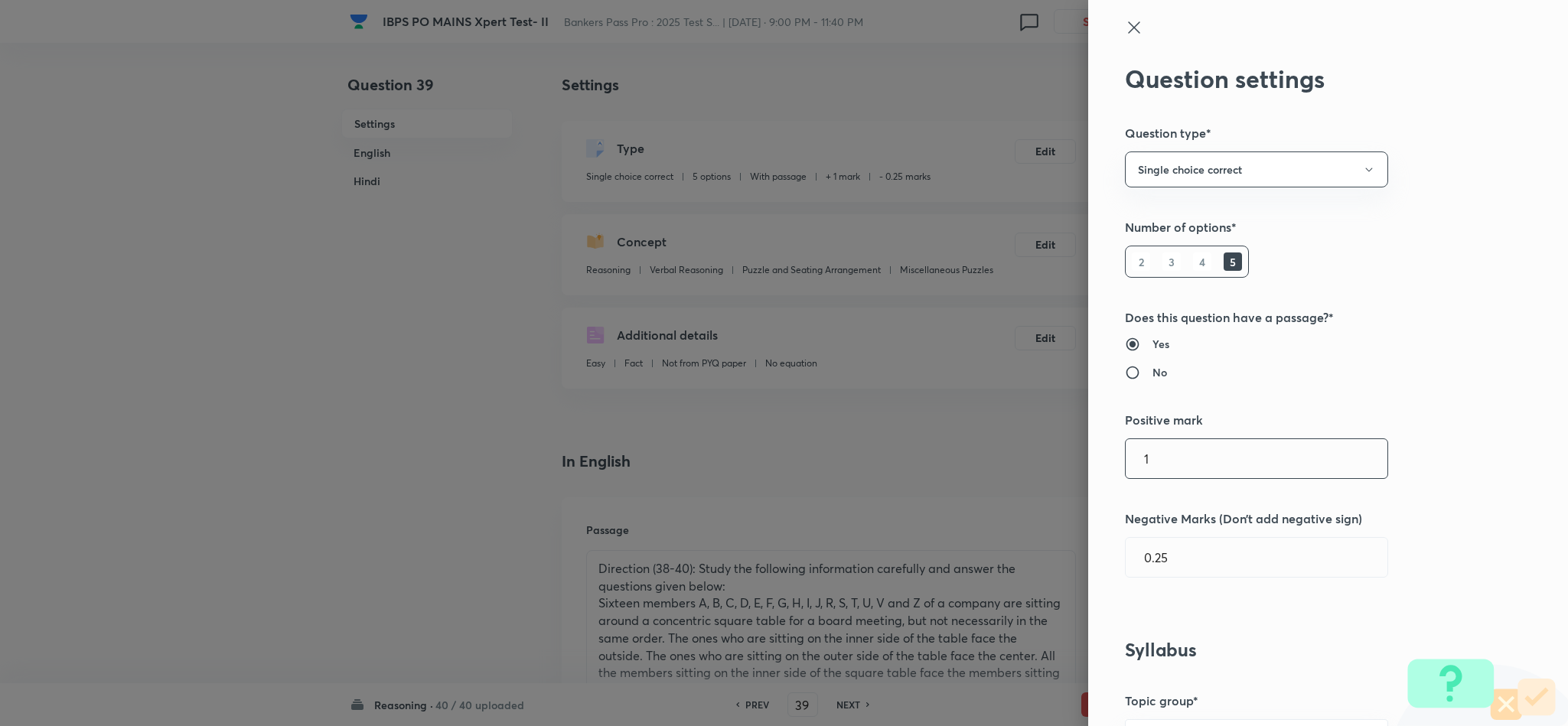
drag, startPoint x: 1190, startPoint y: 448, endPoint x: 1118, endPoint y: 454, distance: 72.2
click at [1125, 454] on input "1" at bounding box center [1256, 459] width 262 height 39
drag, startPoint x: 1144, startPoint y: 556, endPoint x: 1218, endPoint y: 552, distance: 74.1
click at [1165, 555] on input "0.25" at bounding box center [1256, 557] width 262 height 39
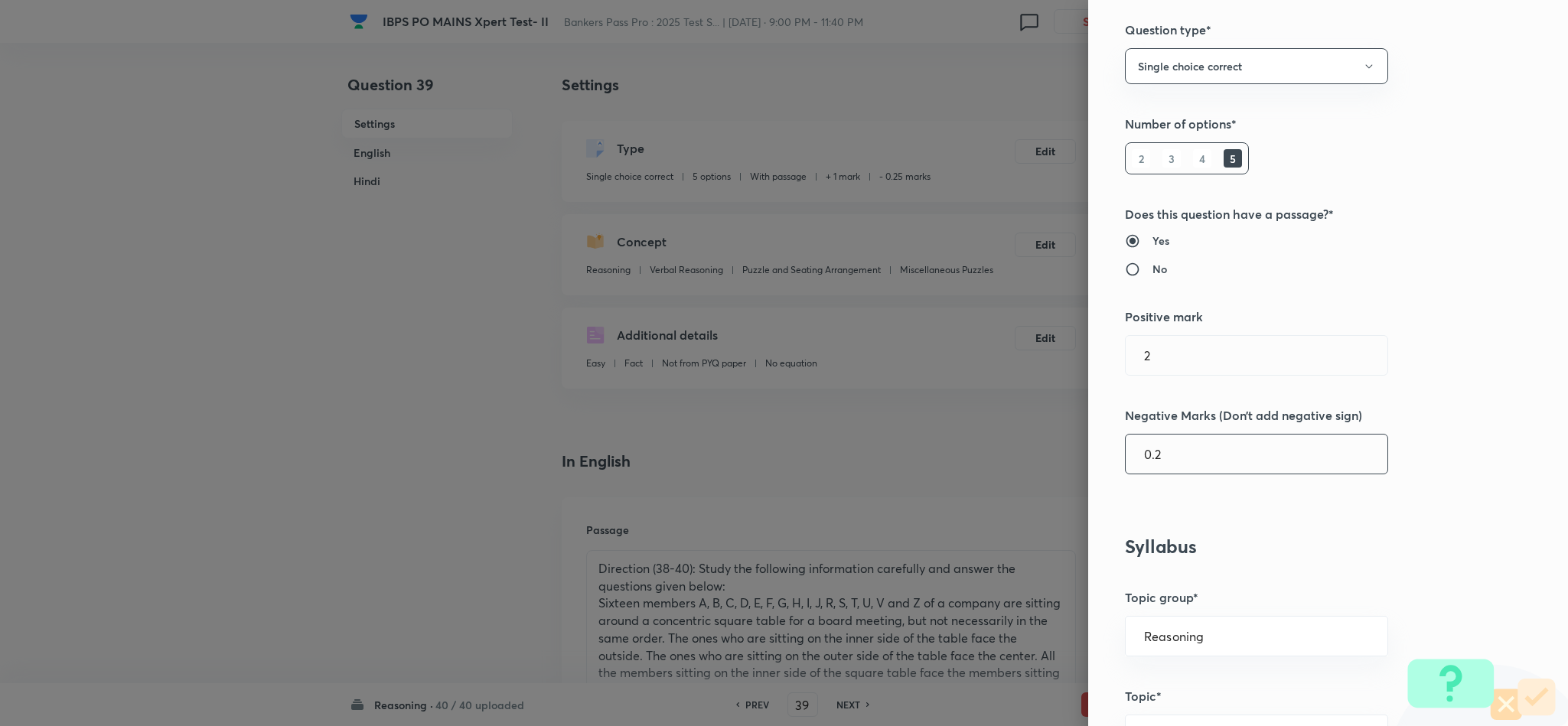
scroll to position [102, 0]
drag, startPoint x: 1153, startPoint y: 460, endPoint x: 1189, endPoint y: 458, distance: 36.1
click at [1155, 462] on input "0.2" at bounding box center [1256, 456] width 262 height 39
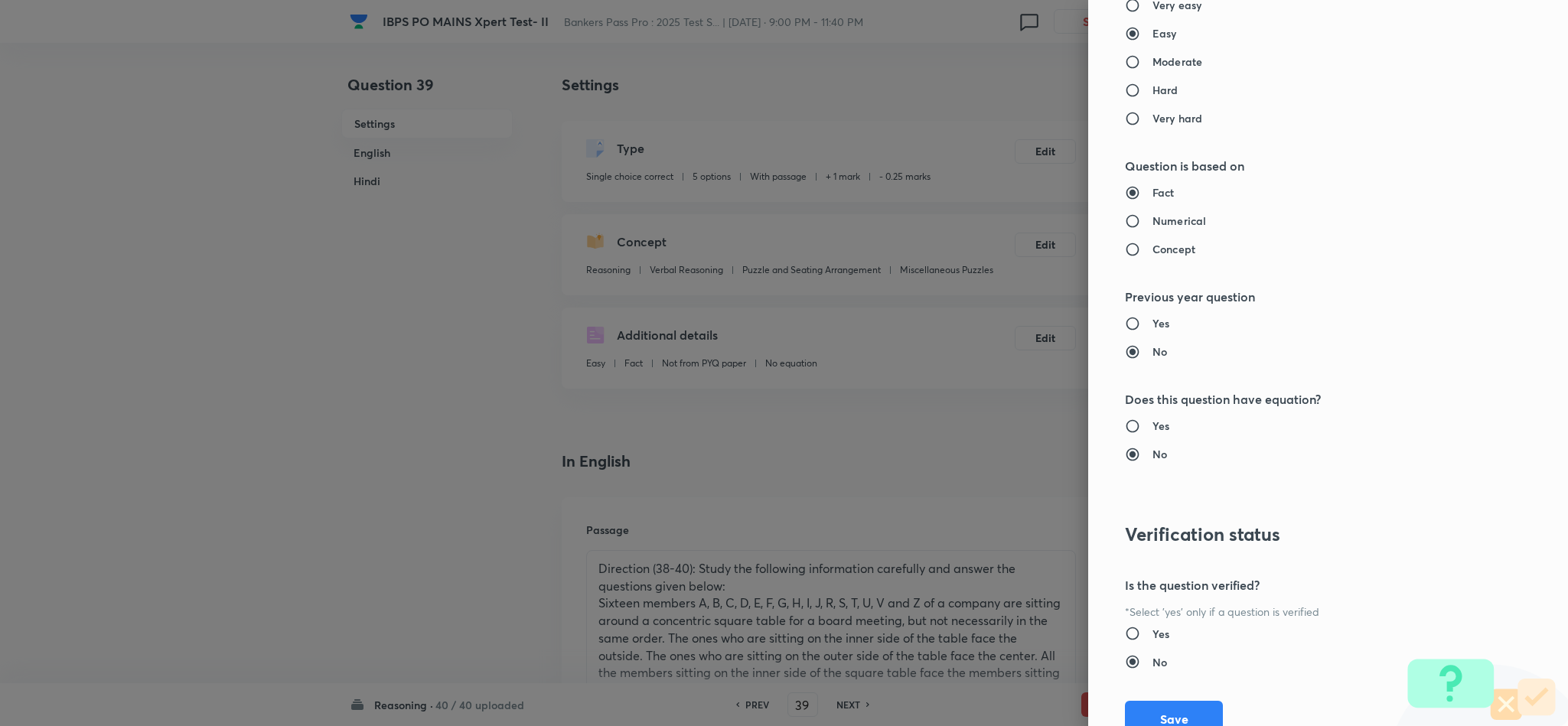
scroll to position [1365, 0]
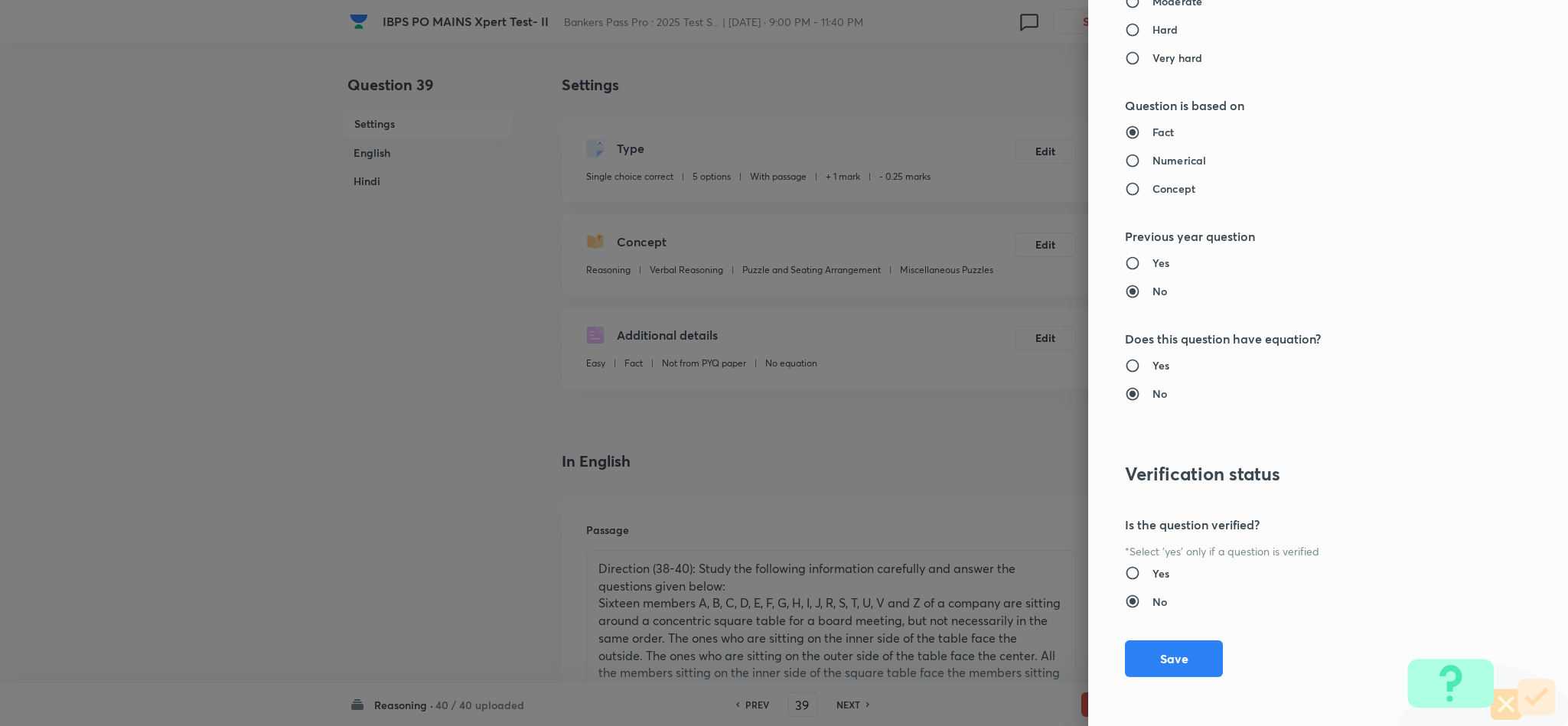
drag, startPoint x: 1181, startPoint y: 648, endPoint x: 1235, endPoint y: 655, distance: 54.5
click at [1187, 645] on button "Save" at bounding box center [1174, 658] width 98 height 37
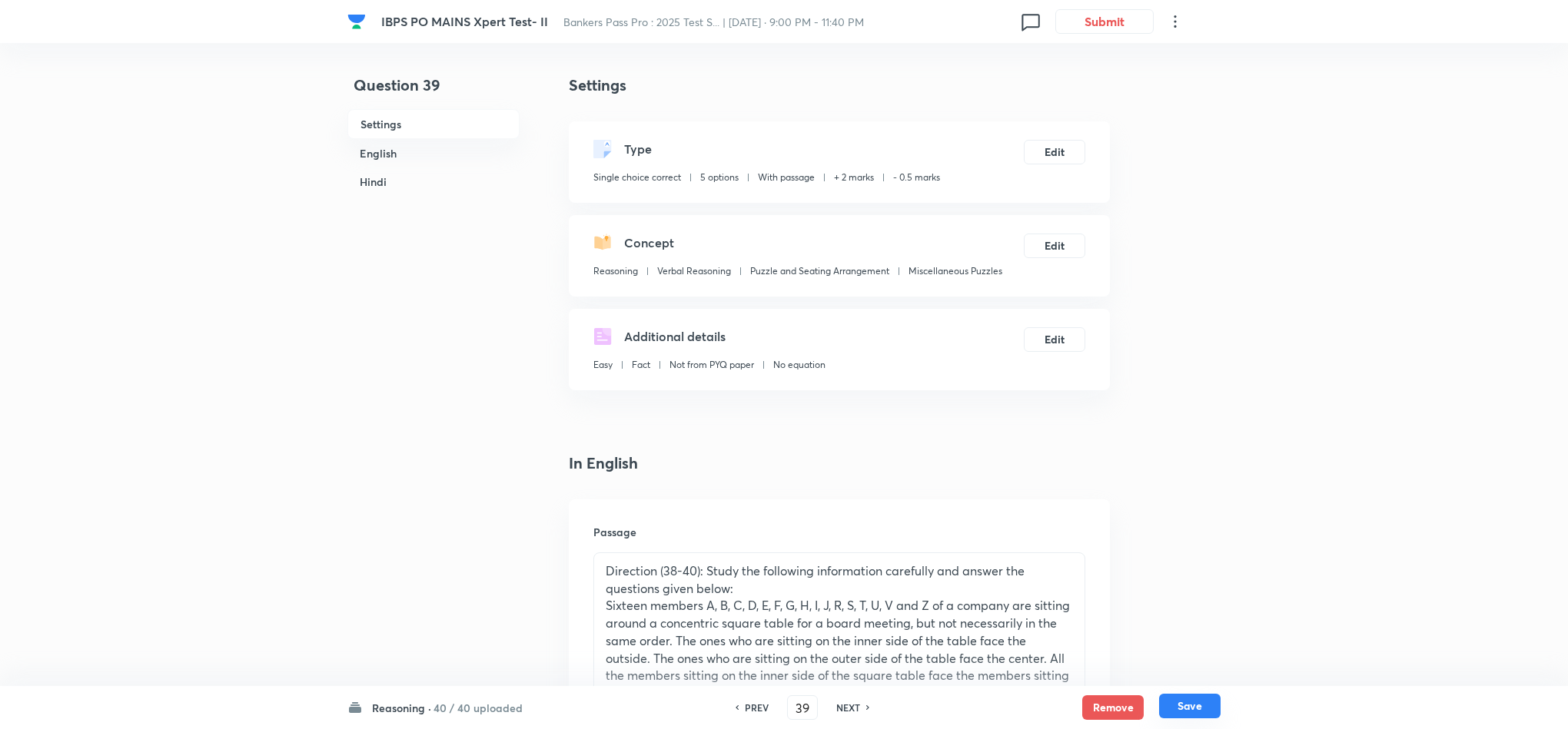
drag, startPoint x: 1197, startPoint y: 703, endPoint x: 1201, endPoint y: 695, distance: 8.9
click at [1197, 702] on button "Save" at bounding box center [1190, 706] width 61 height 25
click at [1057, 152] on button "Edit" at bounding box center [1054, 150] width 61 height 25
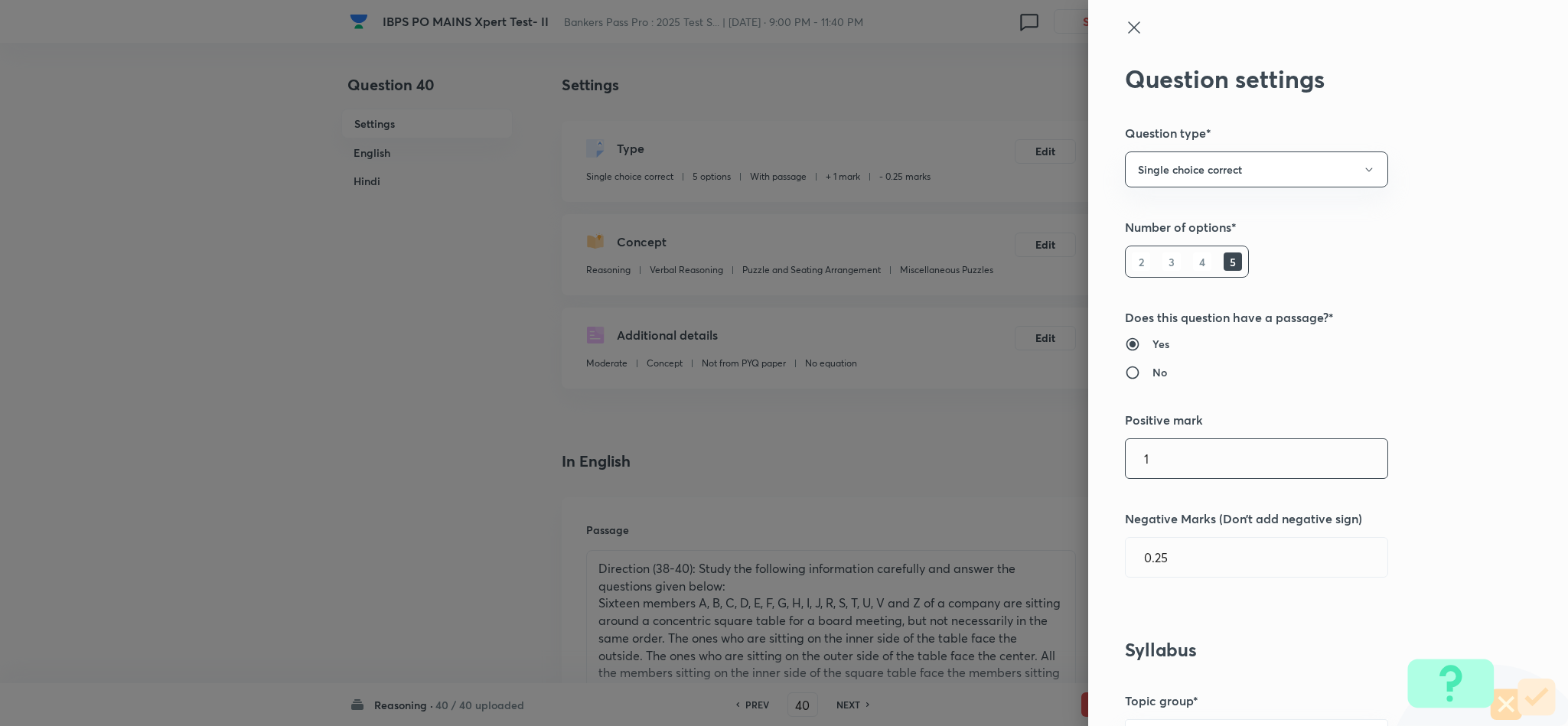
drag, startPoint x: 1166, startPoint y: 442, endPoint x: 1162, endPoint y: 467, distance: 25.3
click at [1131, 457] on div "1 ​" at bounding box center [1257, 459] width 263 height 41
drag, startPoint x: 1103, startPoint y: 468, endPoint x: 1110, endPoint y: 466, distance: 7.3
click at [1103, 469] on div "Question settings Question type* Single choice correct Number of options* 2 3 4…" at bounding box center [1328, 363] width 480 height 726
drag, startPoint x: 1148, startPoint y: 555, endPoint x: 1165, endPoint y: 555, distance: 17.0
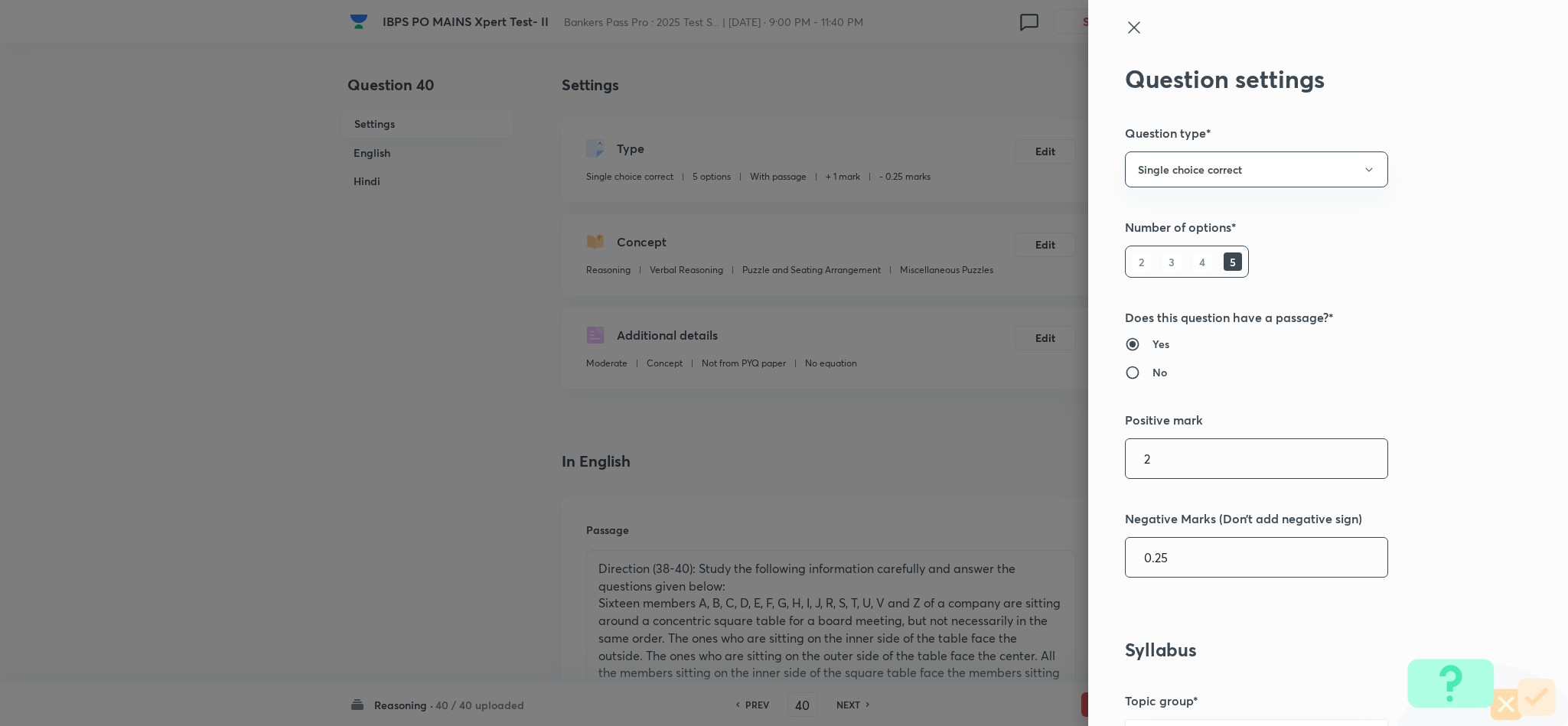
click at [1151, 555] on input "0.25" at bounding box center [1256, 557] width 262 height 39
click at [1148, 562] on input "0.25" at bounding box center [1256, 557] width 262 height 39
click at [1139, 558] on input "0.25" at bounding box center [1256, 557] width 262 height 39
click at [1143, 555] on input "0.25" at bounding box center [1256, 557] width 262 height 39
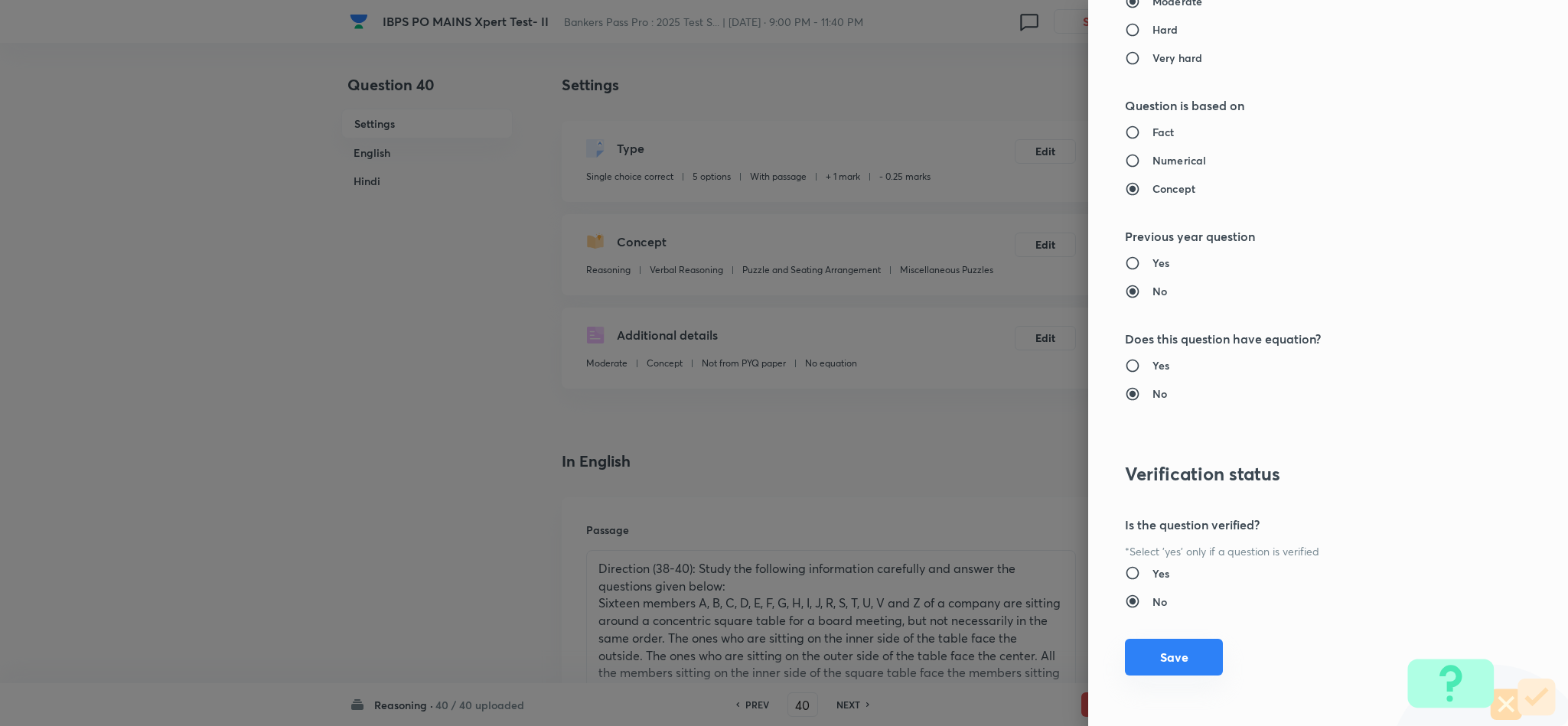
click at [1143, 645] on button "Save" at bounding box center [1174, 656] width 98 height 37
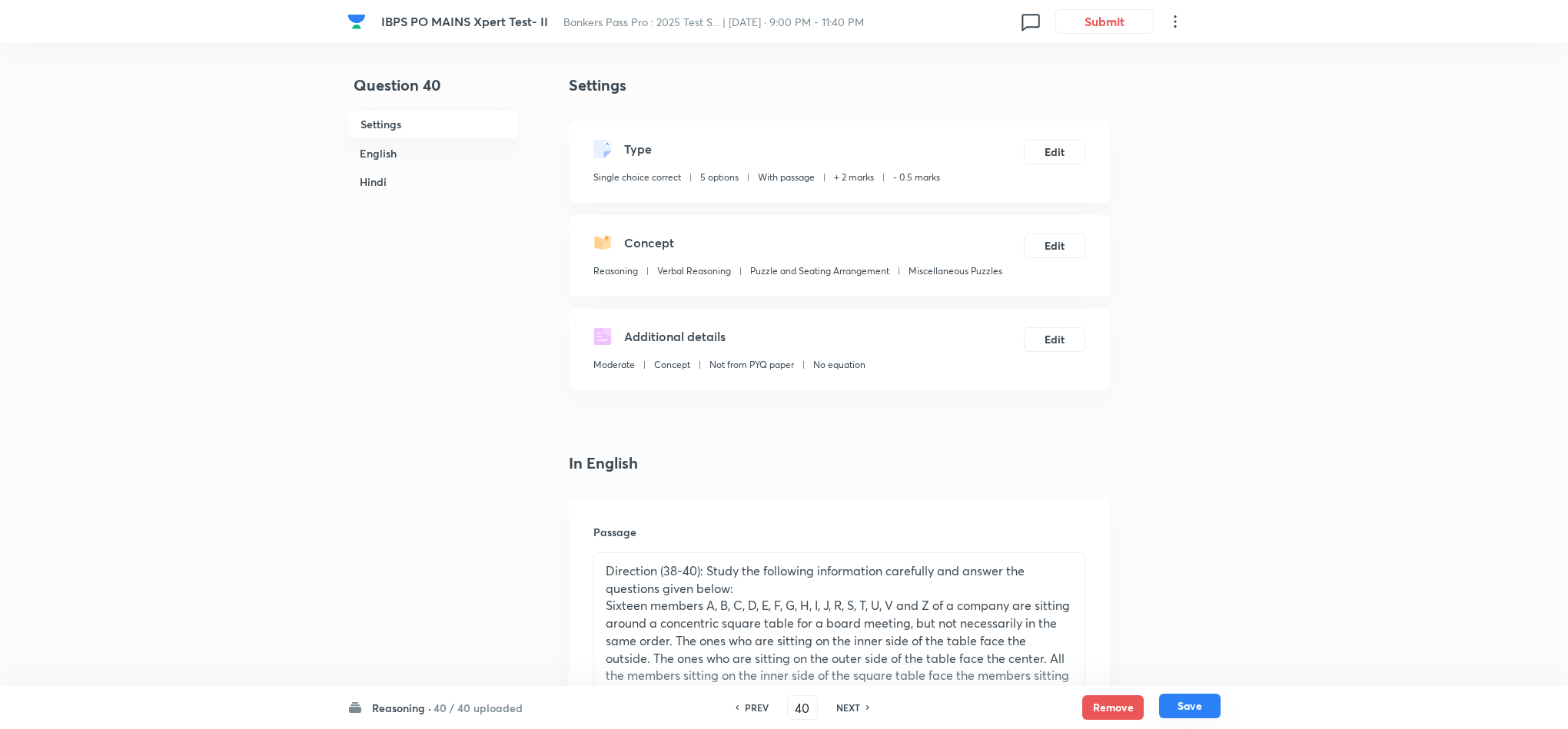
click at [1205, 697] on div "Reasoning · 40 / 40 uploaded PREV 40 ​ NEXT Remove Save" at bounding box center [784, 708] width 874 height 43
drag, startPoint x: 305, startPoint y: 438, endPoint x: 775, endPoint y: 669, distance: 523.7
click at [1211, 706] on button "Save" at bounding box center [1190, 706] width 61 height 25
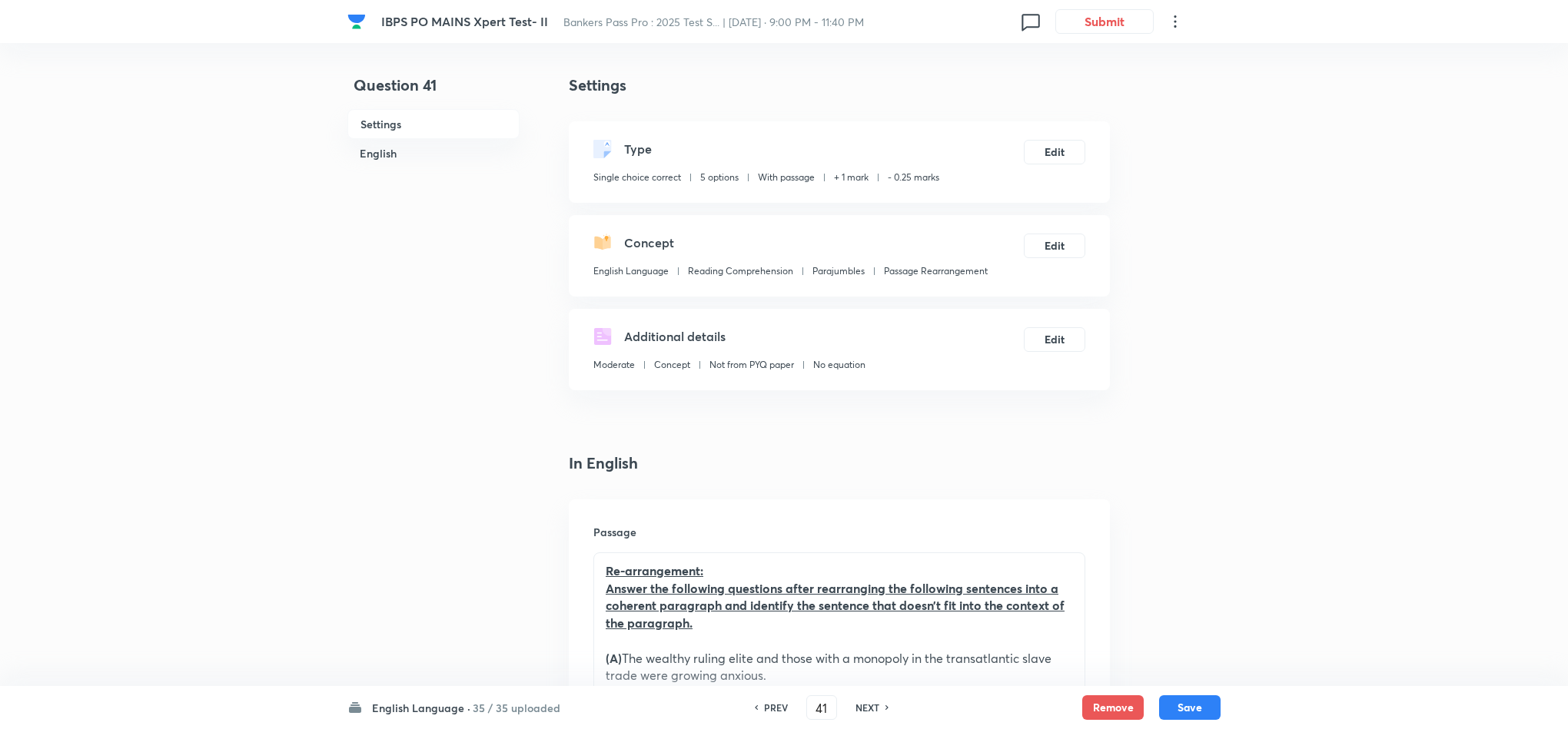
click at [773, 709] on h6 "PREV" at bounding box center [776, 708] width 24 height 14
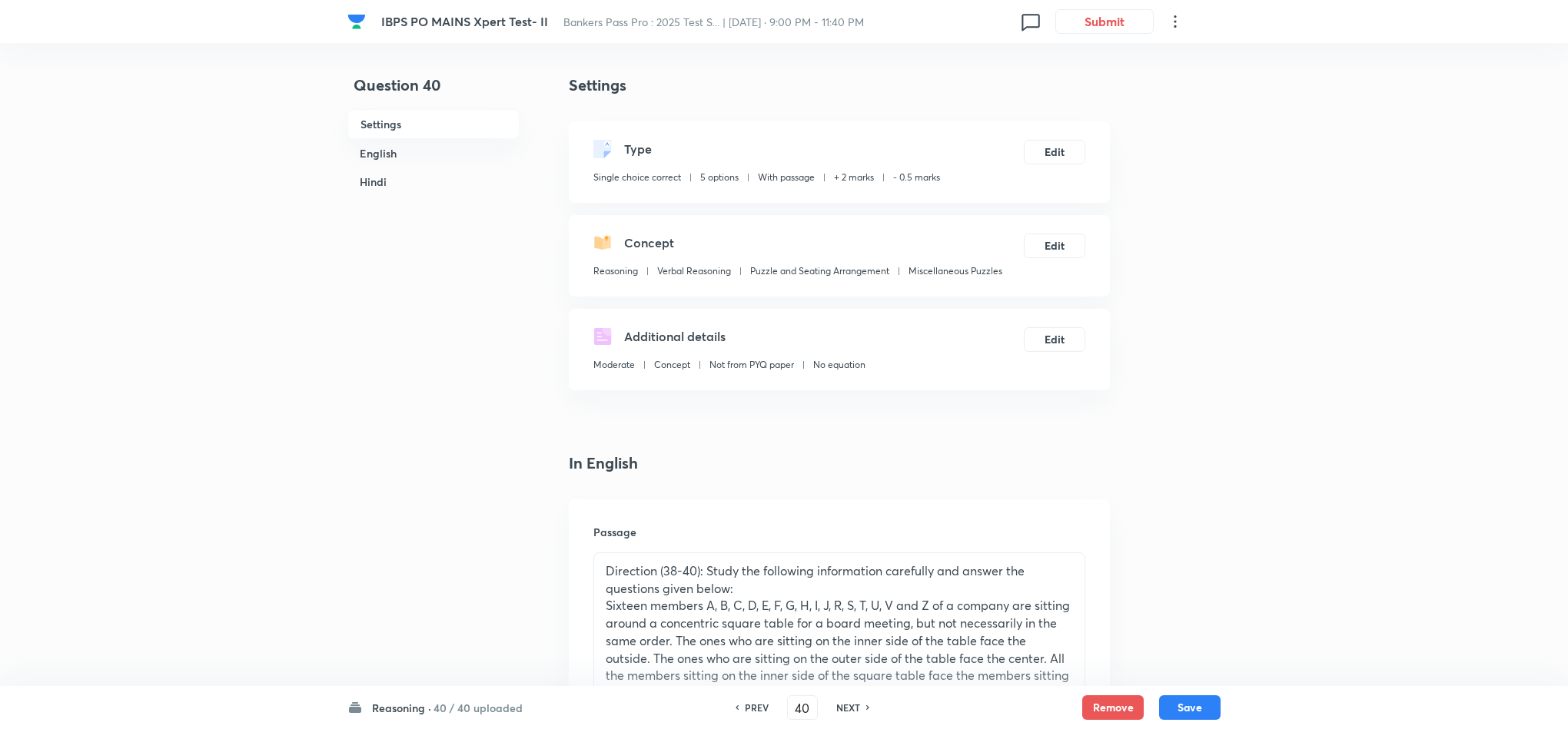
click at [765, 710] on h6 "PREV" at bounding box center [757, 708] width 24 height 14
click at [762, 712] on h6 "PREV" at bounding box center [757, 708] width 24 height 14
click at [758, 710] on h6 "PREV" at bounding box center [757, 708] width 24 height 14
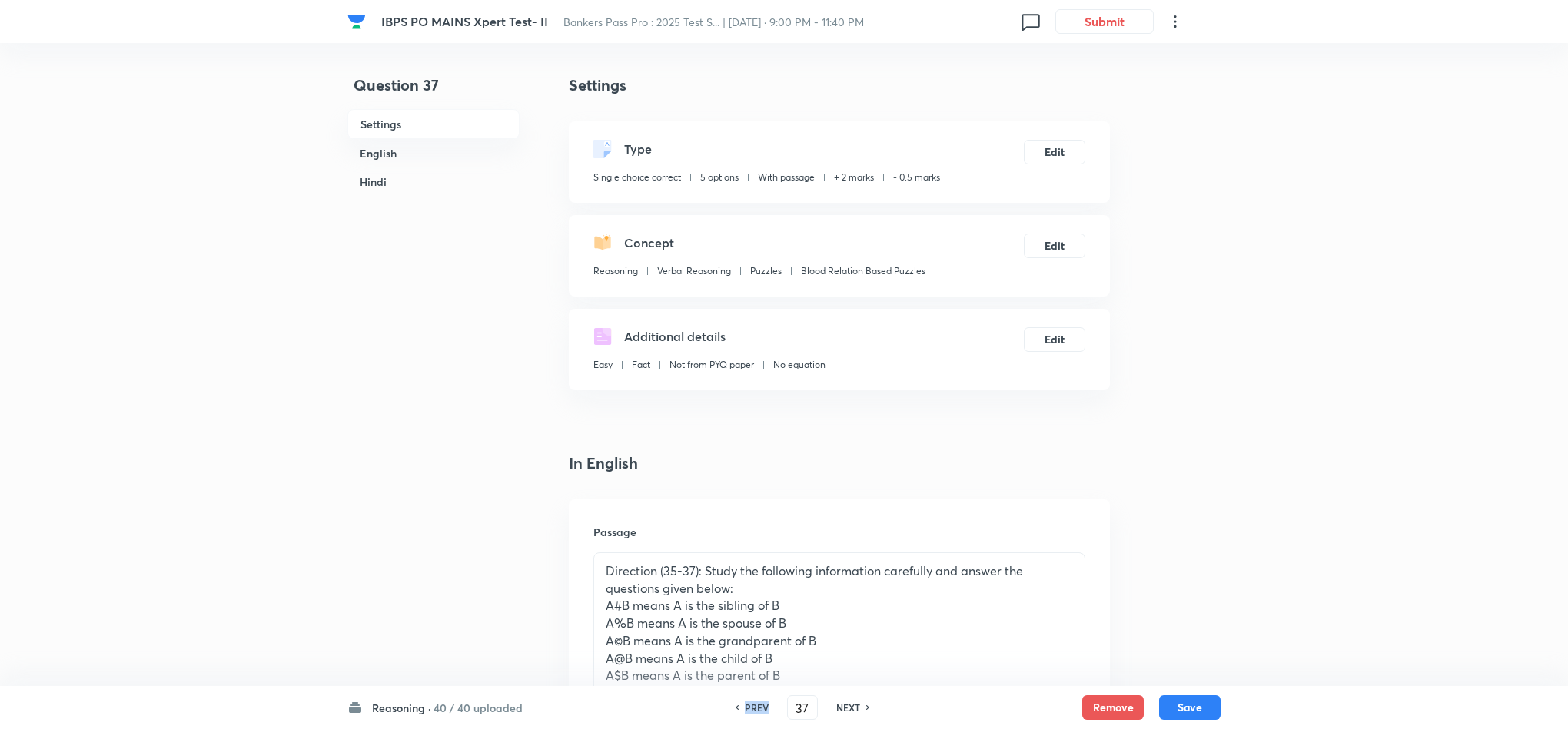
click at [758, 710] on h6 "PREV" at bounding box center [757, 708] width 24 height 14
click at [757, 710] on h6 "PREV" at bounding box center [757, 708] width 24 height 14
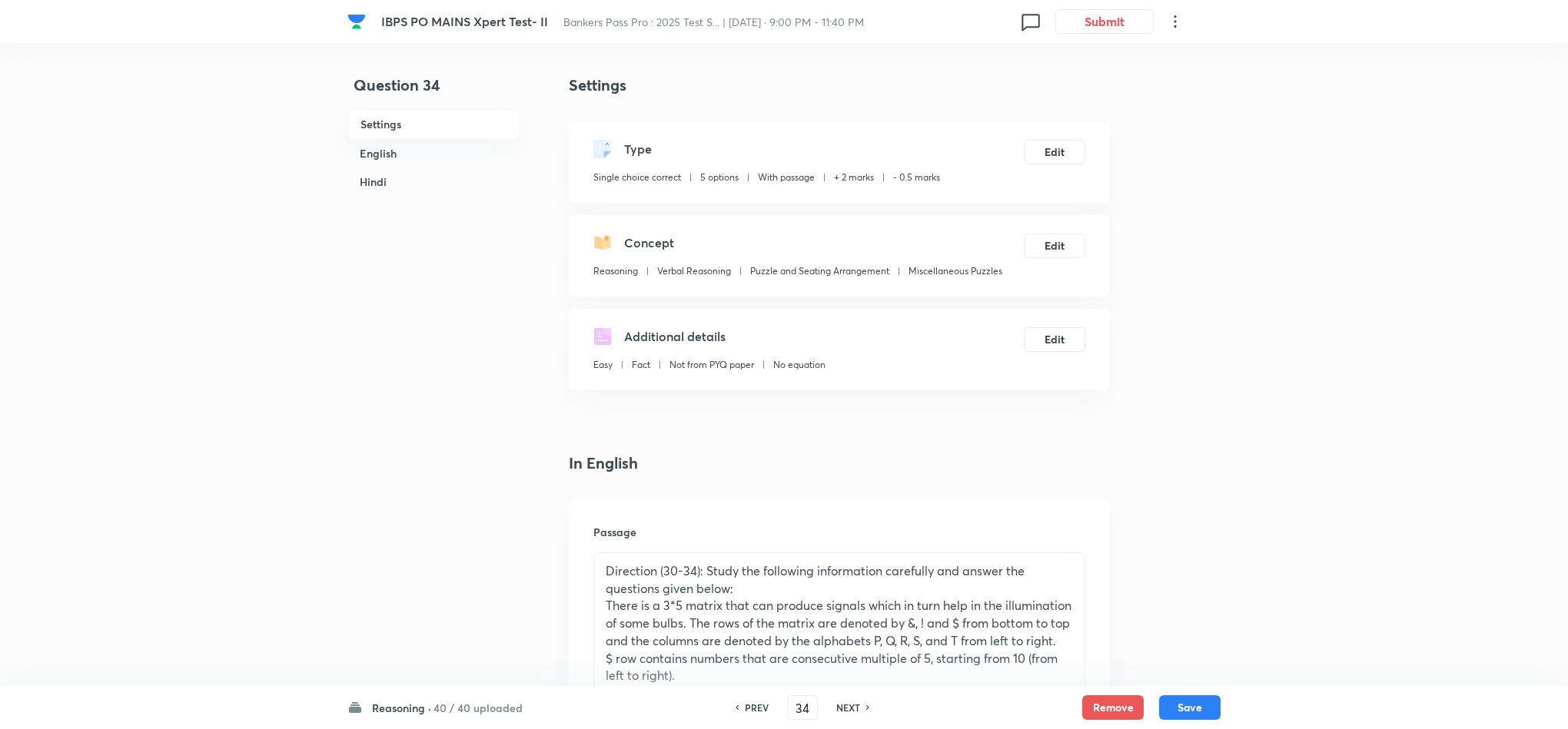
click at [754, 710] on h6 "PREV" at bounding box center [757, 708] width 24 height 14
click at [750, 706] on h6 "PREV" at bounding box center [757, 708] width 24 height 14
click at [747, 703] on h6 "PREV" at bounding box center [757, 708] width 24 height 14
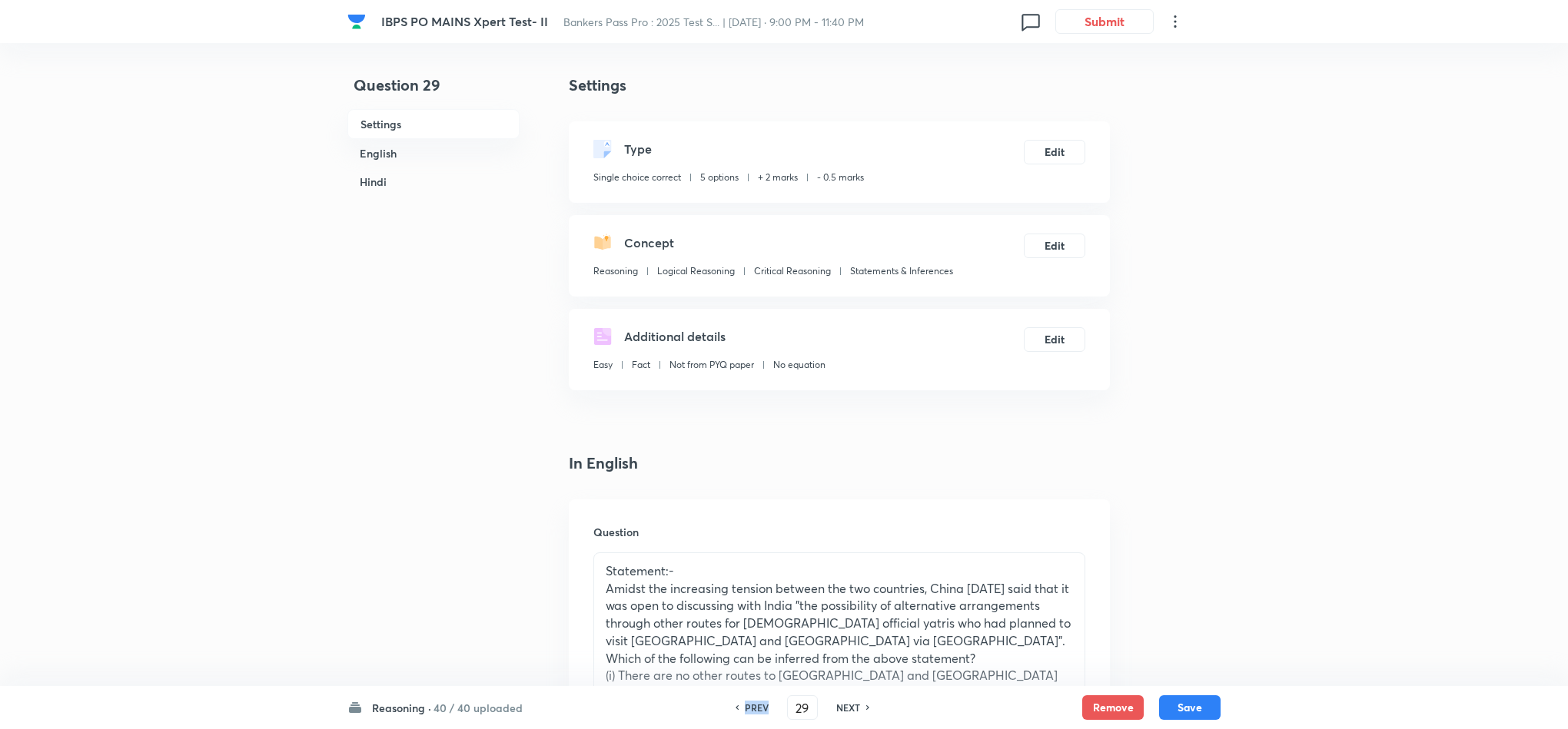
click at [745, 703] on h6 "PREV" at bounding box center [757, 708] width 24 height 14
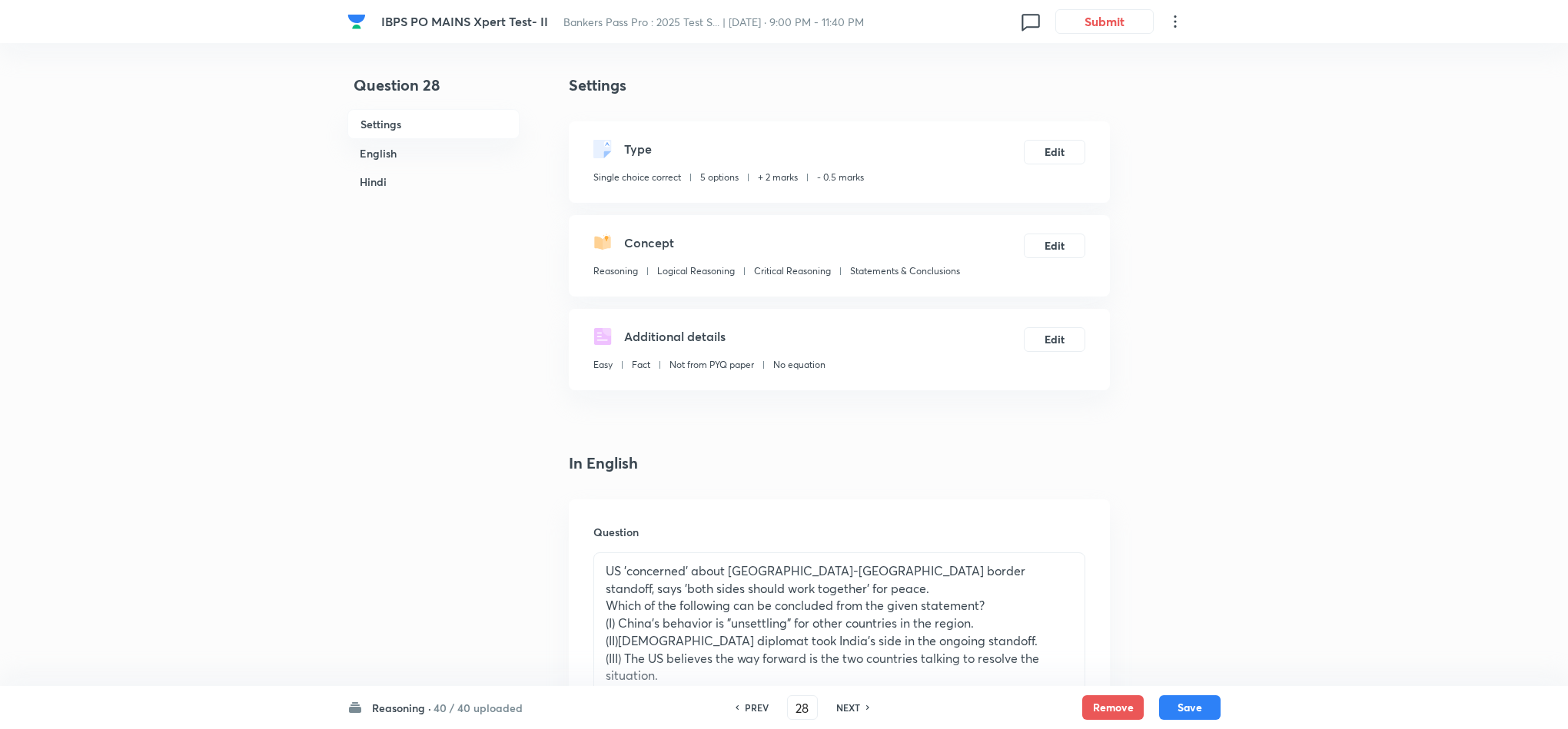
click at [745, 701] on h6 "PREV" at bounding box center [757, 708] width 24 height 14
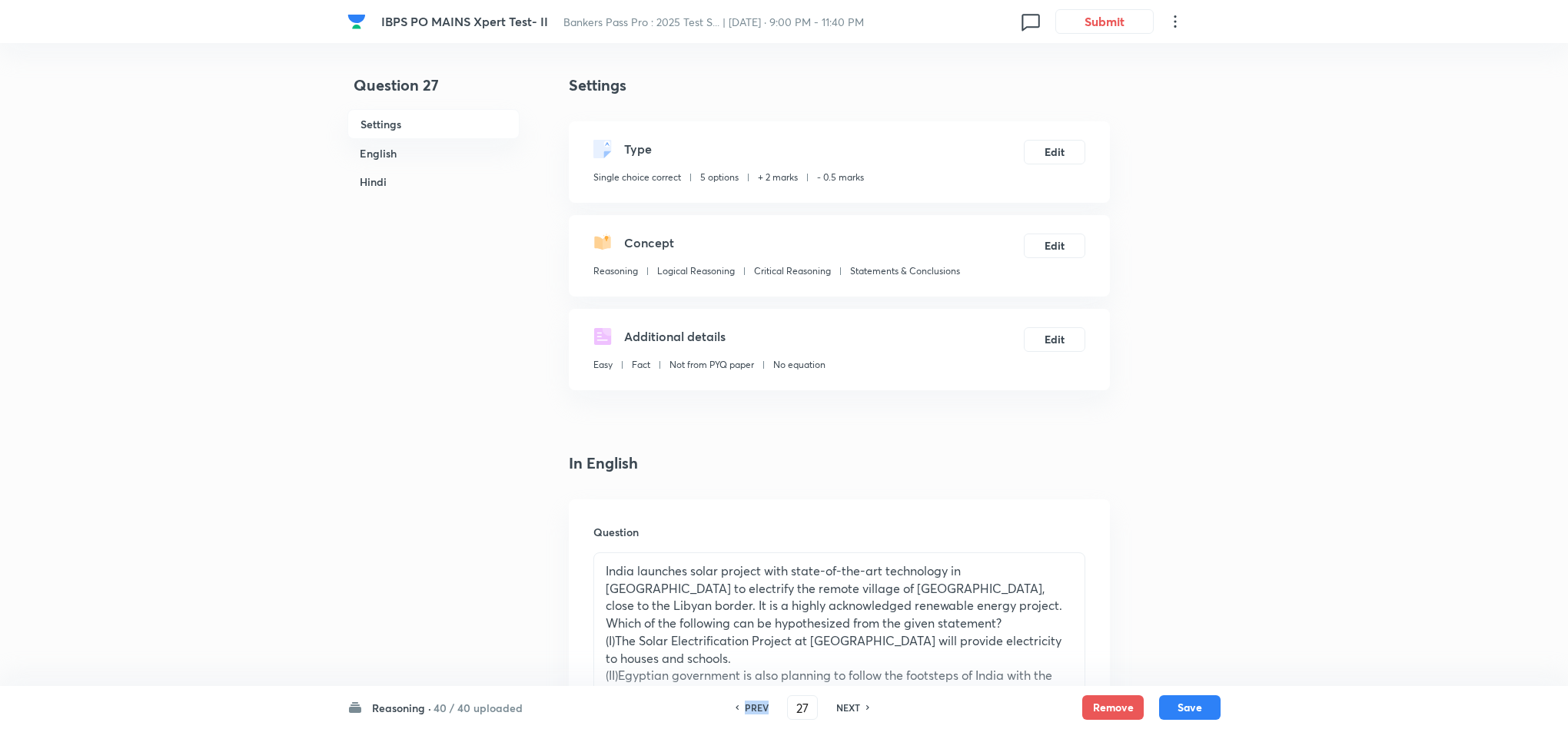
click at [741, 706] on div "PREV" at bounding box center [755, 708] width 41 height 14
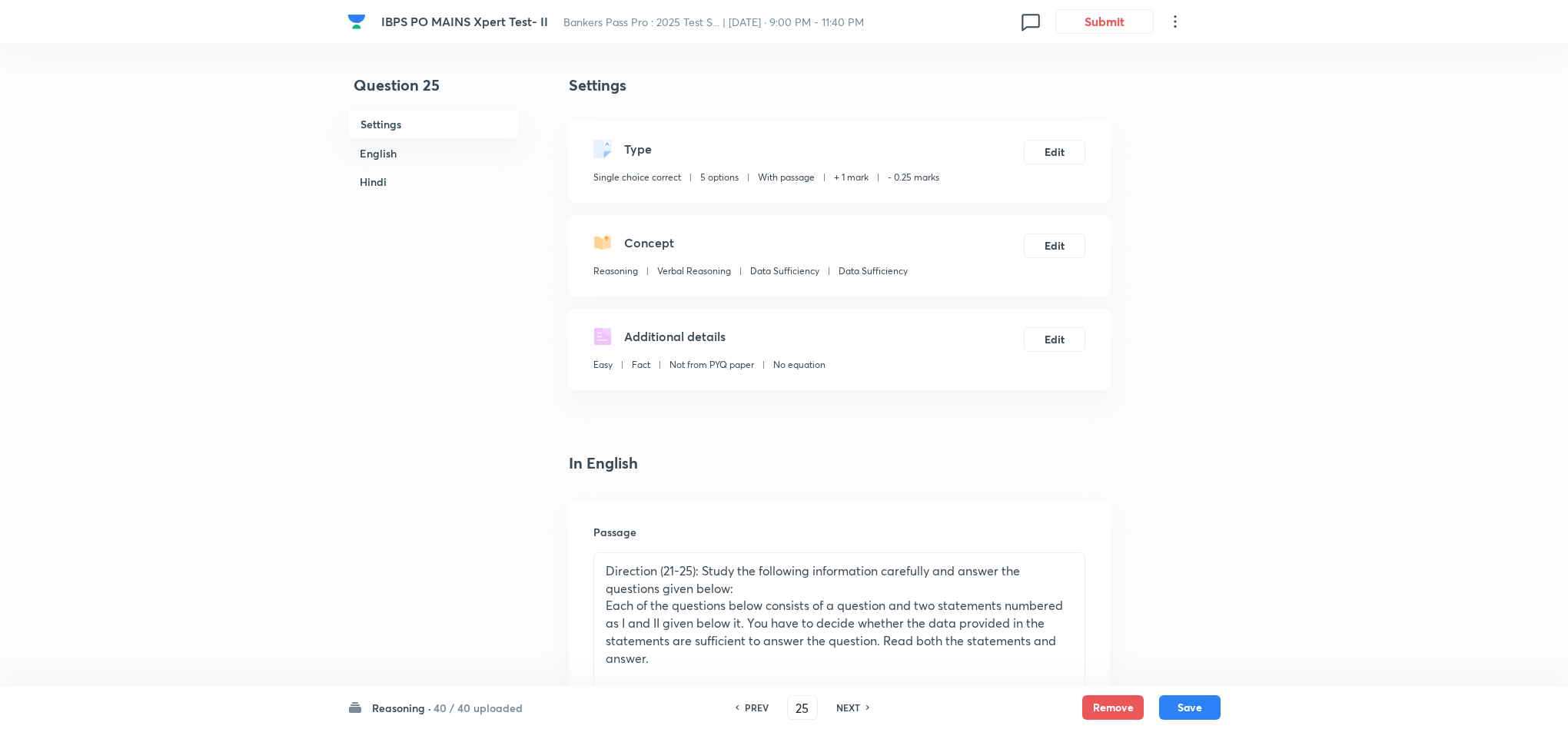
click at [745, 705] on h6 "PREV" at bounding box center [757, 708] width 24 height 14
click at [741, 703] on div "PREV" at bounding box center [755, 708] width 41 height 14
click at [740, 699] on div "PREV 23 ​ NEXT" at bounding box center [802, 707] width 198 height 25
click at [739, 699] on div "PREV 23 ​ NEXT" at bounding box center [802, 707] width 198 height 25
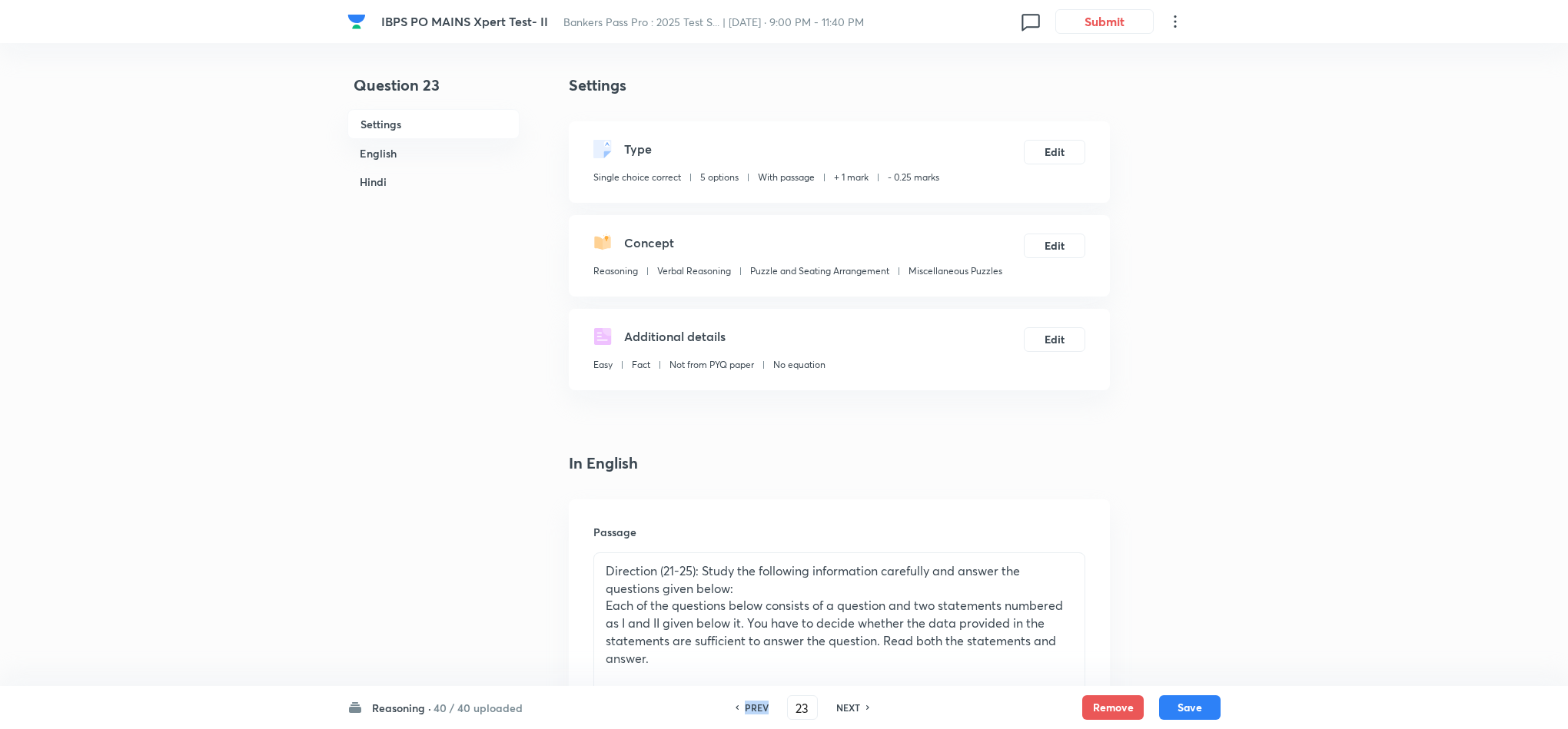
click at [764, 705] on h6 "PREV" at bounding box center [757, 708] width 24 height 14
click at [761, 701] on h6 "PREV" at bounding box center [757, 708] width 24 height 14
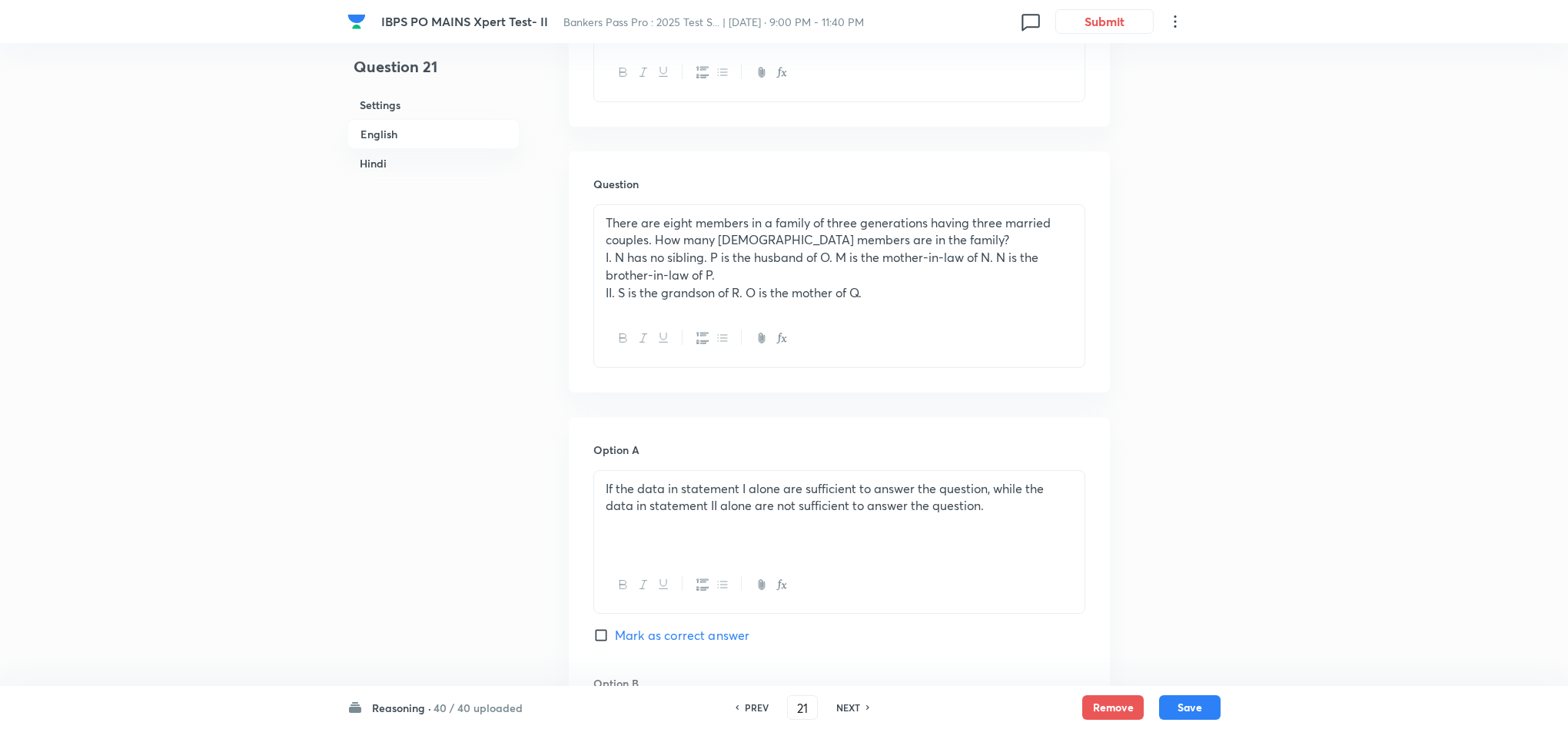
scroll to position [691, 0]
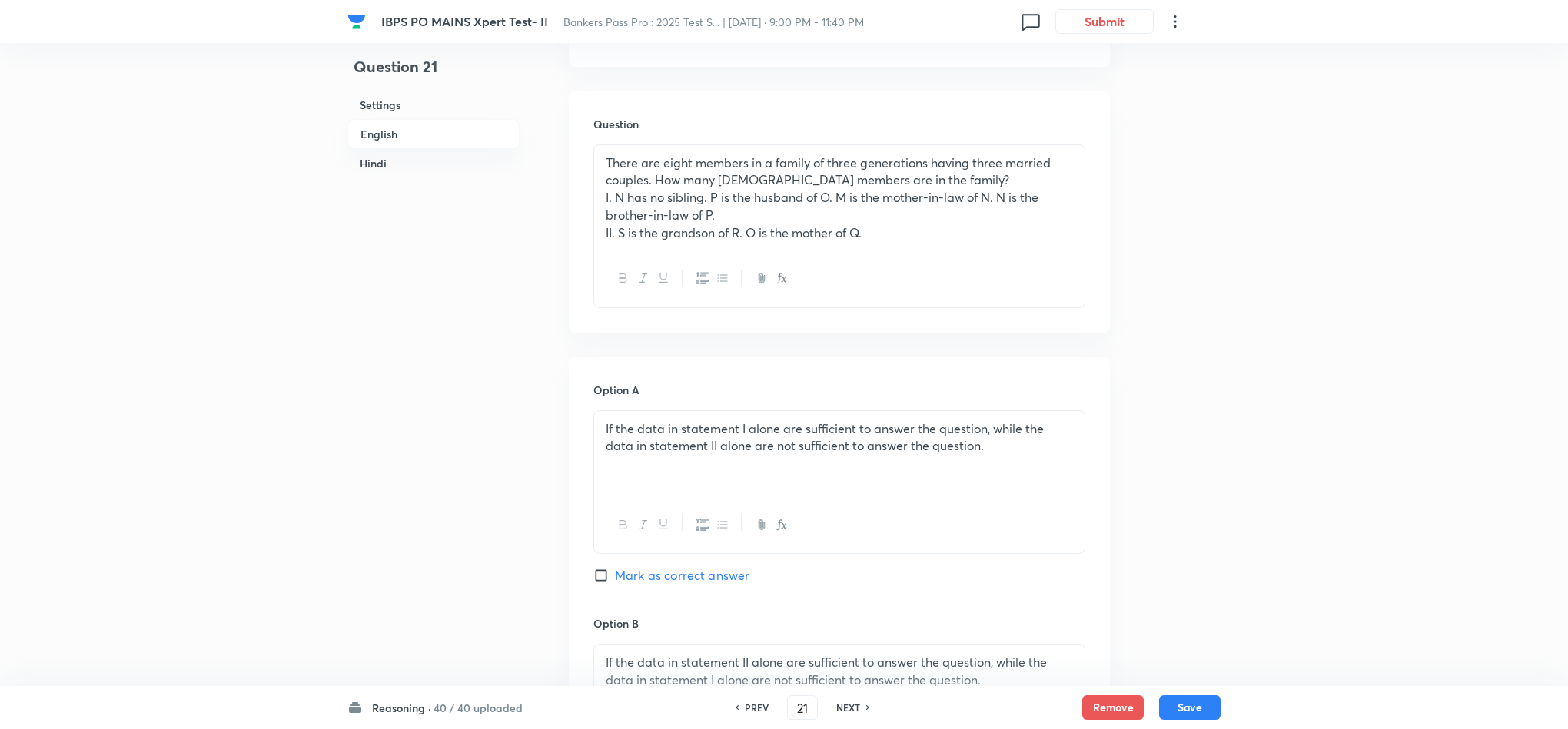
click at [764, 699] on div "PREV 21 ​ NEXT" at bounding box center [802, 707] width 198 height 25
click at [754, 713] on h6 "PREV" at bounding box center [757, 708] width 24 height 14
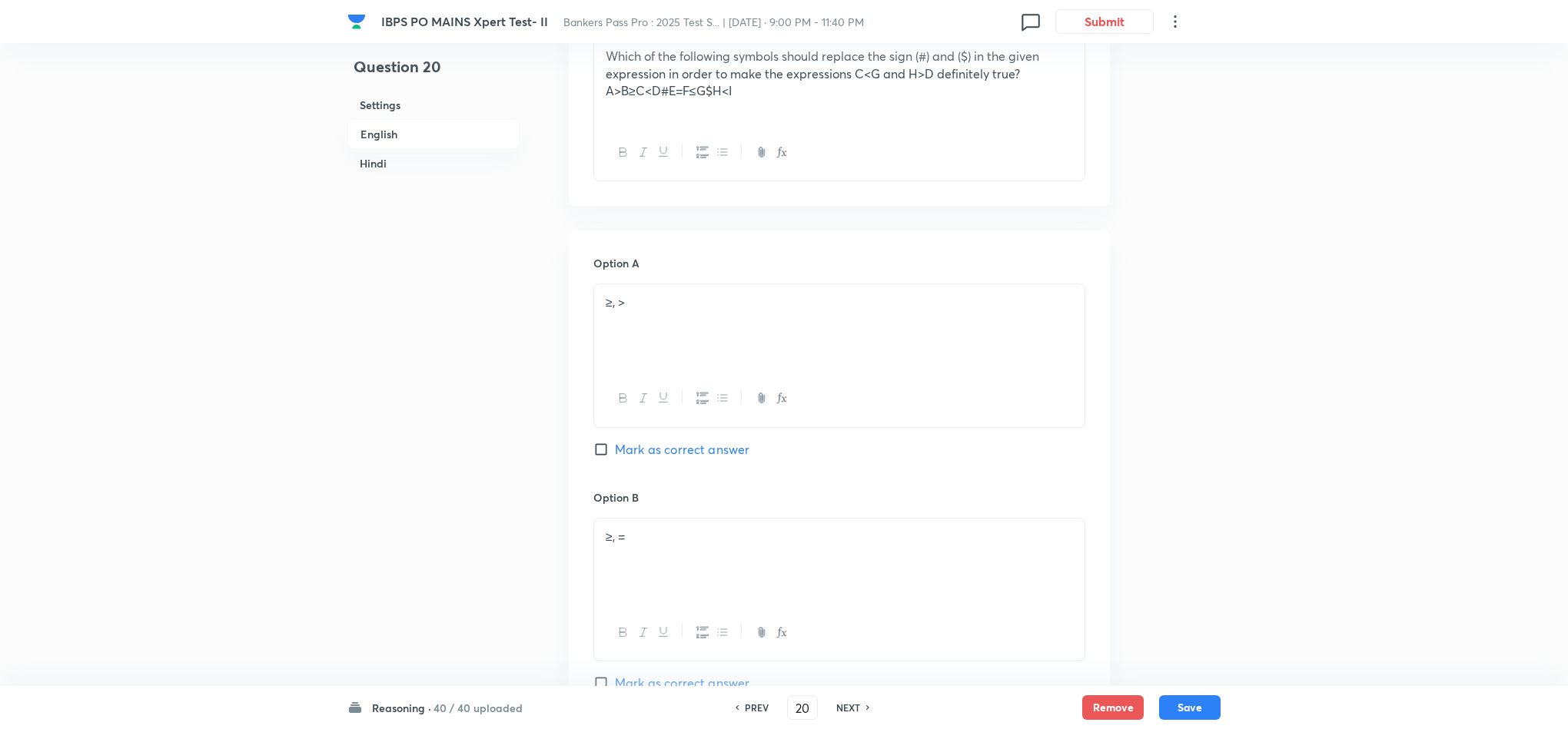
scroll to position [230, 0]
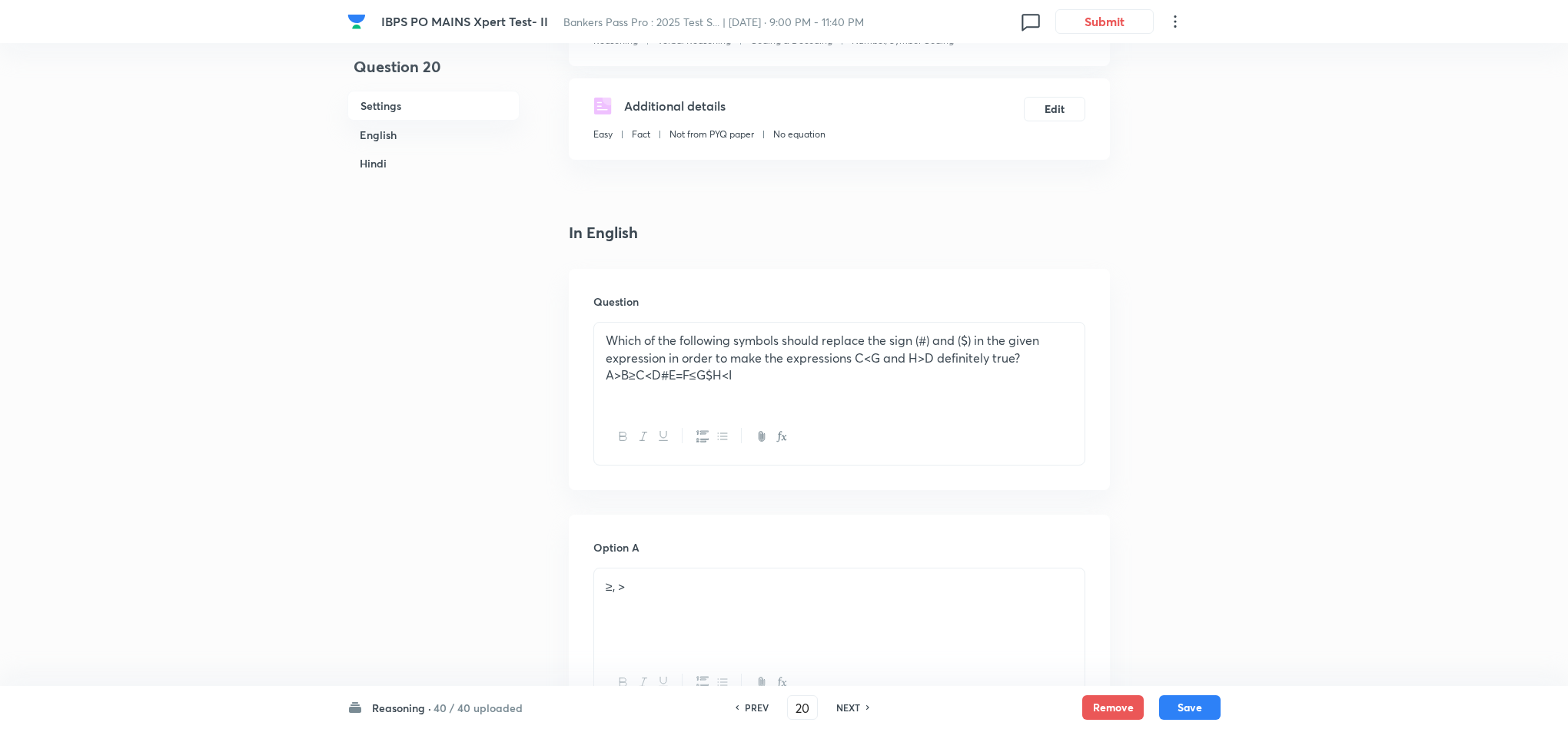
click at [757, 703] on h6 "PREV" at bounding box center [757, 708] width 24 height 14
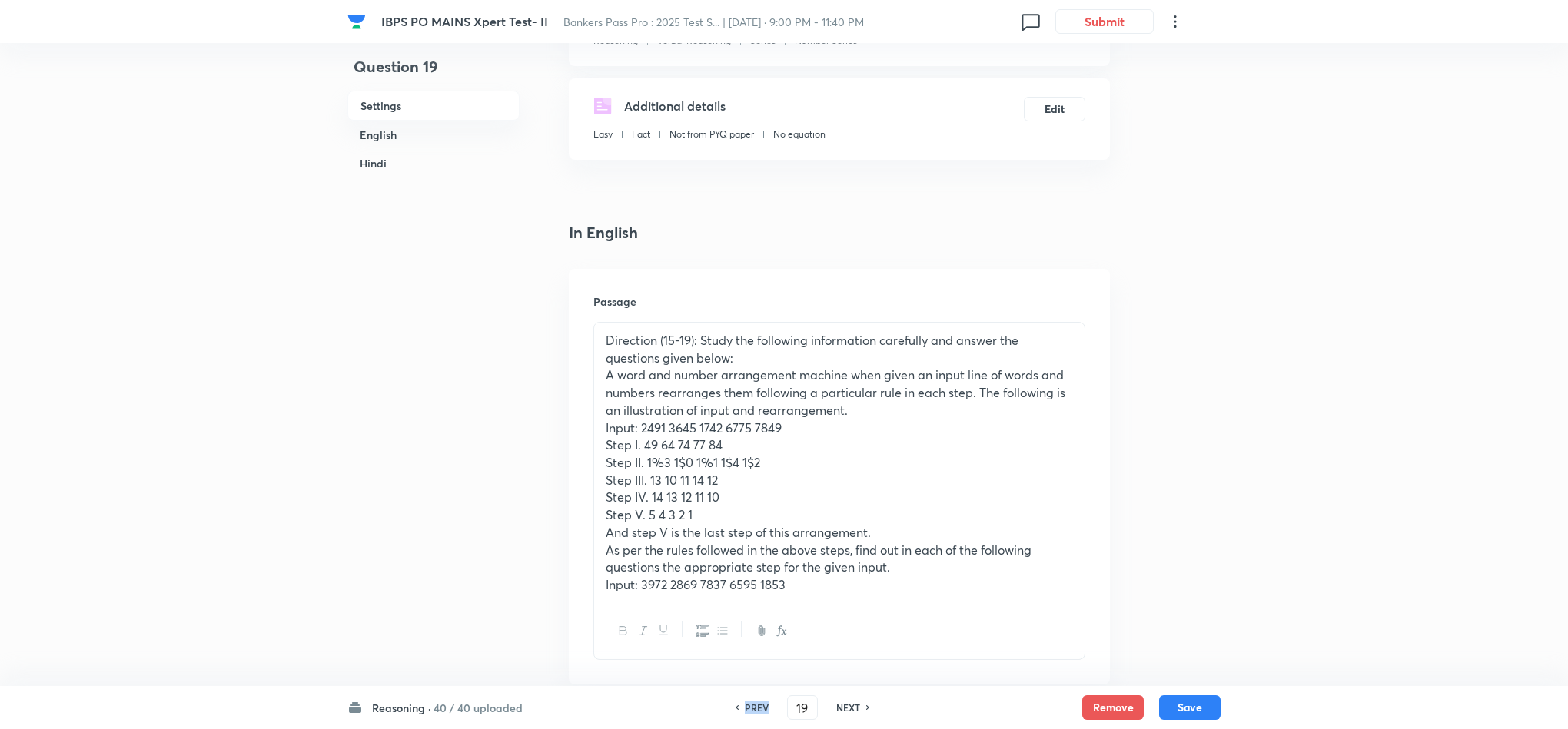
click at [757, 703] on h6 "PREV" at bounding box center [757, 708] width 24 height 14
click at [755, 703] on h6 "PREV" at bounding box center [757, 708] width 24 height 14
click at [755, 697] on div "PREV 16 ​ NEXT" at bounding box center [802, 707] width 198 height 25
click at [752, 709] on h6 "PREV" at bounding box center [757, 708] width 24 height 14
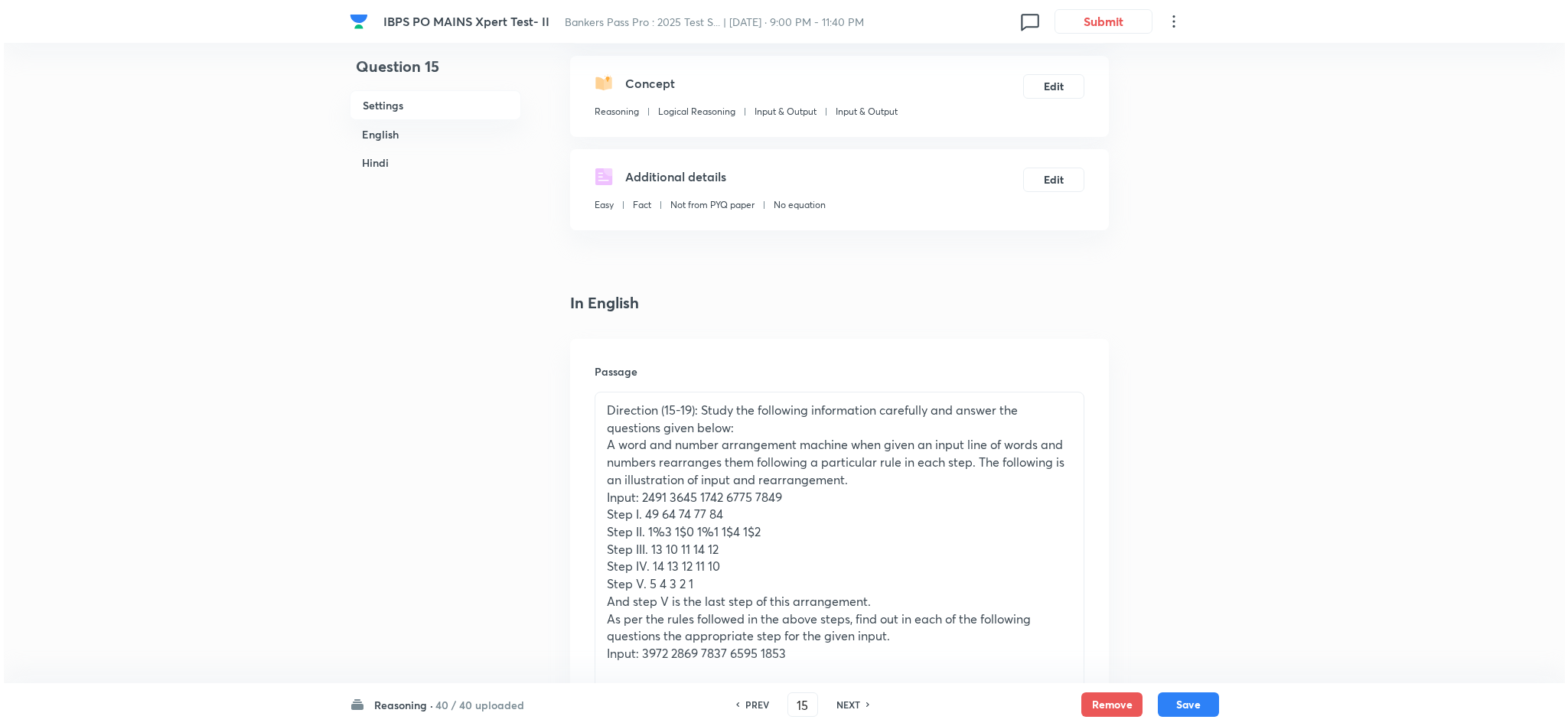
scroll to position [0, 0]
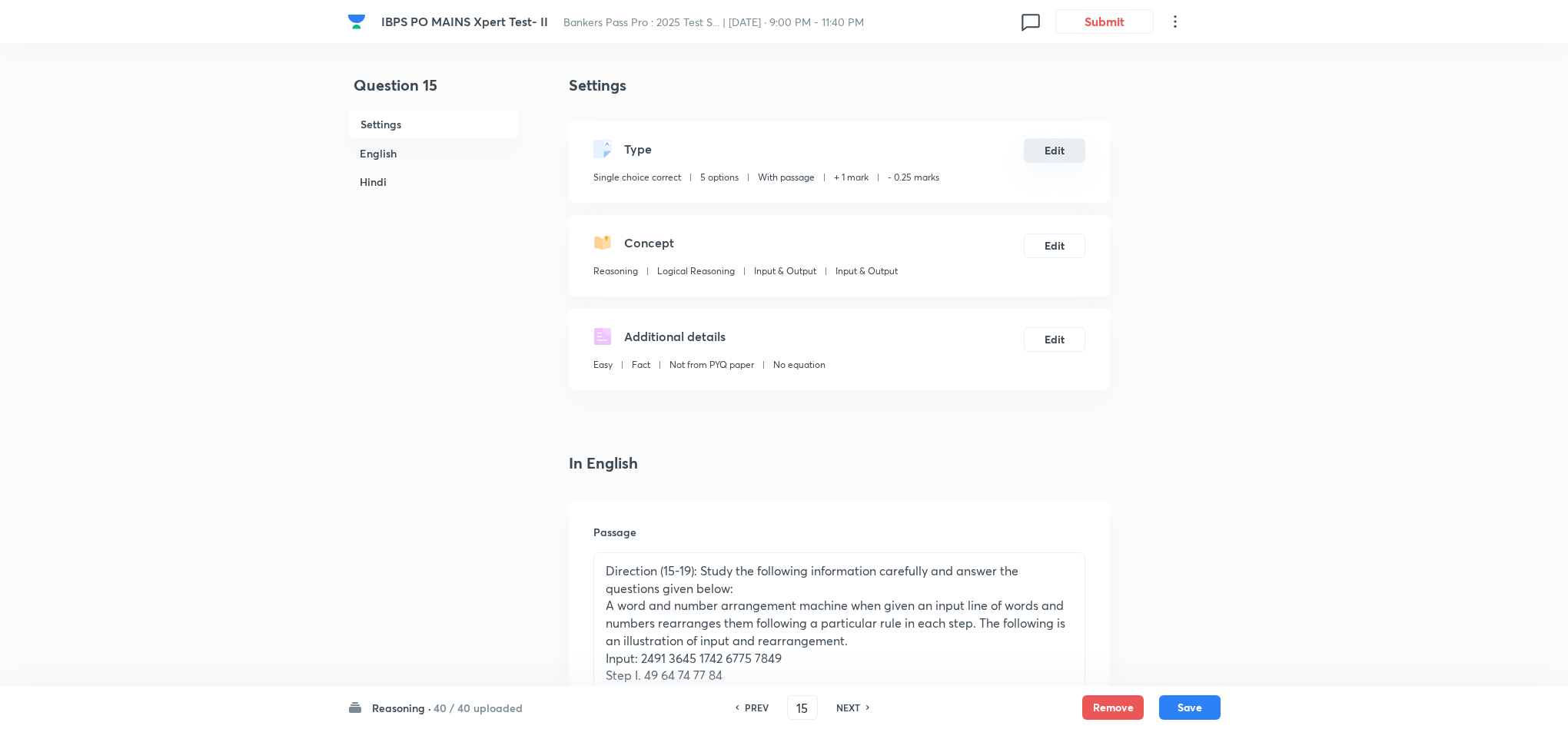
click at [1048, 162] on button "Edit" at bounding box center [1054, 150] width 61 height 25
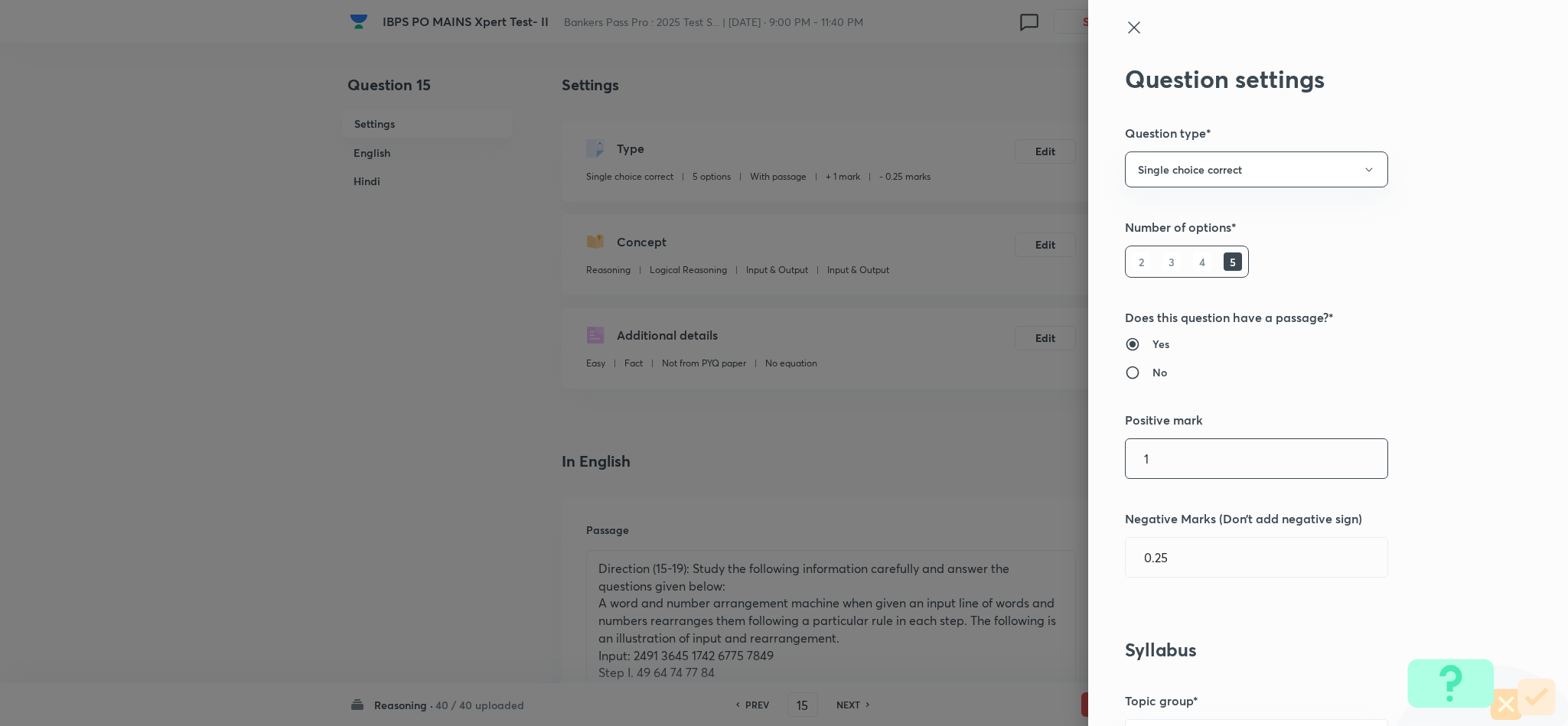
drag, startPoint x: 1151, startPoint y: 462, endPoint x: 1036, endPoint y: 462, distance: 115.0
click at [1036, 462] on div "Question settings Question type* Single choice correct Number of options* 2 3 4…" at bounding box center [784, 363] width 1568 height 726
click at [1186, 484] on div "Question settings Question type* Single choice correct Number of options* 2 3 4…" at bounding box center [1328, 363] width 480 height 726
click at [1186, 474] on input "1" at bounding box center [1256, 459] width 262 height 39
click at [1137, 553] on input "0.25" at bounding box center [1256, 557] width 262 height 39
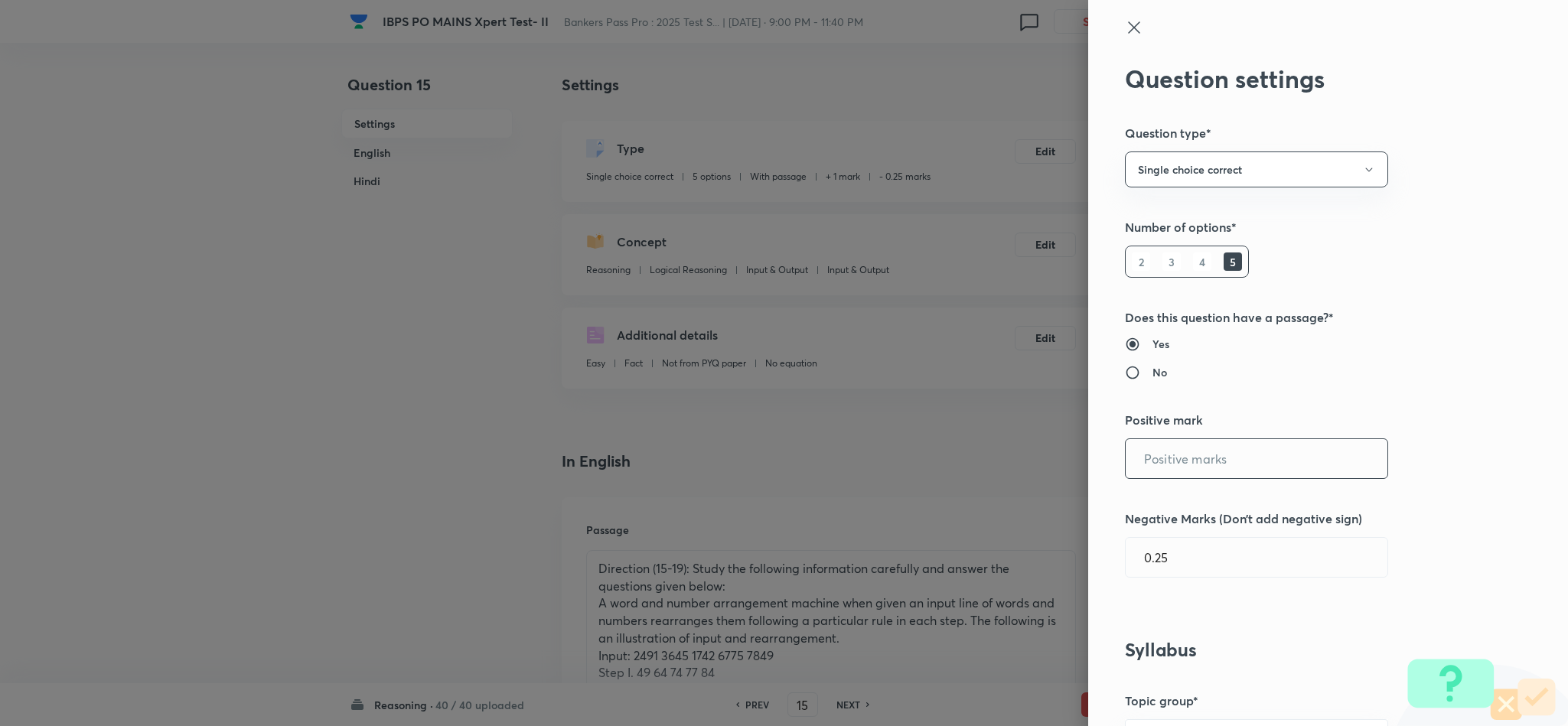
click at [1218, 460] on input "text" at bounding box center [1256, 459] width 262 height 39
paste input "2"
drag, startPoint x: 1233, startPoint y: 462, endPoint x: 1240, endPoint y: 476, distance: 15.7
click at [1238, 466] on input "2" at bounding box center [1256, 459] width 262 height 39
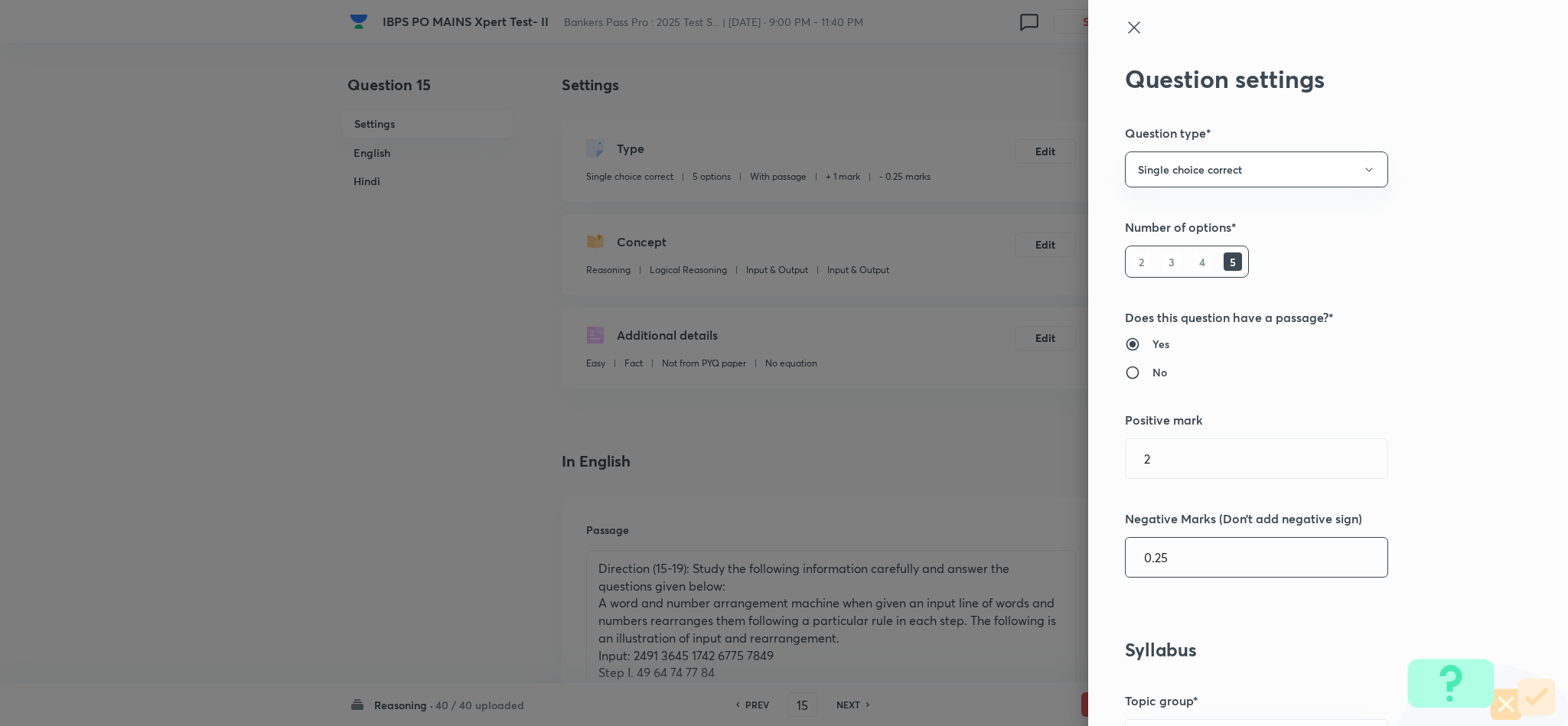
drag, startPoint x: 1142, startPoint y: 558, endPoint x: 1165, endPoint y: 549, distance: 24.7
click at [1142, 554] on input "0.25" at bounding box center [1256, 557] width 262 height 39
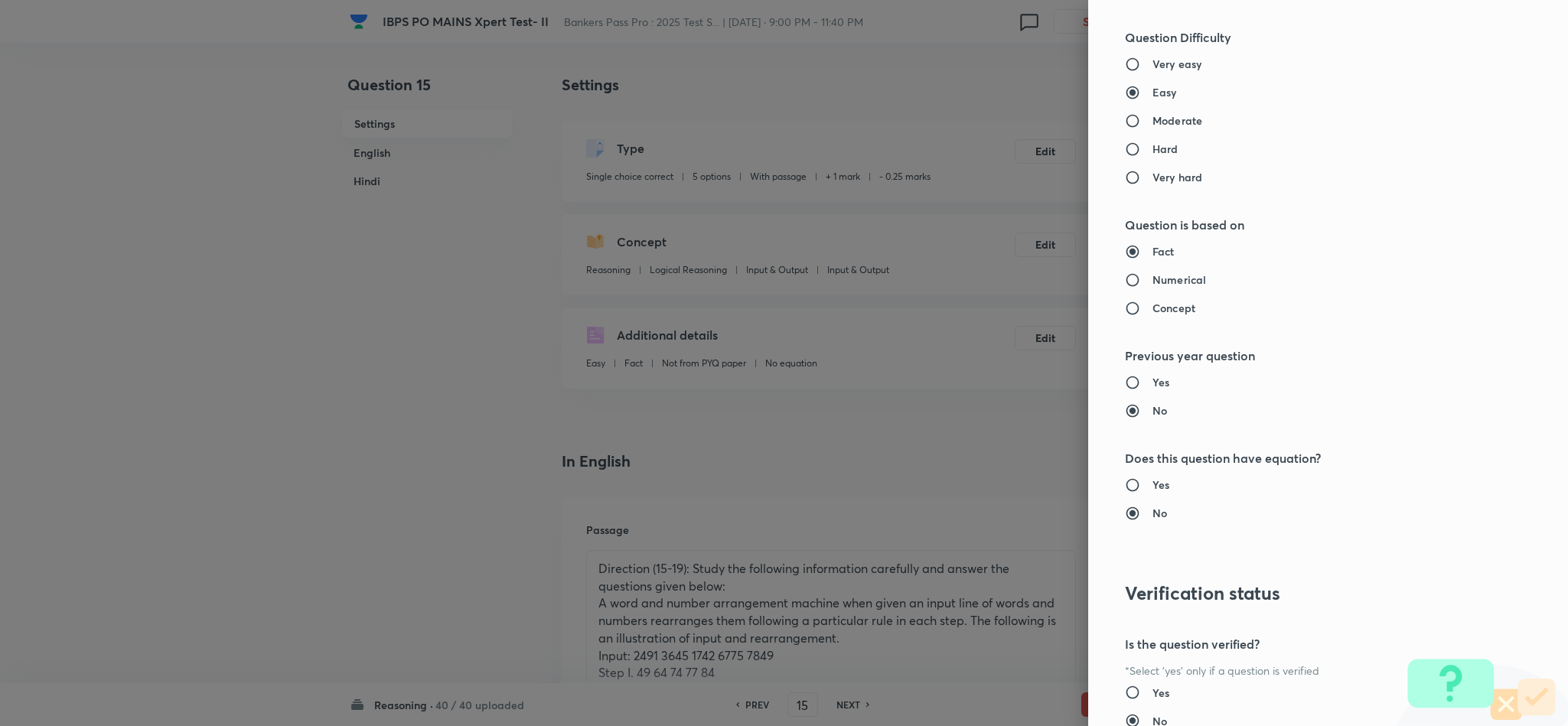
scroll to position [1365, 0]
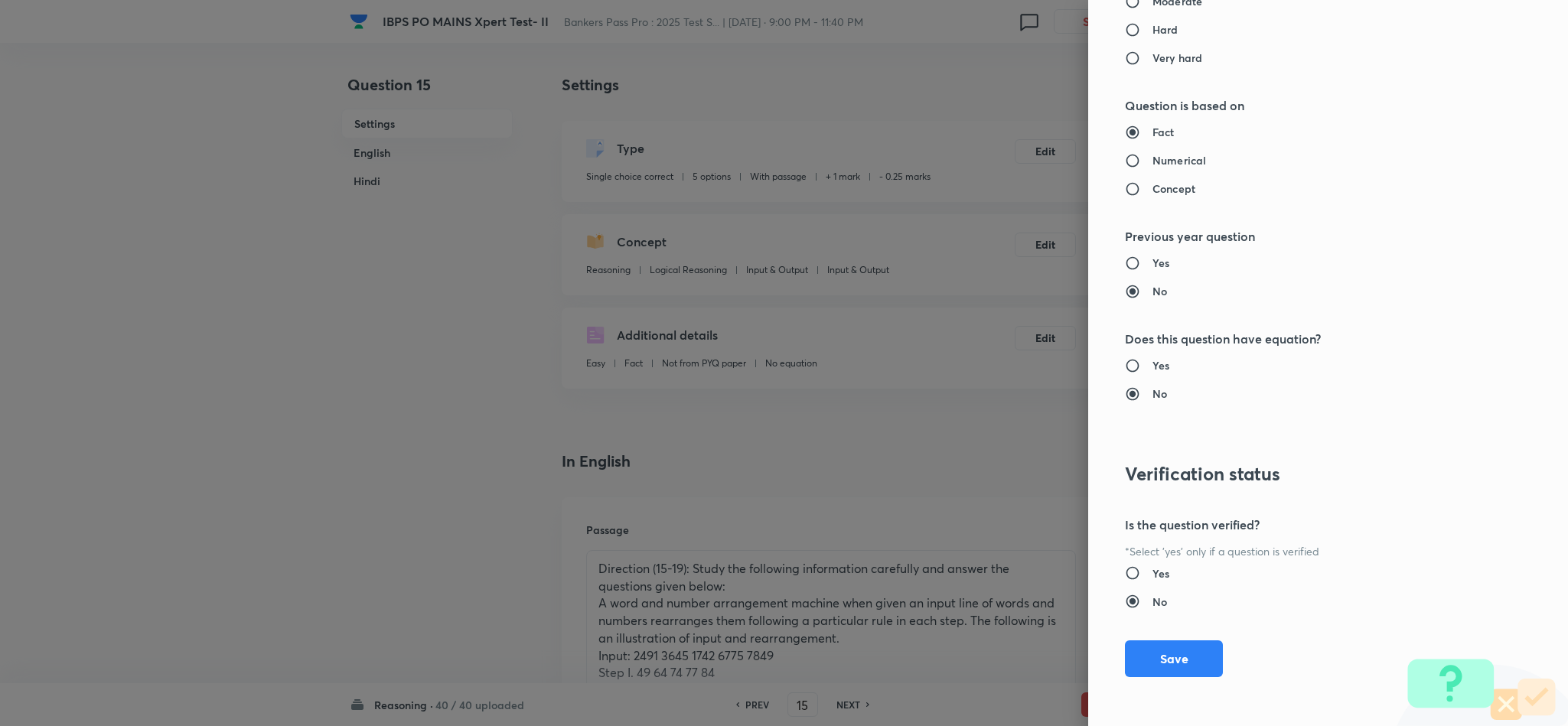
drag, startPoint x: 1156, startPoint y: 673, endPoint x: 1209, endPoint y: 645, distance: 59.9
click at [1172, 668] on button "Save" at bounding box center [1174, 658] width 98 height 37
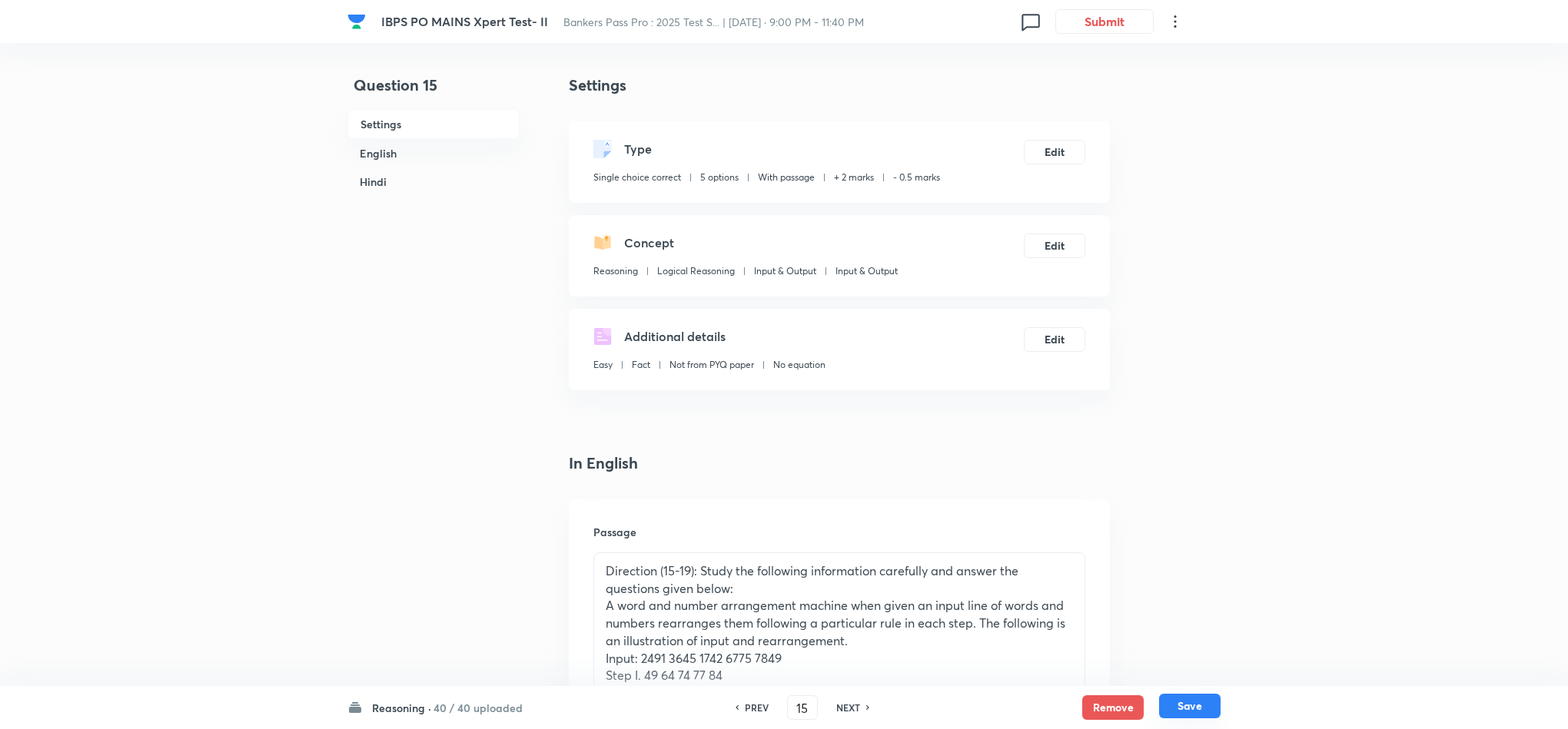
click at [1216, 703] on button "Save" at bounding box center [1190, 706] width 61 height 25
click at [1052, 171] on div "Type Single choice correct 5 options With passage + 1 mark - 0.25 marks Edit" at bounding box center [839, 162] width 541 height 82
click at [1056, 159] on button "Edit" at bounding box center [1054, 150] width 61 height 25
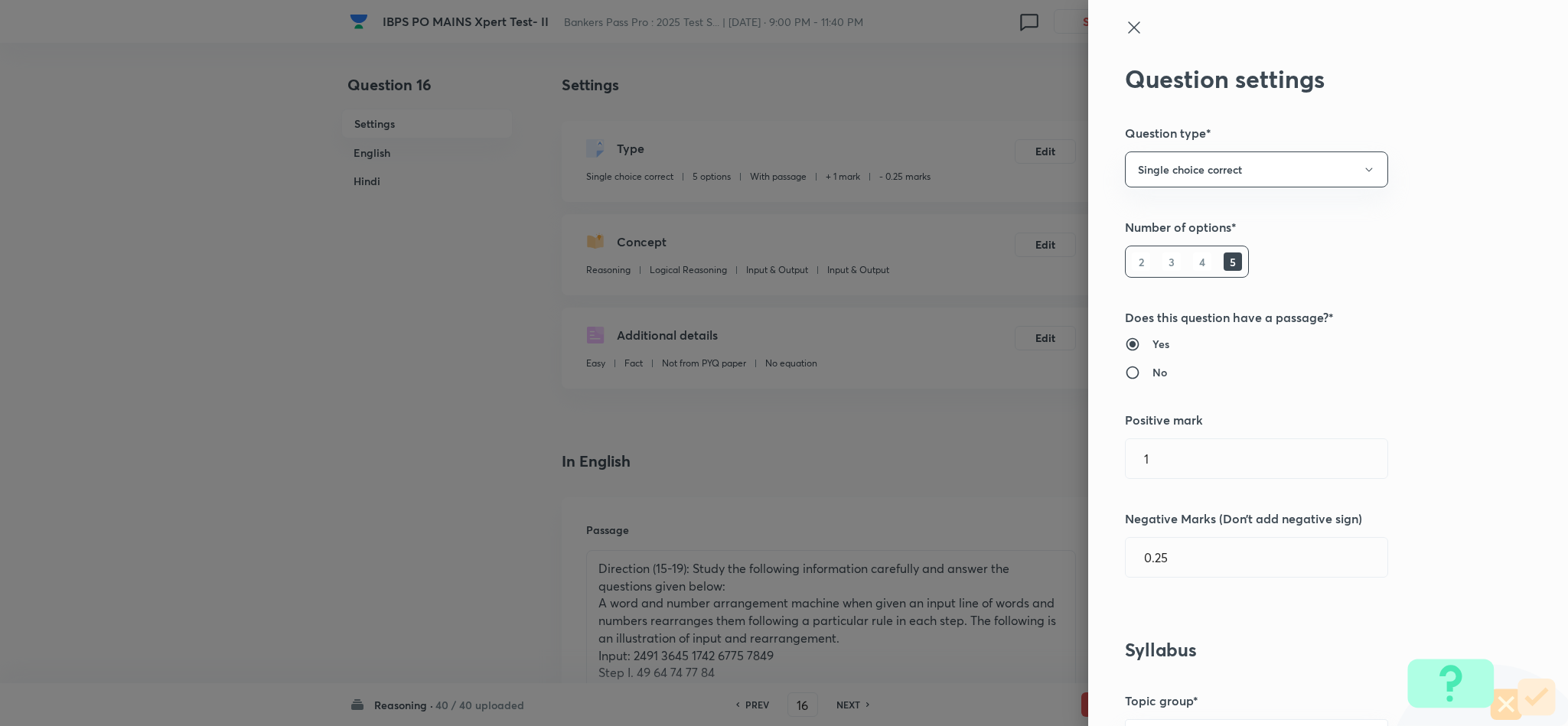
drag, startPoint x: 992, startPoint y: 464, endPoint x: 1019, endPoint y: 462, distance: 27.1
click at [990, 464] on div at bounding box center [784, 363] width 1568 height 726
drag, startPoint x: 1134, startPoint y: 454, endPoint x: 1101, endPoint y: 467, distance: 35.5
click at [1101, 467] on div "Question settings Question type* Single choice correct Number of options* 2 3 4…" at bounding box center [1328, 363] width 480 height 726
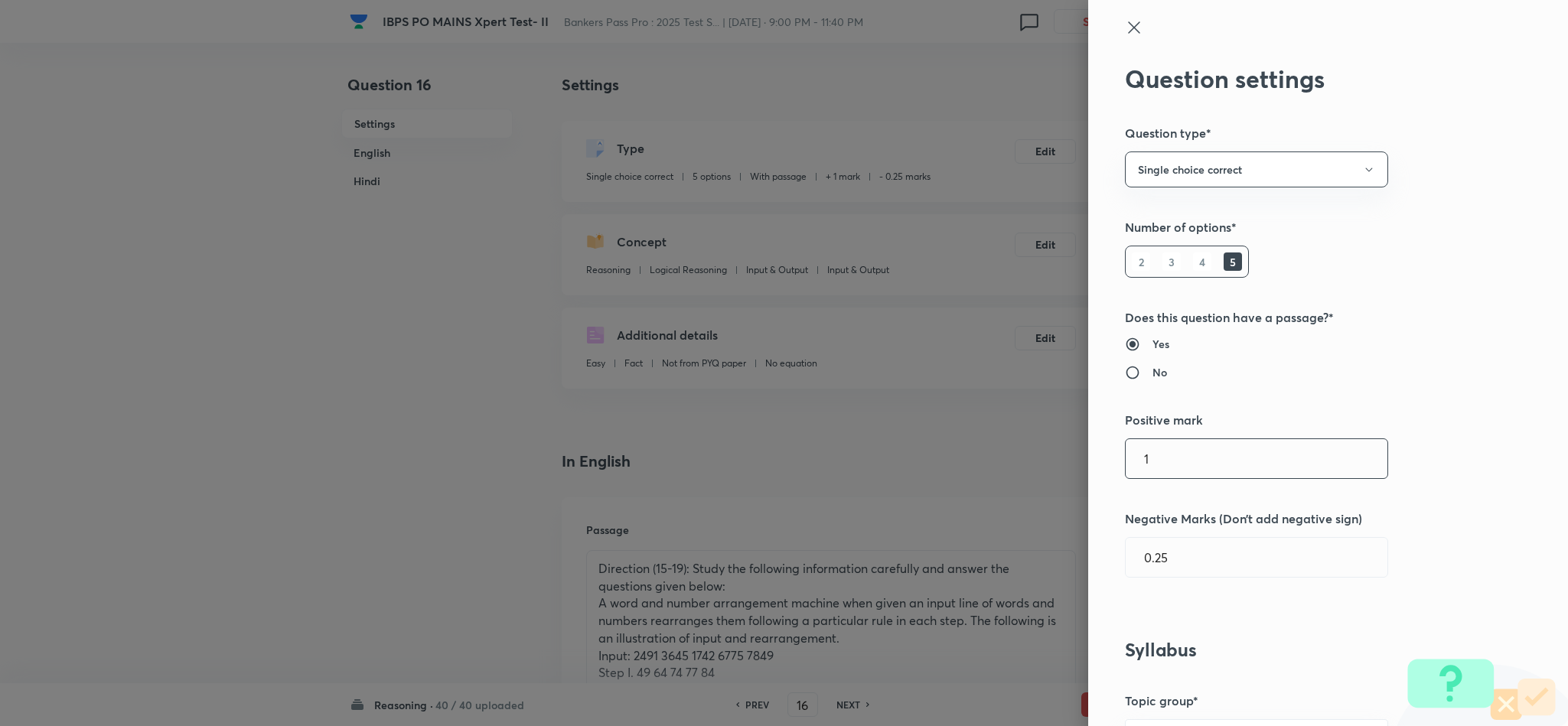
drag, startPoint x: 1135, startPoint y: 474, endPoint x: 1096, endPoint y: 467, distance: 39.6
click at [1096, 467] on div "Question settings Question type* Single choice correct Number of options* 2 3 4…" at bounding box center [1328, 363] width 480 height 726
paste input "2"
click at [1142, 560] on input "0.25" at bounding box center [1256, 557] width 262 height 39
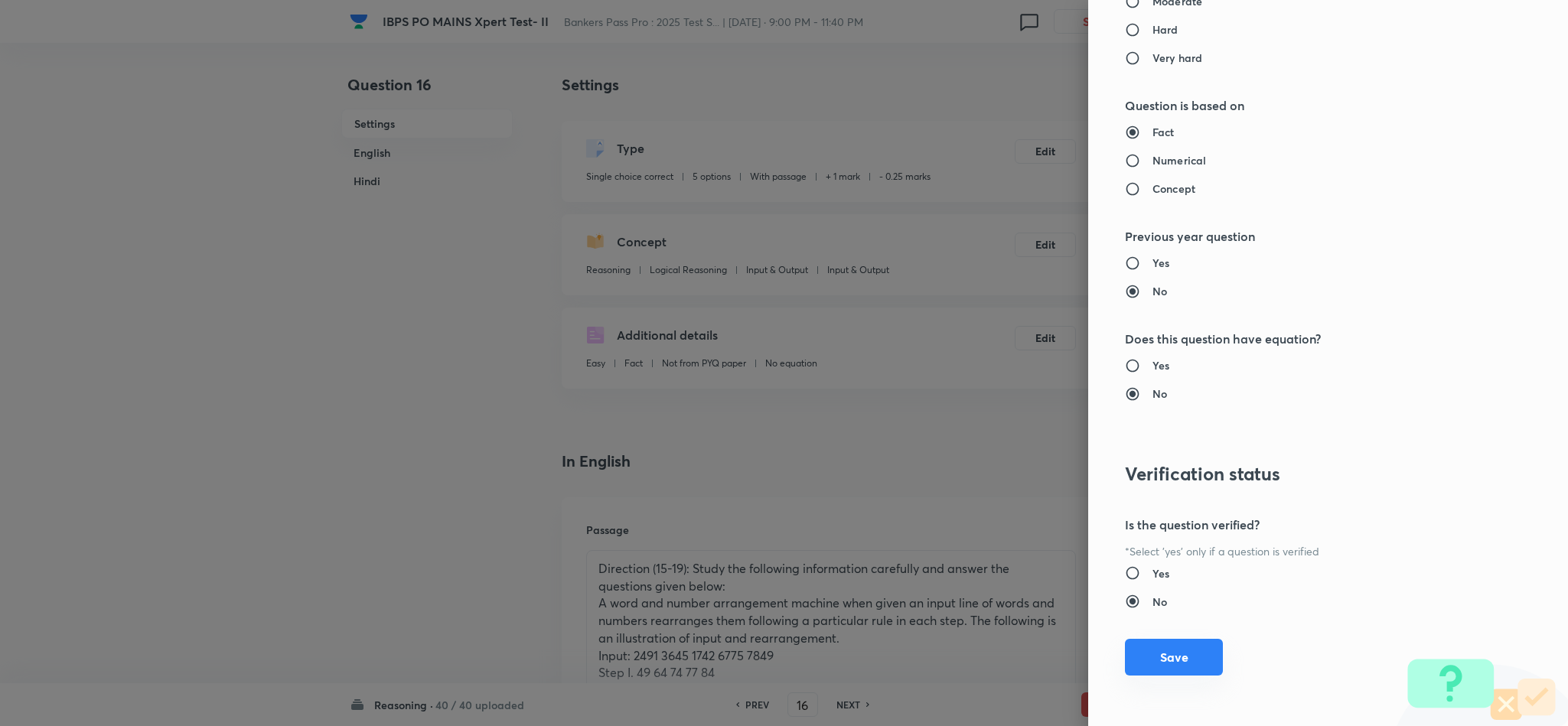
drag, startPoint x: 1182, startPoint y: 661, endPoint x: 1187, endPoint y: 653, distance: 9.4
click at [1182, 660] on button "Save" at bounding box center [1174, 658] width 98 height 37
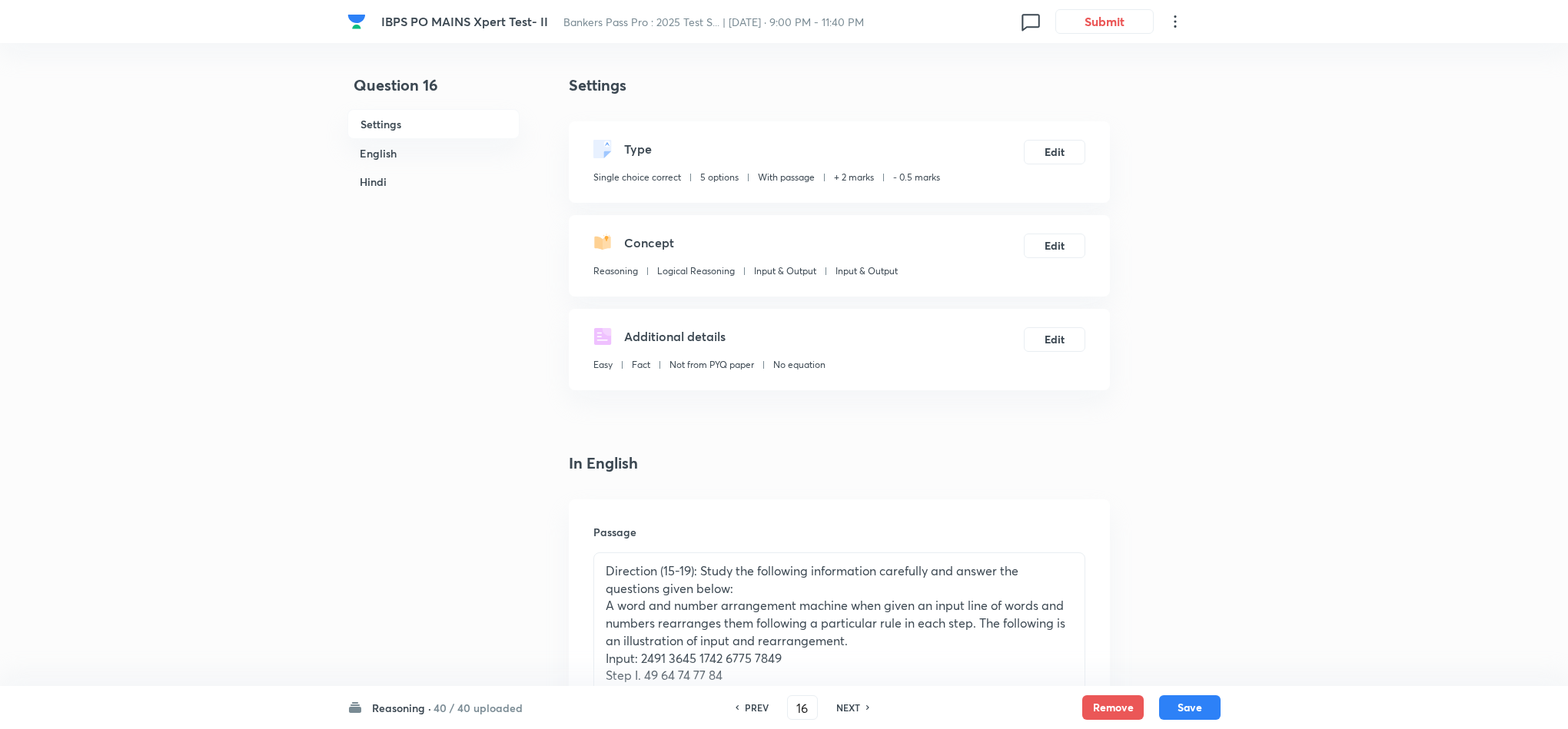
click at [1204, 720] on div "Reasoning · 40 / 40 uploaded PREV 16 ​ NEXT Remove Save" at bounding box center [784, 708] width 874 height 43
drag, startPoint x: 1211, startPoint y: 713, endPoint x: 1202, endPoint y: 668, distance: 45.9
click at [1211, 713] on button "Save" at bounding box center [1190, 707] width 61 height 25
click at [1038, 159] on button "Edit" at bounding box center [1054, 150] width 61 height 25
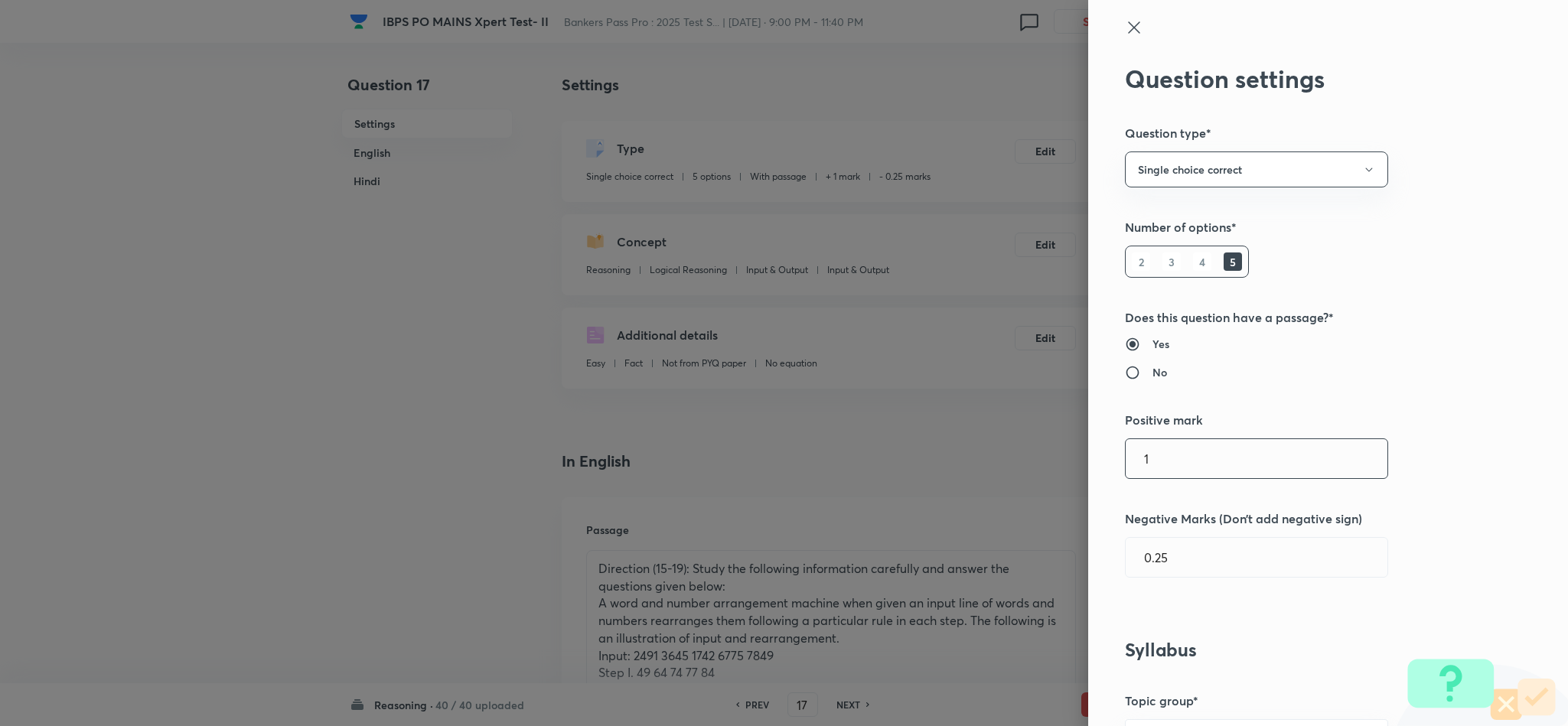
drag, startPoint x: 1096, startPoint y: 464, endPoint x: 1058, endPoint y: 458, distance: 38.5
click at [1058, 461] on div "Question settings Question type* Single choice correct Number of options* 2 3 4…" at bounding box center [784, 363] width 1568 height 726
paste input "2"
click at [1147, 566] on input "0.25" at bounding box center [1256, 557] width 262 height 39
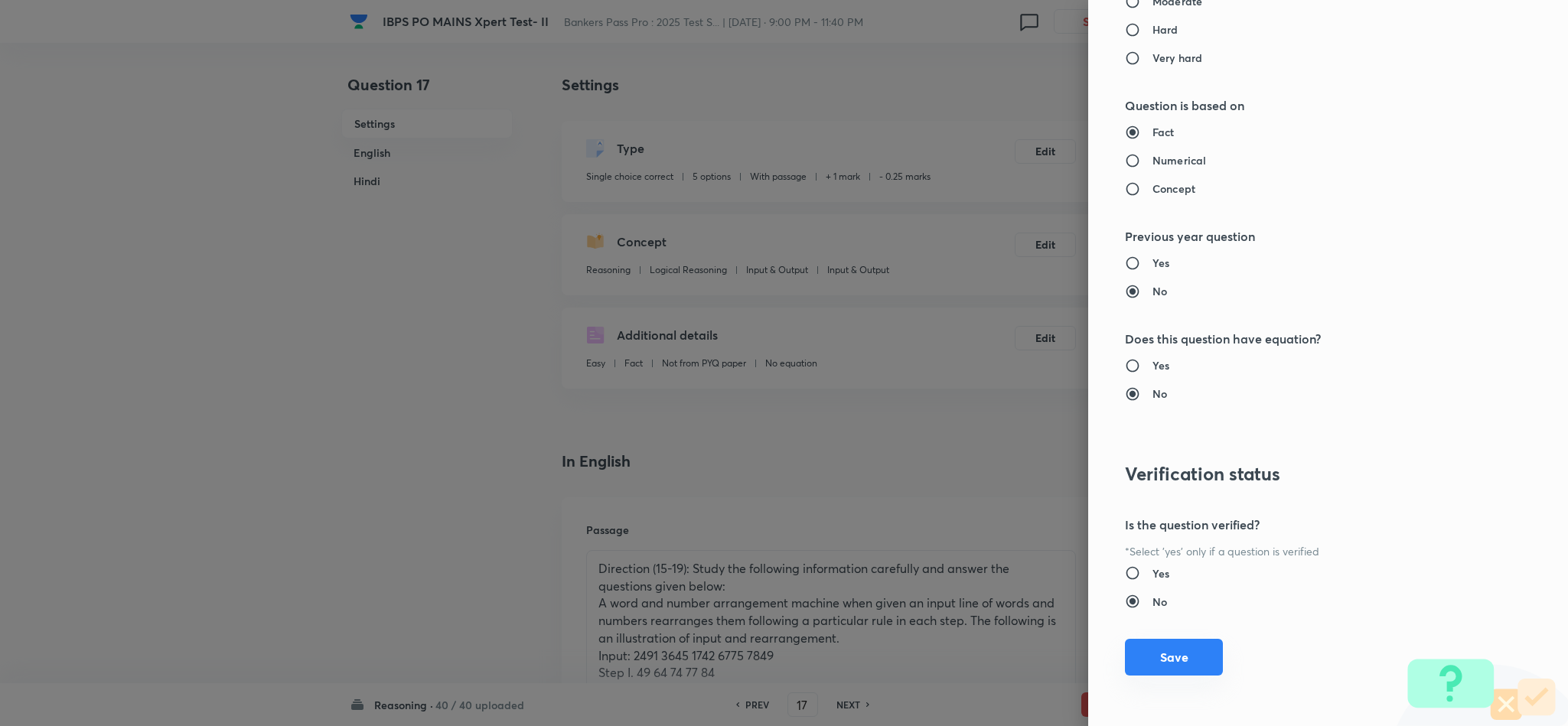
click at [1155, 663] on button "Save" at bounding box center [1174, 656] width 98 height 37
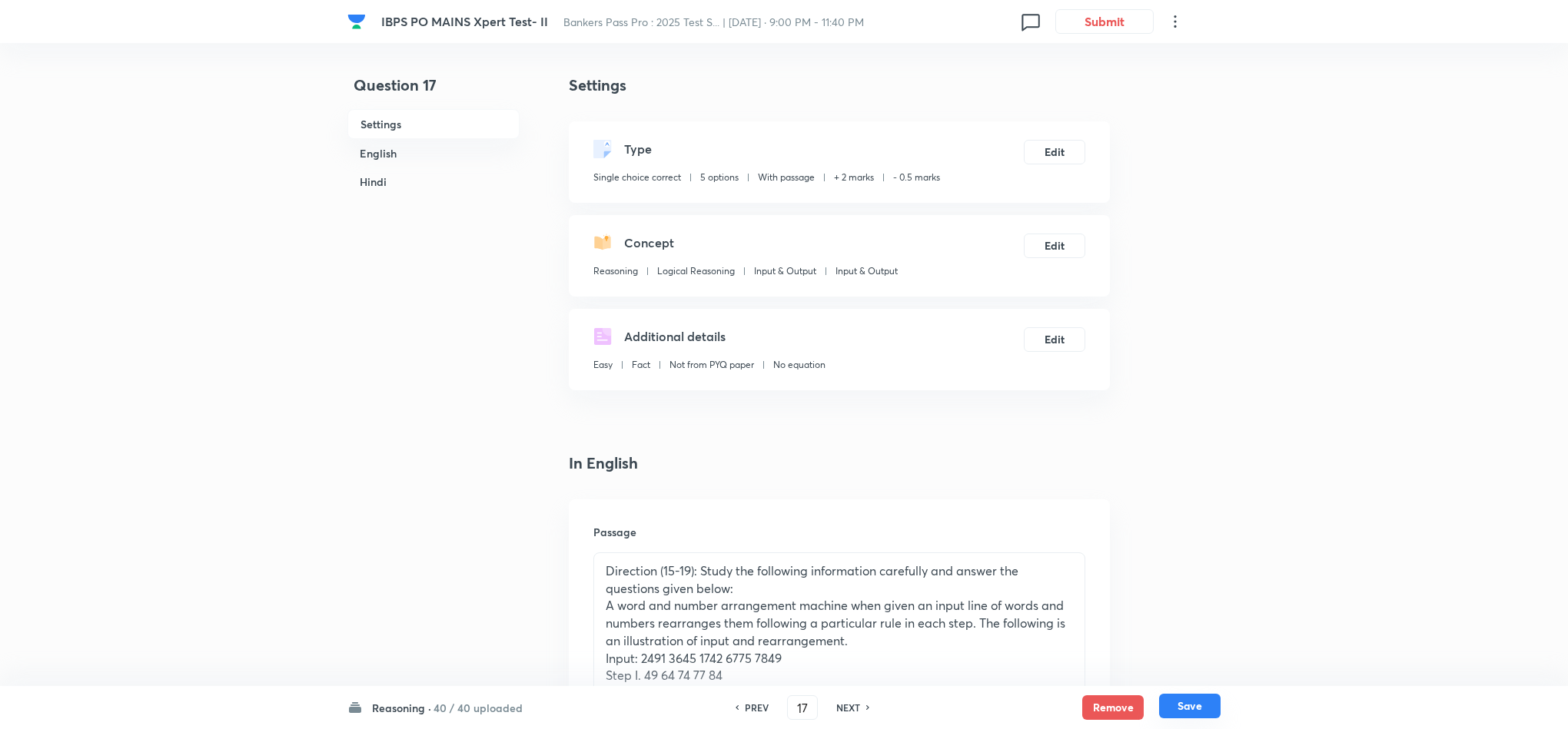
click at [1213, 715] on button "Save" at bounding box center [1190, 706] width 61 height 25
click at [1053, 148] on button "Edit" at bounding box center [1054, 150] width 61 height 25
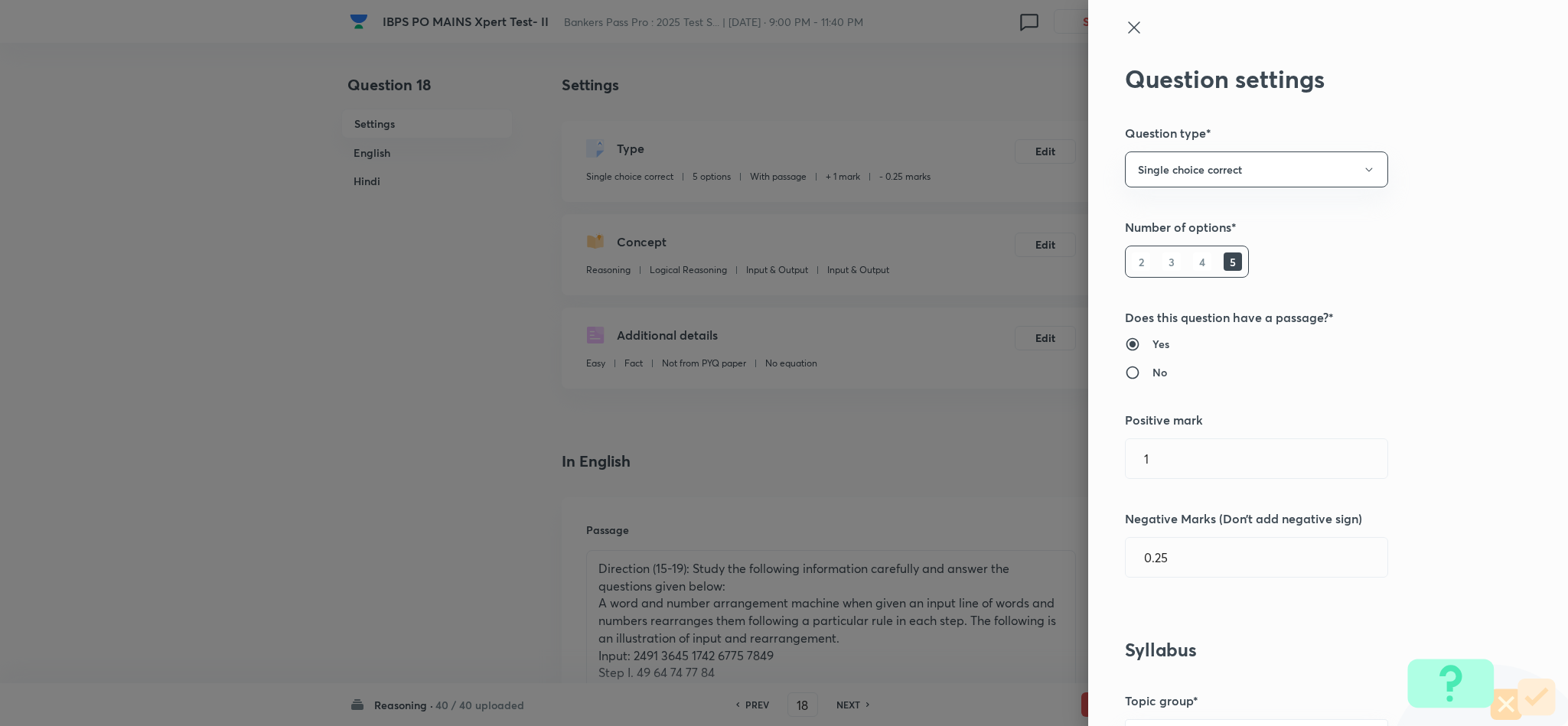
click at [1173, 437] on div "Question settings Question type* Single choice correct Number of options* 2 3 4…" at bounding box center [1328, 363] width 480 height 726
drag, startPoint x: 1162, startPoint y: 462, endPoint x: 1107, endPoint y: 464, distance: 55.0
click at [1107, 464] on div "Question settings Question type* Single choice correct Number of options* 2 3 4…" at bounding box center [1328, 363] width 480 height 726
click at [1155, 554] on input "0.25" at bounding box center [1256, 557] width 262 height 39
drag, startPoint x: 1141, startPoint y: 565, endPoint x: 1219, endPoint y: 516, distance: 92.1
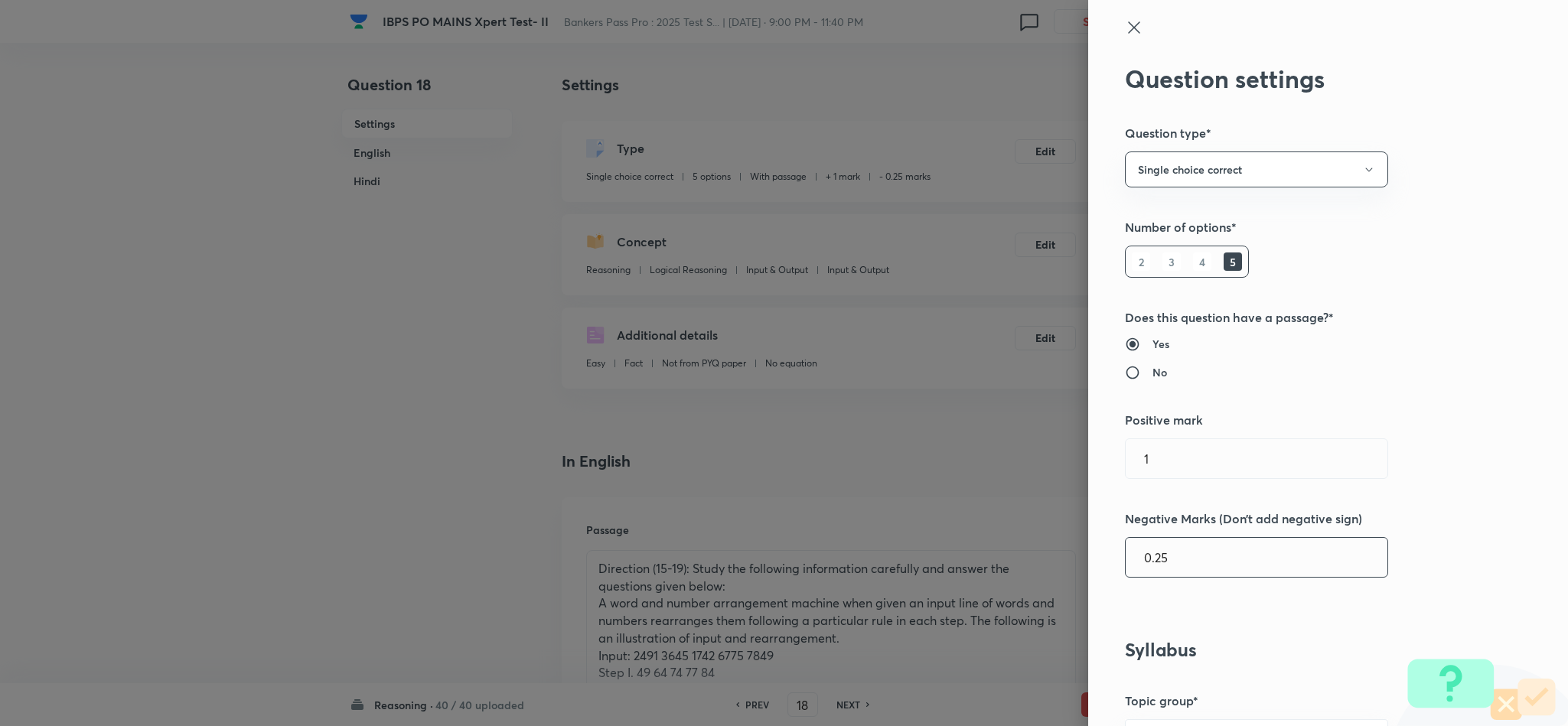
click at [1143, 560] on input "0.25" at bounding box center [1256, 557] width 262 height 39
drag, startPoint x: 1208, startPoint y: 508, endPoint x: 1181, endPoint y: 481, distance: 38.2
click at [1189, 482] on div "Question settings Question type* Single choice correct Number of options* 2 3 4…" at bounding box center [1328, 363] width 480 height 726
click at [1157, 462] on input "1" at bounding box center [1256, 459] width 262 height 39
drag, startPoint x: 1143, startPoint y: 455, endPoint x: 1120, endPoint y: 455, distance: 23.0
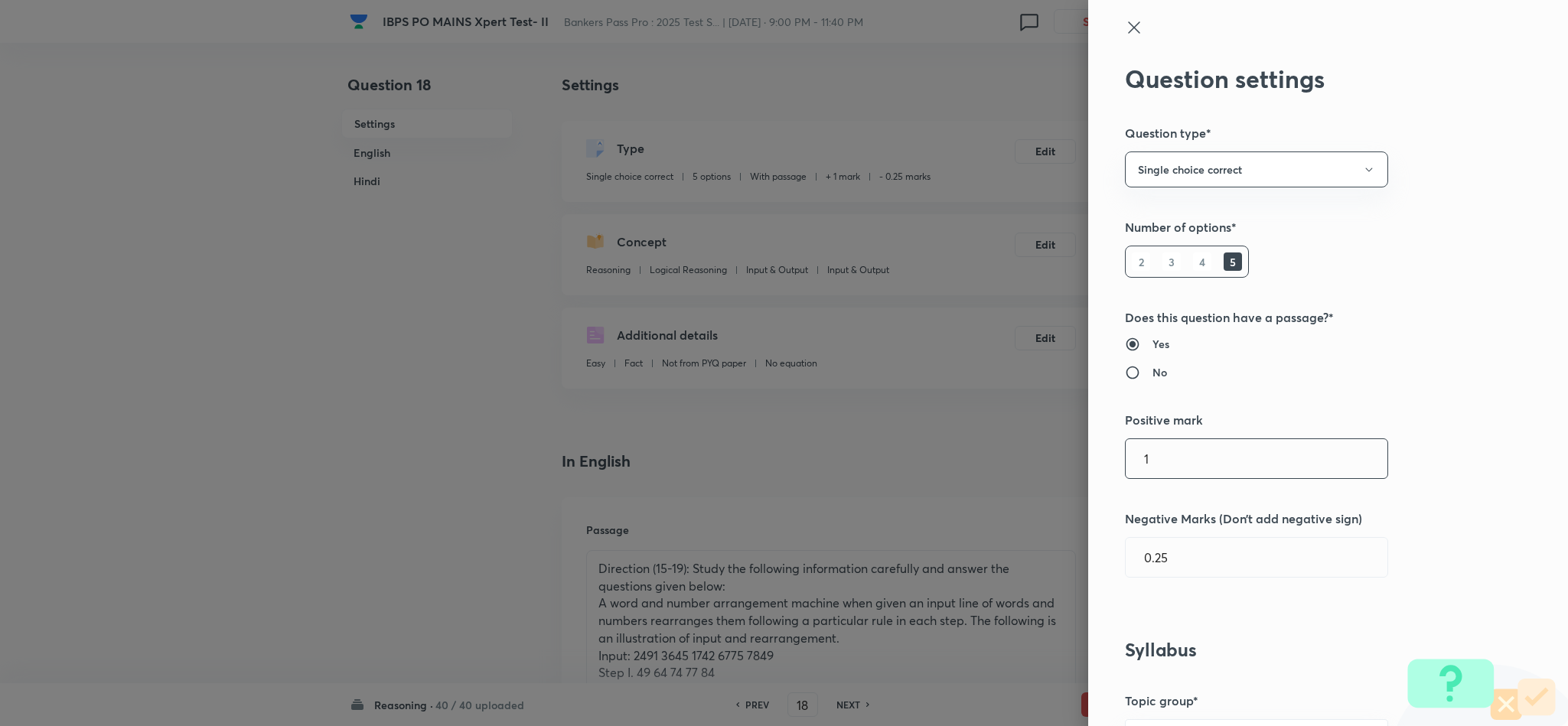
click at [1125, 455] on input "1" at bounding box center [1256, 459] width 262 height 39
paste input "text"
click at [1135, 559] on input "0.25" at bounding box center [1256, 557] width 262 height 39
drag, startPoint x: 1110, startPoint y: 469, endPoint x: 1097, endPoint y: 468, distance: 13.0
click at [1097, 468] on div "Question settings Question type* Single choice correct Number of options* 2 3 4…" at bounding box center [1328, 363] width 480 height 726
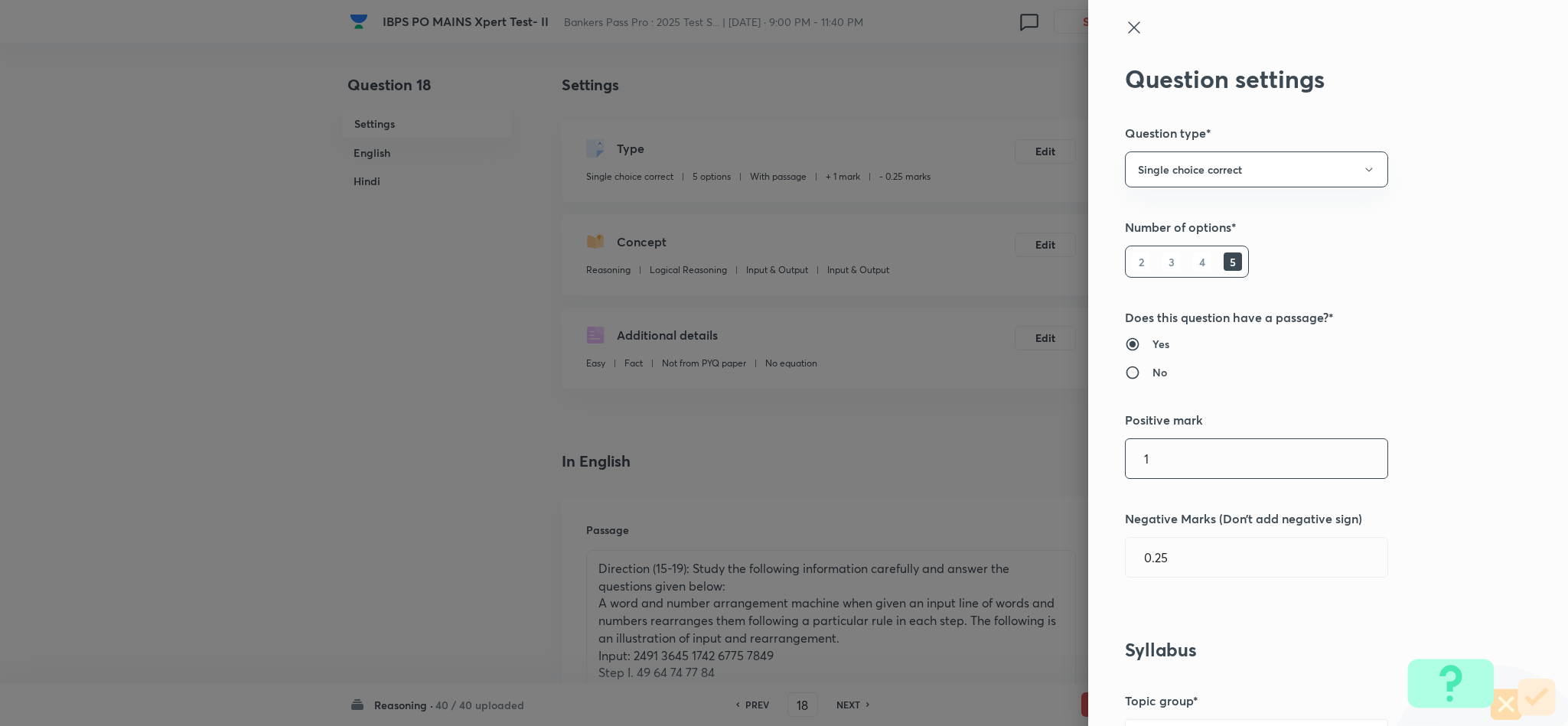
paste input "text"
drag, startPoint x: 1125, startPoint y: 468, endPoint x: 1157, endPoint y: 468, distance: 32.0
click at [1157, 468] on input "1" at bounding box center [1256, 459] width 262 height 39
paste input "text"
drag, startPoint x: 1167, startPoint y: 549, endPoint x: 1124, endPoint y: 560, distance: 44.4
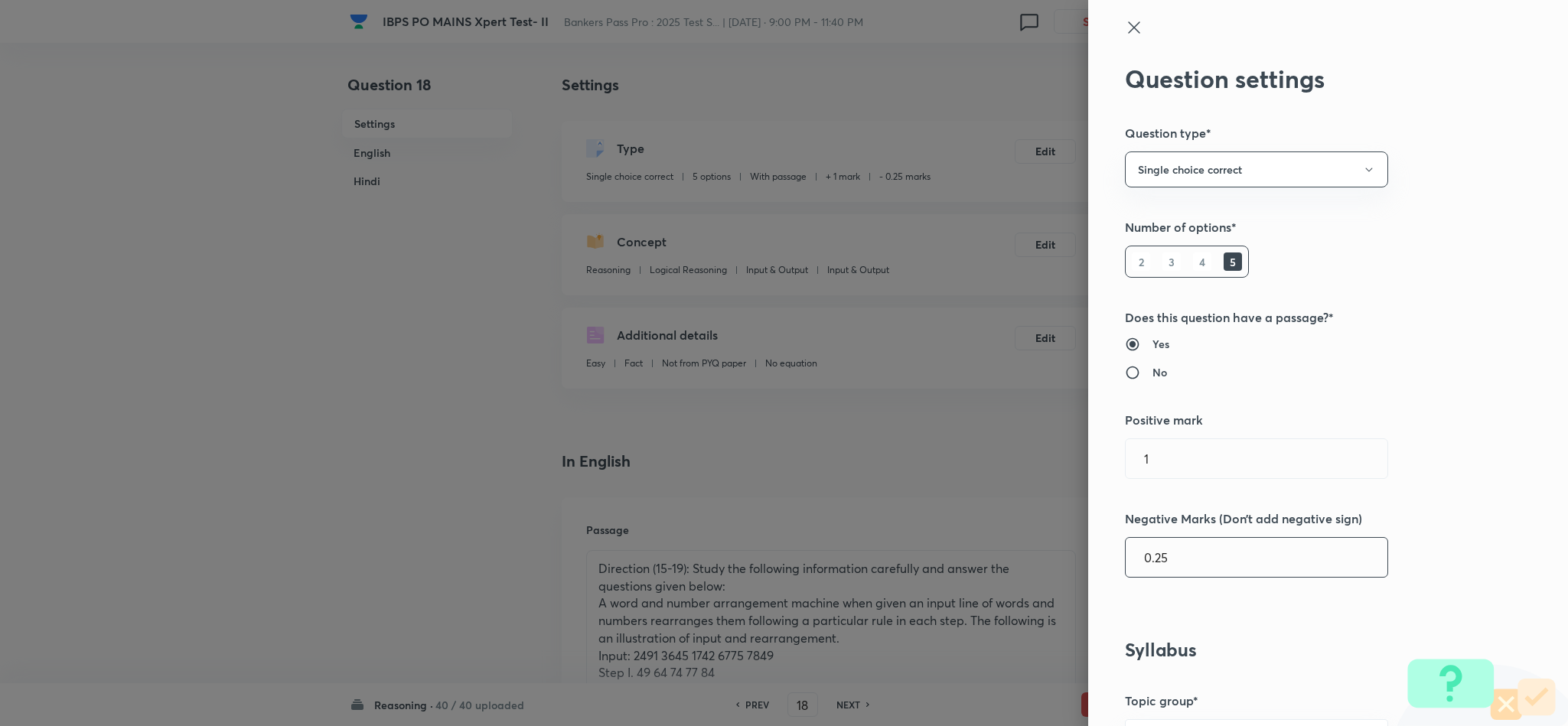
click at [1094, 559] on div "Question settings Question type* Single choice correct Number of options* 2 3 4…" at bounding box center [1328, 363] width 480 height 726
drag, startPoint x: 1156, startPoint y: 477, endPoint x: 1082, endPoint y: 471, distance: 74.2
click at [1057, 476] on div "Question settings Question type* Single choice correct Number of options* 2 3 4…" at bounding box center [784, 363] width 1568 height 726
paste input "0.25"
click at [1139, 462] on input "0.25" at bounding box center [1256, 459] width 262 height 39
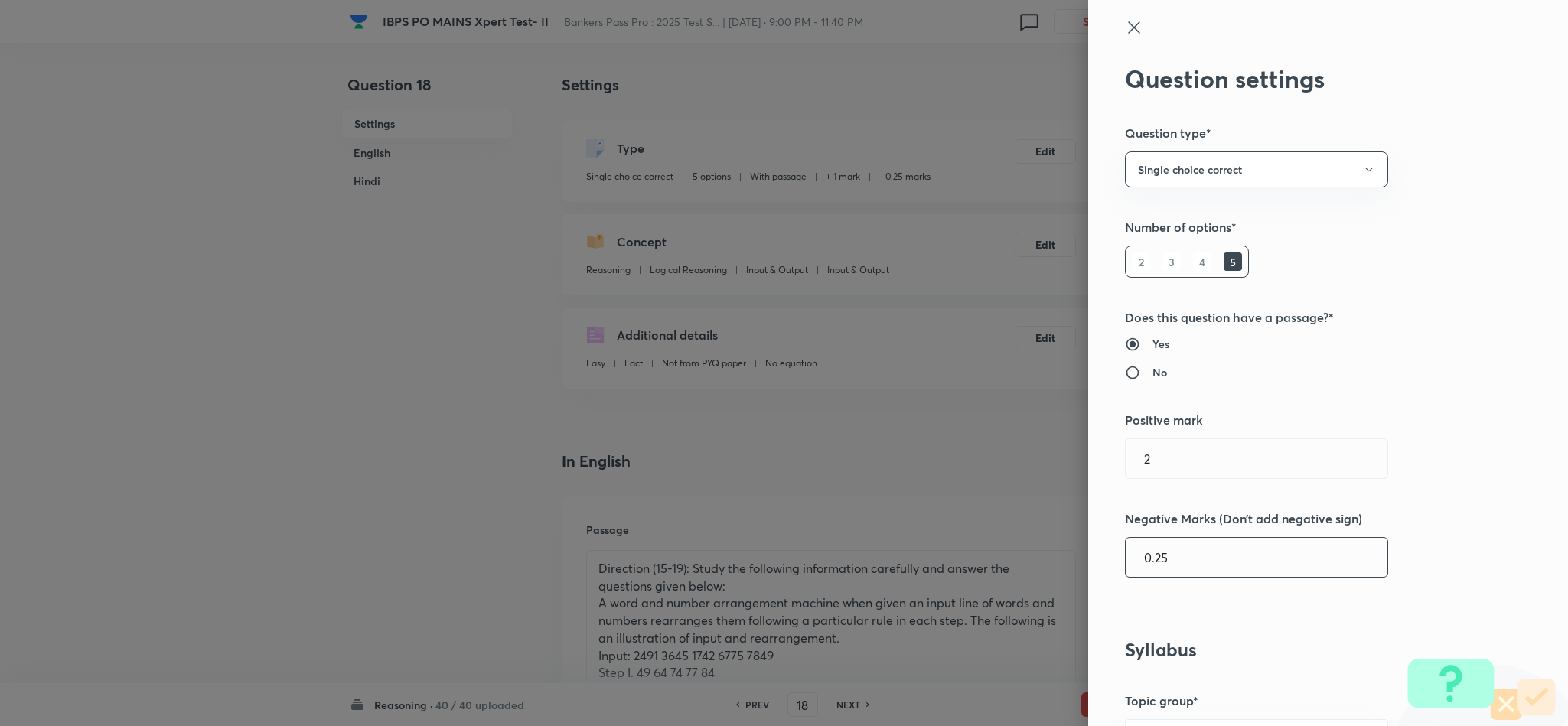
drag, startPoint x: 1143, startPoint y: 560, endPoint x: 1203, endPoint y: 559, distance: 60.0
click at [1144, 559] on input "0.25" at bounding box center [1256, 557] width 262 height 39
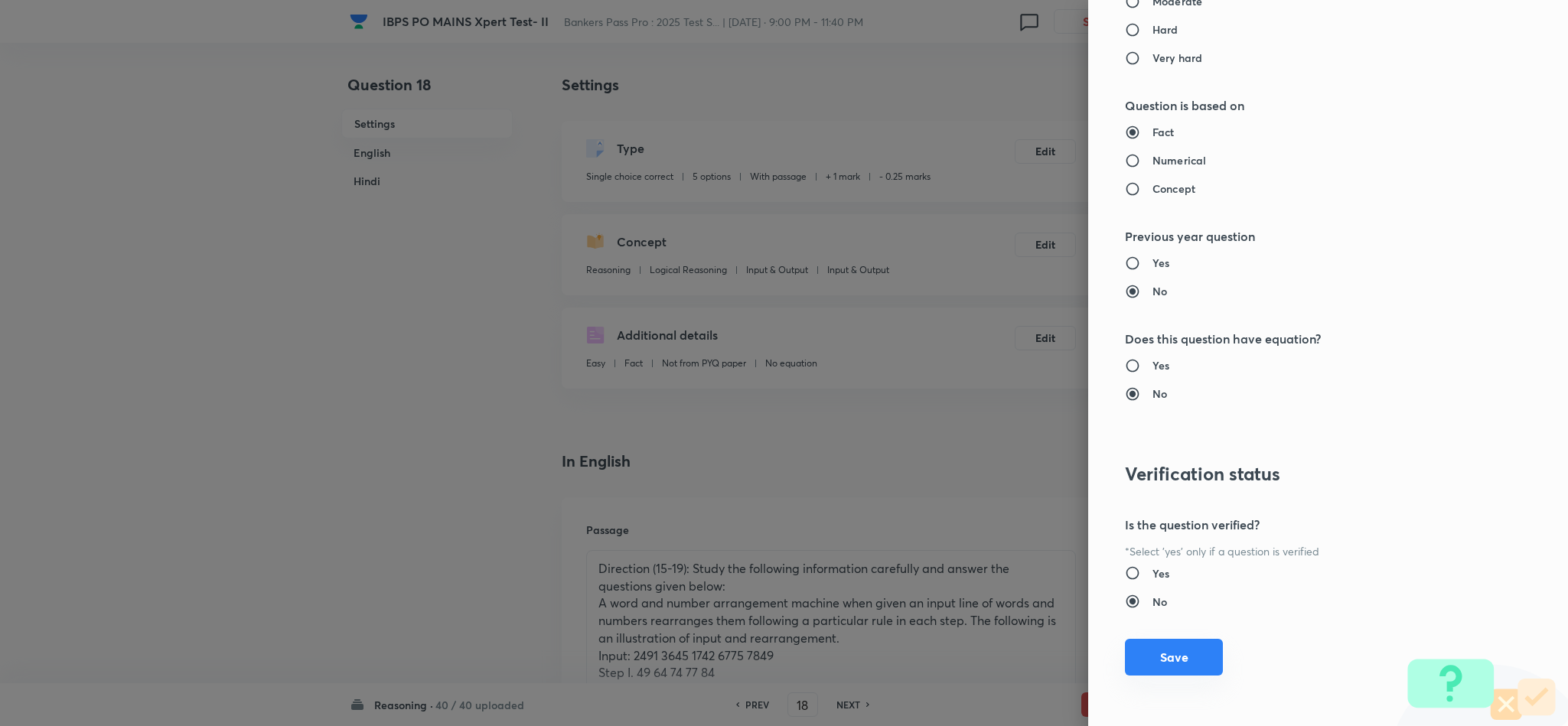
click at [1165, 661] on button "Save" at bounding box center [1174, 656] width 98 height 37
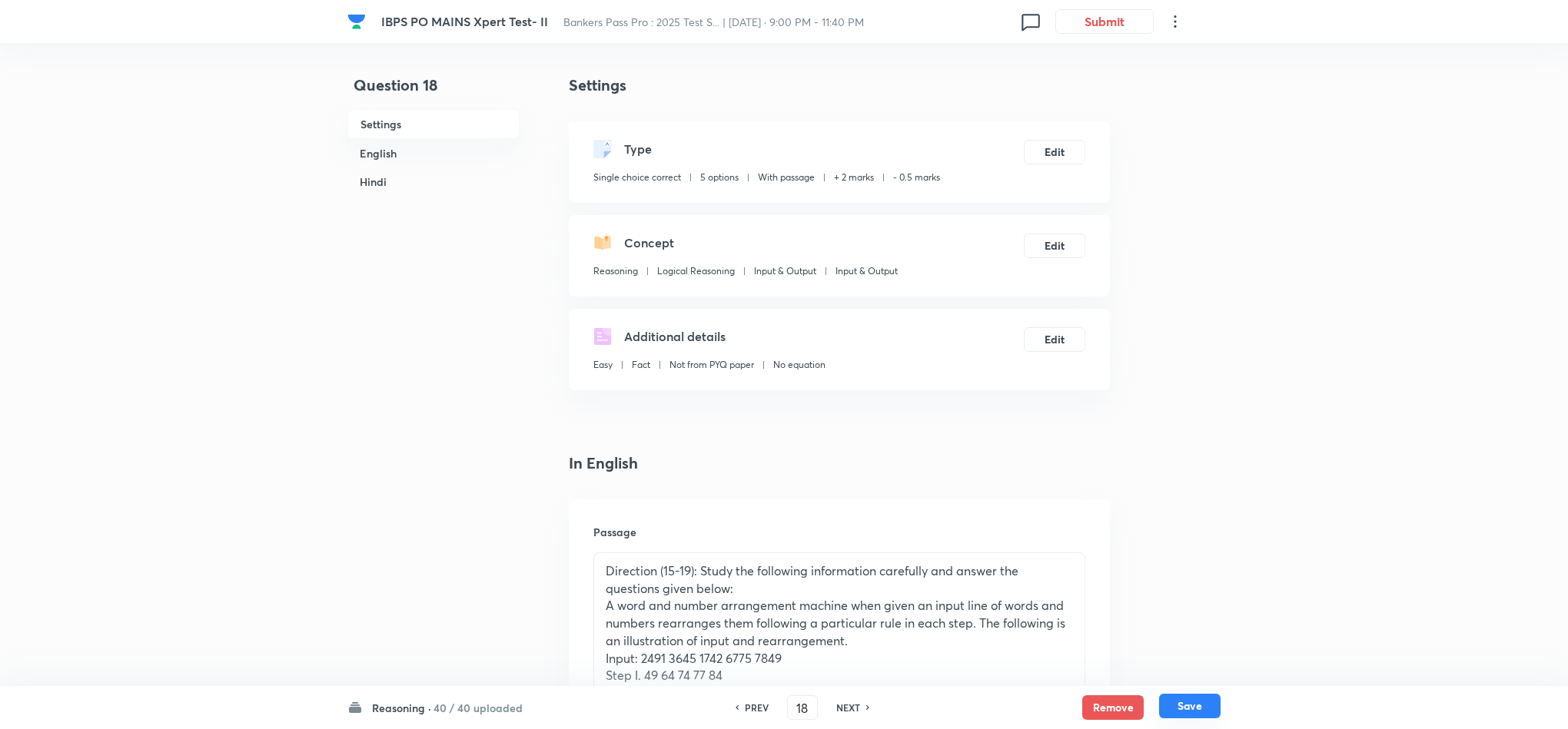
click at [1199, 705] on button "Save" at bounding box center [1190, 706] width 61 height 25
click at [1057, 155] on button "Edit" at bounding box center [1054, 150] width 61 height 25
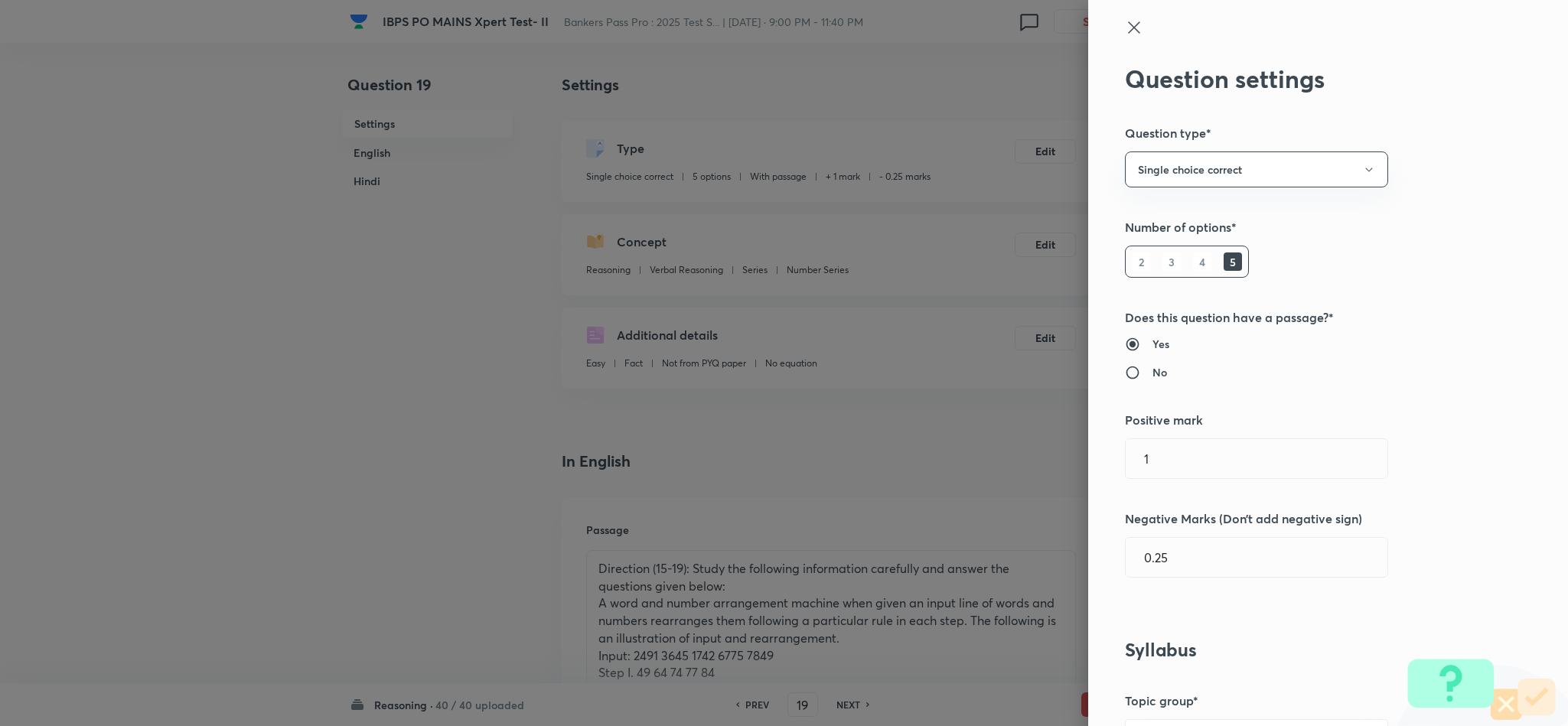
drag, startPoint x: 1118, startPoint y: 464, endPoint x: 1080, endPoint y: 464, distance: 38.0
click at [1088, 464] on div "Question settings Question type* Single choice correct Number of options* 2 3 4…" at bounding box center [1328, 363] width 480 height 726
click at [1147, 547] on input "0.25" at bounding box center [1256, 557] width 262 height 39
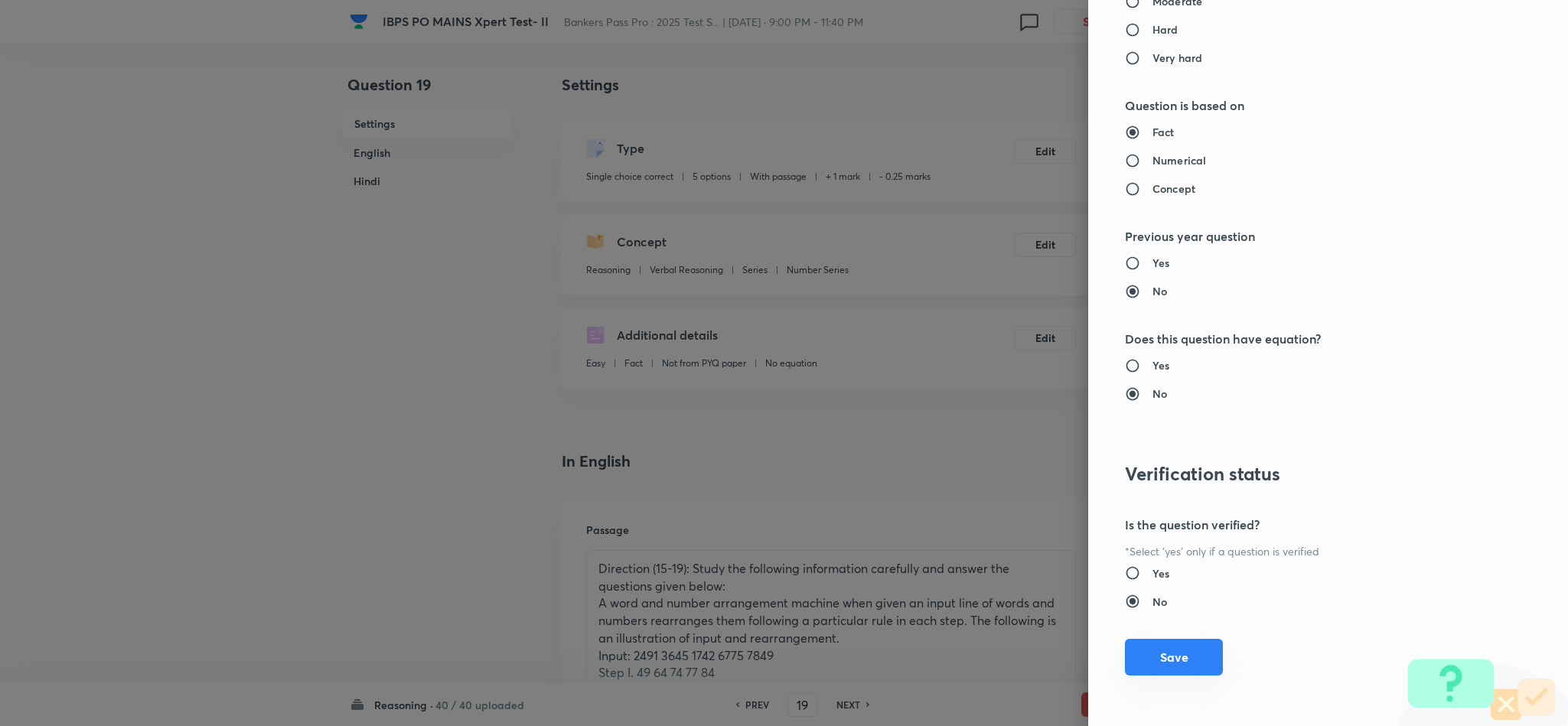
click at [1194, 663] on button "Save" at bounding box center [1174, 656] width 98 height 37
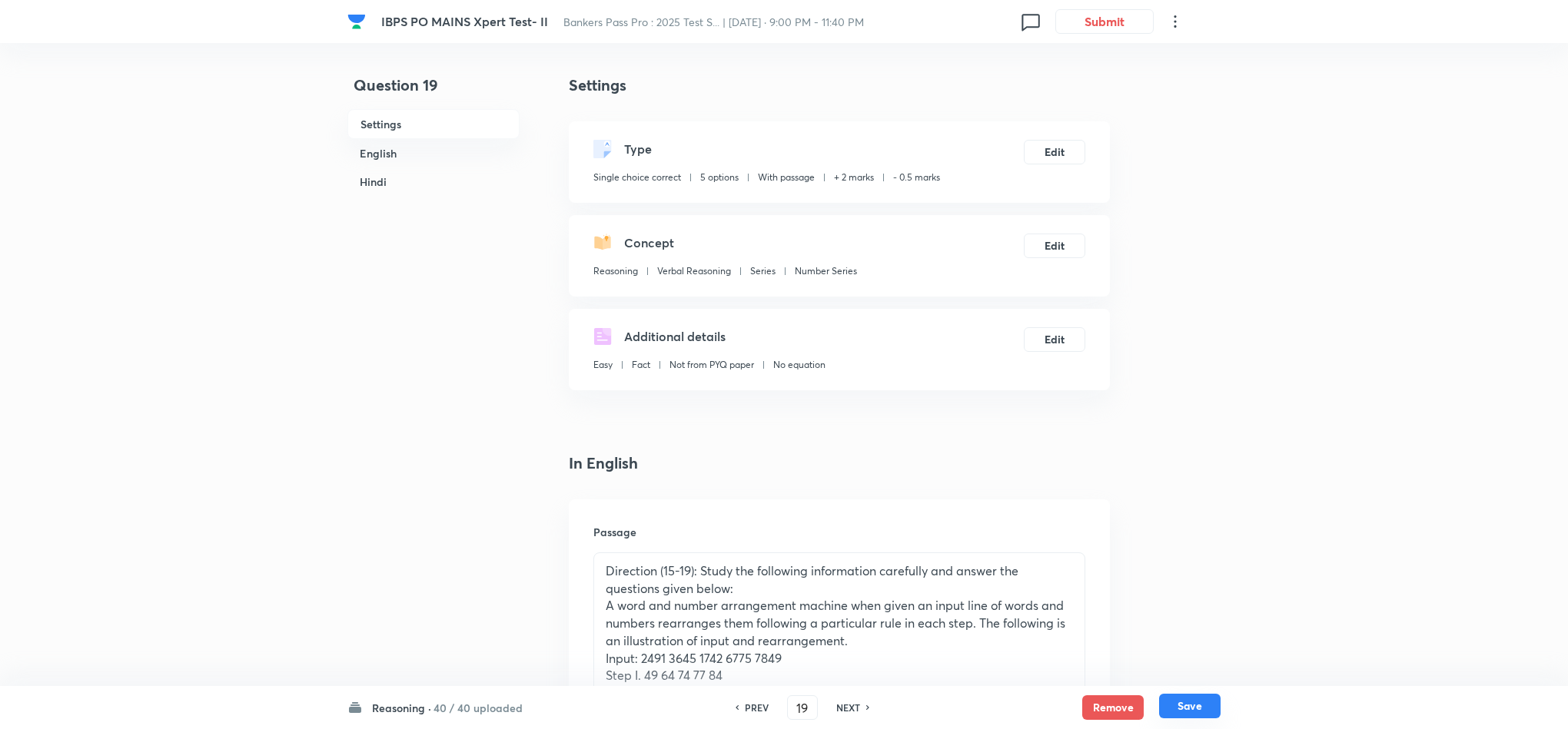
drag, startPoint x: 1184, startPoint y: 719, endPoint x: 1217, endPoint y: 637, distance: 88.4
click at [1185, 719] on div "Remove Save" at bounding box center [1152, 707] width 138 height 25
click at [1191, 703] on button "Save" at bounding box center [1190, 706] width 61 height 25
